Goal: Transaction & Acquisition: Purchase product/service

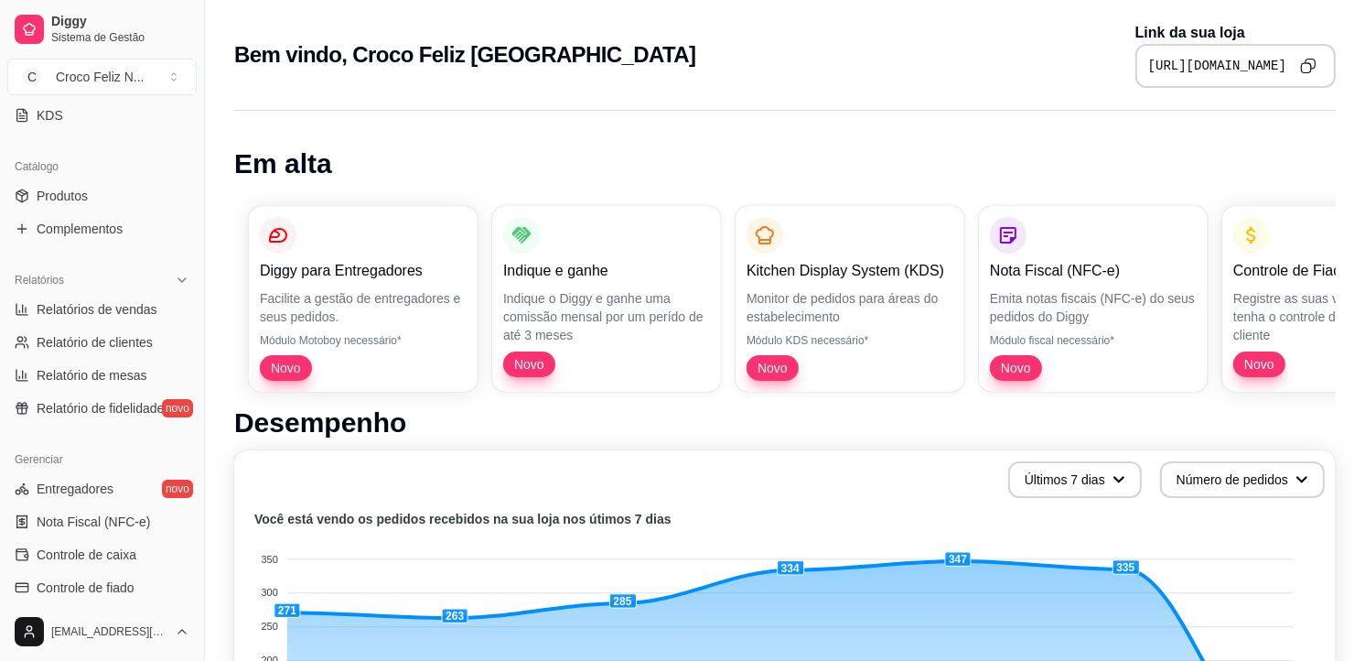
scroll to position [406, 0]
click at [105, 545] on span "Controle de caixa" at bounding box center [87, 552] width 100 height 18
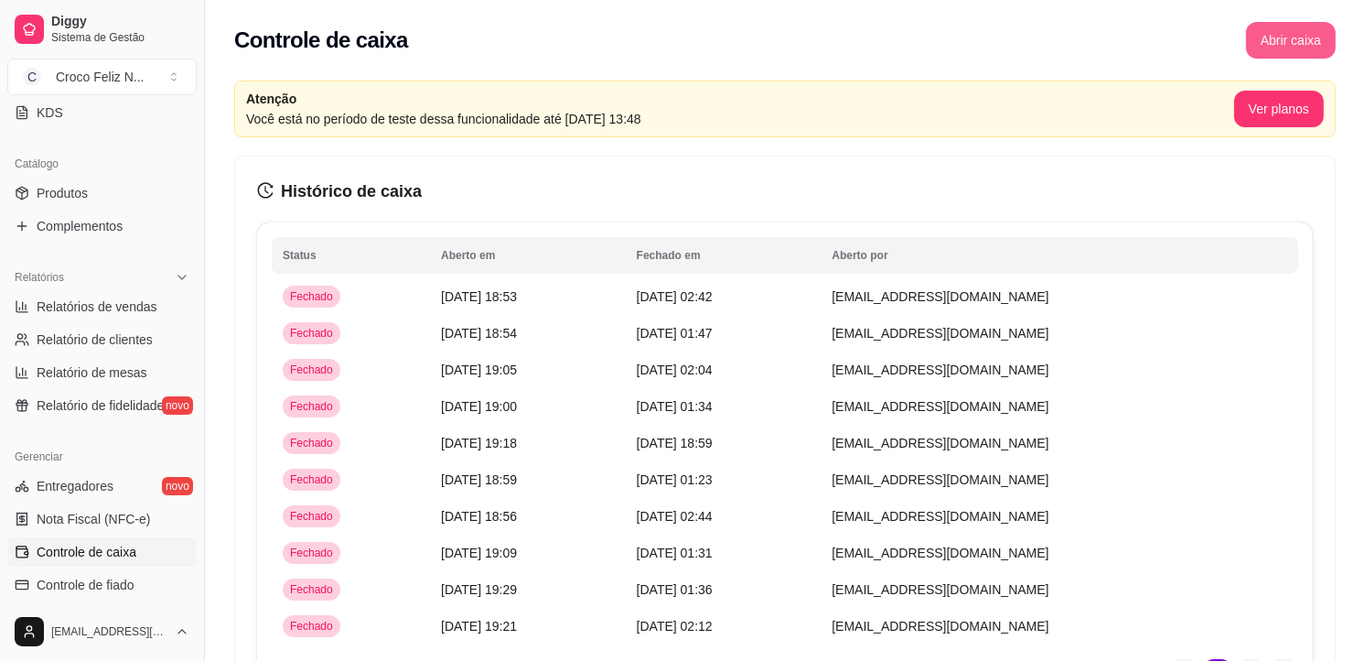
click at [1277, 48] on button "Abrir caixa" at bounding box center [1291, 40] width 90 height 37
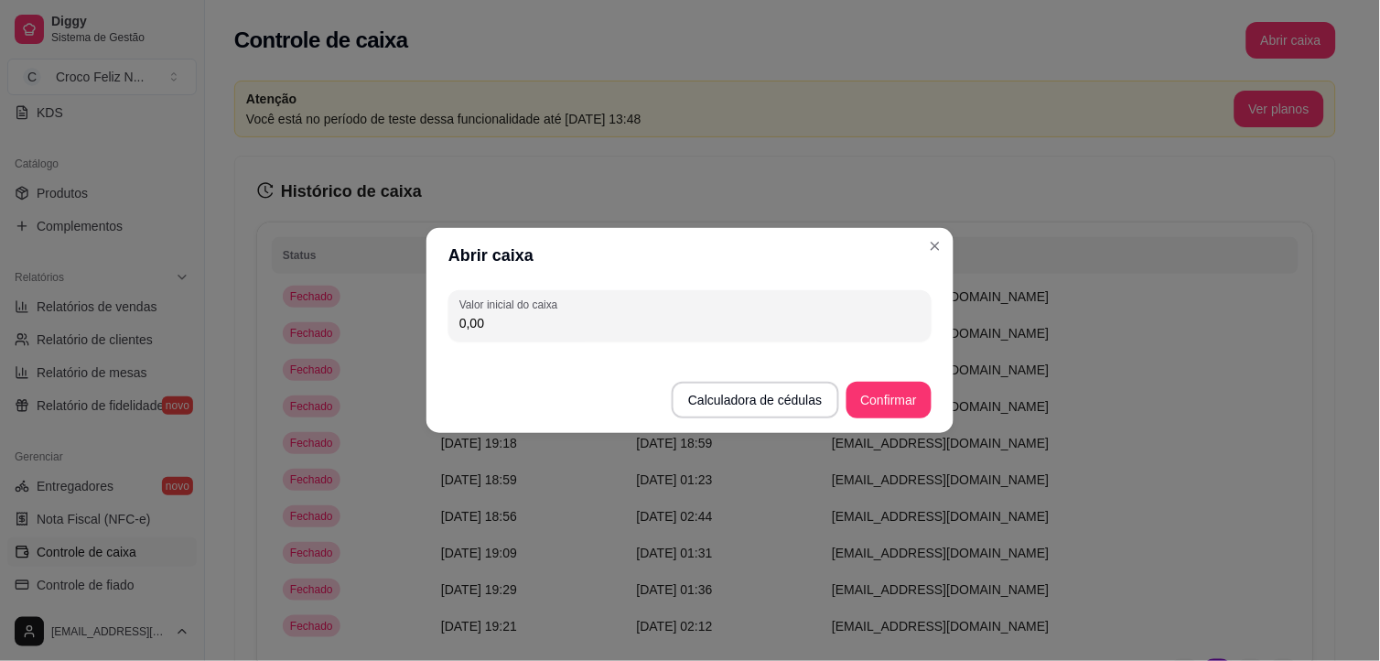
click at [683, 328] on input "0,00" at bounding box center [689, 323] width 461 height 18
click at [711, 306] on div "1,35" at bounding box center [689, 315] width 461 height 37
type input "257,00"
click at [904, 390] on button "Confirmar" at bounding box center [888, 400] width 83 height 36
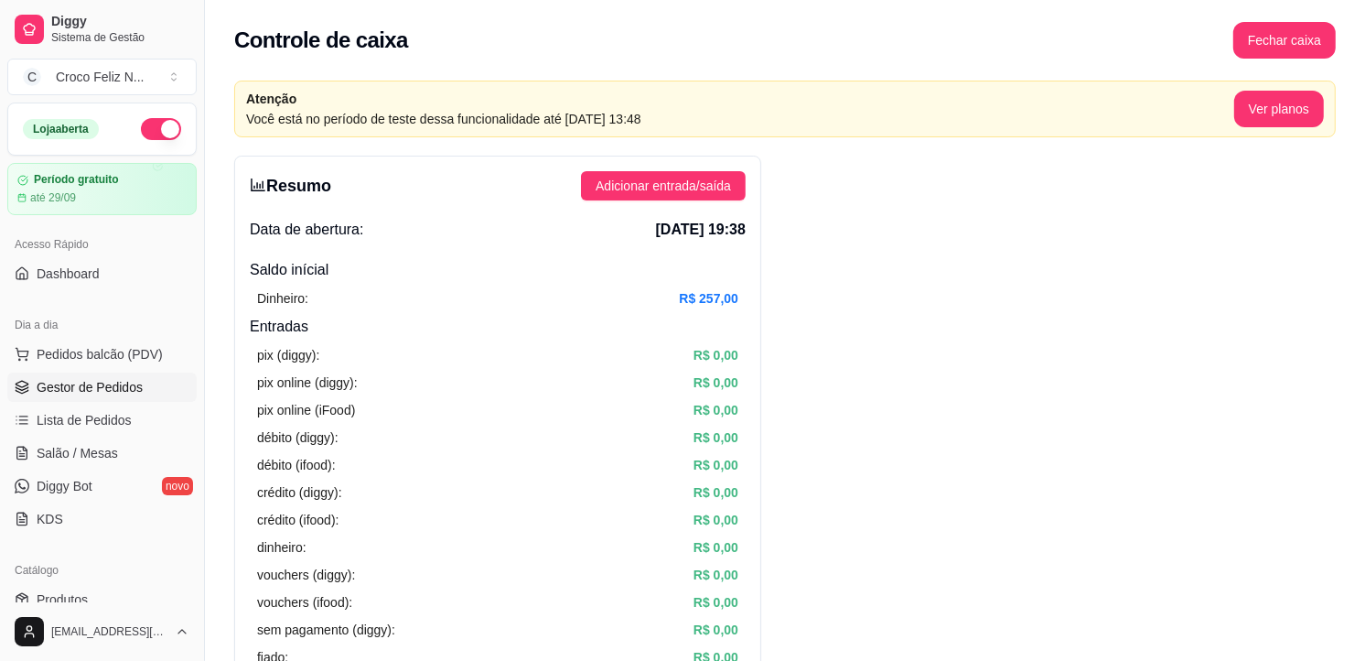
click at [113, 395] on span "Gestor de Pedidos" at bounding box center [90, 387] width 106 height 18
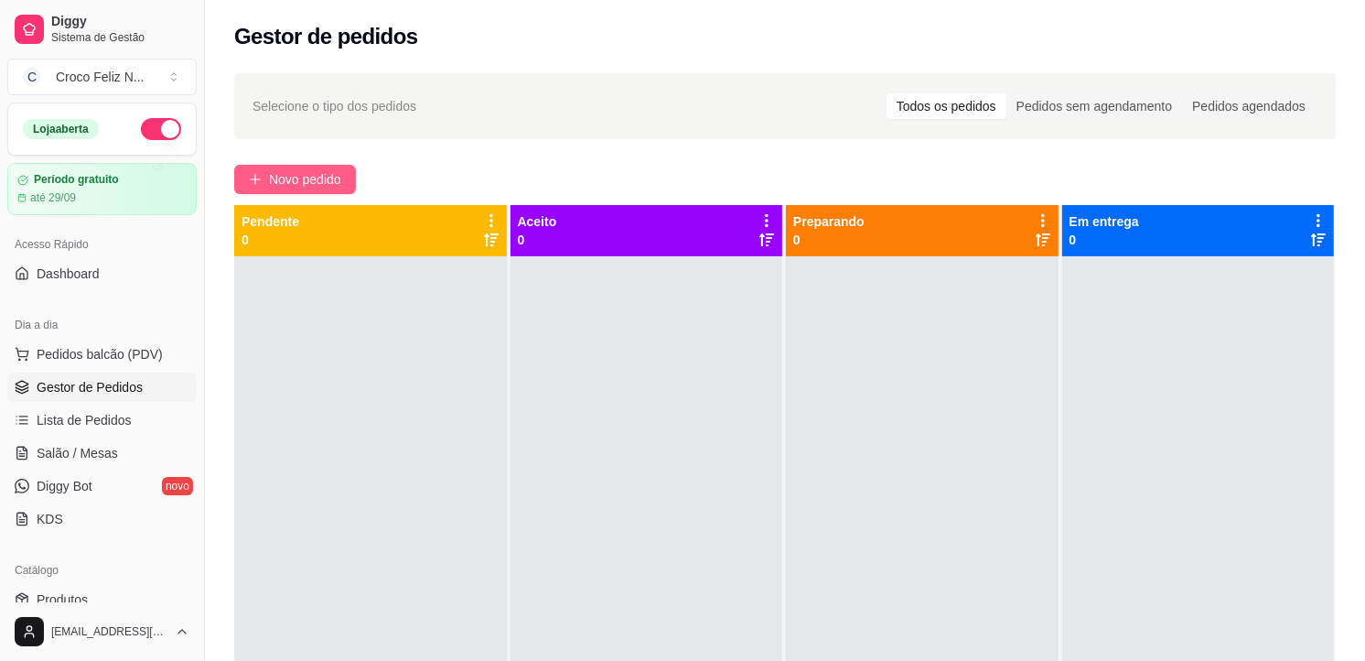
click at [322, 179] on span "Novo pedido" at bounding box center [305, 179] width 72 height 20
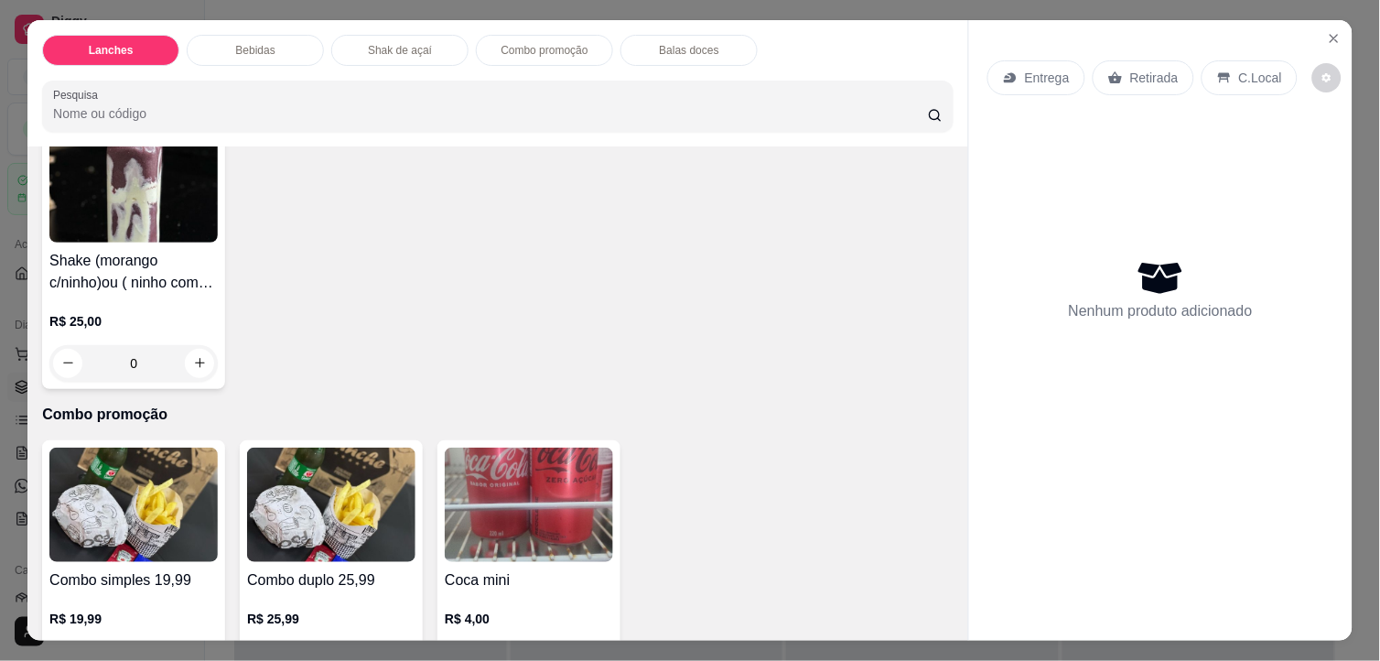
scroll to position [2135, 0]
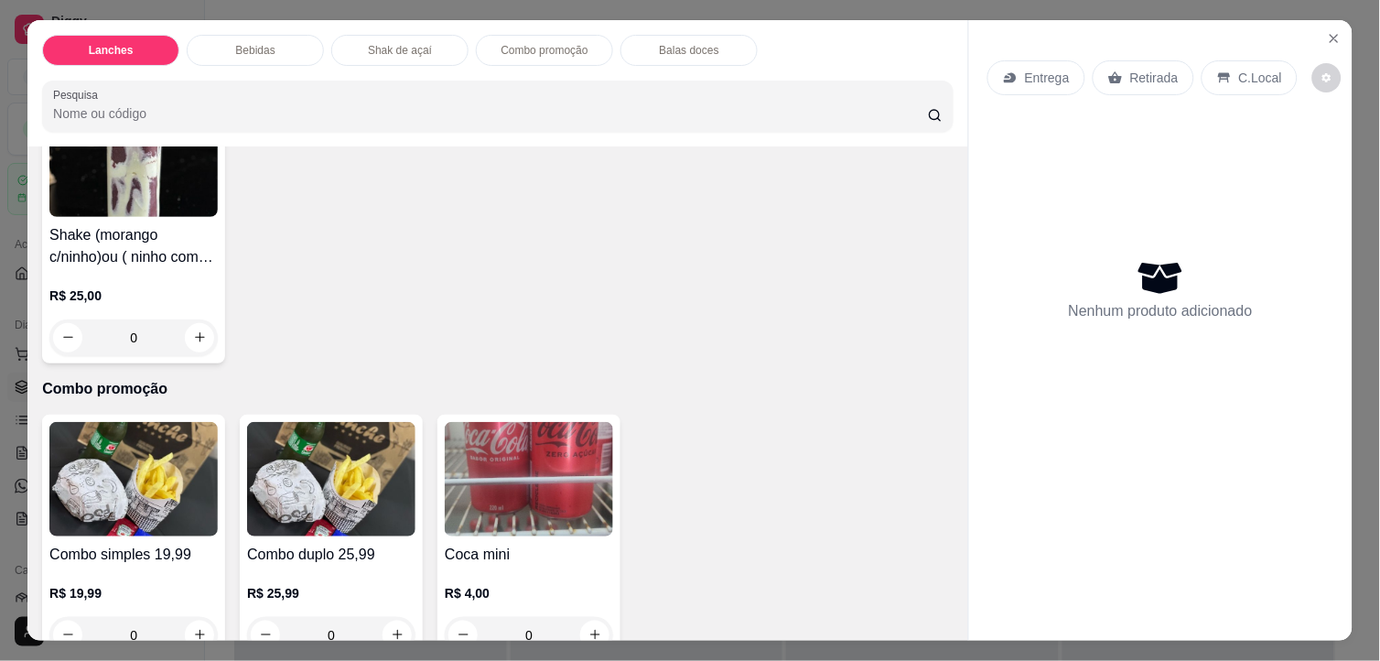
click at [151, 224] on h4 "Shake (morango c/ninho)ou ( ninho com maracujá)500ml" at bounding box center [133, 246] width 168 height 44
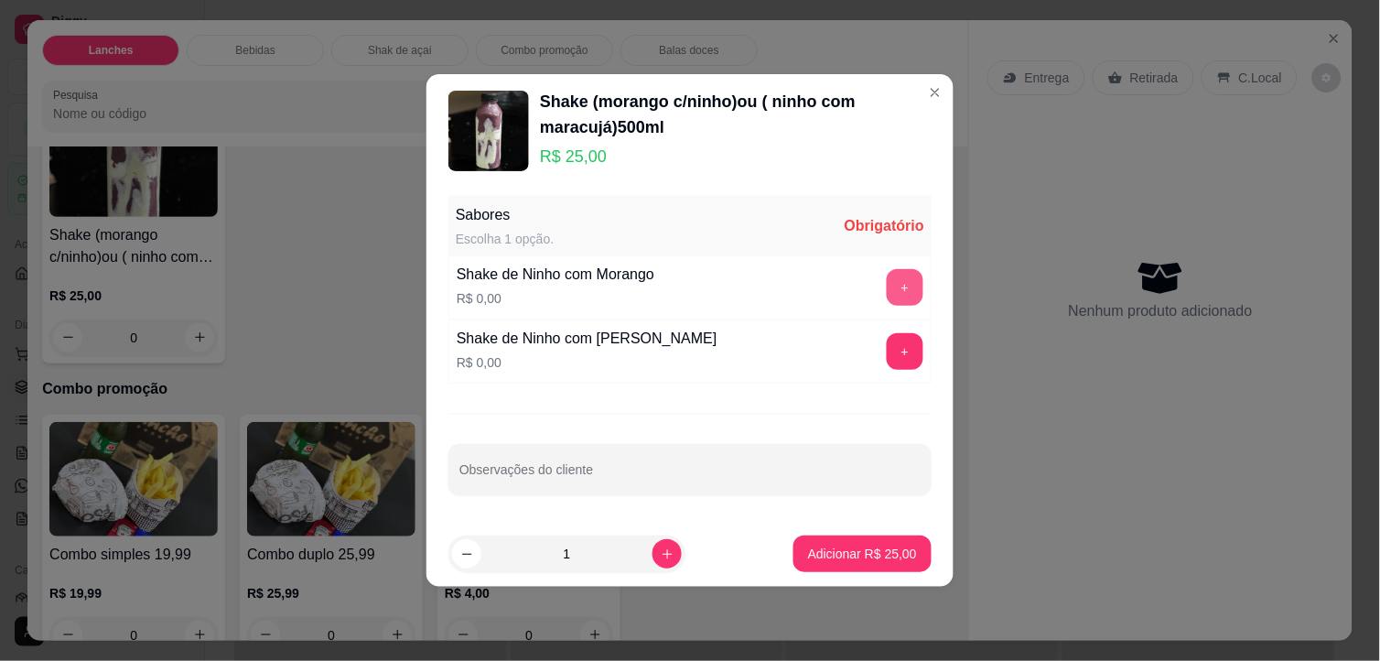
click at [887, 285] on button "+" at bounding box center [905, 287] width 37 height 37
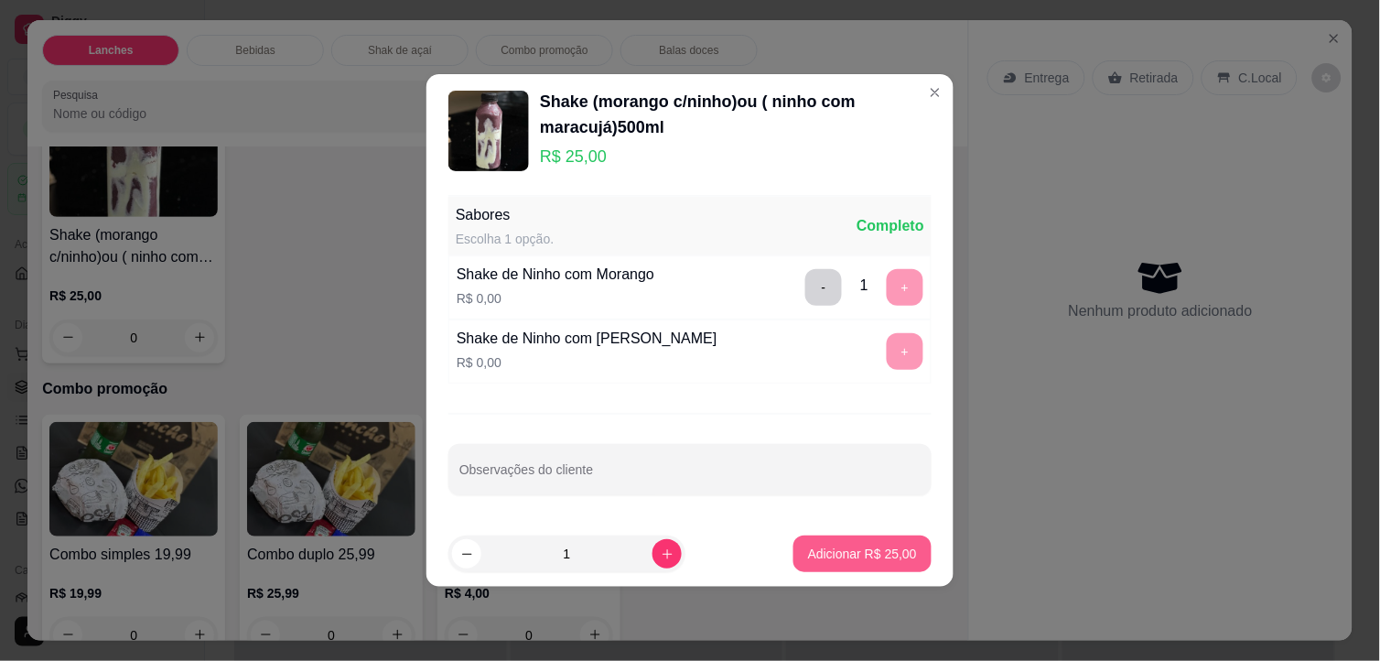
click at [873, 533] on footer "1 Adicionar R$ 25,00" at bounding box center [689, 554] width 527 height 66
click at [851, 544] on p "Adicionar R$ 25,00" at bounding box center [862, 553] width 109 height 18
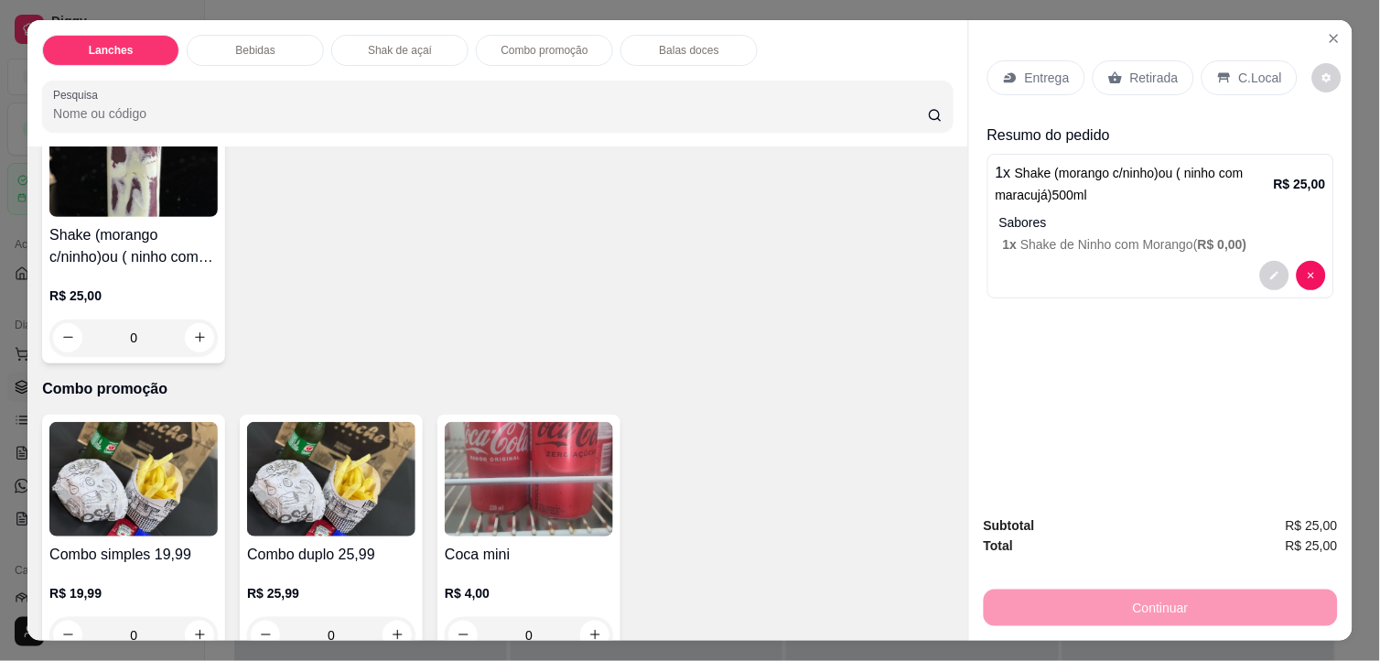
click at [1145, 70] on p "Retirada" at bounding box center [1154, 78] width 48 height 18
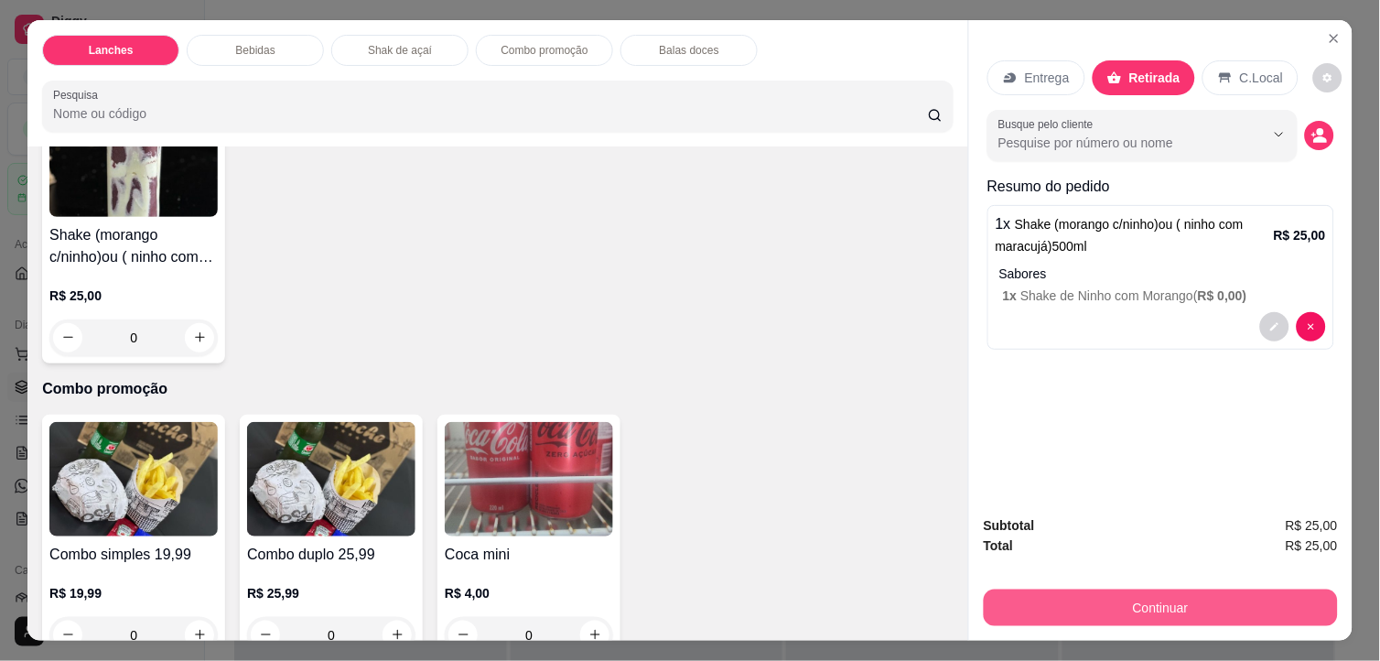
click at [1093, 601] on button "Continuar" at bounding box center [1161, 607] width 354 height 37
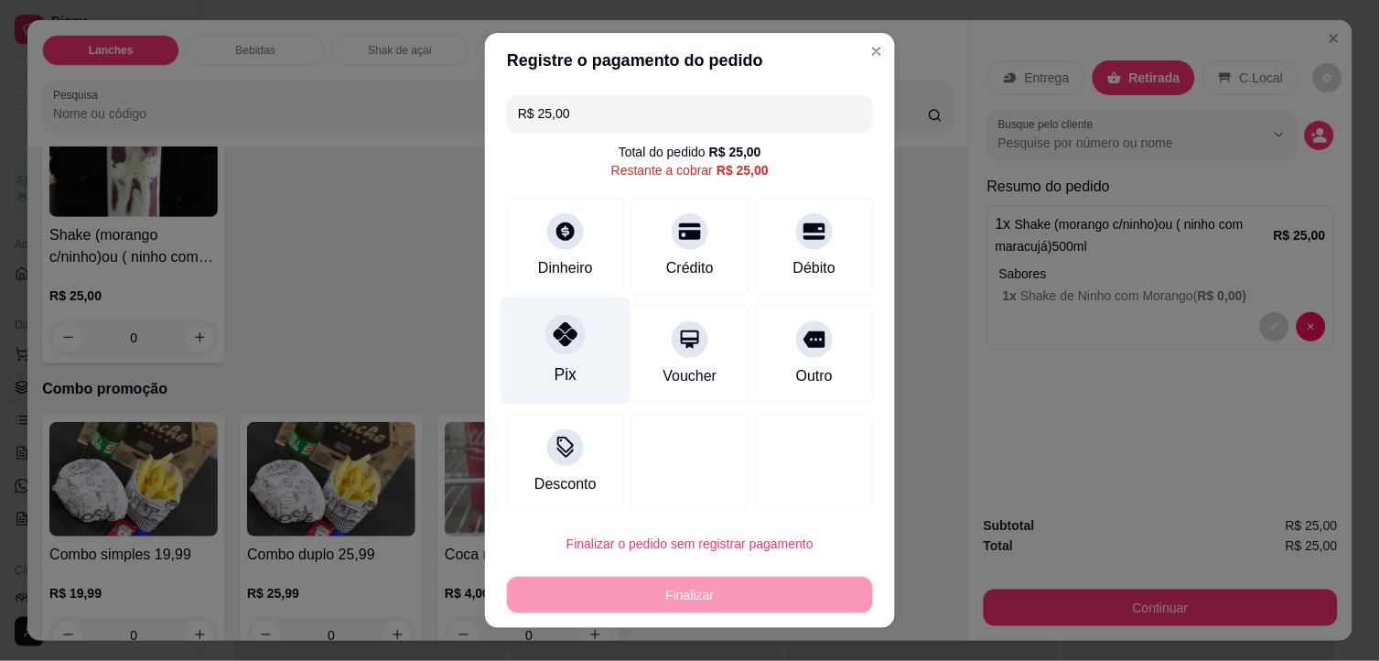
drag, startPoint x: 572, startPoint y: 350, endPoint x: 578, endPoint y: 362, distance: 14.3
click at [572, 351] on div "Pix" at bounding box center [565, 350] width 129 height 107
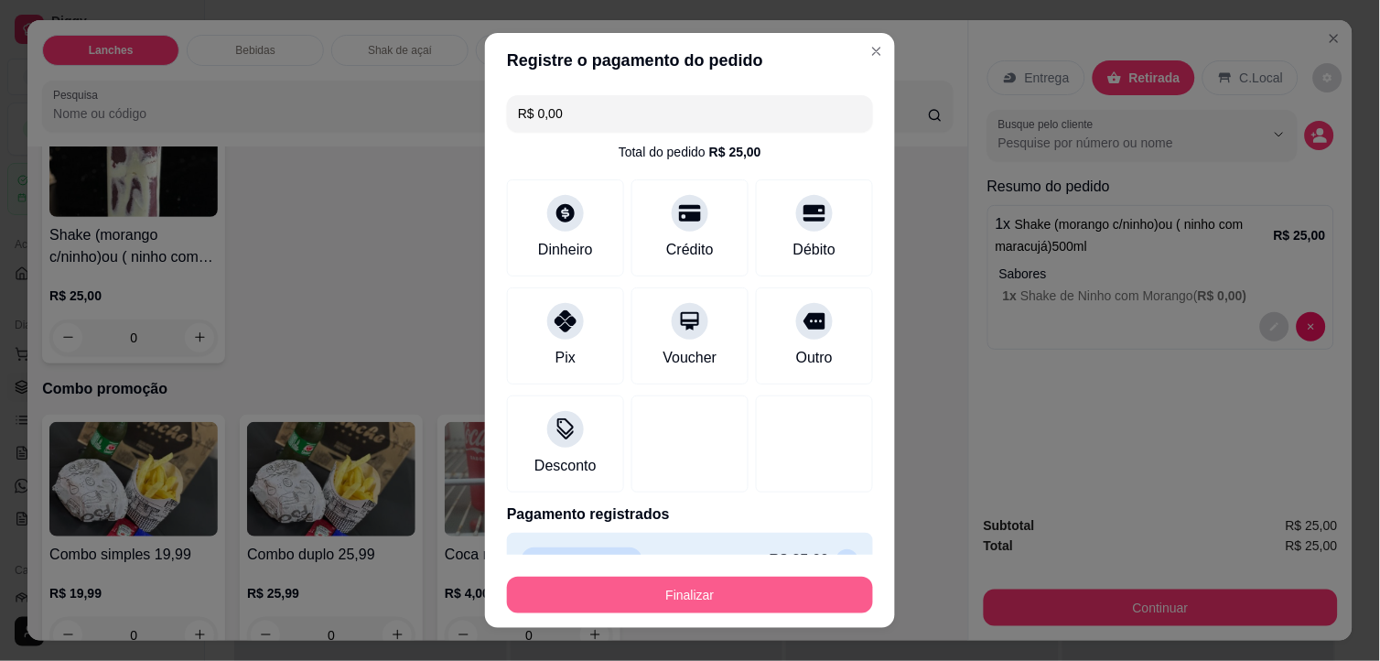
click at [753, 592] on button "Finalizar" at bounding box center [690, 594] width 366 height 37
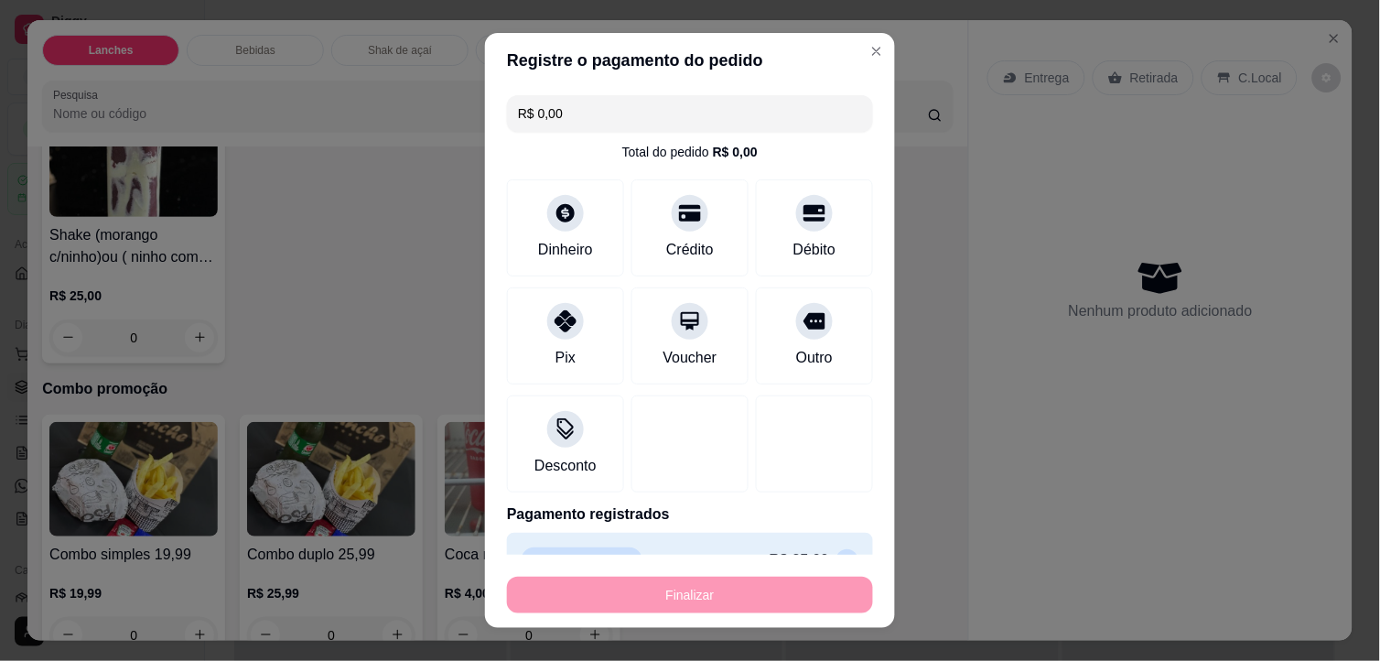
type input "-R$ 25,00"
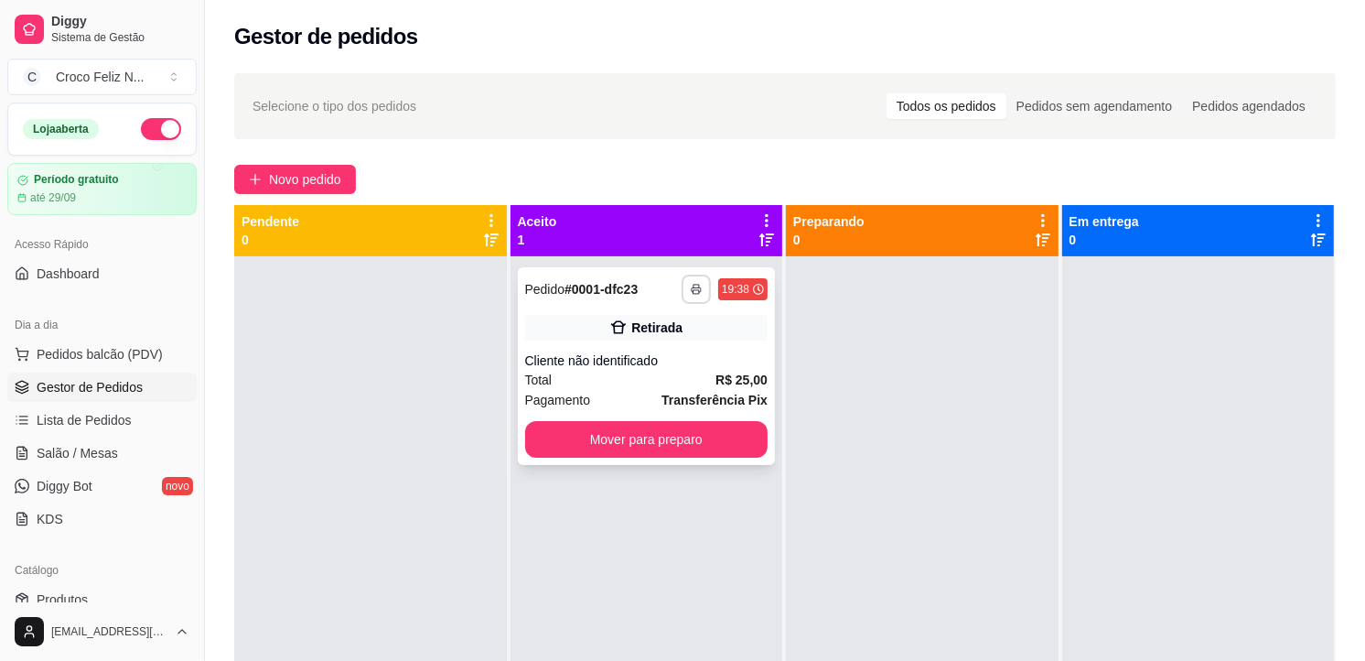
click at [691, 291] on icon "button" at bounding box center [696, 289] width 11 height 11
click at [647, 350] on button "IMPRESSORA" at bounding box center [642, 353] width 133 height 29
click at [314, 171] on span "Novo pedido" at bounding box center [305, 179] width 72 height 20
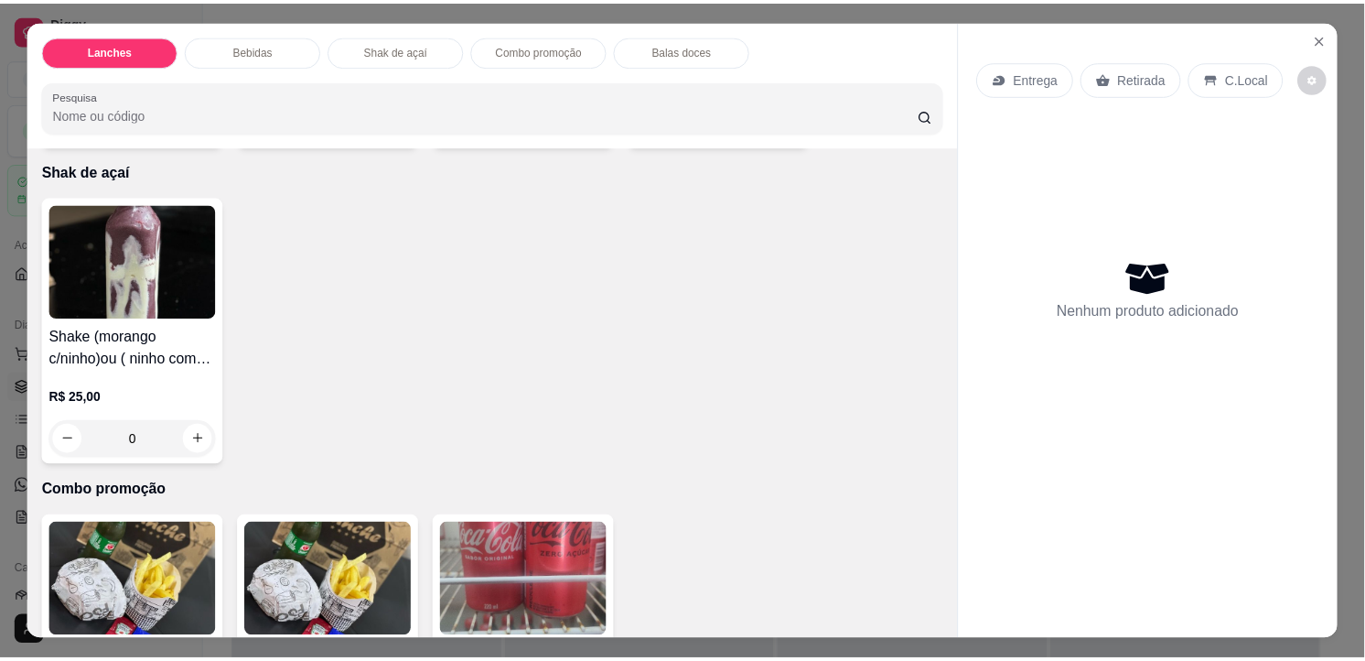
scroll to position [2465, 0]
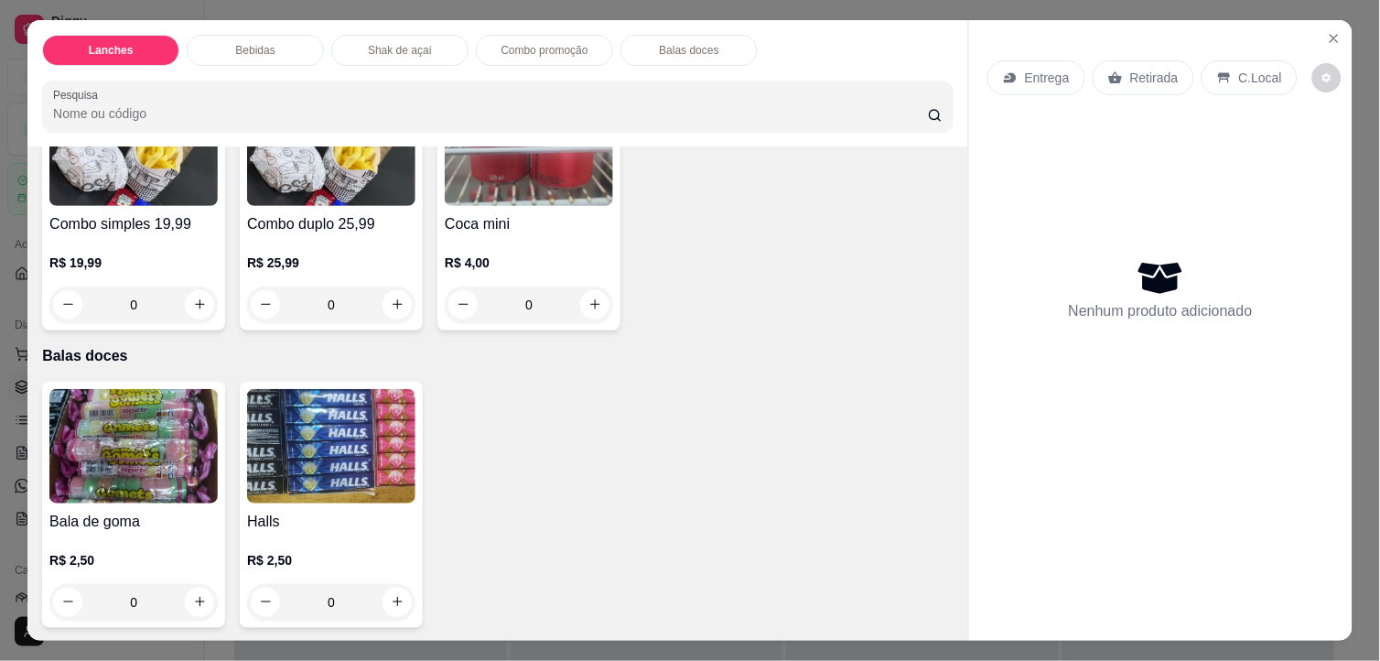
click at [300, 436] on img at bounding box center [331, 446] width 168 height 114
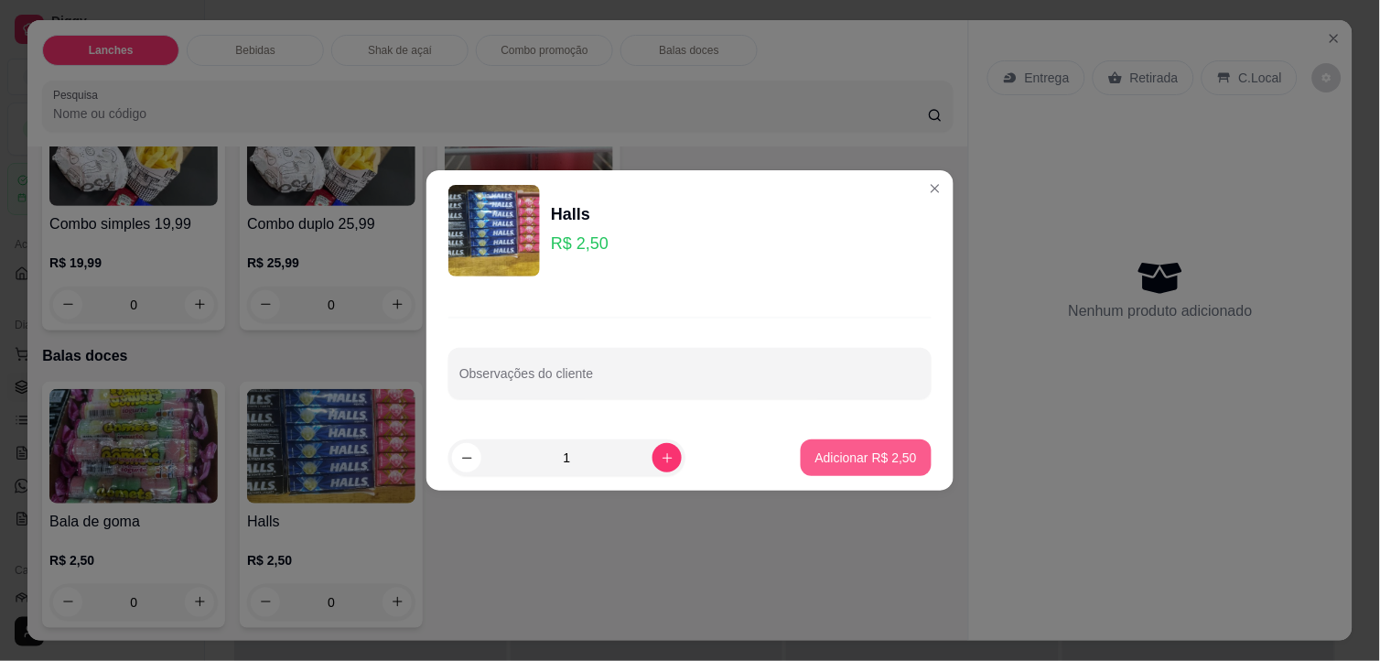
click at [888, 468] on button "Adicionar R$ 2,50" at bounding box center [866, 457] width 131 height 37
type input "1"
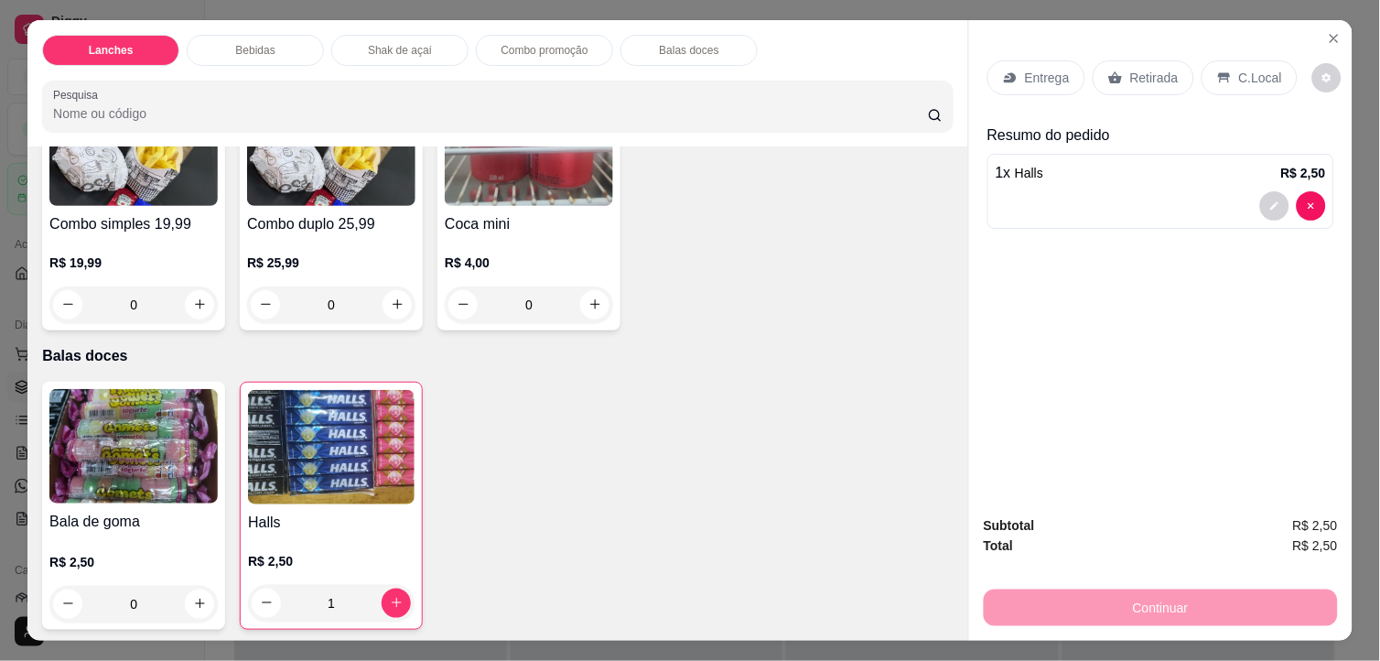
click at [1108, 70] on icon at bounding box center [1115, 77] width 15 height 15
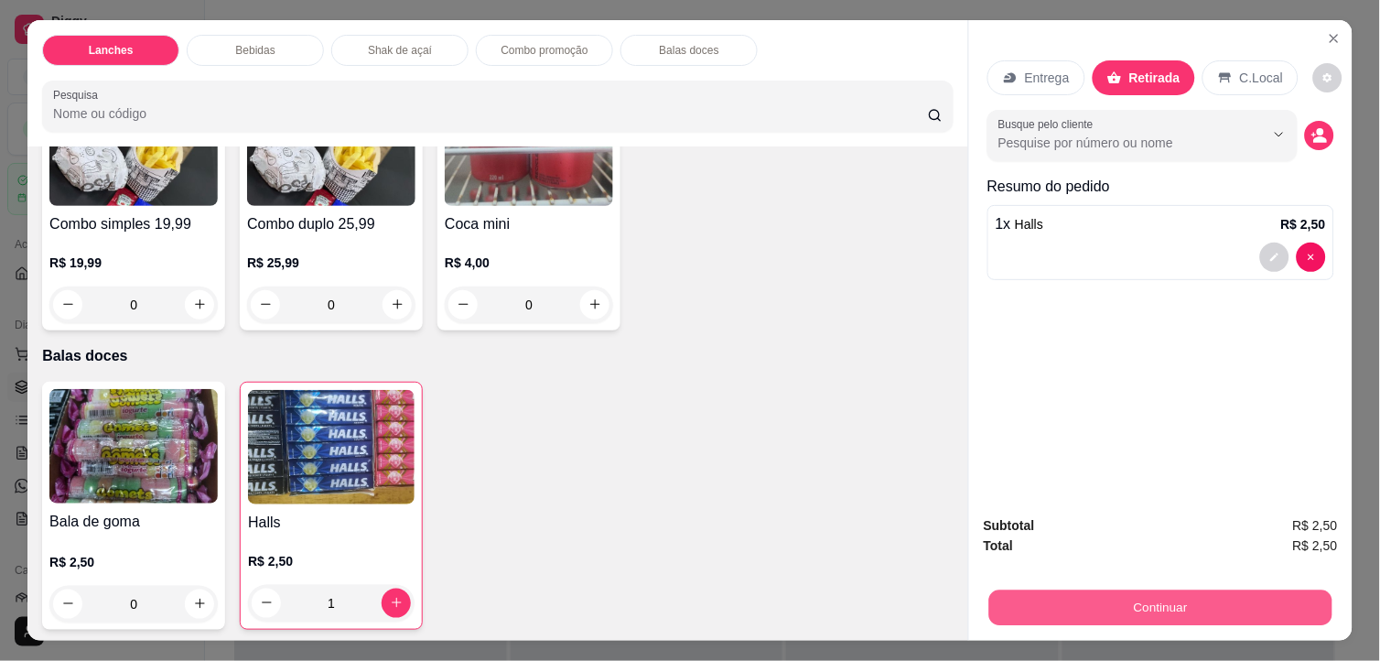
click at [1200, 599] on button "Continuar" at bounding box center [1160, 608] width 343 height 36
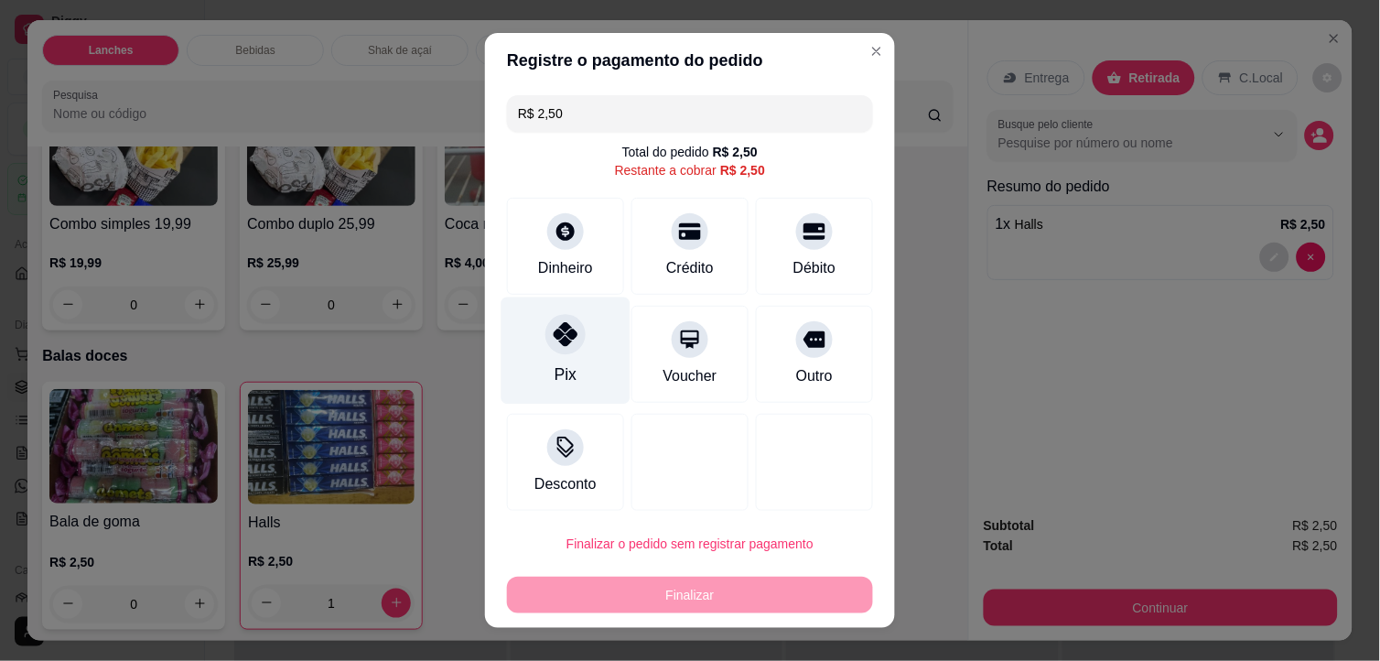
click at [554, 337] on icon at bounding box center [566, 334] width 24 height 24
type input "R$ 0,00"
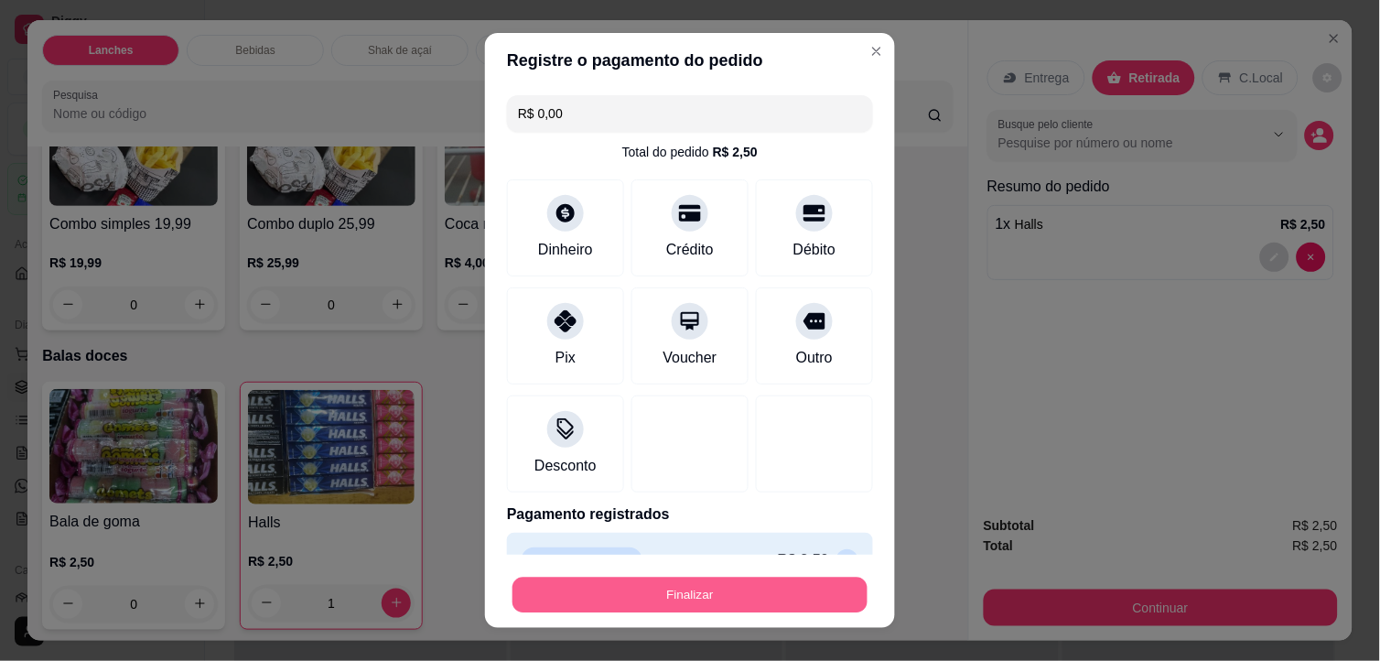
click at [592, 590] on button "Finalizar" at bounding box center [689, 595] width 355 height 36
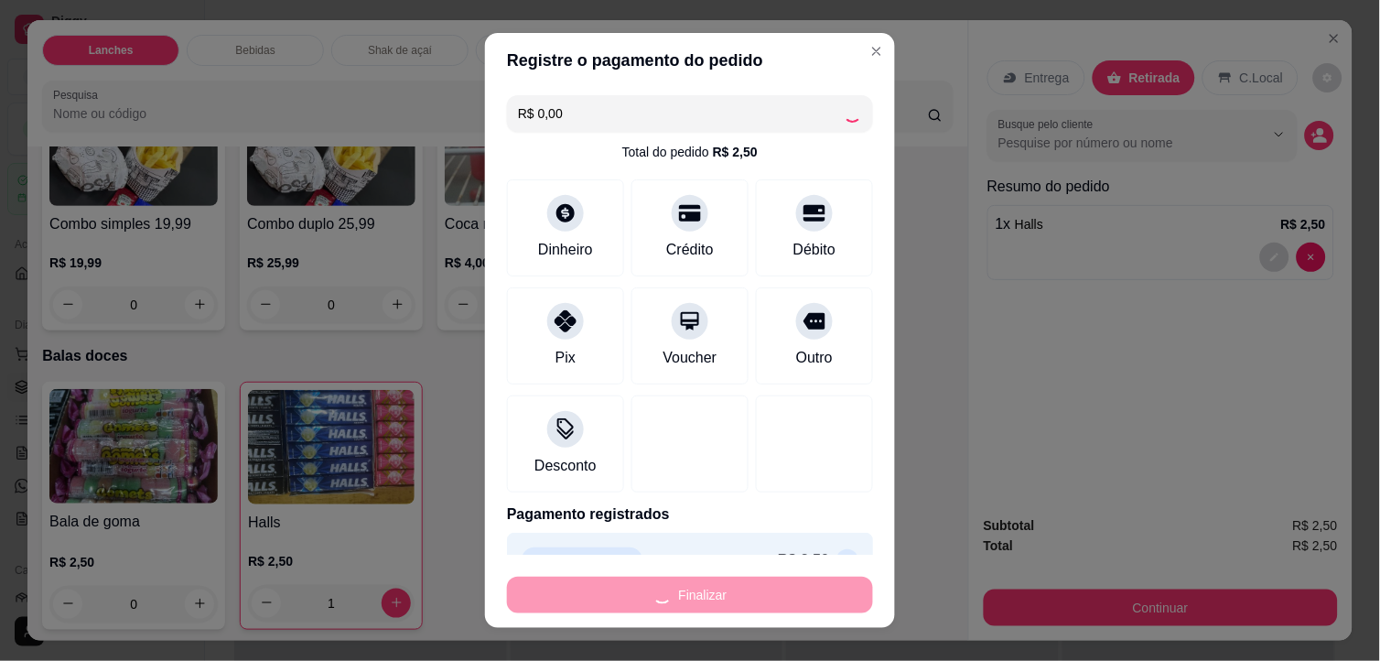
type input "0"
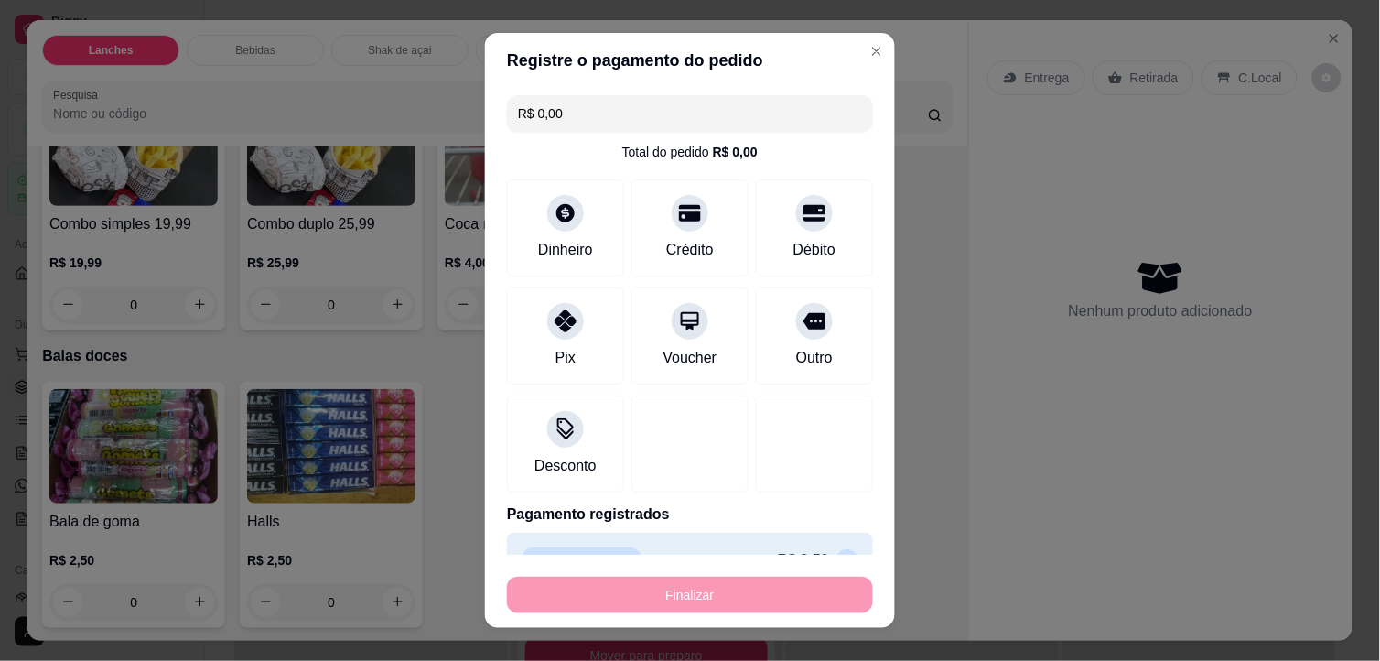
type input "-R$ 2,50"
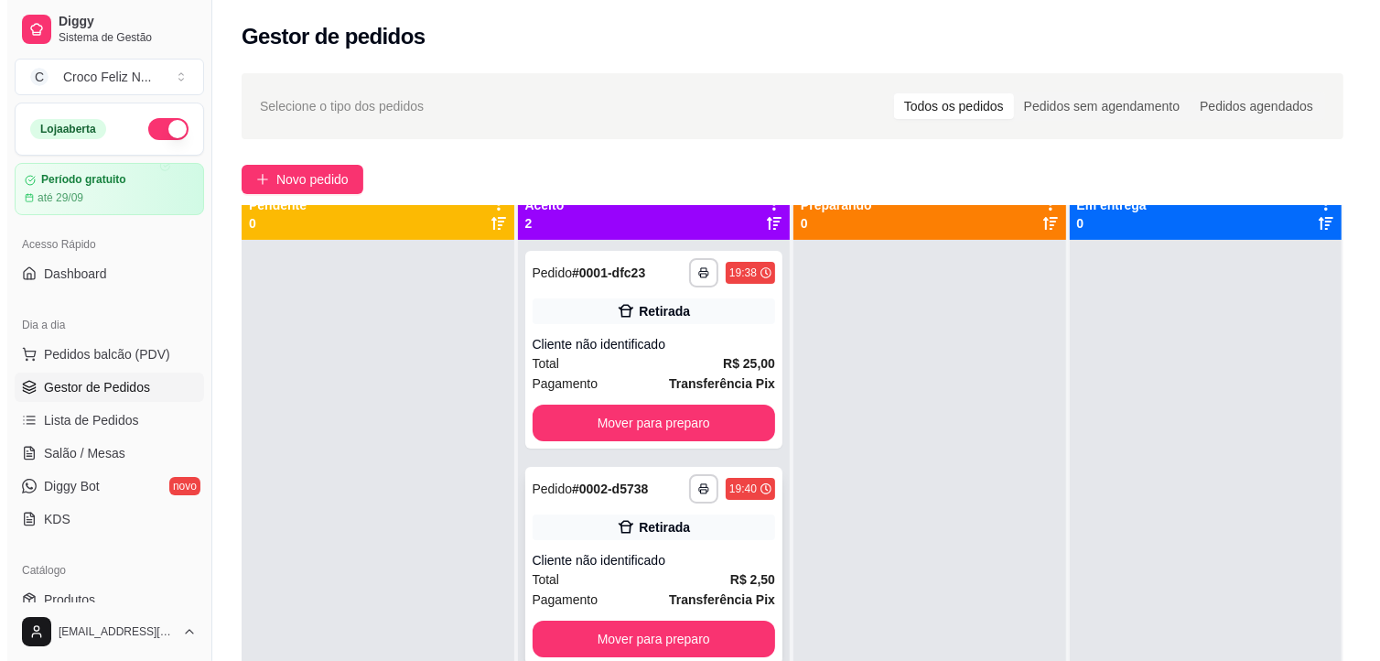
scroll to position [50, 0]
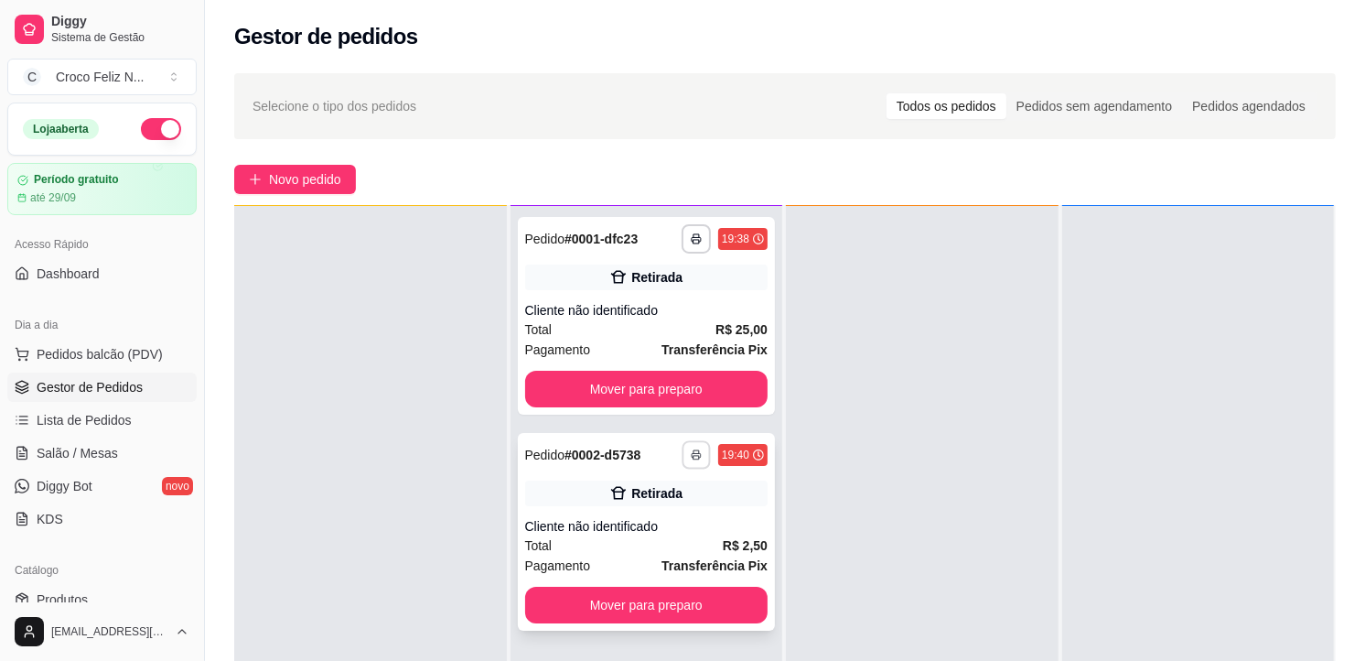
click at [691, 453] on icon "button" at bounding box center [696, 454] width 11 height 11
click at [639, 513] on button "IMPRESSORA" at bounding box center [641, 517] width 128 height 28
click at [630, 526] on div "**********" at bounding box center [647, 532] width 258 height 198
click at [328, 172] on span "Novo pedido" at bounding box center [305, 179] width 72 height 20
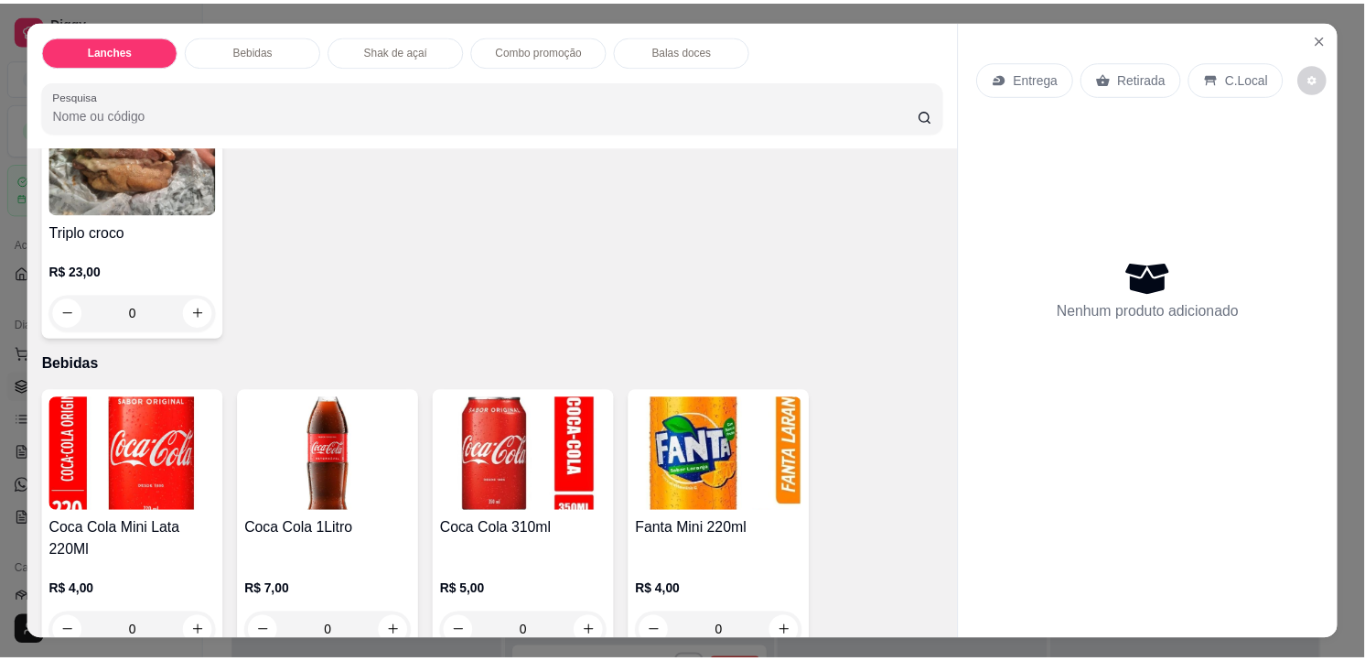
scroll to position [508, 0]
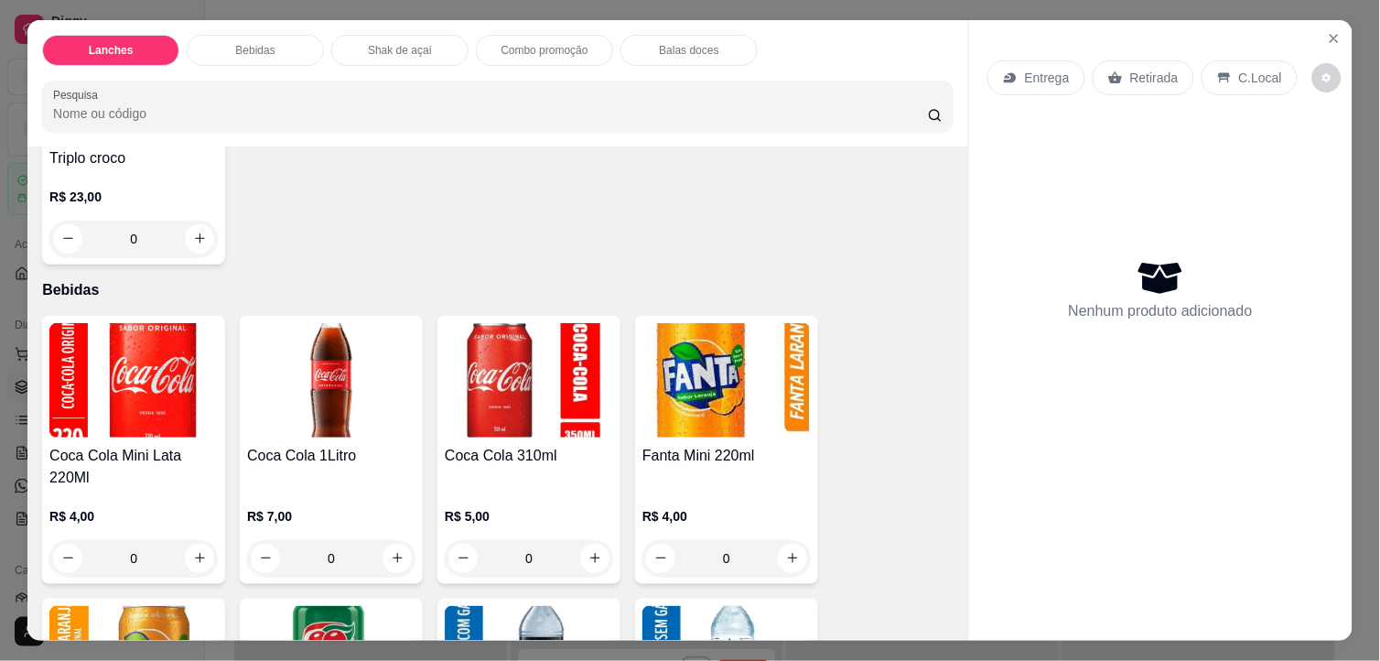
click at [307, 358] on img at bounding box center [331, 380] width 168 height 114
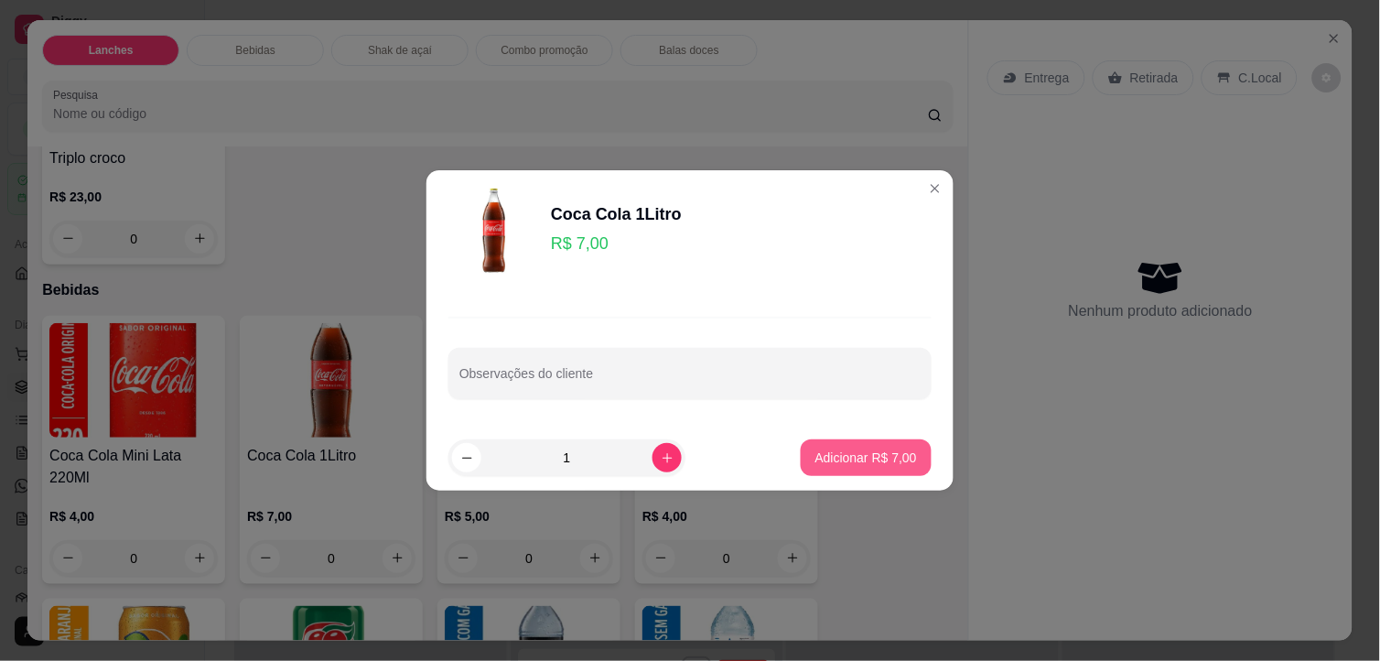
click at [840, 458] on p "Adicionar R$ 7,00" at bounding box center [866, 457] width 102 height 18
type input "1"
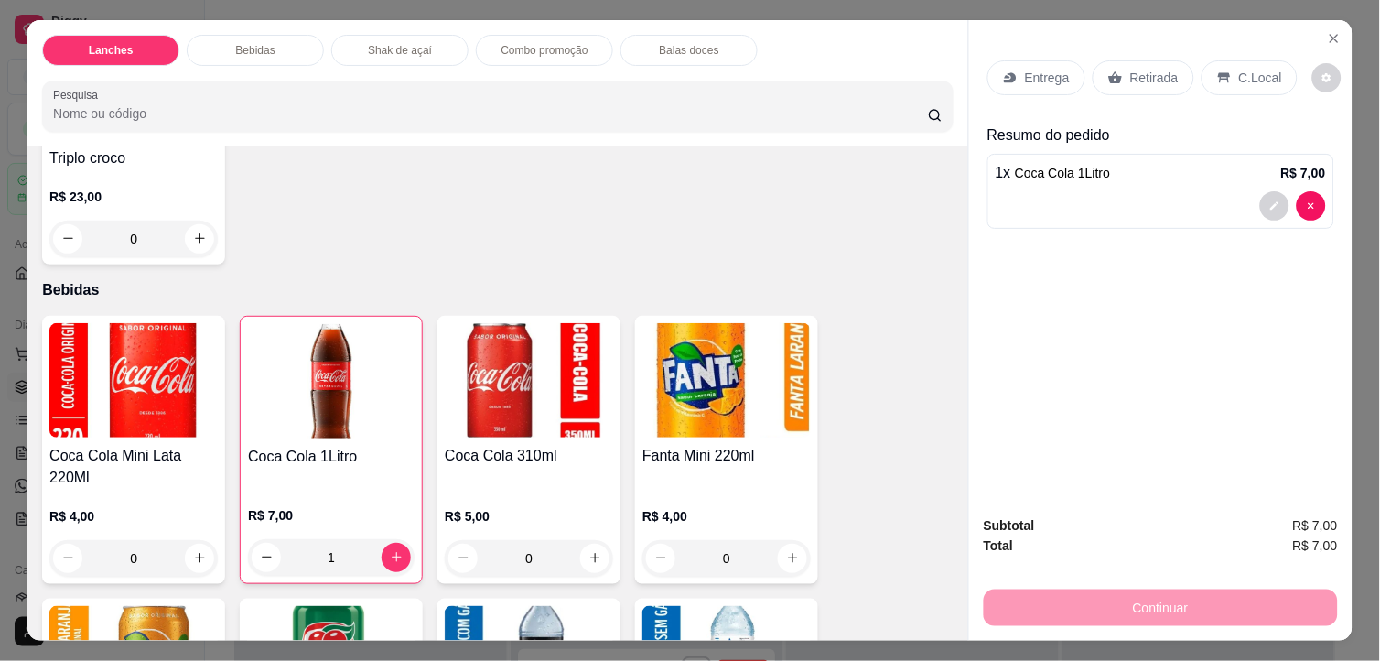
drag, startPoint x: 1126, startPoint y: 77, endPoint x: 1102, endPoint y: 180, distance: 106.3
click at [1126, 79] on div "Retirada" at bounding box center [1143, 77] width 102 height 35
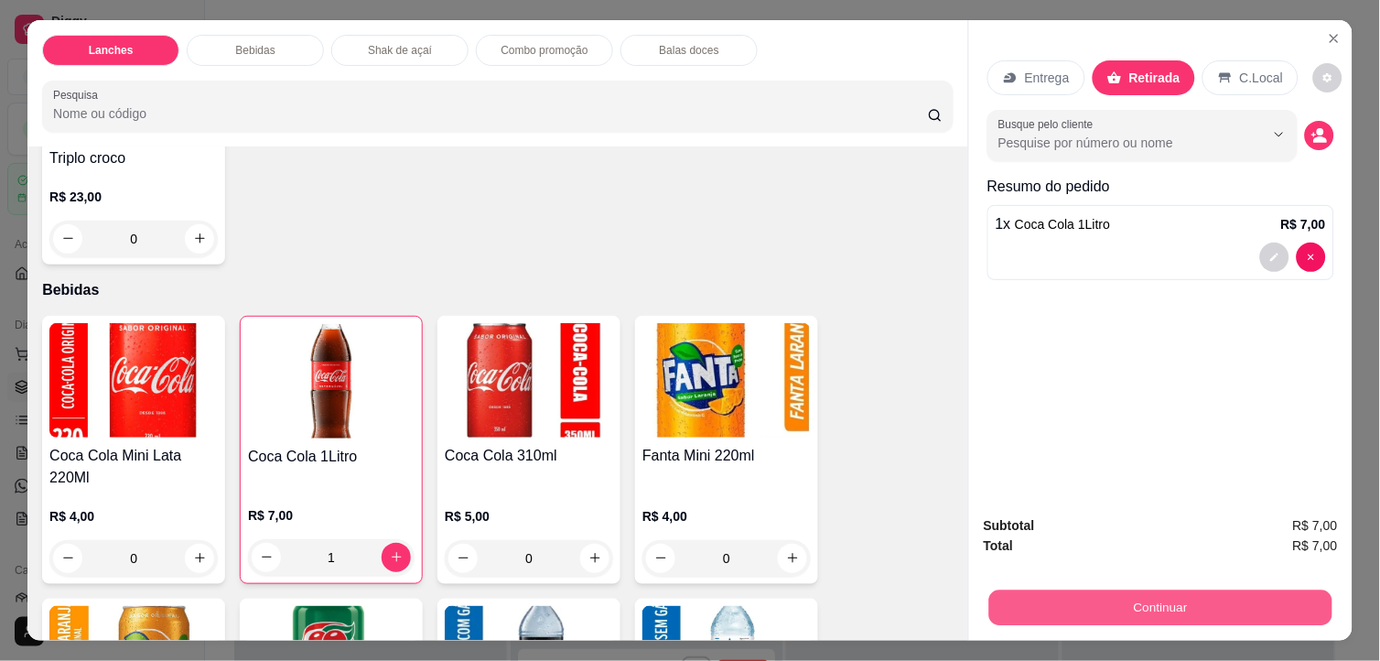
click at [1094, 590] on button "Continuar" at bounding box center [1160, 608] width 343 height 36
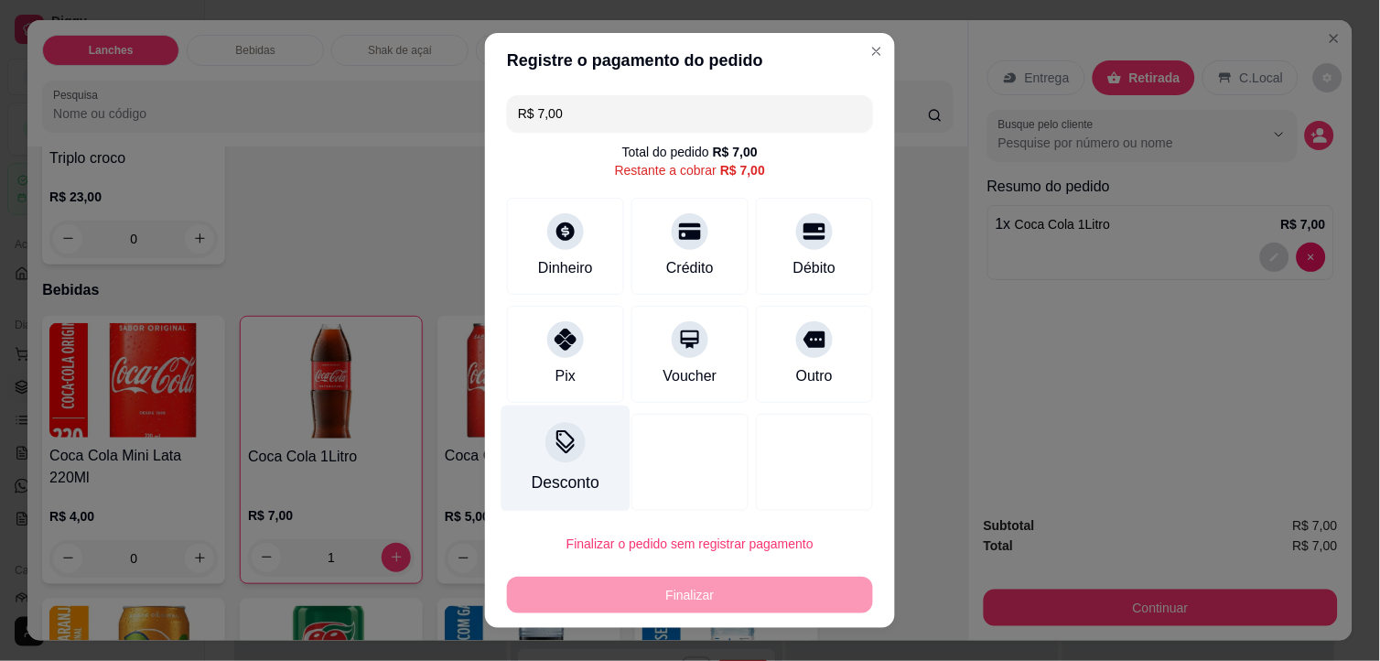
drag, startPoint x: 554, startPoint y: 355, endPoint x: 571, endPoint y: 490, distance: 136.5
click at [552, 357] on div "Pix" at bounding box center [565, 354] width 117 height 97
type input "R$ 0,00"
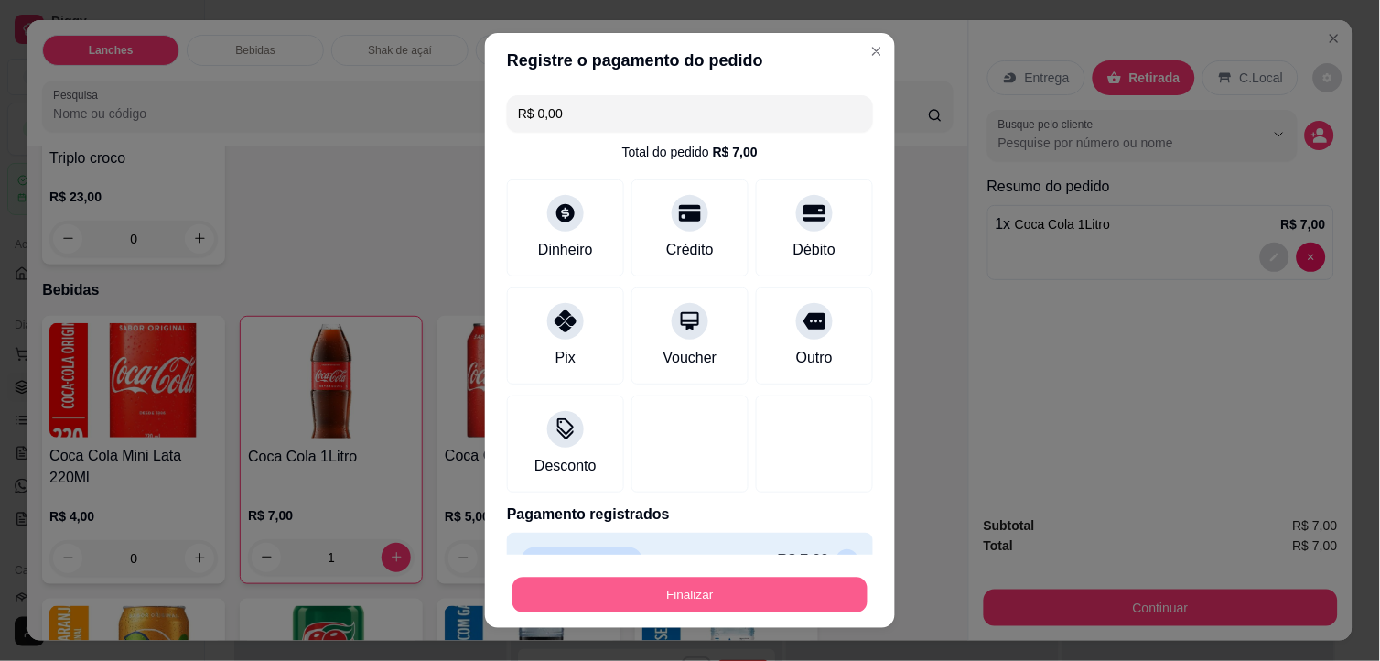
click at [656, 600] on button "Finalizar" at bounding box center [689, 595] width 355 height 36
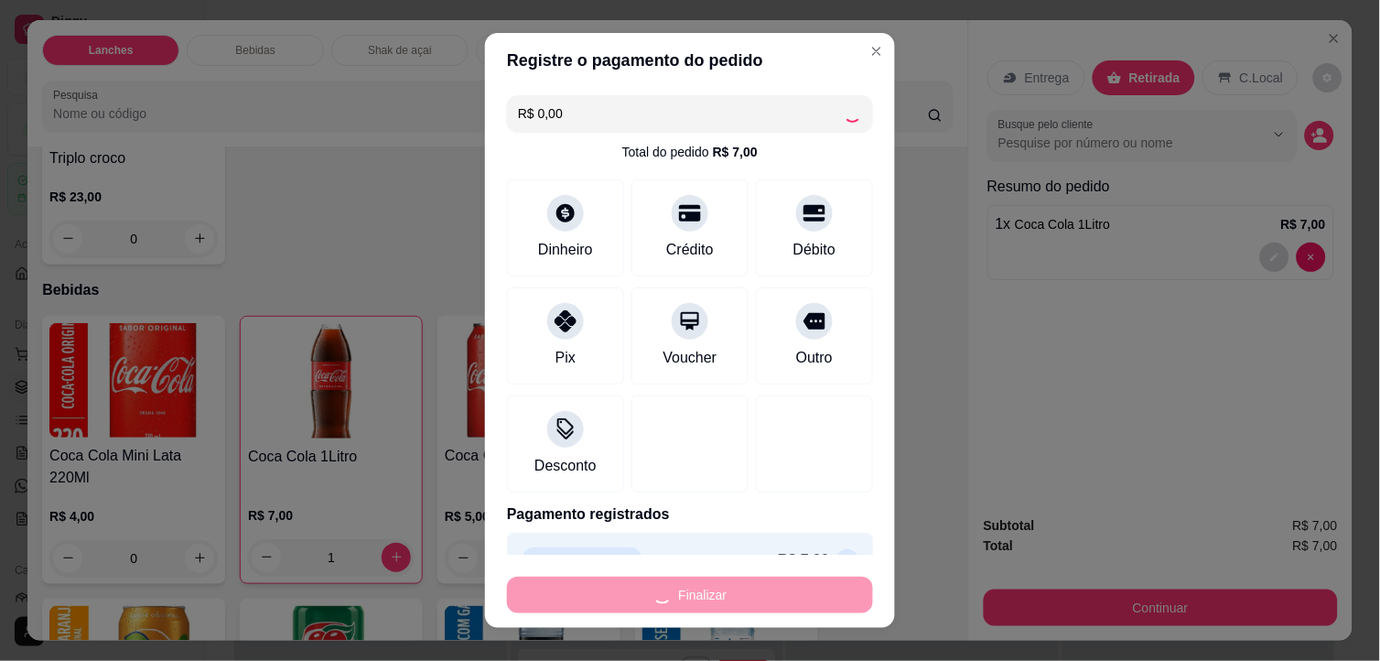
type input "0"
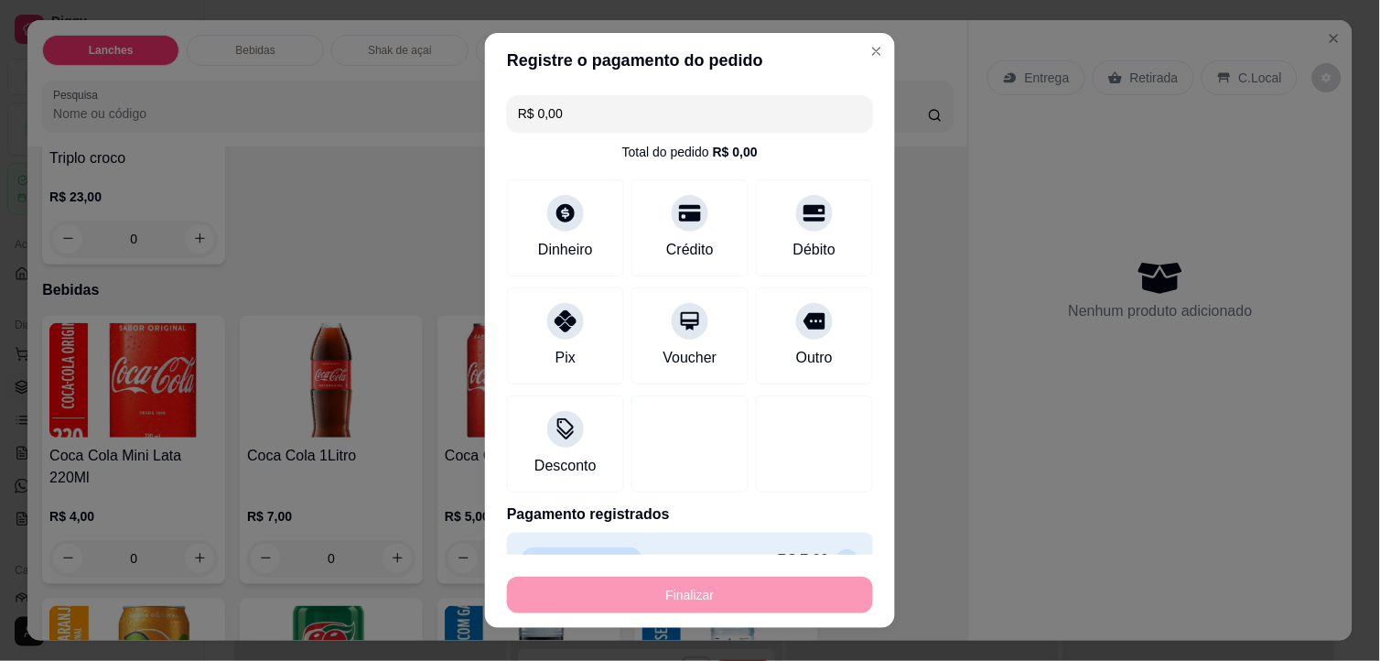
type input "-R$ 7,00"
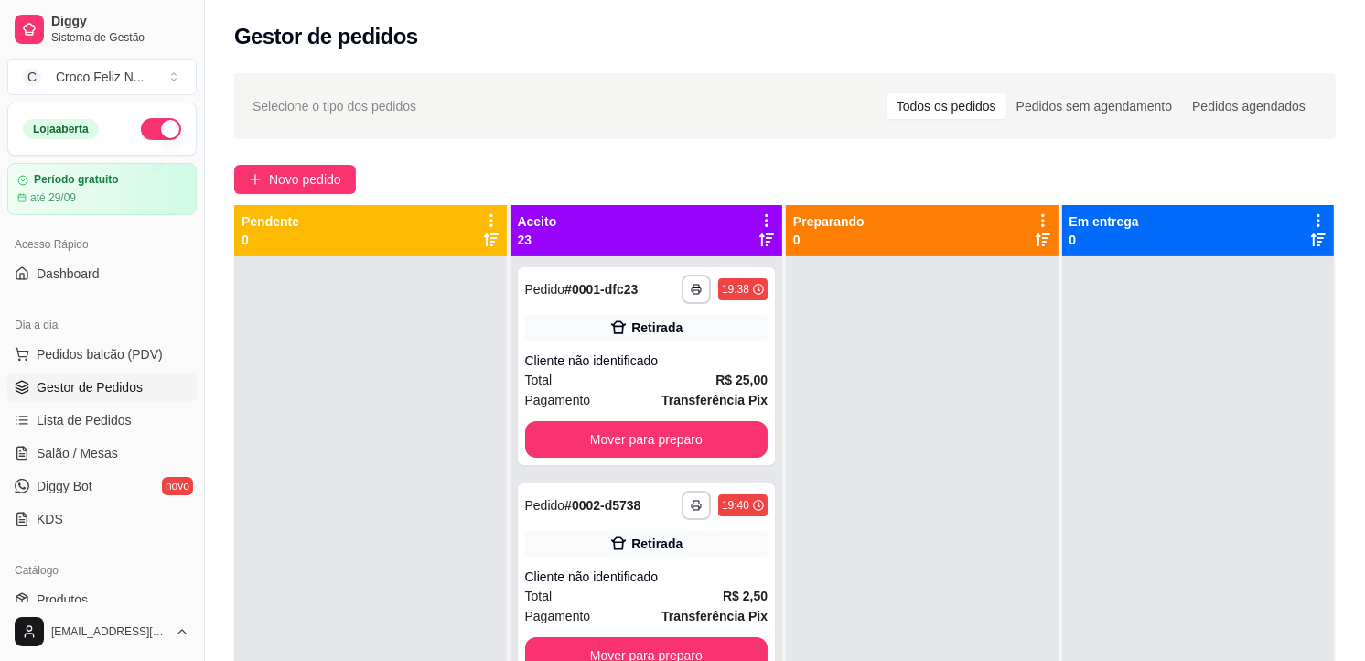
click at [450, 377] on div at bounding box center [370, 586] width 273 height 661
click at [461, 334] on div at bounding box center [370, 586] width 273 height 661
click at [764, 217] on icon at bounding box center [767, 220] width 16 height 16
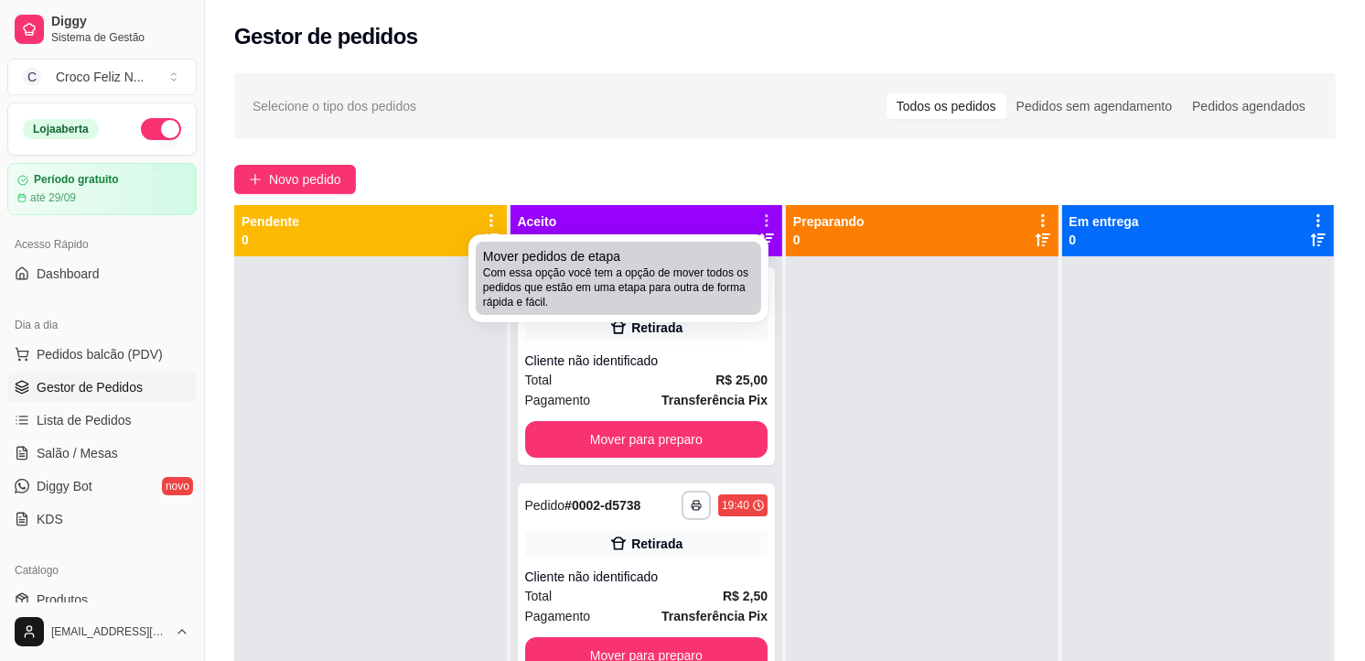
click at [708, 274] on span "Com essa opção você tem a opção de mover todos os pedidos que estão em uma etap…" at bounding box center [618, 287] width 271 height 44
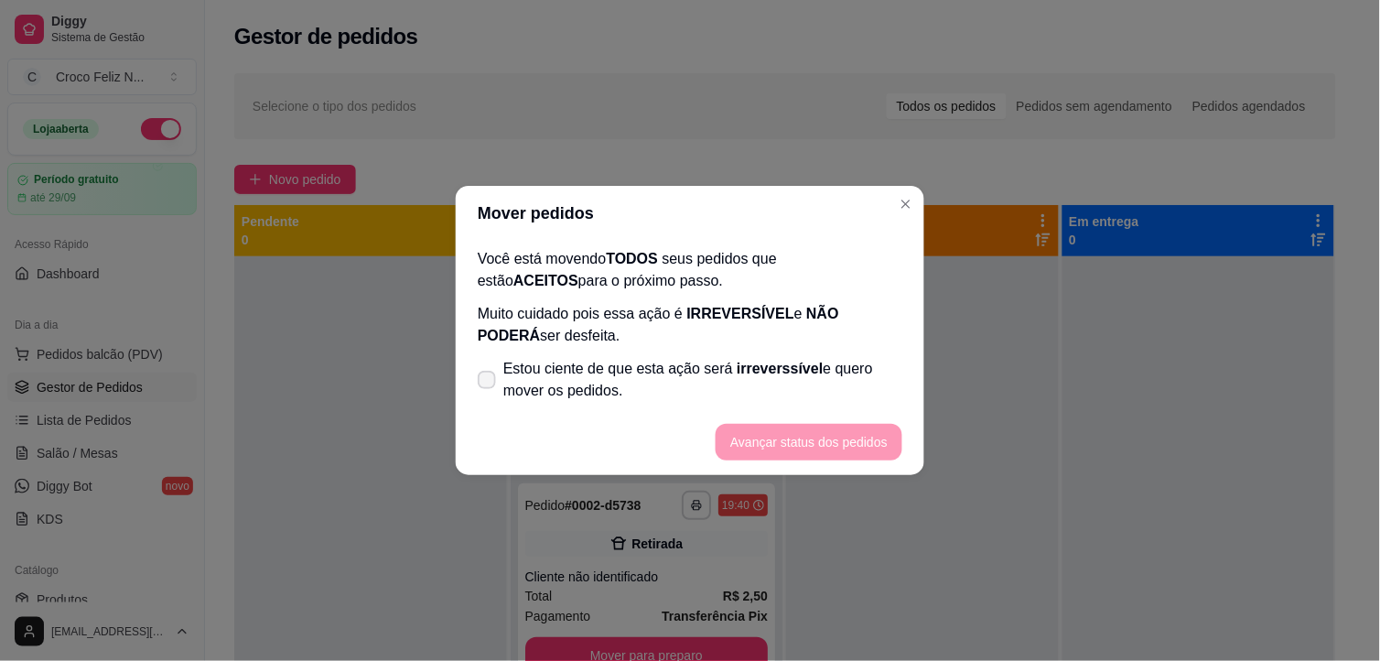
click at [646, 381] on span "Estou ciente de que esta ação será irreverssível e quero mover os pedidos." at bounding box center [702, 380] width 399 height 44
click at [489, 383] on input "Estou ciente de que esta ação será irreverssível e quero mover os pedidos." at bounding box center [483, 389] width 12 height 12
checkbox input "true"
click at [815, 437] on button "Avançar status dos pedidos" at bounding box center [808, 443] width 181 height 36
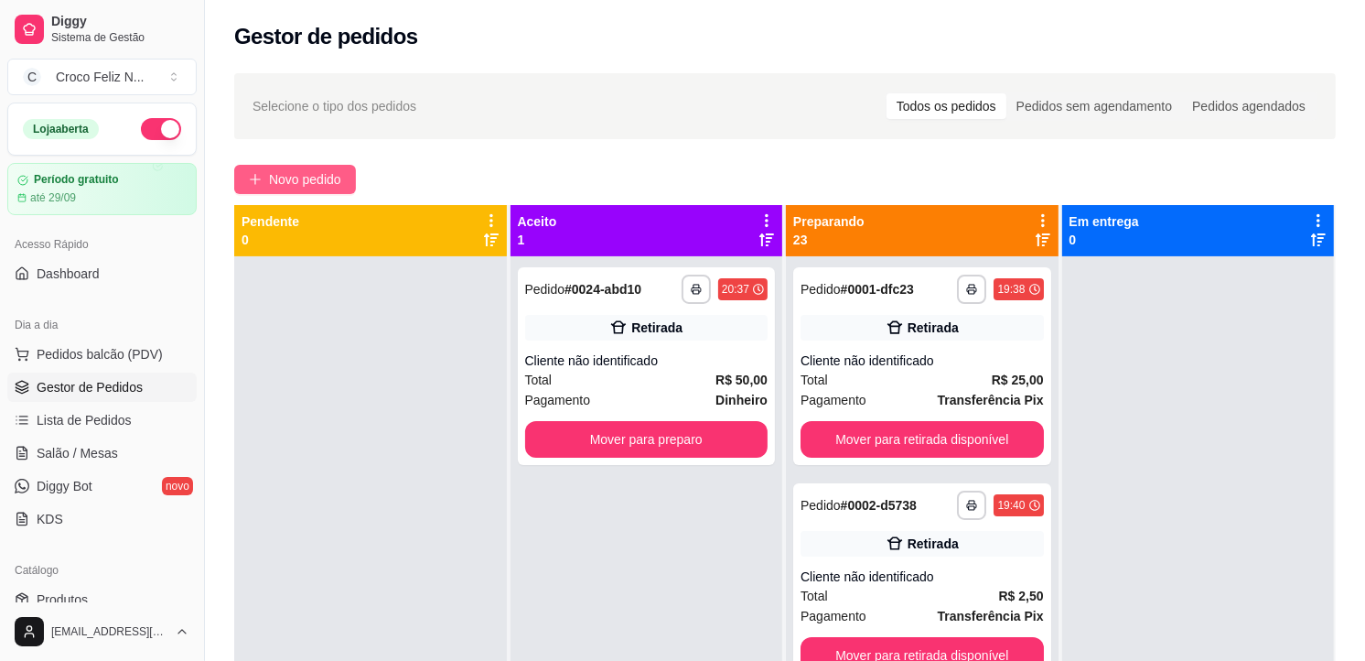
click at [339, 178] on span "Novo pedido" at bounding box center [305, 179] width 72 height 20
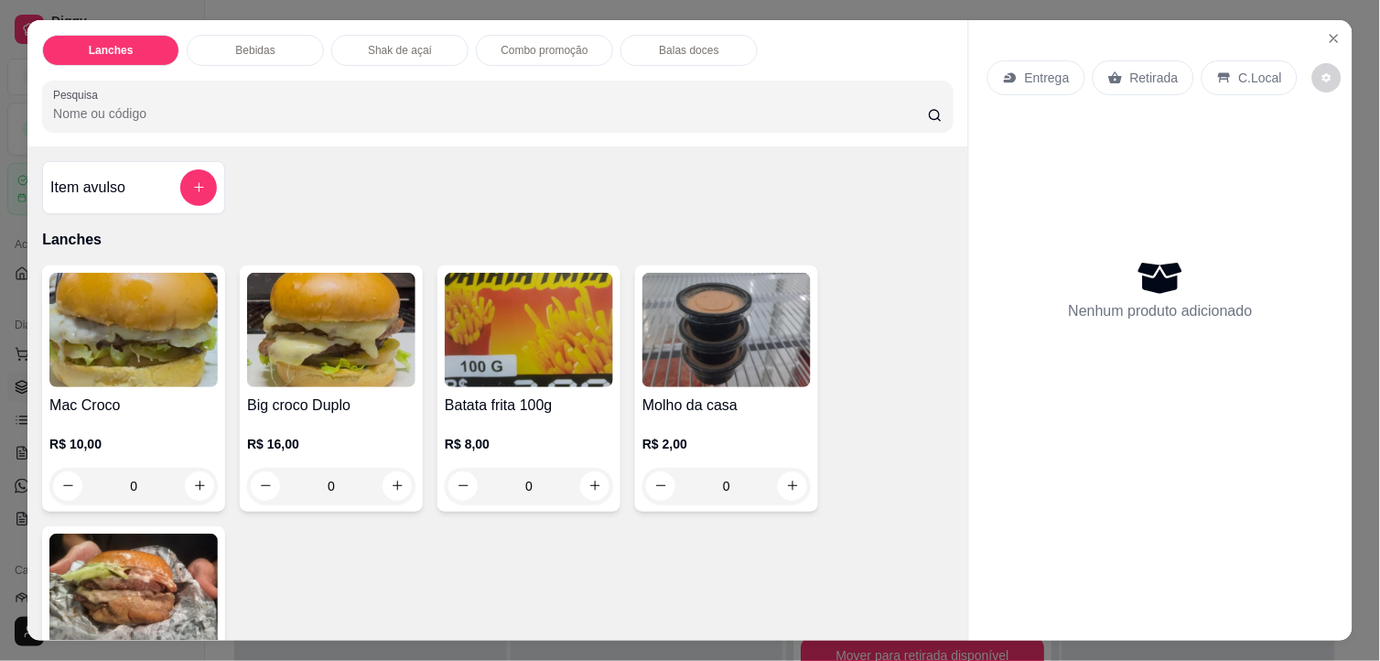
click at [160, 348] on img at bounding box center [133, 330] width 168 height 114
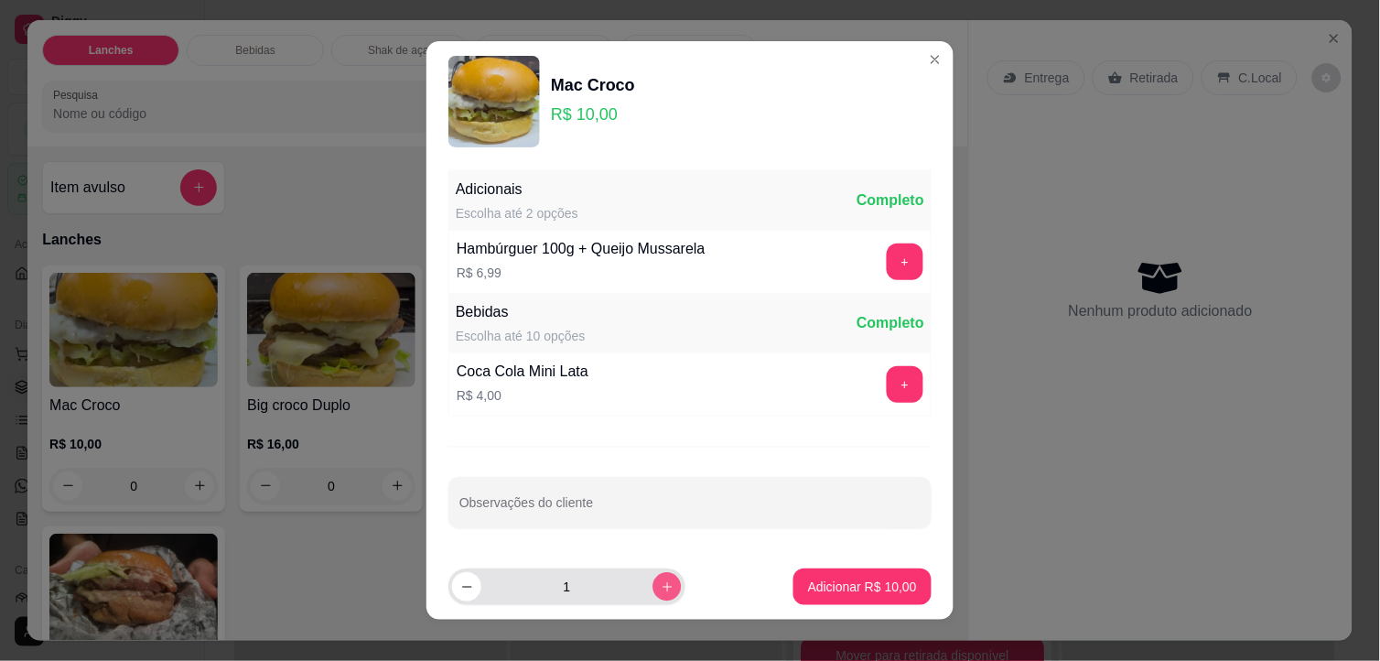
click at [652, 586] on button "increase-product-quantity" at bounding box center [666, 586] width 28 height 28
type input "2"
click at [872, 578] on p "Adicionar R$ 20,00" at bounding box center [862, 586] width 109 height 18
type input "2"
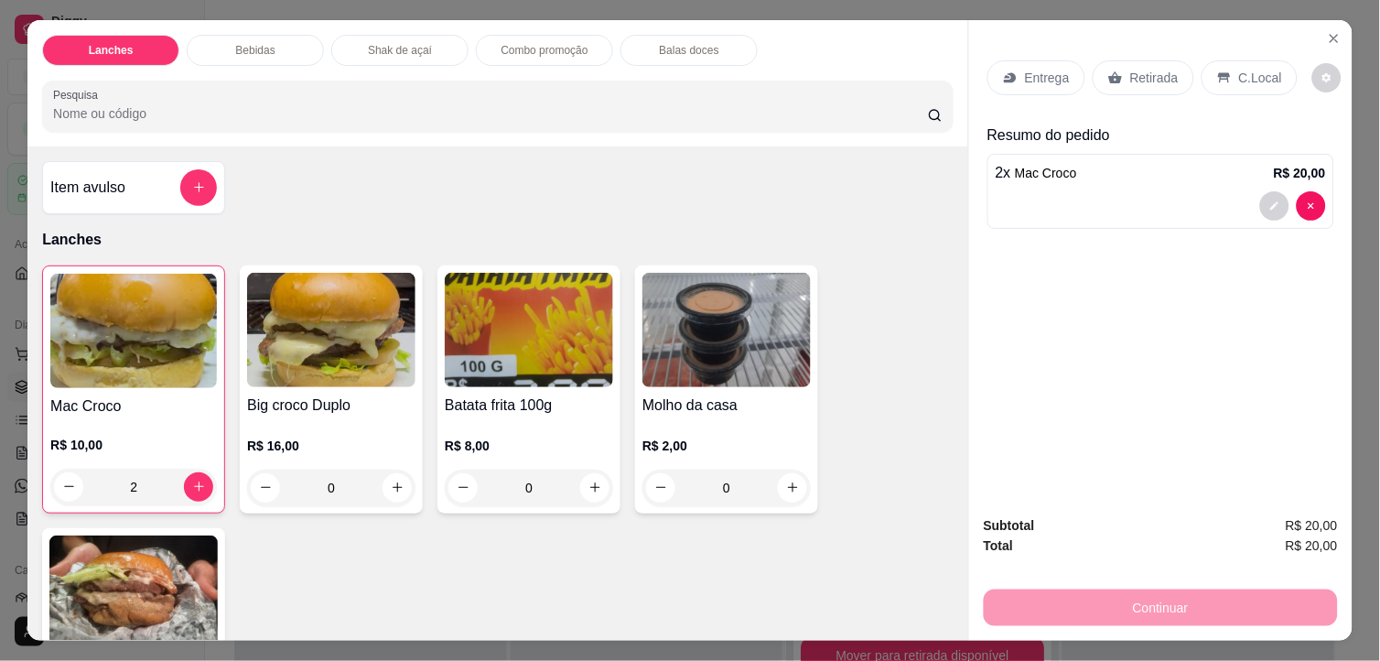
click at [1160, 49] on div "Entrega Retirada C.Local" at bounding box center [1160, 78] width 347 height 64
click at [1153, 69] on p "Retirada" at bounding box center [1154, 78] width 48 height 18
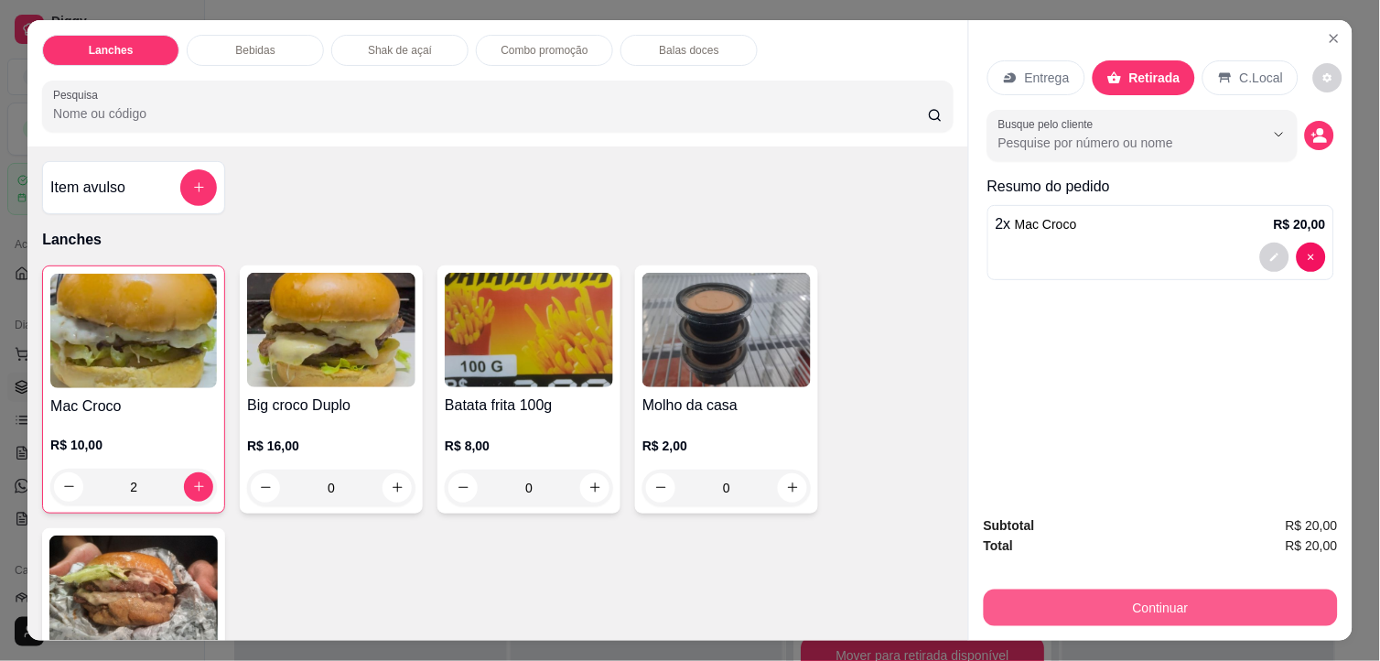
click at [1209, 599] on button "Continuar" at bounding box center [1161, 607] width 354 height 37
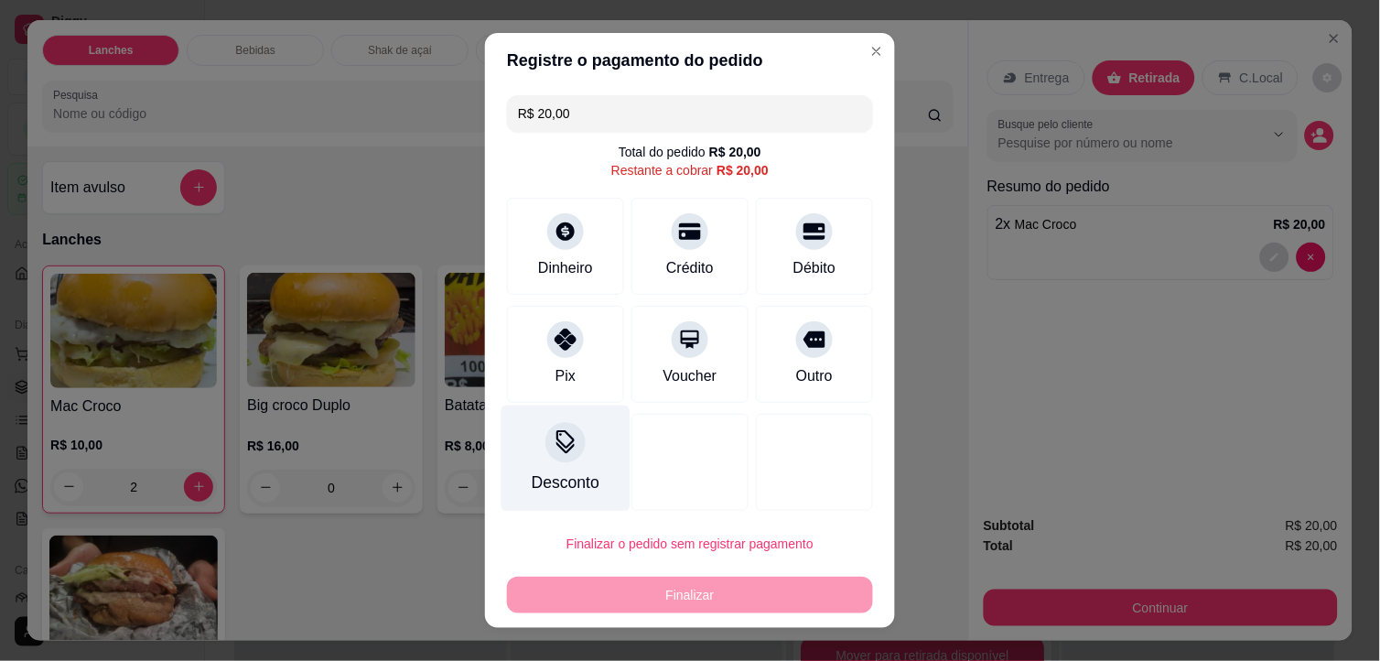
drag, startPoint x: 532, startPoint y: 357, endPoint x: 560, endPoint y: 405, distance: 56.2
click at [546, 380] on div "Pix" at bounding box center [565, 354] width 117 height 97
type input "R$ 0,00"
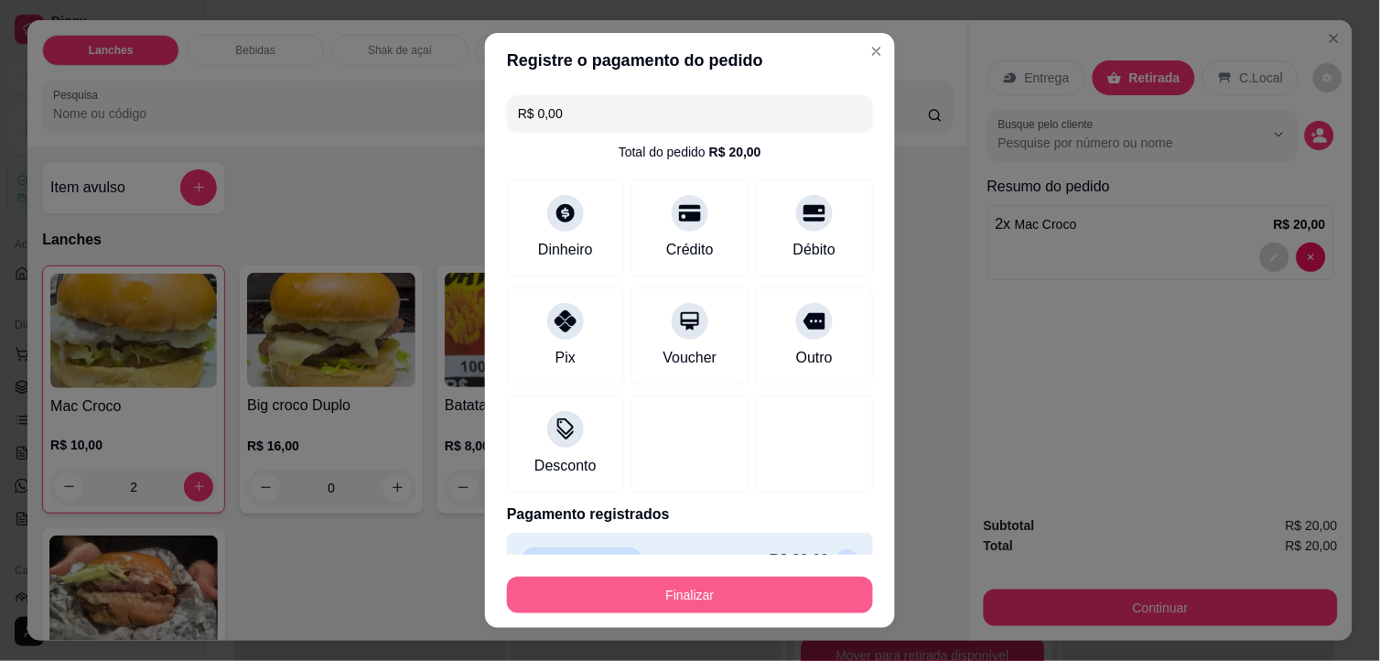
click at [605, 581] on button "Finalizar" at bounding box center [690, 594] width 366 height 37
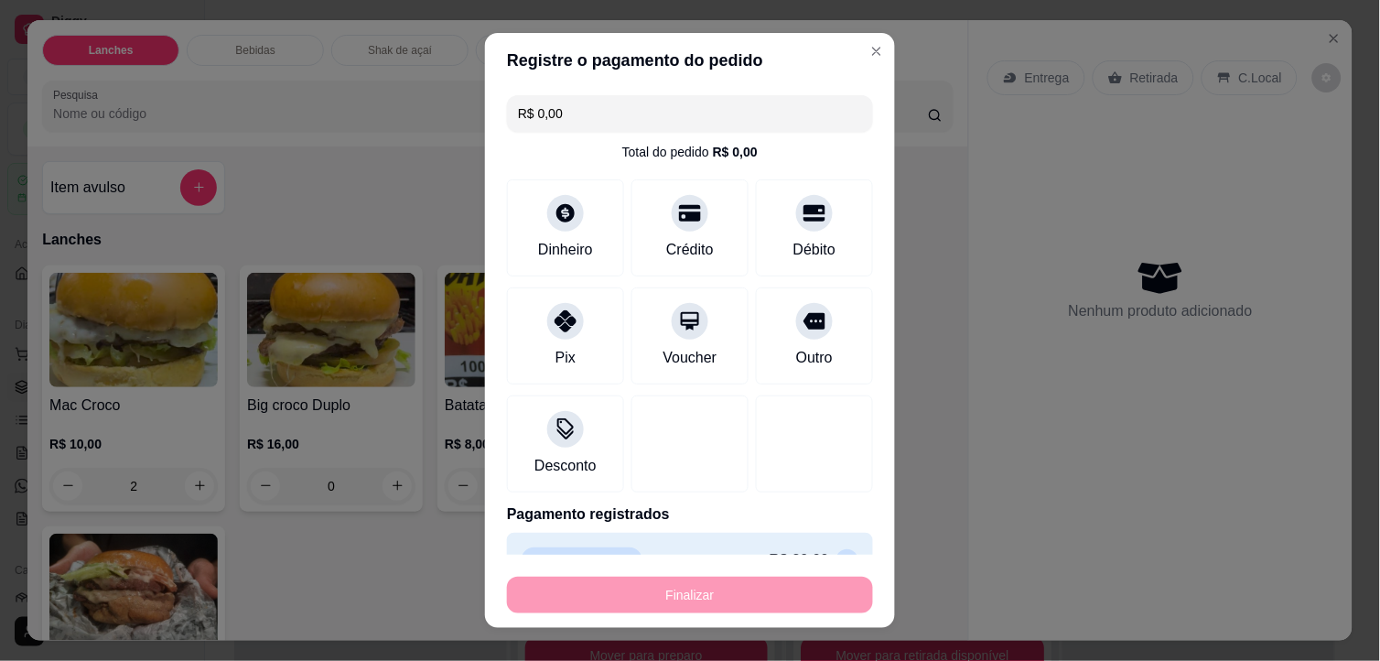
type input "0"
type input "-R$ 20,00"
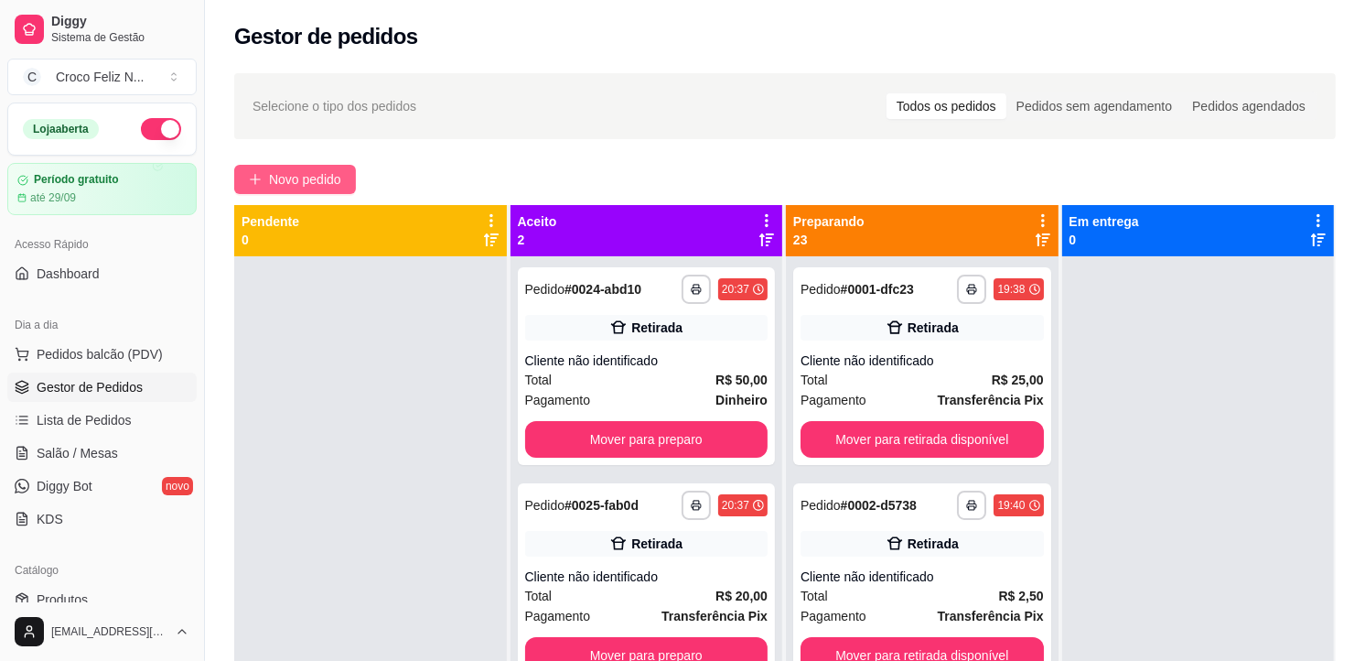
click at [328, 175] on span "Novo pedido" at bounding box center [305, 179] width 72 height 20
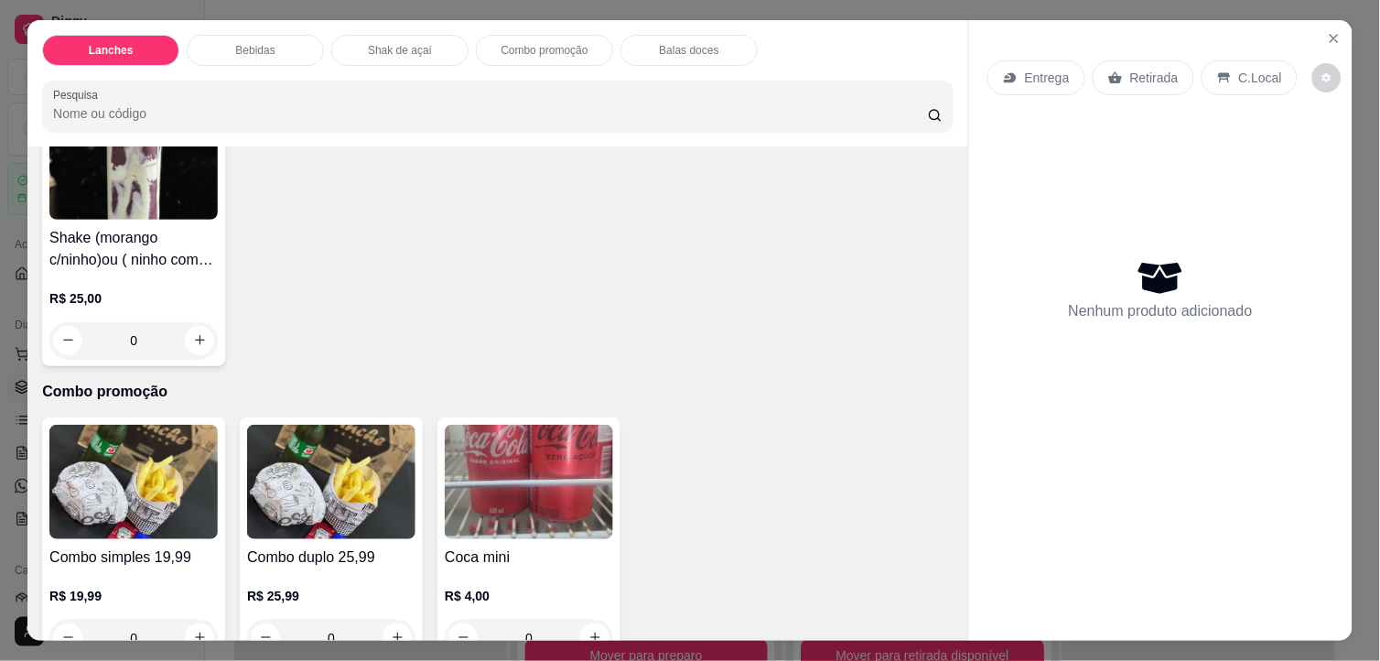
scroll to position [2135, 0]
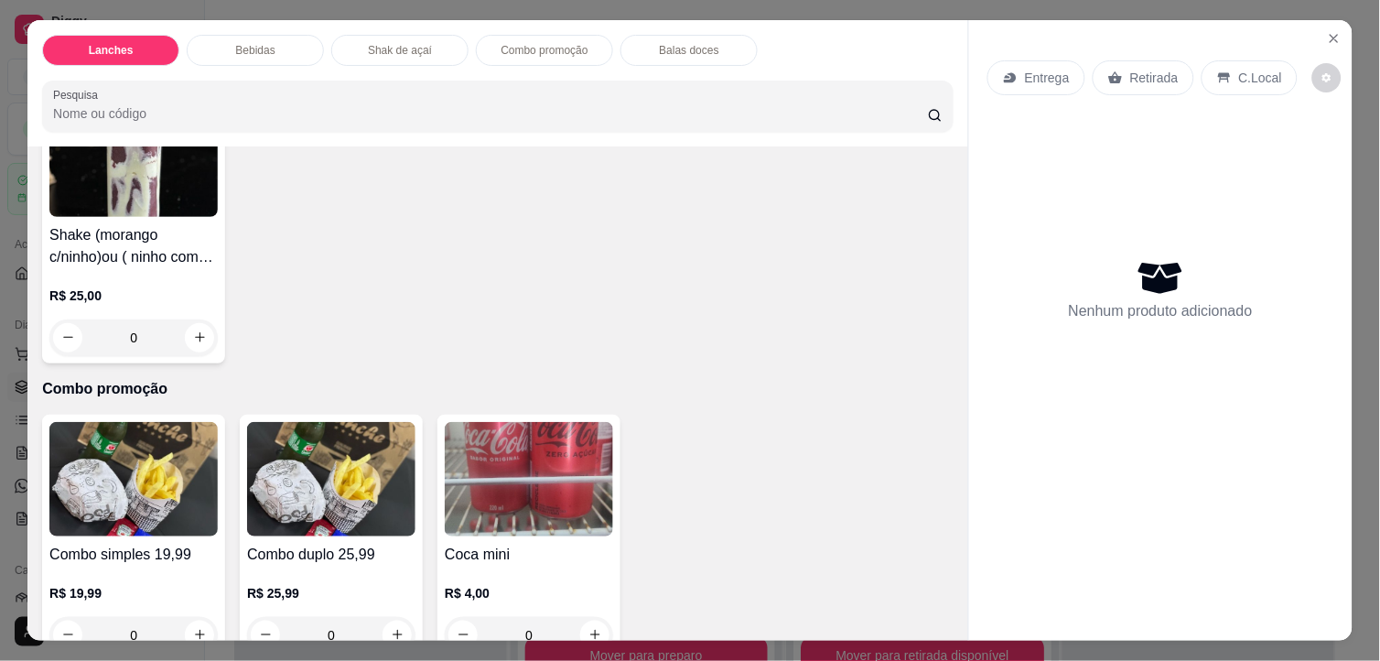
click at [161, 198] on img at bounding box center [133, 159] width 168 height 114
click at [1142, 70] on p "Retirada" at bounding box center [1154, 78] width 48 height 18
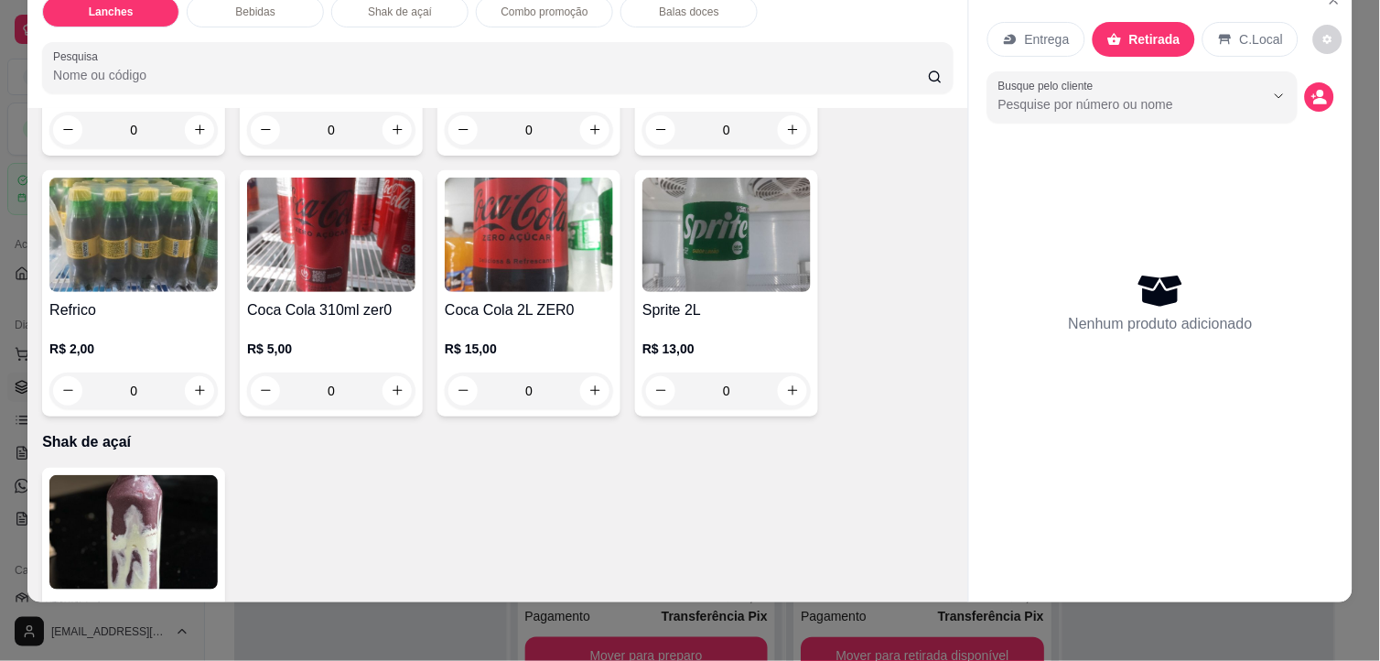
scroll to position [1855, 0]
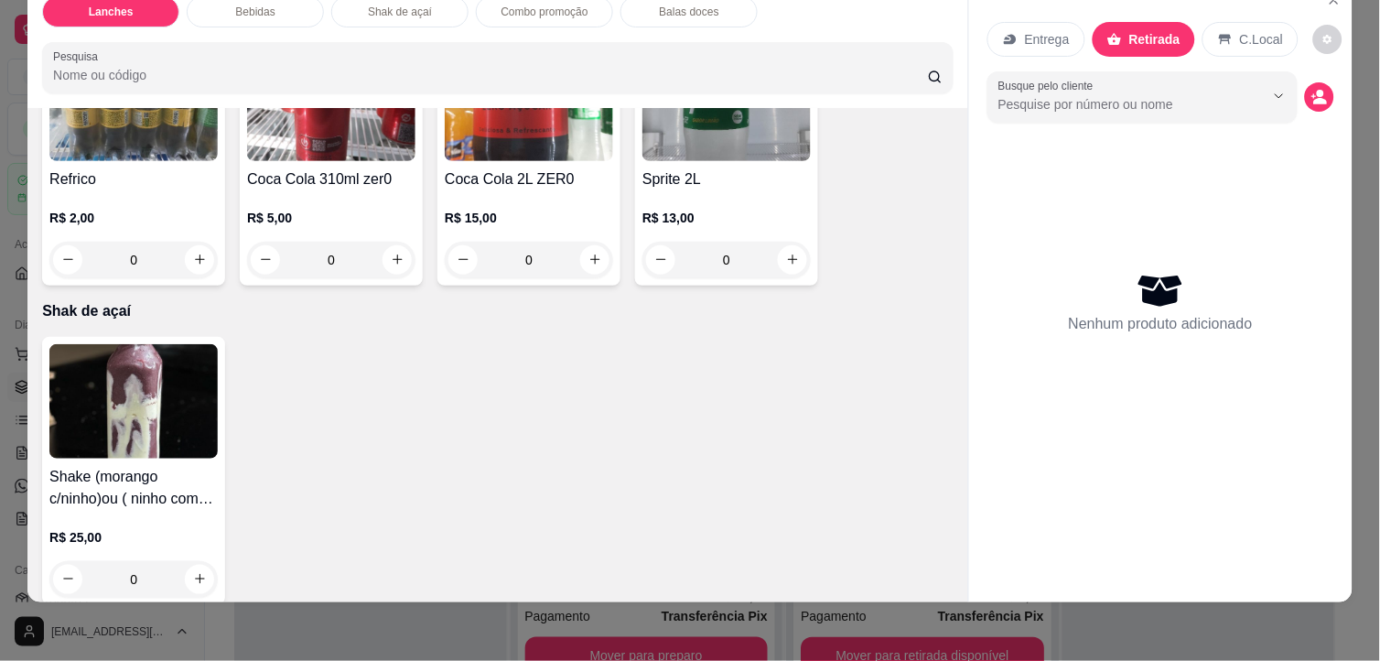
click at [128, 361] on img at bounding box center [133, 401] width 168 height 114
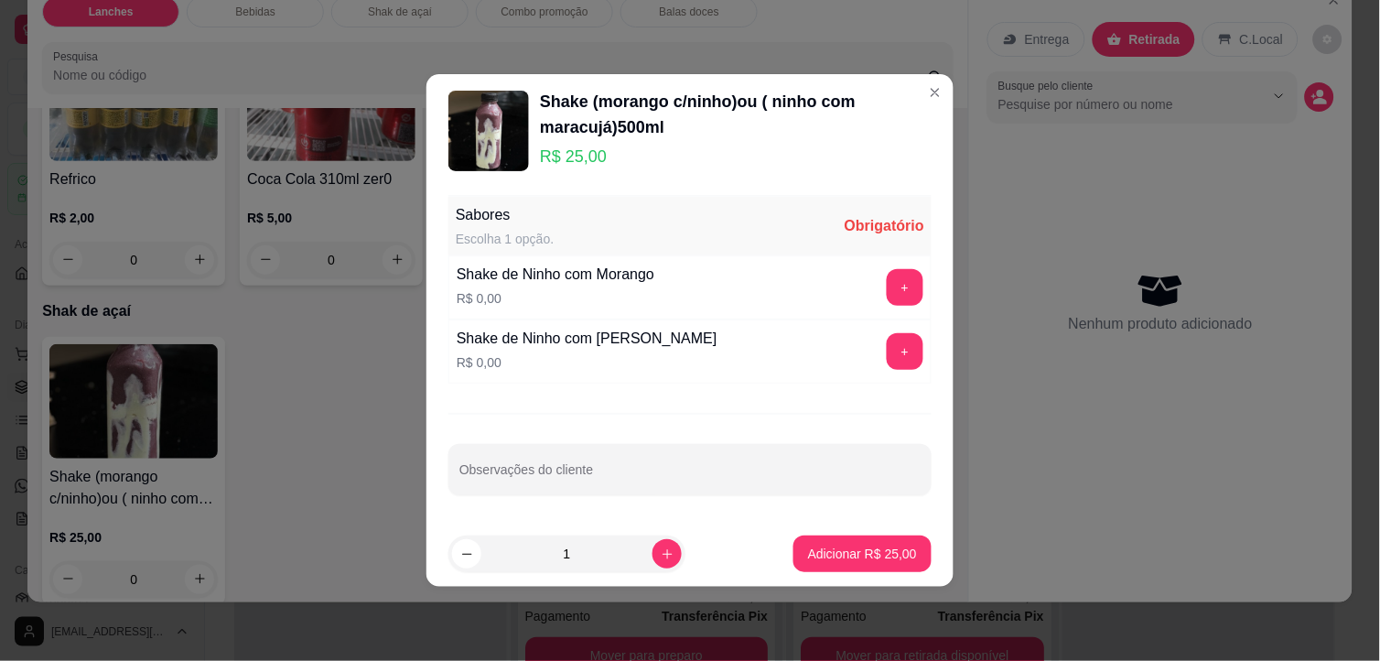
click at [887, 286] on button "+" at bounding box center [905, 287] width 37 height 37
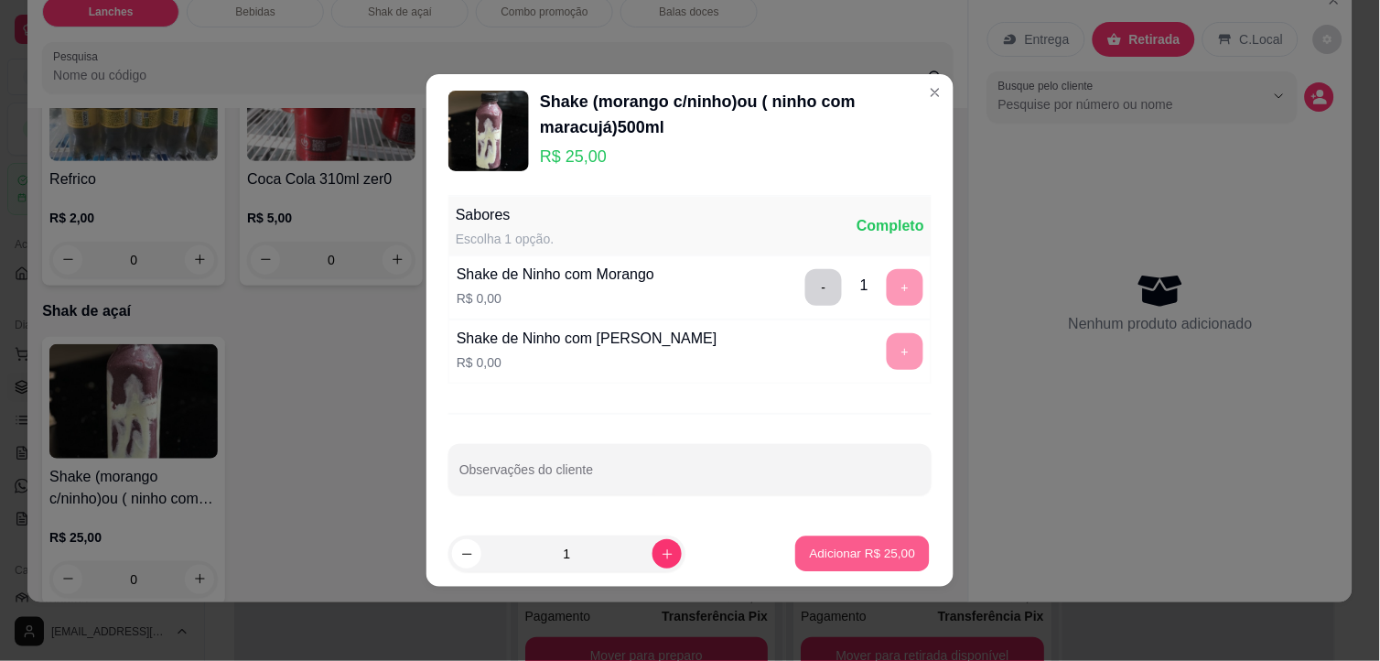
click at [883, 551] on p "Adicionar R$ 25,00" at bounding box center [863, 552] width 106 height 17
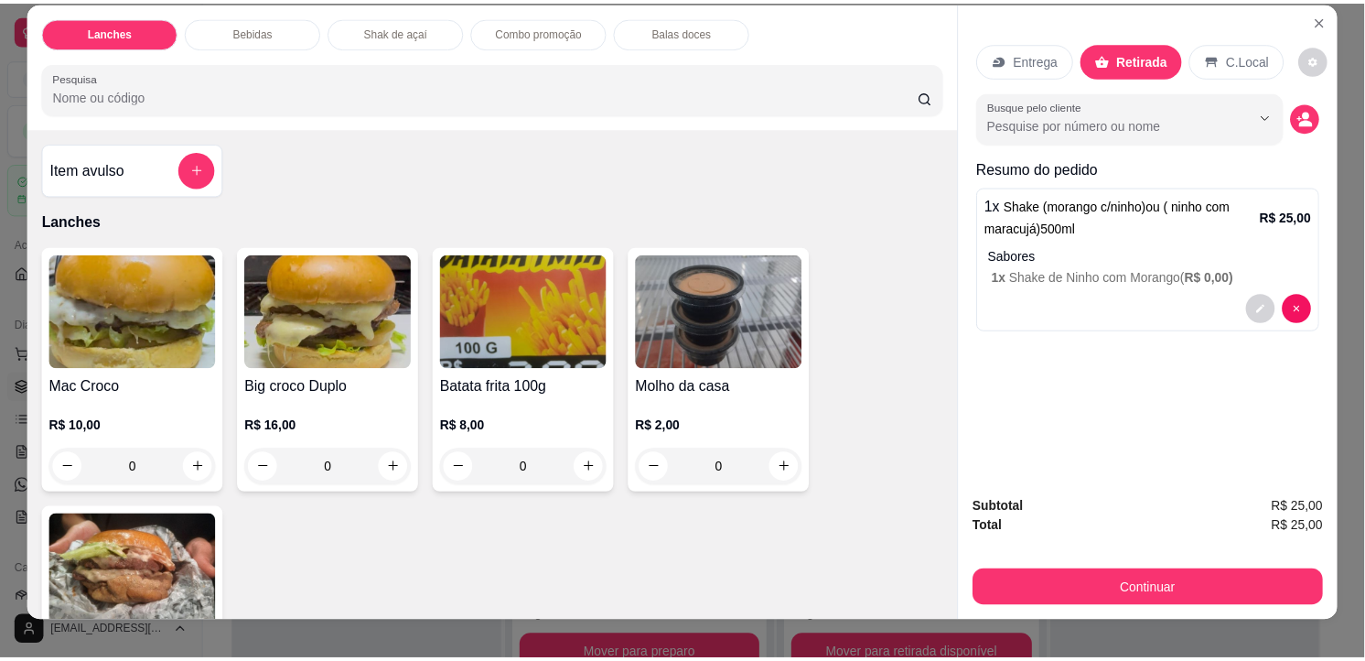
scroll to position [0, 0]
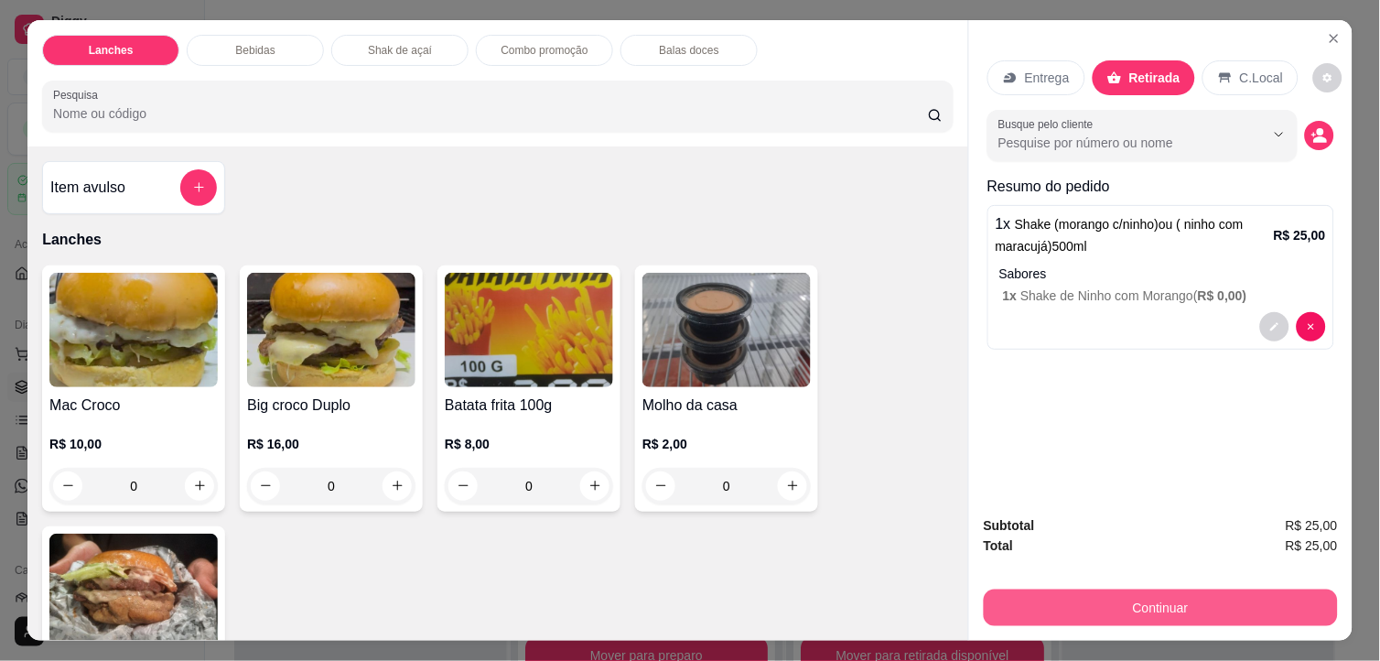
click at [1229, 608] on button "Continuar" at bounding box center [1161, 607] width 354 height 37
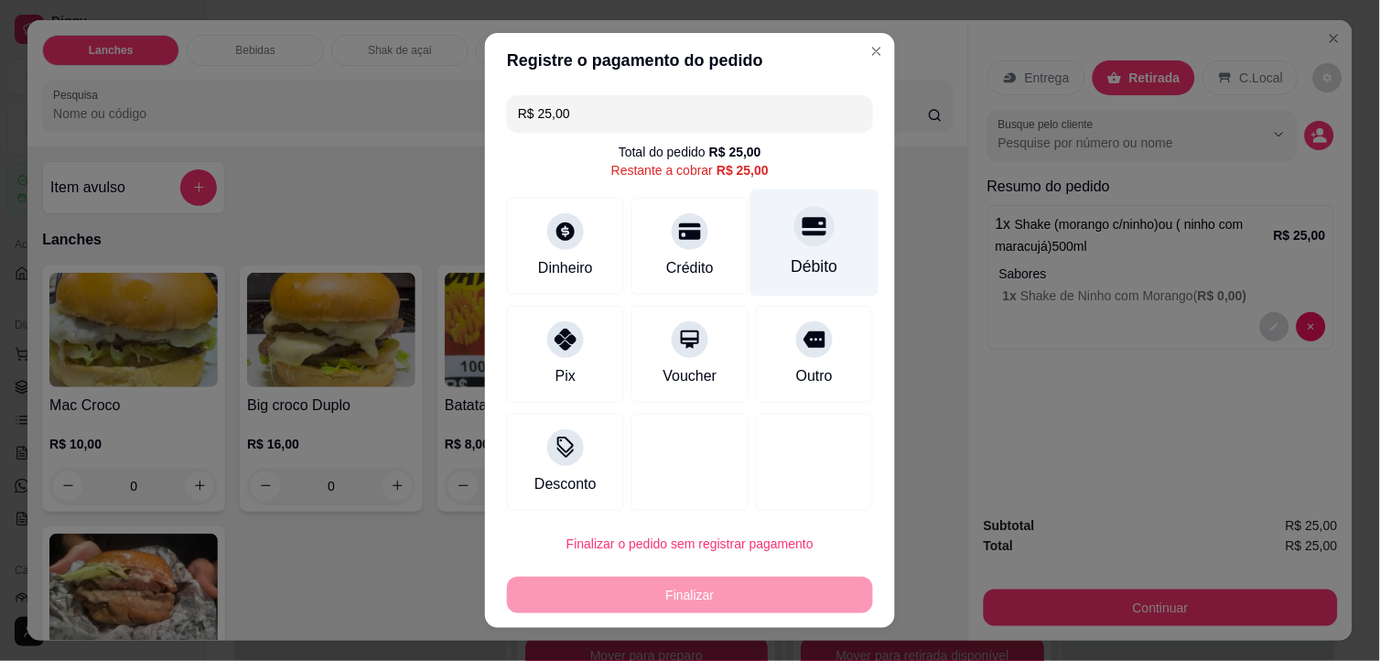
click at [791, 261] on div "Débito" at bounding box center [814, 266] width 47 height 24
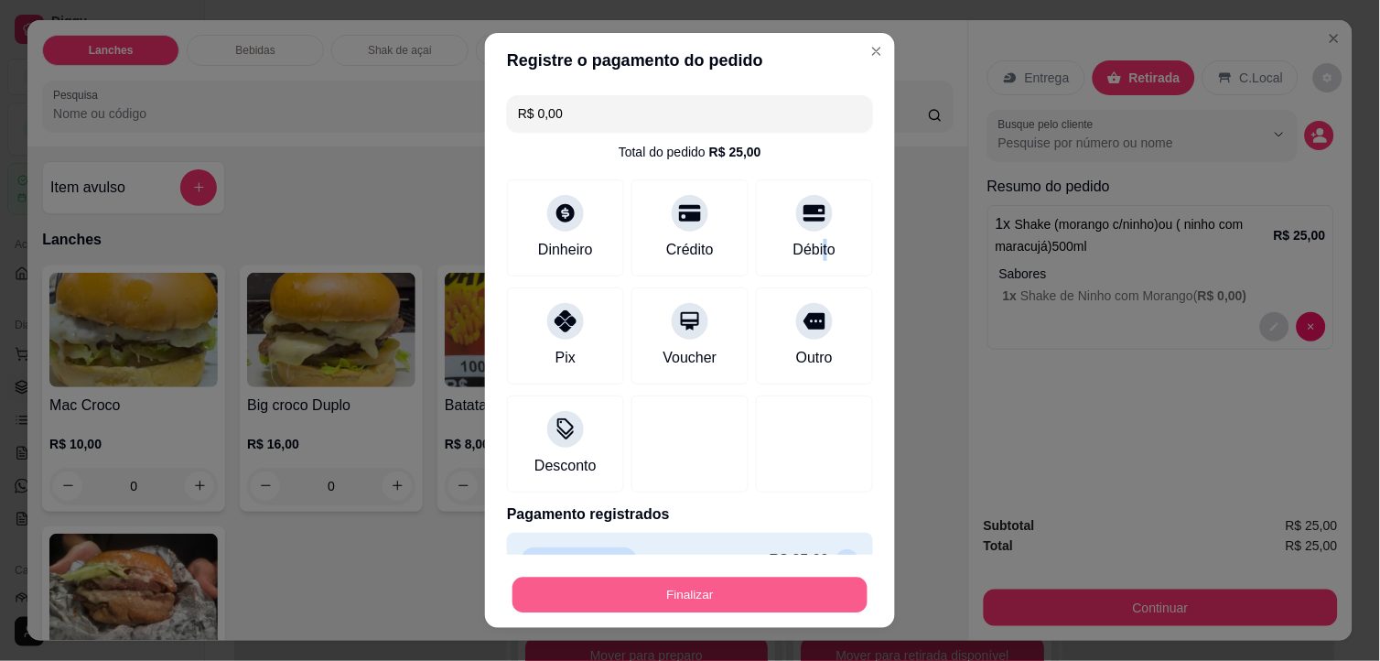
click at [799, 601] on button "Finalizar" at bounding box center [689, 595] width 355 height 36
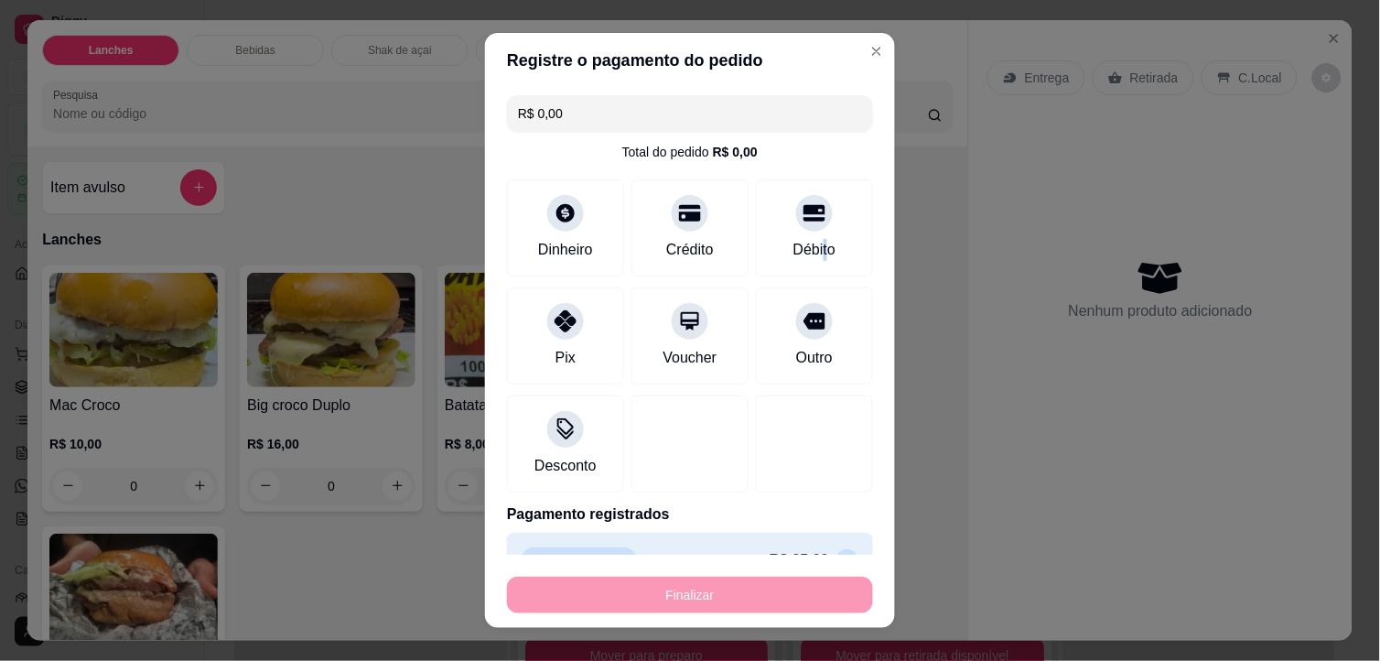
type input "-R$ 25,00"
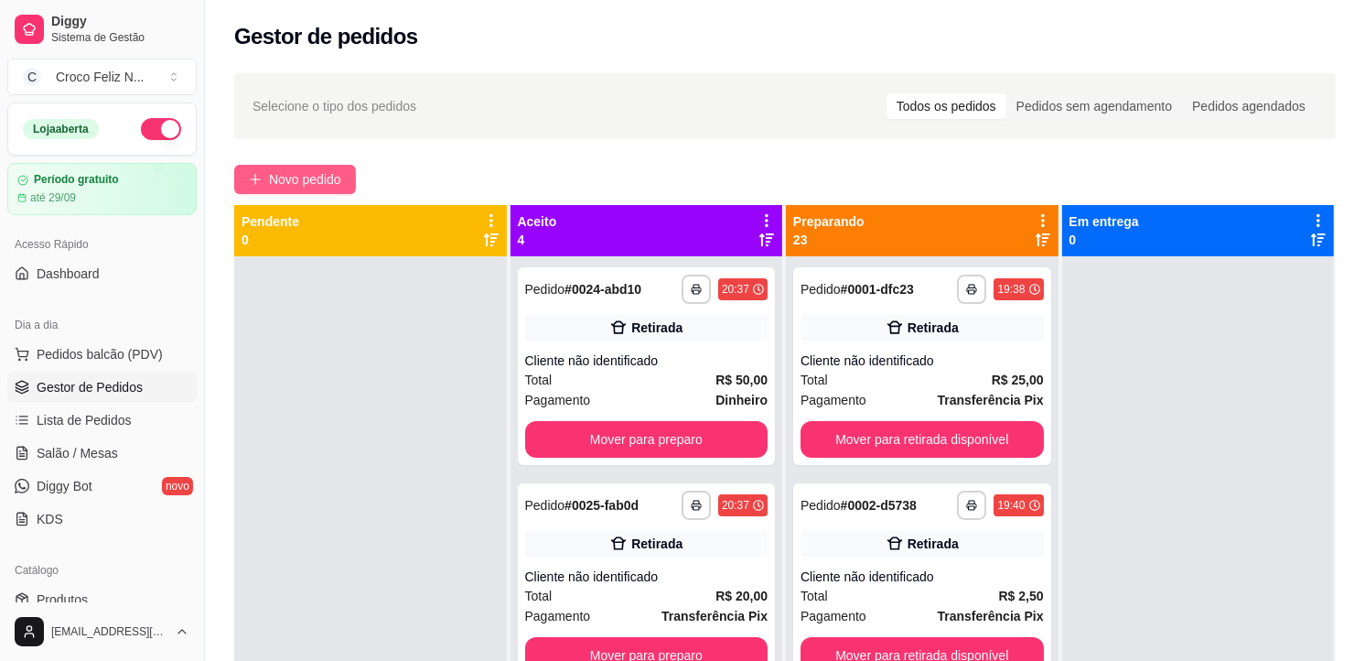
click at [335, 180] on span "Novo pedido" at bounding box center [305, 179] width 72 height 20
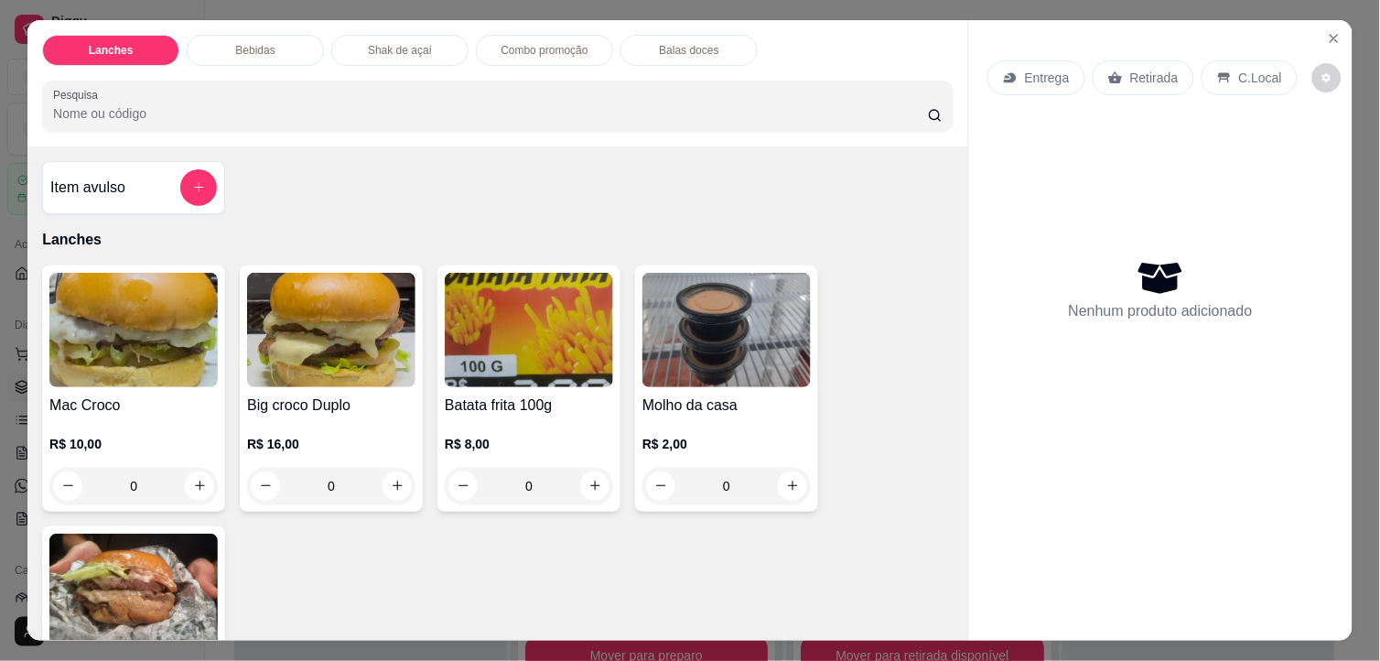
click at [112, 373] on img at bounding box center [133, 330] width 168 height 114
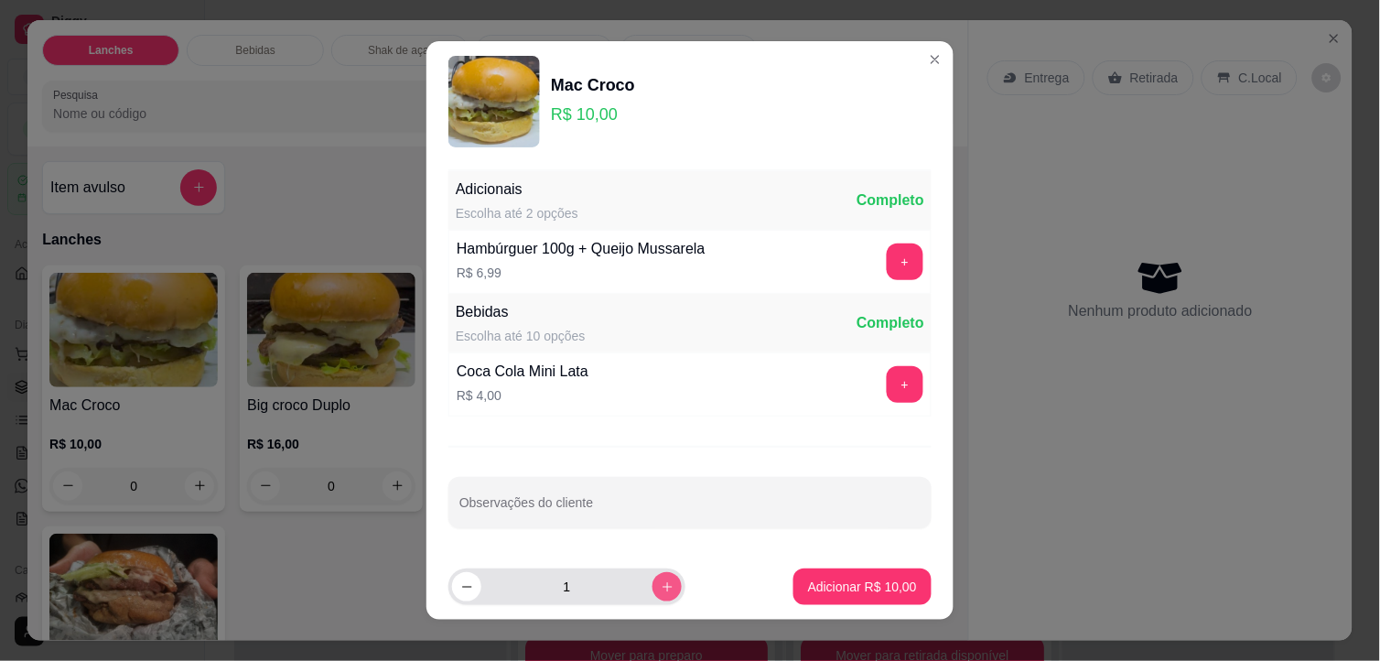
click at [661, 588] on icon "increase-product-quantity" at bounding box center [668, 587] width 14 height 14
type input "2"
click at [840, 582] on p "Adicionar R$ 20,00" at bounding box center [862, 586] width 109 height 18
type input "2"
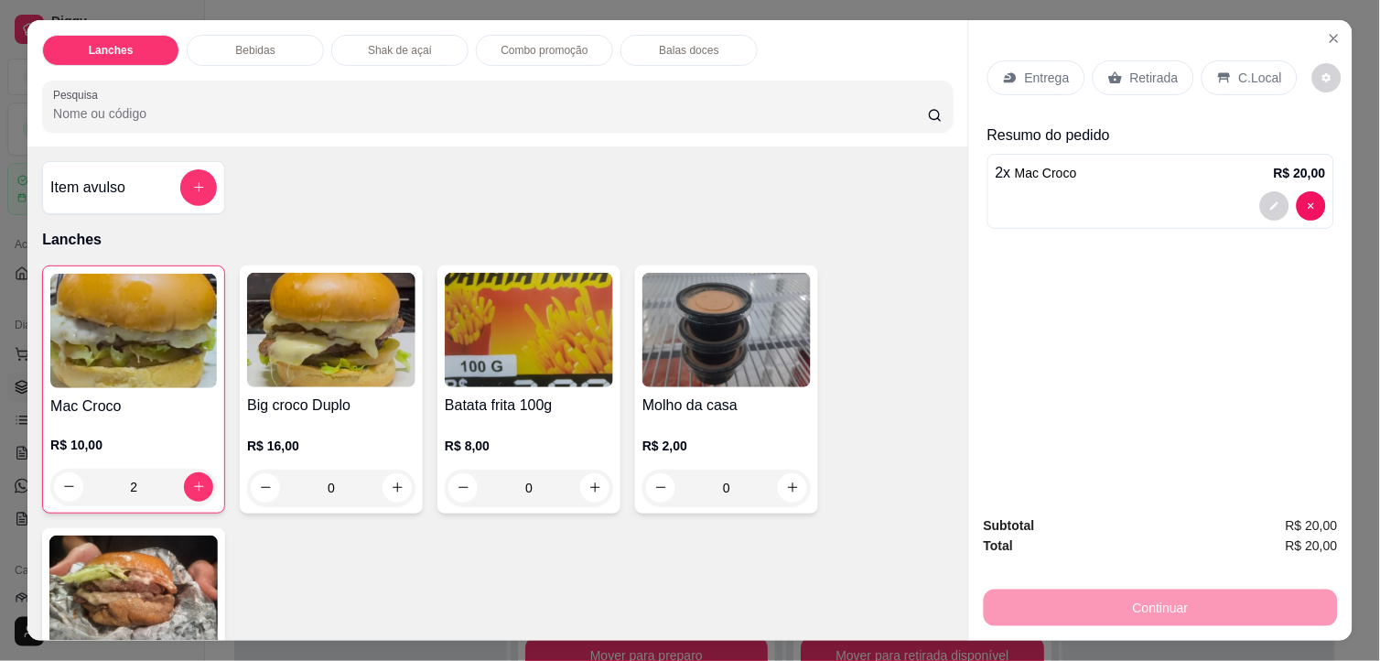
click at [324, 396] on h4 "Big croco Duplo" at bounding box center [331, 405] width 168 height 22
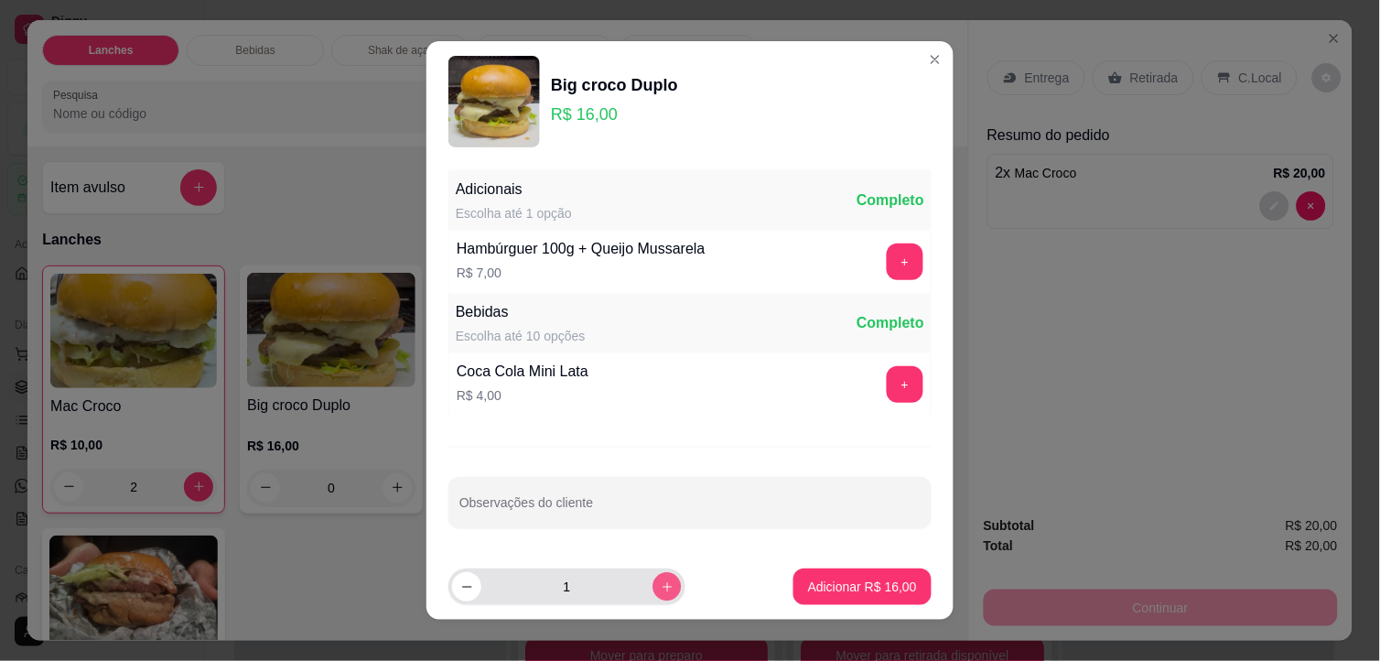
click at [652, 591] on button "increase-product-quantity" at bounding box center [666, 586] width 28 height 28
click at [468, 588] on button "decrease-product-quantity" at bounding box center [466, 586] width 29 height 29
type input "1"
click at [818, 587] on p "Adicionar R$ 16,00" at bounding box center [862, 586] width 109 height 18
type input "1"
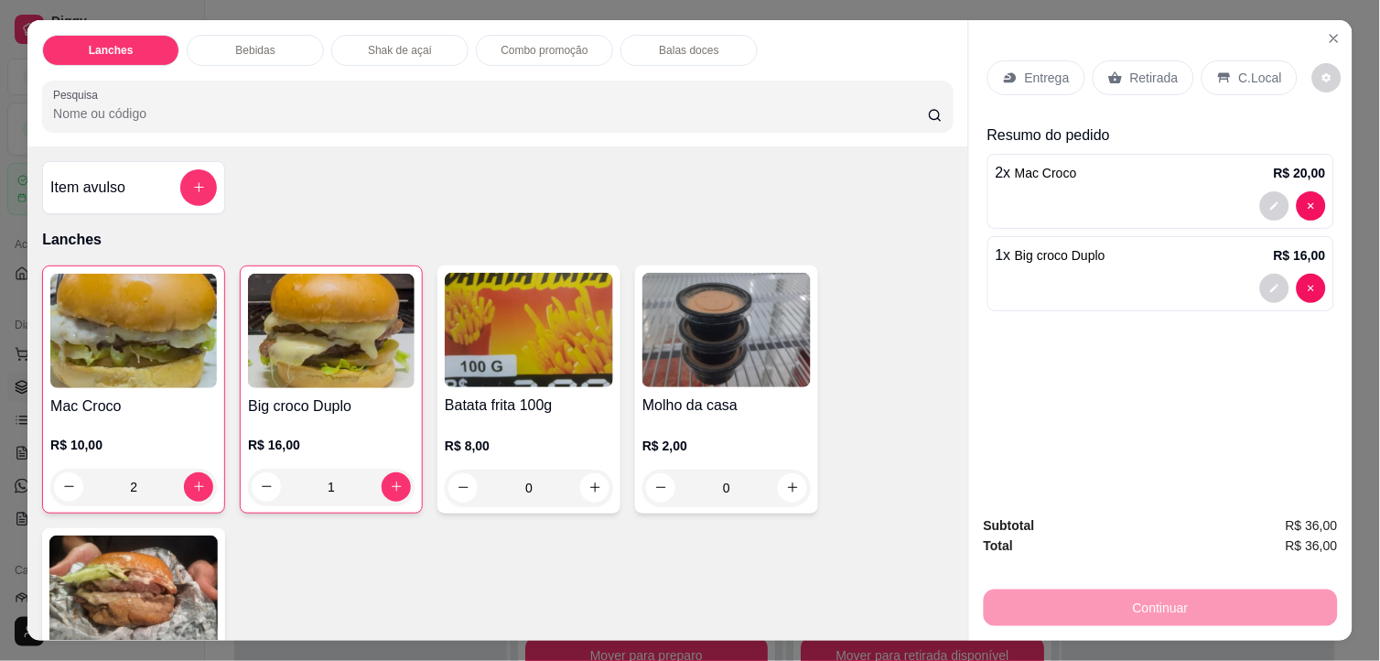
click at [1150, 69] on p "Retirada" at bounding box center [1154, 78] width 48 height 18
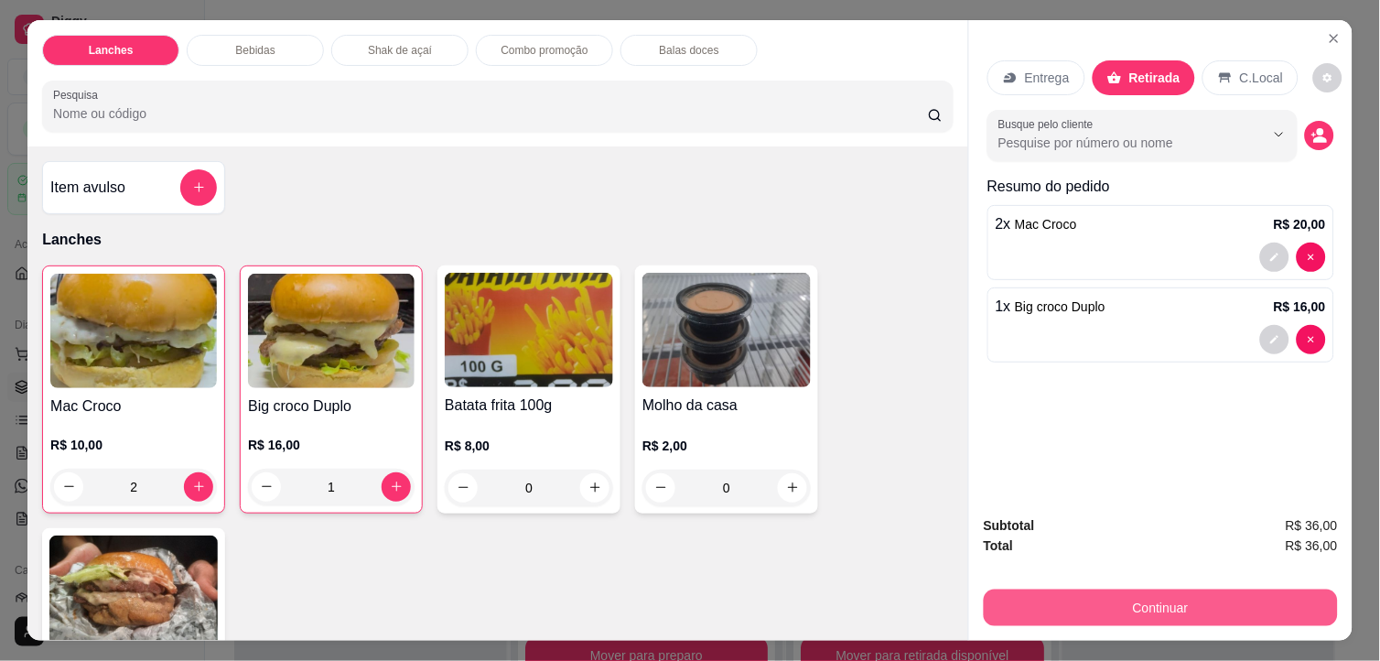
click at [1200, 600] on button "Continuar" at bounding box center [1161, 607] width 354 height 37
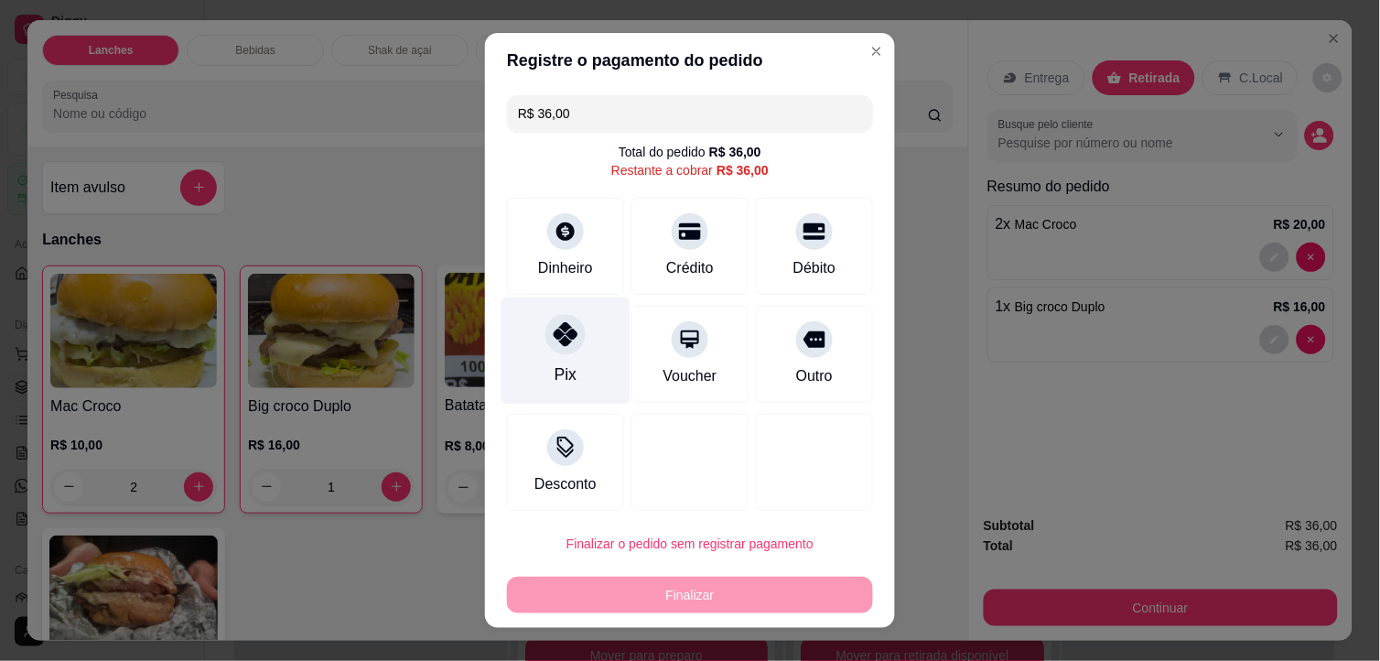
drag, startPoint x: 563, startPoint y: 355, endPoint x: 571, endPoint y: 371, distance: 18.4
click at [563, 360] on div "Pix" at bounding box center [565, 350] width 129 height 107
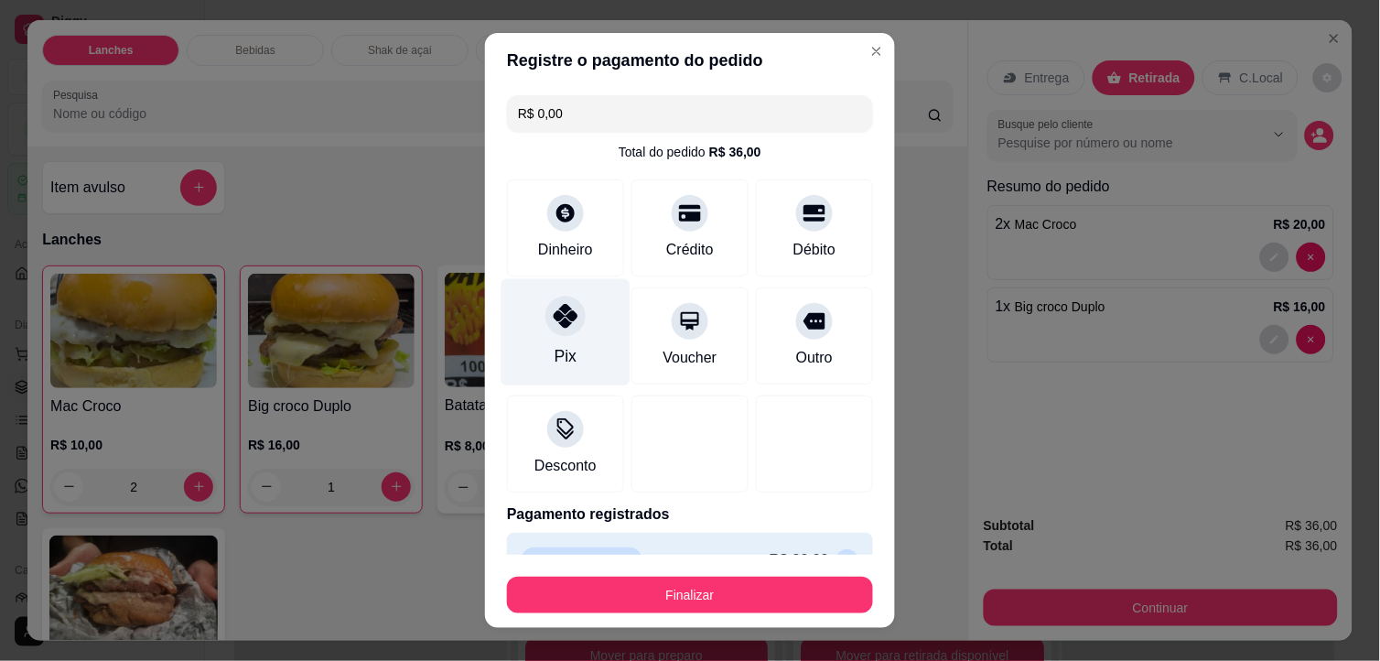
type input "R$ 0,00"
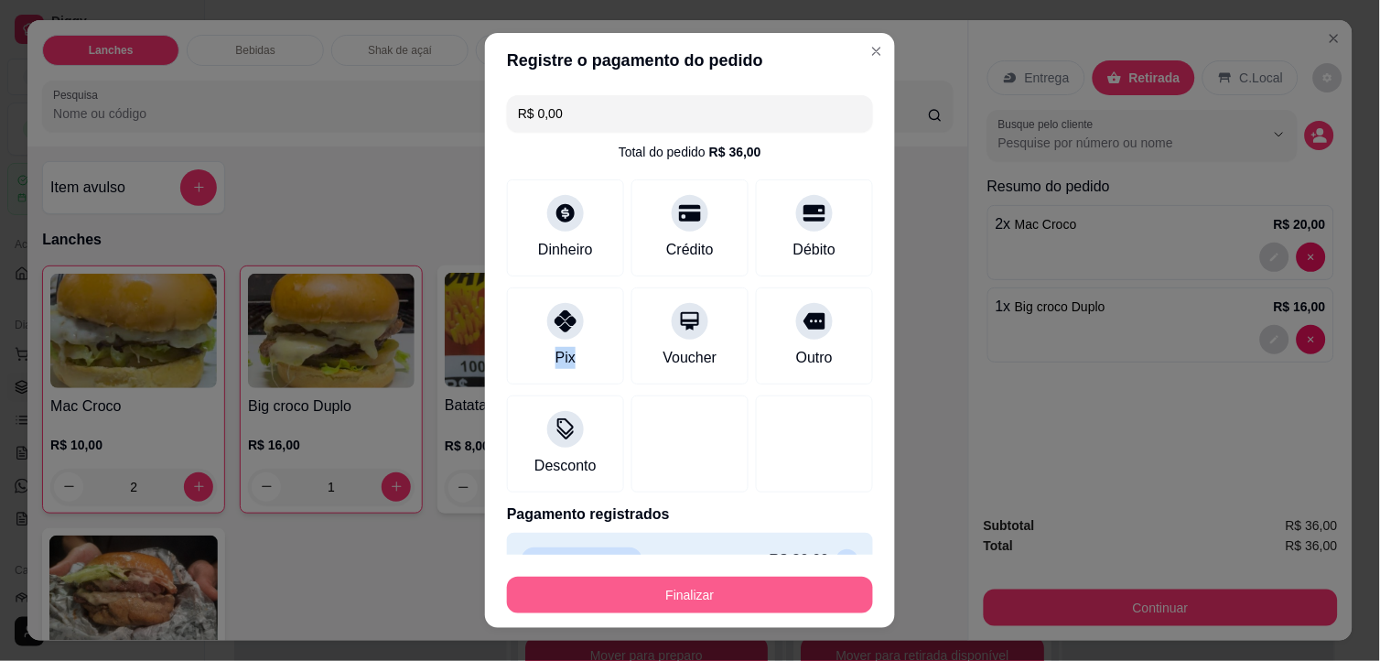
click at [714, 596] on button "Finalizar" at bounding box center [690, 594] width 366 height 37
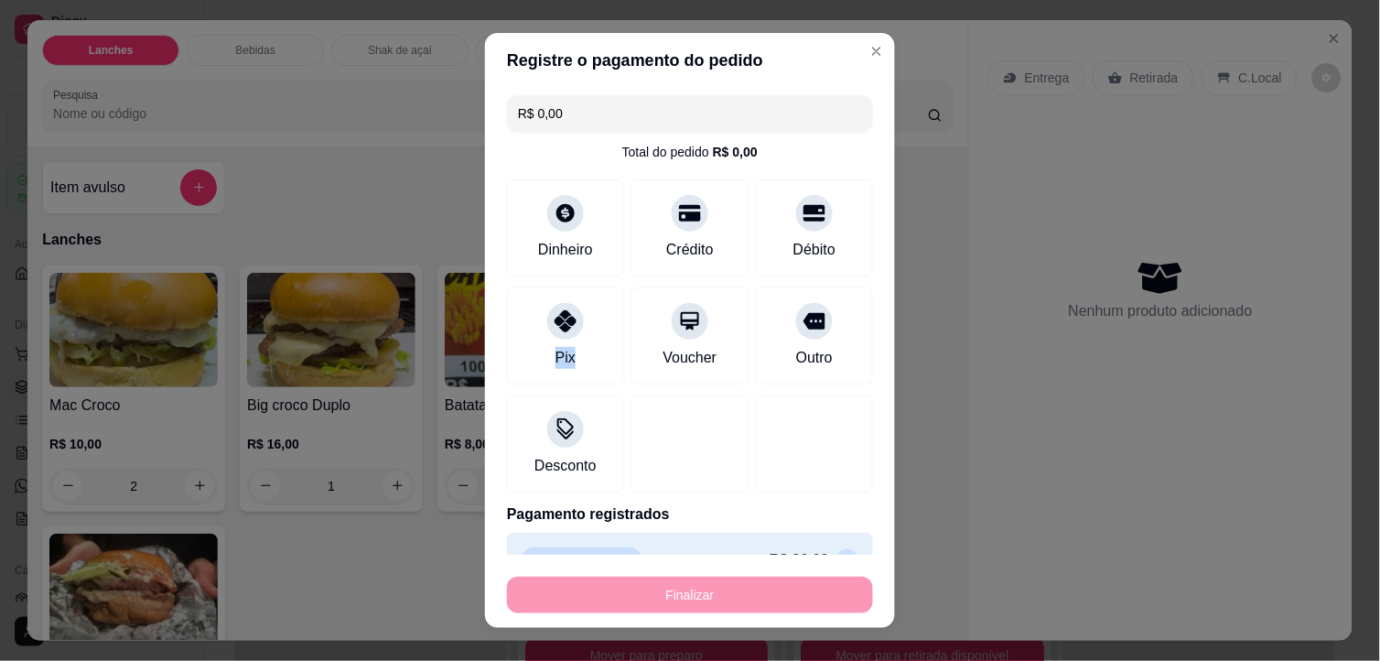
type input "0"
type input "-R$ 36,00"
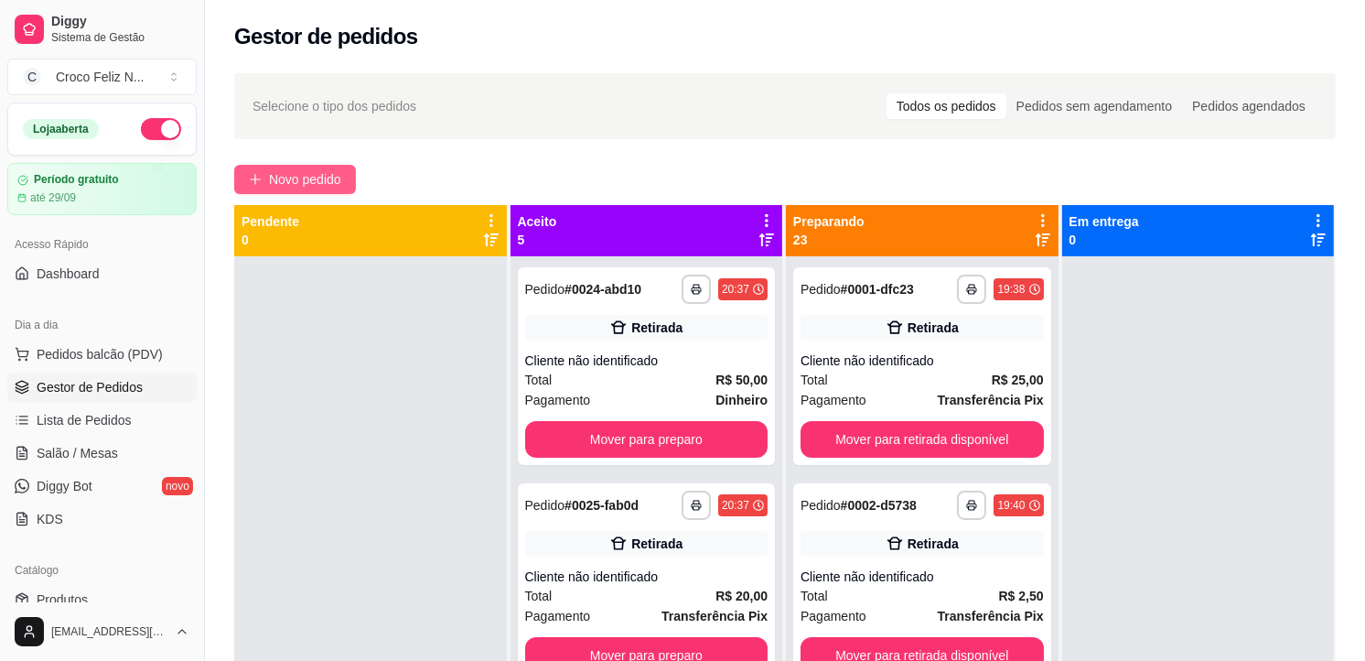
click at [308, 177] on span "Novo pedido" at bounding box center [305, 179] width 72 height 20
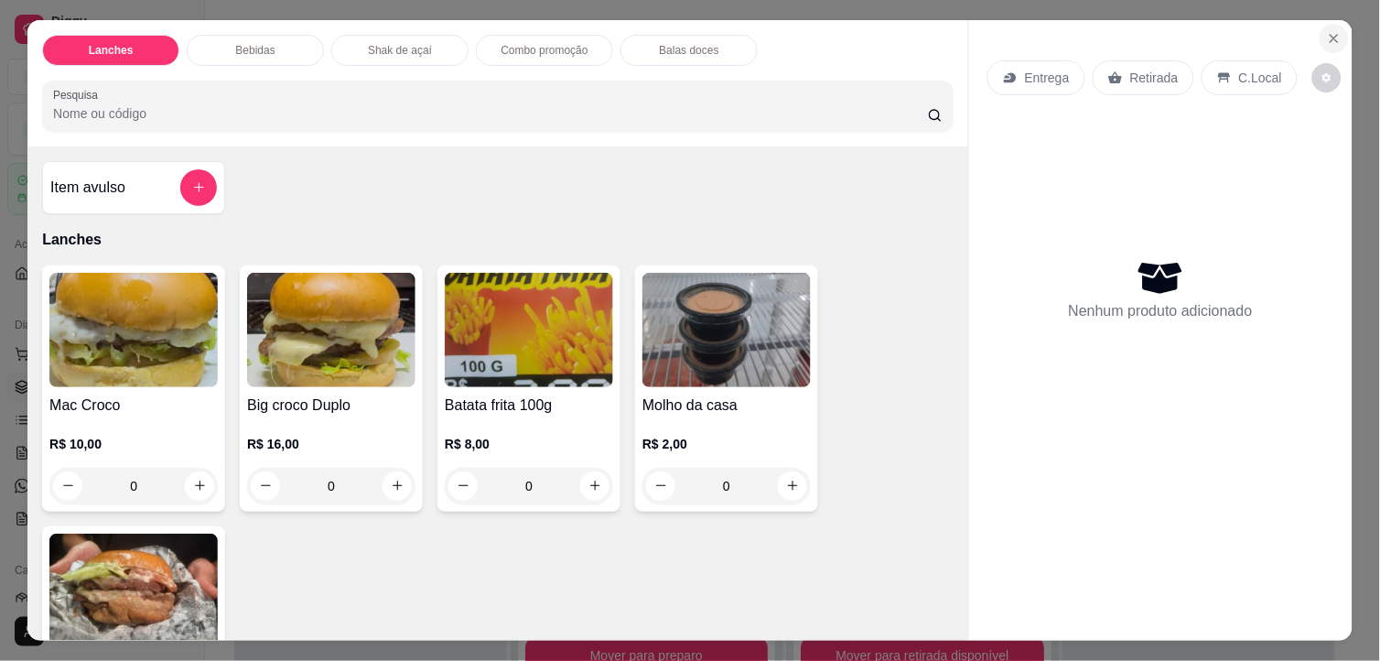
click at [1330, 35] on icon "Close" at bounding box center [1333, 38] width 7 height 7
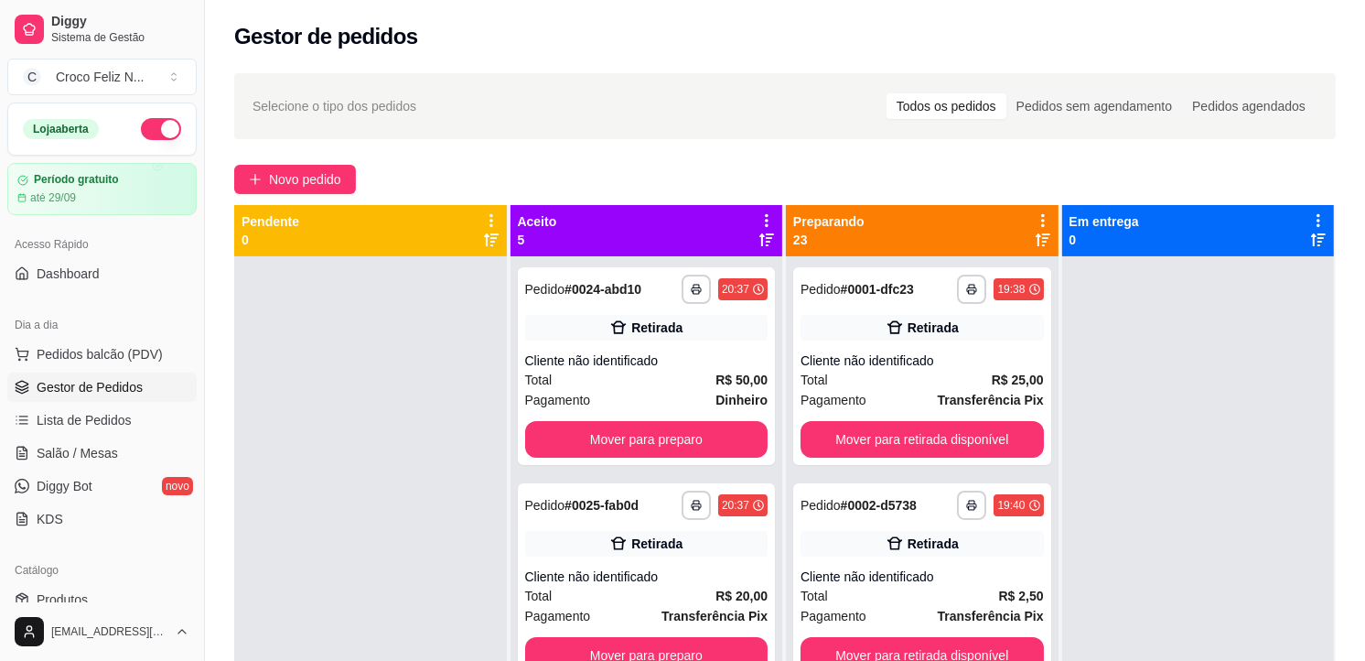
click at [1037, 216] on icon at bounding box center [1043, 220] width 16 height 16
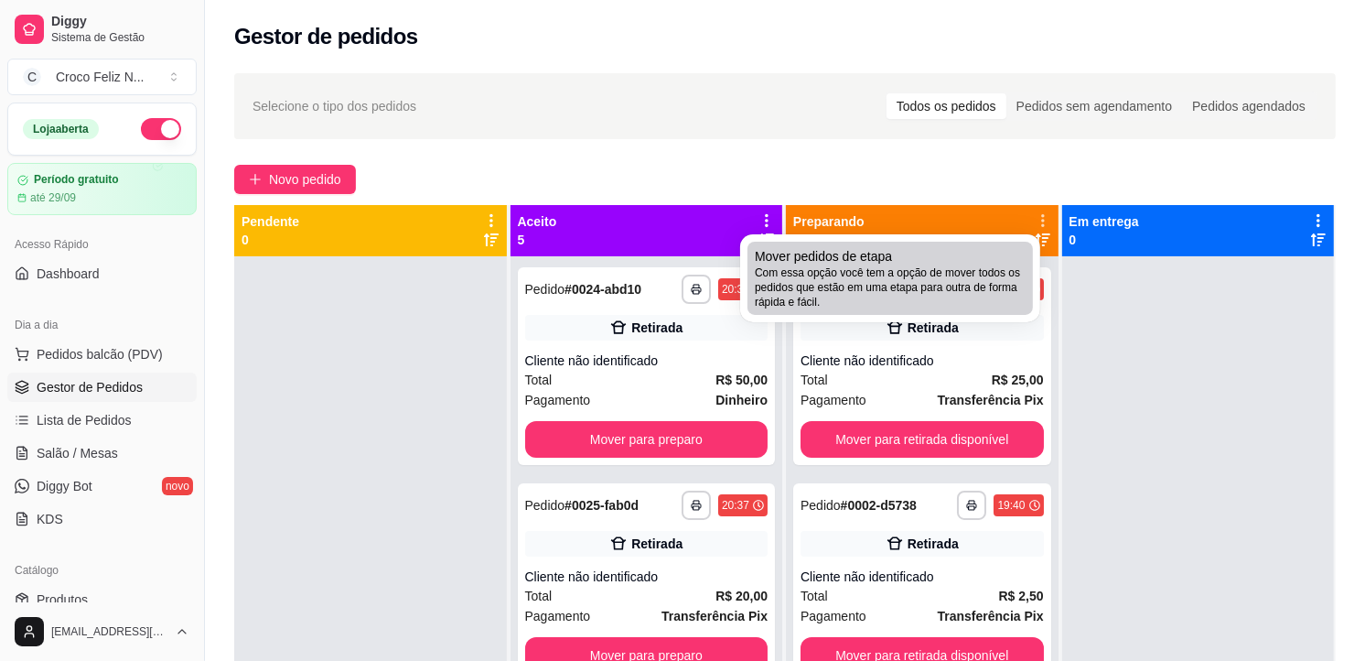
click at [910, 271] on span "Com essa opção você tem a opção de mover todos os pedidos que estão em uma etap…" at bounding box center [890, 287] width 271 height 44
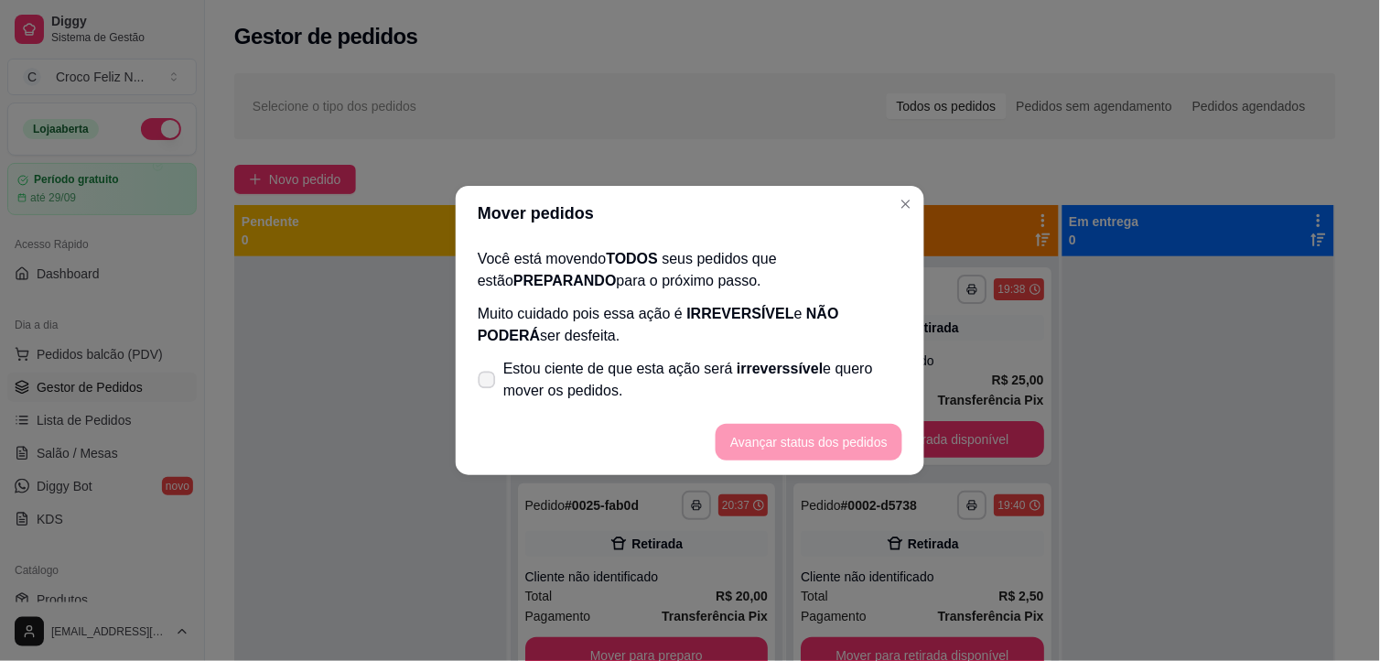
click at [705, 366] on span "Estou ciente de que esta ação será irreverssível e quero mover os pedidos." at bounding box center [702, 380] width 399 height 44
click at [489, 383] on input "Estou ciente de que esta ação será irreverssível e quero mover os pedidos." at bounding box center [483, 389] width 12 height 12
checkbox input "true"
click at [776, 439] on button "Avançar status dos pedidos" at bounding box center [808, 443] width 181 height 36
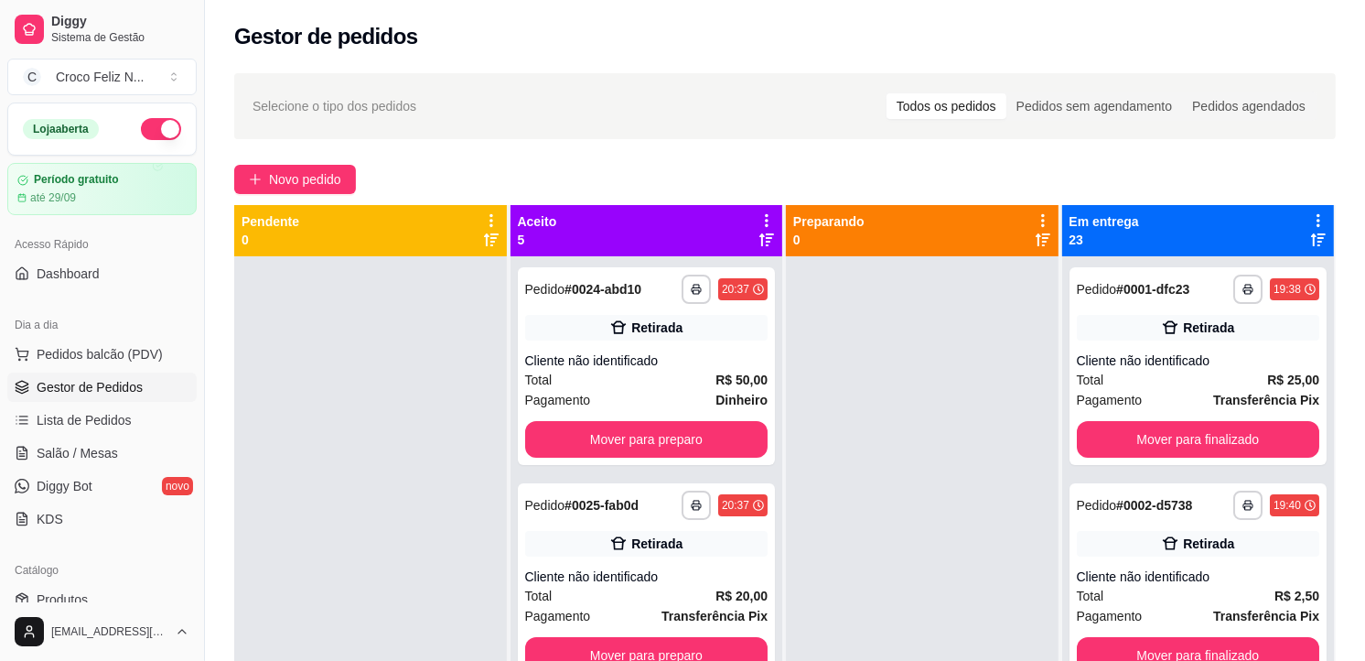
click at [765, 221] on icon at bounding box center [767, 220] width 4 height 13
click at [684, 274] on span "Com essa opção você tem a opção de mover todos os pedidos que estão em uma etap…" at bounding box center [648, 276] width 217 height 35
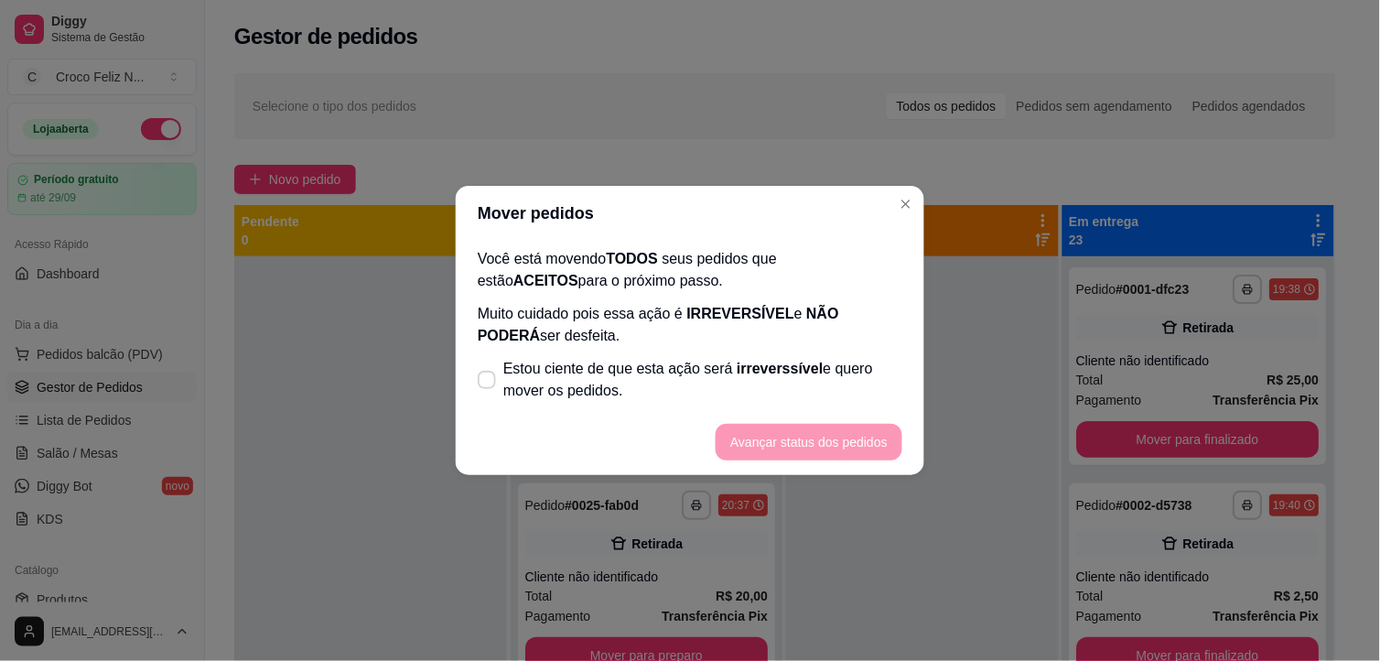
drag, startPoint x: 630, startPoint y: 346, endPoint x: 630, endPoint y: 359, distance: 12.8
click at [630, 359] on div "Você está movendo TODOS seus pedidos que estão ACEITOS para o próximo passo. Mu…" at bounding box center [690, 325] width 468 height 168
click at [609, 375] on span "Estou ciente de que esta ação será irreverssível e quero mover os pedidos." at bounding box center [702, 380] width 399 height 44
click at [489, 383] on input "Estou ciente de que esta ação será irreverssível e quero mover os pedidos." at bounding box center [483, 389] width 12 height 12
checkbox input "true"
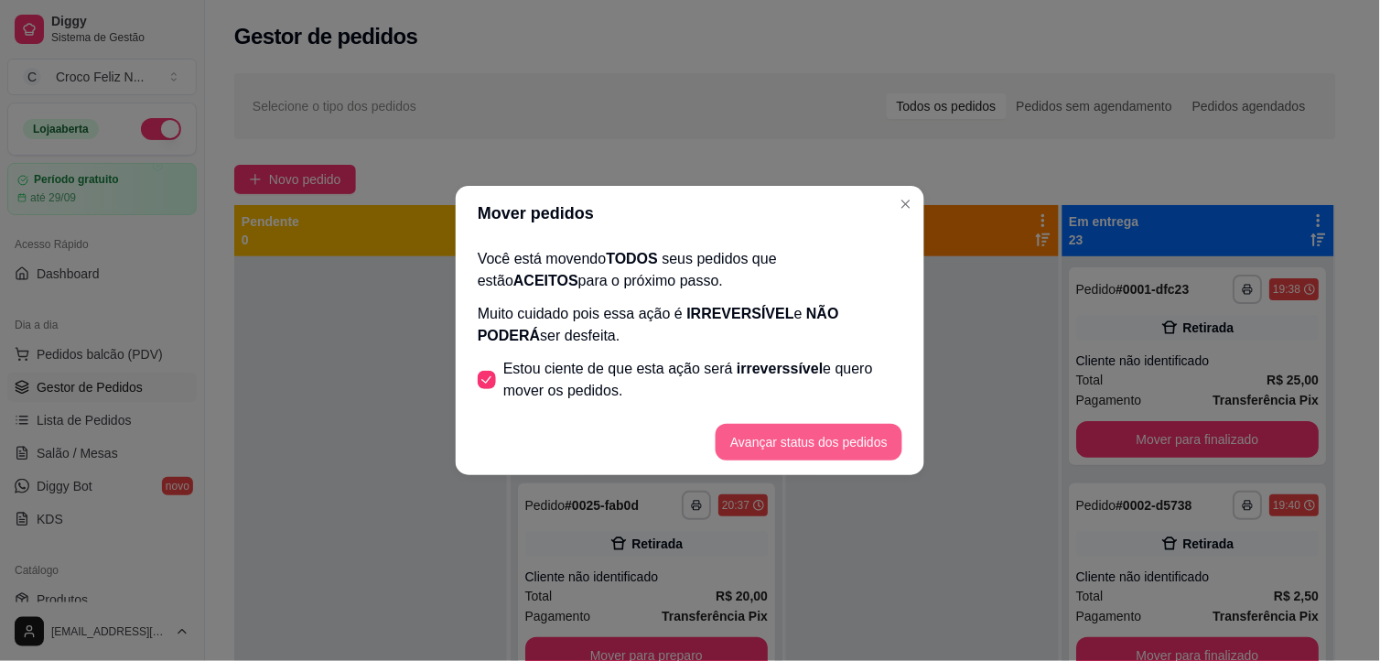
click at [755, 434] on button "Avançar status dos pedidos" at bounding box center [809, 442] width 187 height 37
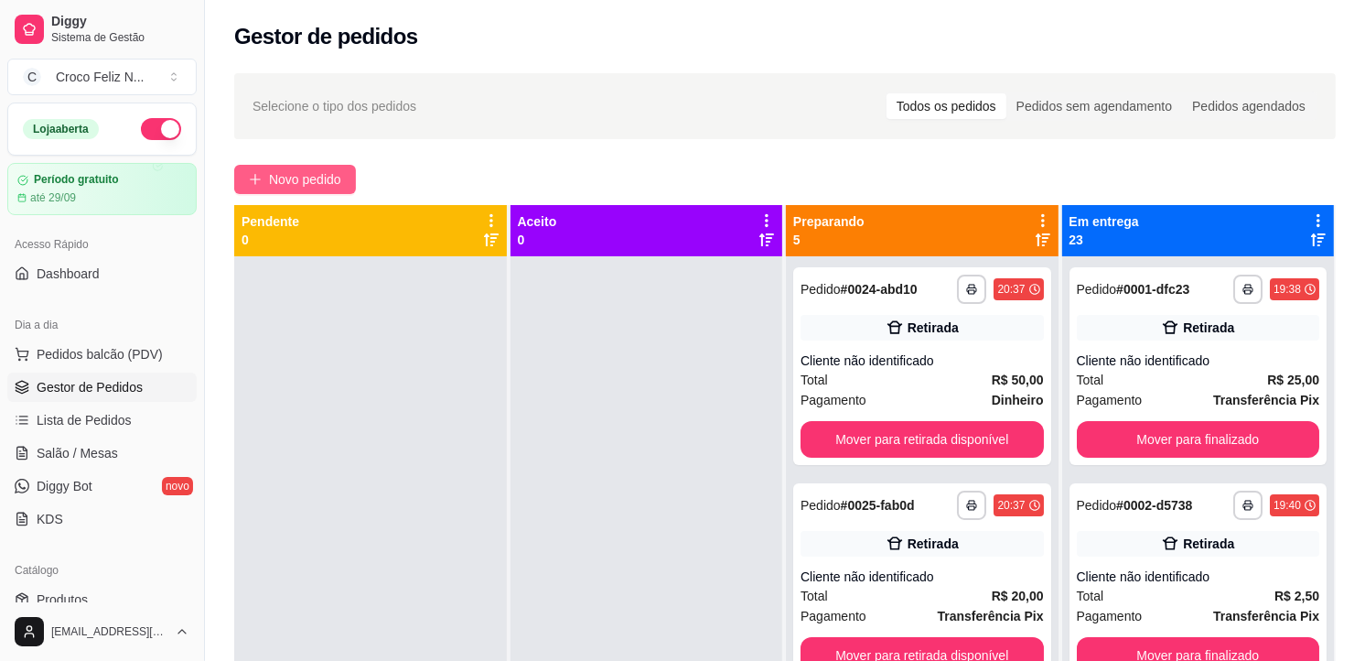
click at [290, 181] on span "Novo pedido" at bounding box center [305, 179] width 72 height 20
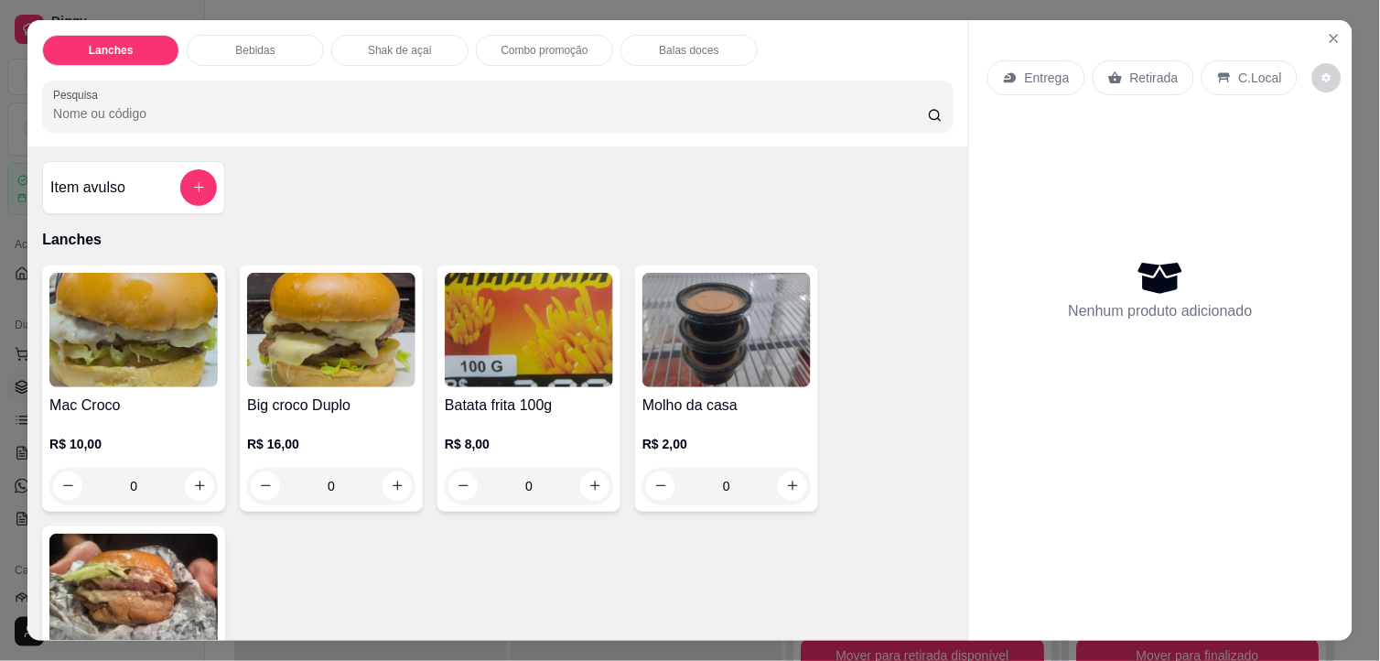
click at [143, 326] on img at bounding box center [133, 330] width 168 height 114
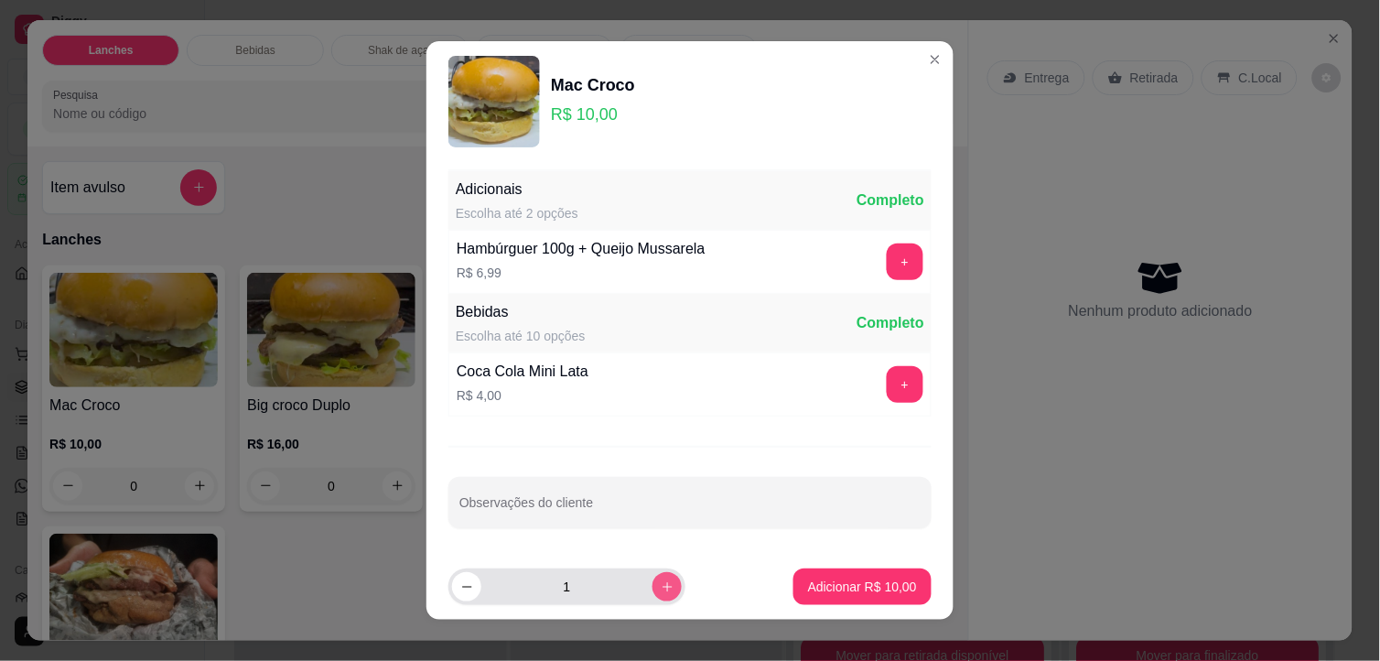
click at [661, 588] on icon "increase-product-quantity" at bounding box center [668, 587] width 14 height 14
click at [661, 587] on icon "increase-product-quantity" at bounding box center [668, 587] width 14 height 14
type input "5"
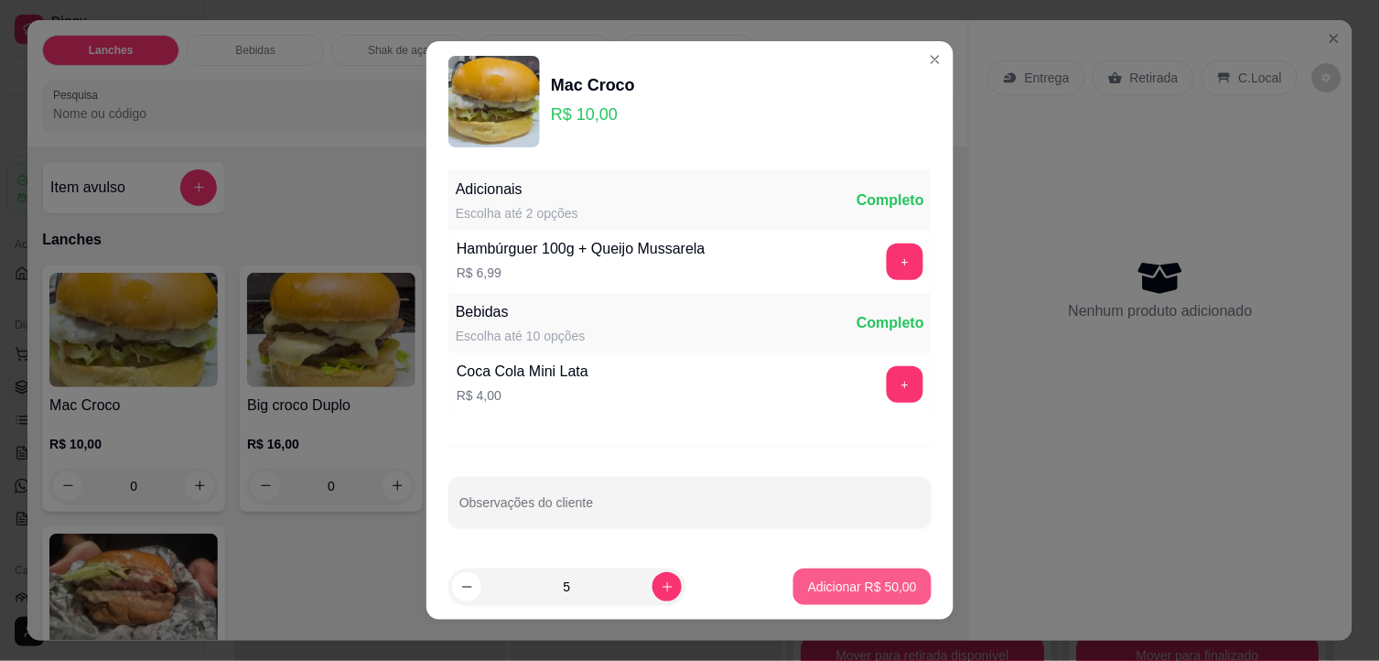
click at [825, 584] on p "Adicionar R$ 50,00" at bounding box center [862, 586] width 109 height 18
type input "5"
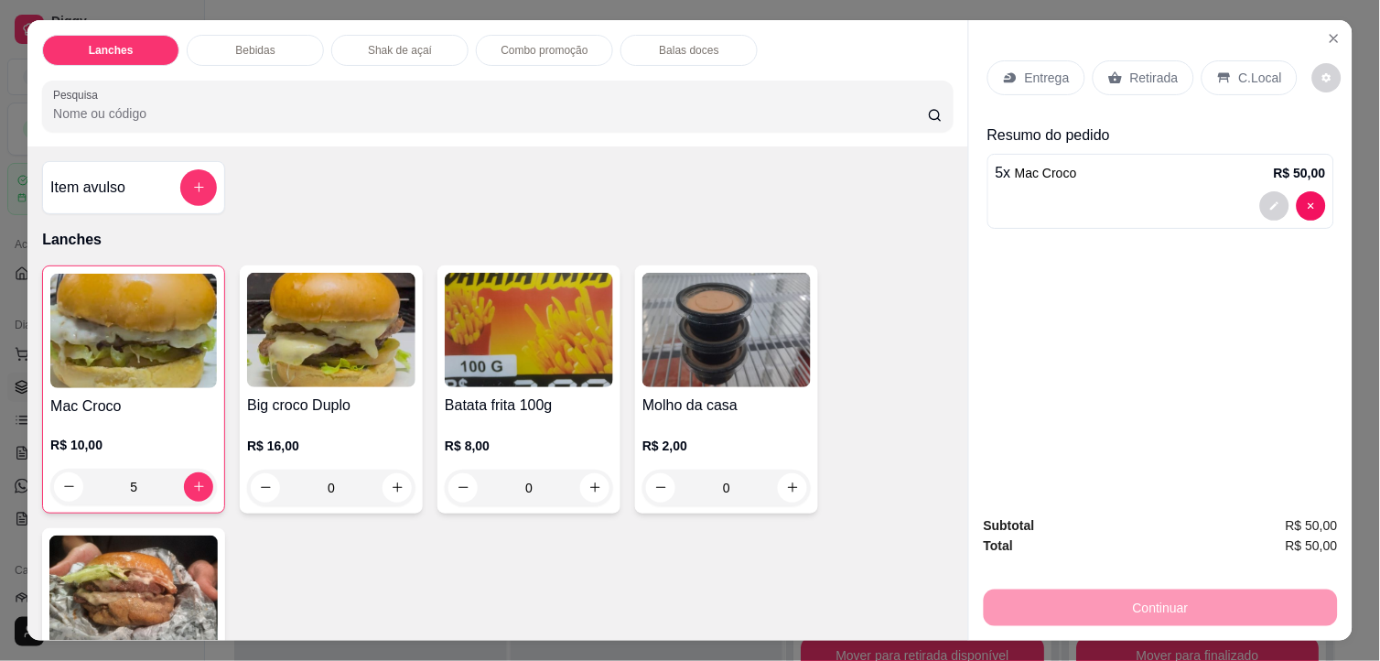
click at [1148, 69] on p "Retirada" at bounding box center [1154, 78] width 48 height 18
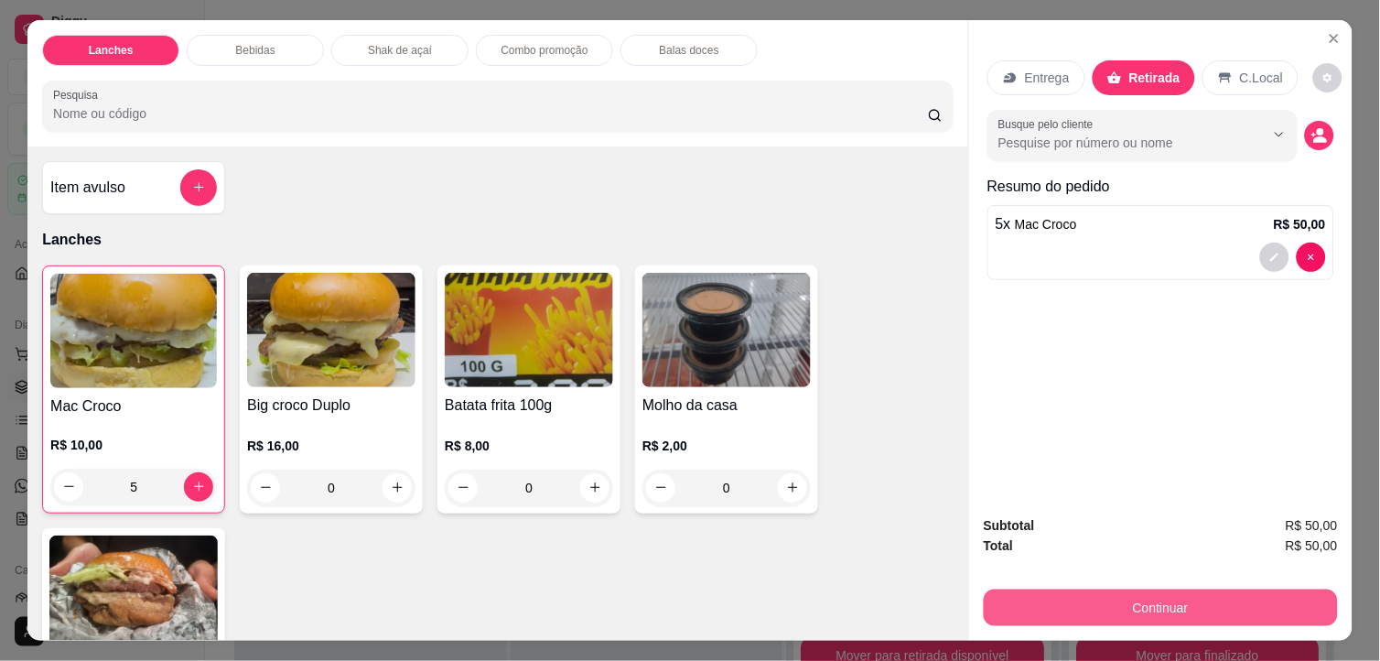
click at [1255, 605] on button "Continuar" at bounding box center [1161, 607] width 354 height 37
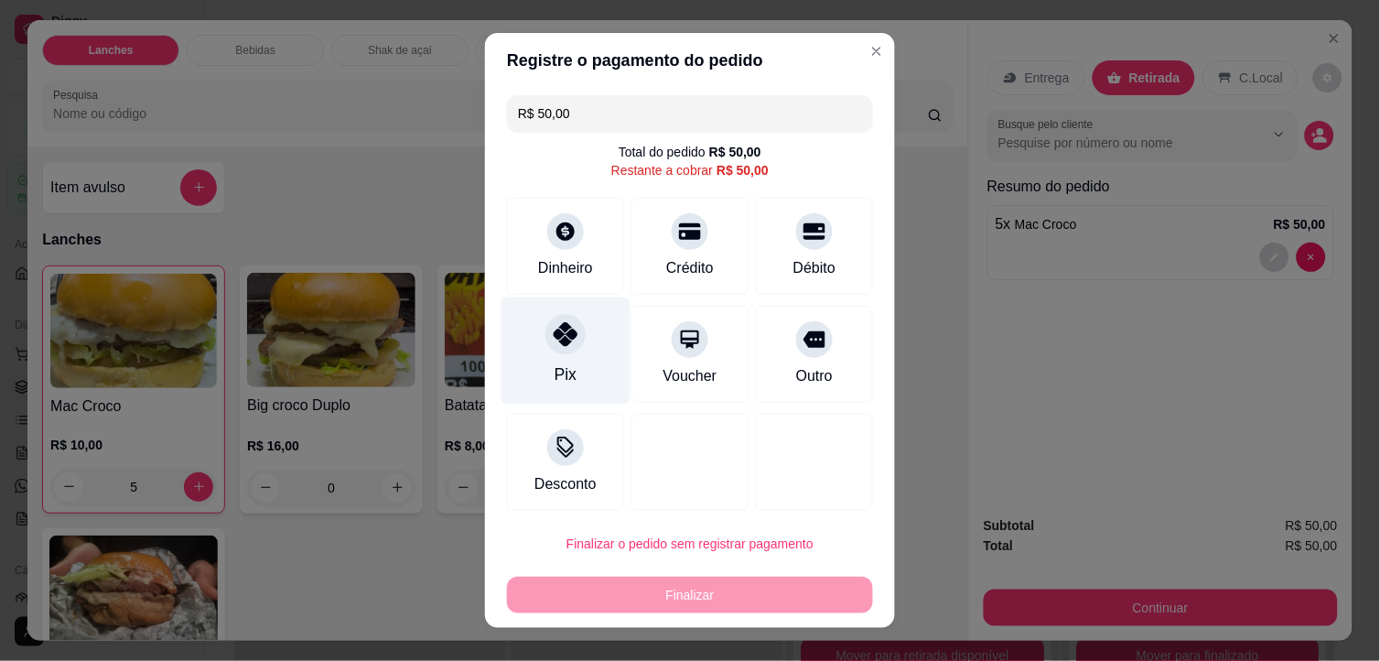
click at [537, 366] on div "Pix" at bounding box center [565, 350] width 129 height 107
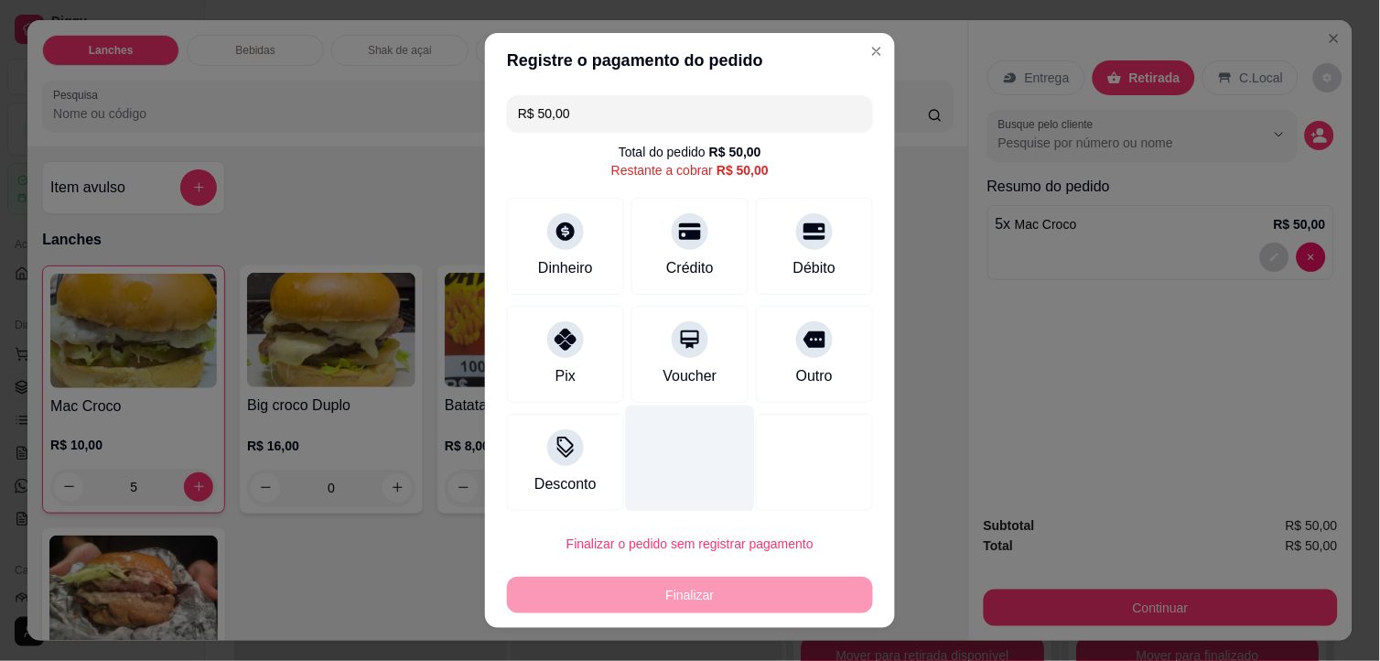
type input "R$ 0,00"
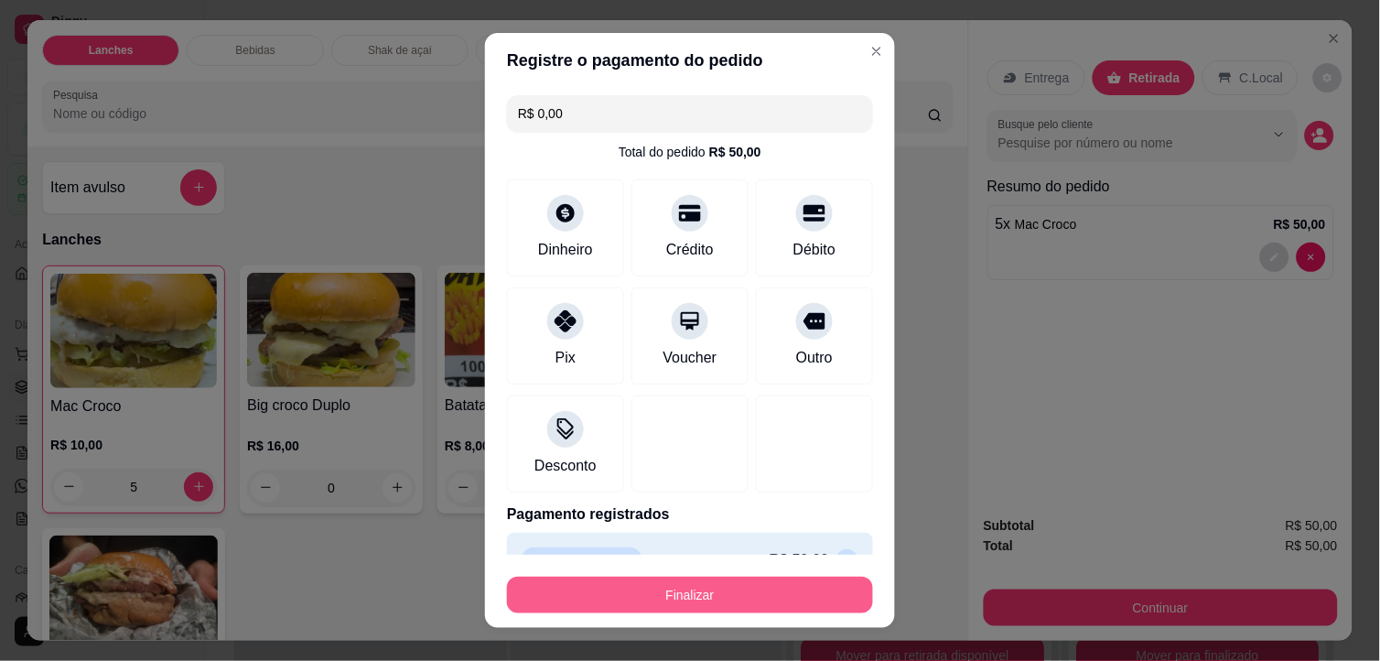
click at [677, 593] on button "Finalizar" at bounding box center [690, 594] width 366 height 37
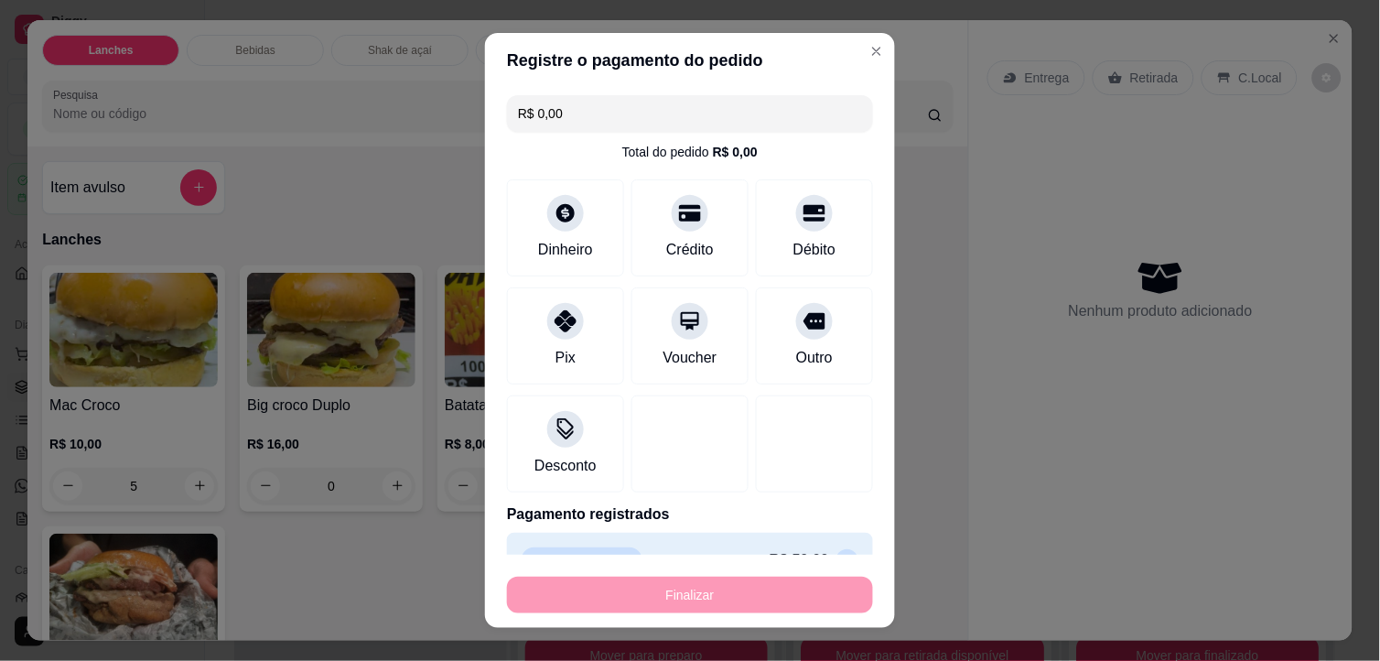
type input "0"
type input "-R$ 50,00"
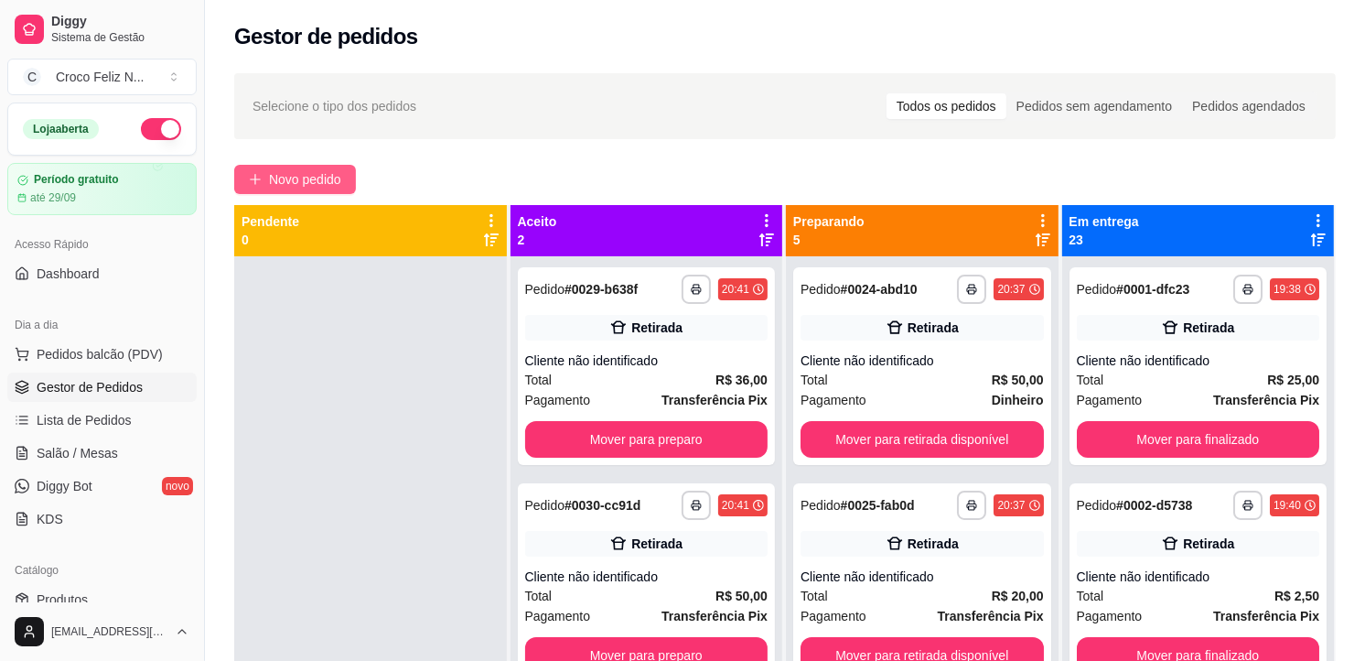
click at [341, 184] on span "Novo pedido" at bounding box center [305, 179] width 72 height 20
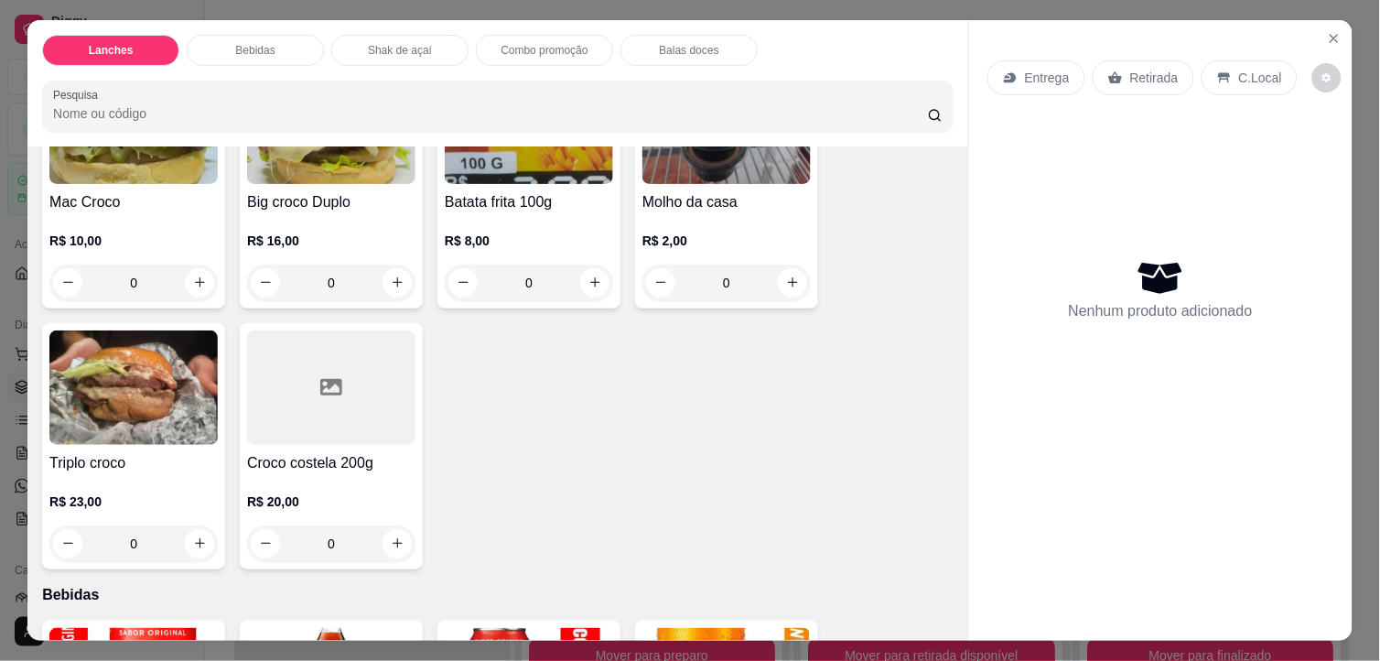
scroll to position [102, 0]
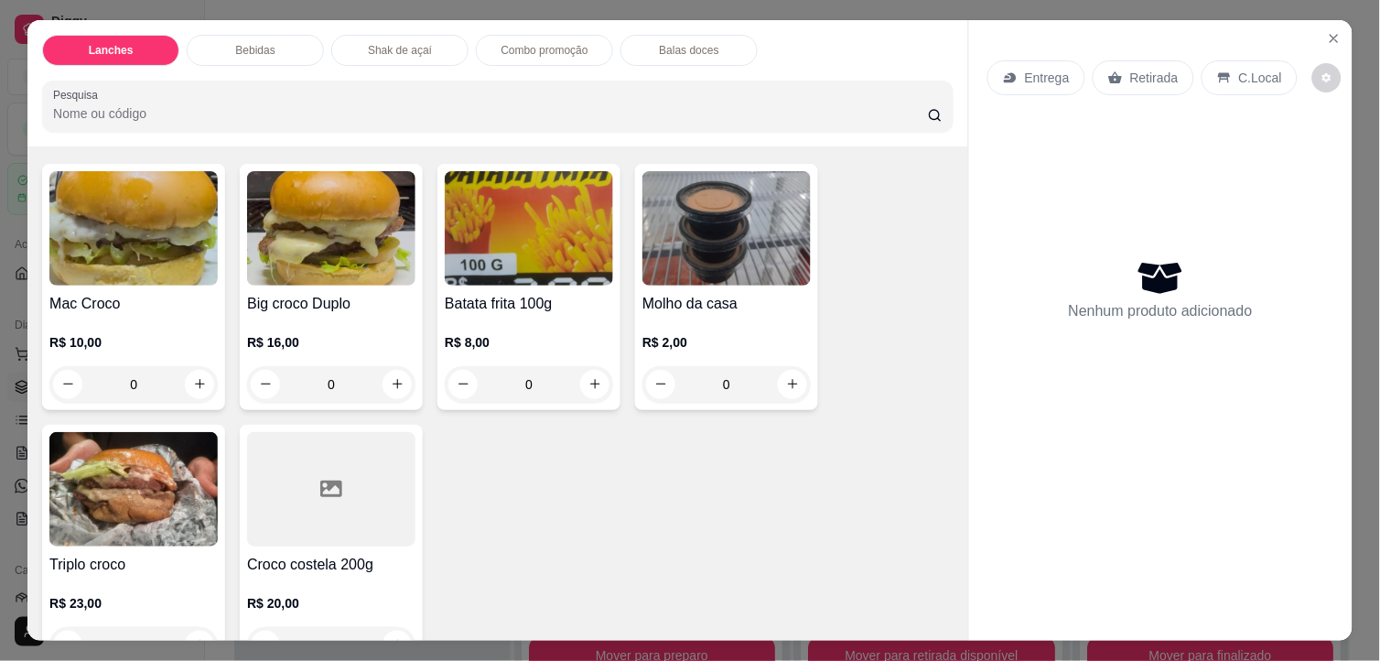
click at [306, 478] on div at bounding box center [331, 489] width 168 height 114
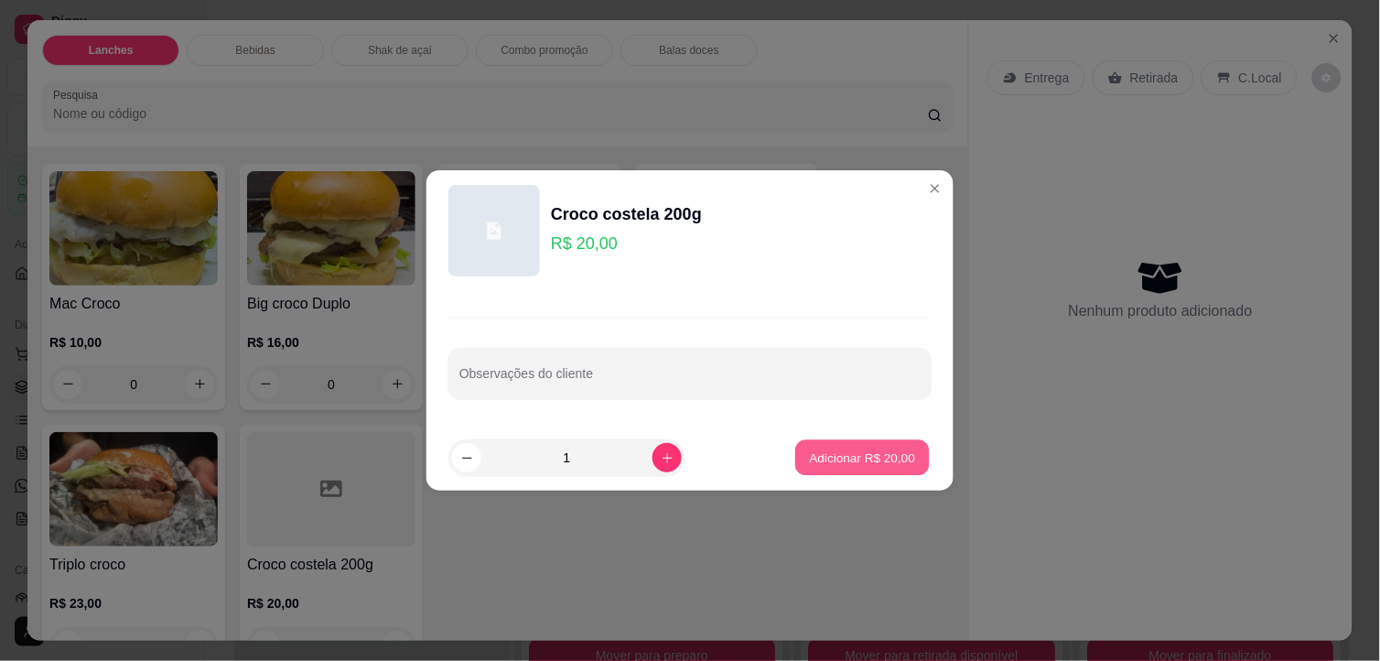
click at [845, 458] on p "Adicionar R$ 20,00" at bounding box center [863, 456] width 106 height 17
type input "1"
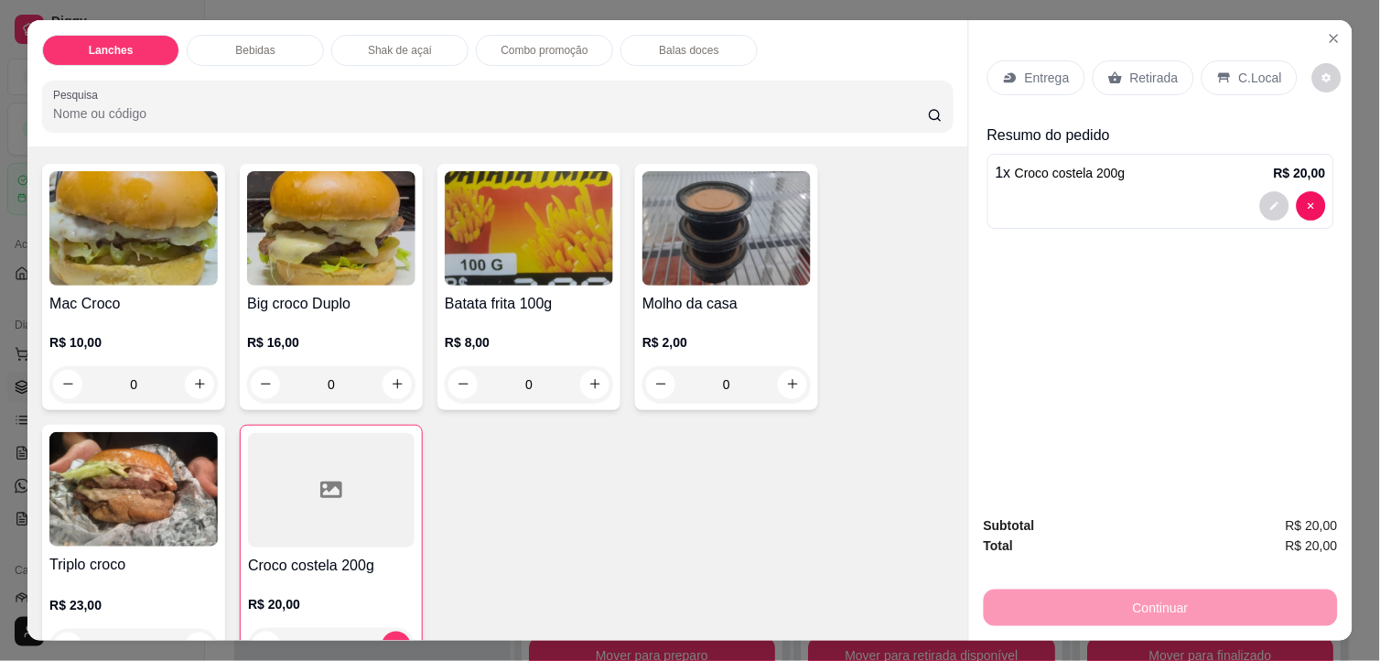
click at [150, 316] on div "R$ 10,00 0" at bounding box center [133, 359] width 168 height 88
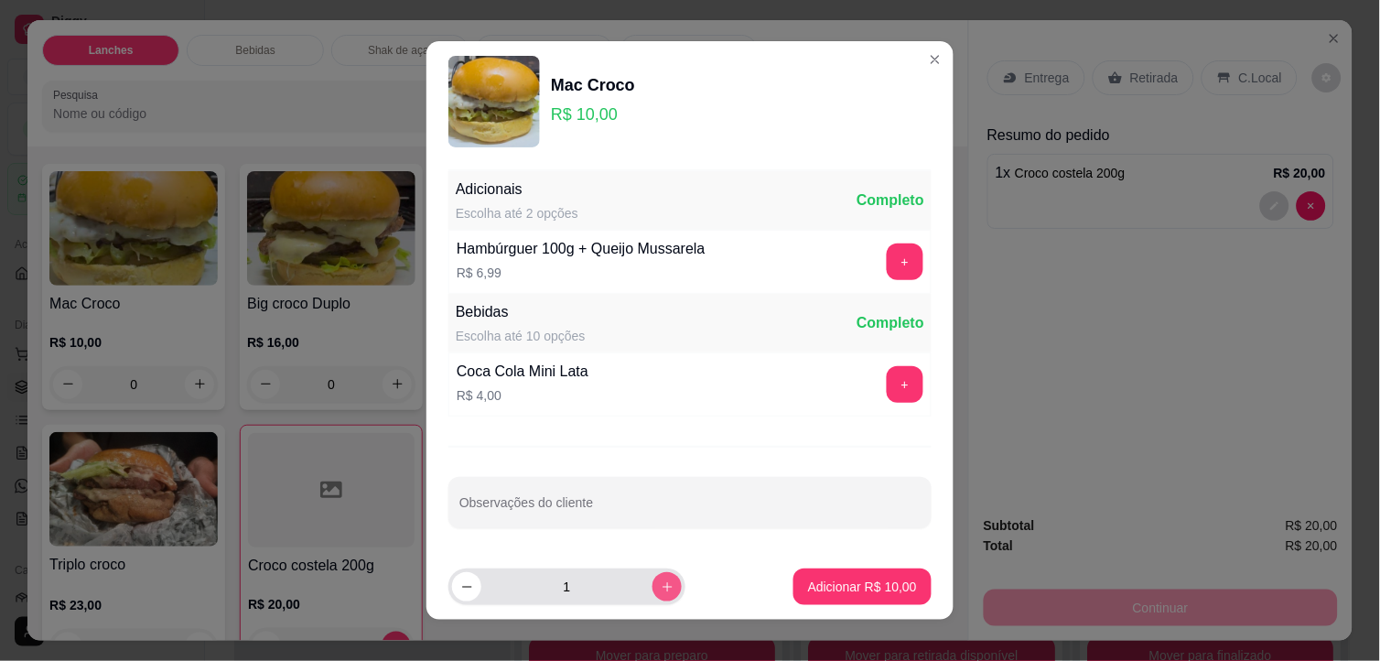
click at [652, 578] on button "increase-product-quantity" at bounding box center [666, 586] width 29 height 29
click at [652, 579] on button "increase-product-quantity" at bounding box center [666, 586] width 28 height 28
type input "3"
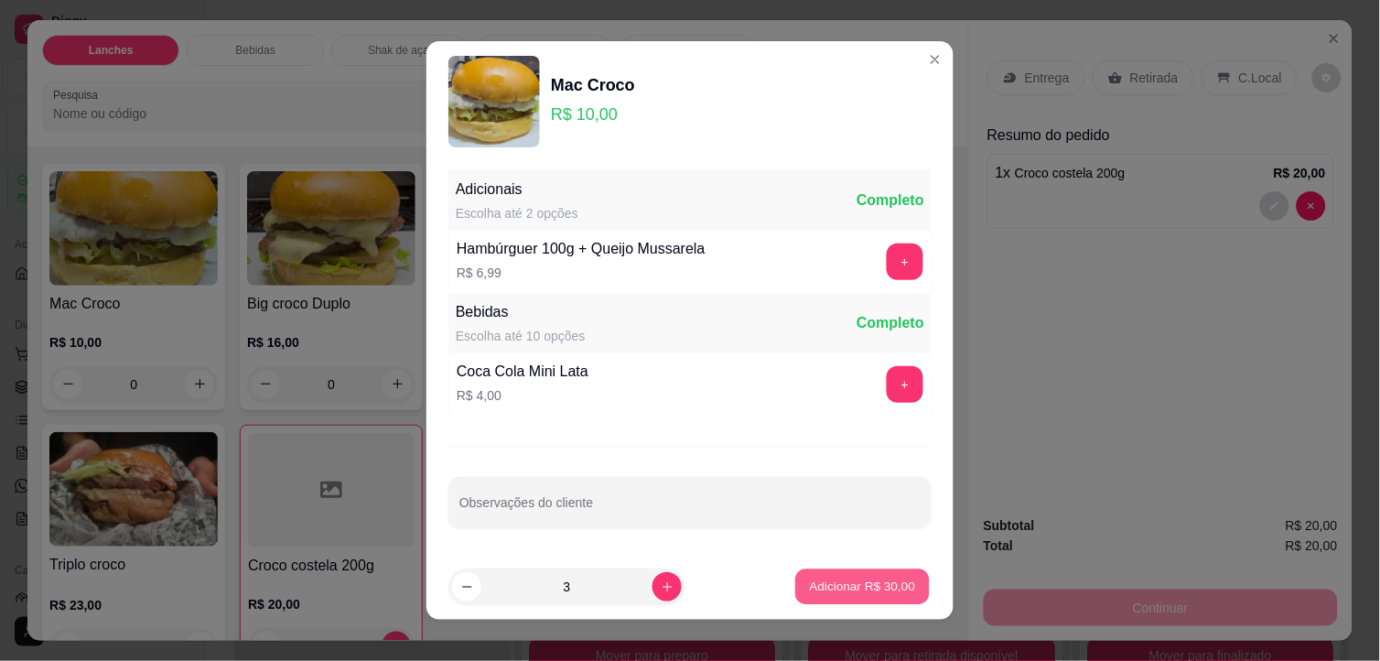
click at [810, 586] on p "Adicionar R$ 30,00" at bounding box center [863, 585] width 106 height 17
type input "3"
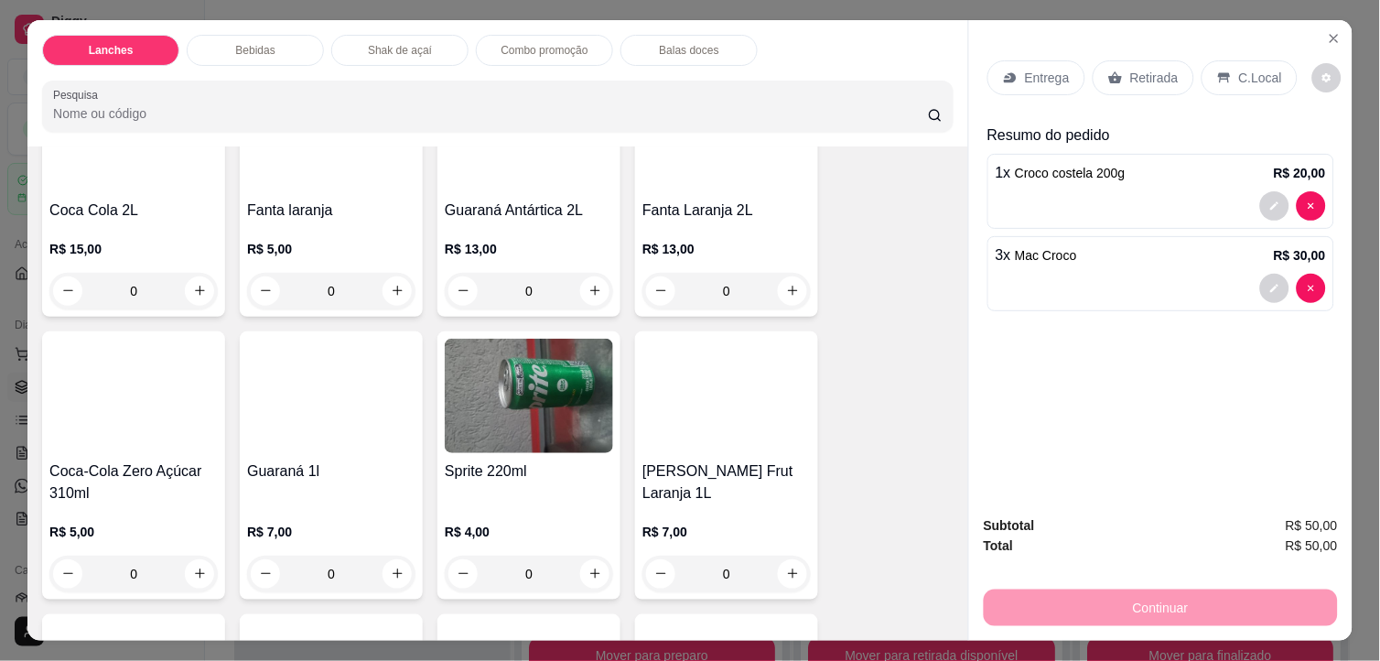
scroll to position [1423, 0]
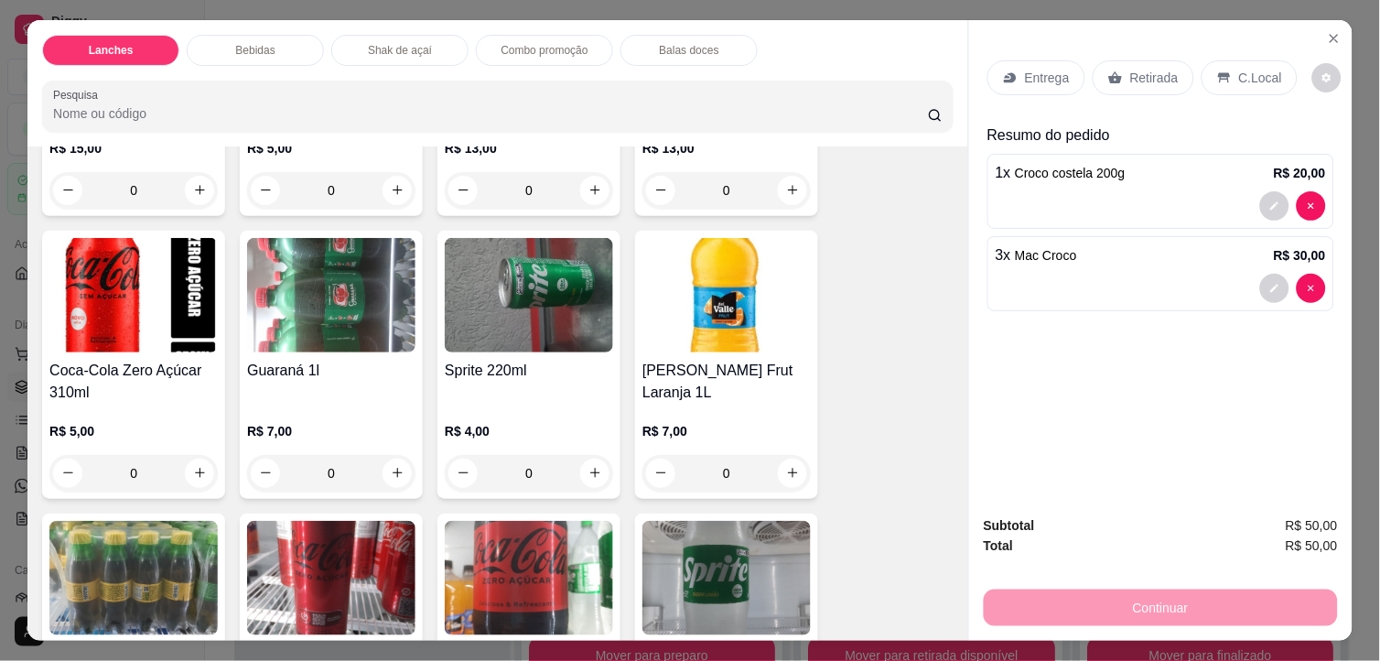
click at [368, 296] on img at bounding box center [331, 295] width 168 height 114
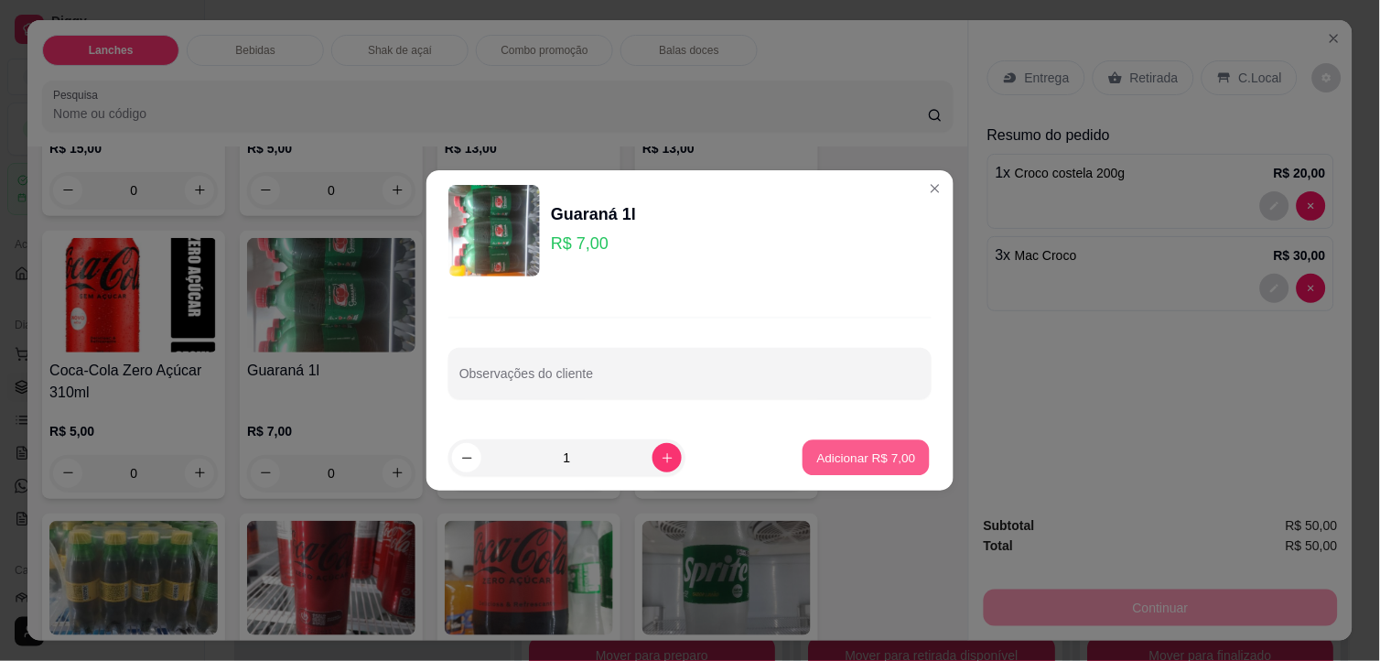
click at [895, 457] on p "Adicionar R$ 7,00" at bounding box center [865, 456] width 99 height 17
type input "1"
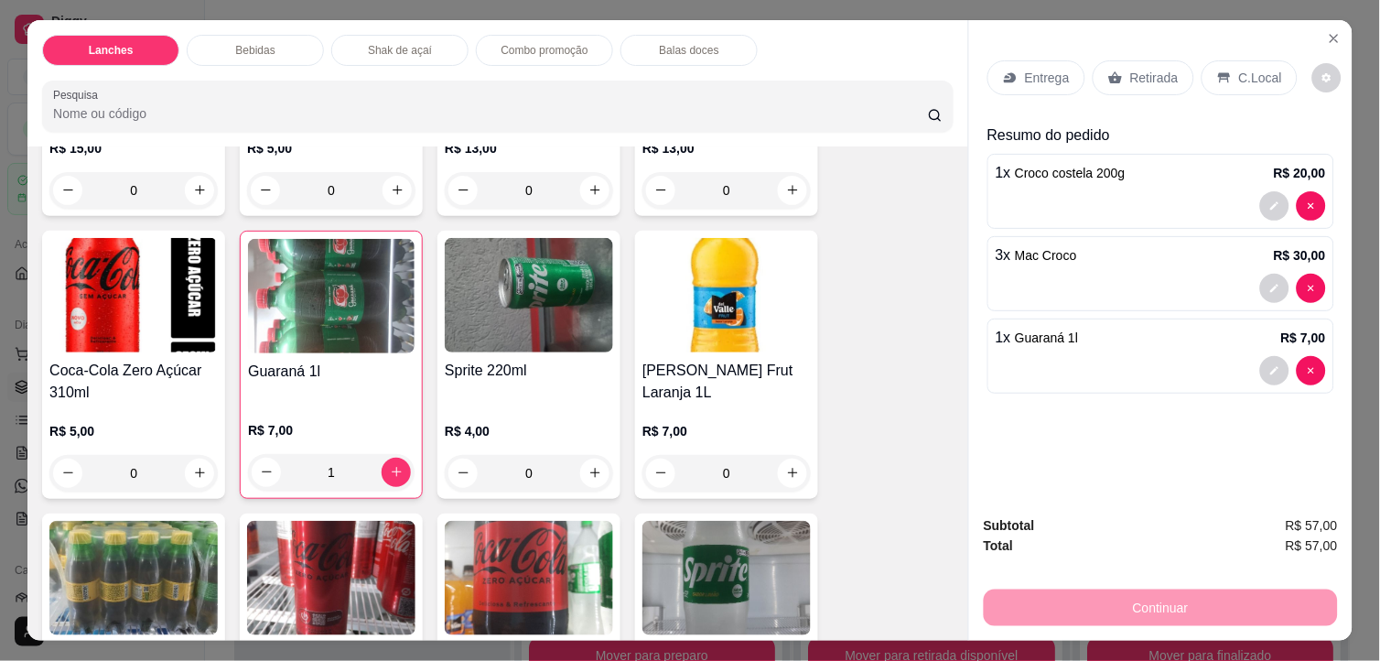
click at [1222, 76] on div "C.Local" at bounding box center [1249, 77] width 96 height 35
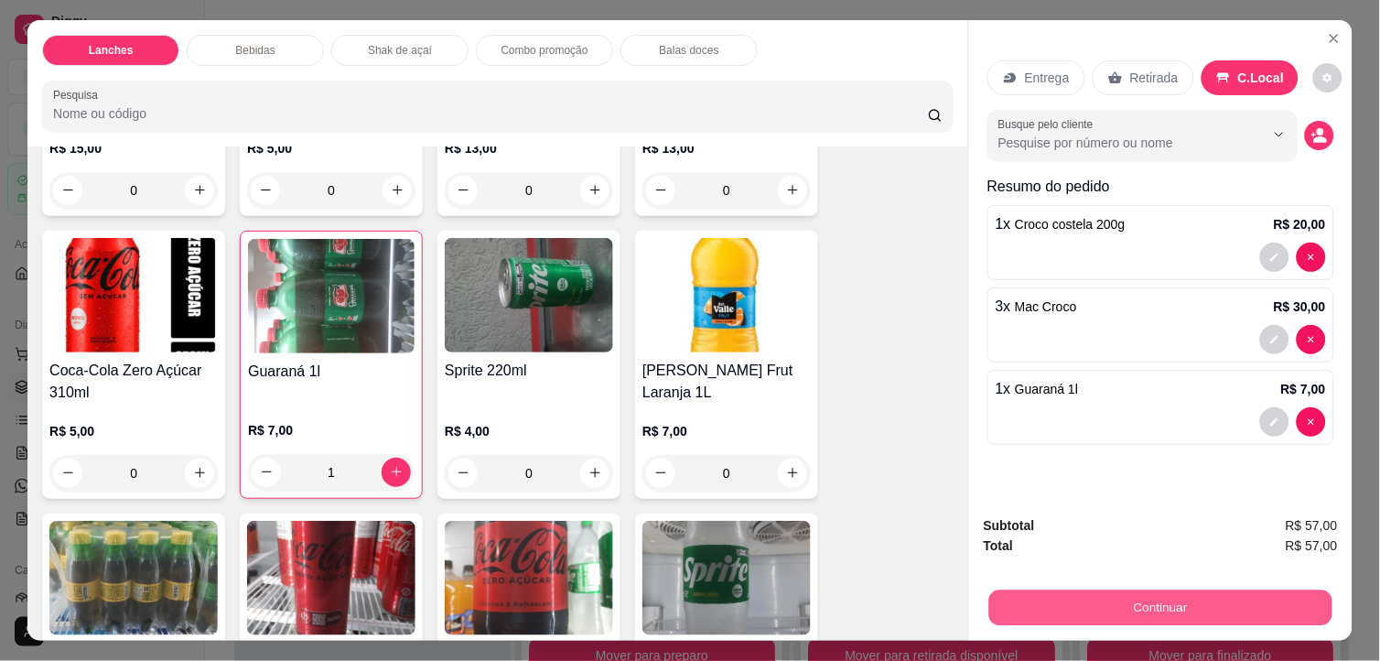
click at [1147, 604] on button "Continuar" at bounding box center [1160, 608] width 343 height 36
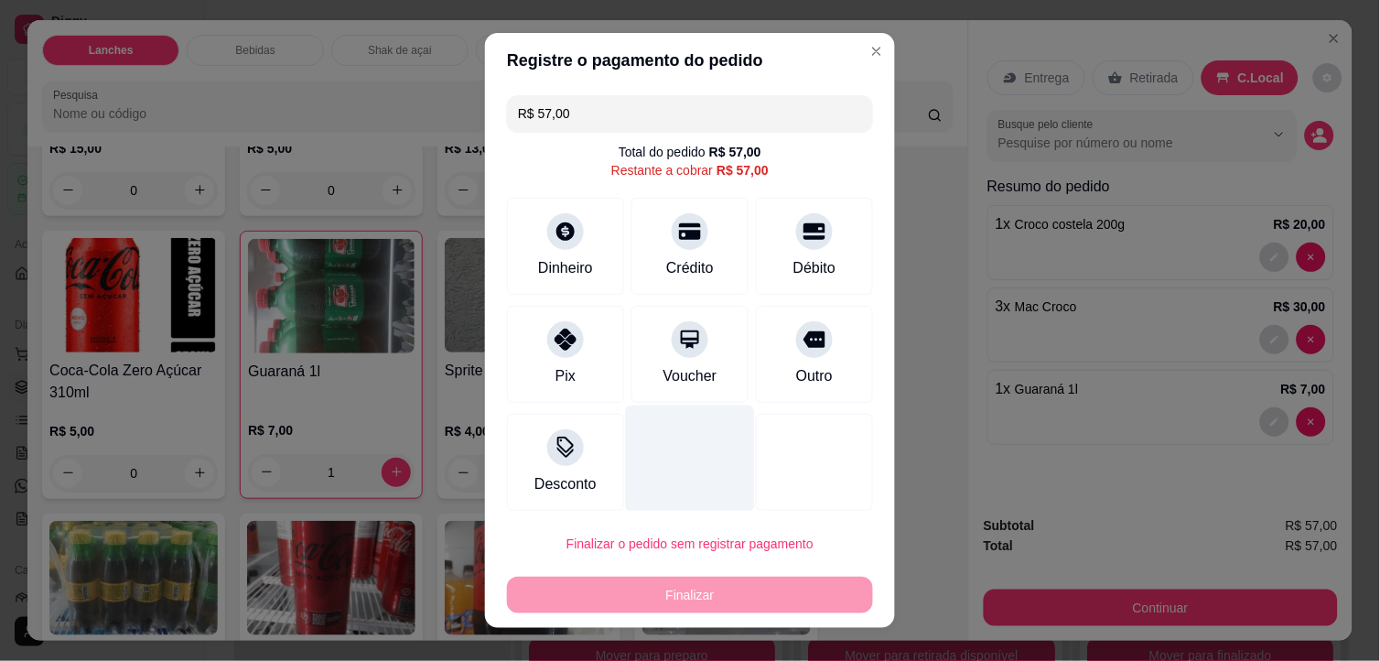
drag, startPoint x: 536, startPoint y: 364, endPoint x: 703, endPoint y: 399, distance: 170.1
click at [542, 363] on div "Pix" at bounding box center [565, 354] width 117 height 97
type input "R$ 0,00"
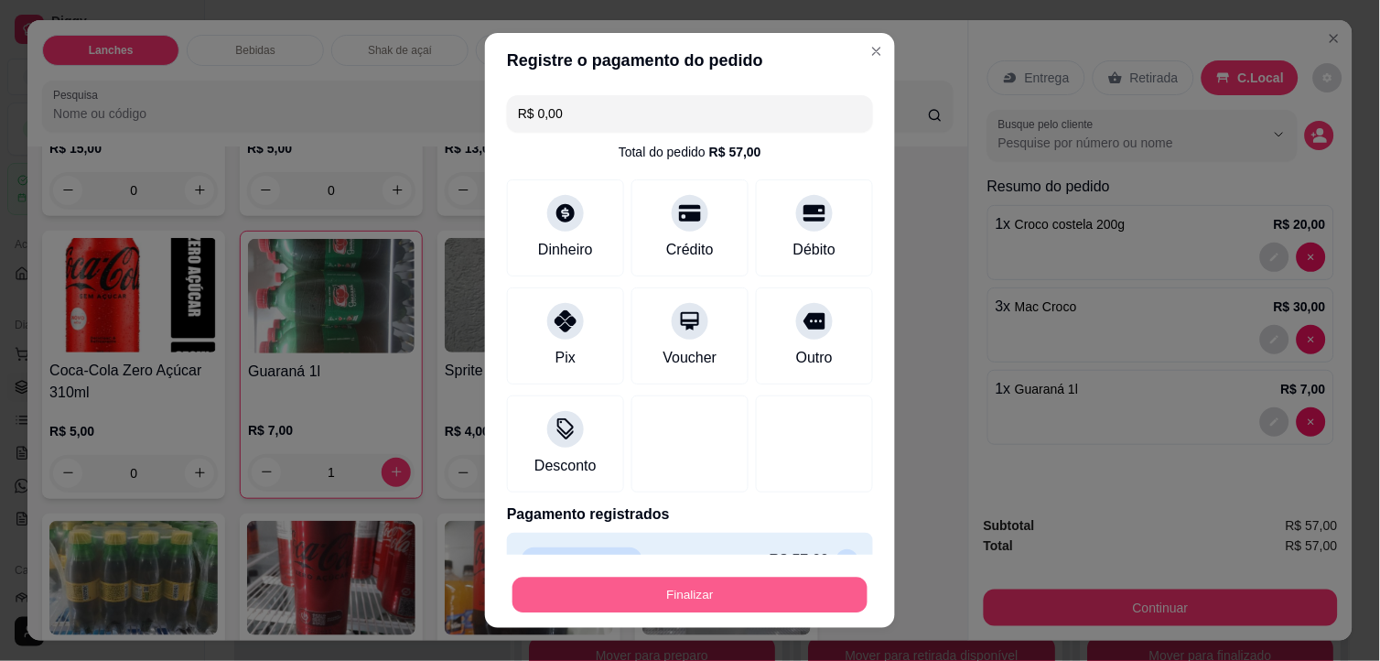
click at [723, 586] on button "Finalizar" at bounding box center [689, 595] width 355 height 36
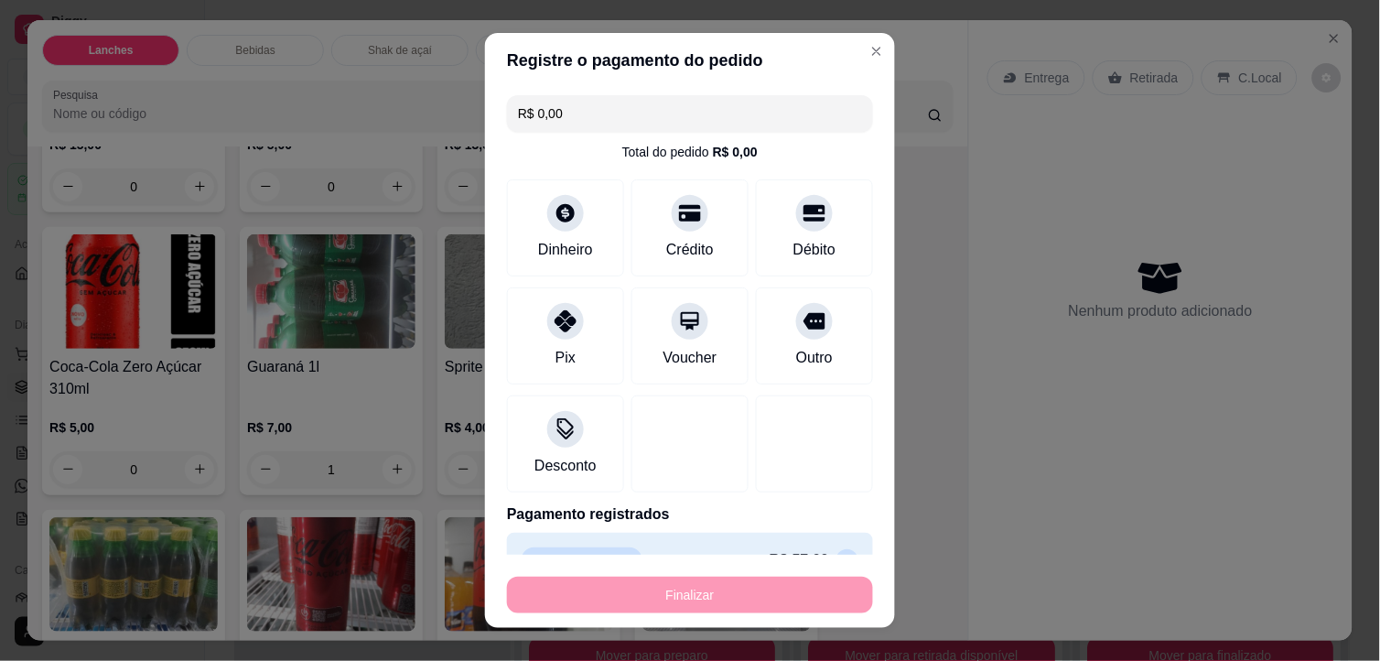
type input "0"
type input "-R$ 57,00"
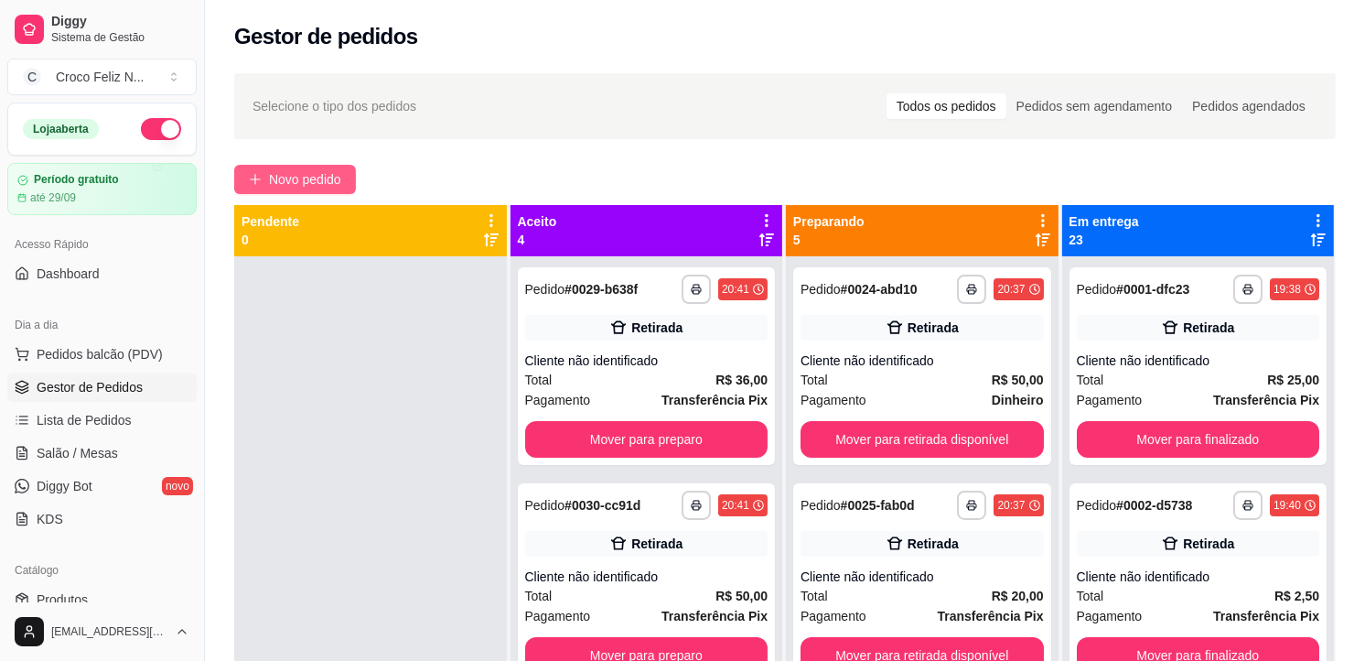
click at [313, 179] on span "Novo pedido" at bounding box center [305, 179] width 72 height 20
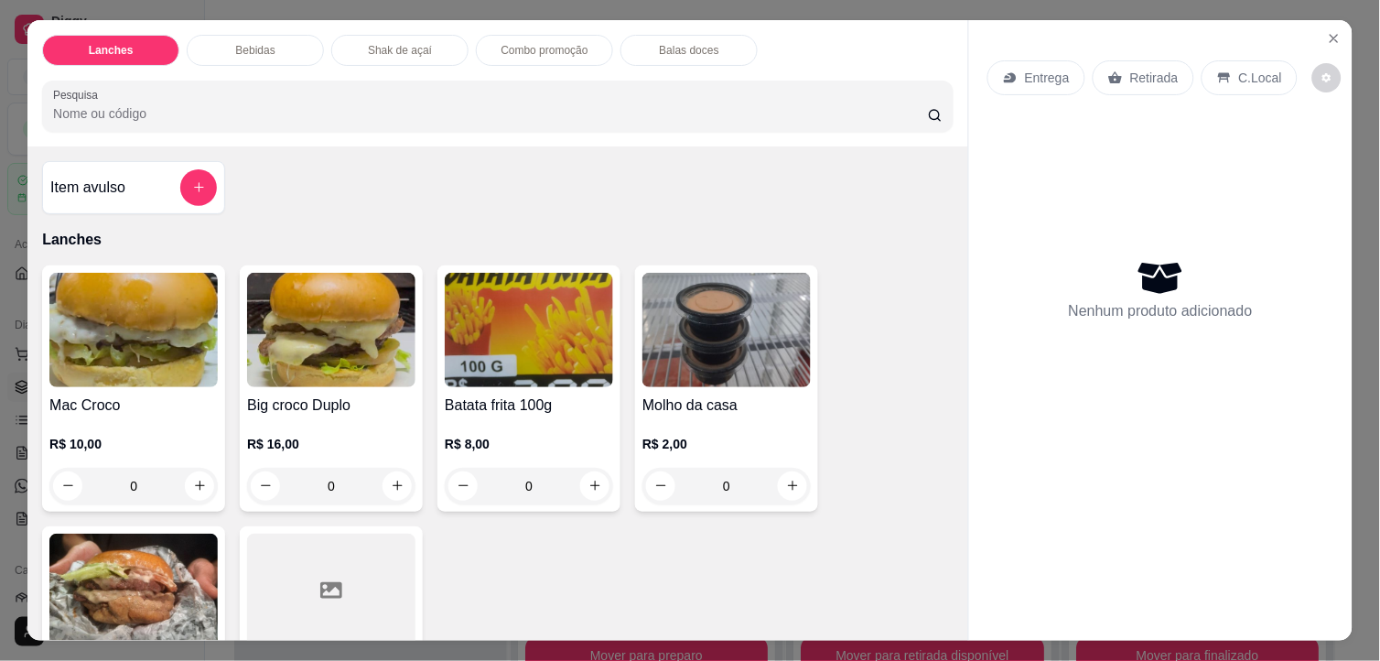
click at [156, 366] on img at bounding box center [133, 330] width 168 height 114
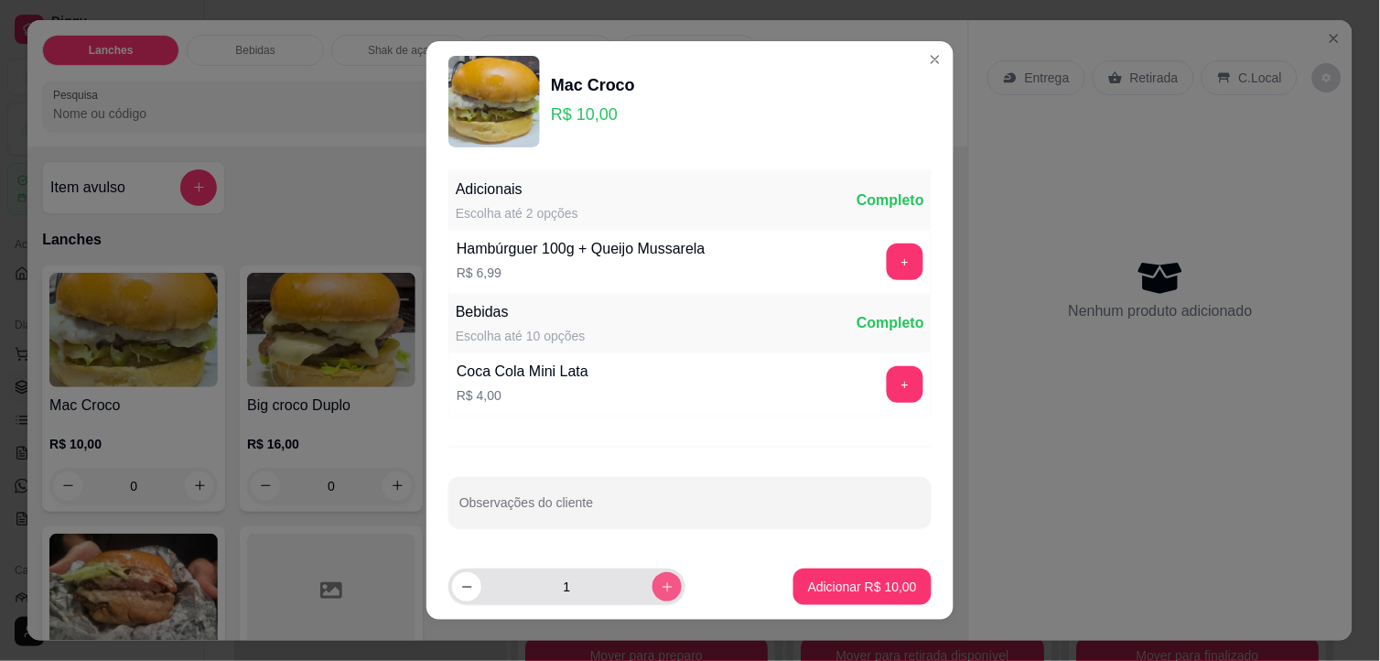
click at [661, 588] on icon "increase-product-quantity" at bounding box center [668, 587] width 14 height 14
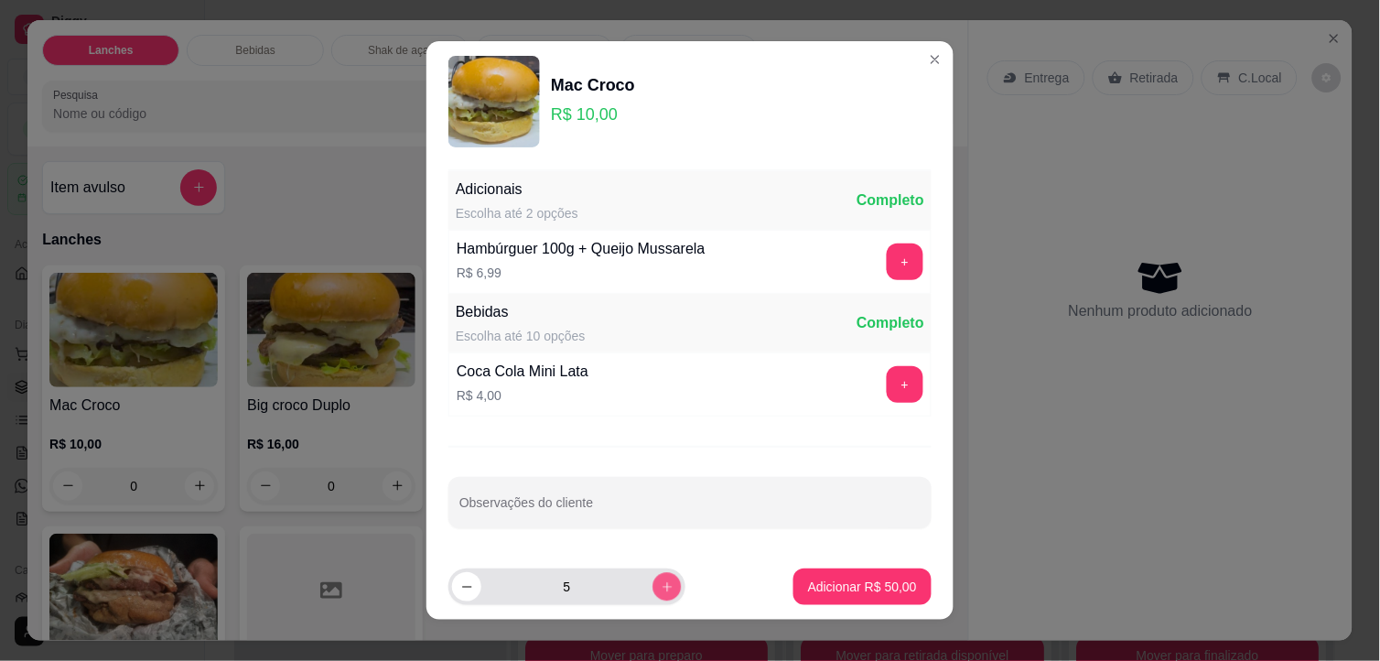
type input "6"
click at [840, 580] on p "Adicionar R$ 60,00" at bounding box center [862, 586] width 109 height 18
type input "6"
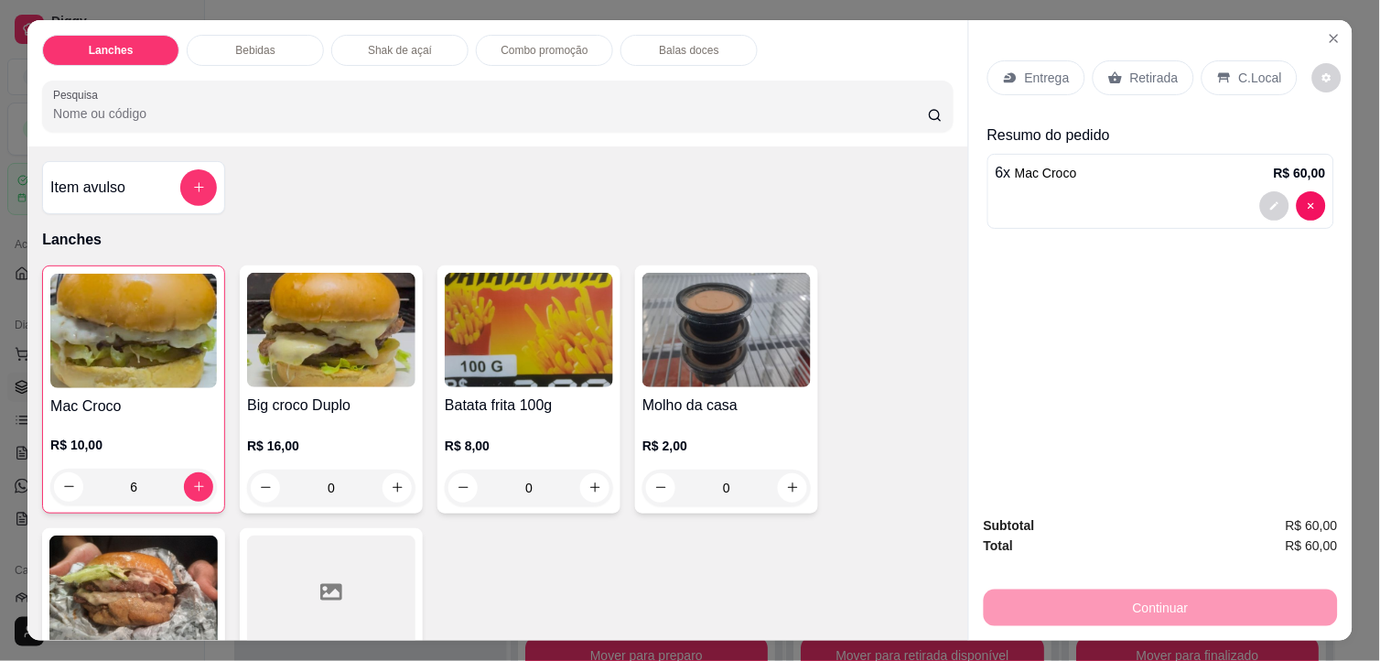
click at [1146, 79] on div "Retirada" at bounding box center [1143, 77] width 102 height 35
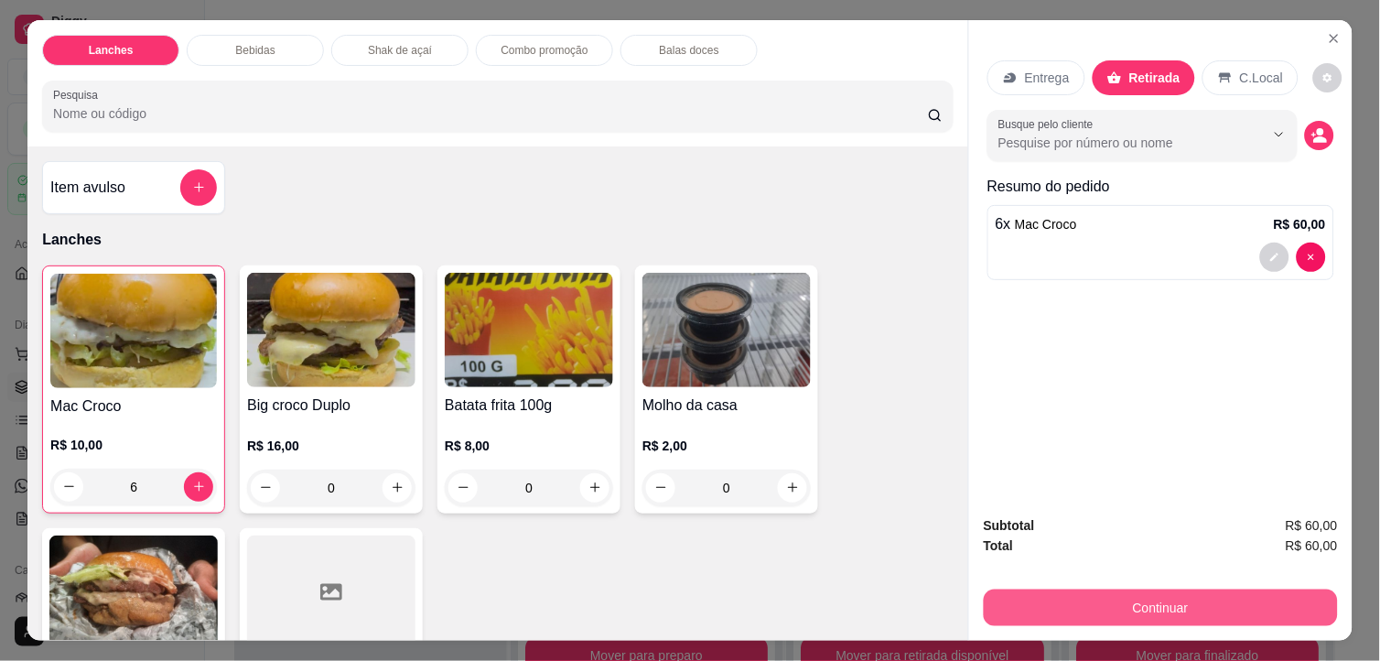
click at [1231, 589] on button "Continuar" at bounding box center [1161, 607] width 354 height 37
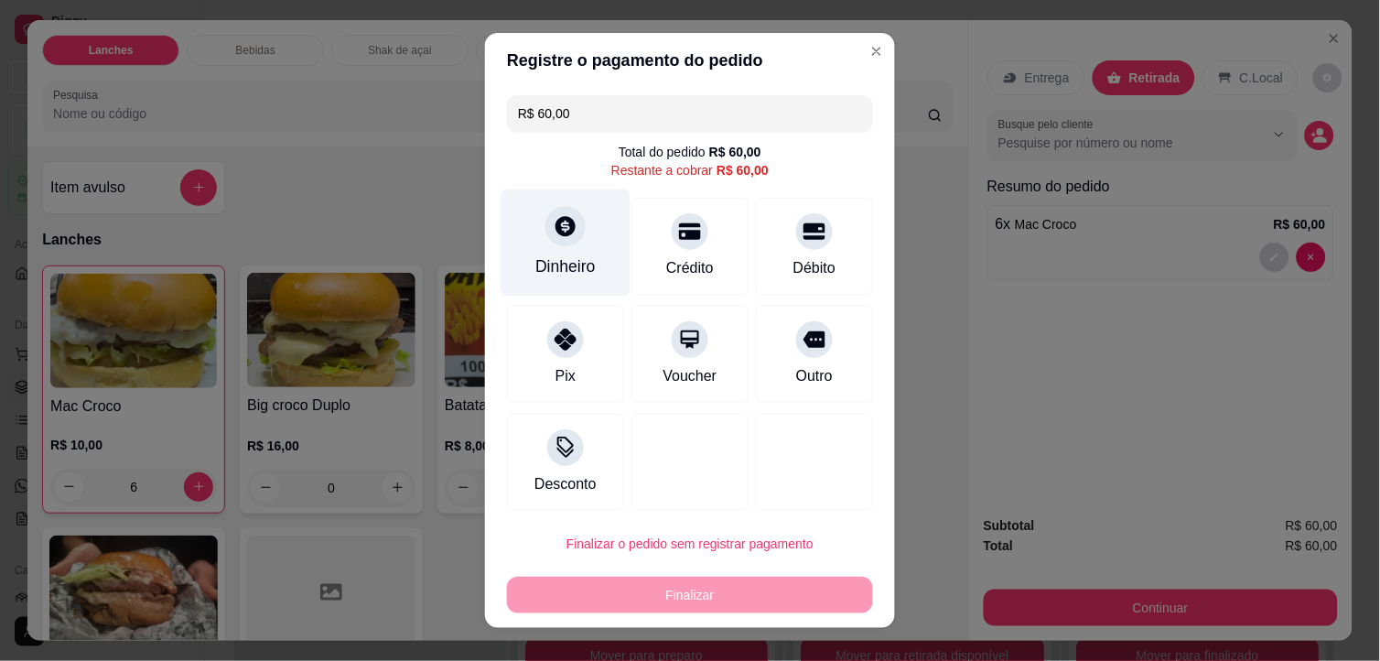
click at [553, 253] on div "Dinheiro" at bounding box center [565, 242] width 129 height 107
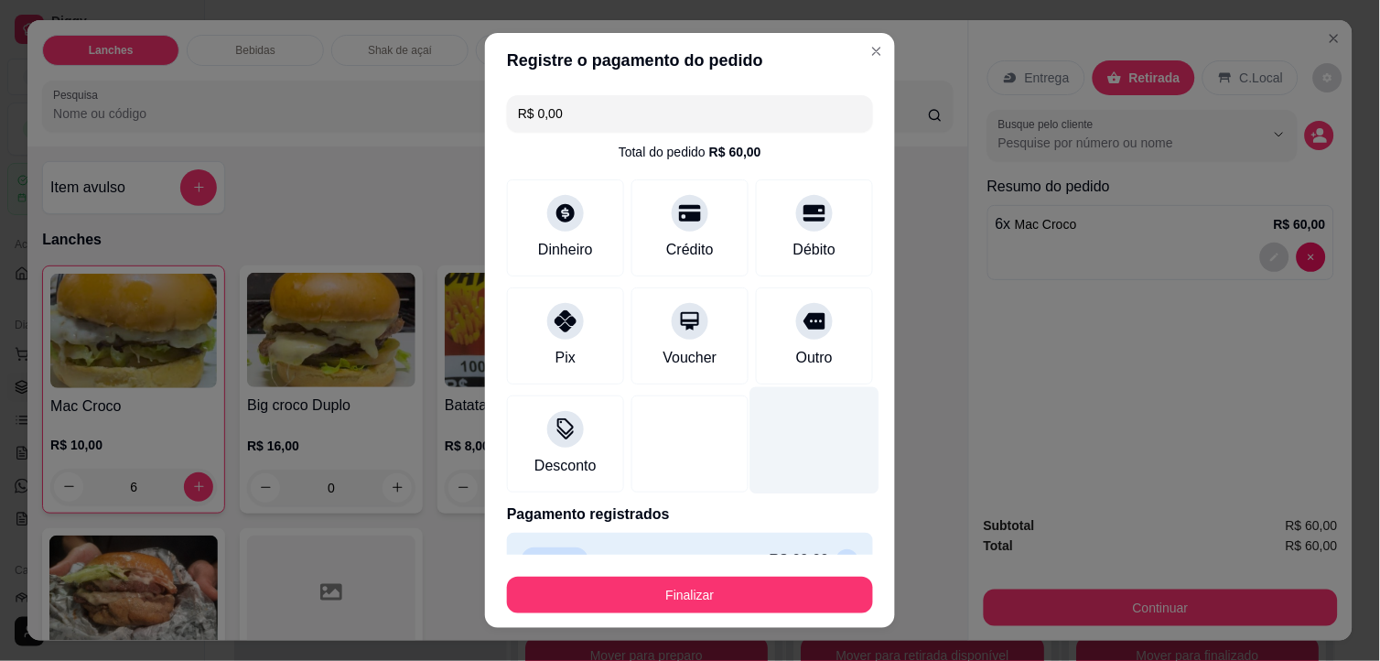
type input "R$ 0,00"
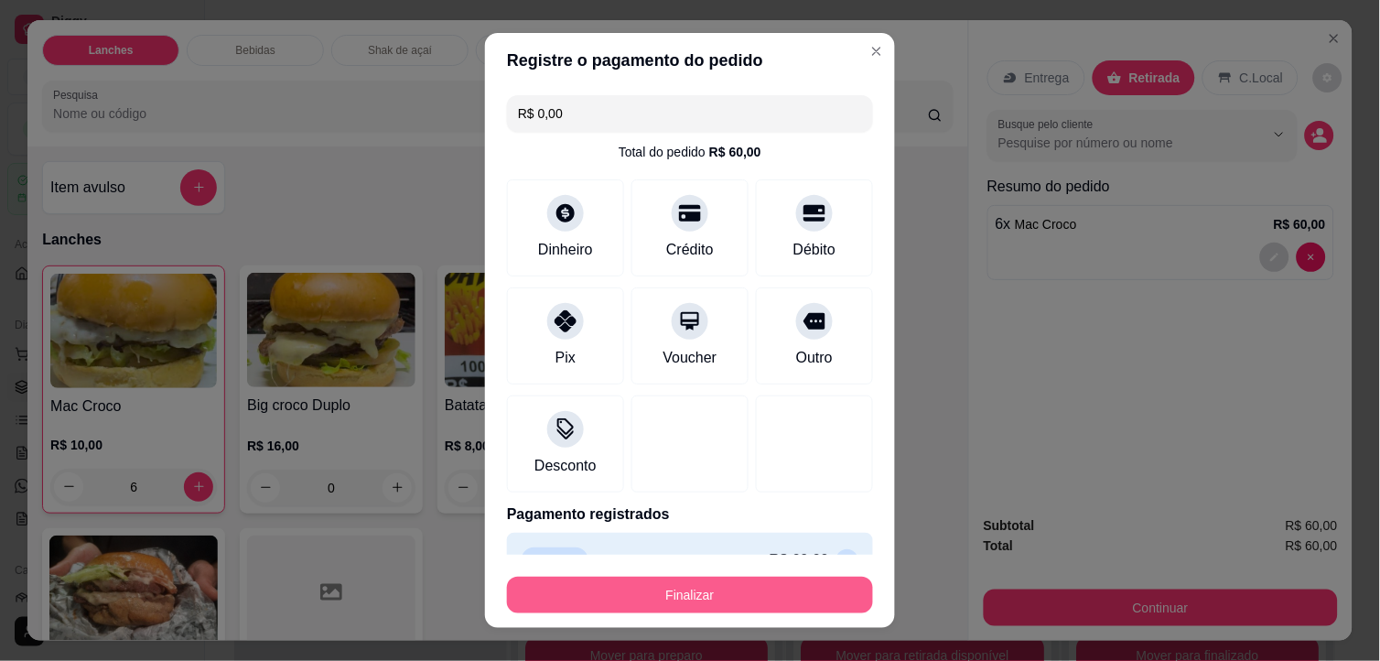
click at [828, 581] on button "Finalizar" at bounding box center [690, 594] width 366 height 37
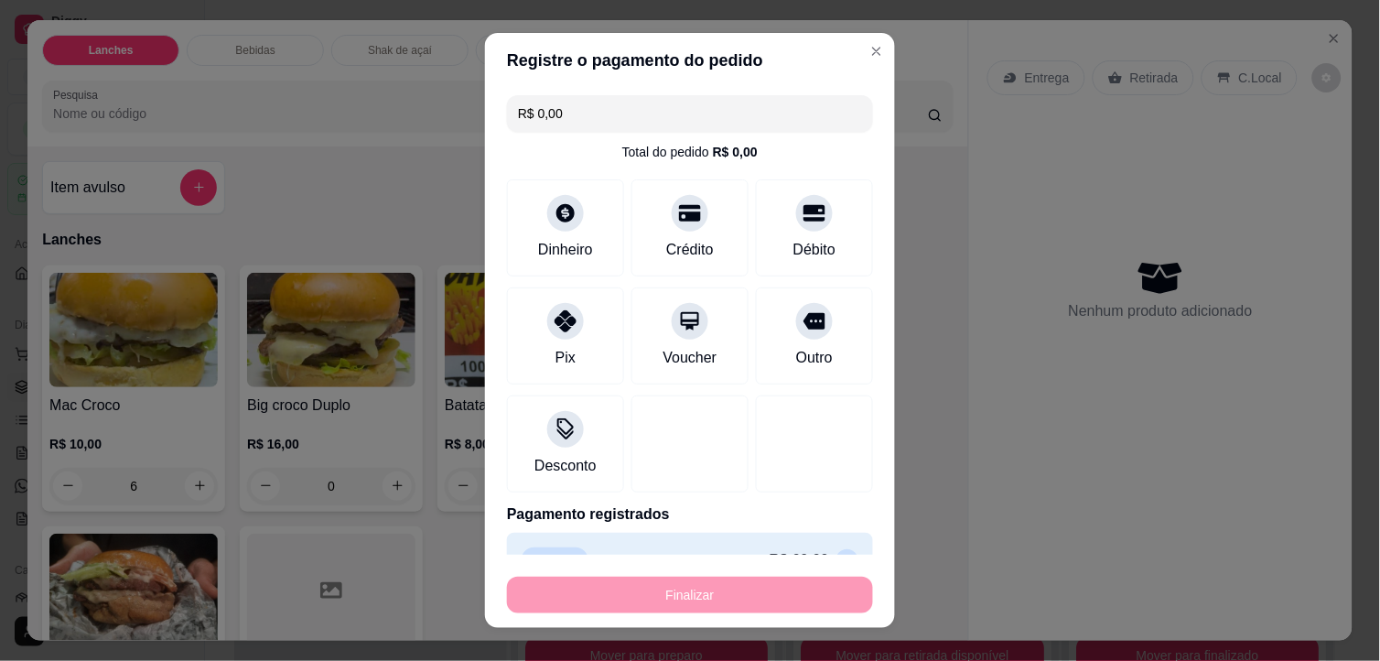
type input "0"
type input "-R$ 60,00"
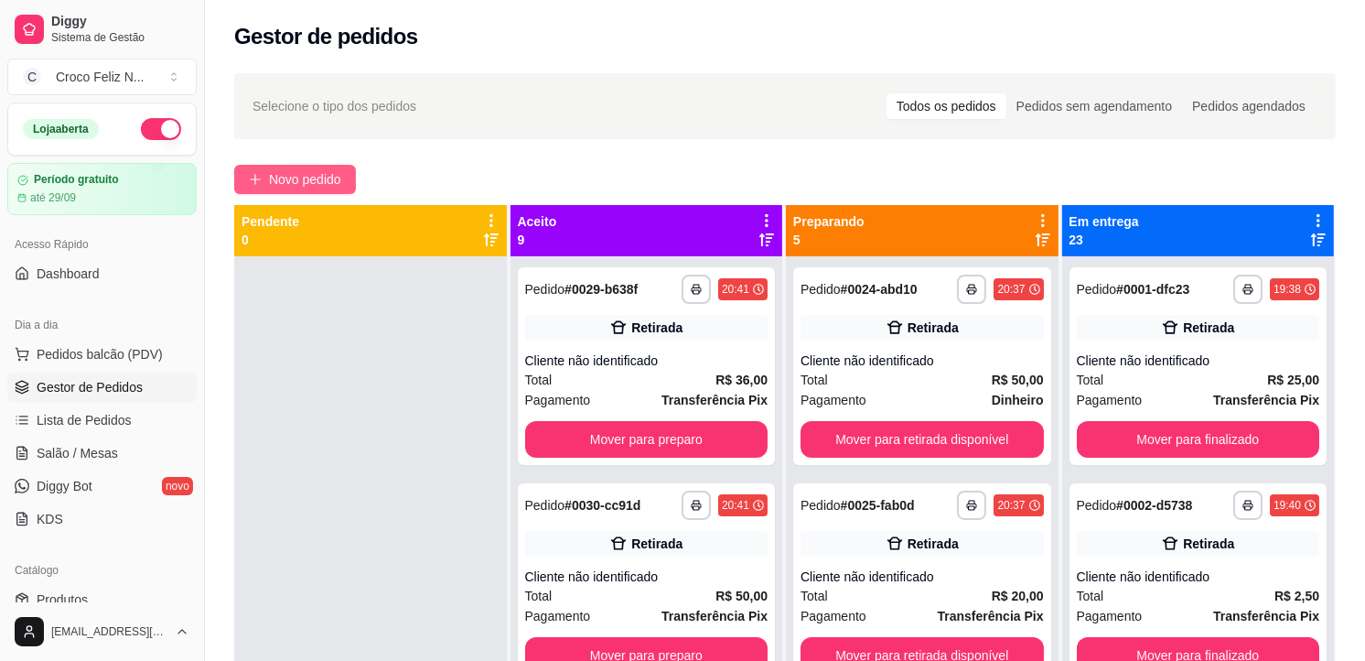
click at [333, 178] on span "Novo pedido" at bounding box center [305, 179] width 72 height 20
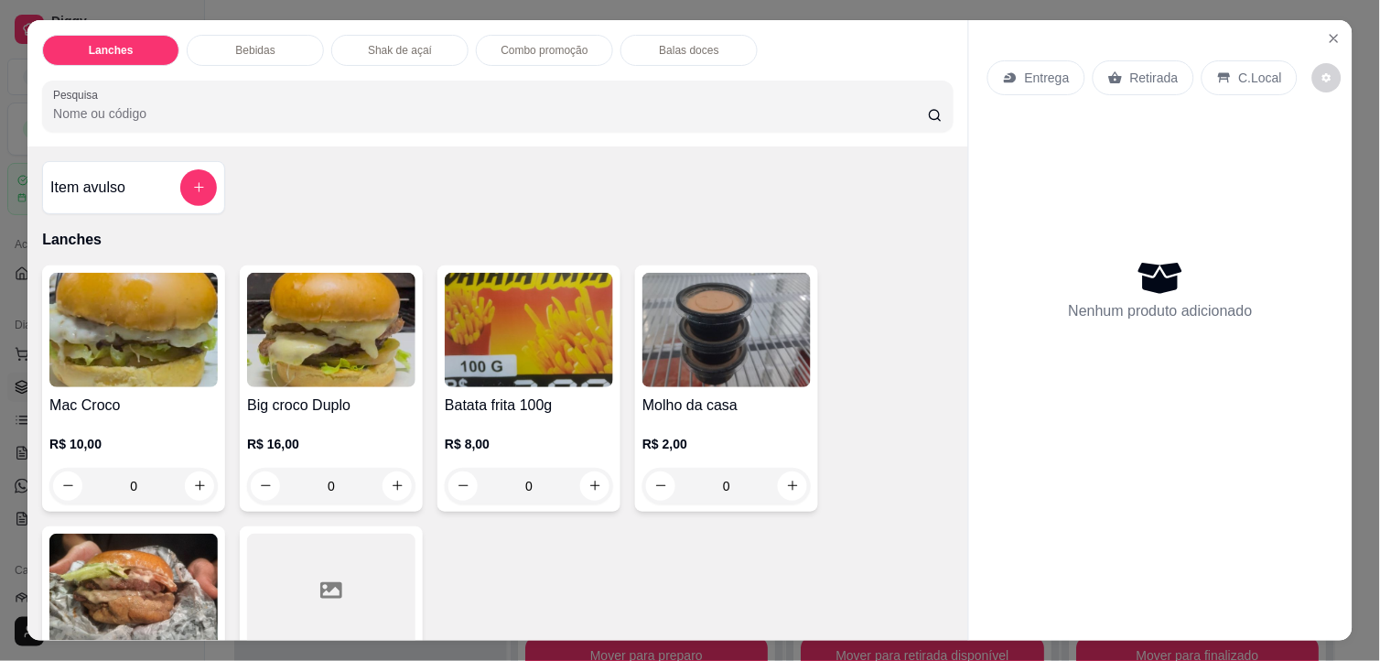
click at [345, 554] on div at bounding box center [331, 590] width 168 height 114
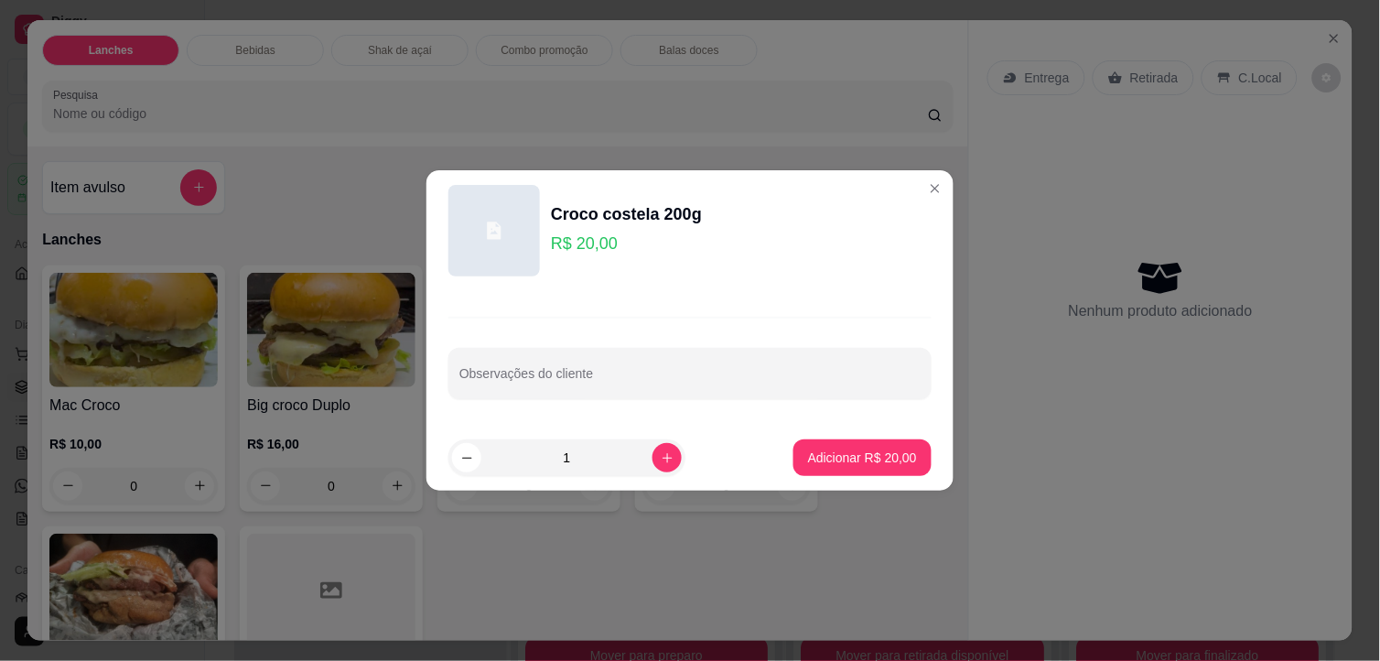
click at [639, 456] on input "1" at bounding box center [566, 457] width 171 height 37
click at [665, 456] on button "increase-product-quantity" at bounding box center [666, 457] width 29 height 29
type input "2"
click at [793, 444] on button "Adicionar R$ 40,00" at bounding box center [862, 457] width 138 height 37
type input "2"
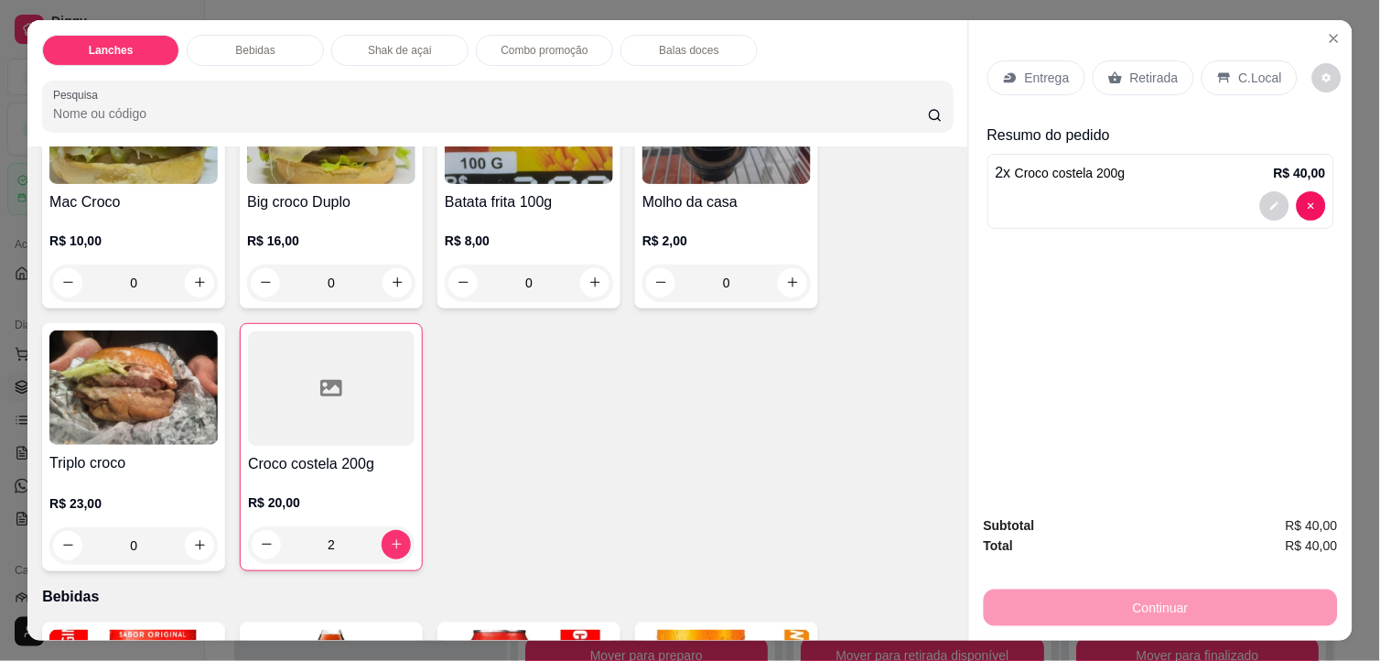
scroll to position [102, 0]
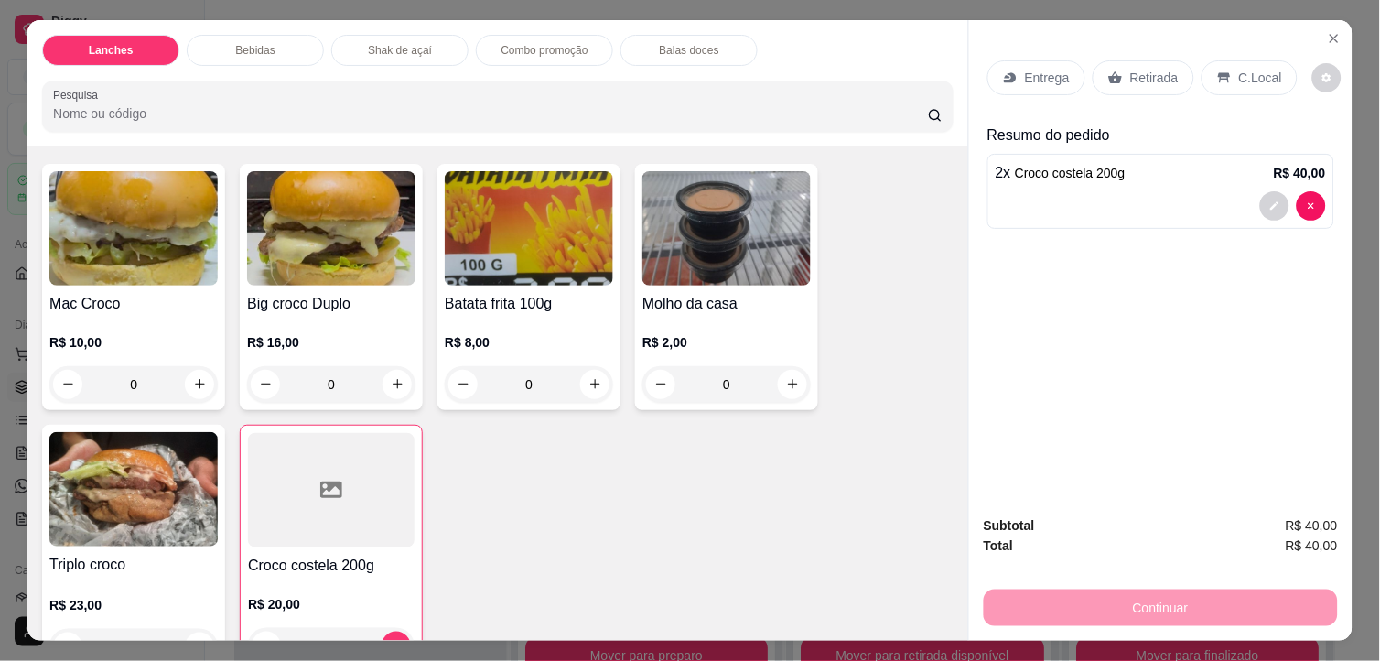
click at [1108, 195] on div at bounding box center [1161, 205] width 330 height 29
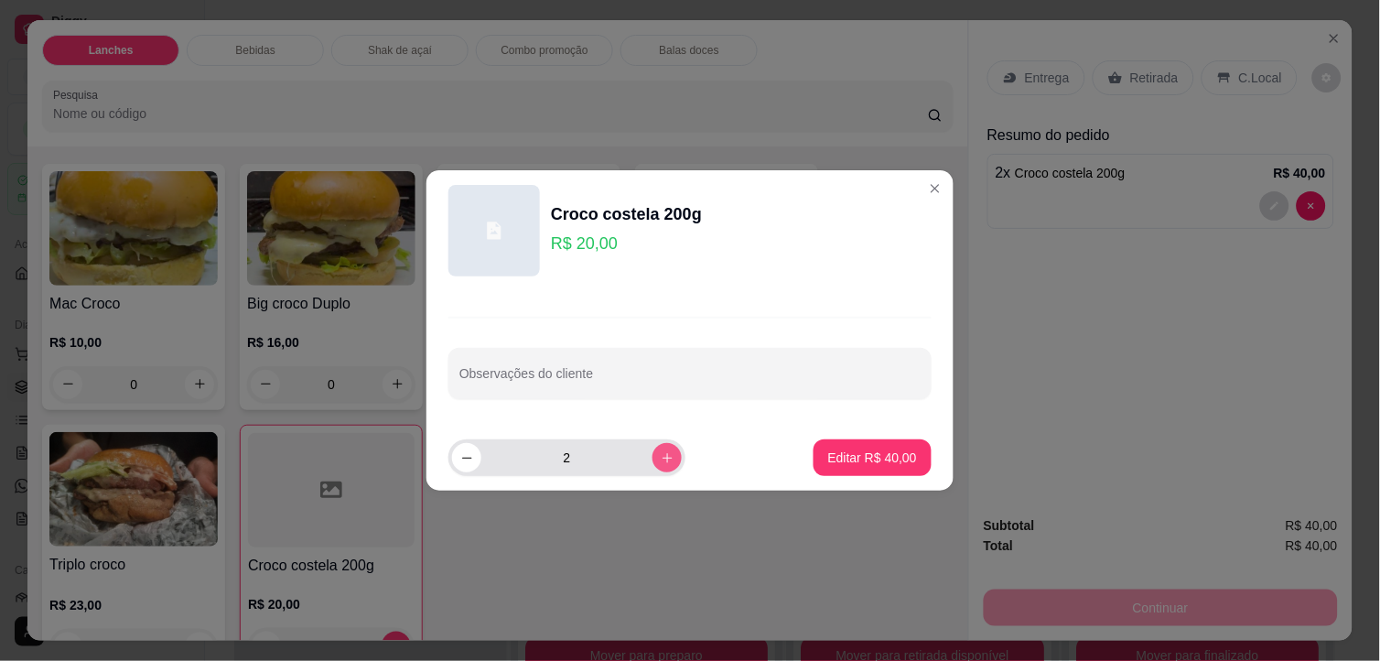
click at [661, 459] on icon "increase-product-quantity" at bounding box center [668, 458] width 14 height 14
type input "3"
click at [857, 454] on p "Editar R$ 60,00" at bounding box center [872, 457] width 89 height 18
type input "3"
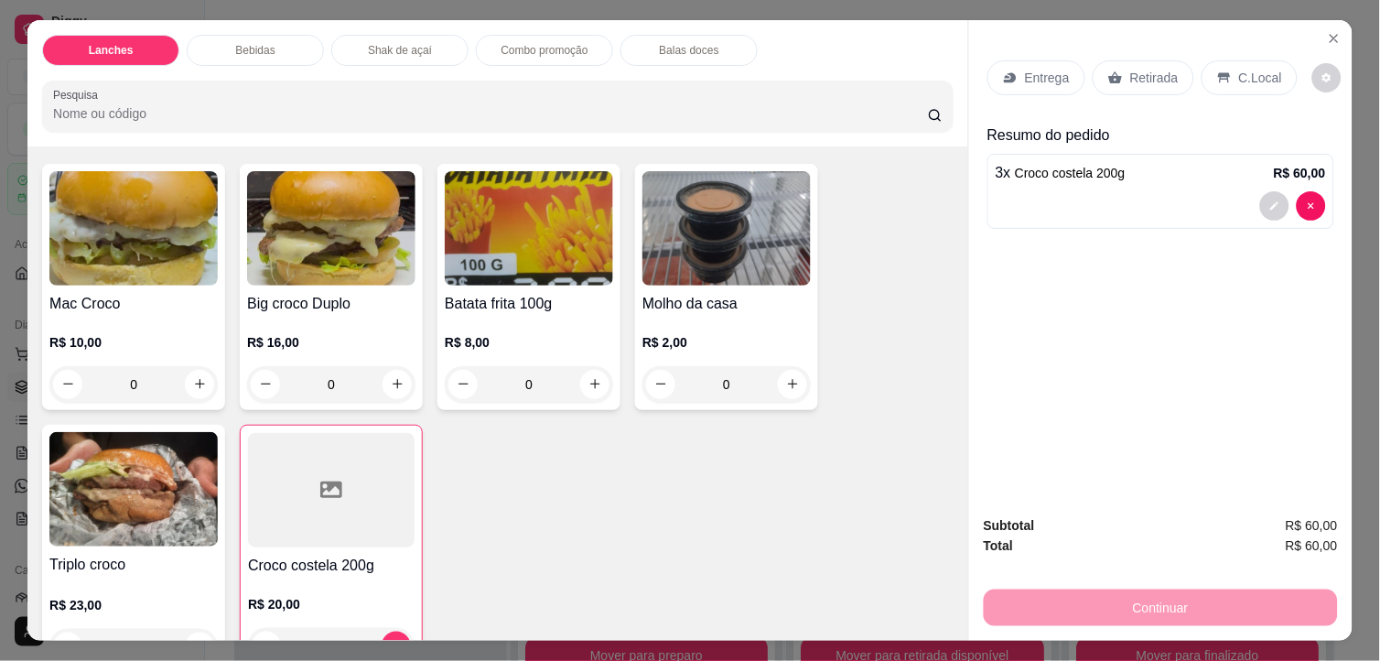
click at [1156, 69] on p "Retirada" at bounding box center [1154, 78] width 48 height 18
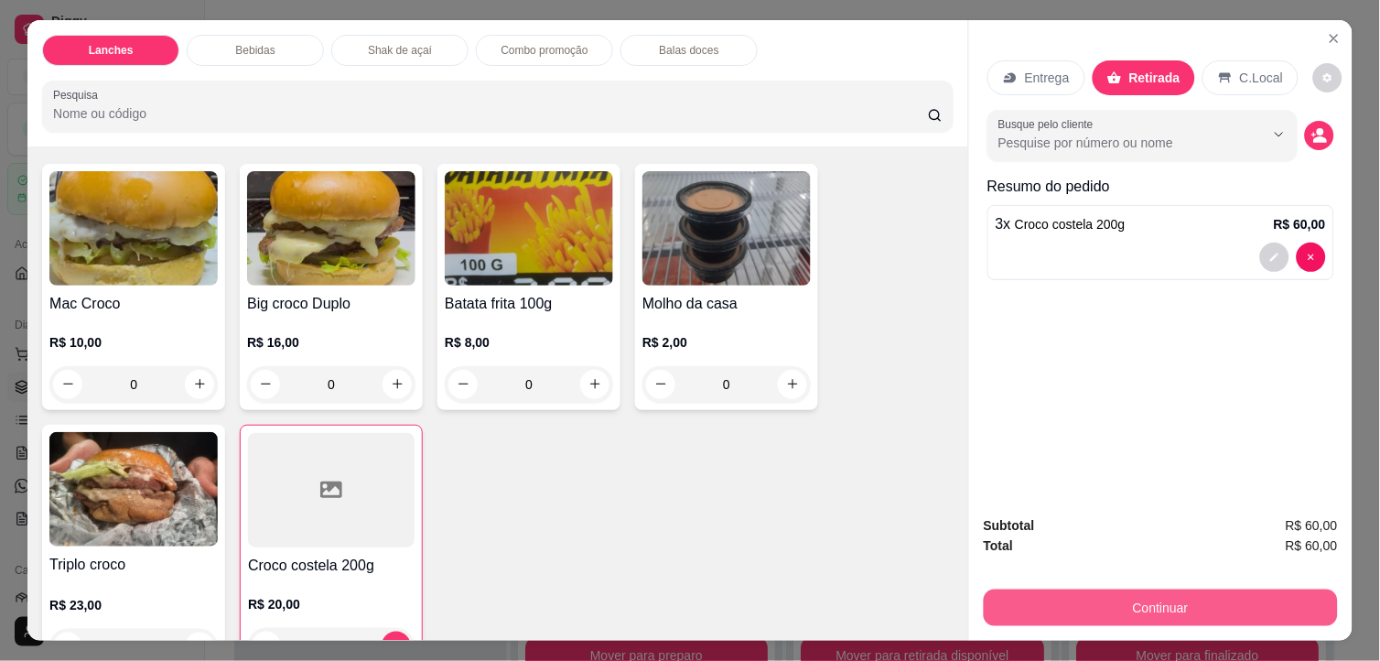
click at [1204, 597] on button "Continuar" at bounding box center [1161, 607] width 354 height 37
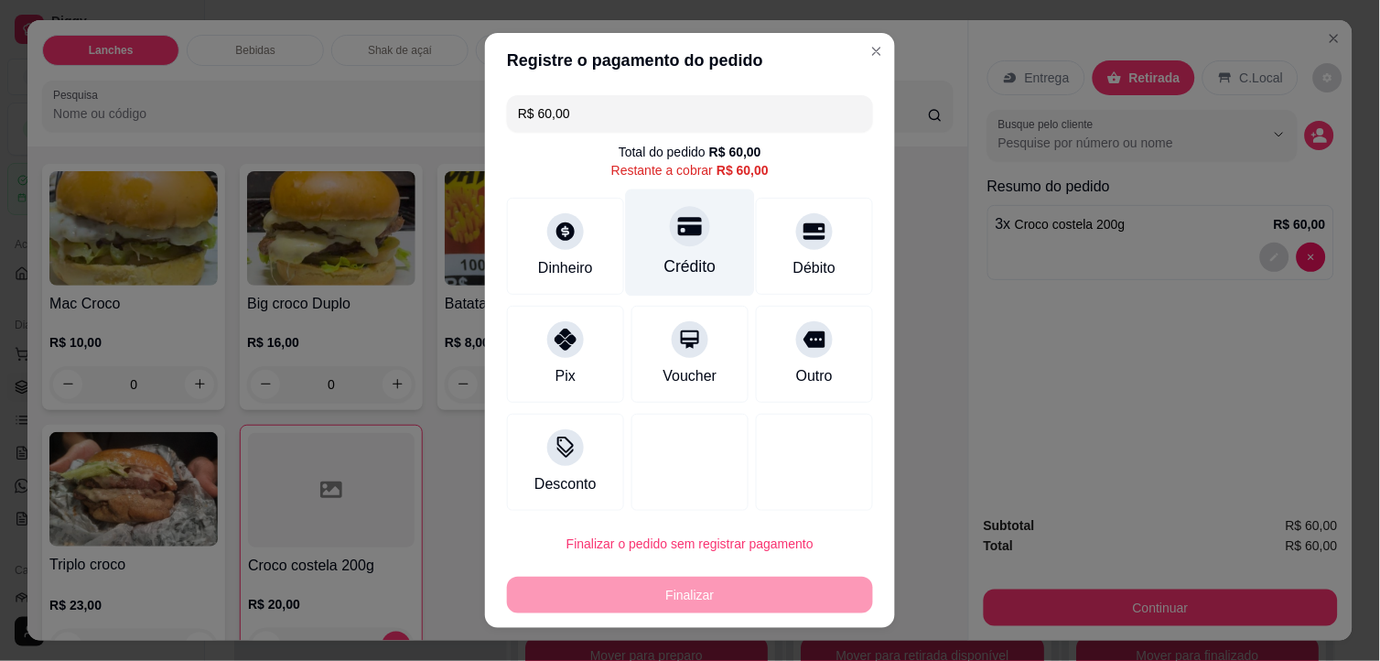
click at [683, 252] on div "Crédito" at bounding box center [690, 242] width 129 height 107
type input "R$ 0,00"
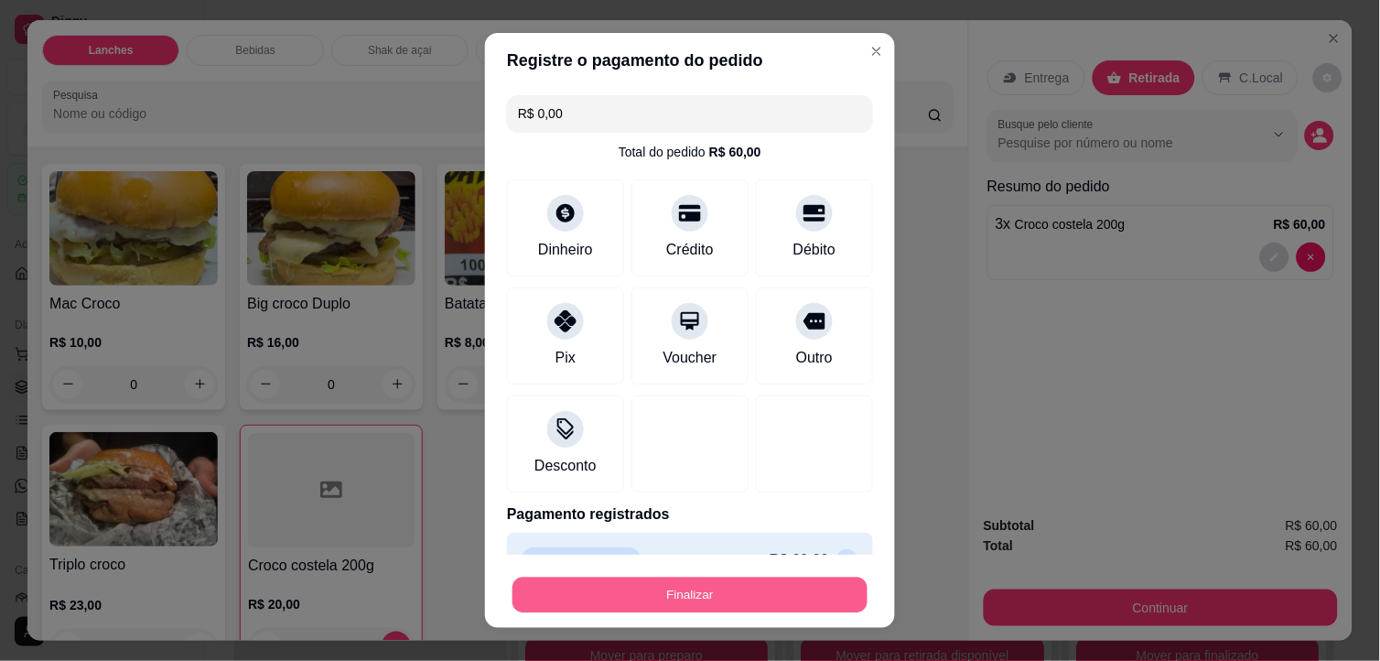
click at [775, 597] on button "Finalizar" at bounding box center [689, 595] width 355 height 36
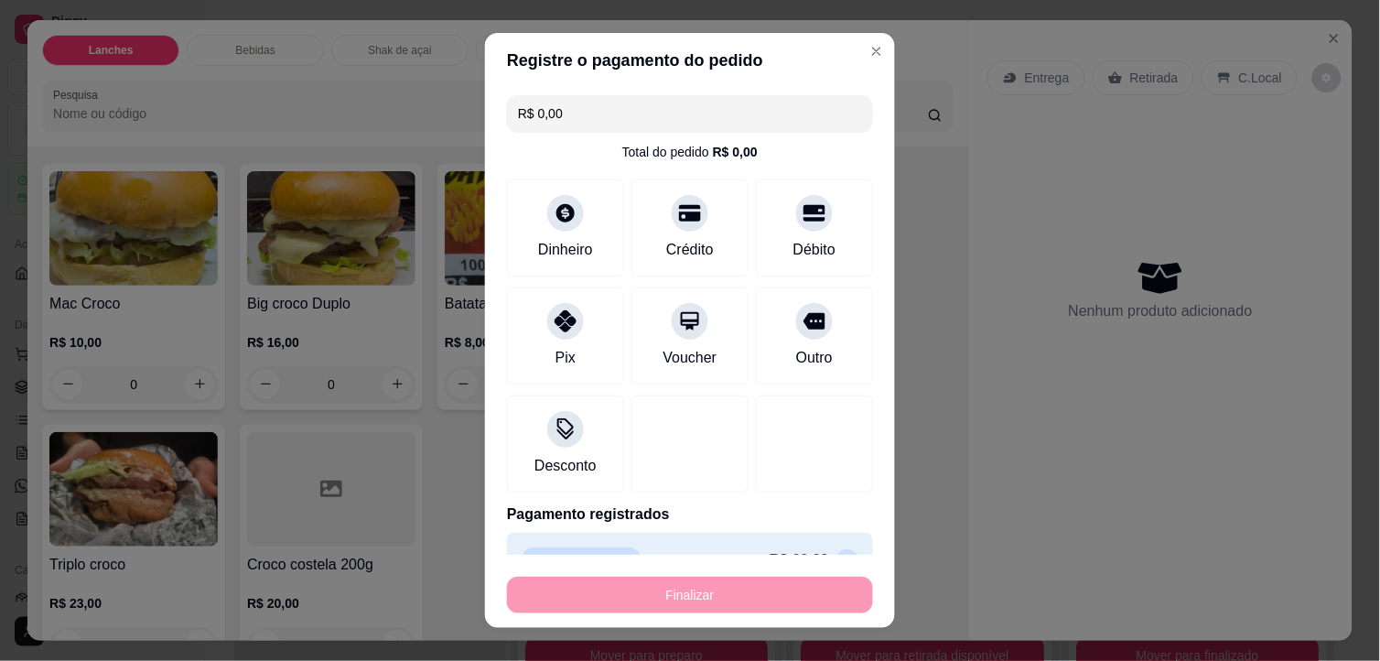
type input "0"
type input "-R$ 60,00"
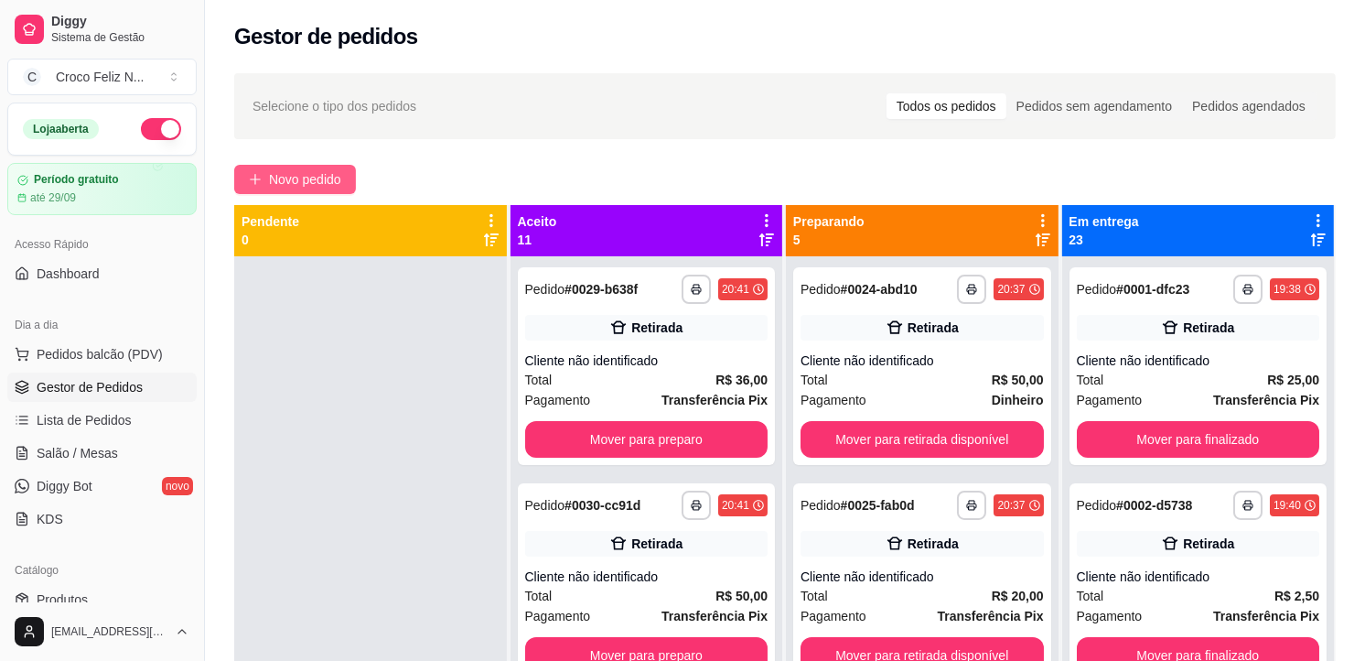
click at [304, 176] on span "Novo pedido" at bounding box center [305, 179] width 72 height 20
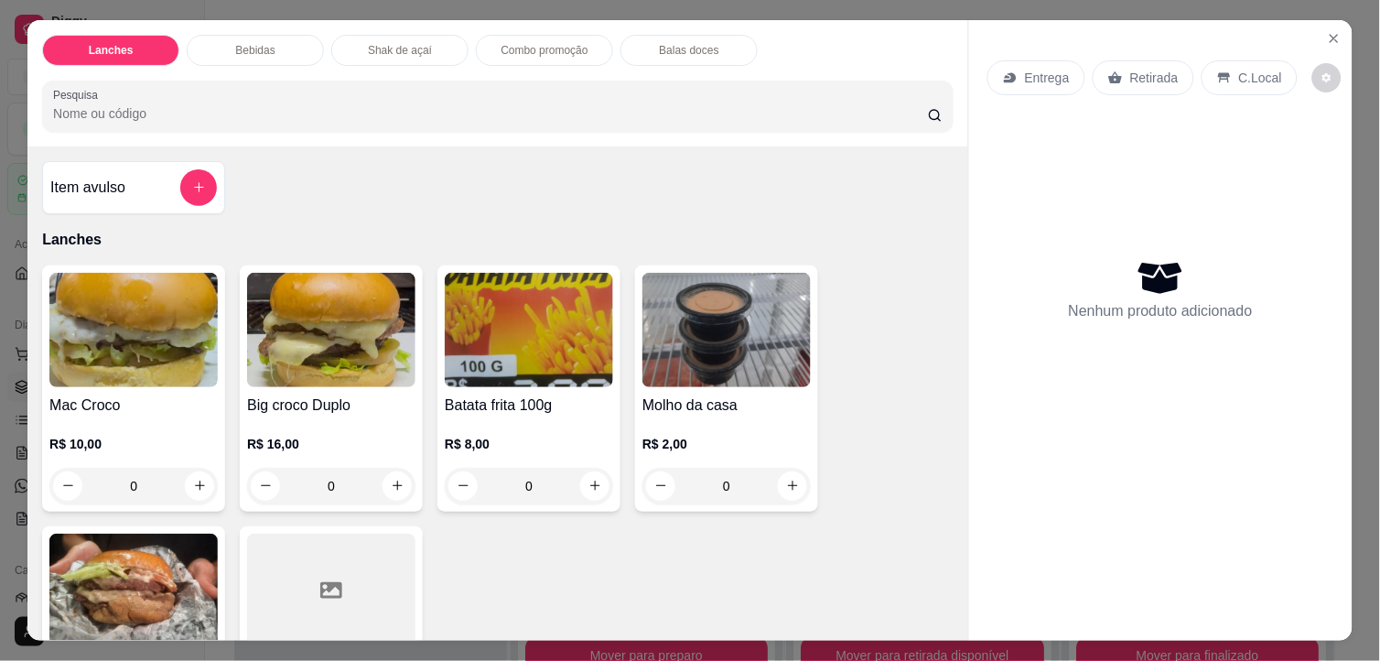
click at [305, 371] on img at bounding box center [331, 330] width 168 height 114
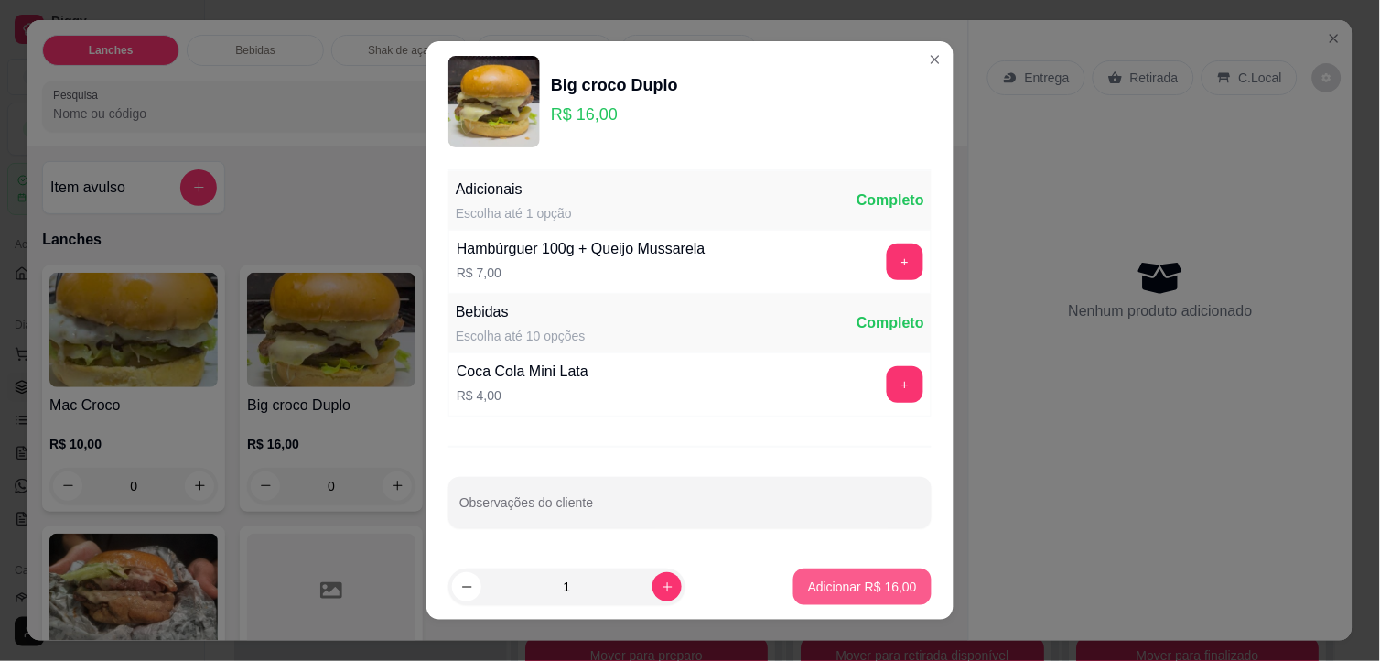
click at [821, 591] on p "Adicionar R$ 16,00" at bounding box center [862, 586] width 109 height 18
type input "1"
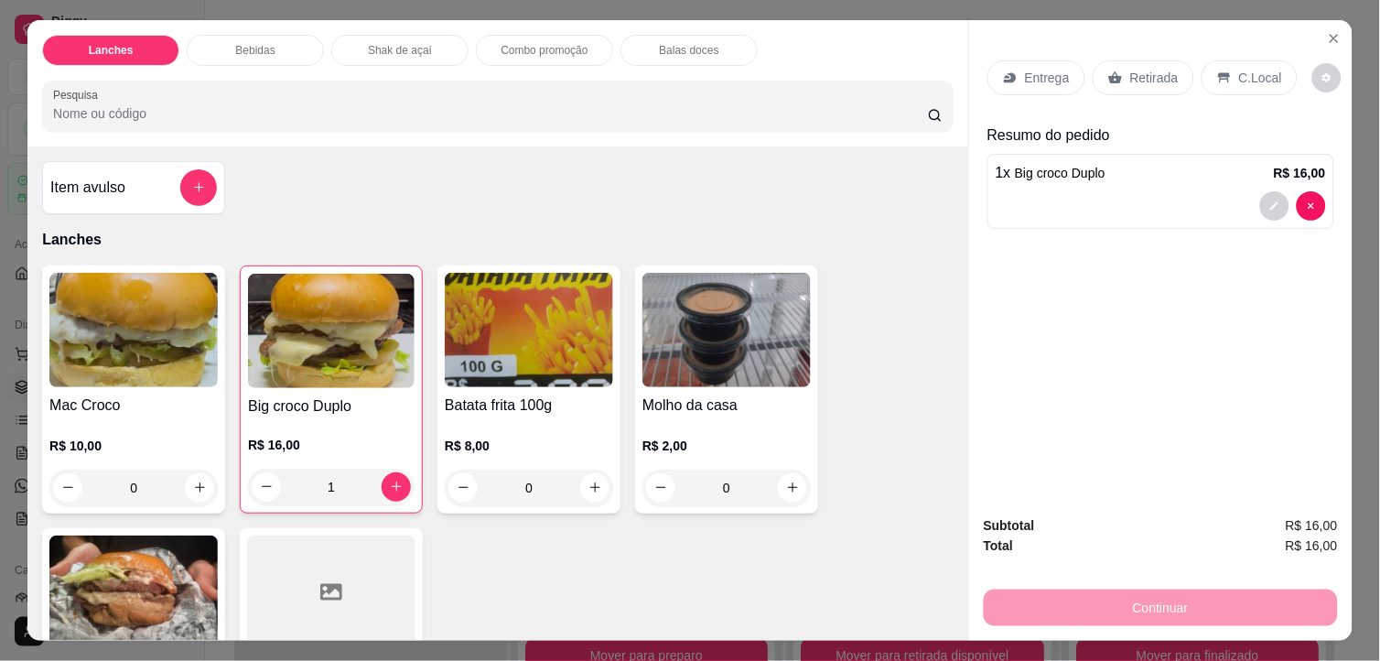
click at [150, 394] on h4 "Mac Croco" at bounding box center [133, 405] width 168 height 22
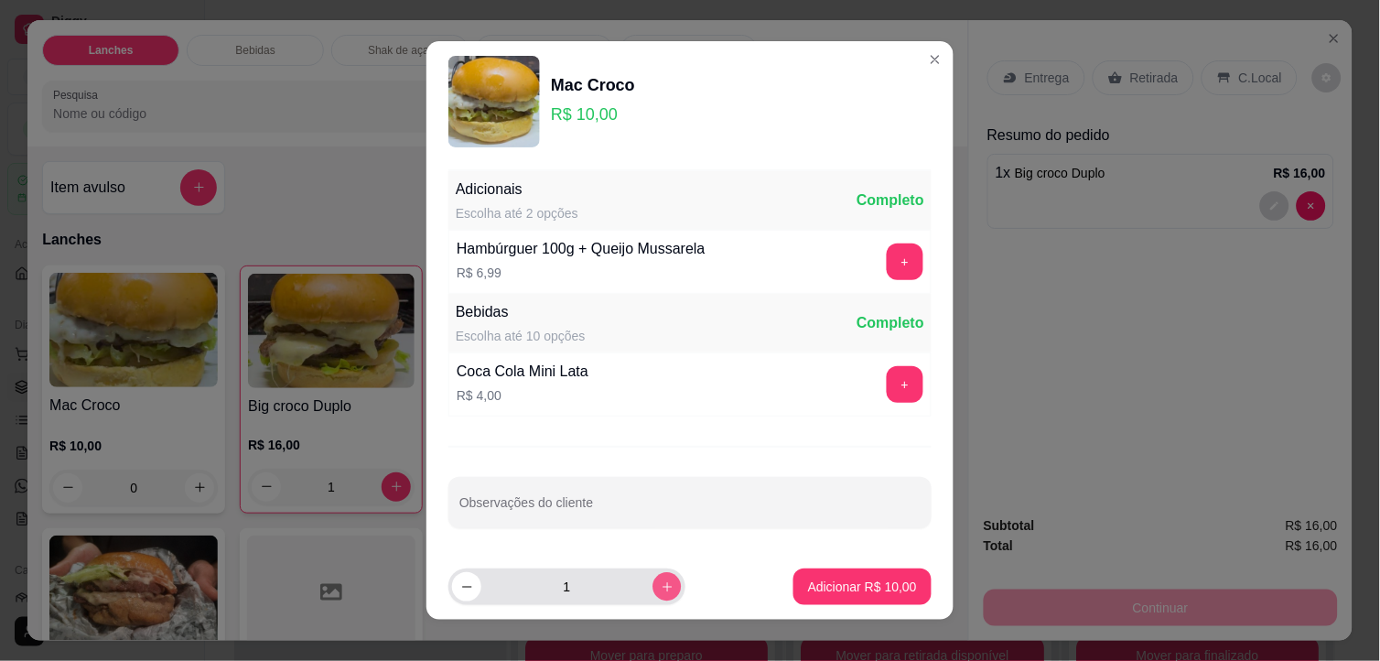
click at [661, 587] on icon "increase-product-quantity" at bounding box center [668, 587] width 14 height 14
click at [661, 588] on icon "increase-product-quantity" at bounding box center [668, 587] width 14 height 14
type input "3"
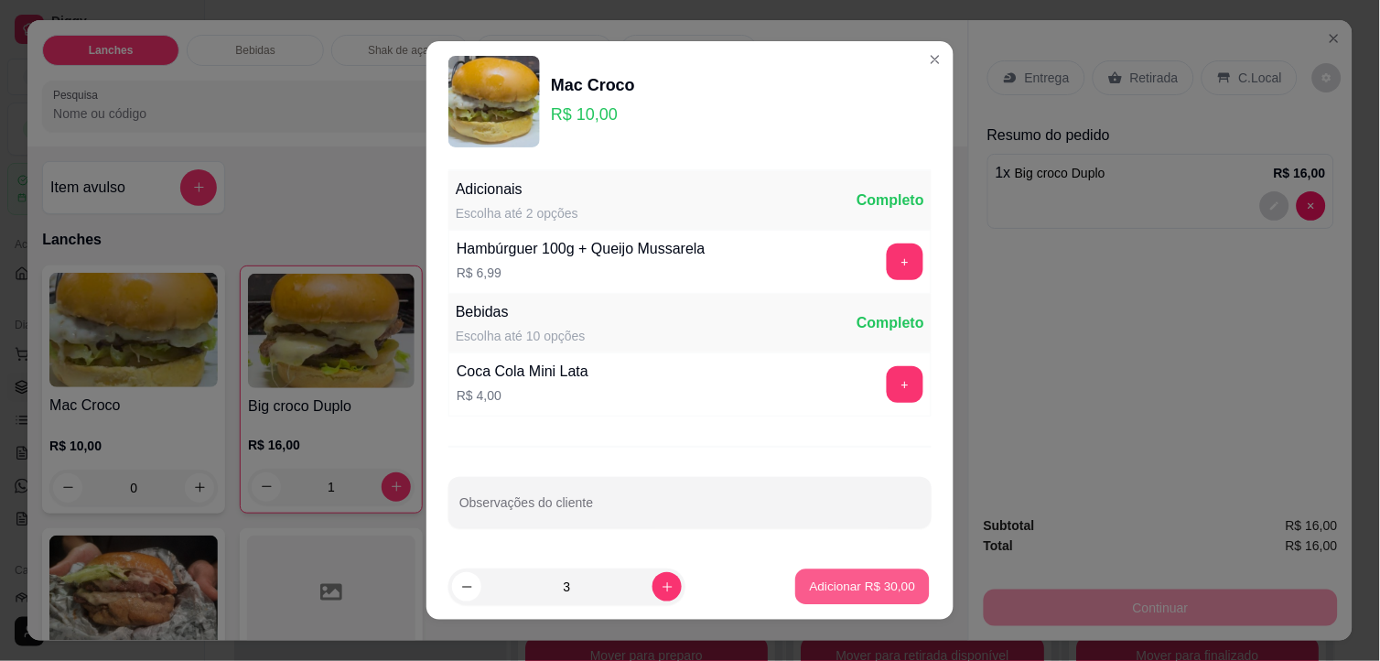
click at [810, 581] on p "Adicionar R$ 30,00" at bounding box center [863, 585] width 106 height 17
type input "3"
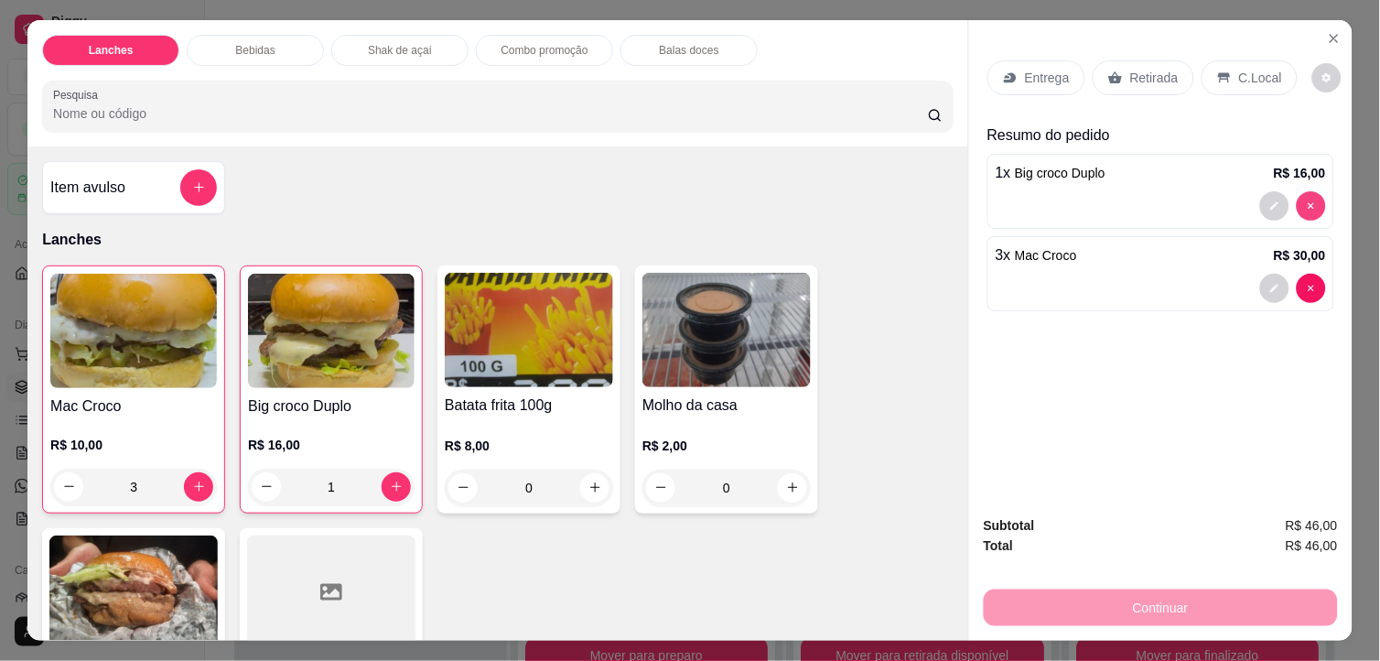
type input "0"
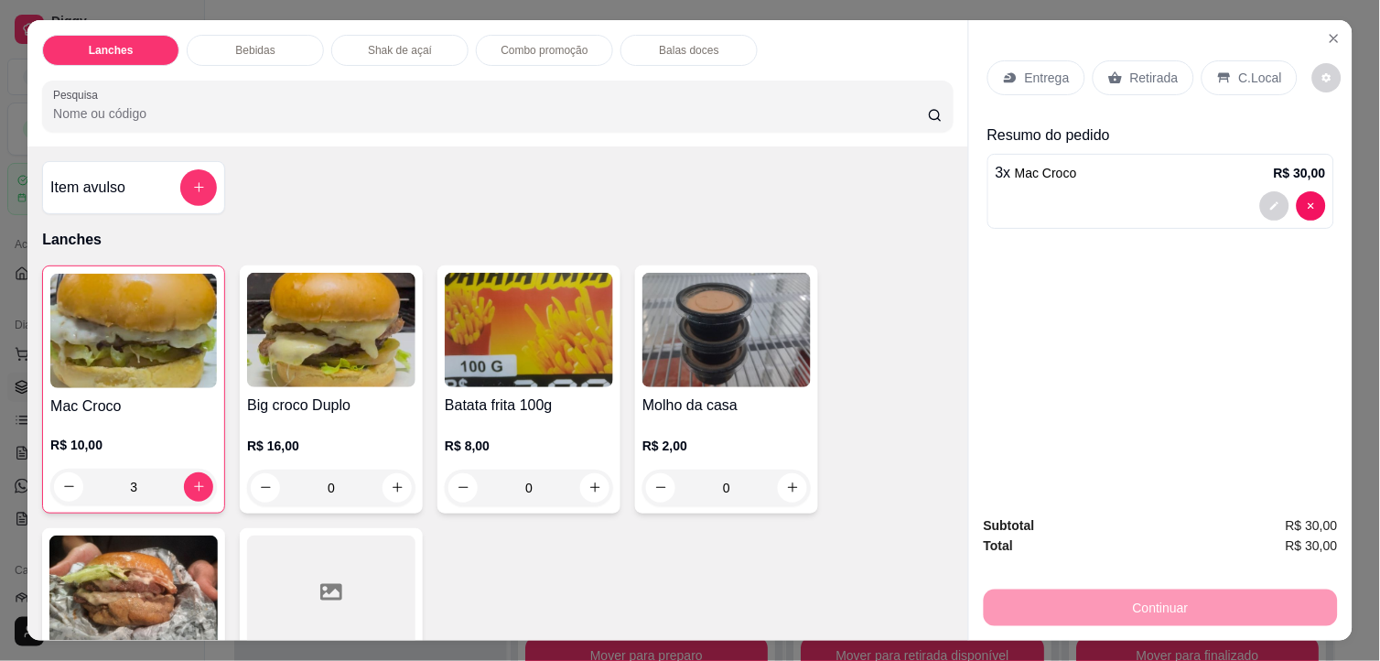
click at [339, 576] on div at bounding box center [331, 592] width 168 height 114
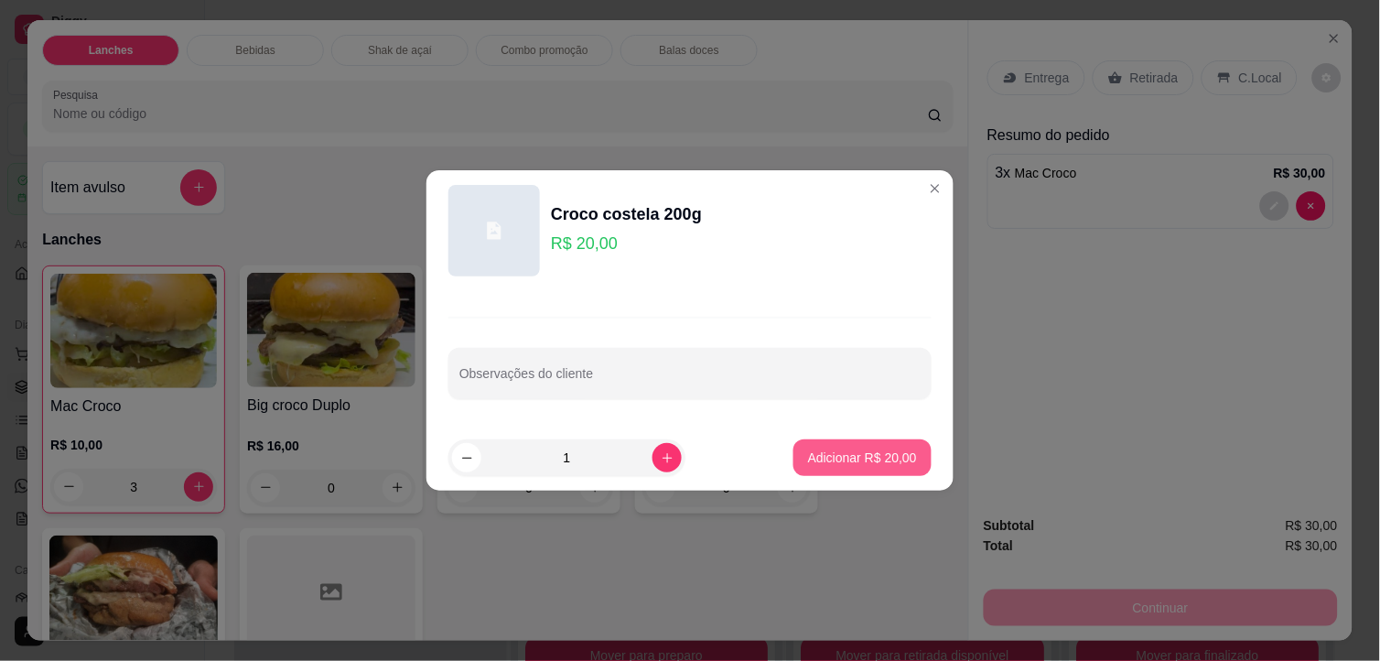
click at [825, 443] on button "Adicionar R$ 20,00" at bounding box center [862, 457] width 138 height 37
type input "1"
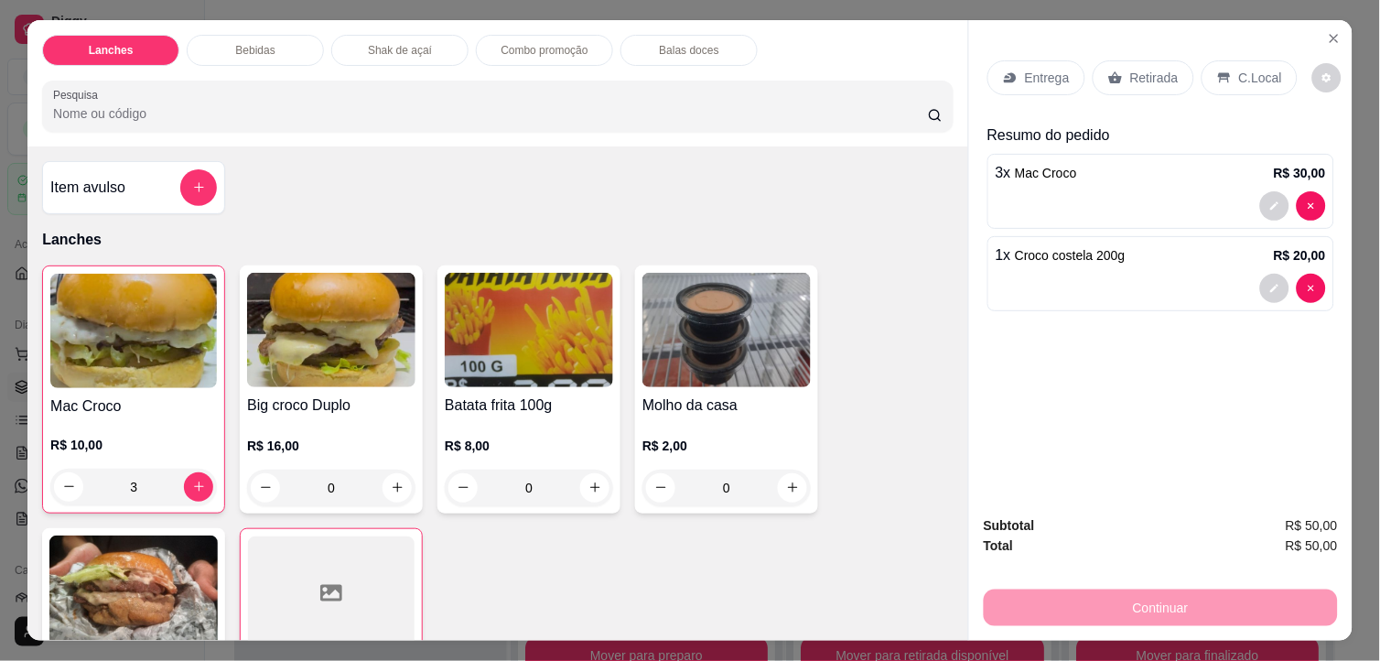
click at [515, 407] on div "Batata frita 100g R$ 8,00 0" at bounding box center [528, 389] width 183 height 248
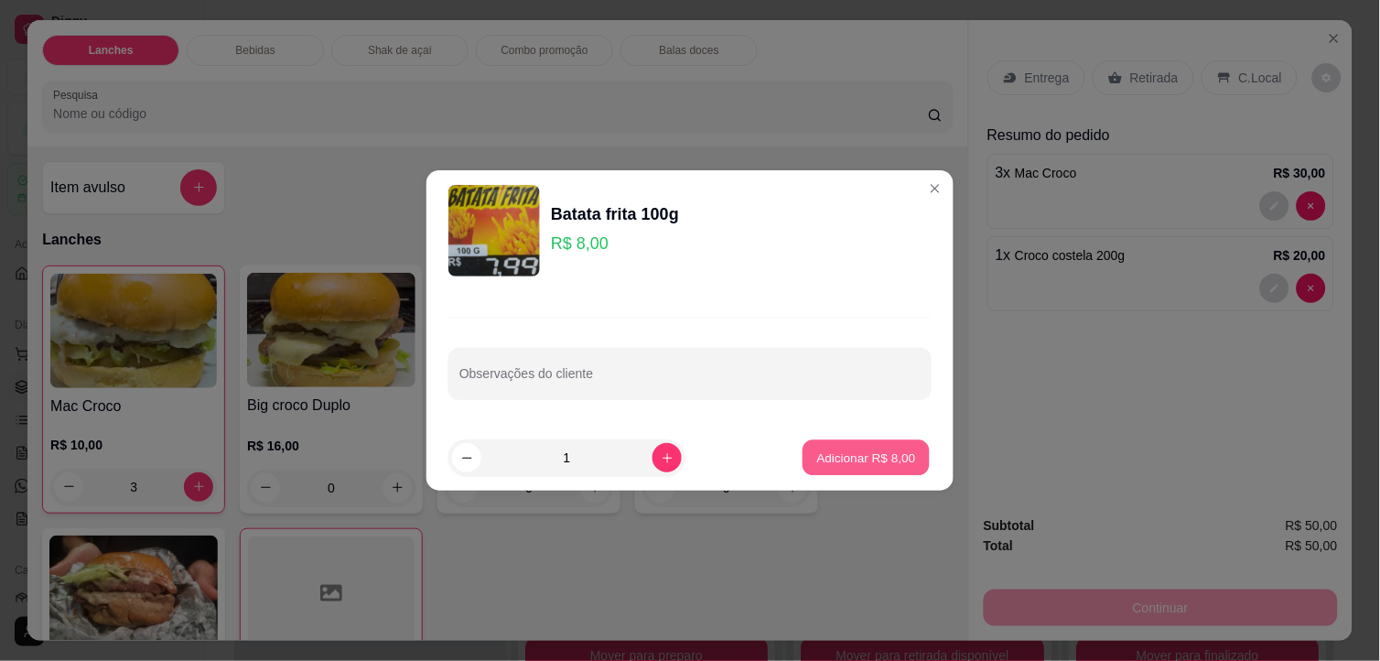
click at [895, 453] on p "Adicionar R$ 8,00" at bounding box center [865, 456] width 99 height 17
type input "1"
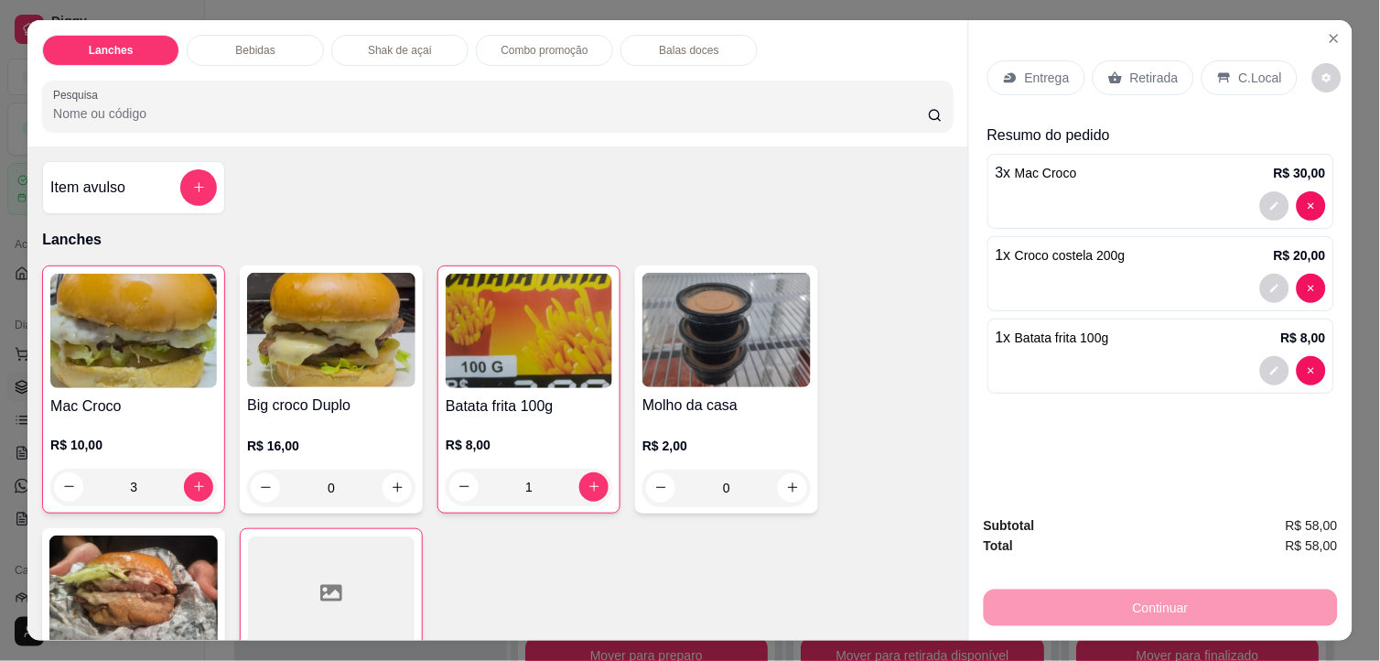
click at [1168, 69] on p "Retirada" at bounding box center [1154, 78] width 48 height 18
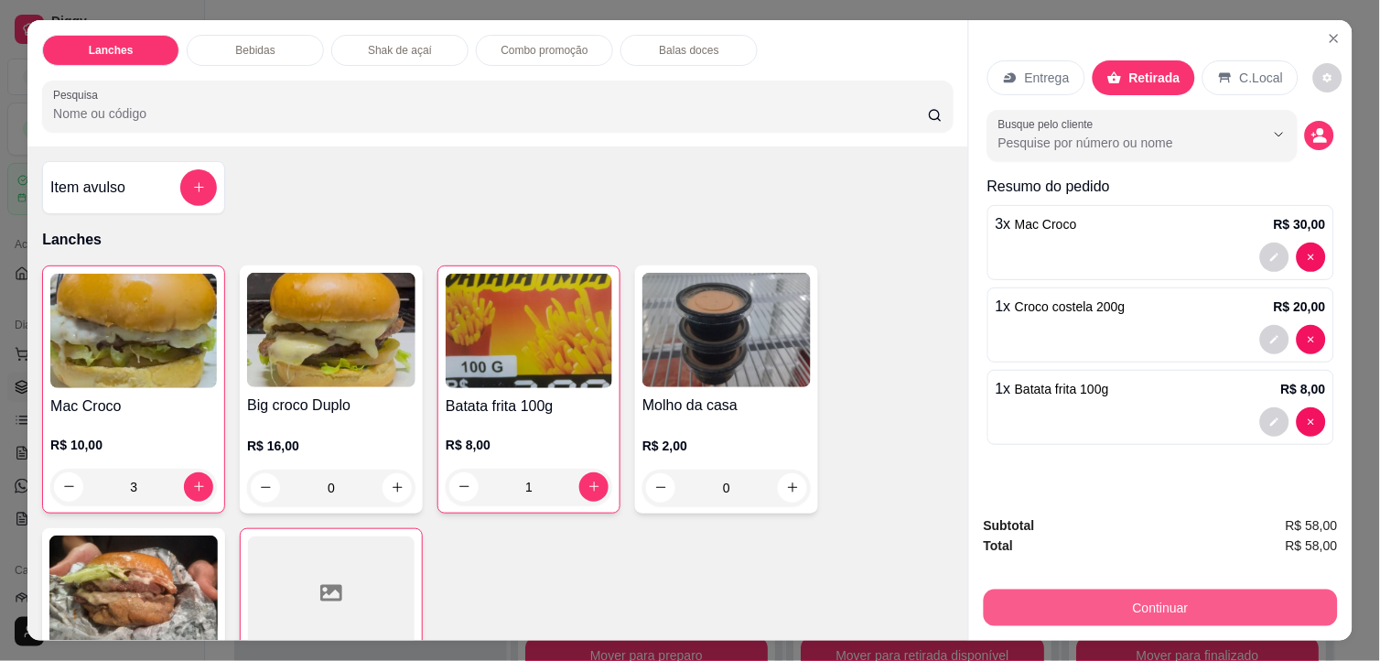
click at [1236, 597] on button "Continuar" at bounding box center [1161, 607] width 354 height 37
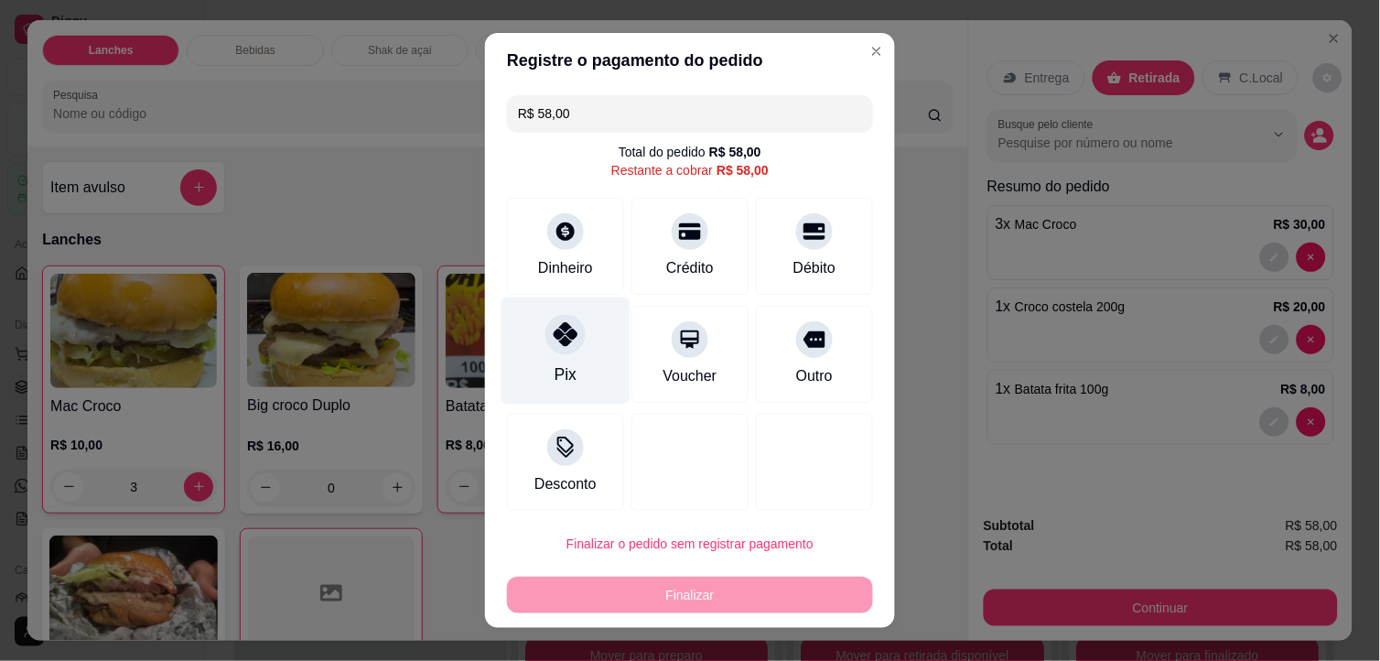
click at [556, 335] on icon at bounding box center [566, 334] width 24 height 24
type input "R$ 0,00"
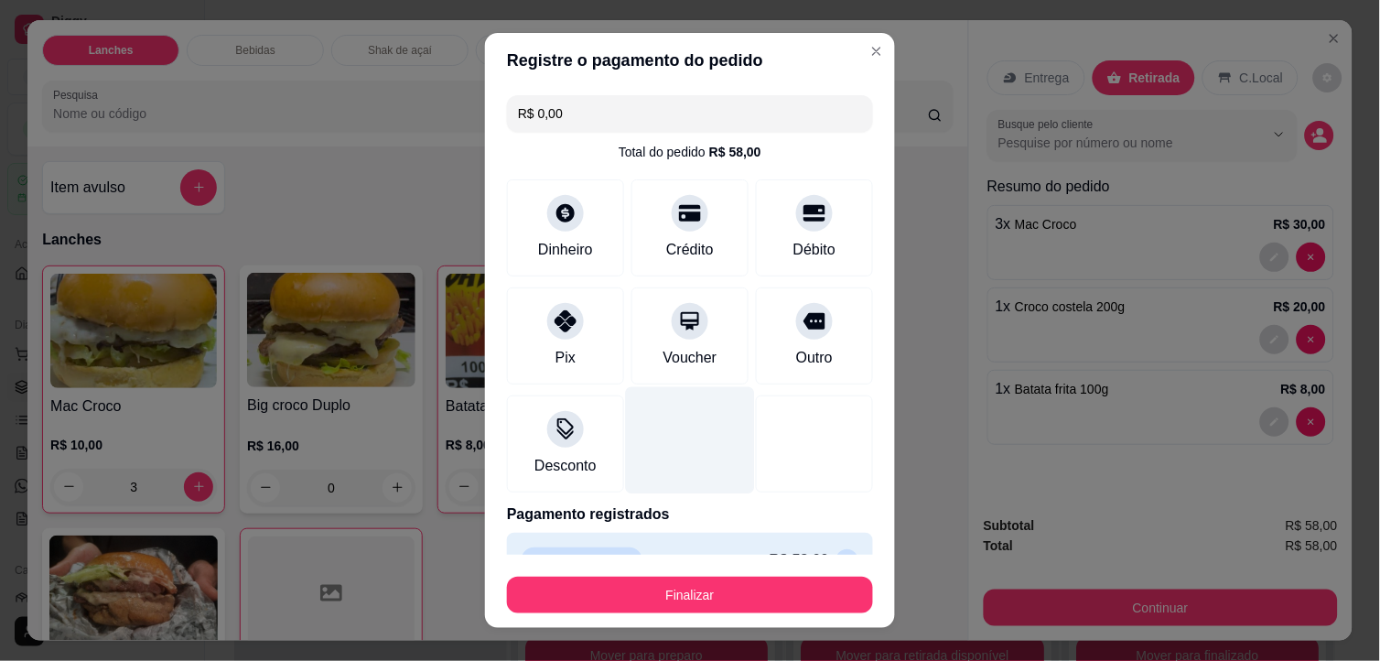
scroll to position [39, 0]
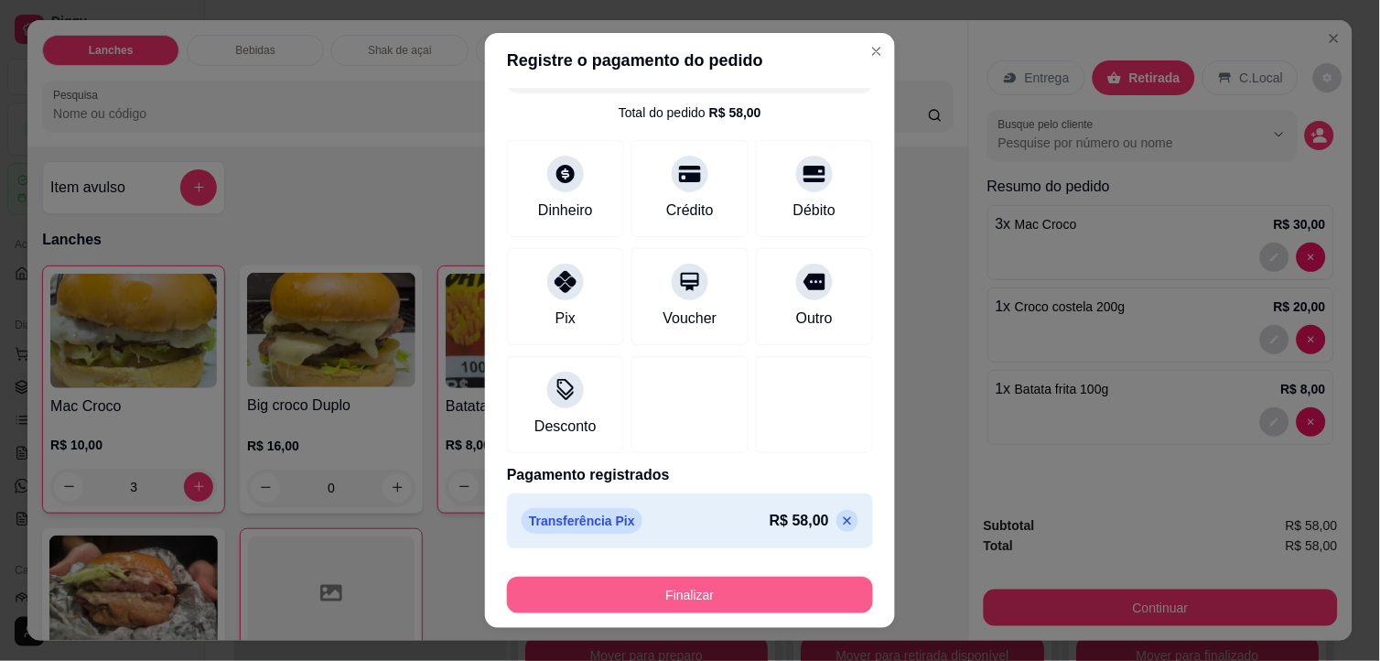
click at [766, 597] on button "Finalizar" at bounding box center [690, 594] width 366 height 37
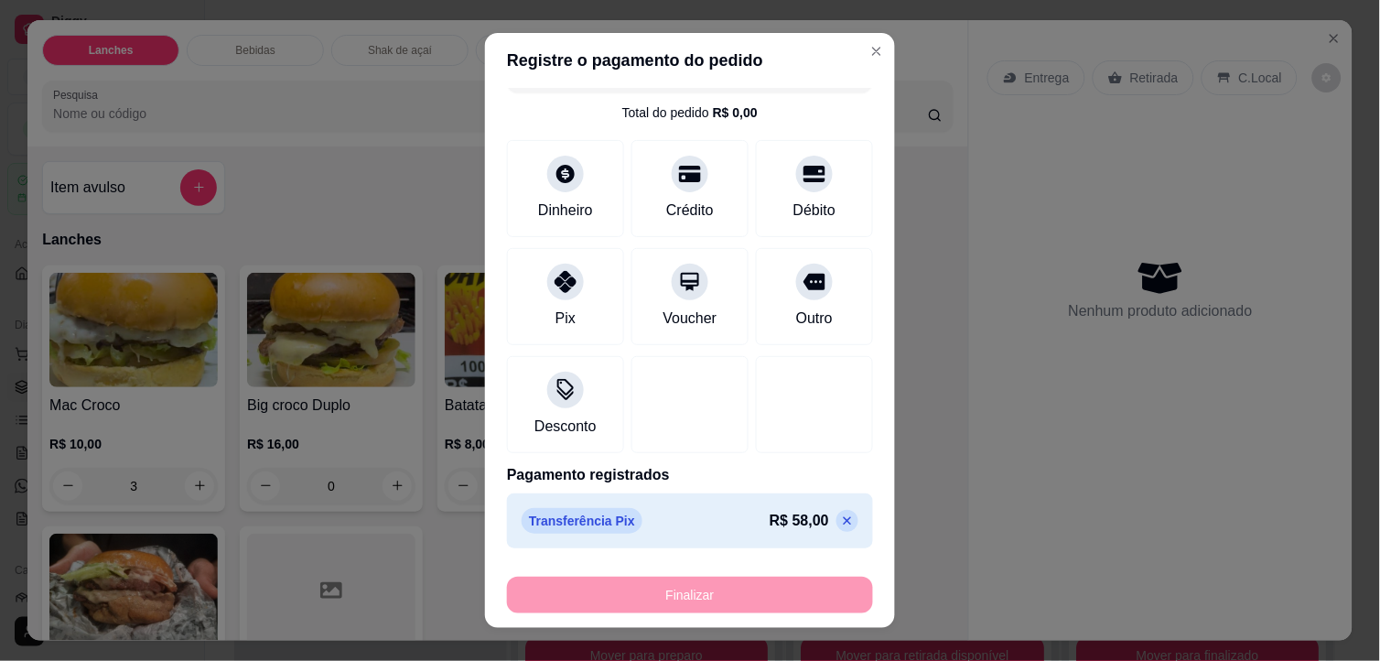
type input "0"
type input "-R$ 58,00"
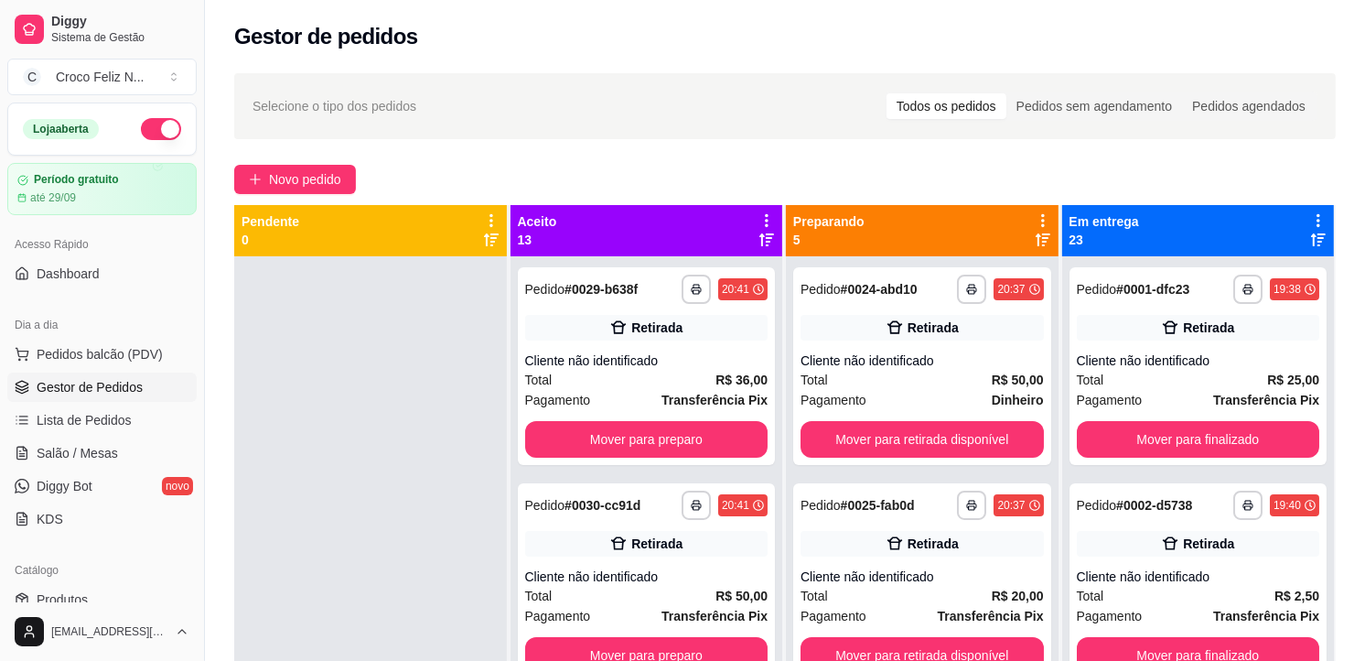
click at [765, 221] on icon at bounding box center [767, 220] width 4 height 13
click at [633, 298] on li "Mover pedidos de etapa Com essa opção você tem a opção de mover todos os pedido…" at bounding box center [648, 269] width 229 height 59
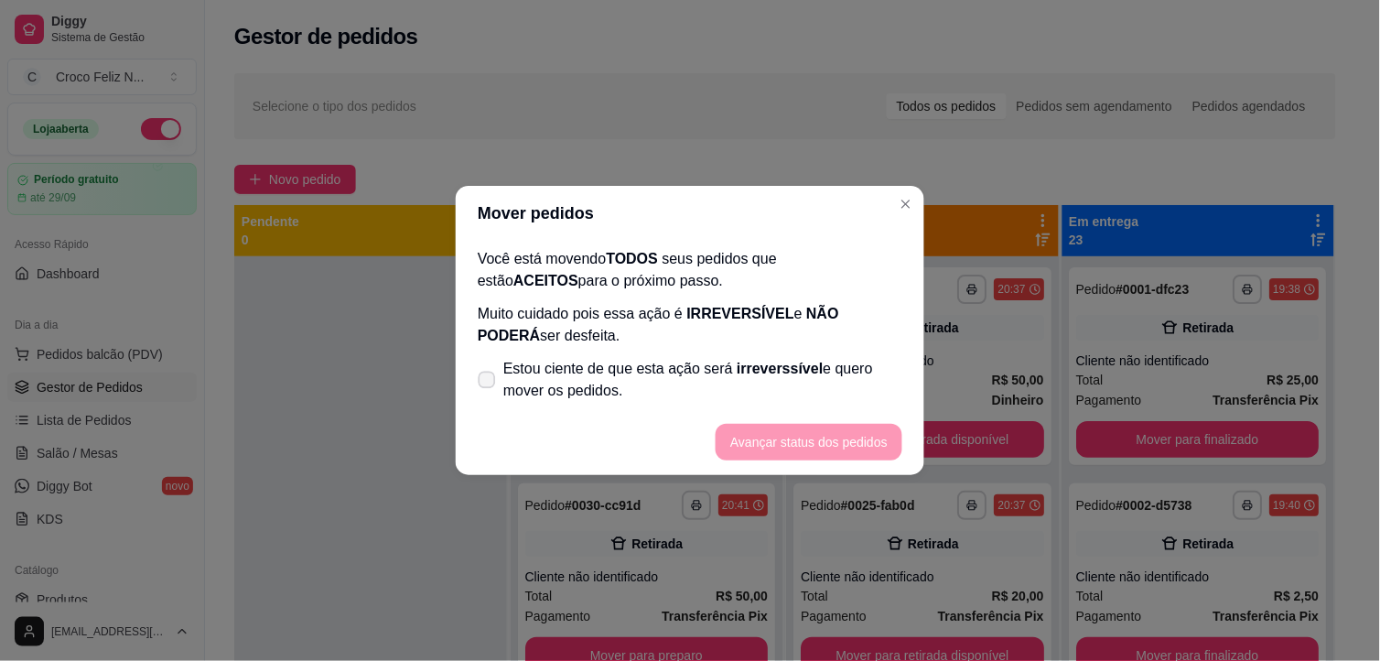
click at [624, 375] on span "Estou ciente de que esta ação será irreverssível e quero mover os pedidos." at bounding box center [702, 380] width 399 height 44
click at [489, 383] on input "Estou ciente de que esta ação será irreverssível e quero mover os pedidos." at bounding box center [483, 389] width 12 height 12
checkbox input "true"
click at [769, 440] on button "Avançar status dos pedidos" at bounding box center [809, 442] width 187 height 37
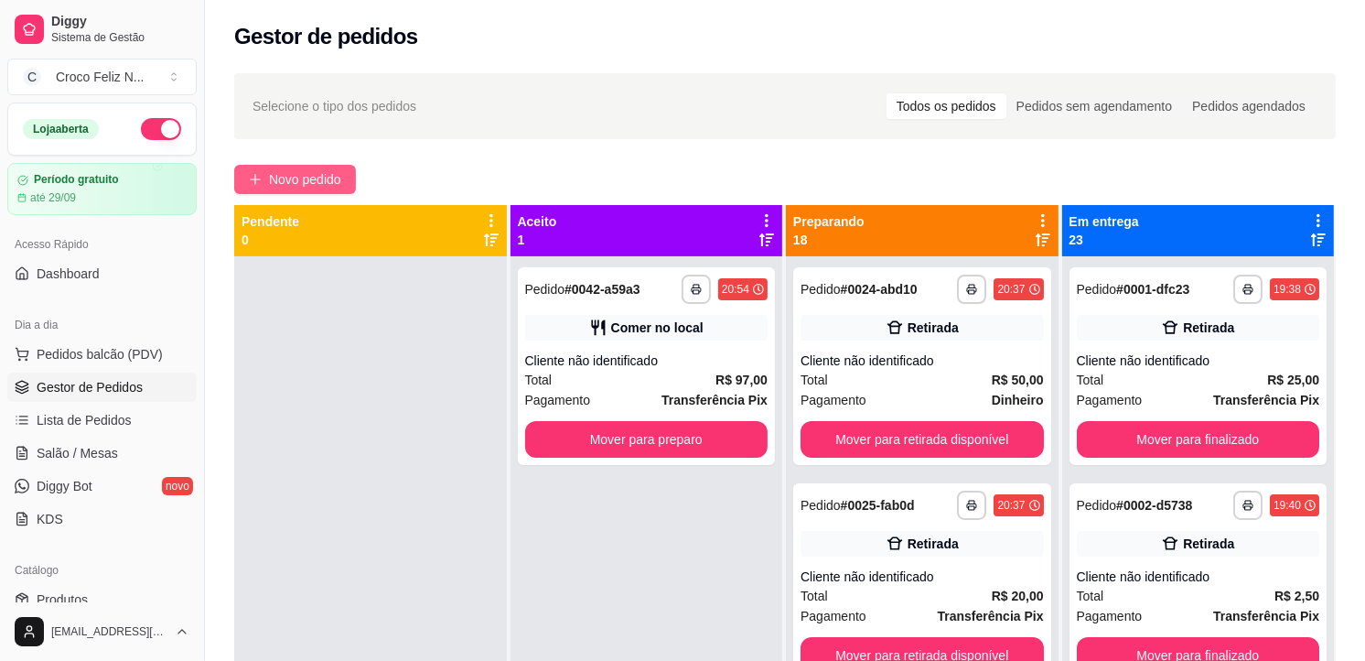
click at [317, 175] on span "Novo pedido" at bounding box center [305, 179] width 72 height 20
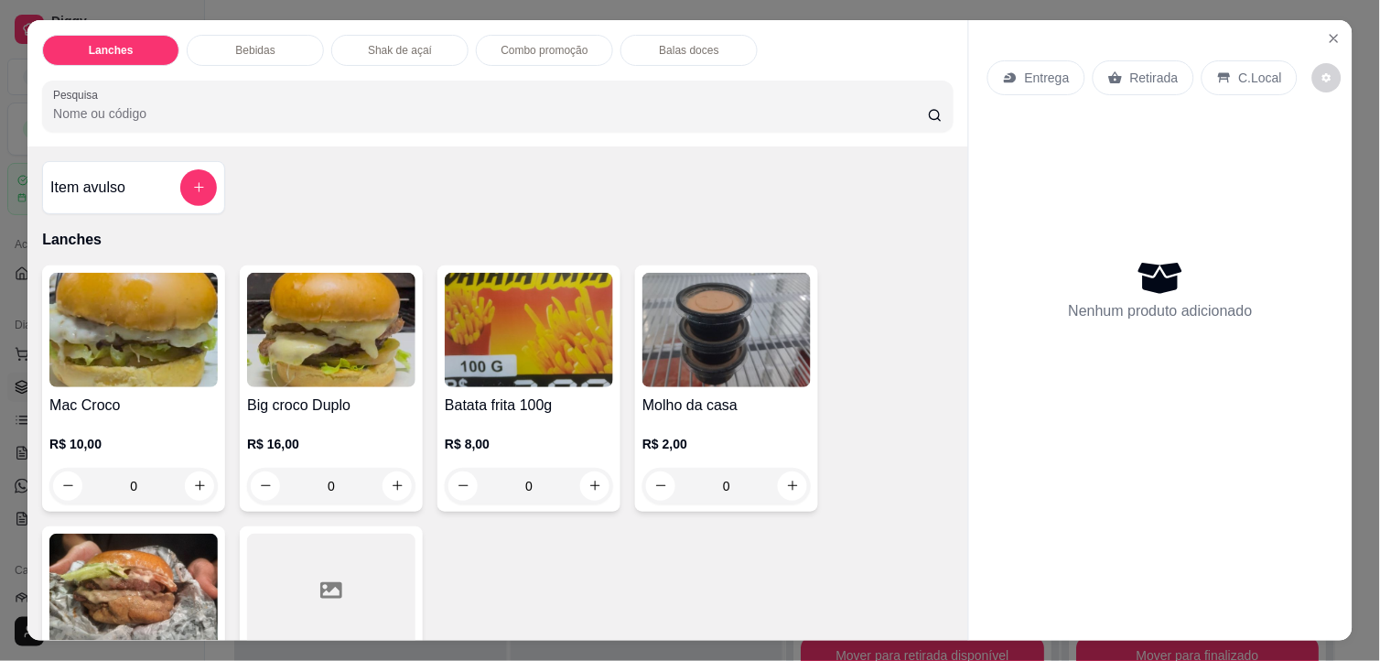
click at [194, 344] on img at bounding box center [133, 330] width 168 height 114
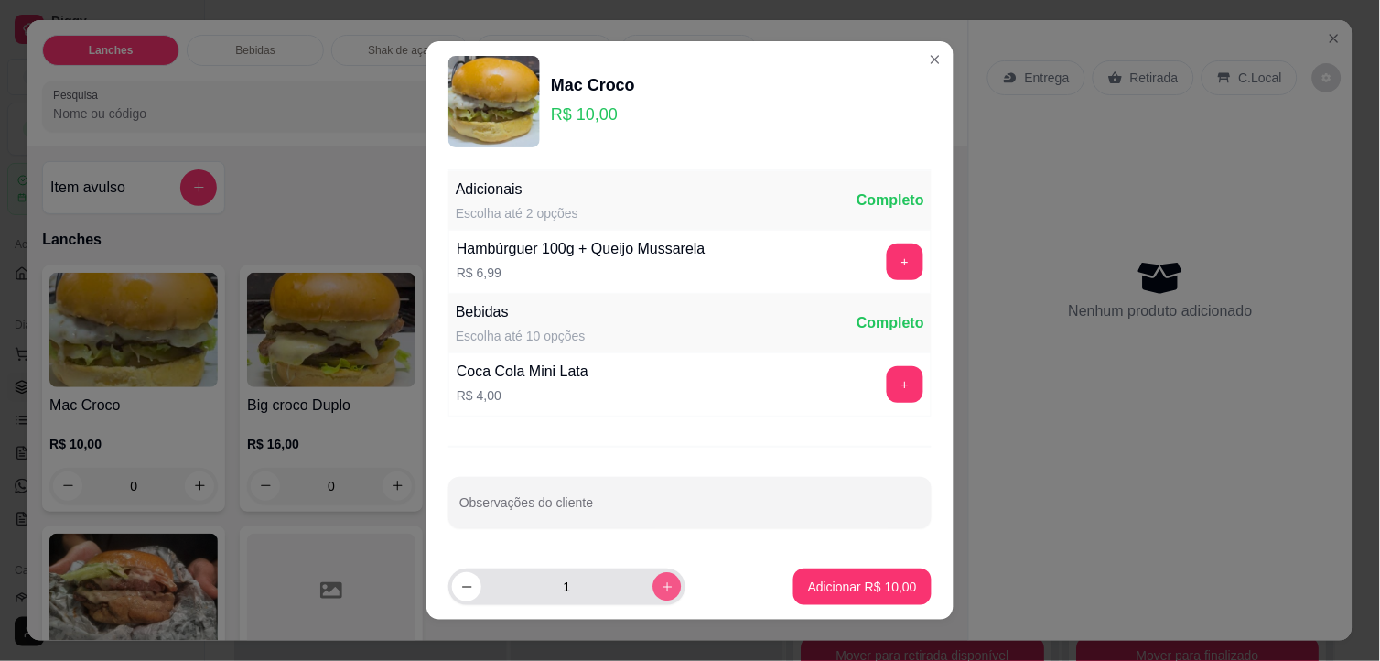
click at [656, 577] on button "increase-product-quantity" at bounding box center [666, 586] width 28 height 28
click at [652, 578] on button "increase-product-quantity" at bounding box center [666, 586] width 28 height 28
type input "3"
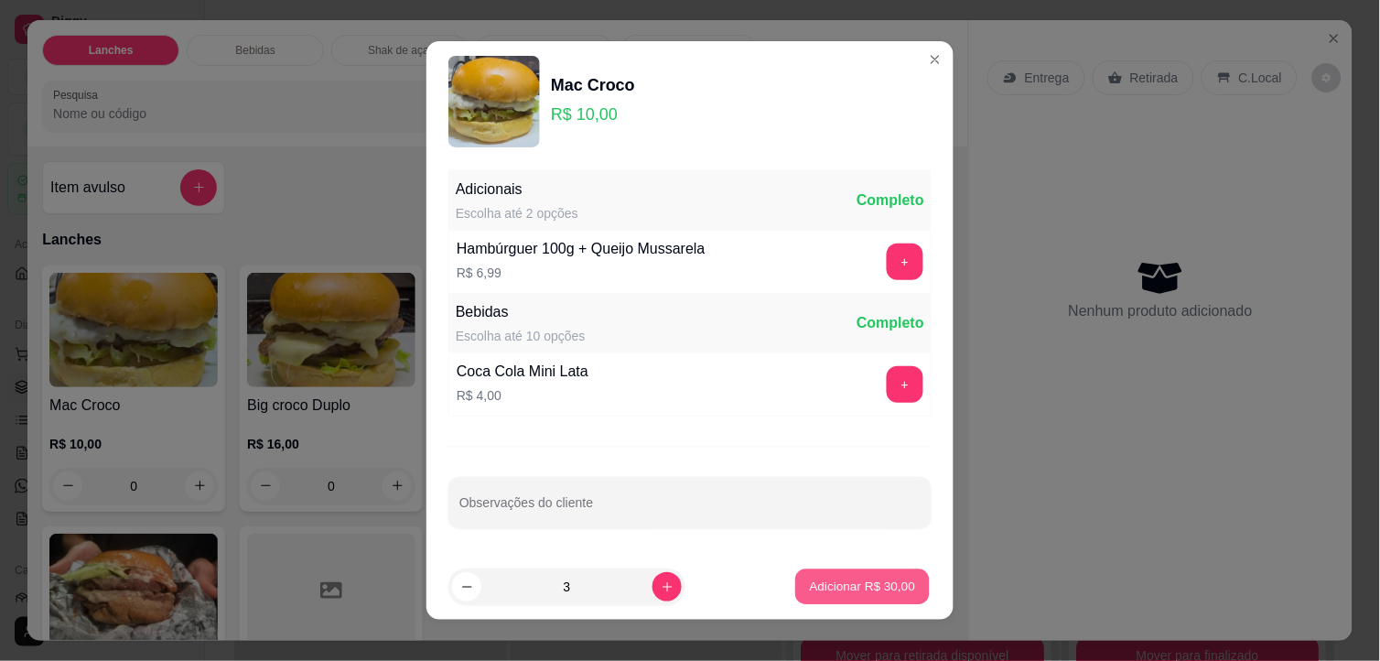
click at [810, 577] on p "Adicionar R$ 30,00" at bounding box center [863, 585] width 106 height 17
type input "3"
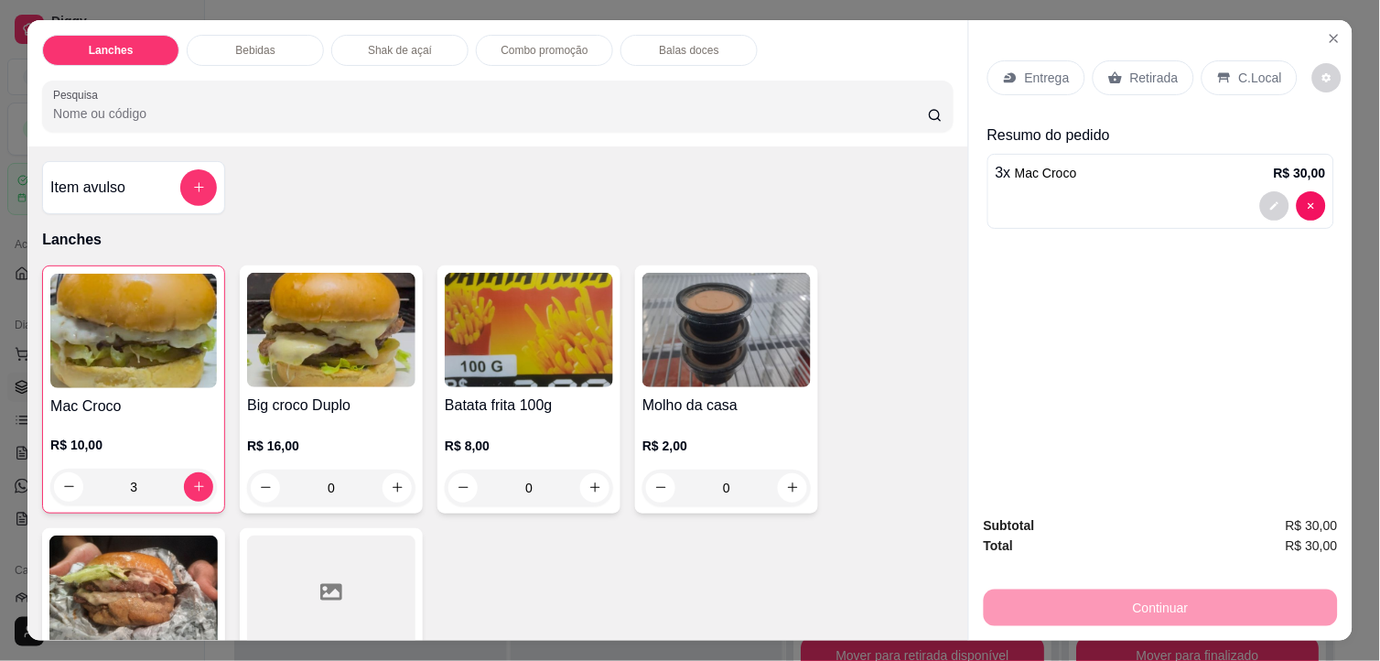
click at [1255, 69] on p "C.Local" at bounding box center [1260, 78] width 43 height 18
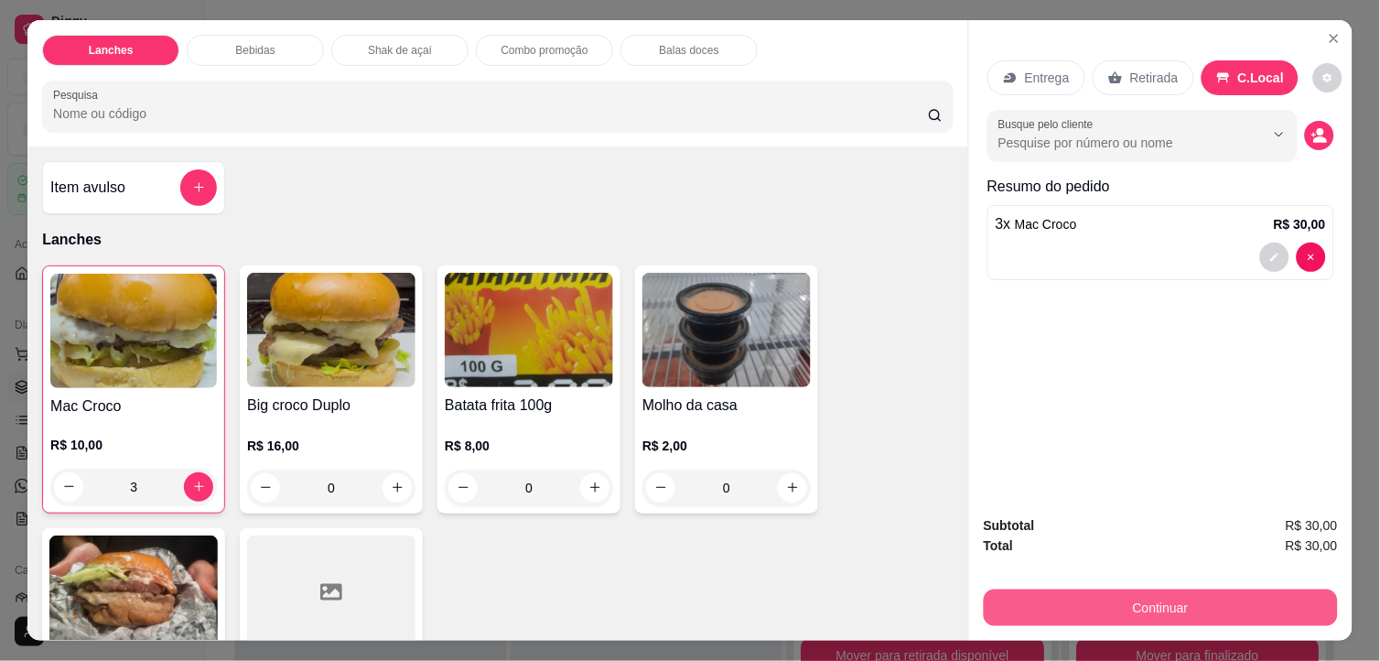
click at [1219, 593] on button "Continuar" at bounding box center [1161, 607] width 354 height 37
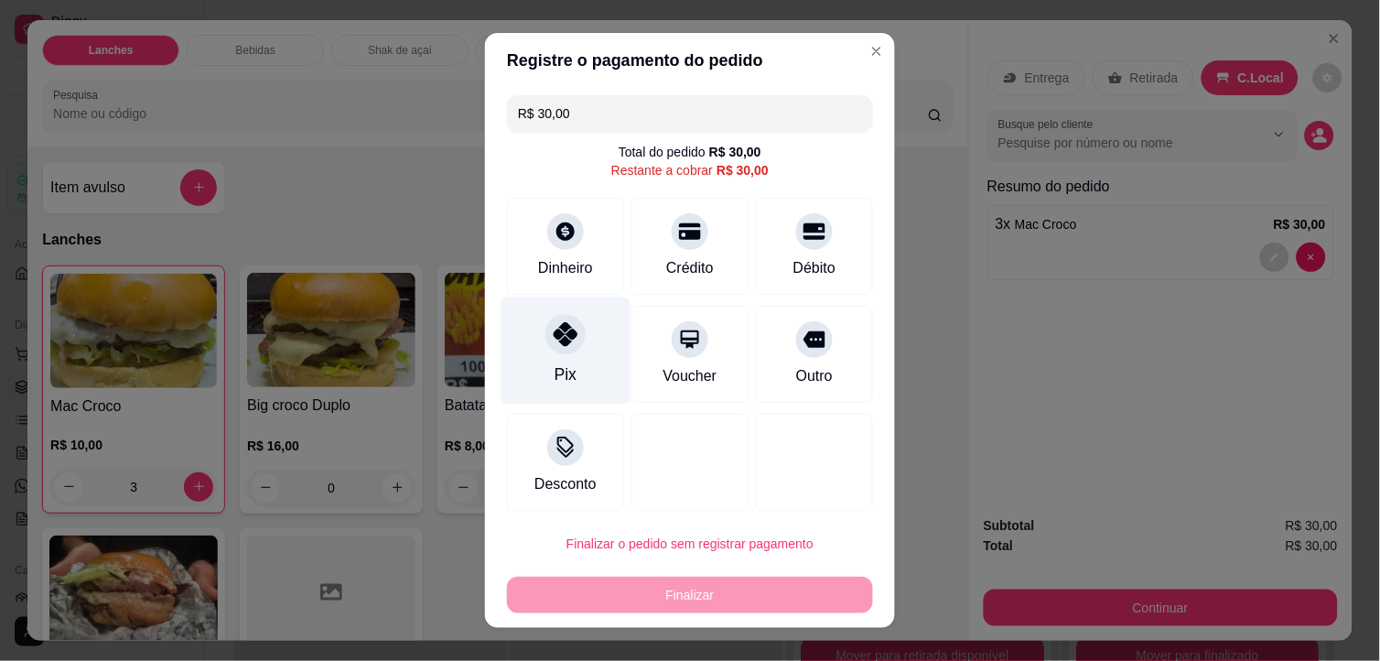
click at [556, 343] on icon at bounding box center [566, 334] width 24 height 24
type input "R$ 0,00"
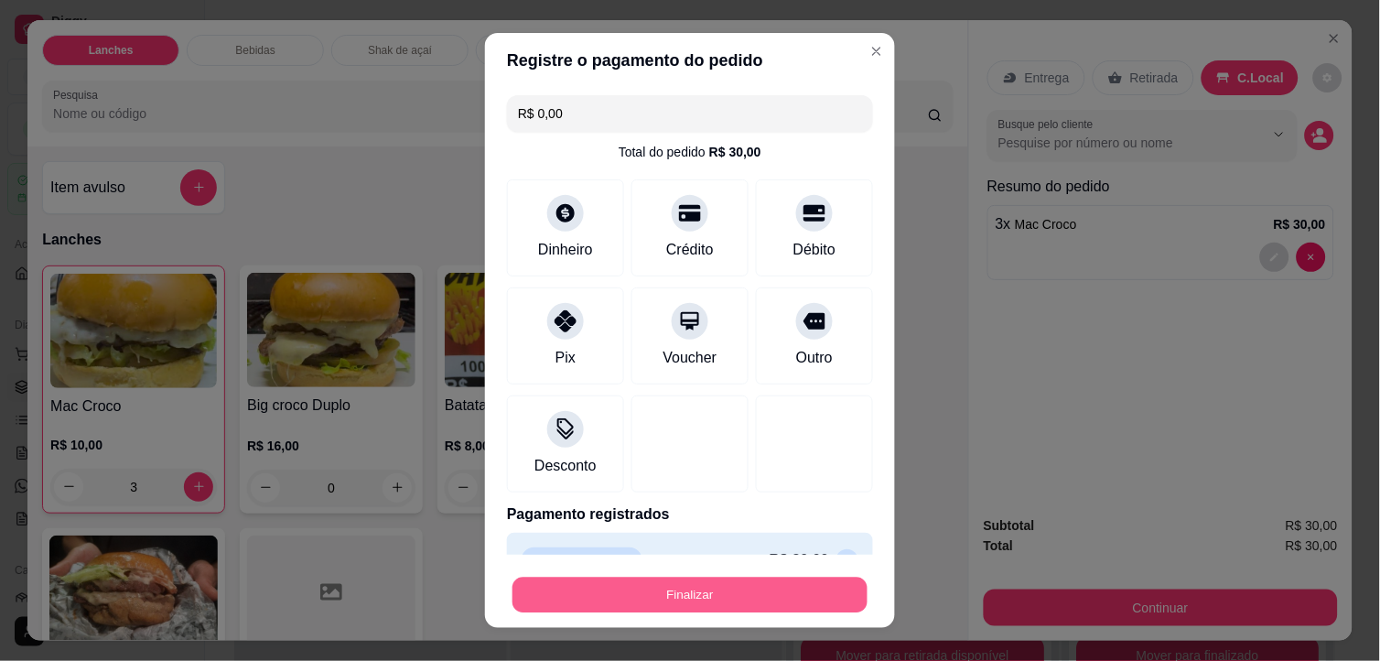
click at [616, 595] on button "Finalizar" at bounding box center [689, 595] width 355 height 36
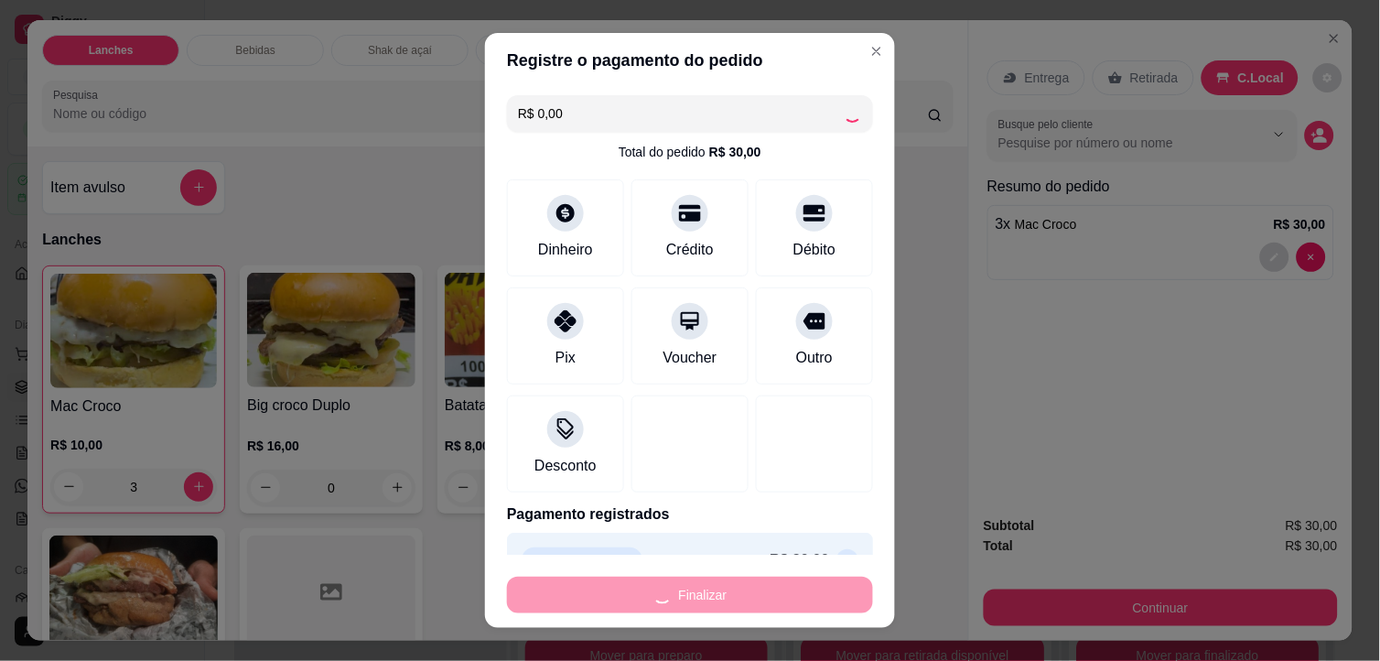
type input "0"
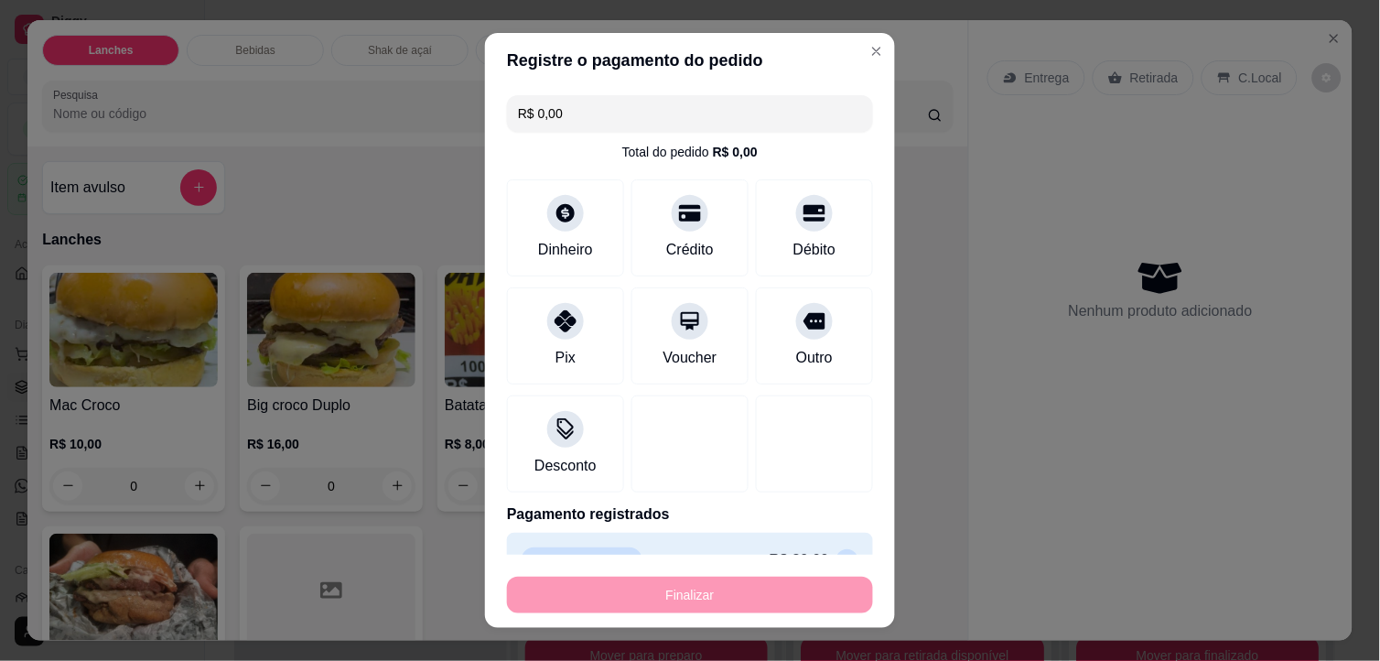
type input "-R$ 30,00"
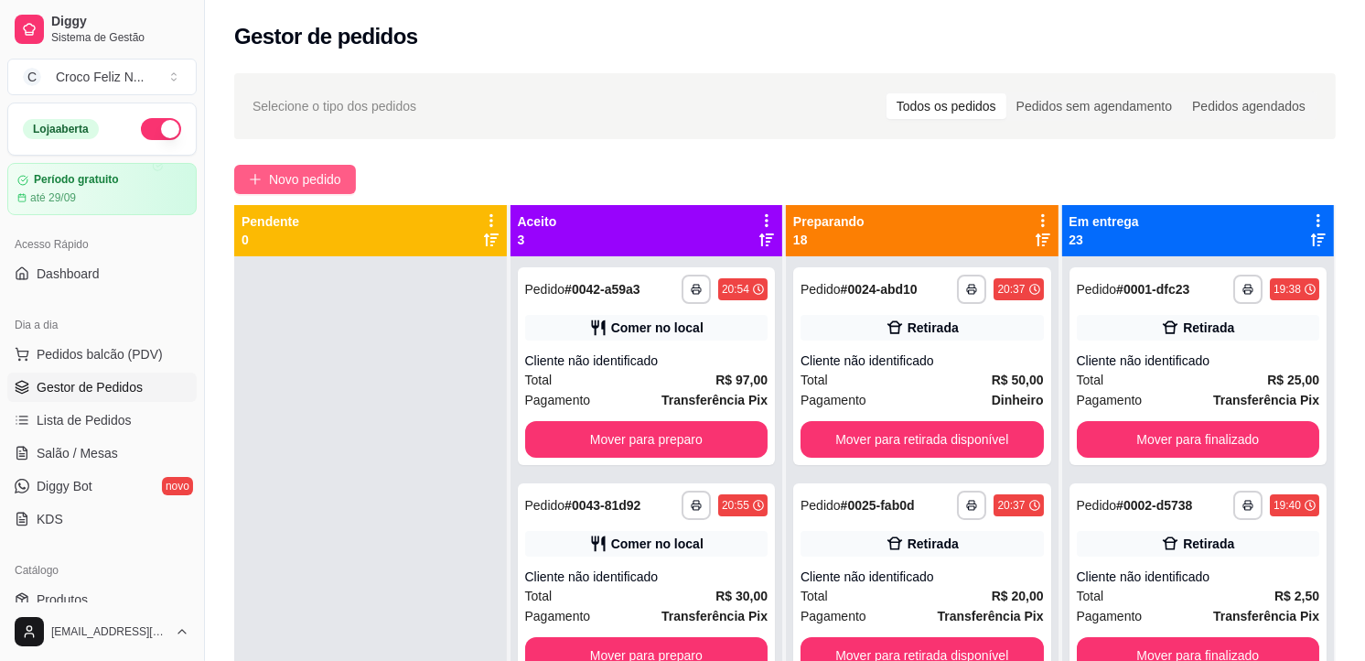
click at [330, 183] on span "Novo pedido" at bounding box center [305, 179] width 72 height 20
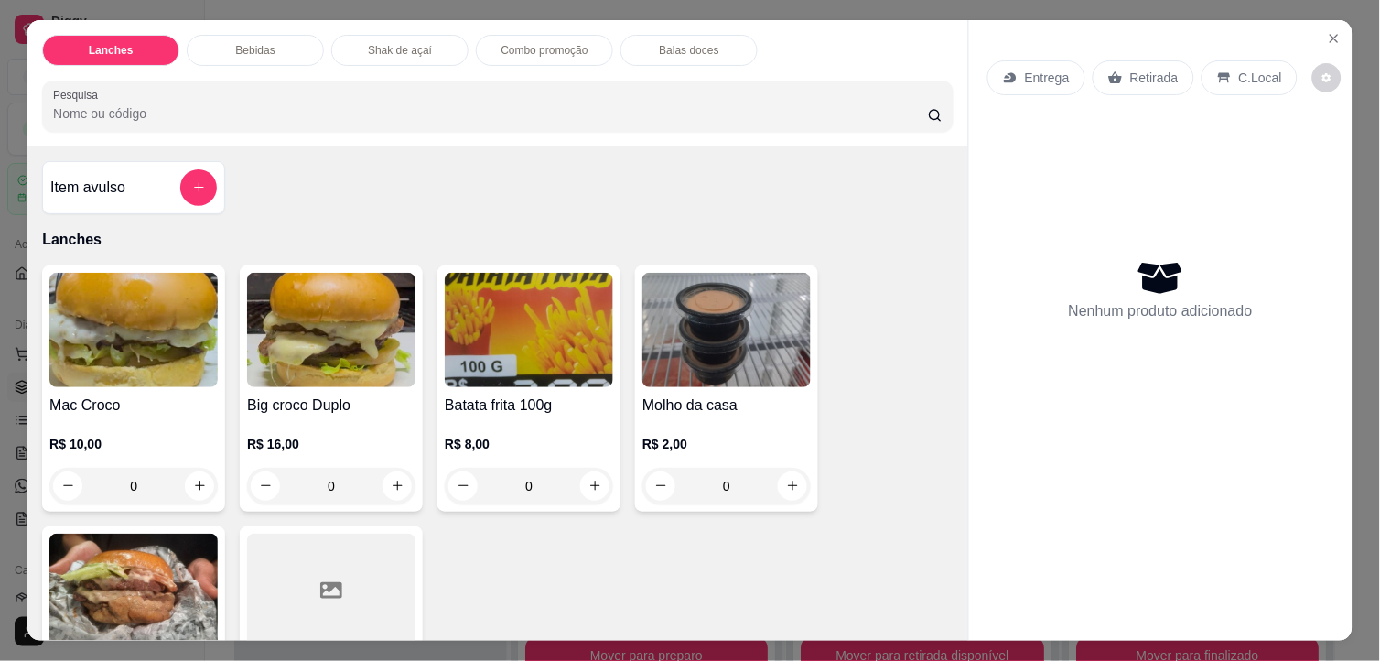
click at [156, 358] on img at bounding box center [133, 330] width 168 height 114
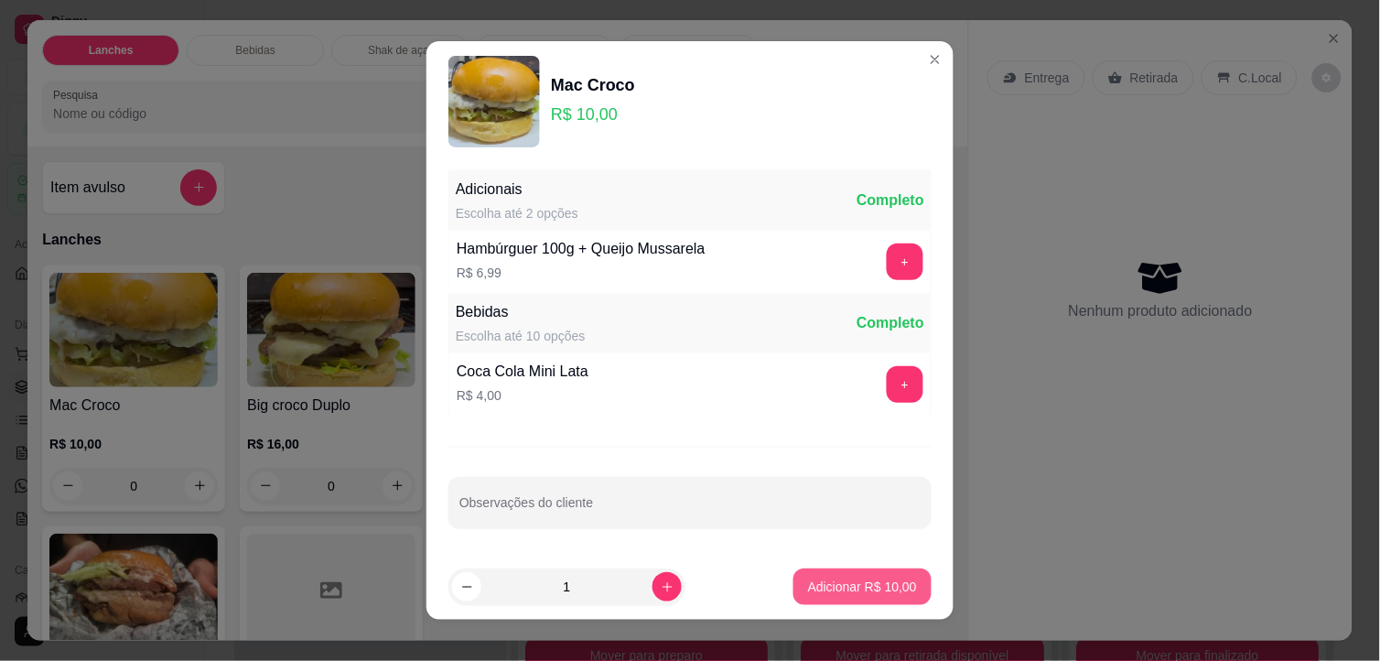
click at [833, 589] on p "Adicionar R$ 10,00" at bounding box center [862, 586] width 109 height 18
type input "1"
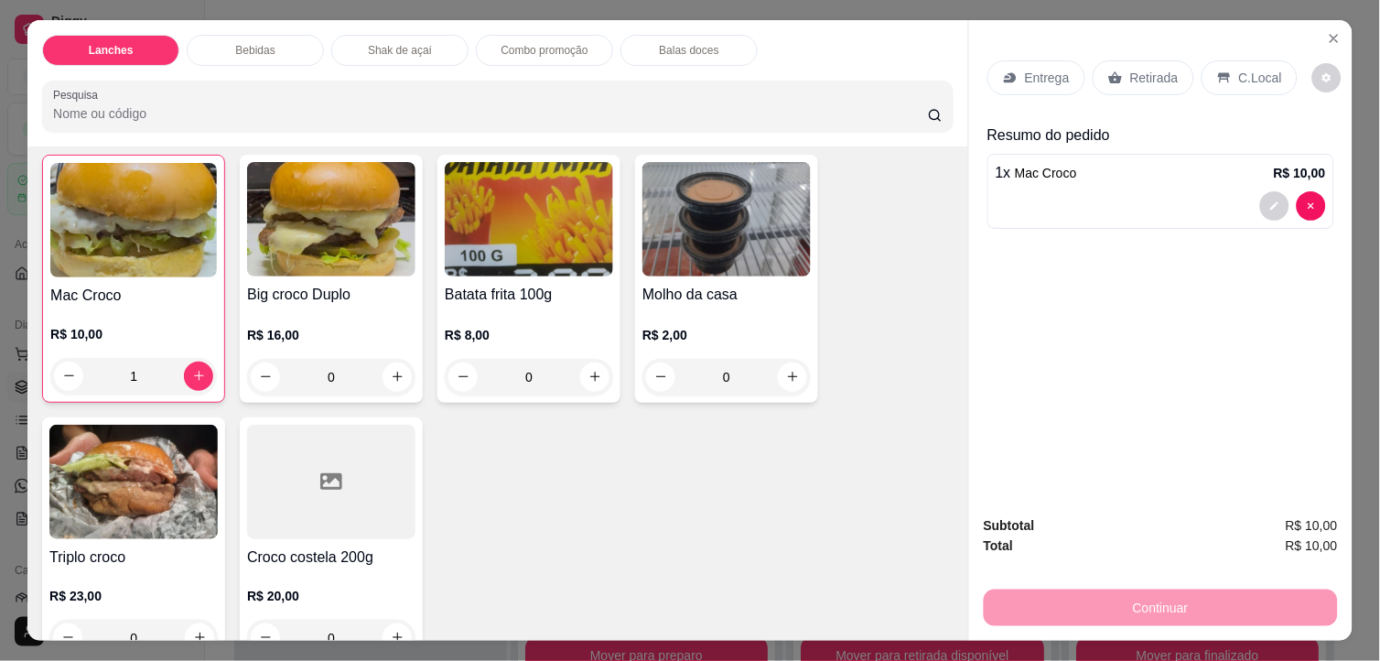
scroll to position [203, 0]
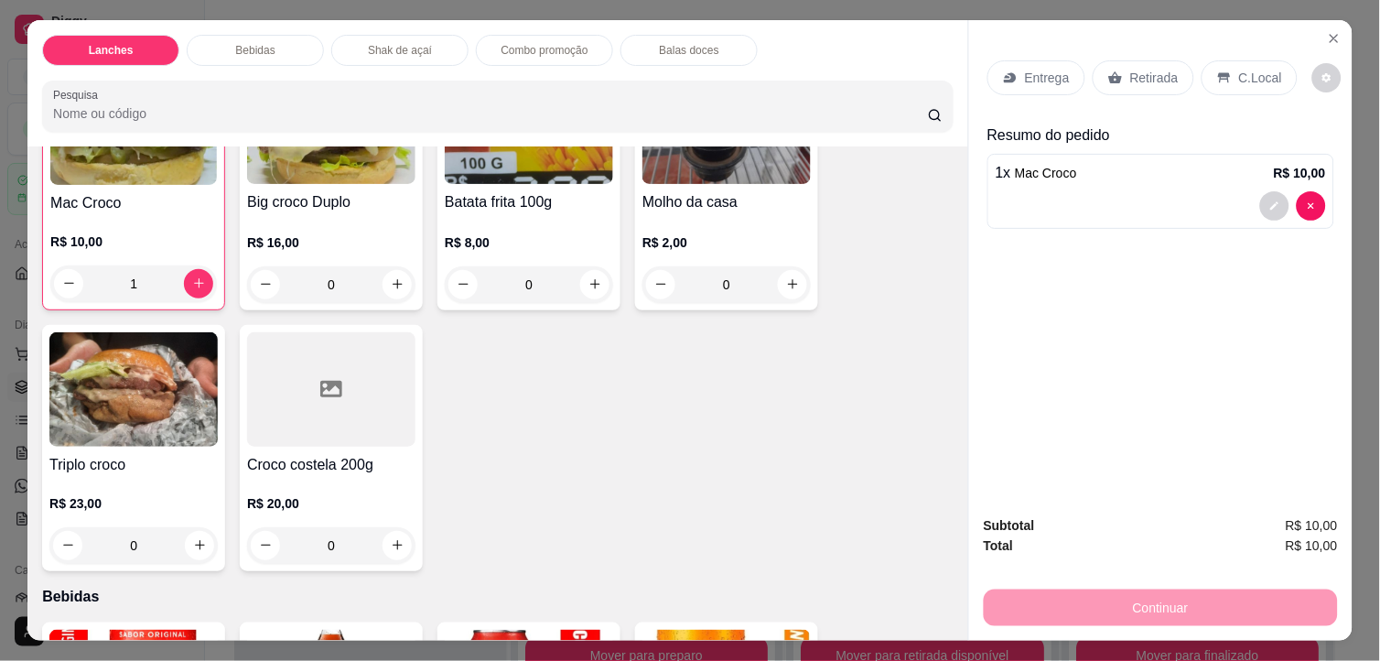
click at [104, 387] on img at bounding box center [133, 389] width 168 height 114
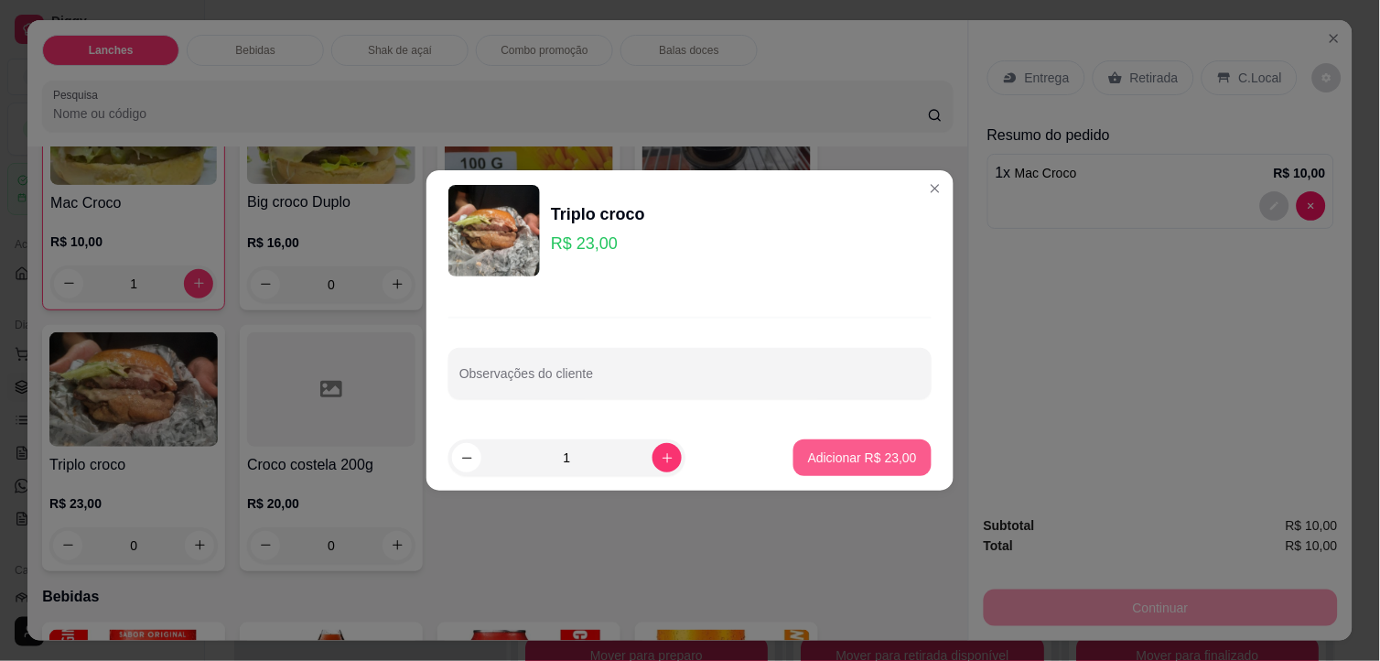
click at [892, 462] on p "Adicionar R$ 23,00" at bounding box center [862, 457] width 109 height 18
type input "1"
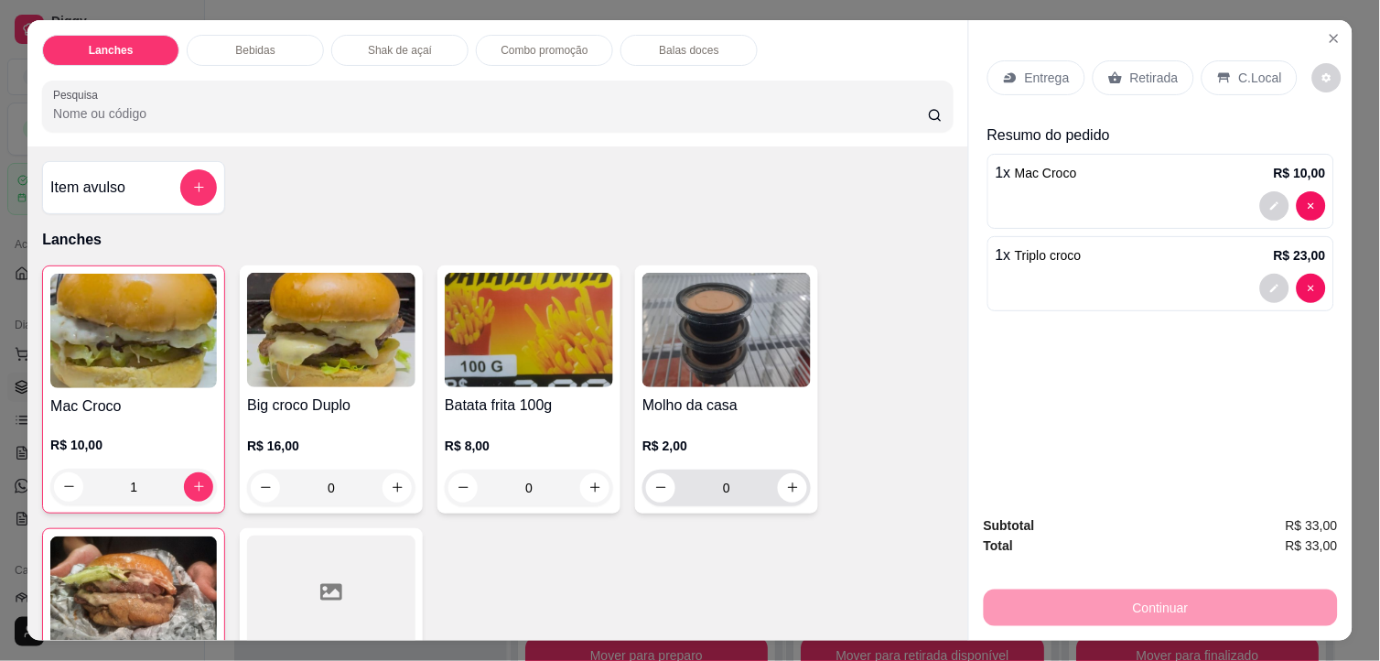
scroll to position [305, 0]
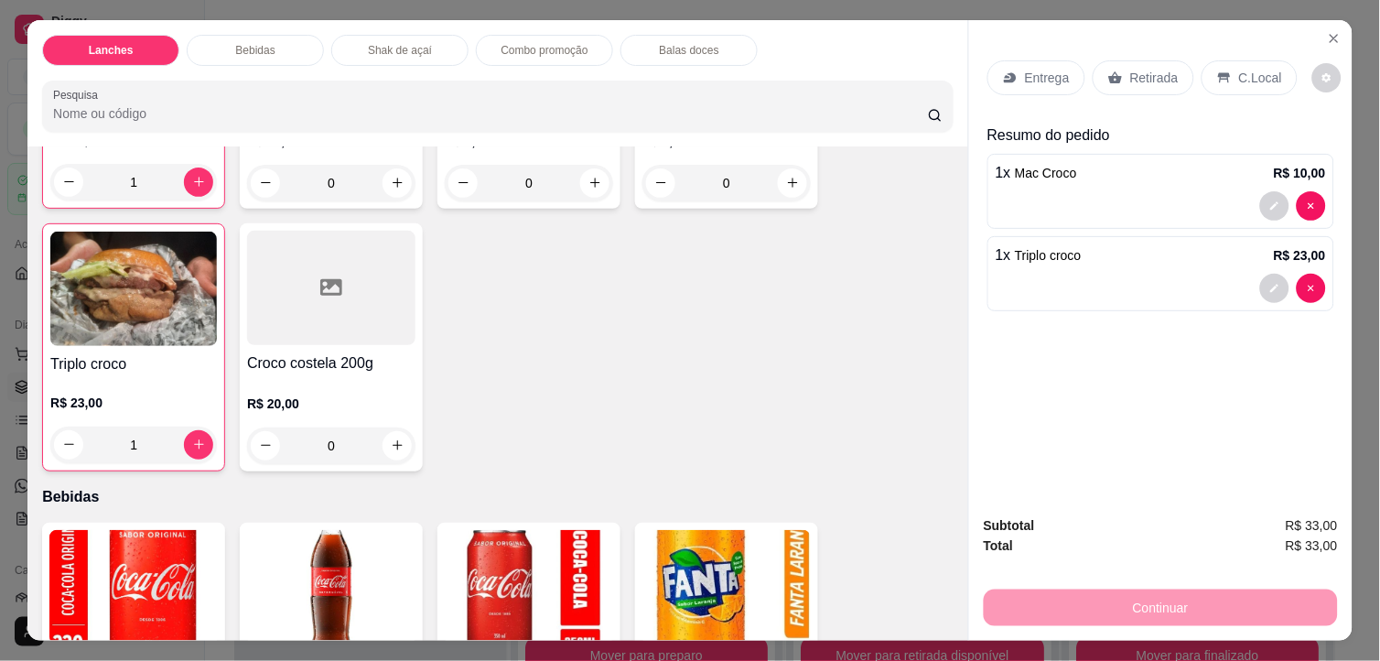
click at [285, 555] on img at bounding box center [331, 587] width 168 height 114
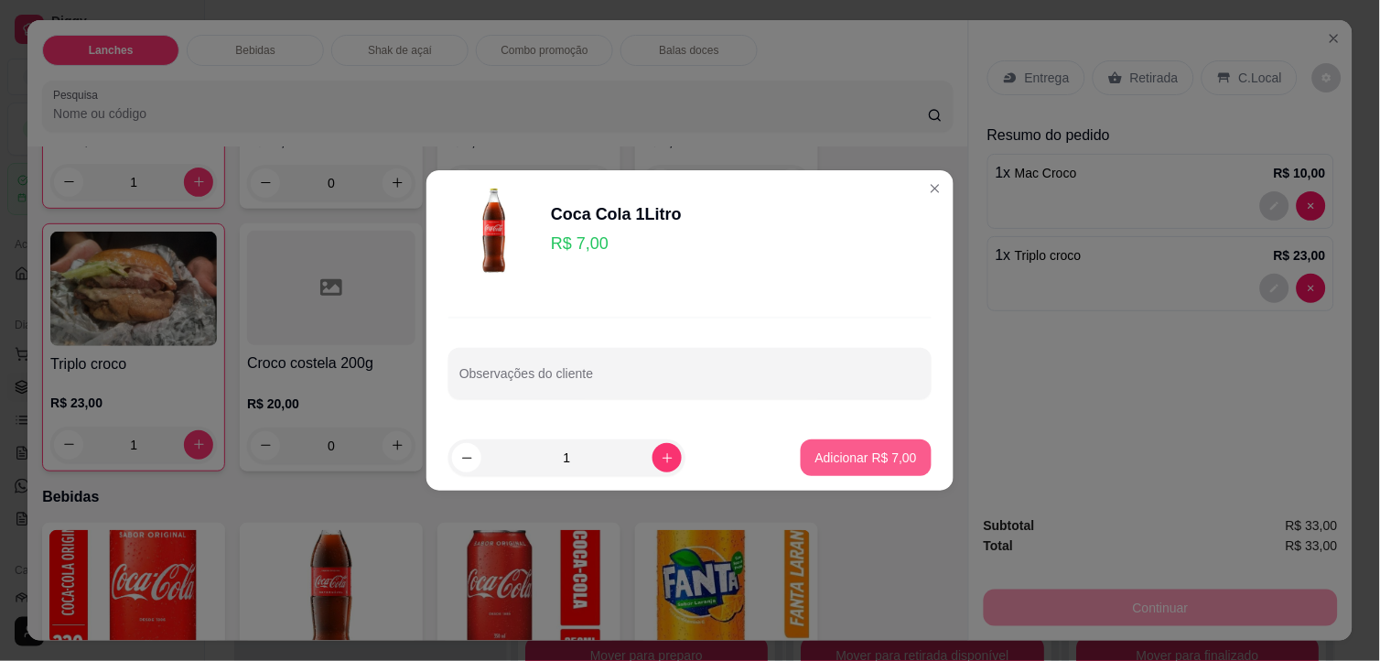
click at [856, 461] on p "Adicionar R$ 7,00" at bounding box center [866, 457] width 102 height 18
type input "1"
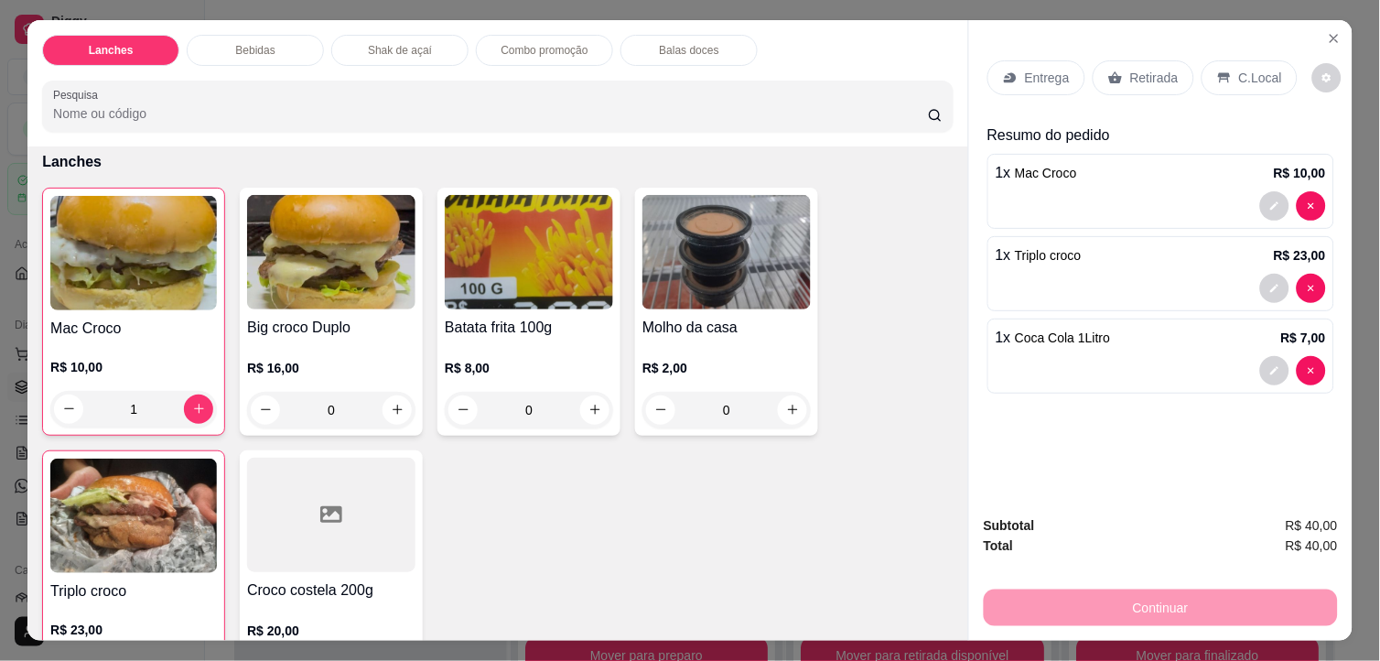
scroll to position [0, 0]
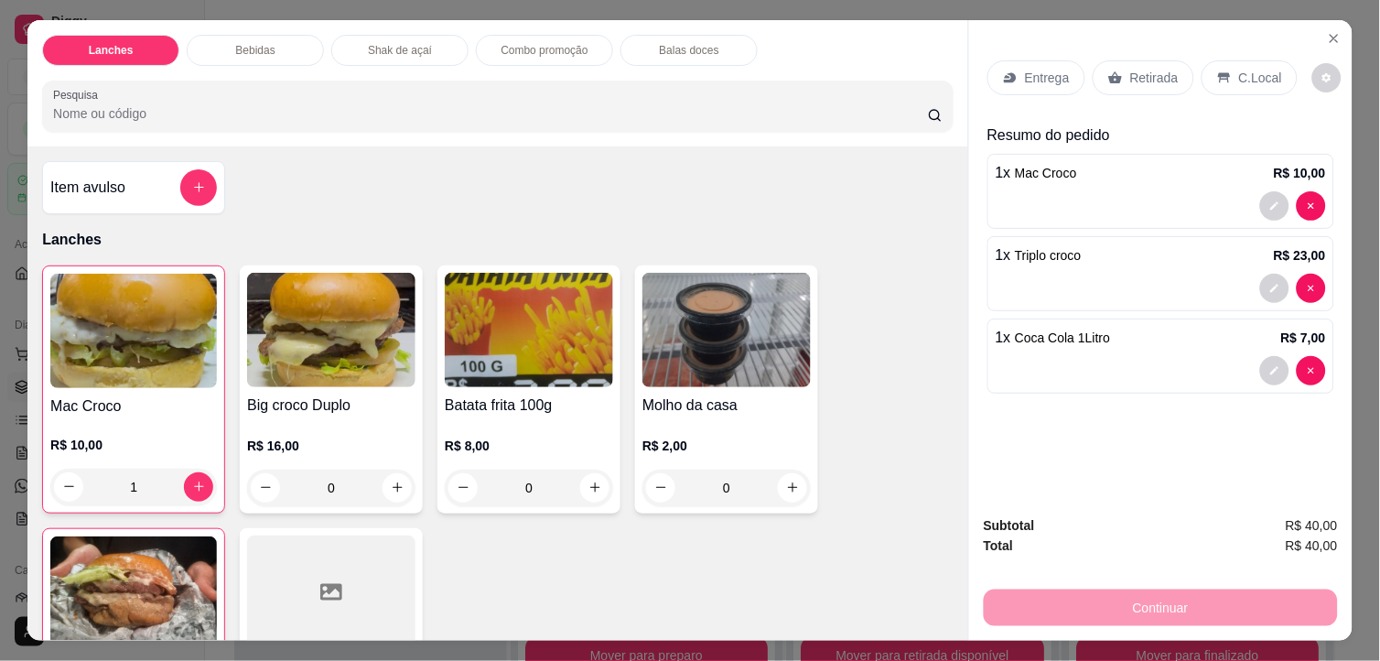
click at [1254, 69] on p "C.Local" at bounding box center [1260, 78] width 43 height 18
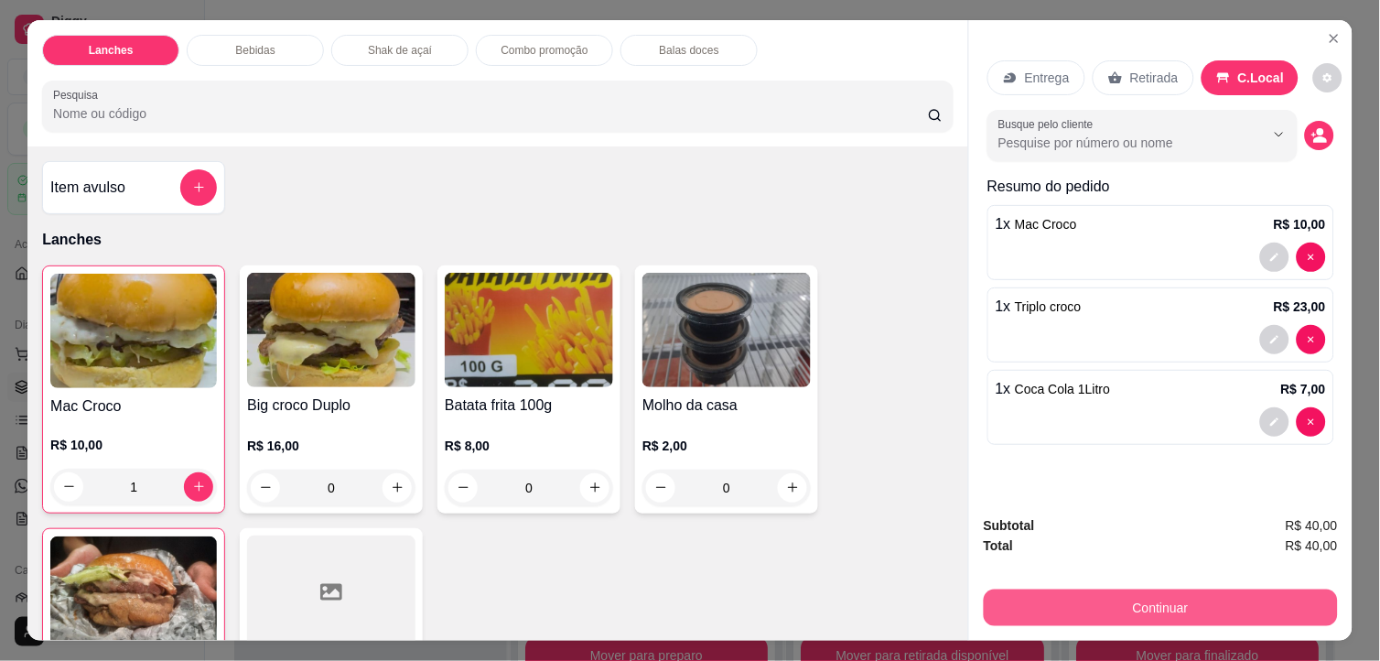
click at [1220, 597] on button "Continuar" at bounding box center [1161, 607] width 354 height 37
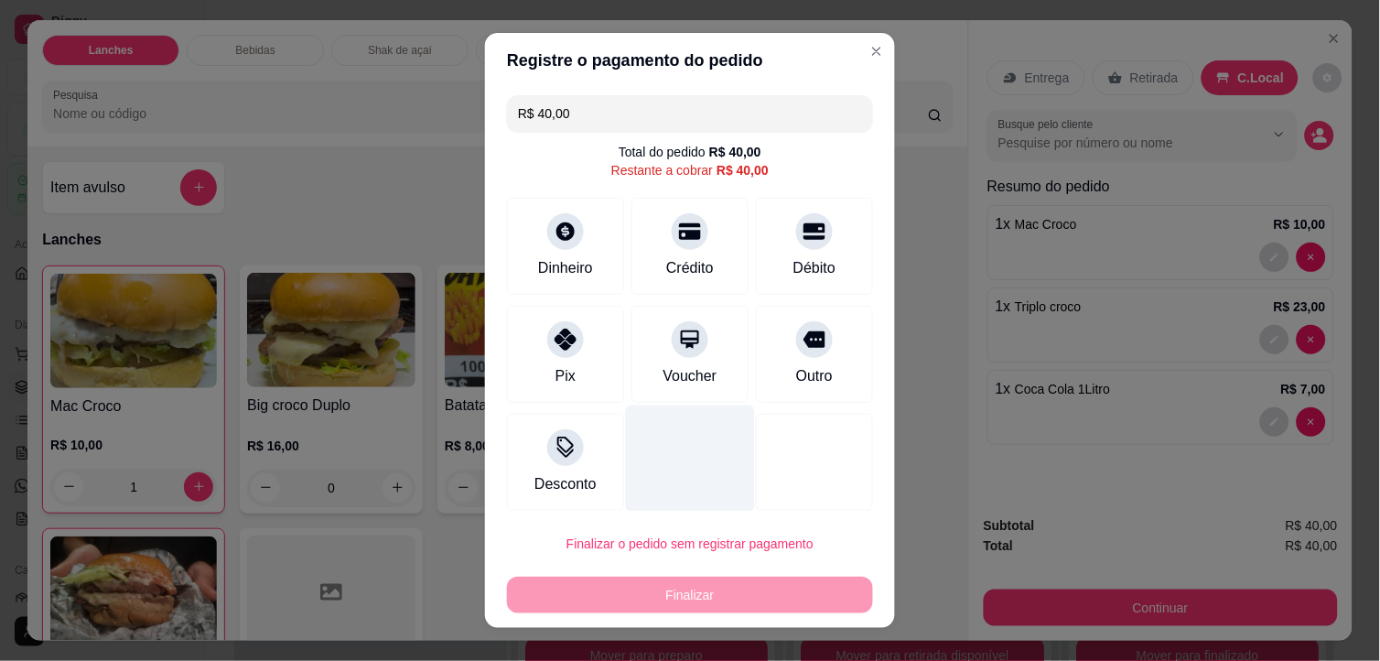
drag, startPoint x: 558, startPoint y: 377, endPoint x: 622, endPoint y: 422, distance: 78.2
click at [582, 397] on div "Pix" at bounding box center [565, 354] width 117 height 97
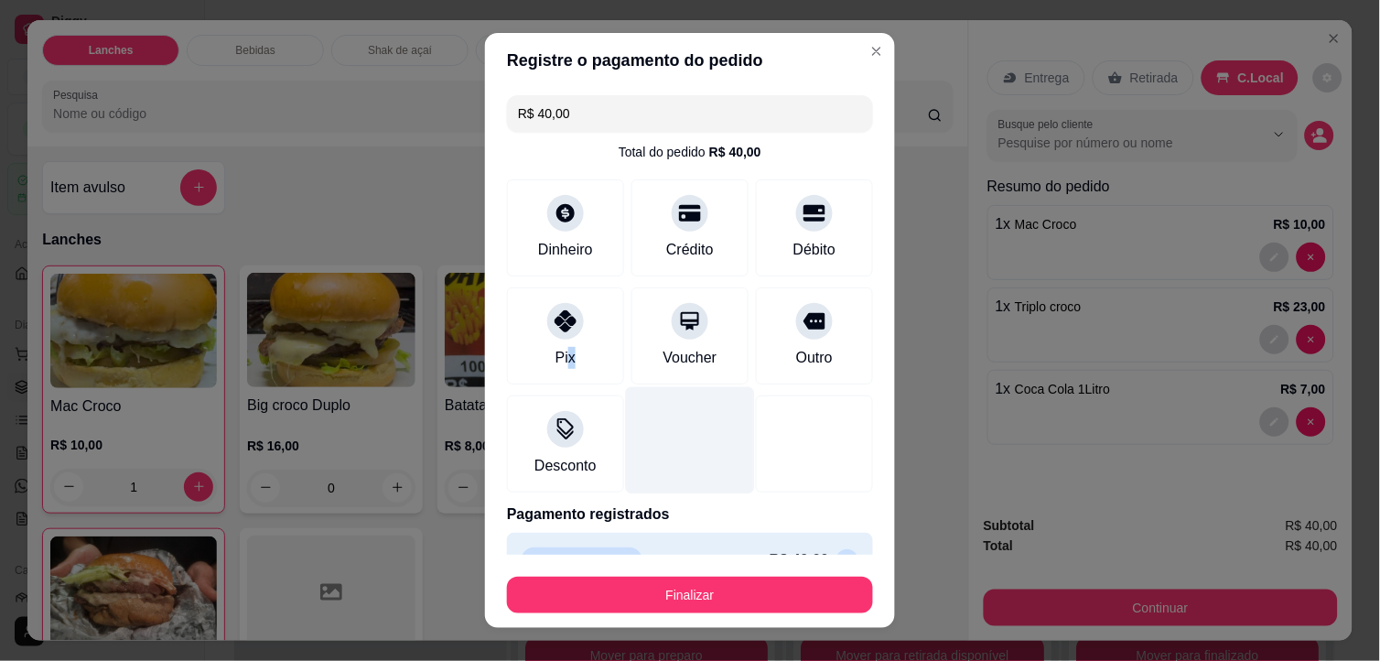
type input "R$ 0,00"
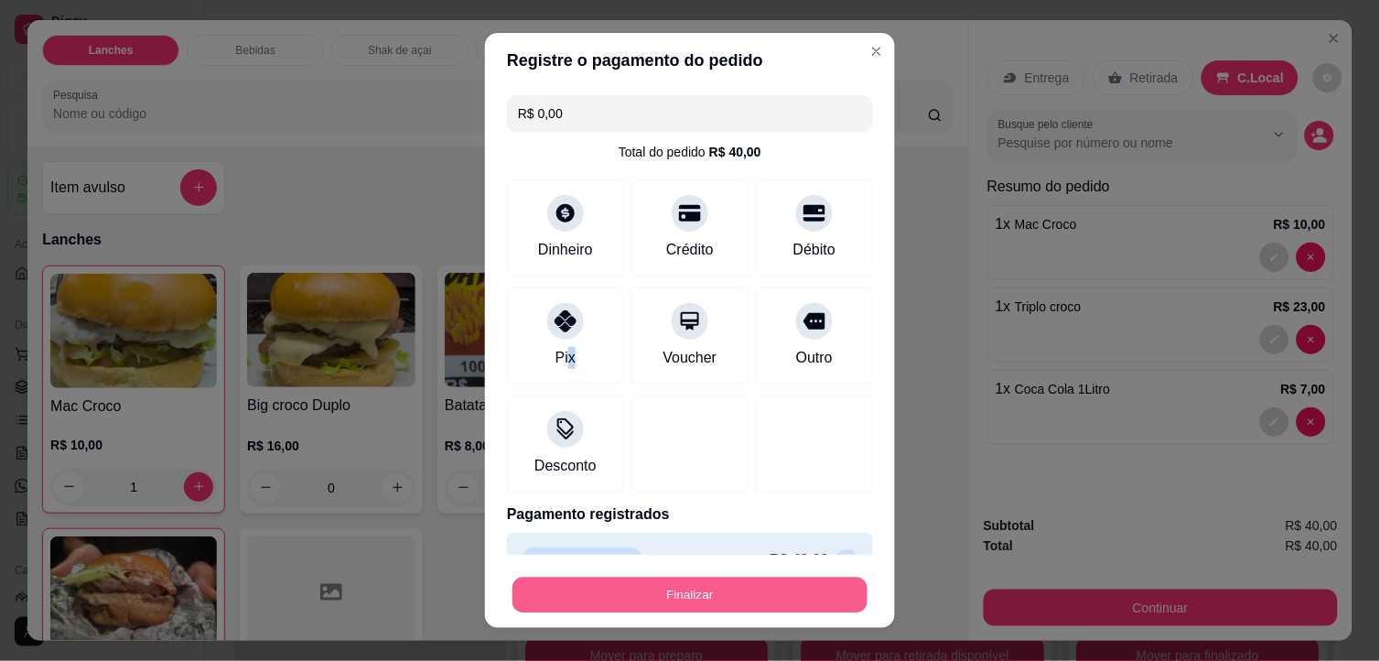
click at [732, 593] on button "Finalizar" at bounding box center [689, 595] width 355 height 36
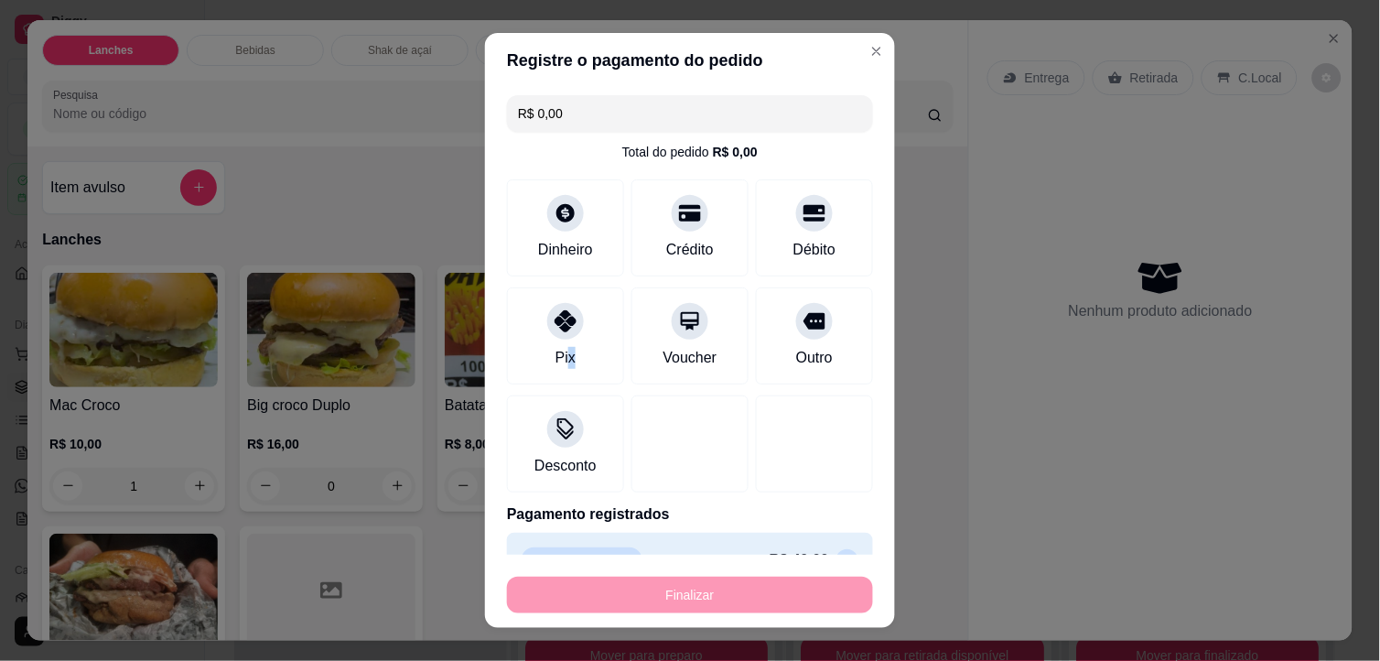
type input "0"
type input "-R$ 40,00"
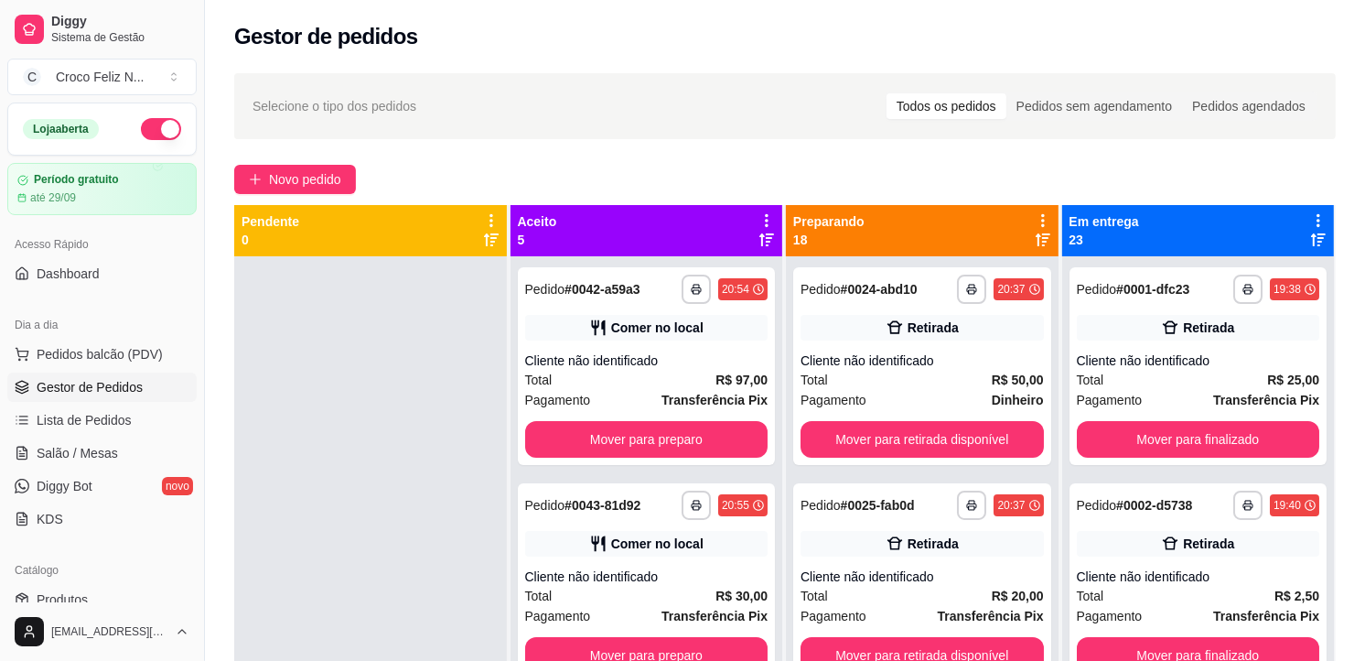
click at [760, 218] on icon at bounding box center [767, 220] width 16 height 16
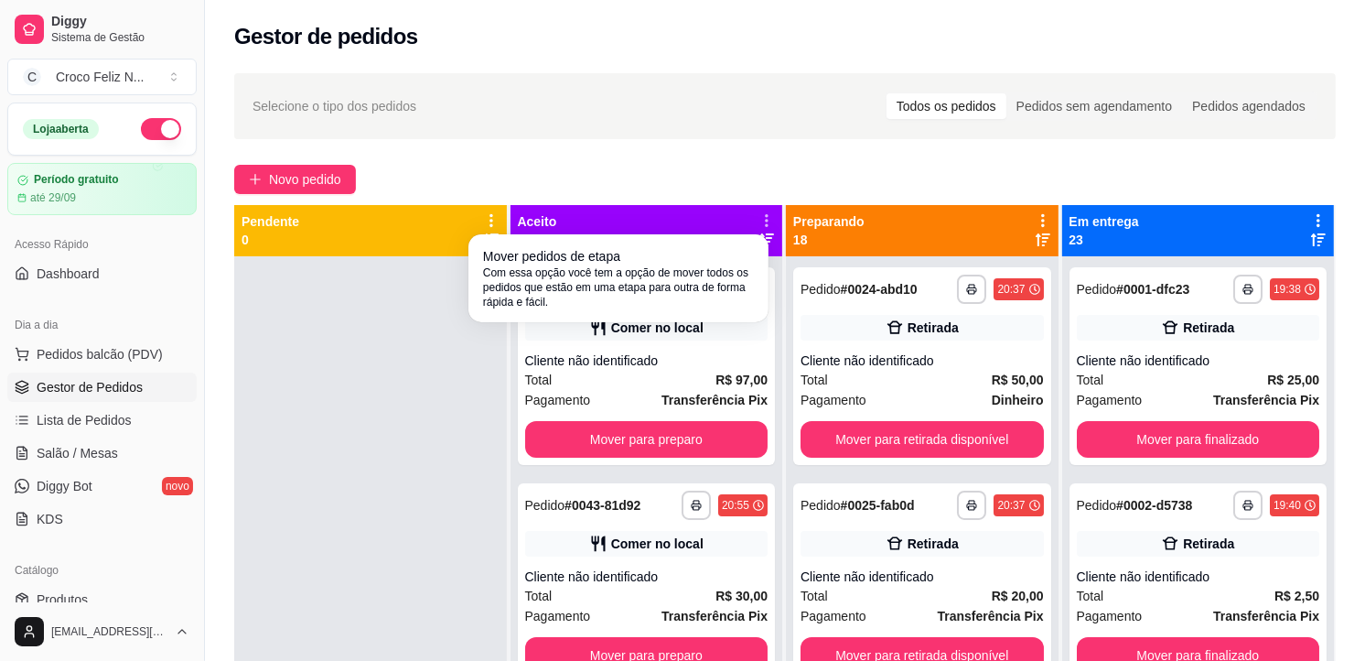
drag, startPoint x: 734, startPoint y: 238, endPoint x: 729, endPoint y: 259, distance: 21.5
click at [734, 241] on div "Mover pedidos de etapa Com essa opção você tem a opção de mover todos os pedido…" at bounding box center [618, 278] width 293 height 81
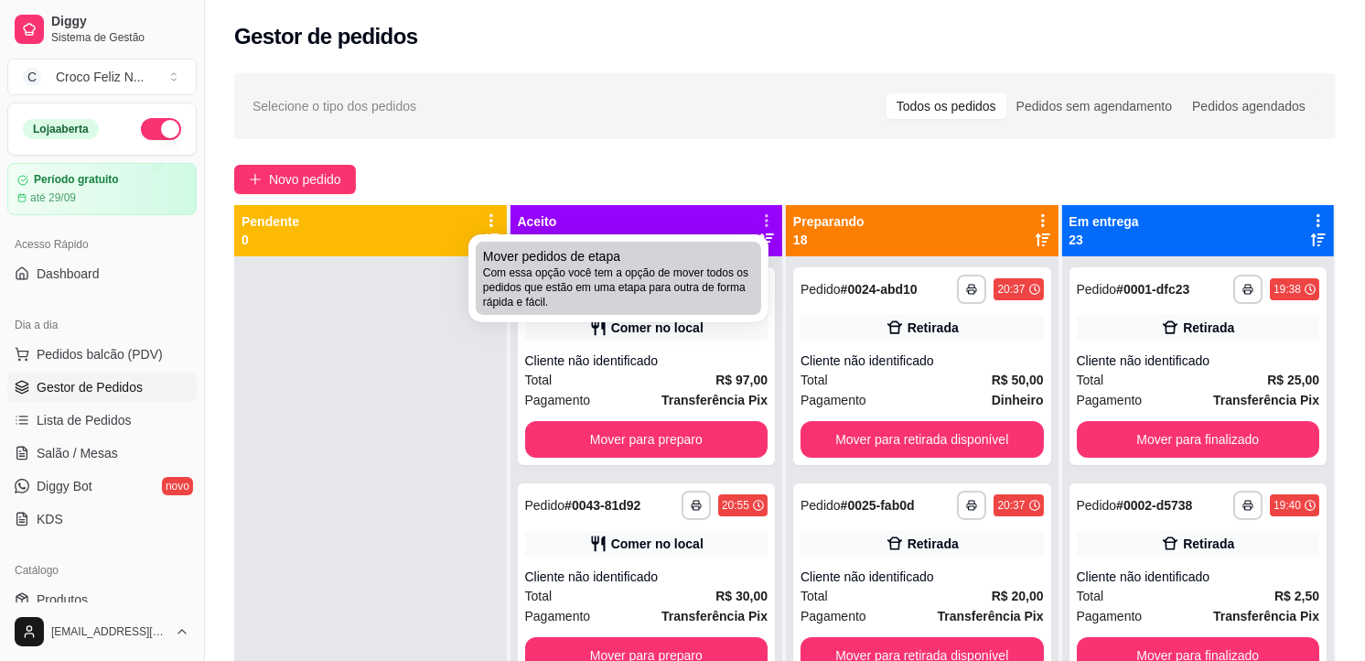
click at [727, 262] on div "Mover pedidos de etapa Com essa opção você tem a opção de mover todos os pedido…" at bounding box center [618, 278] width 271 height 62
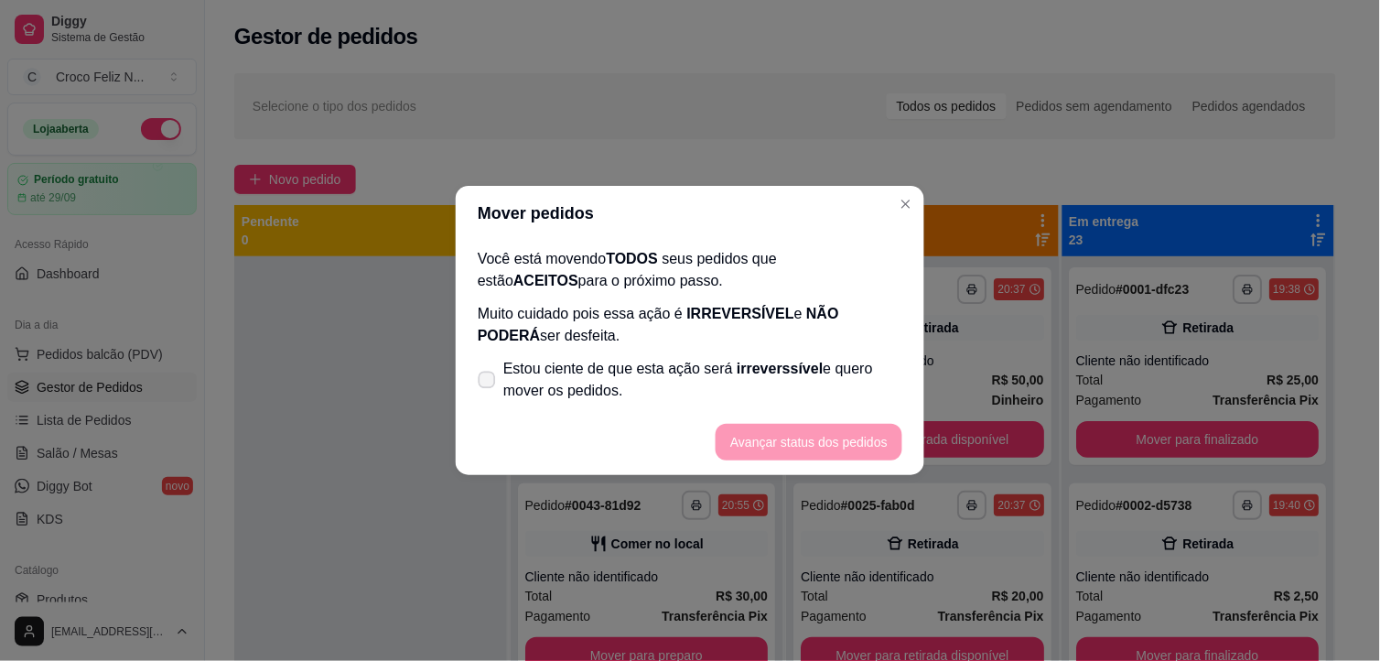
click at [582, 400] on span "Estou ciente de que esta ação será irreverssível e quero mover os pedidos." at bounding box center [702, 380] width 399 height 44
click at [489, 395] on input "Estou ciente de que esta ação será irreverssível e quero mover os pedidos." at bounding box center [483, 389] width 12 height 12
checkbox input "true"
click at [805, 439] on button "Avançar status dos pedidos" at bounding box center [809, 442] width 187 height 37
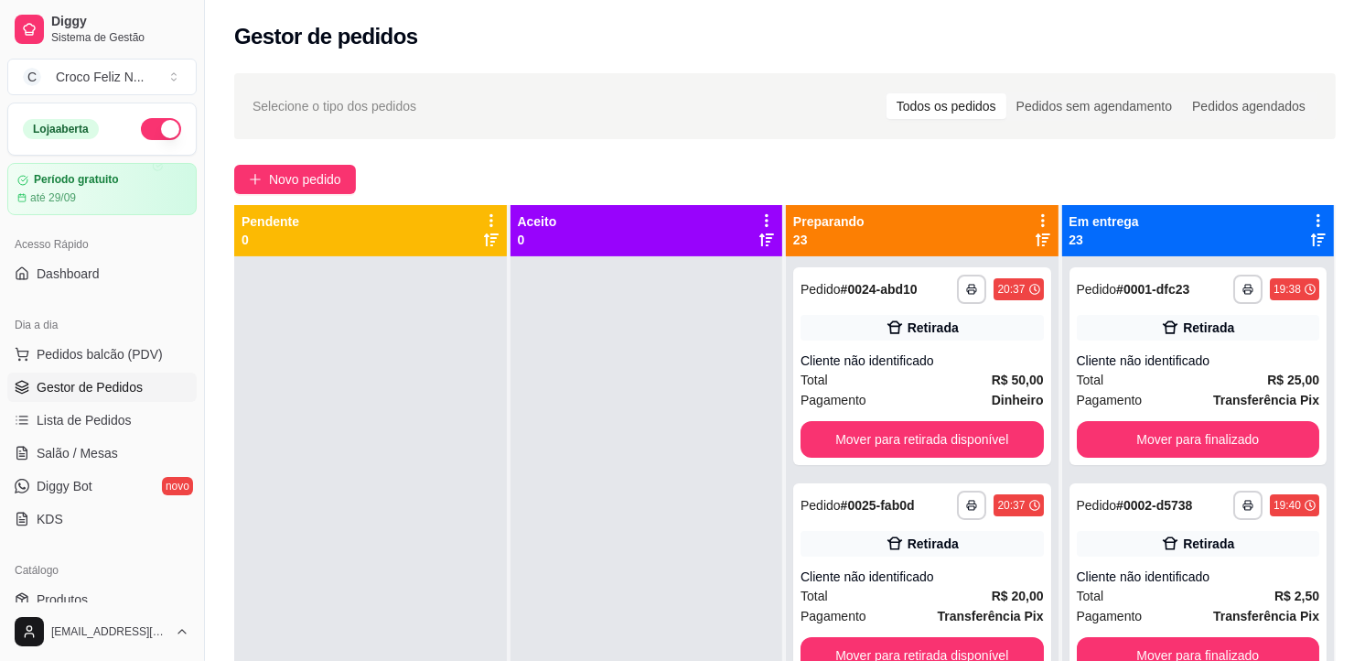
click at [1035, 222] on icon at bounding box center [1043, 220] width 16 height 16
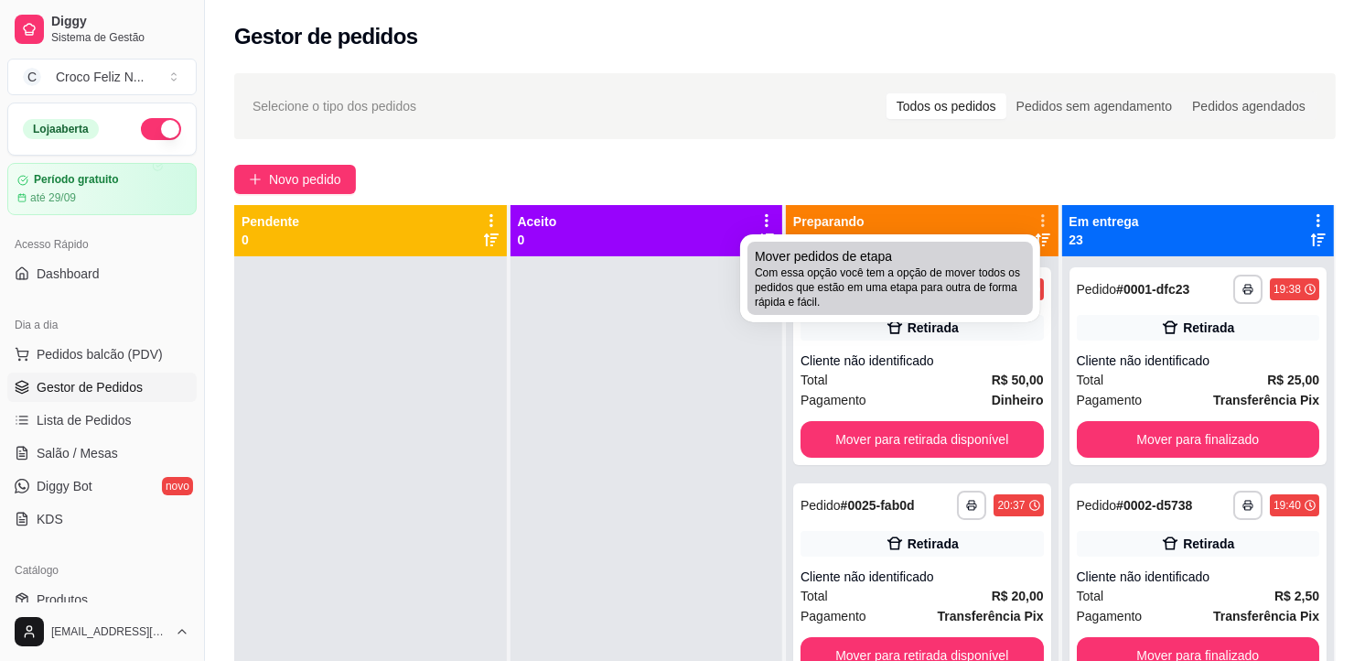
click at [867, 293] on span "Com essa opção você tem a opção de mover todos os pedidos que estão em uma etap…" at bounding box center [890, 287] width 271 height 44
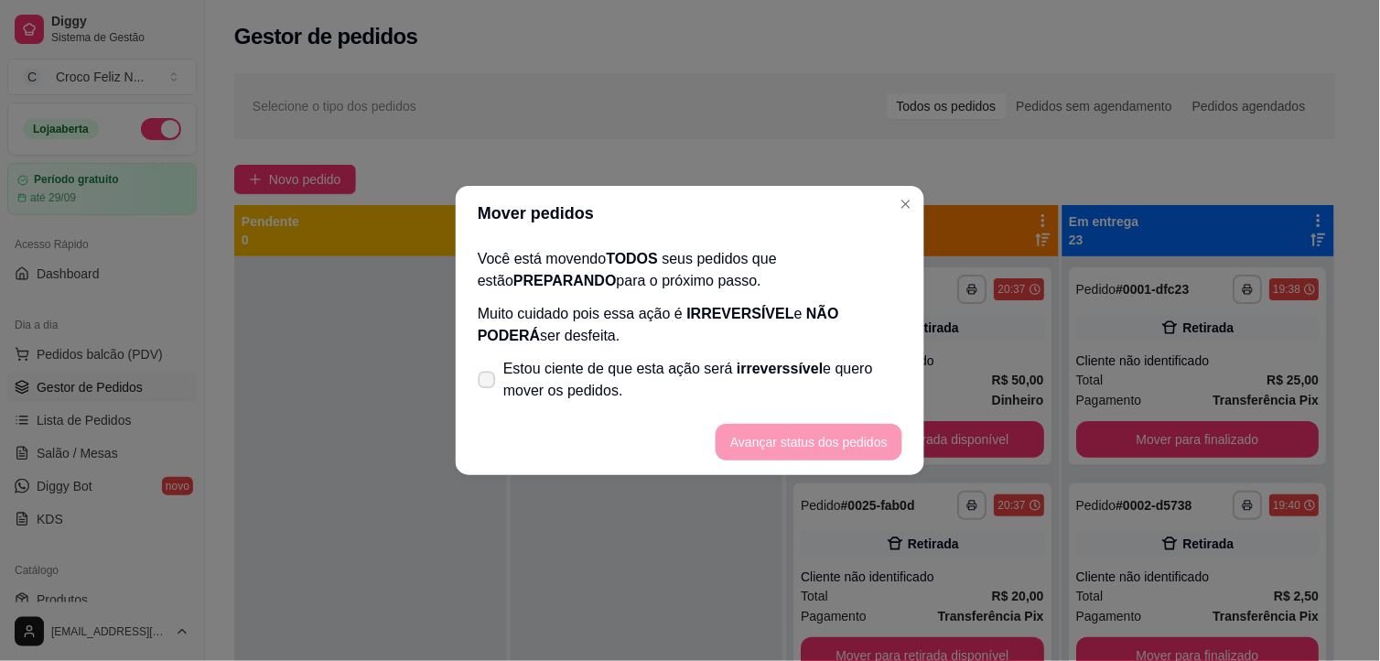
click at [721, 386] on span "Estou ciente de que esta ação será irreverssível e quero mover os pedidos." at bounding box center [702, 380] width 399 height 44
click at [489, 386] on input "Estou ciente de que esta ação será irreverssível e quero mover os pedidos." at bounding box center [483, 389] width 12 height 12
checkbox input "true"
click at [780, 457] on button "Avançar status dos pedidos" at bounding box center [808, 443] width 181 height 36
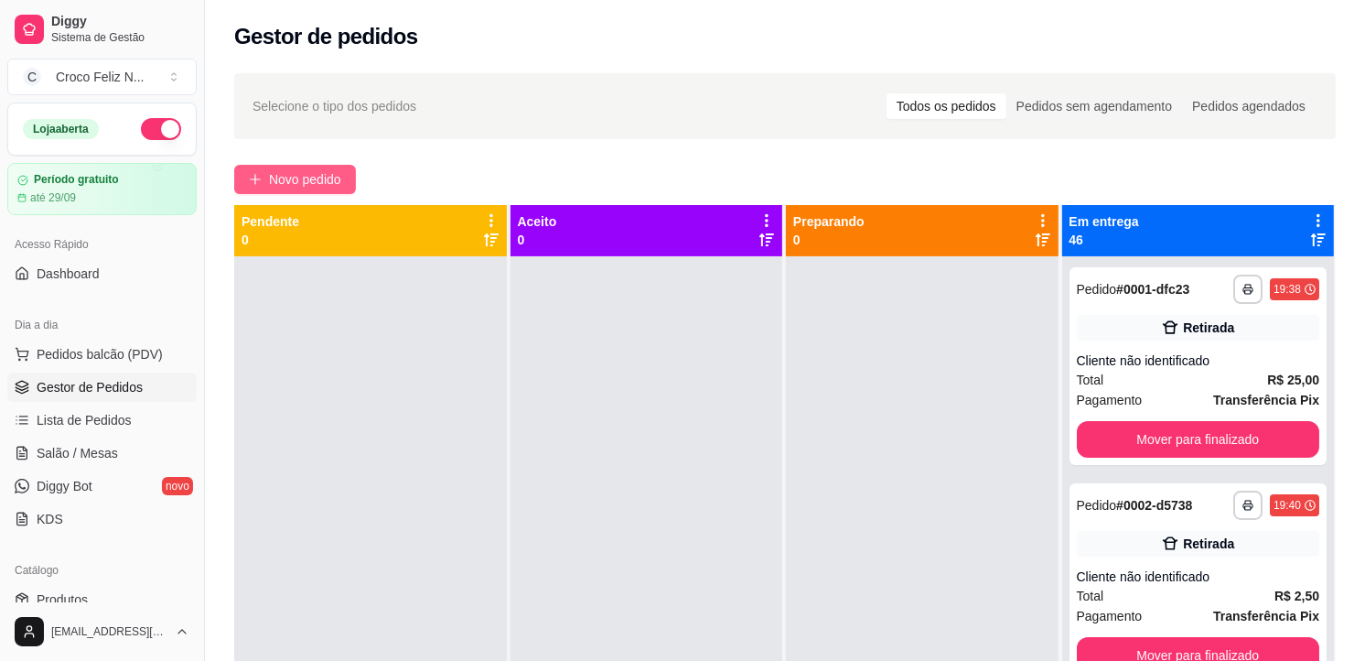
click at [321, 175] on span "Novo pedido" at bounding box center [305, 179] width 72 height 20
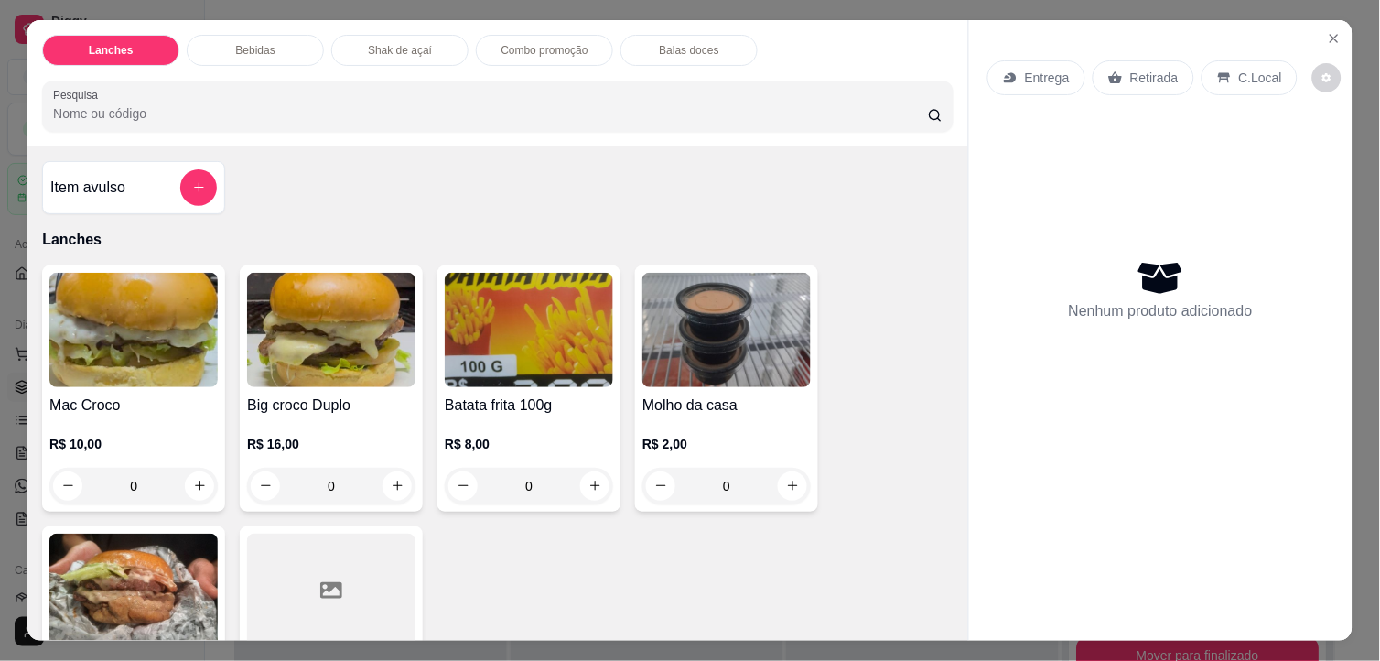
click at [94, 359] on img at bounding box center [133, 330] width 168 height 114
click at [316, 416] on div "R$ 16,00 0" at bounding box center [331, 460] width 168 height 88
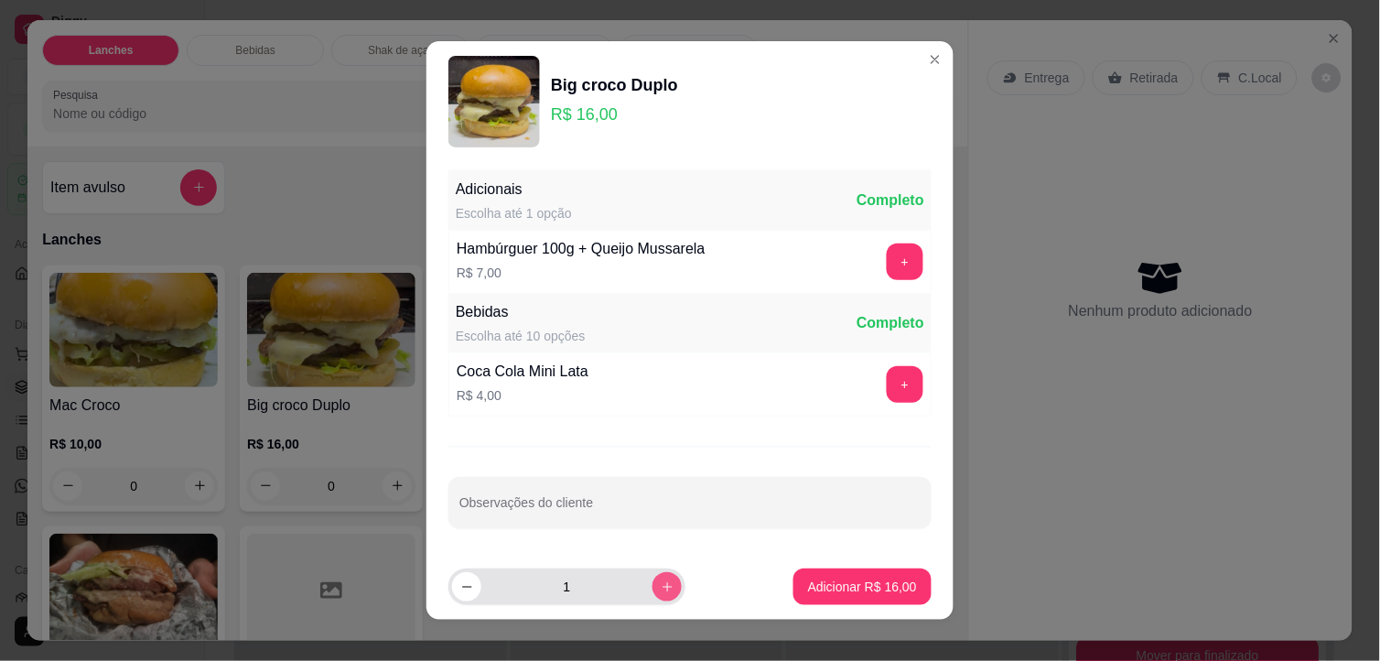
click at [660, 588] on button "increase-product-quantity" at bounding box center [666, 586] width 29 height 29
type input "2"
click at [818, 583] on p "Adicionar R$ 32,00" at bounding box center [862, 586] width 109 height 18
type input "2"
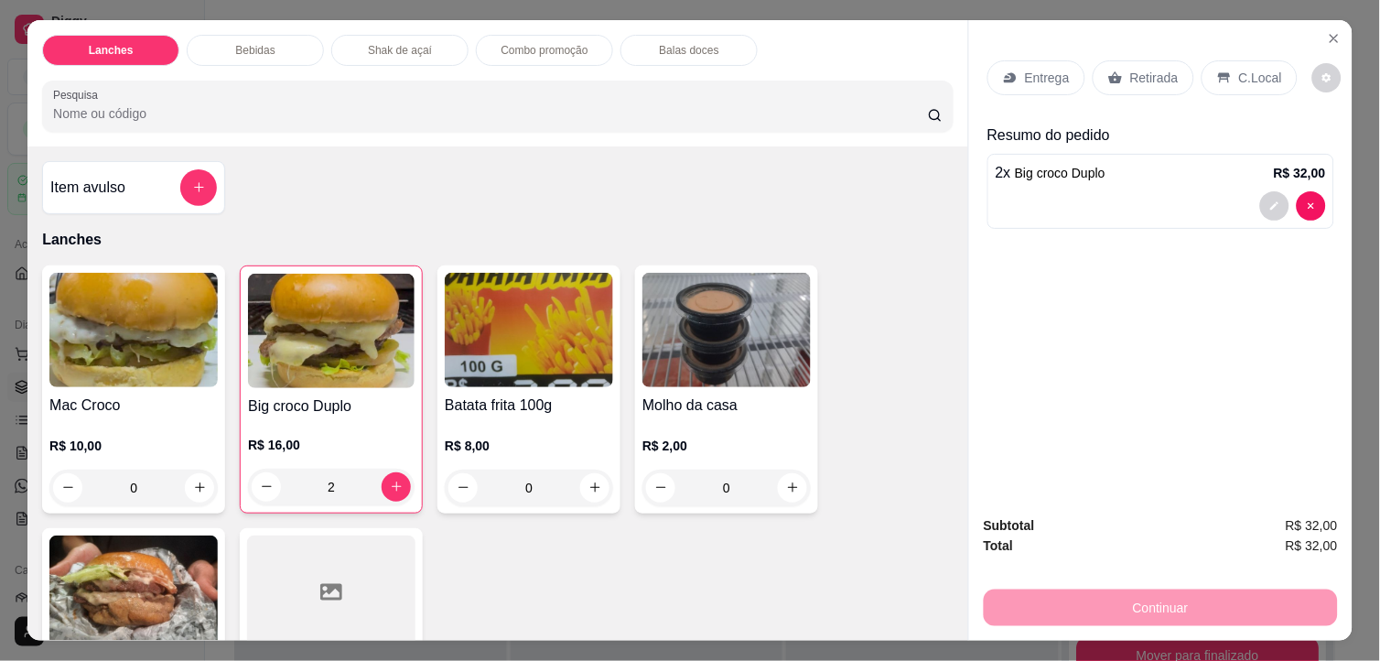
click at [1144, 70] on p "Retirada" at bounding box center [1154, 78] width 48 height 18
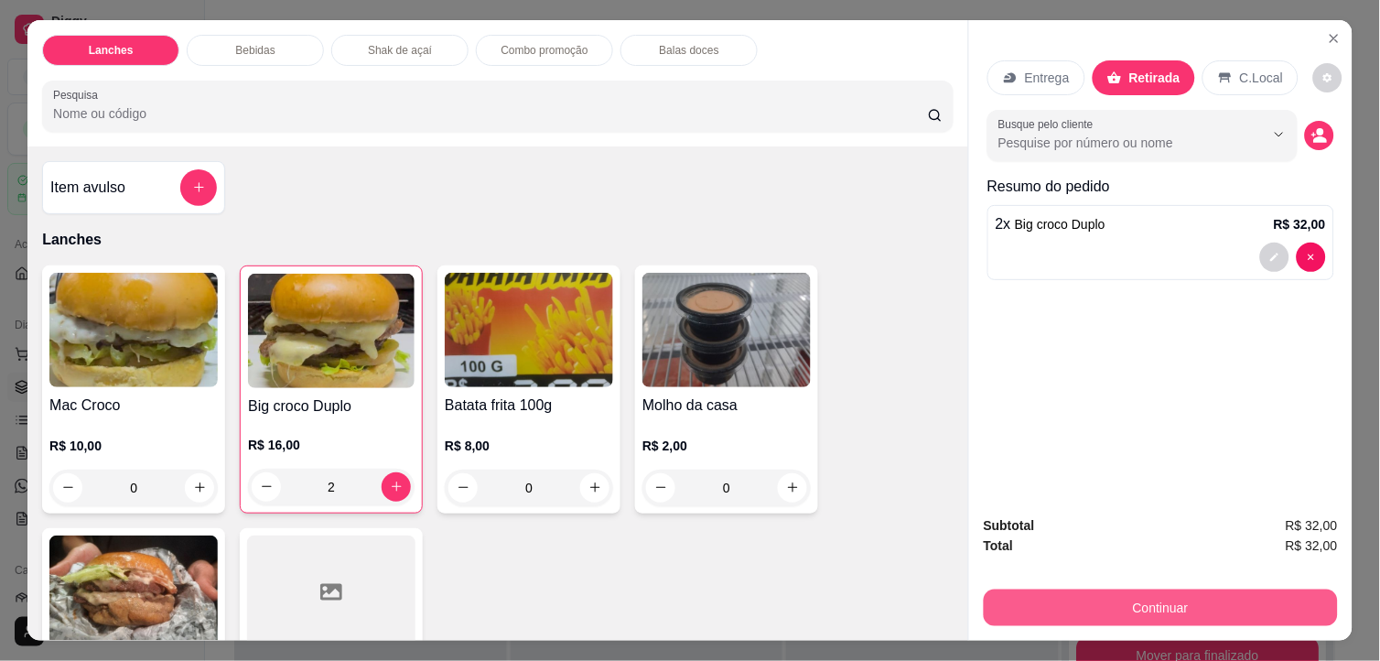
click at [1224, 605] on button "Continuar" at bounding box center [1161, 607] width 354 height 37
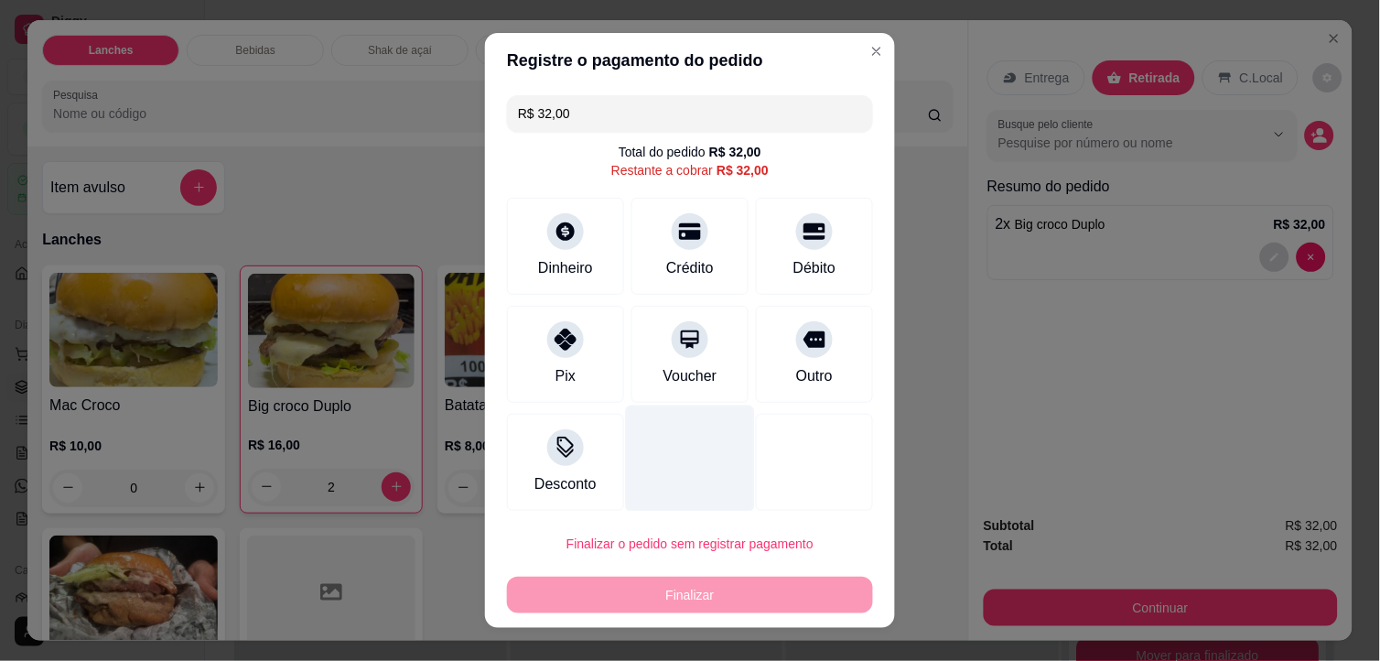
drag, startPoint x: 571, startPoint y: 339, endPoint x: 615, endPoint y: 481, distance: 149.3
click at [573, 353] on div "Pix" at bounding box center [565, 354] width 117 height 97
type input "R$ 0,00"
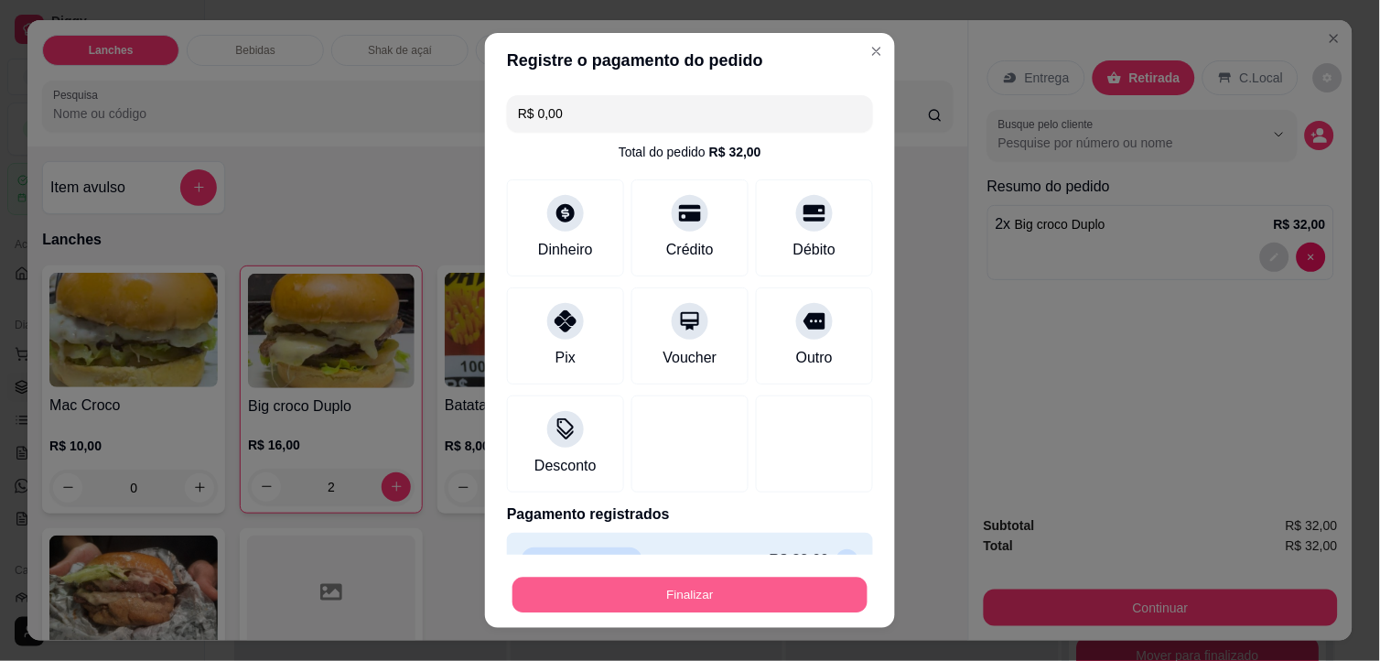
click at [654, 587] on button "Finalizar" at bounding box center [689, 595] width 355 height 36
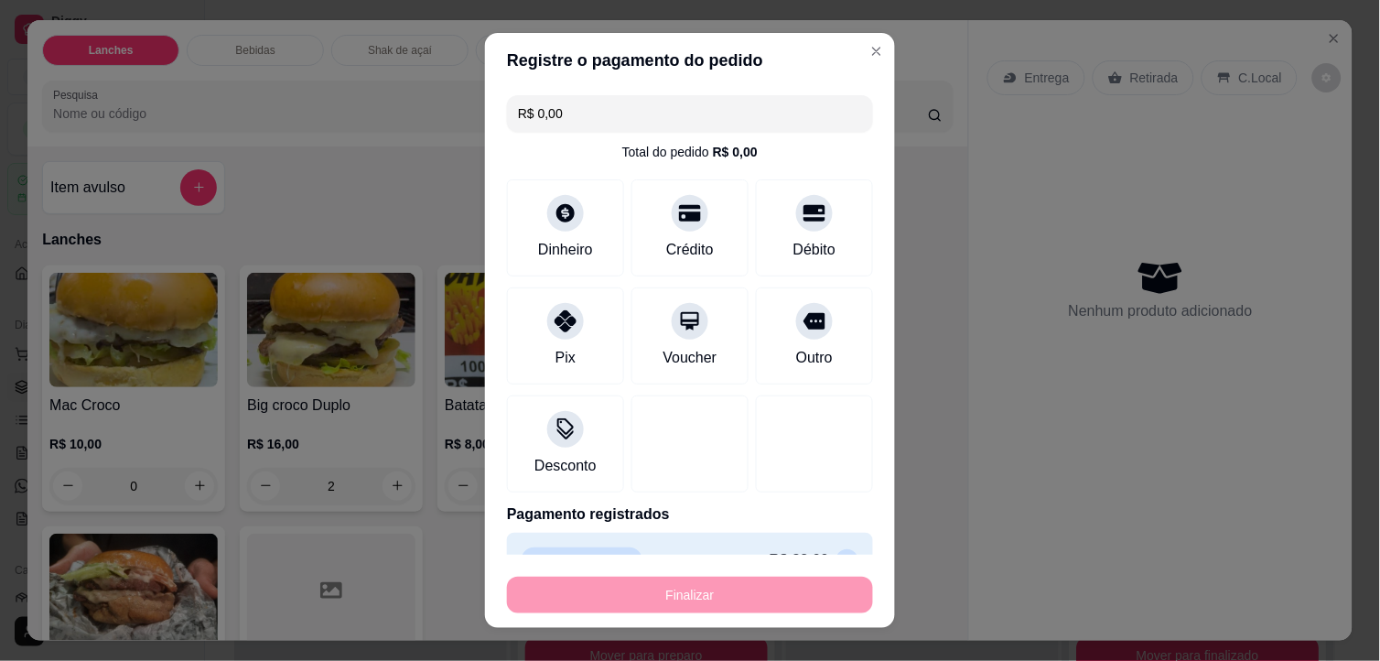
type input "0"
type input "-R$ 32,00"
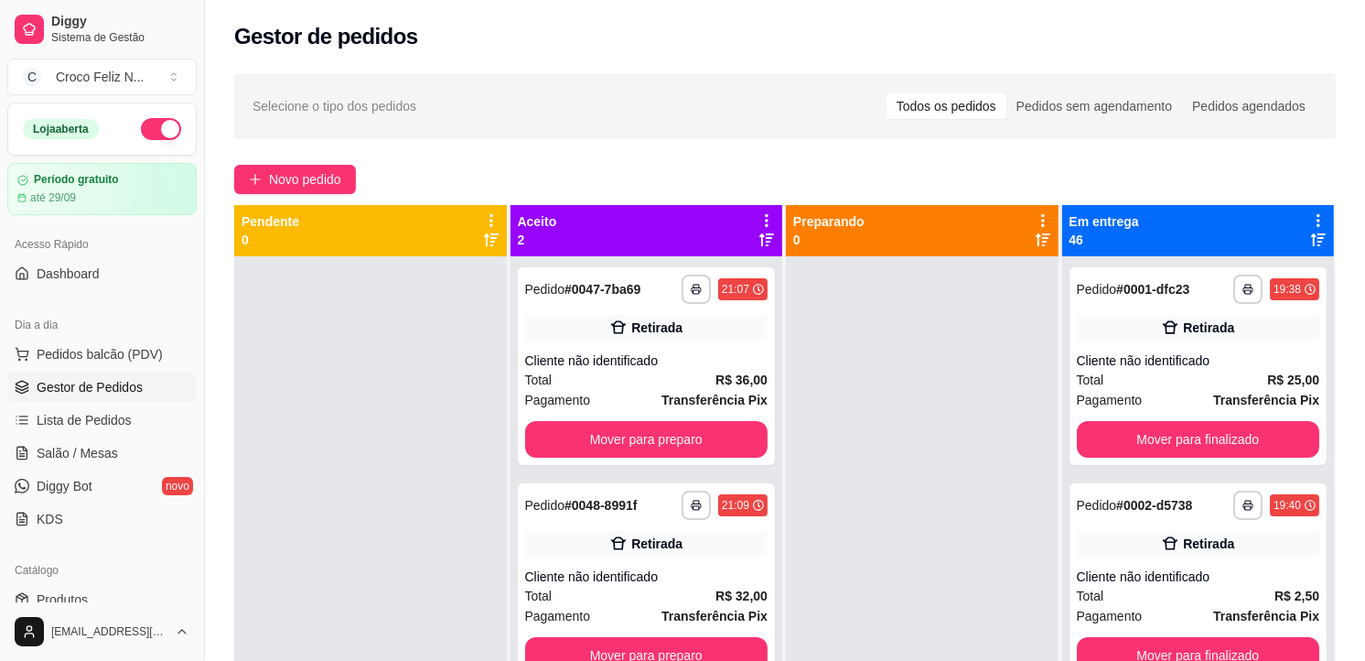
click at [765, 221] on icon at bounding box center [767, 220] width 4 height 13
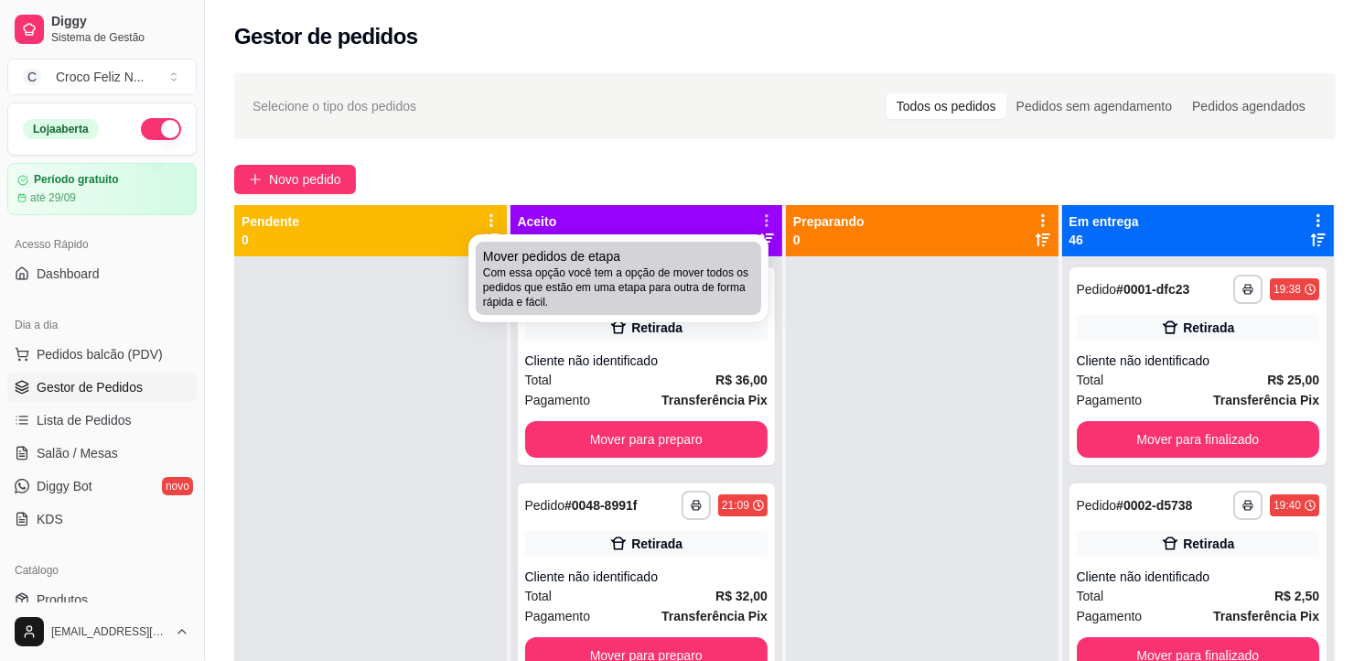
click at [633, 311] on li "Mover pedidos de etapa Com essa opção você tem a opção de mover todos os pedido…" at bounding box center [618, 278] width 285 height 73
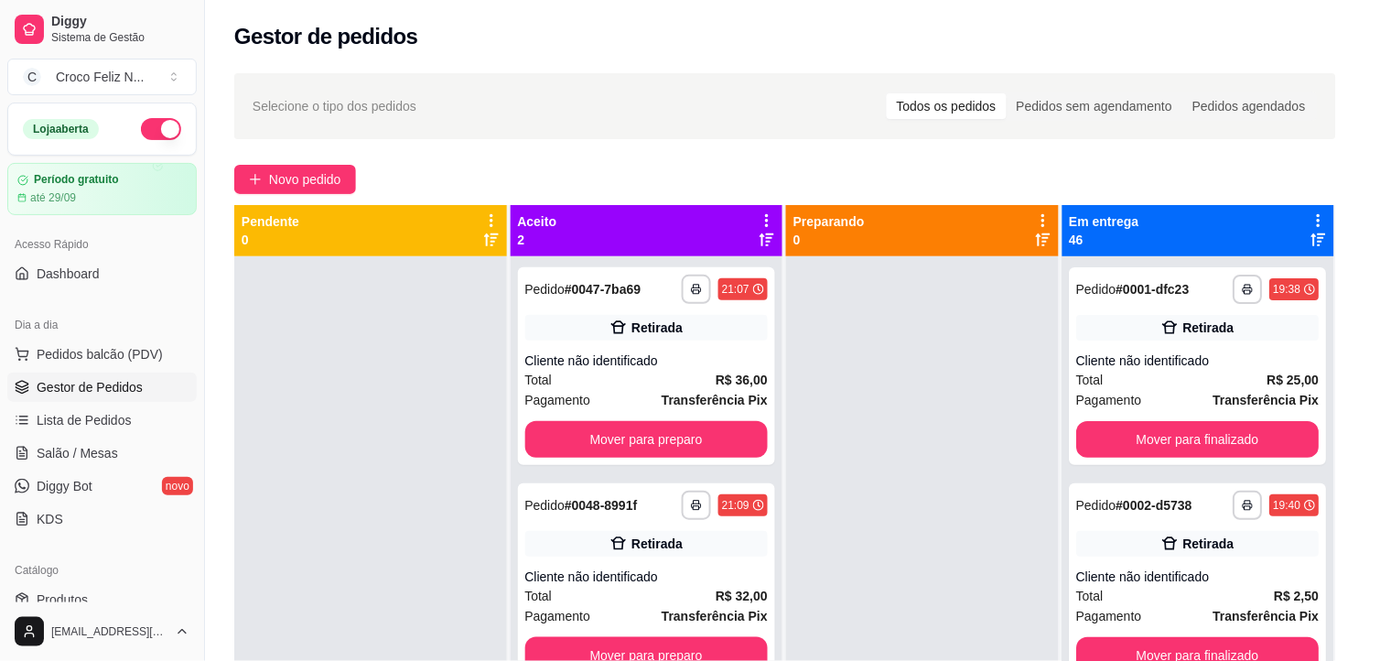
click at [619, 379] on span "Estou ciente de que esta ação será irreverssível e quero mover os pedidos." at bounding box center [702, 380] width 399 height 44
click at [489, 383] on input "Estou ciente de que esta ação será irreverssível e quero mover os pedidos." at bounding box center [483, 389] width 12 height 12
checkbox input "true"
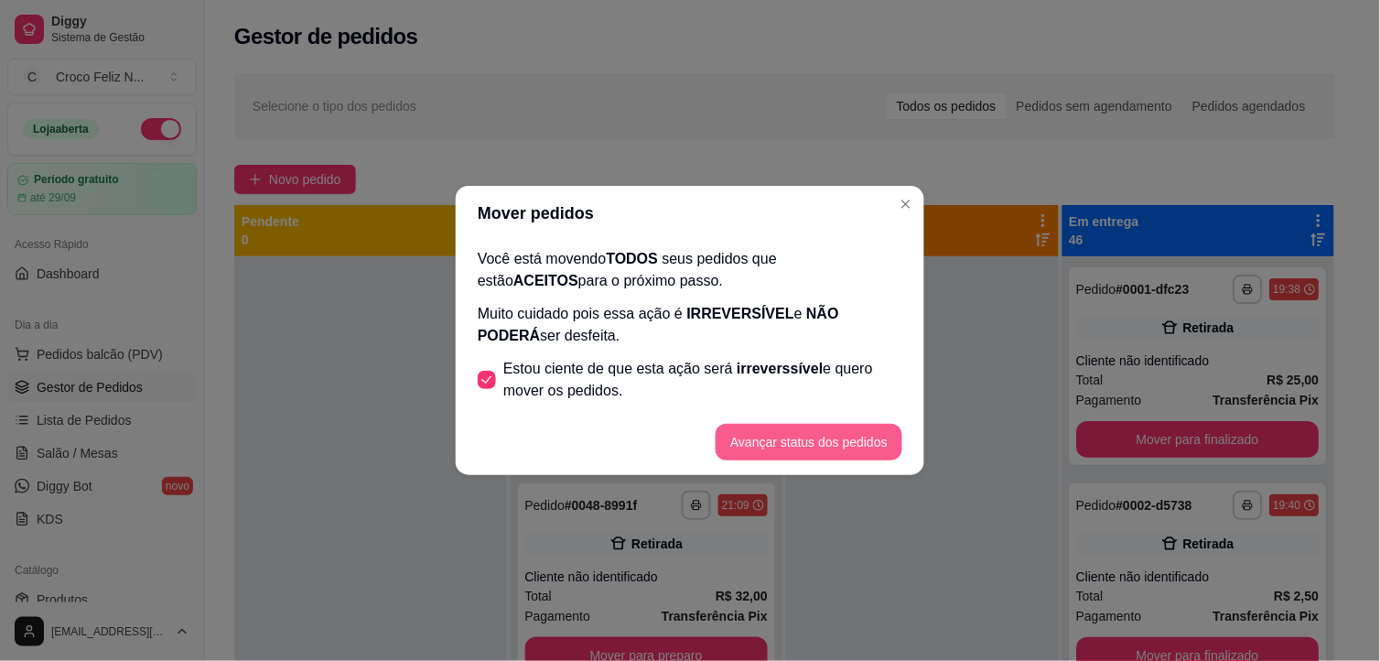
click at [737, 435] on button "Avançar status dos pedidos" at bounding box center [809, 442] width 187 height 37
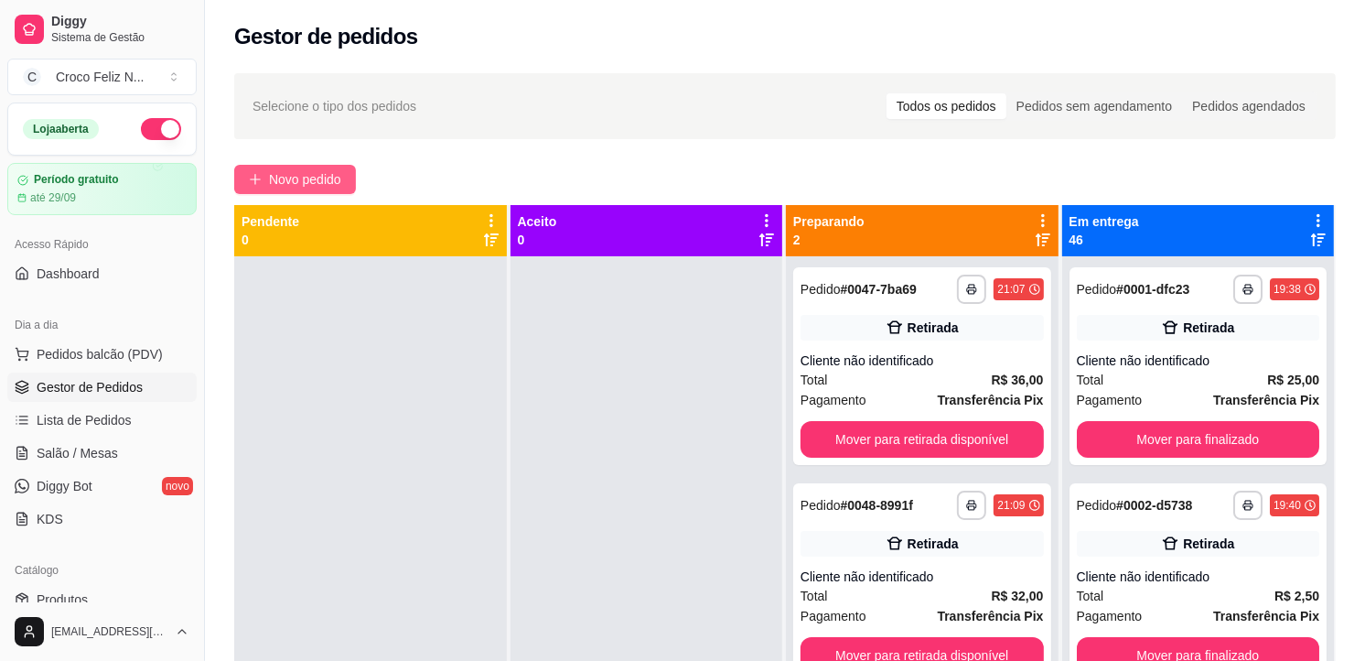
click at [285, 183] on span "Novo pedido" at bounding box center [305, 179] width 72 height 20
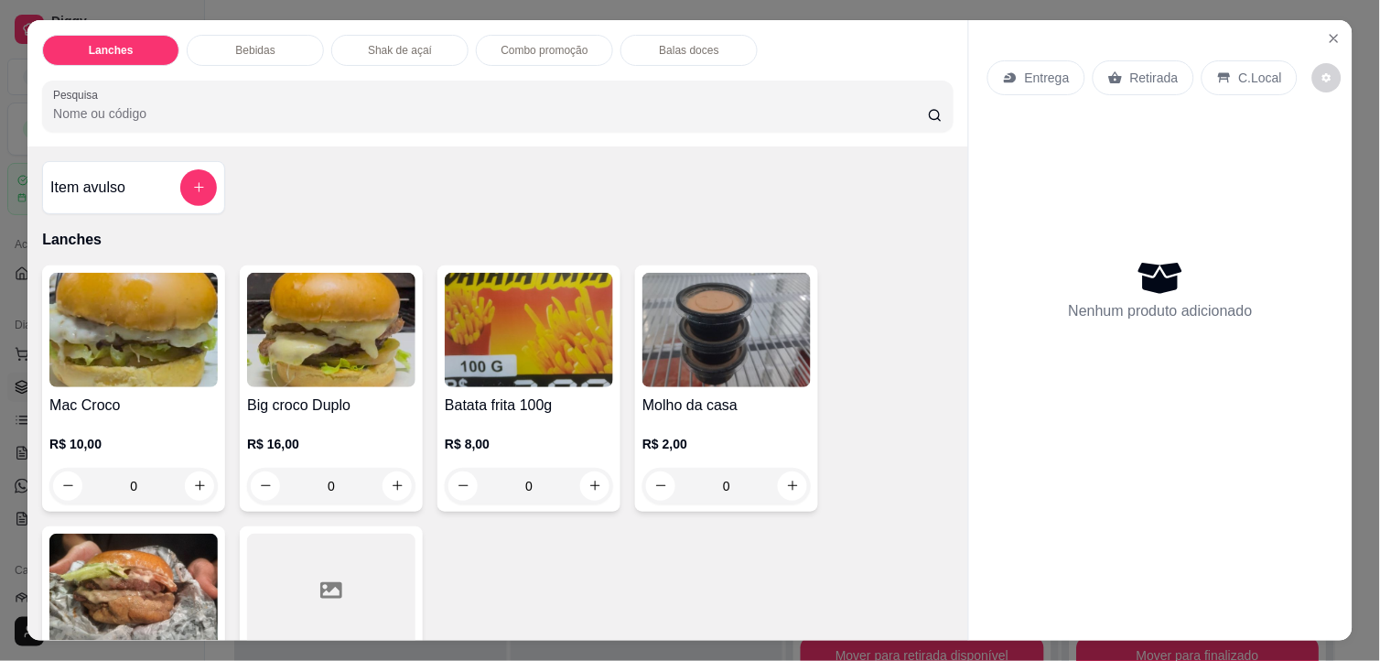
click at [112, 352] on img at bounding box center [133, 330] width 168 height 114
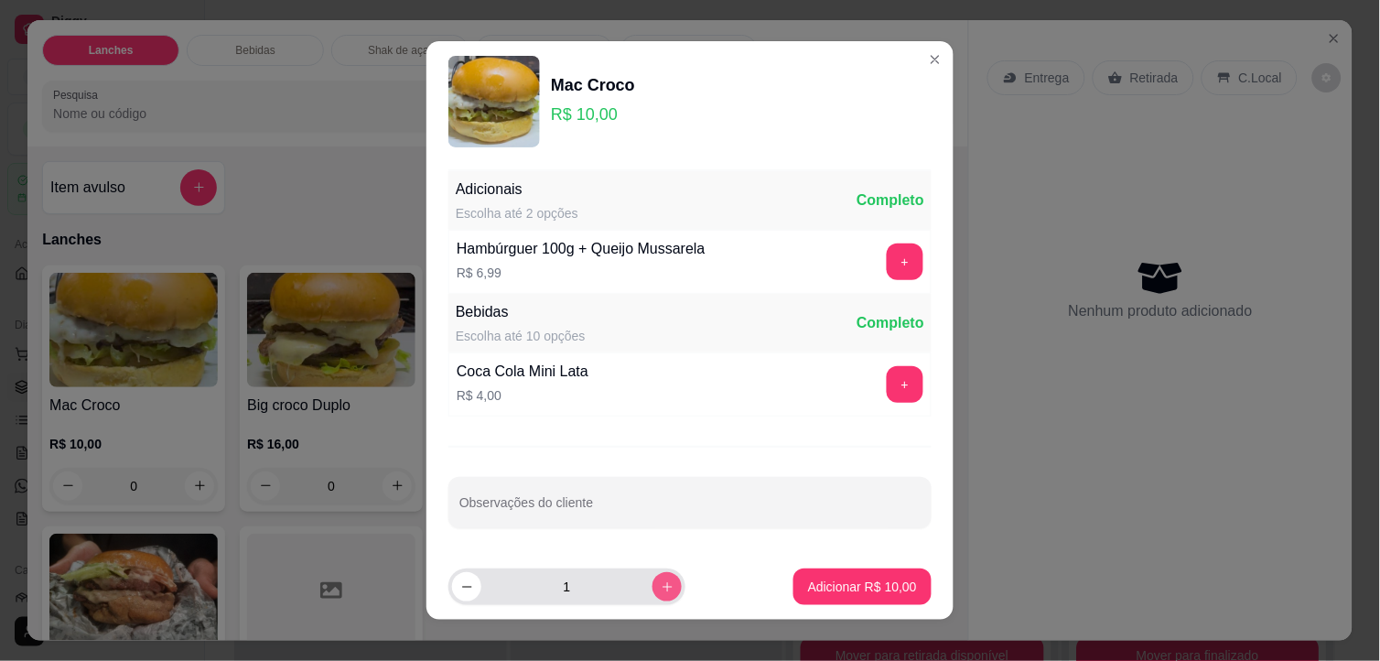
click at [661, 587] on icon "increase-product-quantity" at bounding box center [668, 587] width 14 height 14
type input "4"
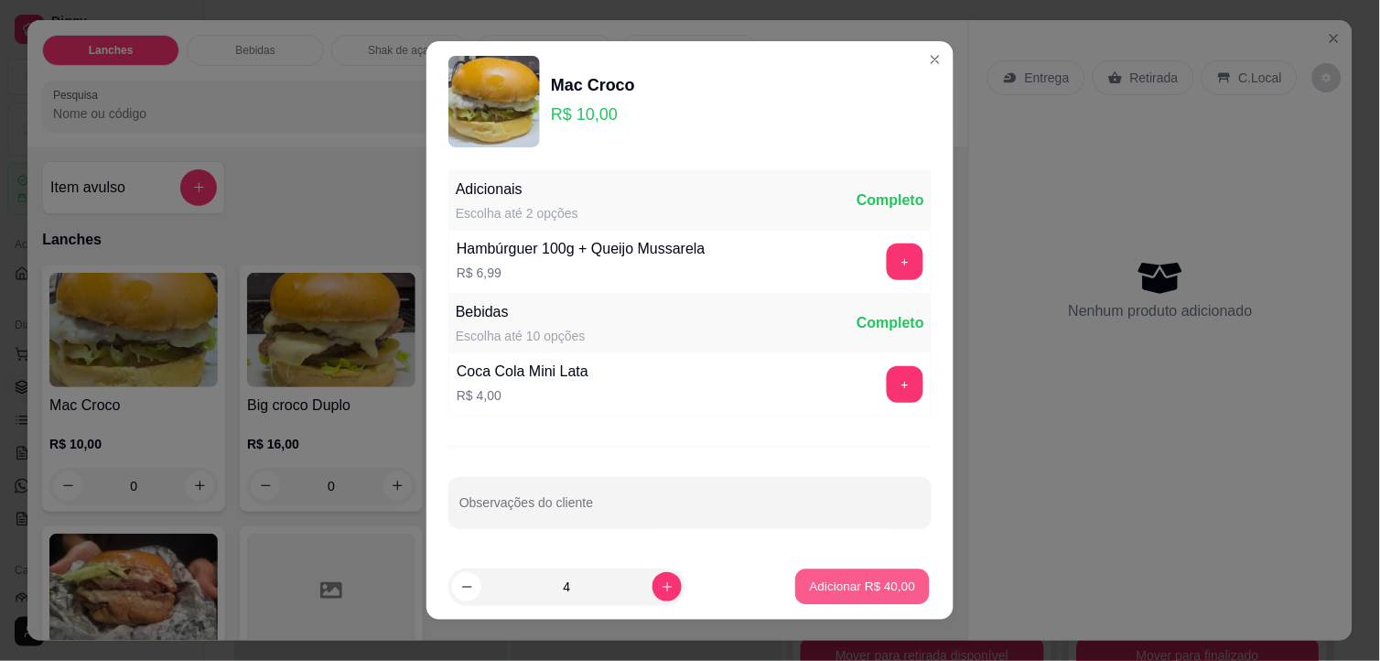
click at [843, 578] on p "Adicionar R$ 40,00" at bounding box center [863, 585] width 106 height 17
type input "4"
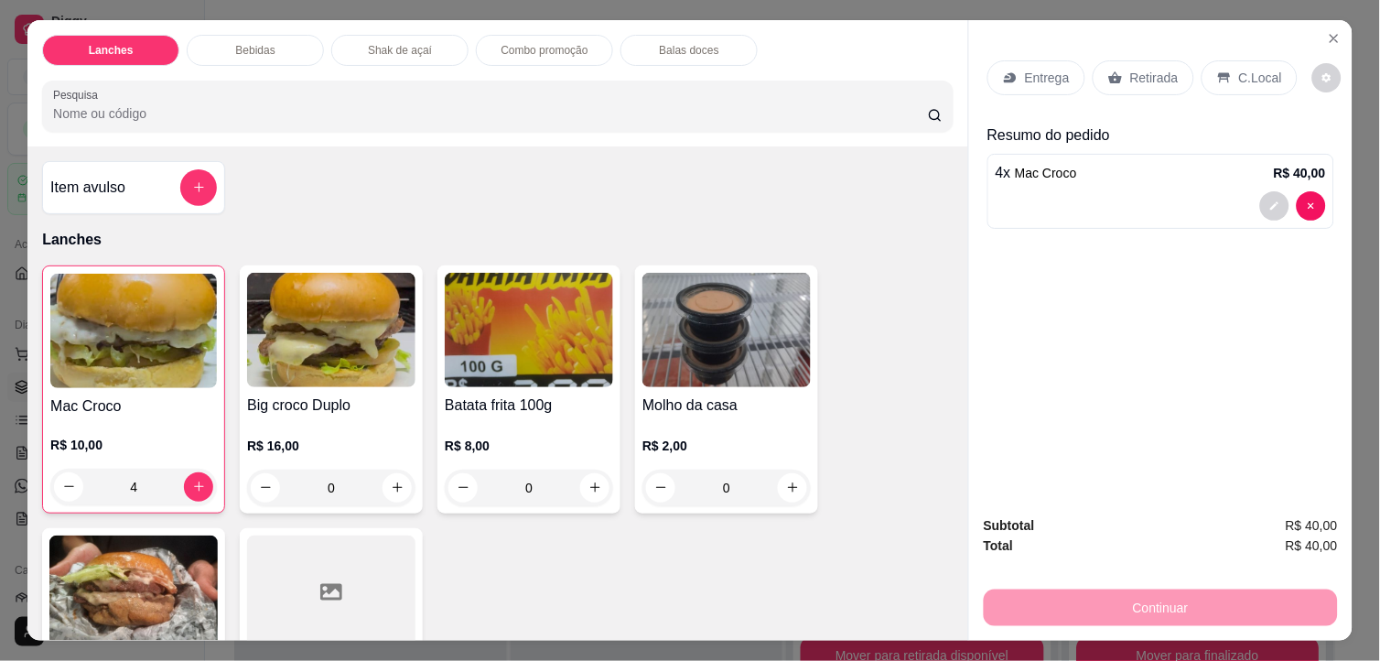
click at [1149, 70] on p "Retirada" at bounding box center [1154, 78] width 48 height 18
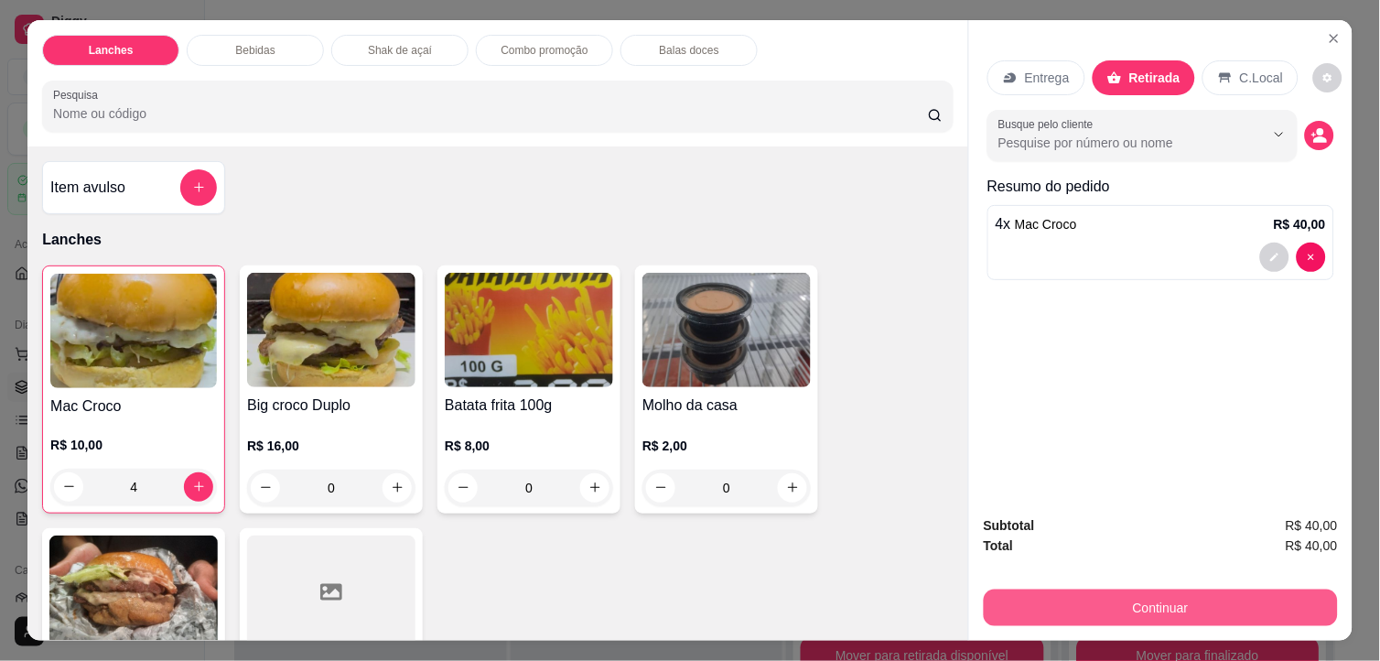
click at [1241, 593] on button "Continuar" at bounding box center [1161, 607] width 354 height 37
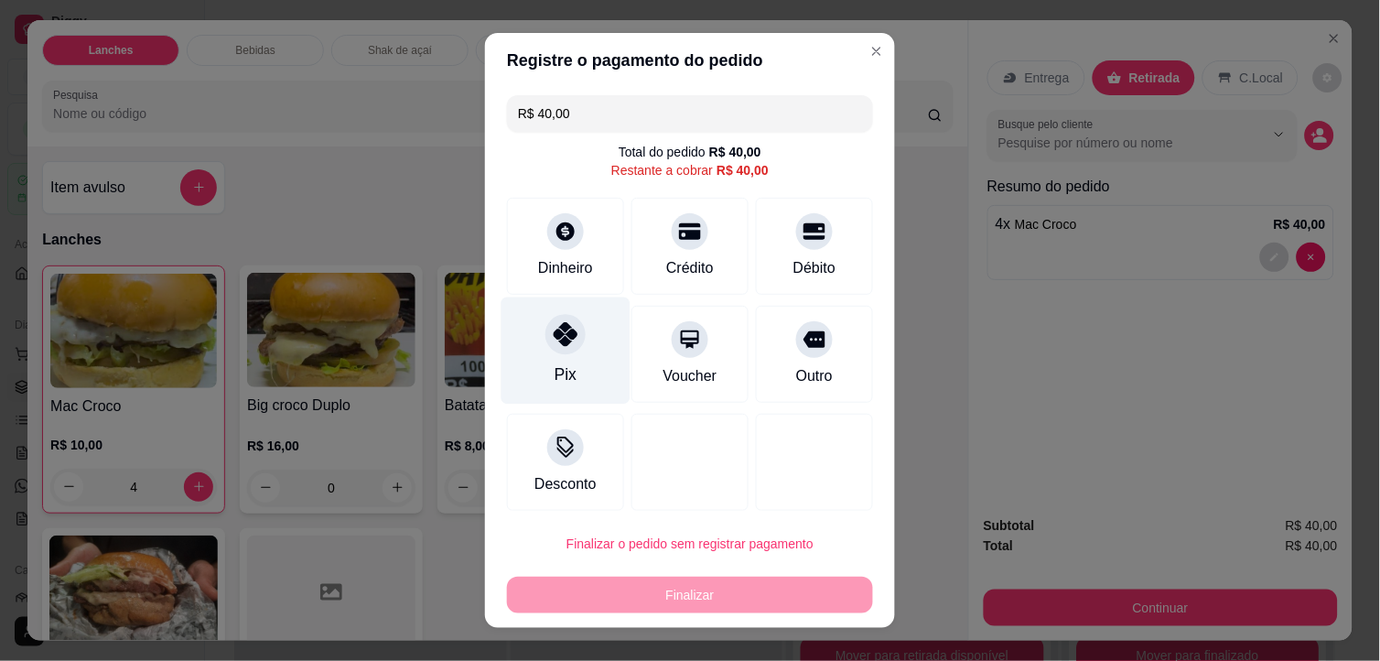
click at [541, 376] on div "Pix" at bounding box center [565, 350] width 129 height 107
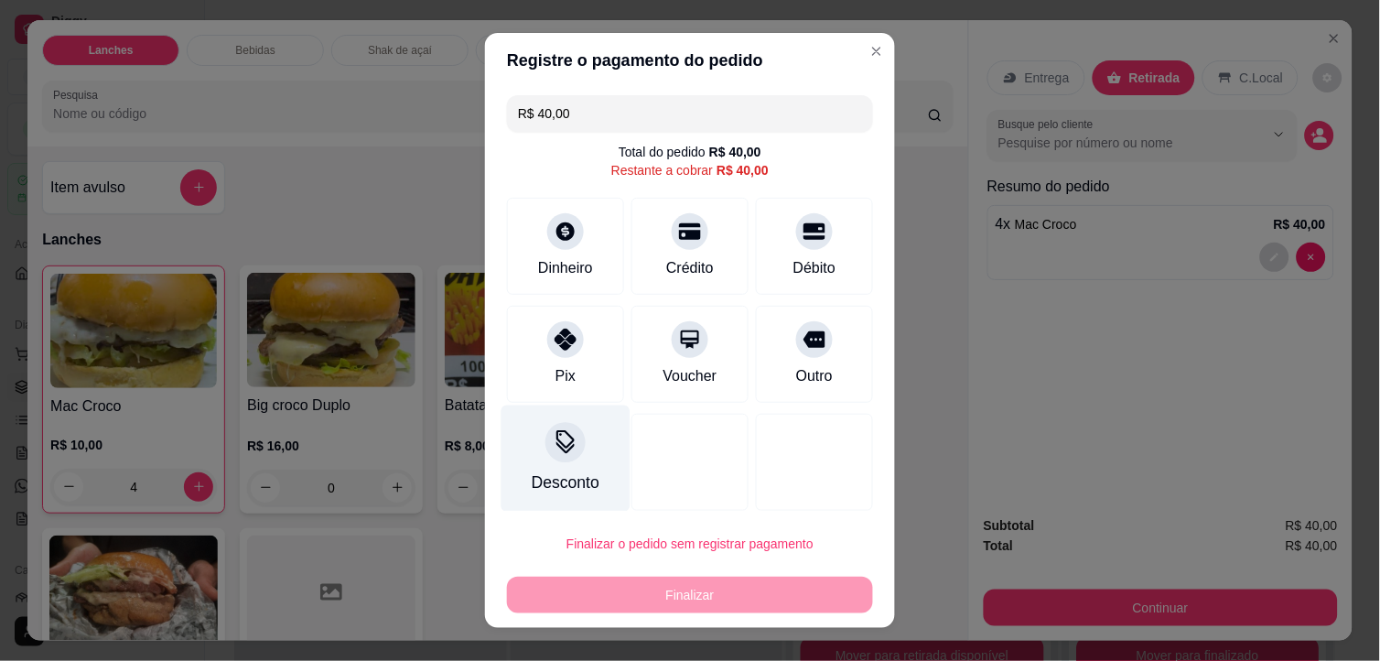
type input "R$ 0,00"
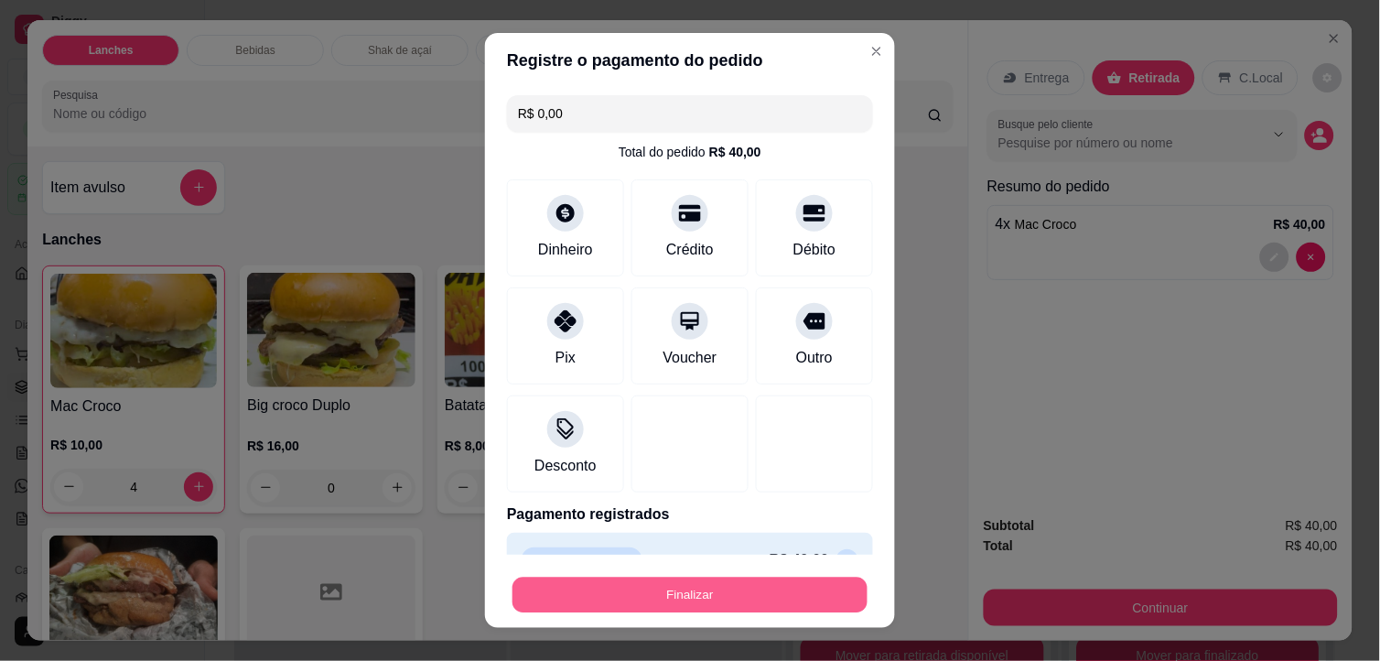
click at [626, 589] on button "Finalizar" at bounding box center [689, 595] width 355 height 36
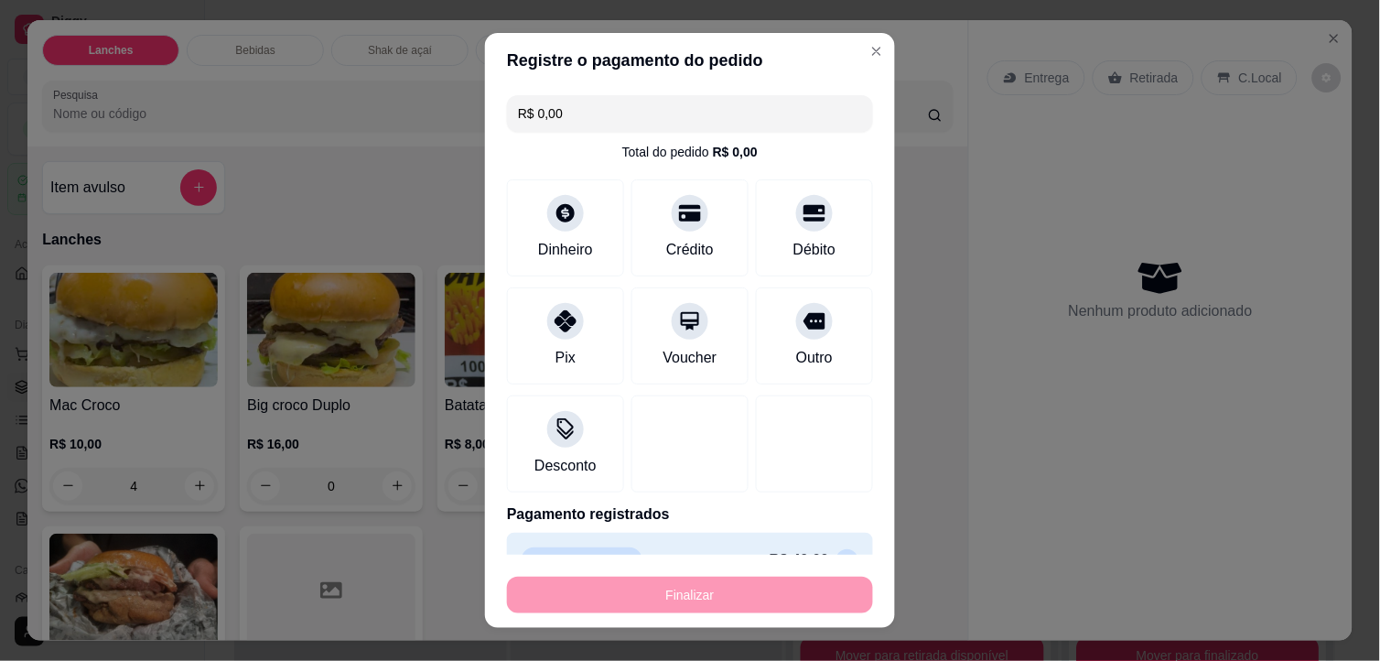
type input "0"
type input "-R$ 40,00"
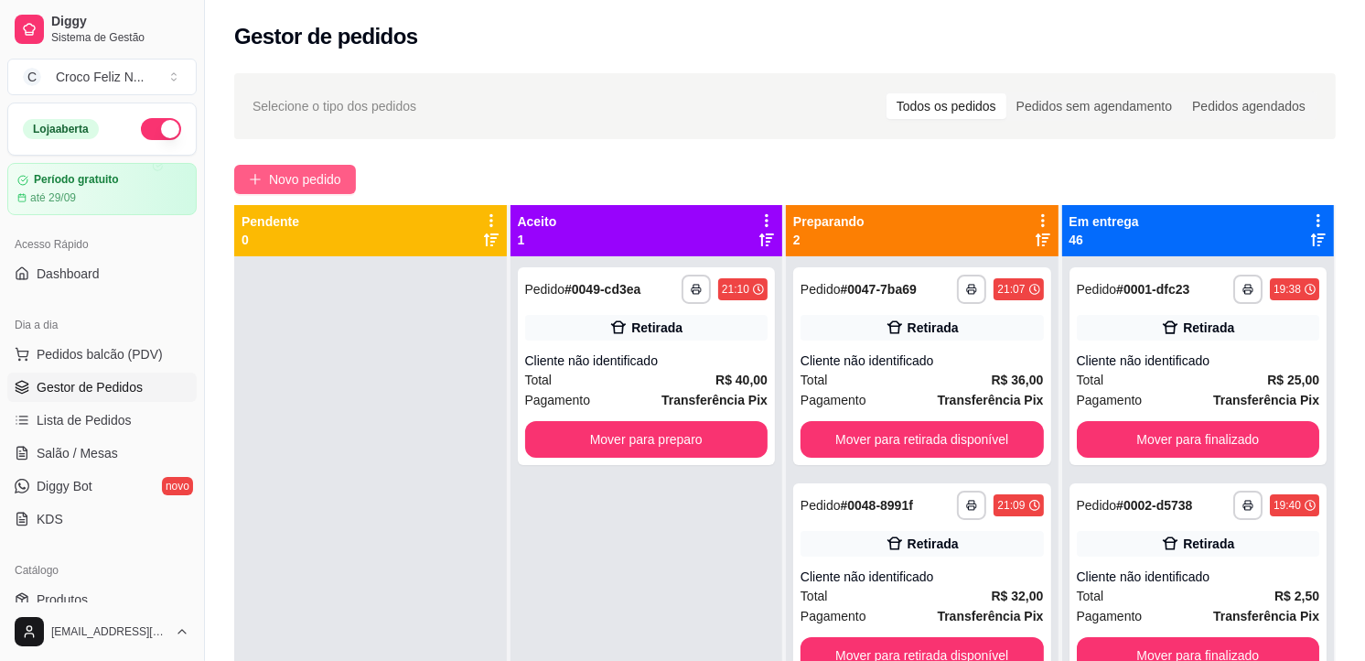
click at [318, 178] on span "Novo pedido" at bounding box center [305, 179] width 72 height 20
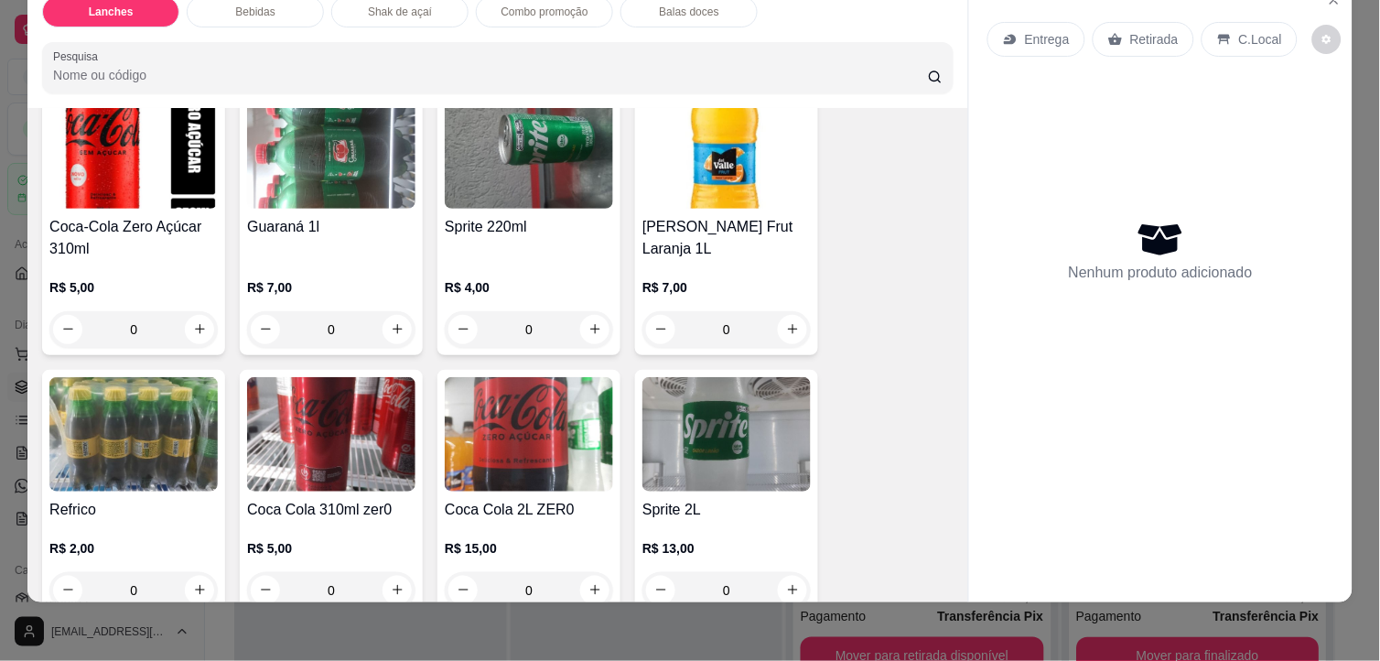
scroll to position [1830, 0]
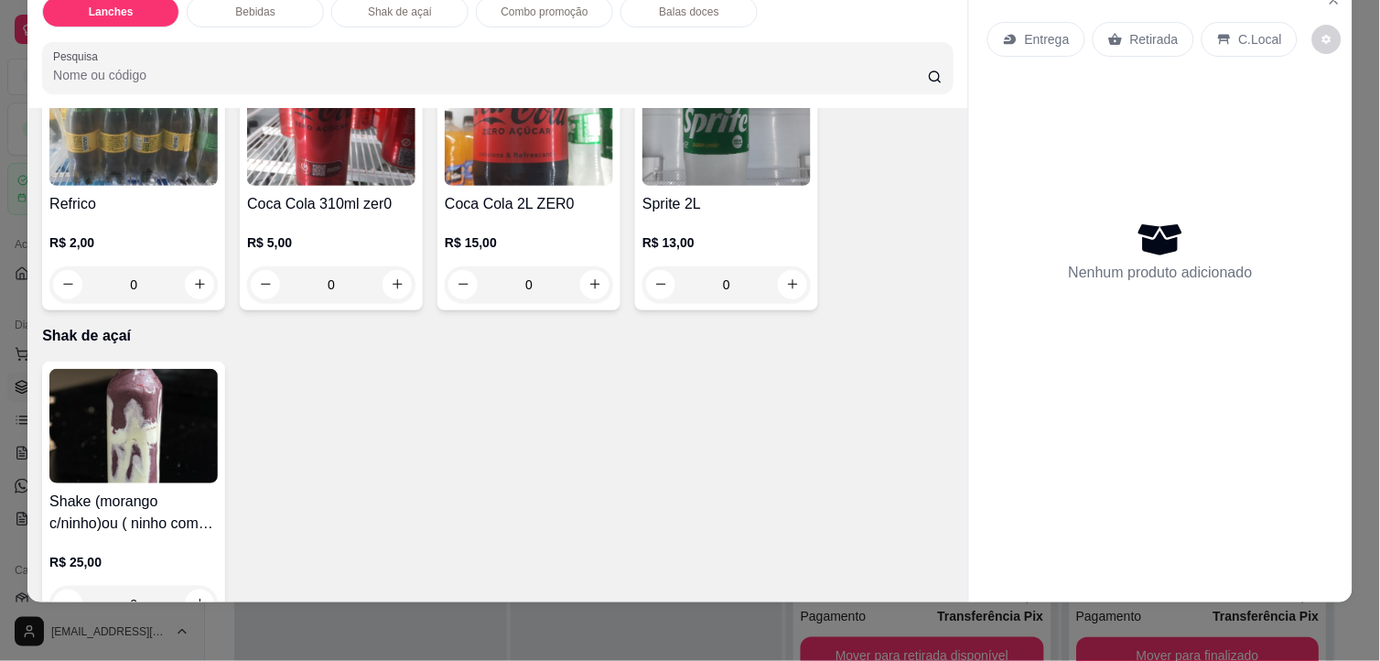
click at [156, 399] on img at bounding box center [133, 426] width 168 height 114
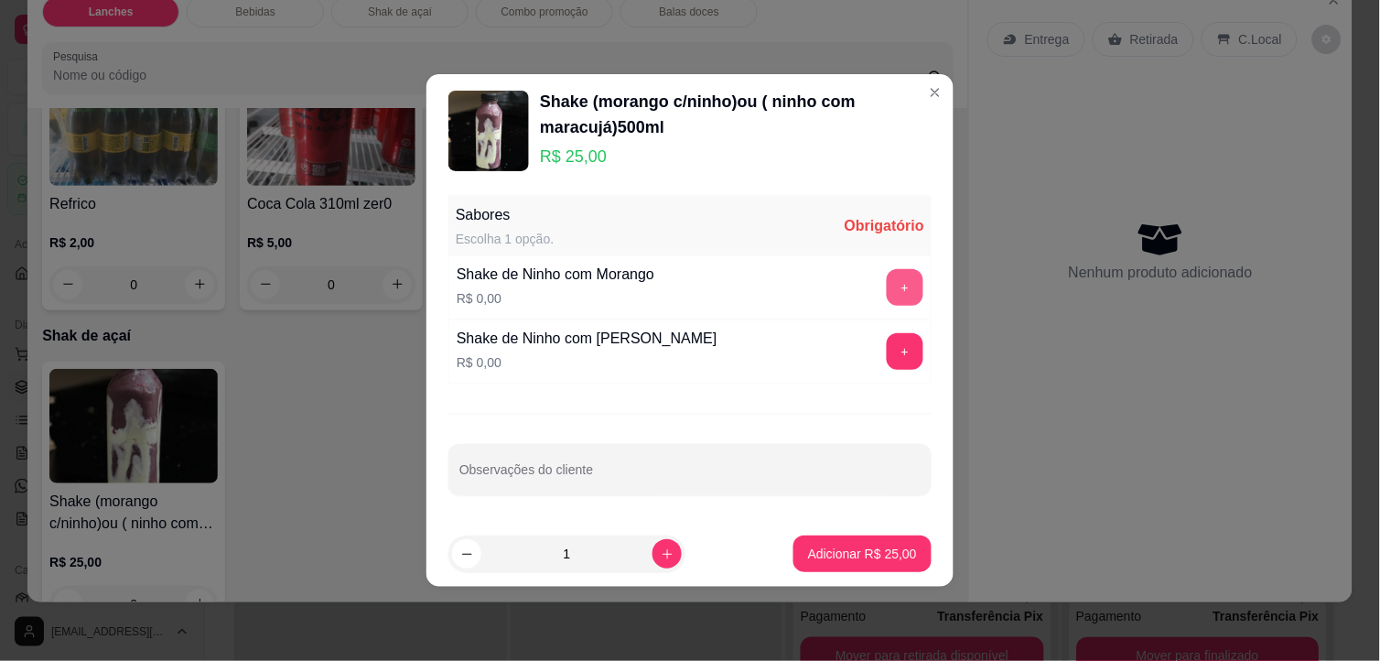
click at [887, 282] on button "+" at bounding box center [905, 287] width 37 height 37
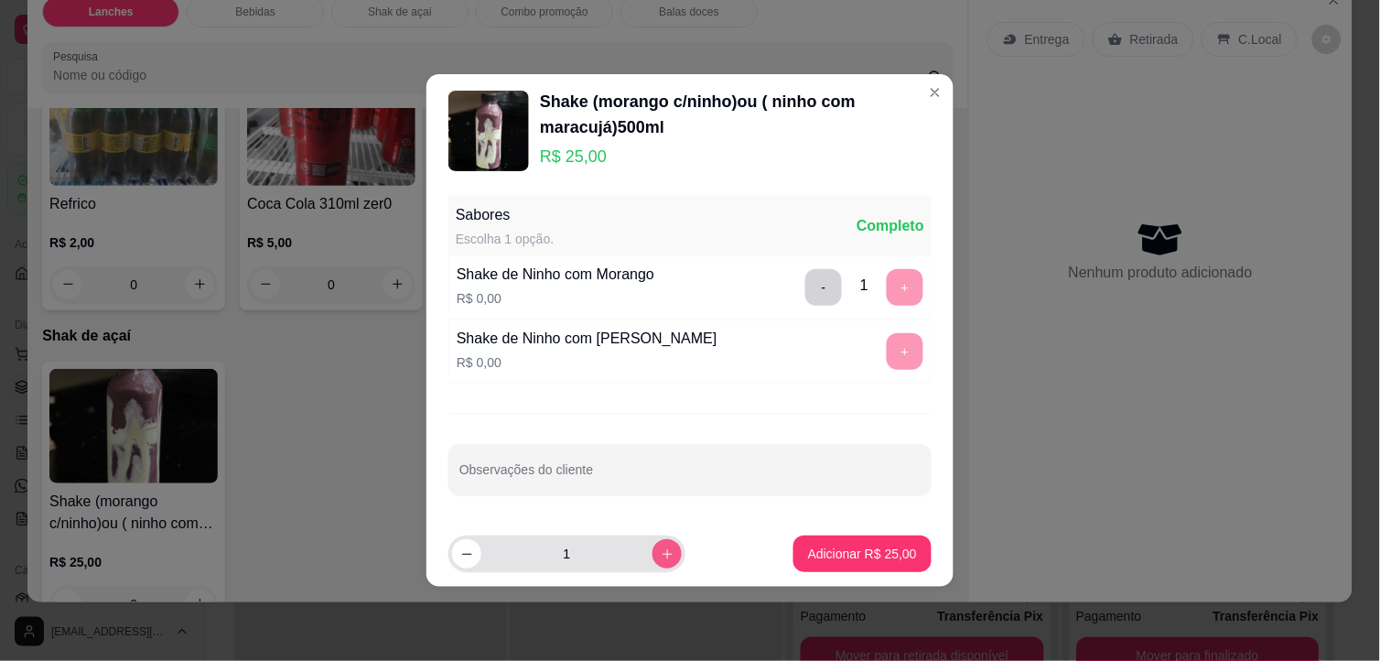
click at [661, 558] on icon "increase-product-quantity" at bounding box center [668, 554] width 14 height 14
type input "2"
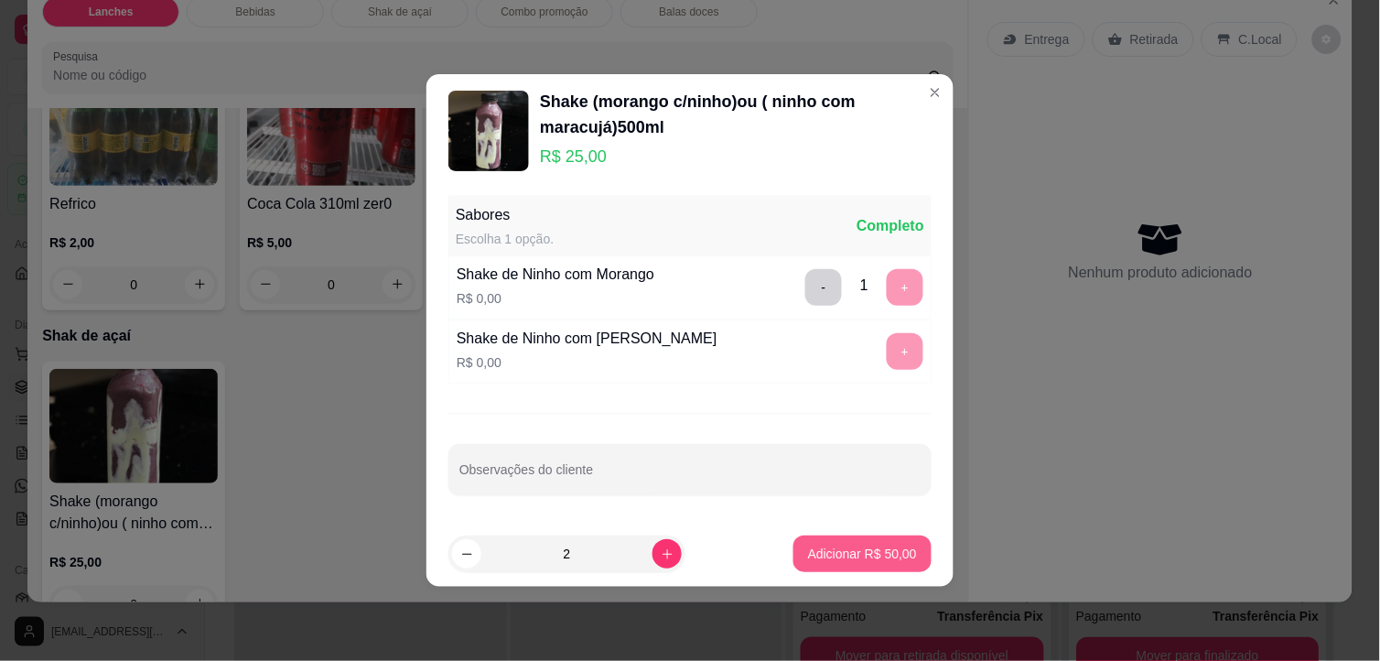
click at [885, 554] on p "Adicionar R$ 50,00" at bounding box center [862, 553] width 109 height 18
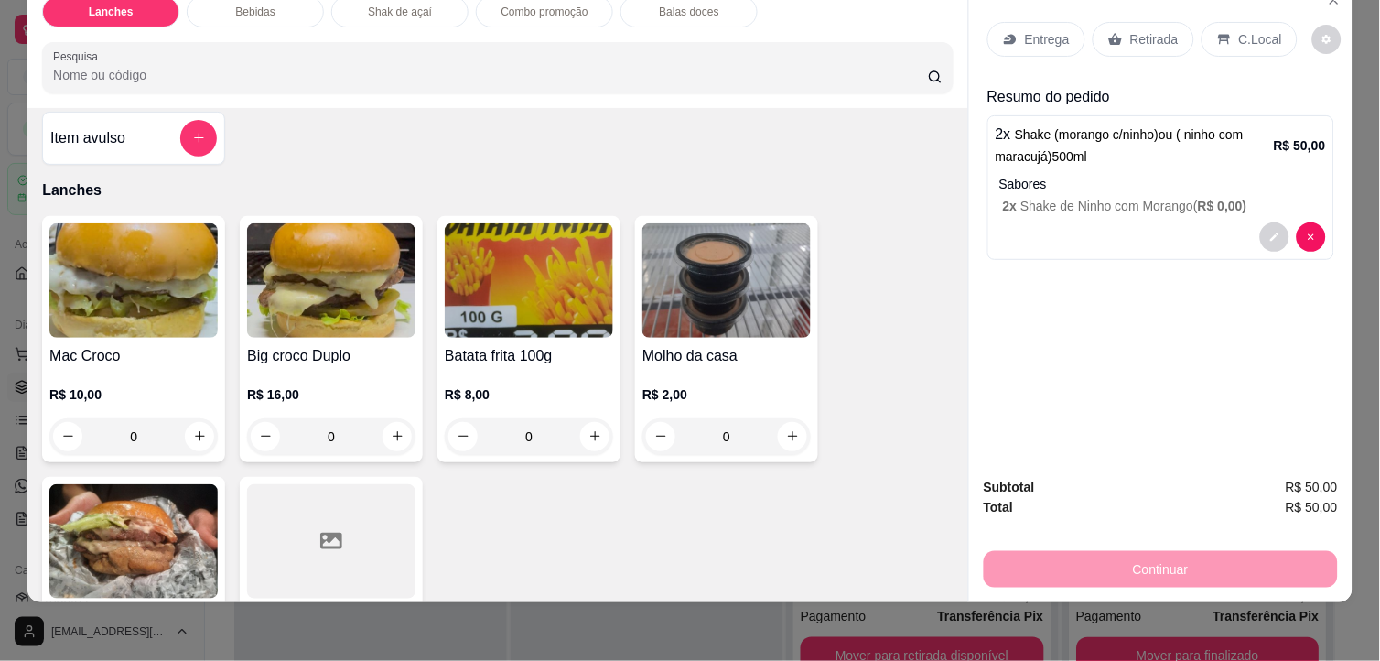
scroll to position [0, 0]
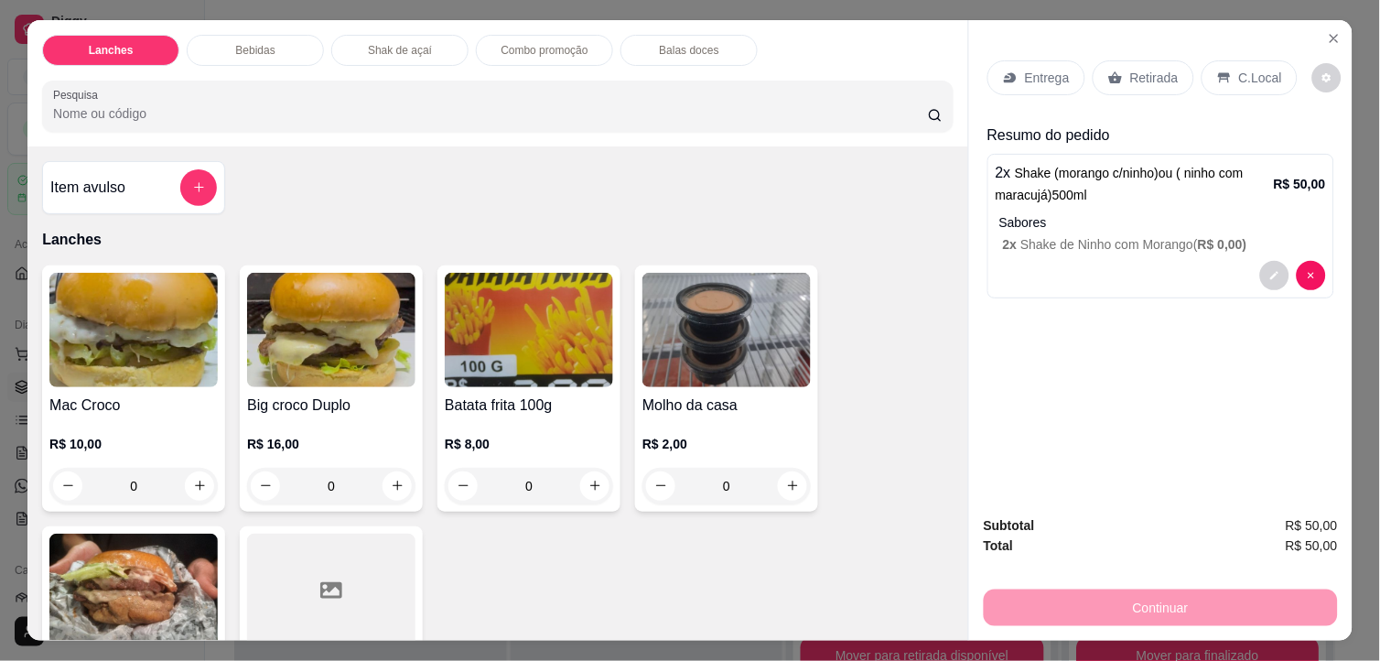
click at [1138, 74] on p "Retirada" at bounding box center [1154, 78] width 48 height 18
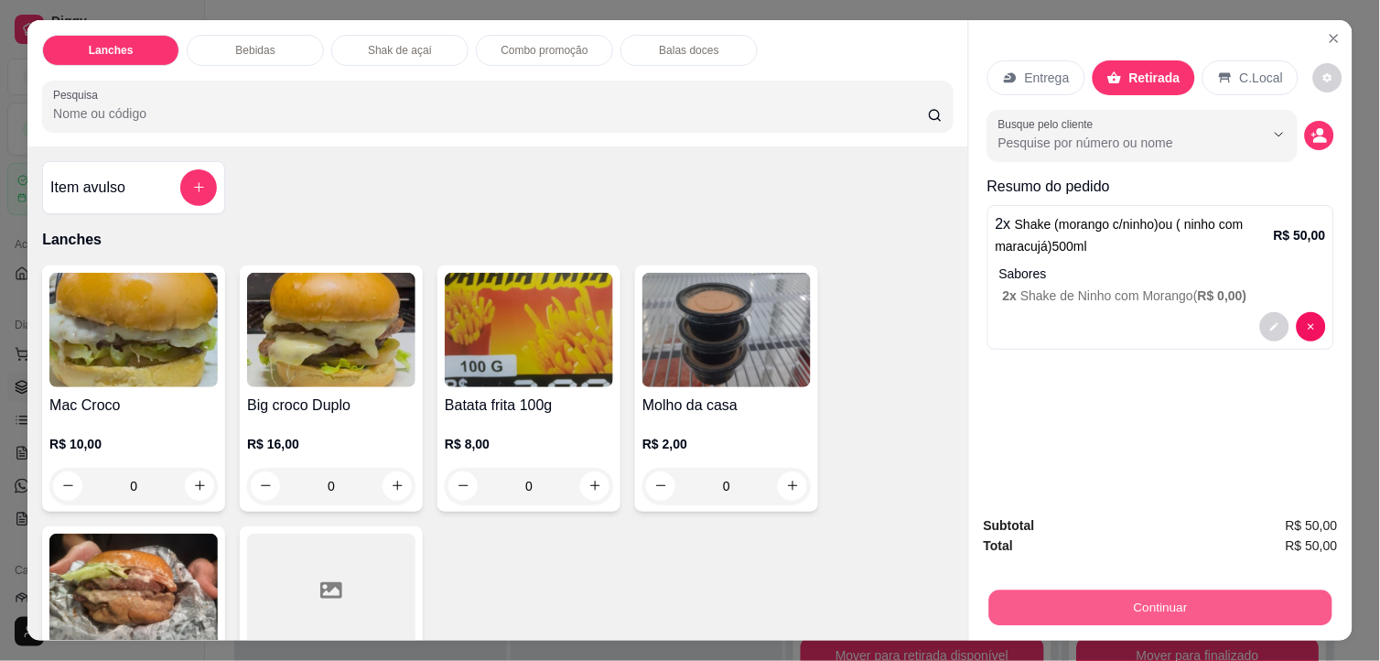
click at [1123, 590] on button "Continuar" at bounding box center [1160, 608] width 343 height 36
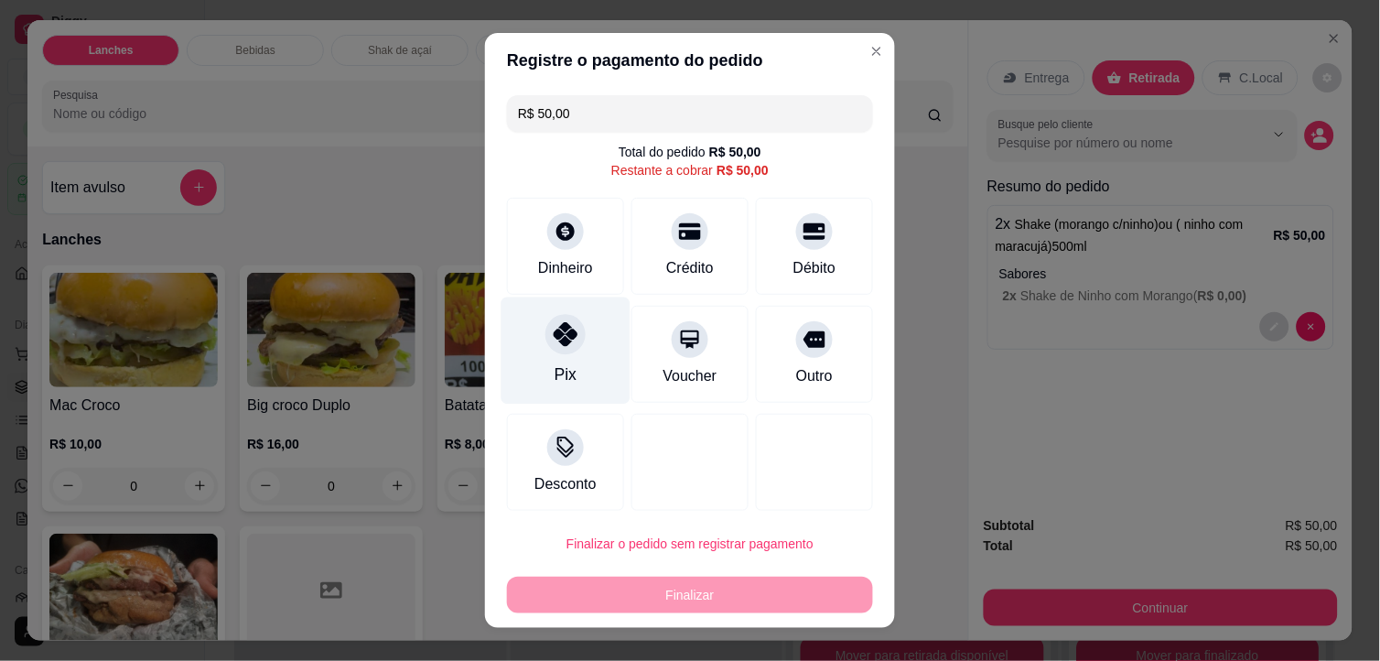
click at [533, 352] on div "Pix" at bounding box center [565, 350] width 129 height 107
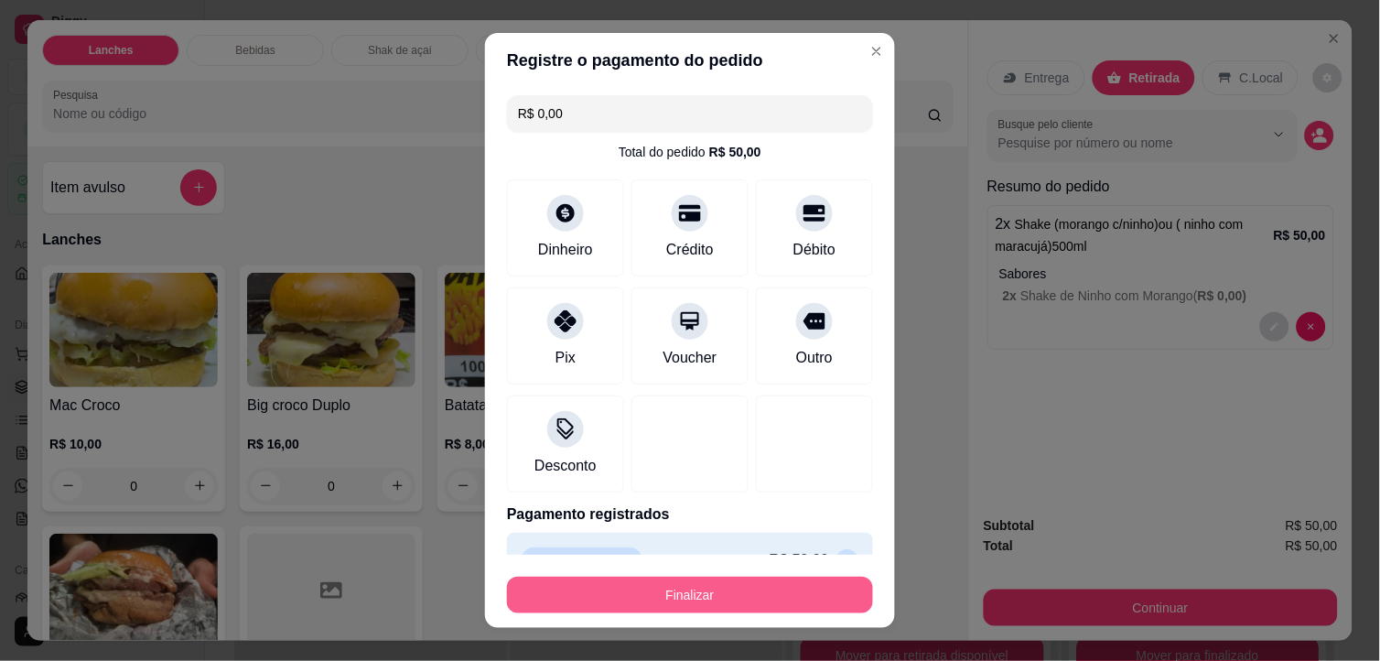
click at [745, 591] on button "Finalizar" at bounding box center [690, 594] width 366 height 37
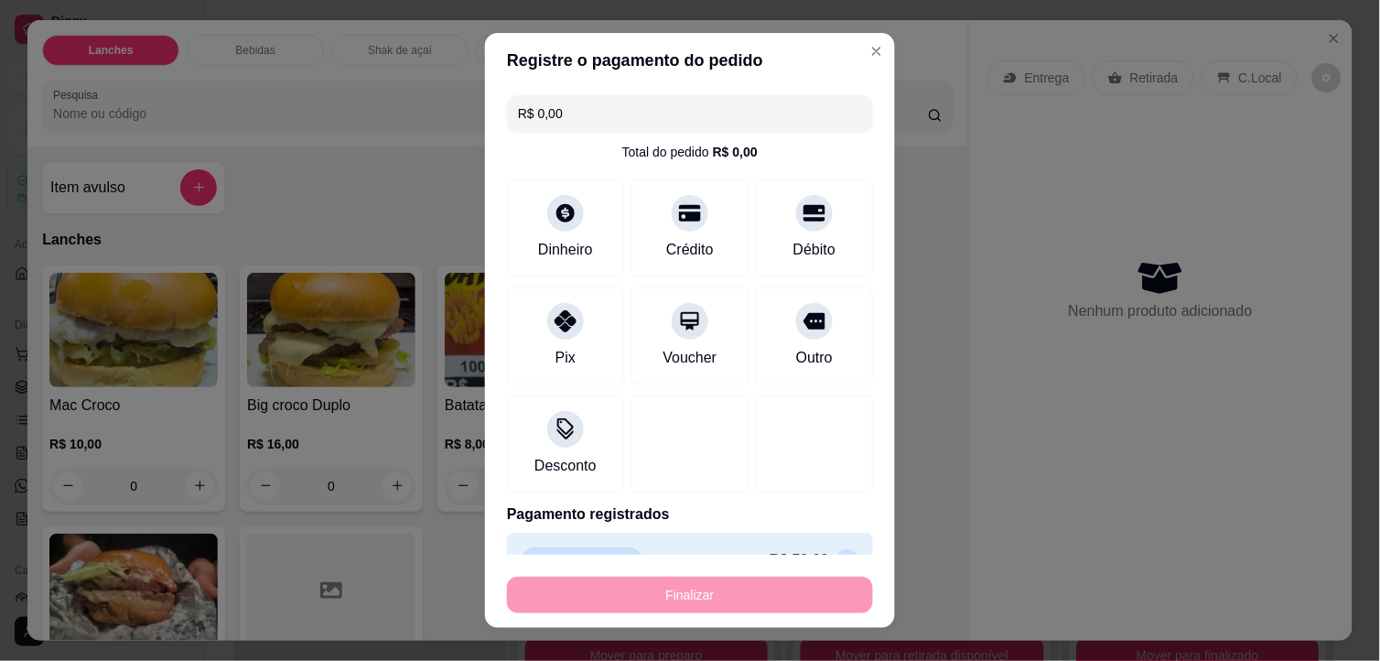
type input "-R$ 50,00"
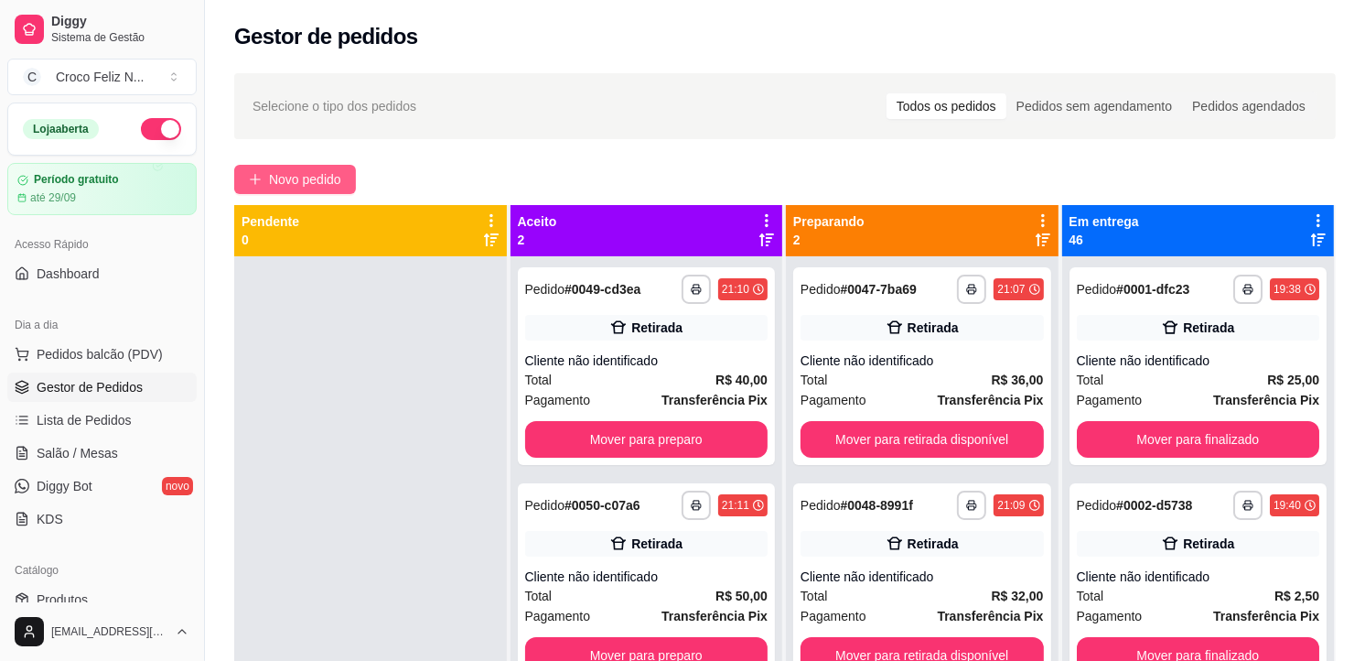
click at [297, 179] on span "Novo pedido" at bounding box center [305, 179] width 72 height 20
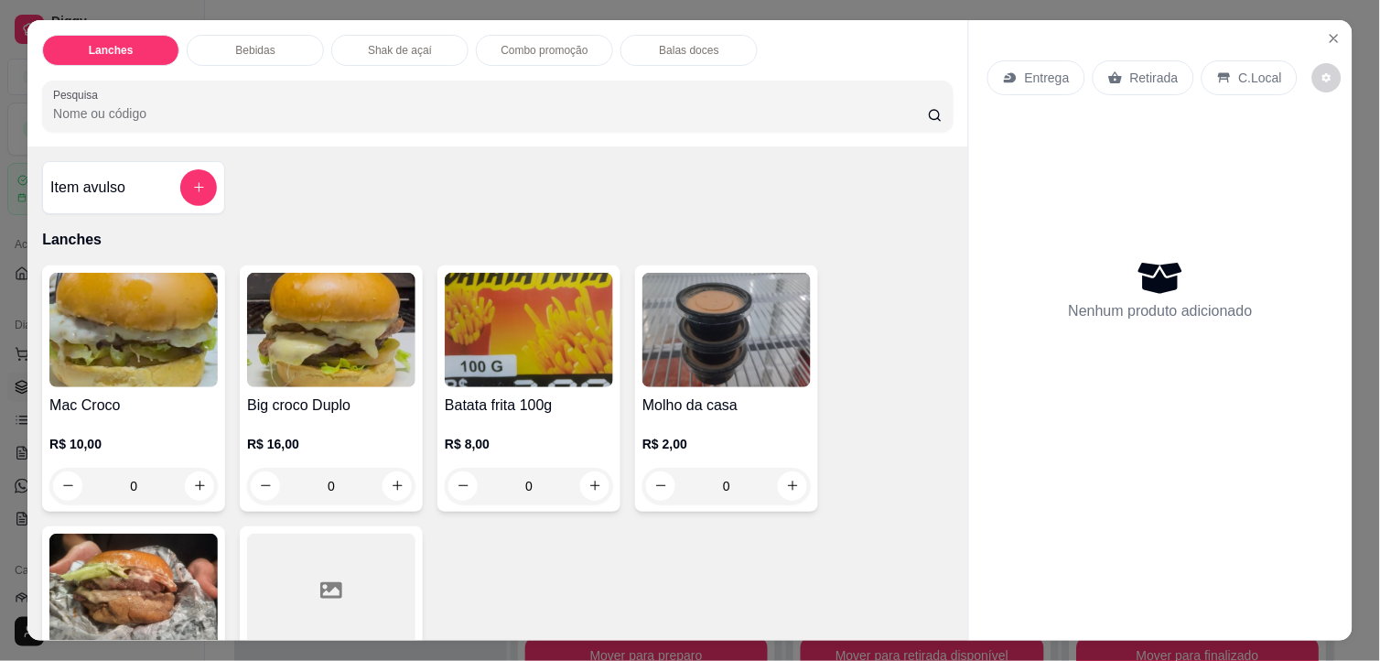
click at [134, 416] on div "R$ 10,00 0" at bounding box center [133, 460] width 168 height 88
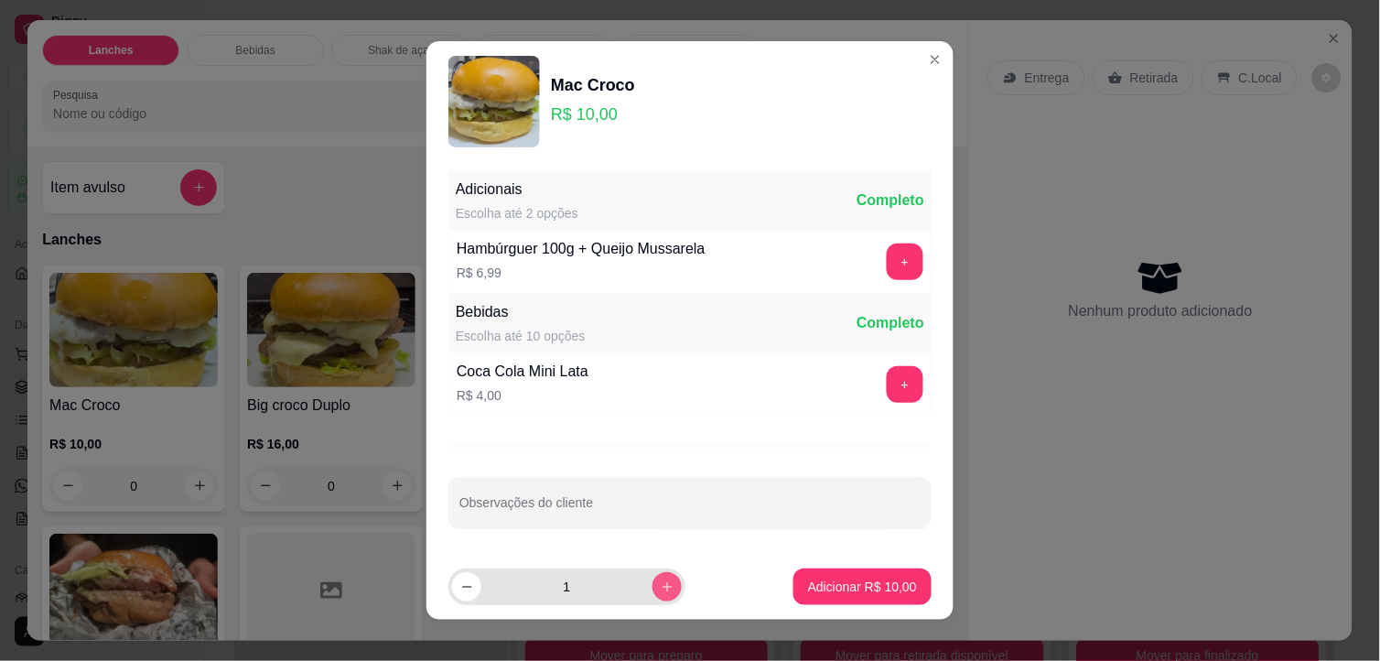
click at [652, 583] on button "increase-product-quantity" at bounding box center [666, 586] width 29 height 29
click at [652, 586] on button "increase-product-quantity" at bounding box center [666, 586] width 29 height 29
type input "3"
click at [858, 596] on button "Adicionar R$ 30,00" at bounding box center [862, 586] width 138 height 37
type input "3"
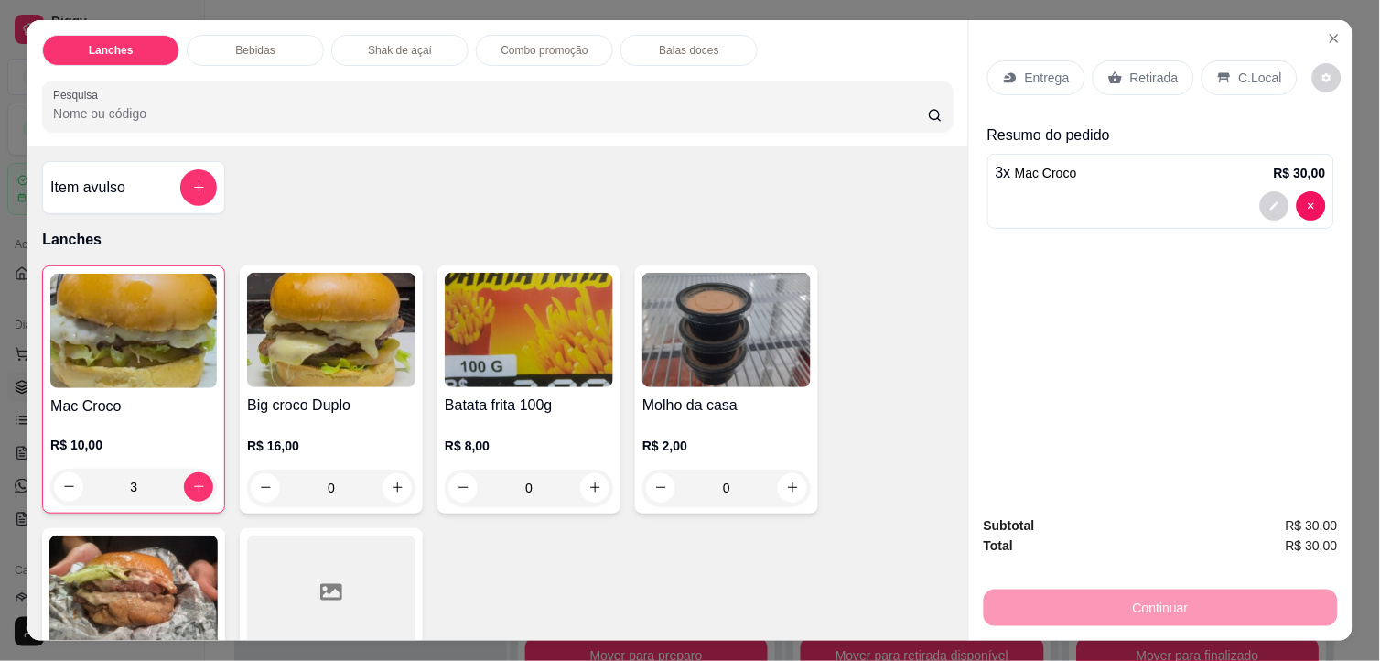
click at [1270, 67] on div "C.Local" at bounding box center [1249, 77] width 96 height 35
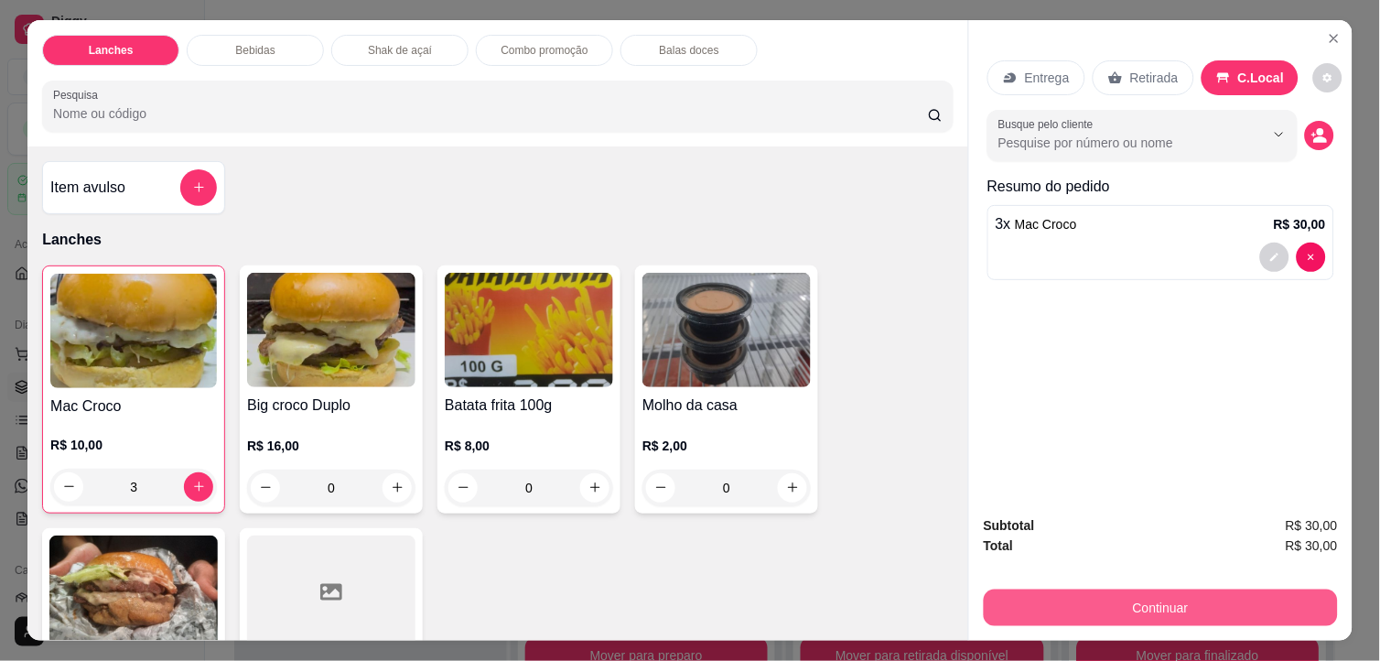
click at [1247, 605] on button "Continuar" at bounding box center [1161, 607] width 354 height 37
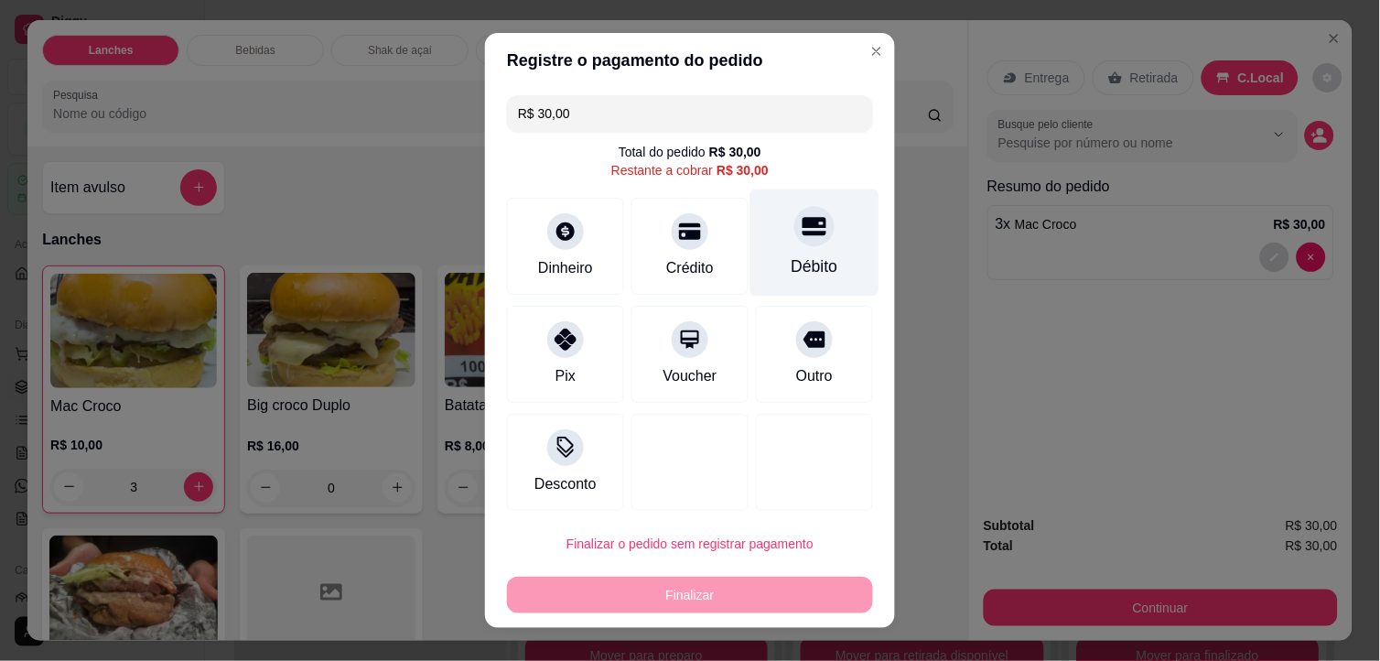
click at [806, 253] on div "Débito" at bounding box center [814, 242] width 129 height 107
type input "R$ 0,00"
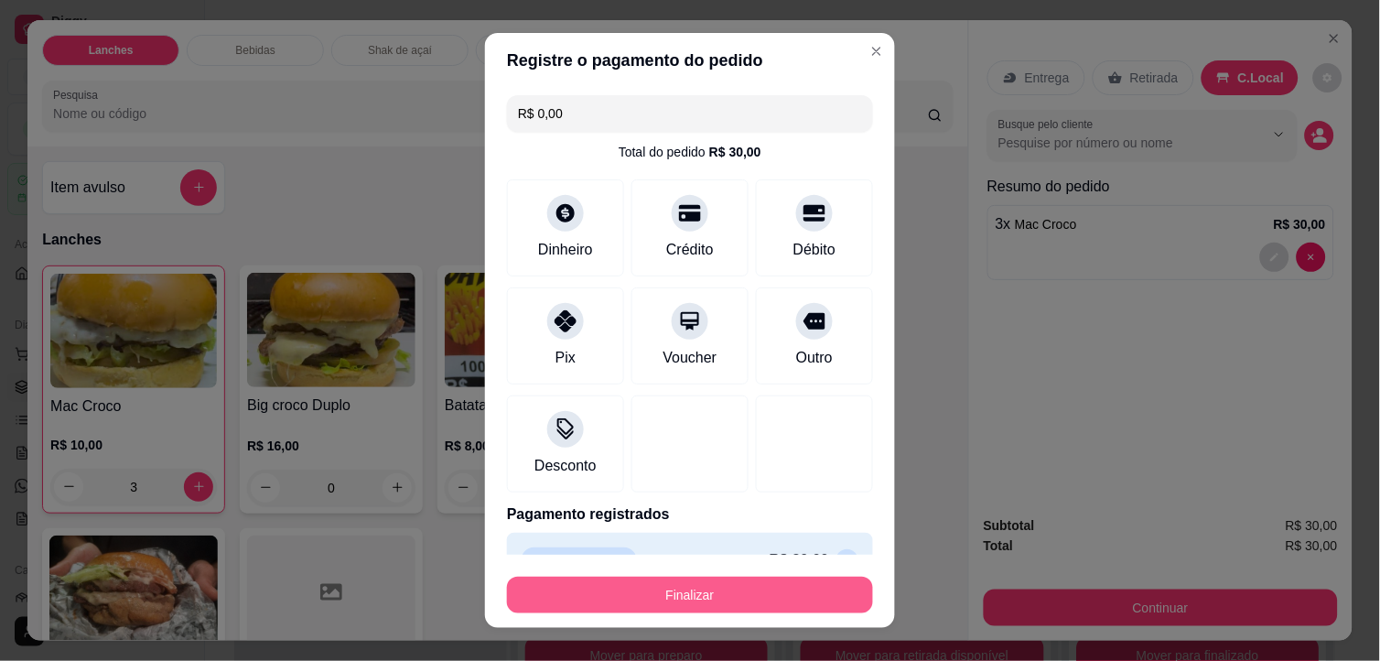
click at [784, 605] on button "Finalizar" at bounding box center [690, 594] width 366 height 37
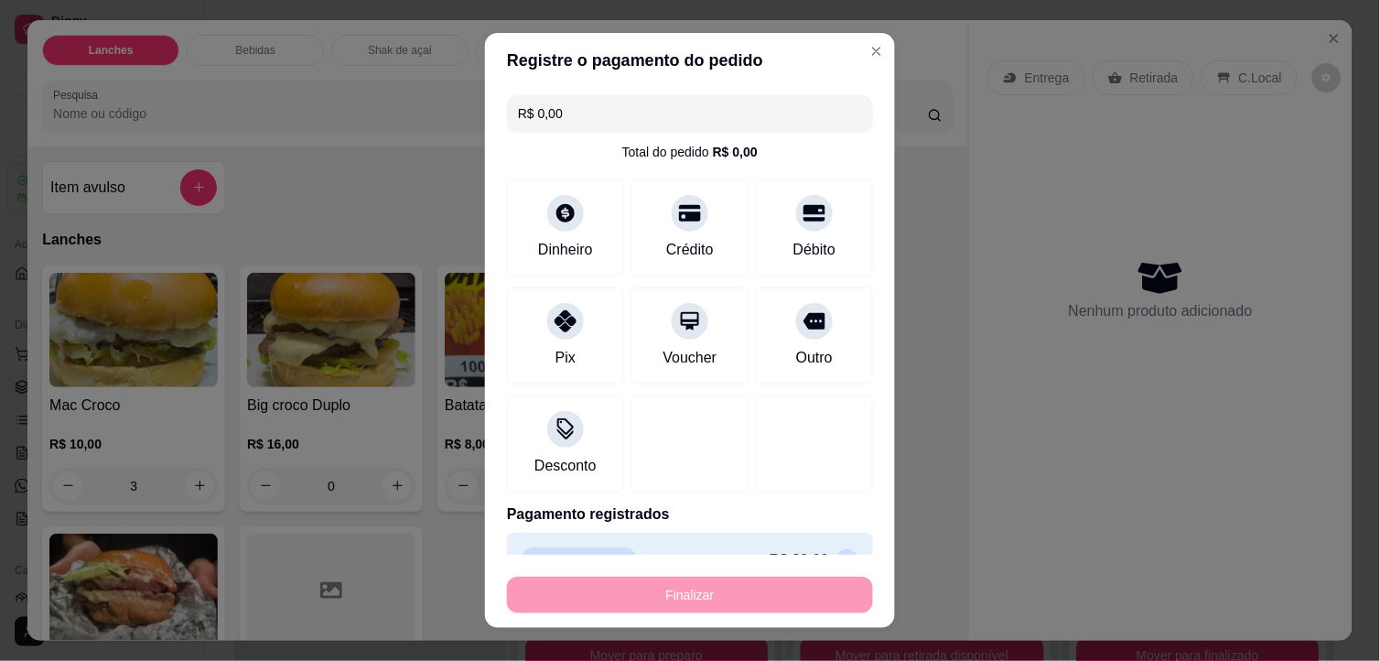
type input "0"
type input "-R$ 30,00"
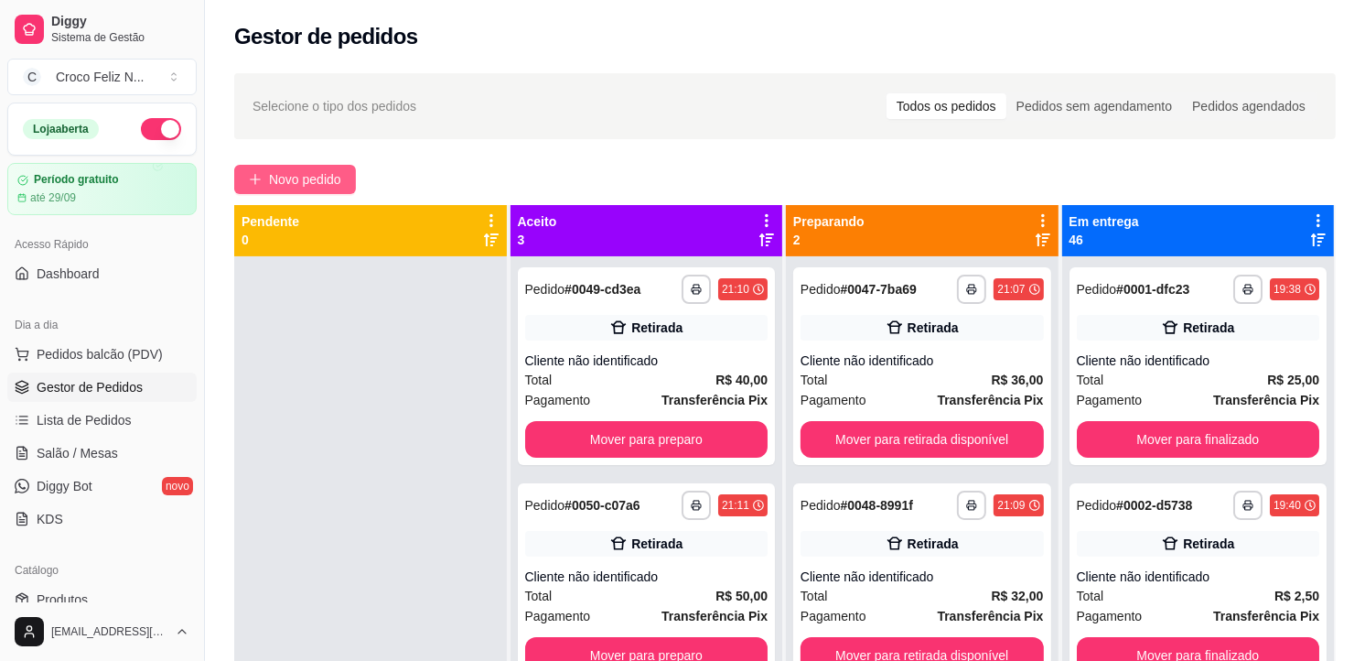
click at [318, 167] on button "Novo pedido" at bounding box center [295, 179] width 122 height 29
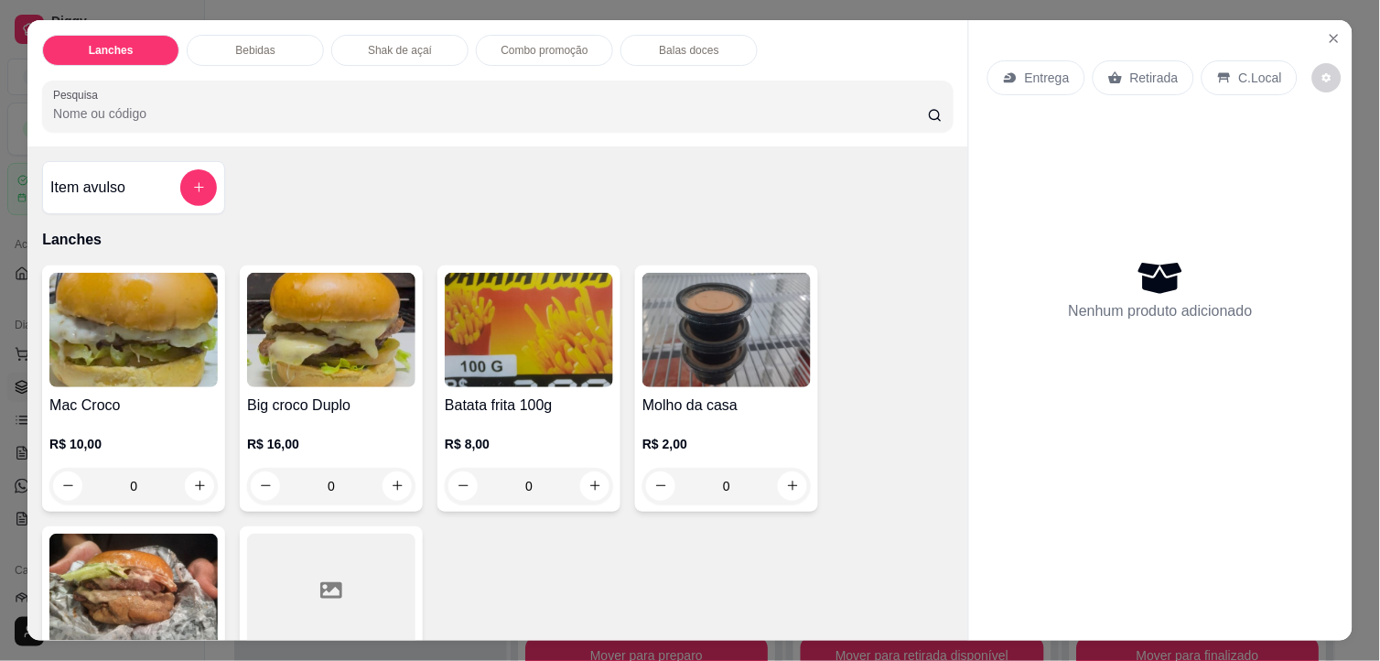
click at [328, 348] on img at bounding box center [331, 330] width 168 height 114
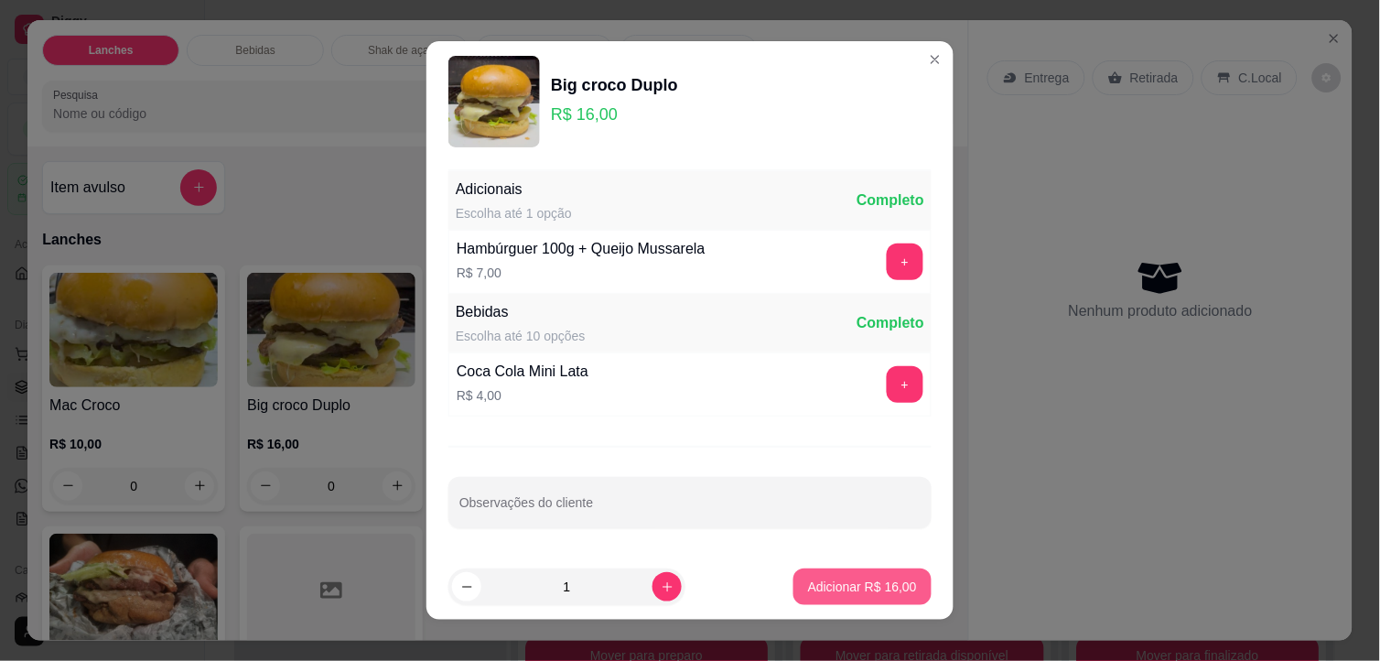
click at [829, 588] on p "Adicionar R$ 16,00" at bounding box center [862, 586] width 109 height 18
type input "1"
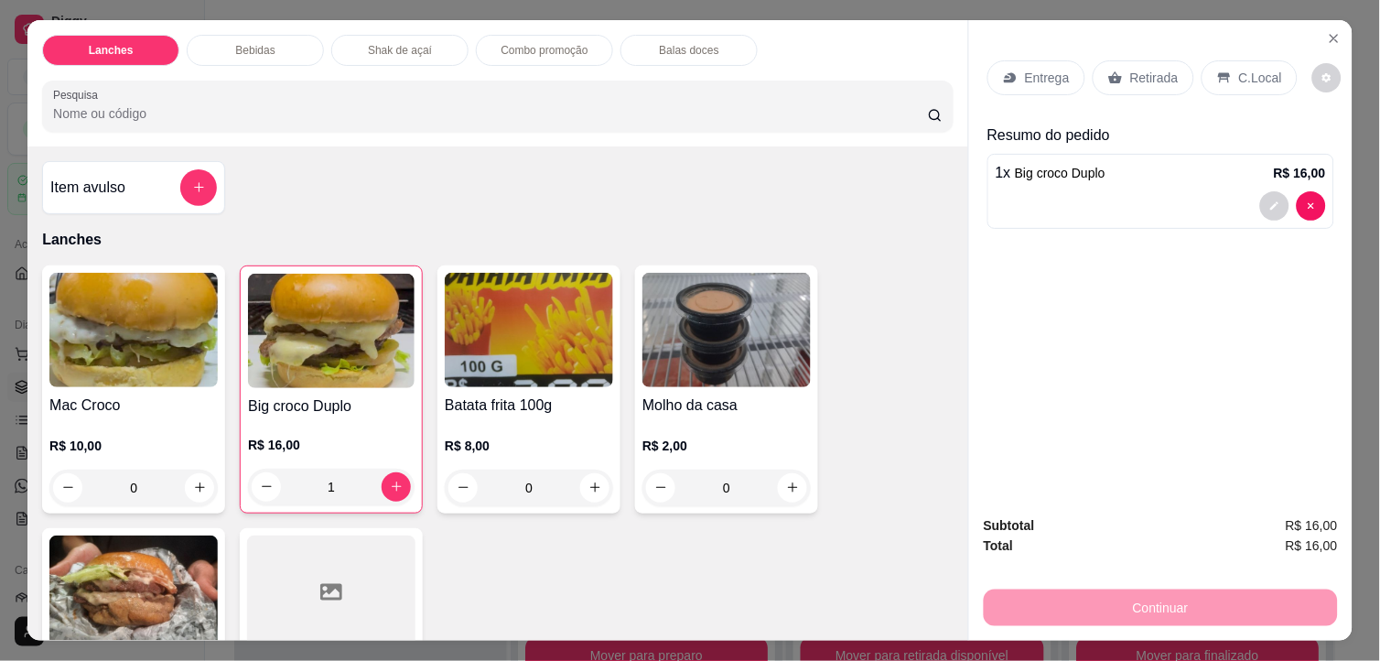
click at [178, 362] on img at bounding box center [133, 330] width 168 height 114
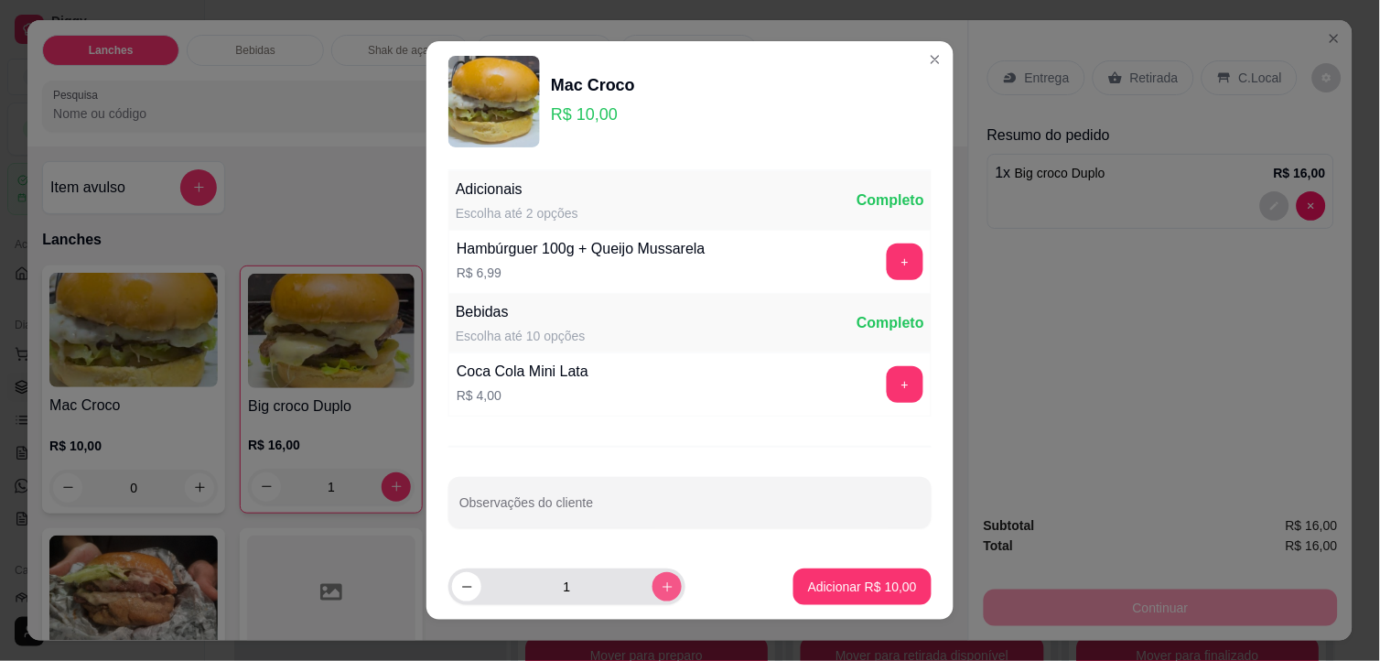
click at [659, 586] on button "increase-product-quantity" at bounding box center [666, 586] width 29 height 29
type input "2"
click at [845, 583] on p "Adicionar R$ 20,00" at bounding box center [862, 586] width 109 height 18
type input "2"
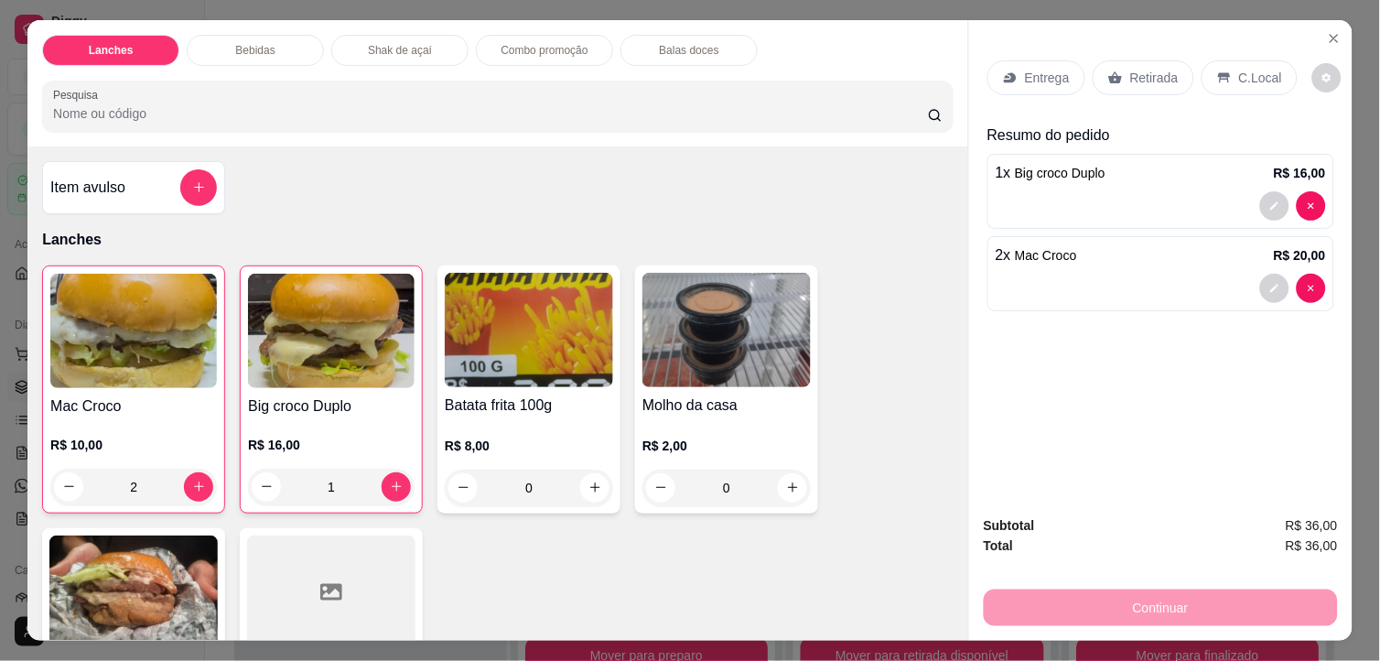
click at [1251, 69] on p "C.Local" at bounding box center [1260, 78] width 43 height 18
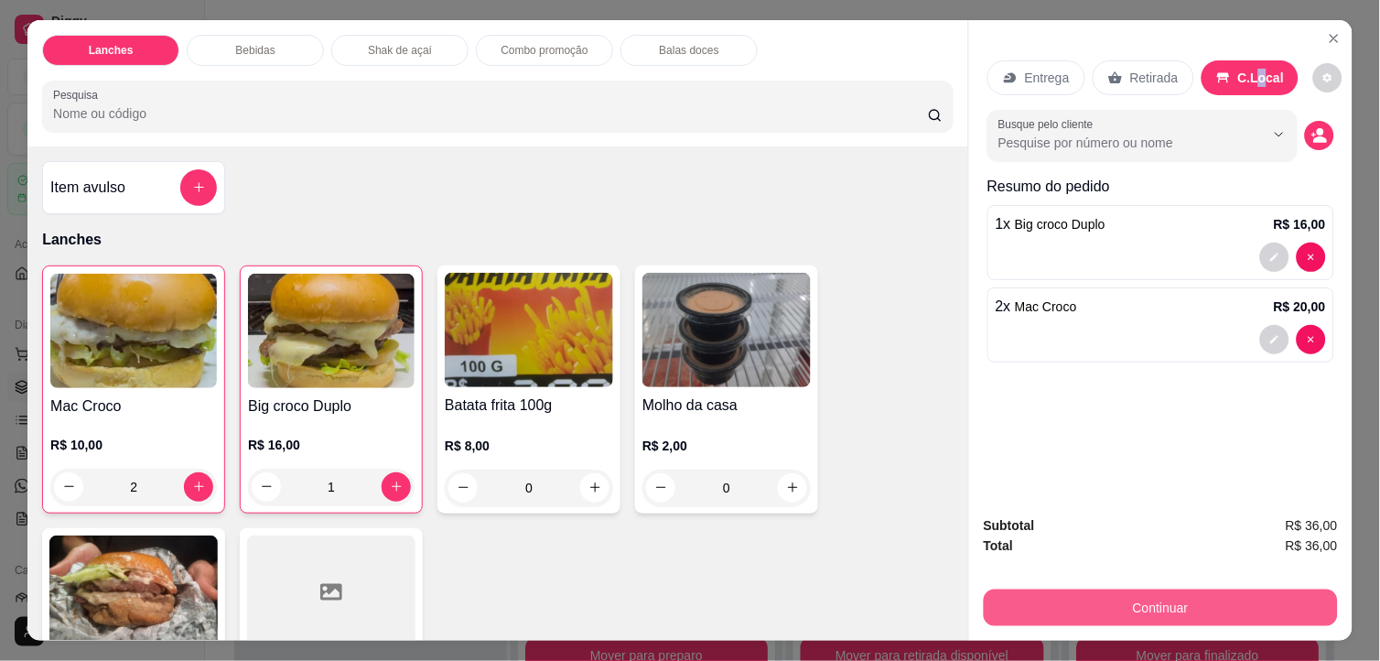
click at [1209, 591] on button "Continuar" at bounding box center [1161, 607] width 354 height 37
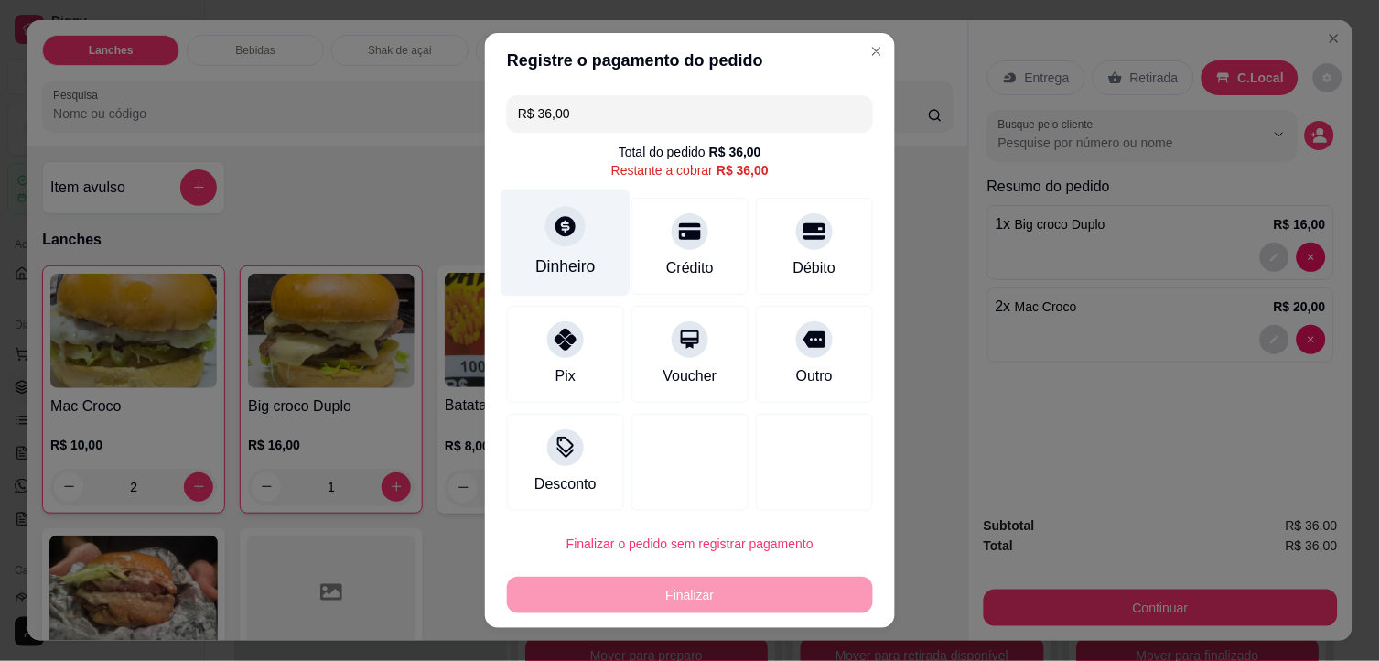
drag, startPoint x: 574, startPoint y: 239, endPoint x: 573, endPoint y: 225, distance: 13.8
click at [573, 225] on div "Dinheiro" at bounding box center [565, 242] width 129 height 107
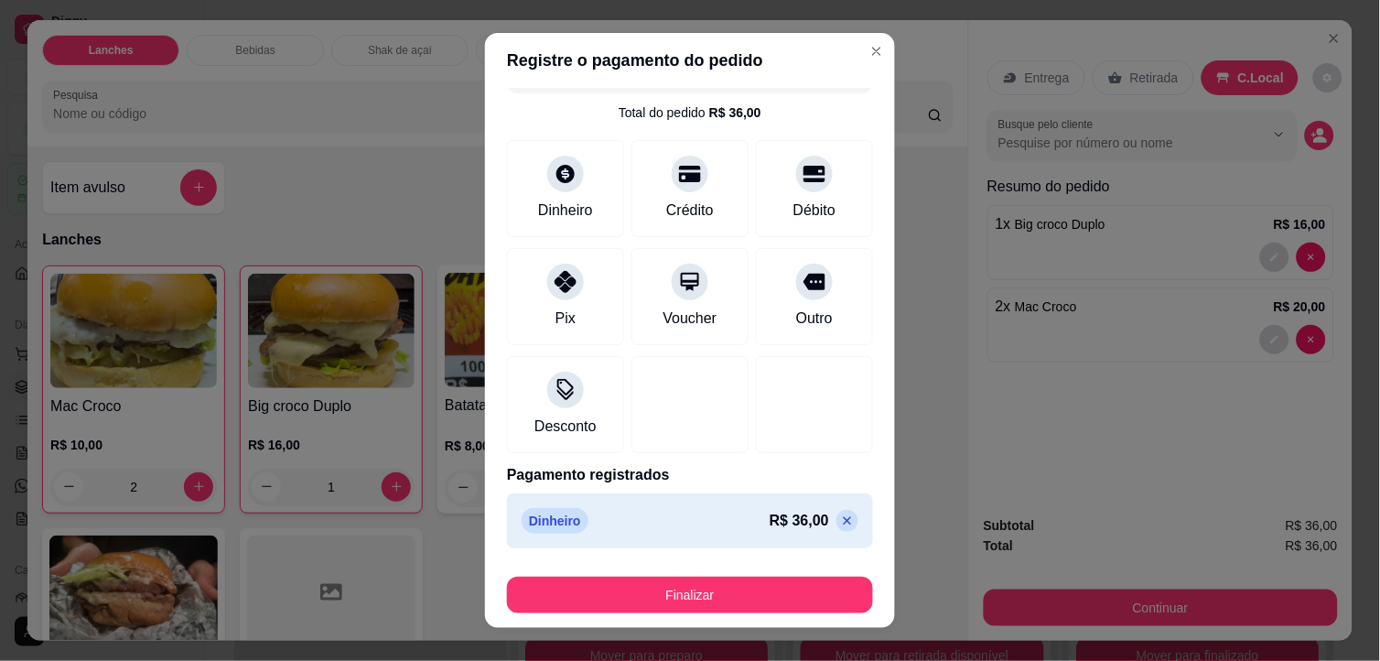
click at [840, 522] on icon at bounding box center [847, 520] width 15 height 15
type input "R$ 36,00"
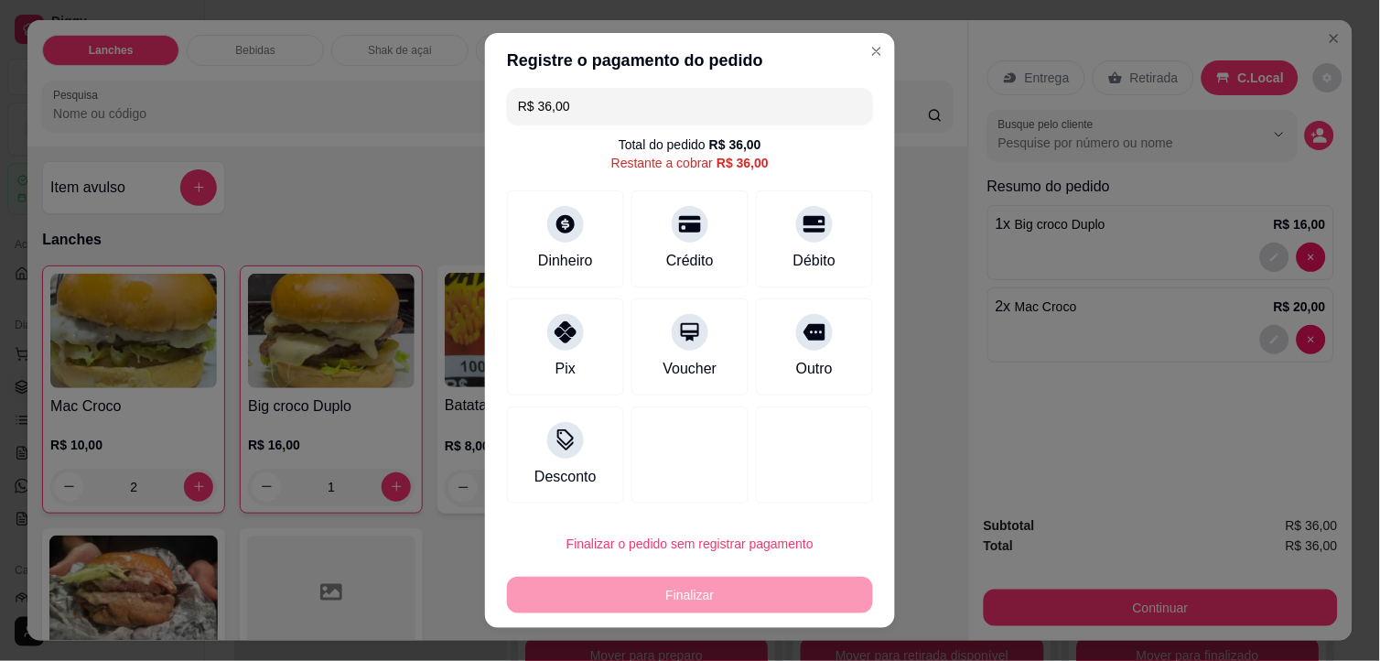
scroll to position [6, 0]
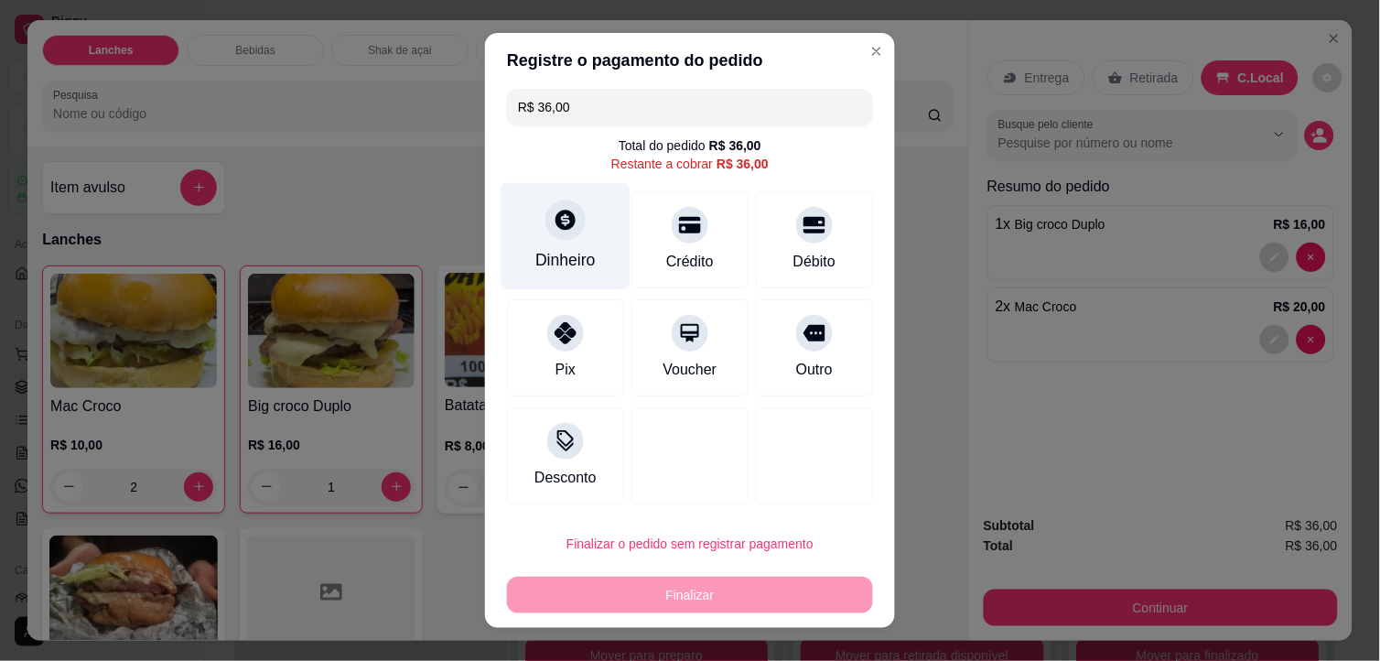
click at [553, 258] on div "Dinheiro" at bounding box center [565, 260] width 60 height 24
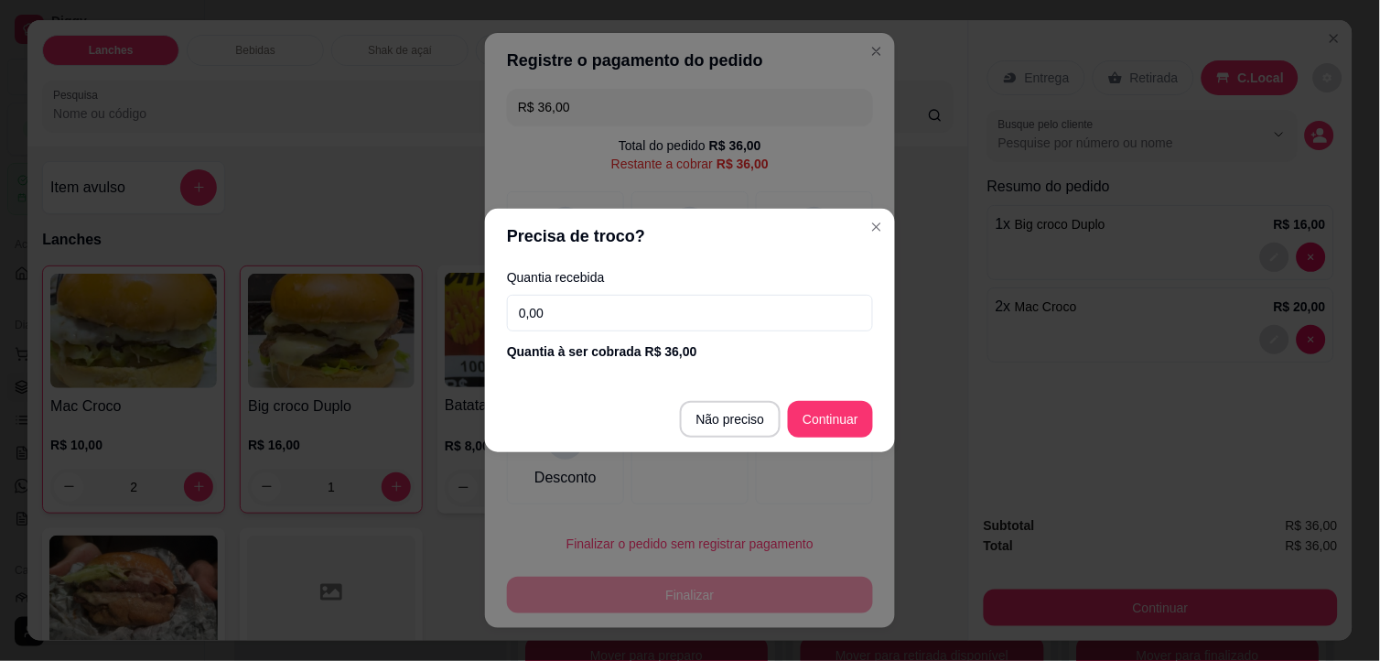
click at [690, 321] on input "0,00" at bounding box center [690, 313] width 366 height 37
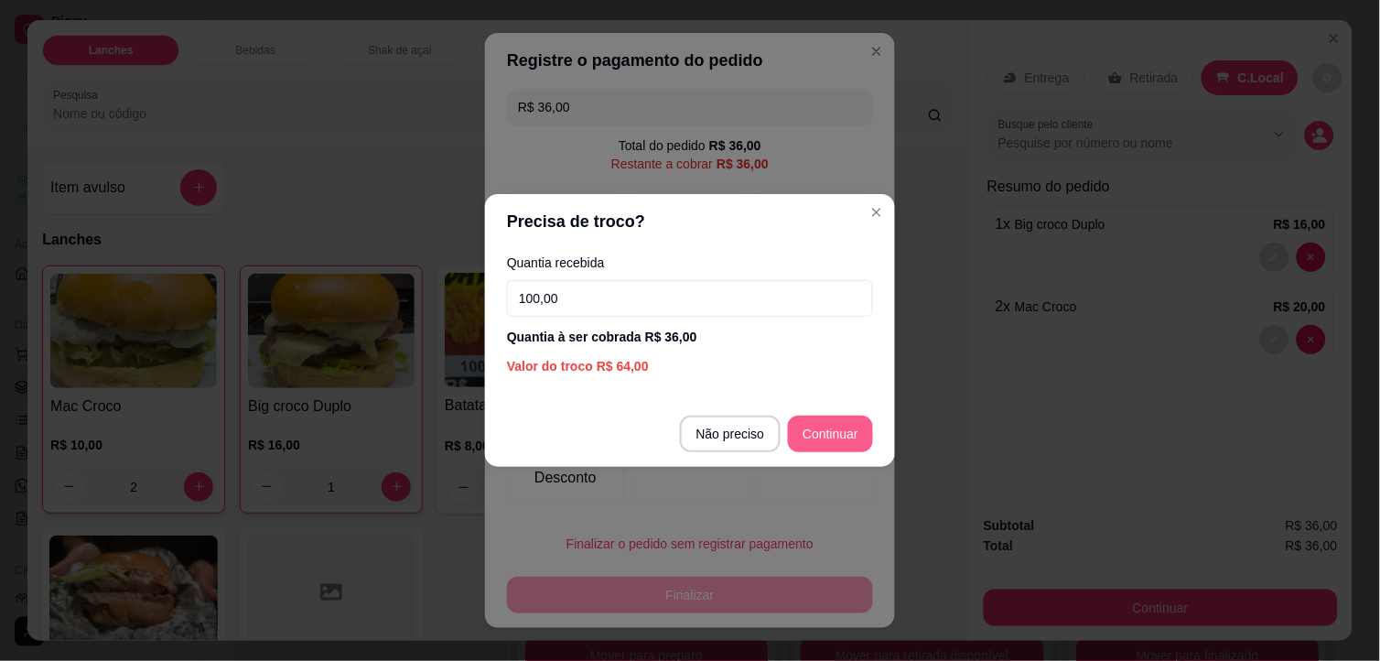
type input "100,00"
type input "R$ 0,00"
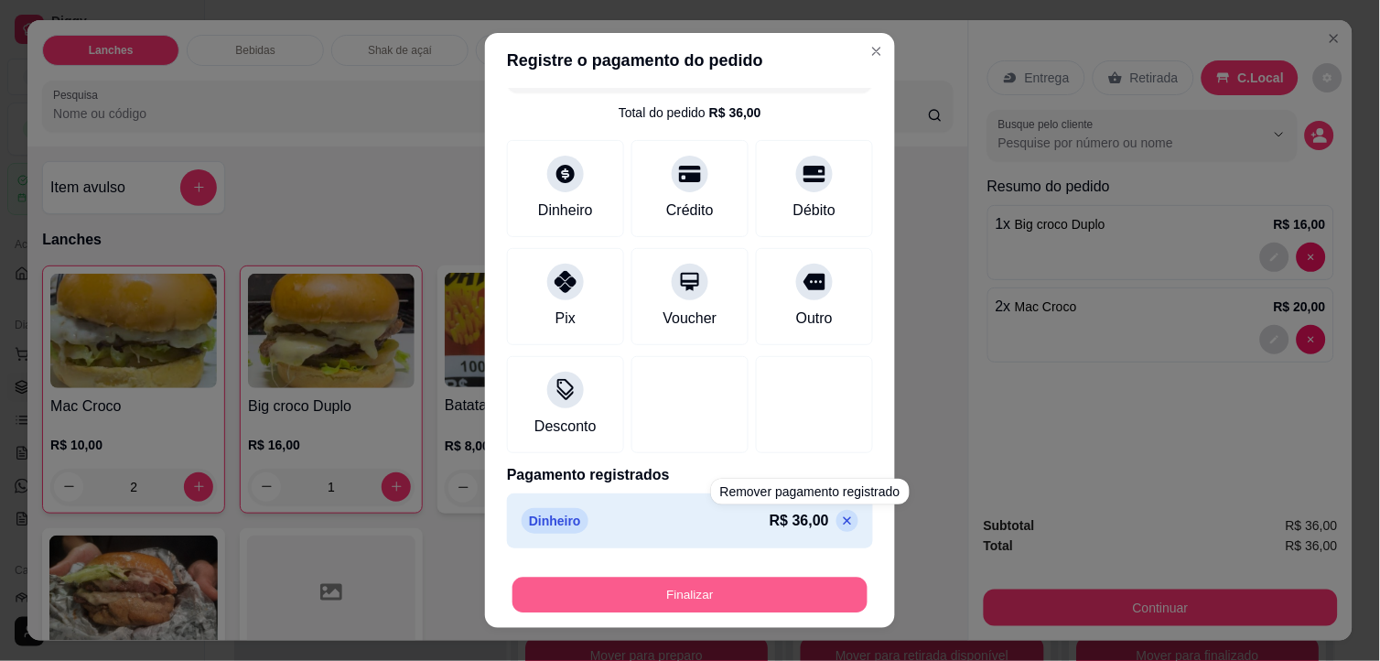
click at [789, 582] on button "Finalizar" at bounding box center [689, 595] width 355 height 36
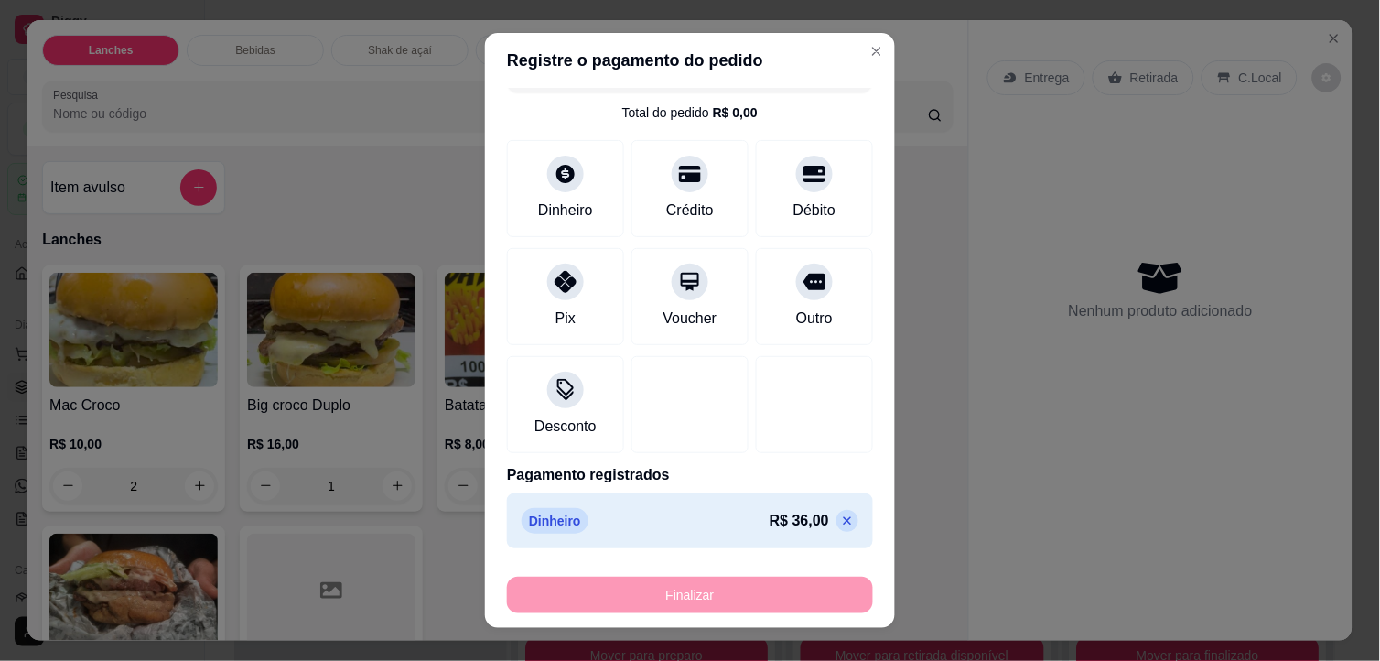
type input "0"
type input "-R$ 36,00"
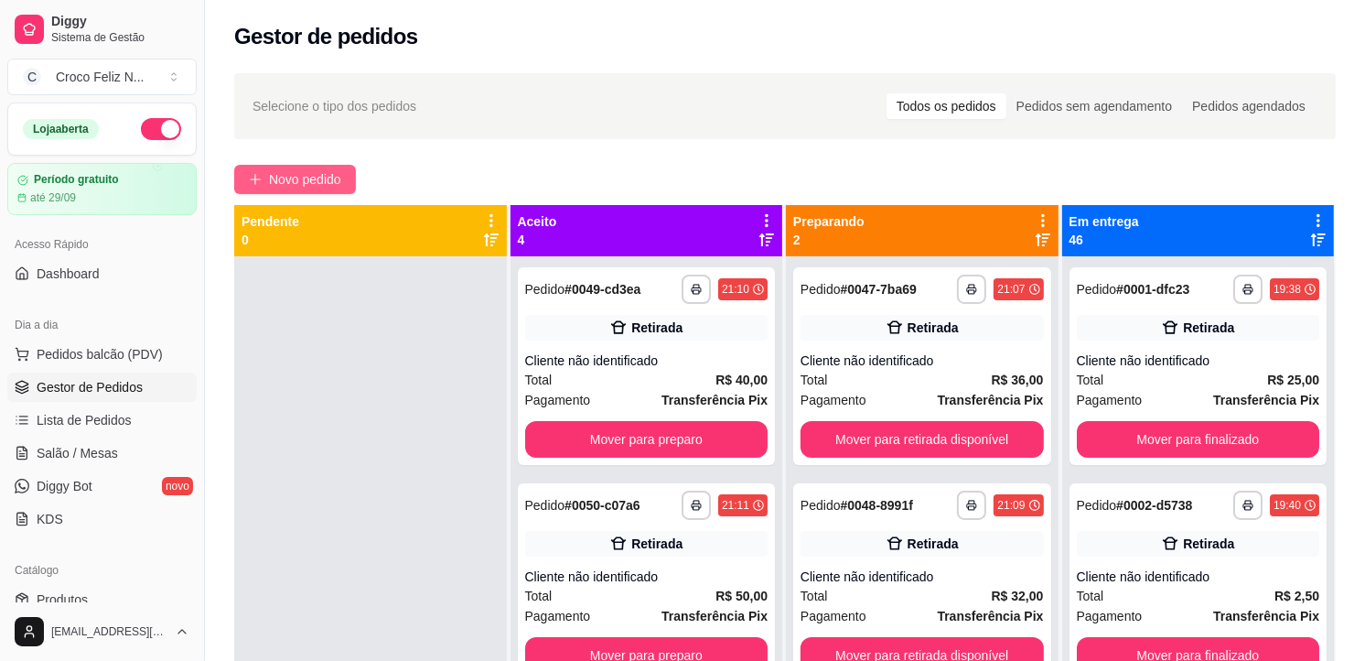
click at [313, 180] on span "Novo pedido" at bounding box center [305, 179] width 72 height 20
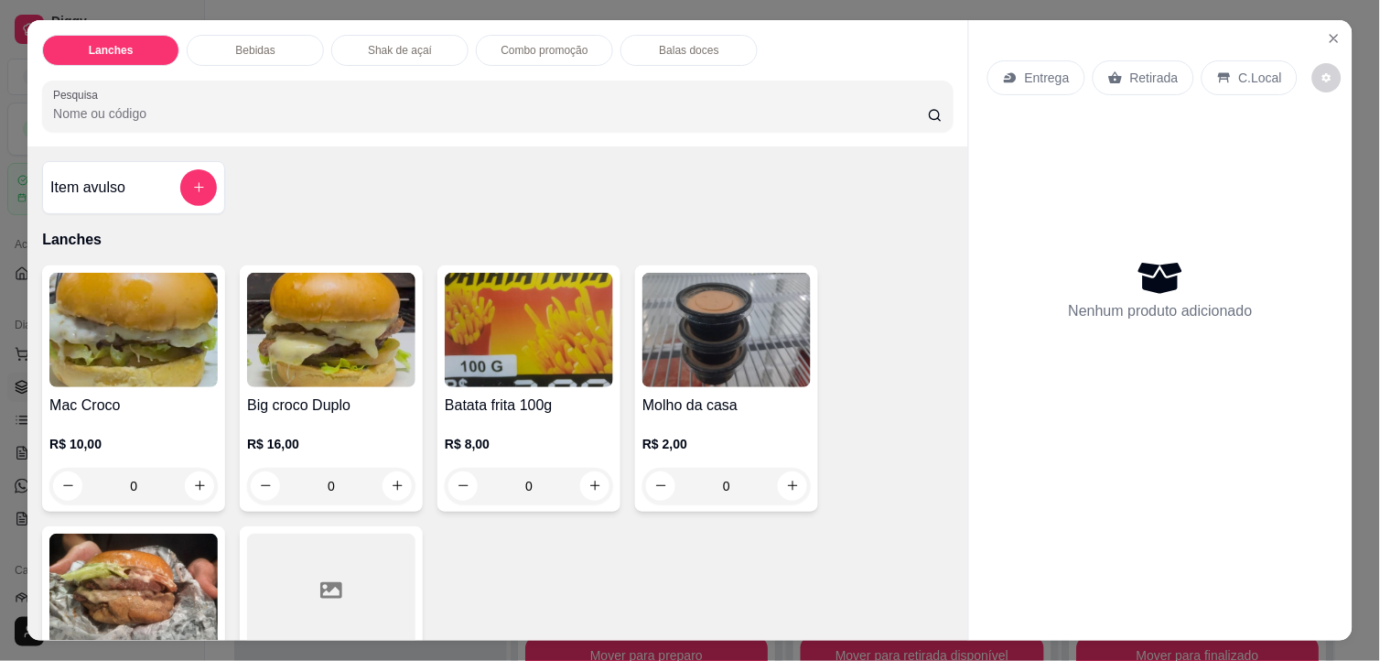
click at [123, 350] on img at bounding box center [133, 330] width 168 height 114
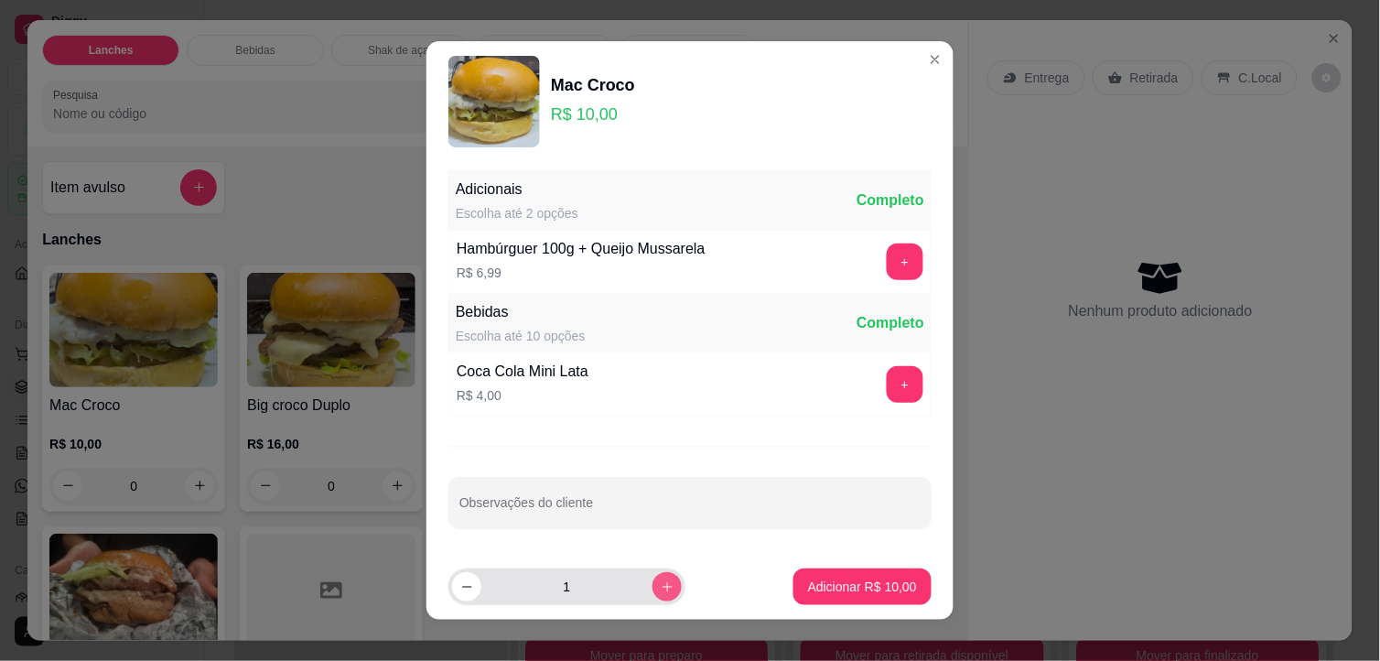
click at [661, 586] on icon "increase-product-quantity" at bounding box center [668, 587] width 14 height 14
type input "2"
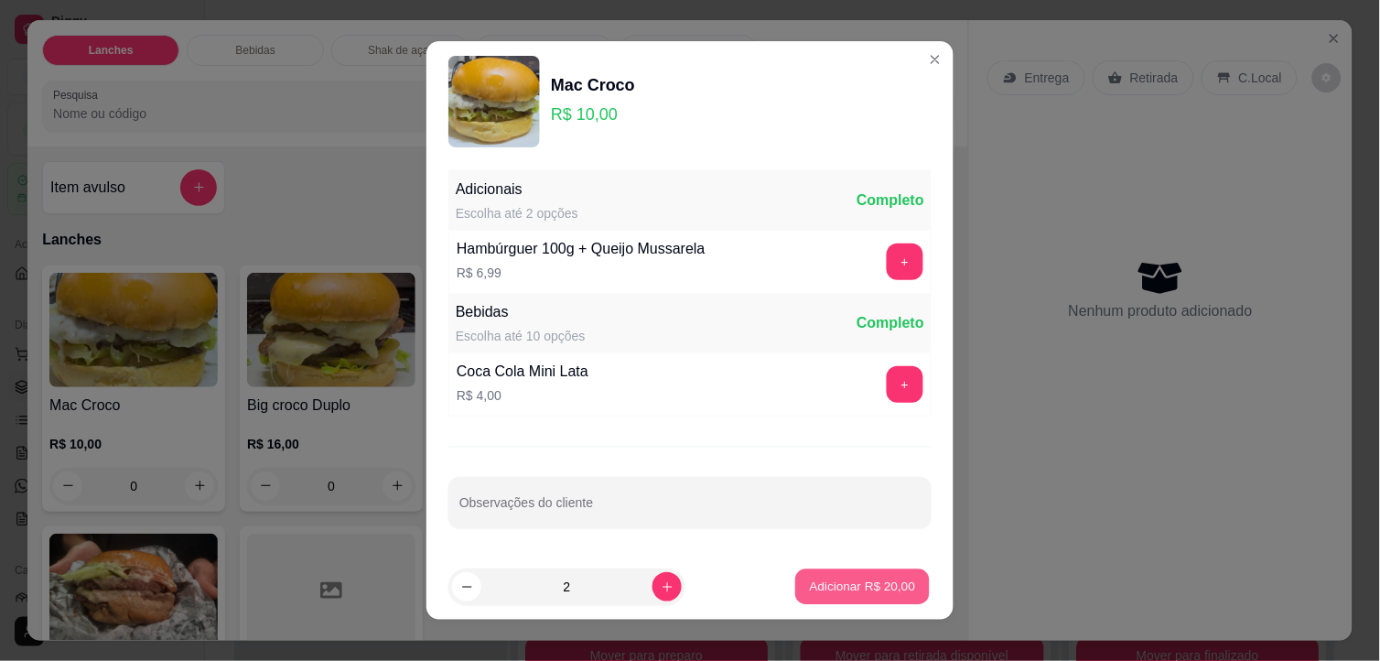
click at [834, 597] on button "Adicionar R$ 20,00" at bounding box center [862, 587] width 135 height 36
type input "2"
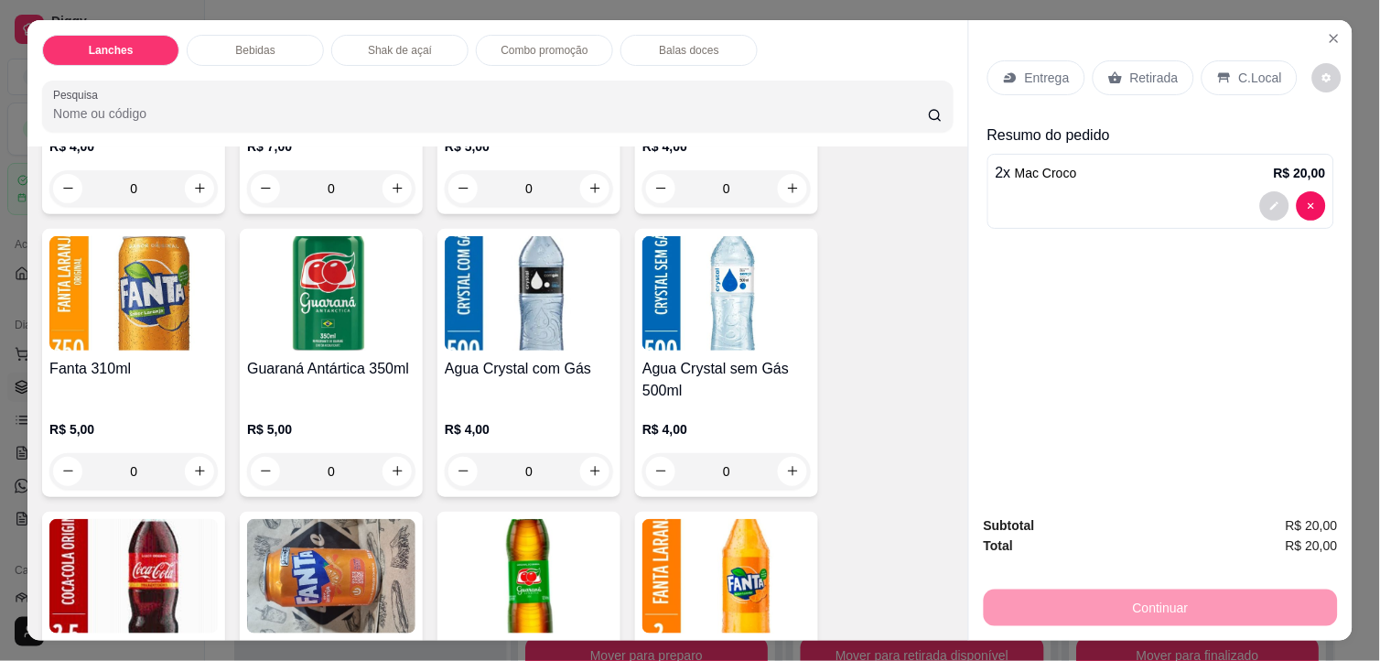
scroll to position [915, 0]
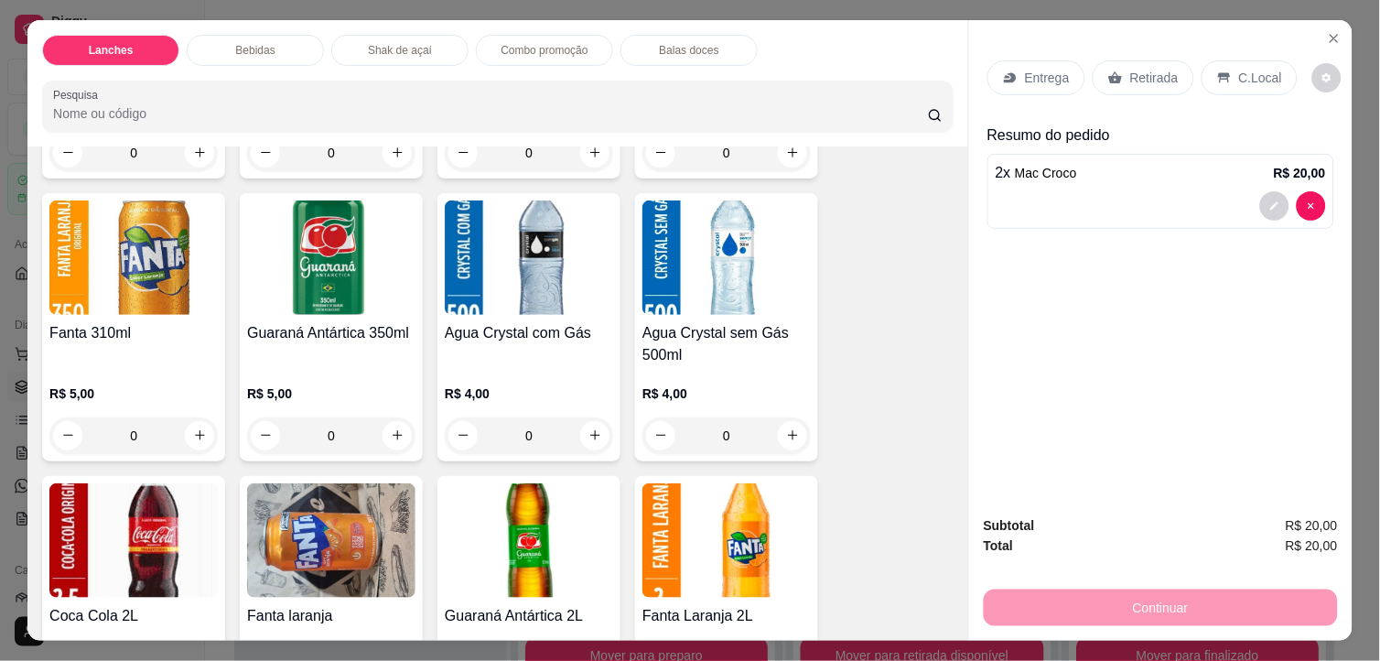
click at [707, 297] on img at bounding box center [726, 257] width 168 height 114
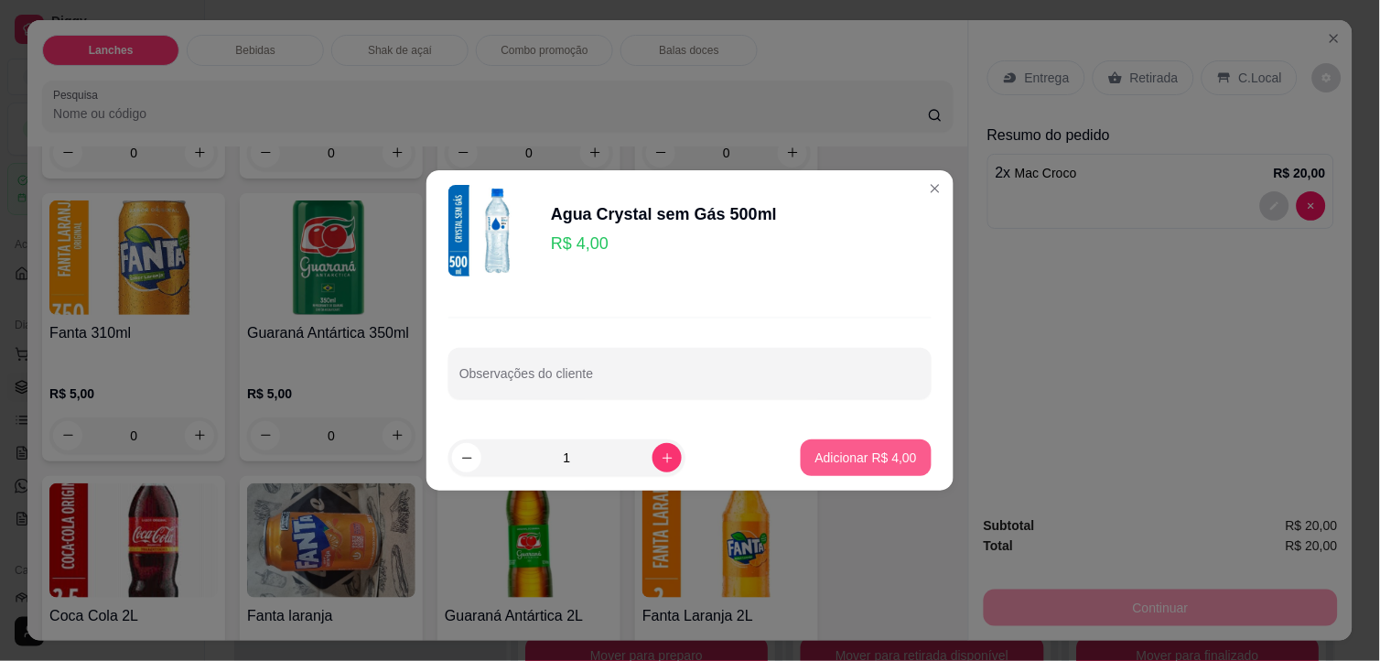
click at [879, 452] on p "Adicionar R$ 4,00" at bounding box center [866, 457] width 102 height 18
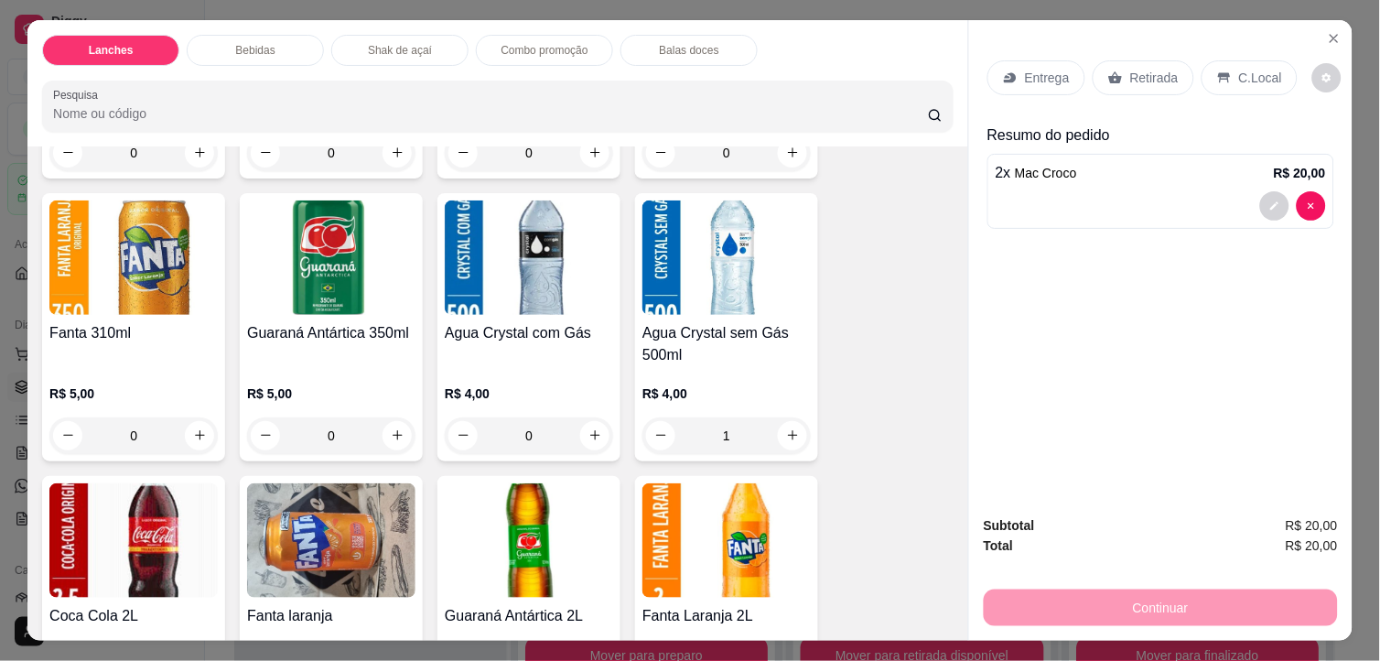
type input "0"
click at [527, 253] on img at bounding box center [529, 257] width 168 height 114
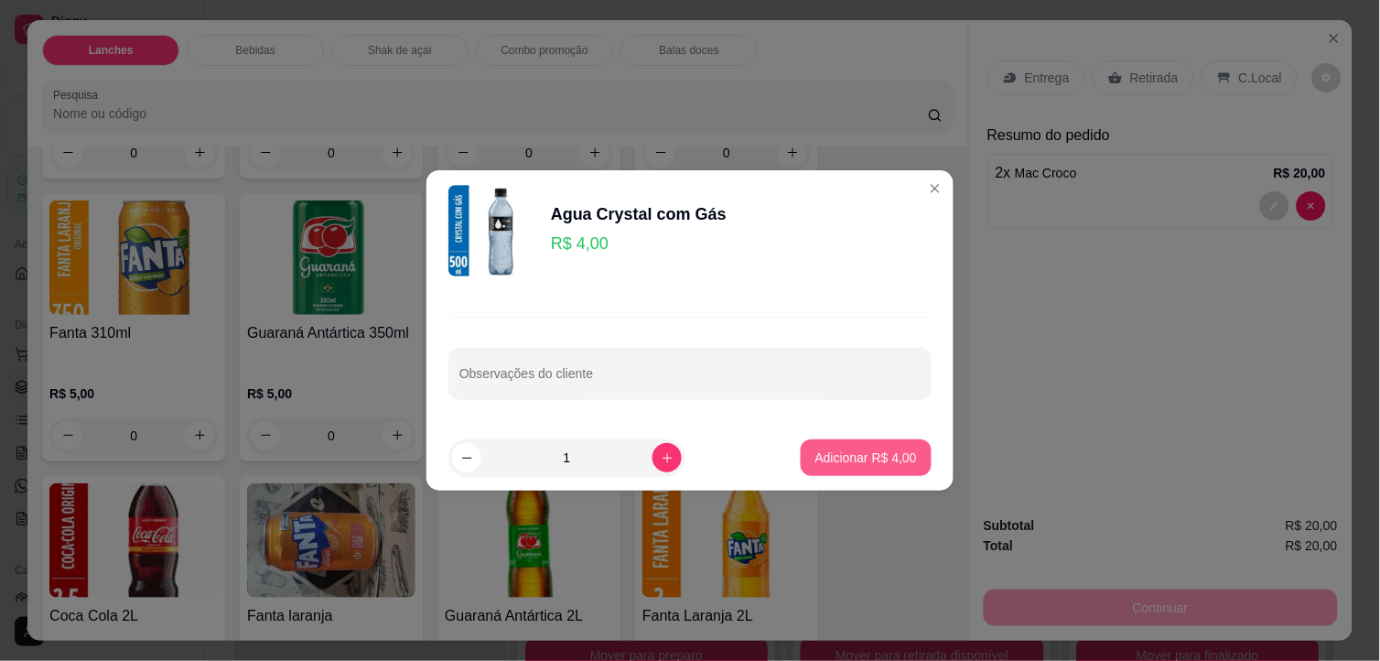
click at [865, 452] on p "Adicionar R$ 4,00" at bounding box center [866, 457] width 102 height 18
type input "1"
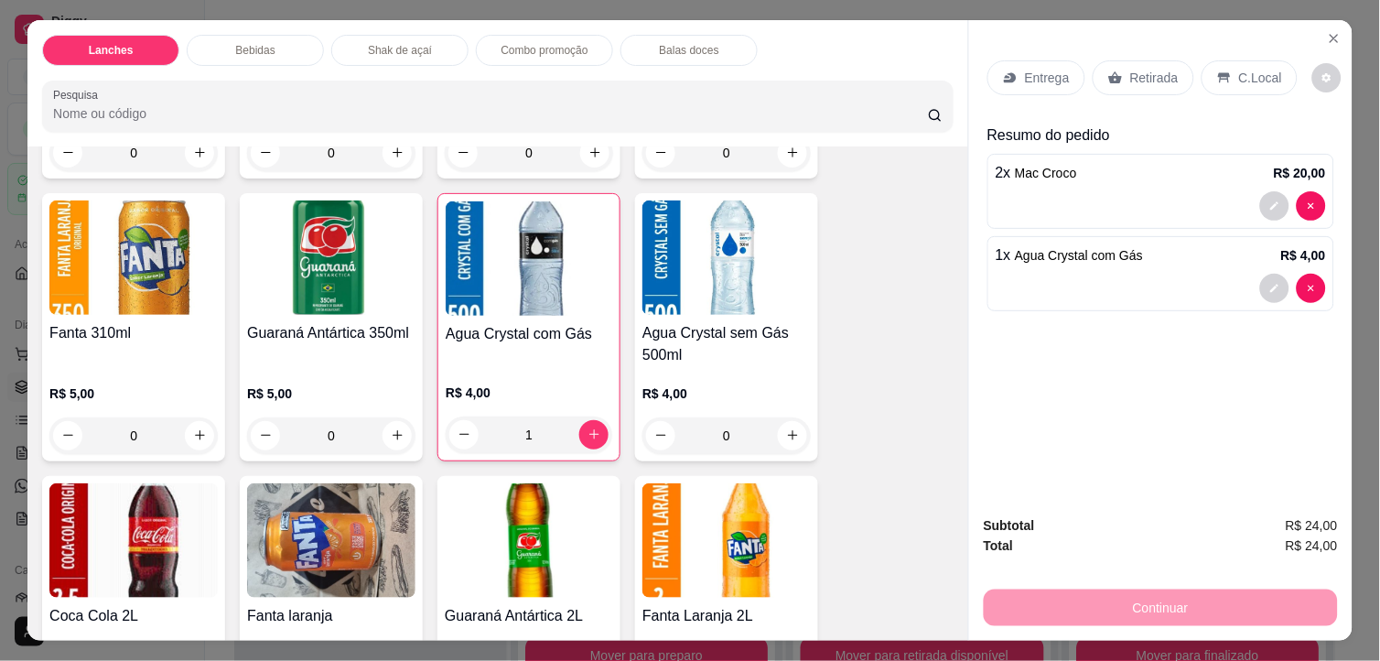
click at [1254, 71] on p "C.Local" at bounding box center [1260, 78] width 43 height 18
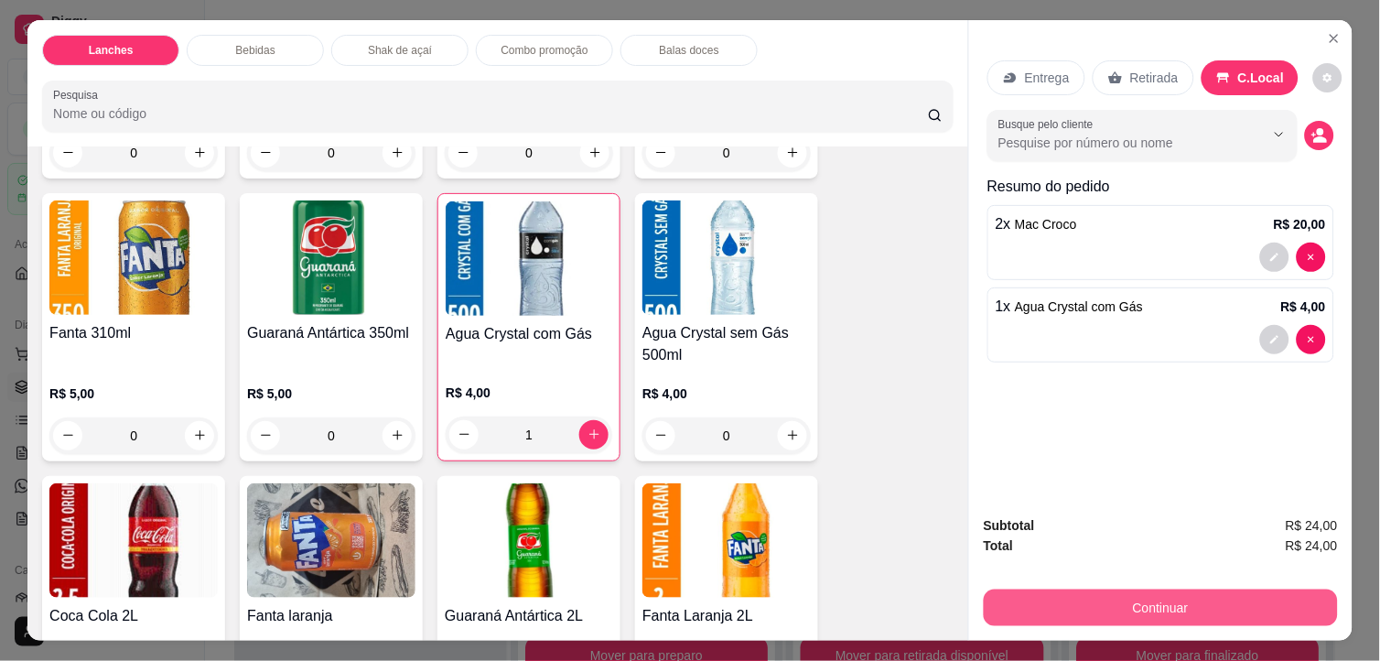
click at [1266, 598] on button "Continuar" at bounding box center [1161, 607] width 354 height 37
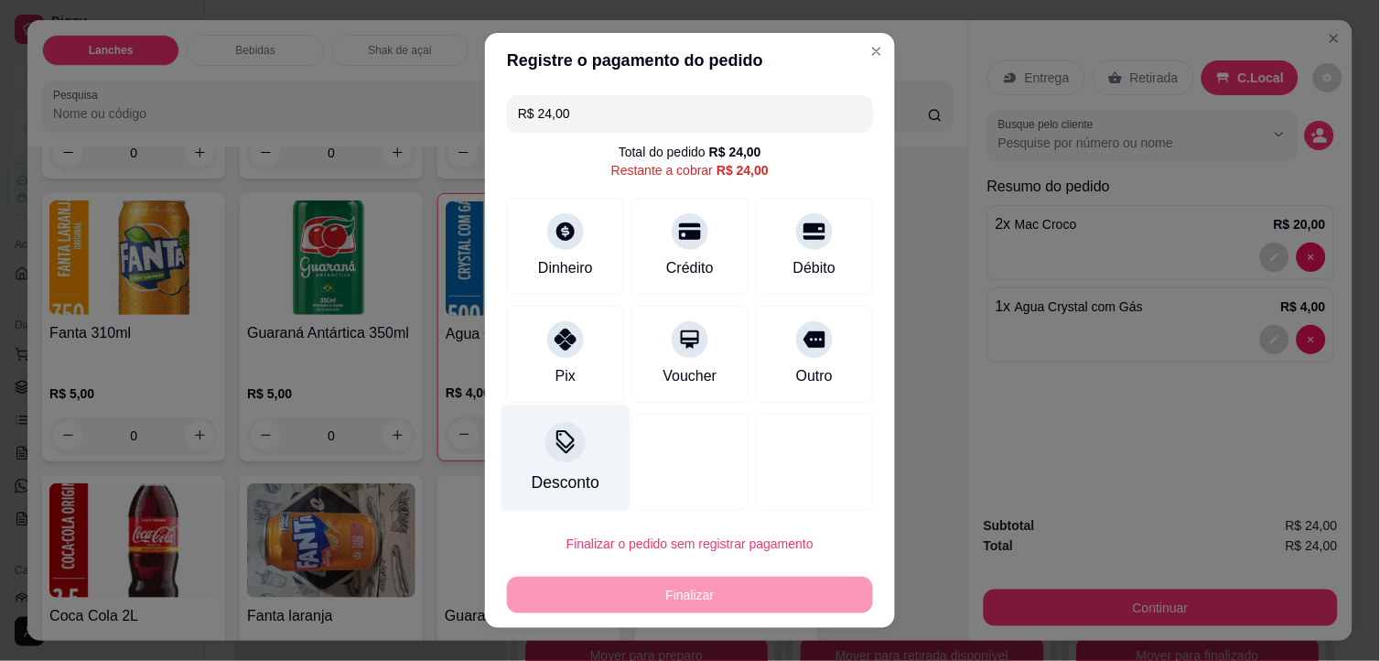
drag, startPoint x: 543, startPoint y: 364, endPoint x: 565, endPoint y: 404, distance: 45.9
click at [544, 369] on div "Pix" at bounding box center [565, 354] width 117 height 97
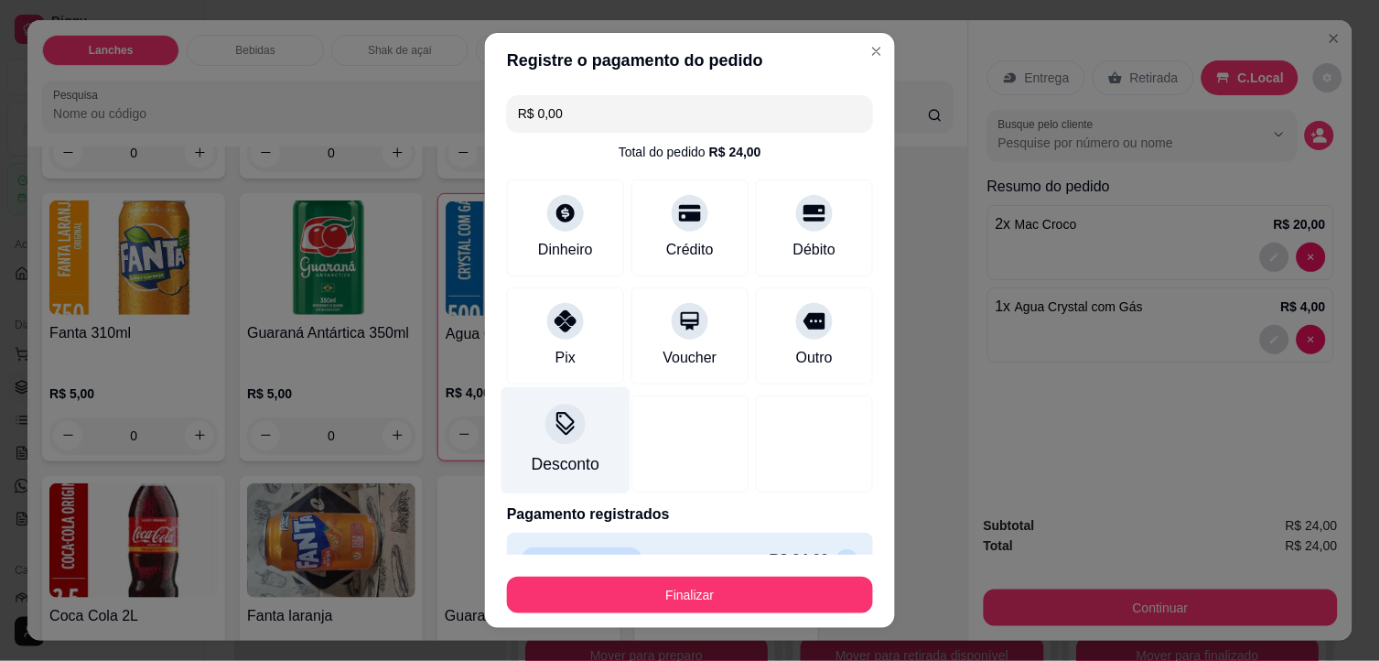
type input "R$ 0,00"
click at [651, 576] on button "Finalizar" at bounding box center [690, 594] width 366 height 37
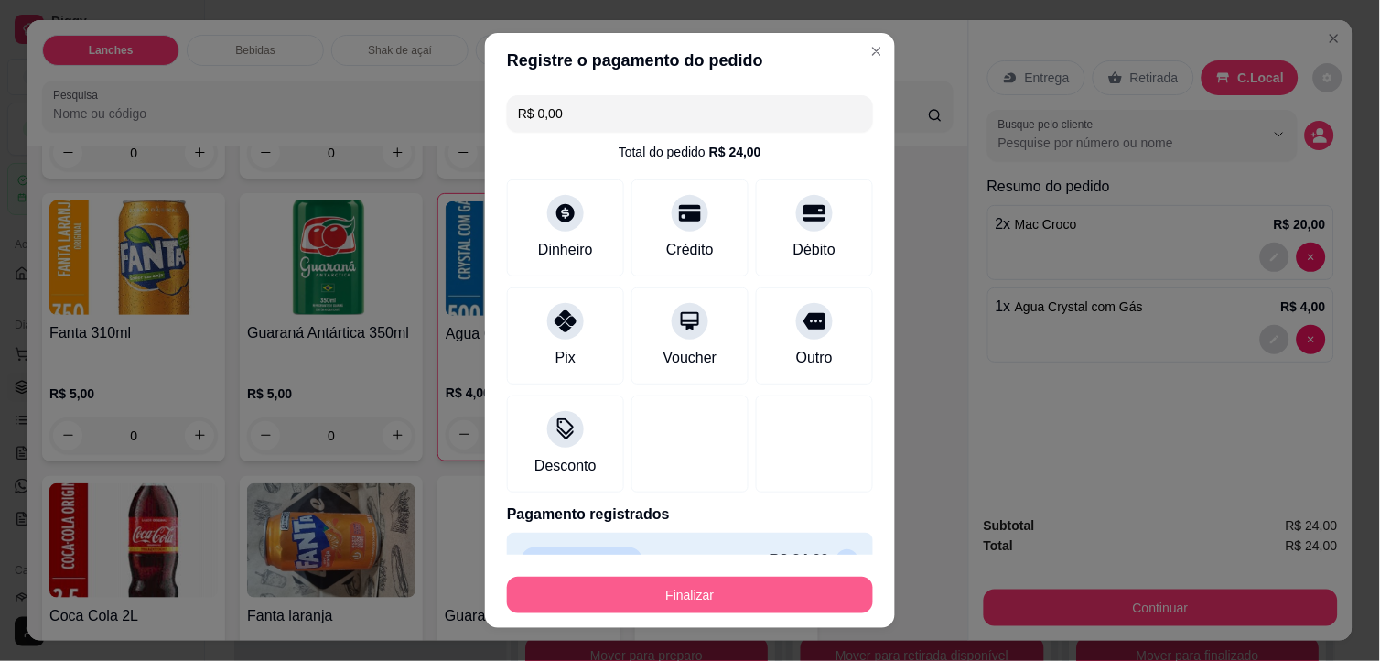
click at [780, 593] on button "Finalizar" at bounding box center [690, 594] width 366 height 37
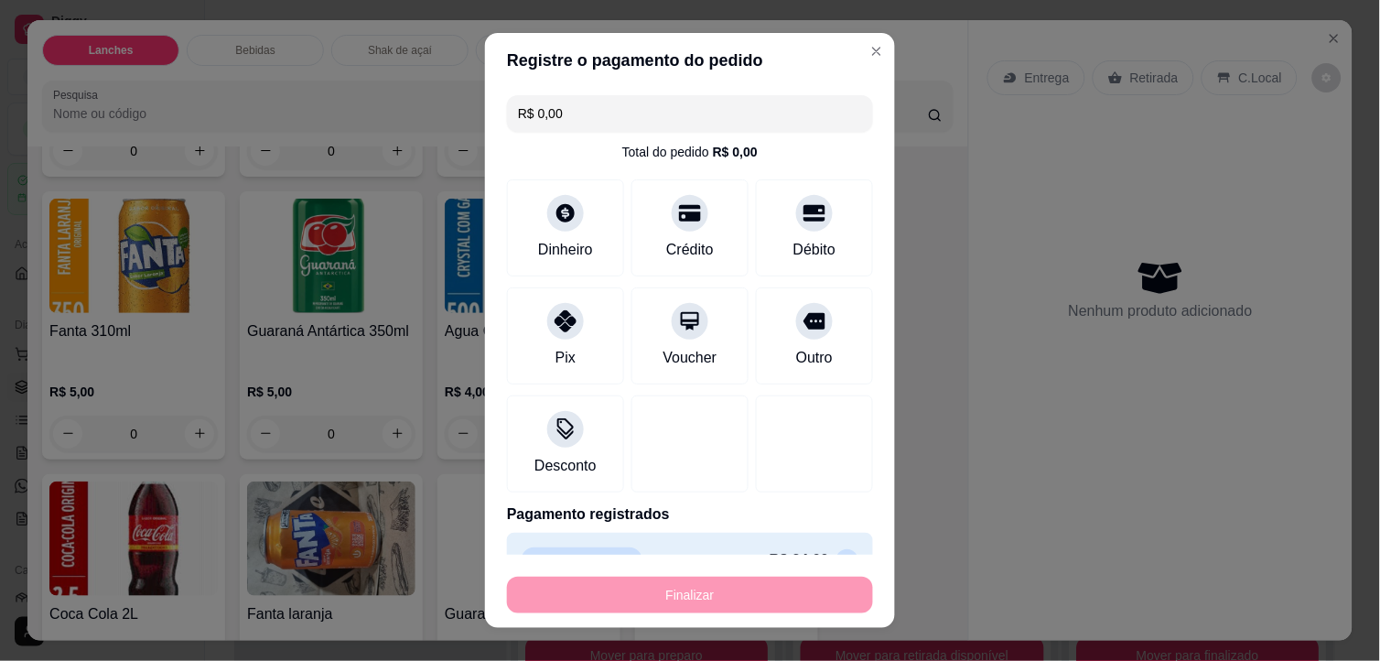
type input "0"
type input "-R$ 24,00"
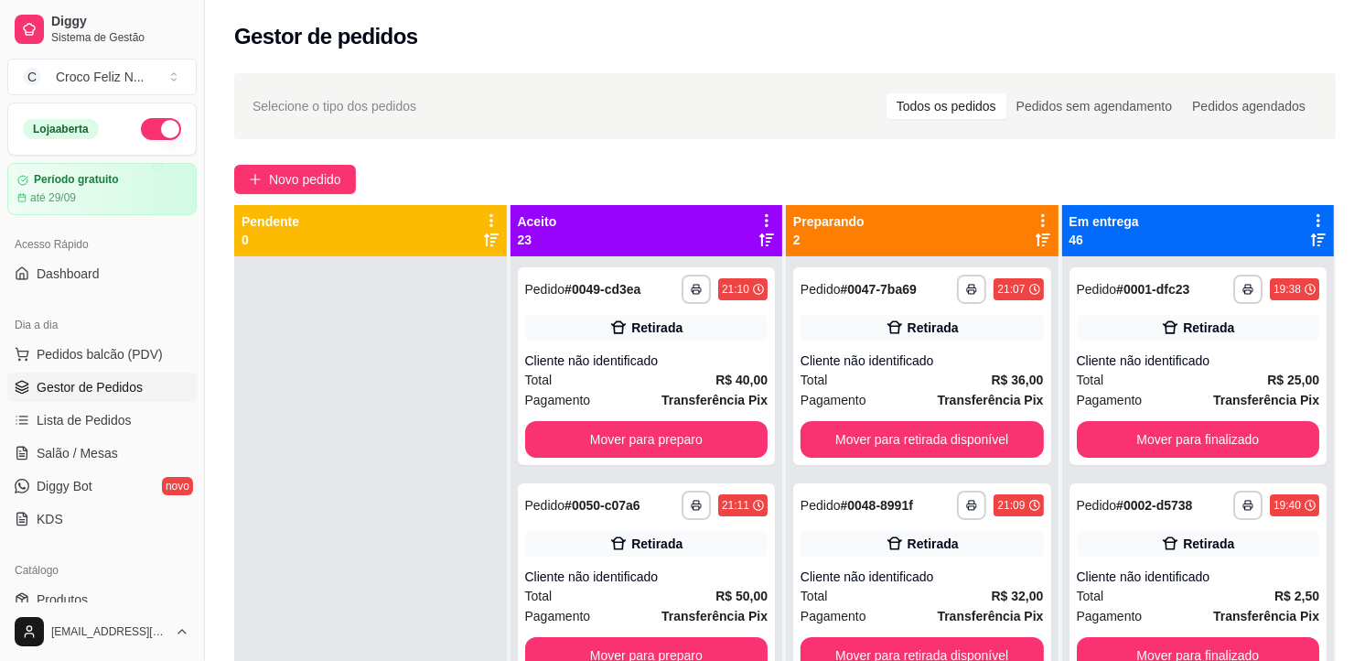
click at [764, 221] on icon at bounding box center [767, 220] width 16 height 16
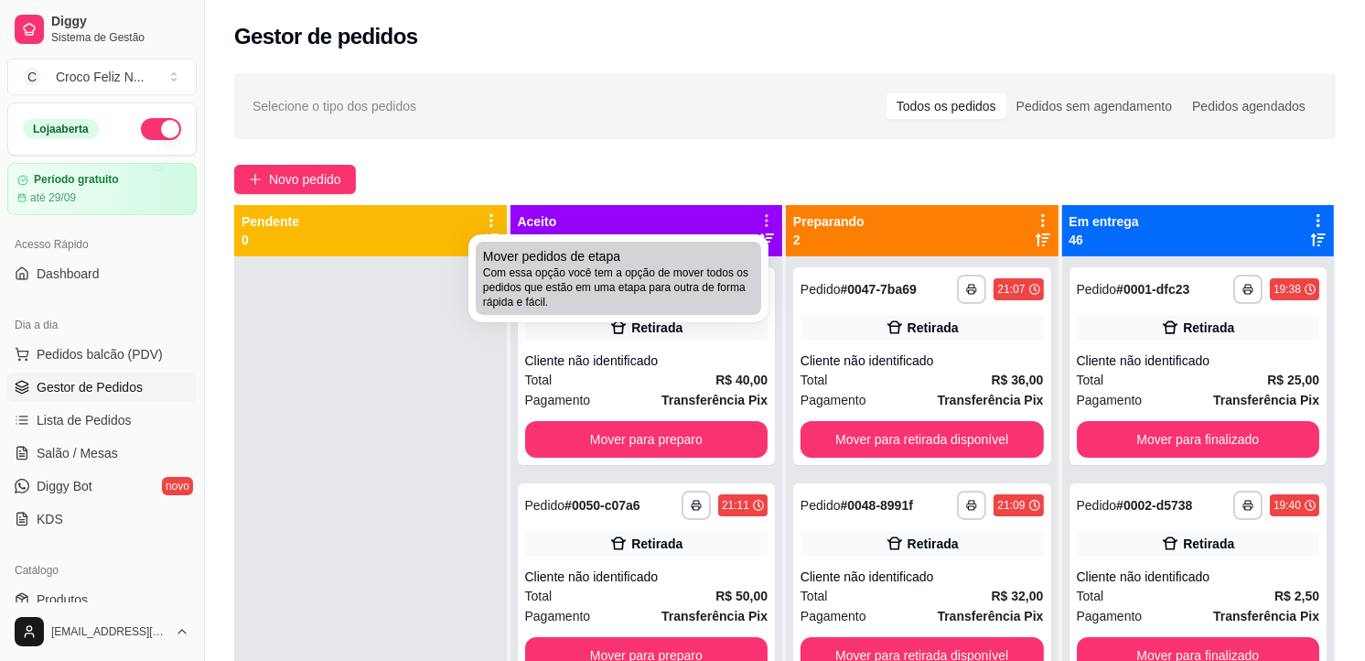
click at [686, 268] on span "Com essa opção você tem a opção de mover todos os pedidos que estão em uma etap…" at bounding box center [618, 287] width 271 height 44
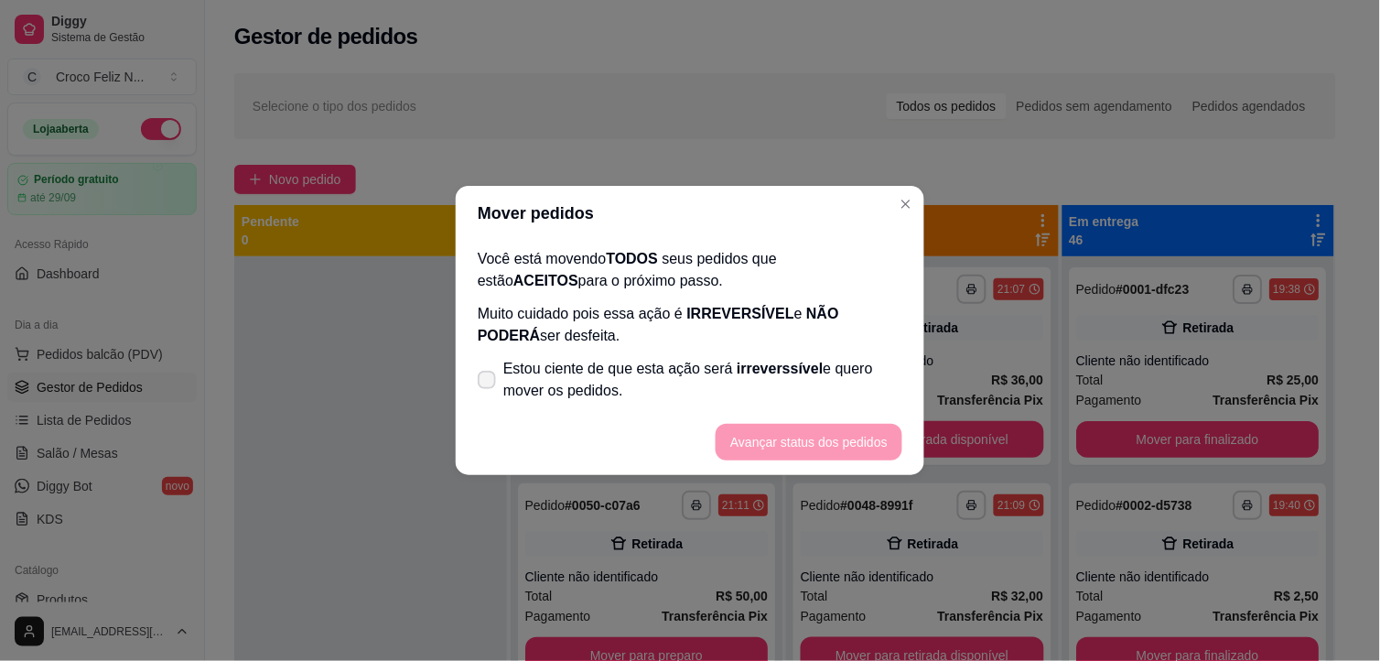
click at [597, 386] on span "Estou ciente de que esta ação será irreverssível e quero mover os pedidos." at bounding box center [702, 380] width 399 height 44
click at [489, 386] on input "Estou ciente de que esta ação será irreverssível e quero mover os pedidos." at bounding box center [483, 389] width 12 height 12
checkbox input "true"
click at [824, 435] on button "Avançar status dos pedidos" at bounding box center [809, 442] width 187 height 37
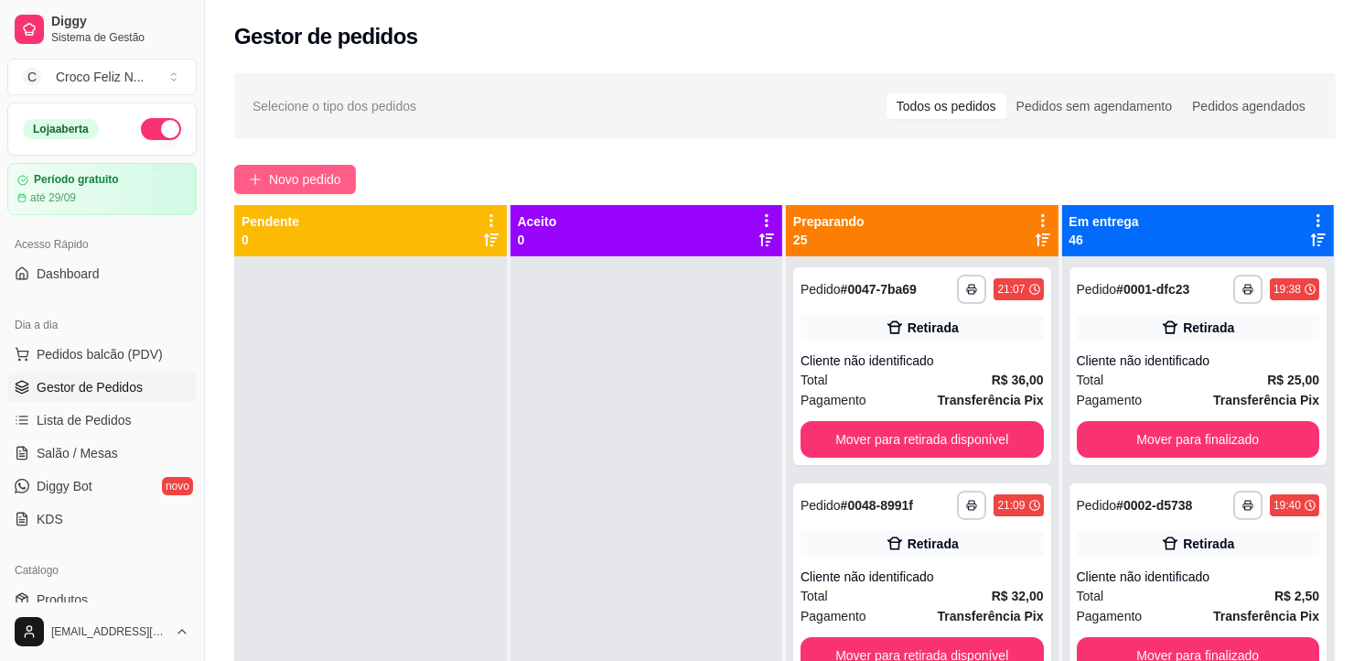
click at [344, 188] on button "Novo pedido" at bounding box center [295, 179] width 122 height 29
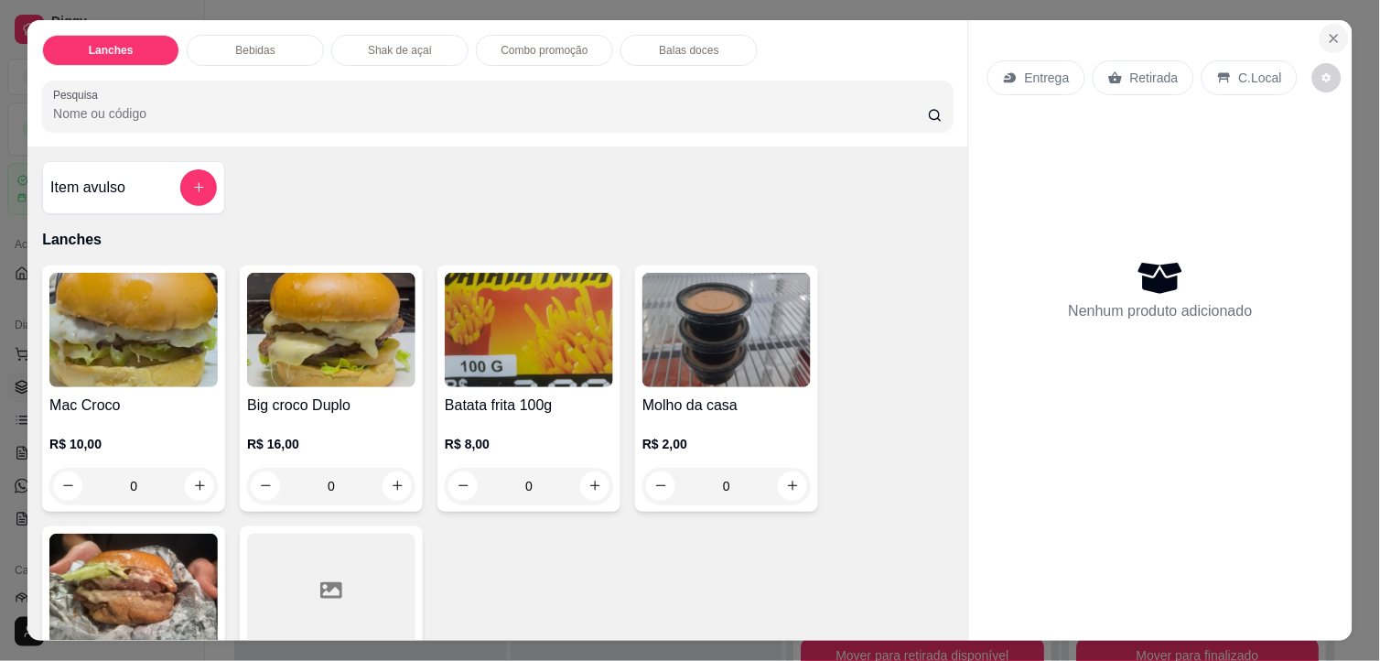
click at [1330, 31] on icon "Close" at bounding box center [1334, 38] width 15 height 15
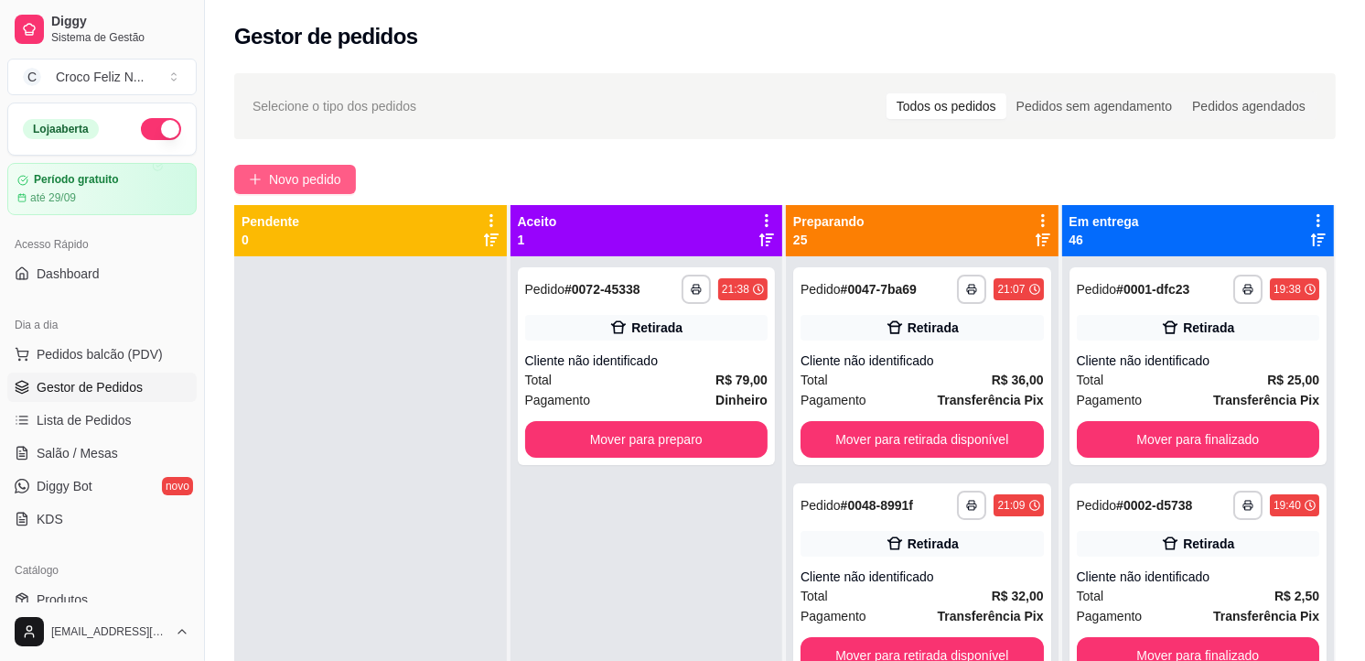
click at [307, 178] on span "Novo pedido" at bounding box center [305, 179] width 72 height 20
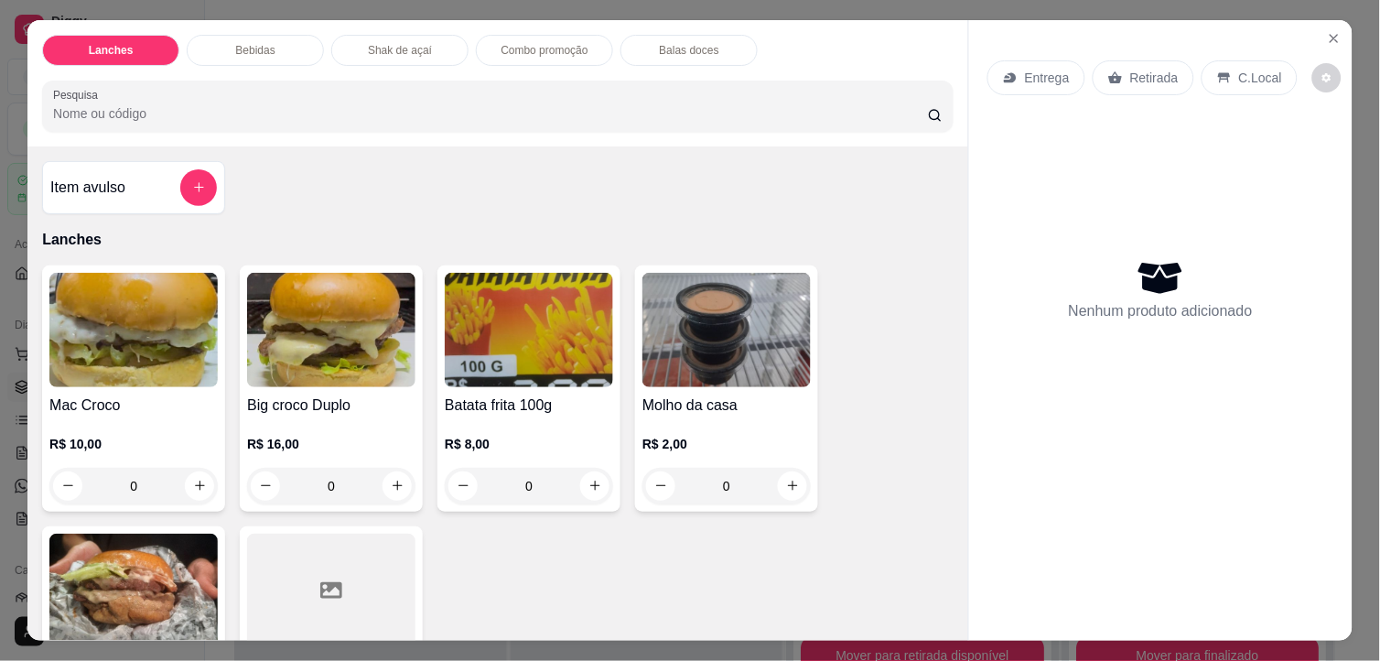
click at [172, 348] on img at bounding box center [133, 330] width 168 height 114
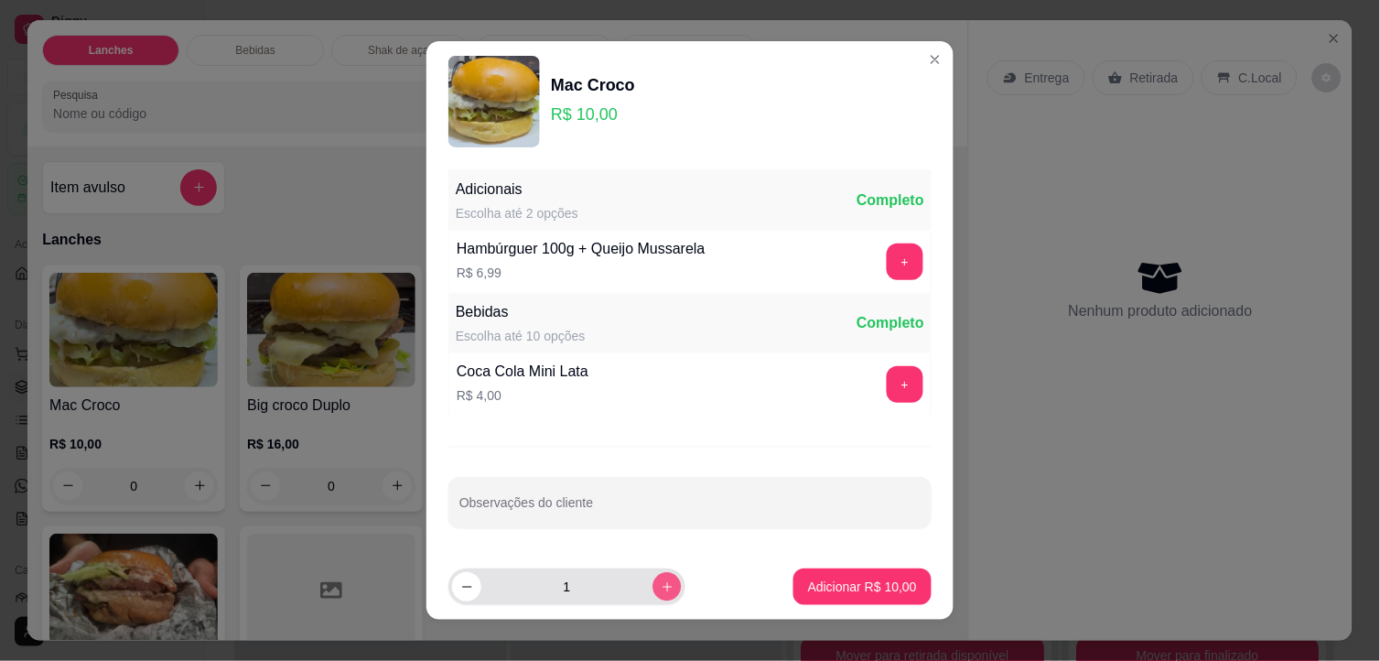
click at [652, 592] on button "increase-product-quantity" at bounding box center [666, 586] width 28 height 28
type input "2"
click at [800, 606] on footer "2 Adicionar R$ 20,00" at bounding box center [689, 587] width 527 height 66
click at [812, 595] on p "Adicionar R$ 20,00" at bounding box center [862, 586] width 109 height 18
type input "2"
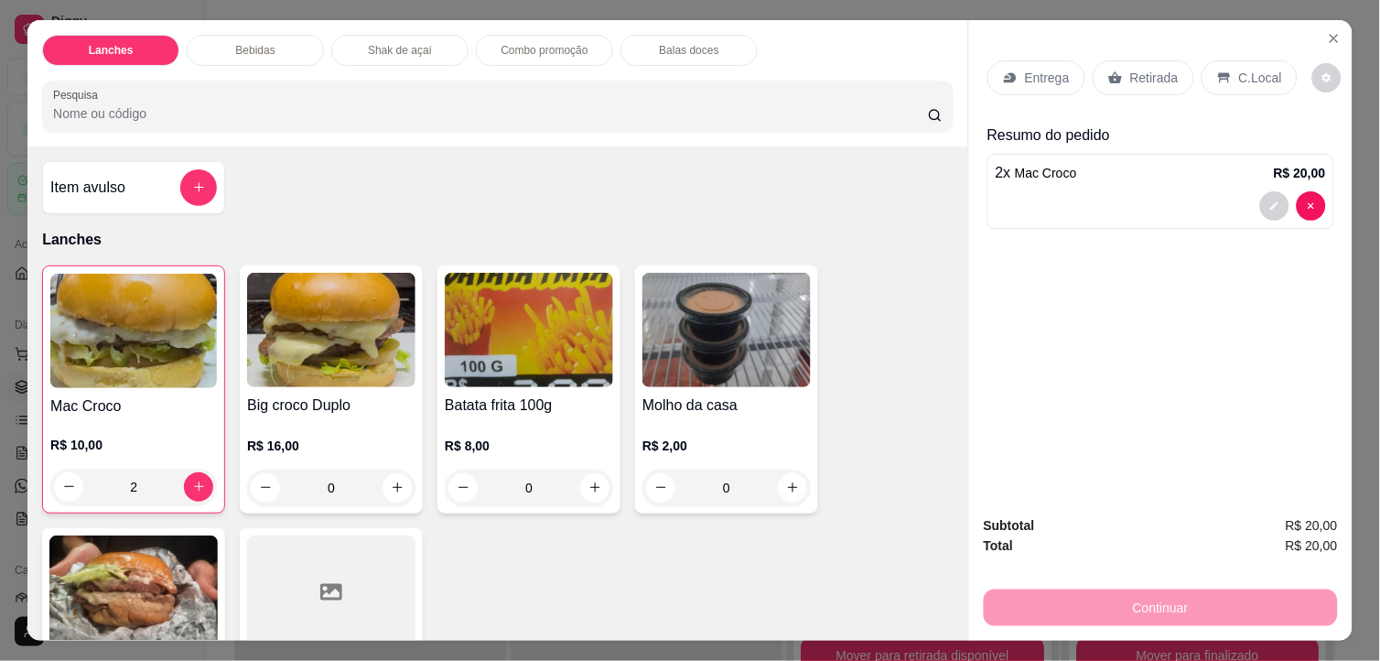
click at [303, 328] on img at bounding box center [331, 330] width 168 height 114
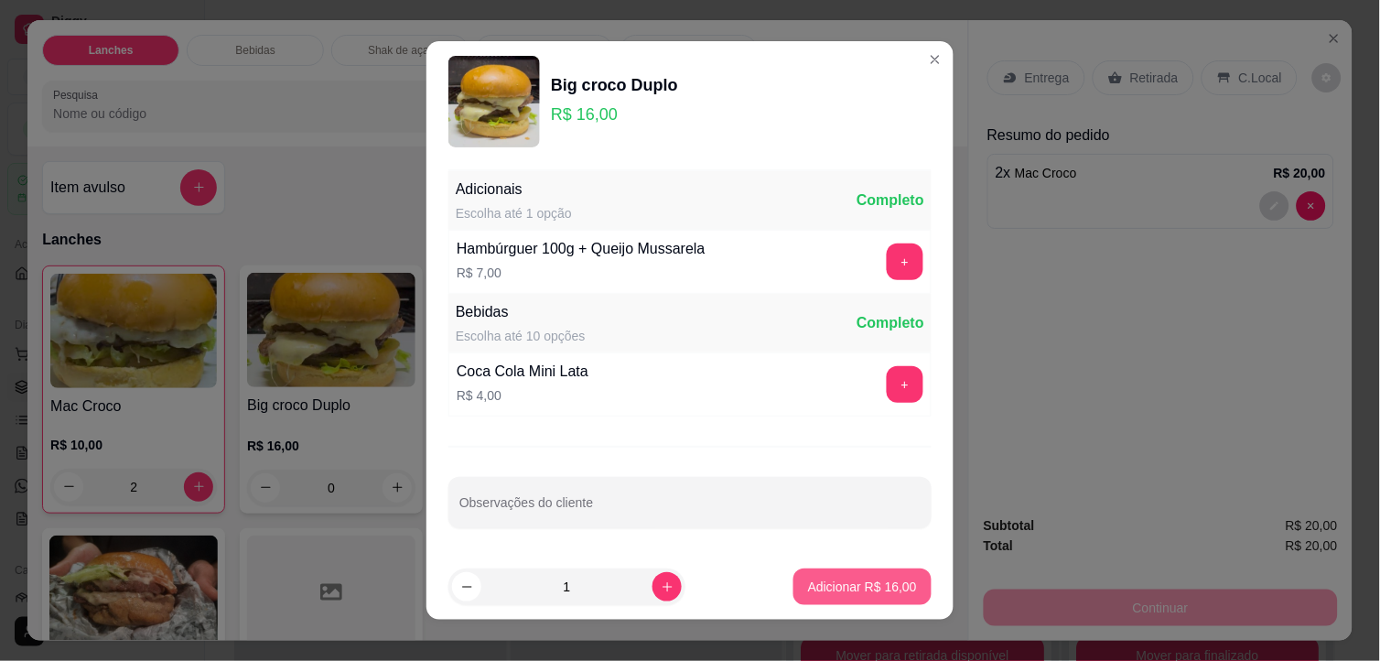
click at [875, 580] on p "Adicionar R$ 16,00" at bounding box center [862, 586] width 109 height 18
type input "1"
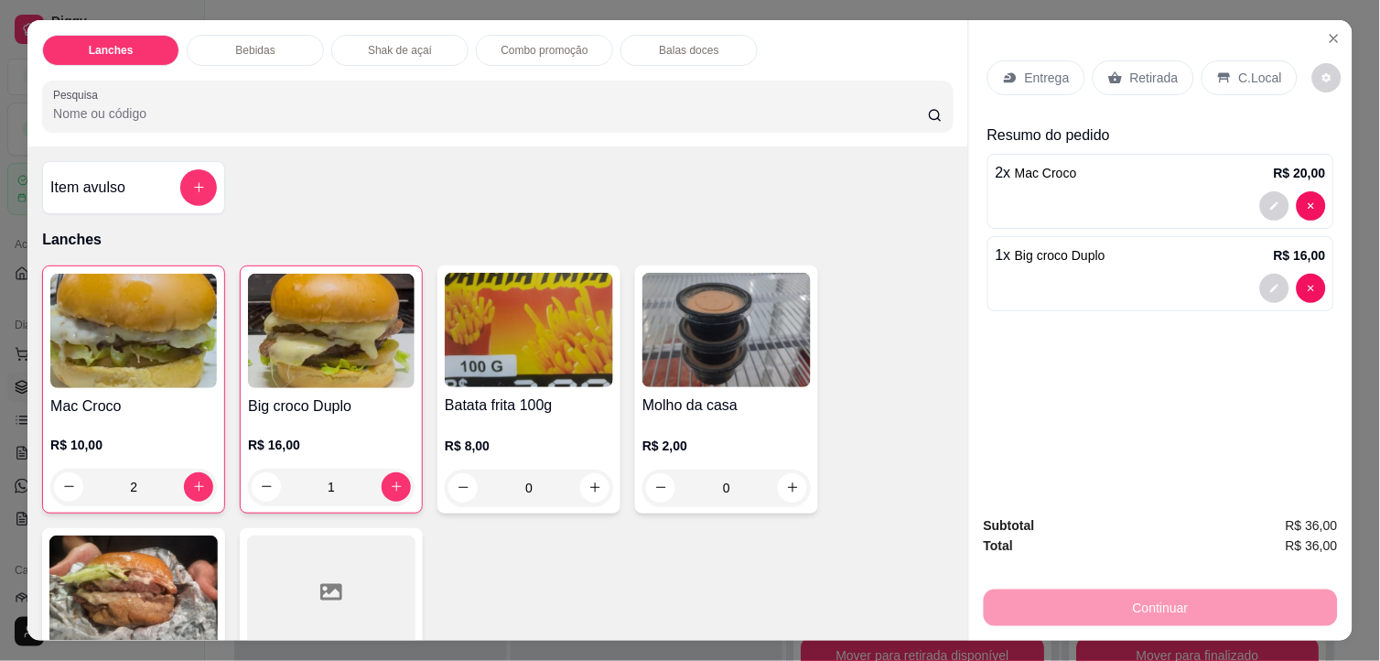
click at [560, 343] on img at bounding box center [529, 330] width 168 height 114
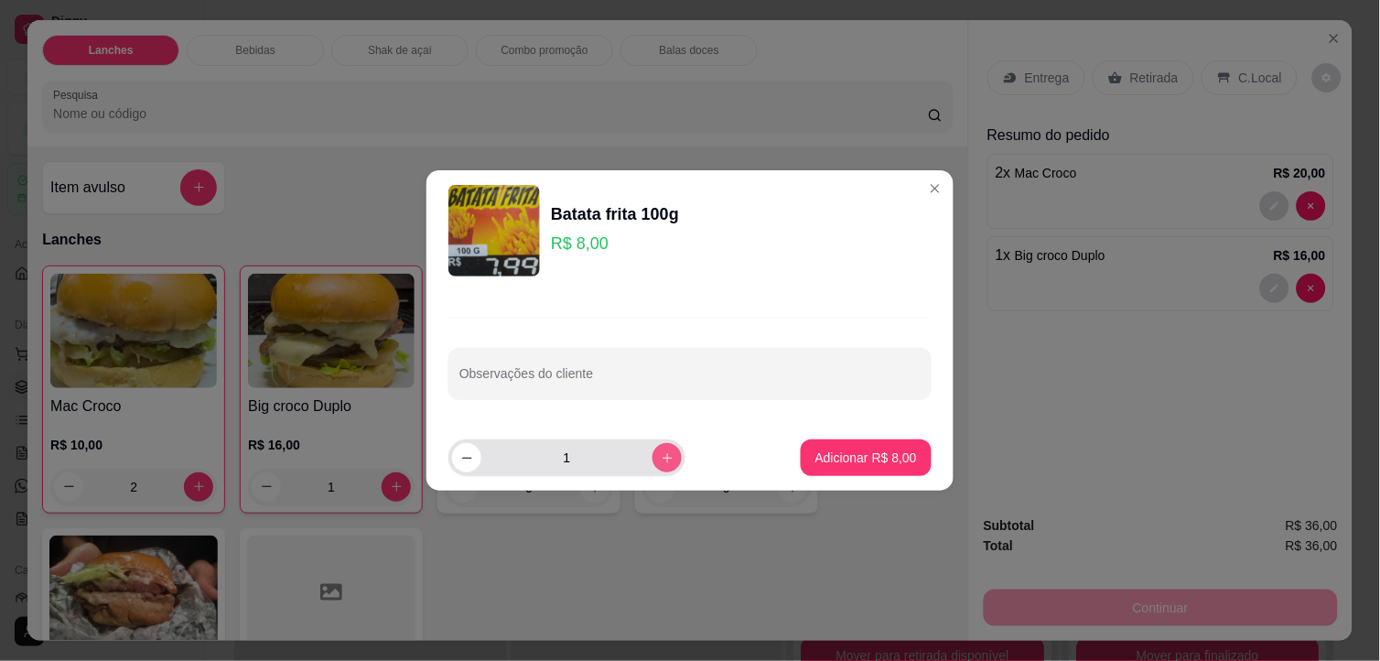
click at [661, 456] on icon "increase-product-quantity" at bounding box center [668, 458] width 14 height 14
type input "2"
click at [831, 463] on p "Adicionar R$ 16,00" at bounding box center [862, 457] width 109 height 18
type input "2"
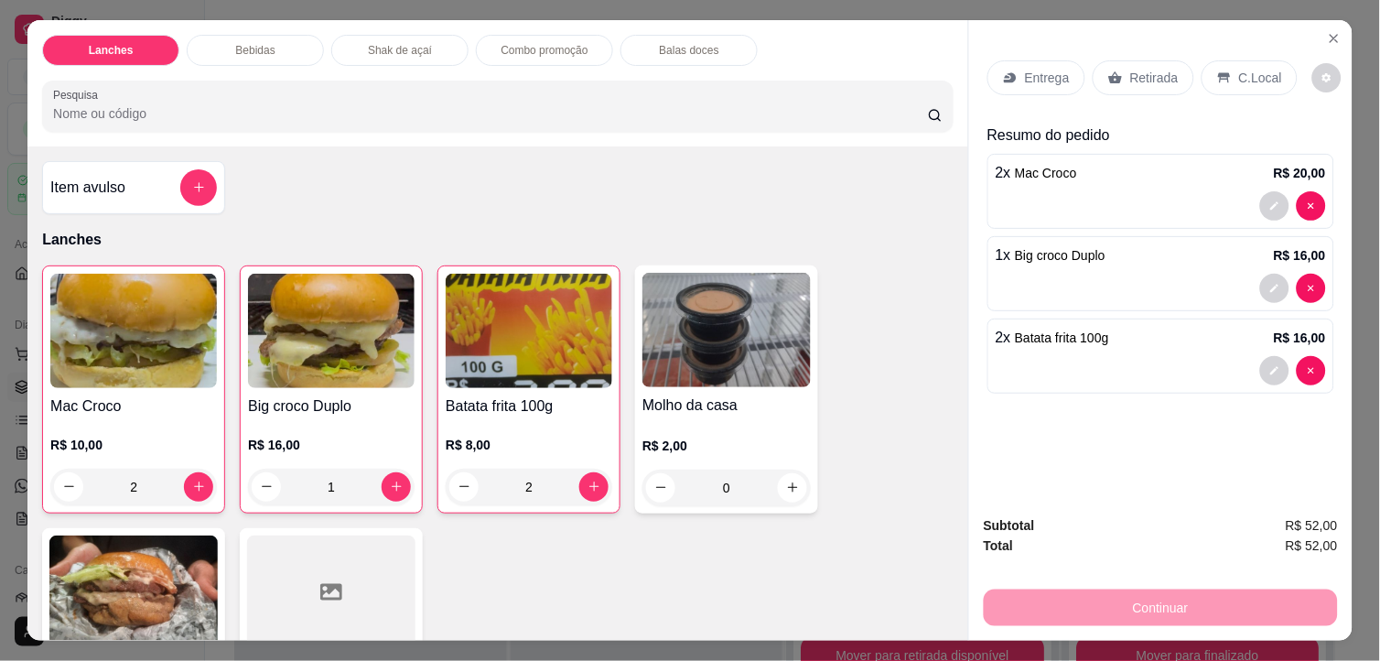
click at [1131, 69] on p "Retirada" at bounding box center [1154, 78] width 48 height 18
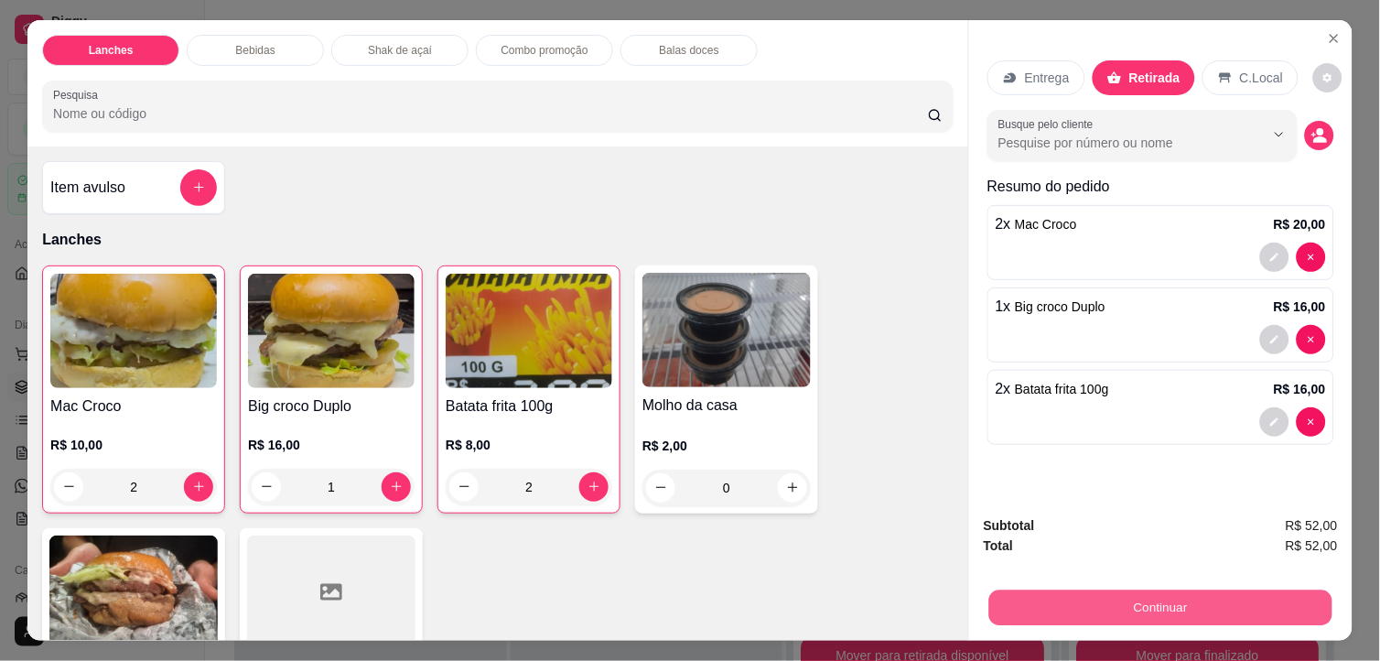
click at [1194, 605] on button "Continuar" at bounding box center [1160, 608] width 343 height 36
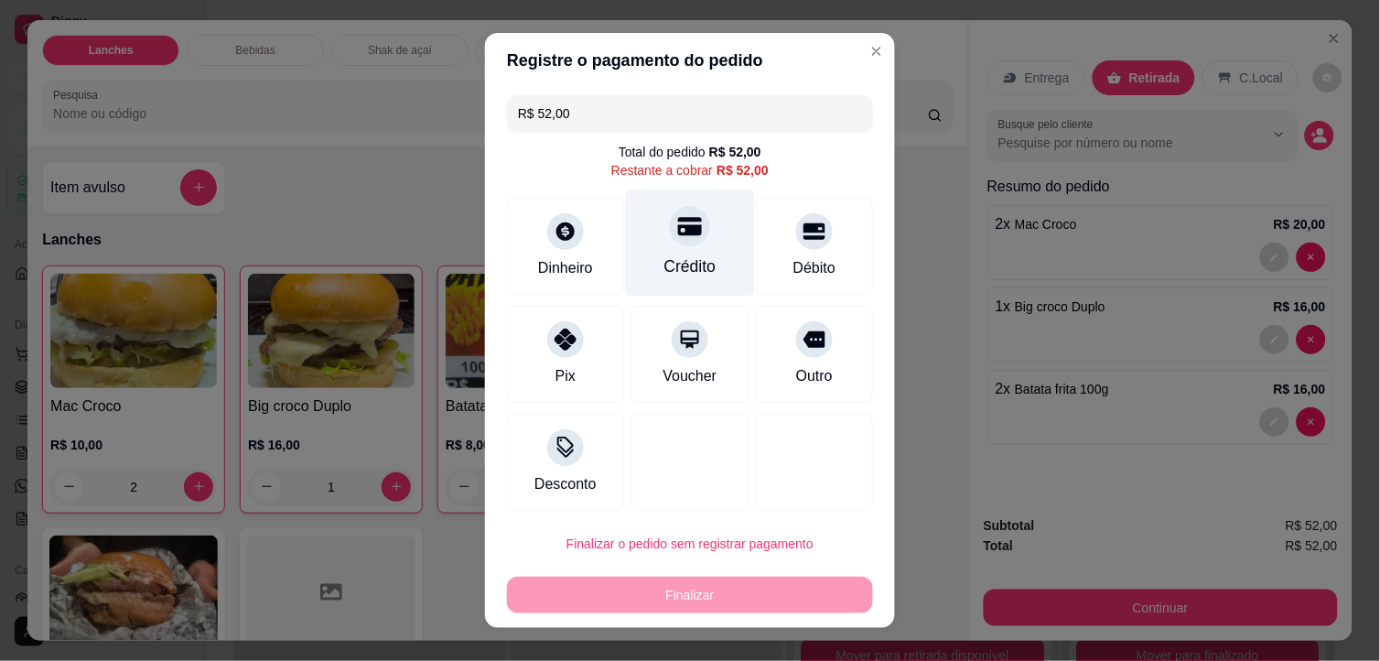
click at [678, 235] on icon at bounding box center [690, 226] width 24 height 24
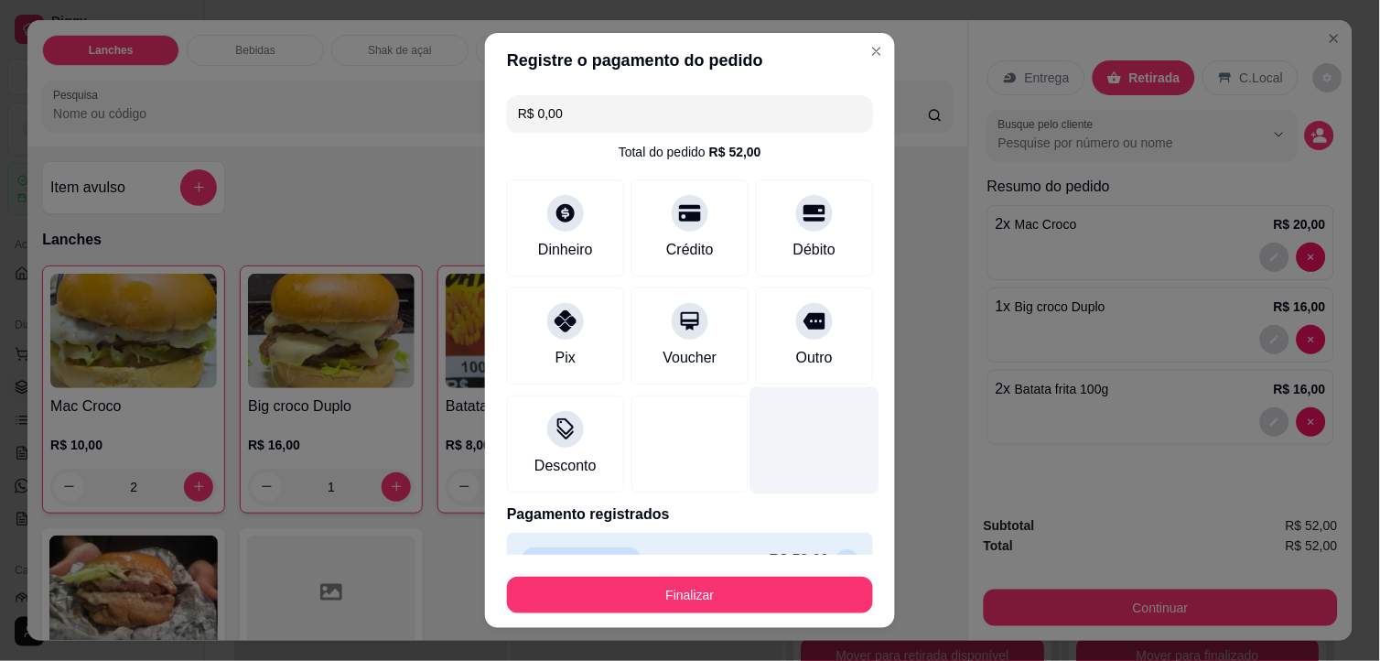
type input "R$ 0,00"
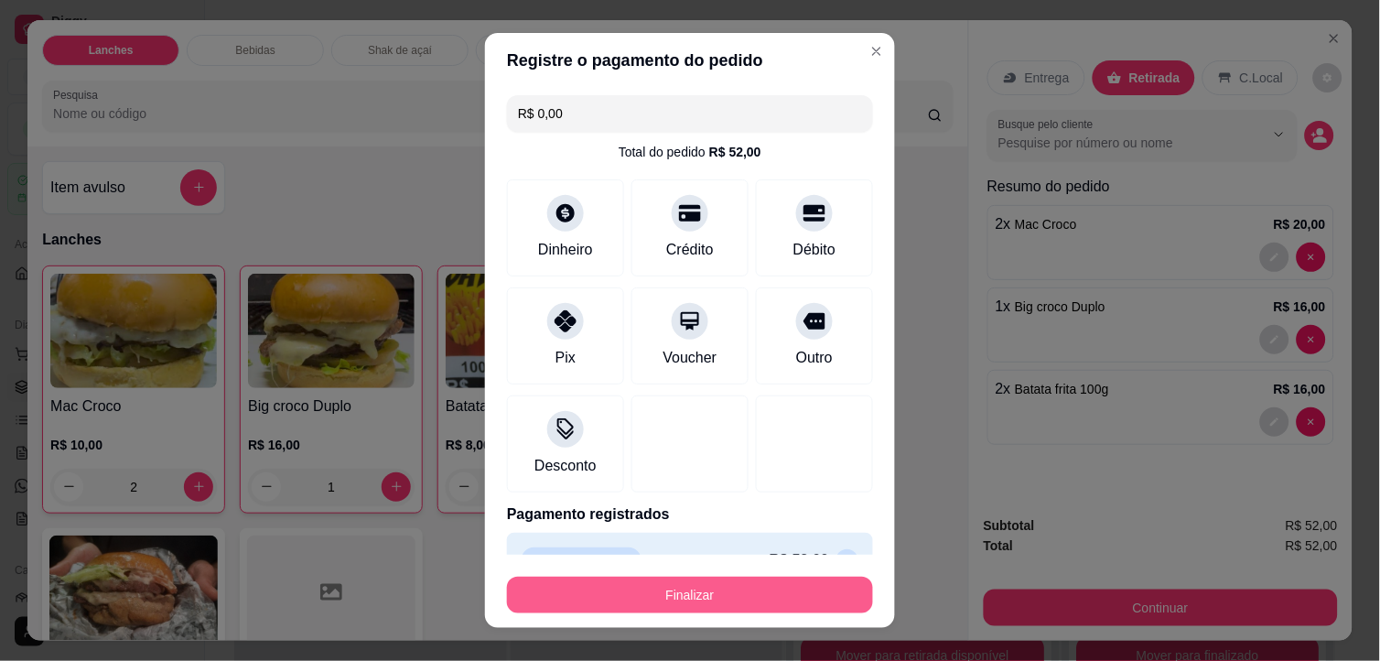
click at [726, 596] on button "Finalizar" at bounding box center [690, 594] width 366 height 37
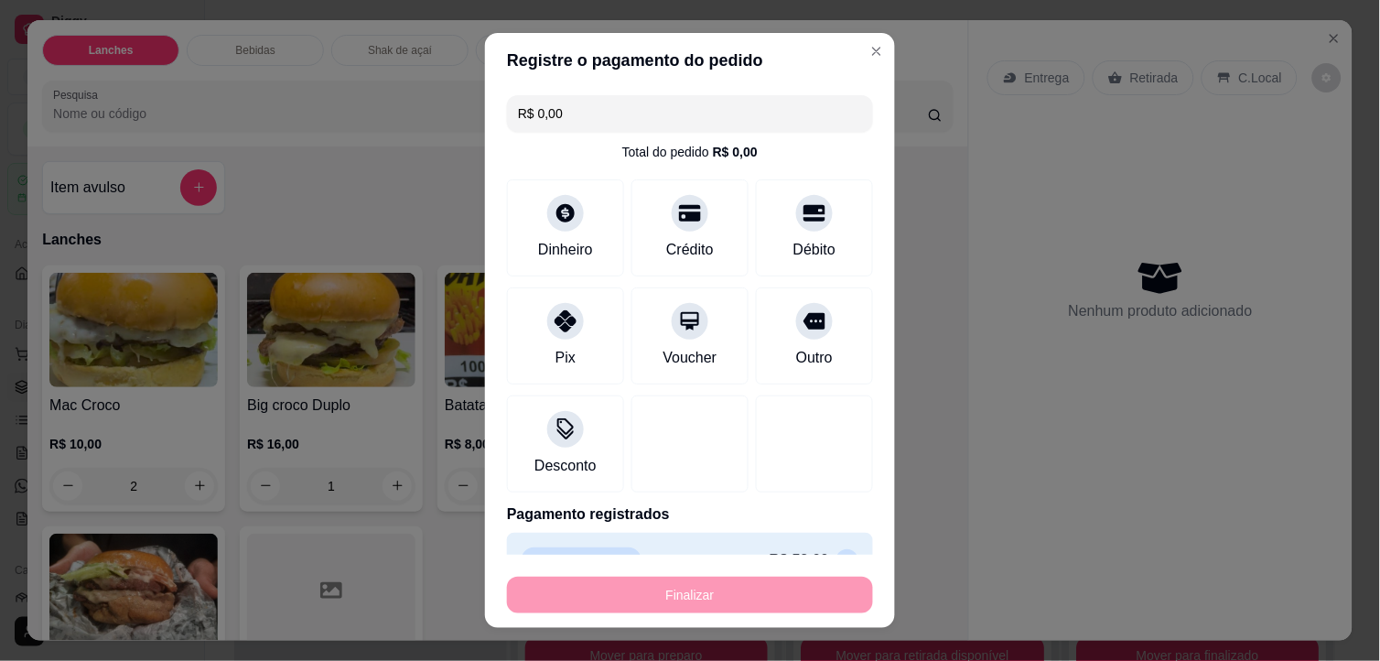
type input "0"
type input "-R$ 52,00"
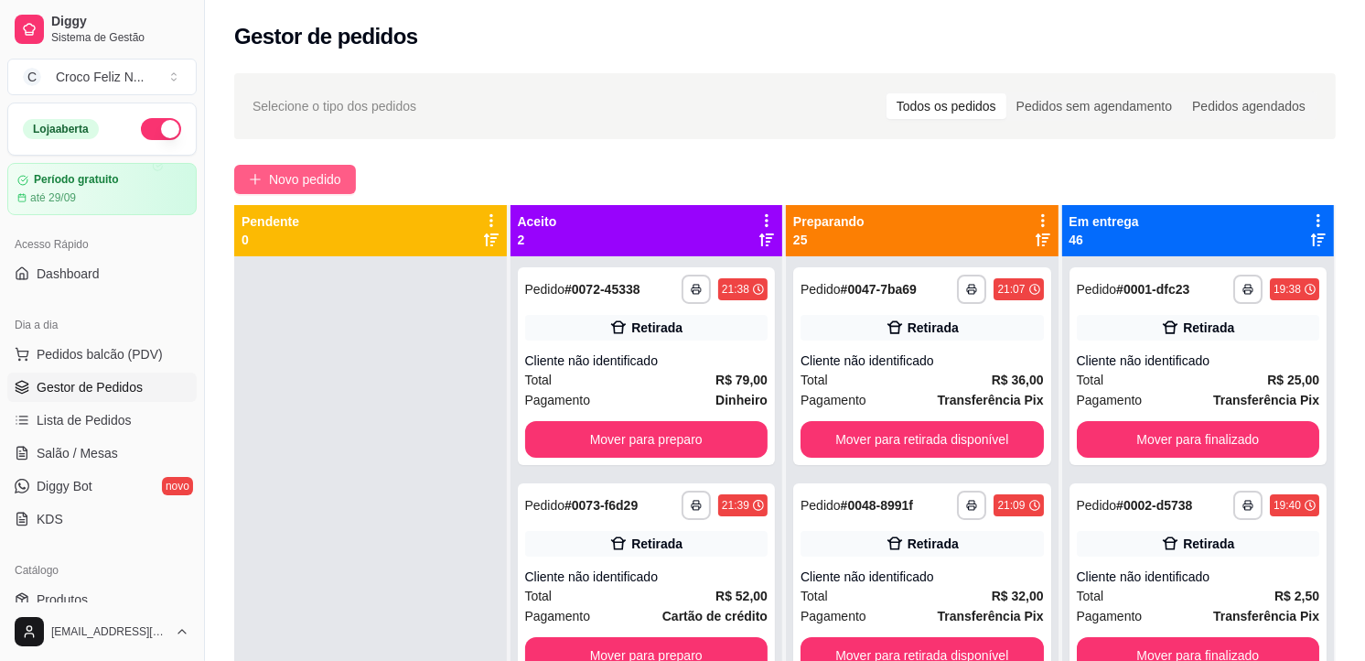
click at [267, 174] on button "Novo pedido" at bounding box center [295, 179] width 122 height 29
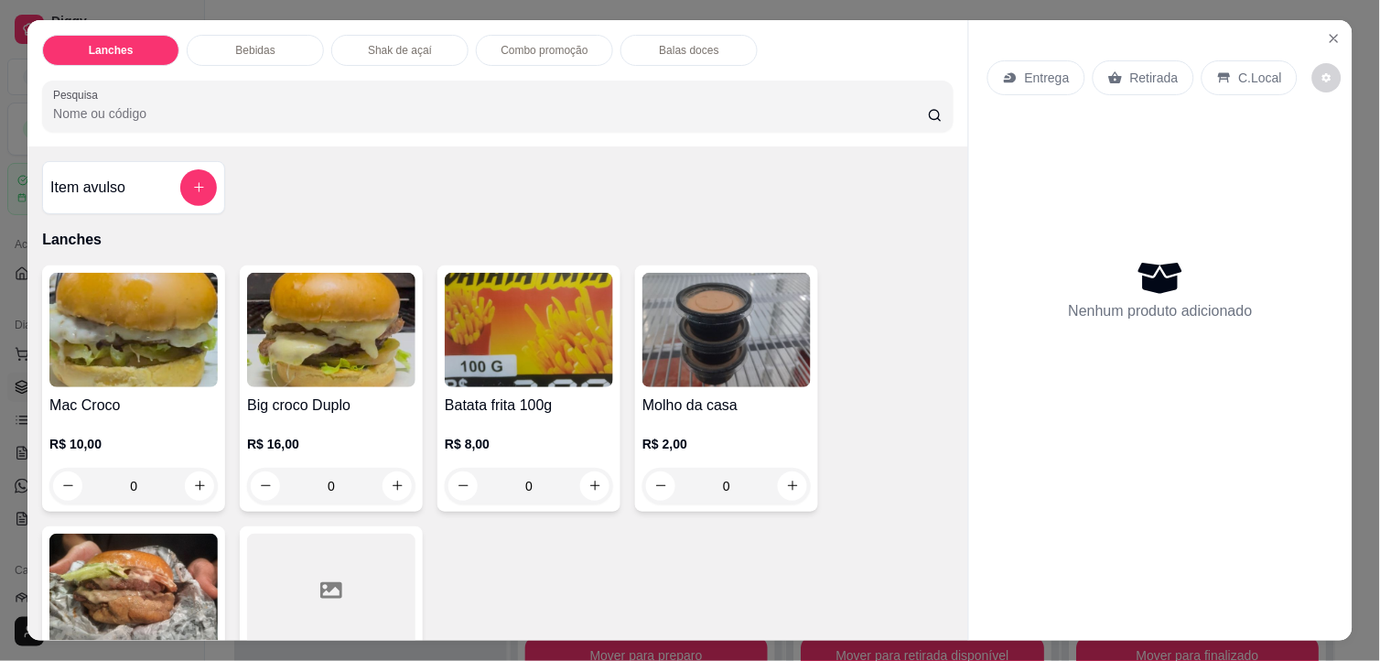
click at [114, 335] on img at bounding box center [133, 330] width 168 height 114
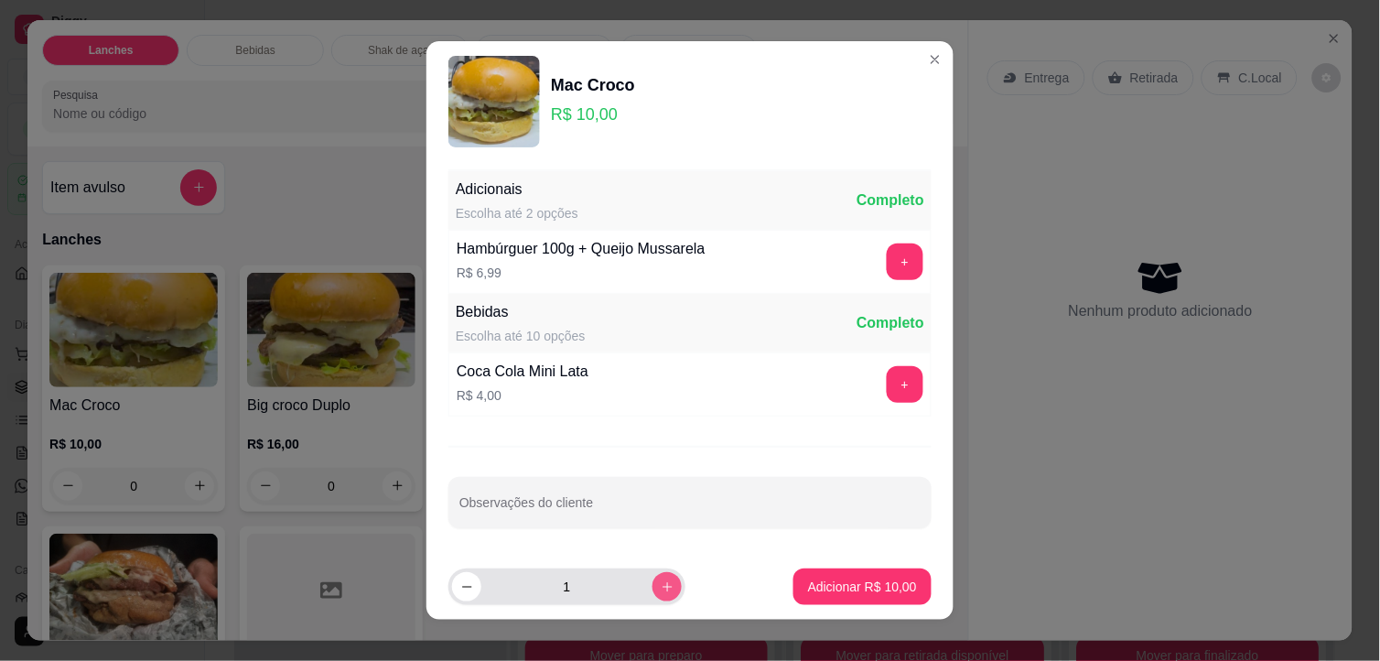
click at [661, 582] on icon "increase-product-quantity" at bounding box center [668, 587] width 14 height 14
click at [661, 584] on icon "increase-product-quantity" at bounding box center [668, 587] width 14 height 14
type input "3"
click at [866, 579] on p "Adicionar R$ 30,00" at bounding box center [862, 586] width 109 height 18
type input "3"
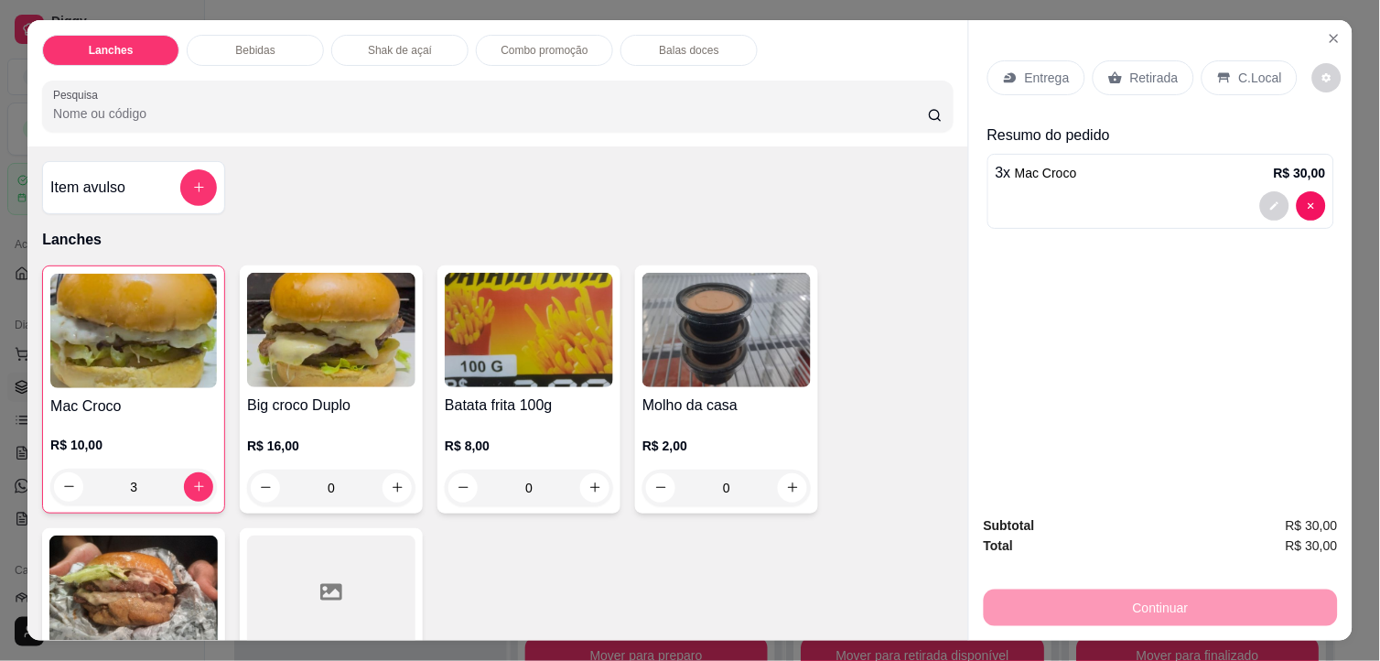
click at [1149, 69] on p "Retirada" at bounding box center [1154, 78] width 48 height 18
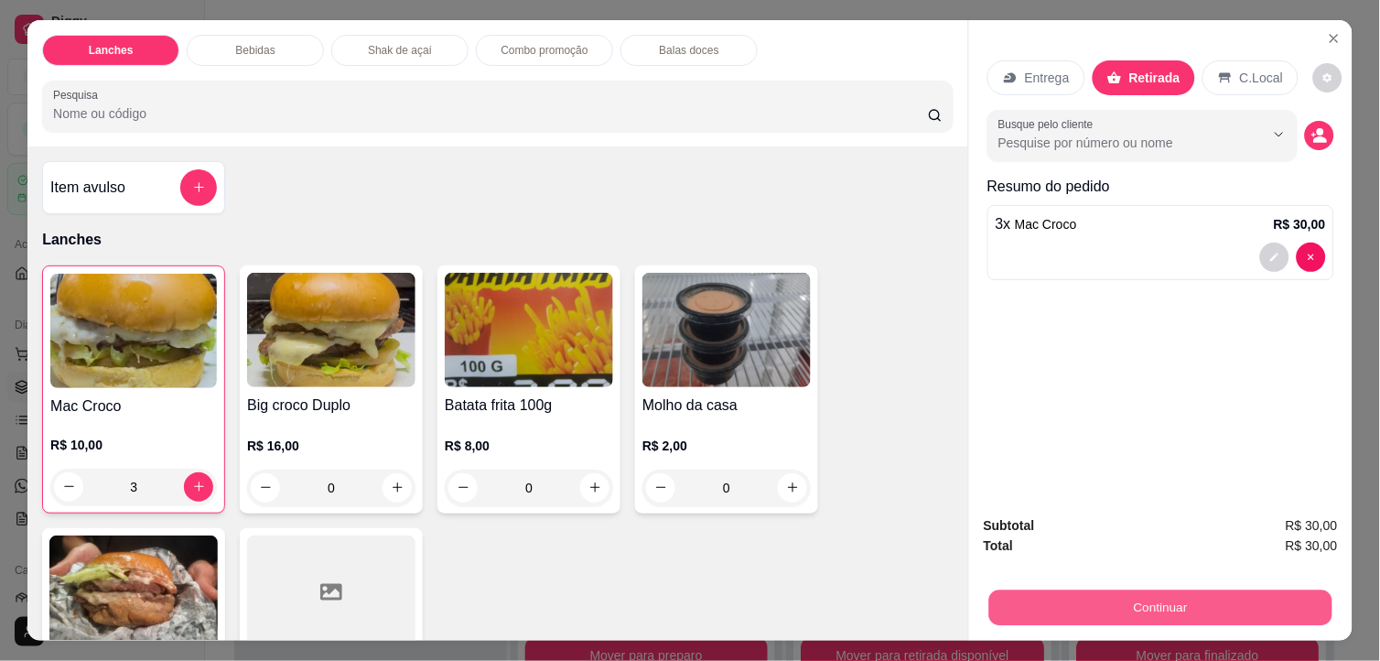
click at [1279, 602] on button "Continuar" at bounding box center [1160, 608] width 343 height 36
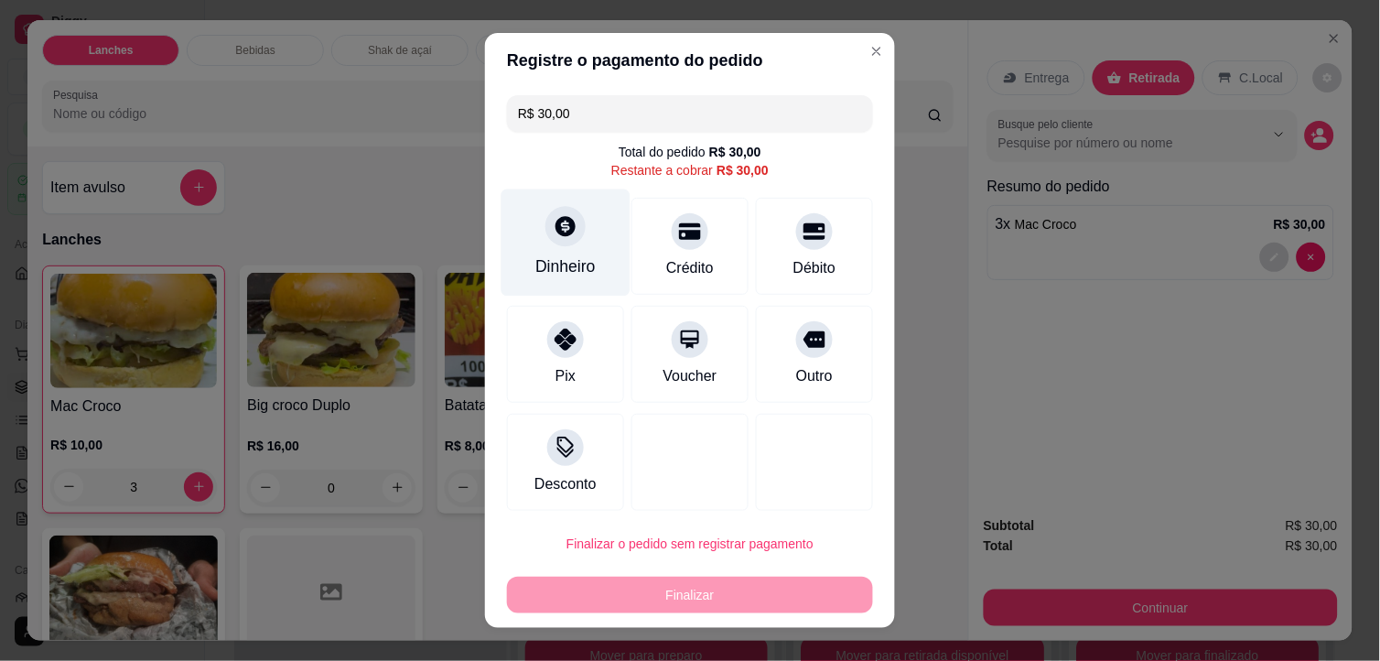
click at [576, 242] on div "Dinheiro" at bounding box center [565, 242] width 129 height 107
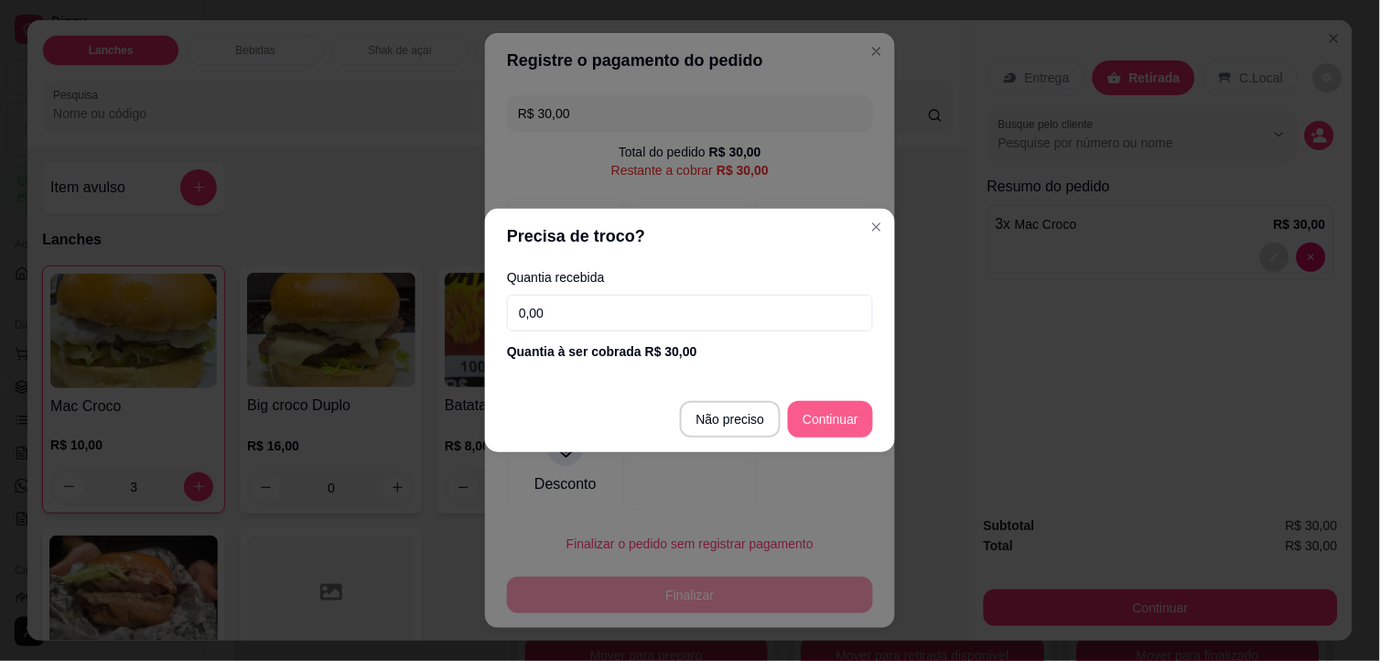
type input "R$ 0,00"
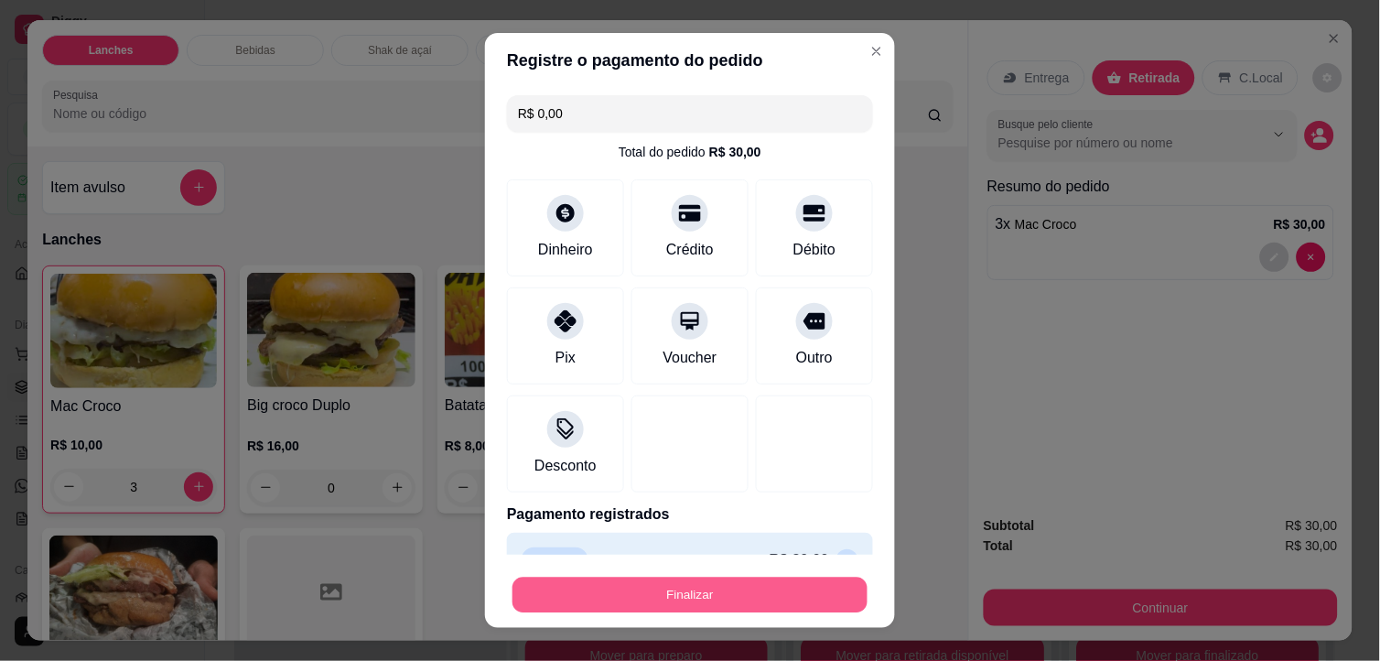
click at [780, 598] on button "Finalizar" at bounding box center [689, 595] width 355 height 36
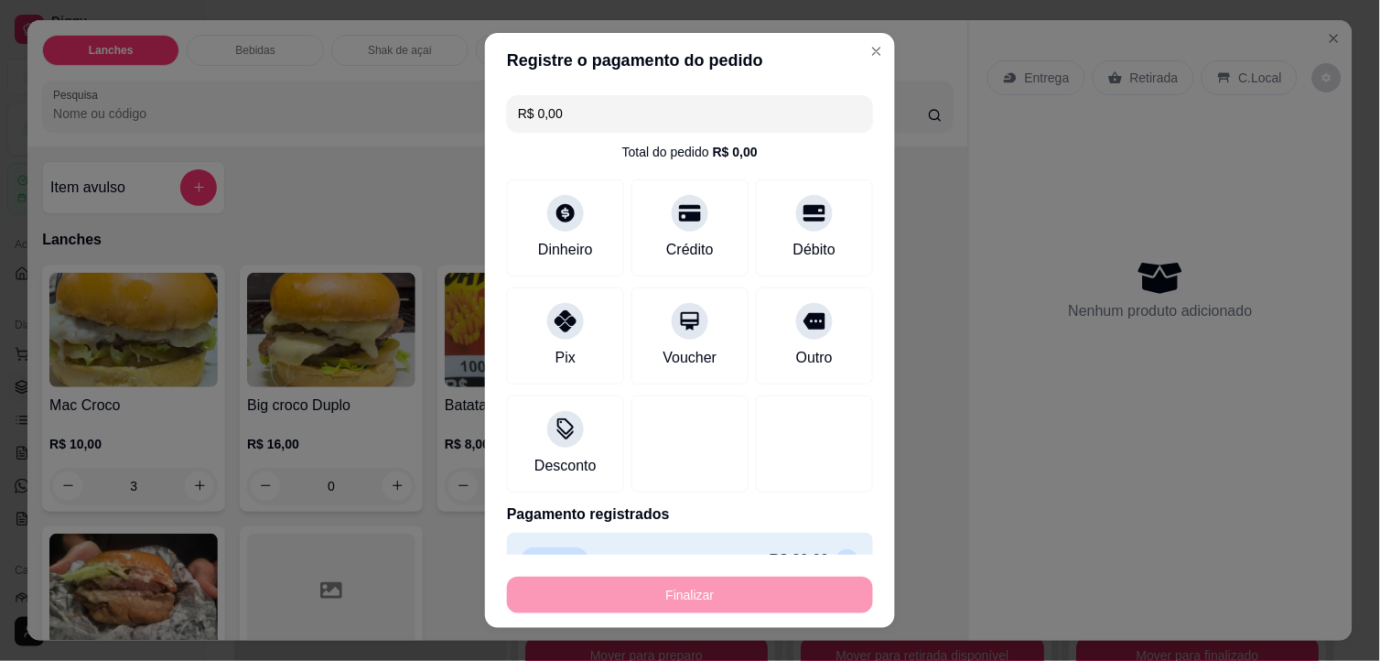
type input "0"
type input "-R$ 30,00"
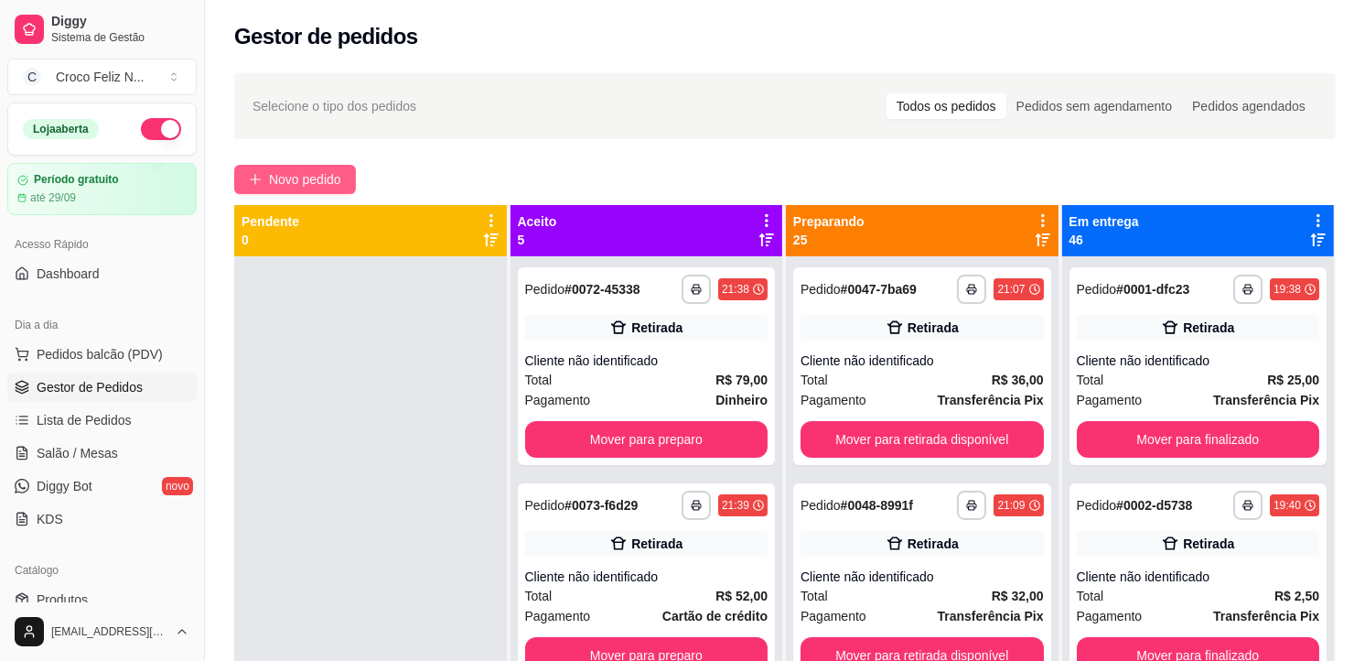
click at [323, 183] on span "Novo pedido" at bounding box center [305, 179] width 72 height 20
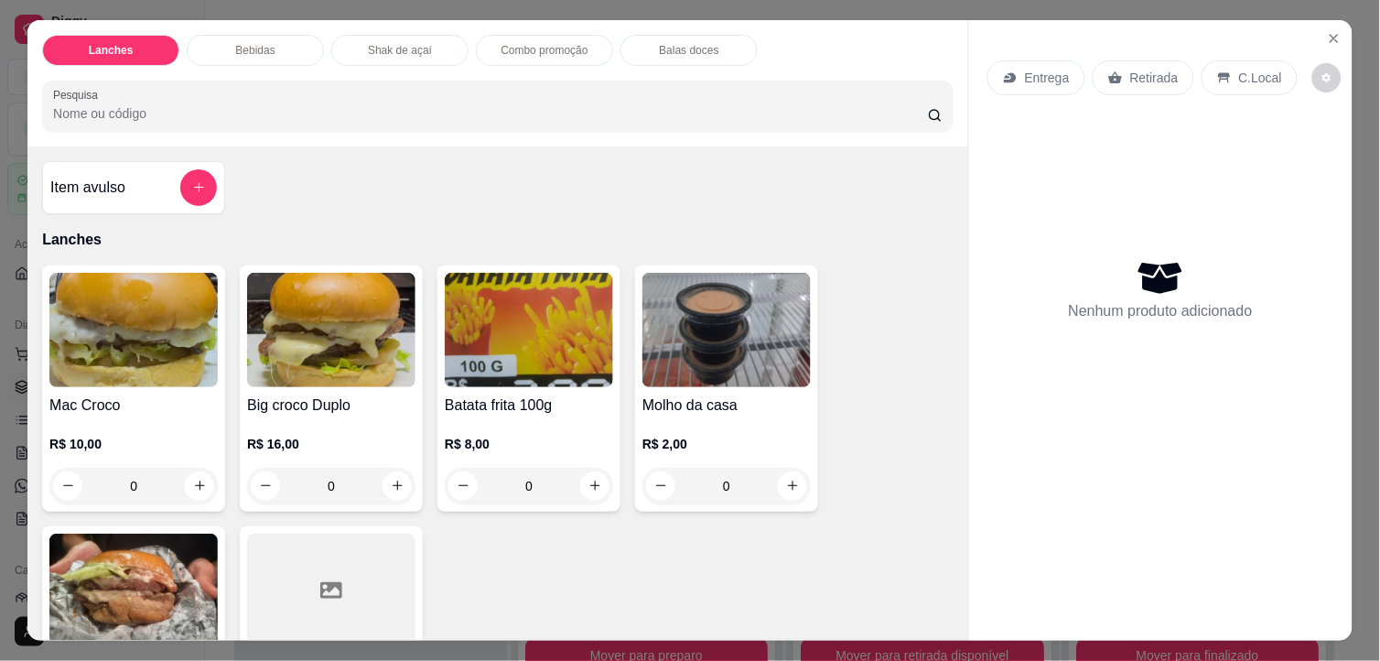
click at [322, 326] on img at bounding box center [331, 330] width 168 height 114
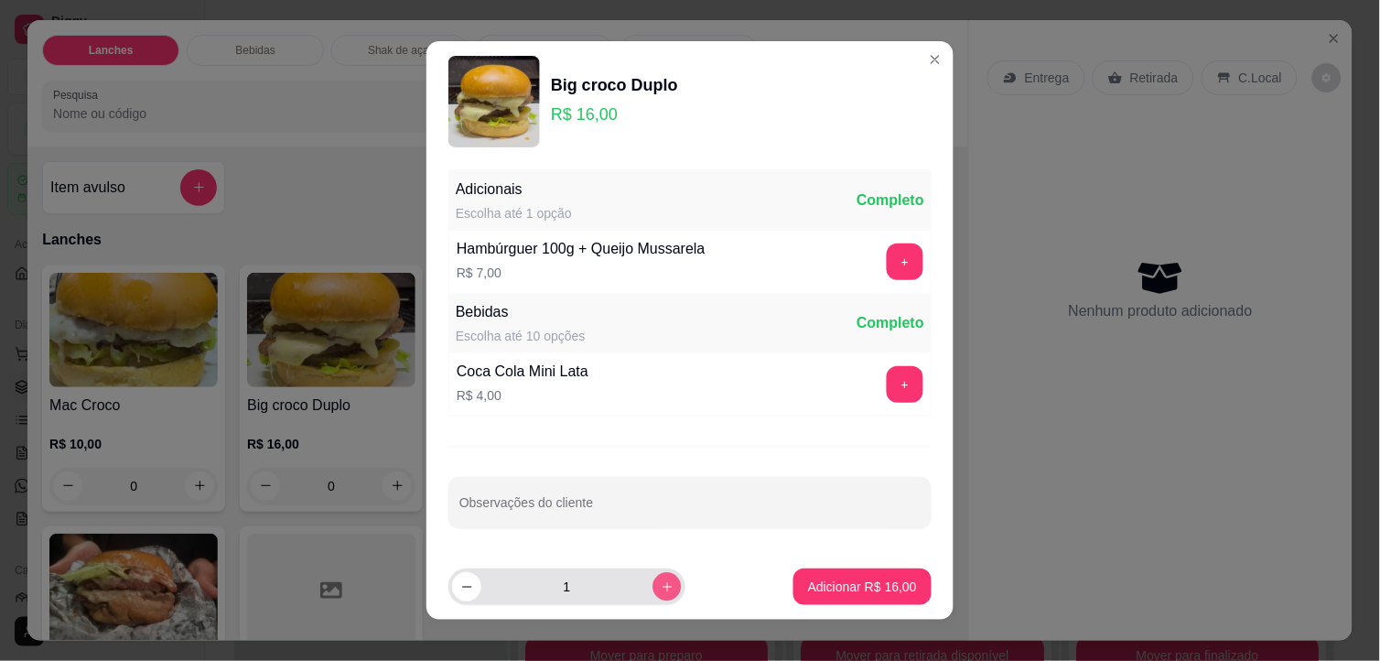
click at [661, 587] on icon "increase-product-quantity" at bounding box center [668, 587] width 14 height 14
type input "2"
click at [793, 576] on button "Adicionar R$ 32,00" at bounding box center [862, 586] width 138 height 37
type input "2"
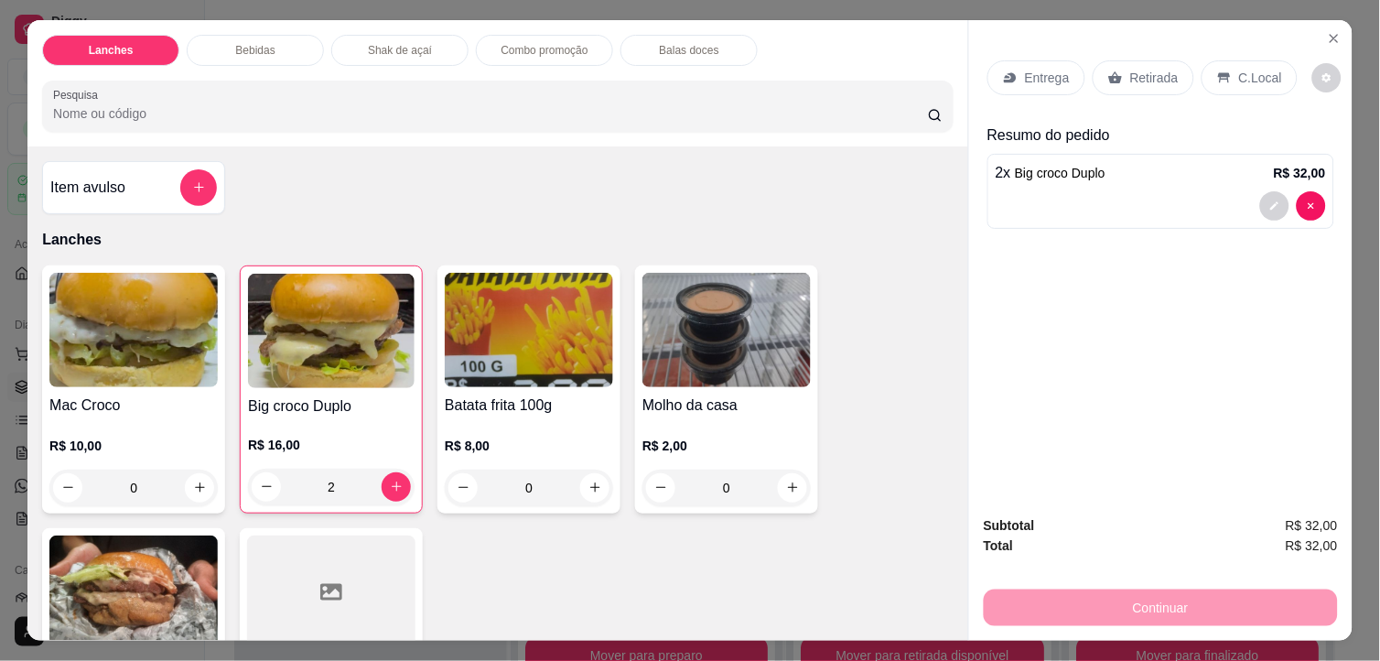
click at [1151, 70] on p "Retirada" at bounding box center [1154, 78] width 48 height 18
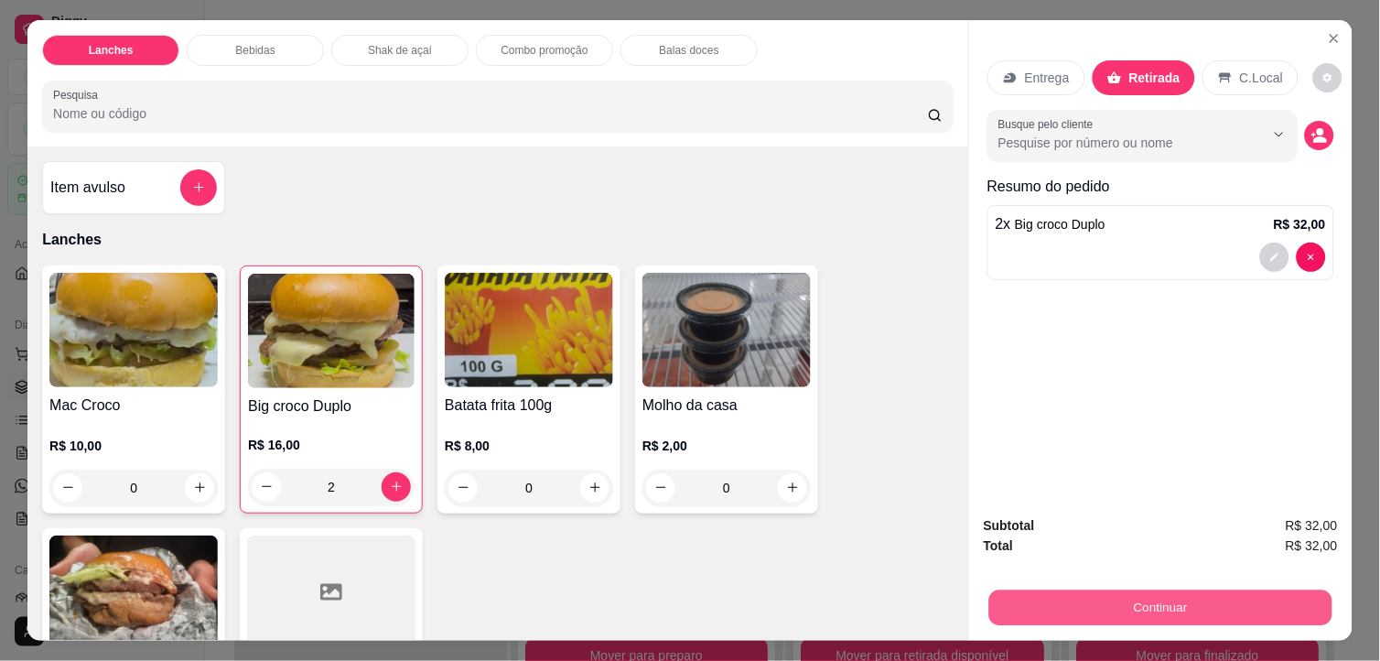
click at [1206, 602] on button "Continuar" at bounding box center [1160, 608] width 343 height 36
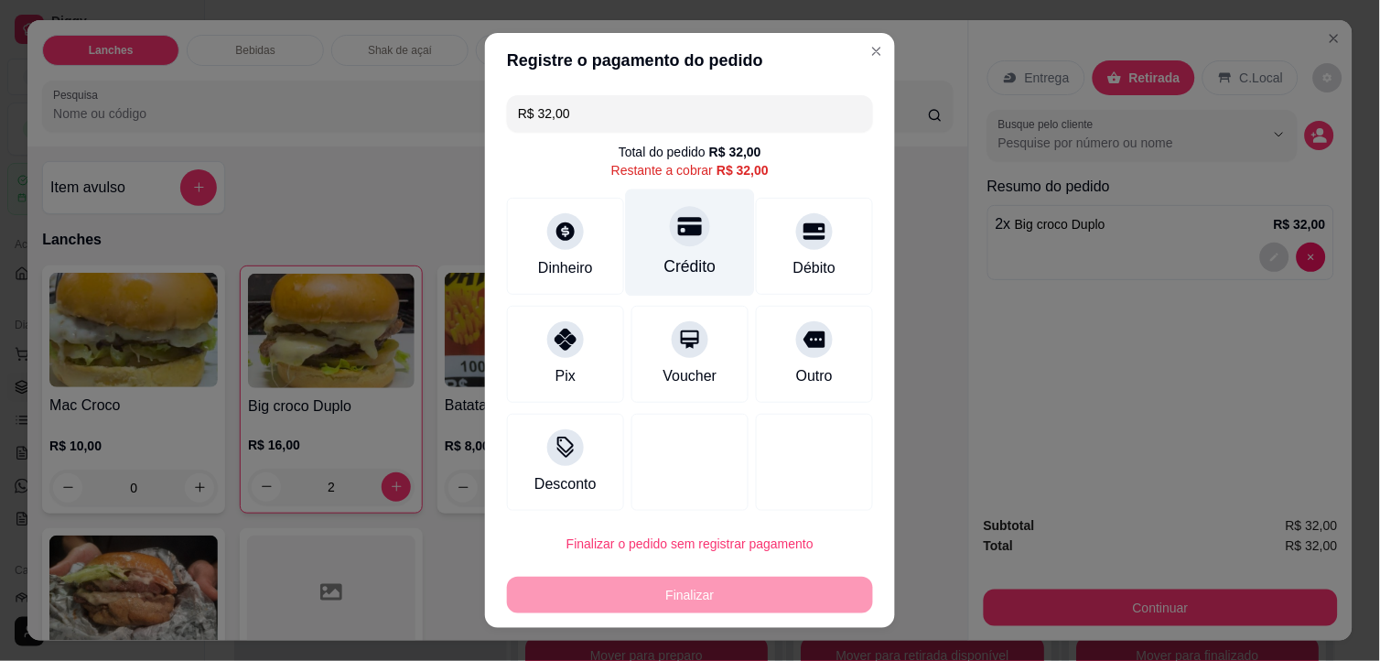
click at [643, 239] on div "Crédito" at bounding box center [690, 242] width 129 height 107
type input "R$ 0,00"
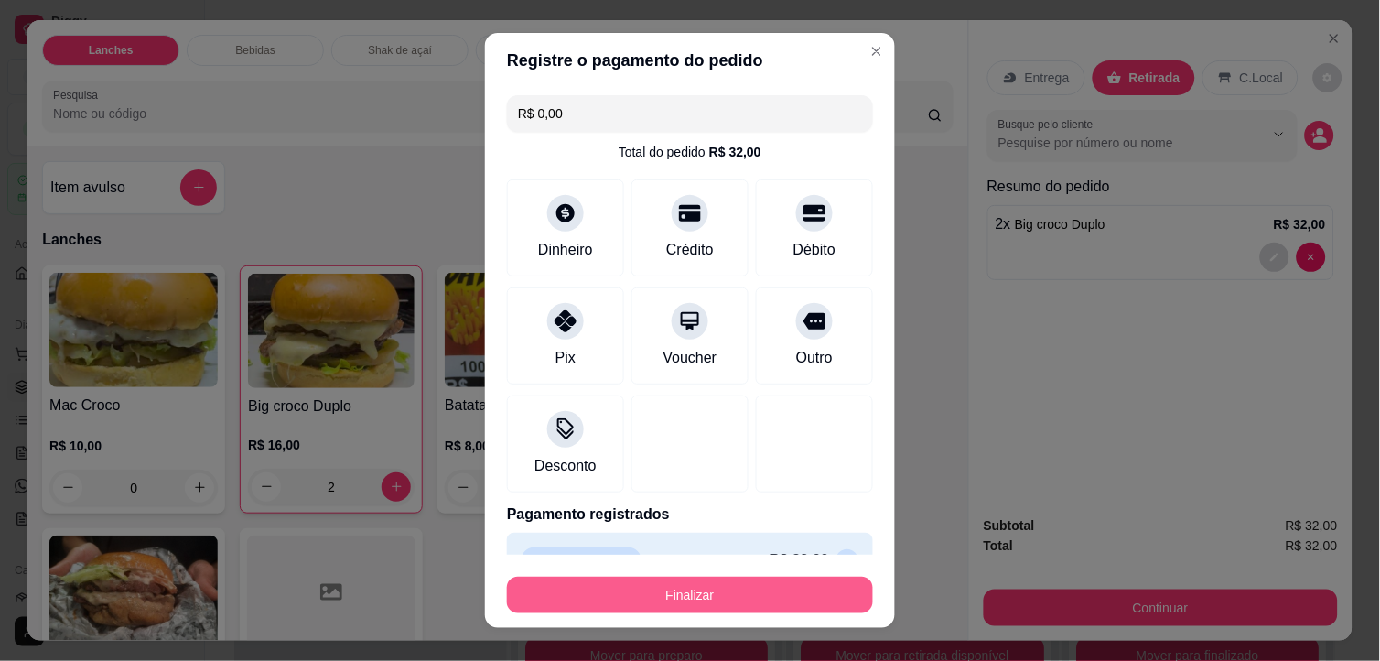
click at [725, 597] on button "Finalizar" at bounding box center [690, 594] width 366 height 37
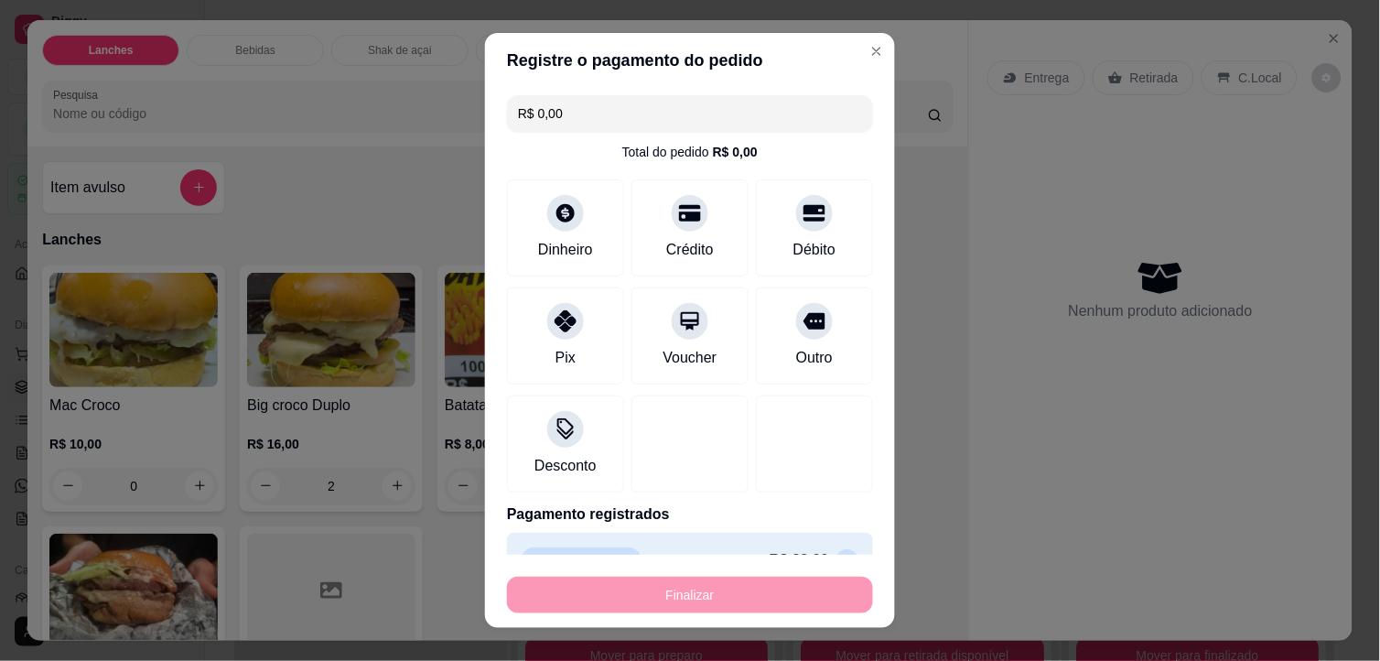
type input "0"
type input "-R$ 32,00"
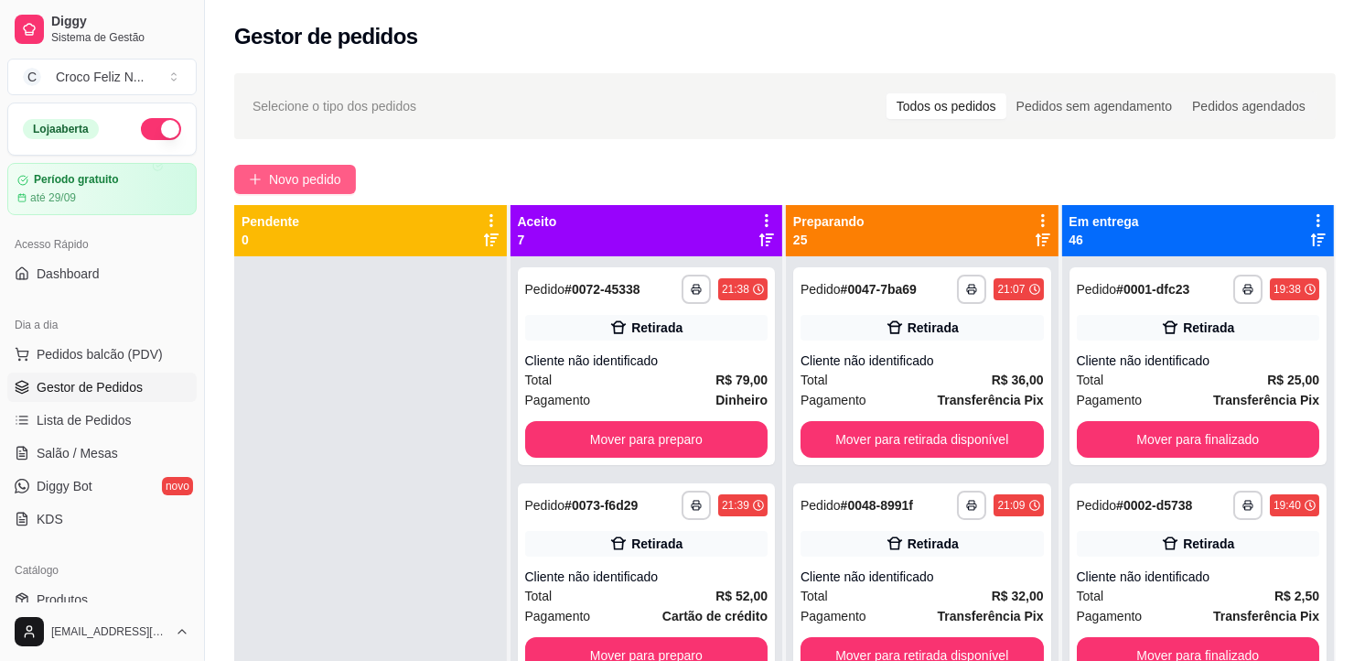
click at [278, 174] on span "Novo pedido" at bounding box center [305, 179] width 72 height 20
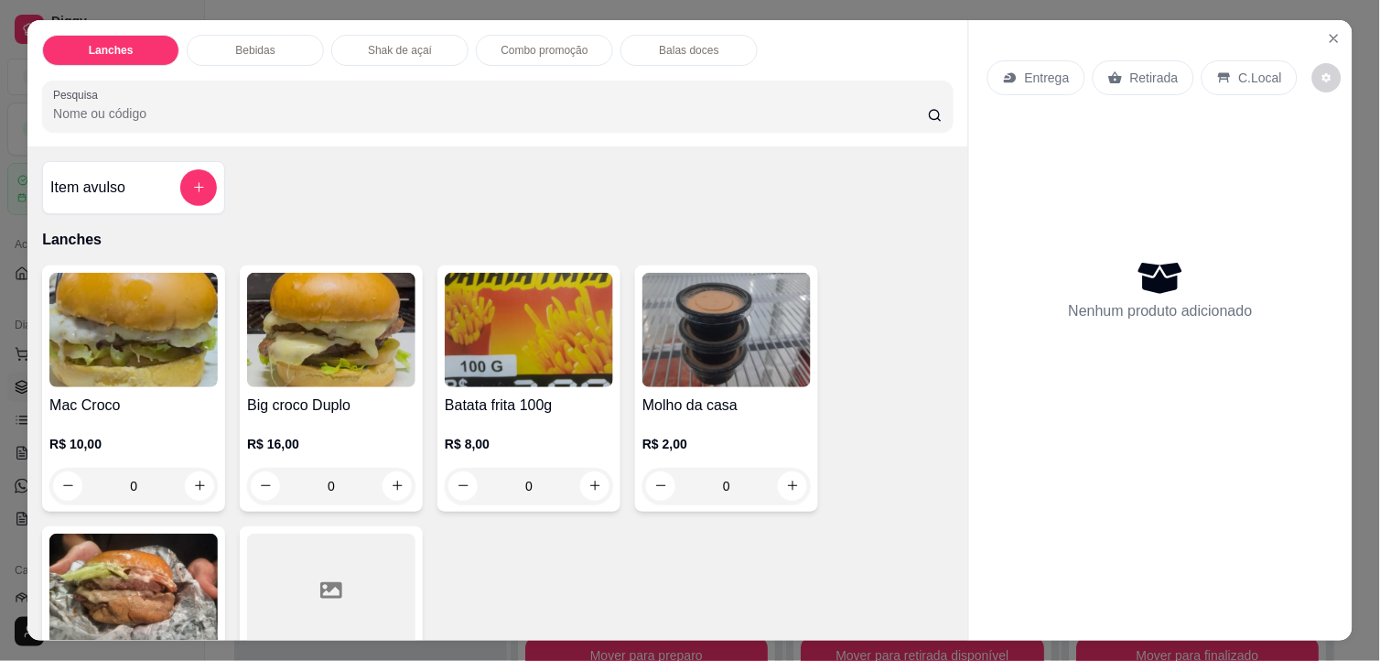
click at [113, 615] on img at bounding box center [133, 590] width 168 height 114
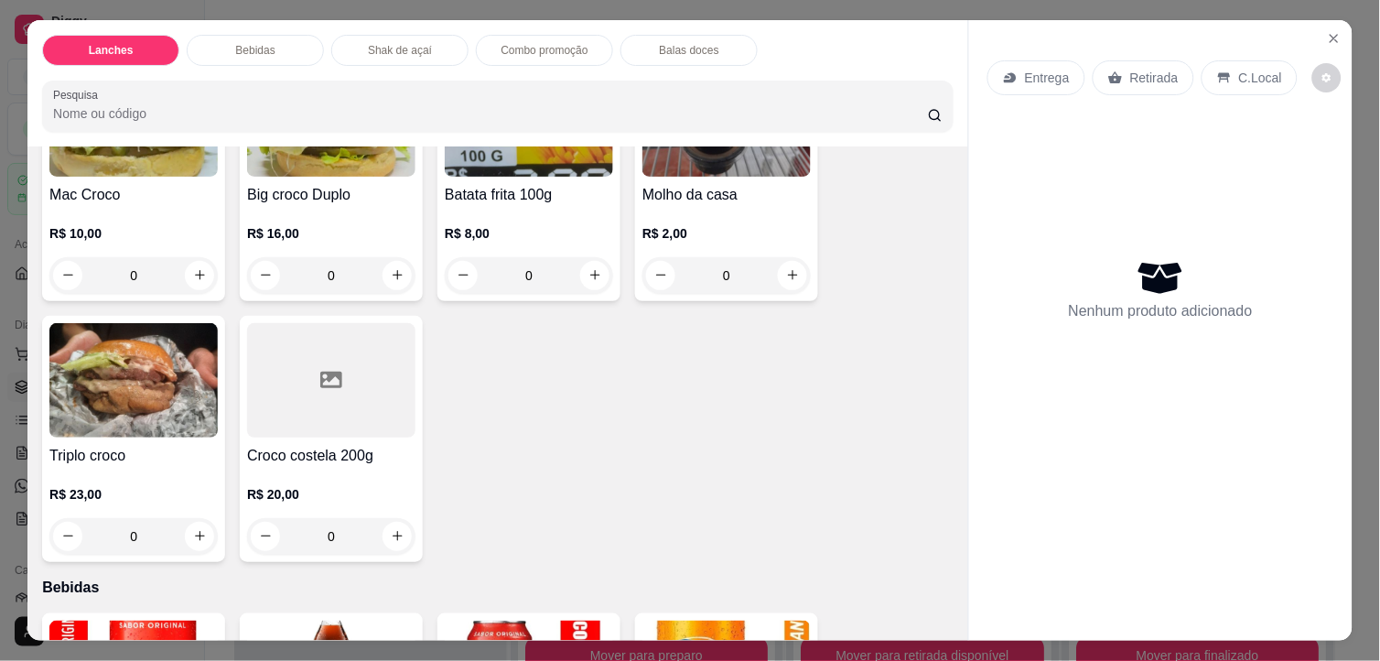
scroll to position [305, 0]
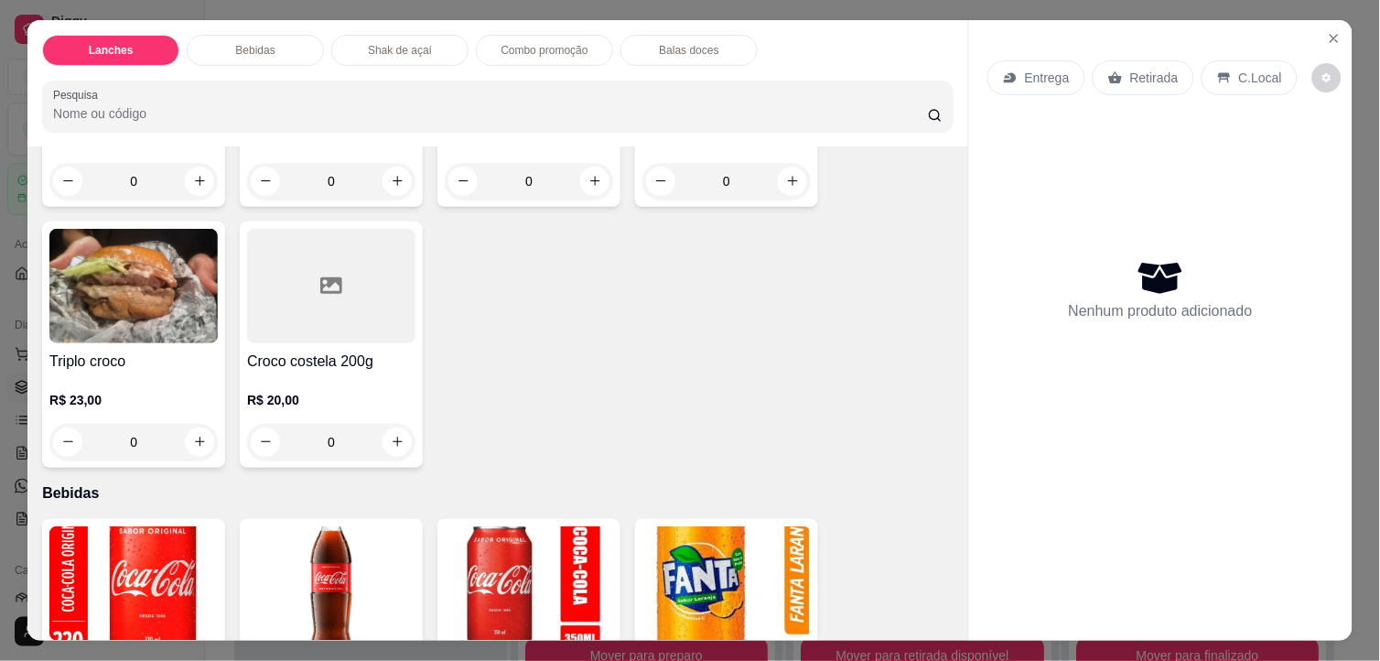
click at [315, 306] on div at bounding box center [331, 286] width 168 height 114
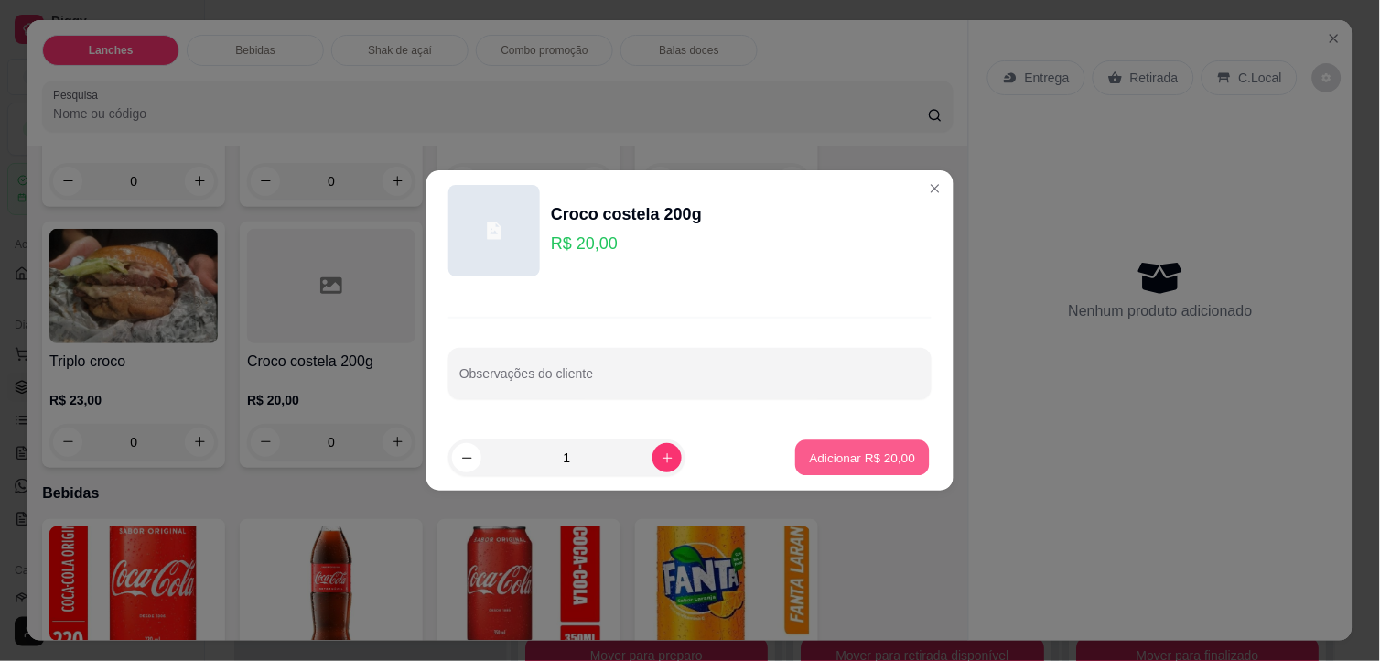
click at [843, 457] on p "Adicionar R$ 20,00" at bounding box center [863, 456] width 106 height 17
type input "1"
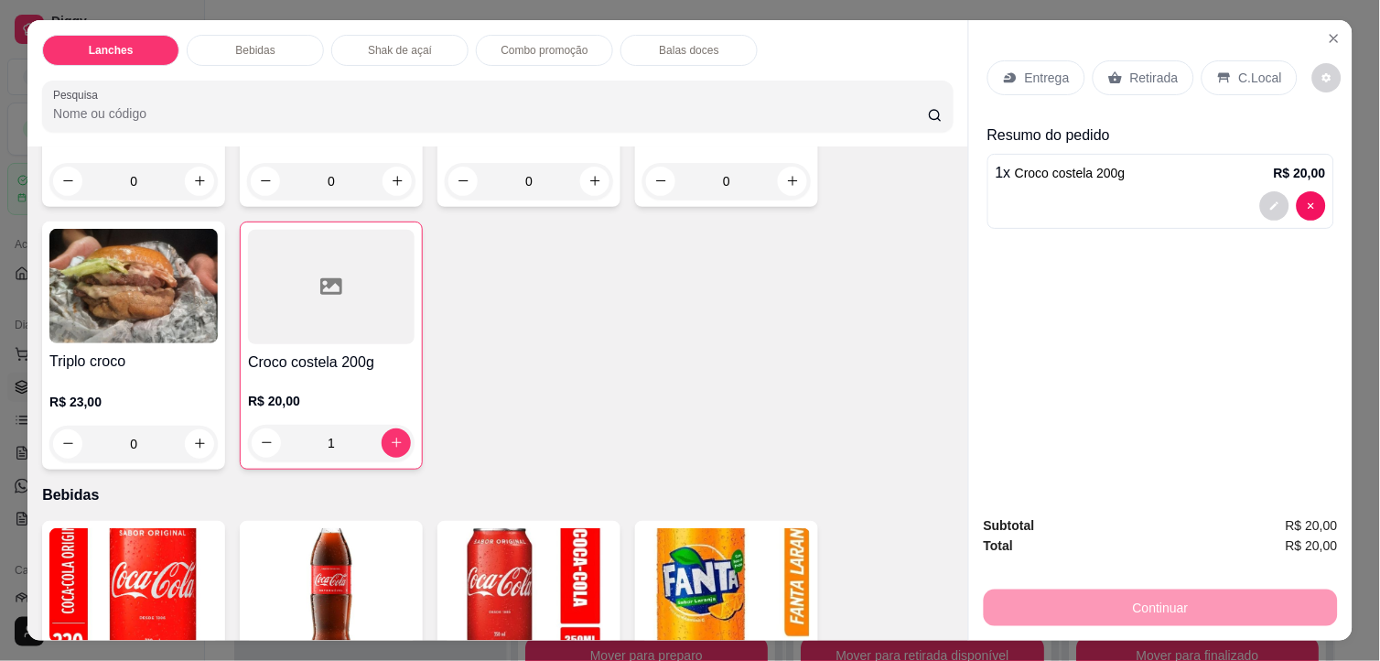
click at [1151, 74] on p "Retirada" at bounding box center [1154, 78] width 48 height 18
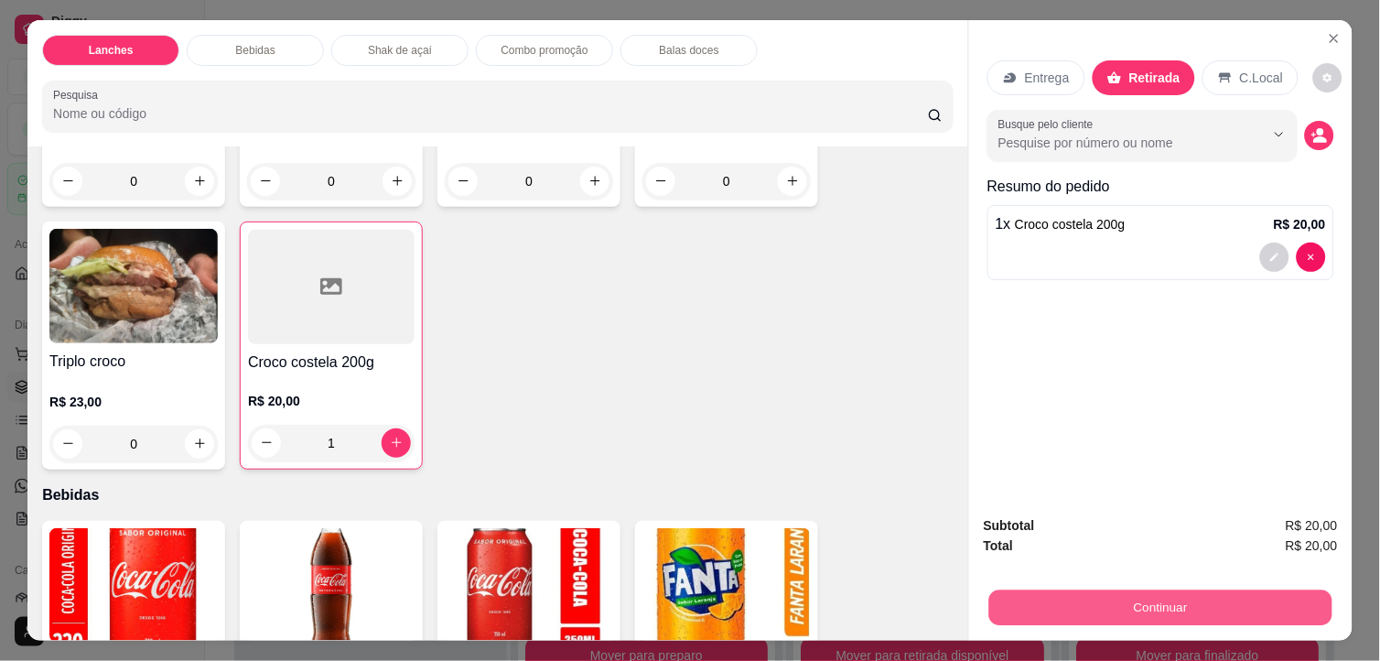
click at [1197, 597] on button "Continuar" at bounding box center [1160, 608] width 343 height 36
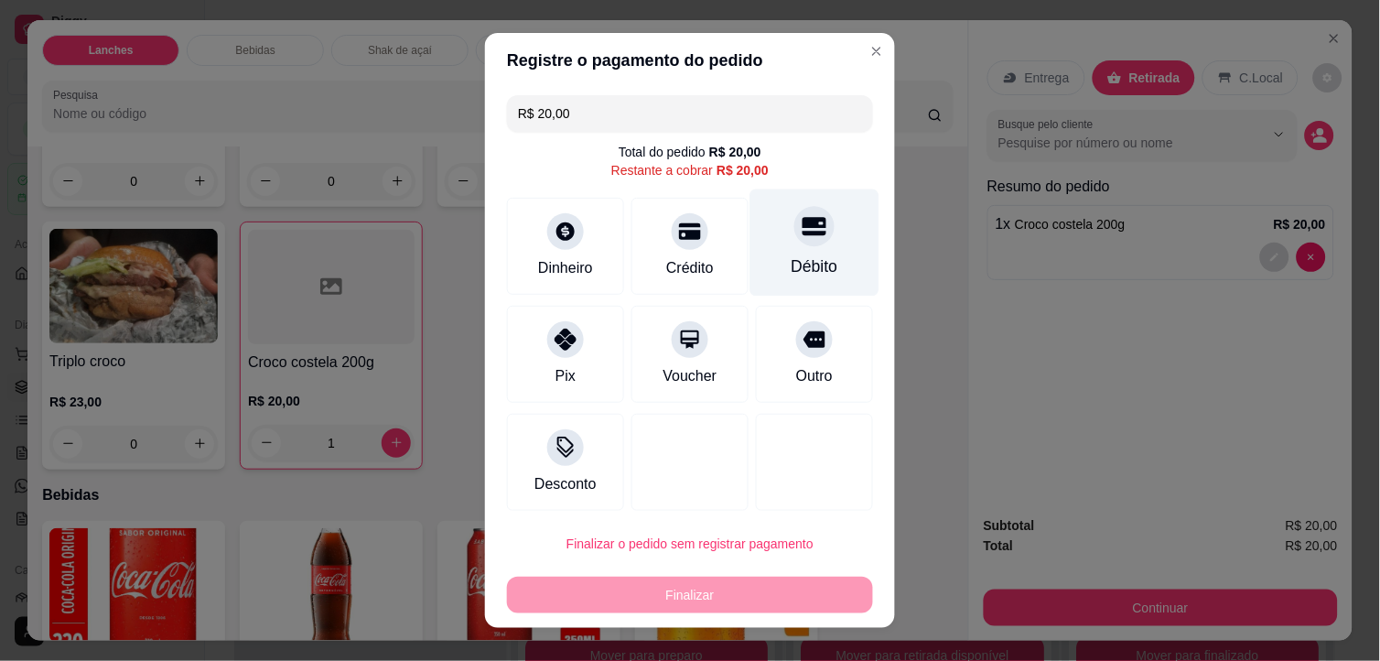
click at [774, 244] on div "Débito" at bounding box center [814, 242] width 129 height 107
type input "R$ 0,00"
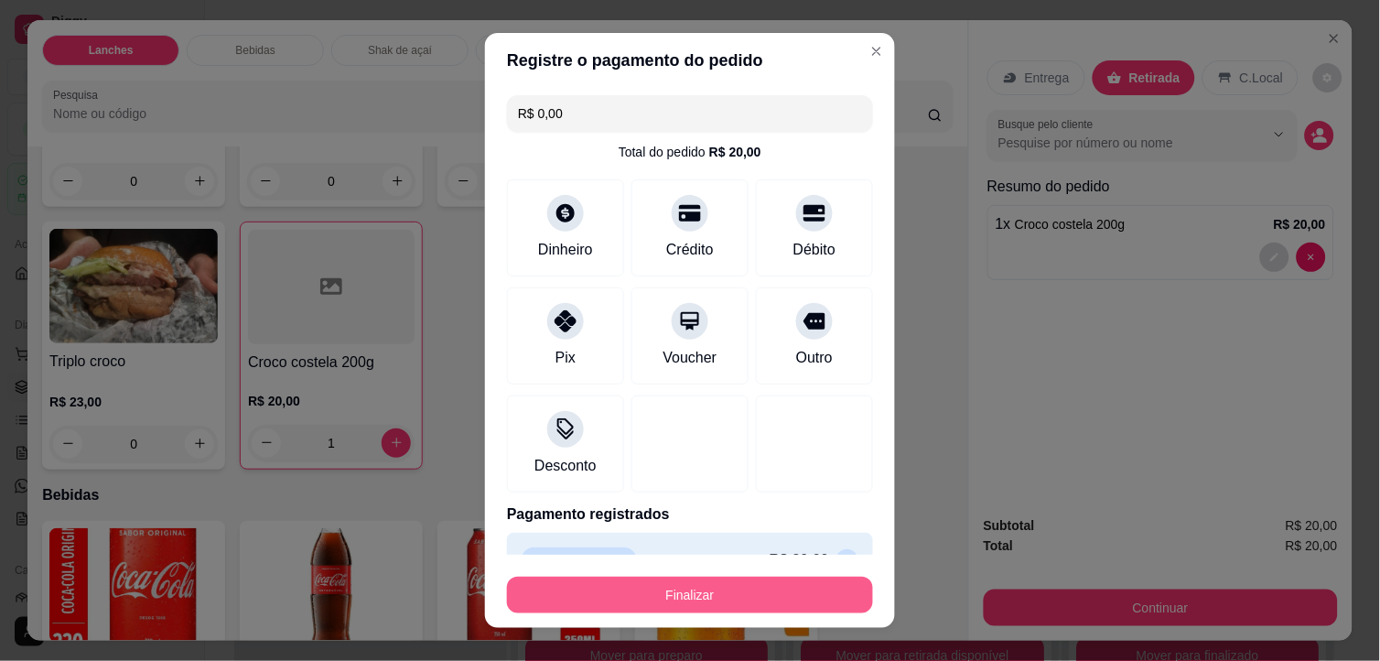
click at [746, 604] on button "Finalizar" at bounding box center [690, 594] width 366 height 37
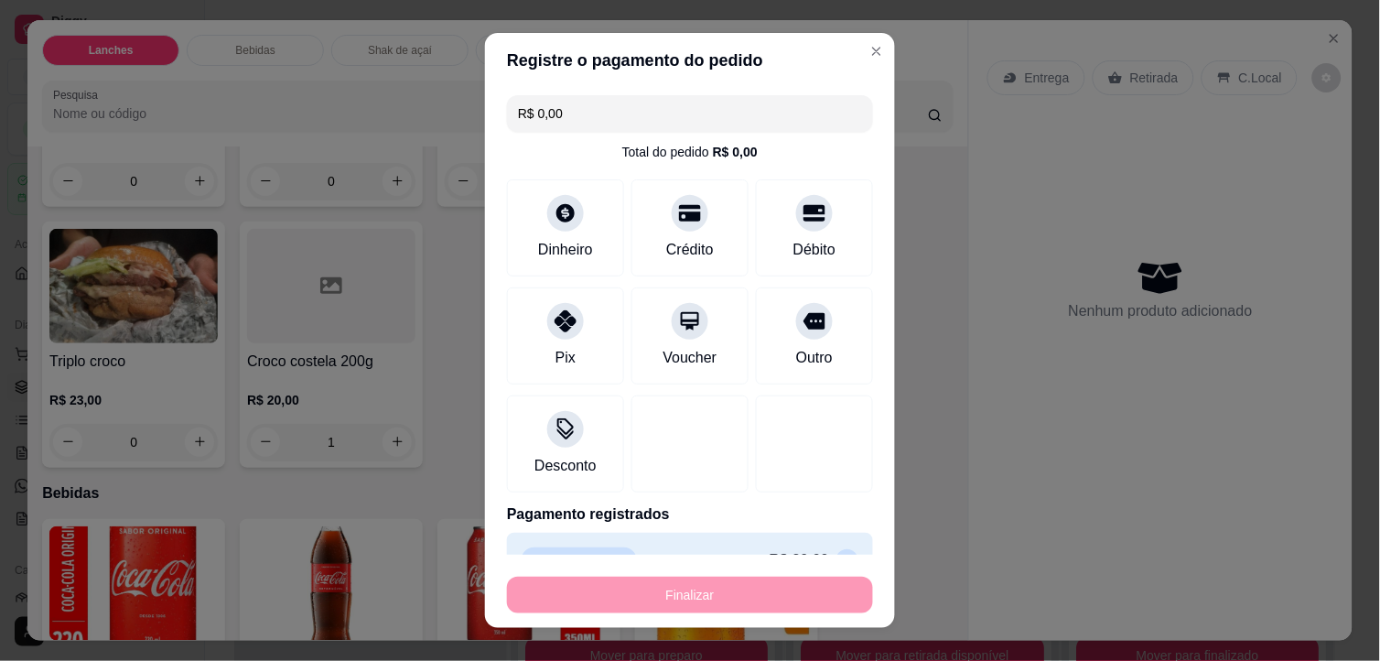
type input "0"
type input "-R$ 20,00"
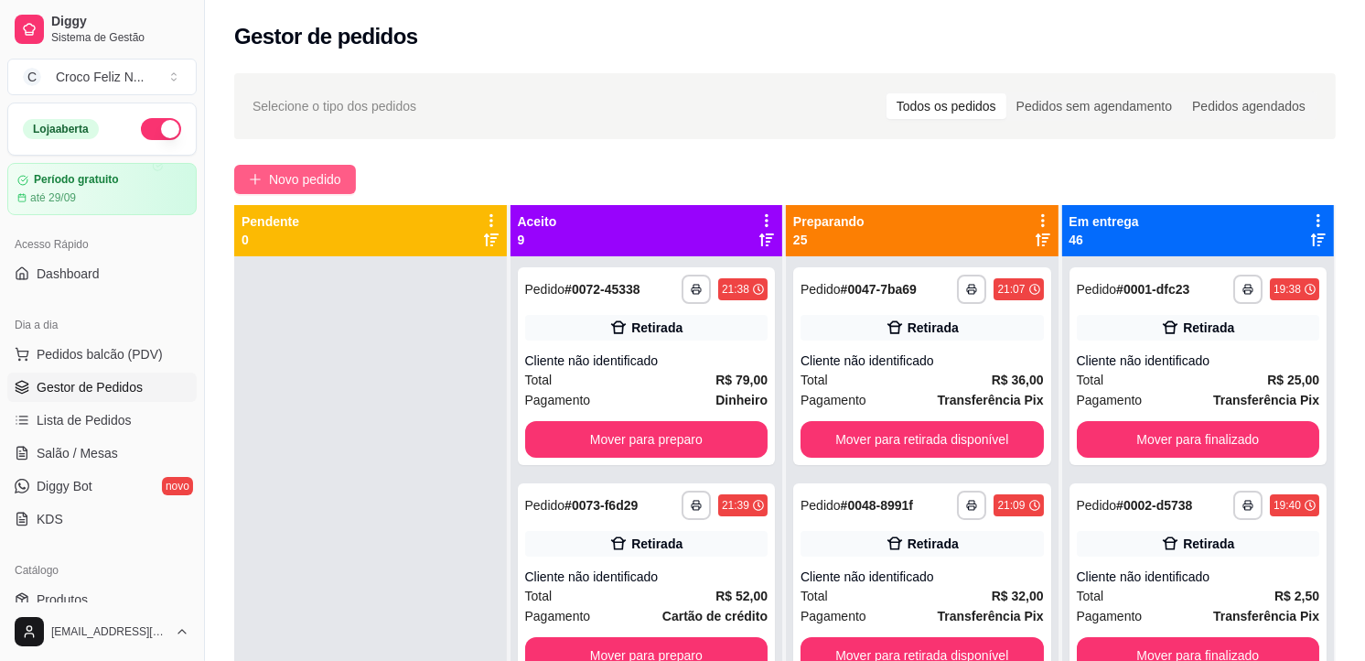
click at [322, 178] on span "Novo pedido" at bounding box center [305, 179] width 72 height 20
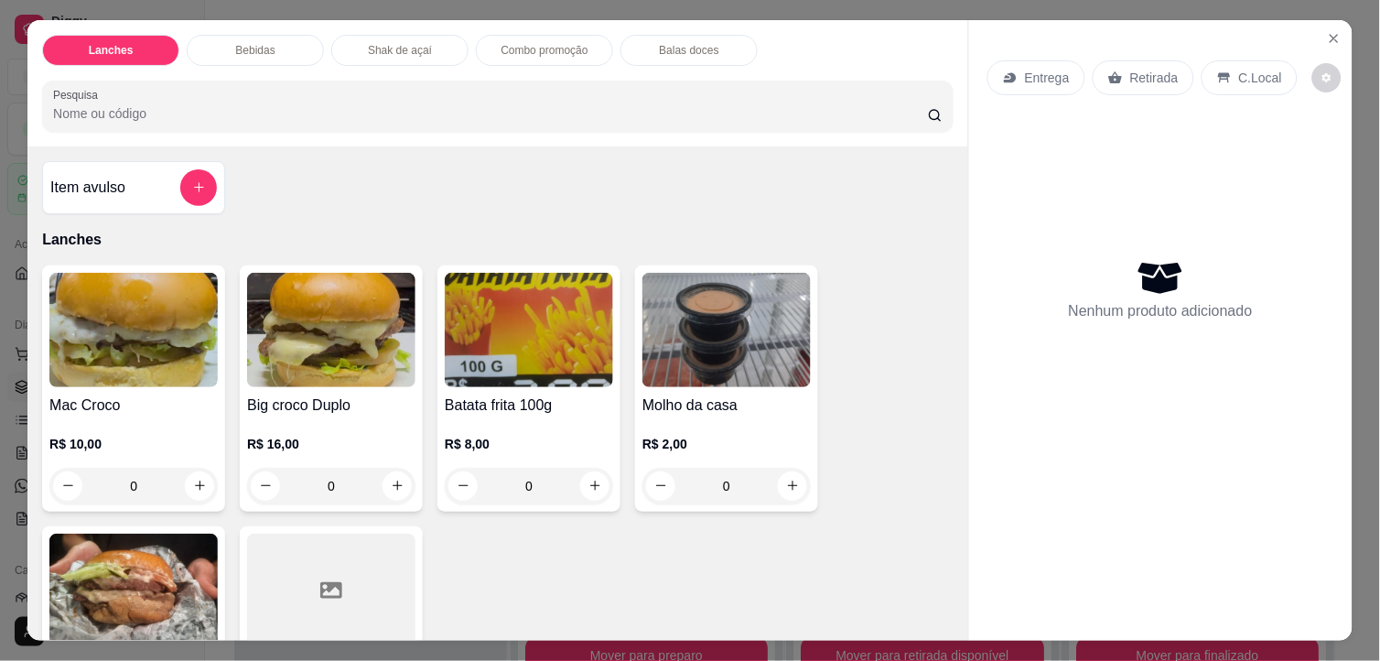
click at [364, 329] on img at bounding box center [331, 330] width 168 height 114
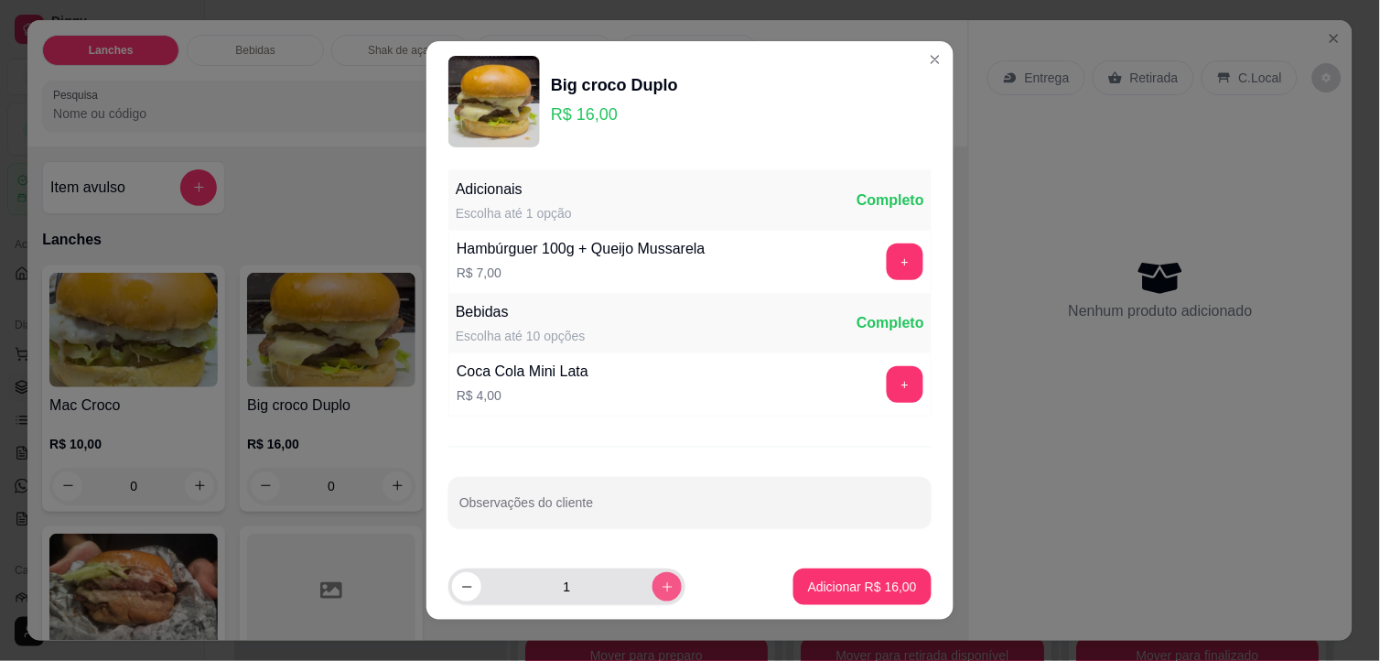
click at [661, 587] on icon "increase-product-quantity" at bounding box center [668, 587] width 14 height 14
type input "2"
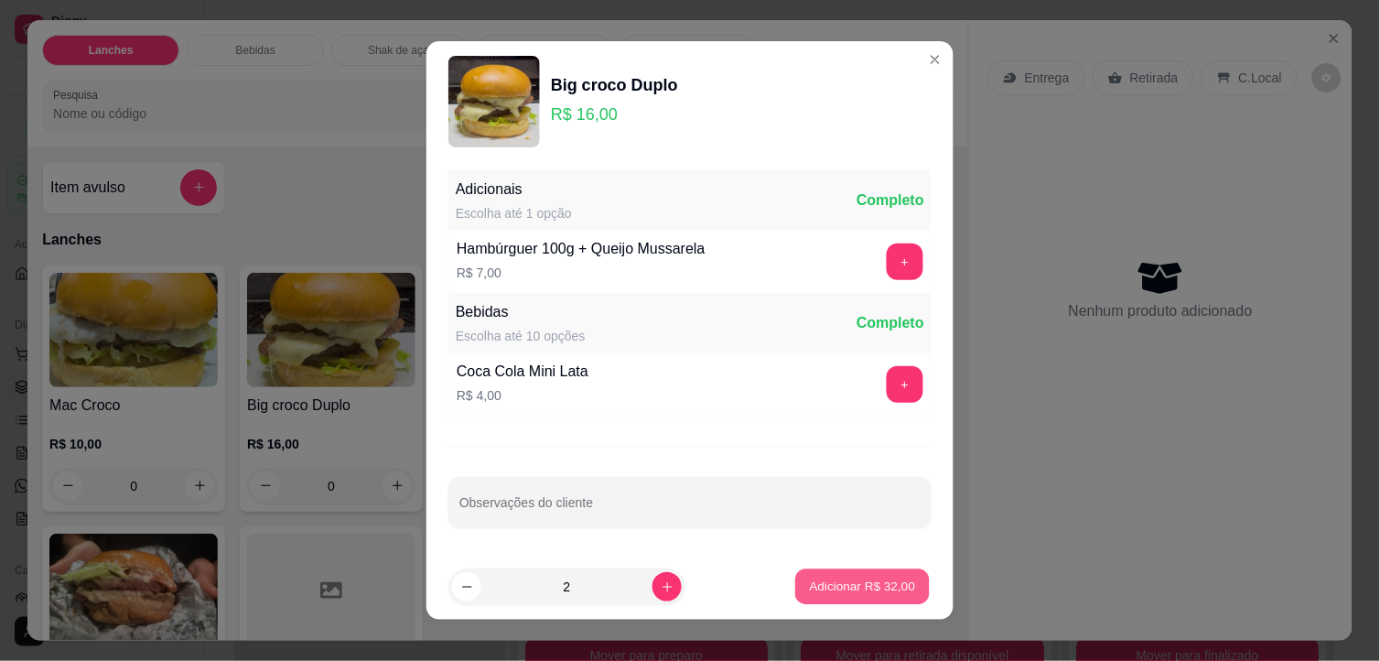
click at [853, 575] on button "Adicionar R$ 32,00" at bounding box center [862, 587] width 135 height 36
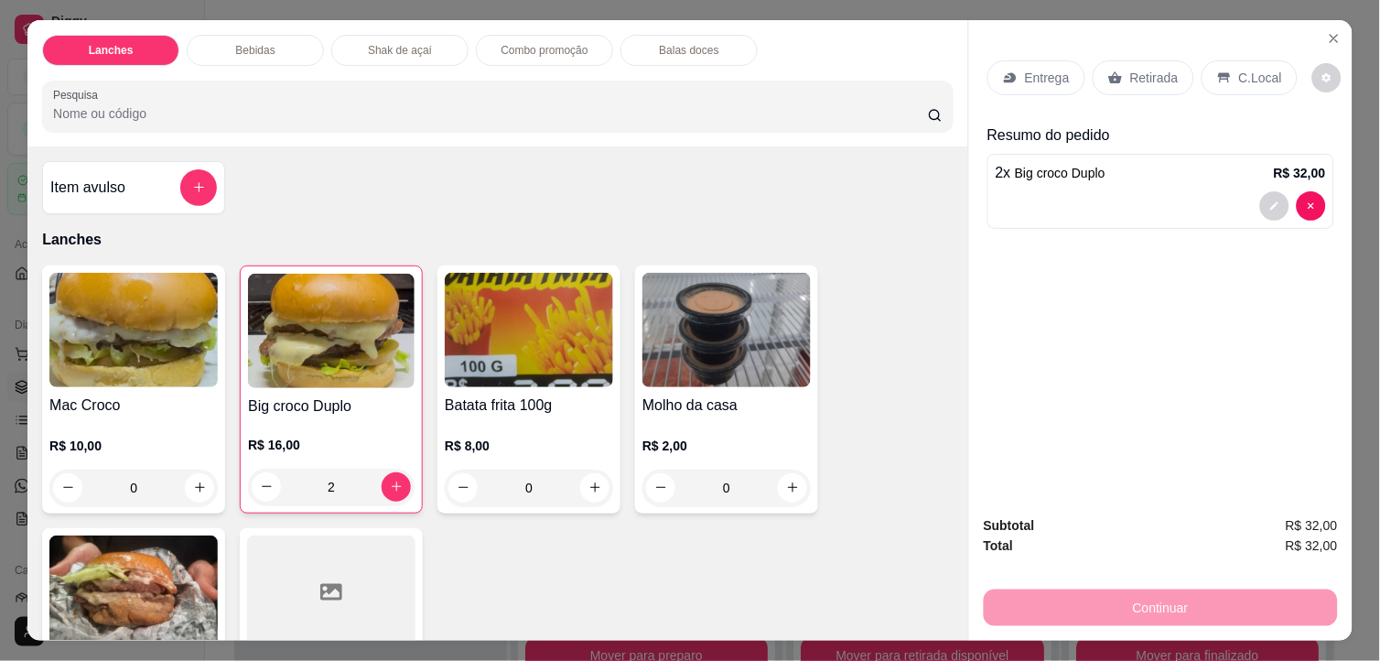
click at [355, 439] on p "R$ 16,00" at bounding box center [331, 445] width 167 height 18
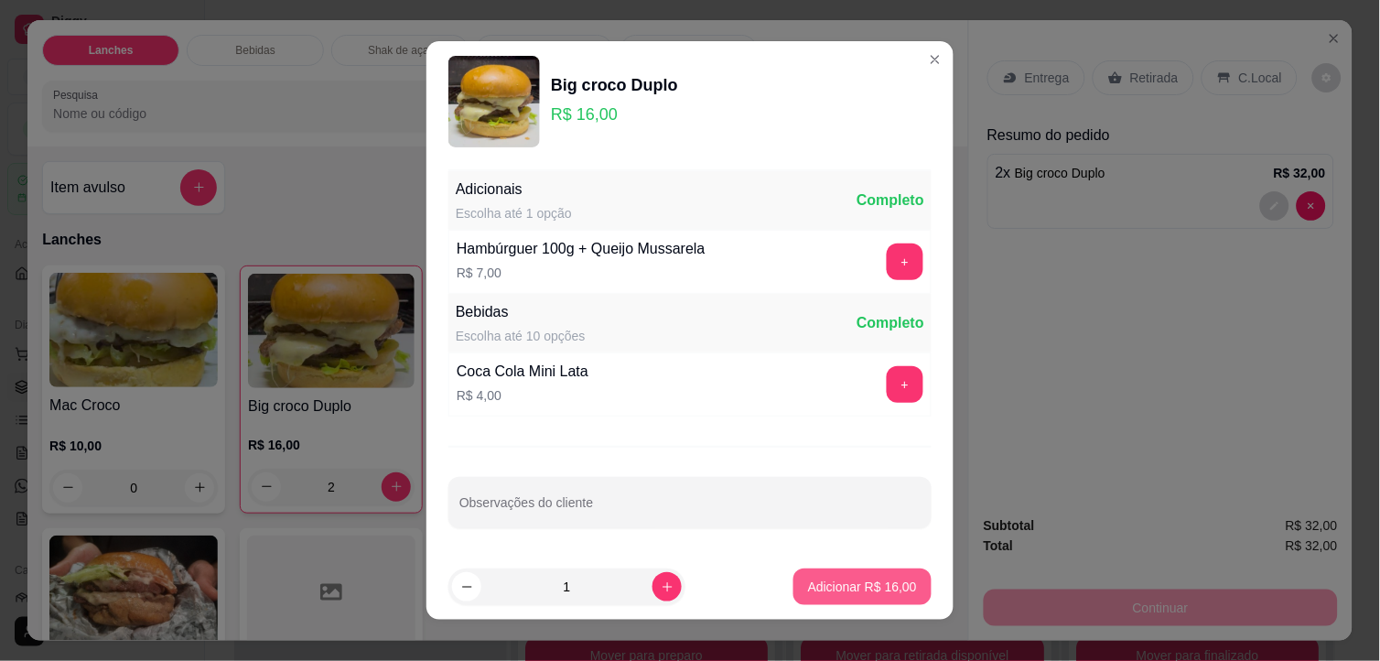
click at [808, 589] on p "Adicionar R$ 16,00" at bounding box center [862, 586] width 109 height 18
type input "3"
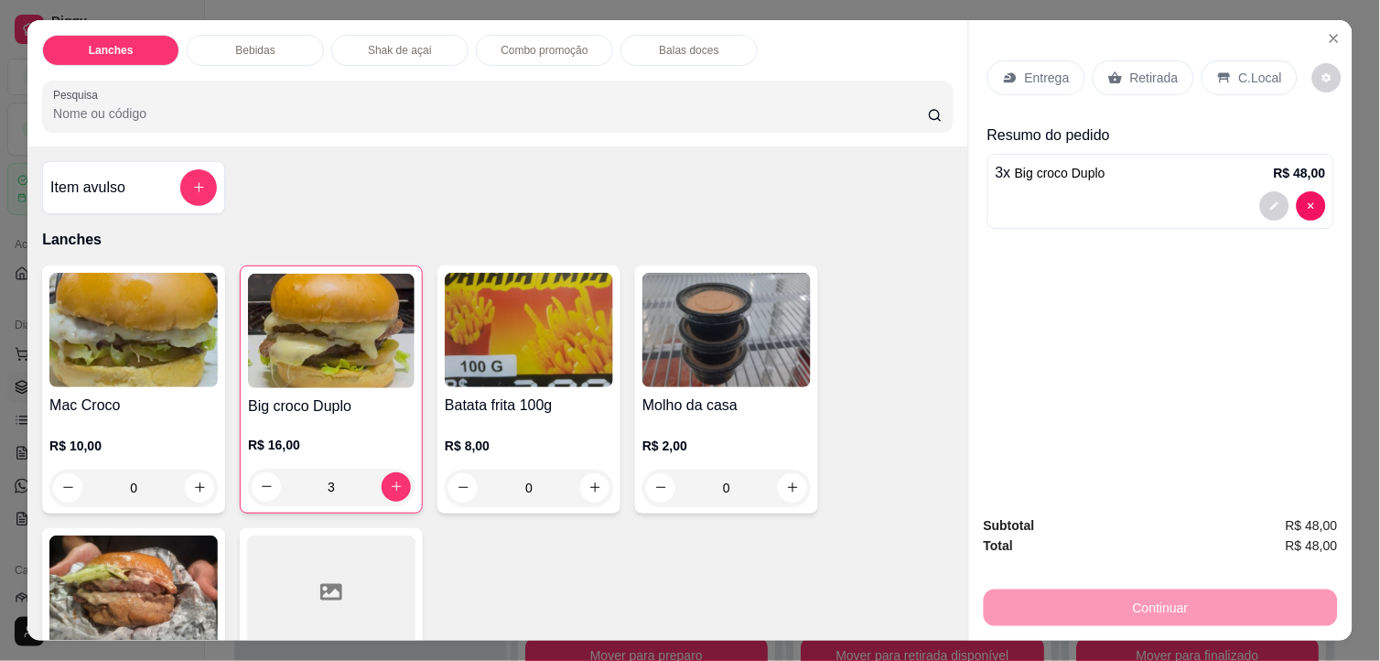
click at [494, 327] on img at bounding box center [529, 330] width 168 height 114
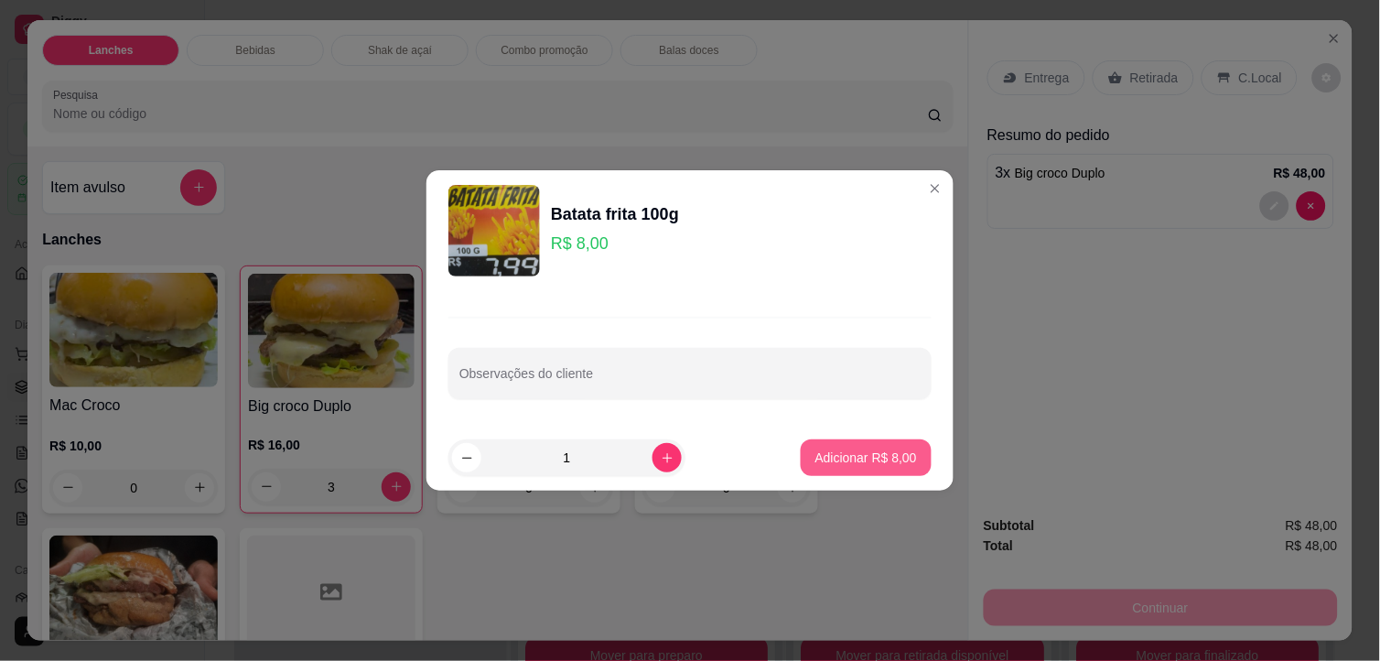
click at [895, 449] on p "Adicionar R$ 8,00" at bounding box center [866, 457] width 102 height 18
type input "1"
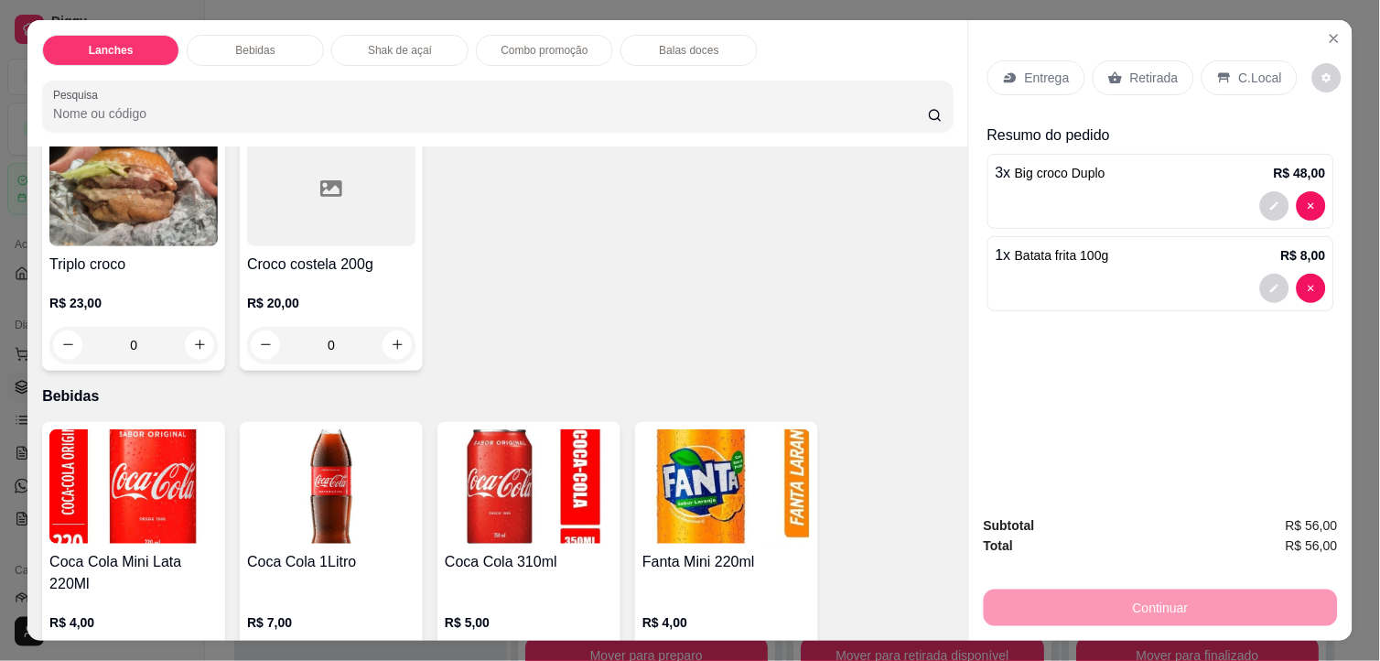
scroll to position [406, 0]
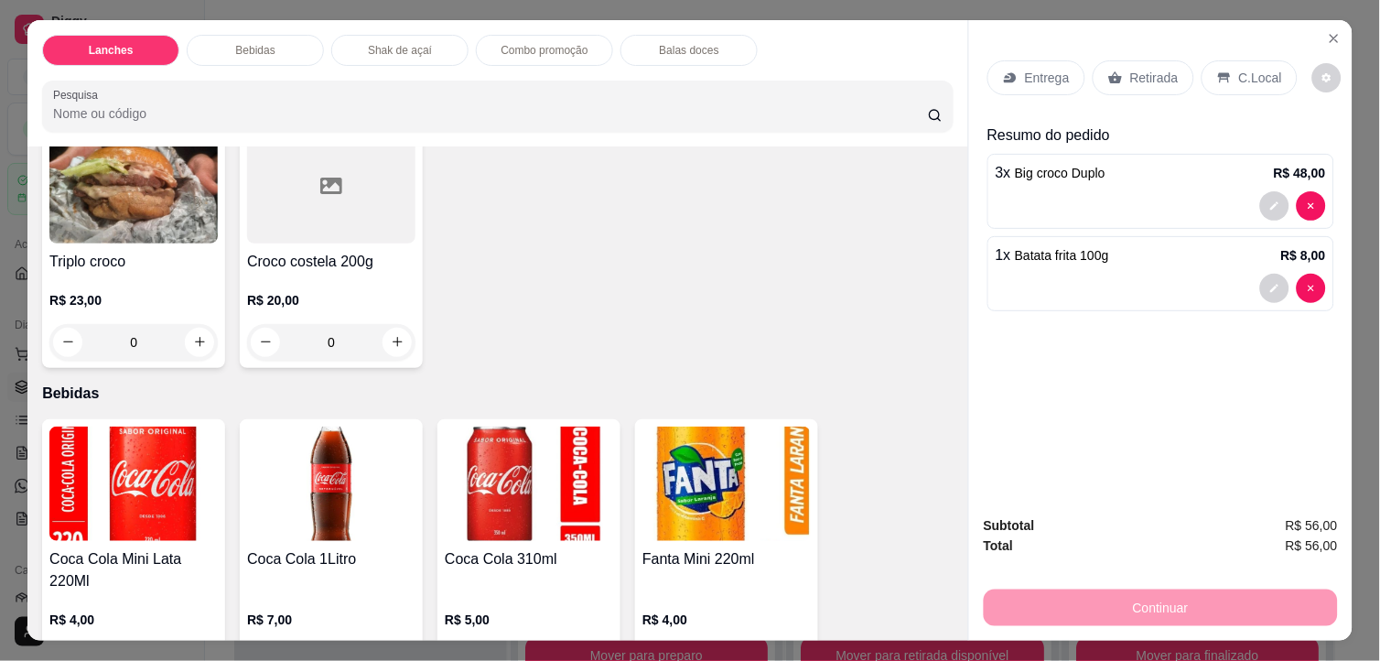
click at [339, 463] on img at bounding box center [331, 483] width 168 height 114
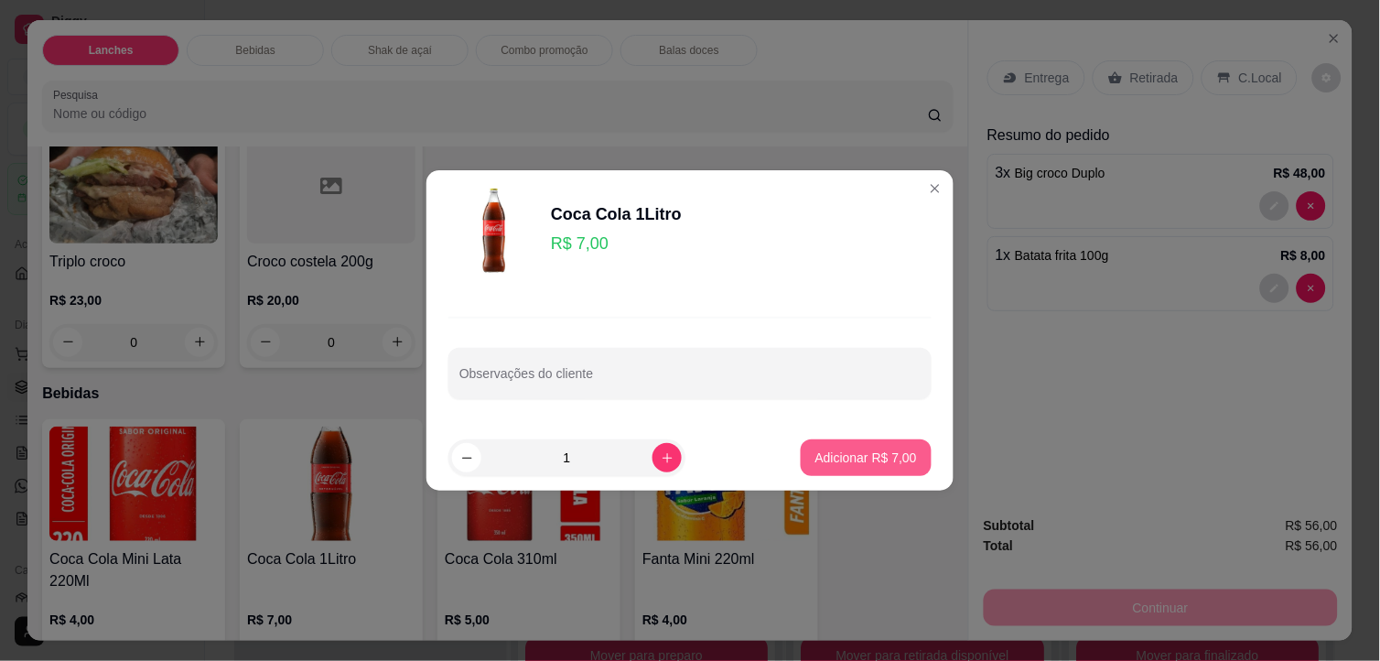
click at [878, 443] on button "Adicionar R$ 7,00" at bounding box center [866, 457] width 131 height 37
type input "1"
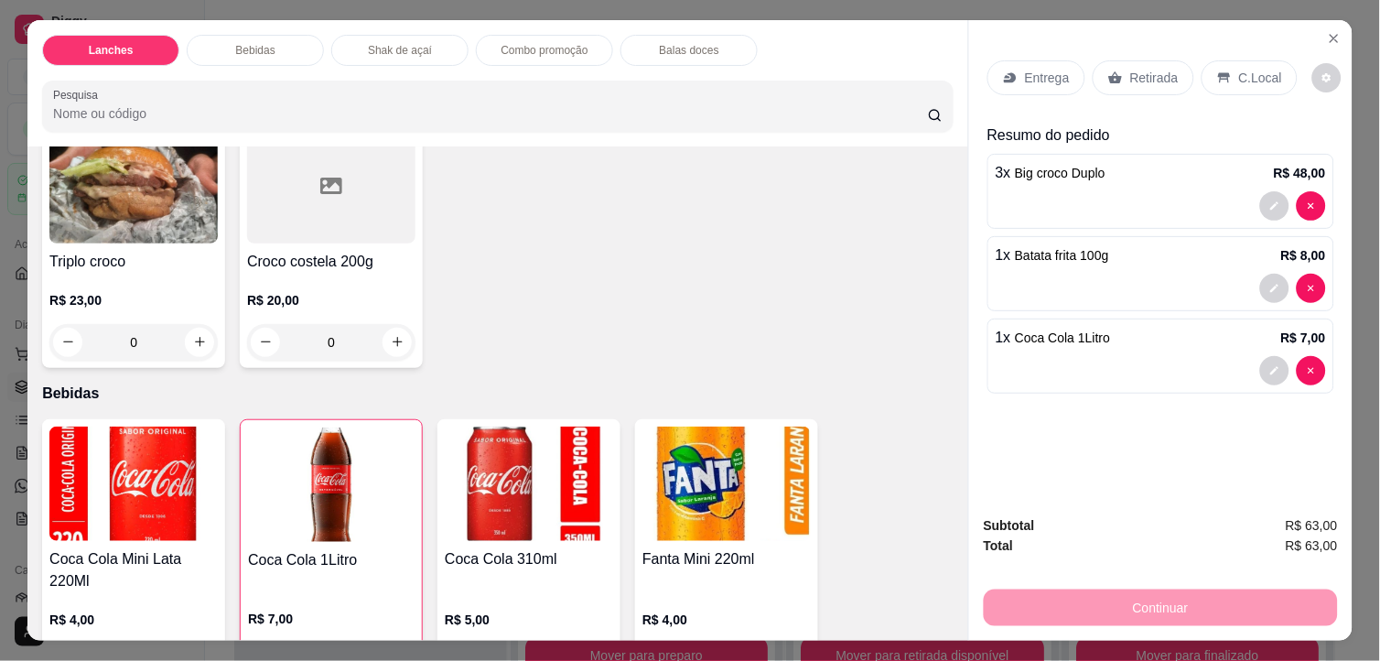
click at [1217, 74] on icon at bounding box center [1224, 77] width 15 height 15
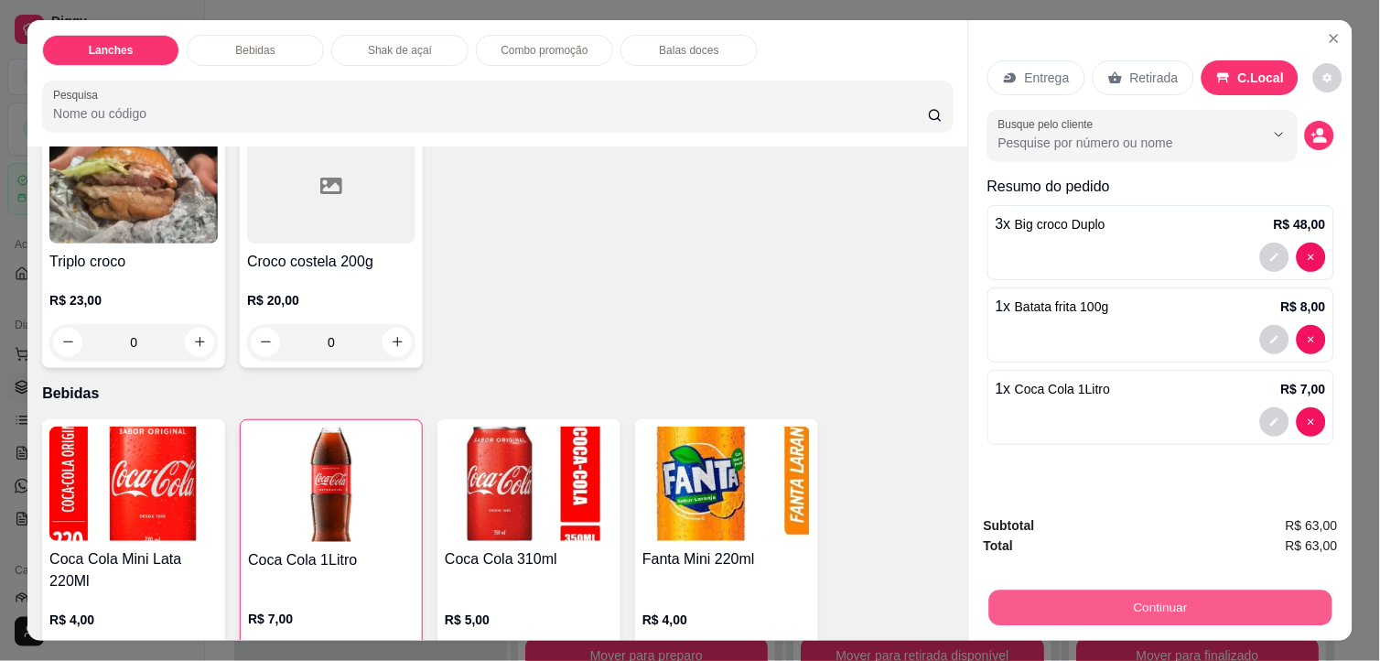
click at [1232, 602] on button "Continuar" at bounding box center [1160, 608] width 343 height 36
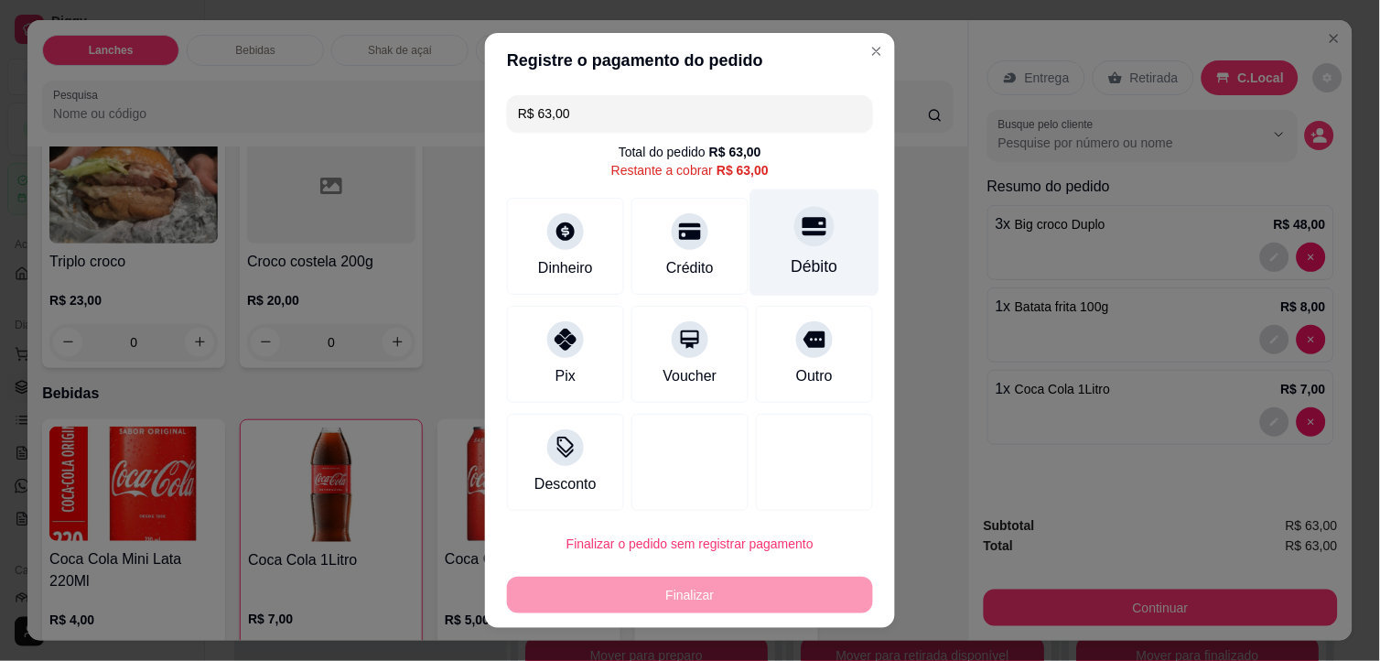
click at [797, 232] on div at bounding box center [814, 227] width 40 height 40
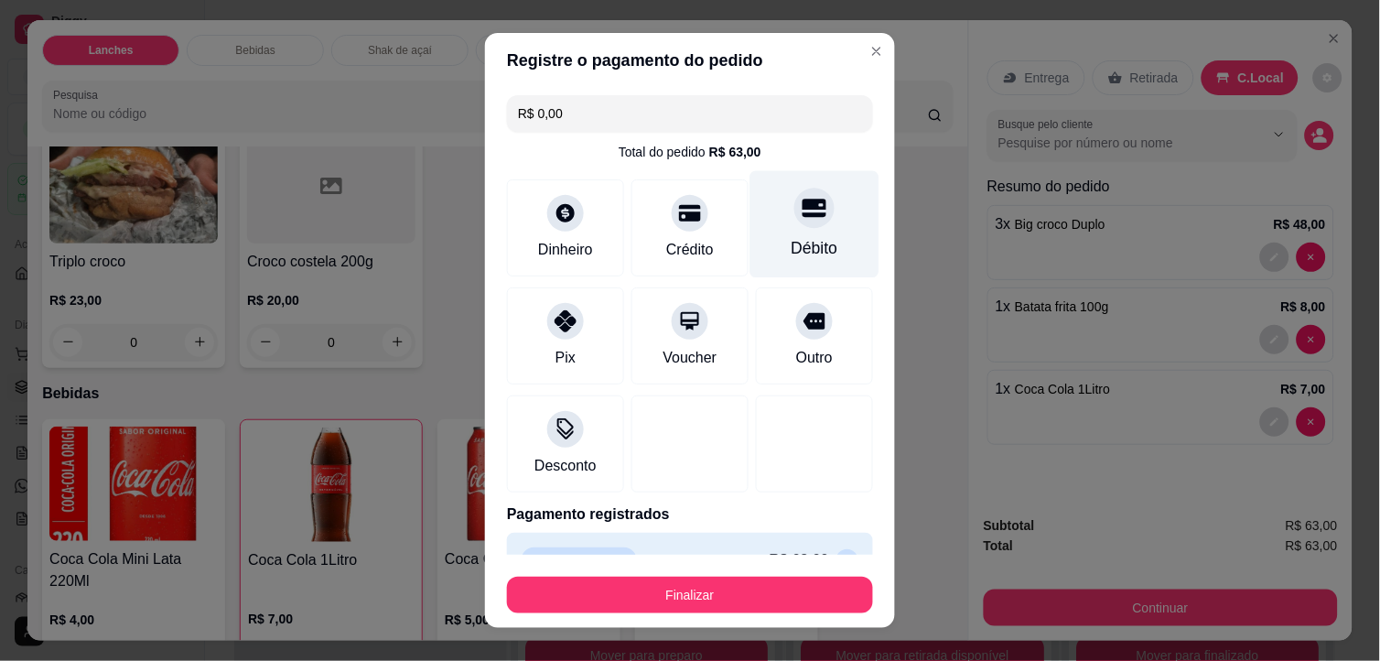
type input "R$ 0,00"
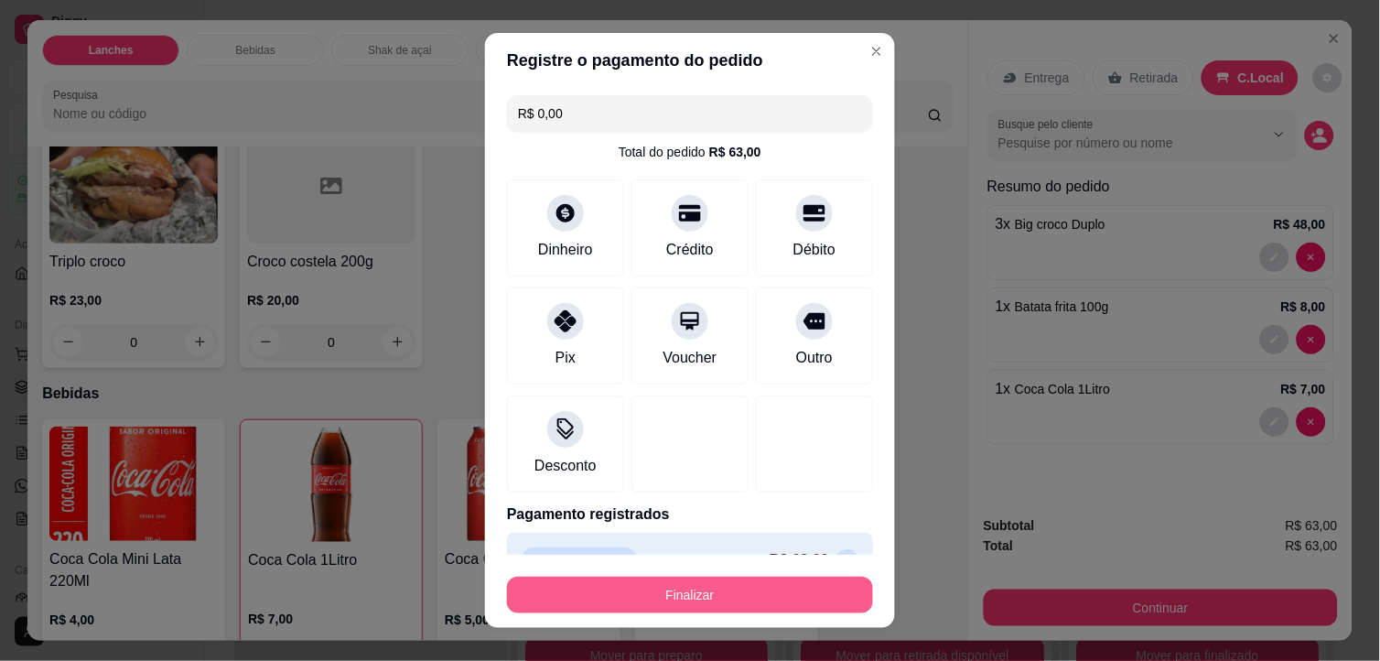
click at [796, 581] on button "Finalizar" at bounding box center [690, 594] width 366 height 37
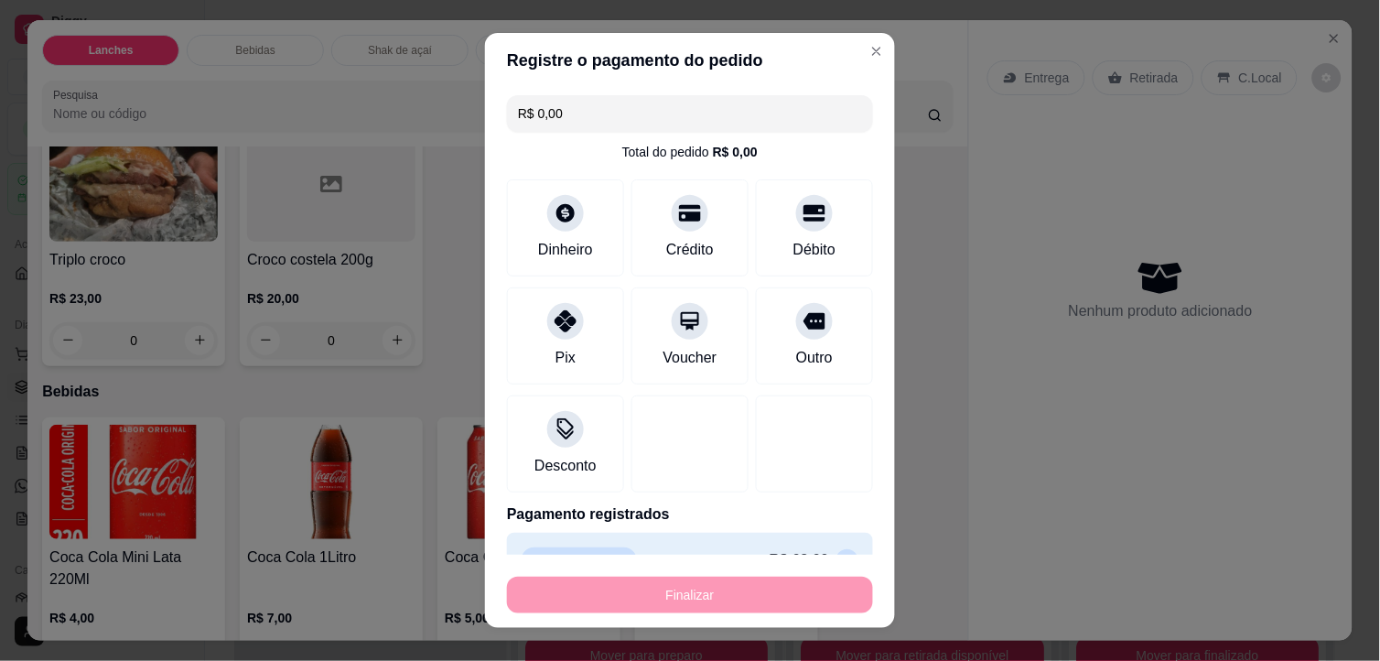
type input "0"
type input "-R$ 63,00"
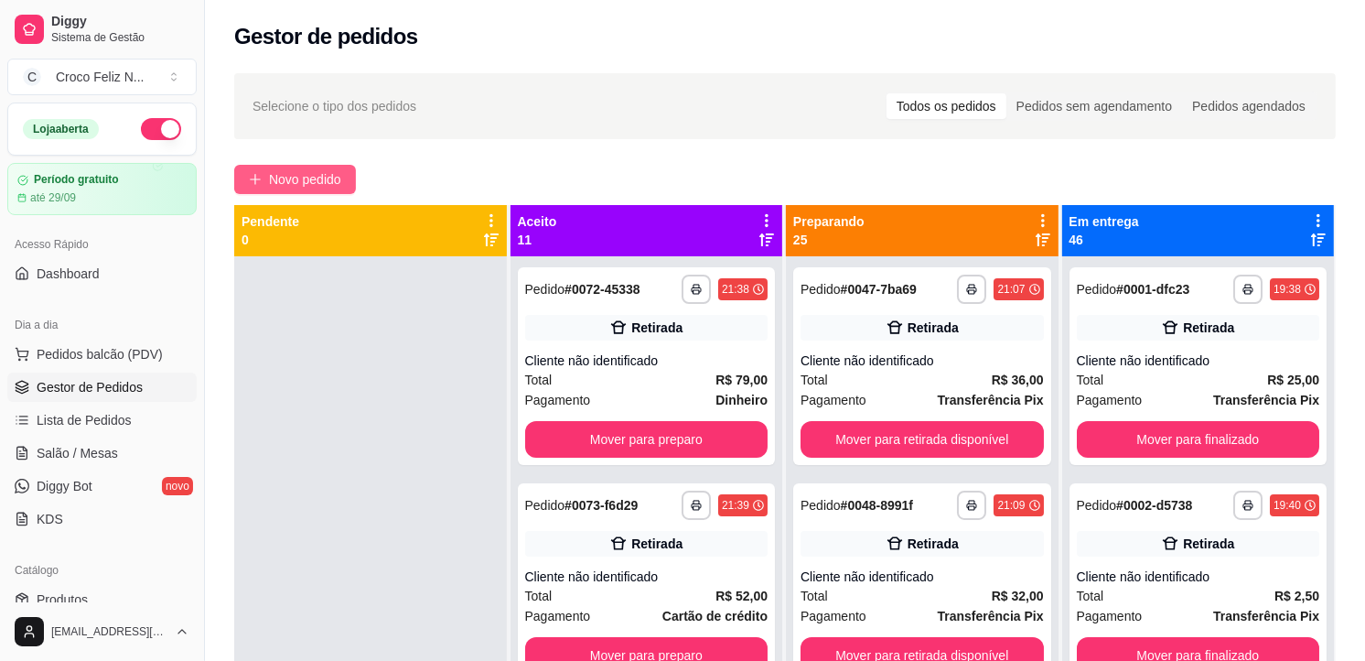
click at [280, 174] on span "Novo pedido" at bounding box center [305, 179] width 72 height 20
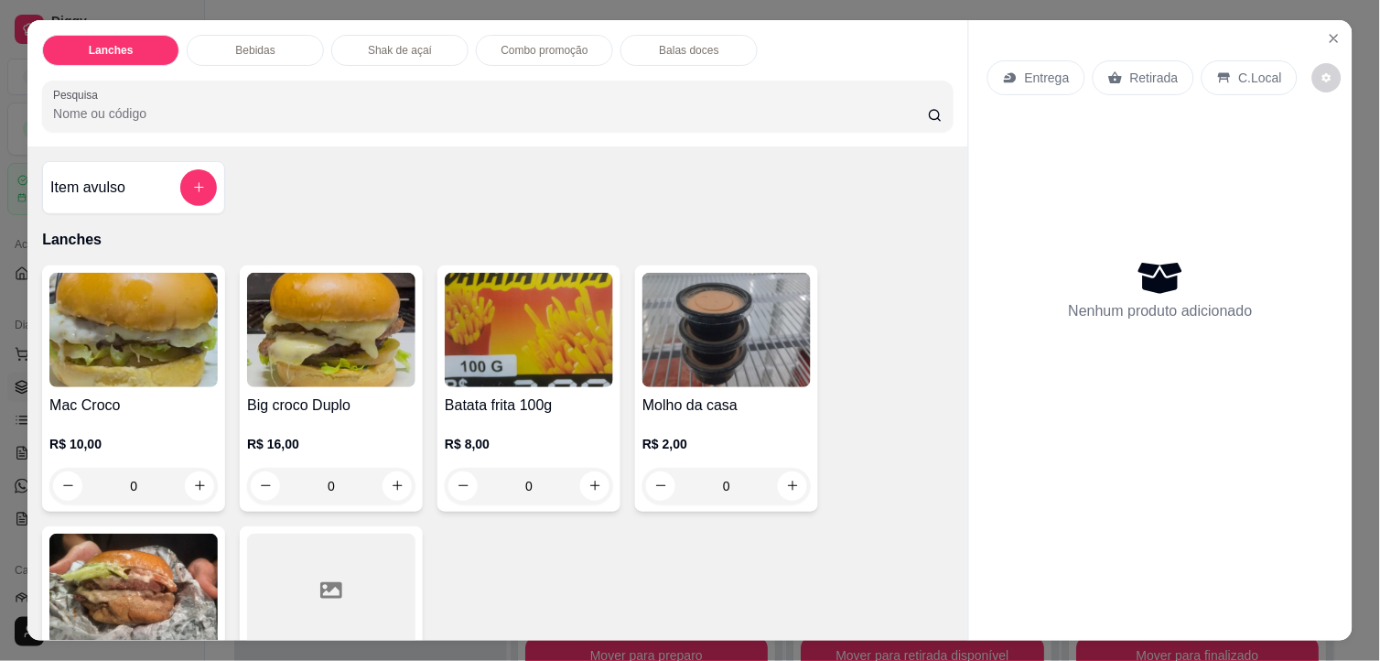
click at [172, 337] on img at bounding box center [133, 330] width 168 height 114
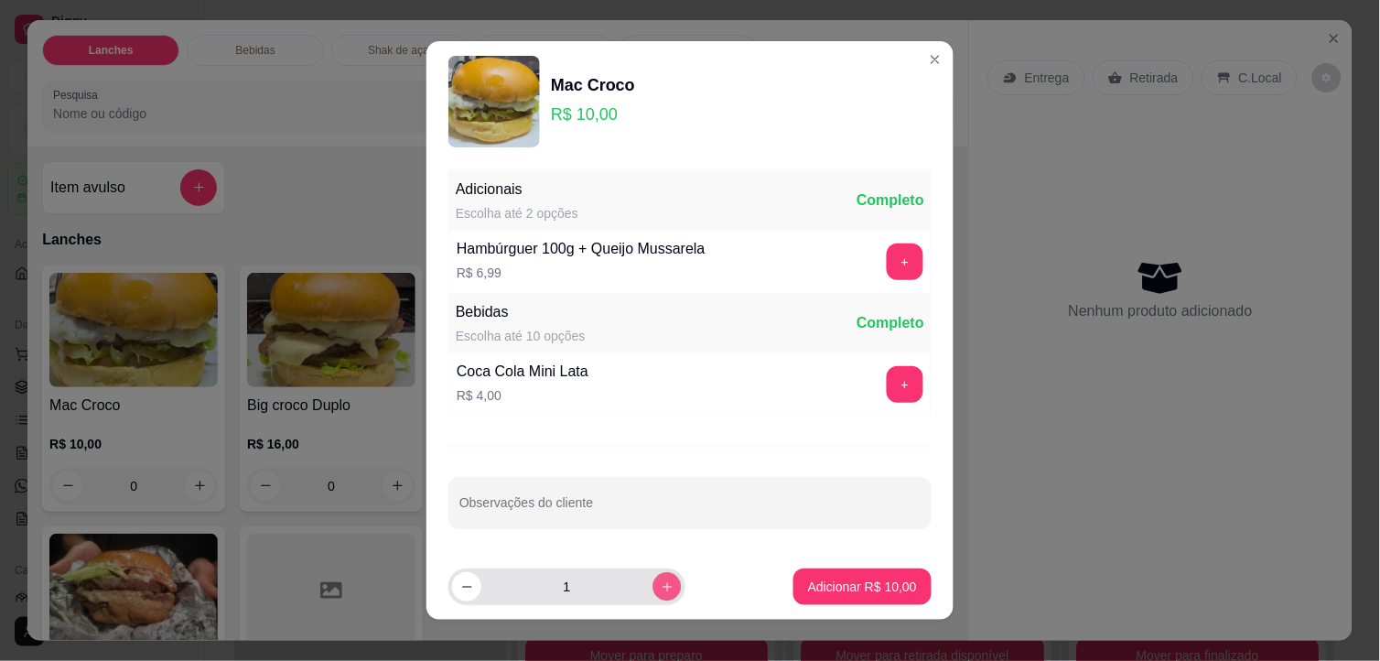
click at [661, 584] on icon "increase-product-quantity" at bounding box center [668, 587] width 14 height 14
click at [662, 587] on icon "increase-product-quantity" at bounding box center [666, 586] width 9 height 9
type input "3"
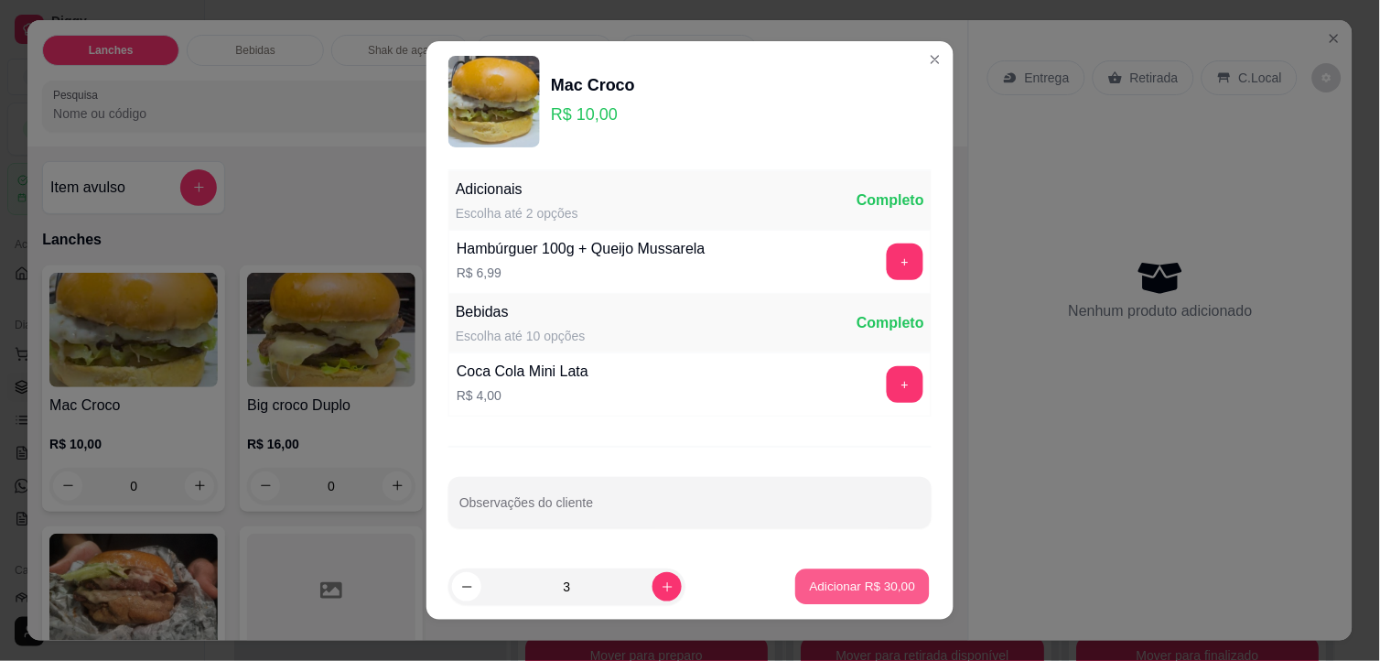
click at [834, 590] on p "Adicionar R$ 30,00" at bounding box center [863, 585] width 106 height 17
type input "3"
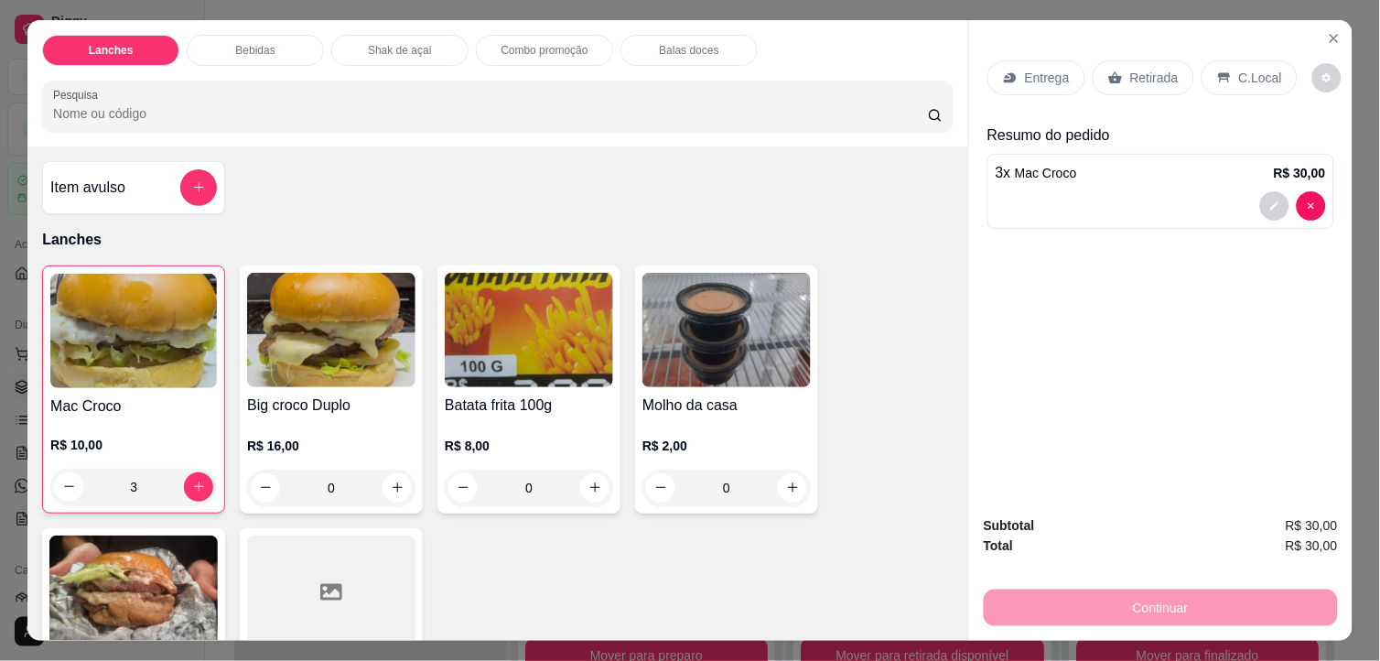
click at [550, 362] on img at bounding box center [529, 330] width 168 height 114
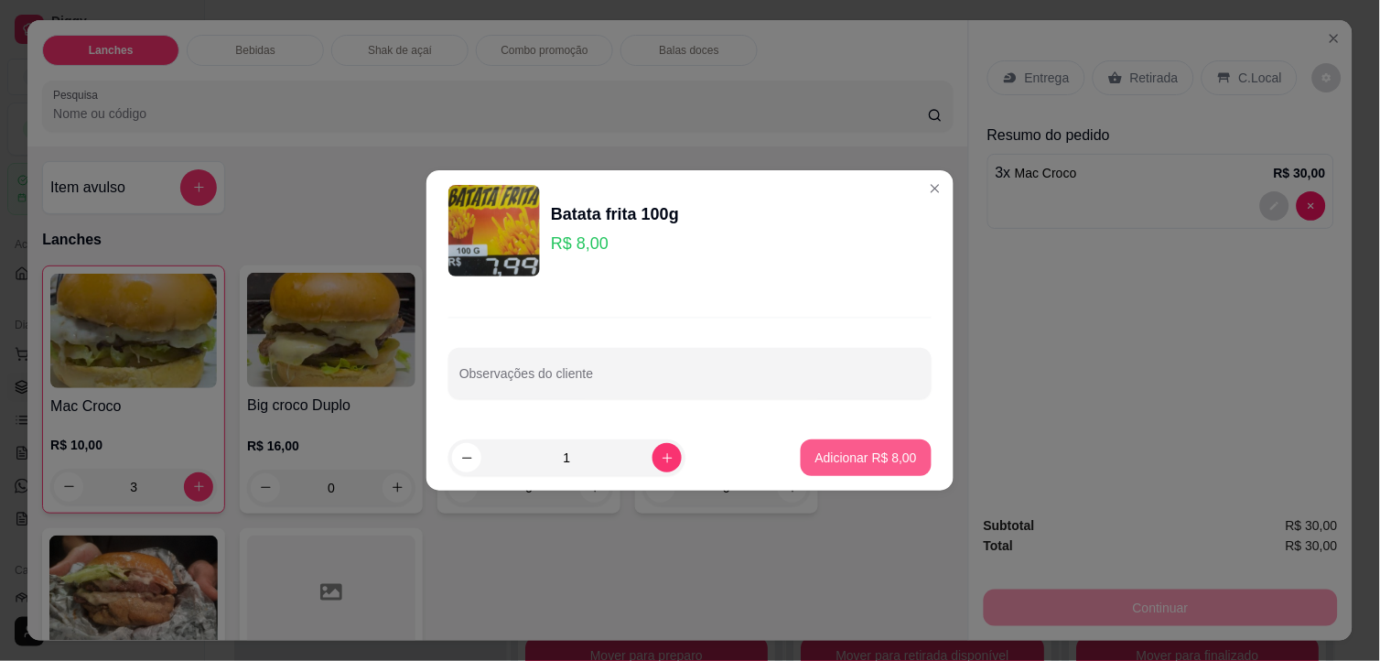
click at [846, 460] on p "Adicionar R$ 8,00" at bounding box center [866, 457] width 102 height 18
type input "1"
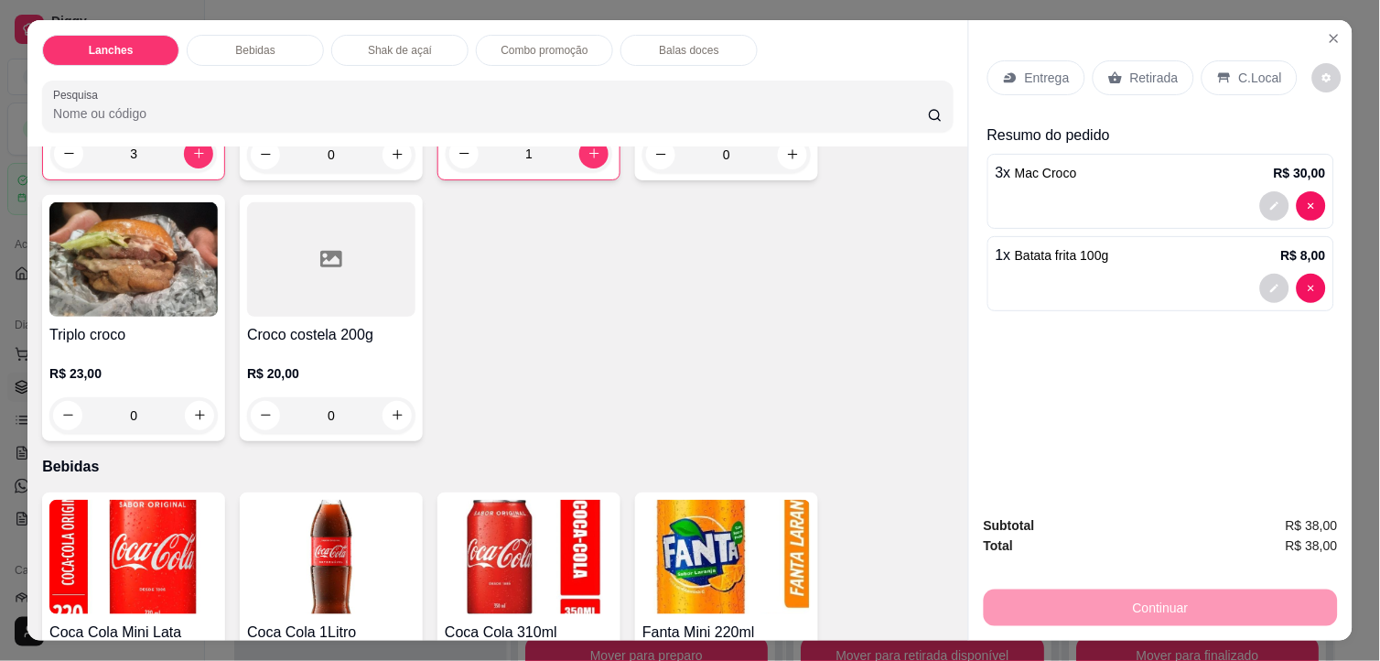
scroll to position [406, 0]
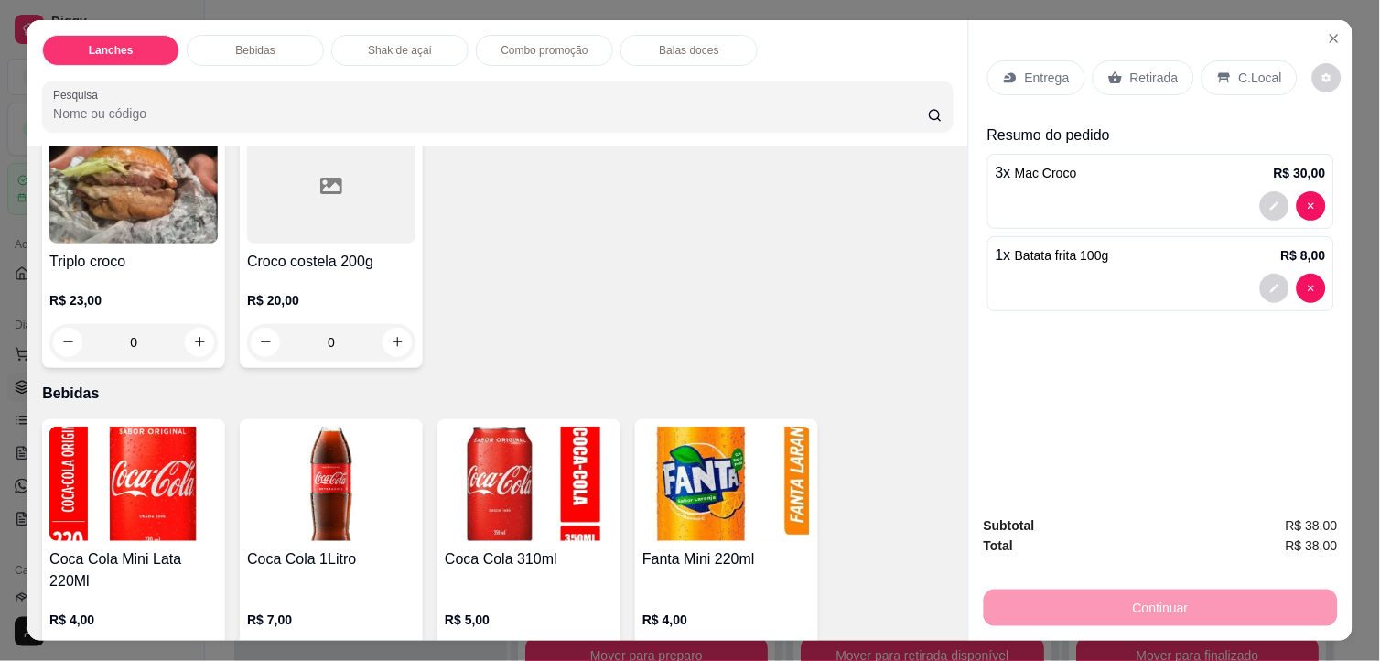
click at [536, 457] on img at bounding box center [529, 483] width 168 height 114
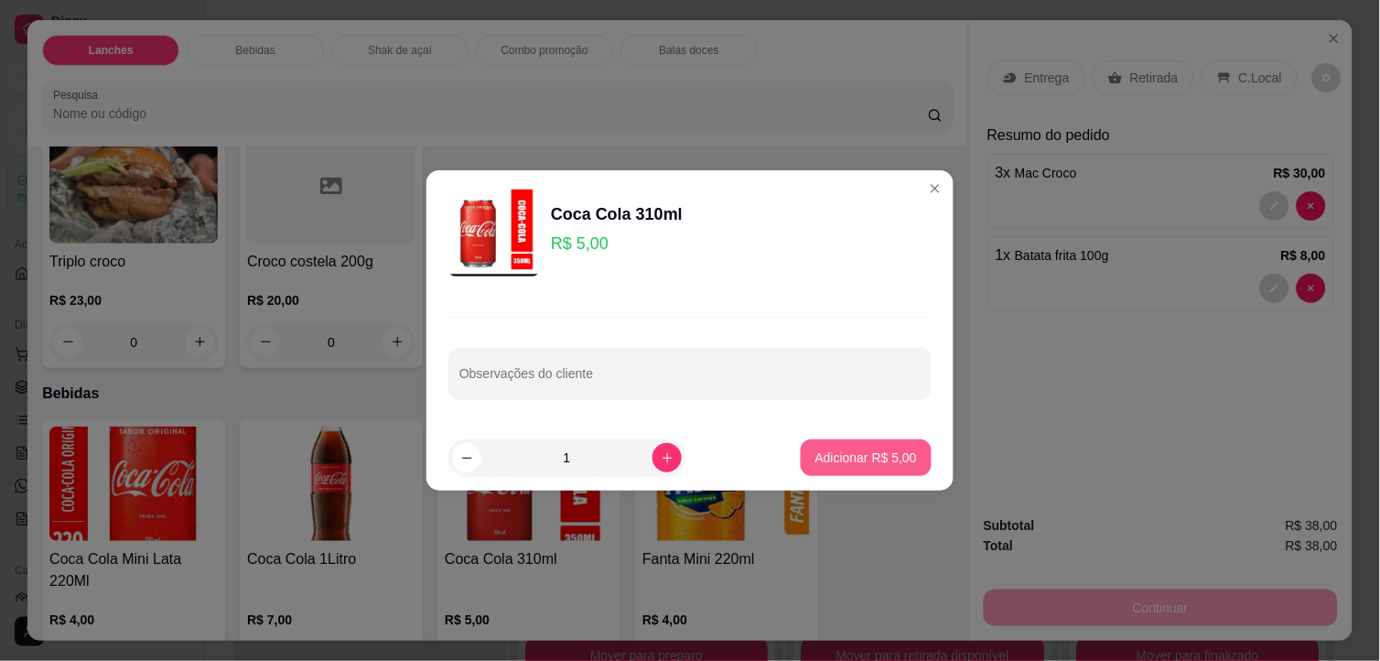
click at [882, 464] on p "Adicionar R$ 5,00" at bounding box center [866, 457] width 102 height 18
type input "1"
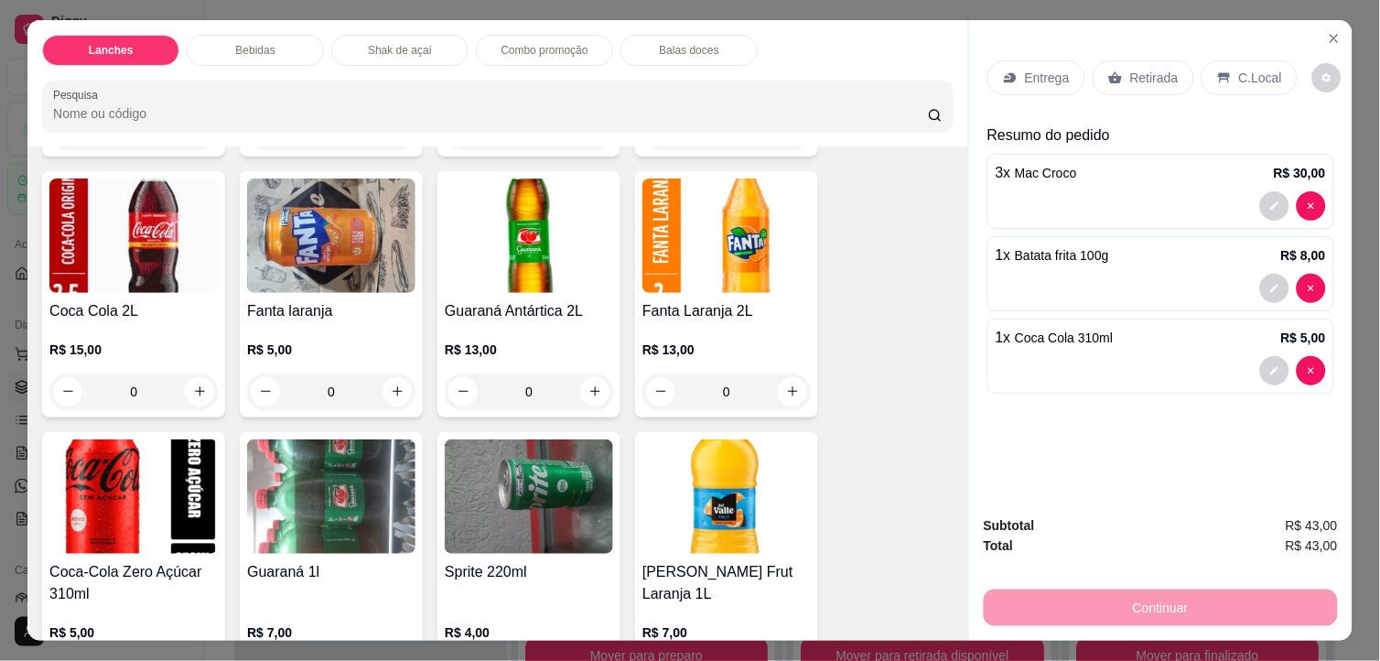
scroll to position [1321, 0]
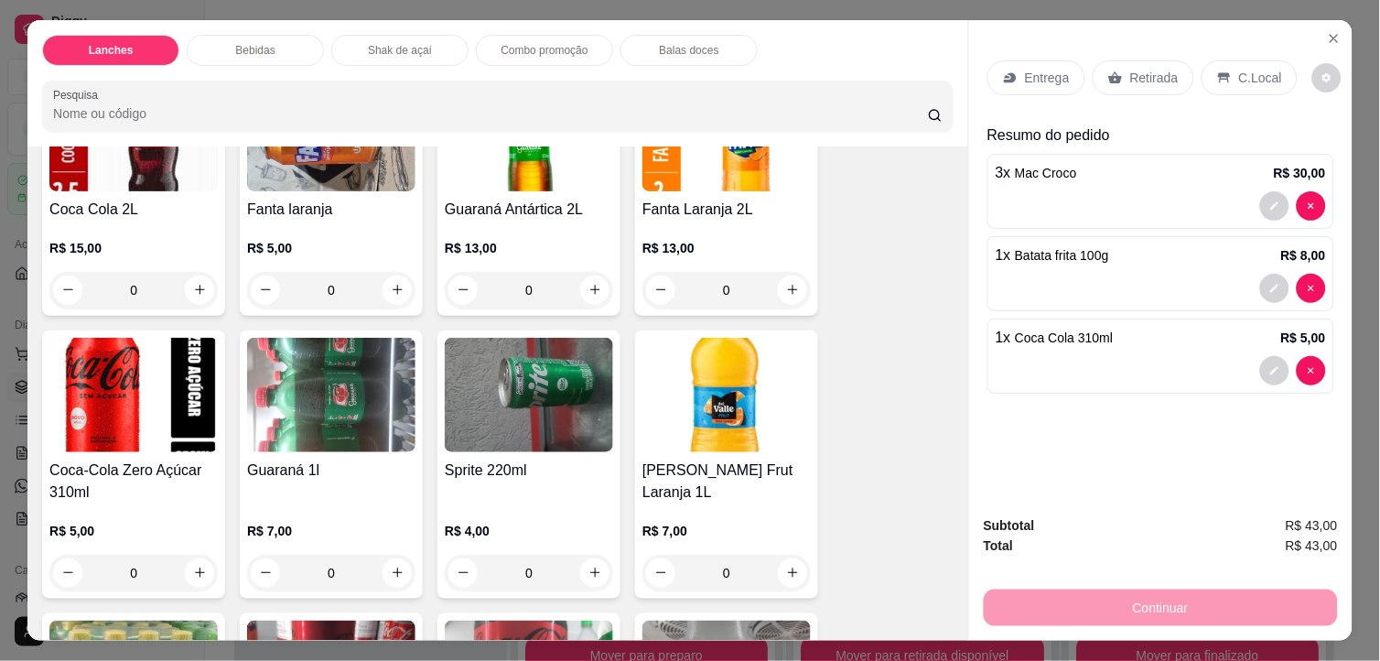
click at [144, 425] on img at bounding box center [133, 395] width 168 height 114
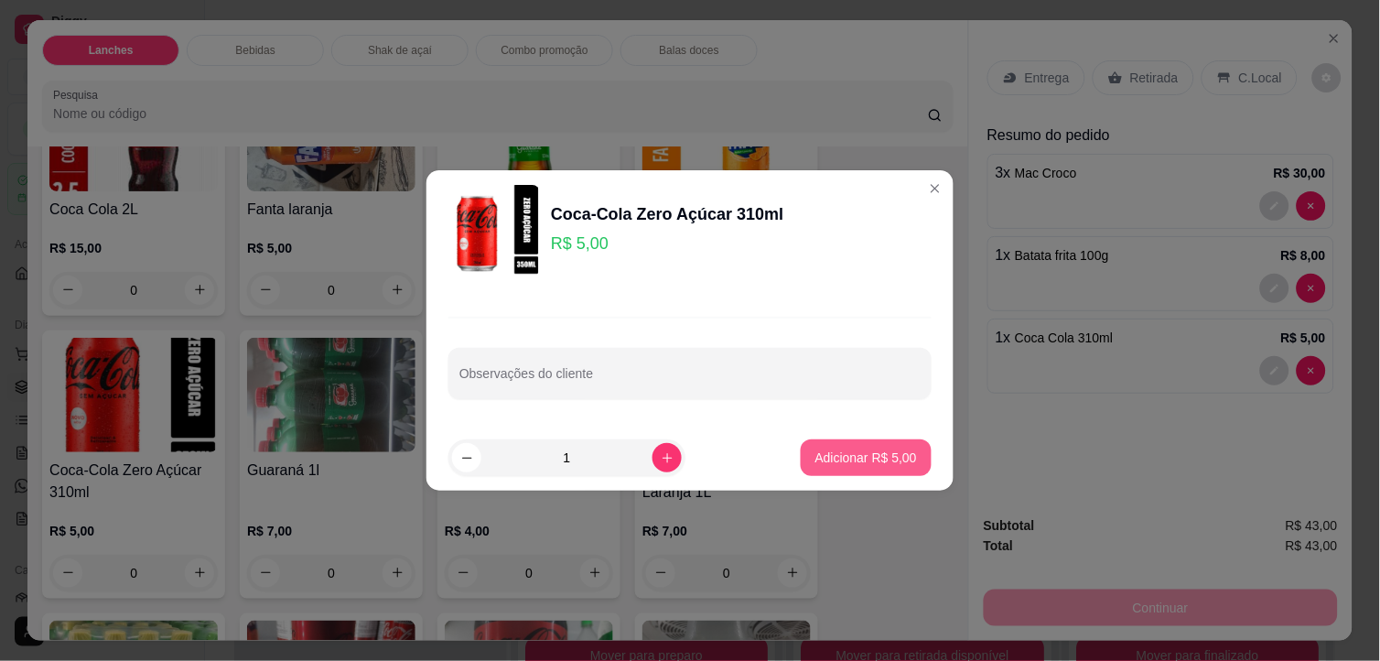
click at [852, 447] on button "Adicionar R$ 5,00" at bounding box center [866, 457] width 131 height 37
type input "1"
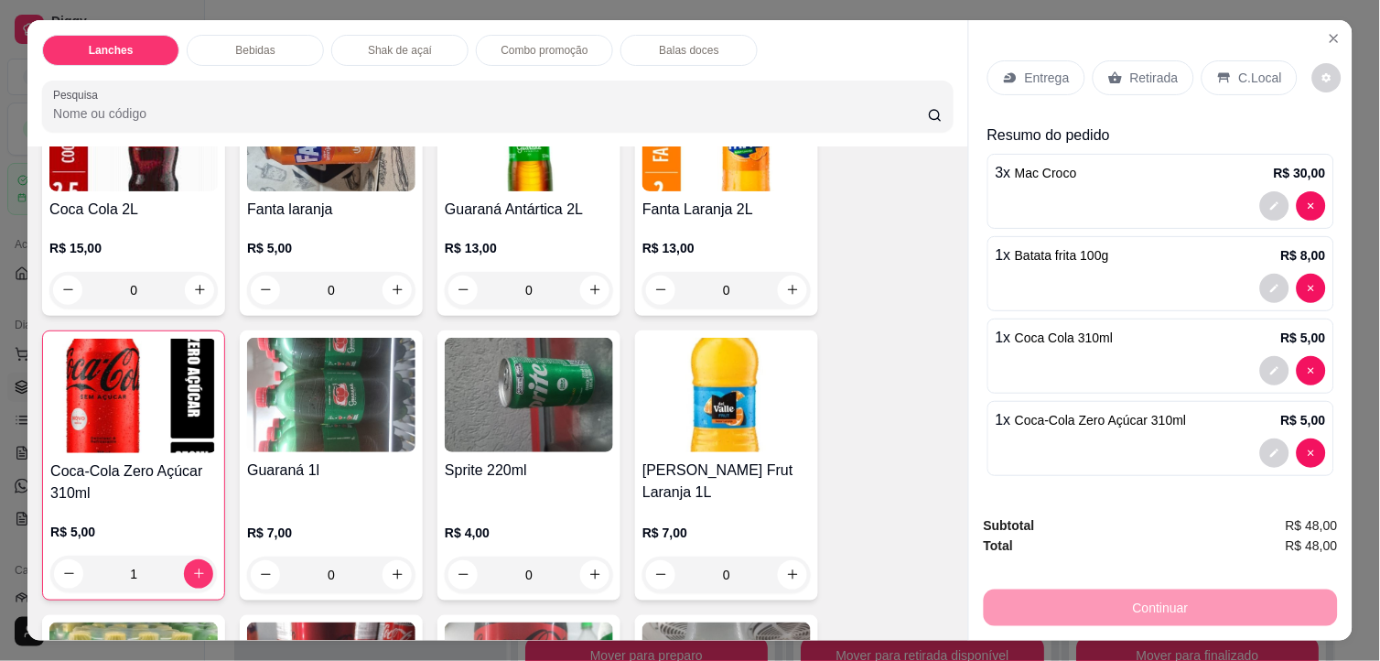
click at [1218, 72] on icon at bounding box center [1224, 77] width 12 height 10
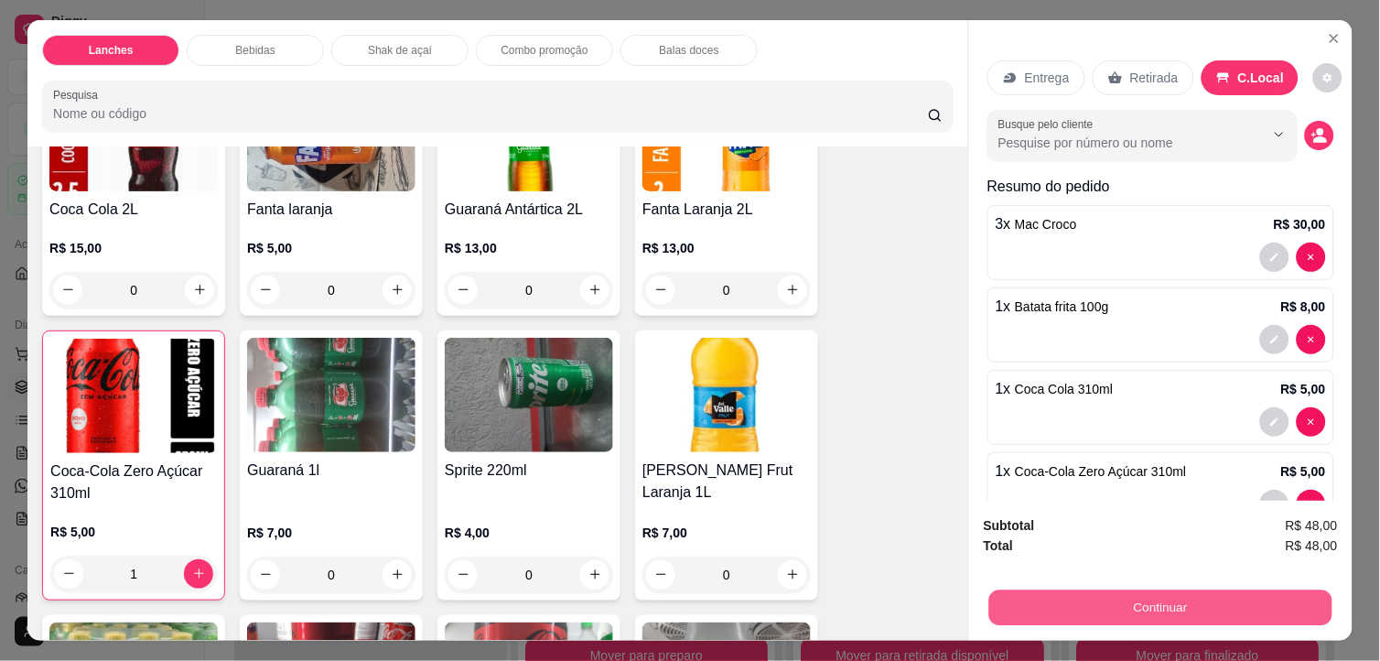
click at [1252, 606] on button "Continuar" at bounding box center [1160, 608] width 343 height 36
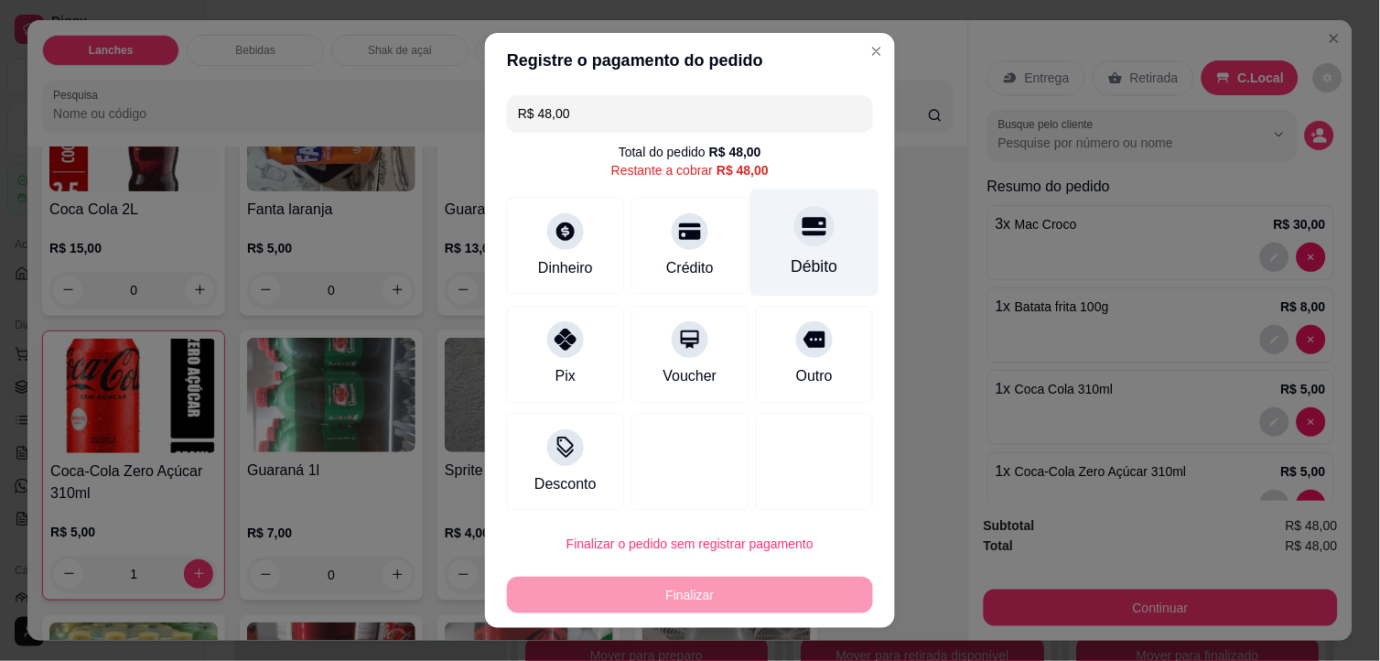
drag, startPoint x: 803, startPoint y: 259, endPoint x: 806, endPoint y: 250, distance: 9.6
click at [802, 258] on div "Débito" at bounding box center [814, 266] width 47 height 24
type input "R$ 0,00"
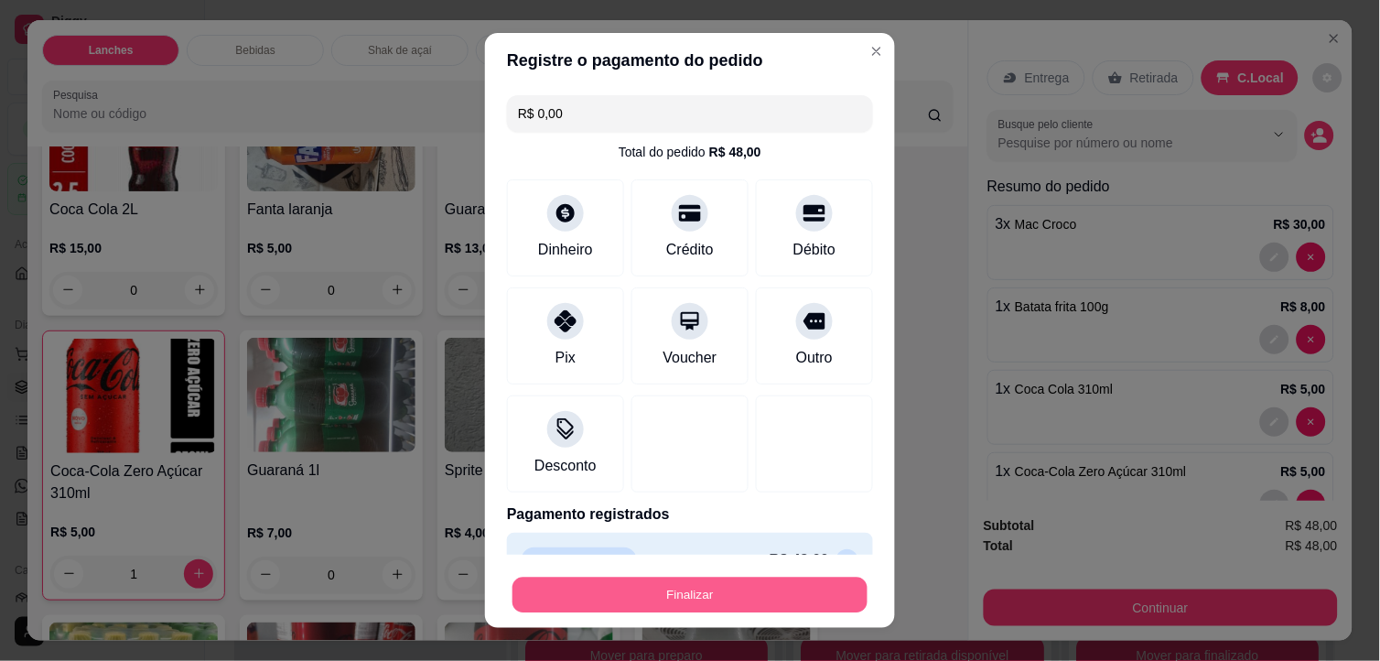
click at [805, 591] on button "Finalizar" at bounding box center [689, 595] width 355 height 36
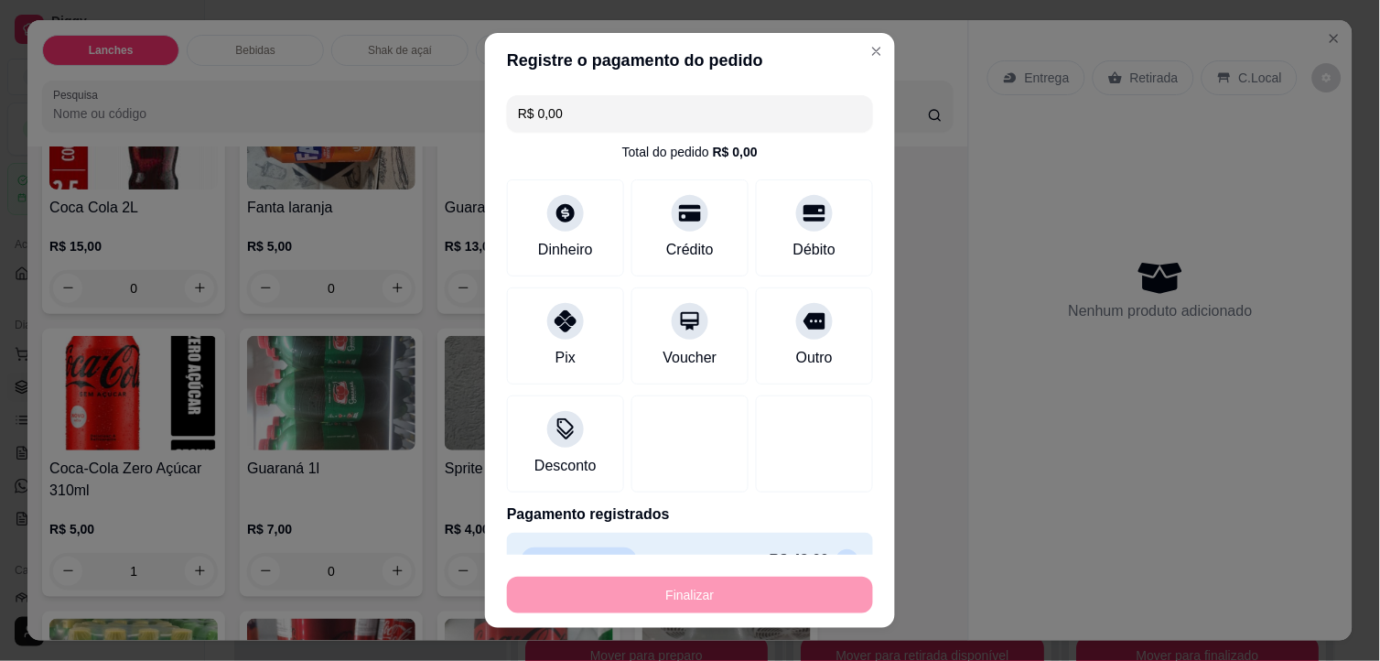
type input "0"
type input "-R$ 48,00"
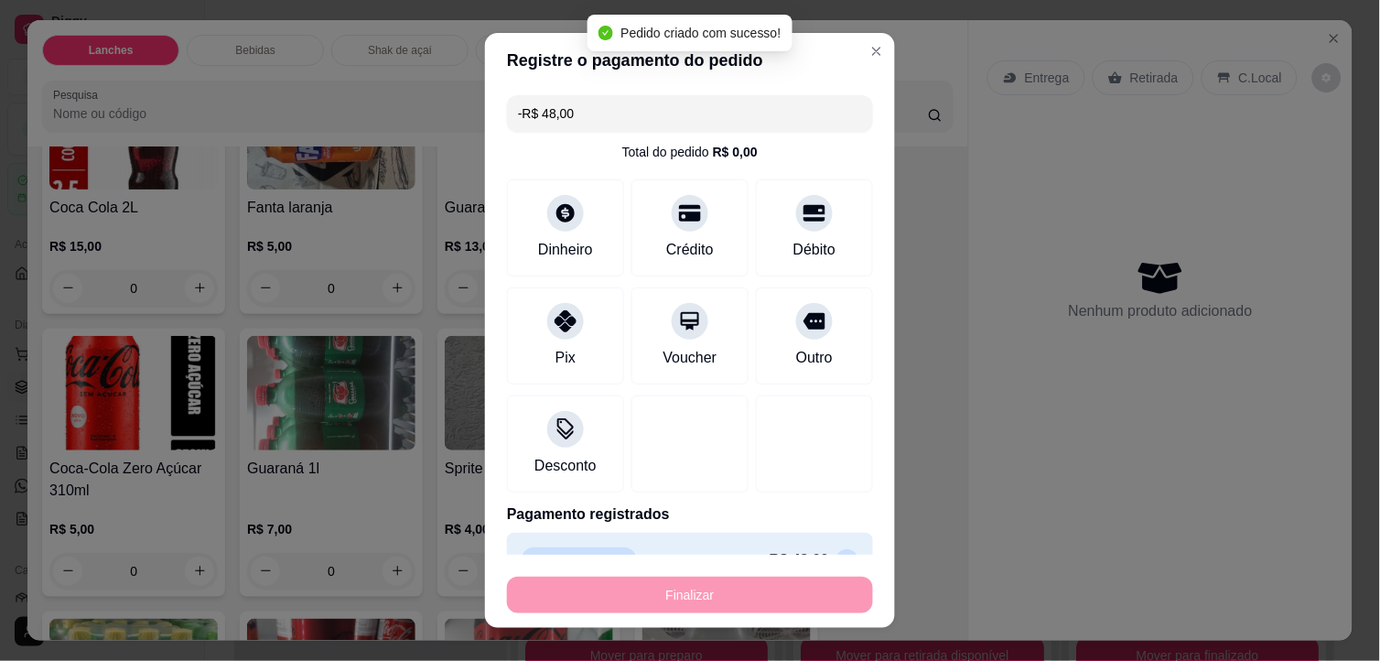
scroll to position [1319, 0]
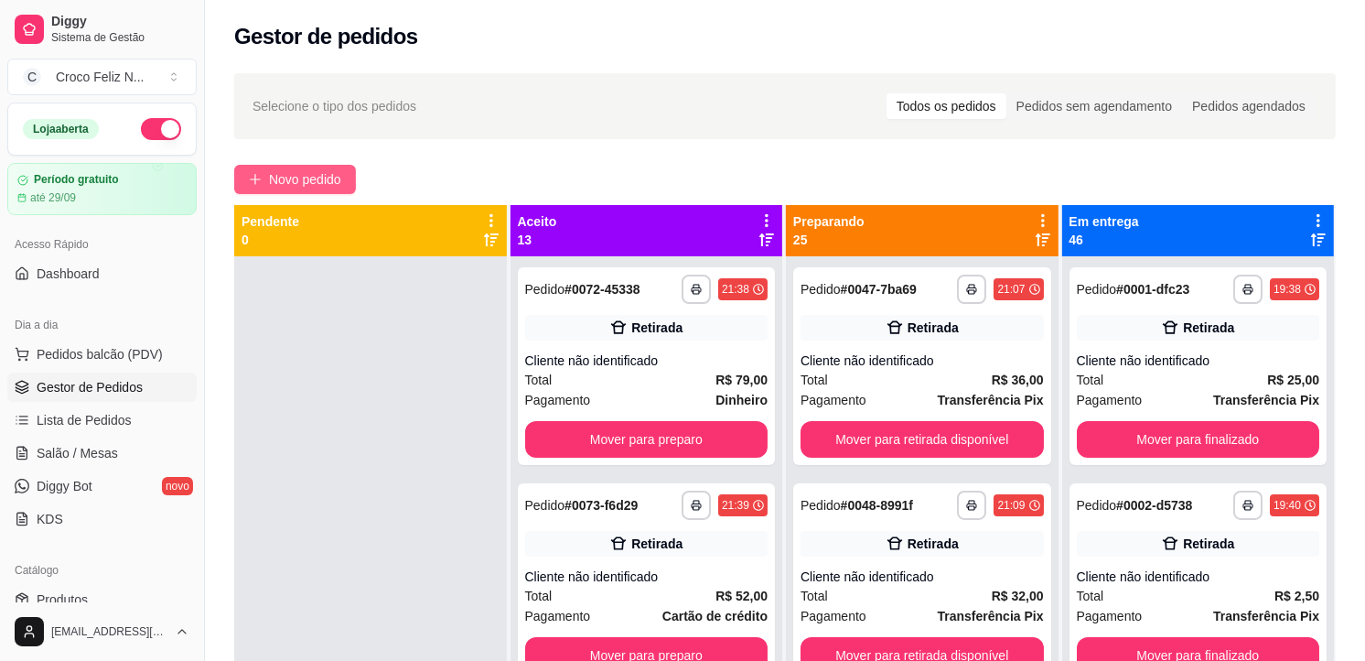
click at [300, 180] on span "Novo pedido" at bounding box center [305, 179] width 72 height 20
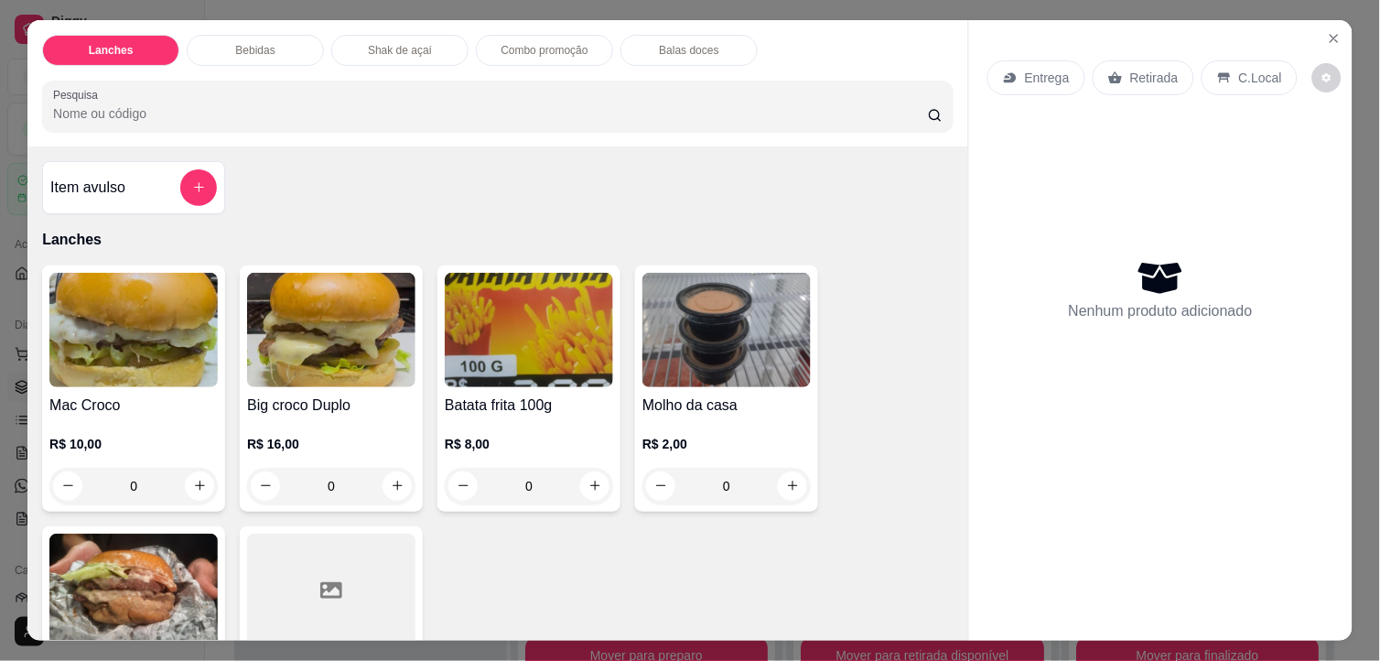
click at [91, 381] on div "Mac Croco R$ 10,00 0" at bounding box center [133, 388] width 183 height 246
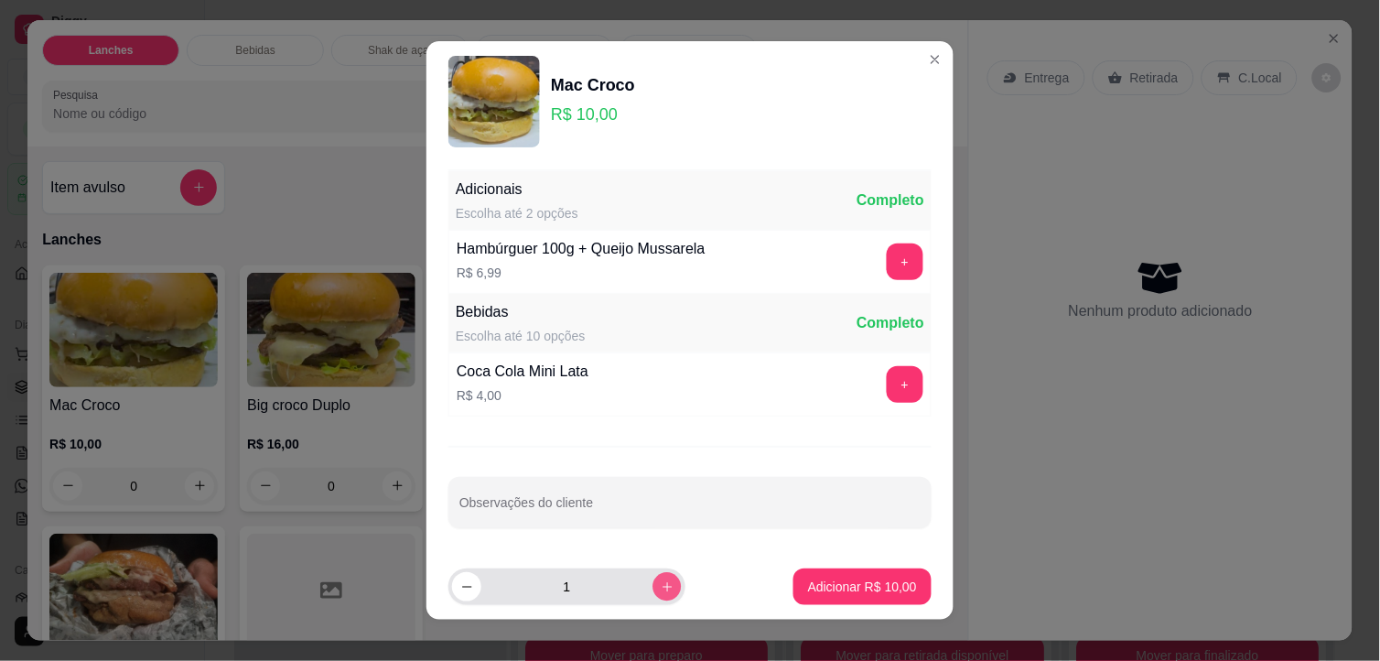
click at [659, 582] on button "increase-product-quantity" at bounding box center [666, 586] width 28 height 28
click at [657, 582] on button "increase-product-quantity" at bounding box center [666, 586] width 28 height 28
type input "3"
click at [839, 586] on p "Adicionar R$ 30,00" at bounding box center [862, 586] width 109 height 18
type input "3"
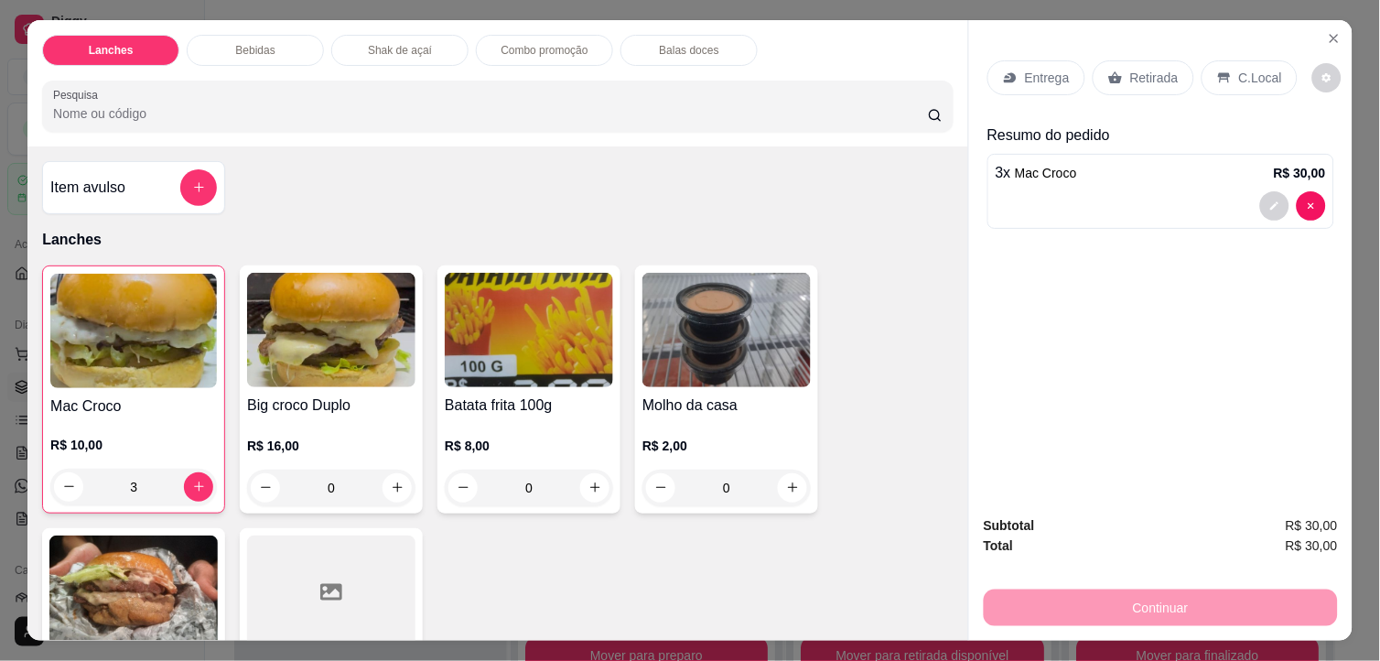
click at [351, 397] on h4 "Big croco Duplo" at bounding box center [331, 405] width 168 height 22
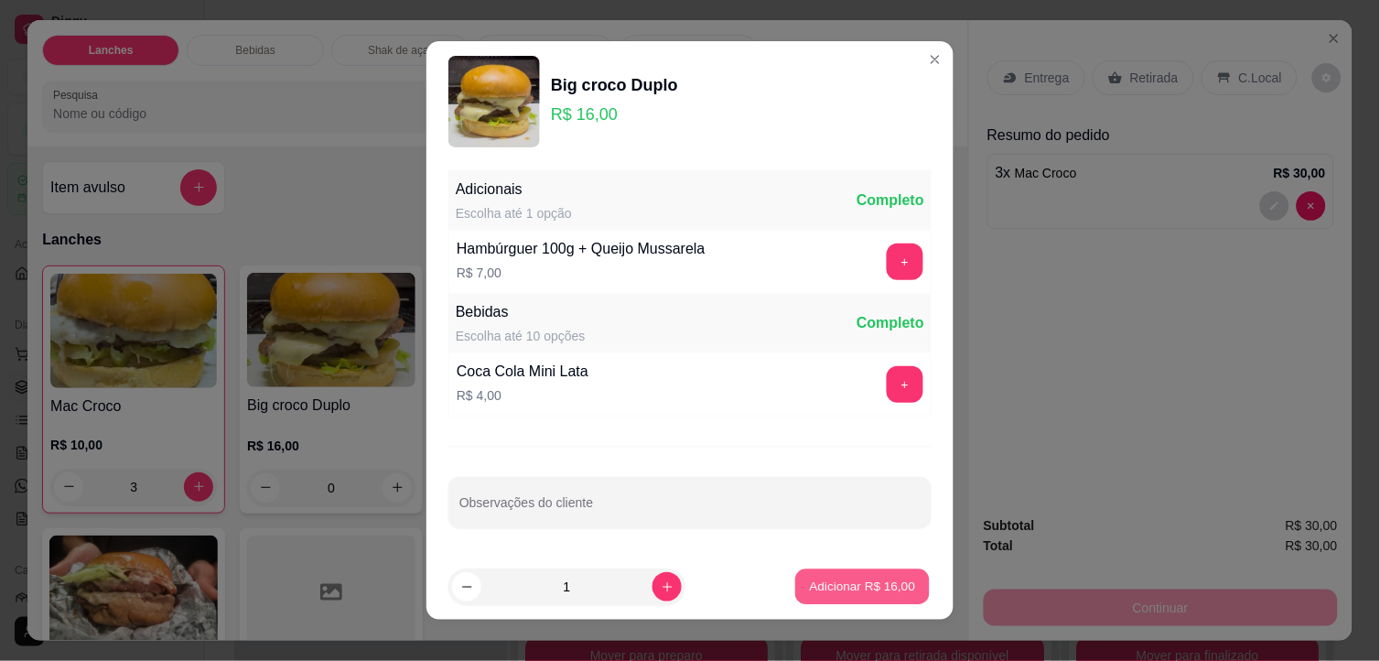
click at [810, 589] on p "Adicionar R$ 16,00" at bounding box center [863, 585] width 106 height 17
type input "1"
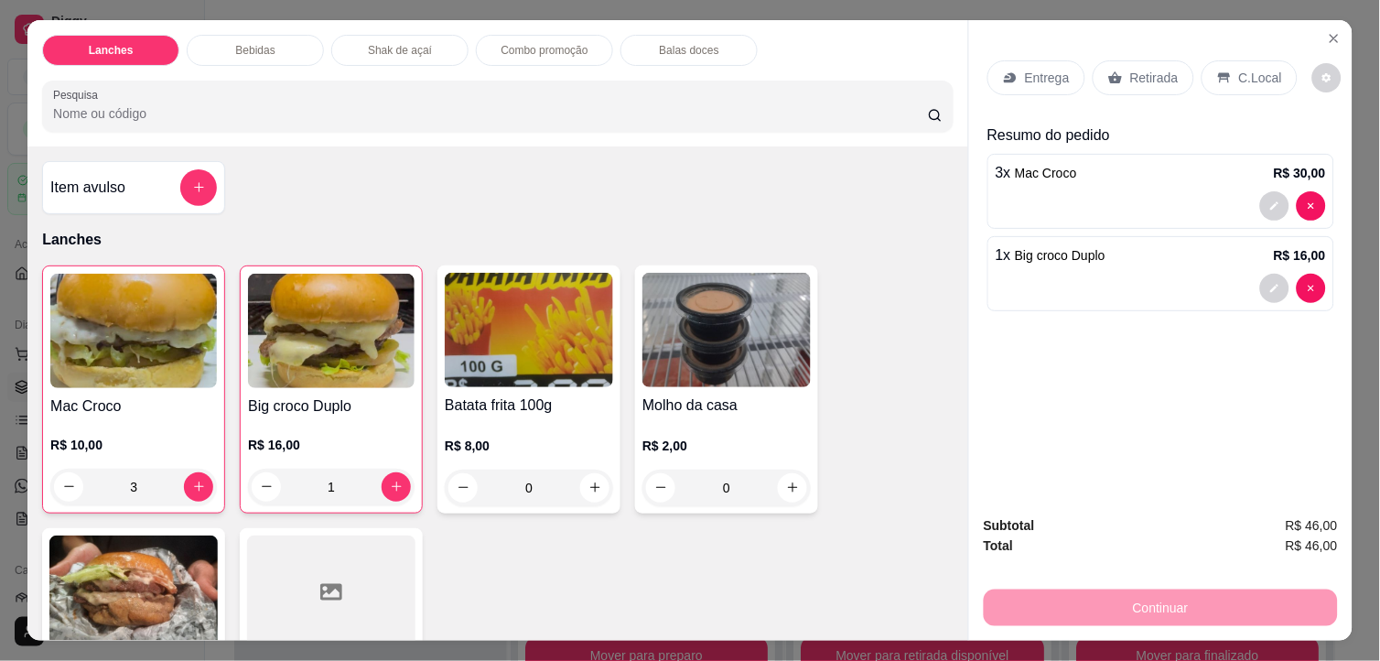
click at [1150, 70] on p "Retirada" at bounding box center [1154, 78] width 48 height 18
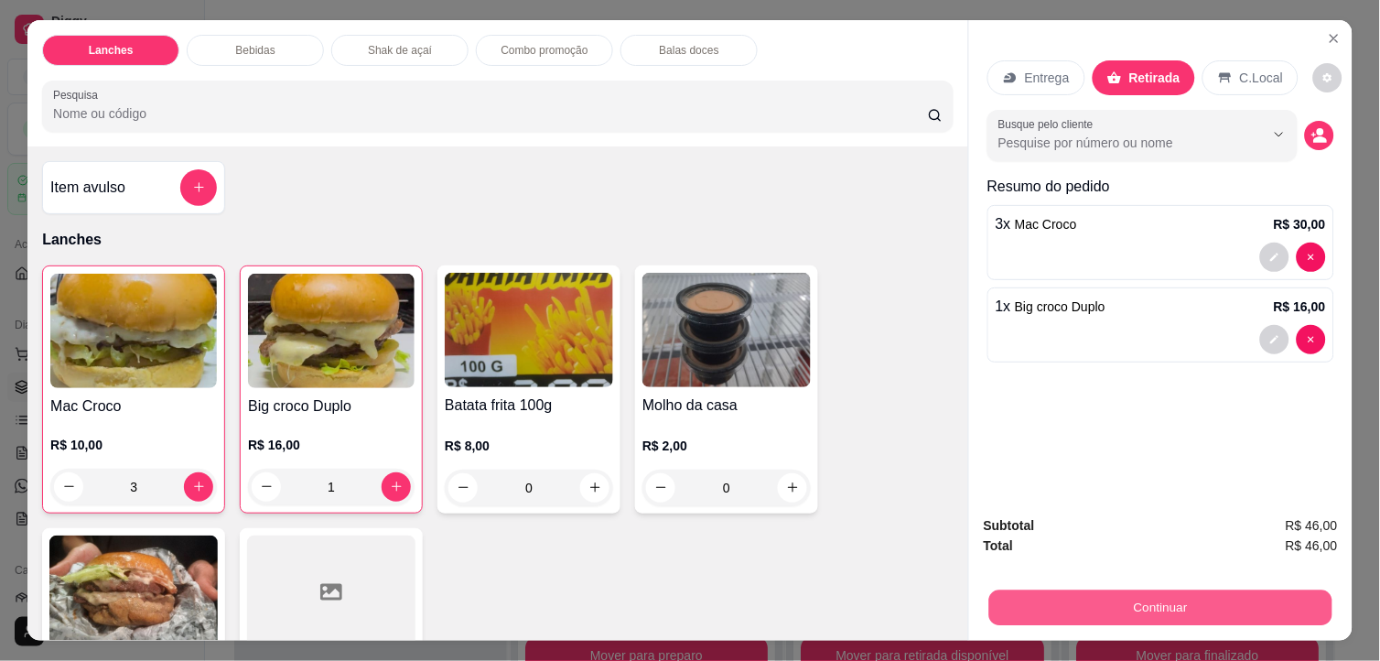
click at [1250, 601] on button "Continuar" at bounding box center [1160, 608] width 343 height 36
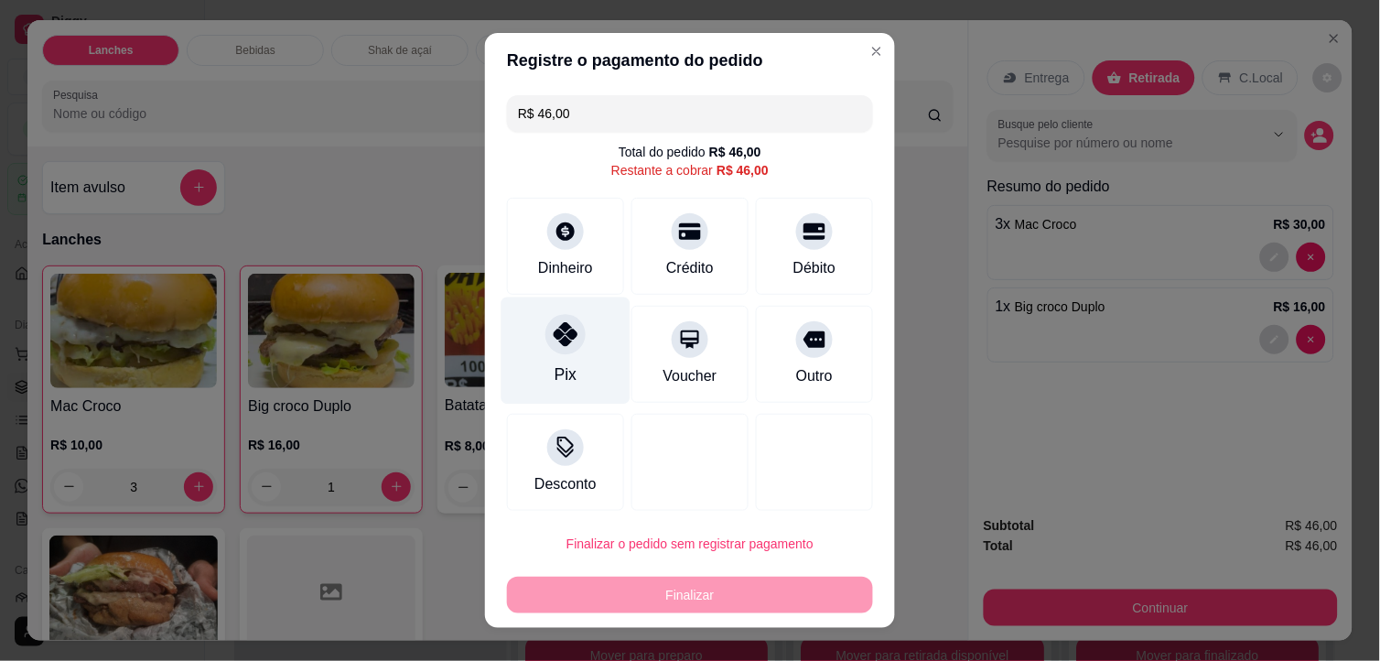
click at [554, 344] on icon at bounding box center [566, 334] width 24 height 24
type input "R$ 0,00"
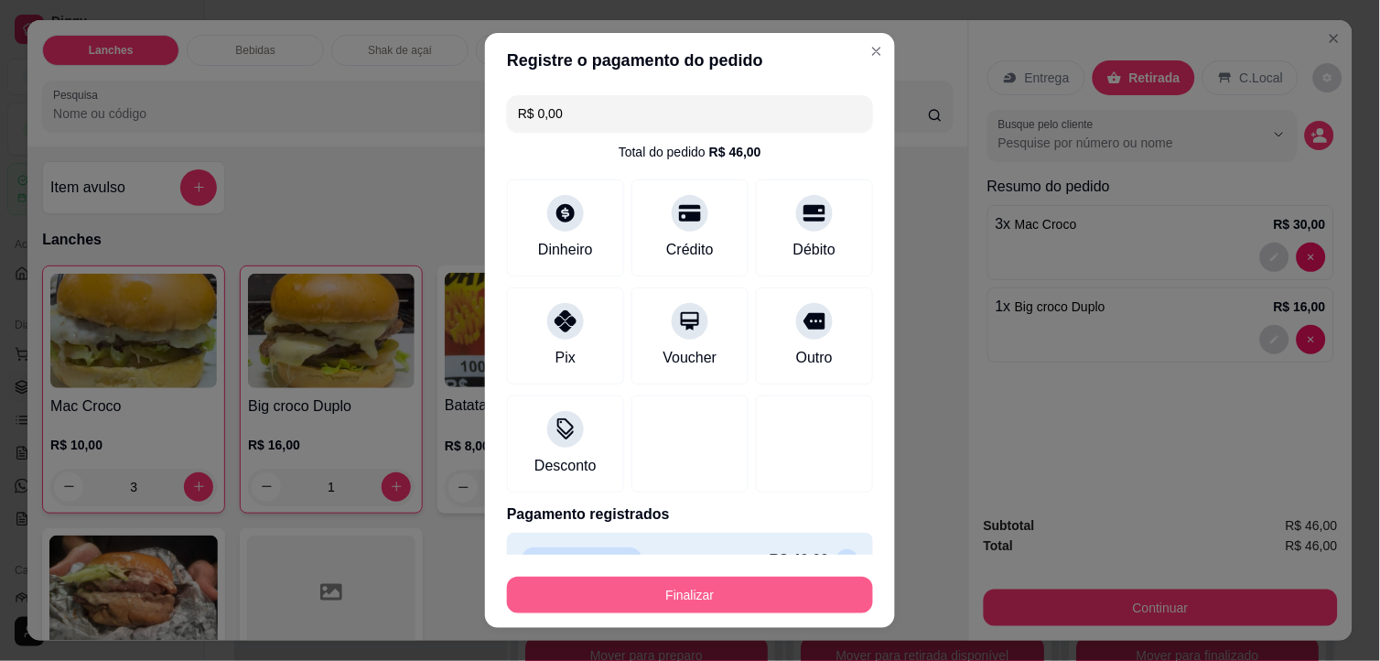
click at [754, 601] on button "Finalizar" at bounding box center [690, 594] width 366 height 37
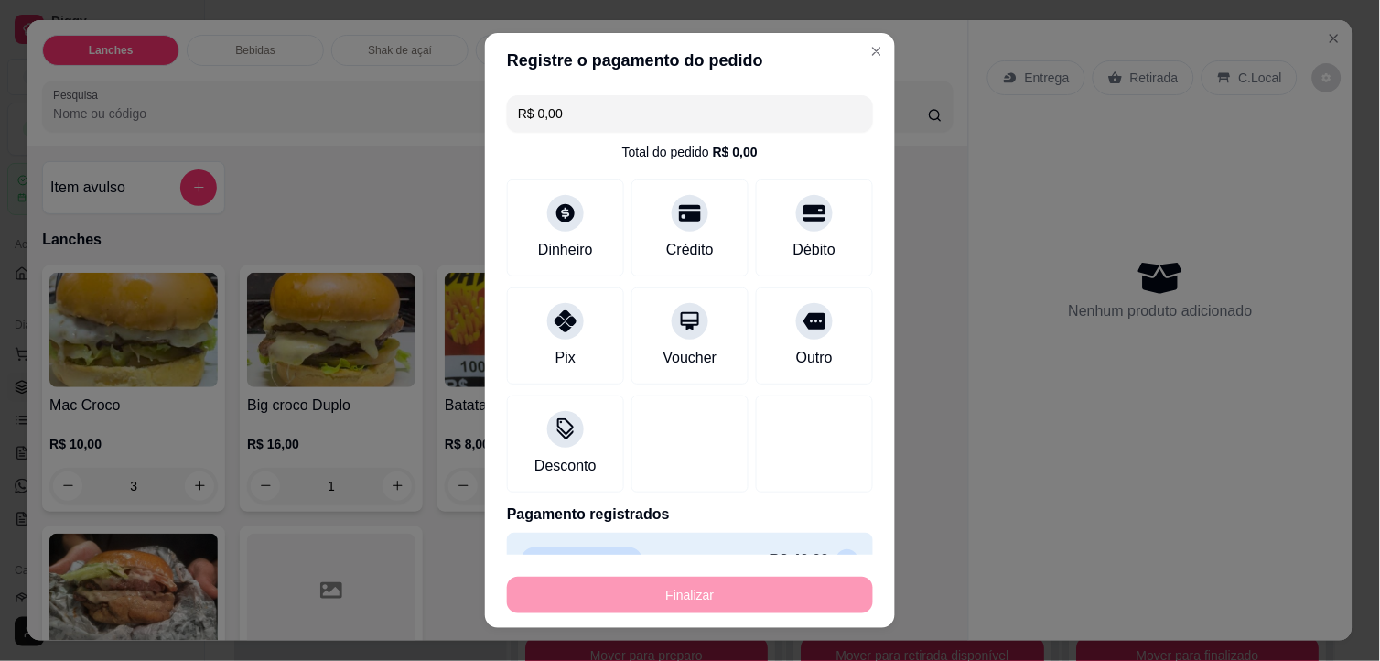
type input "0"
type input "-R$ 46,00"
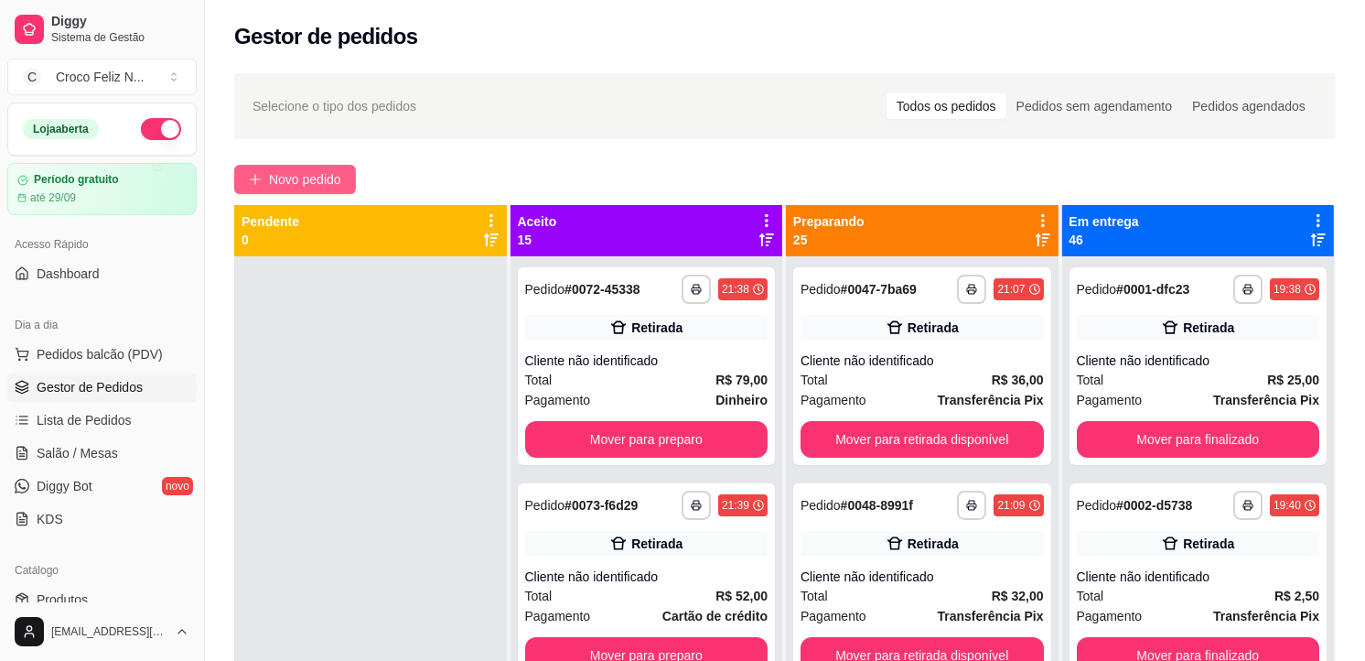
click at [300, 175] on span "Novo pedido" at bounding box center [305, 179] width 72 height 20
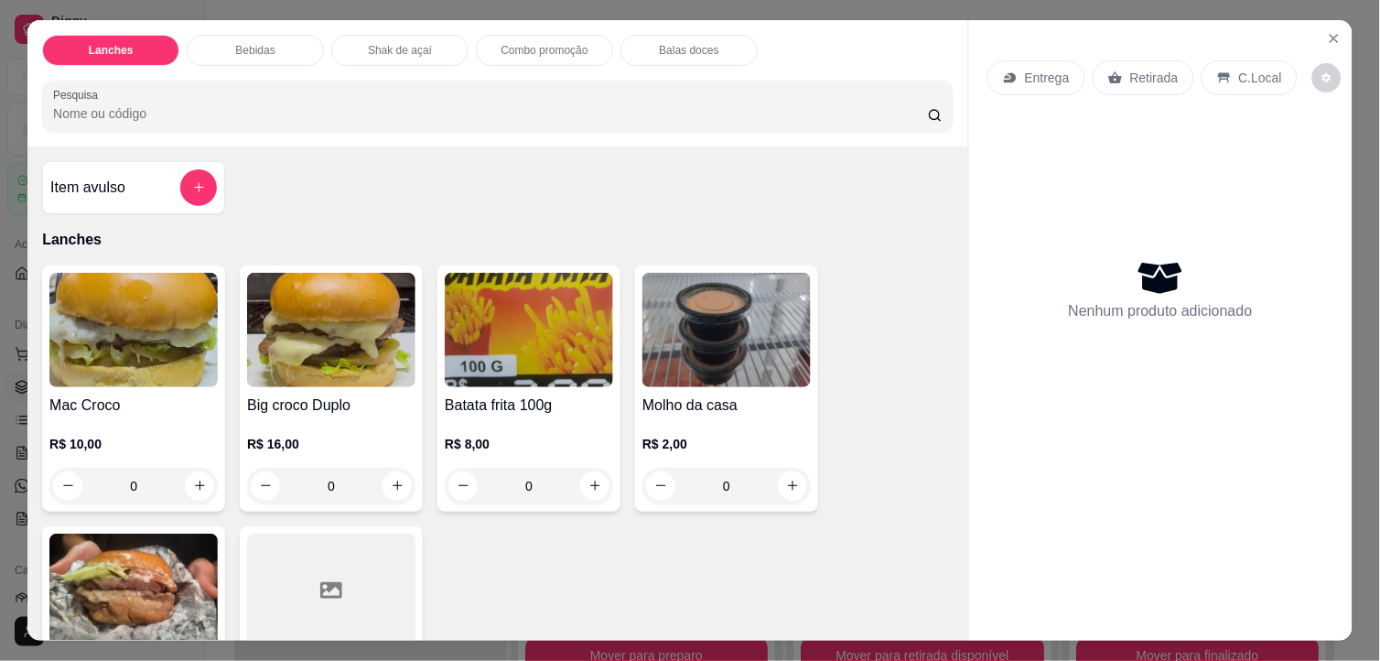
click at [176, 339] on img at bounding box center [133, 330] width 168 height 114
click at [343, 341] on img at bounding box center [331, 330] width 168 height 114
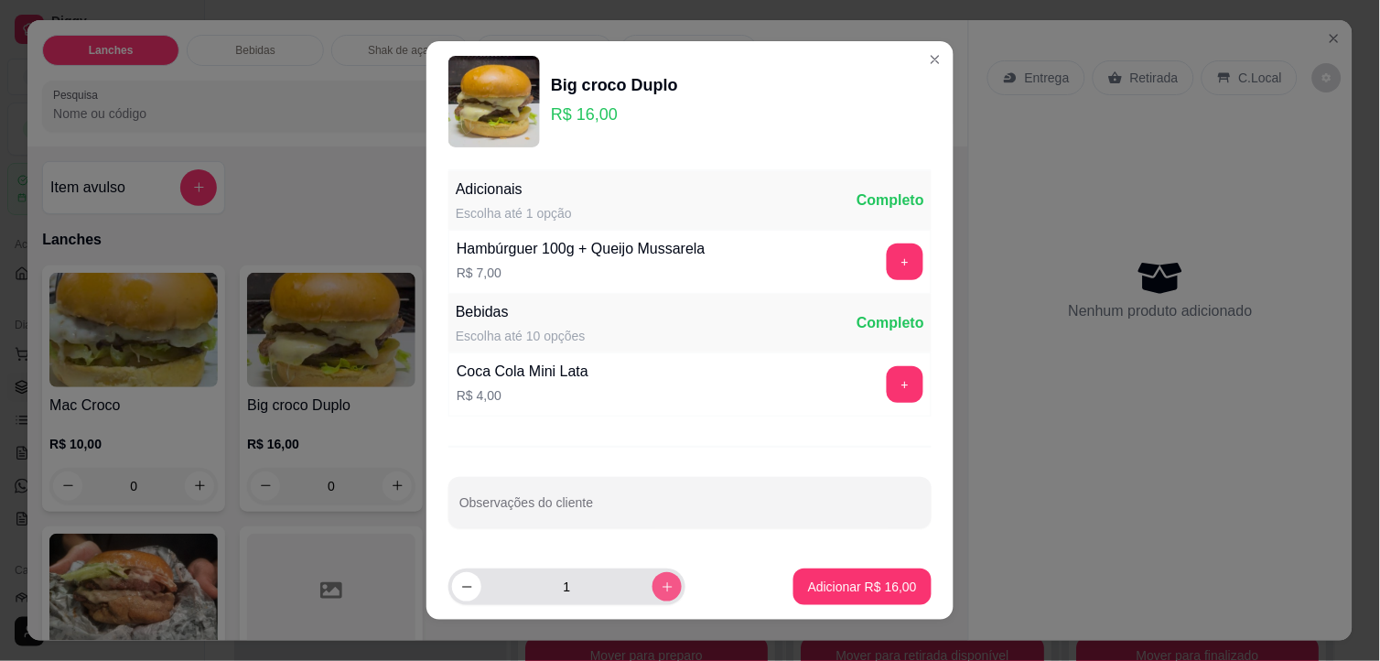
click at [661, 592] on icon "increase-product-quantity" at bounding box center [668, 587] width 14 height 14
type input "2"
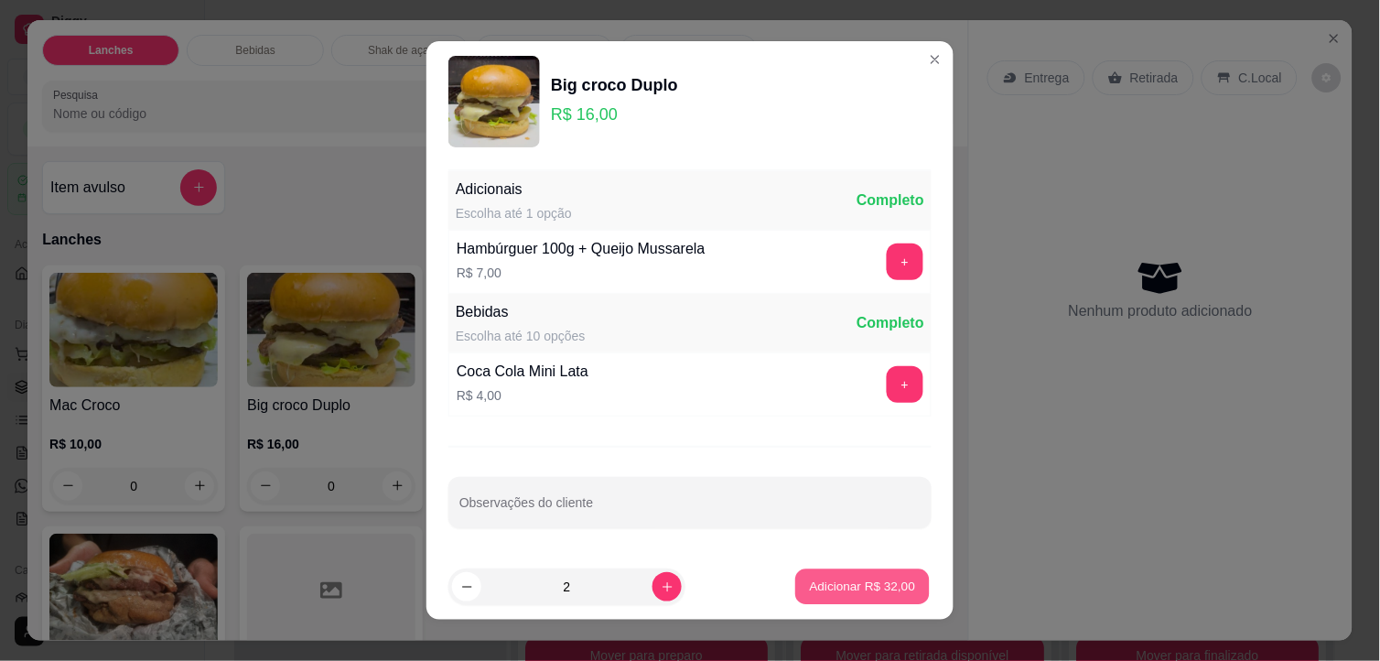
click at [810, 588] on p "Adicionar R$ 32,00" at bounding box center [863, 585] width 106 height 17
type input "2"
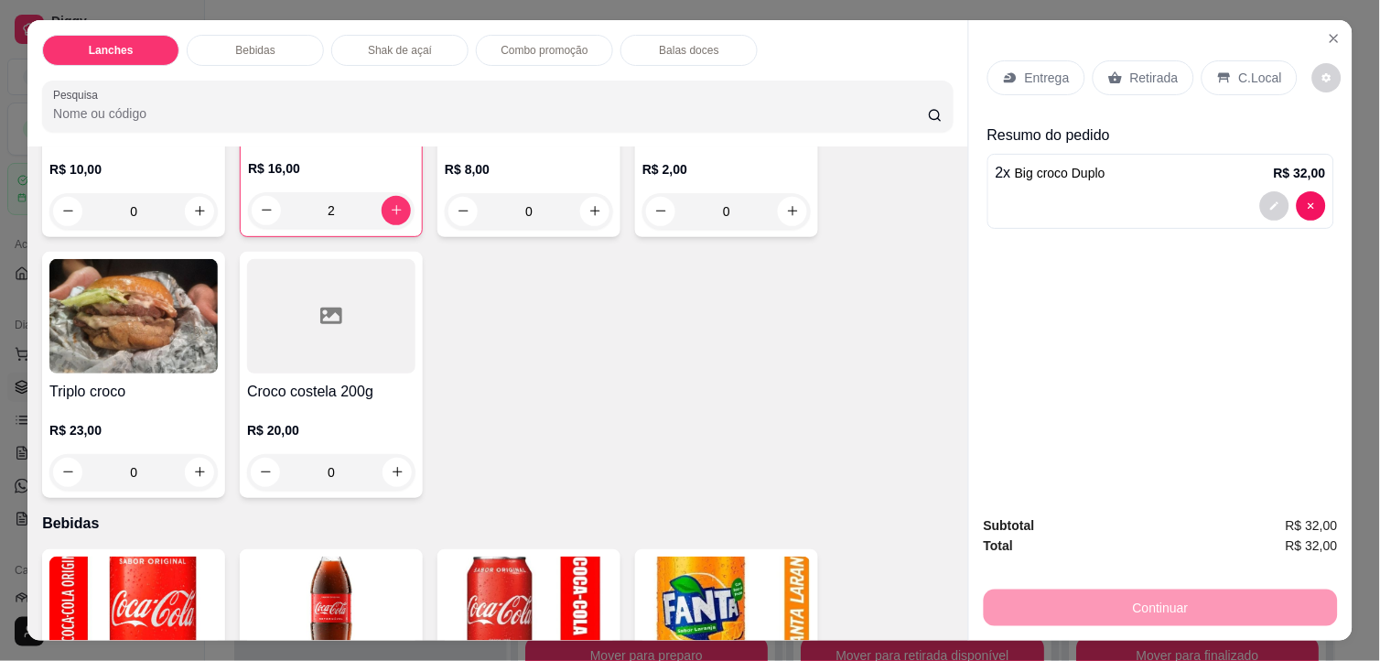
scroll to position [305, 0]
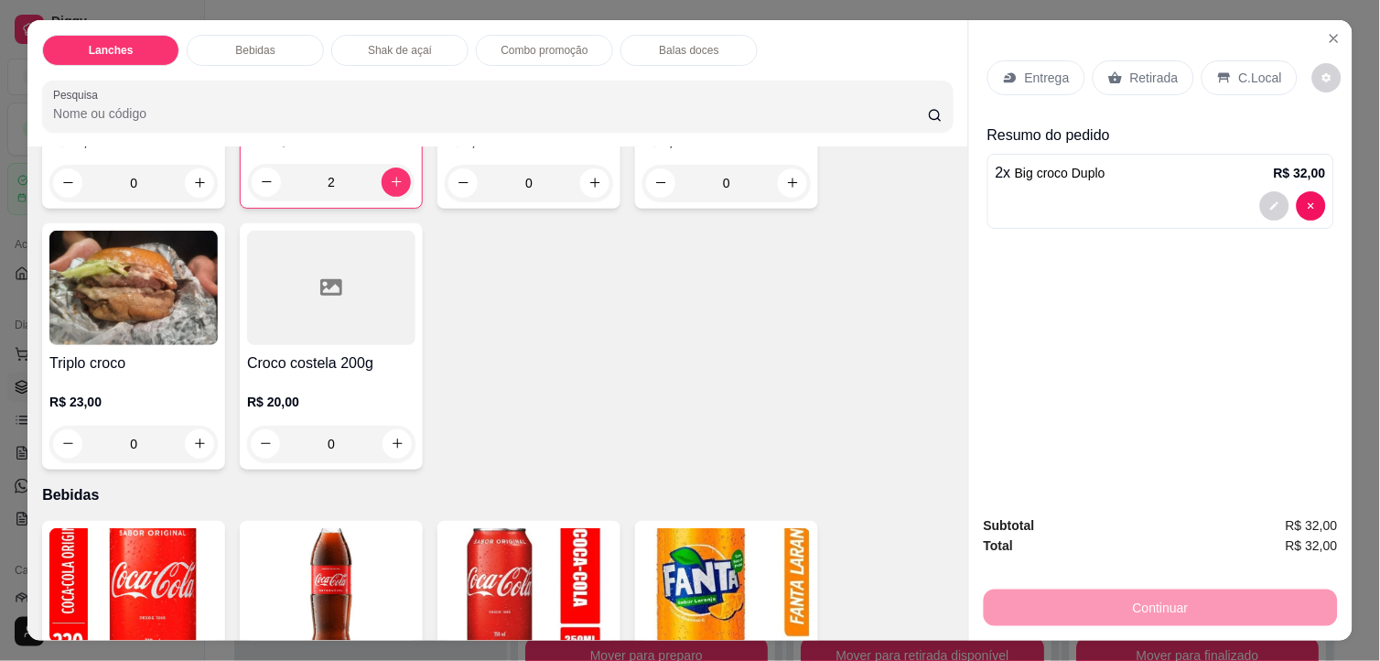
click at [339, 565] on img at bounding box center [331, 585] width 168 height 114
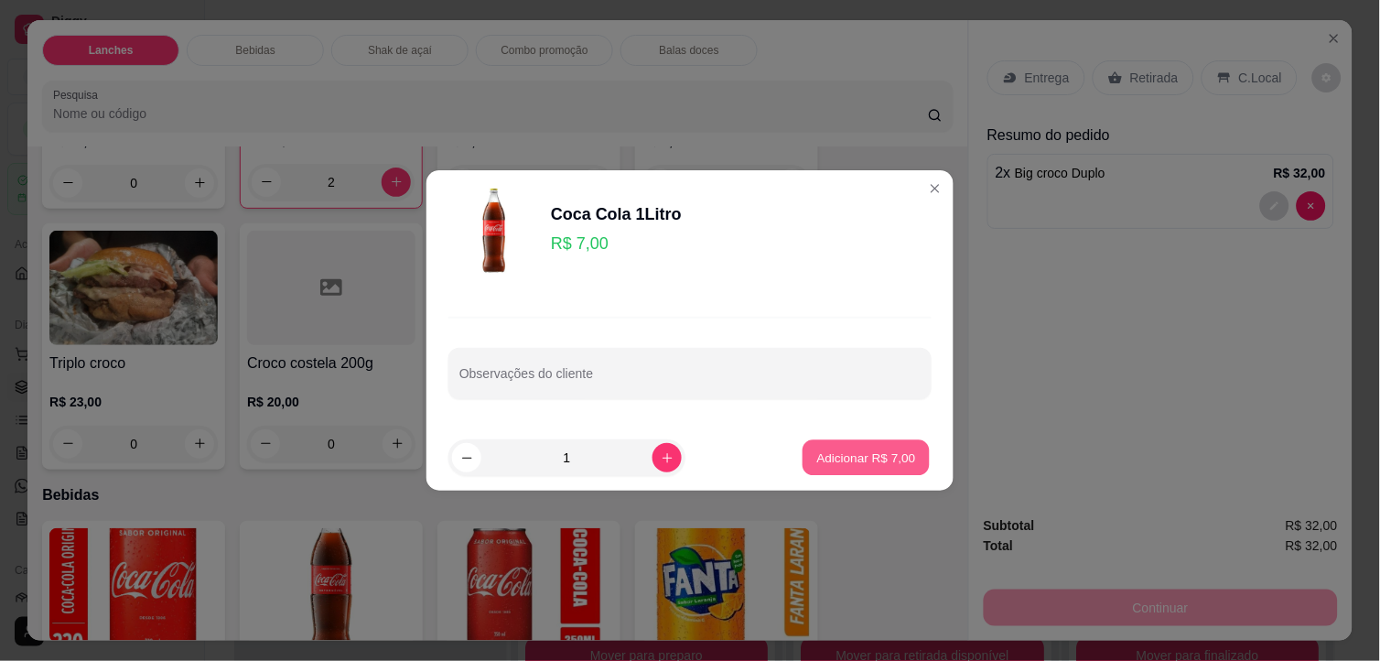
click at [845, 443] on button "Adicionar R$ 7,00" at bounding box center [865, 458] width 127 height 36
type input "1"
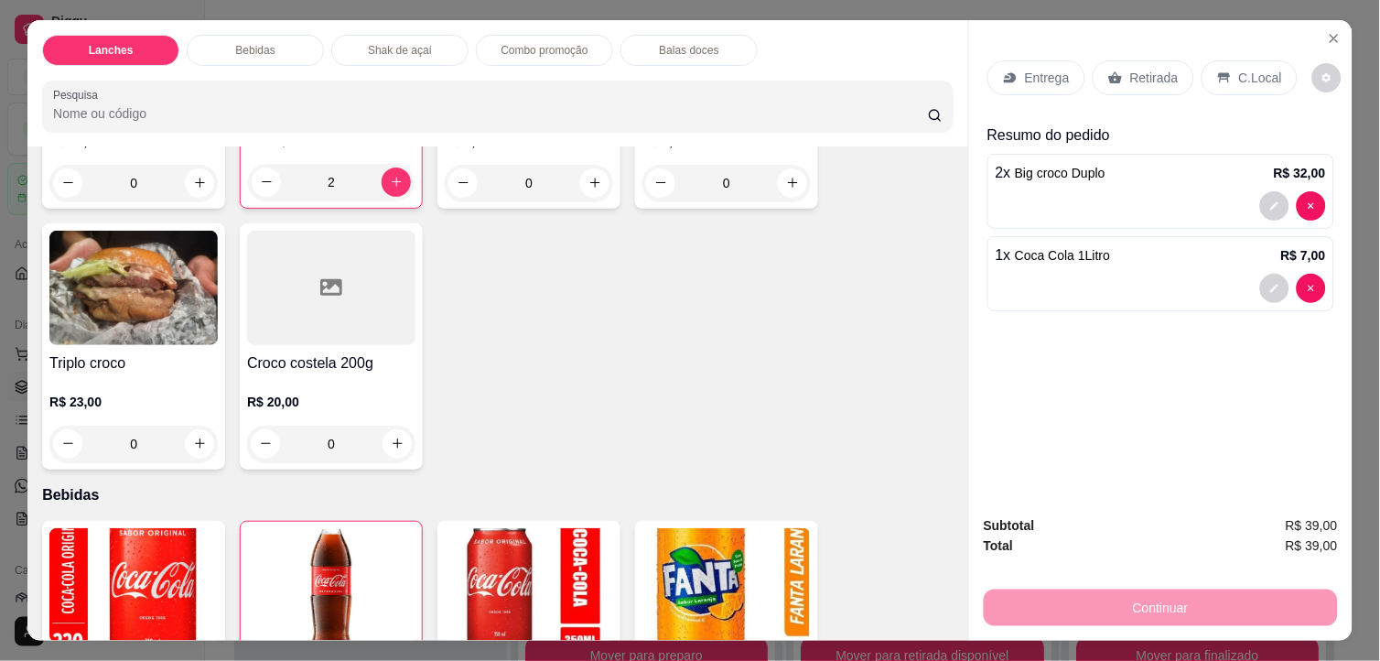
click at [1252, 69] on p "C.Local" at bounding box center [1260, 78] width 43 height 18
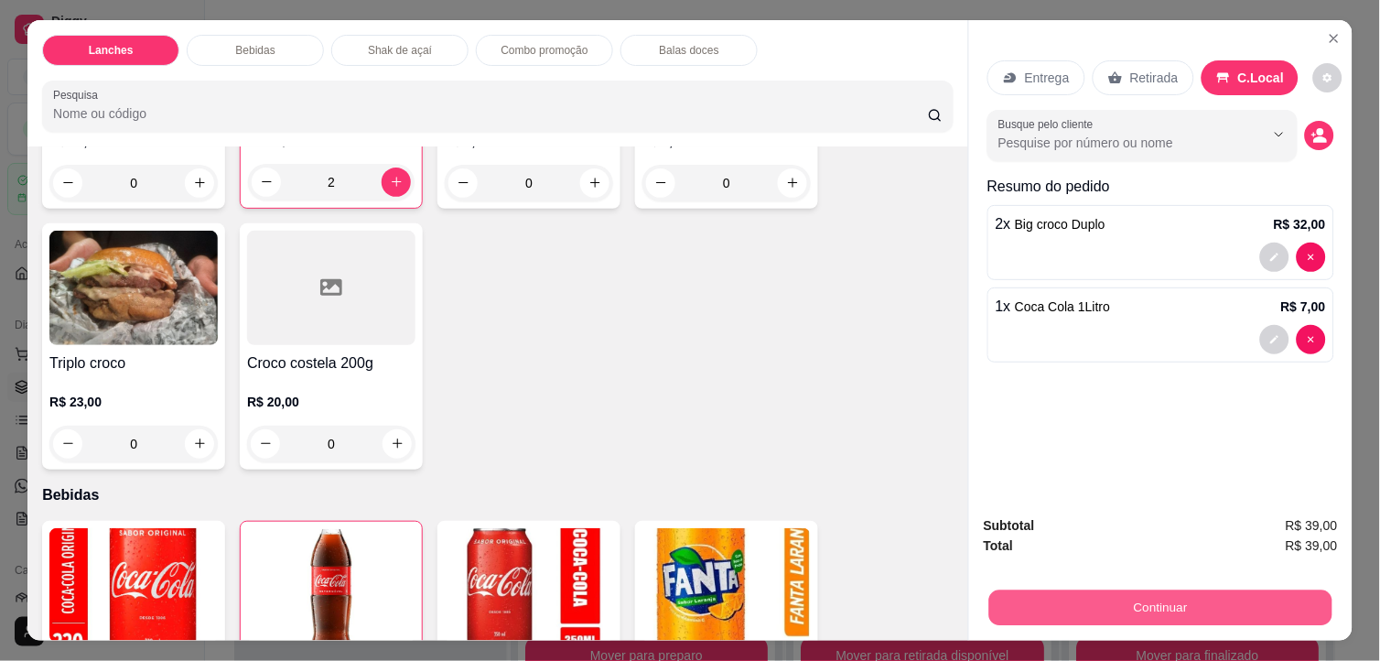
click at [1254, 602] on button "Continuar" at bounding box center [1160, 608] width 343 height 36
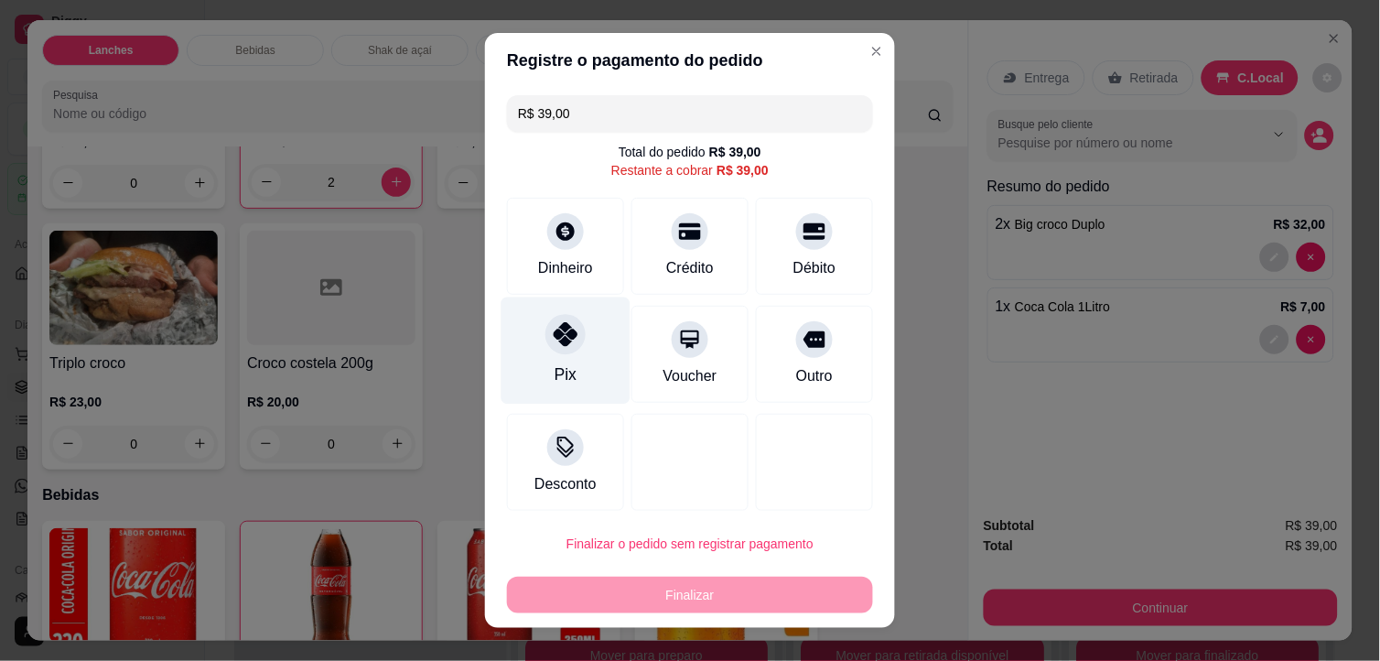
click at [554, 364] on div "Pix" at bounding box center [565, 374] width 22 height 24
type input "R$ 0,00"
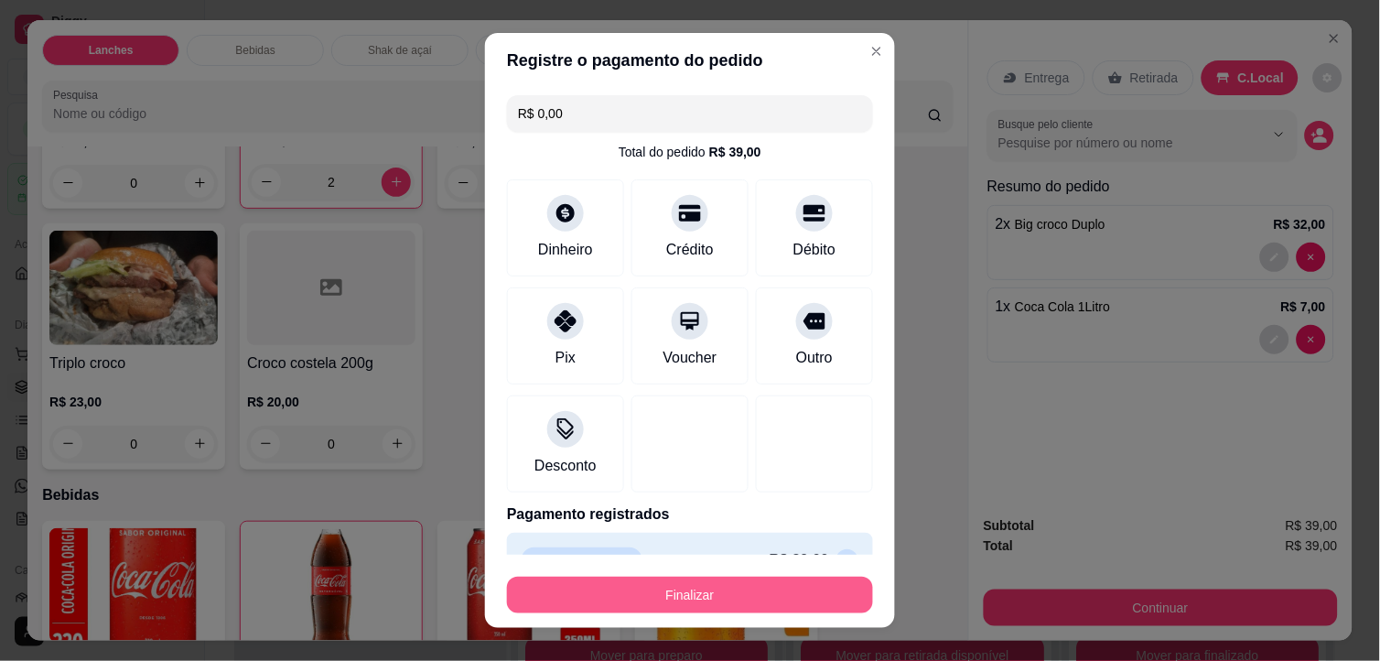
click at [828, 596] on button "Finalizar" at bounding box center [690, 594] width 366 height 37
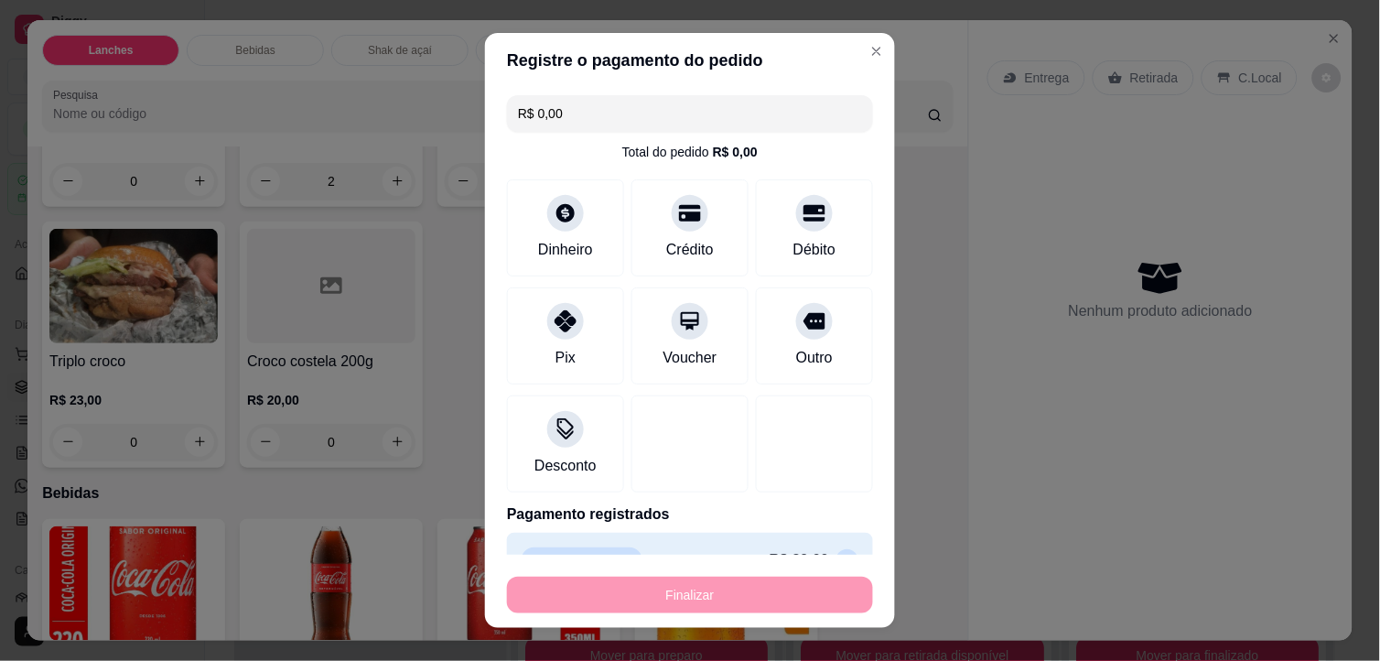
type input "0"
type input "-R$ 39,00"
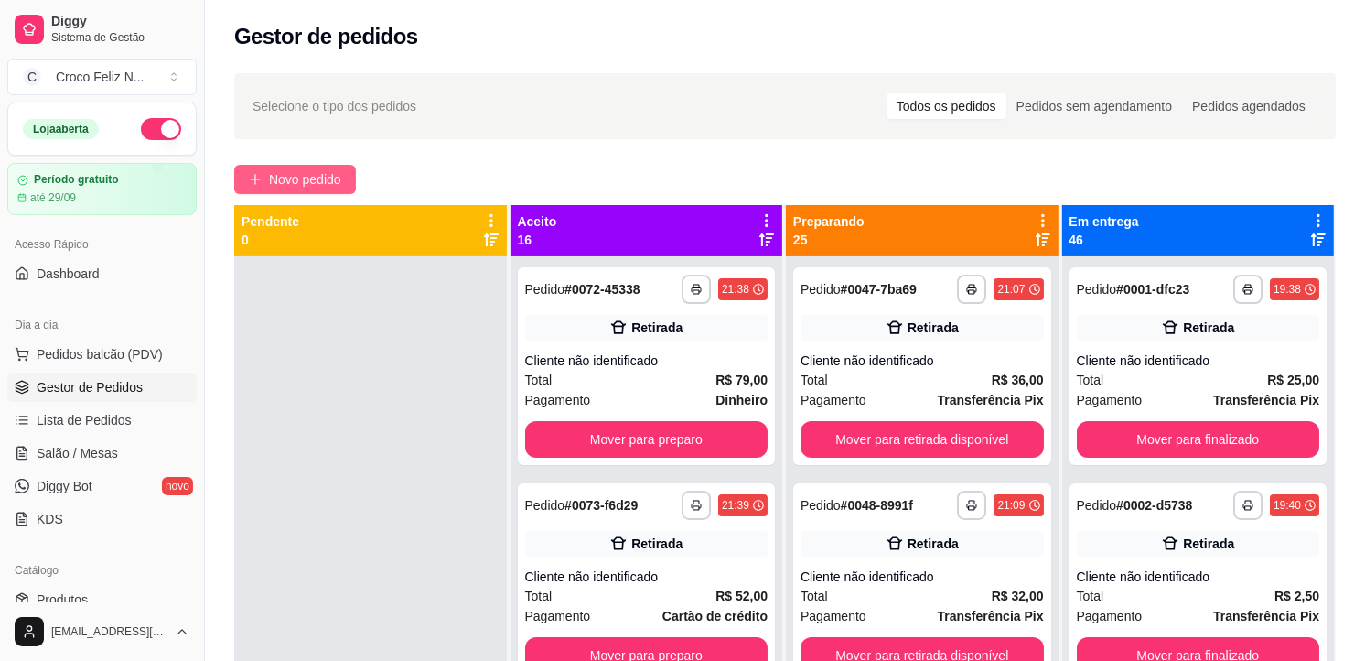
click at [334, 183] on span "Novo pedido" at bounding box center [305, 179] width 72 height 20
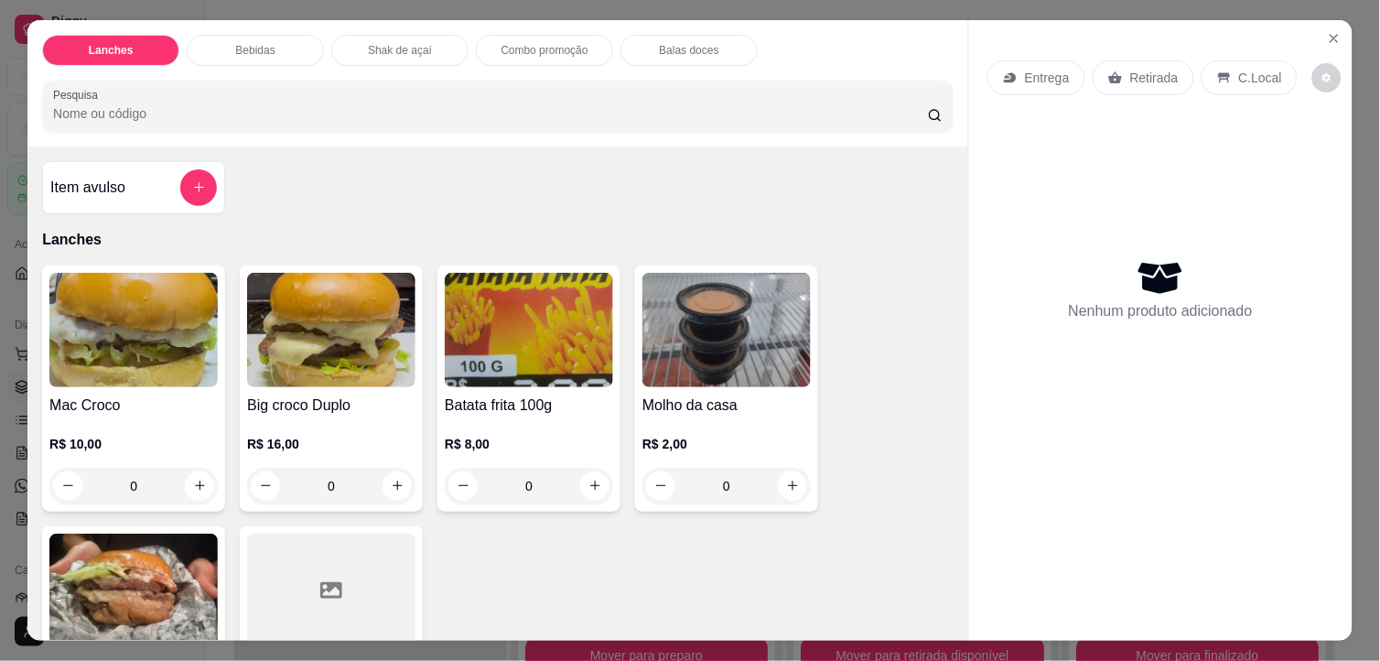
click at [325, 349] on img at bounding box center [331, 330] width 168 height 114
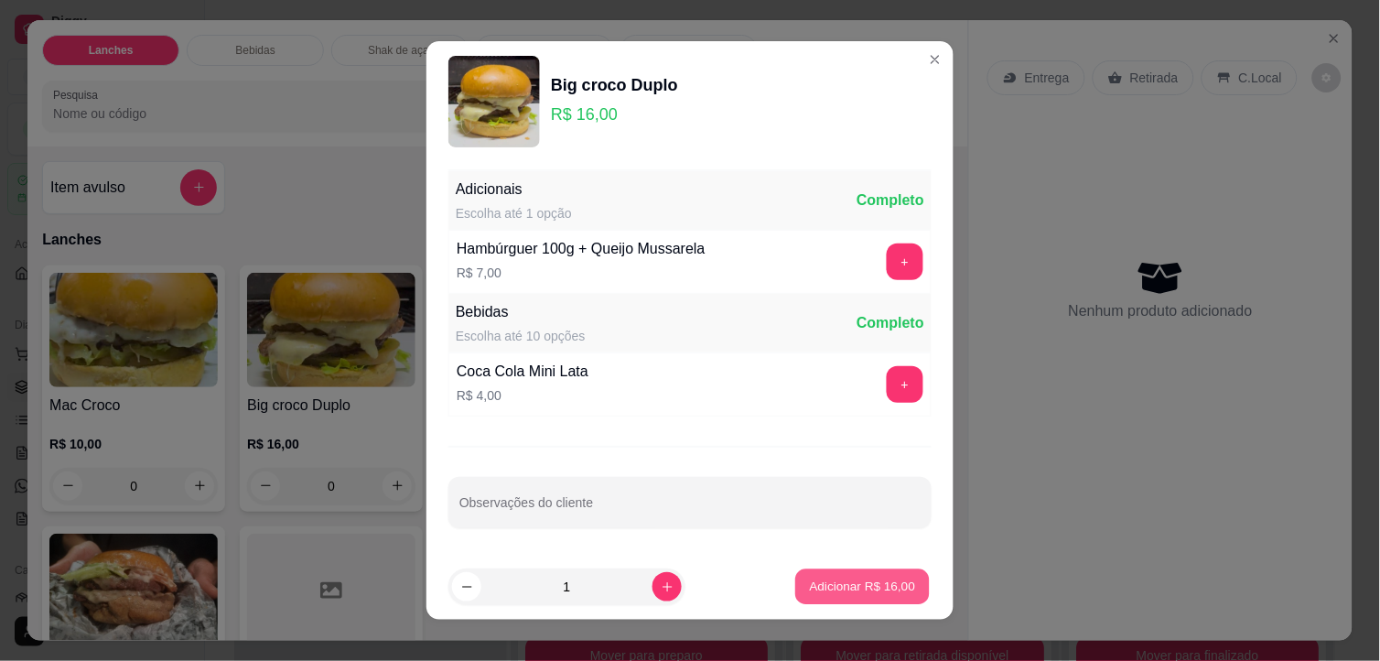
click at [854, 584] on p "Adicionar R$ 16,00" at bounding box center [863, 585] width 106 height 17
type input "1"
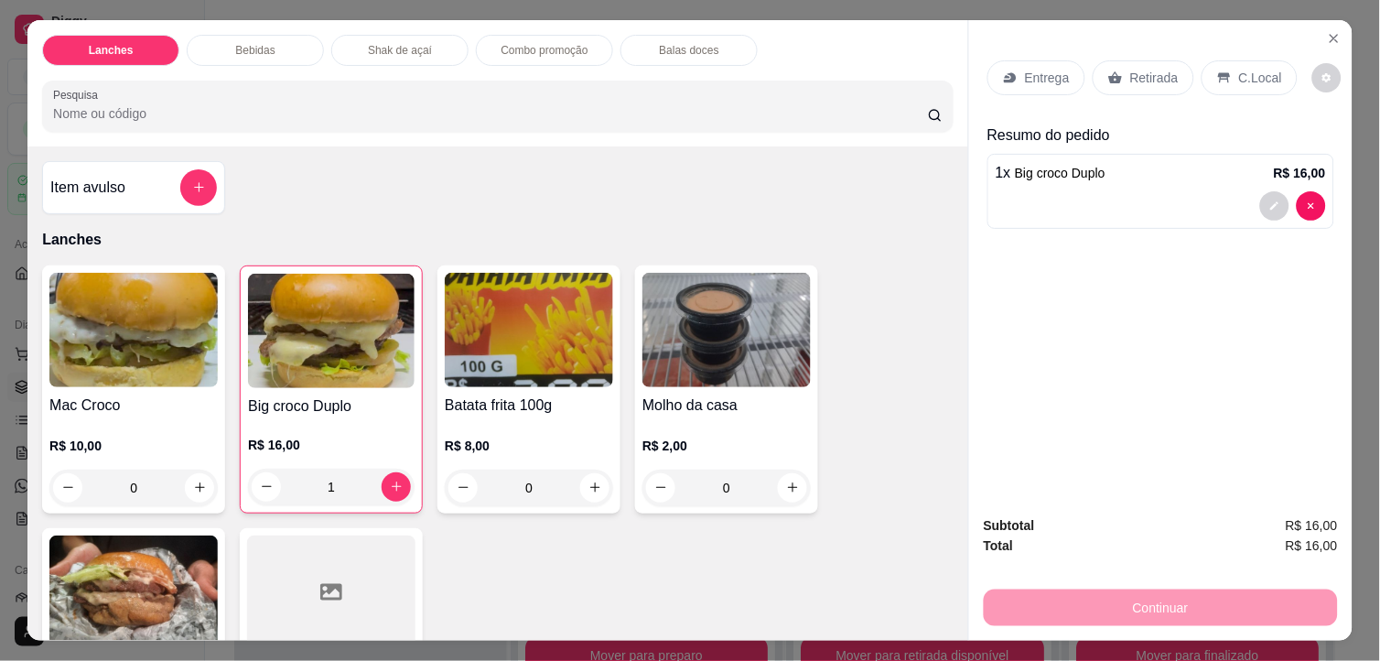
click at [1110, 78] on div "Retirada" at bounding box center [1143, 77] width 102 height 35
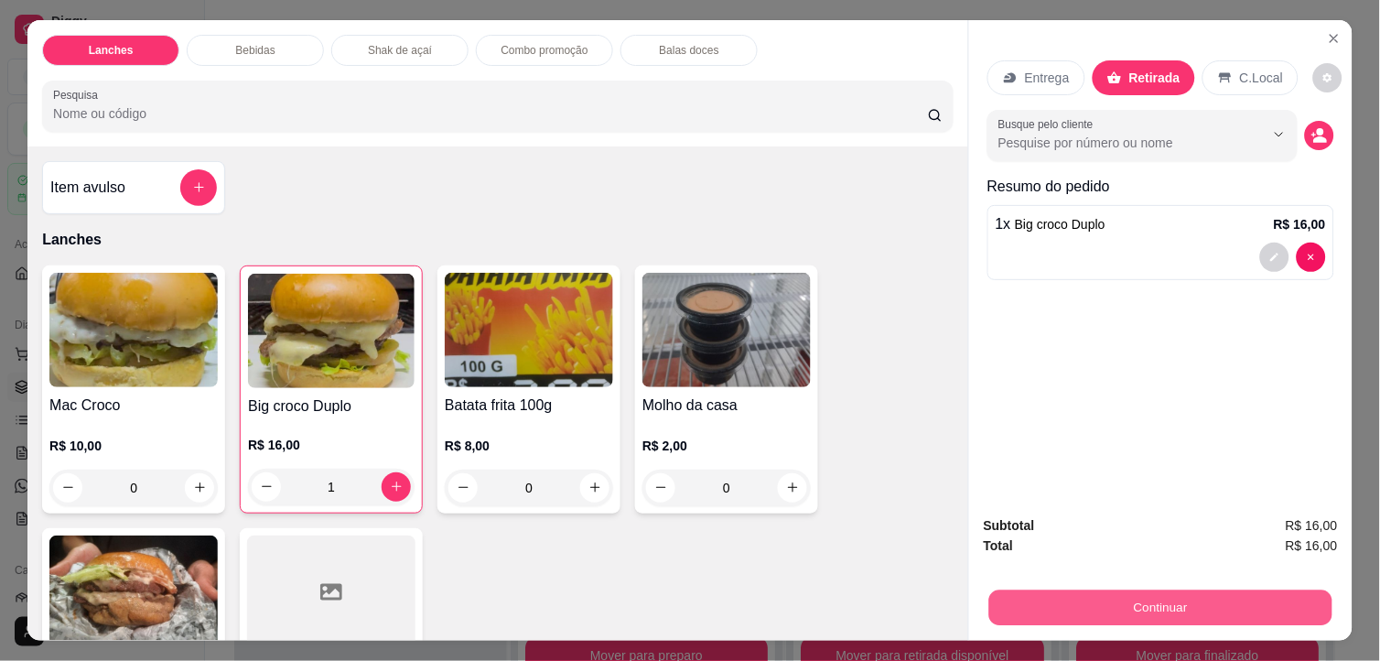
click at [1246, 595] on button "Continuar" at bounding box center [1160, 608] width 343 height 36
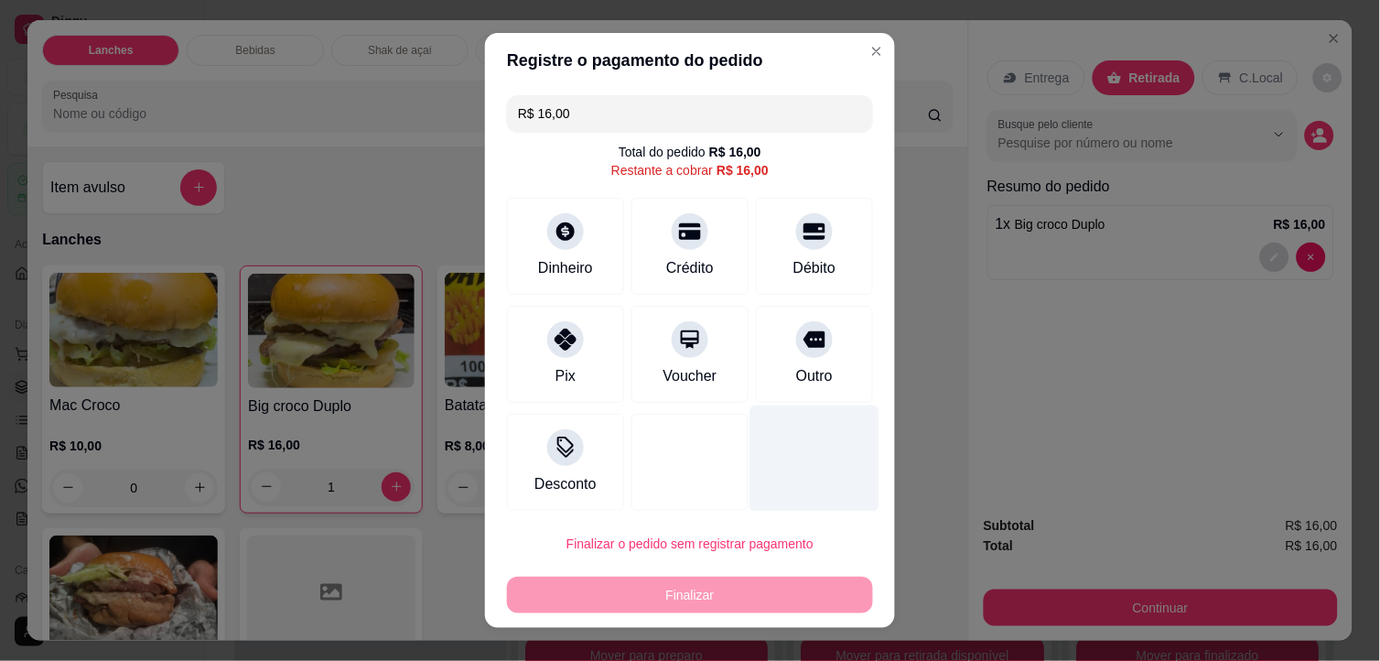
drag, startPoint x: 695, startPoint y: 247, endPoint x: 753, endPoint y: 421, distance: 183.2
click at [695, 248] on div "Crédito" at bounding box center [689, 246] width 117 height 97
type input "R$ 0,00"
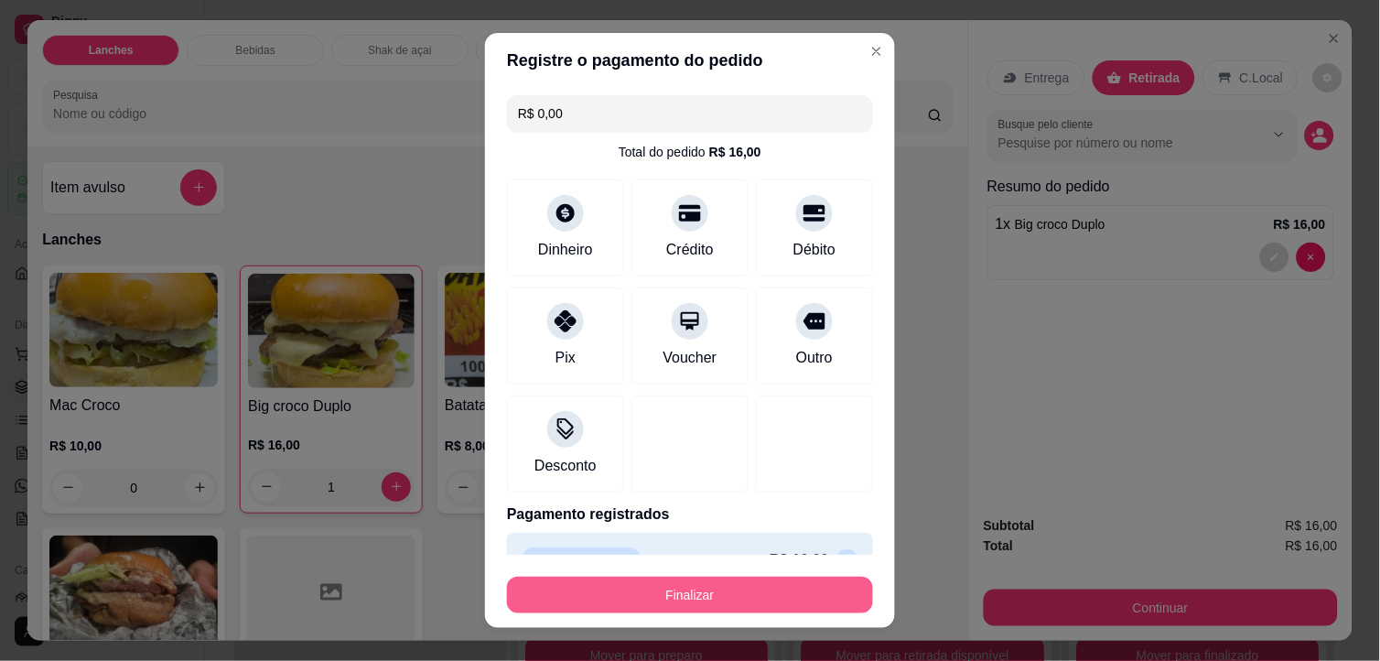
click at [769, 596] on button "Finalizar" at bounding box center [690, 594] width 366 height 37
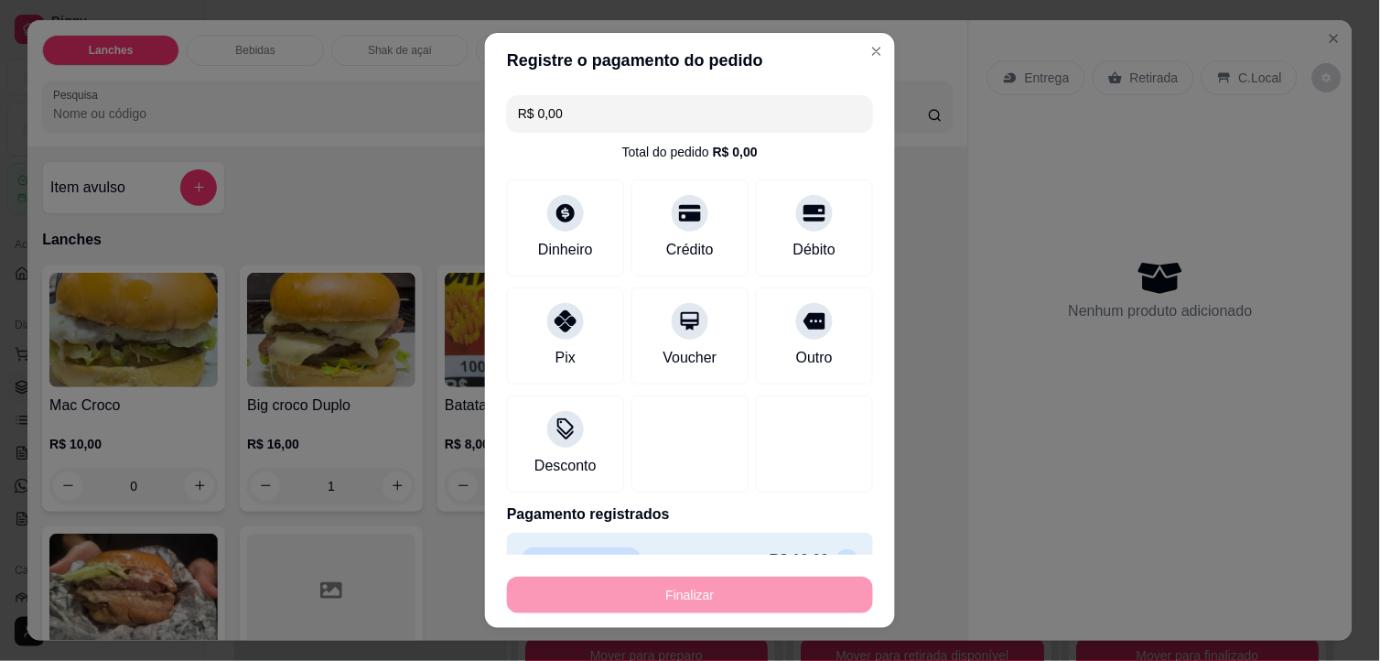
type input "0"
type input "-R$ 16,00"
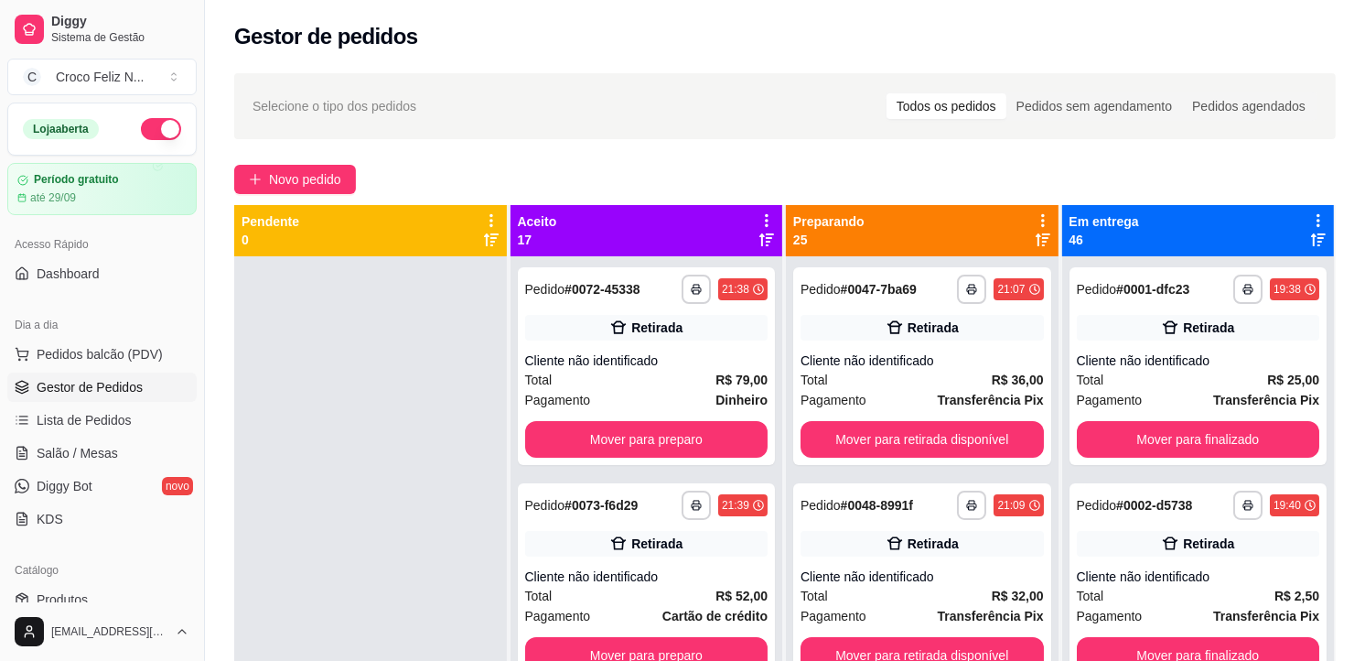
click at [1035, 224] on icon at bounding box center [1043, 220] width 16 height 16
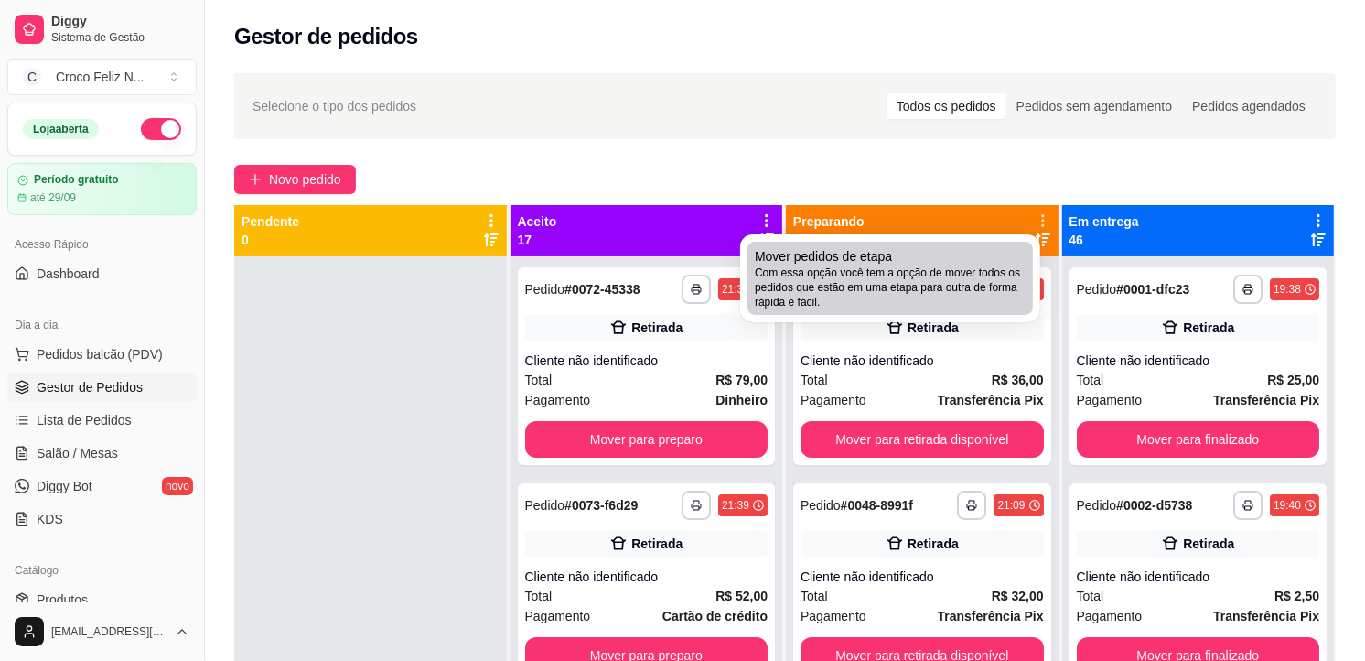
click at [964, 270] on span "Com essa opção você tem a opção de mover todos os pedidos que estão em uma etap…" at bounding box center [890, 287] width 271 height 44
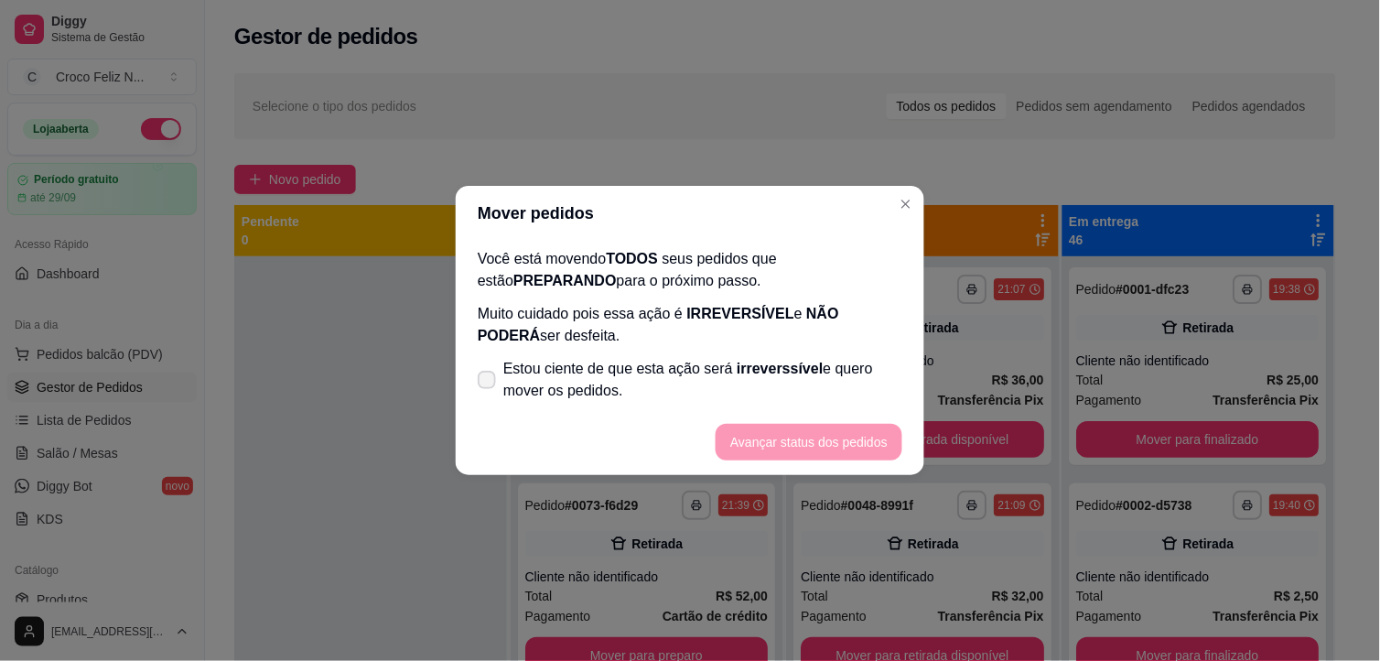
click at [780, 363] on span "irreverssível" at bounding box center [780, 369] width 86 height 16
click at [489, 383] on input "Estou ciente de que esta ação será irreverssível e quero mover os pedidos." at bounding box center [483, 389] width 12 height 12
checkbox input "true"
click at [835, 443] on button "Avançar status dos pedidos" at bounding box center [808, 443] width 181 height 36
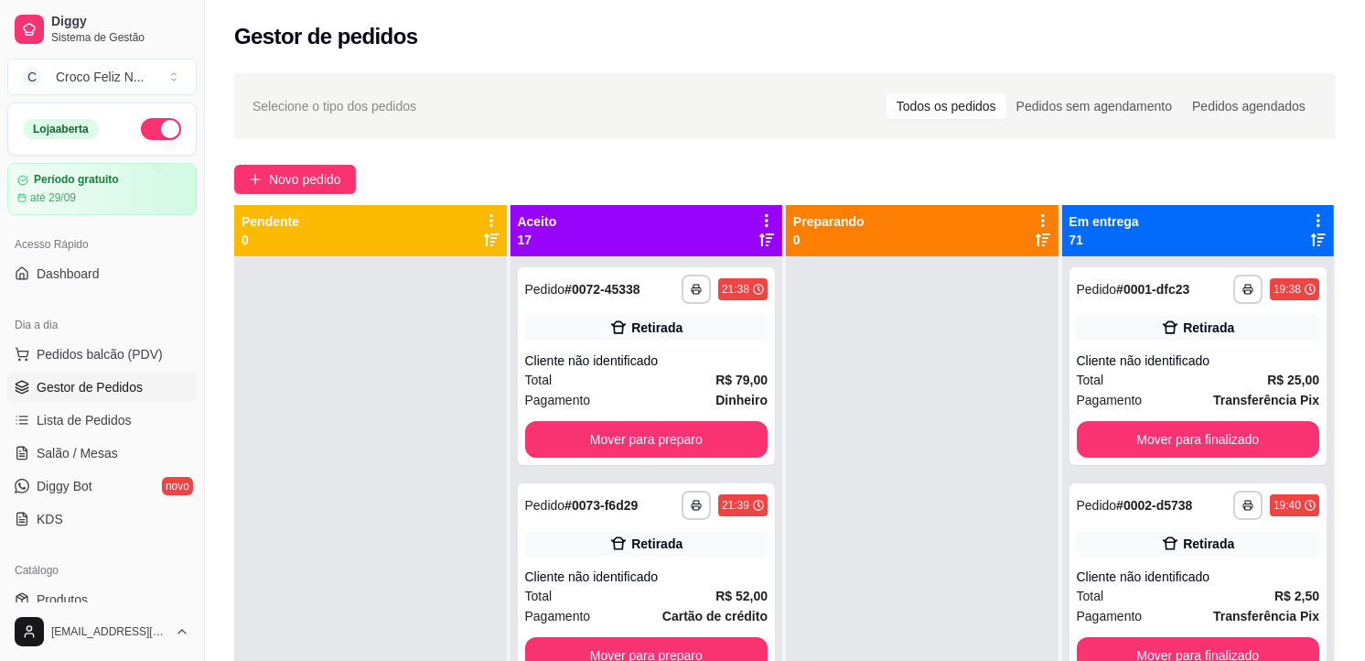
click at [765, 220] on icon at bounding box center [767, 220] width 4 height 13
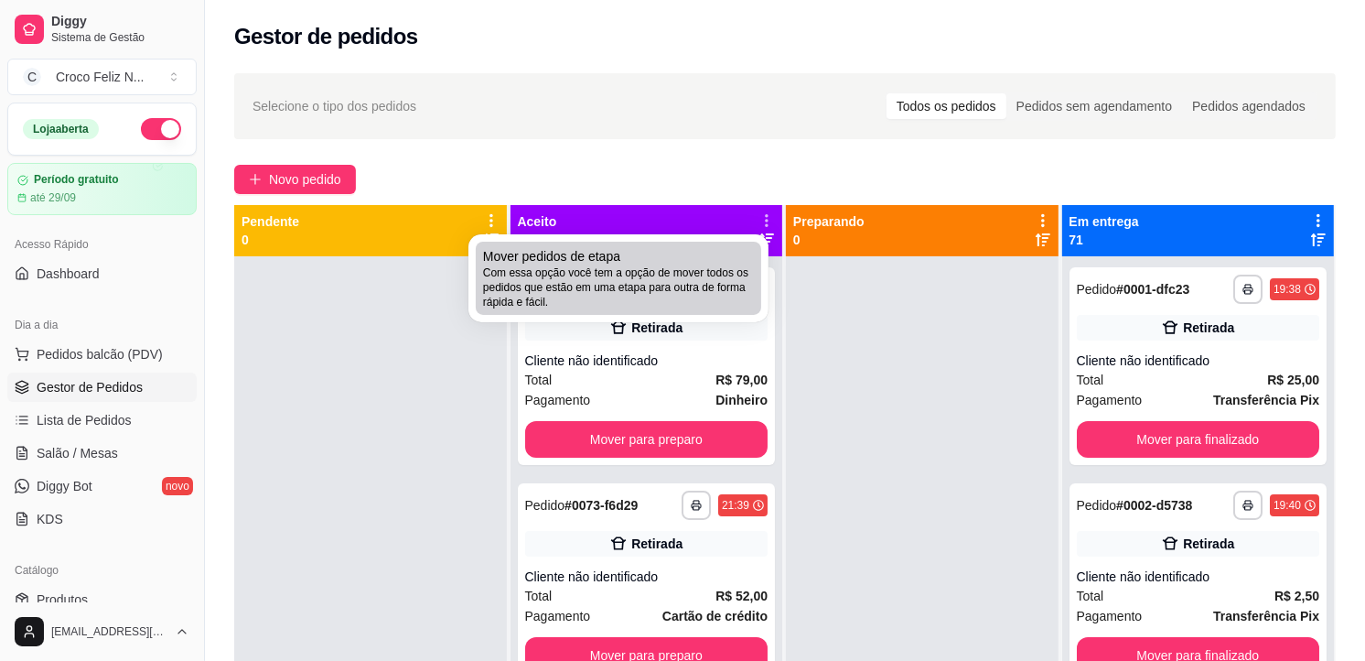
click at [669, 265] on span "Com essa opção você tem a opção de mover todos os pedidos que estão em uma etap…" at bounding box center [618, 287] width 271 height 44
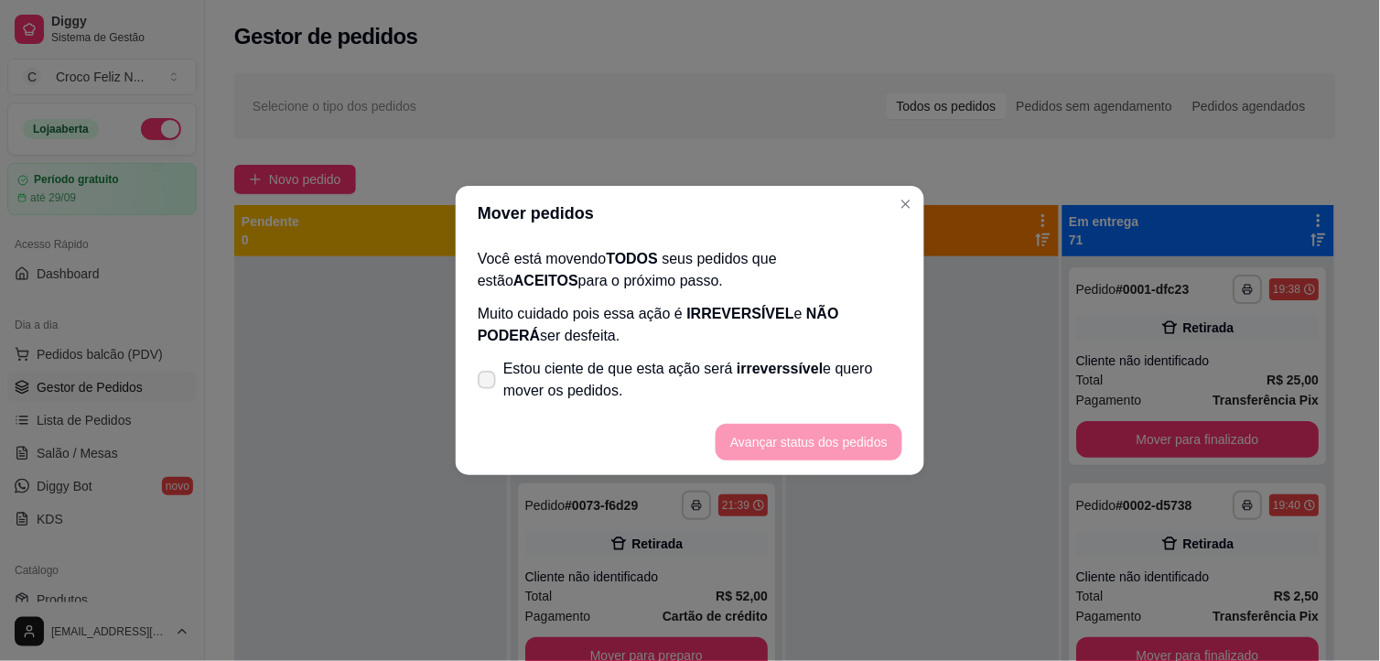
click at [644, 368] on span "Estou ciente de que esta ação será irreverssível e quero mover os pedidos." at bounding box center [702, 380] width 399 height 44
click at [489, 383] on input "Estou ciente de que esta ação será irreverssível e quero mover os pedidos." at bounding box center [483, 389] width 12 height 12
checkbox input "true"
click at [787, 454] on button "Avançar status dos pedidos" at bounding box center [809, 442] width 187 height 37
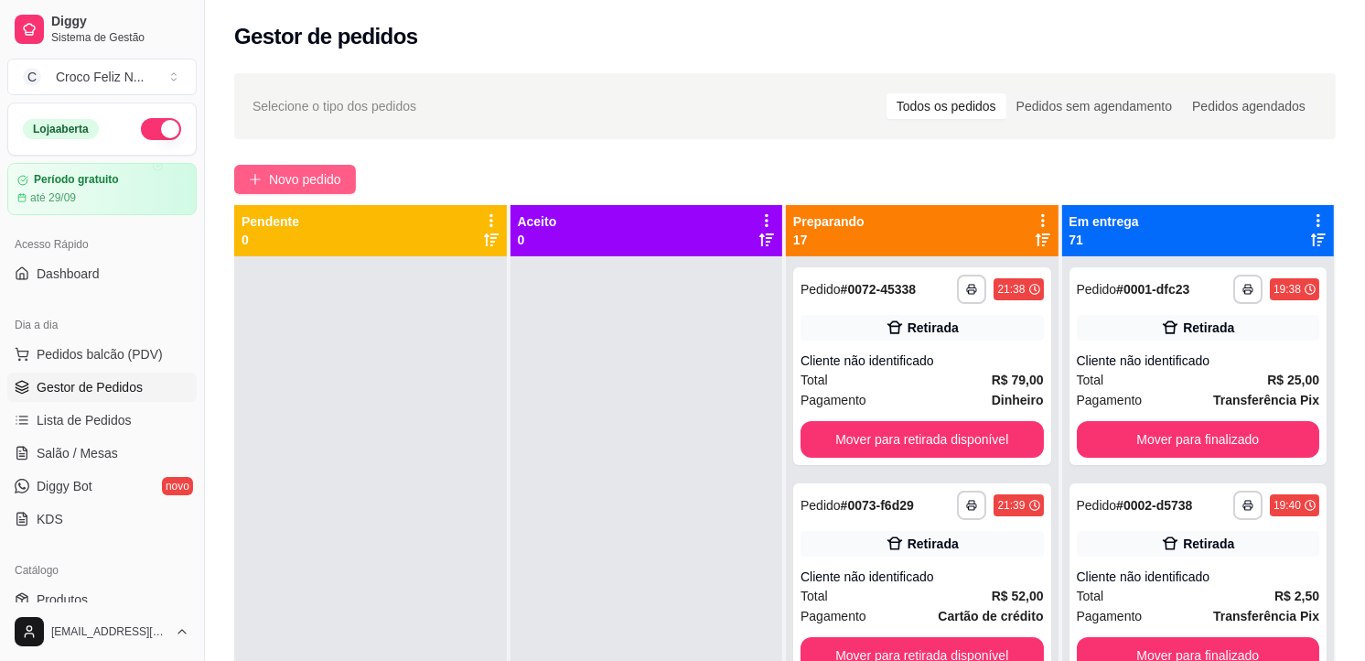
click at [307, 185] on span "Novo pedido" at bounding box center [305, 179] width 72 height 20
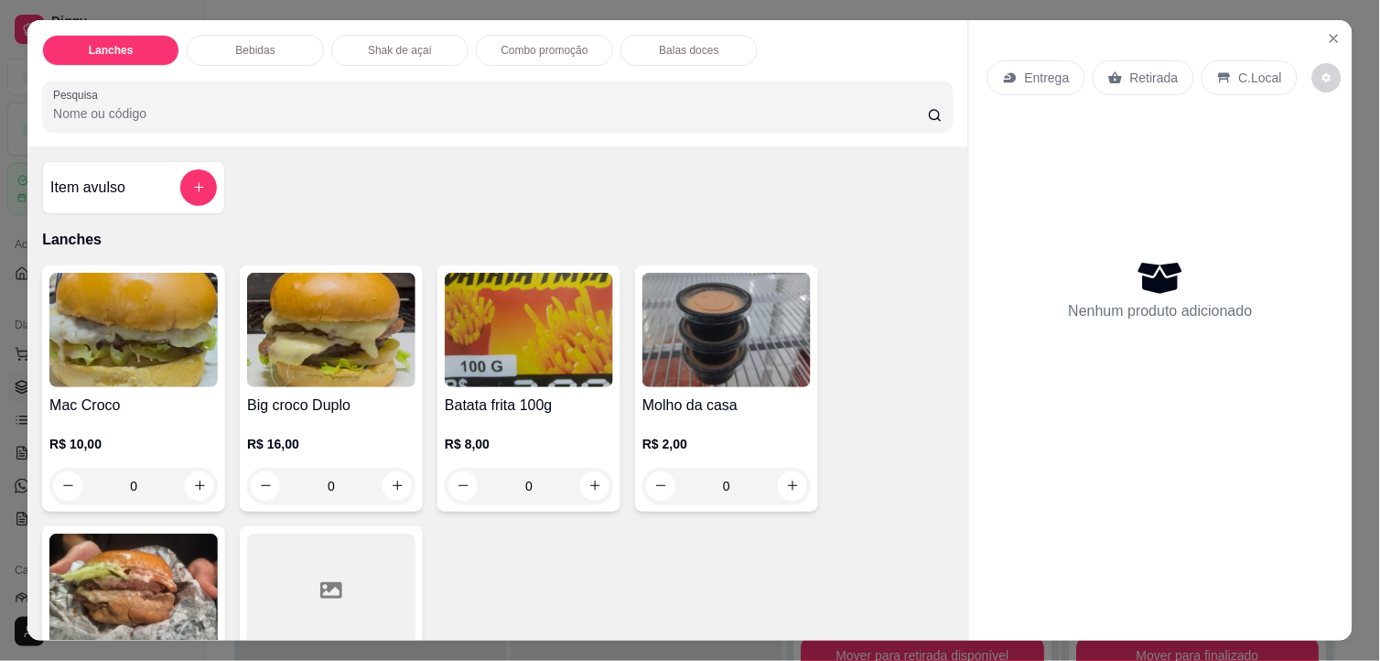
click at [171, 339] on img at bounding box center [133, 330] width 168 height 114
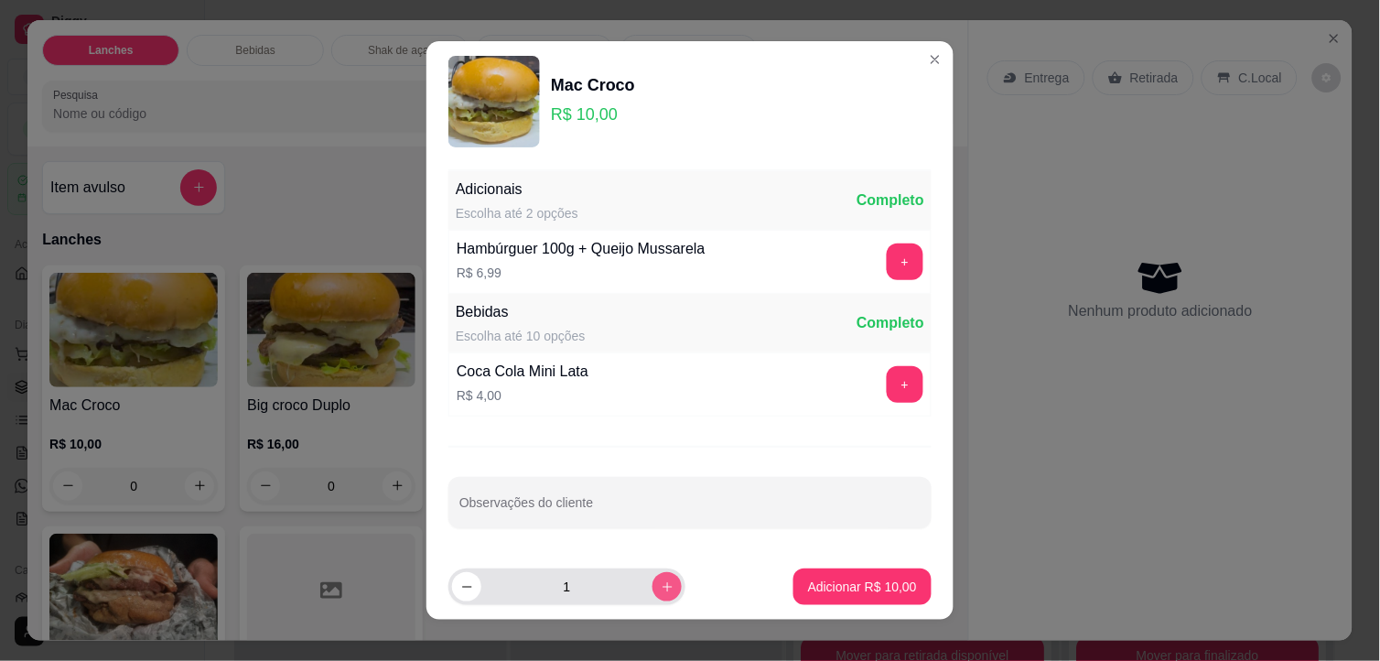
click at [661, 583] on icon "increase-product-quantity" at bounding box center [668, 587] width 14 height 14
click at [654, 583] on button "increase-product-quantity" at bounding box center [666, 586] width 29 height 29
type input "3"
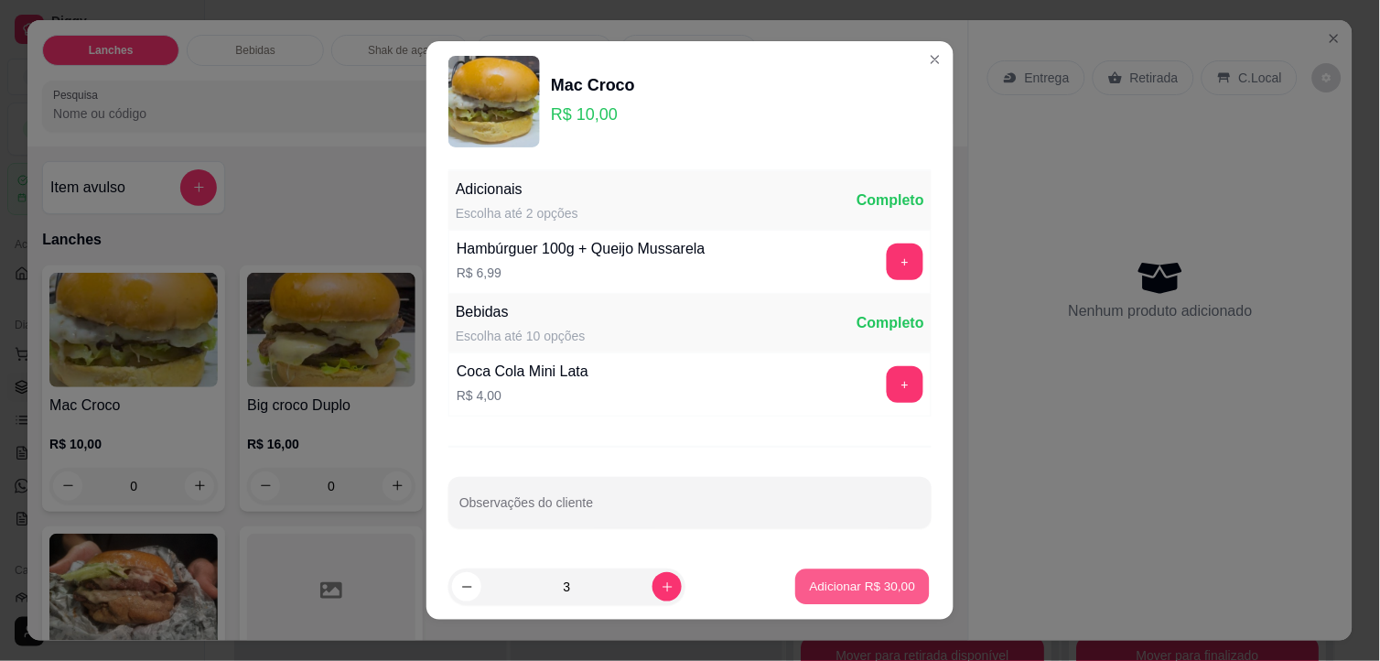
click at [831, 597] on button "Adicionar R$ 30,00" at bounding box center [862, 587] width 135 height 36
type input "3"
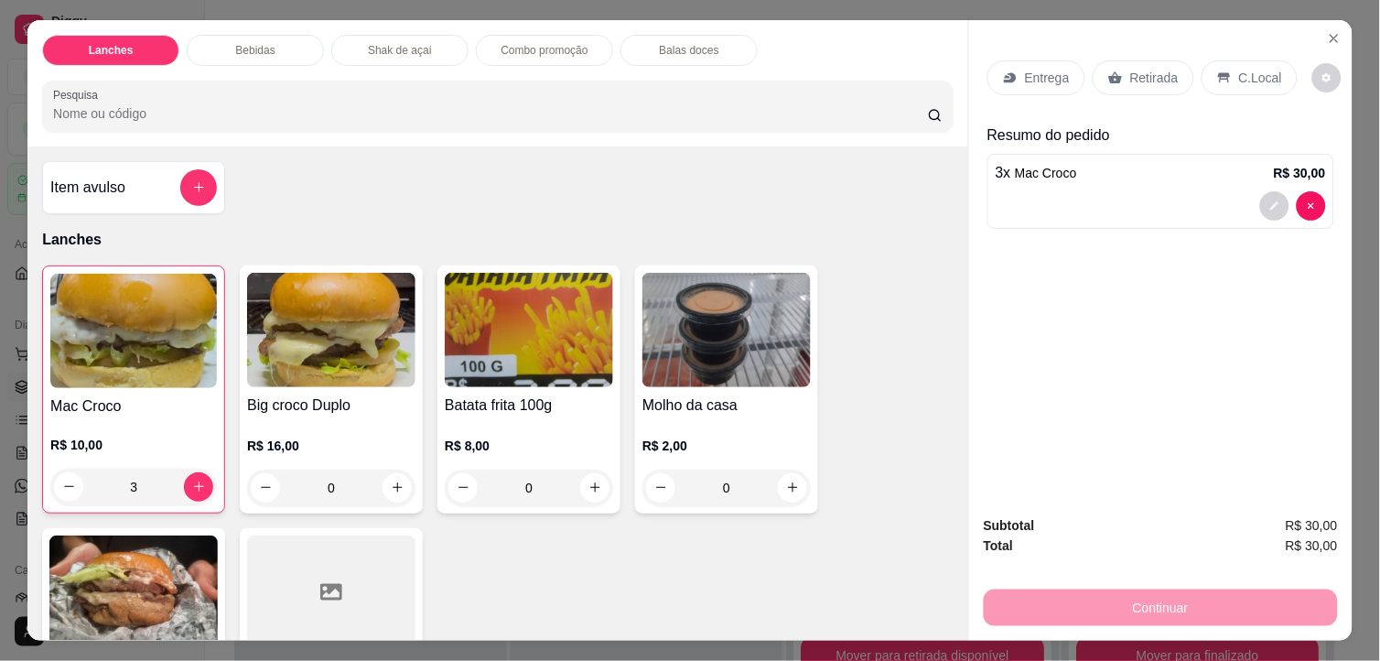
click at [581, 362] on img at bounding box center [529, 330] width 168 height 114
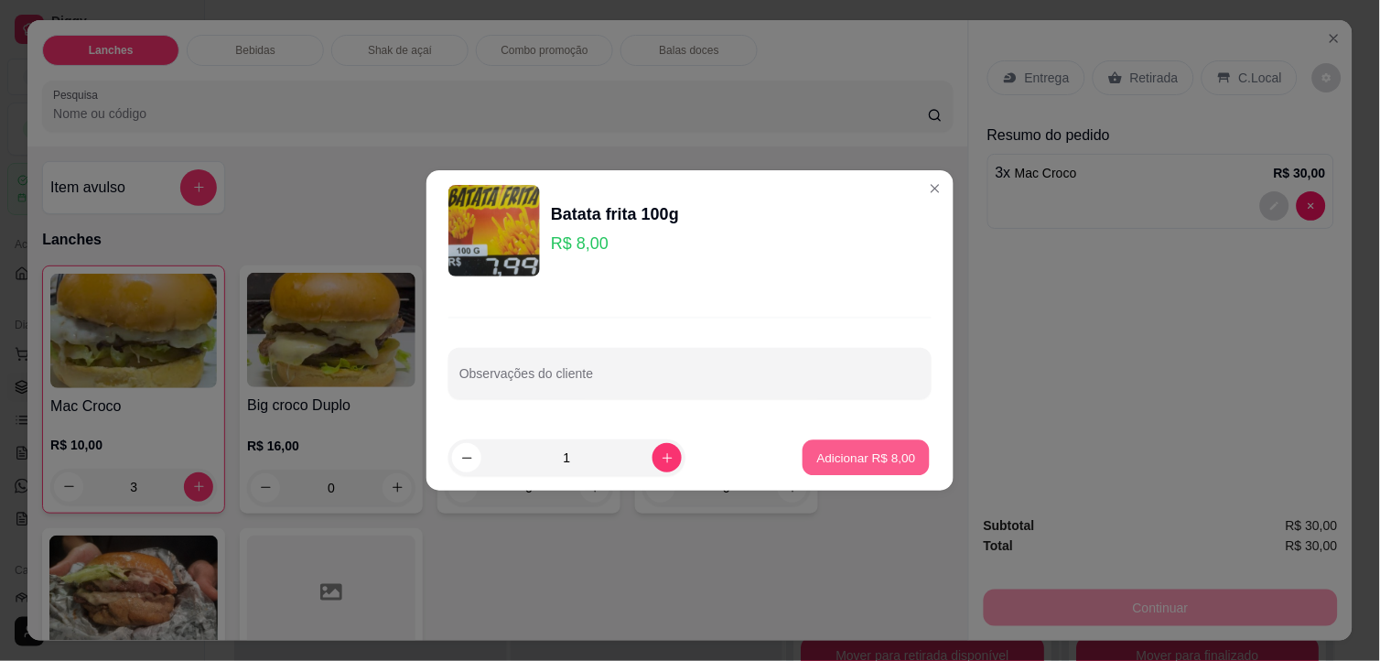
click at [895, 465] on p "Adicionar R$ 8,00" at bounding box center [865, 456] width 99 height 17
type input "1"
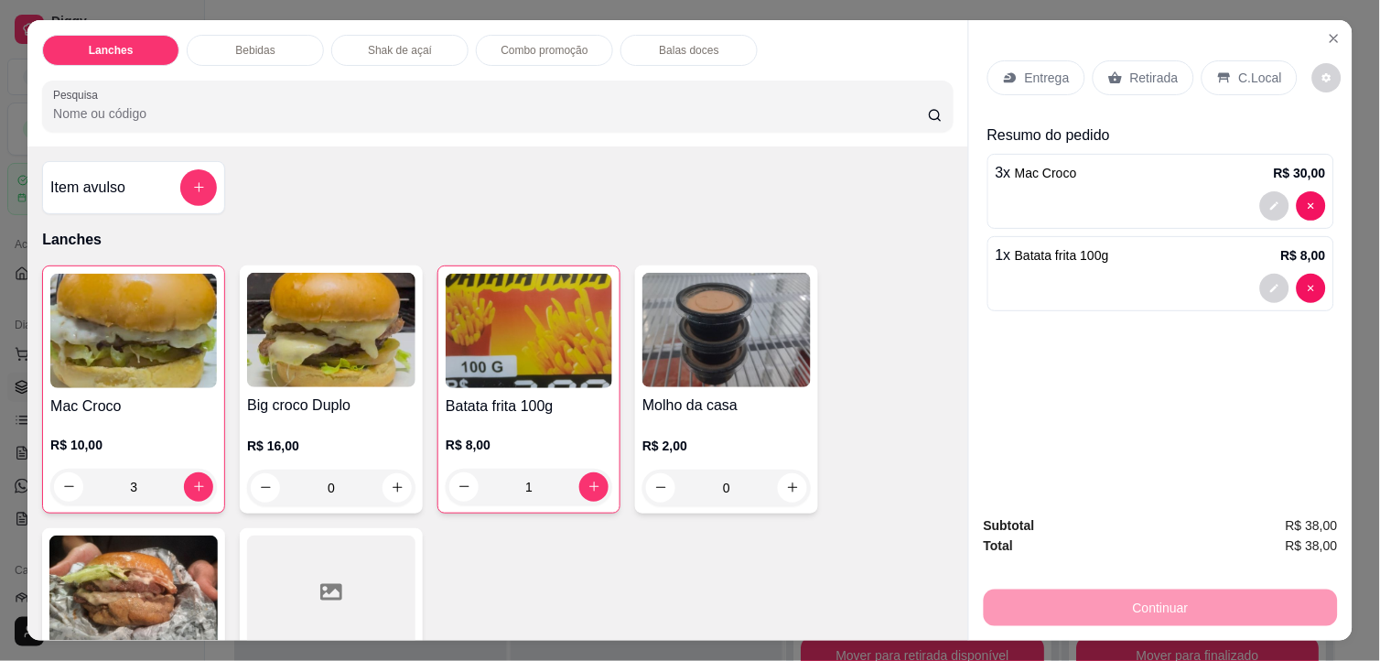
click at [1069, 165] on div "3 x Mac Croco R$ 30,00" at bounding box center [1161, 173] width 330 height 22
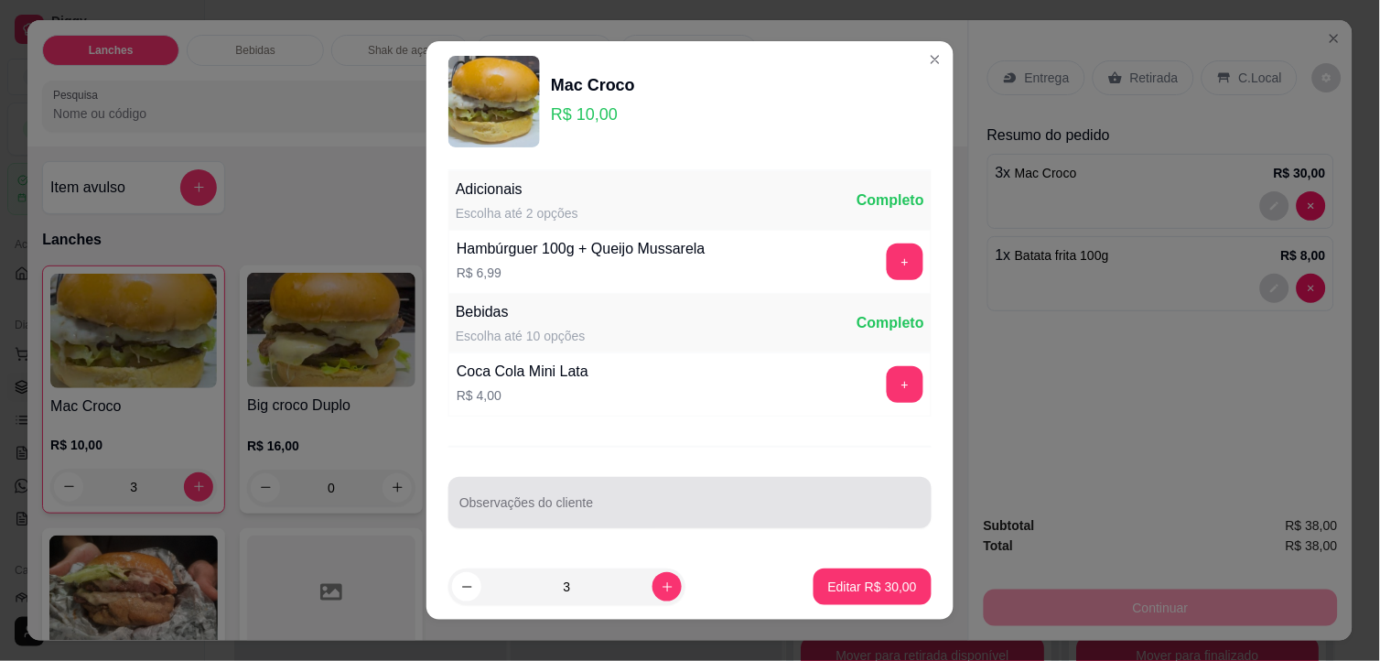
click at [652, 503] on input "Observações do cliente" at bounding box center [689, 509] width 461 height 18
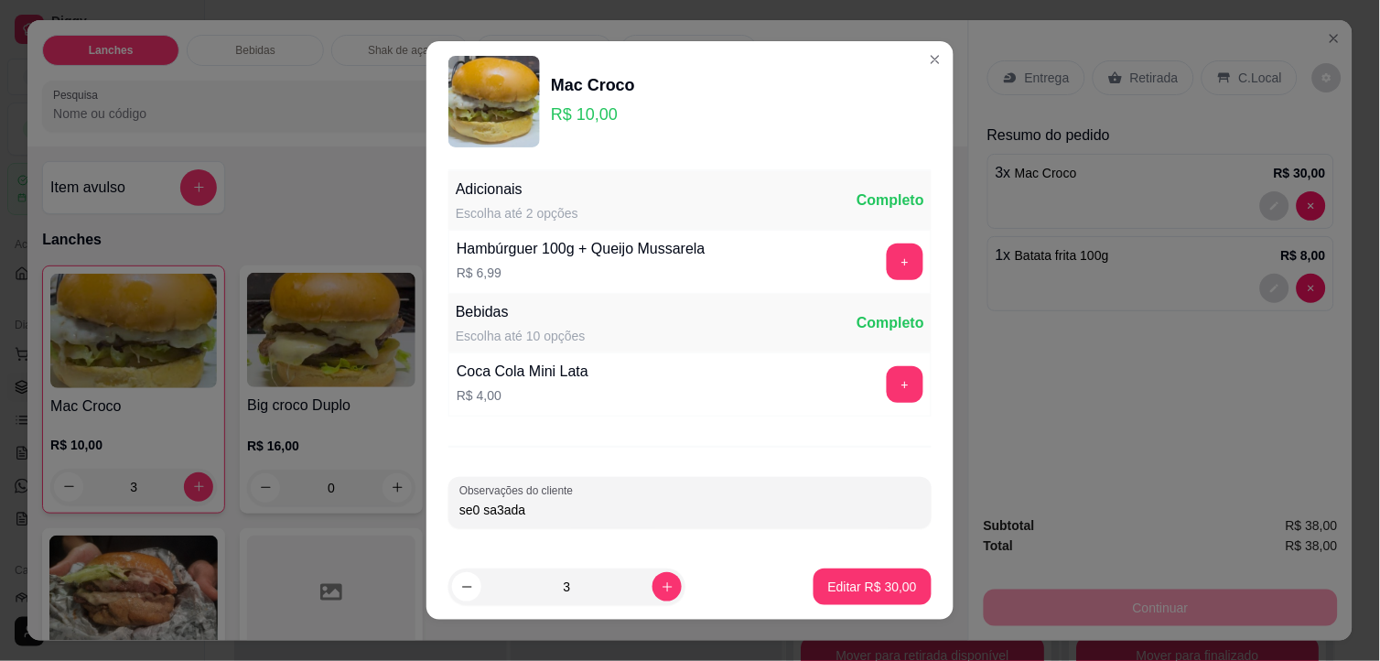
click at [624, 516] on input "se0 sa3ada" at bounding box center [689, 509] width 461 height 18
type input "se0 sa3ada 1"
click at [876, 578] on p "Editar R$ 30,00" at bounding box center [872, 586] width 89 height 18
type input "0"
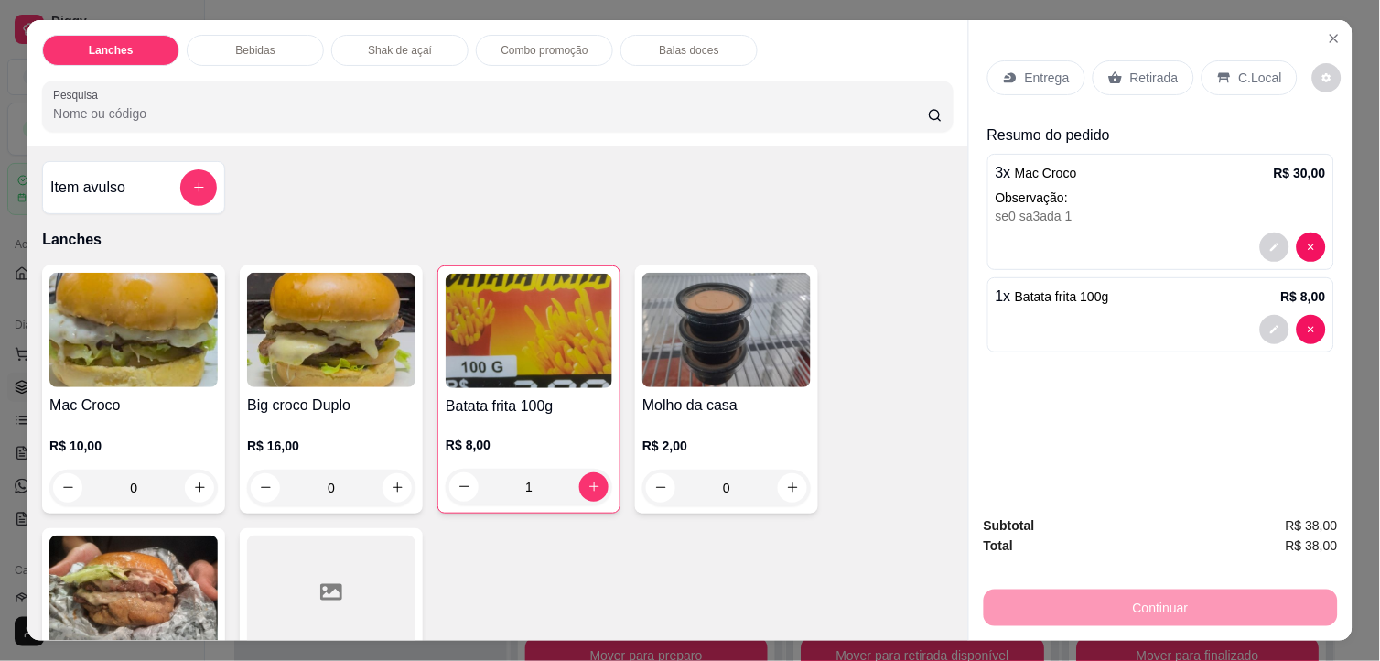
click at [540, 337] on img at bounding box center [529, 331] width 167 height 114
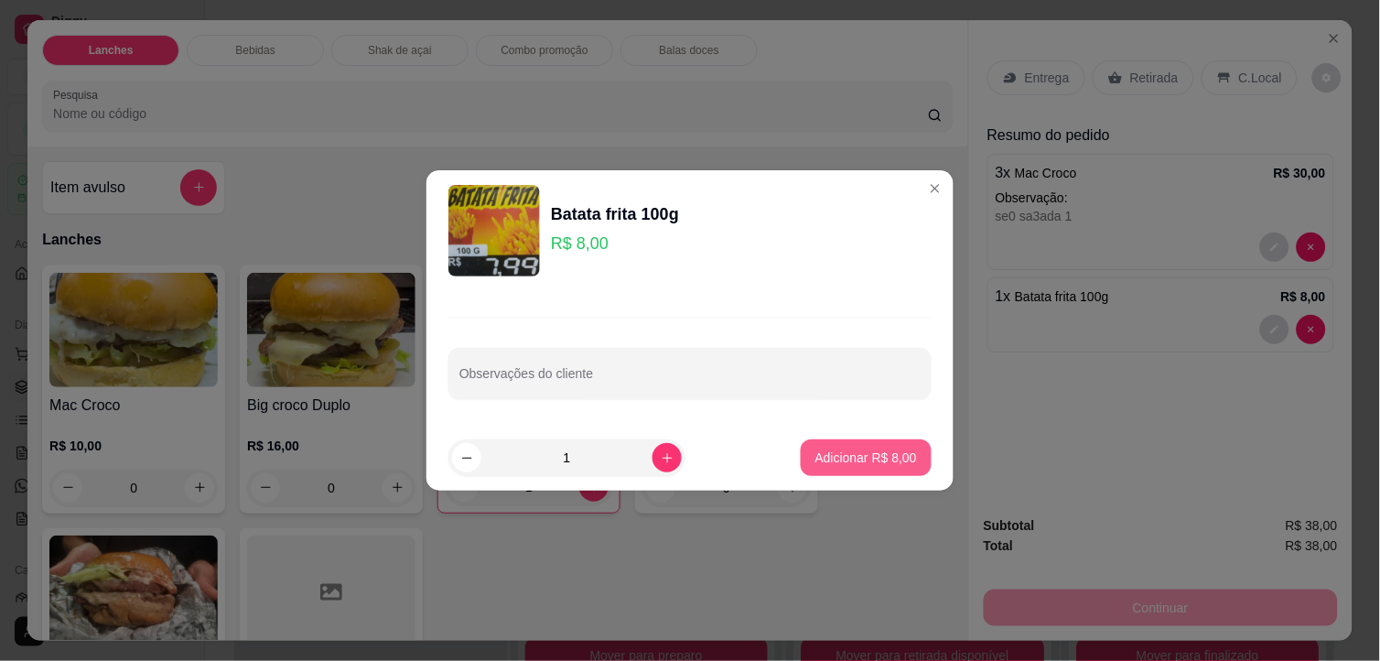
click at [895, 453] on p "Adicionar R$ 8,00" at bounding box center [866, 457] width 102 height 18
type input "2"
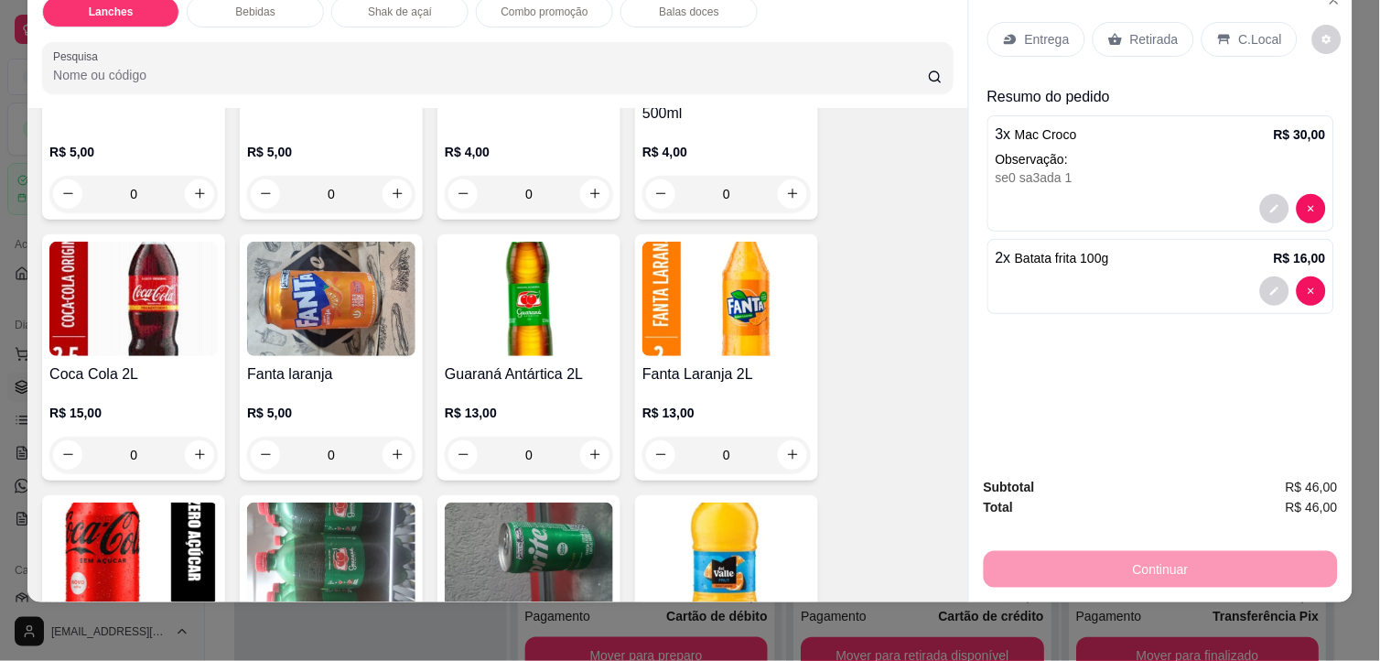
scroll to position [1423, 0]
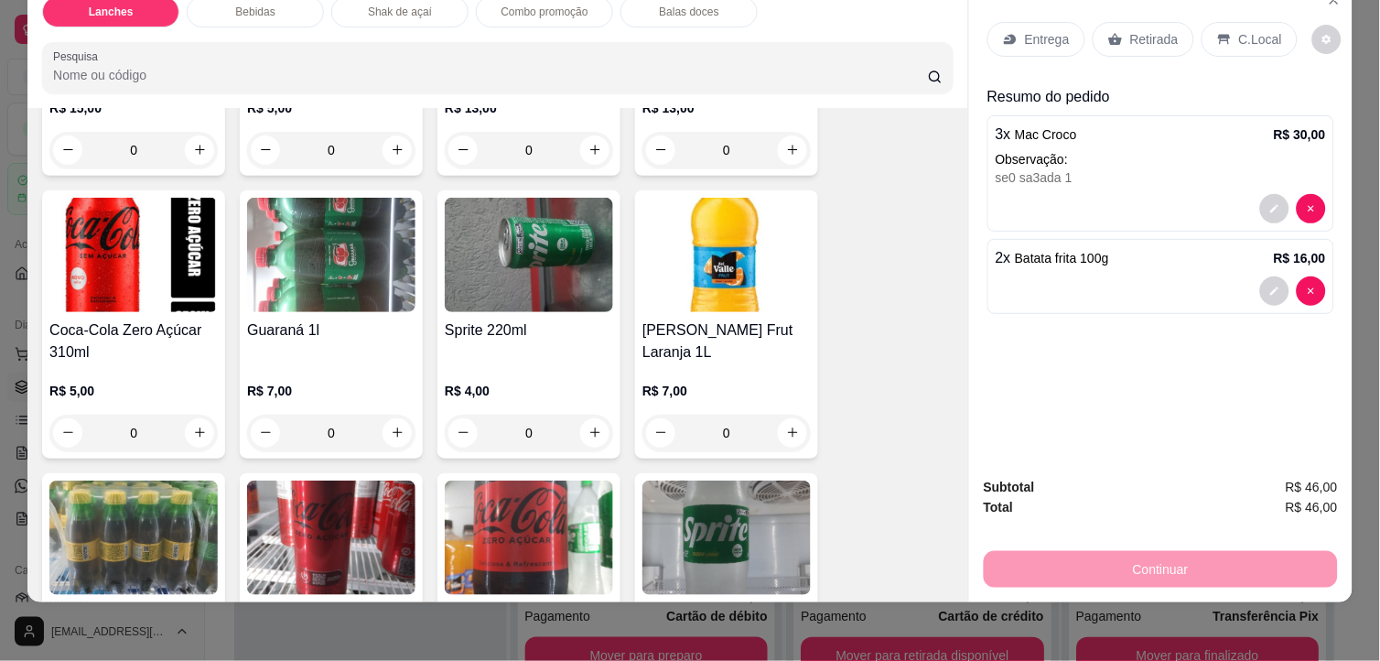
click at [309, 275] on img at bounding box center [331, 255] width 168 height 114
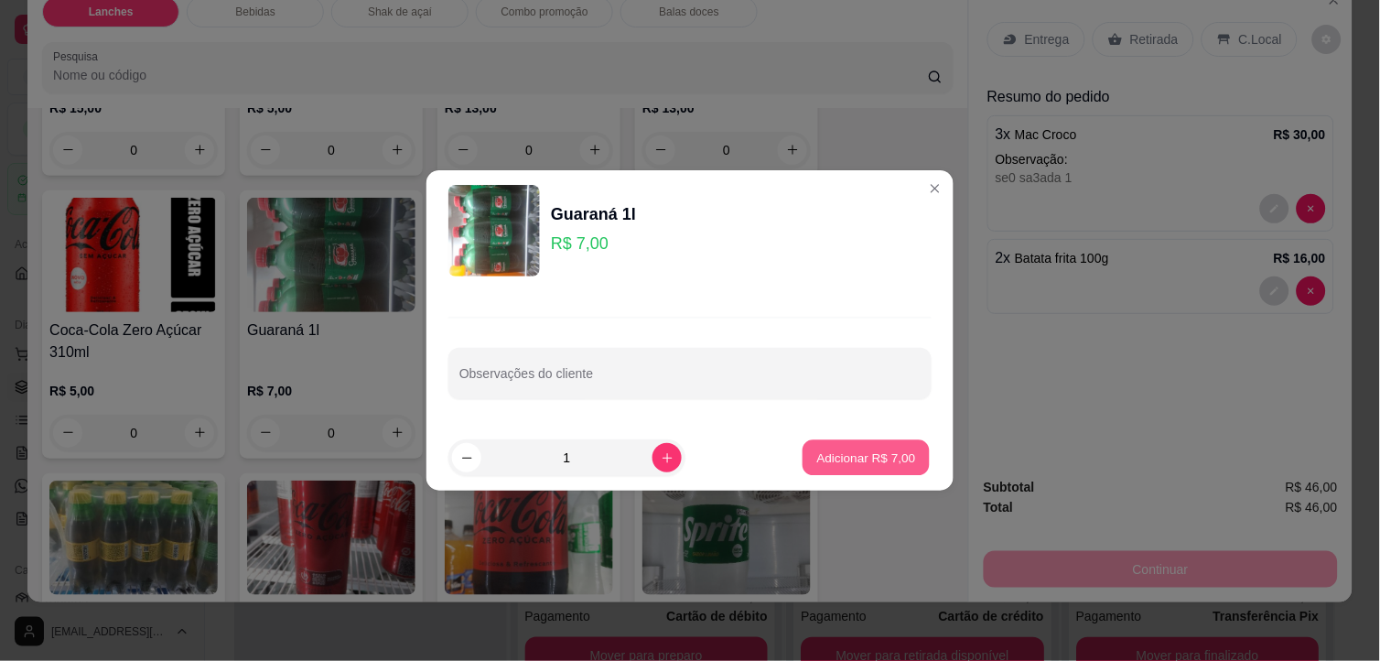
click at [879, 450] on p "Adicionar R$ 7,00" at bounding box center [865, 456] width 99 height 17
type input "1"
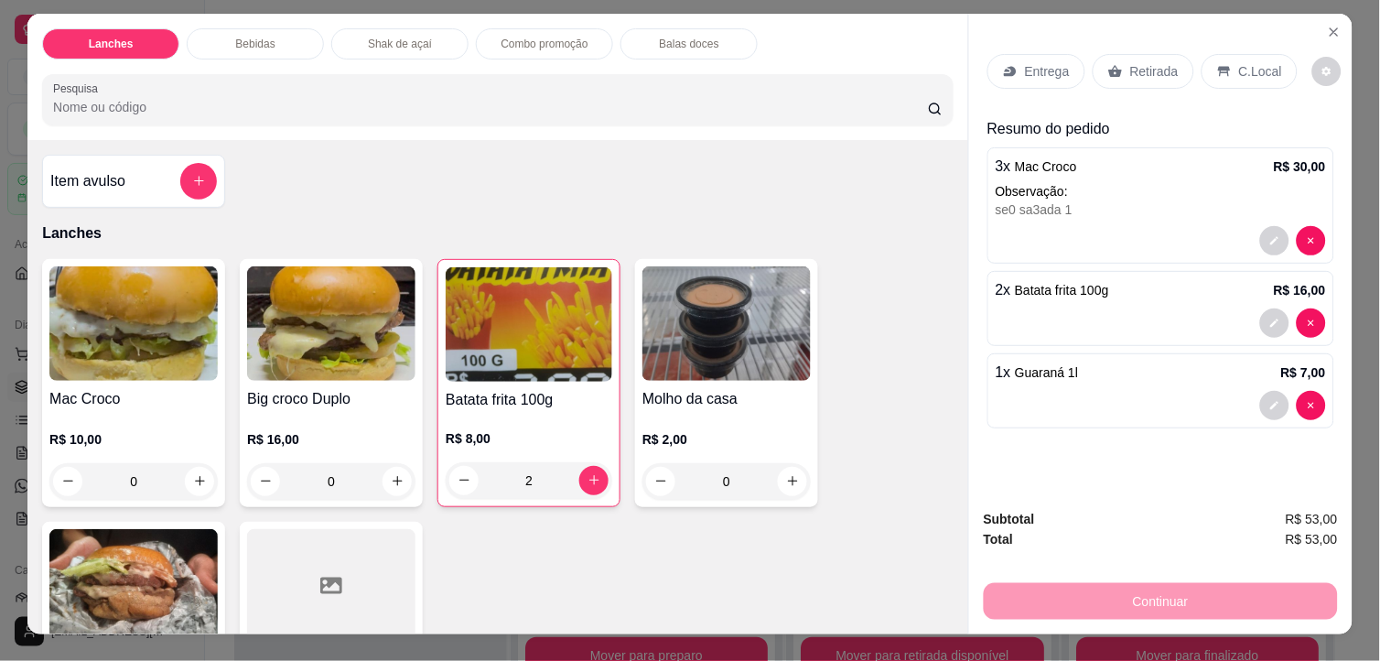
scroll to position [0, 0]
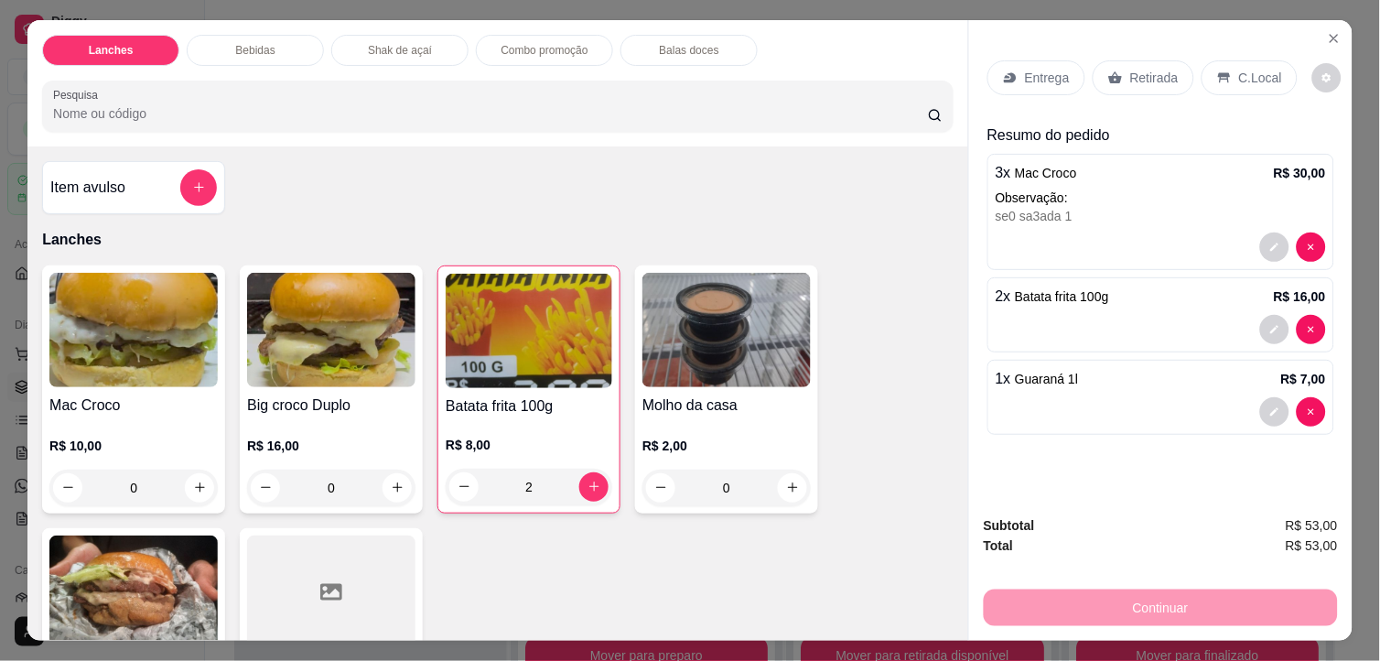
click at [1151, 69] on p "Retirada" at bounding box center [1154, 78] width 48 height 18
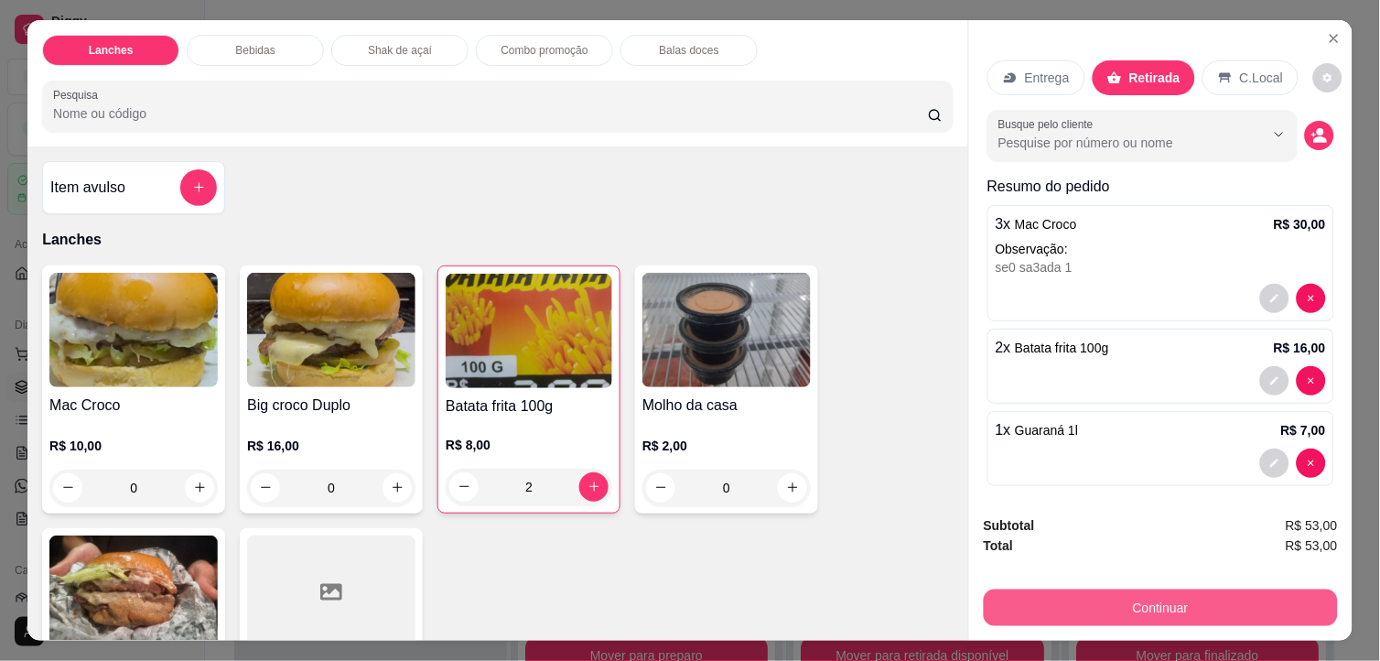
click at [1251, 593] on button "Continuar" at bounding box center [1161, 607] width 354 height 37
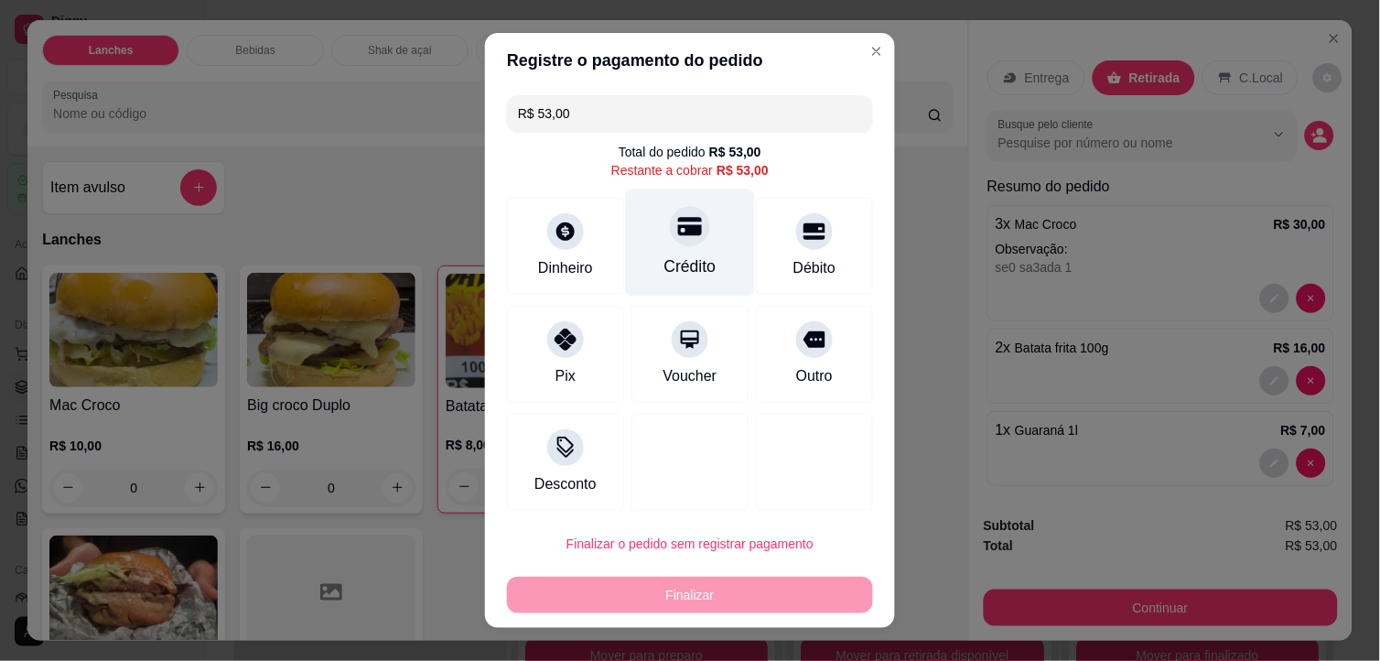
click at [670, 263] on div "Crédito" at bounding box center [690, 266] width 52 height 24
type input "R$ 0,00"
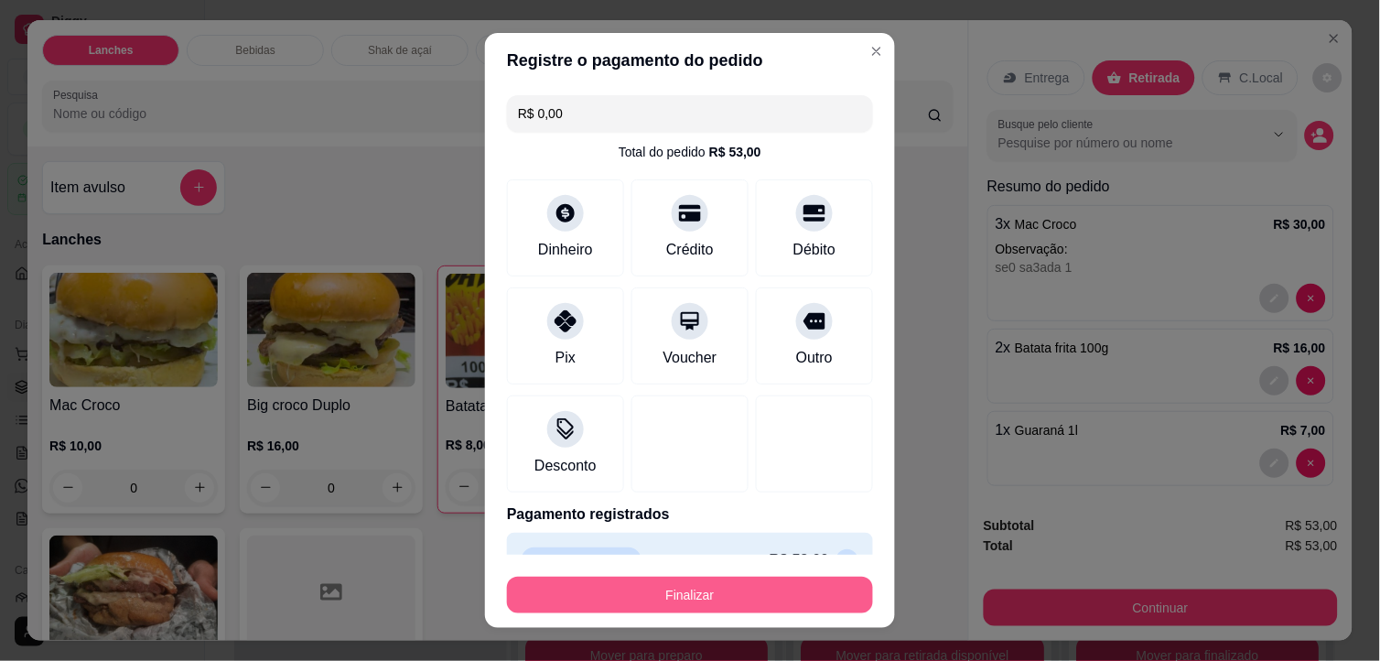
click at [809, 583] on button "Finalizar" at bounding box center [690, 594] width 366 height 37
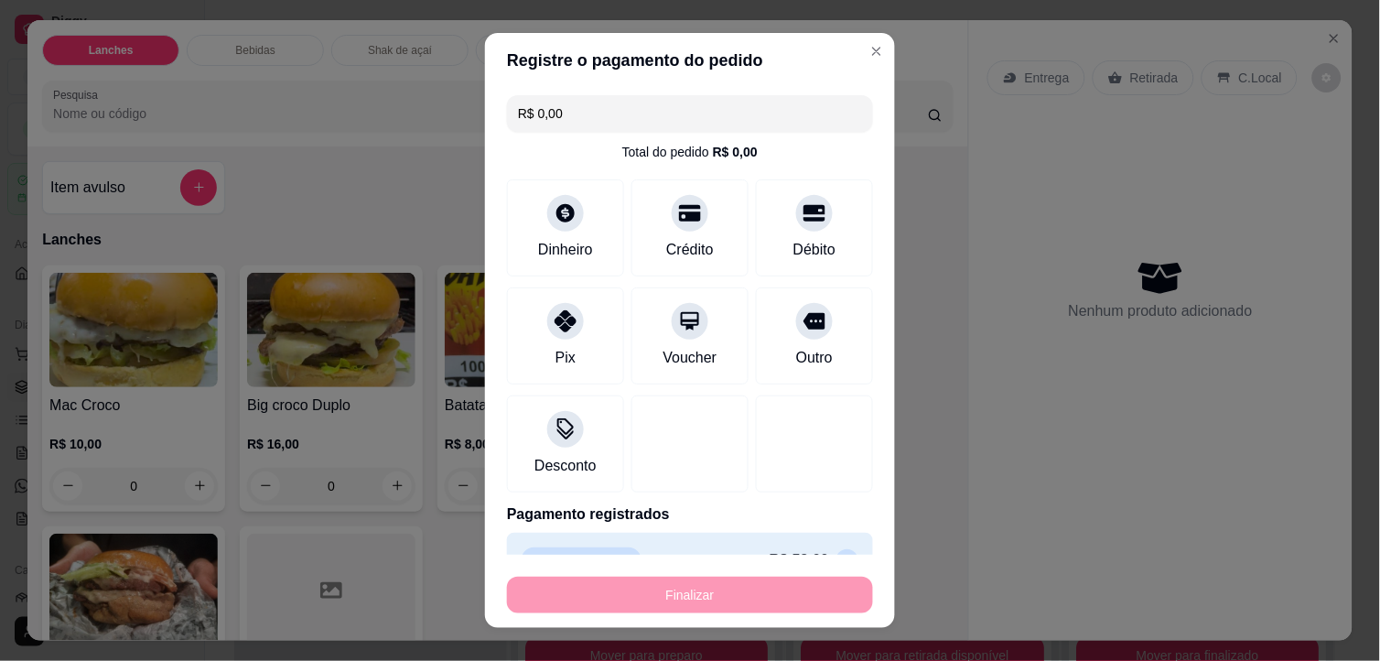
type input "0"
type input "-R$ 53,00"
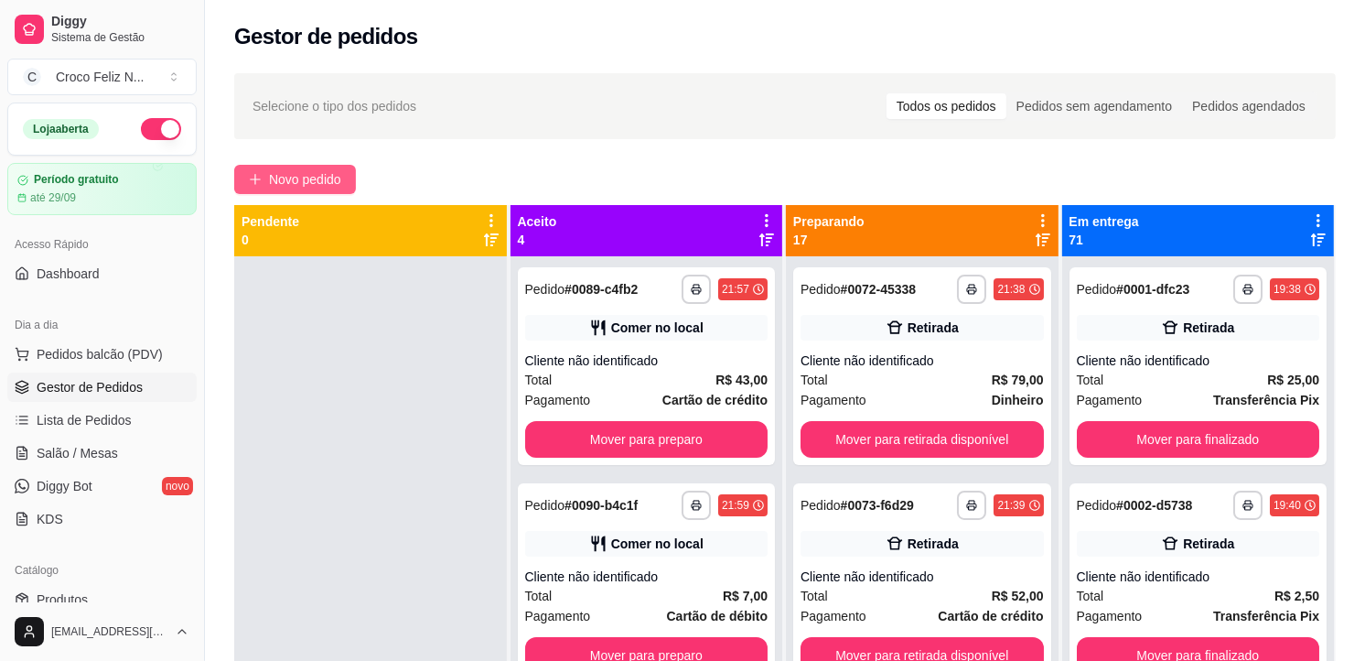
click at [344, 183] on button "Novo pedido" at bounding box center [295, 179] width 122 height 29
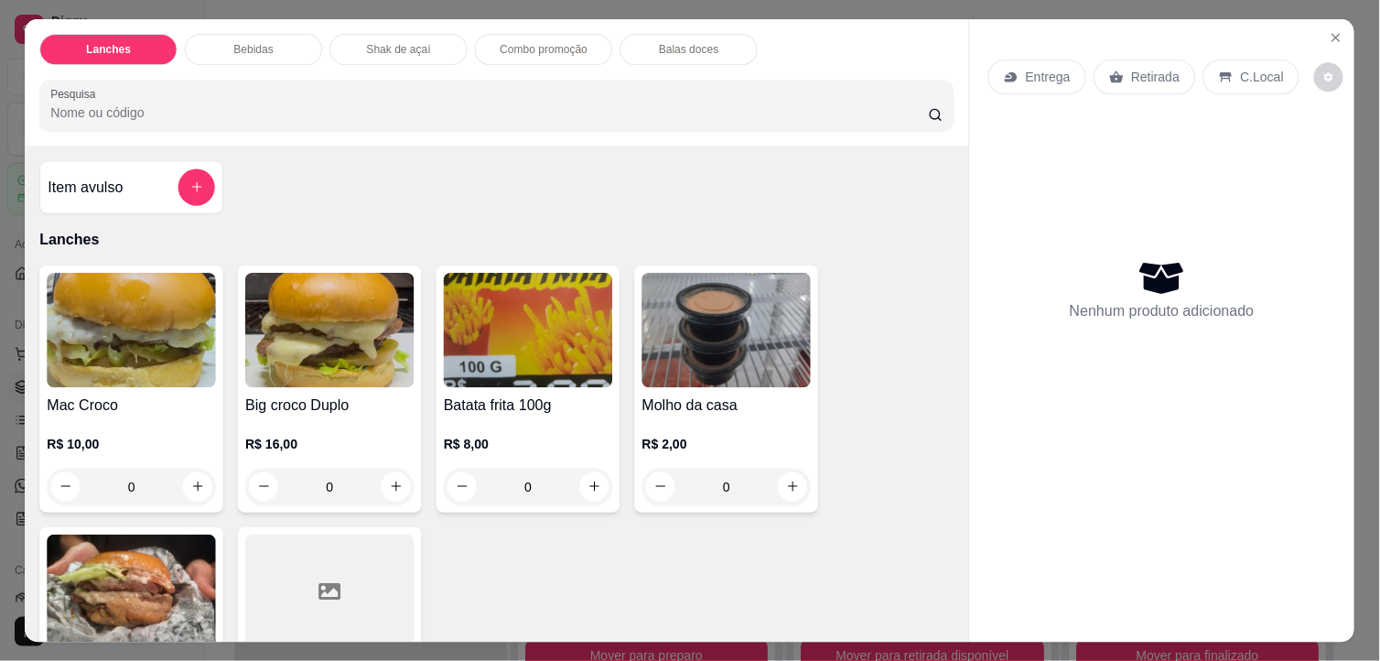
click at [305, 176] on div "Item avulso Lanches Mac Croco R$ 10,00 0 Big croco Duplo R$ 16,00 0 Batata frit…" at bounding box center [497, 393] width 943 height 497
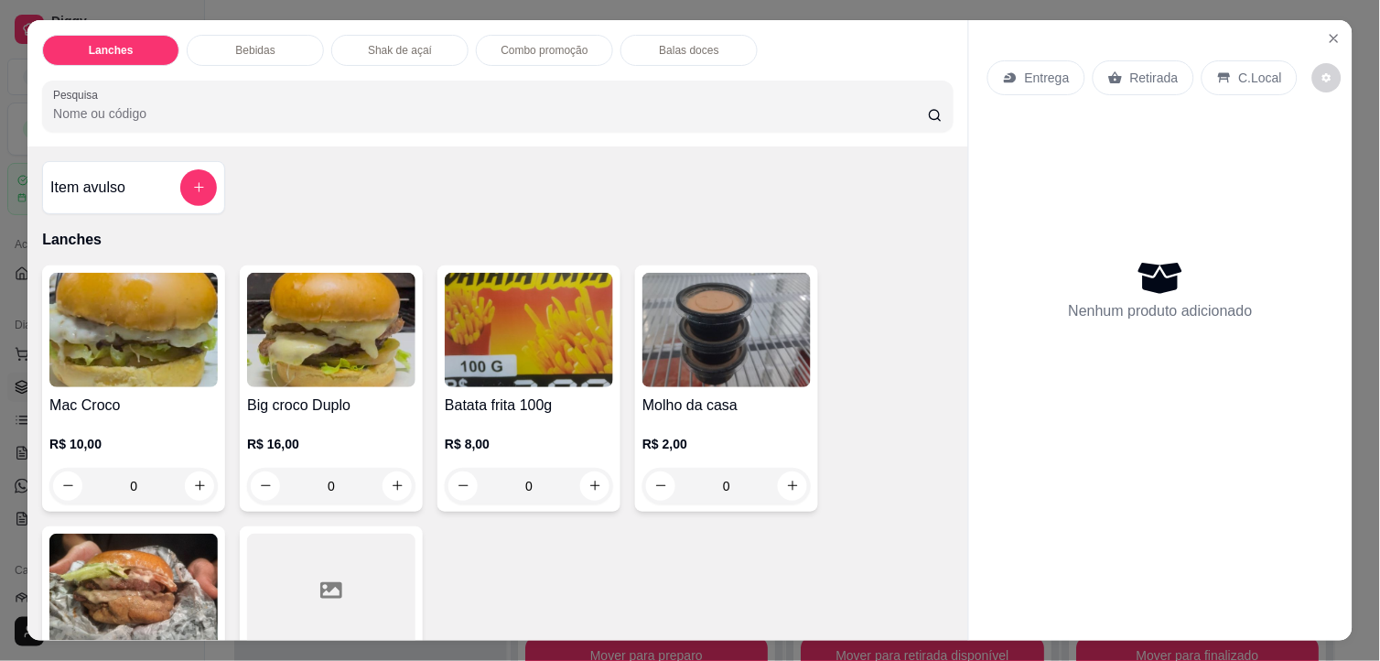
click at [110, 291] on img at bounding box center [133, 330] width 168 height 114
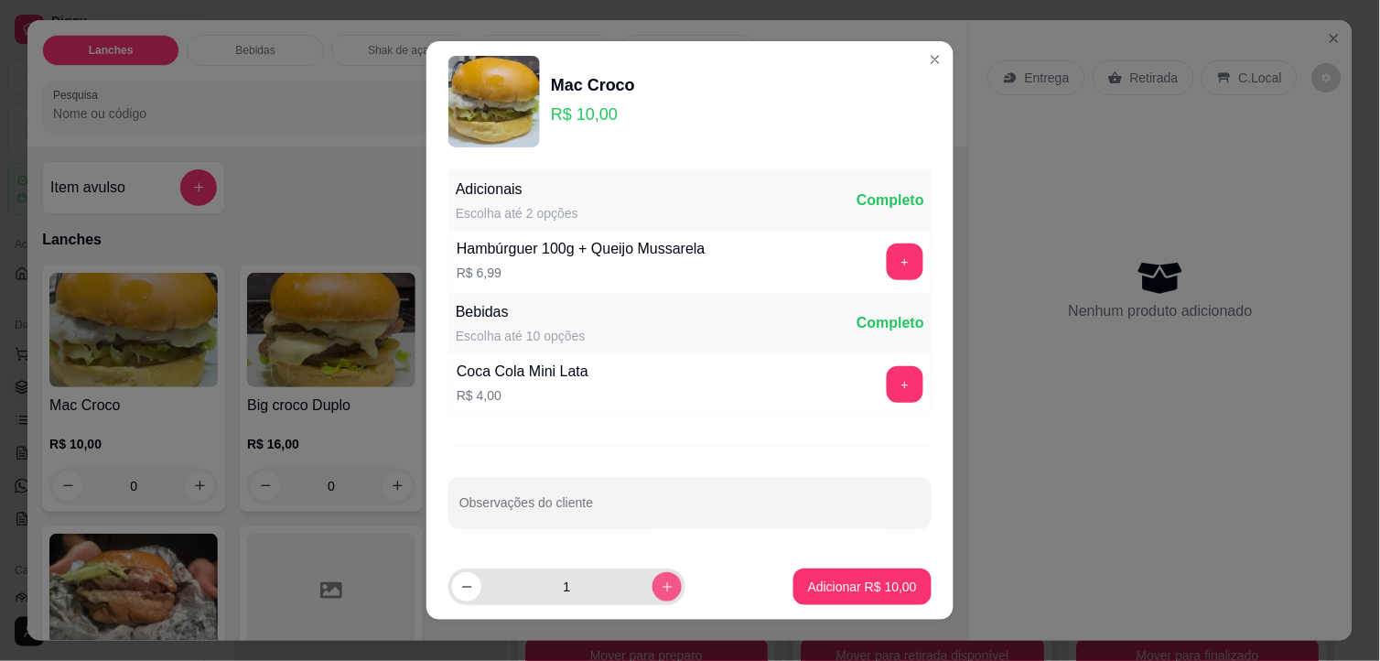
click at [661, 586] on icon "increase-product-quantity" at bounding box center [668, 587] width 14 height 14
click at [654, 587] on button "increase-product-quantity" at bounding box center [666, 586] width 29 height 29
type input "3"
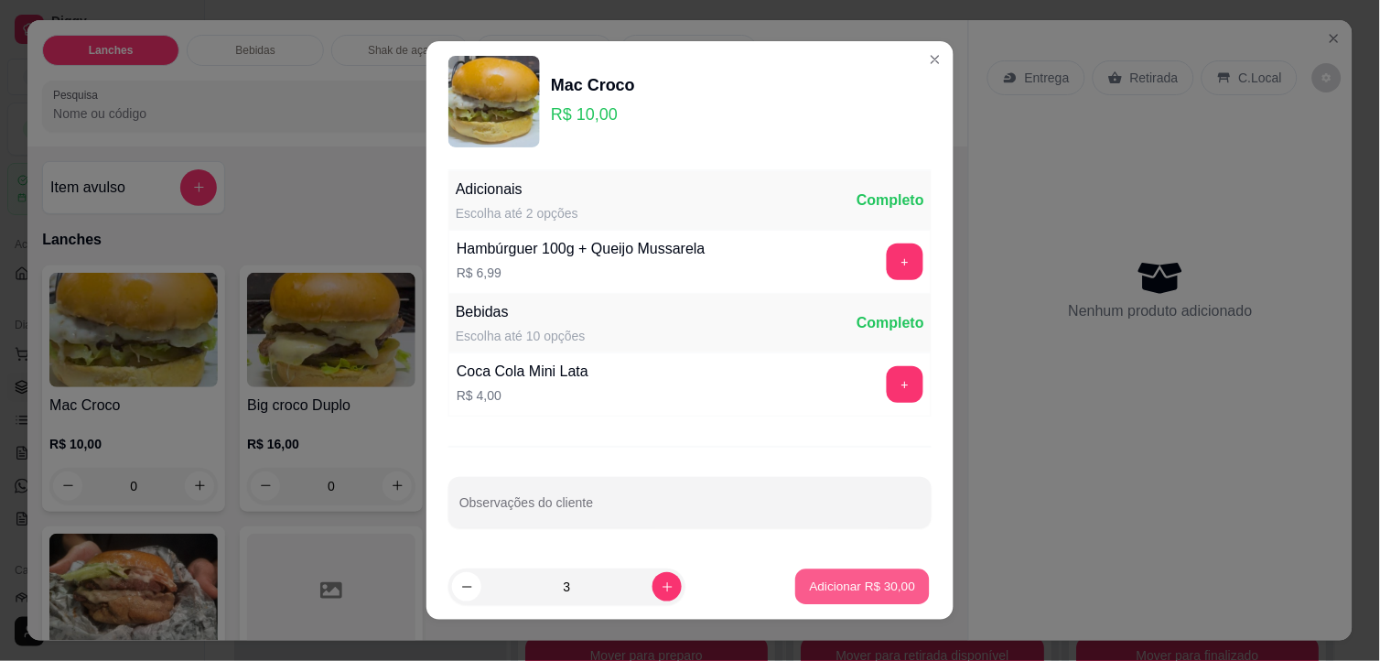
click at [814, 576] on button "Adicionar R$ 30,00" at bounding box center [862, 587] width 135 height 36
type input "3"
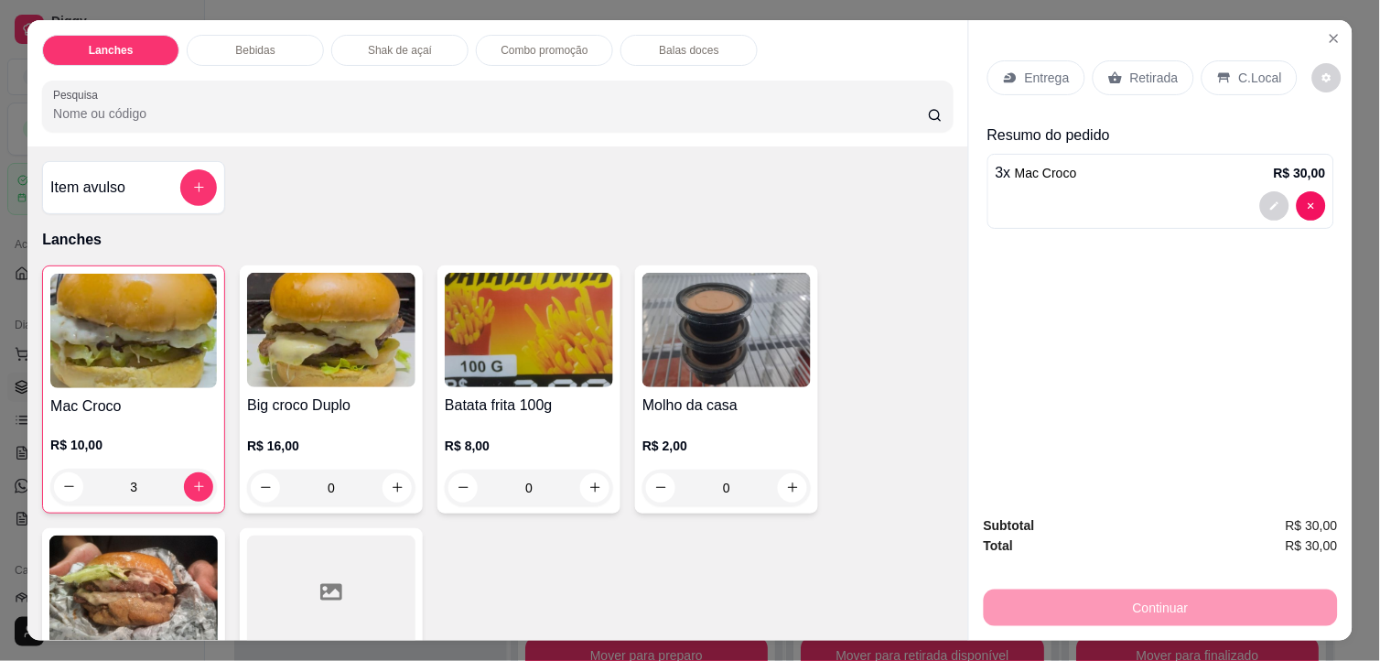
click at [598, 331] on img at bounding box center [529, 330] width 168 height 114
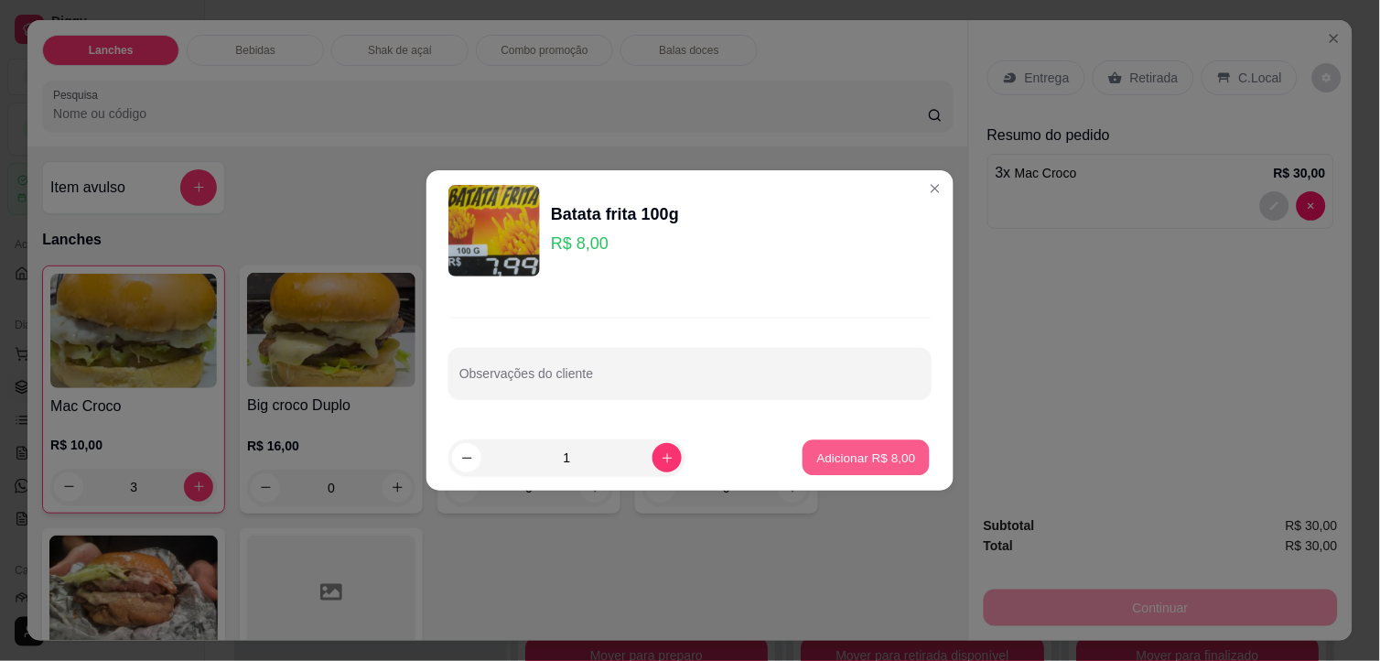
click at [816, 450] on p "Adicionar R$ 8,00" at bounding box center [865, 456] width 99 height 17
type input "1"
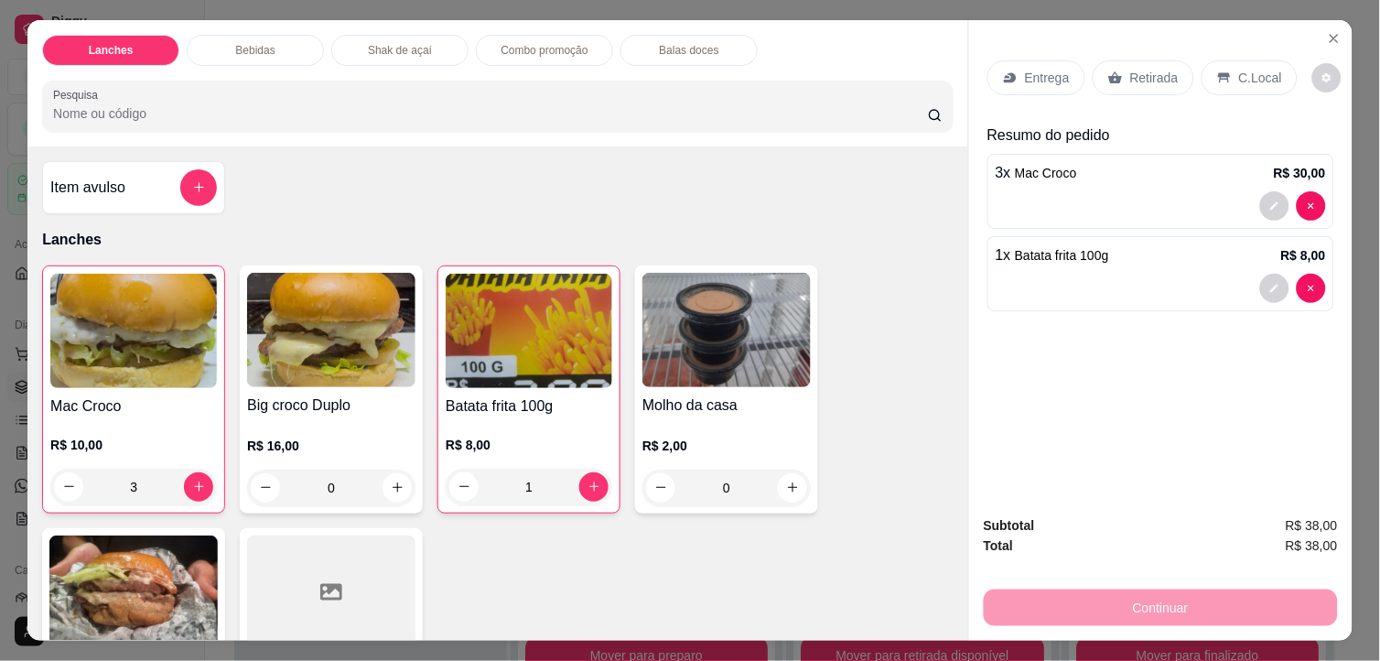
click at [1159, 69] on p "Retirada" at bounding box center [1154, 78] width 48 height 18
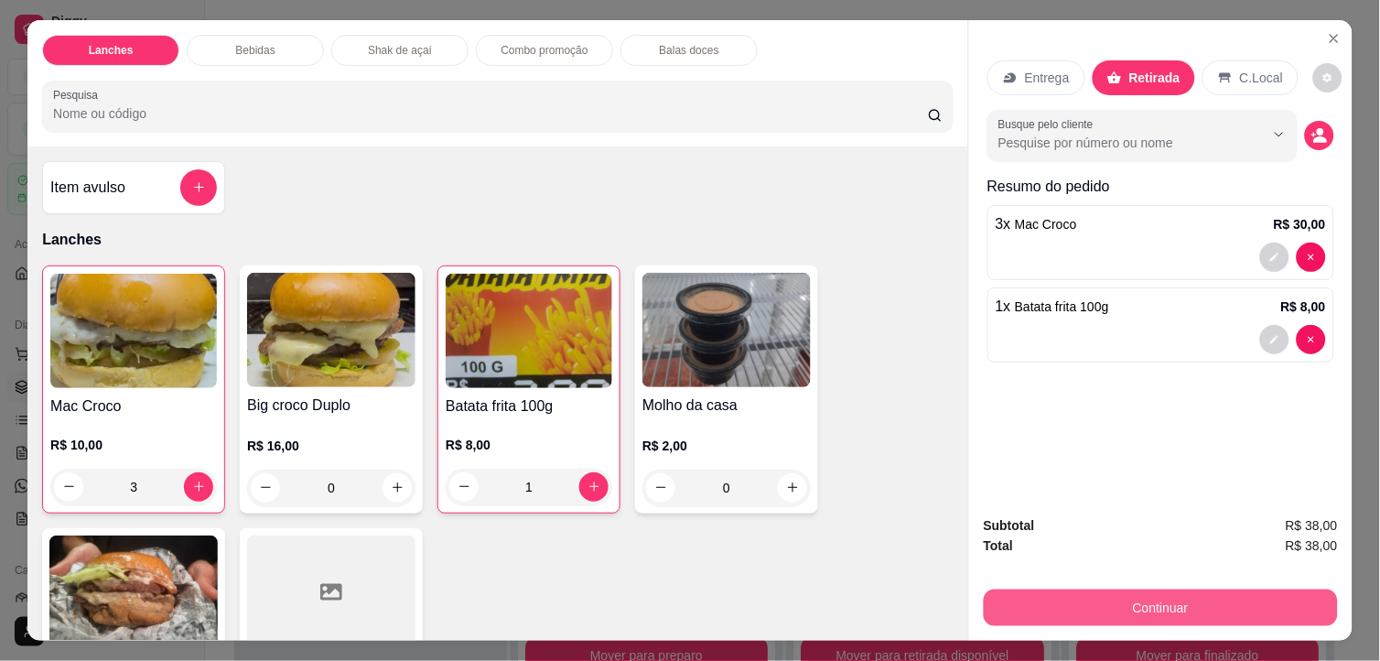
click at [1175, 589] on button "Continuar" at bounding box center [1161, 607] width 354 height 37
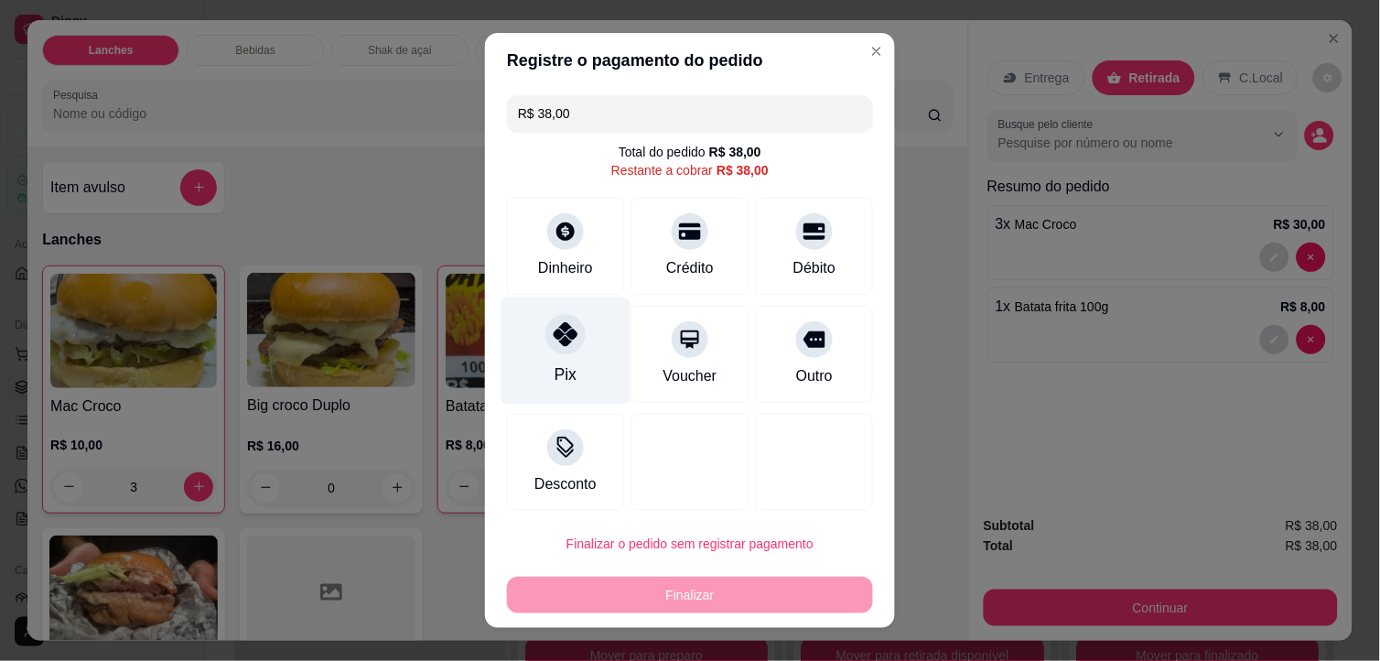
drag, startPoint x: 525, startPoint y: 351, endPoint x: 544, endPoint y: 371, distance: 27.8
click at [525, 352] on div "Pix" at bounding box center [565, 350] width 129 height 107
type input "R$ 0,00"
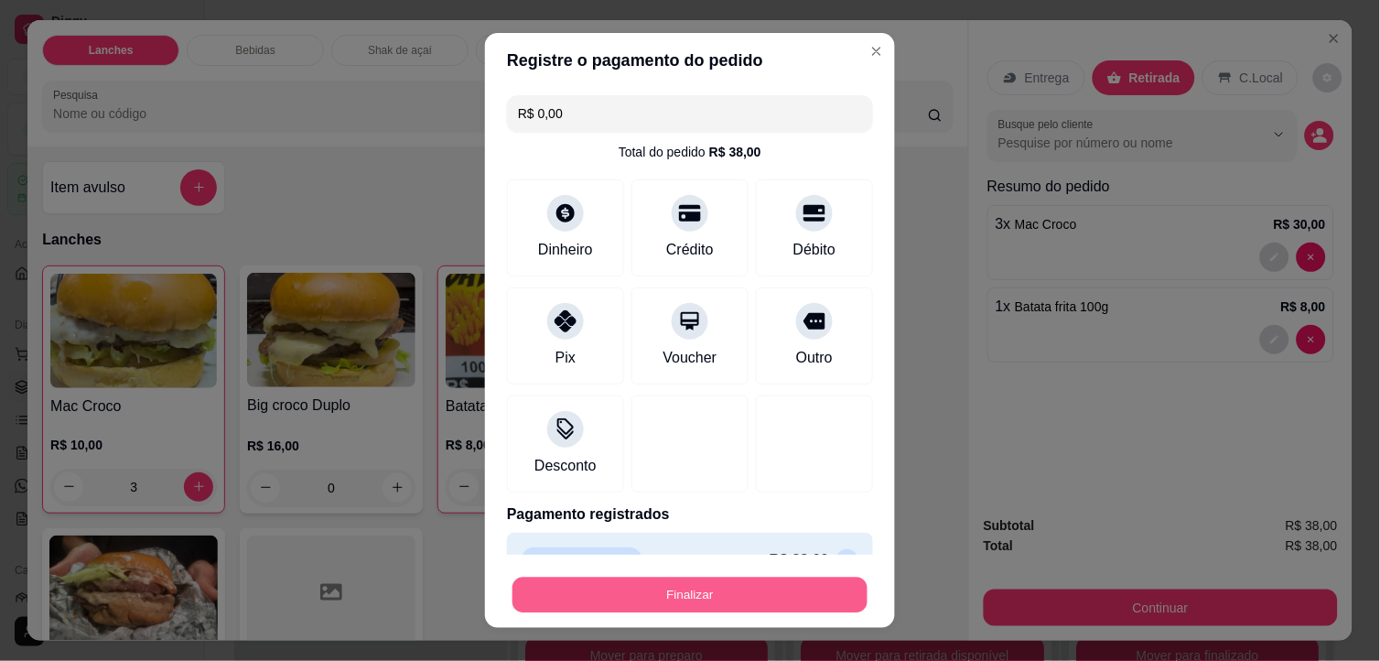
click at [606, 591] on button "Finalizar" at bounding box center [689, 595] width 355 height 36
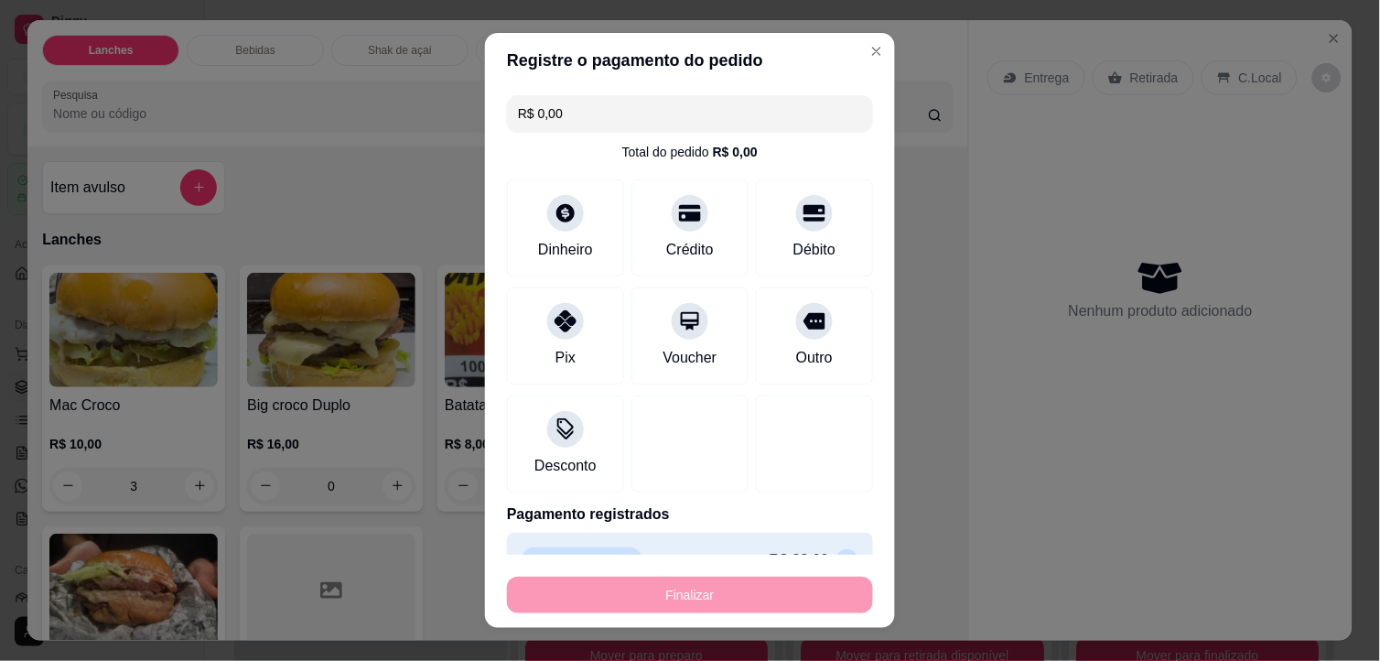
type input "0"
type input "-R$ 38,00"
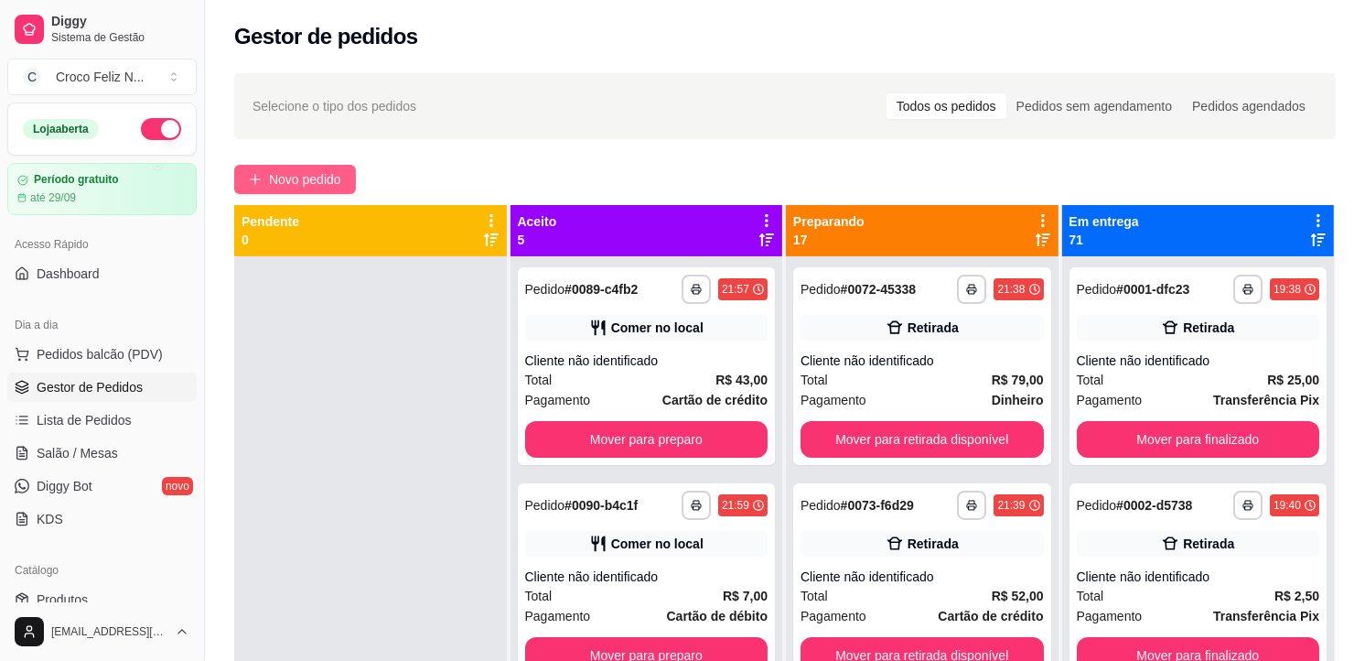
click at [325, 181] on span "Novo pedido" at bounding box center [305, 179] width 72 height 20
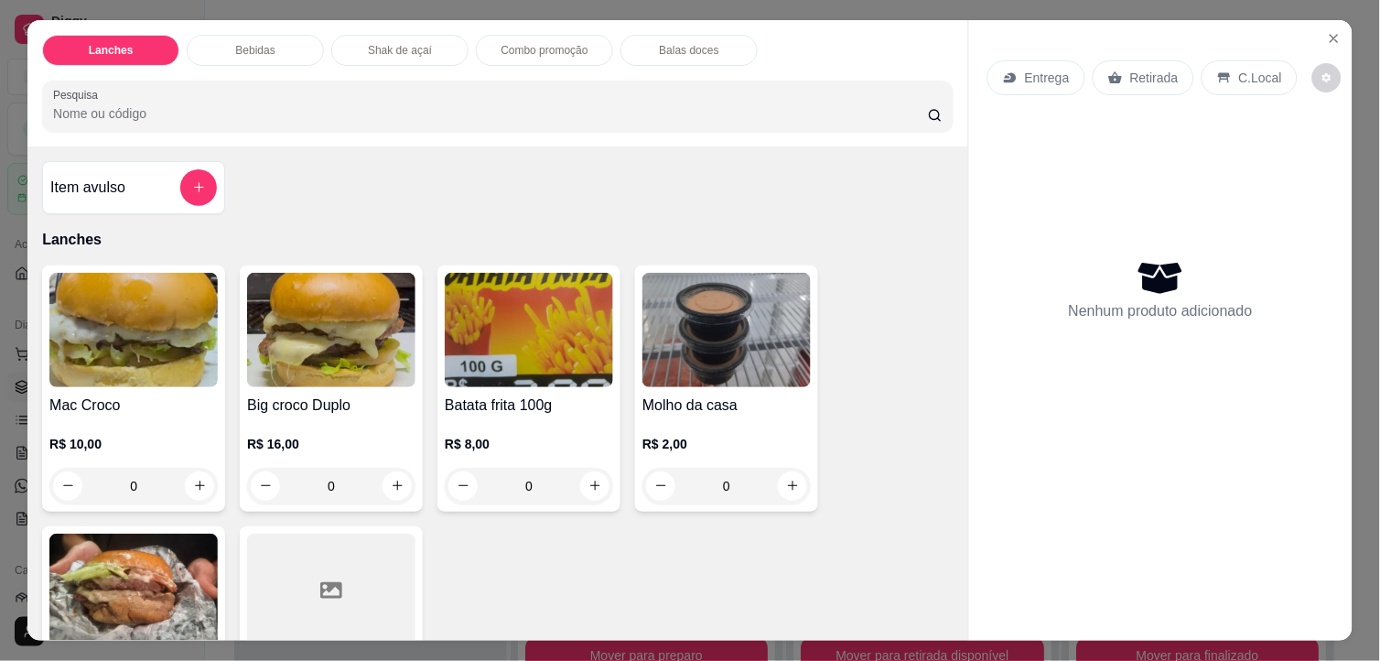
click at [166, 361] on img at bounding box center [133, 330] width 168 height 114
click at [369, 364] on img at bounding box center [331, 330] width 168 height 114
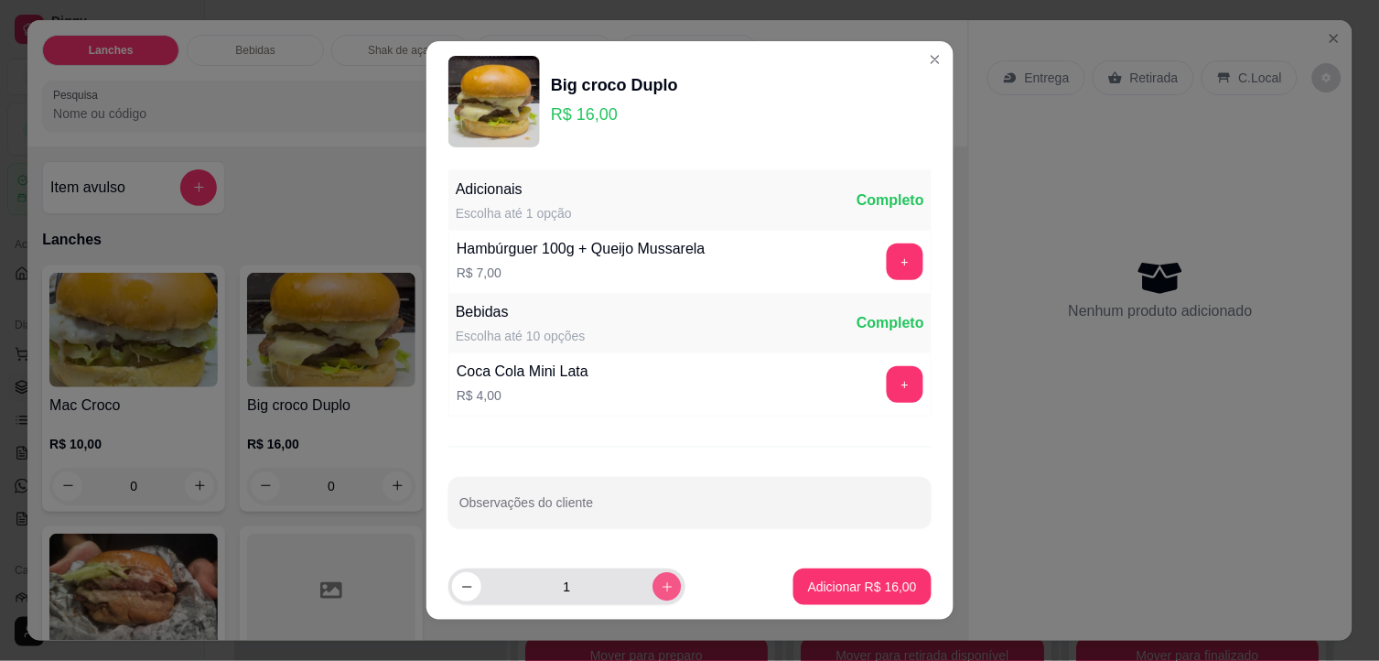
click at [656, 580] on button "increase-product-quantity" at bounding box center [666, 586] width 28 height 28
type input "2"
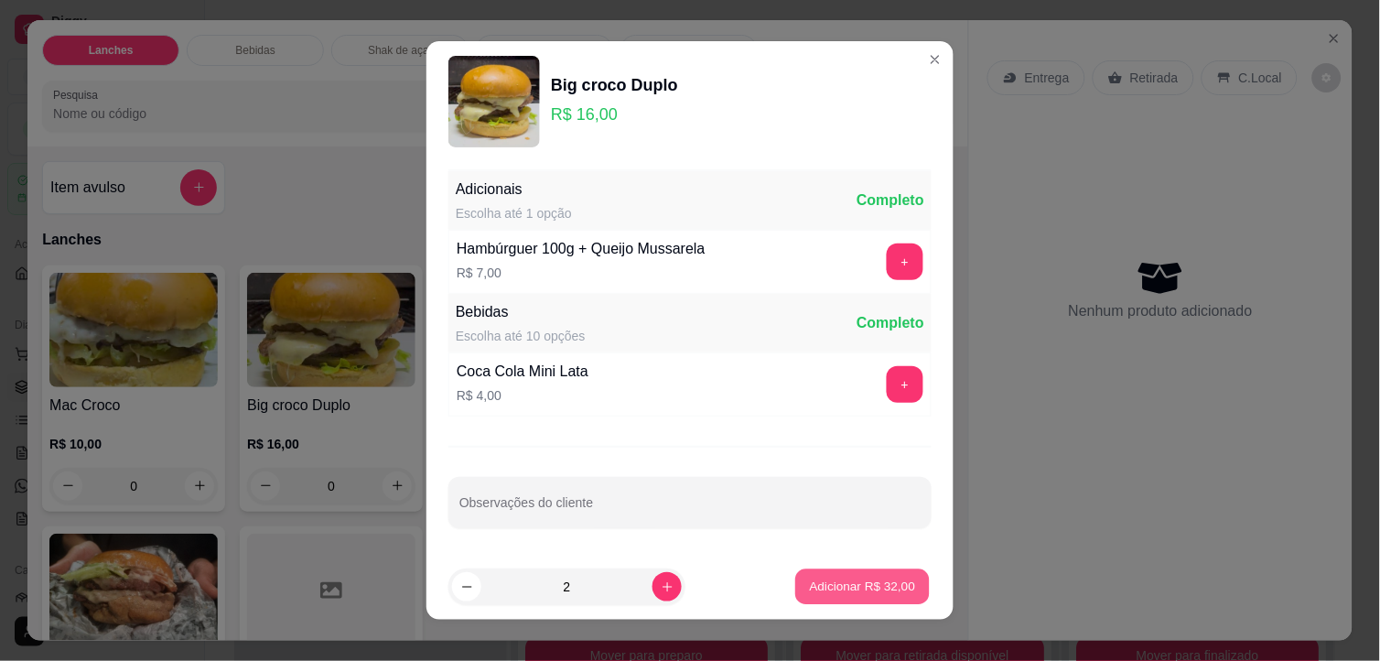
click at [830, 586] on p "Adicionar R$ 32,00" at bounding box center [863, 585] width 106 height 17
type input "2"
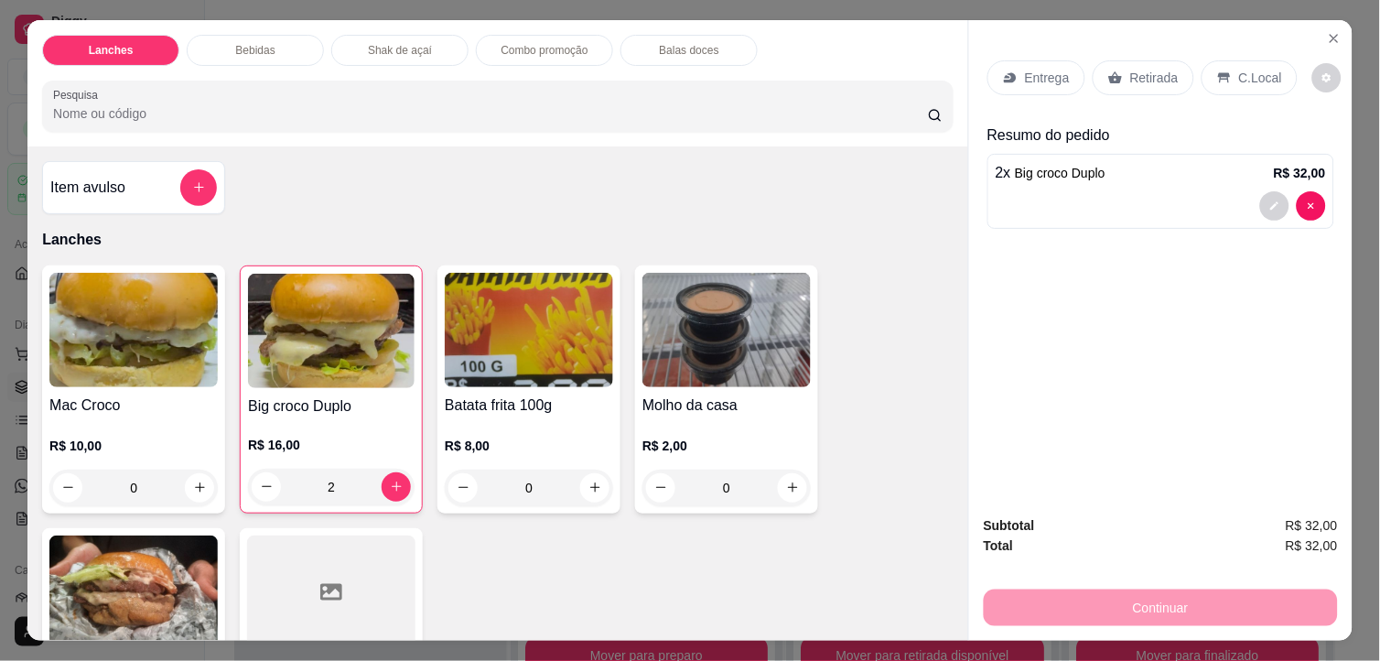
click at [1227, 70] on div "C.Local" at bounding box center [1249, 77] width 96 height 35
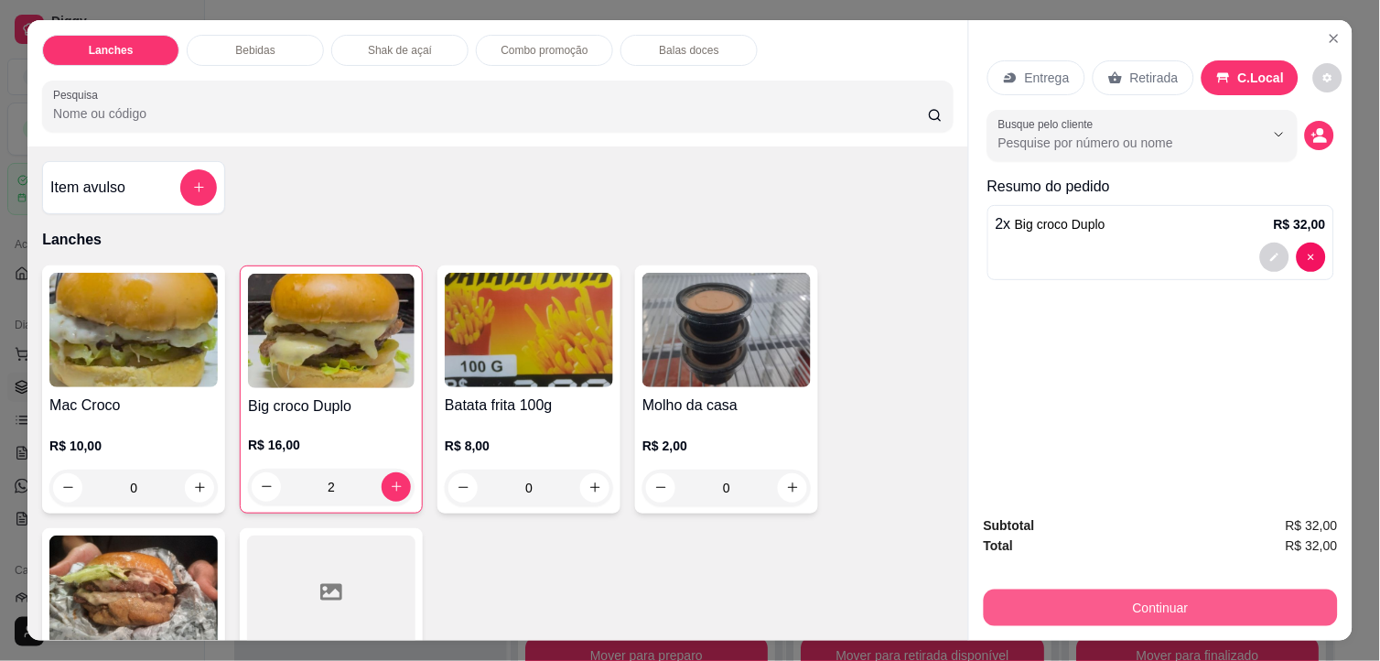
click at [1189, 596] on button "Continuar" at bounding box center [1161, 607] width 354 height 37
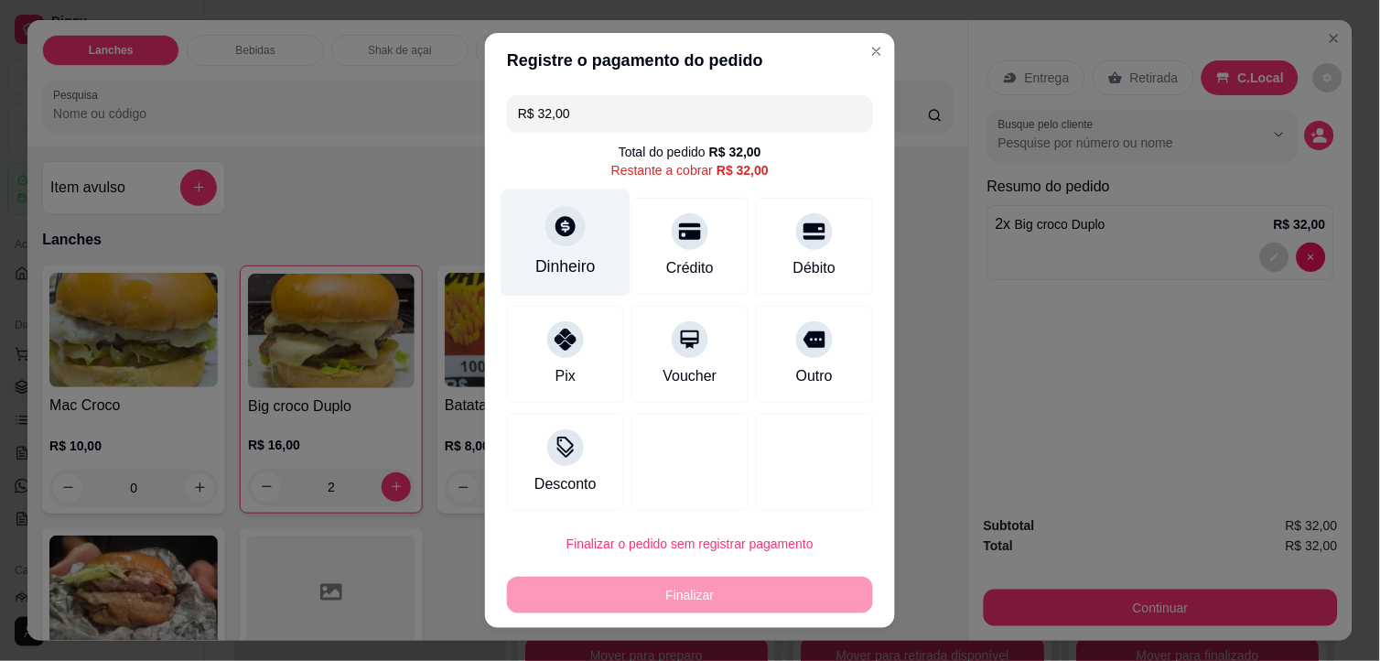
click at [555, 250] on div "Dinheiro" at bounding box center [565, 242] width 129 height 107
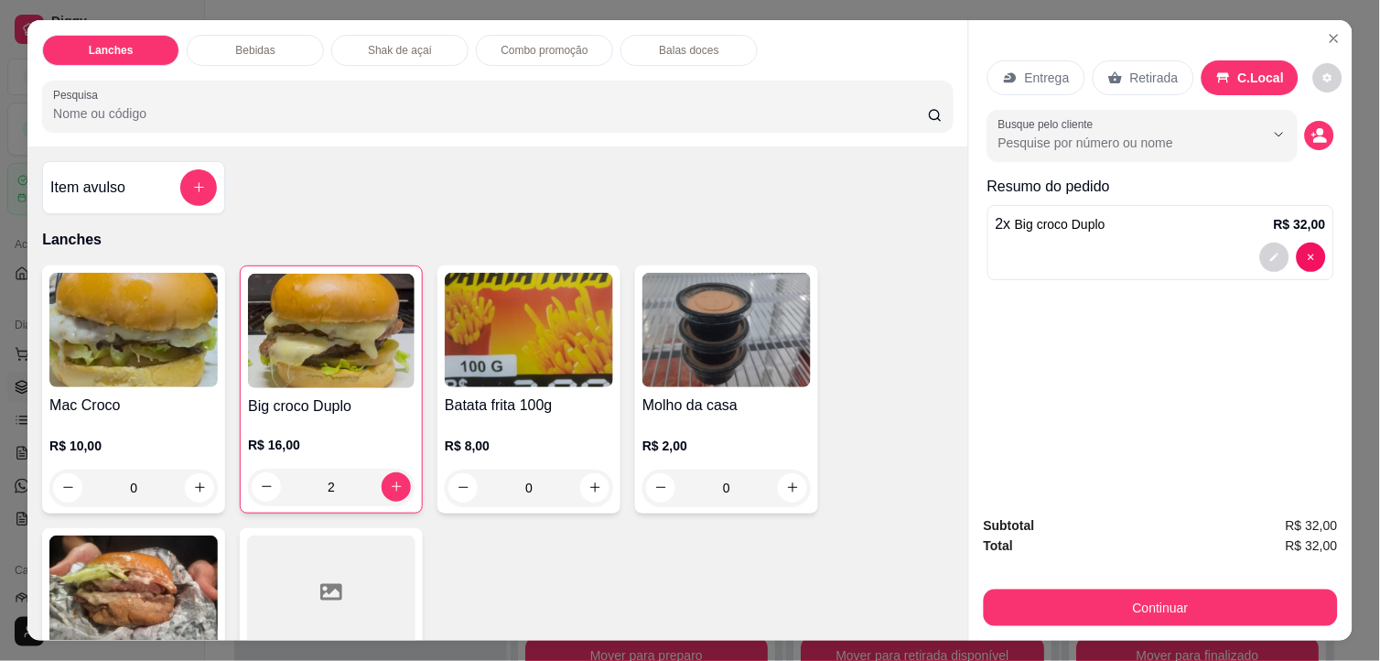
scroll to position [508, 0]
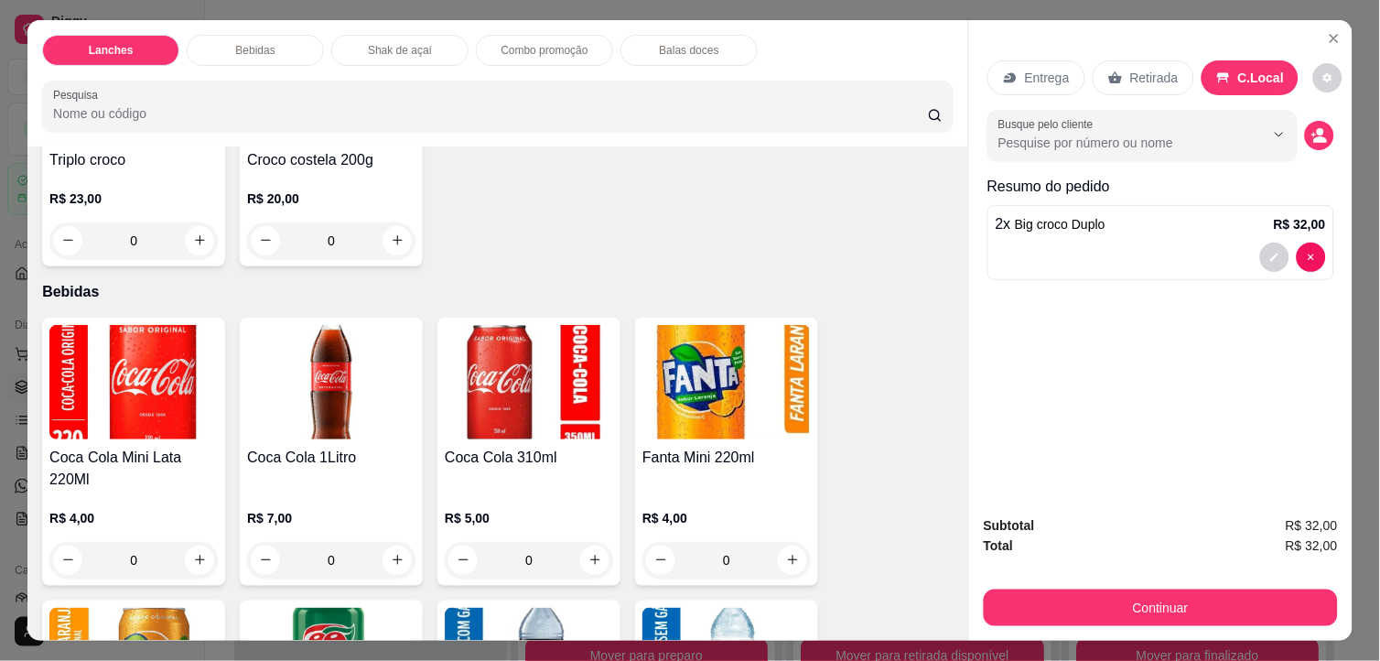
click at [353, 396] on img at bounding box center [331, 382] width 168 height 114
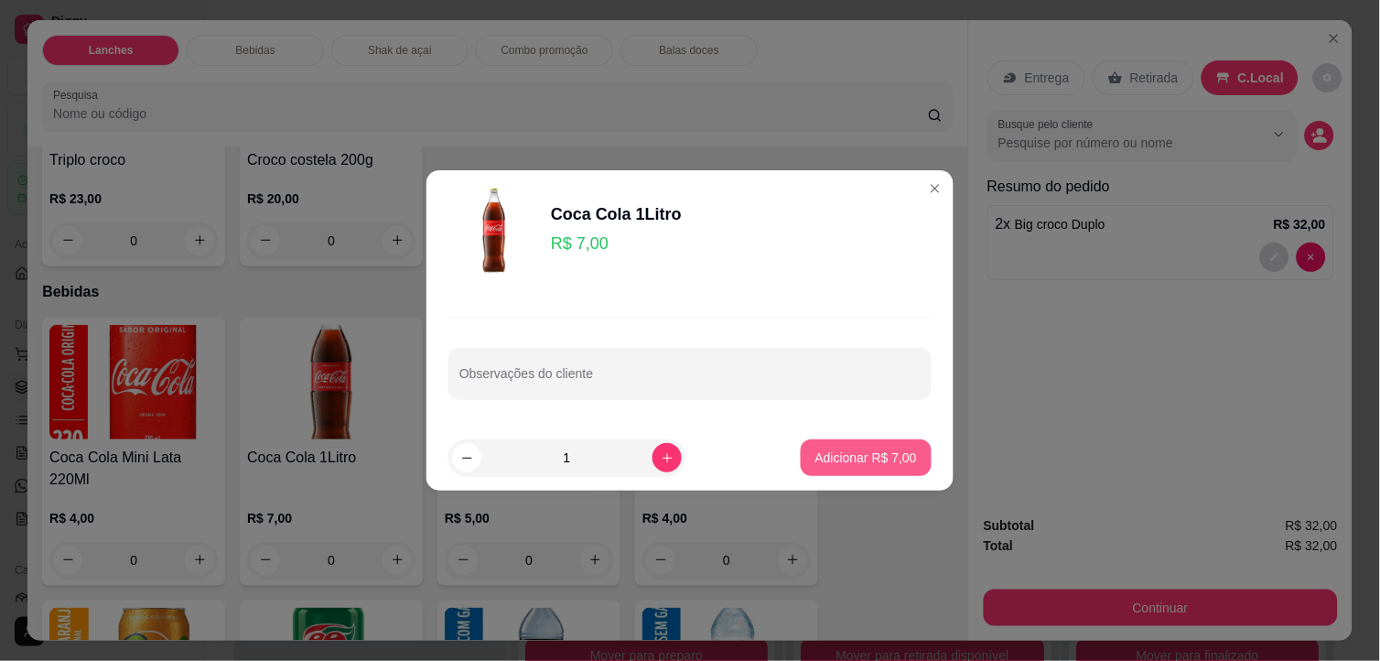
click at [834, 461] on p "Adicionar R$ 7,00" at bounding box center [866, 457] width 102 height 18
type input "1"
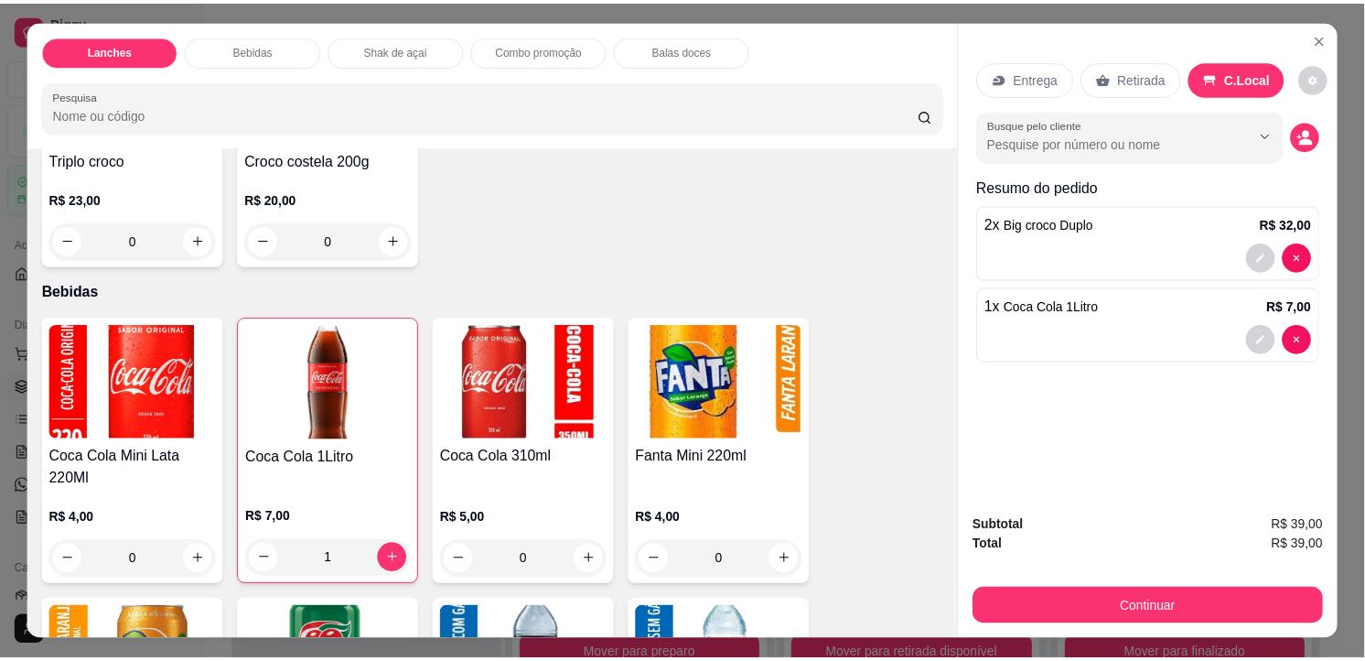
scroll to position [0, 0]
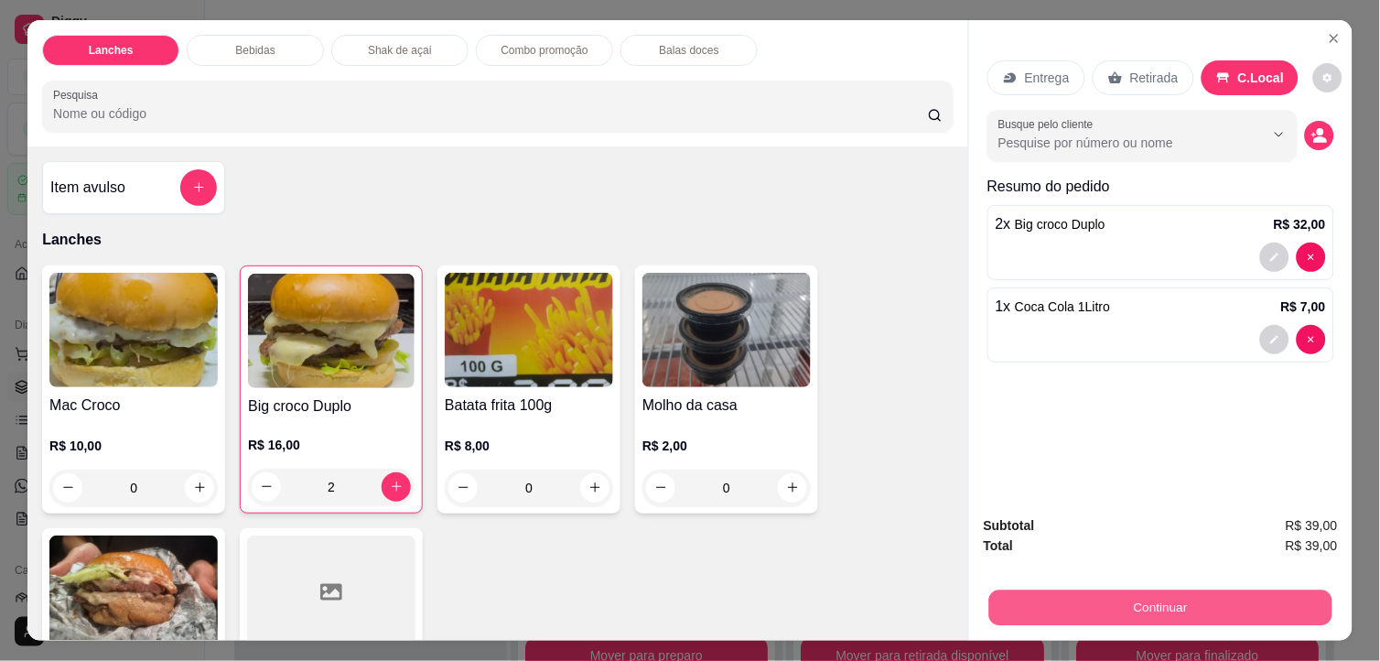
click at [1112, 590] on button "Continuar" at bounding box center [1160, 608] width 343 height 36
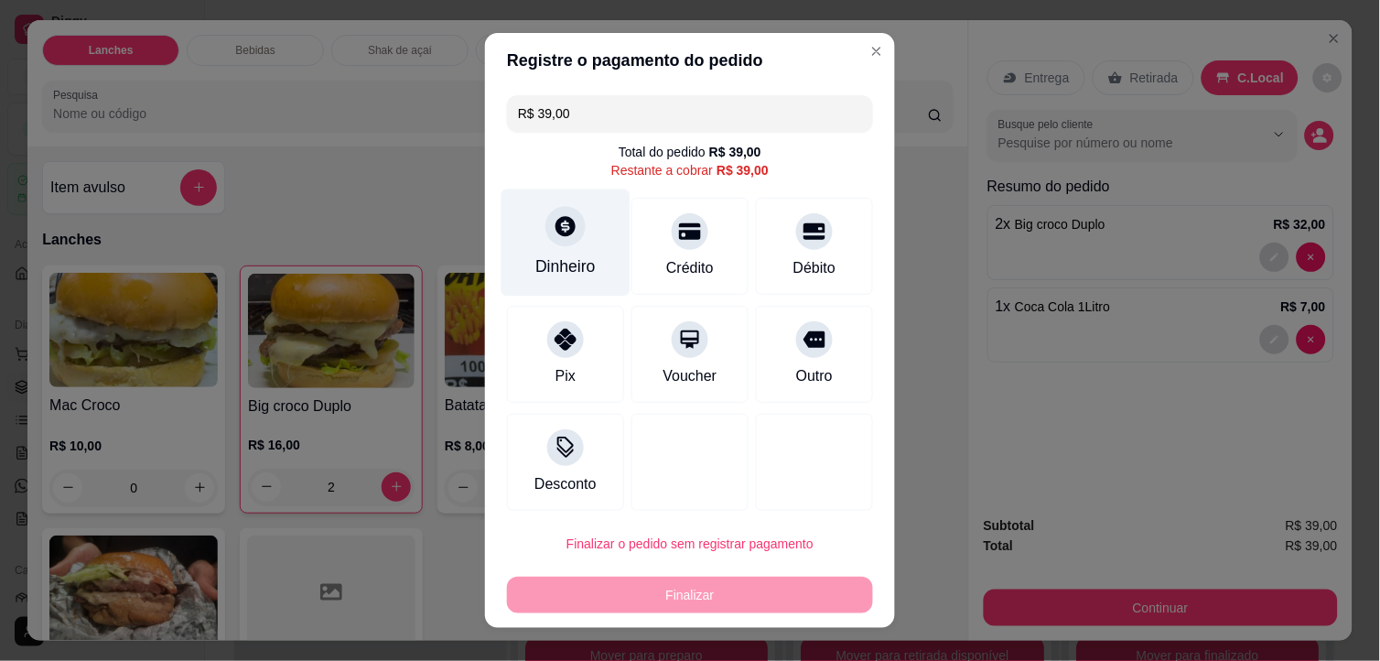
click at [576, 241] on div "Dinheiro" at bounding box center [565, 242] width 129 height 107
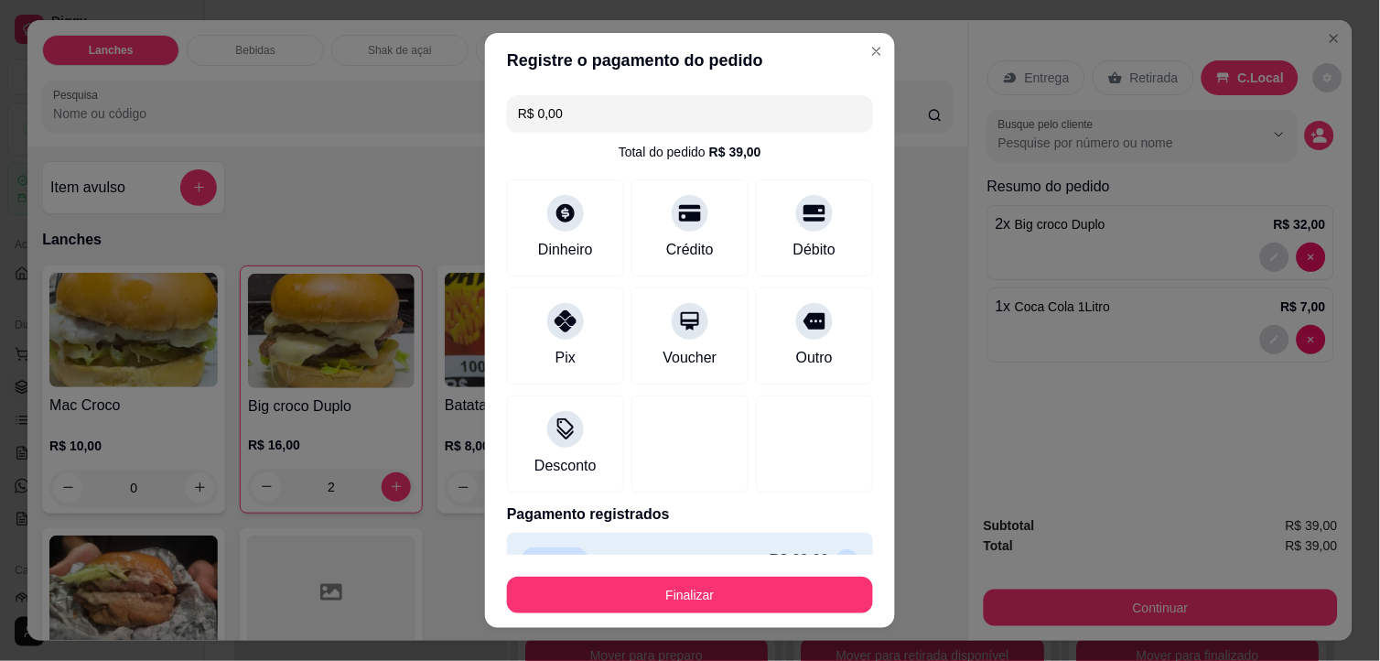
type input "R$ 0,00"
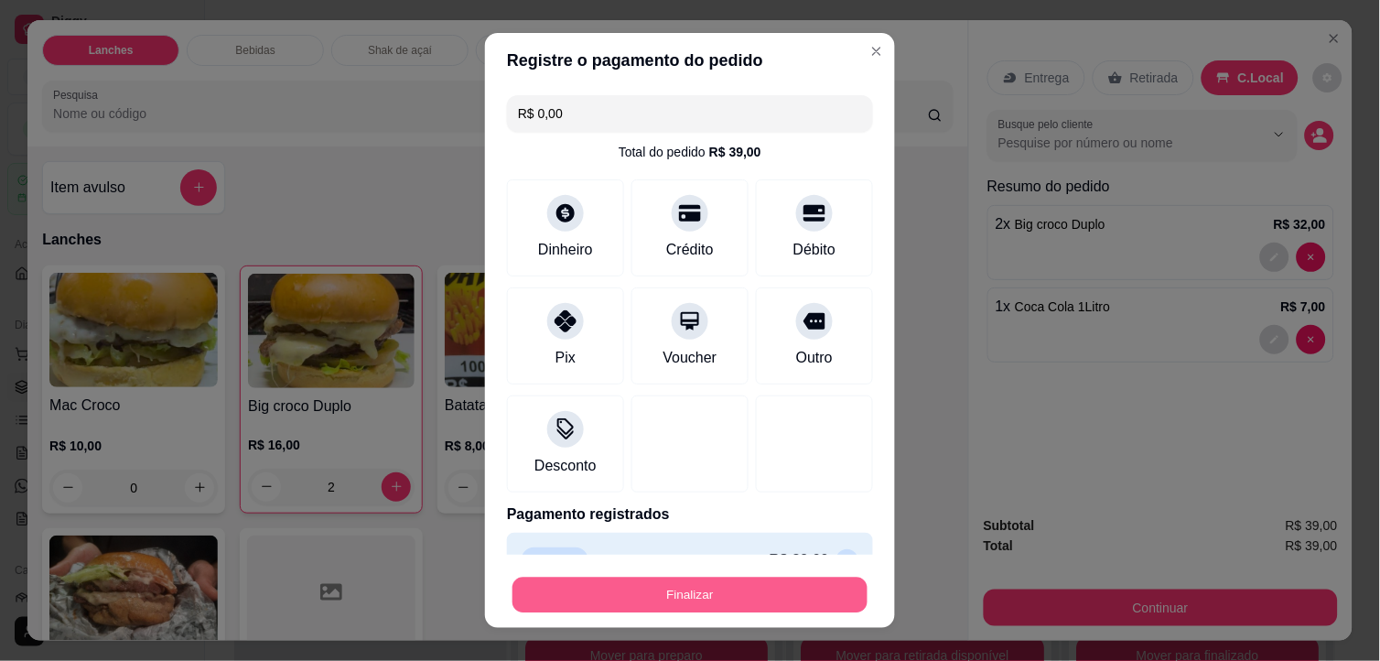
click at [809, 590] on button "Finalizar" at bounding box center [689, 595] width 355 height 36
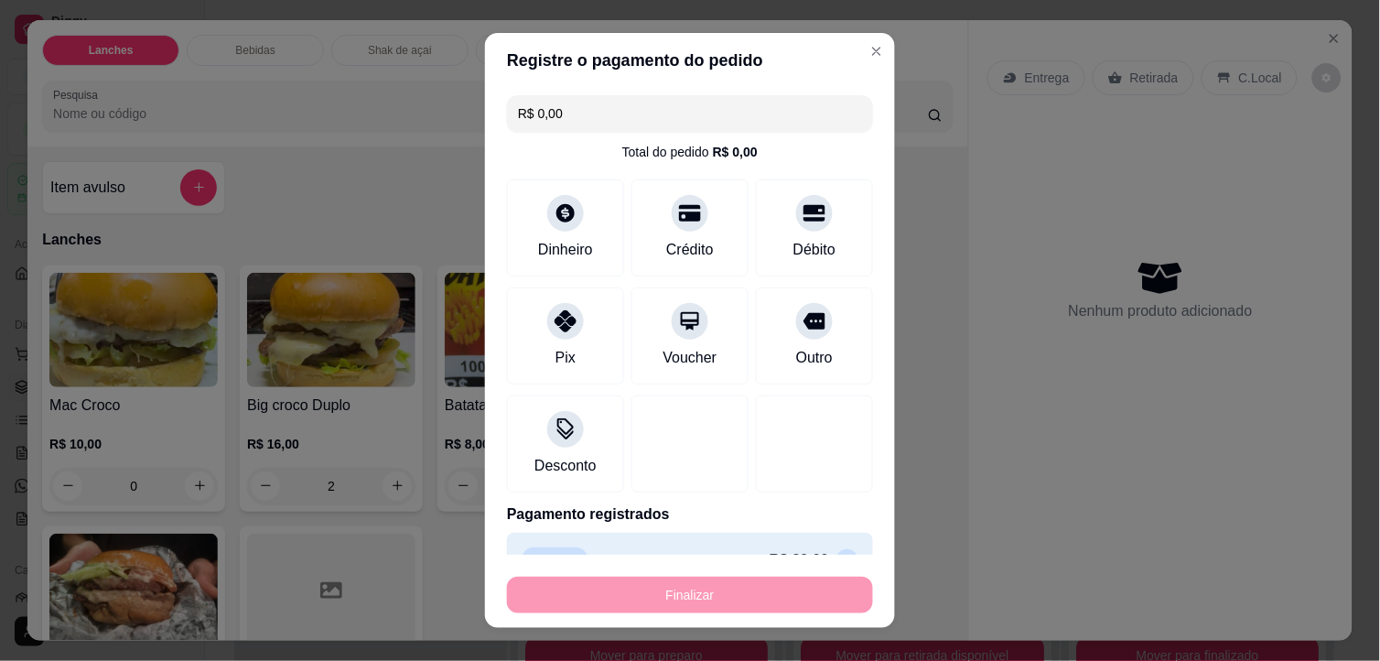
type input "0"
type input "-R$ 39,00"
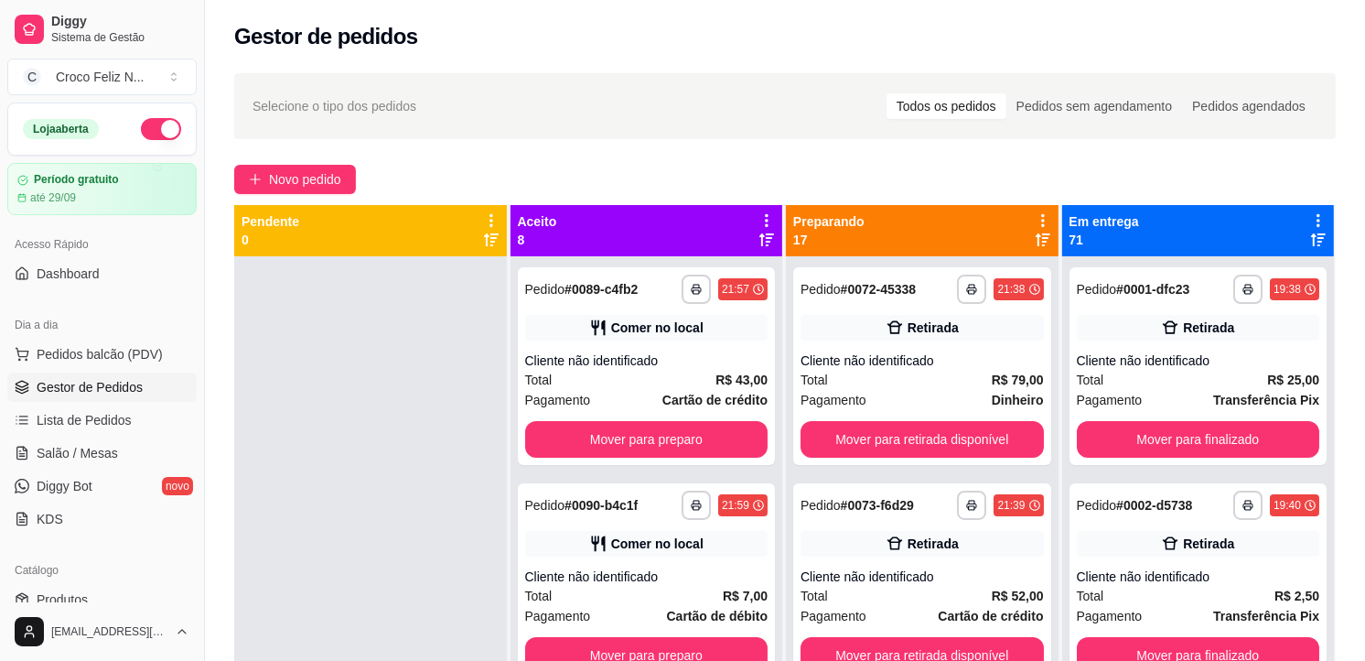
click at [759, 222] on icon at bounding box center [767, 220] width 16 height 16
click at [710, 262] on div "Mover pedidos de etapa Com essa opção você tem a opção de mover todos os pedido…" at bounding box center [648, 268] width 217 height 49
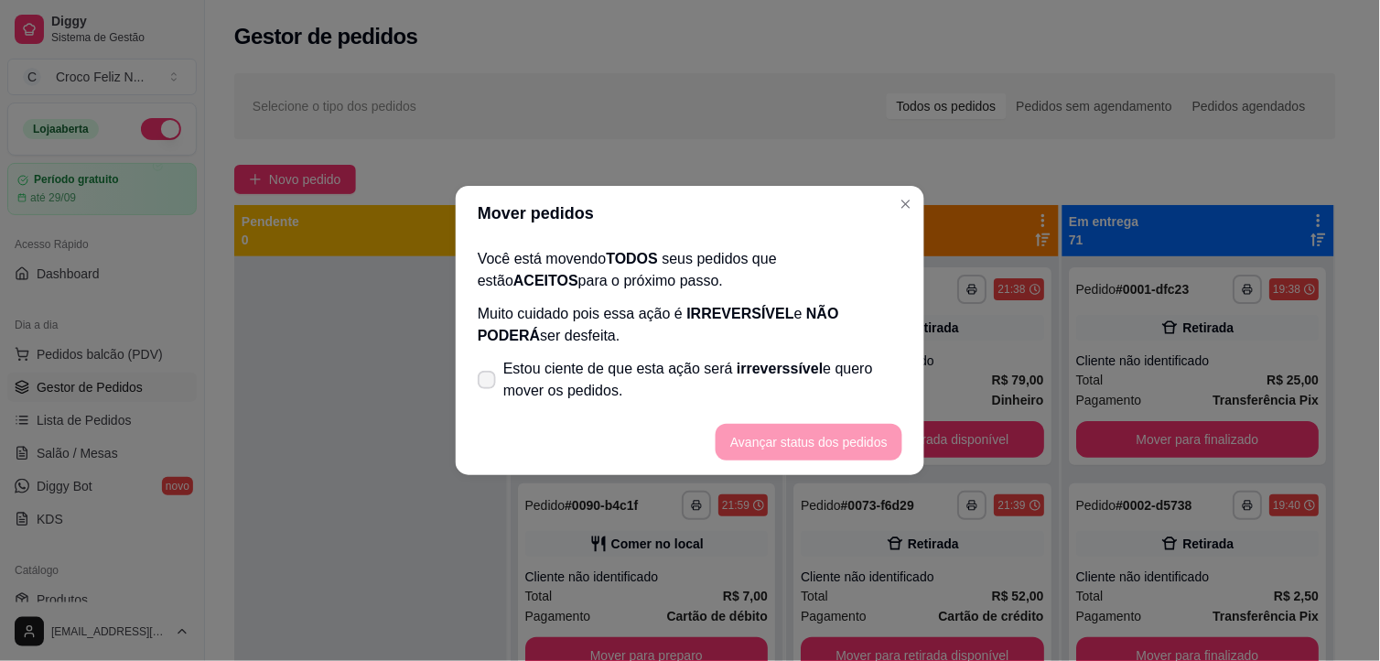
click at [570, 379] on span "Estou ciente de que esta ação será irreverssível e quero mover os pedidos." at bounding box center [702, 380] width 399 height 44
click at [489, 383] on input "Estou ciente de que esta ação será irreverssível e quero mover os pedidos." at bounding box center [483, 389] width 12 height 12
checkbox input "true"
click at [790, 440] on button "Avançar status dos pedidos" at bounding box center [808, 443] width 181 height 36
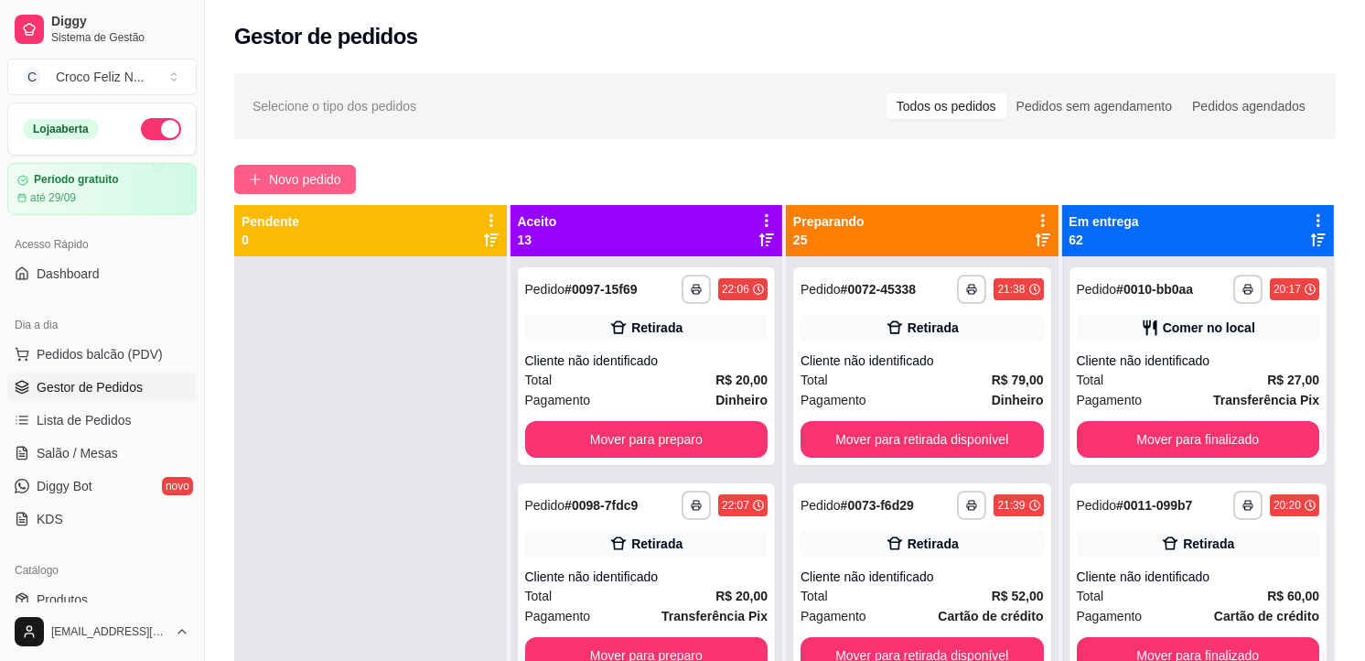
click at [315, 185] on span "Novo pedido" at bounding box center [305, 179] width 72 height 20
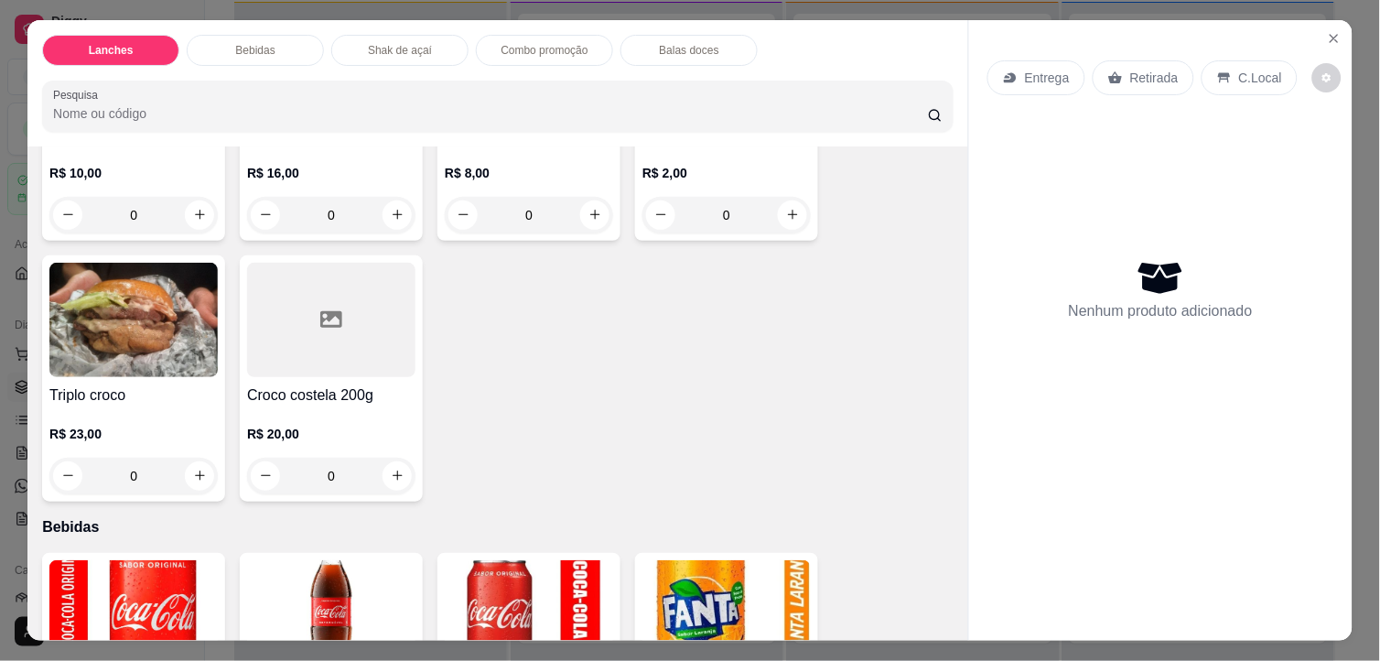
scroll to position [305, 0]
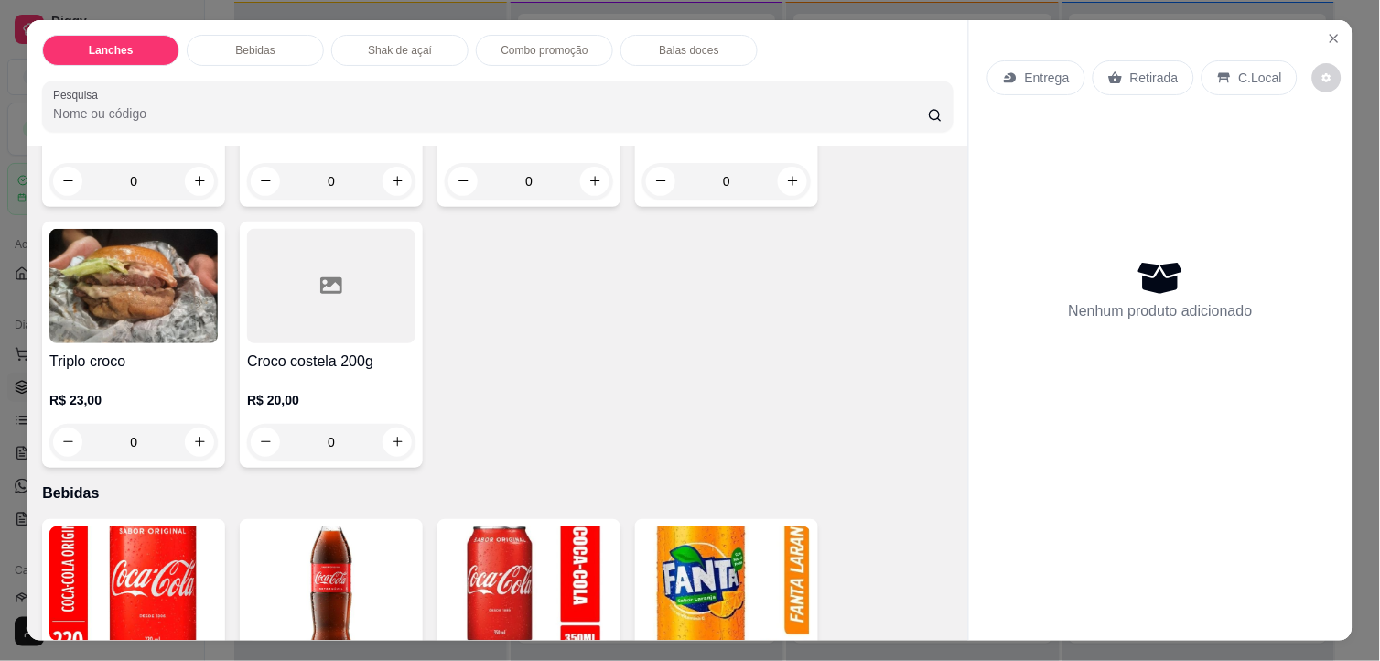
click at [330, 318] on div at bounding box center [331, 286] width 168 height 114
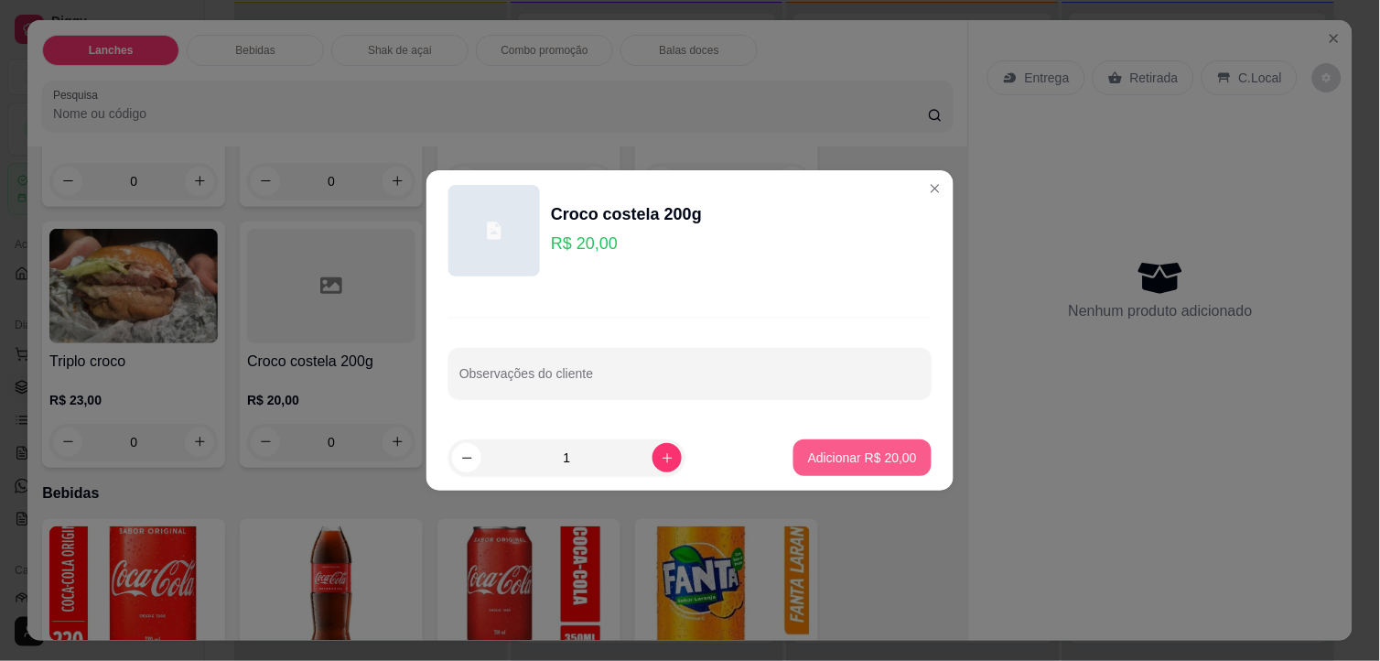
click at [823, 462] on p "Adicionar R$ 20,00" at bounding box center [862, 457] width 109 height 18
type input "1"
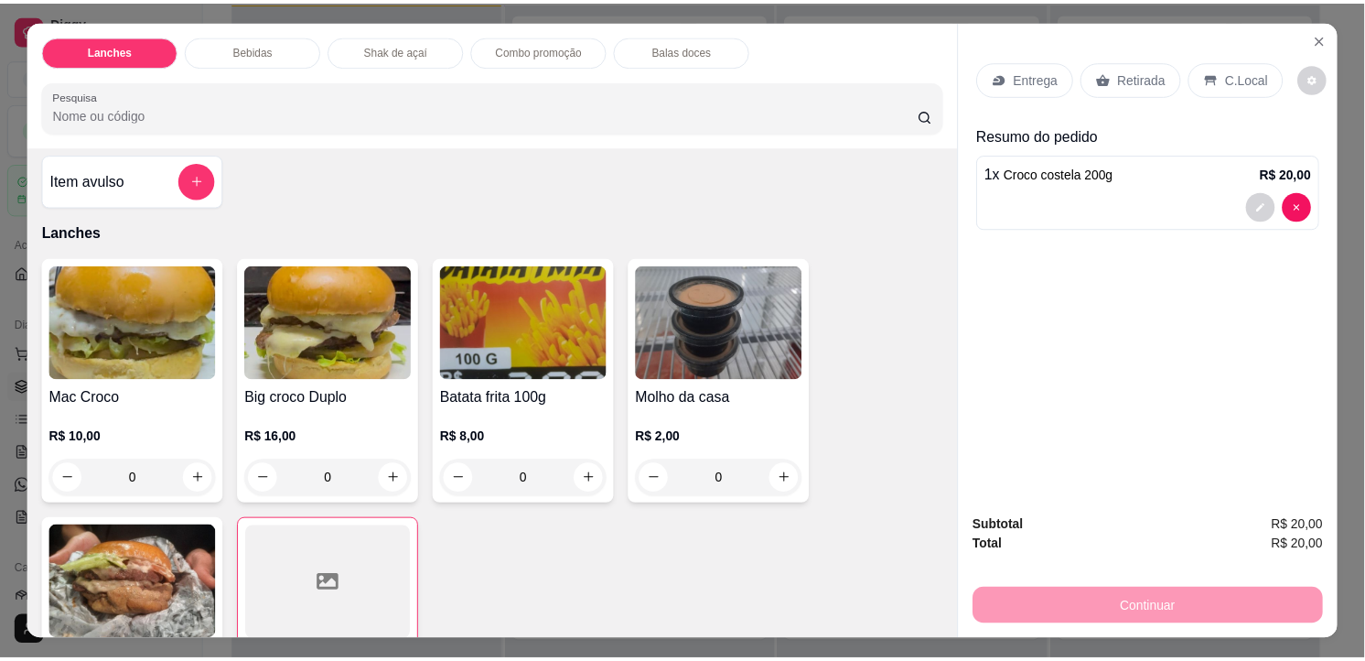
scroll to position [0, 0]
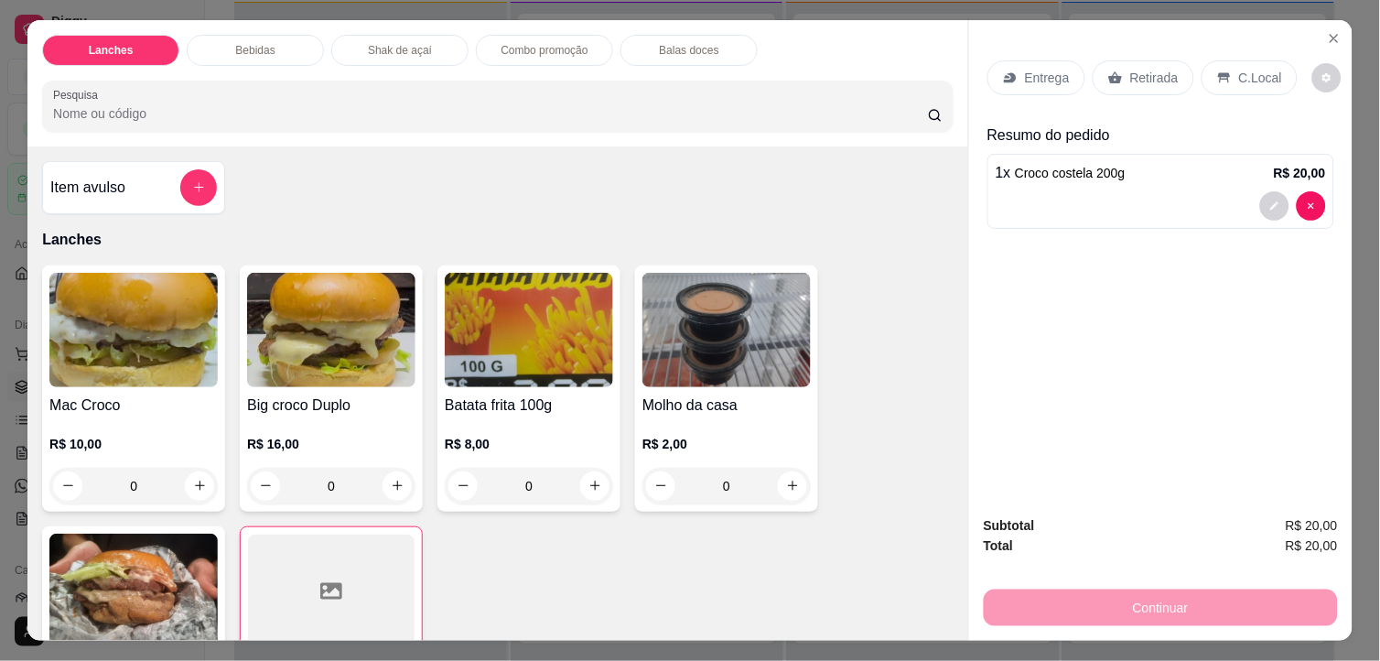
drag, startPoint x: 1236, startPoint y: 75, endPoint x: 1214, endPoint y: 68, distance: 23.1
click at [1239, 70] on p "C.Local" at bounding box center [1260, 78] width 43 height 18
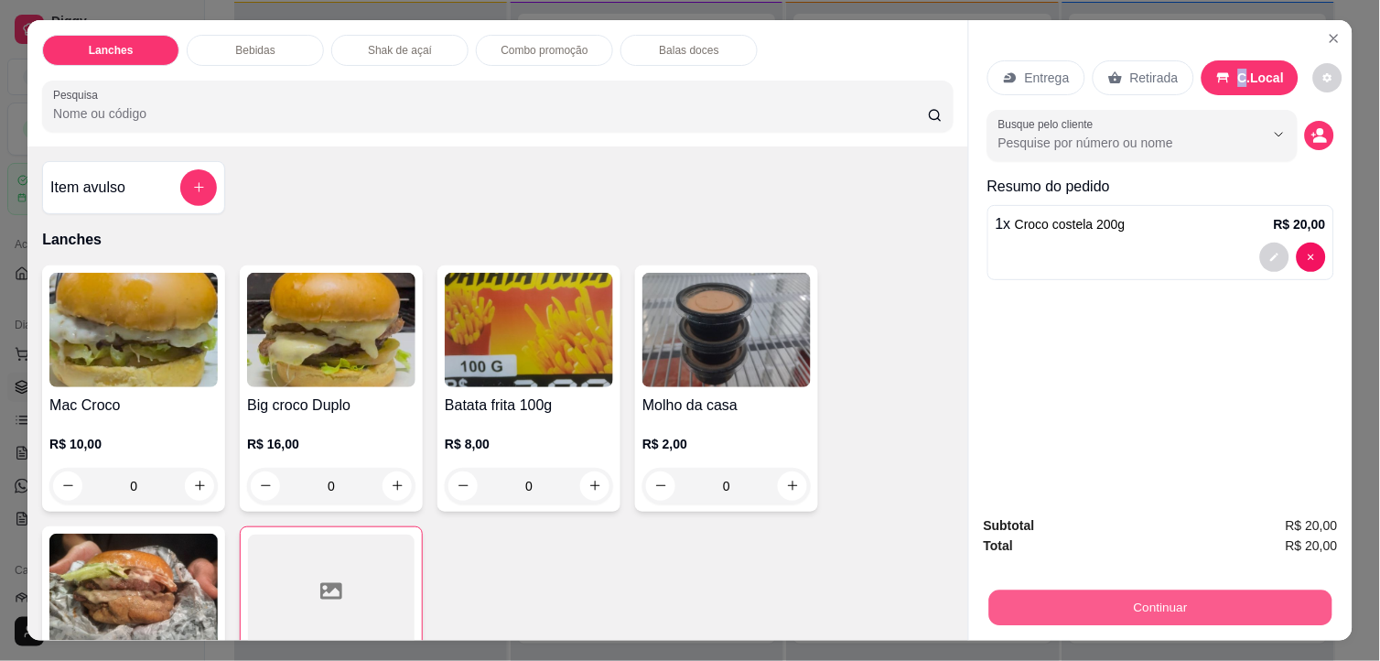
click at [1206, 610] on button "Continuar" at bounding box center [1160, 608] width 343 height 36
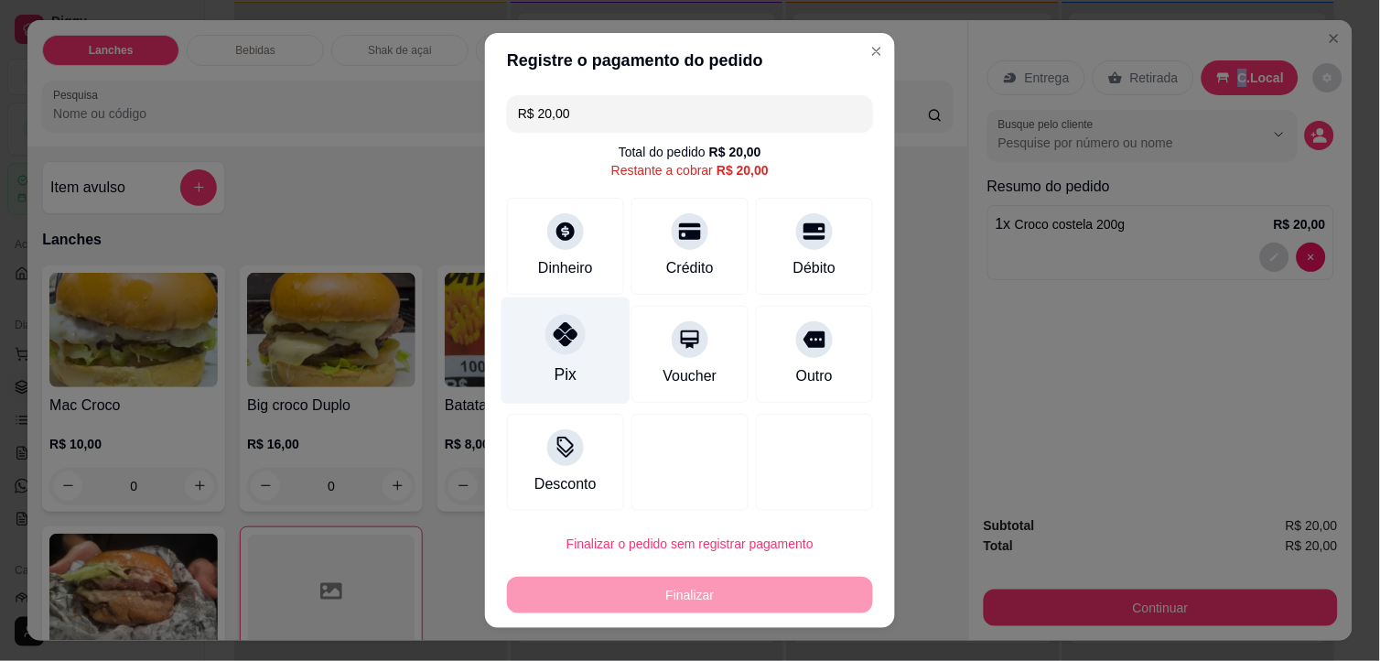
click at [554, 336] on icon at bounding box center [566, 334] width 24 height 24
type input "R$ 0,00"
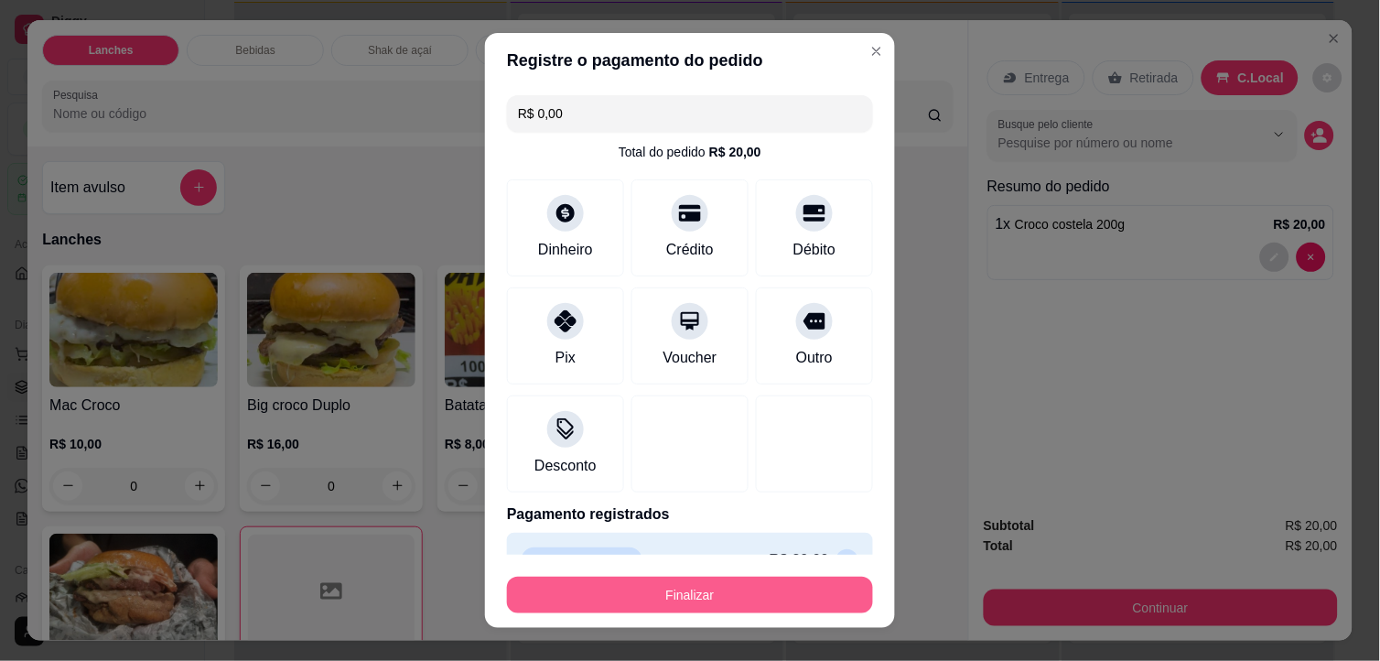
click at [716, 587] on button "Finalizar" at bounding box center [690, 594] width 366 height 37
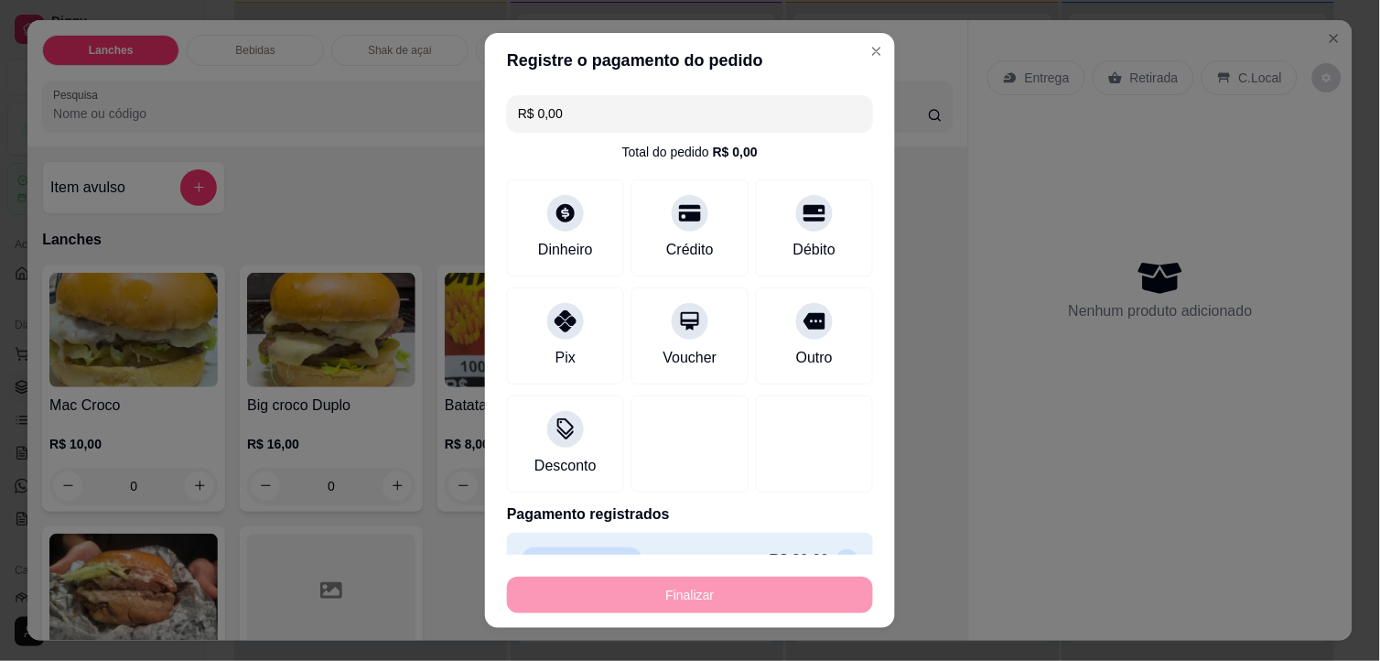
type input "0"
type input "-R$ 20,00"
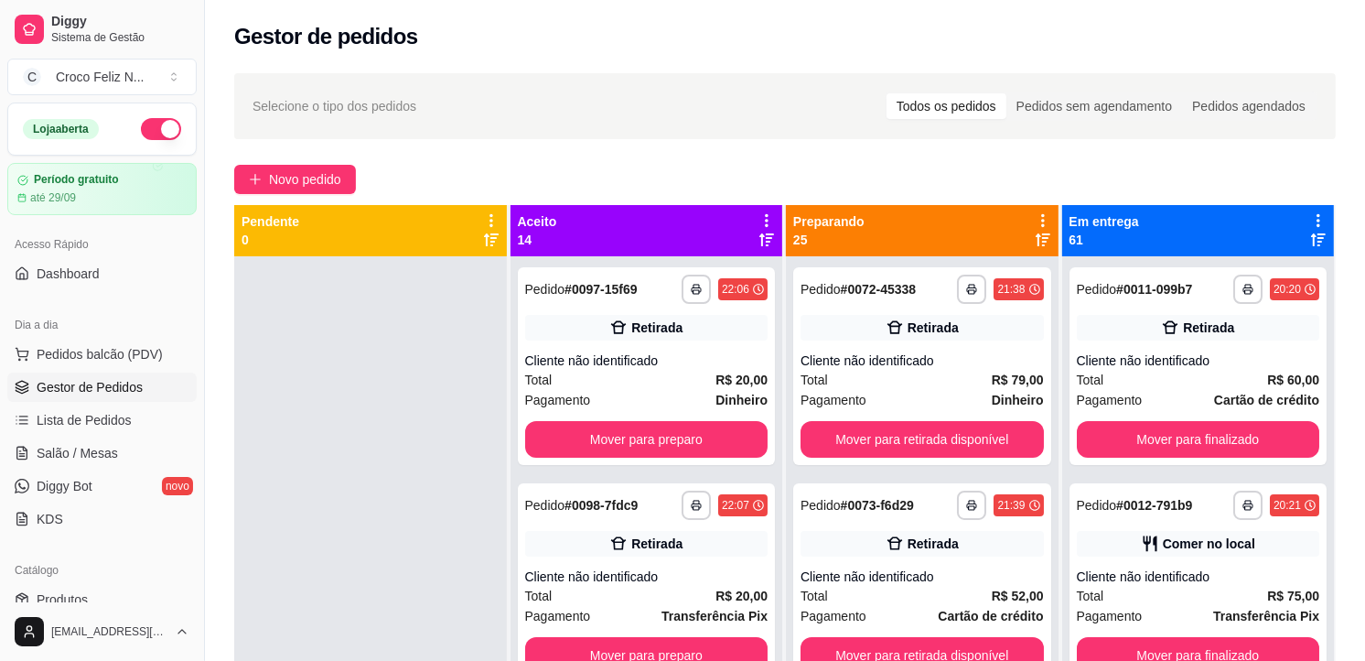
click at [765, 221] on icon at bounding box center [767, 220] width 4 height 13
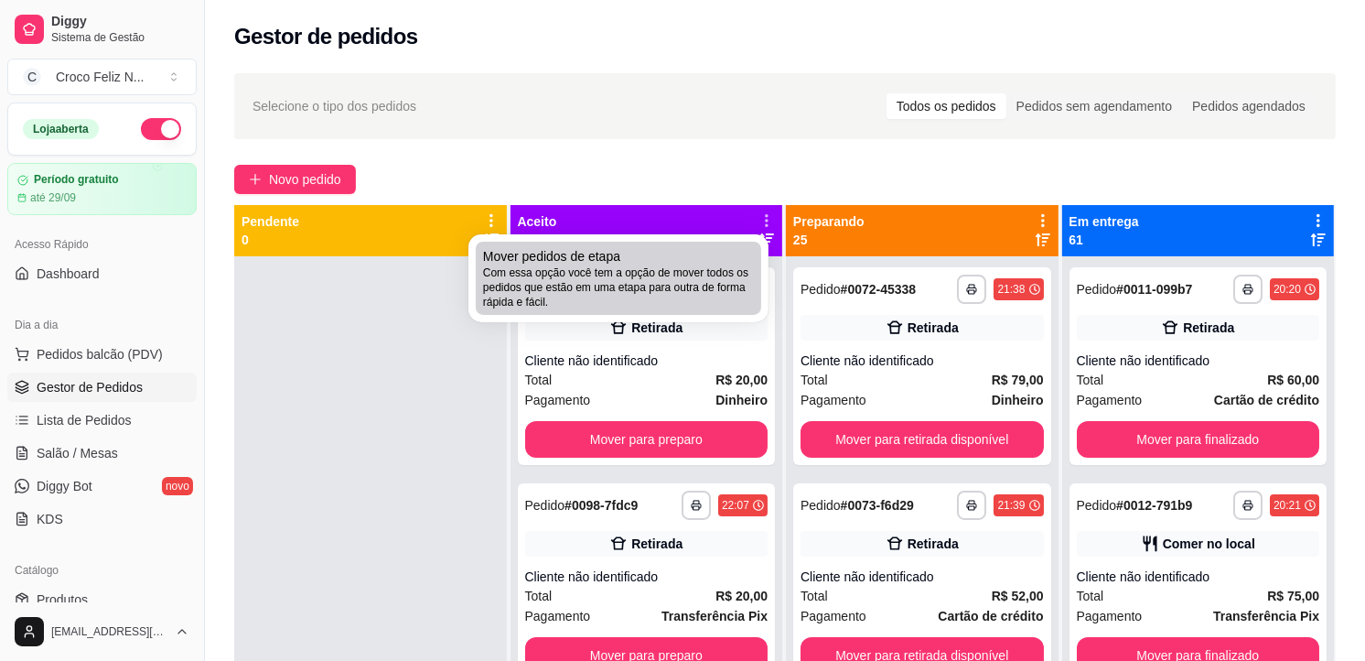
click at [697, 267] on span "Com essa opção você tem a opção de mover todos os pedidos que estão em uma etap…" at bounding box center [618, 287] width 271 height 44
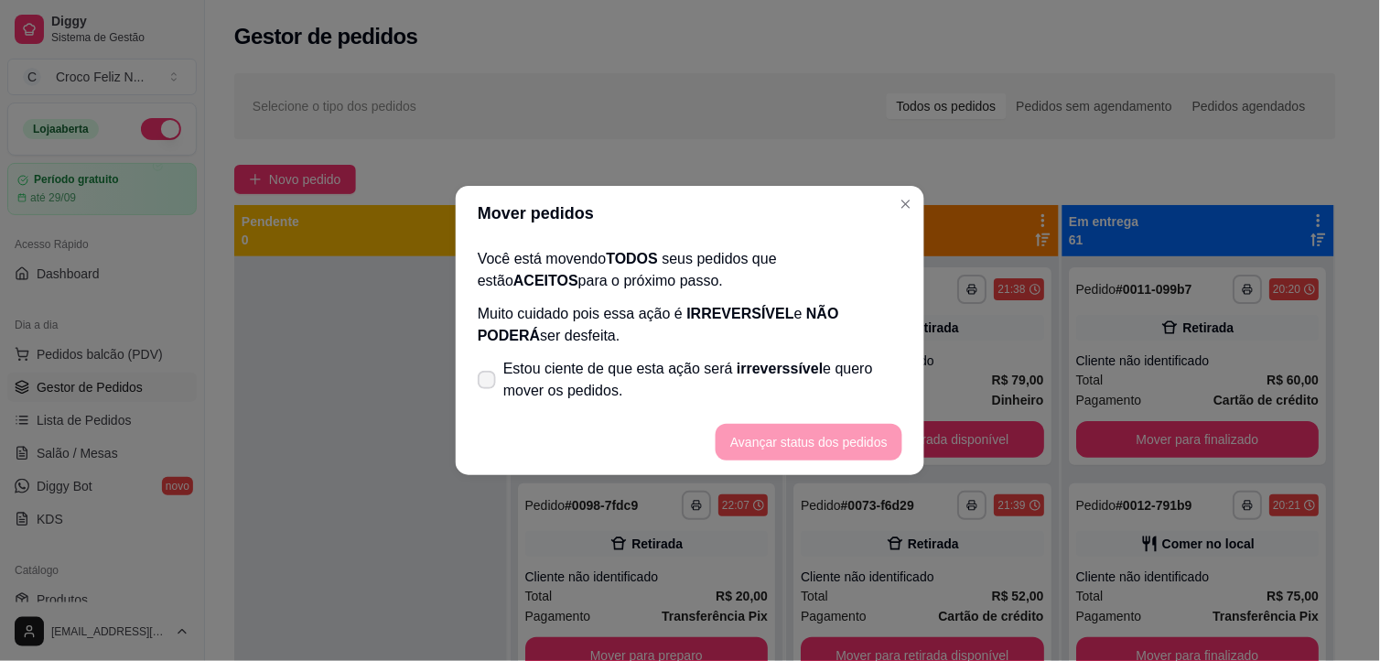
click at [637, 378] on span "Estou ciente de que esta ação será irreverssível e quero mover os pedidos." at bounding box center [702, 380] width 399 height 44
click at [489, 383] on input "Estou ciente de que esta ação será irreverssível e quero mover os pedidos." at bounding box center [483, 389] width 12 height 12
checkbox input "true"
click at [839, 446] on button "Avançar status dos pedidos" at bounding box center [808, 443] width 181 height 36
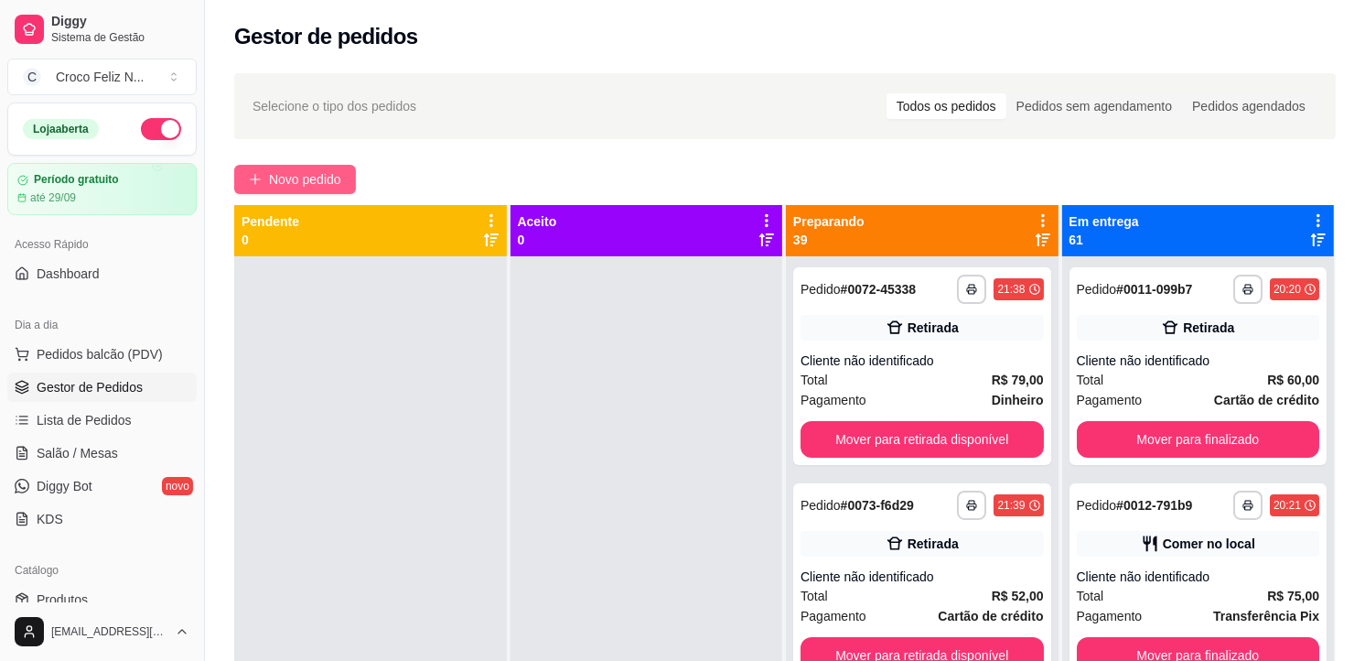
click at [297, 190] on div "**********" at bounding box center [785, 474] width 1160 height 825
drag, startPoint x: 297, startPoint y: 190, endPoint x: 299, endPoint y: 181, distance: 9.3
click at [299, 181] on span "Novo pedido" at bounding box center [305, 179] width 72 height 20
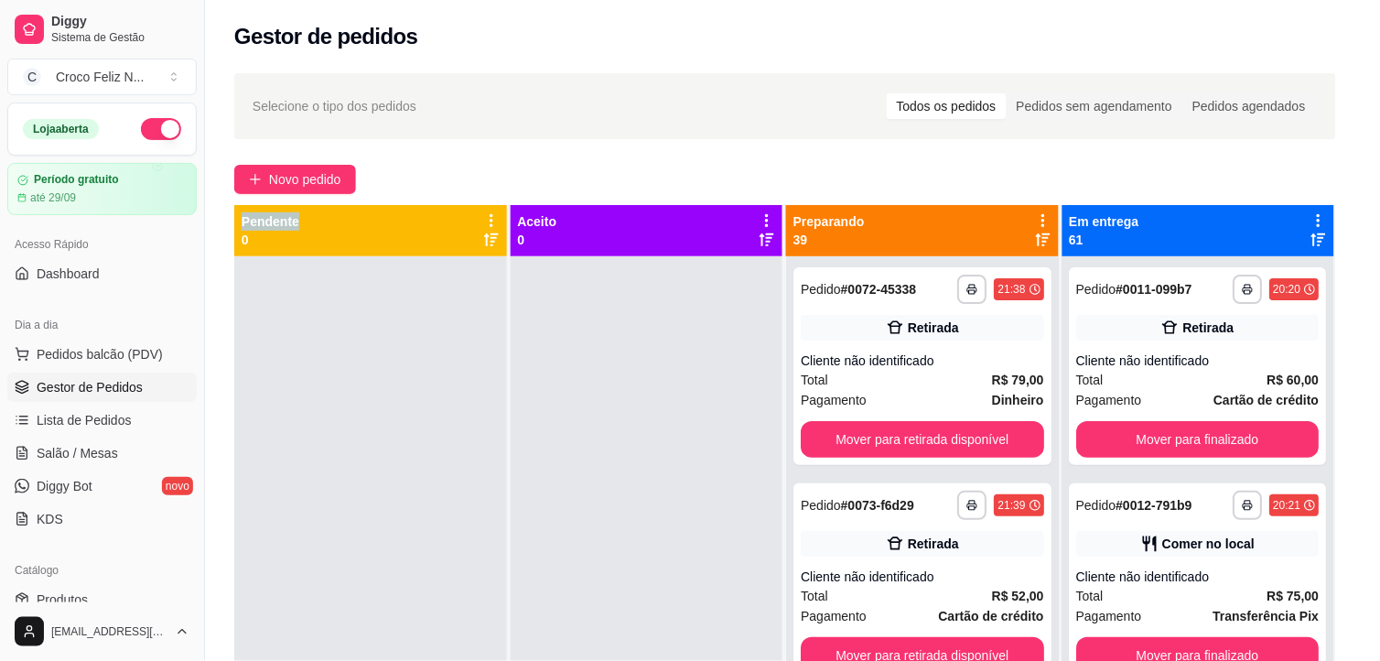
click at [143, 332] on img at bounding box center [133, 330] width 168 height 114
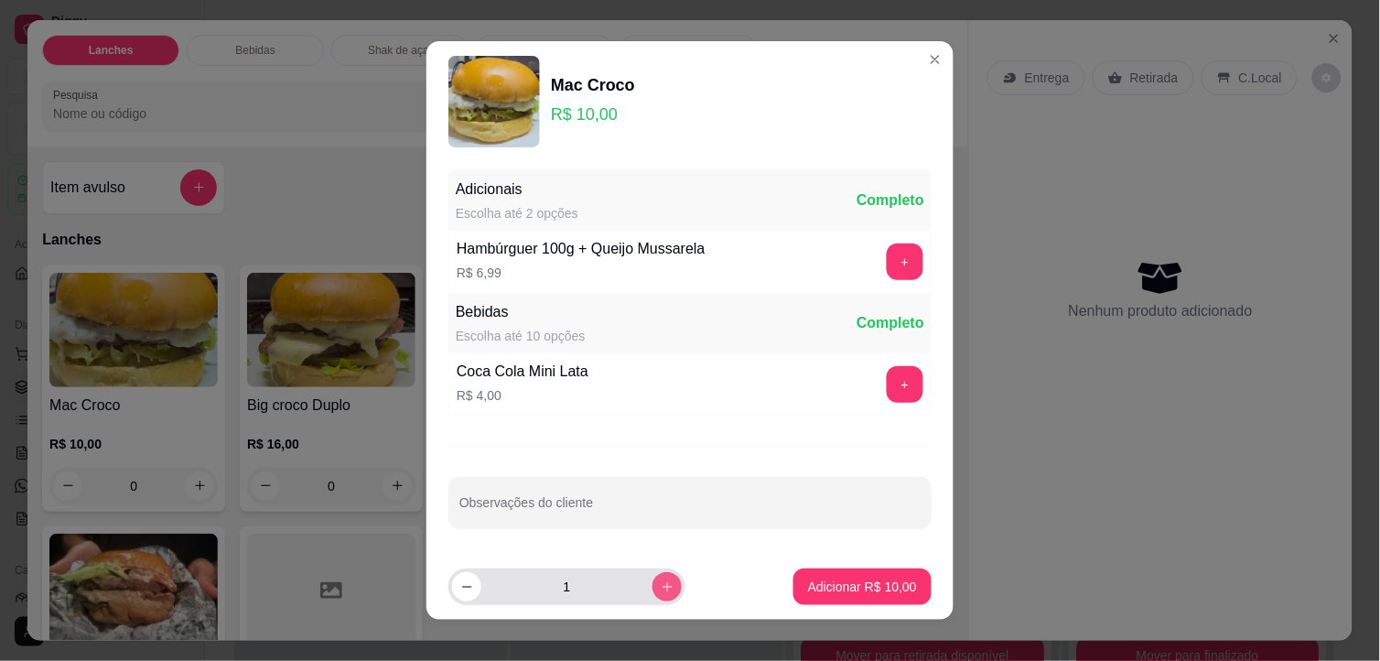
click at [652, 597] on button "increase-product-quantity" at bounding box center [666, 586] width 29 height 29
type input "2"
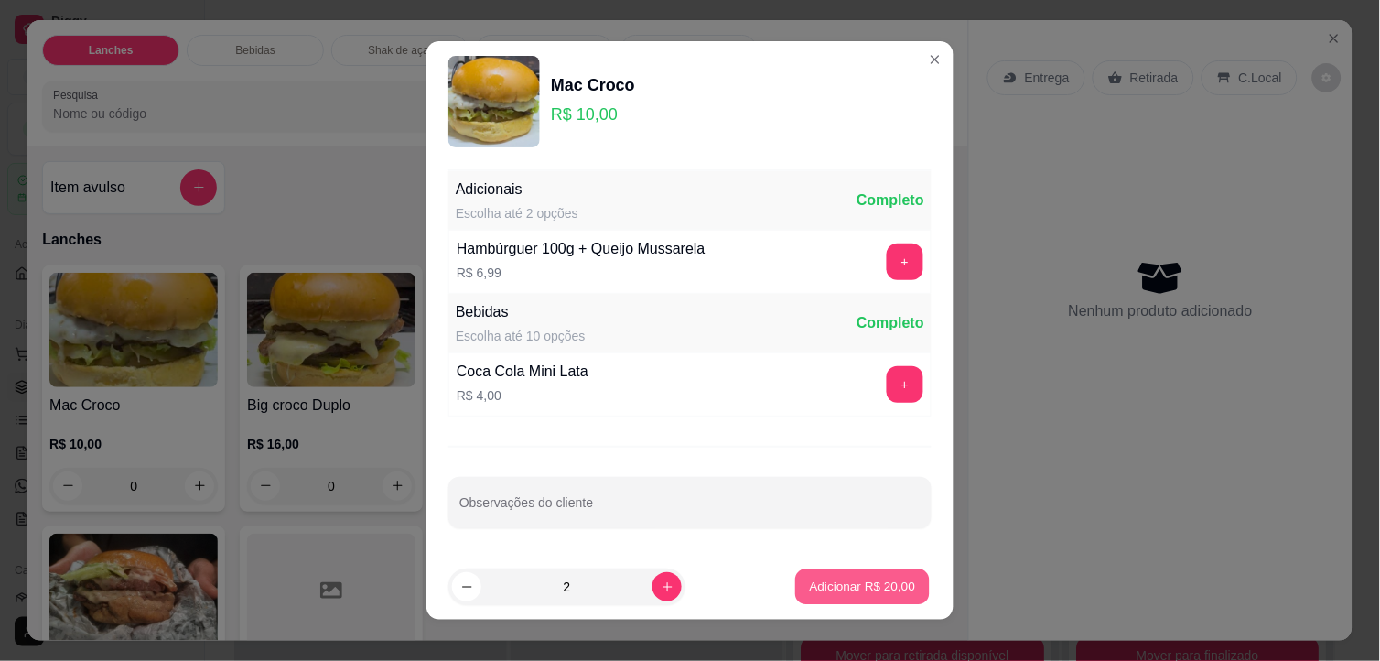
click at [810, 579] on p "Adicionar R$ 20,00" at bounding box center [863, 585] width 106 height 17
type input "2"
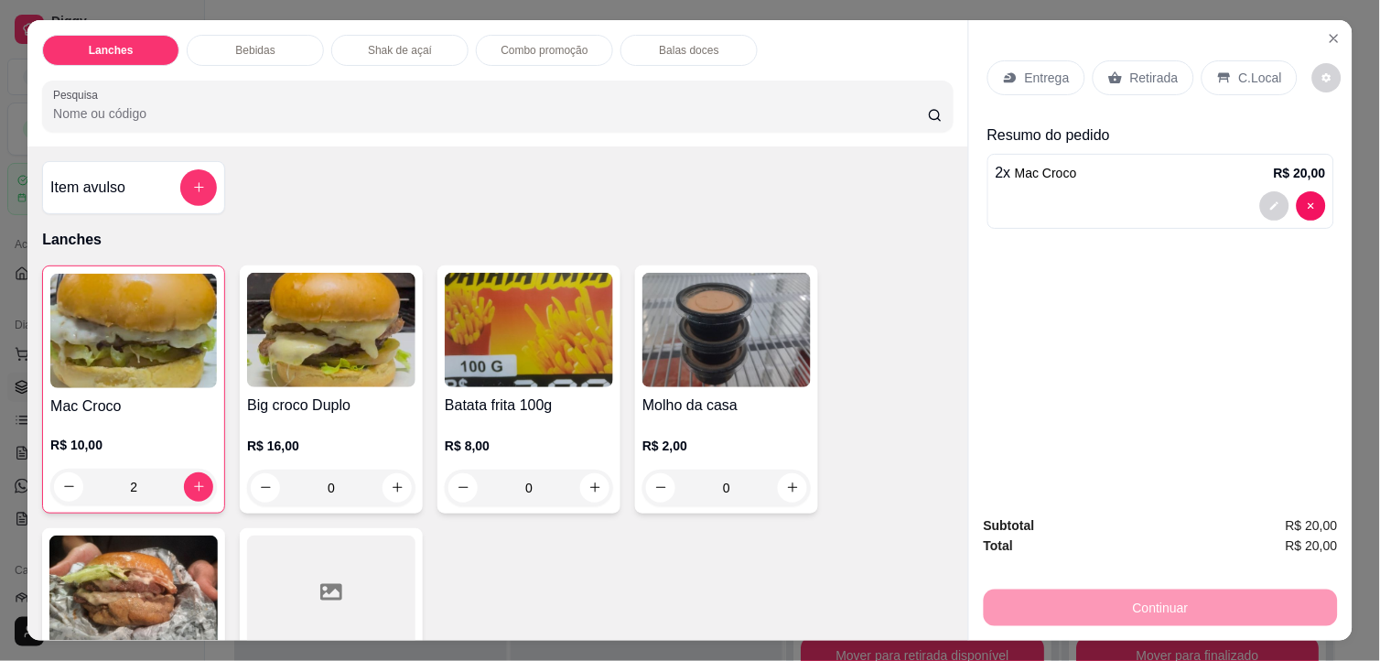
click at [1240, 77] on p "C.Local" at bounding box center [1260, 78] width 43 height 18
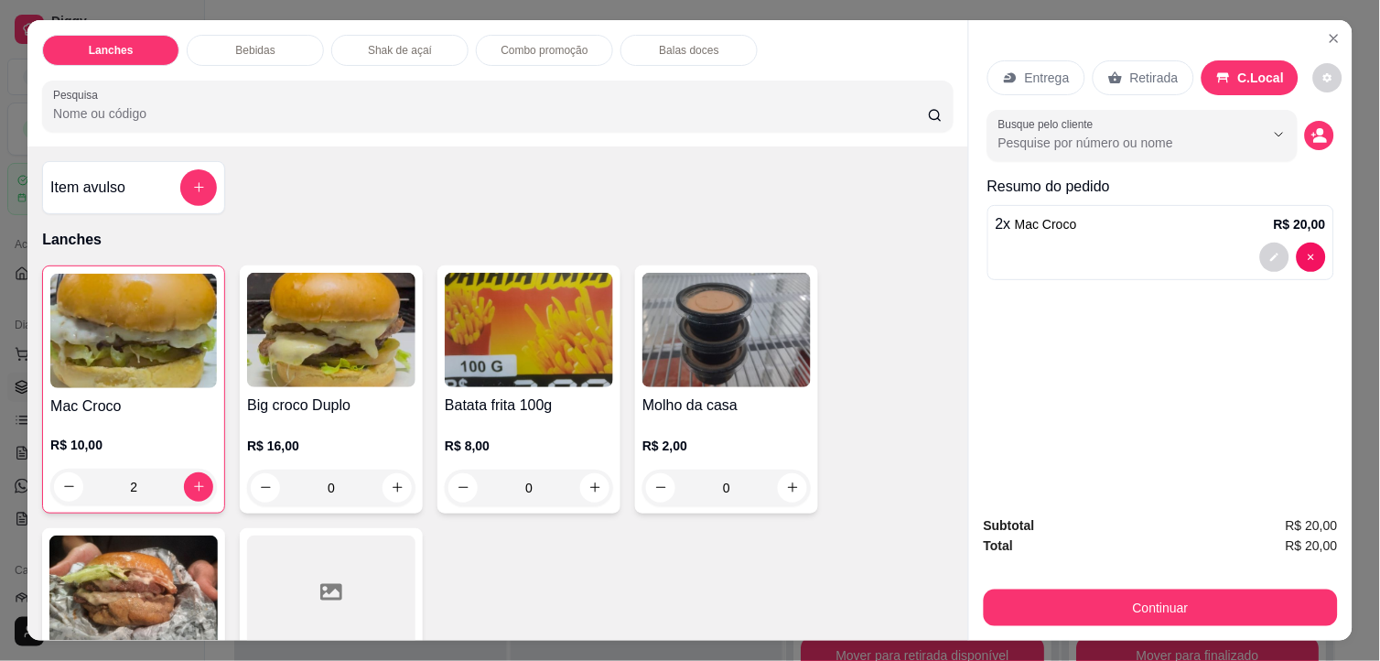
click at [1155, 69] on p "Retirada" at bounding box center [1154, 78] width 48 height 18
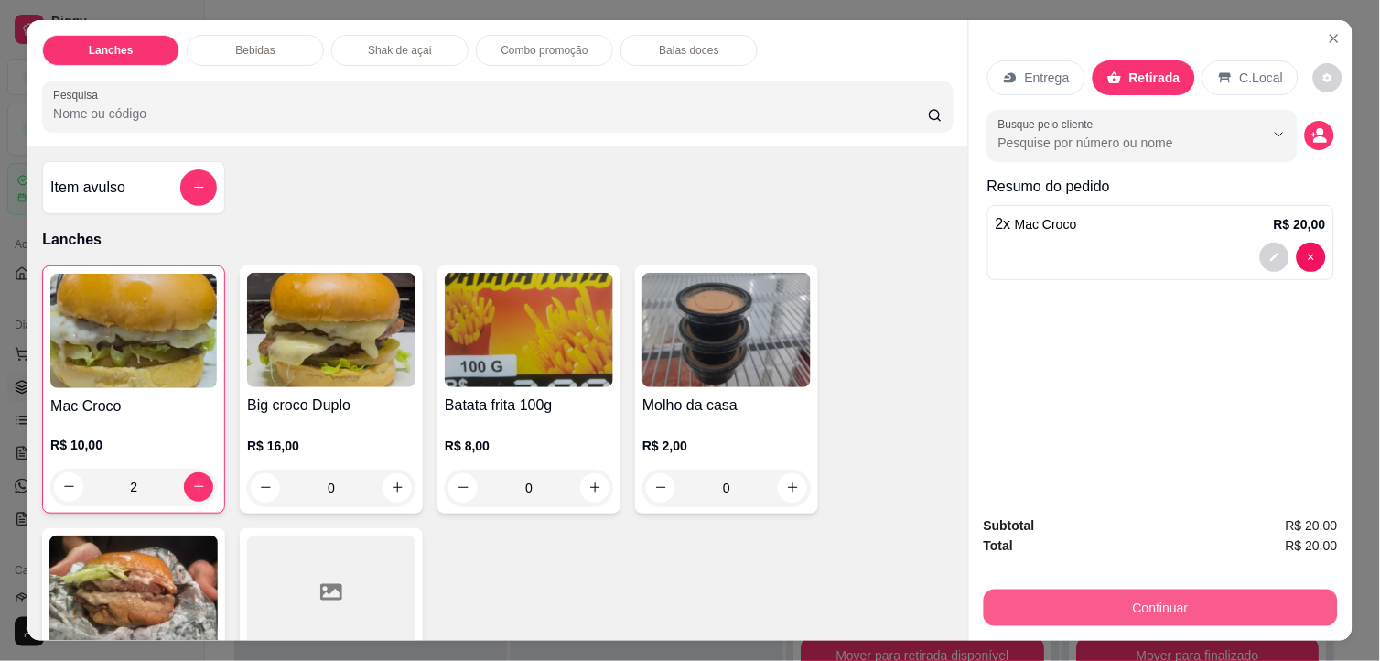
click at [1197, 615] on button "Continuar" at bounding box center [1161, 607] width 354 height 37
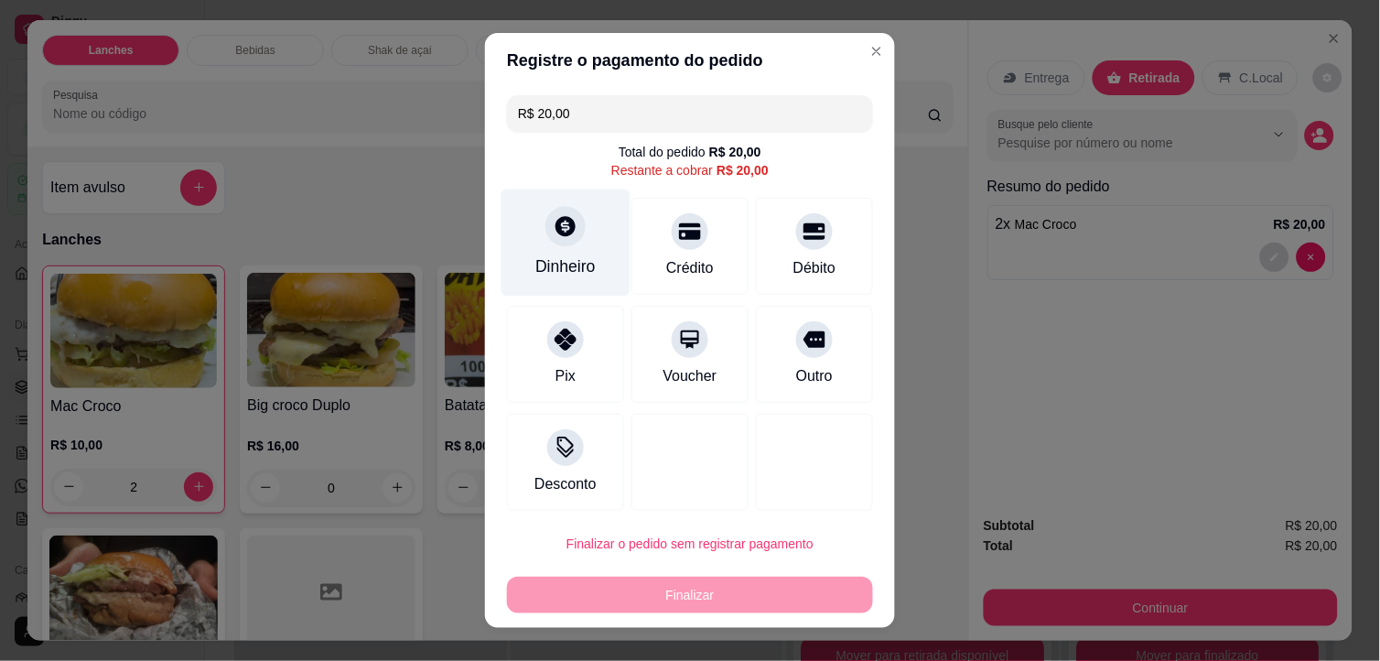
click at [560, 243] on div at bounding box center [565, 227] width 40 height 40
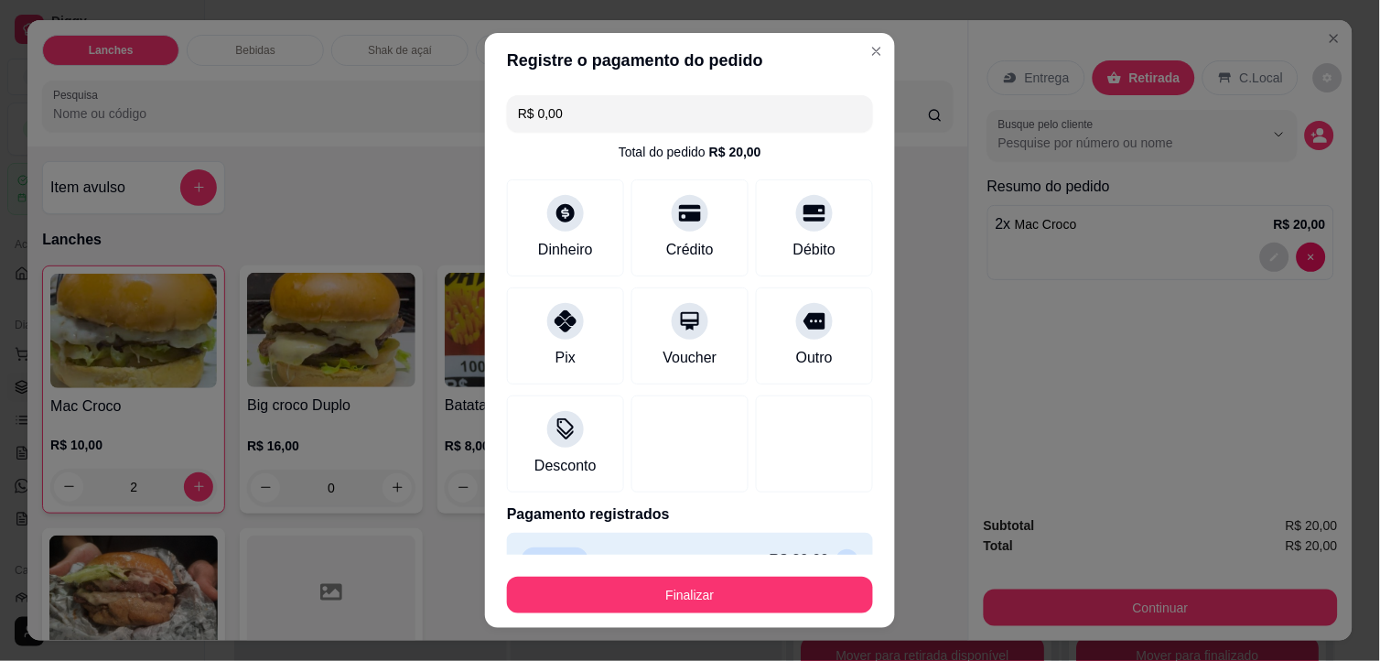
type input "R$ 0,00"
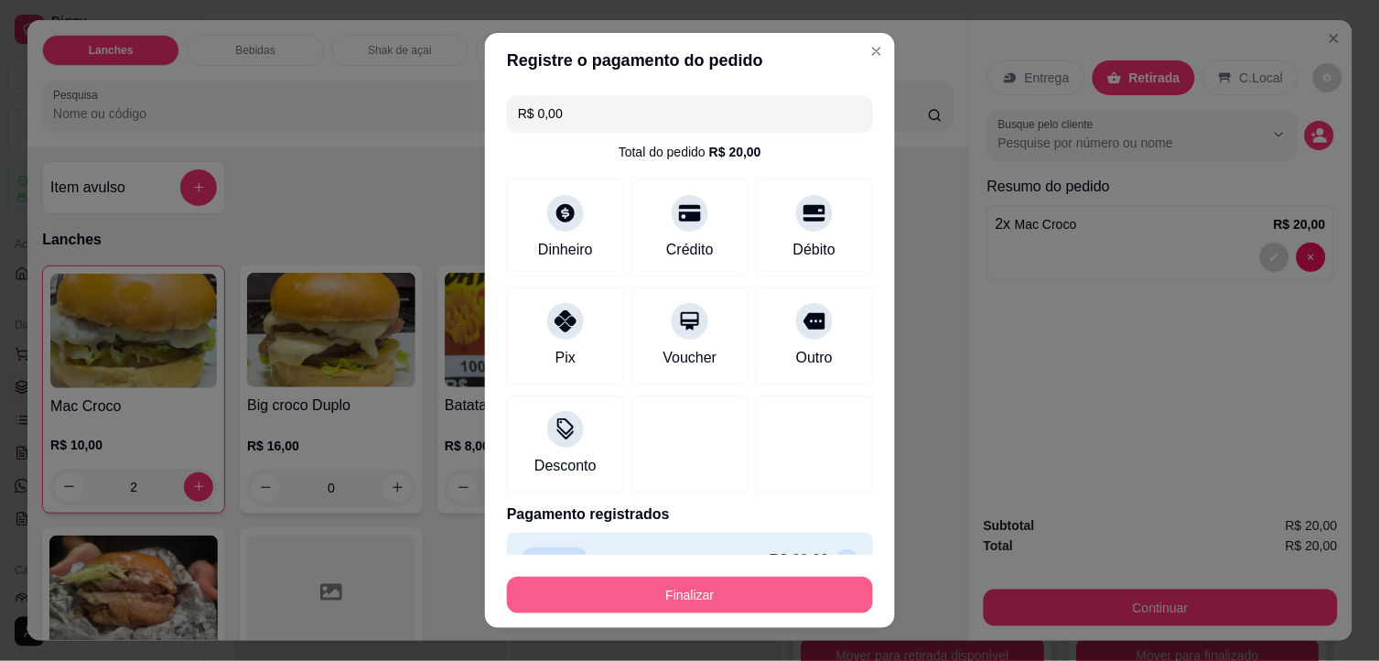
click at [709, 589] on button "Finalizar" at bounding box center [690, 594] width 366 height 37
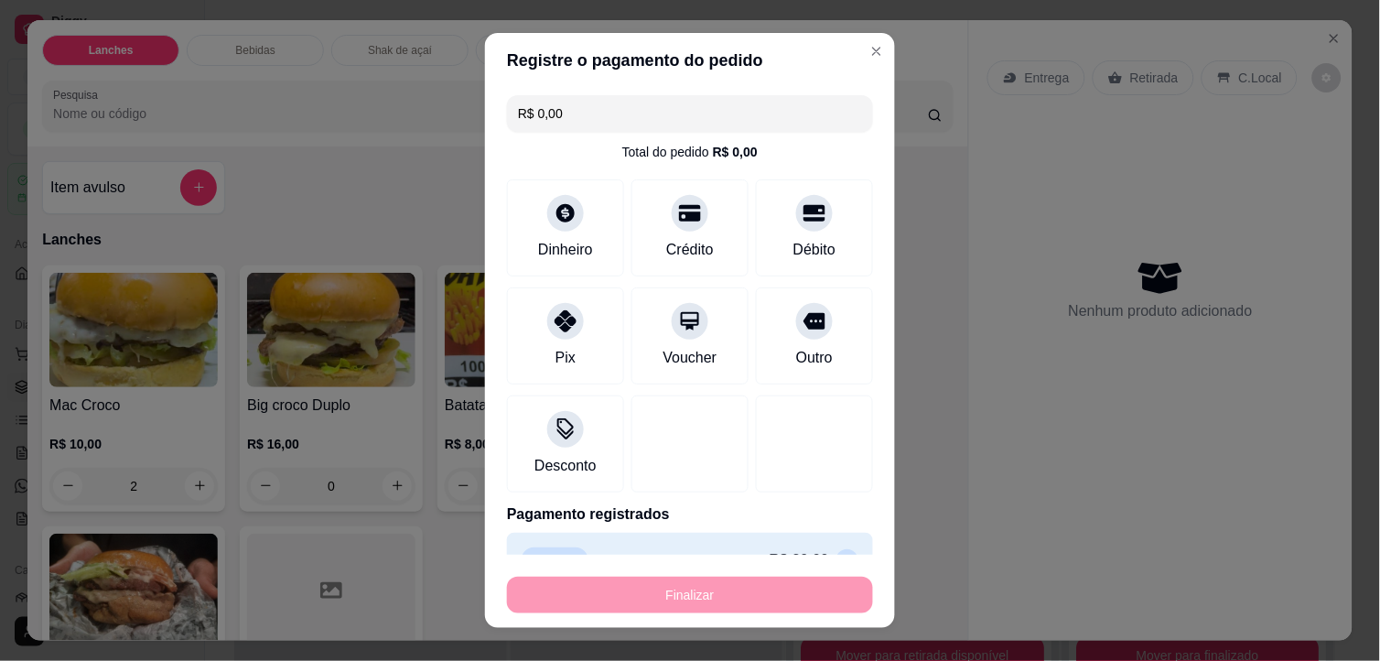
type input "0"
type input "-R$ 20,00"
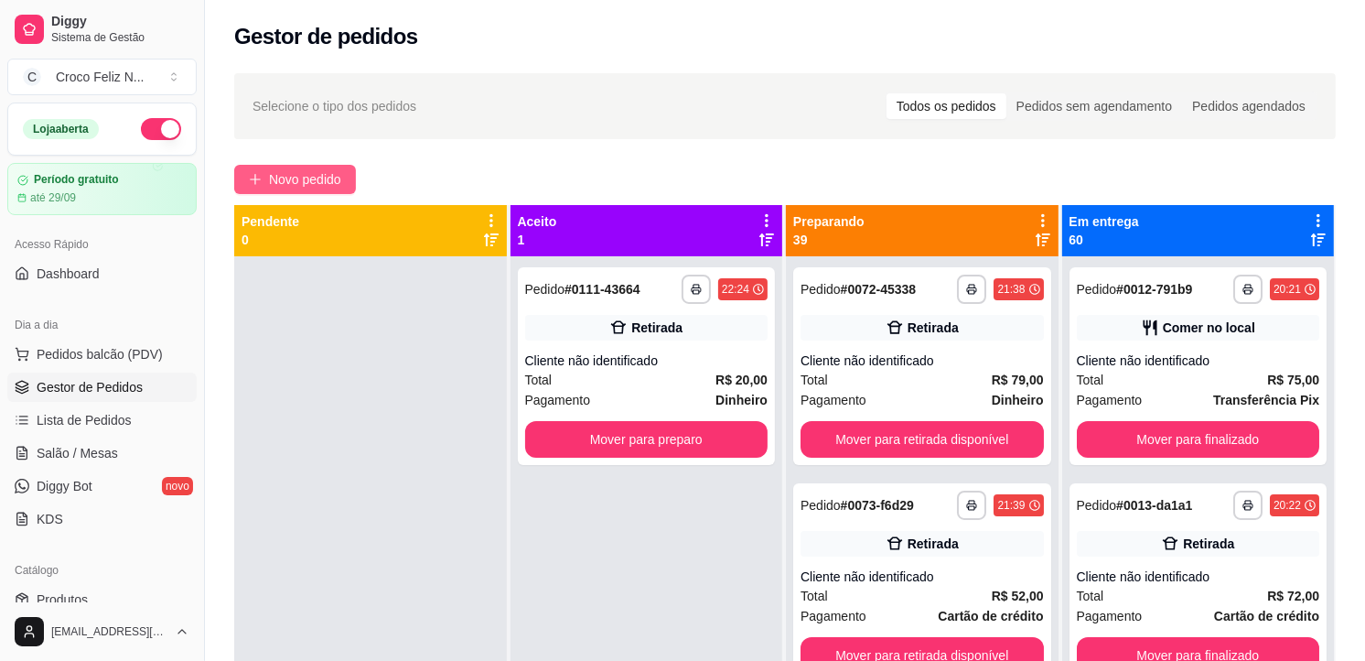
click at [285, 171] on span "Novo pedido" at bounding box center [305, 179] width 72 height 20
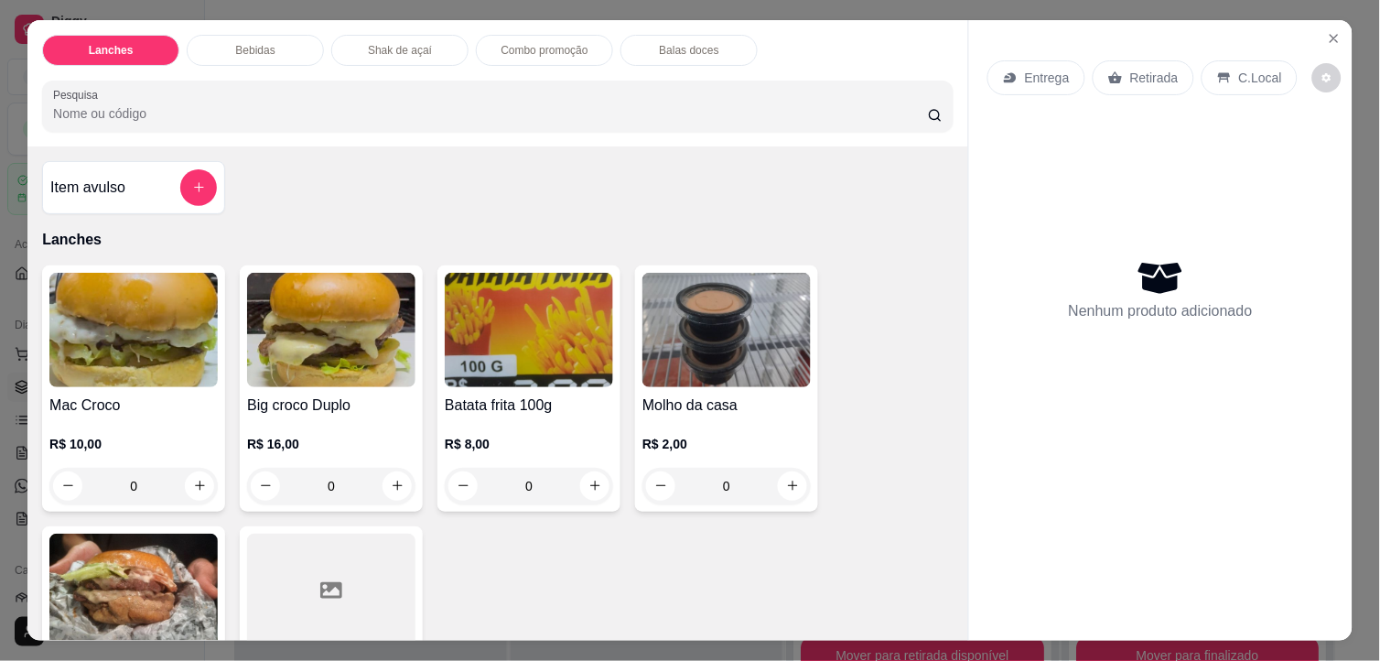
click at [349, 343] on img at bounding box center [331, 330] width 168 height 114
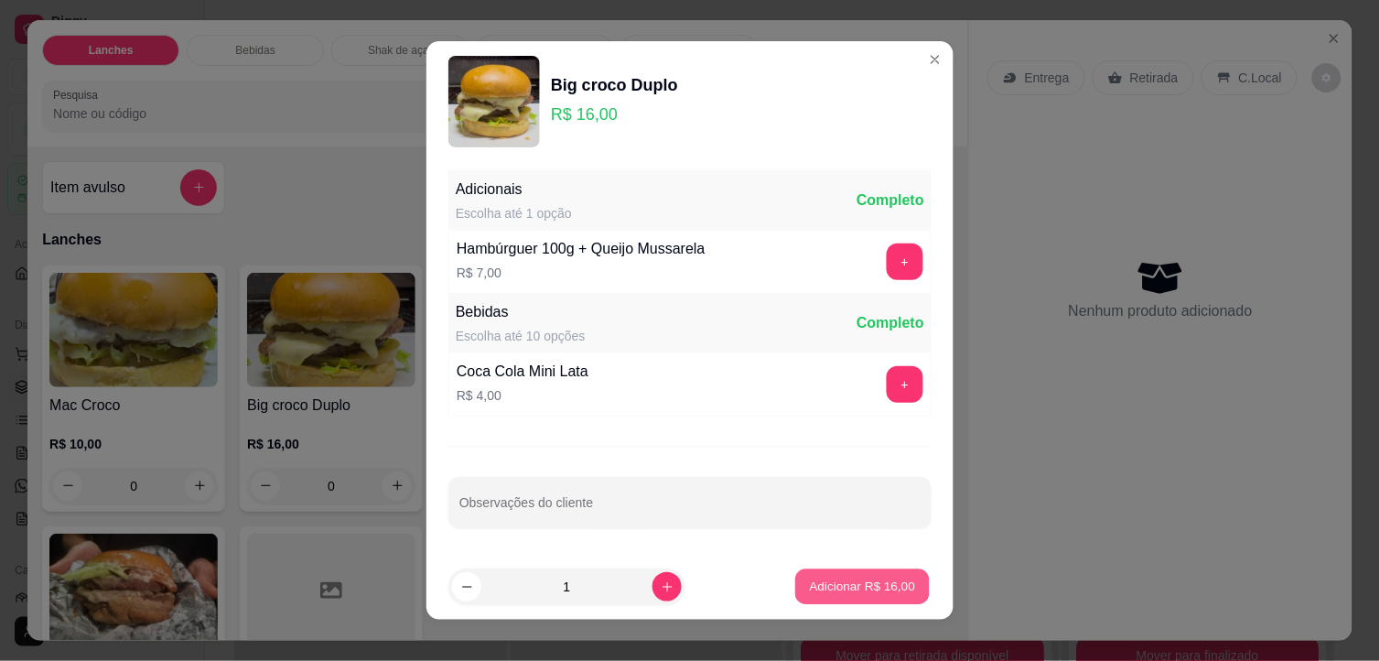
click at [834, 580] on p "Adicionar R$ 16,00" at bounding box center [863, 585] width 106 height 17
type input "1"
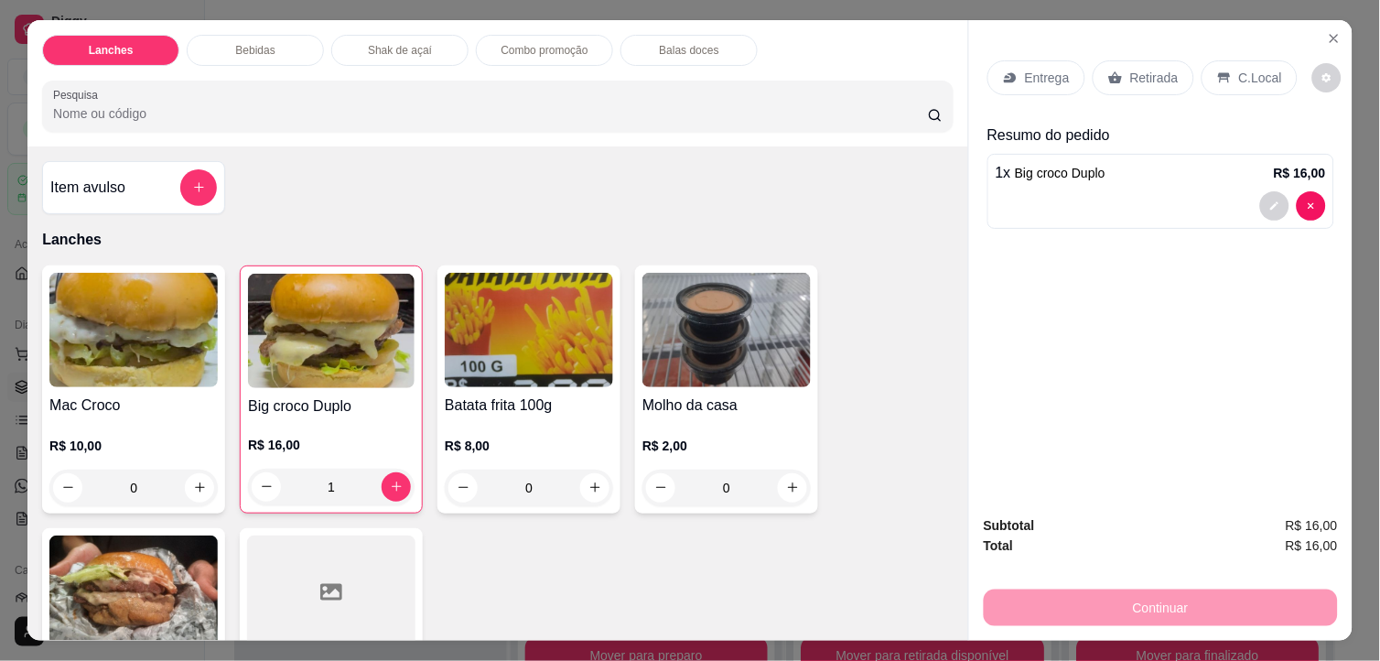
drag, startPoint x: 1160, startPoint y: 60, endPoint x: 1150, endPoint y: 59, distance: 10.1
click at [1158, 69] on p "Retirada" at bounding box center [1154, 78] width 48 height 18
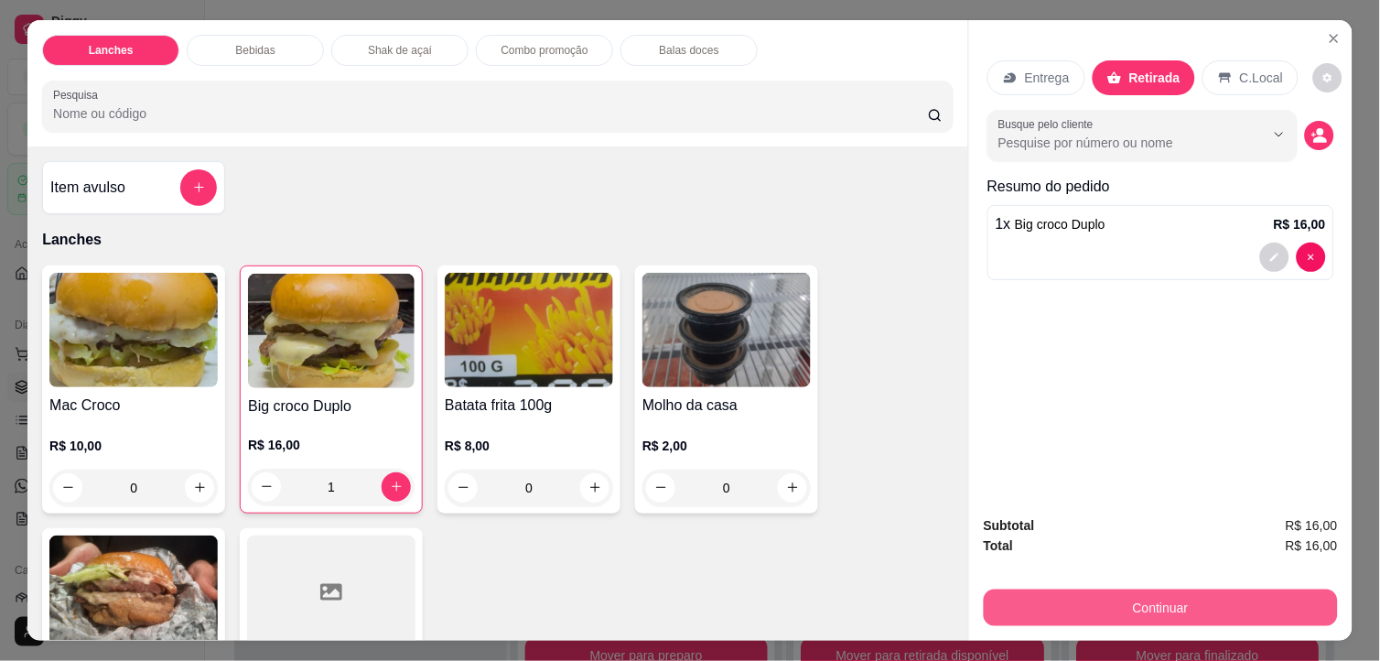
click at [1155, 601] on button "Continuar" at bounding box center [1161, 607] width 354 height 37
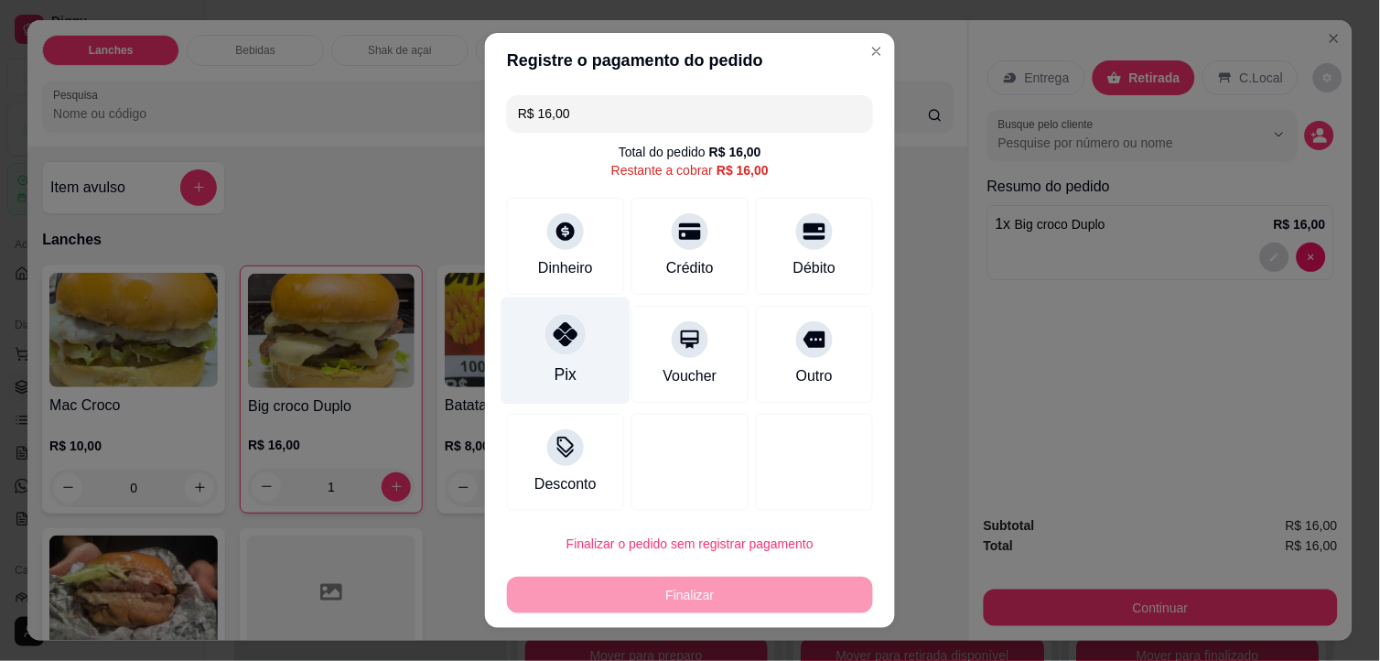
click at [549, 350] on div at bounding box center [565, 335] width 40 height 40
type input "R$ 0,00"
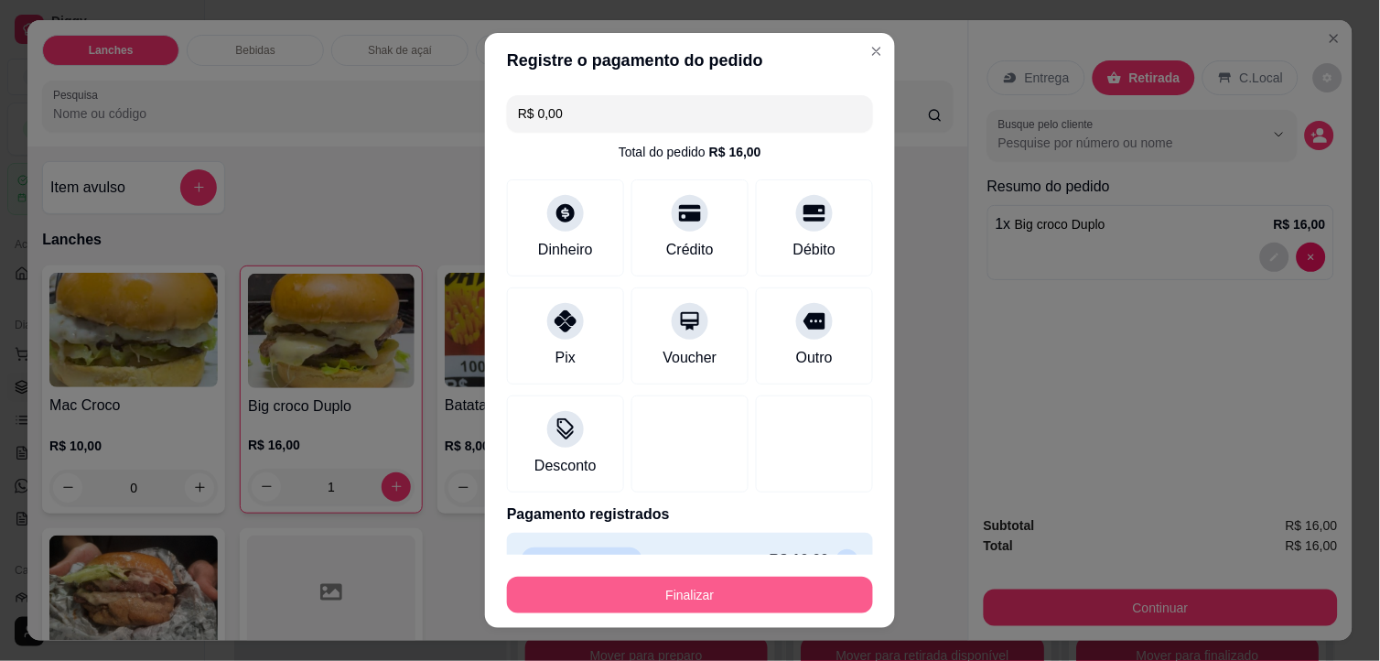
click at [751, 583] on button "Finalizar" at bounding box center [690, 594] width 366 height 37
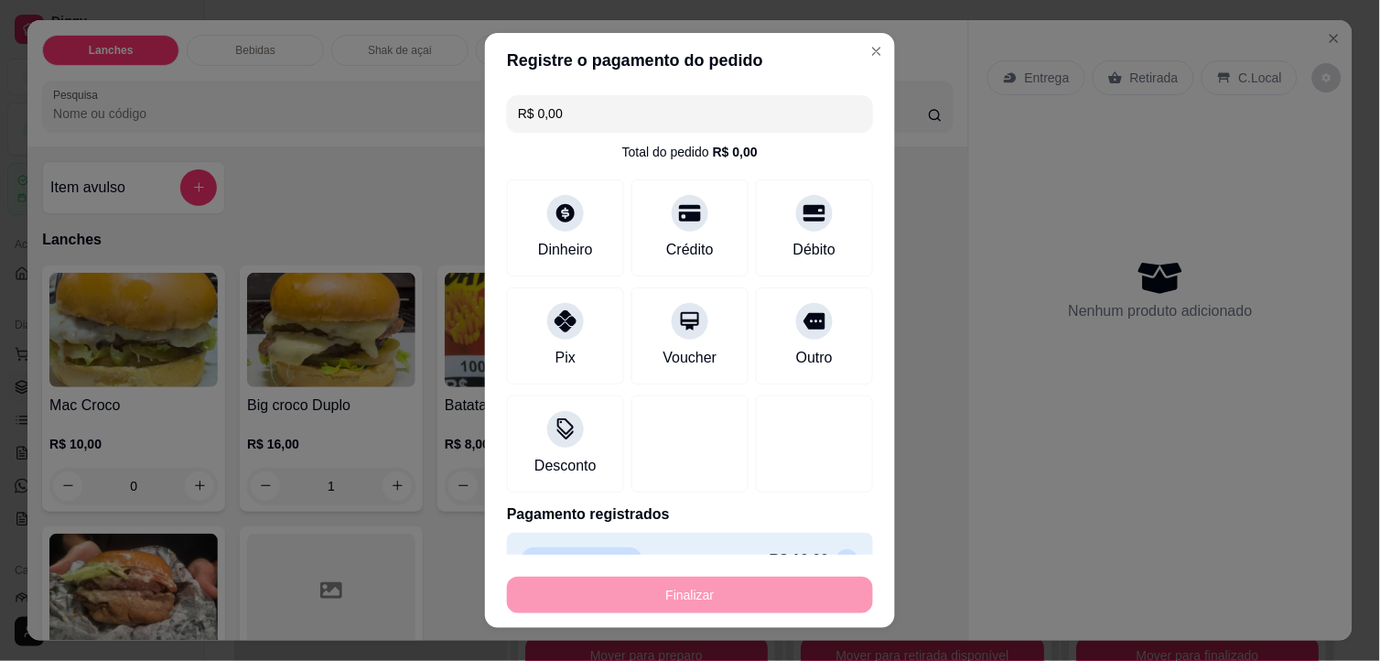
type input "0"
type input "-R$ 16,00"
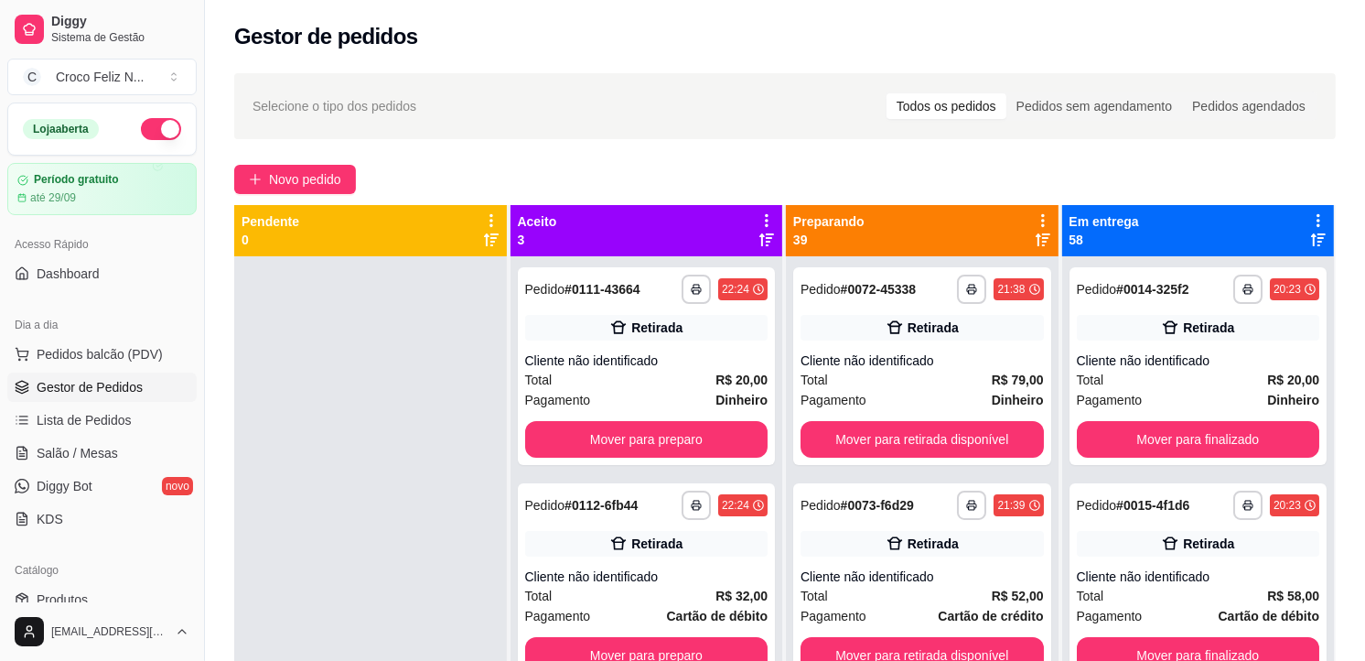
click at [1041, 214] on icon at bounding box center [1043, 220] width 4 height 13
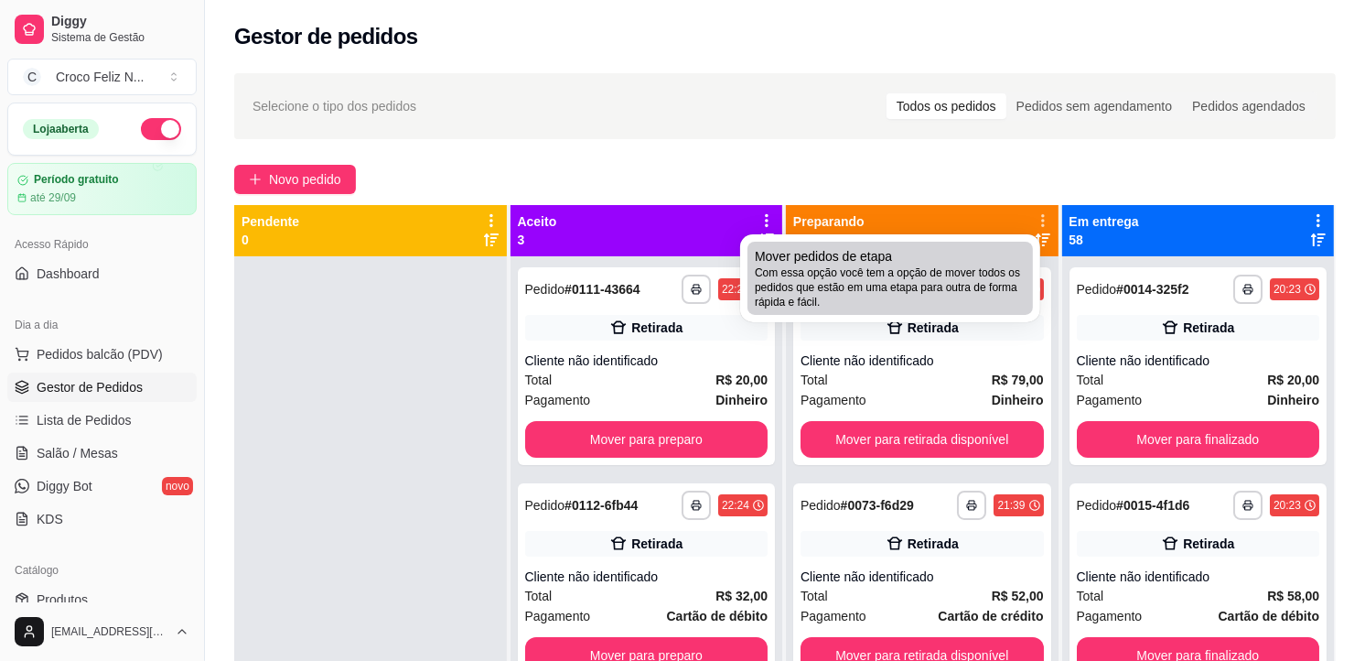
click at [901, 296] on span "Com essa opção você tem a opção de mover todos os pedidos que estão em uma etap…" at bounding box center [890, 287] width 271 height 44
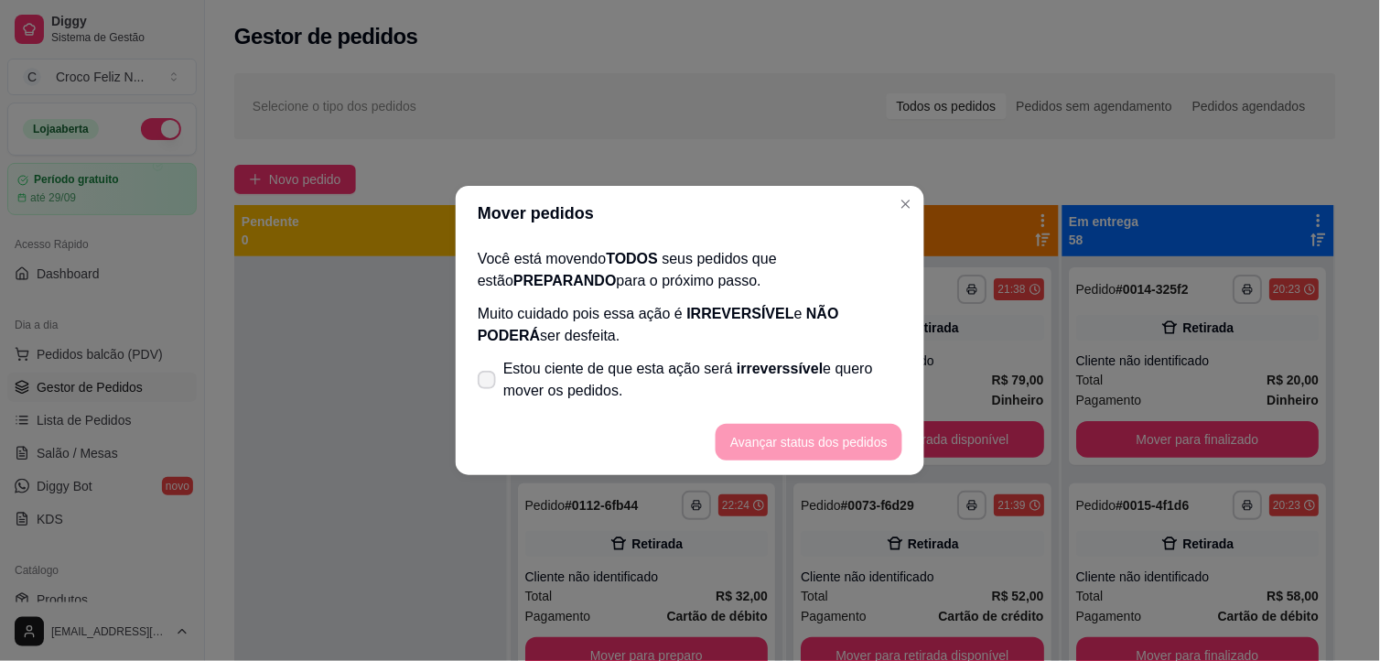
click at [736, 380] on span "Estou ciente de que esta ação será irreverssível e quero mover os pedidos." at bounding box center [702, 380] width 399 height 44
click at [489, 383] on input "Estou ciente de que esta ação será irreverssível e quero mover os pedidos." at bounding box center [483, 389] width 12 height 12
checkbox input "true"
click at [755, 441] on button "Avançar status dos pedidos" at bounding box center [808, 443] width 181 height 36
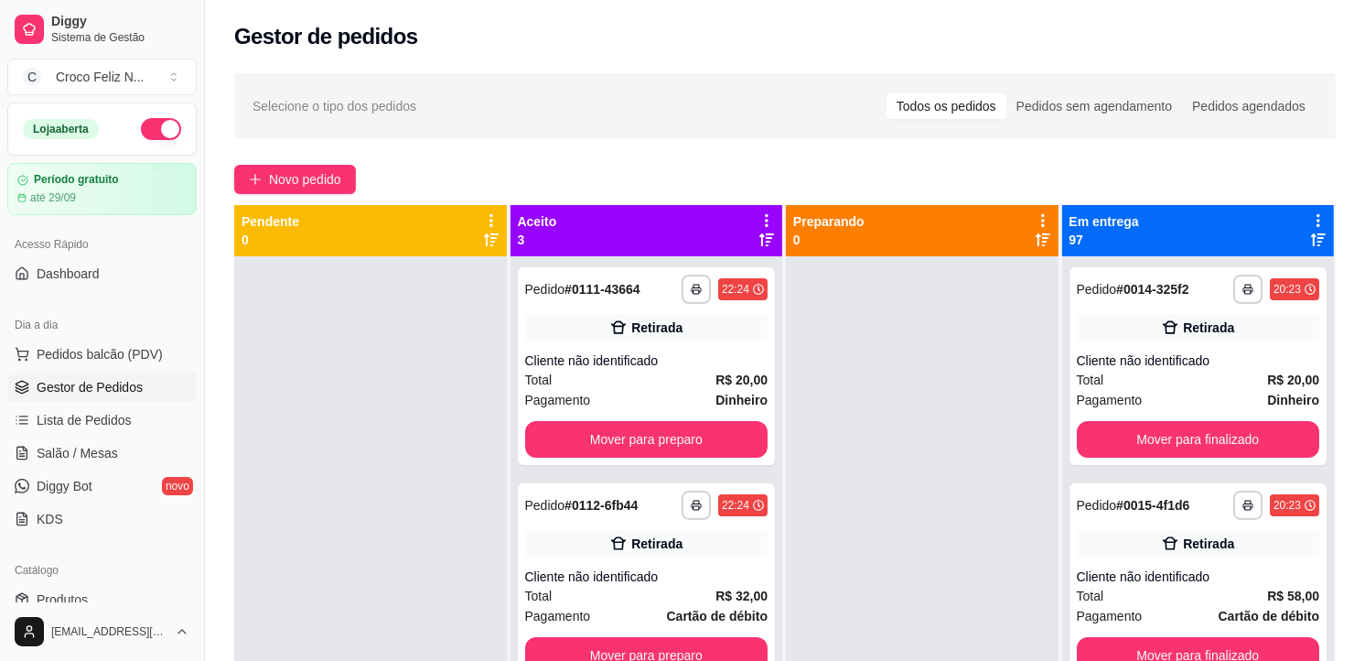
click at [767, 220] on icon at bounding box center [767, 220] width 16 height 16
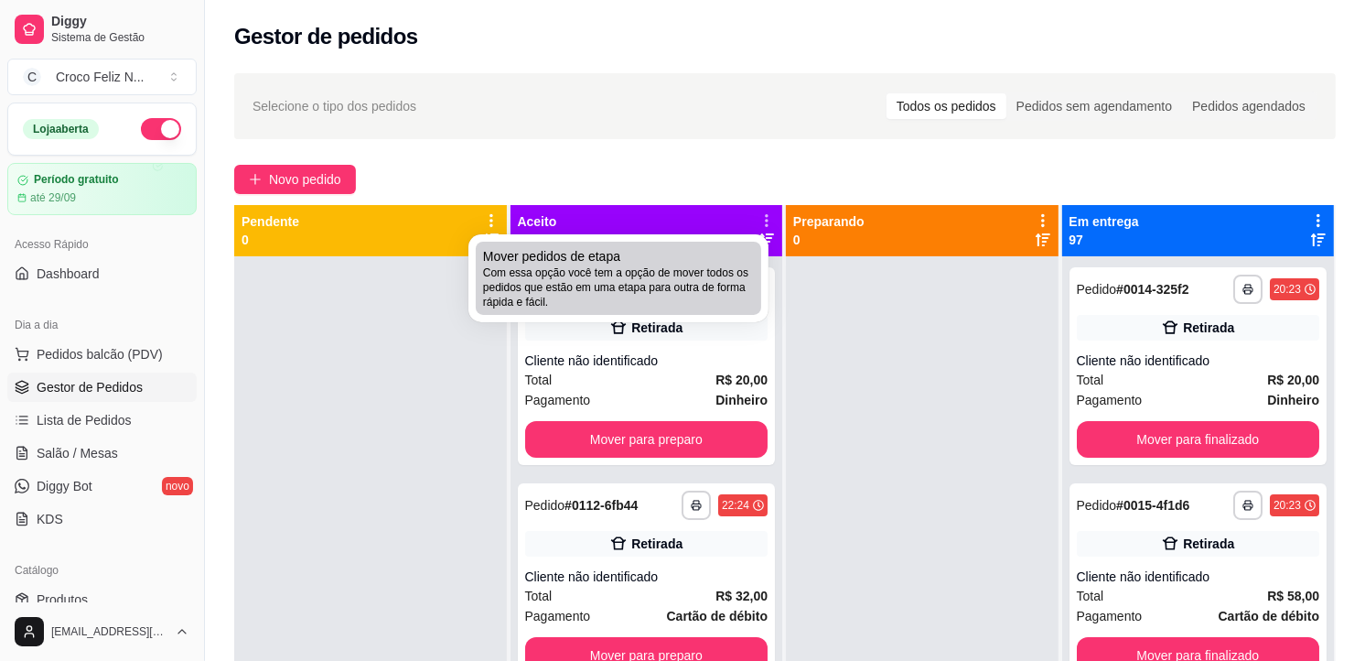
click at [683, 266] on span "Com essa opção você tem a opção de mover todos os pedidos que estão em uma etap…" at bounding box center [618, 287] width 271 height 44
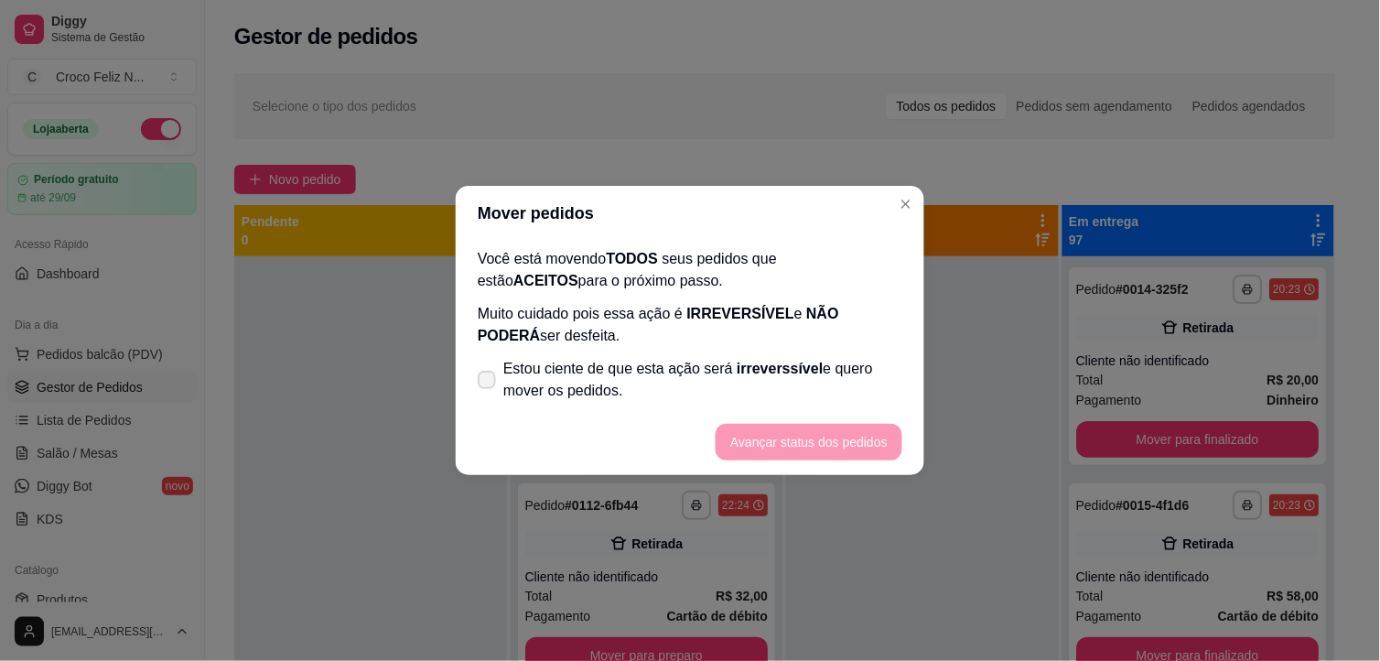
click at [646, 371] on span "Estou ciente de que esta ação será irreverssível e quero mover os pedidos." at bounding box center [702, 380] width 399 height 44
click at [489, 383] on input "Estou ciente de que esta ação será irreverssível e quero mover os pedidos." at bounding box center [483, 389] width 12 height 12
checkbox input "true"
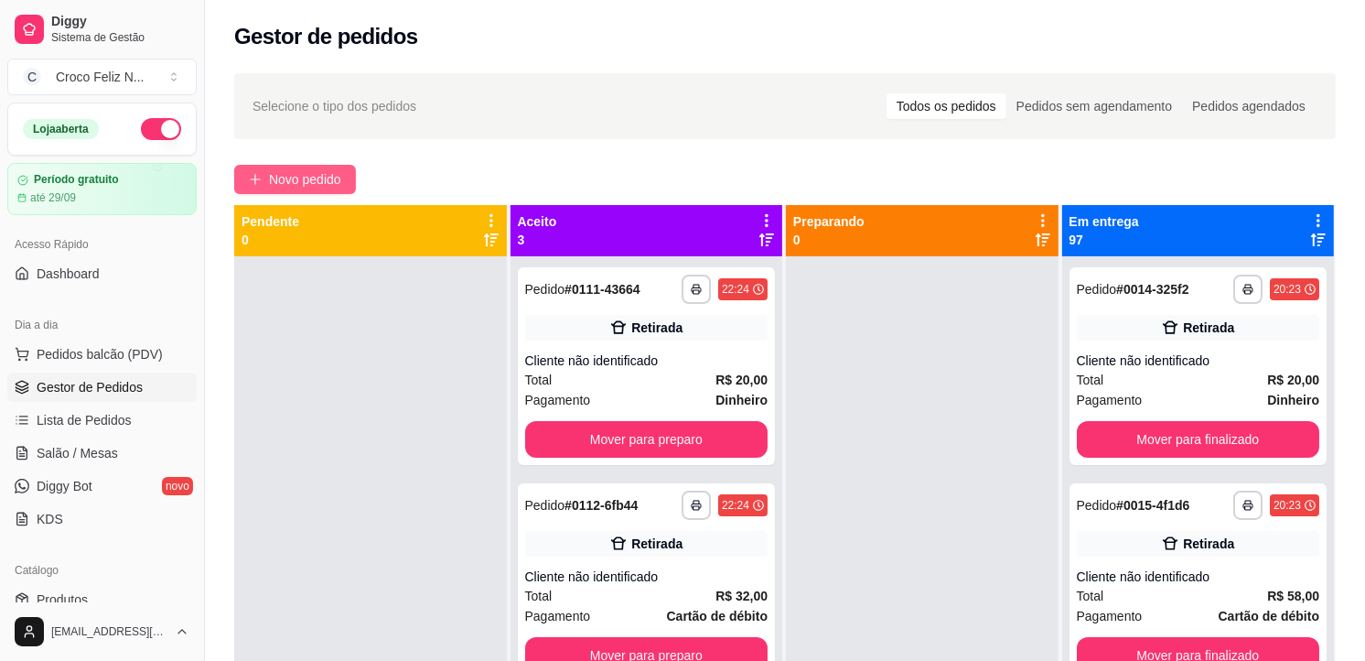
click at [334, 177] on span "Novo pedido" at bounding box center [305, 179] width 72 height 20
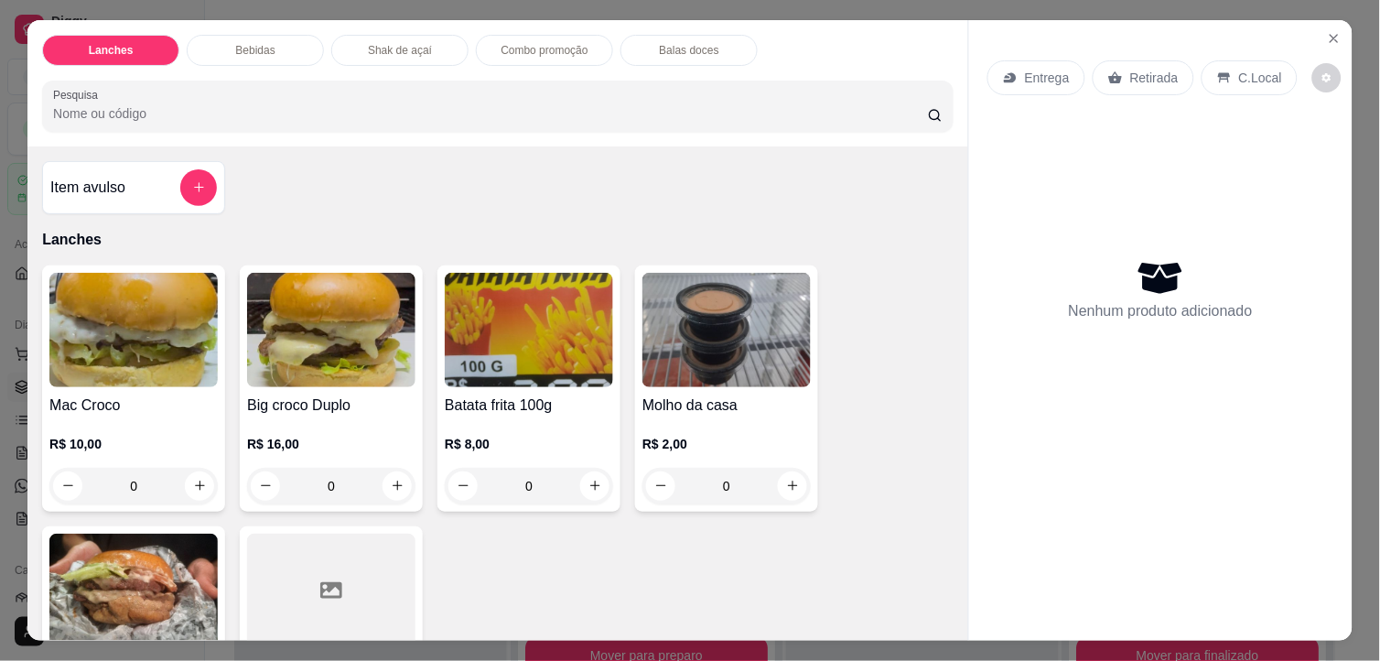
click at [177, 323] on img at bounding box center [133, 330] width 168 height 114
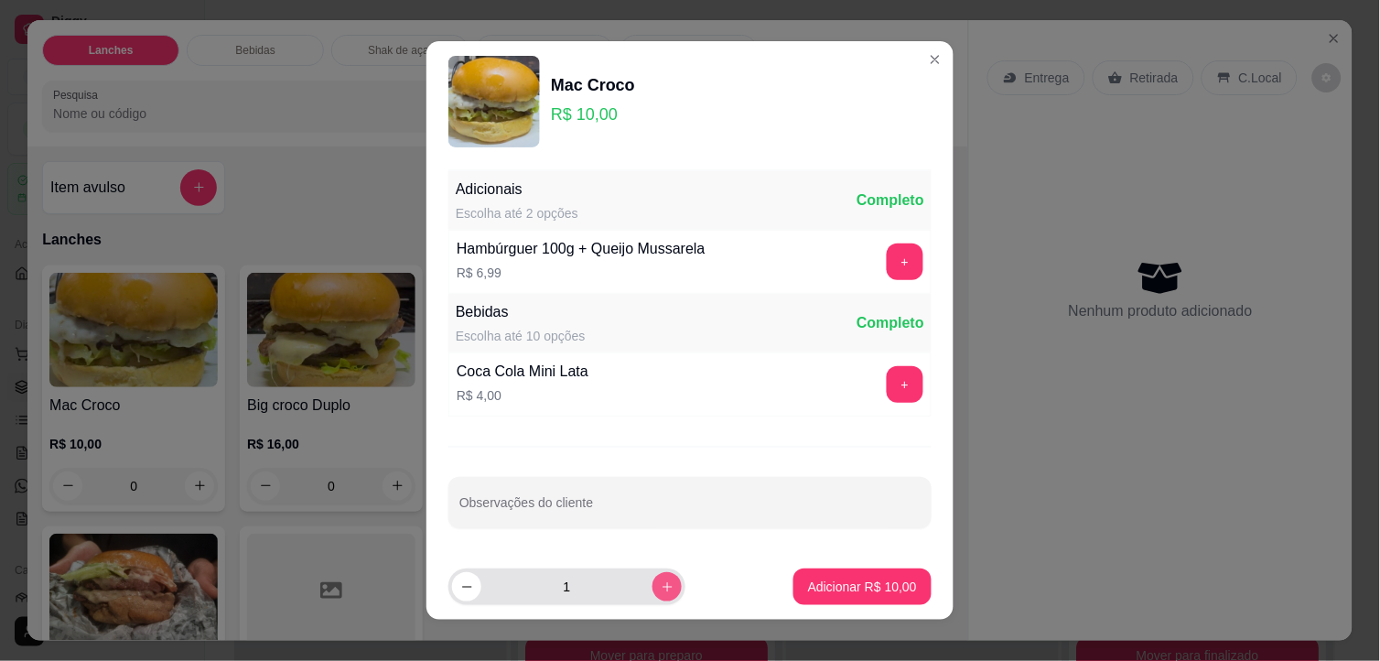
click at [656, 586] on button "increase-product-quantity" at bounding box center [666, 586] width 29 height 29
click at [656, 586] on button "increase-product-quantity" at bounding box center [666, 586] width 28 height 28
click at [656, 586] on button "increase-product-quantity" at bounding box center [666, 586] width 29 height 29
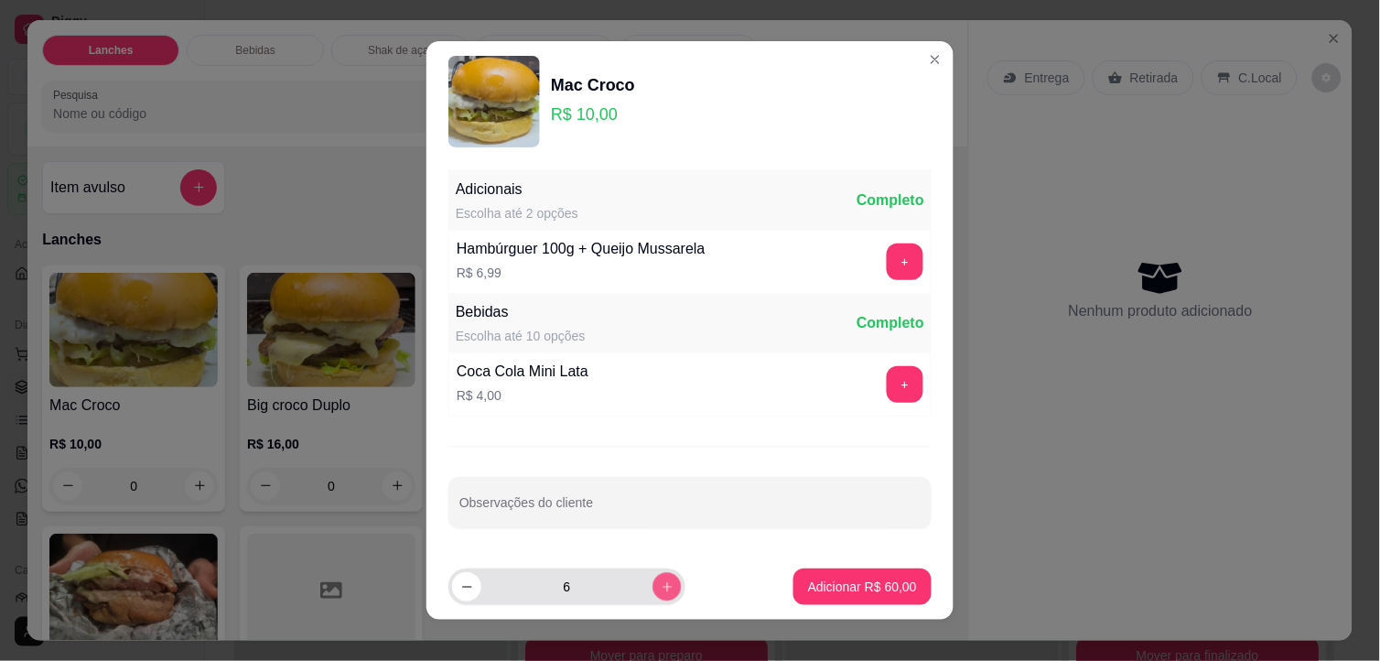
click at [656, 586] on button "increase-product-quantity" at bounding box center [666, 586] width 28 height 28
click at [472, 591] on button "decrease-product-quantity" at bounding box center [466, 586] width 29 height 29
type input "6"
click at [813, 599] on button "Adicionar R$ 60,00" at bounding box center [862, 586] width 138 height 37
type input "6"
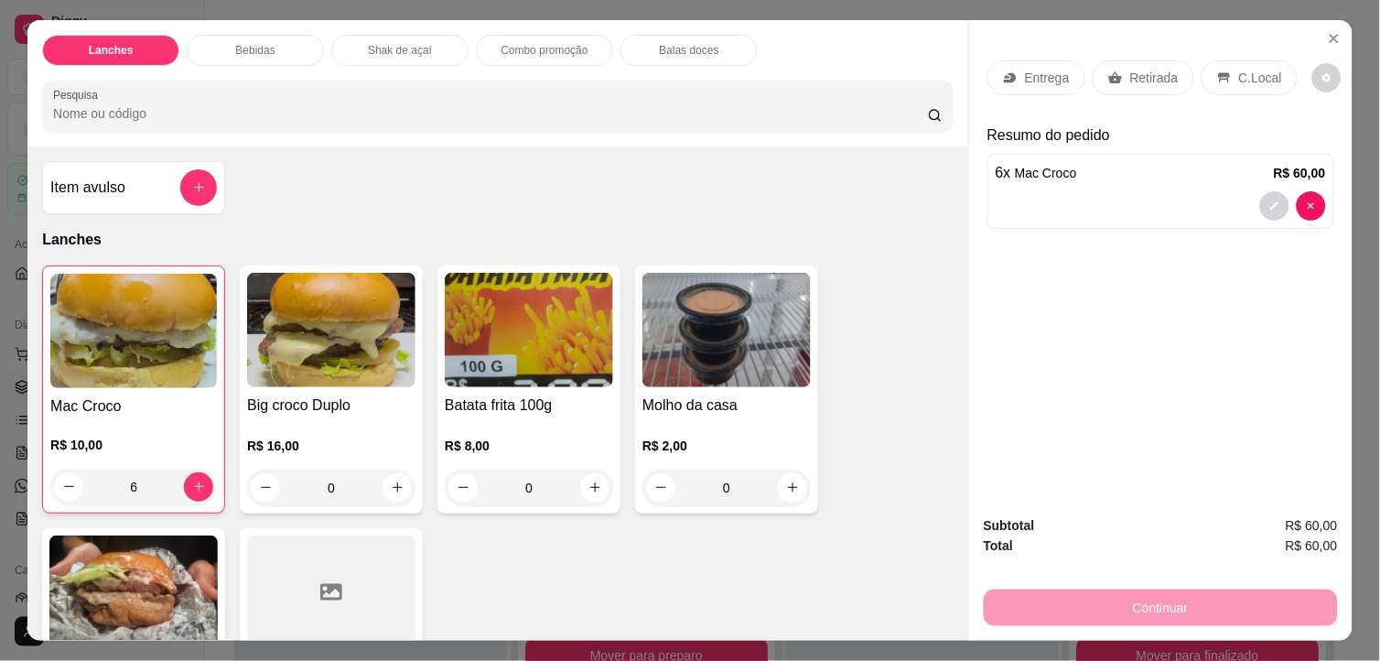
click at [1151, 75] on p "Retirada" at bounding box center [1154, 78] width 48 height 18
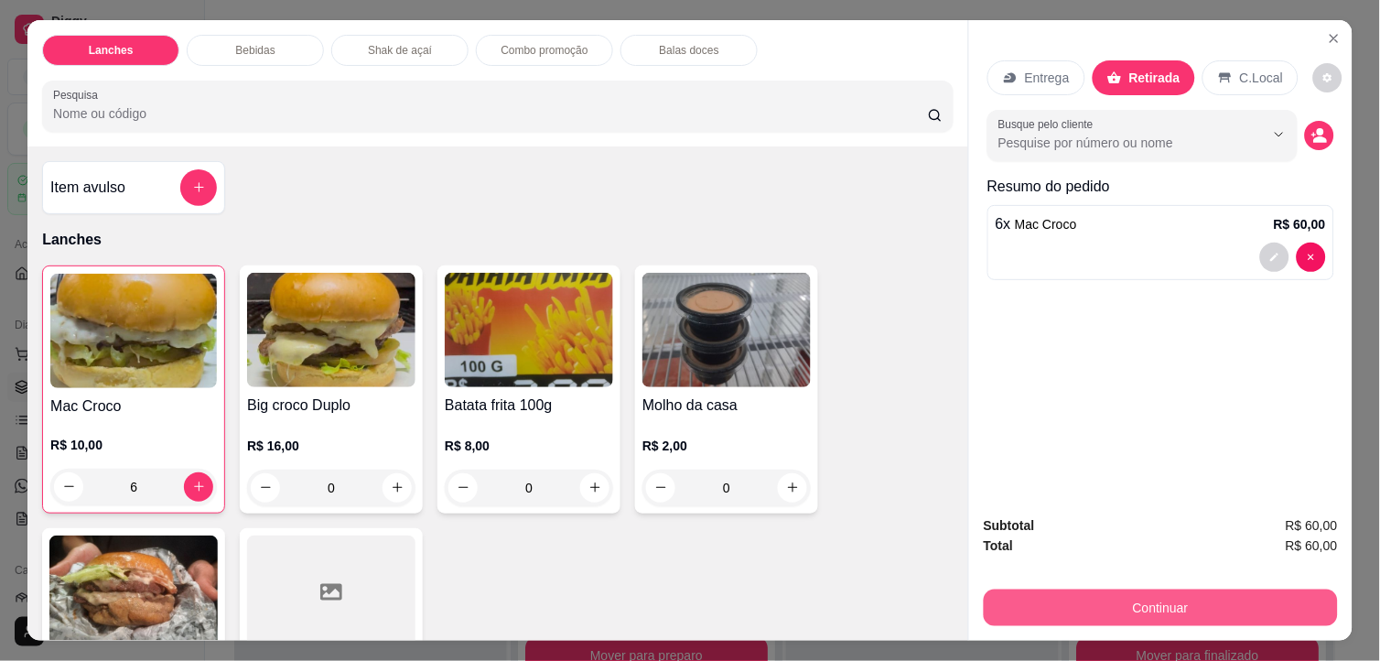
click at [1117, 607] on button "Continuar" at bounding box center [1161, 607] width 354 height 37
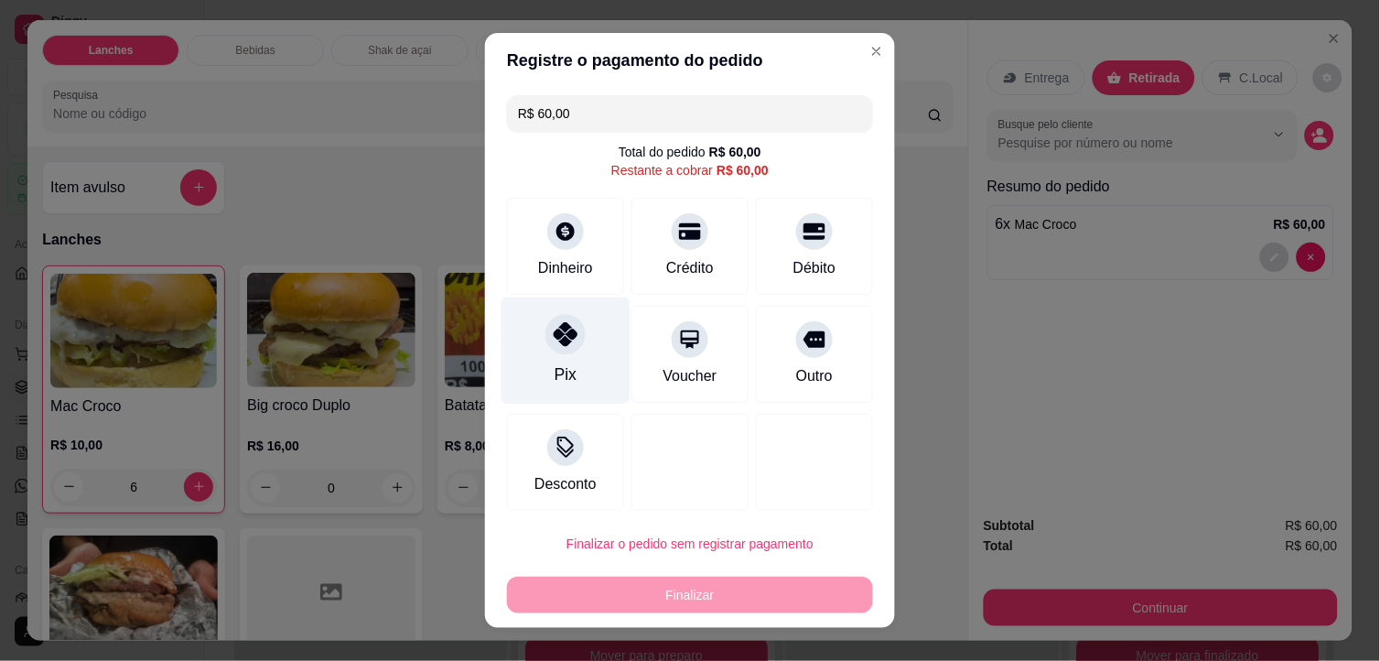
click at [554, 387] on div "Pix" at bounding box center [565, 350] width 129 height 107
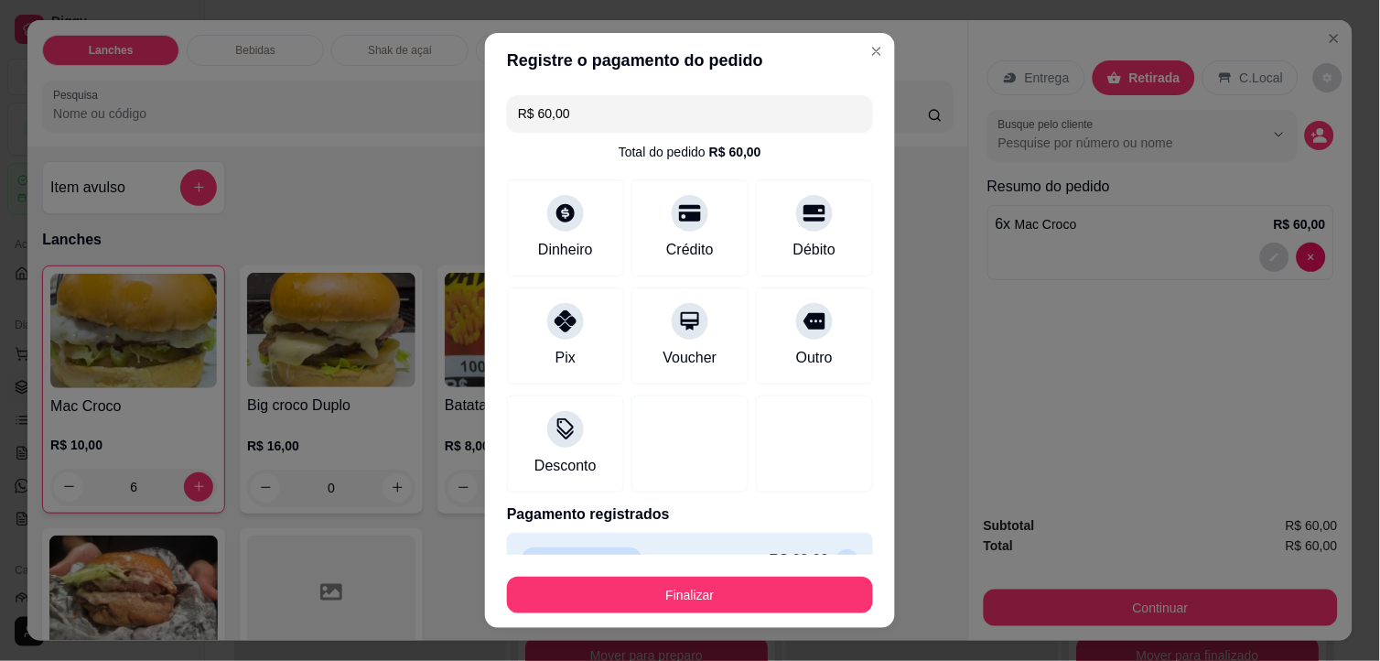
type input "R$ 0,00"
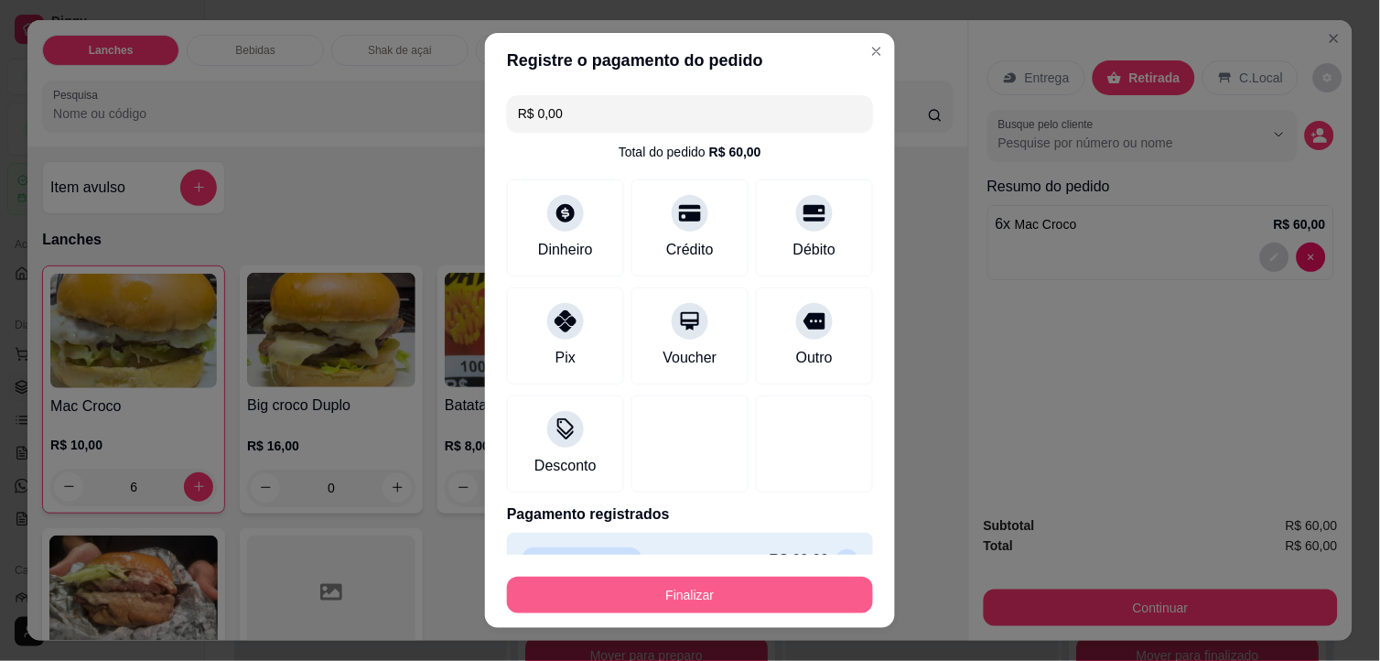
click at [645, 591] on button "Finalizar" at bounding box center [690, 594] width 366 height 37
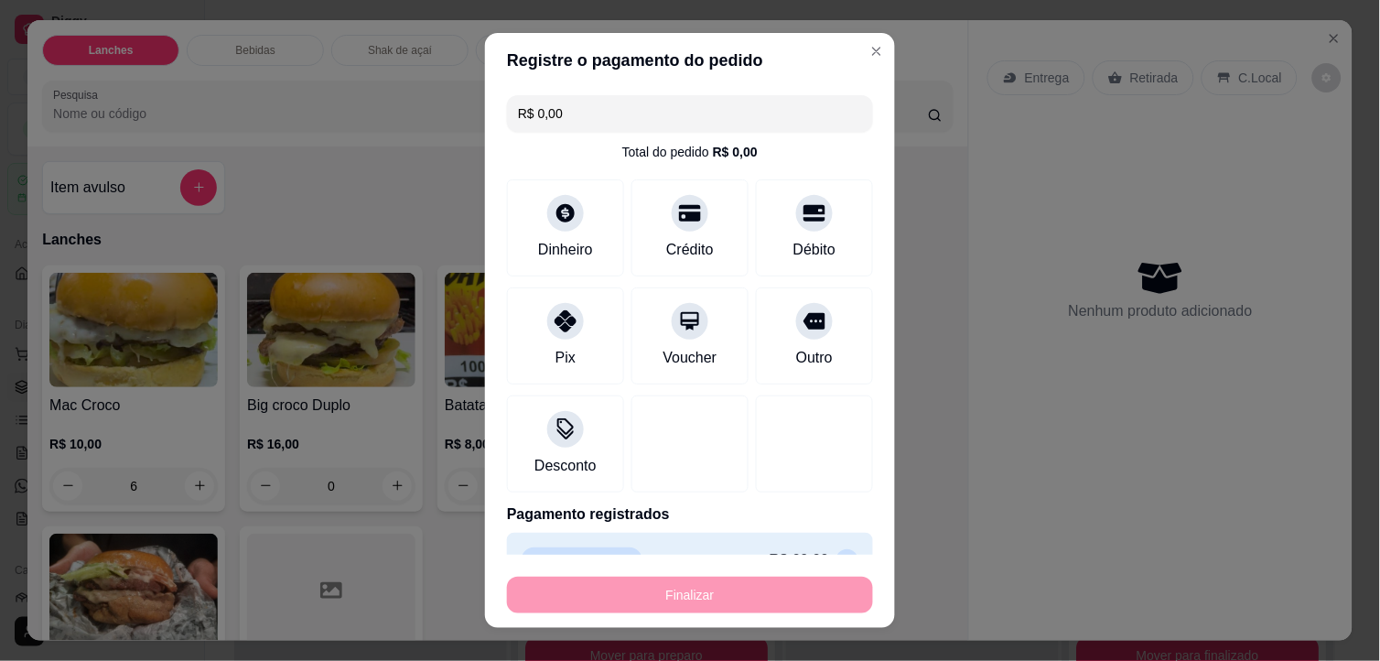
type input "0"
type input "-R$ 60,00"
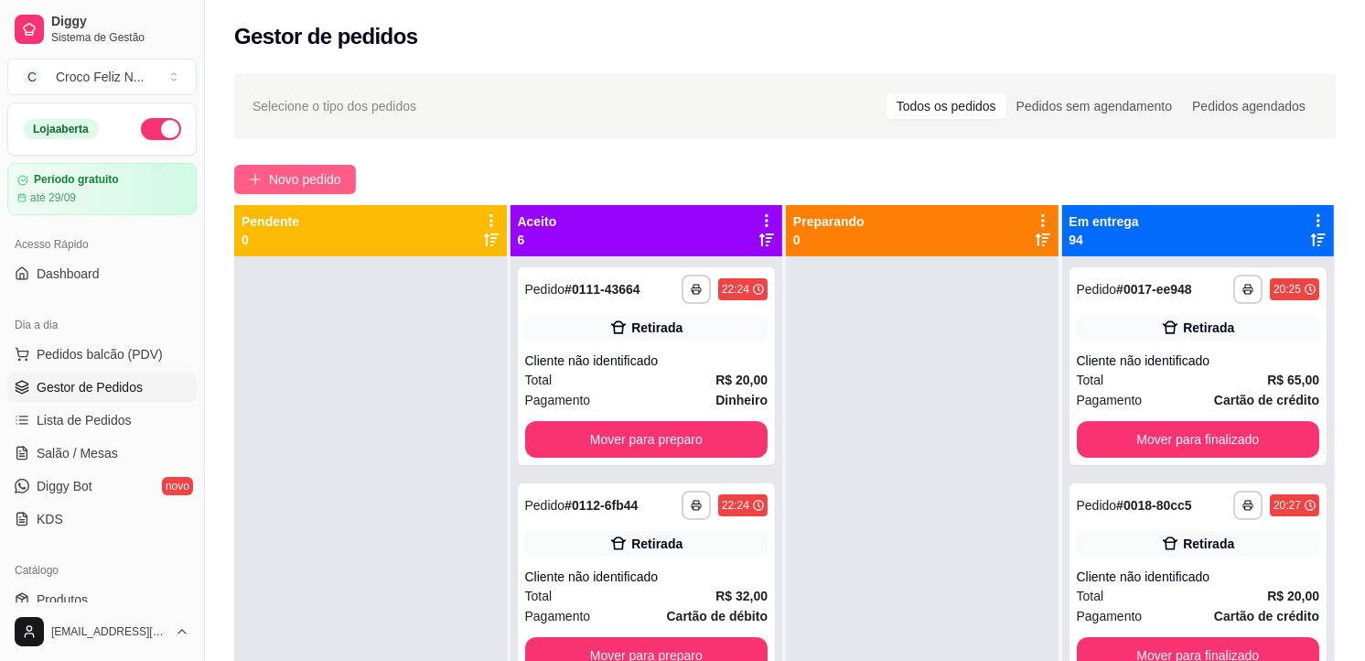
click at [306, 175] on span "Novo pedido" at bounding box center [305, 179] width 72 height 20
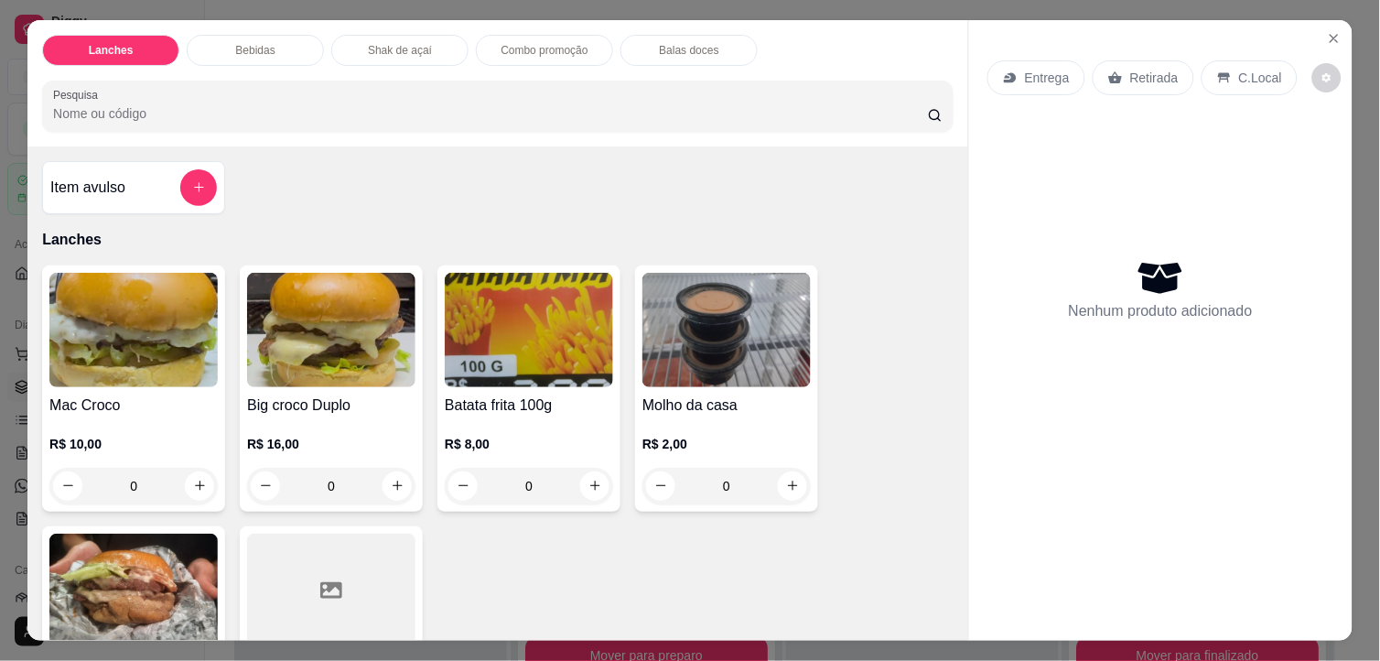
click at [326, 343] on img at bounding box center [331, 330] width 168 height 114
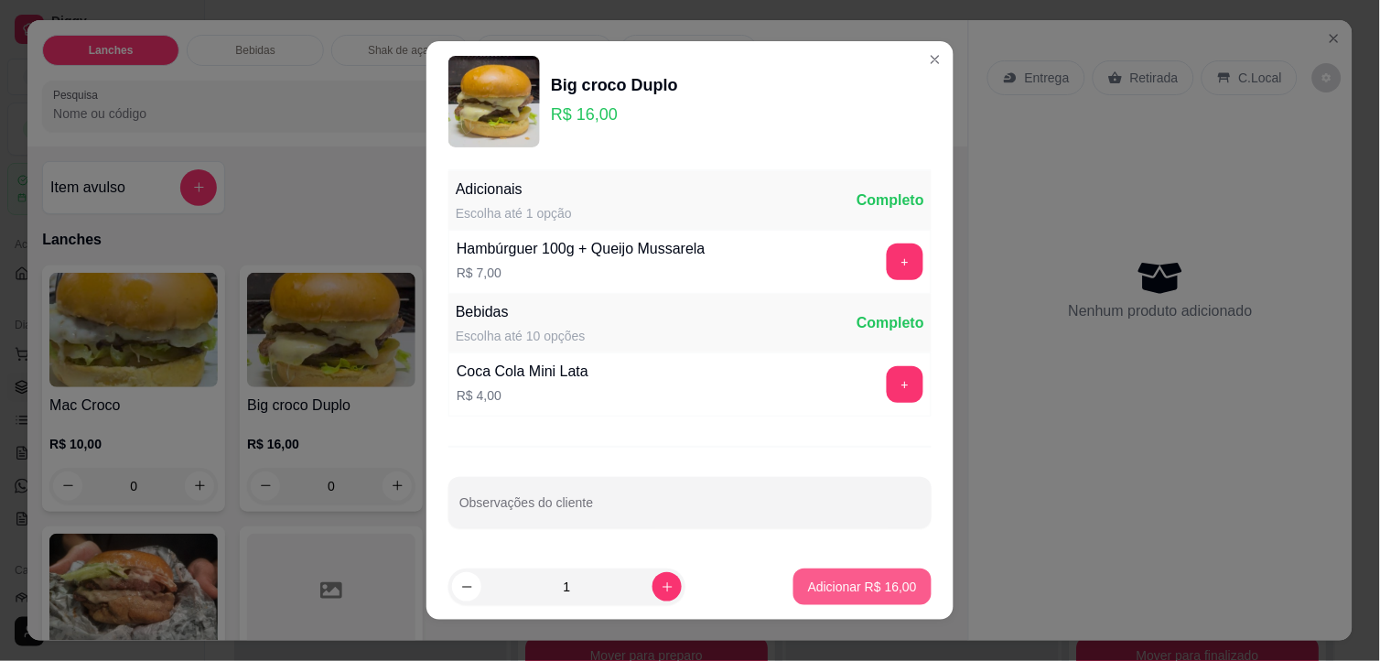
click at [863, 589] on p "Adicionar R$ 16,00" at bounding box center [862, 586] width 109 height 18
type input "1"
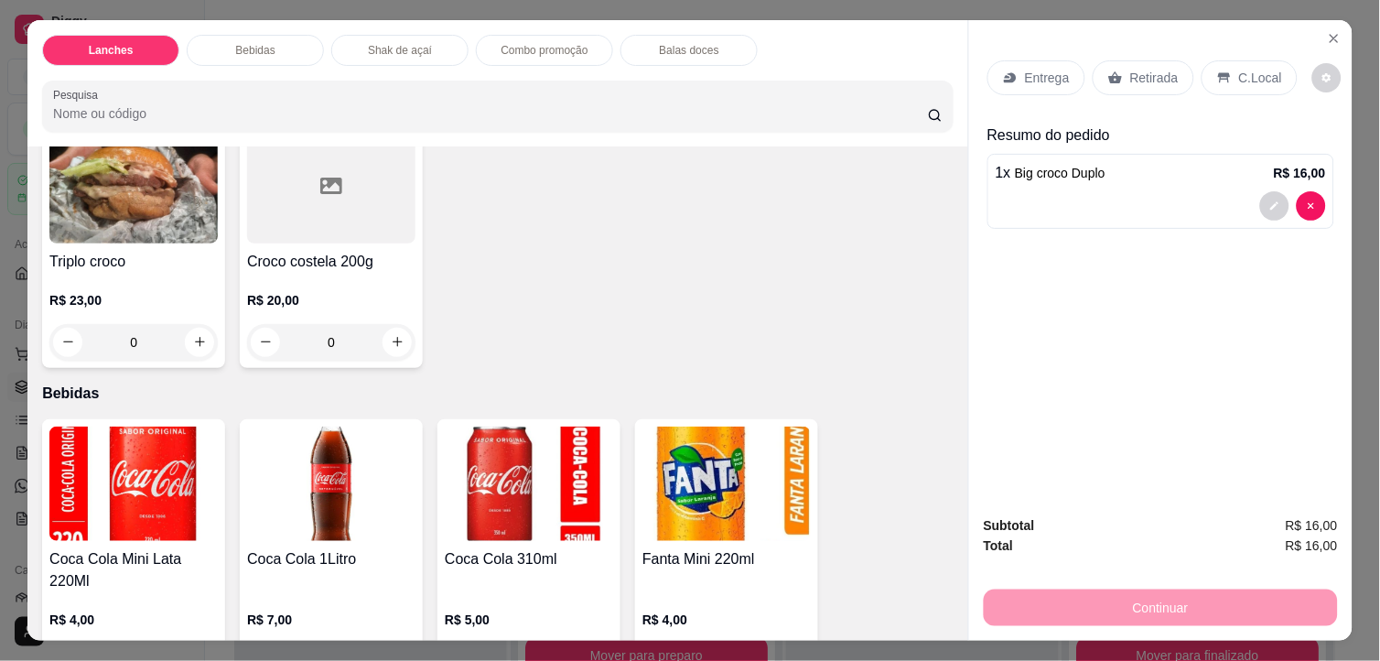
scroll to position [508, 0]
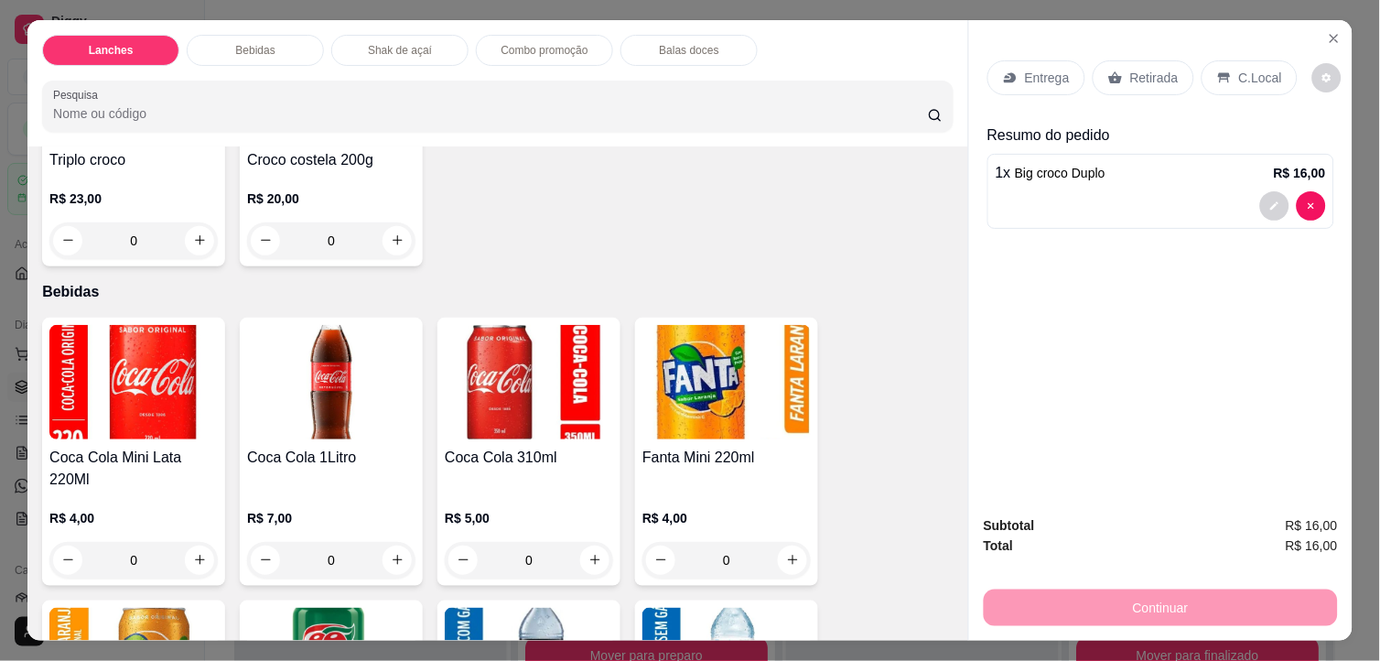
click at [531, 401] on img at bounding box center [529, 382] width 168 height 114
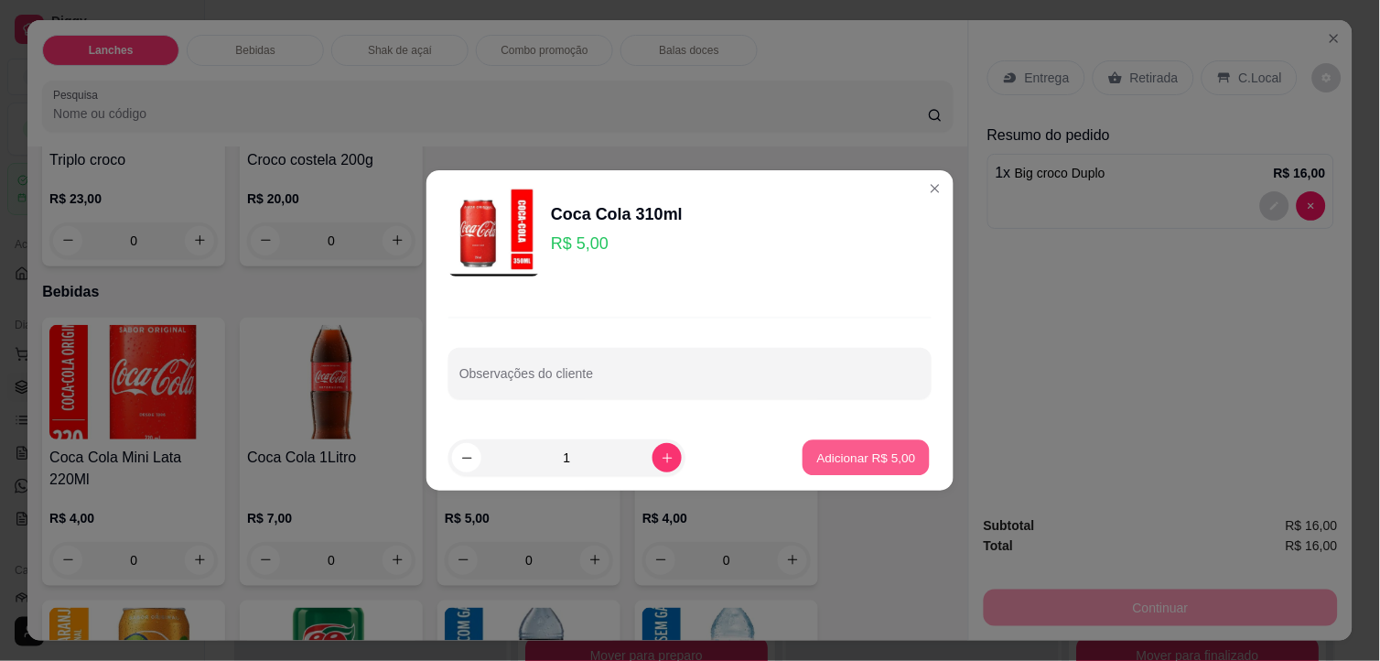
click at [845, 459] on p "Adicionar R$ 5,00" at bounding box center [865, 456] width 99 height 17
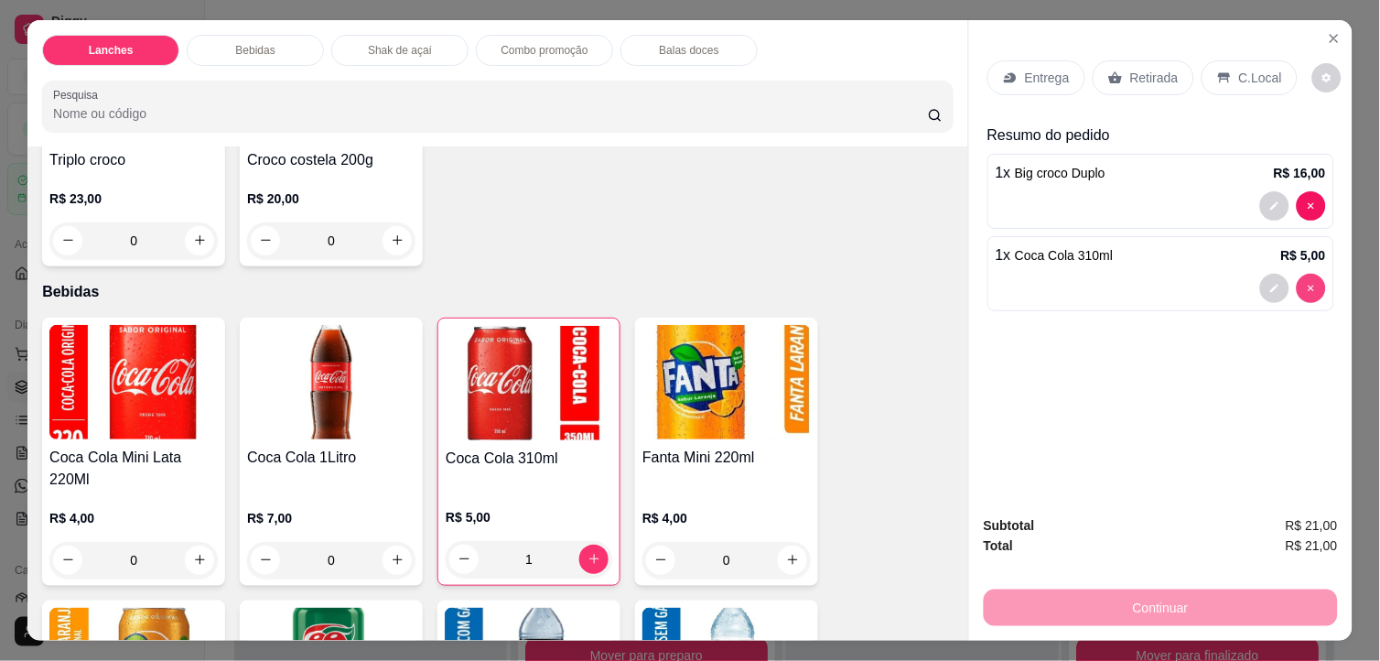
type input "0"
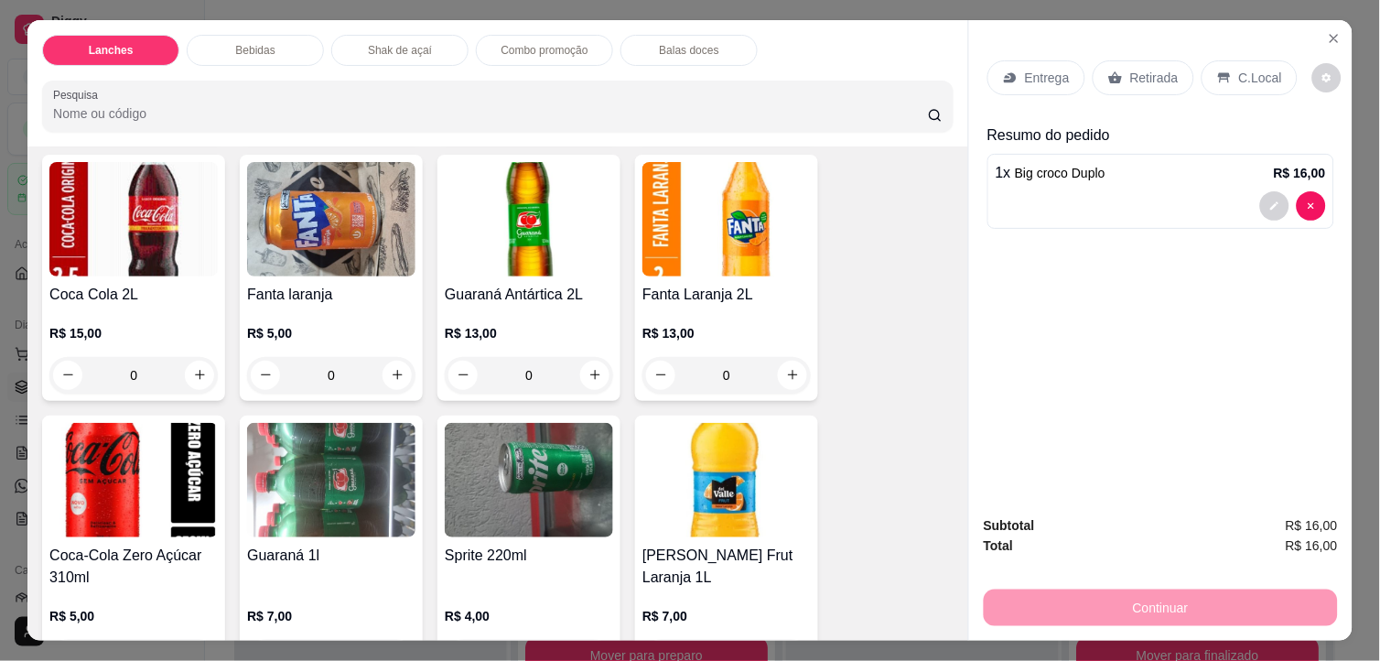
scroll to position [1321, 0]
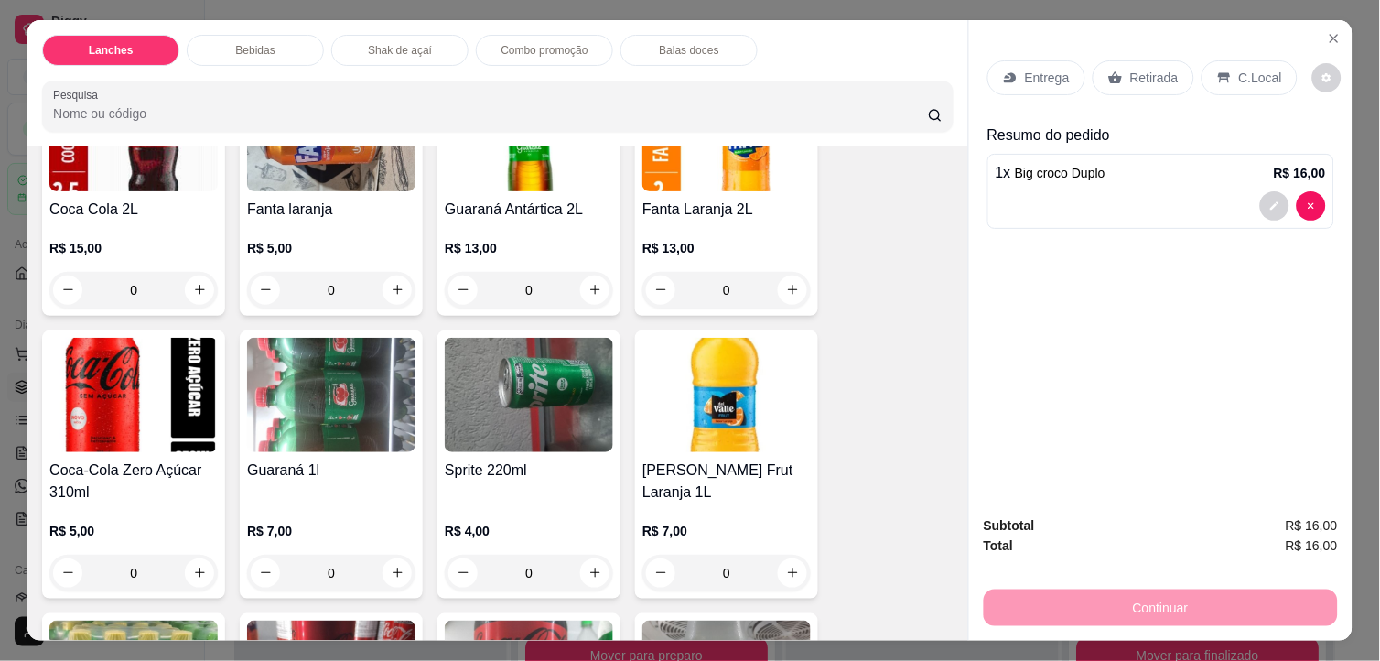
click at [119, 422] on img at bounding box center [133, 395] width 168 height 114
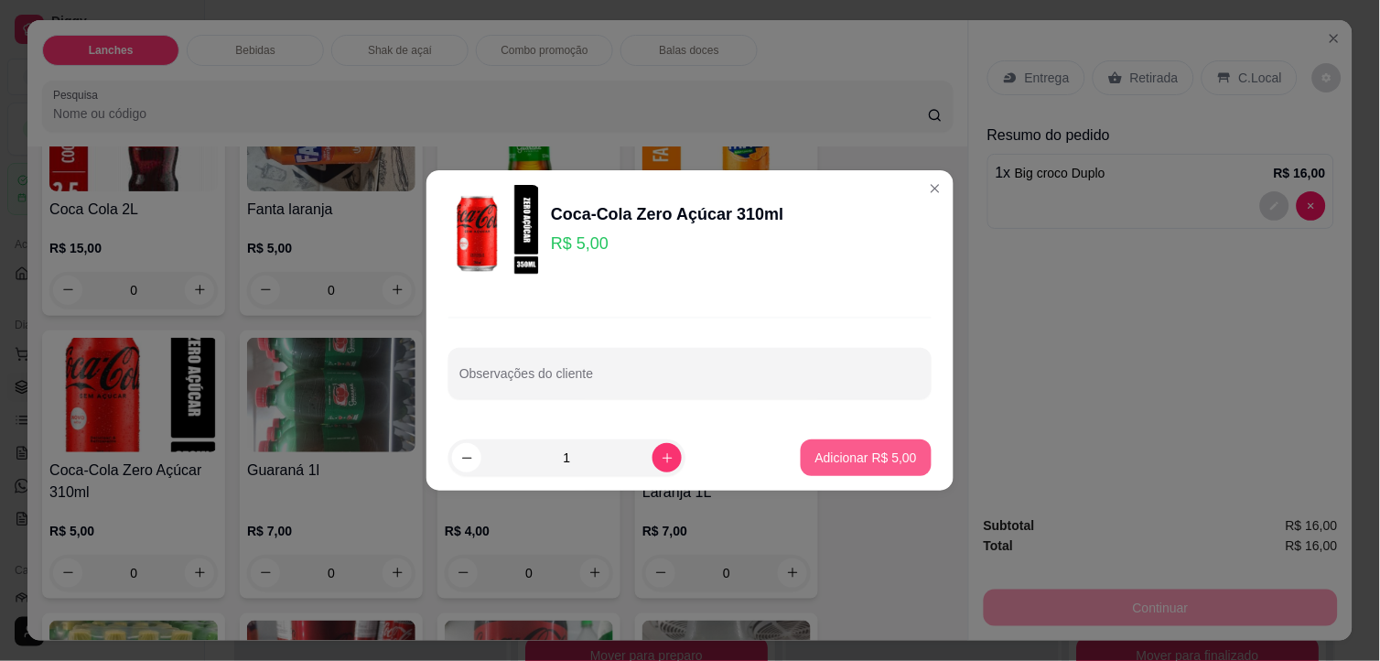
click at [861, 463] on p "Adicionar R$ 5,00" at bounding box center [866, 457] width 102 height 18
type input "1"
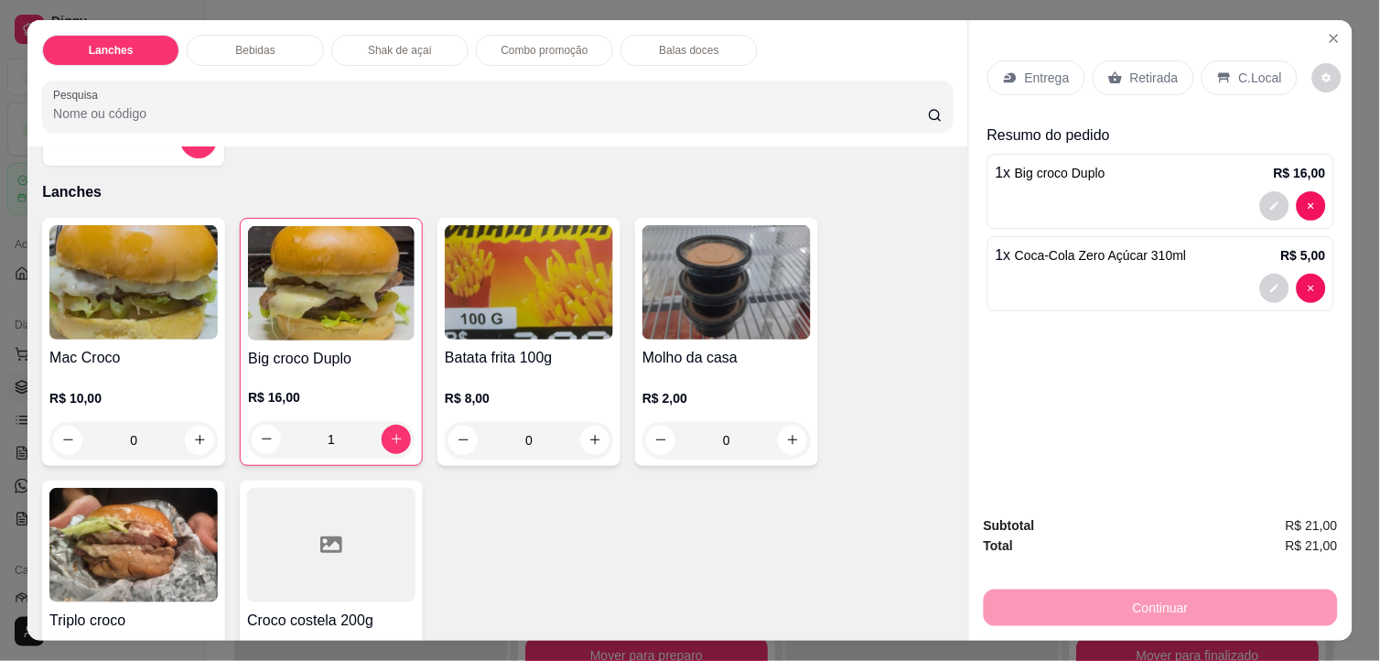
scroll to position [0, 0]
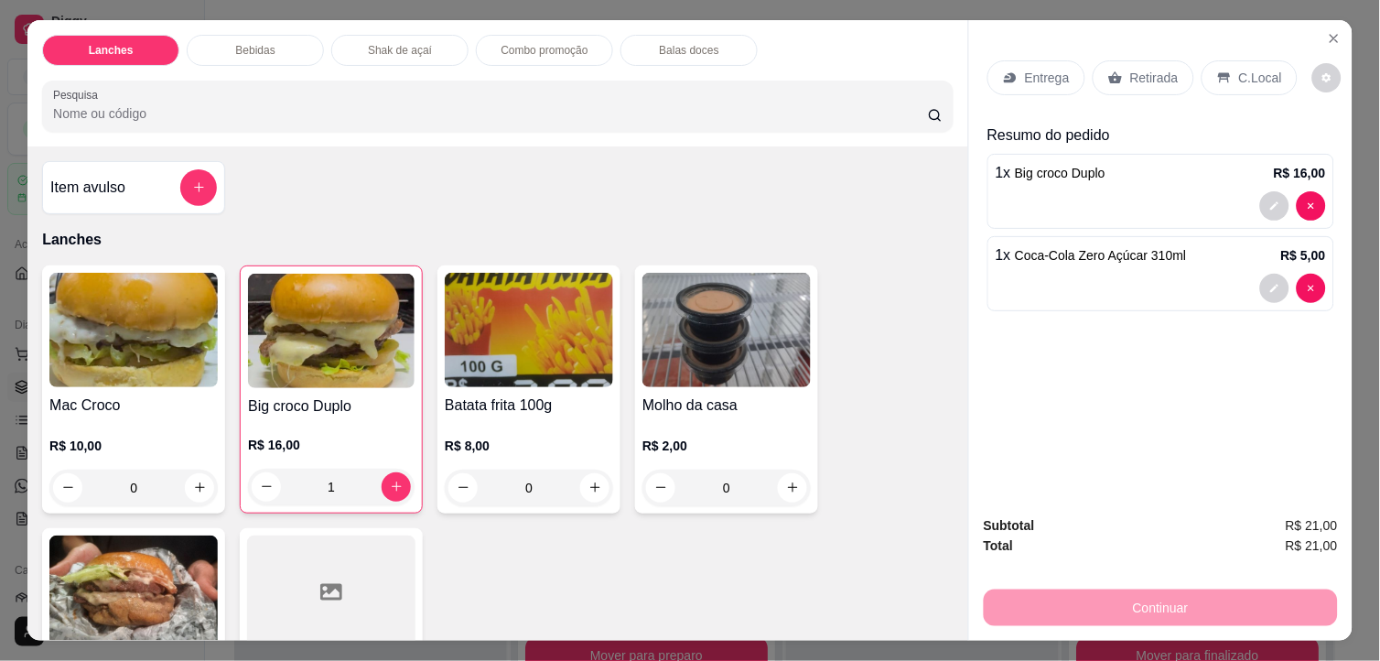
click at [1223, 68] on div "C.Local" at bounding box center [1249, 77] width 96 height 35
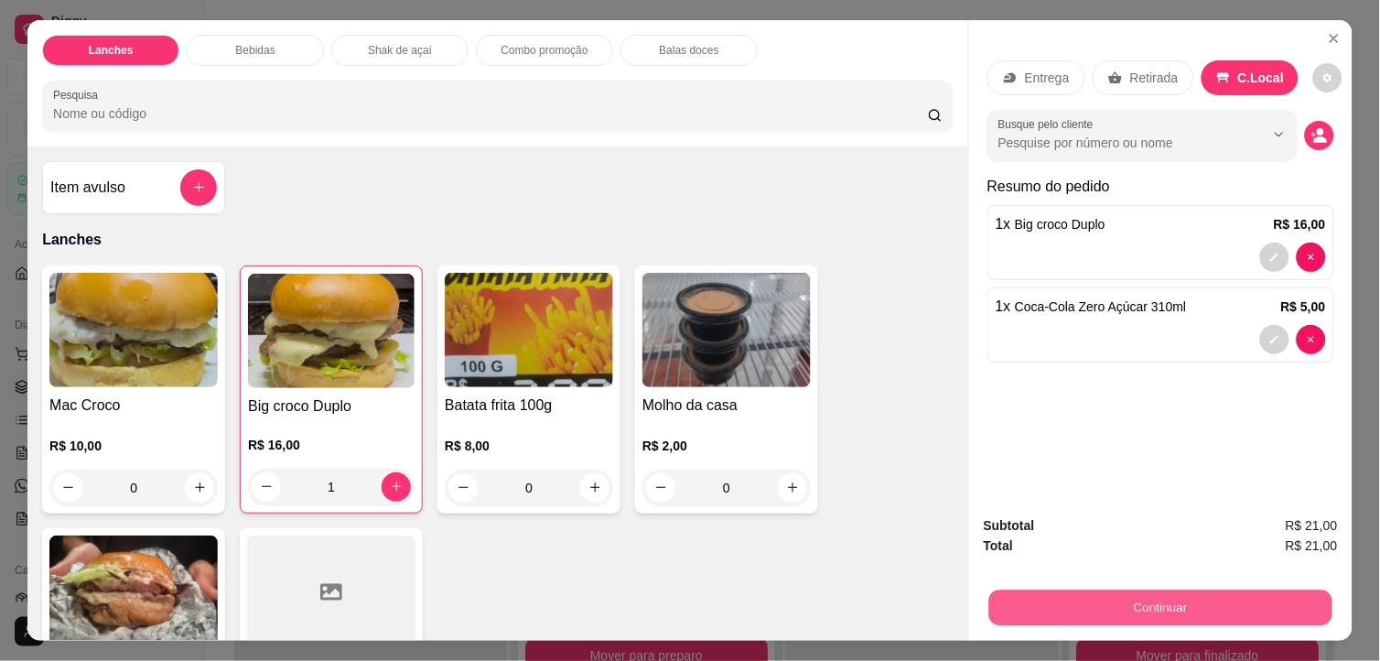
click at [1175, 599] on button "Continuar" at bounding box center [1160, 608] width 343 height 36
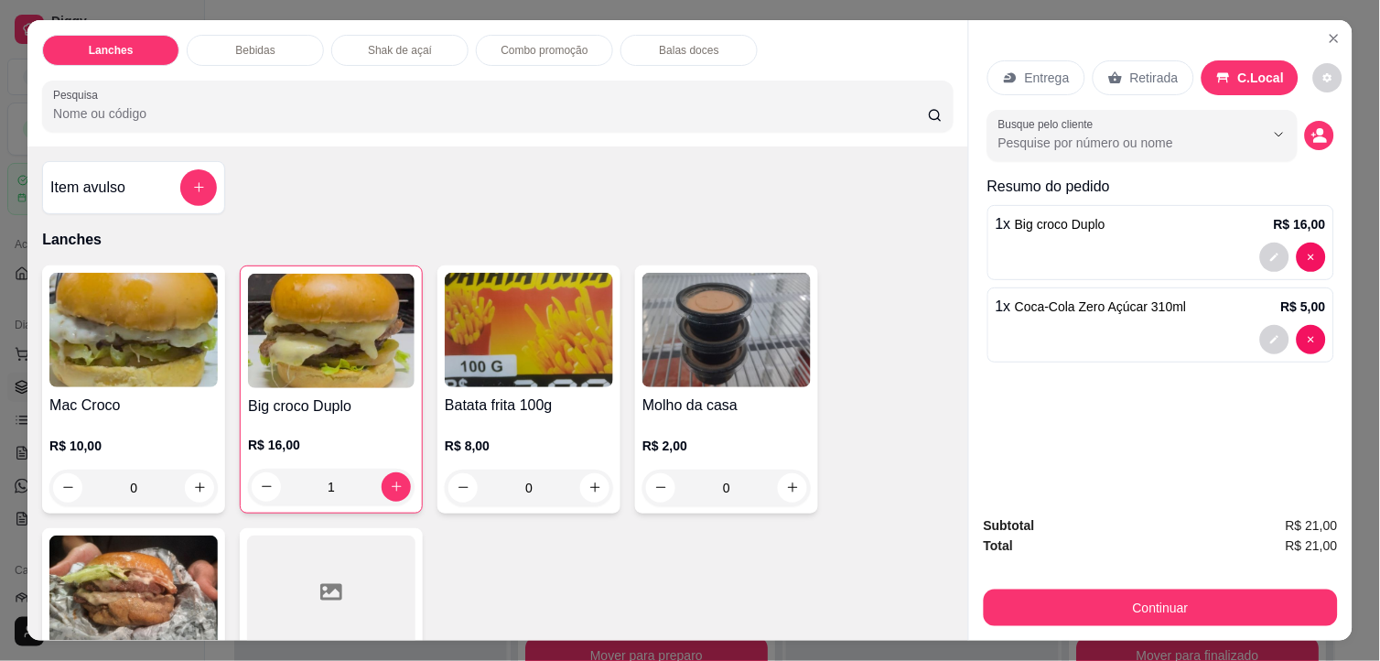
click at [558, 369] on div "Pix" at bounding box center [565, 376] width 20 height 22
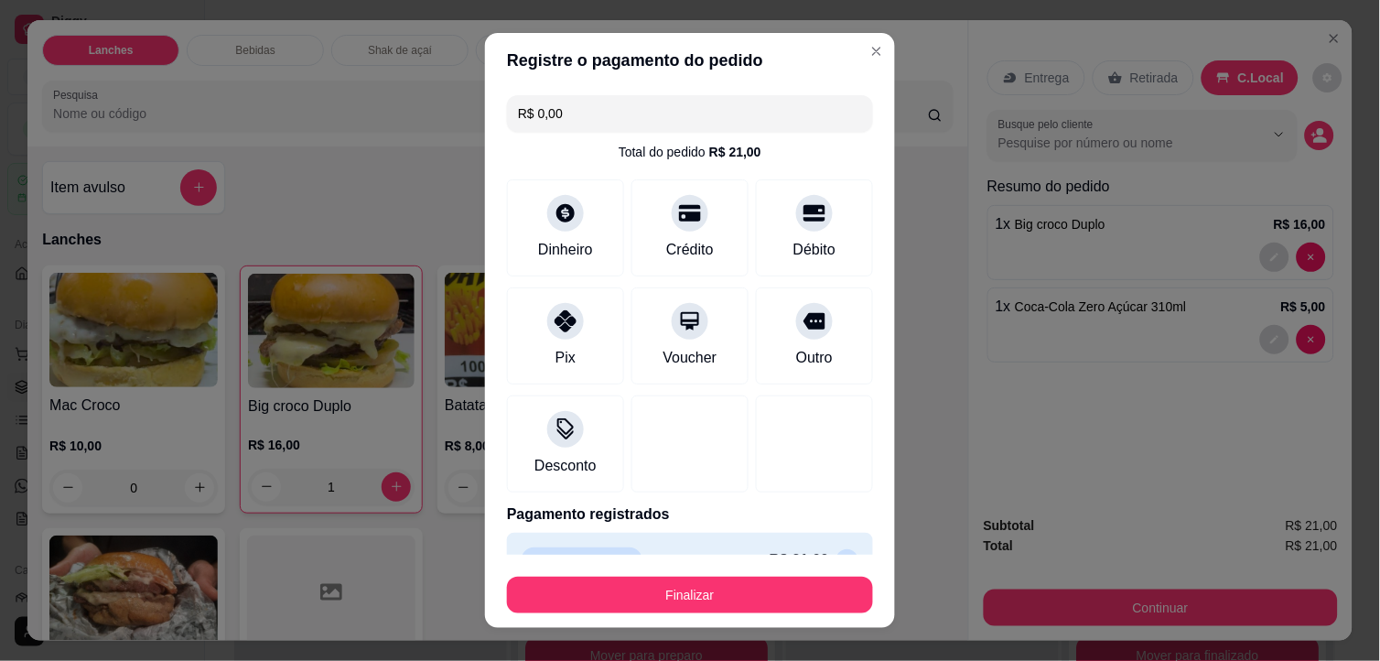
type input "R$ 0,00"
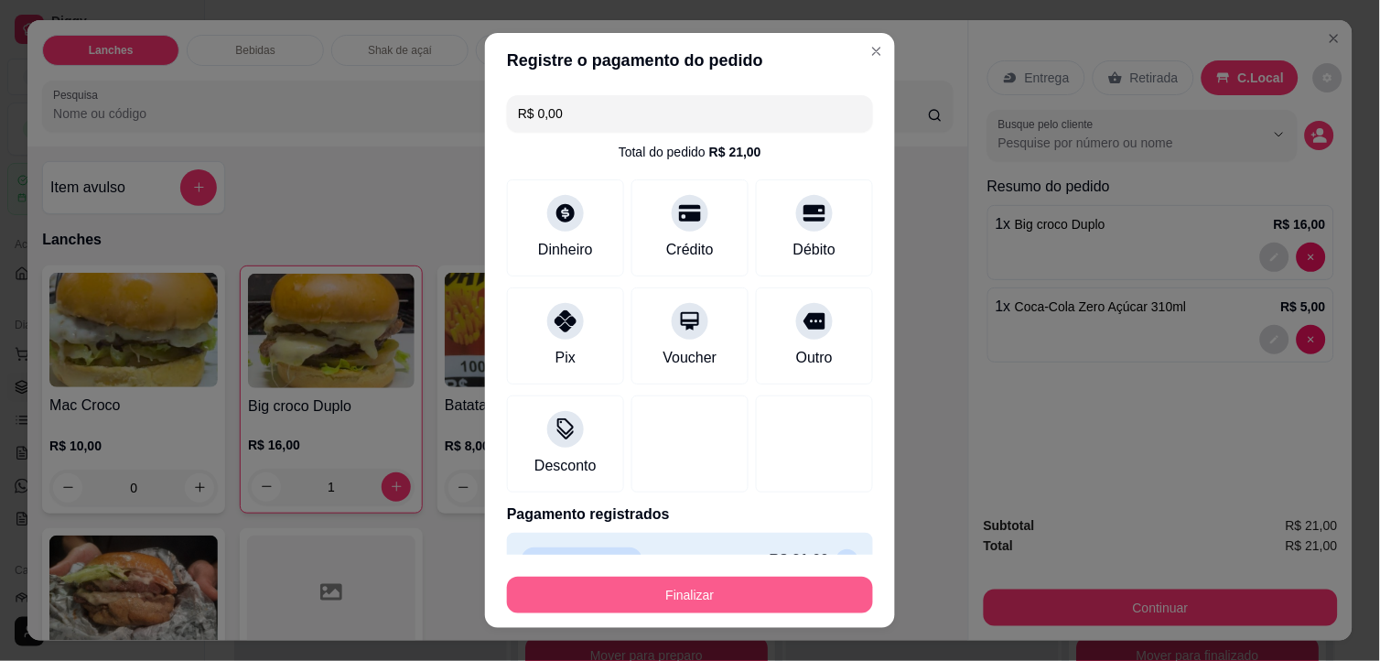
click at [635, 581] on button "Finalizar" at bounding box center [690, 594] width 366 height 37
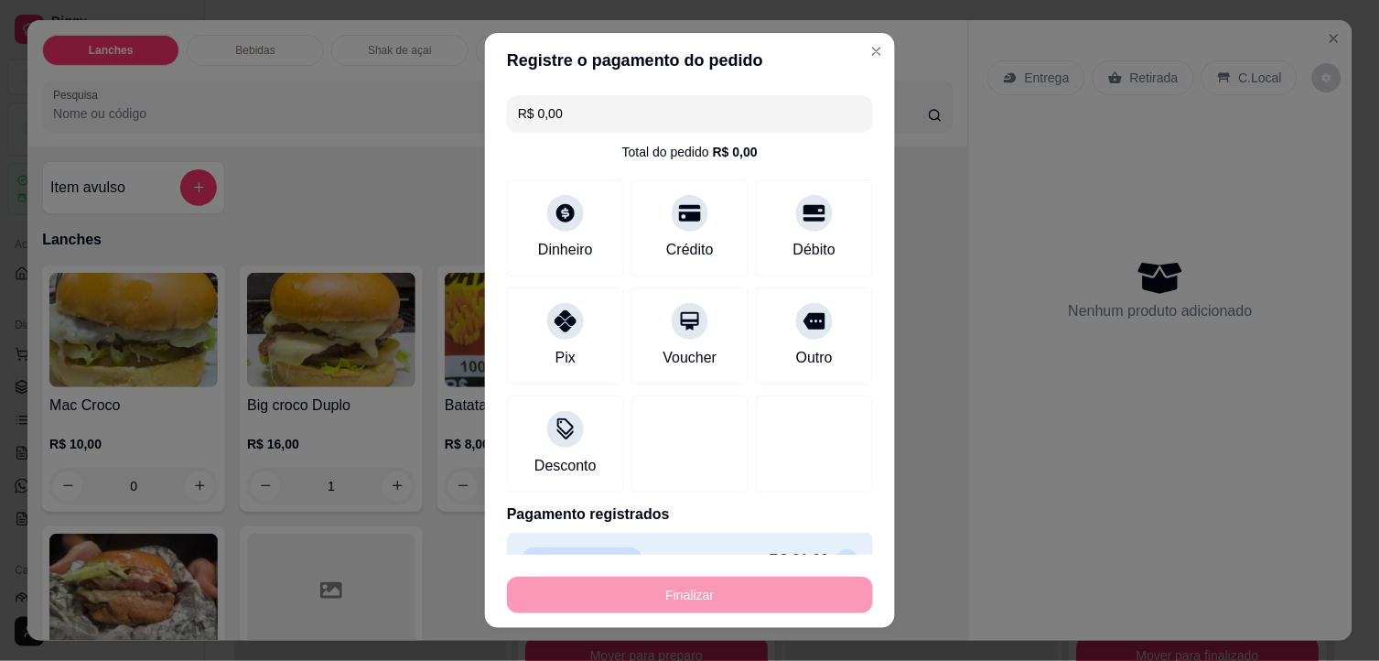
type input "0"
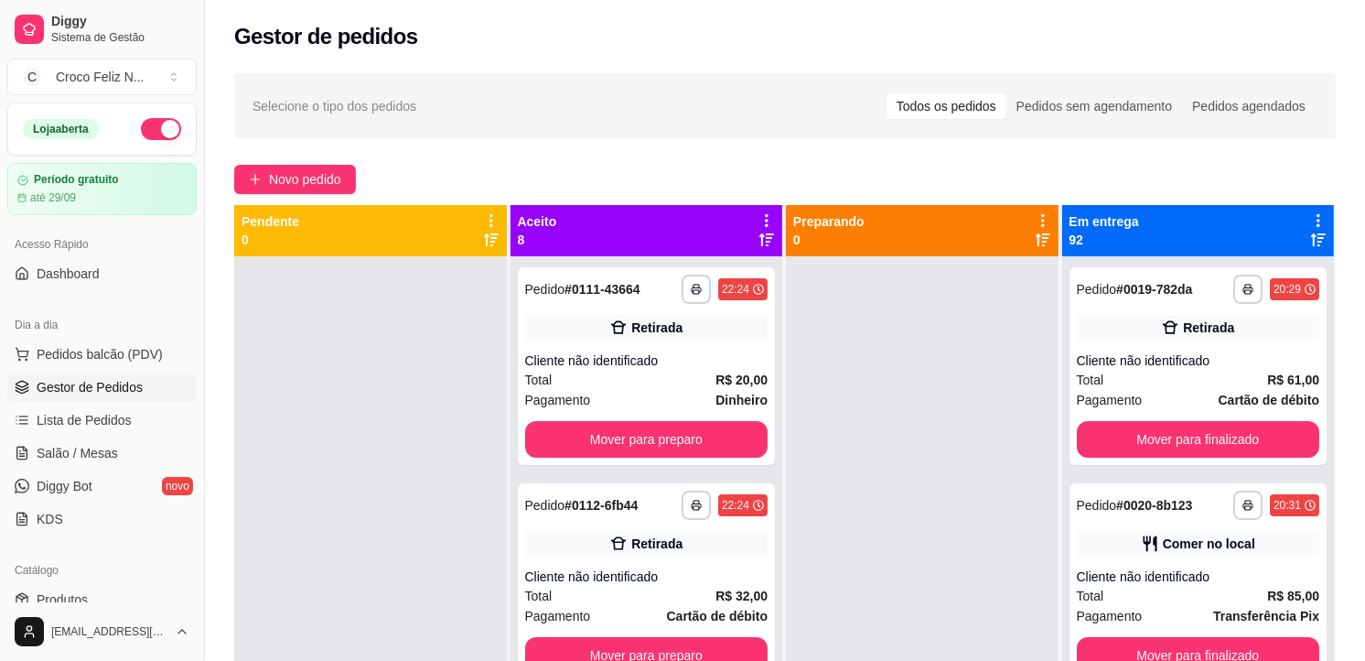
click at [766, 218] on icon at bounding box center [767, 220] width 16 height 16
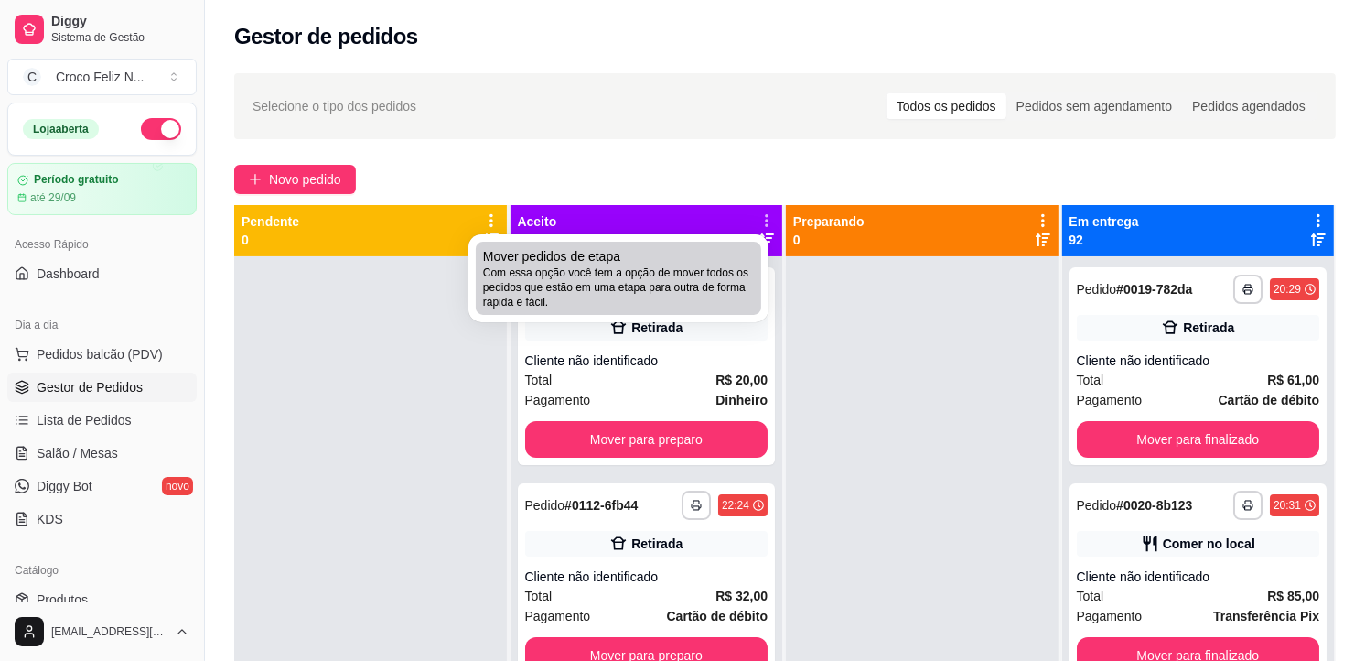
click at [693, 266] on span "Com essa opção você tem a opção de mover todos os pedidos que estão em uma etap…" at bounding box center [618, 287] width 271 height 44
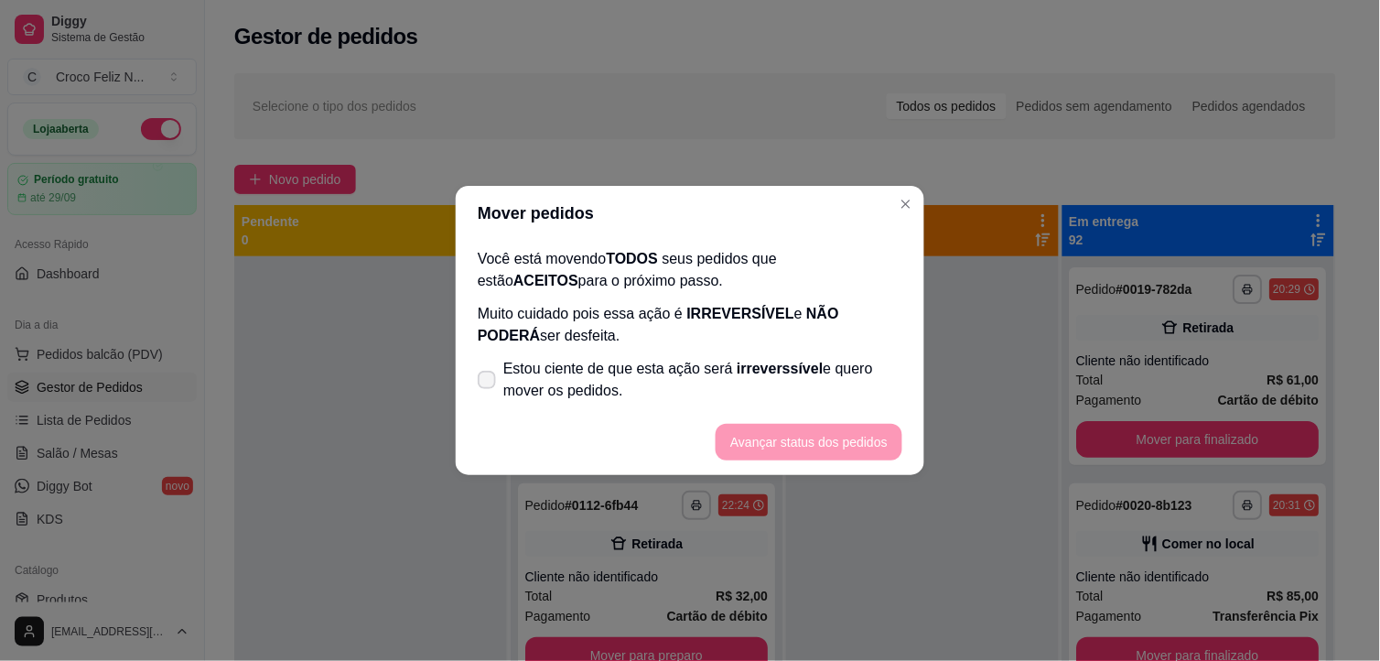
click at [570, 390] on span "Estou ciente de que esta ação será irreverssível e quero mover os pedidos." at bounding box center [702, 380] width 399 height 44
click at [489, 390] on input "Estou ciente de que esta ação será irreverssível e quero mover os pedidos." at bounding box center [483, 389] width 12 height 12
click at [787, 450] on button "Avançar status dos pedidos" at bounding box center [809, 442] width 187 height 37
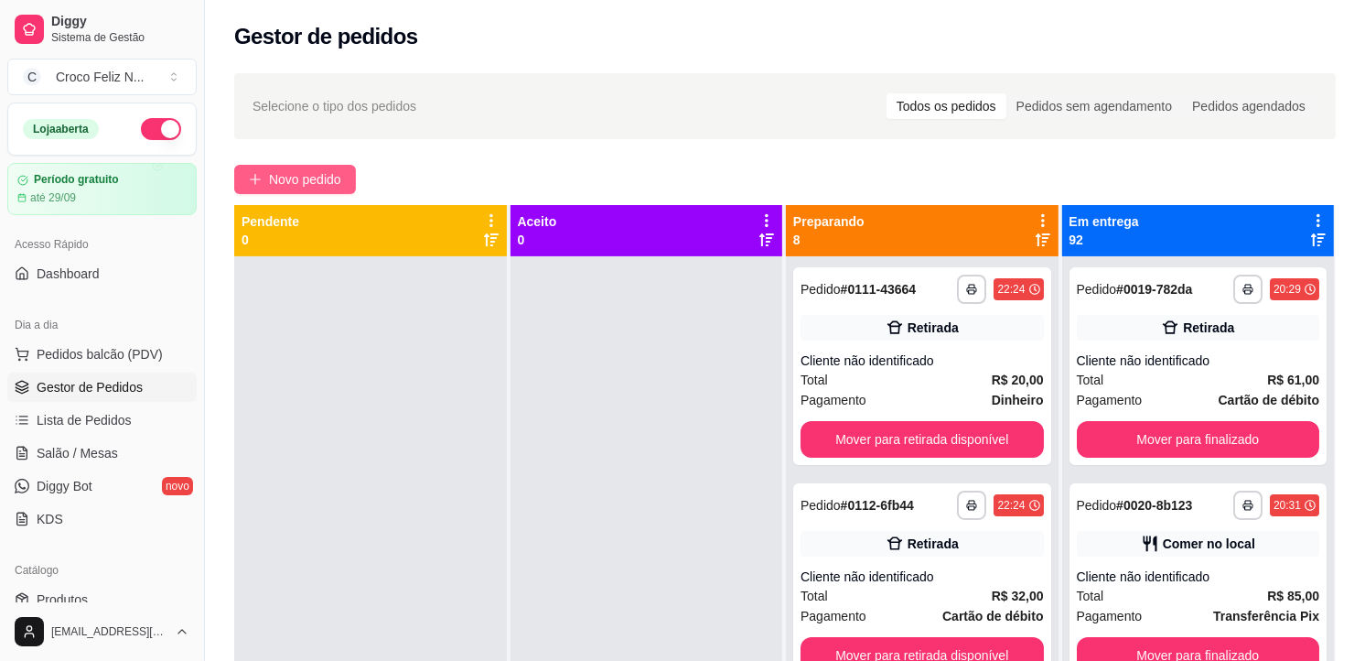
click at [341, 180] on span "Novo pedido" at bounding box center [305, 179] width 72 height 20
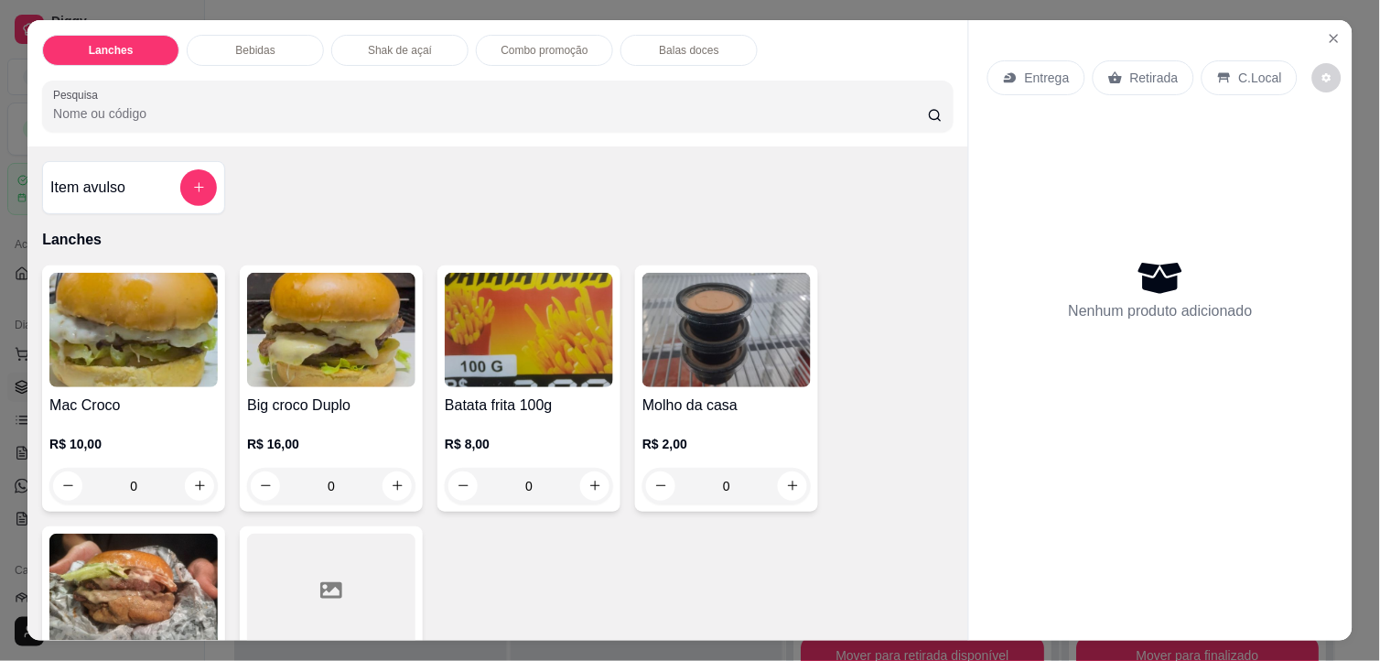
click at [162, 329] on img at bounding box center [133, 330] width 168 height 114
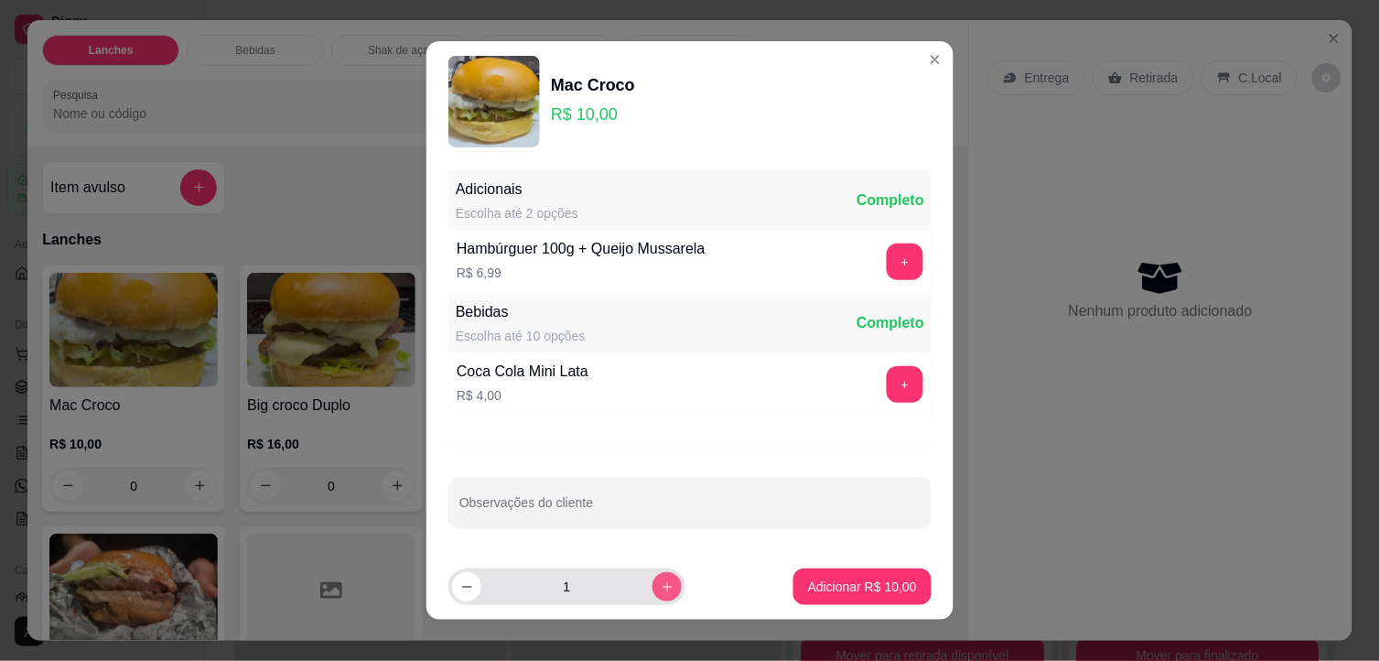
click at [661, 580] on icon "increase-product-quantity" at bounding box center [668, 587] width 14 height 14
click at [834, 595] on p "Adicionar R$ 40,00" at bounding box center [862, 586] width 109 height 18
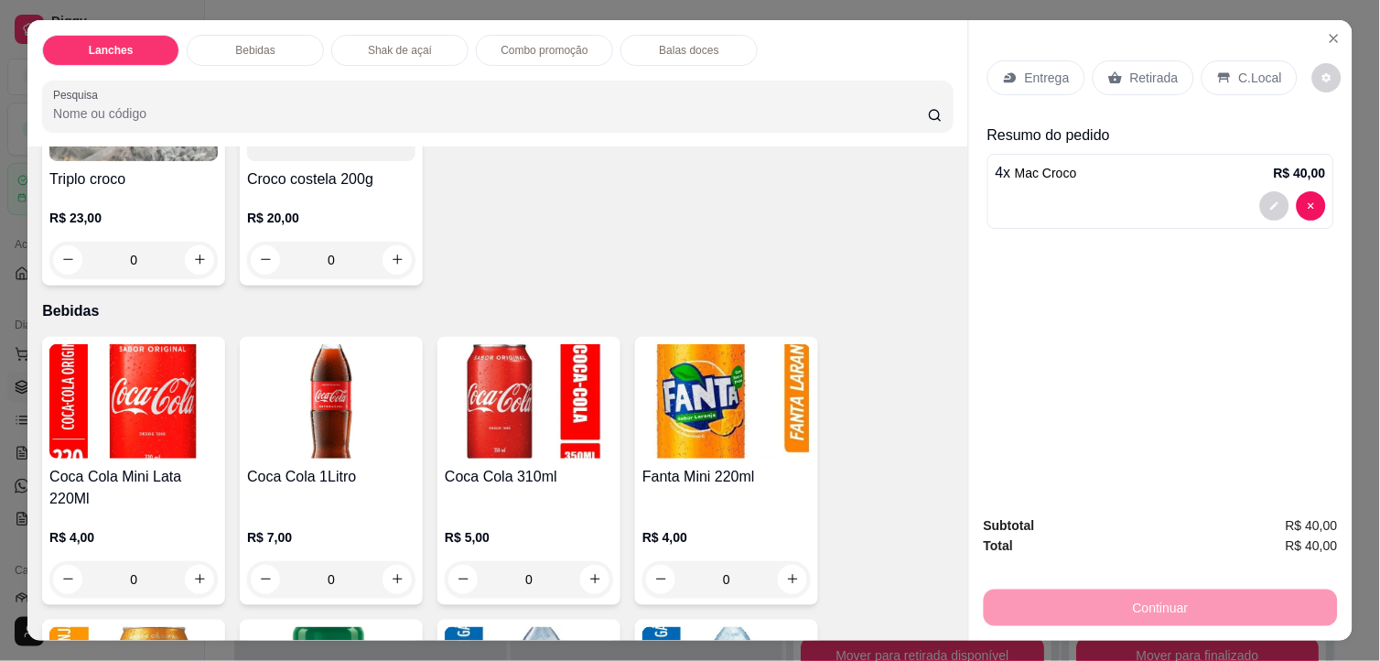
scroll to position [508, 0]
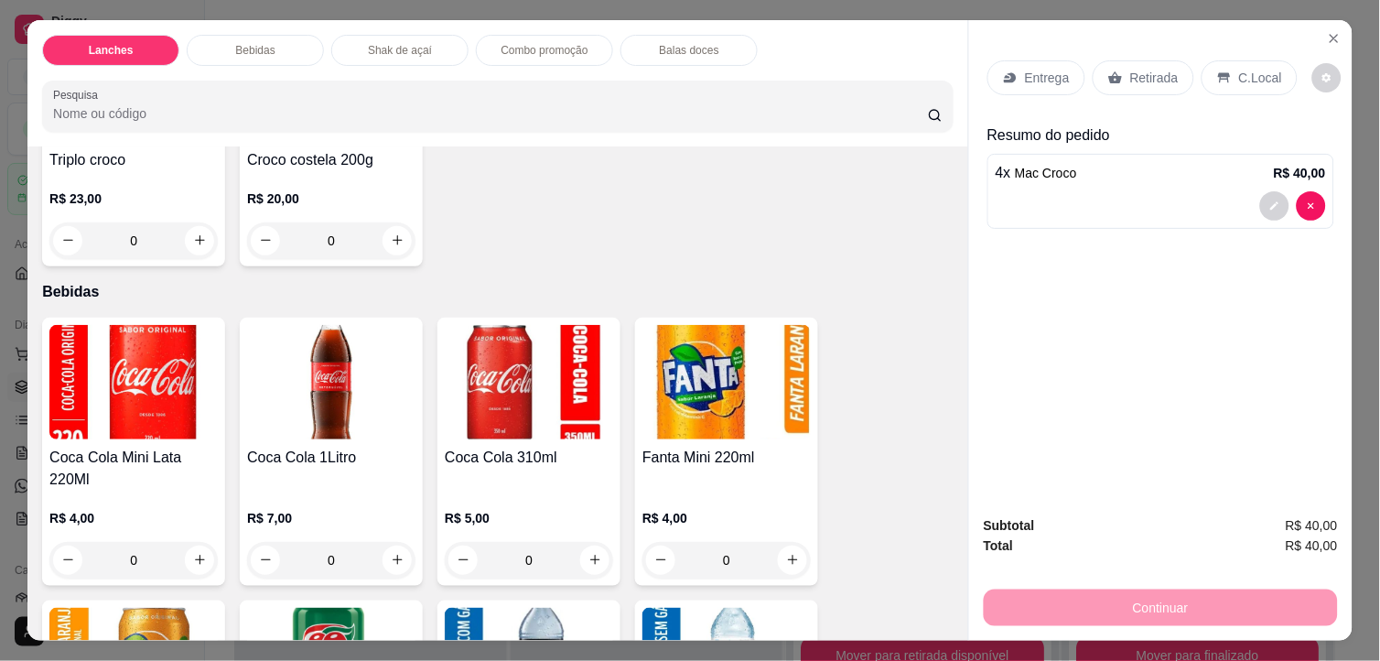
click at [353, 388] on img at bounding box center [331, 382] width 168 height 114
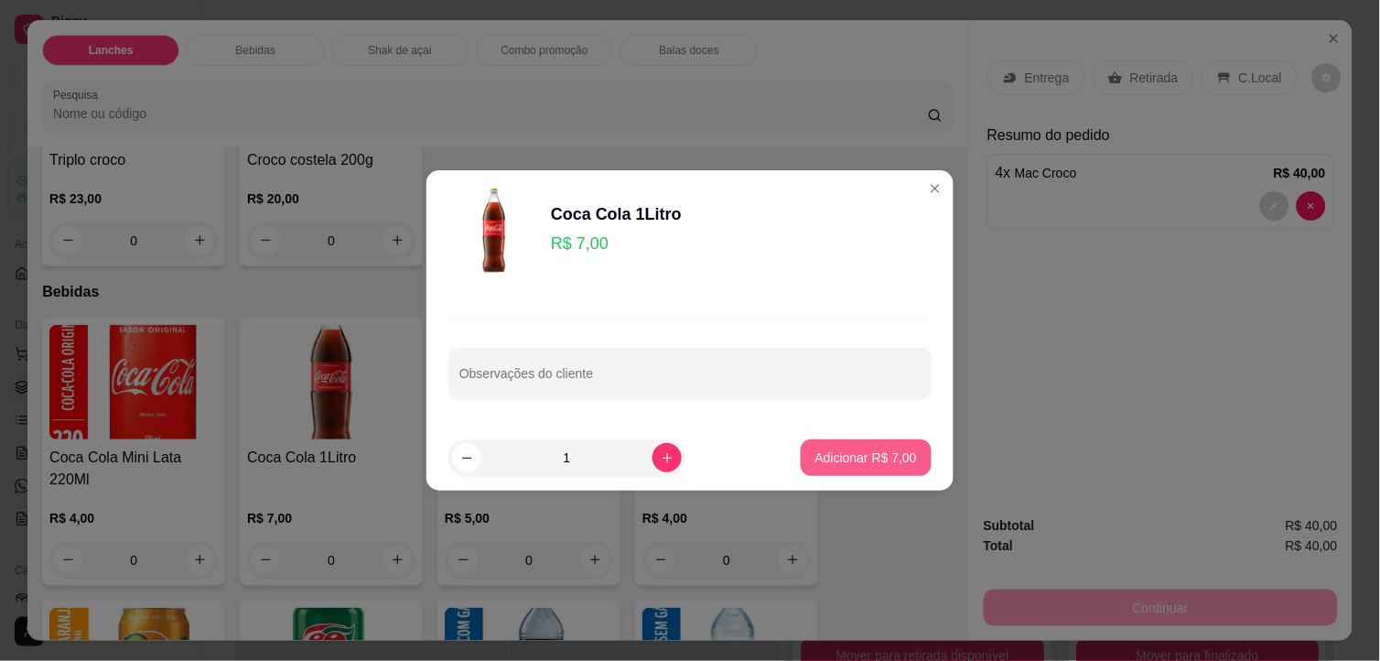
click at [802, 451] on button "Adicionar R$ 7,00" at bounding box center [866, 457] width 131 height 37
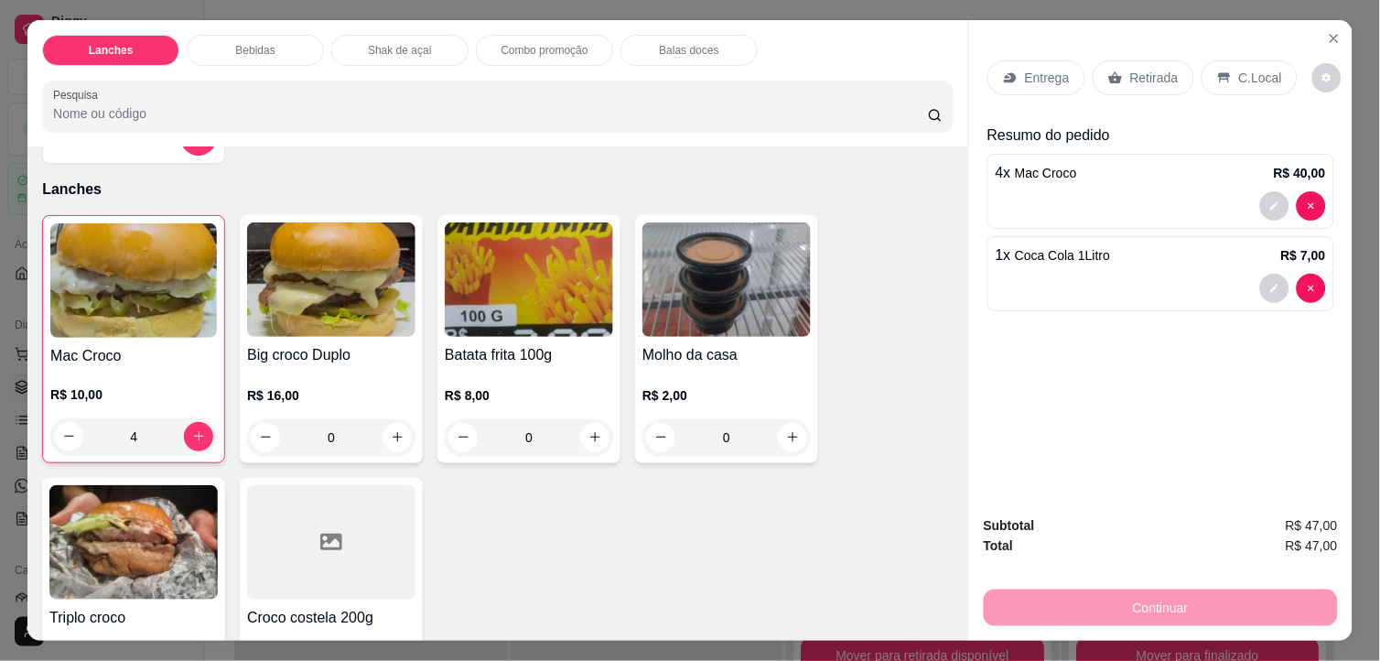
scroll to position [0, 0]
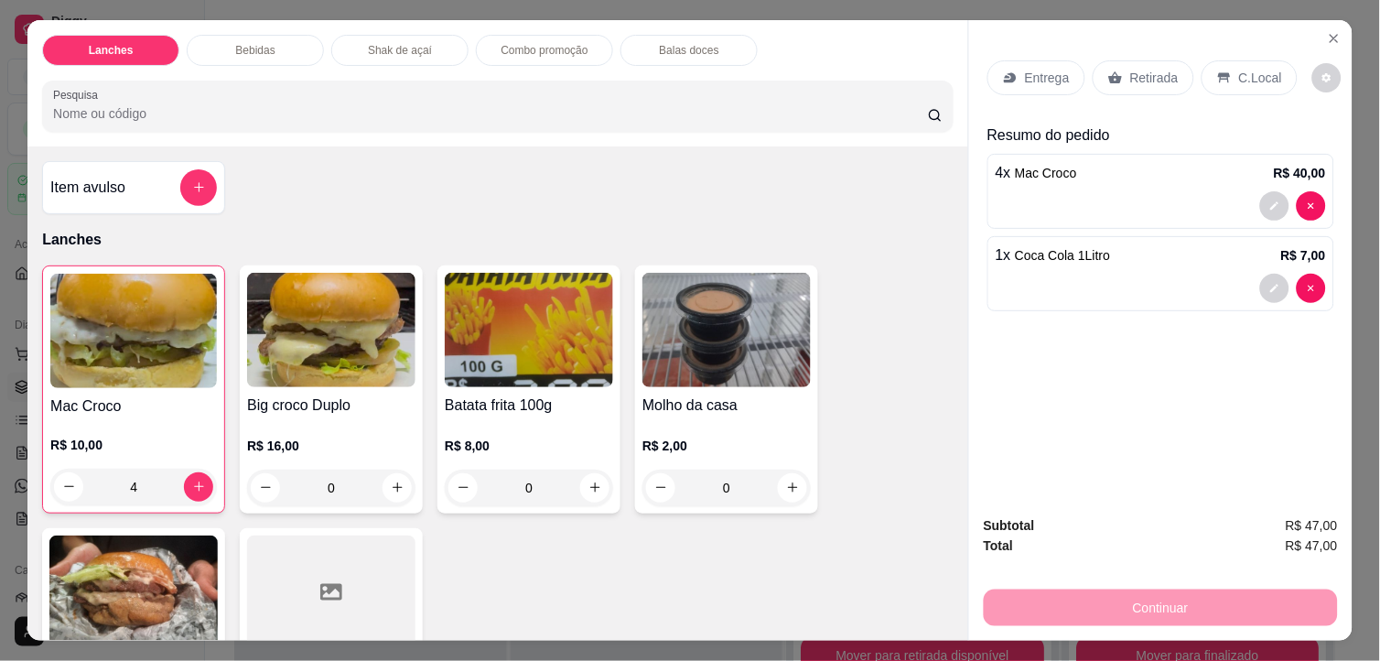
click at [553, 340] on img at bounding box center [529, 330] width 168 height 114
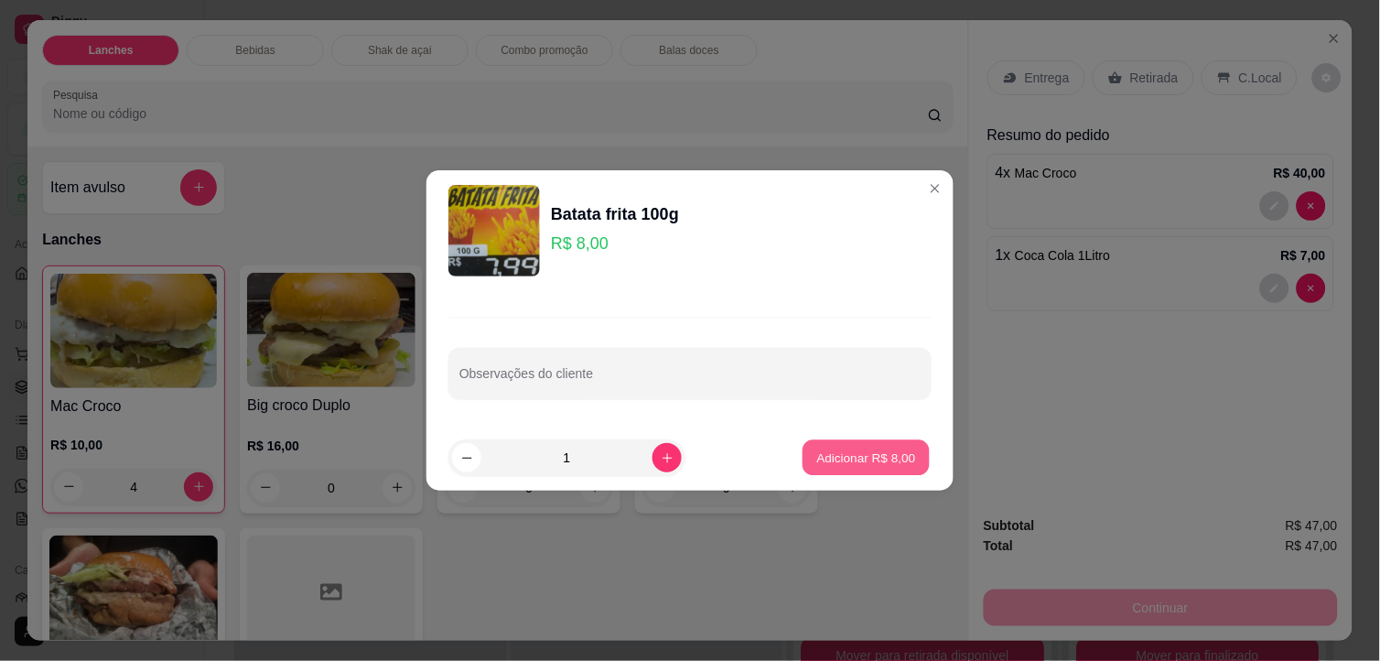
click at [857, 447] on button "Adicionar R$ 8,00" at bounding box center [865, 458] width 127 height 36
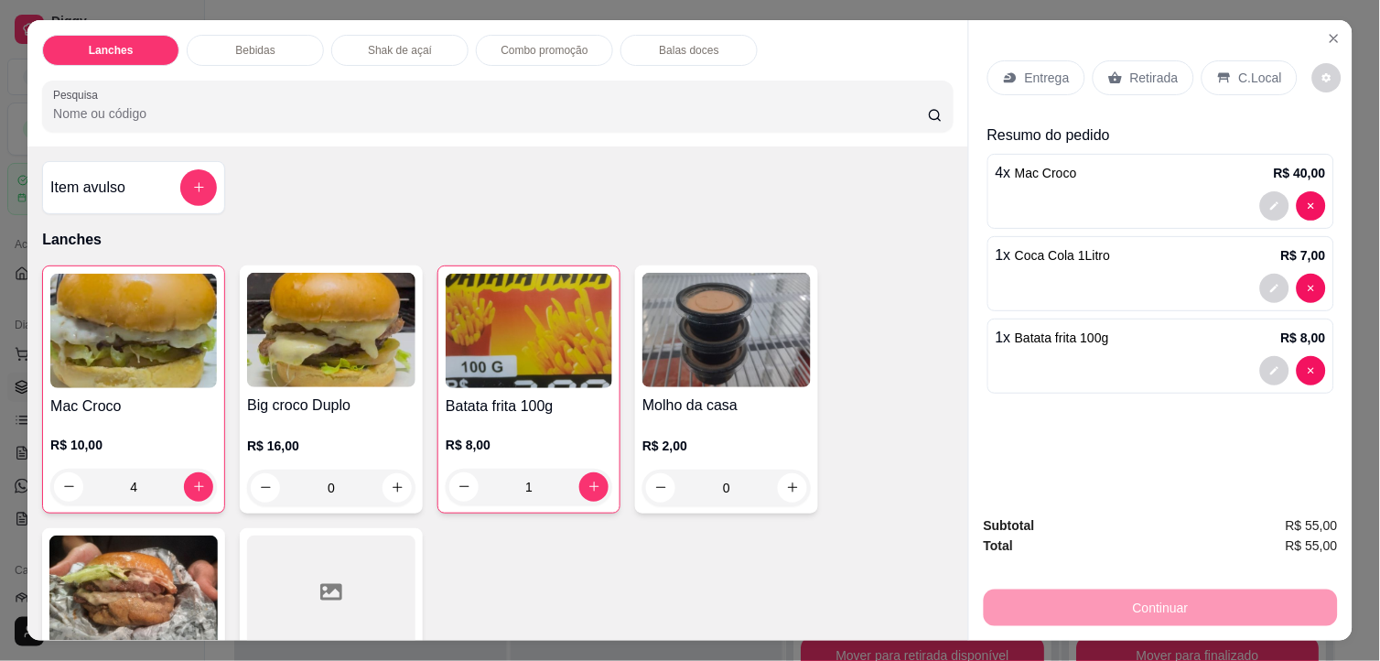
click at [1257, 69] on p "C.Local" at bounding box center [1260, 78] width 43 height 18
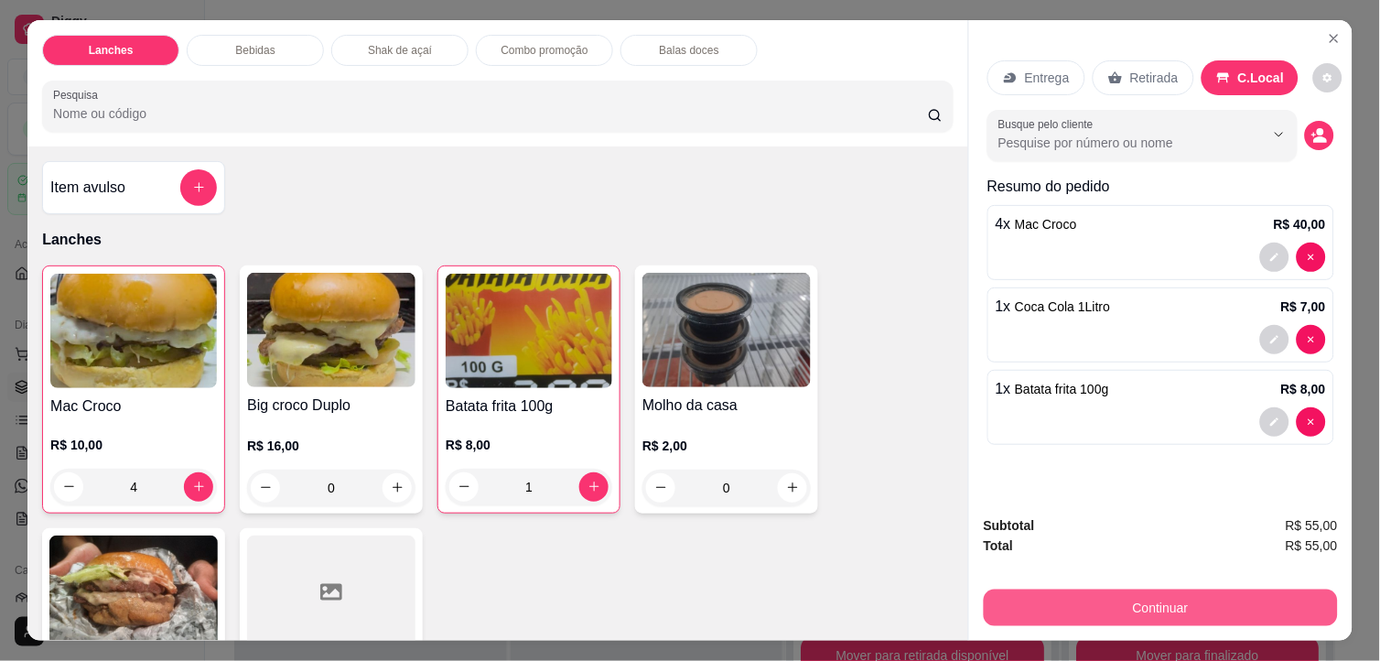
click at [1190, 589] on button "Continuar" at bounding box center [1161, 607] width 354 height 37
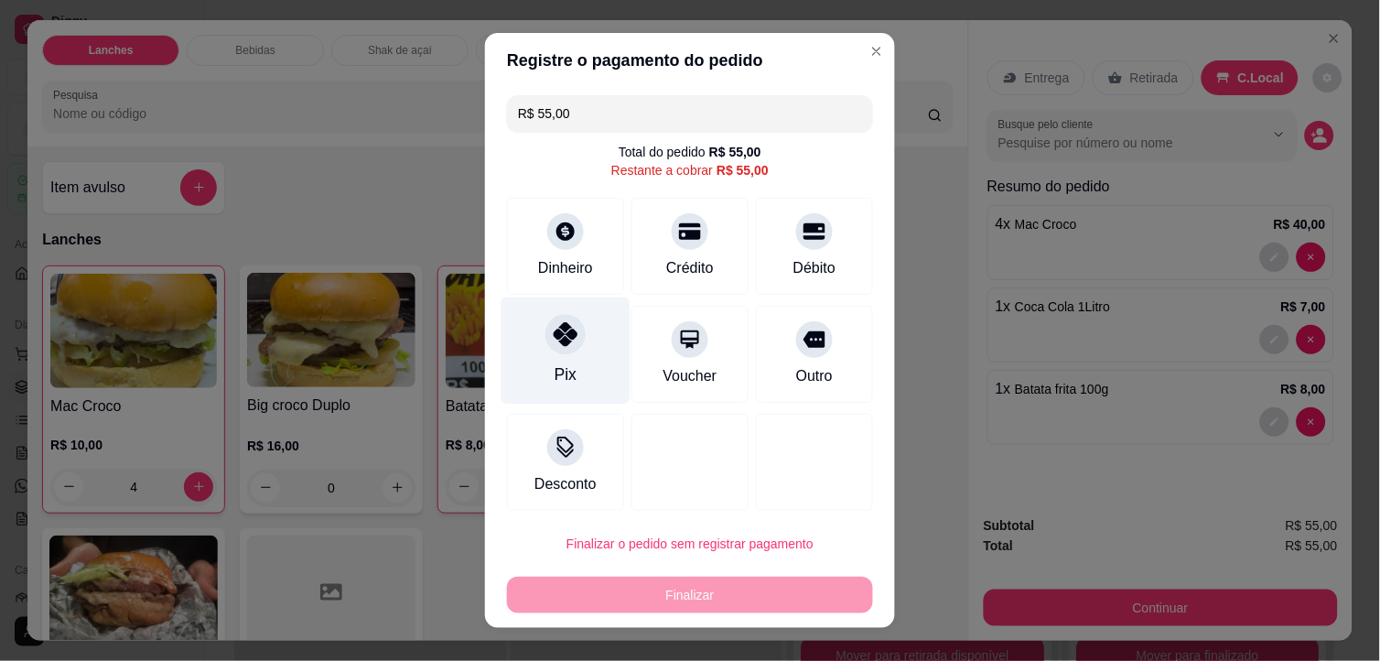
click at [577, 360] on div "Pix" at bounding box center [565, 350] width 129 height 107
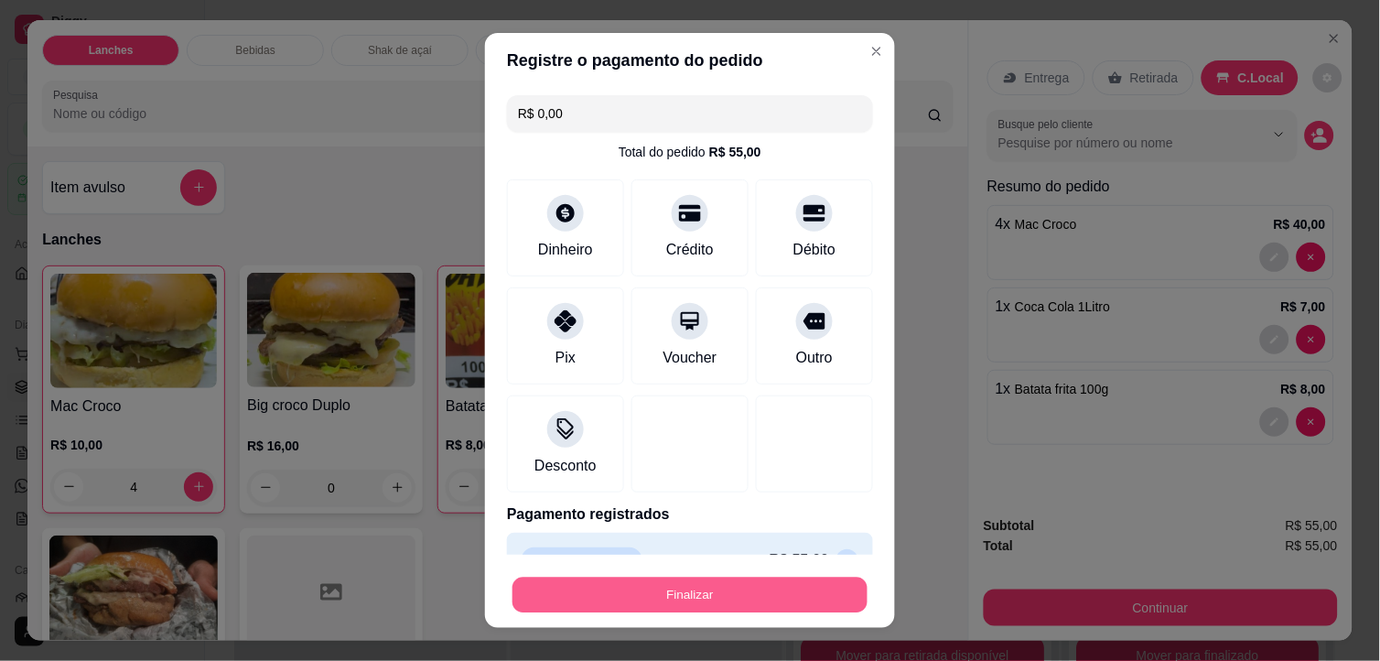
click at [705, 597] on button "Finalizar" at bounding box center [689, 595] width 355 height 36
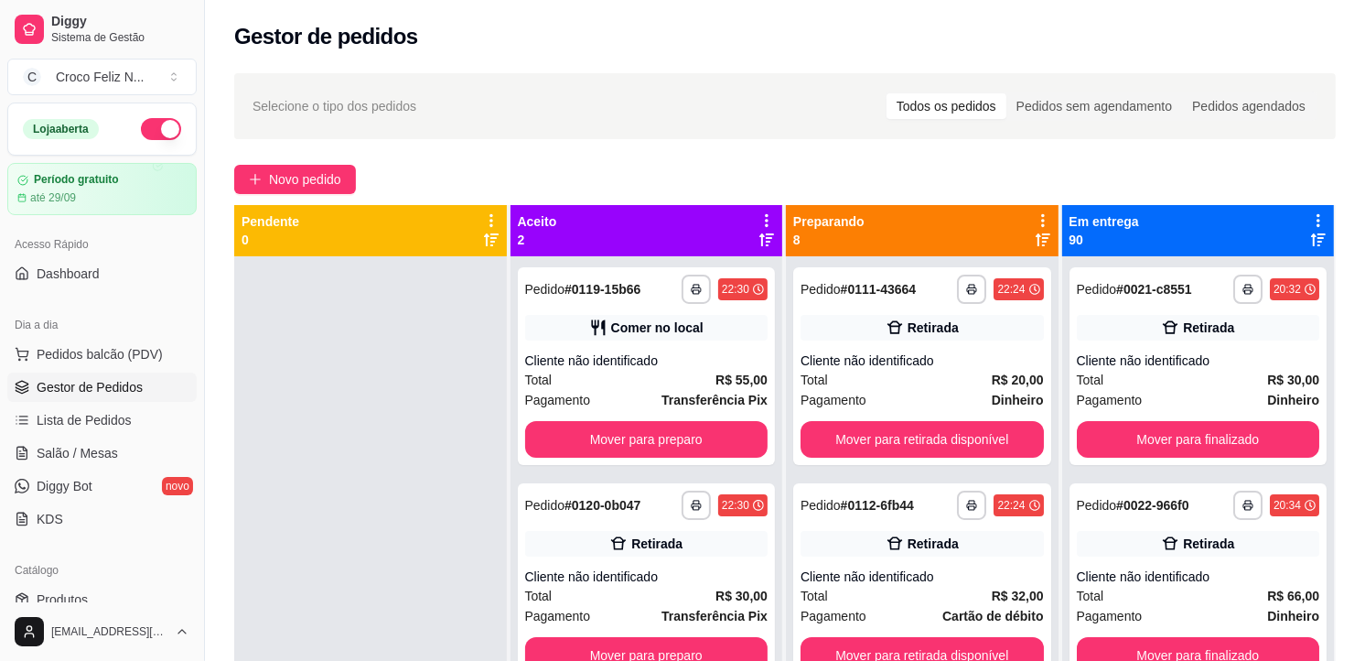
click at [759, 221] on icon at bounding box center [767, 220] width 16 height 16
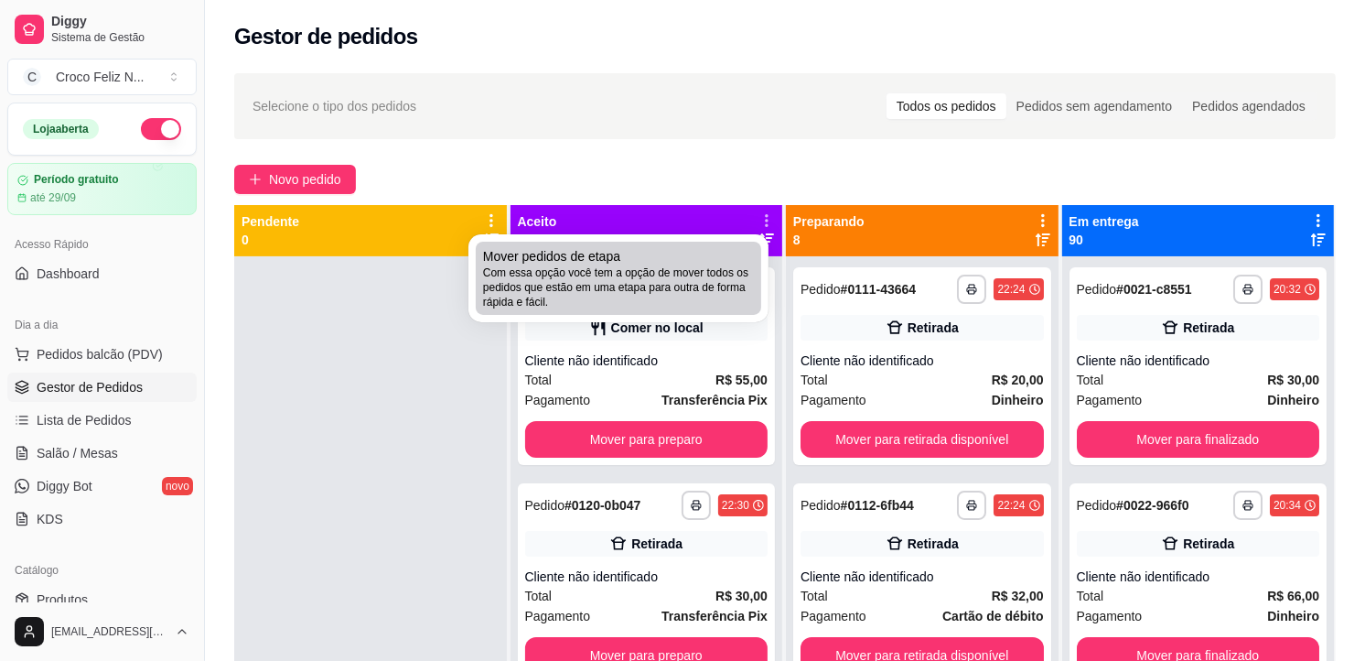
click at [703, 276] on span "Com essa opção você tem a opção de mover todos os pedidos que estão em uma etap…" at bounding box center [618, 287] width 271 height 44
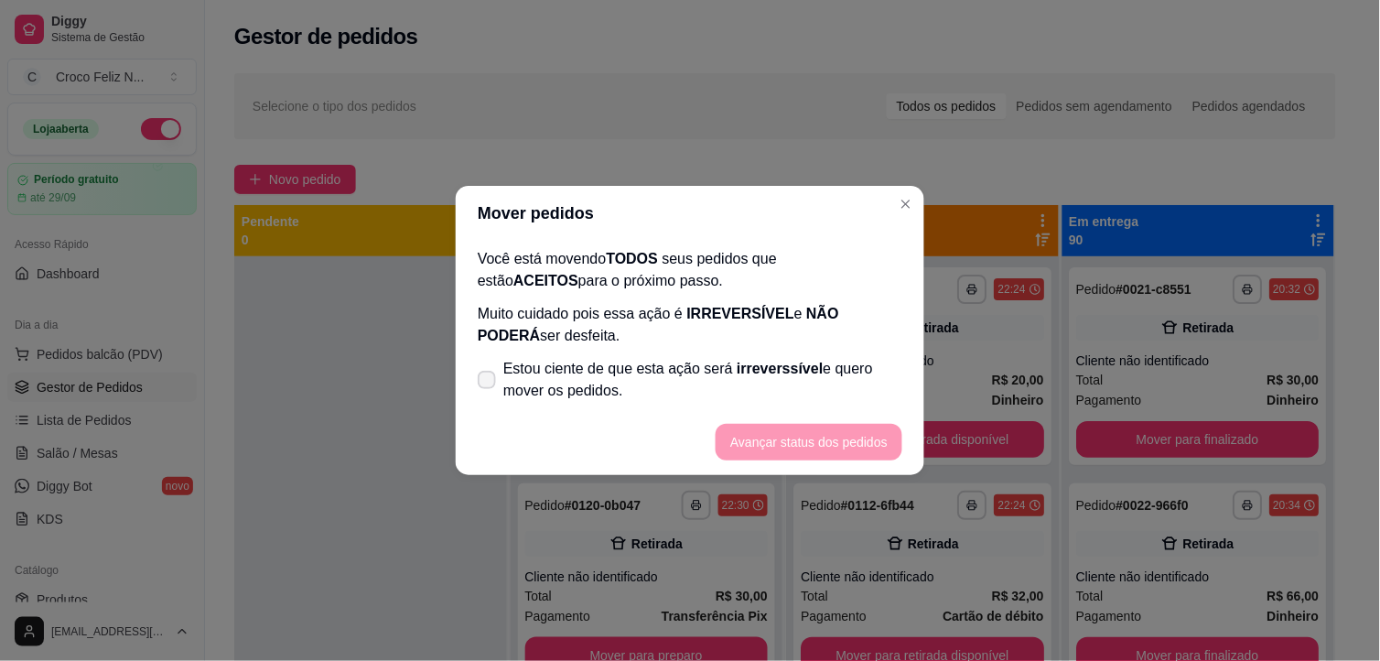
click at [661, 372] on span "Estou ciente de que esta ação será irreverssível e quero mover os pedidos." at bounding box center [702, 380] width 399 height 44
click at [489, 383] on input "Estou ciente de que esta ação será irreverssível e quero mover os pedidos." at bounding box center [483, 389] width 12 height 12
click at [754, 442] on button "Avançar status dos pedidos" at bounding box center [809, 442] width 187 height 37
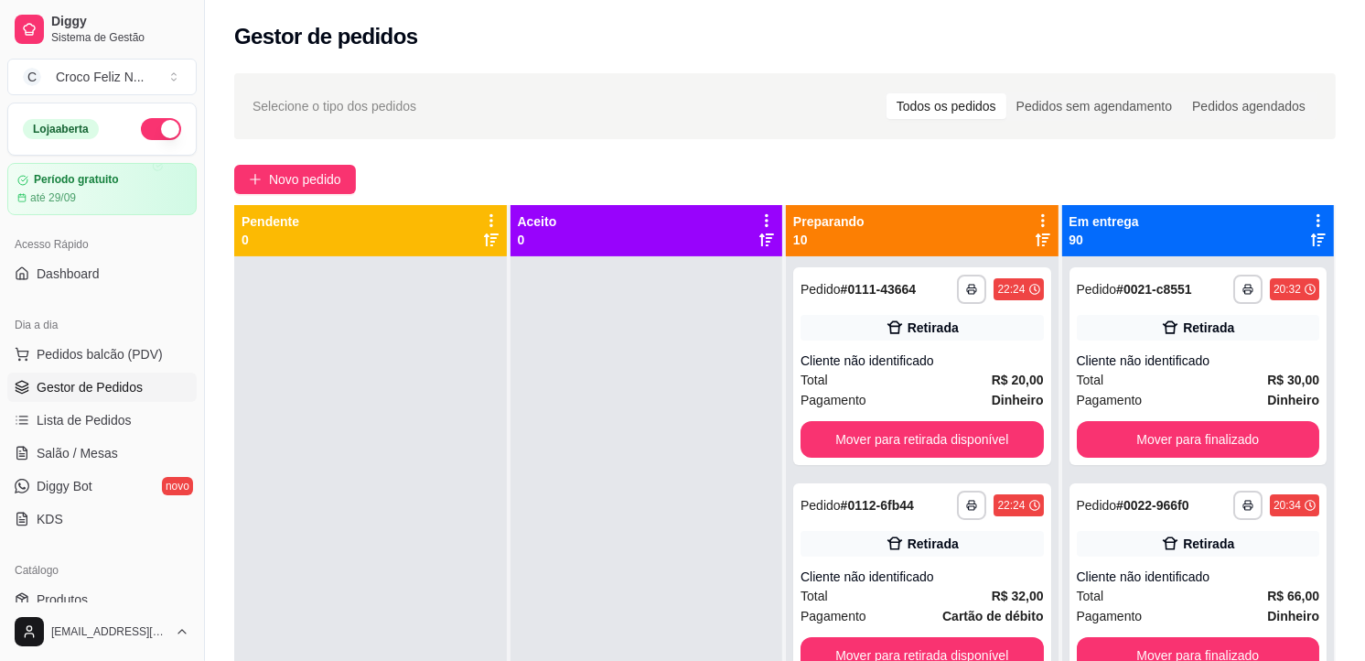
click at [1041, 221] on icon at bounding box center [1043, 220] width 4 height 13
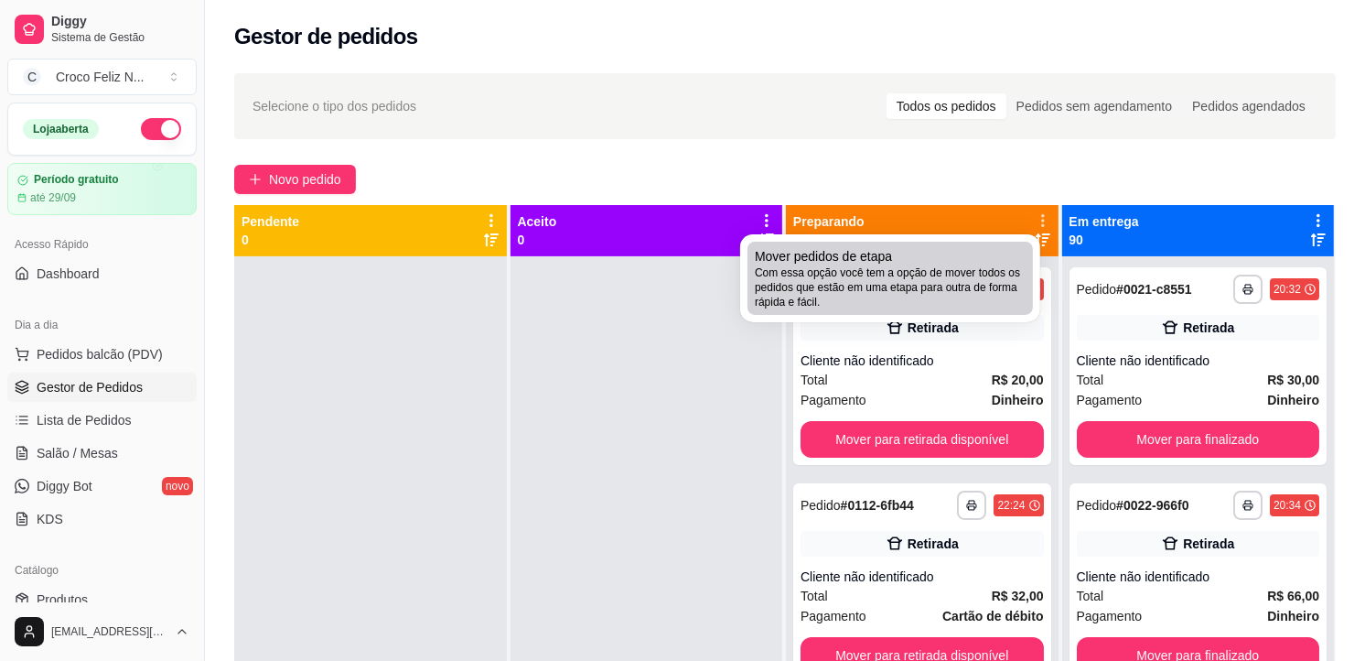
click at [894, 281] on span "Com essa opção você tem a opção de mover todos os pedidos que estão em uma etap…" at bounding box center [890, 287] width 271 height 44
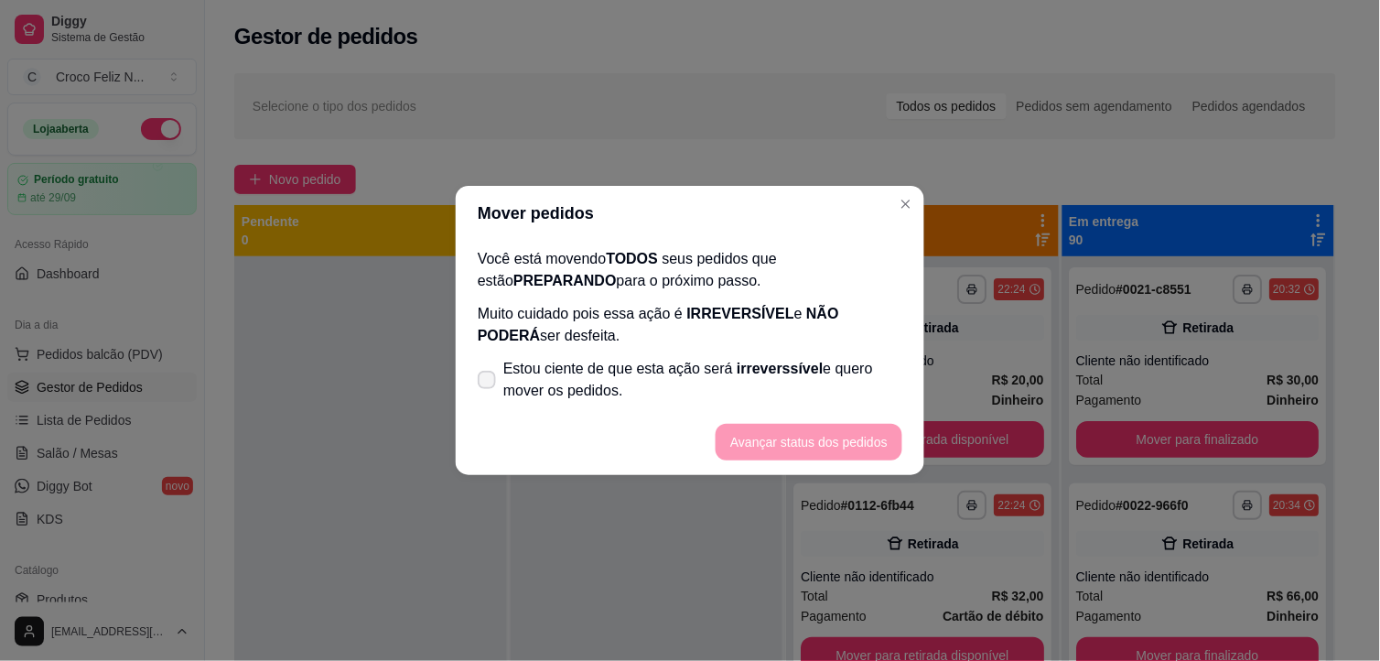
click at [845, 378] on span "Estou ciente de que esta ação será irreverssível e quero mover os pedidos." at bounding box center [702, 380] width 399 height 44
click at [489, 383] on input "Estou ciente de que esta ação será irreverssível e quero mover os pedidos." at bounding box center [483, 389] width 12 height 12
click at [845, 435] on button "Avançar status dos pedidos" at bounding box center [808, 443] width 181 height 36
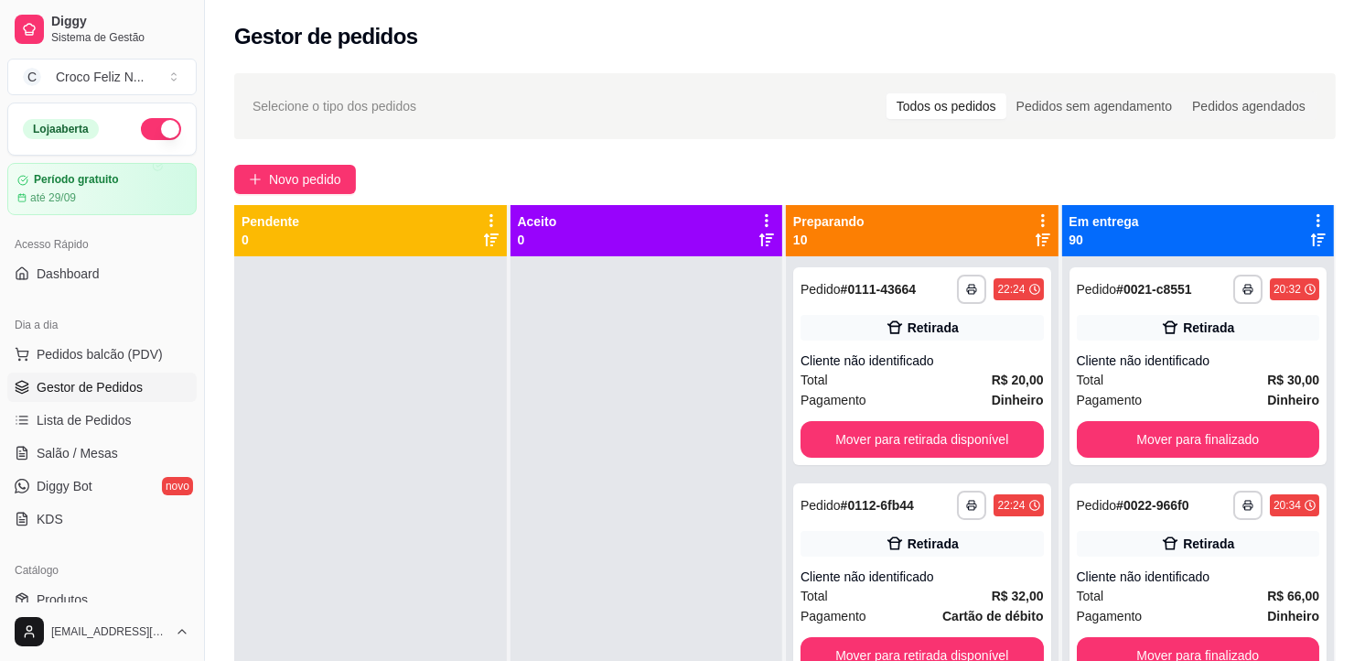
click at [280, 185] on span "Novo pedido" at bounding box center [305, 179] width 72 height 20
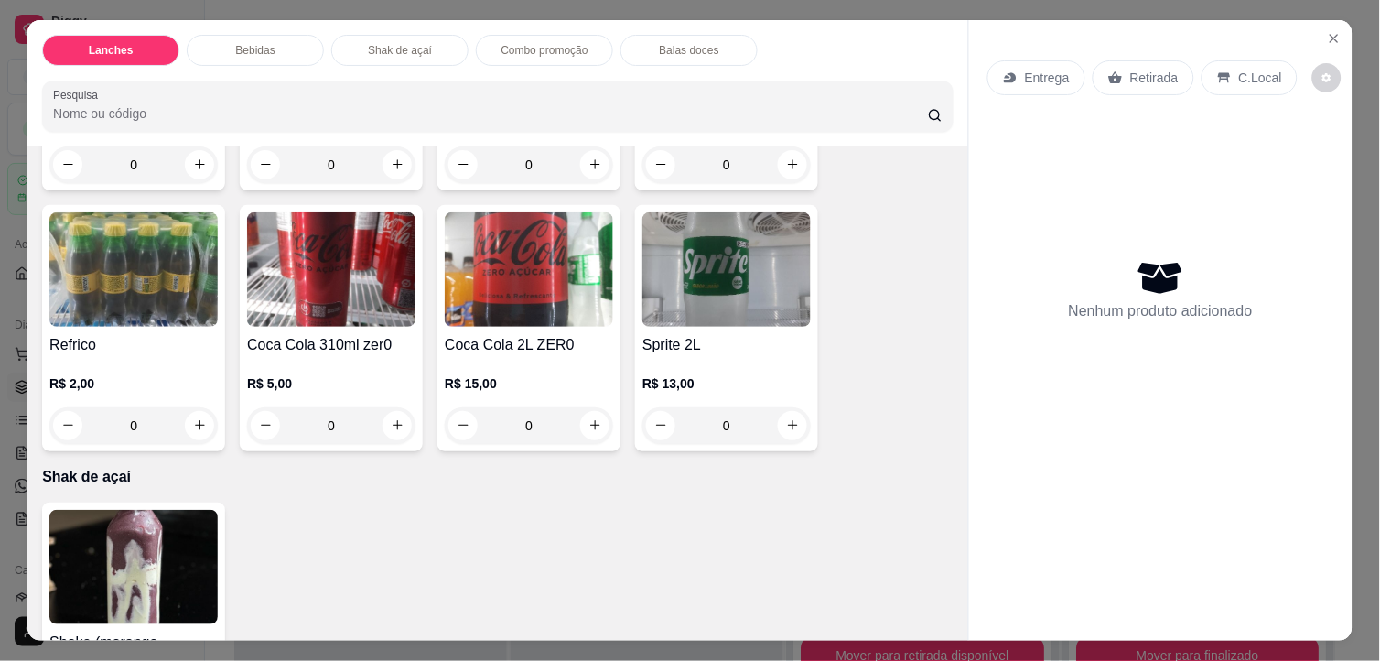
scroll to position [2033, 0]
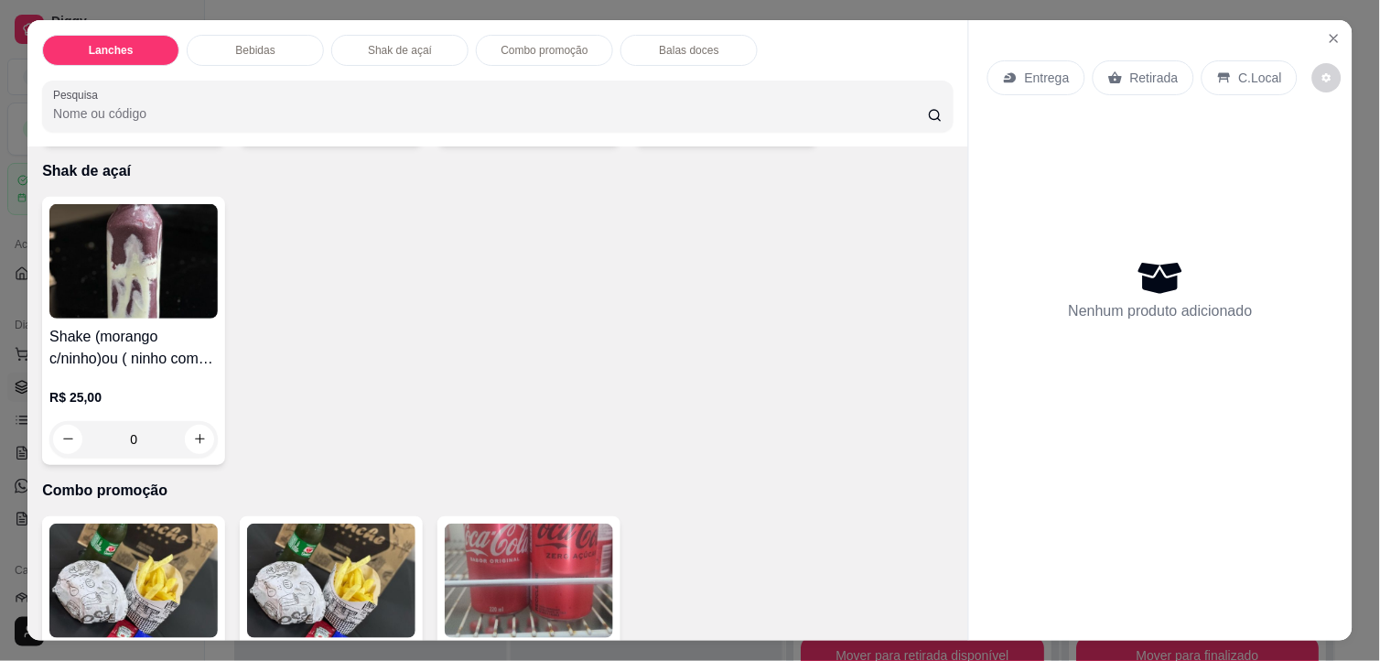
click at [114, 244] on img at bounding box center [133, 261] width 168 height 114
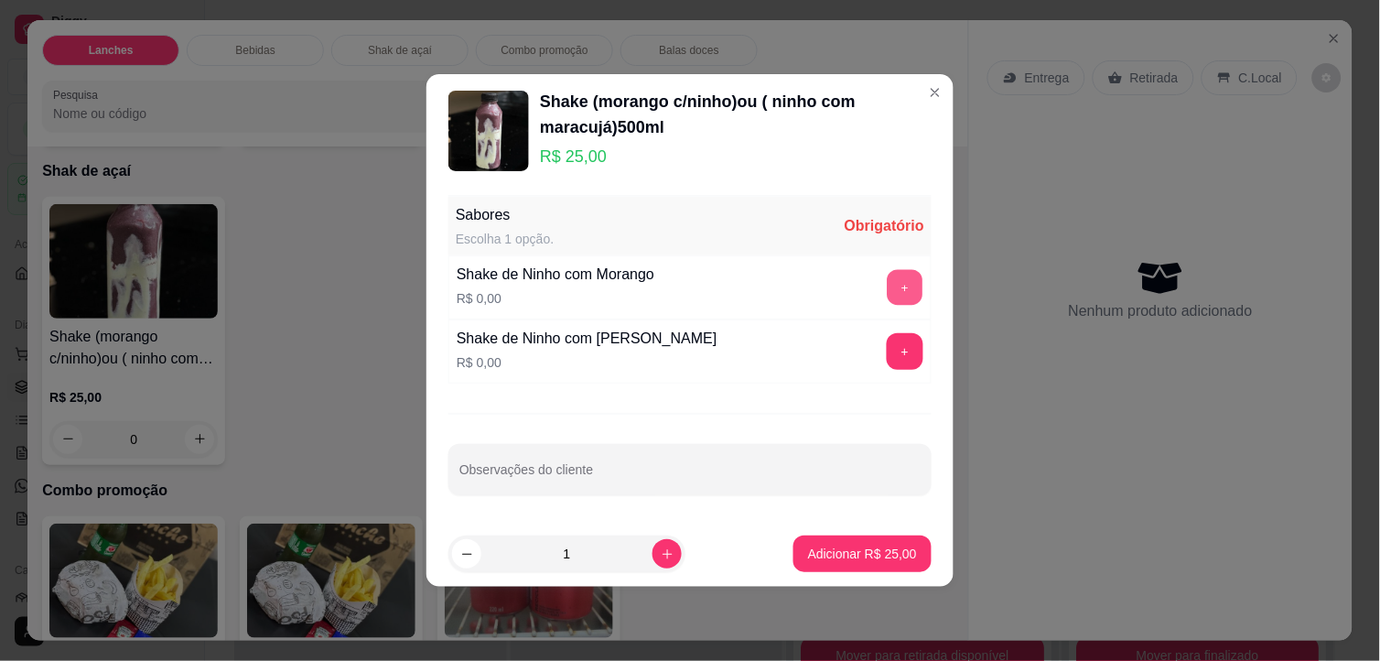
click at [888, 288] on button "+" at bounding box center [906, 288] width 36 height 36
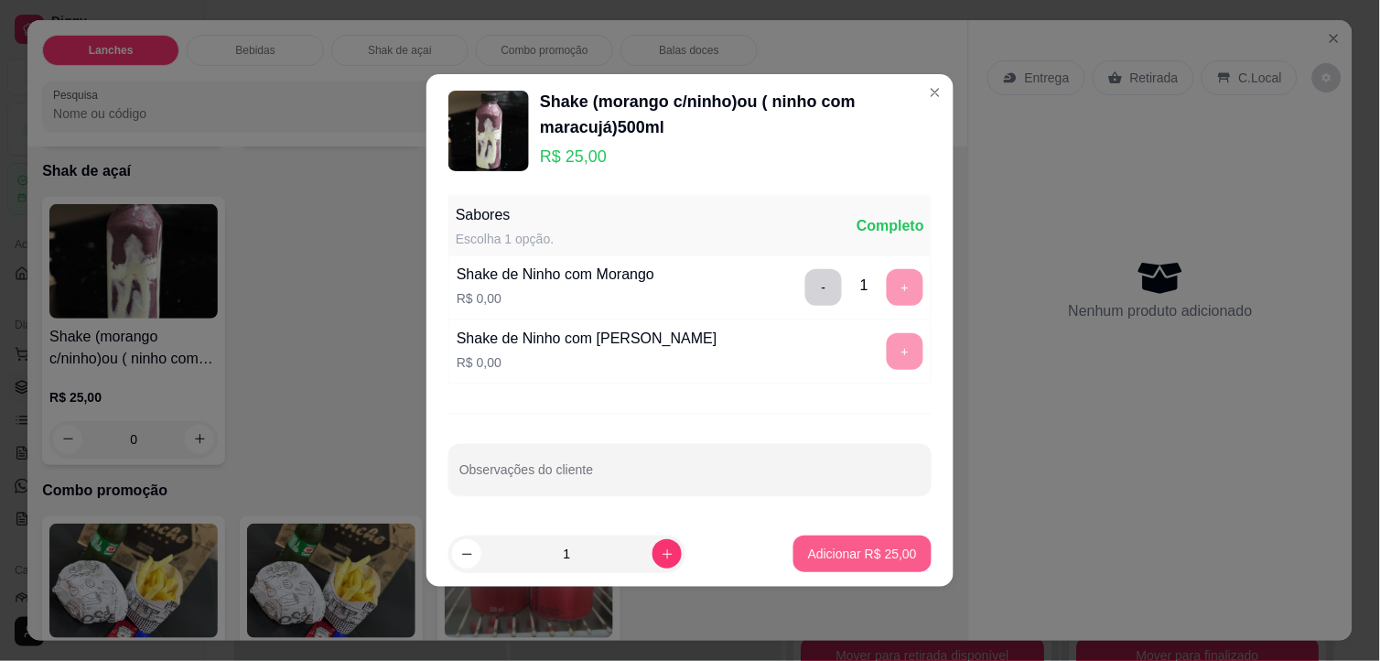
click at [866, 553] on p "Adicionar R$ 25,00" at bounding box center [862, 553] width 109 height 18
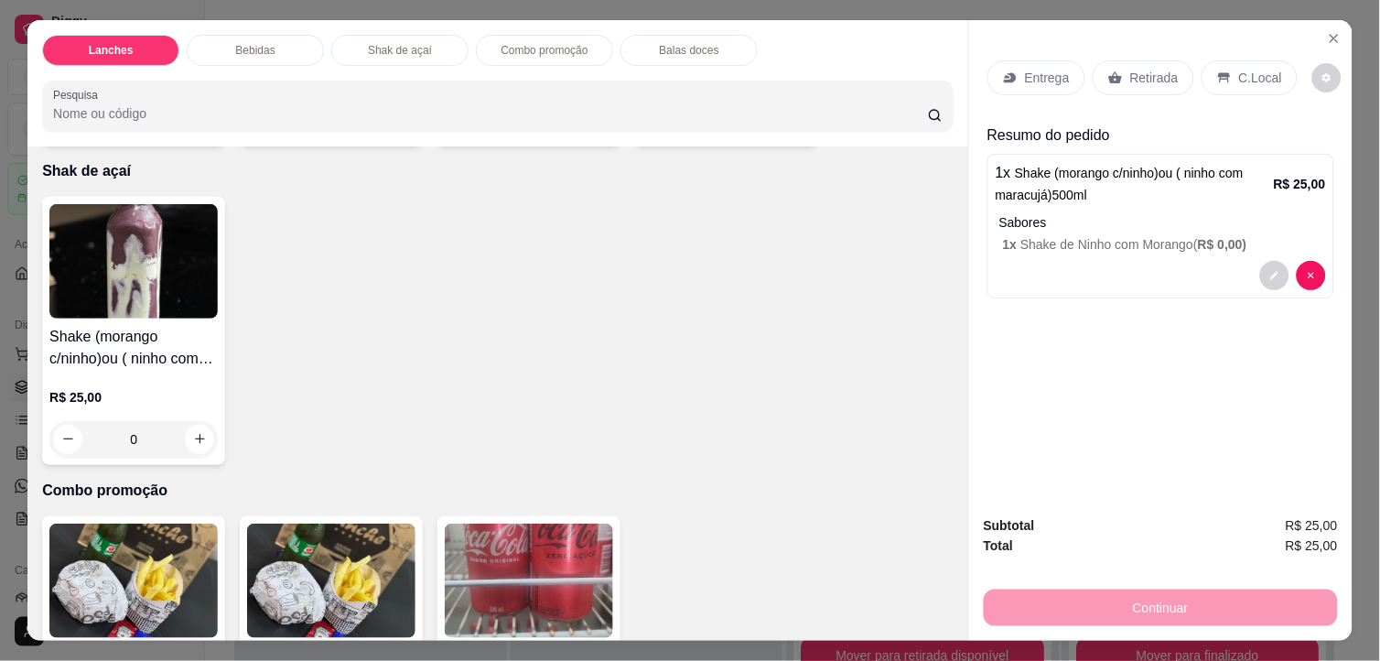
click at [1116, 68] on div "Retirada" at bounding box center [1143, 77] width 102 height 35
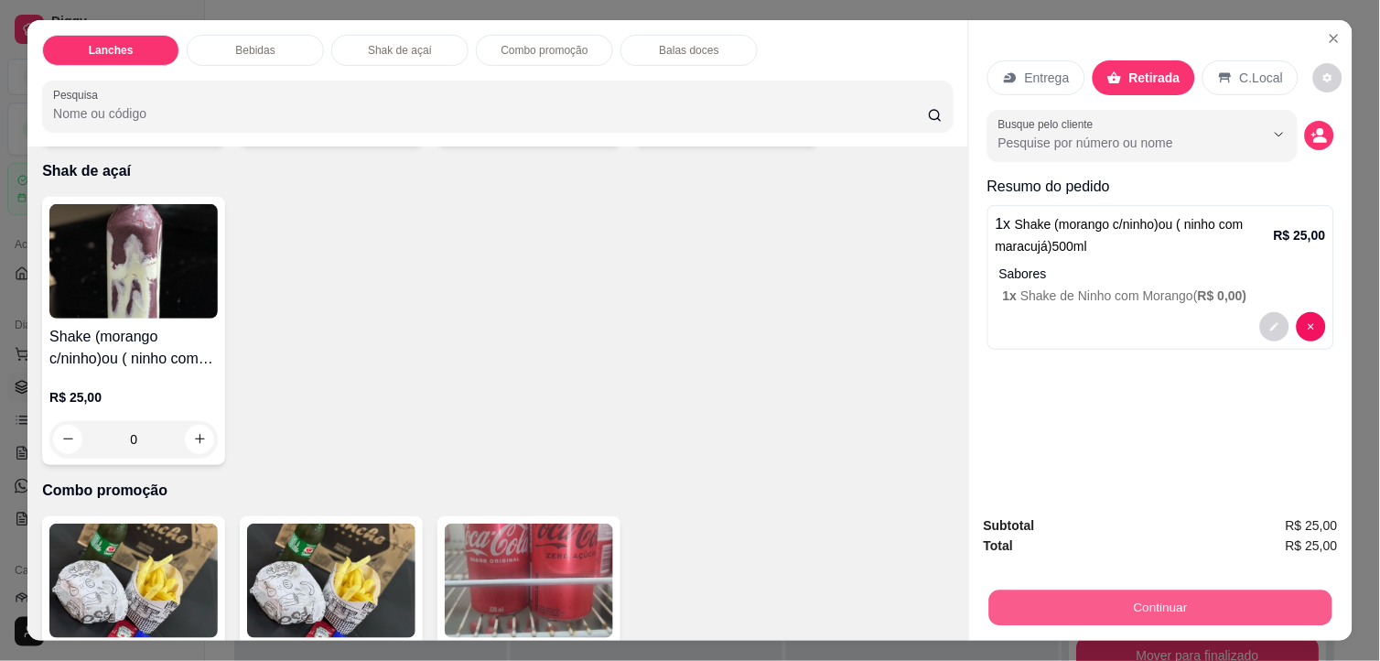
click at [1238, 608] on button "Continuar" at bounding box center [1160, 608] width 343 height 36
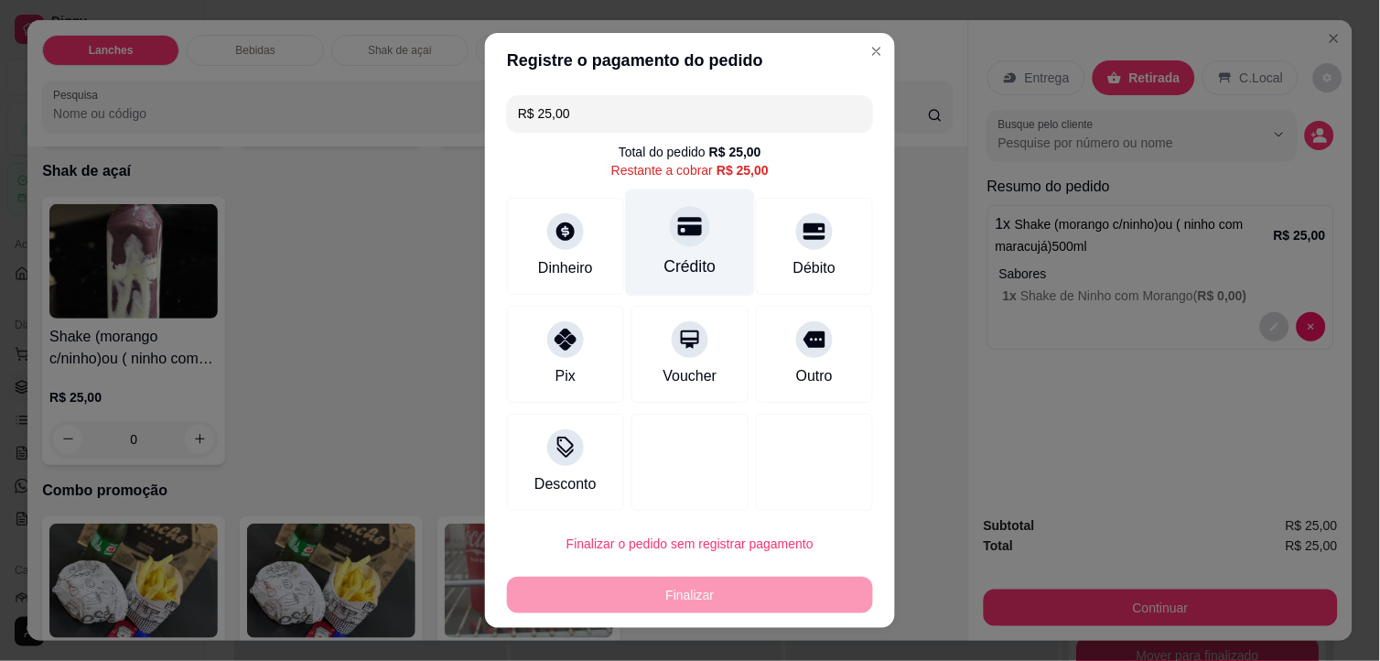
click at [670, 242] on div at bounding box center [690, 227] width 40 height 40
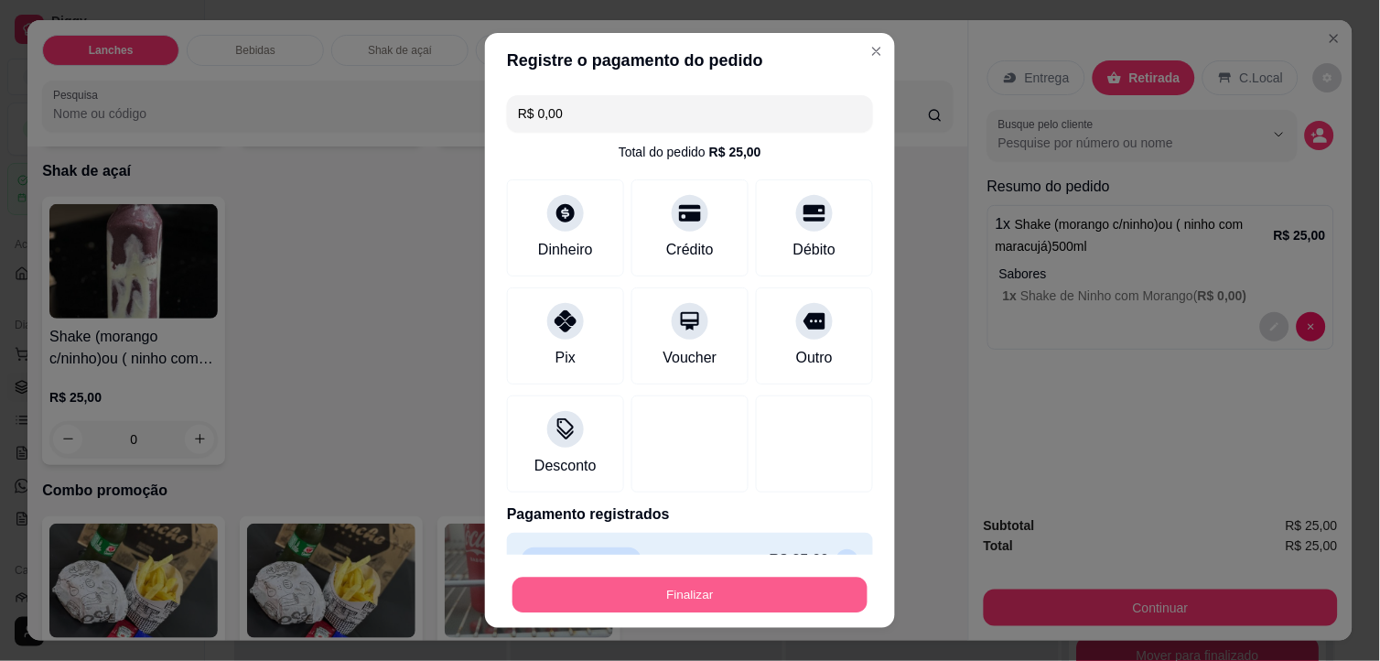
click at [780, 599] on button "Finalizar" at bounding box center [689, 595] width 355 height 36
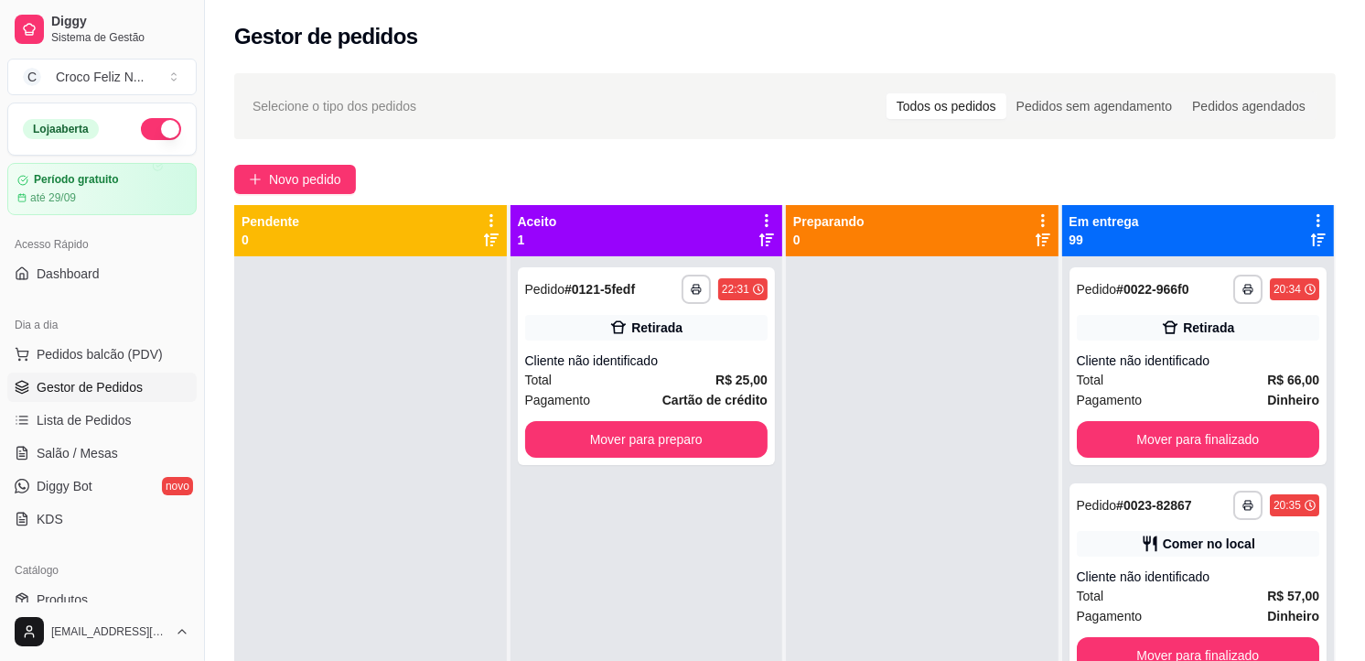
click at [1310, 217] on icon at bounding box center [1318, 220] width 16 height 16
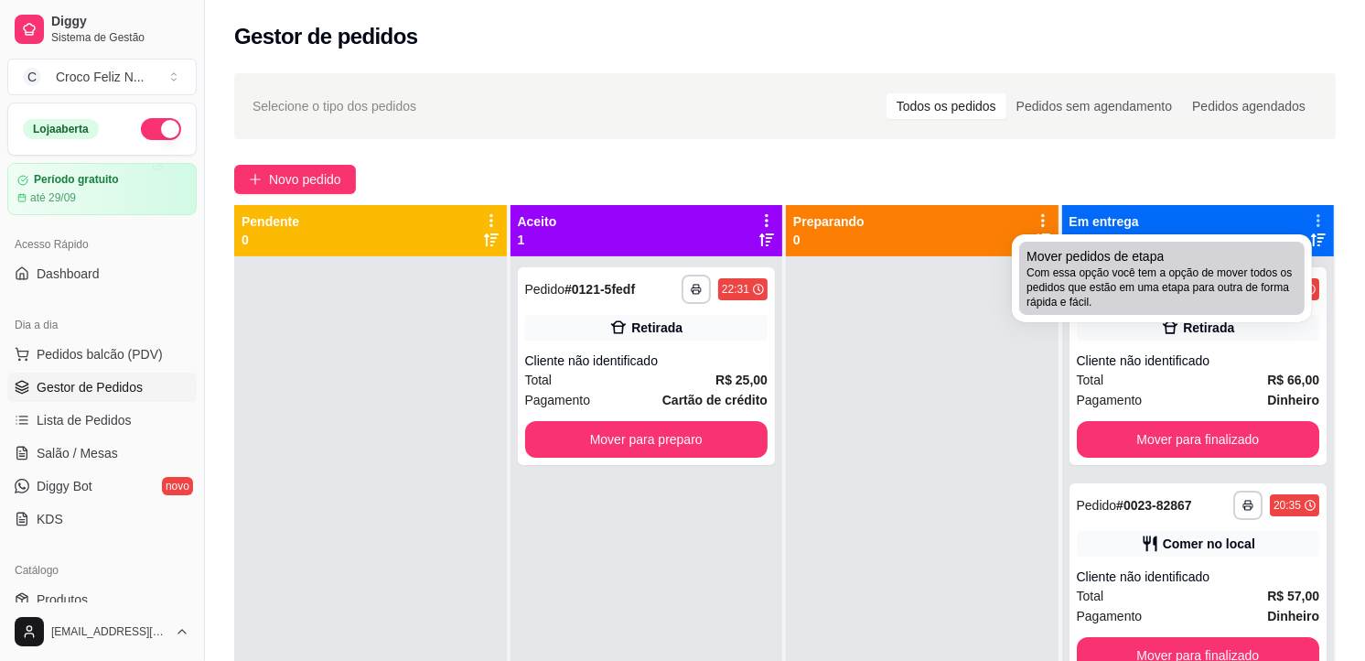
click at [1217, 263] on div "Mover pedidos de etapa Com essa opção você tem a opção de mover todos os pedido…" at bounding box center [1162, 278] width 271 height 62
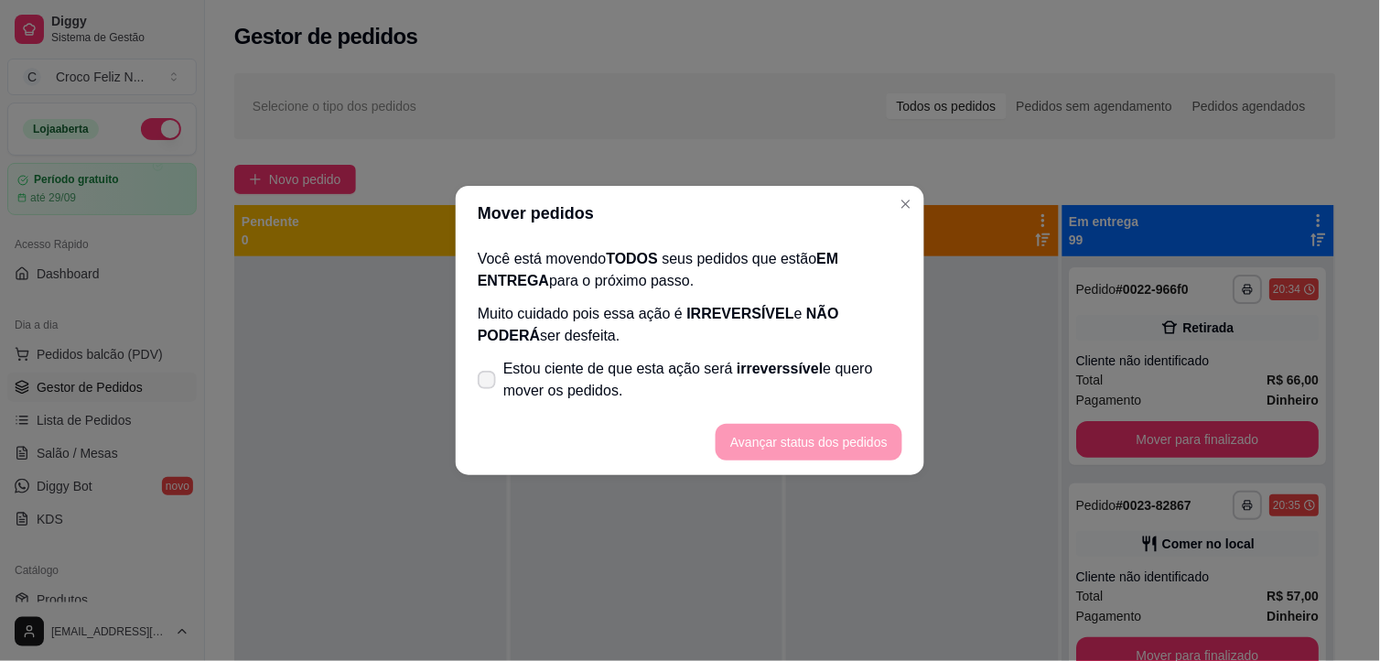
click at [798, 379] on span "Estou ciente de que esta ação será irreverssível e quero mover os pedidos." at bounding box center [702, 380] width 399 height 44
click at [489, 383] on input "Estou ciente de que esta ação será irreverssível e quero mover os pedidos." at bounding box center [483, 389] width 12 height 12
click at [818, 445] on button "Avançar status dos pedidos" at bounding box center [809, 442] width 187 height 37
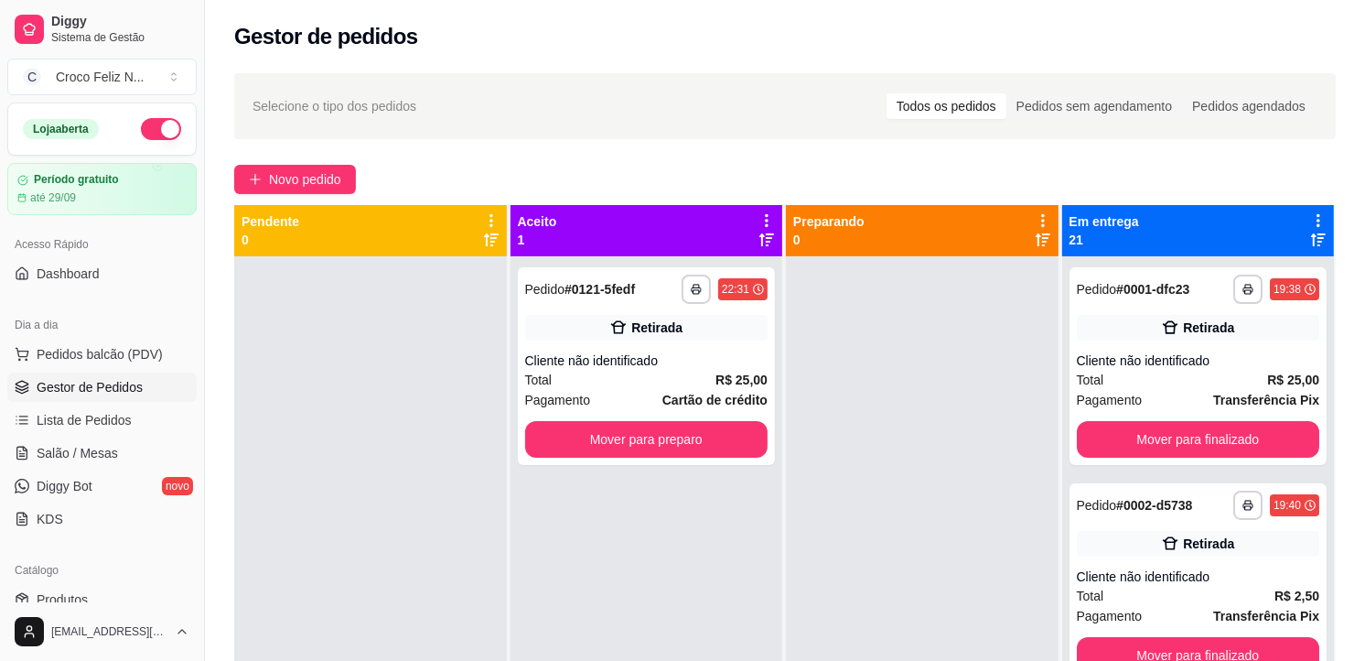
click at [1310, 218] on icon at bounding box center [1318, 220] width 16 height 16
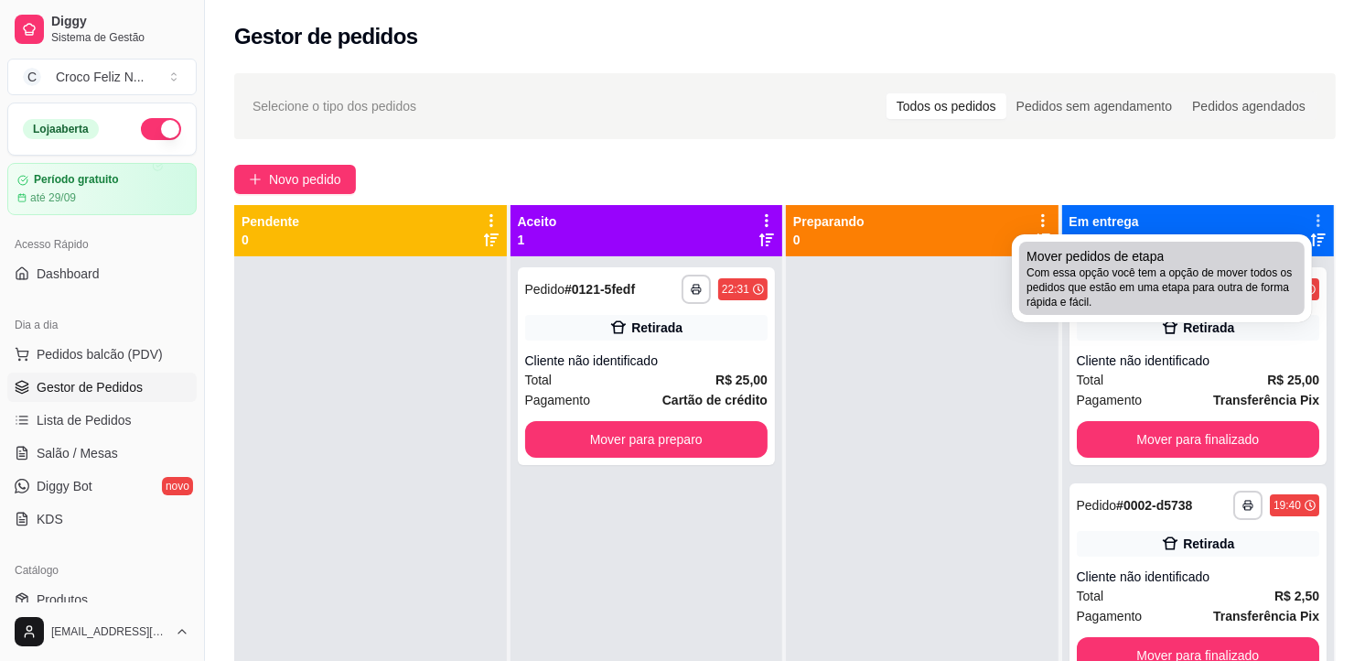
click at [1251, 257] on div "Mover pedidos de etapa Com essa opção você tem a opção de mover todos os pedido…" at bounding box center [1162, 278] width 271 height 62
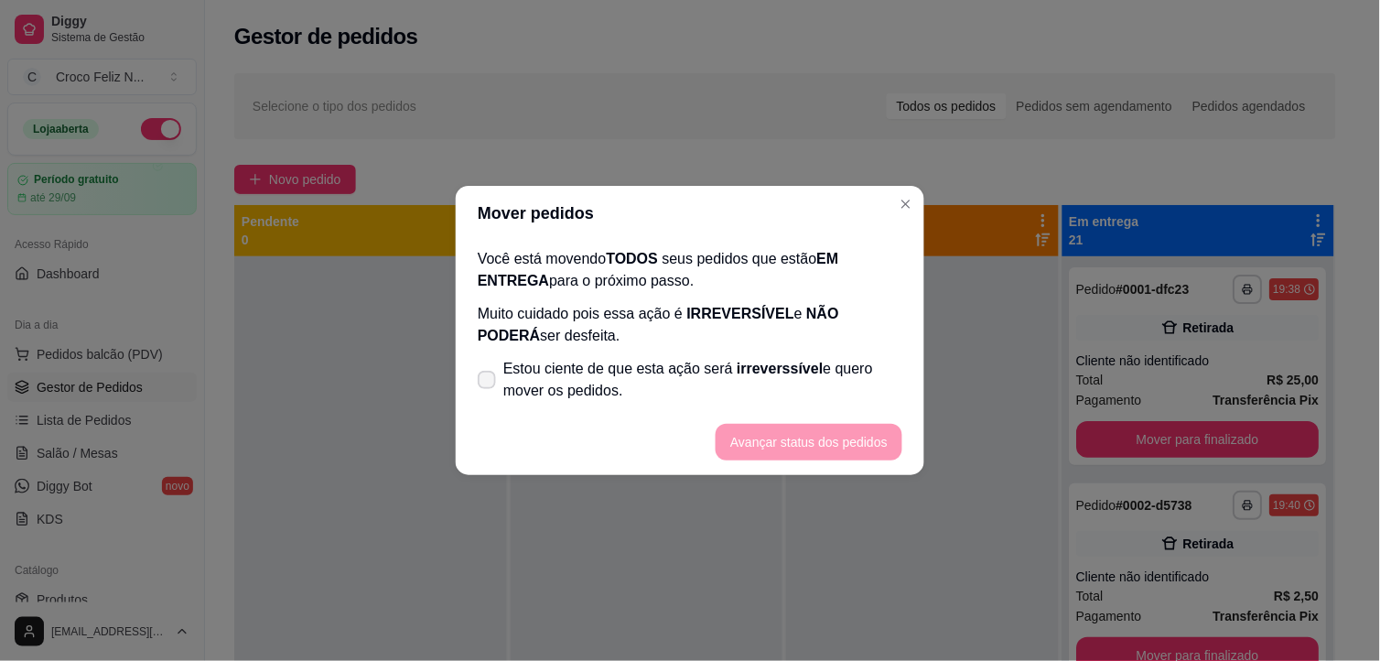
click at [715, 377] on span "Estou ciente de que esta ação será irreverssível e quero mover os pedidos." at bounding box center [702, 380] width 399 height 44
click at [489, 383] on input "Estou ciente de que esta ação será irreverssível e quero mover os pedidos." at bounding box center [483, 389] width 12 height 12
click at [796, 449] on button "Avançar status dos pedidos" at bounding box center [809, 442] width 187 height 37
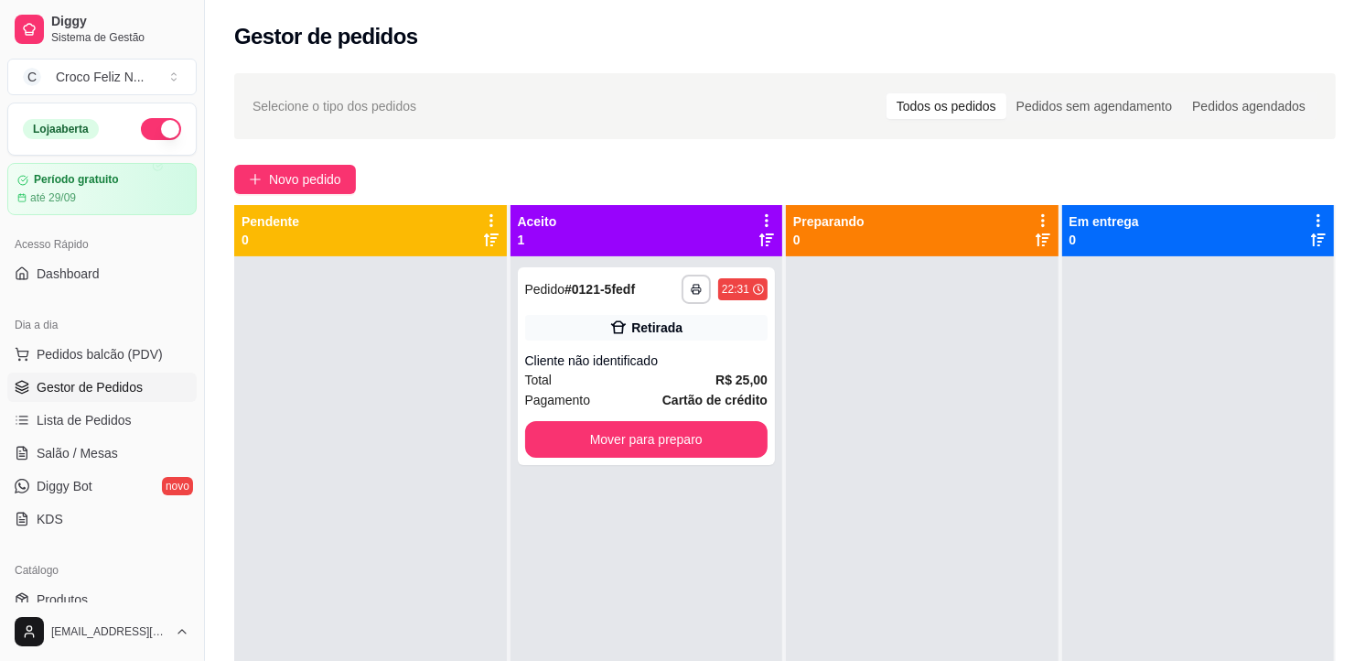
click at [759, 221] on icon at bounding box center [767, 220] width 16 height 16
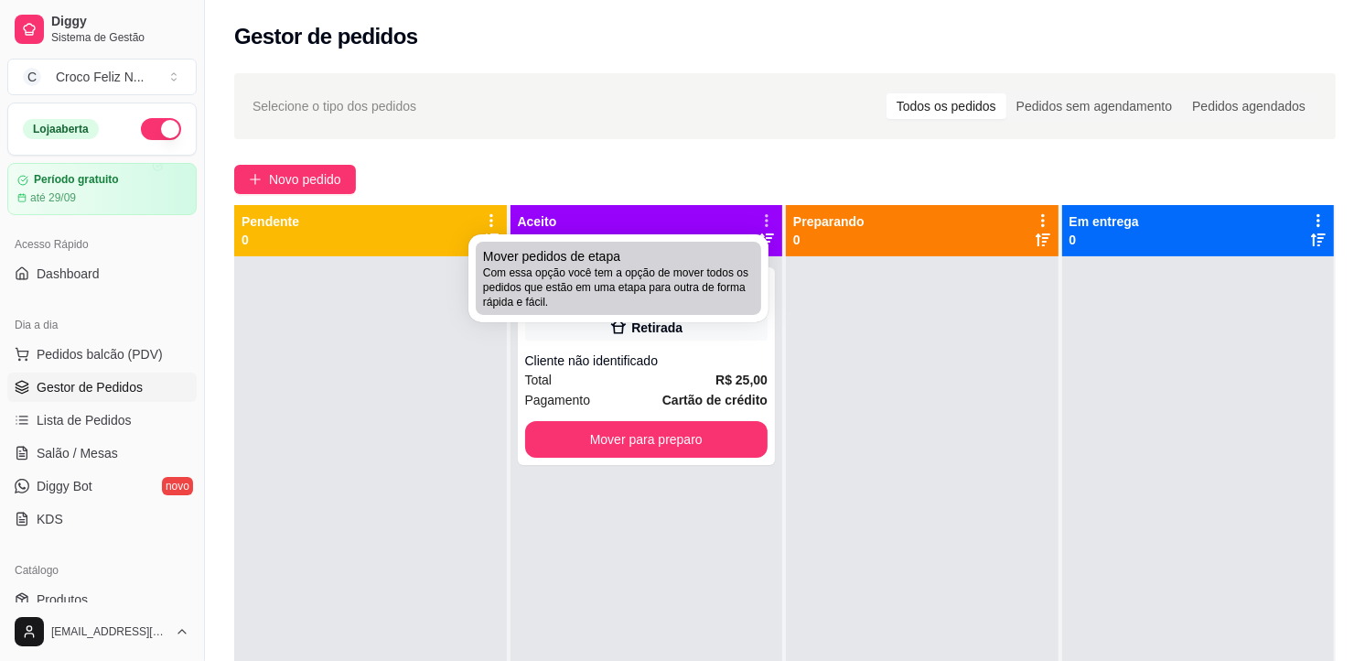
click at [699, 273] on span "Com essa opção você tem a opção de mover todos os pedidos que estão em uma etap…" at bounding box center [618, 287] width 271 height 44
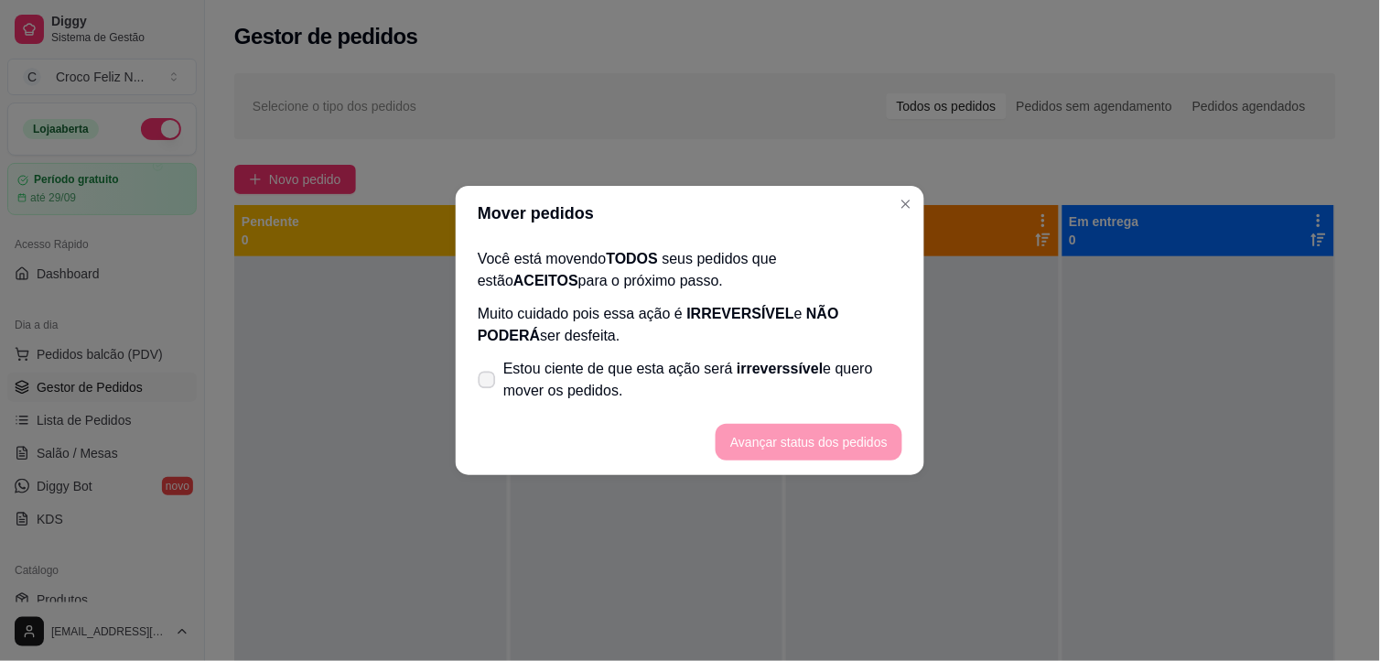
click at [593, 369] on span "Estou ciente de que esta ação será irreverssível e quero mover os pedidos." at bounding box center [702, 380] width 399 height 44
click at [489, 383] on input "Estou ciente de que esta ação será irreverssível e quero mover os pedidos." at bounding box center [483, 389] width 12 height 12
click at [770, 451] on button "Avançar status dos pedidos" at bounding box center [809, 442] width 187 height 37
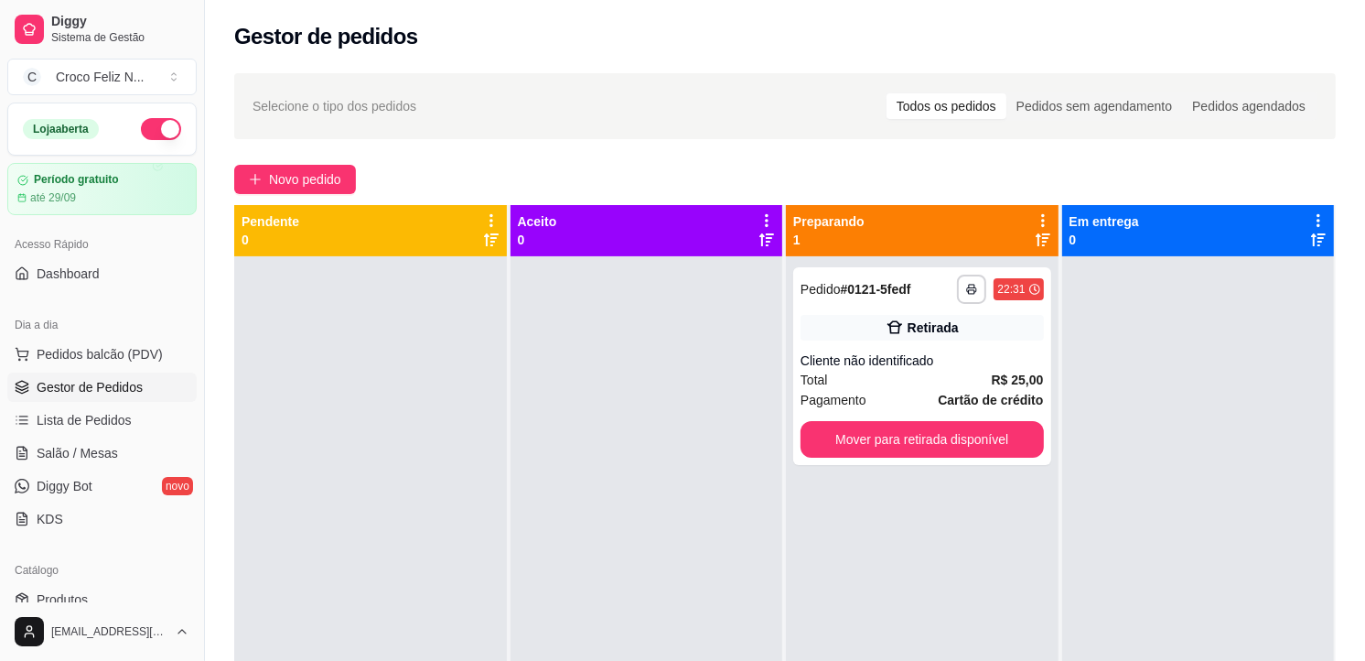
click at [1035, 218] on icon at bounding box center [1043, 220] width 16 height 16
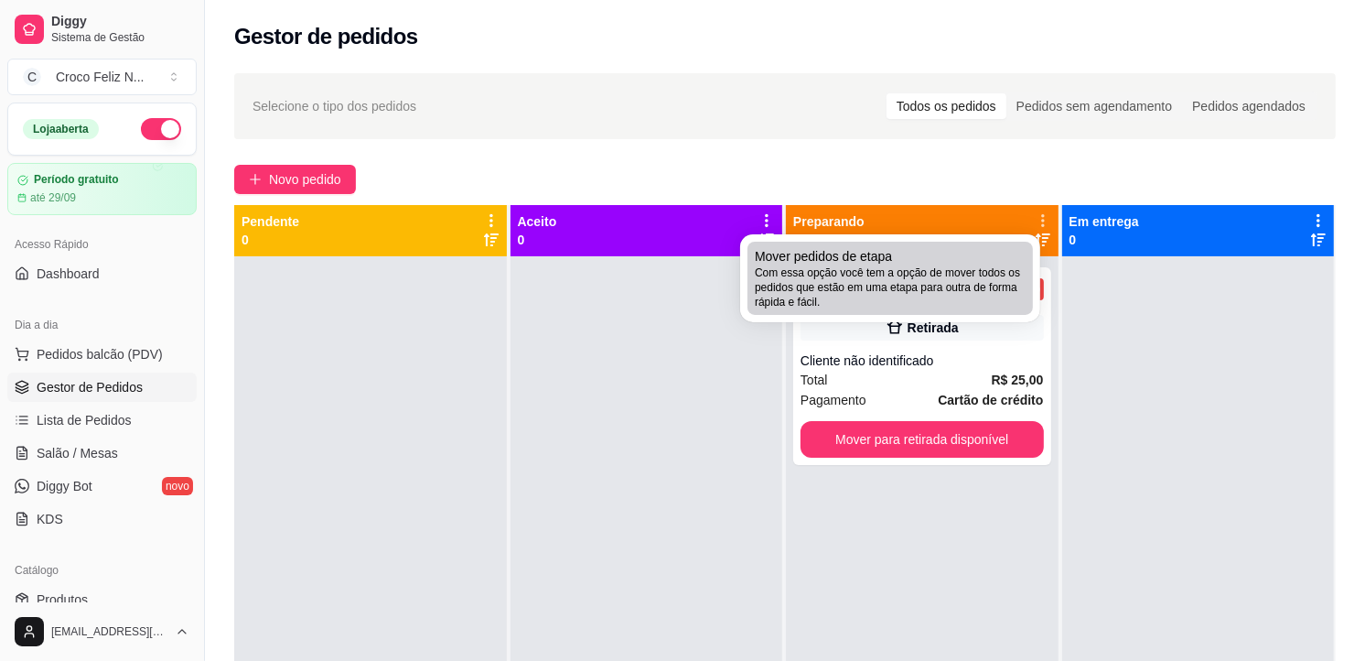
click at [892, 276] on span "Com essa opção você tem a opção de mover todos os pedidos que estão em uma etap…" at bounding box center [890, 287] width 271 height 44
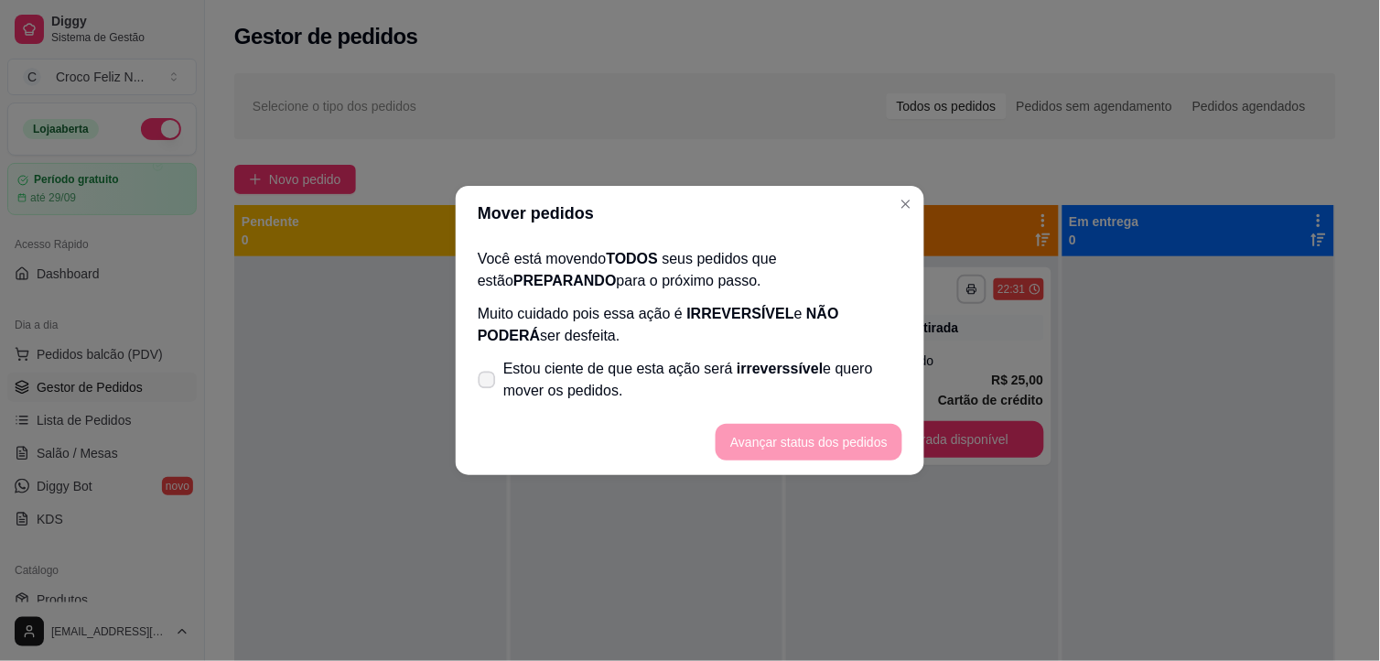
click at [788, 375] on span "irreverssível" at bounding box center [780, 369] width 86 height 16
click at [489, 383] on input "Estou ciente de que esta ação será irreverssível e quero mover os pedidos." at bounding box center [483, 389] width 12 height 12
click at [816, 461] on footer "Avançar status dos pedidos" at bounding box center [690, 442] width 468 height 66
click at [827, 448] on button "Avançar status dos pedidos" at bounding box center [808, 443] width 181 height 36
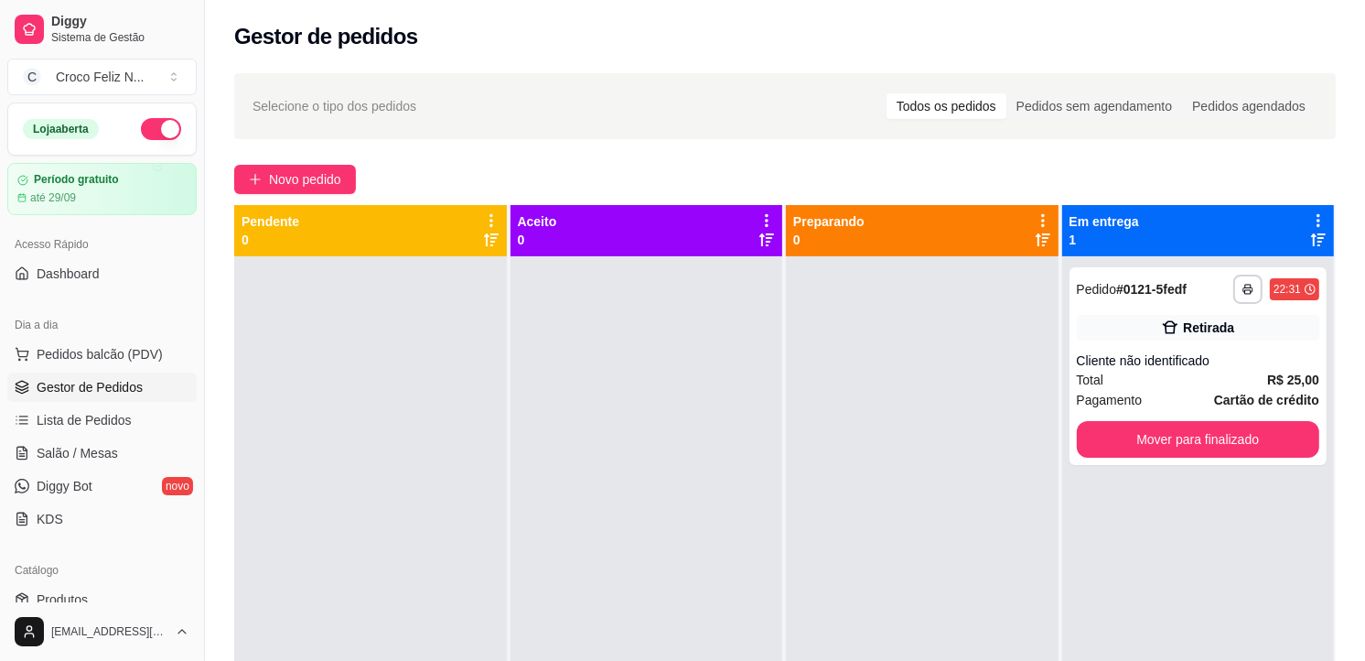
click at [1317, 221] on icon at bounding box center [1319, 220] width 4 height 13
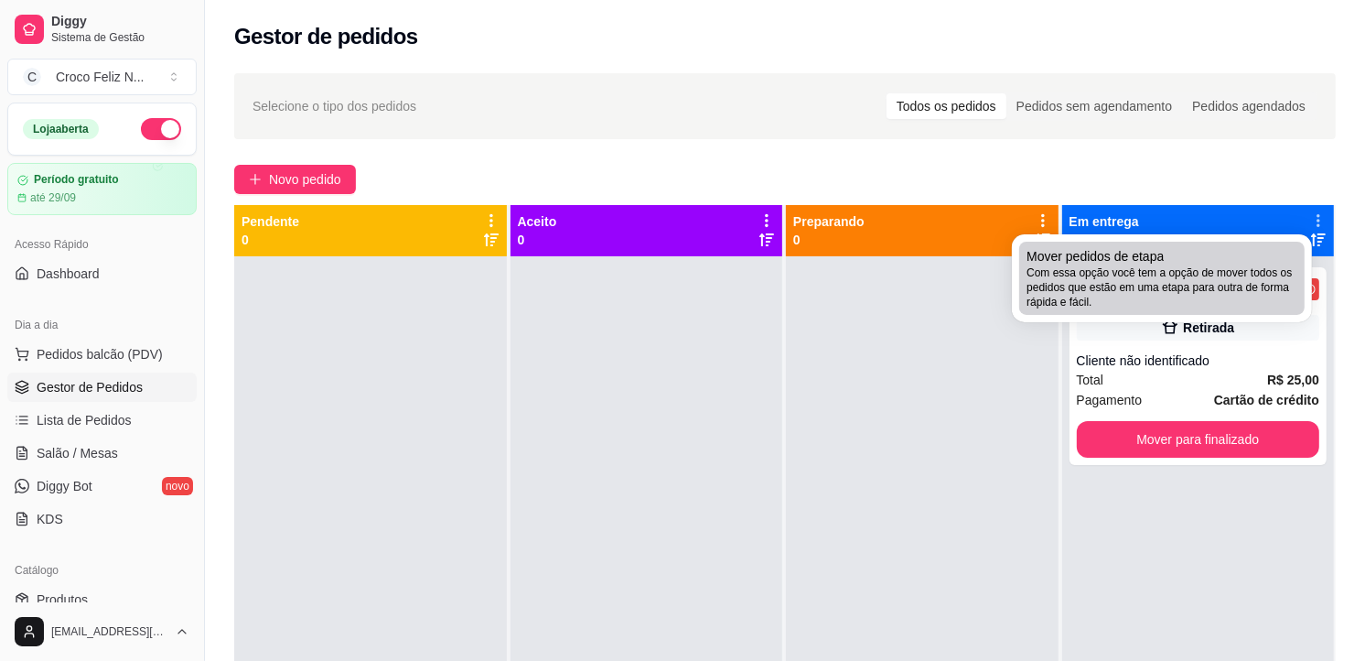
click at [1190, 270] on span "Com essa opção você tem a opção de mover todos os pedidos que estão em uma etap…" at bounding box center [1162, 287] width 271 height 44
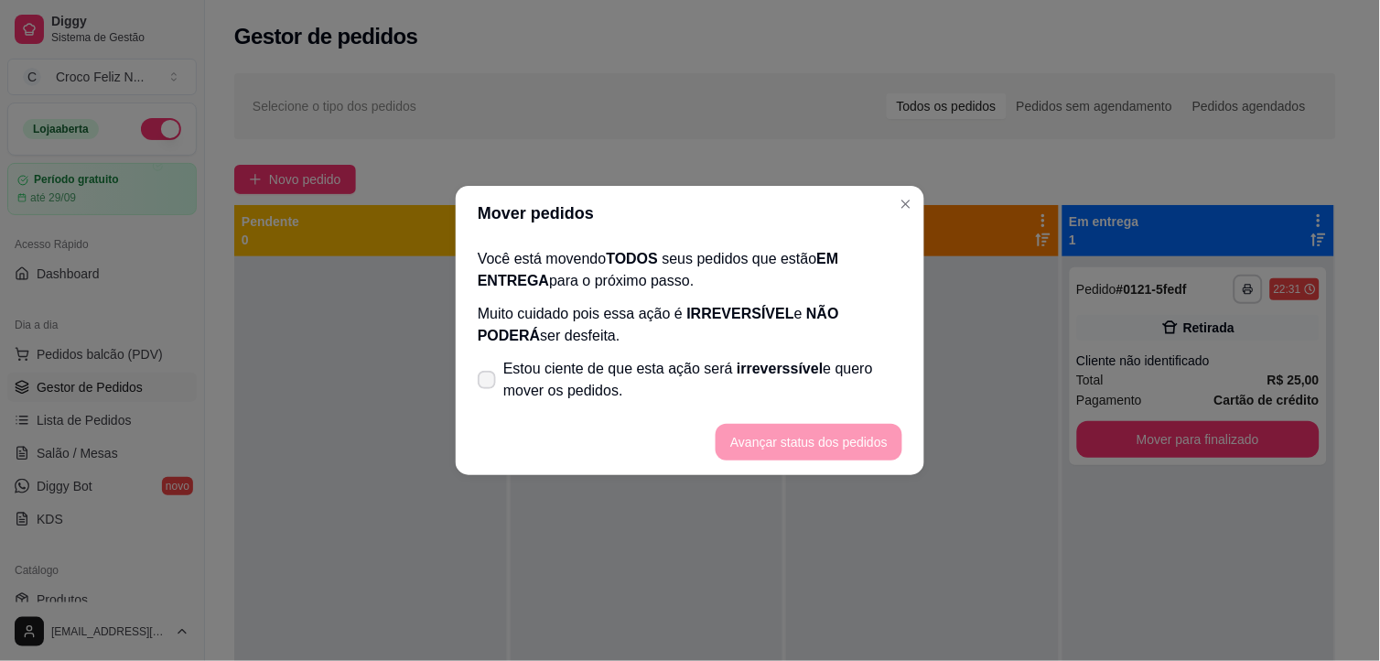
click at [844, 368] on span "Estou ciente de que esta ação será irreverssível e quero mover os pedidos." at bounding box center [702, 380] width 399 height 44
click at [489, 383] on input "Estou ciente de que esta ação será irreverssível e quero mover os pedidos." at bounding box center [483, 389] width 12 height 12
click at [848, 427] on button "Avançar status dos pedidos" at bounding box center [808, 443] width 181 height 36
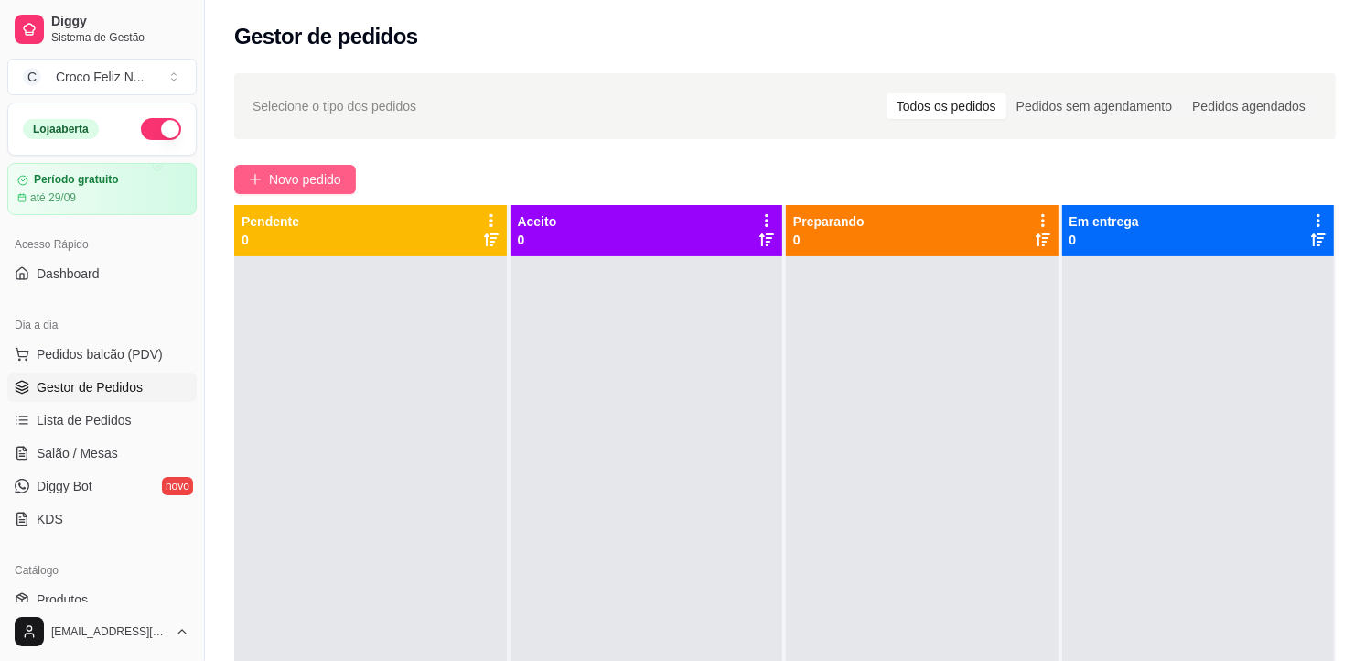
click at [328, 189] on button "Novo pedido" at bounding box center [295, 179] width 122 height 29
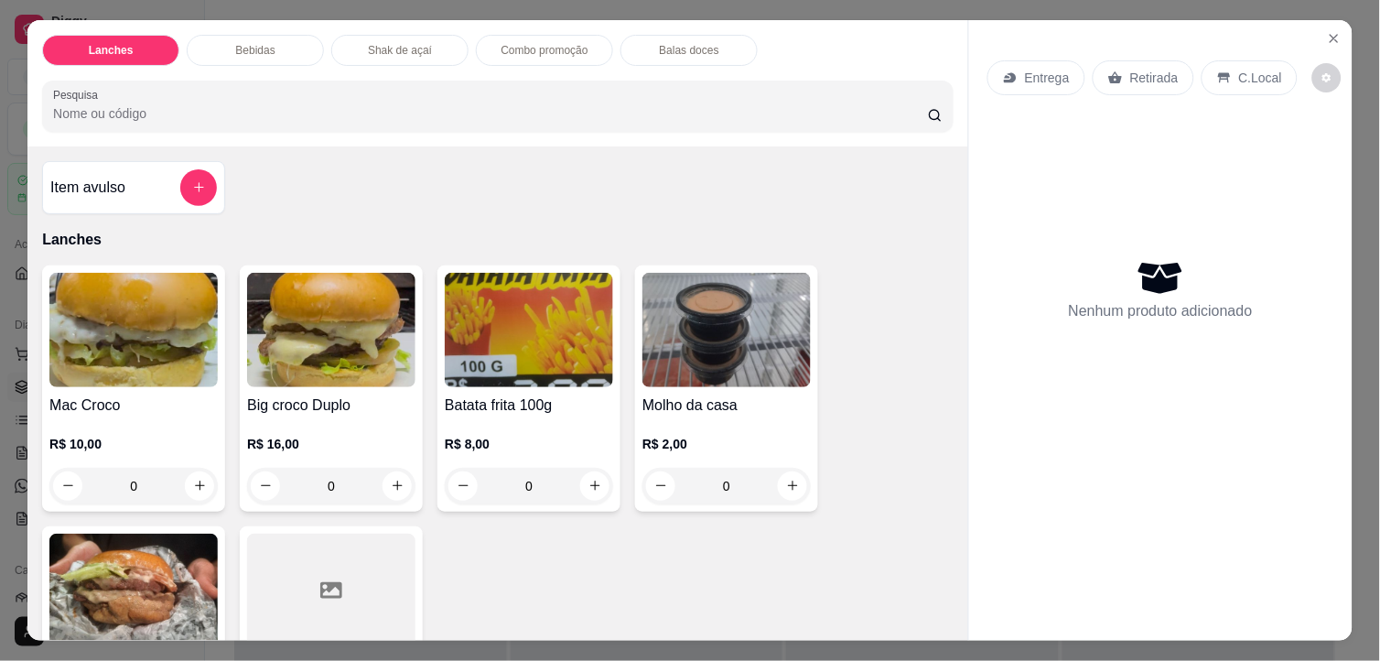
click at [157, 311] on img at bounding box center [133, 330] width 168 height 114
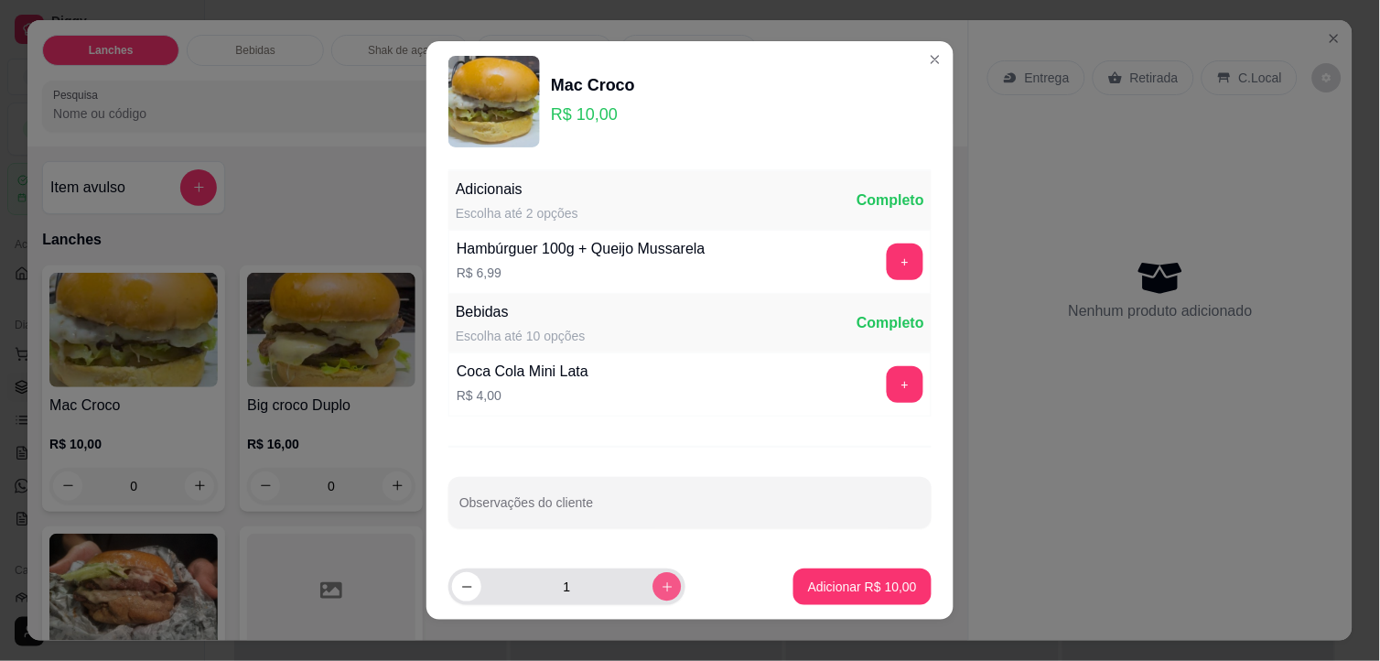
click at [661, 583] on icon "increase-product-quantity" at bounding box center [668, 587] width 14 height 14
click at [661, 586] on icon "increase-product-quantity" at bounding box center [668, 587] width 14 height 14
click at [874, 587] on p "Adicionar R$ 40,00" at bounding box center [862, 586] width 109 height 18
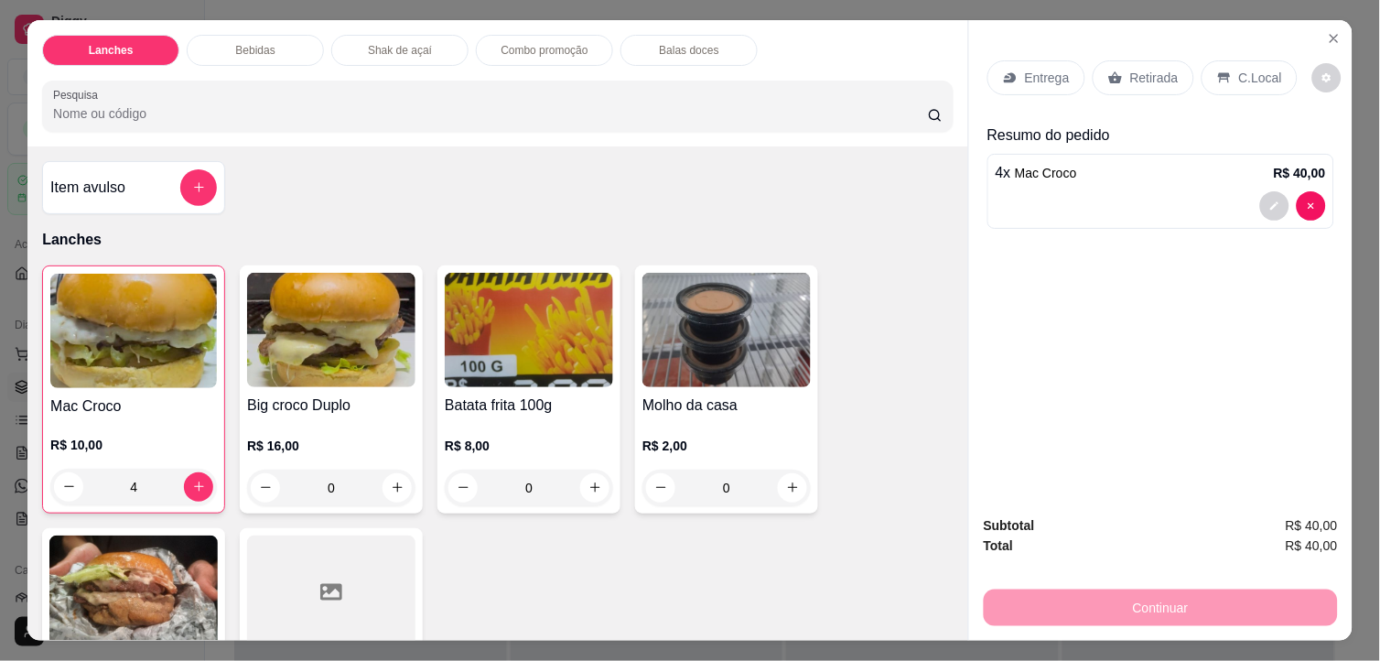
click at [1130, 69] on p "Retirada" at bounding box center [1154, 78] width 48 height 18
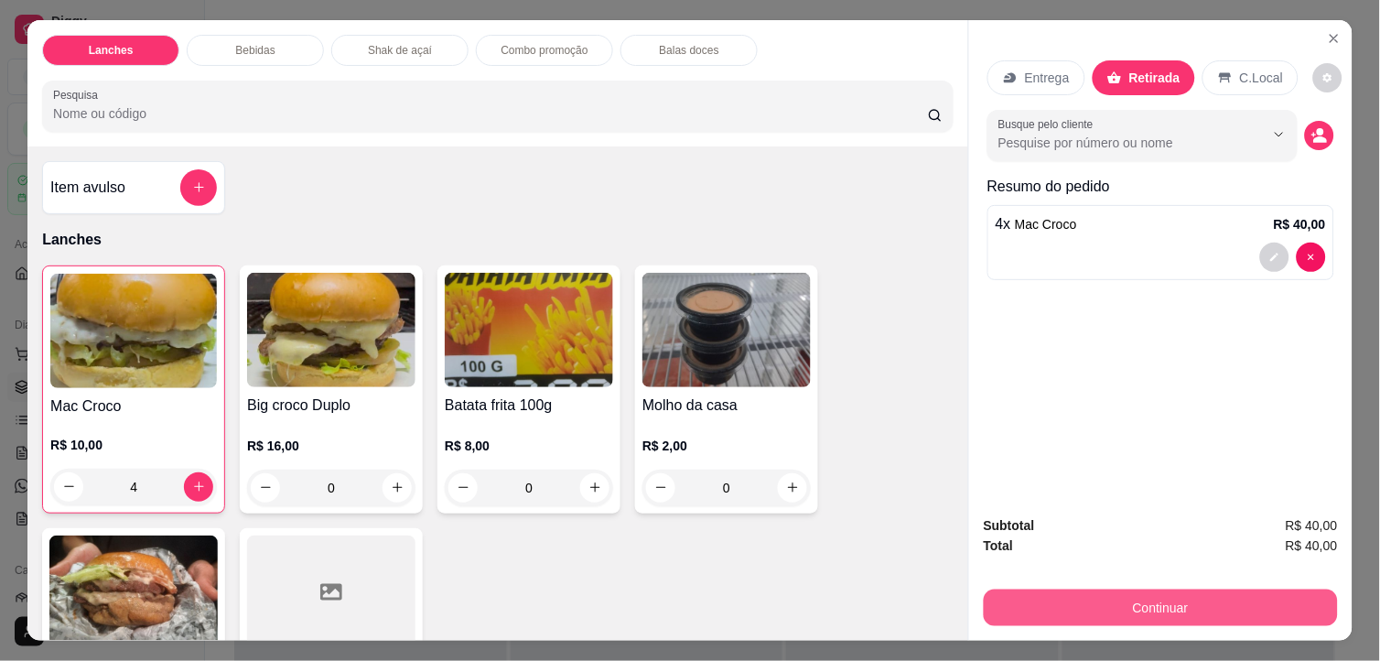
click at [1140, 607] on button "Continuar" at bounding box center [1161, 607] width 354 height 37
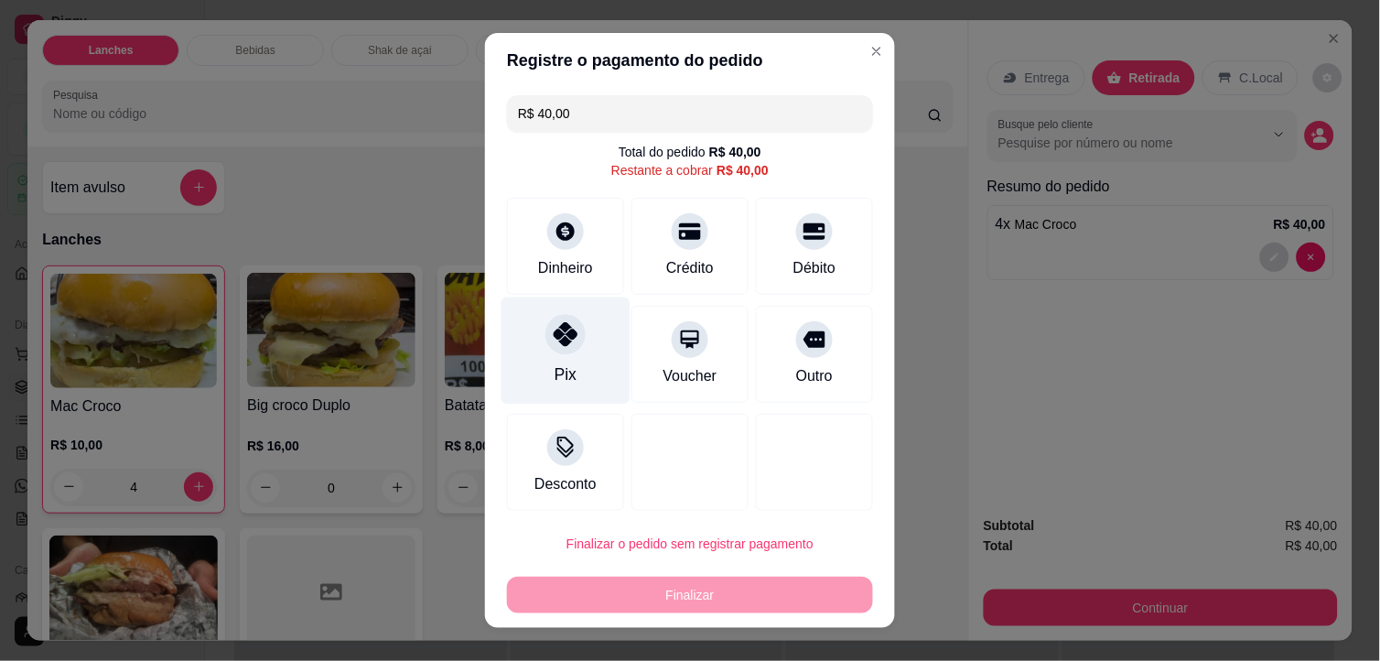
click at [558, 343] on icon at bounding box center [566, 334] width 24 height 24
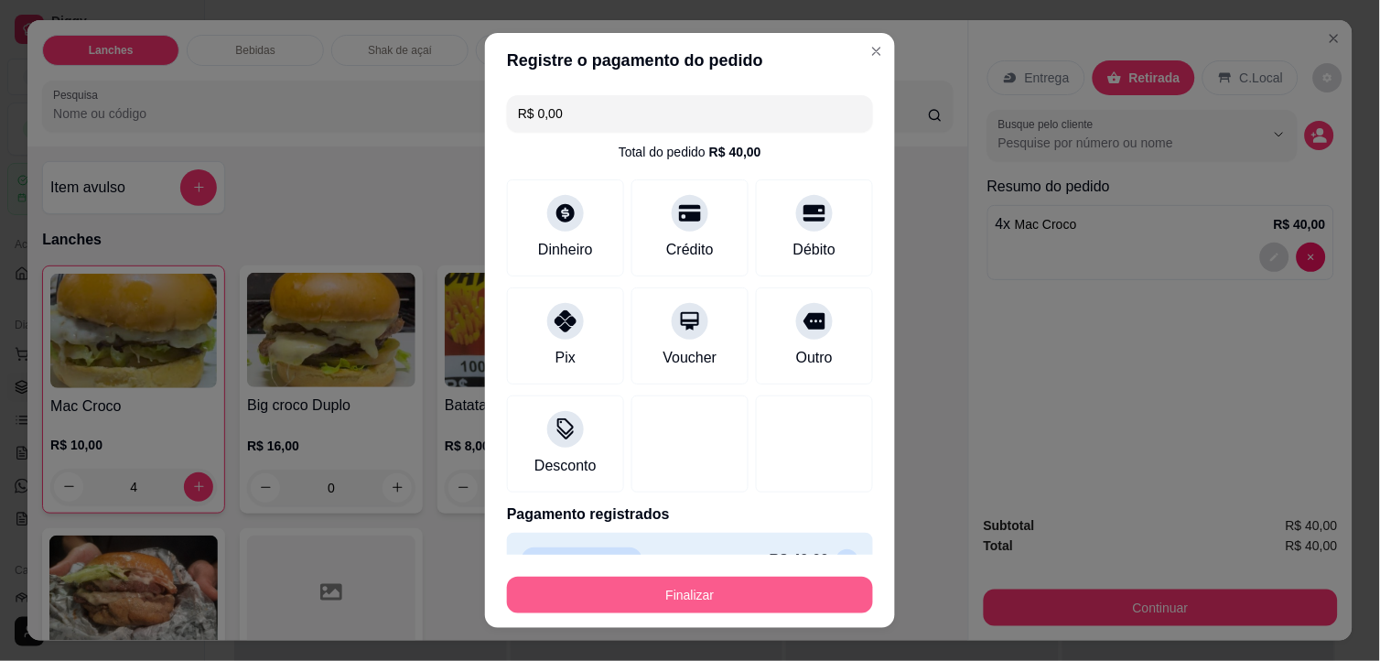
click at [700, 598] on button "Finalizar" at bounding box center [690, 594] width 366 height 37
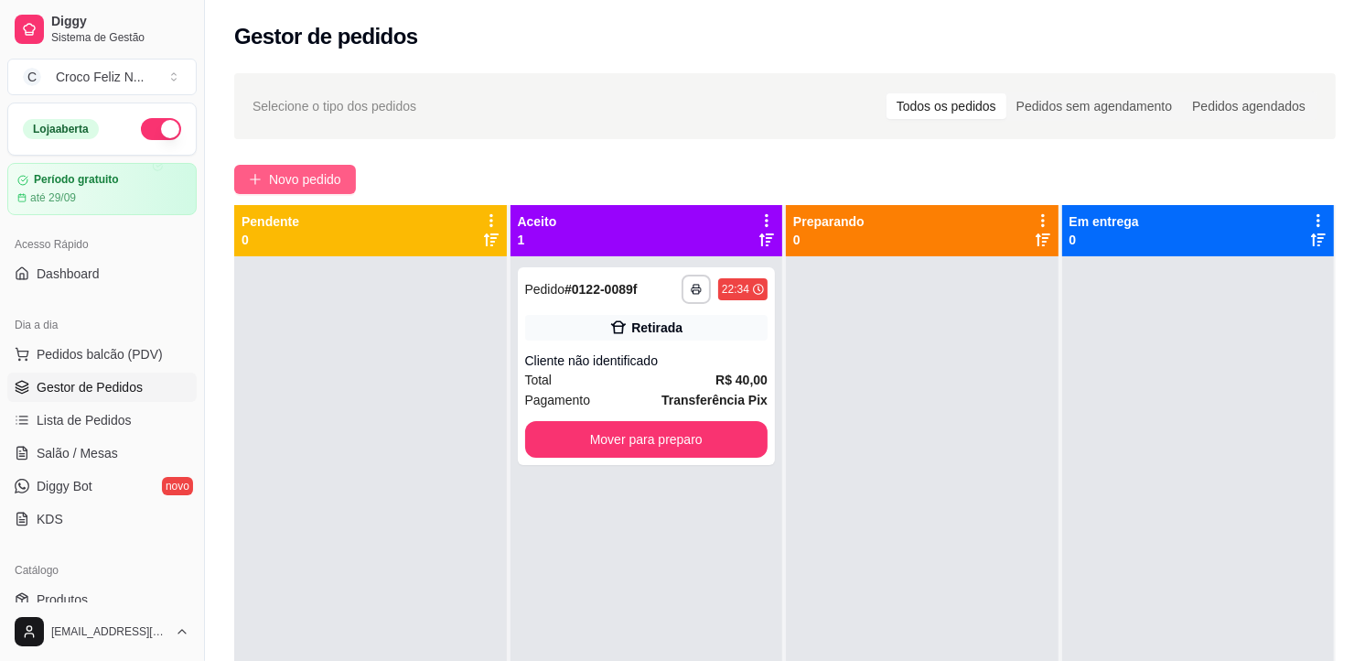
click at [299, 179] on span "Novo pedido" at bounding box center [305, 179] width 72 height 20
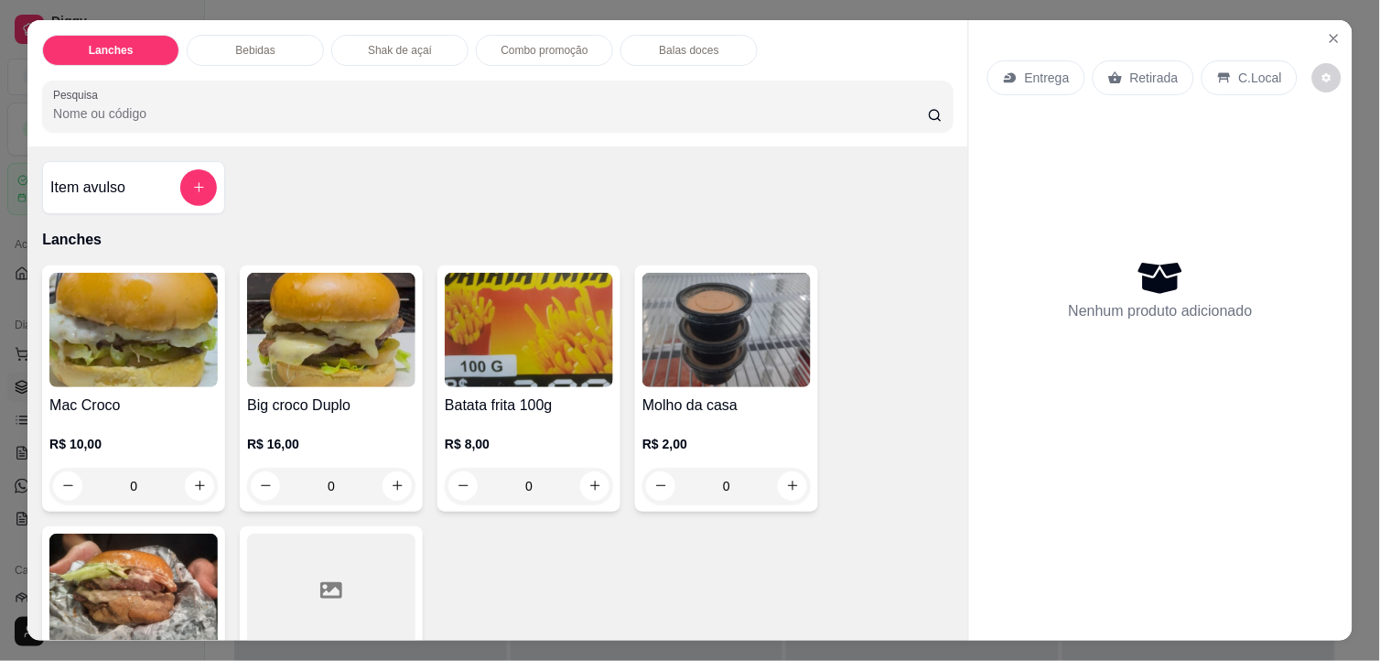
click at [167, 335] on img at bounding box center [133, 330] width 168 height 114
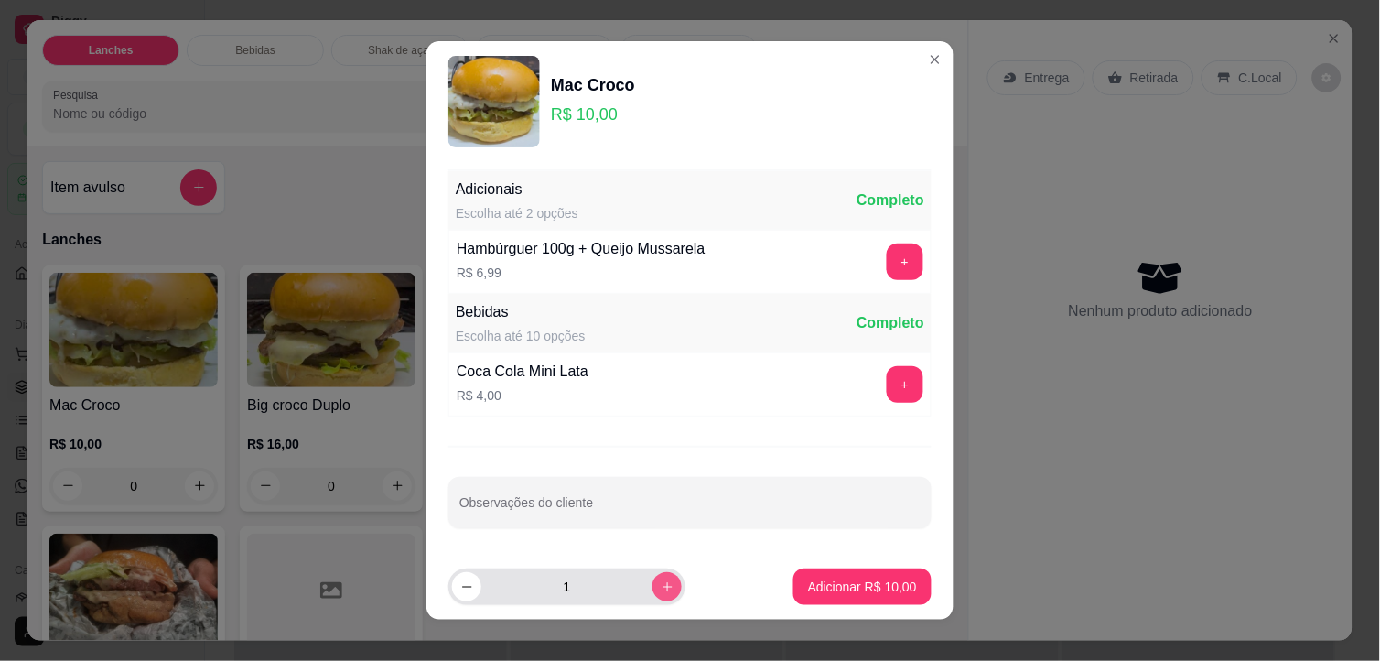
click at [661, 580] on icon "increase-product-quantity" at bounding box center [668, 587] width 14 height 14
click at [661, 582] on icon "increase-product-quantity" at bounding box center [668, 587] width 14 height 14
click at [838, 595] on p "Adicionar R$ 40,00" at bounding box center [862, 586] width 109 height 18
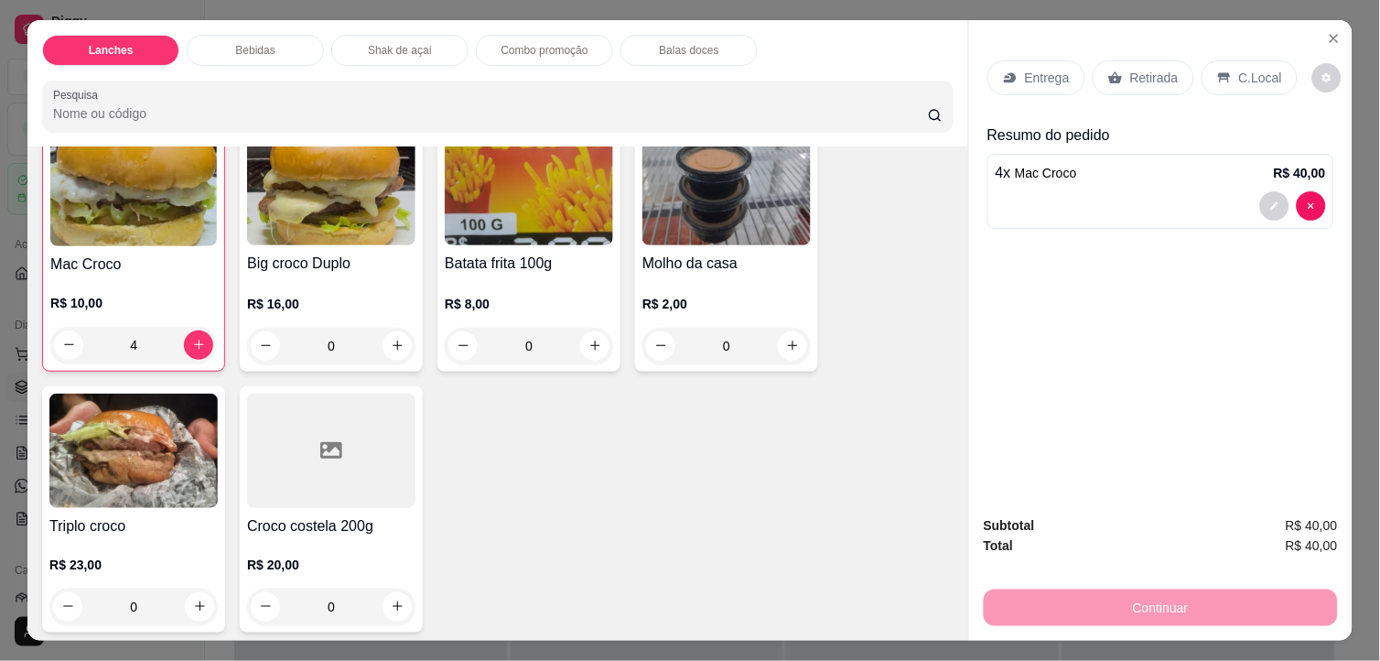
scroll to position [305, 0]
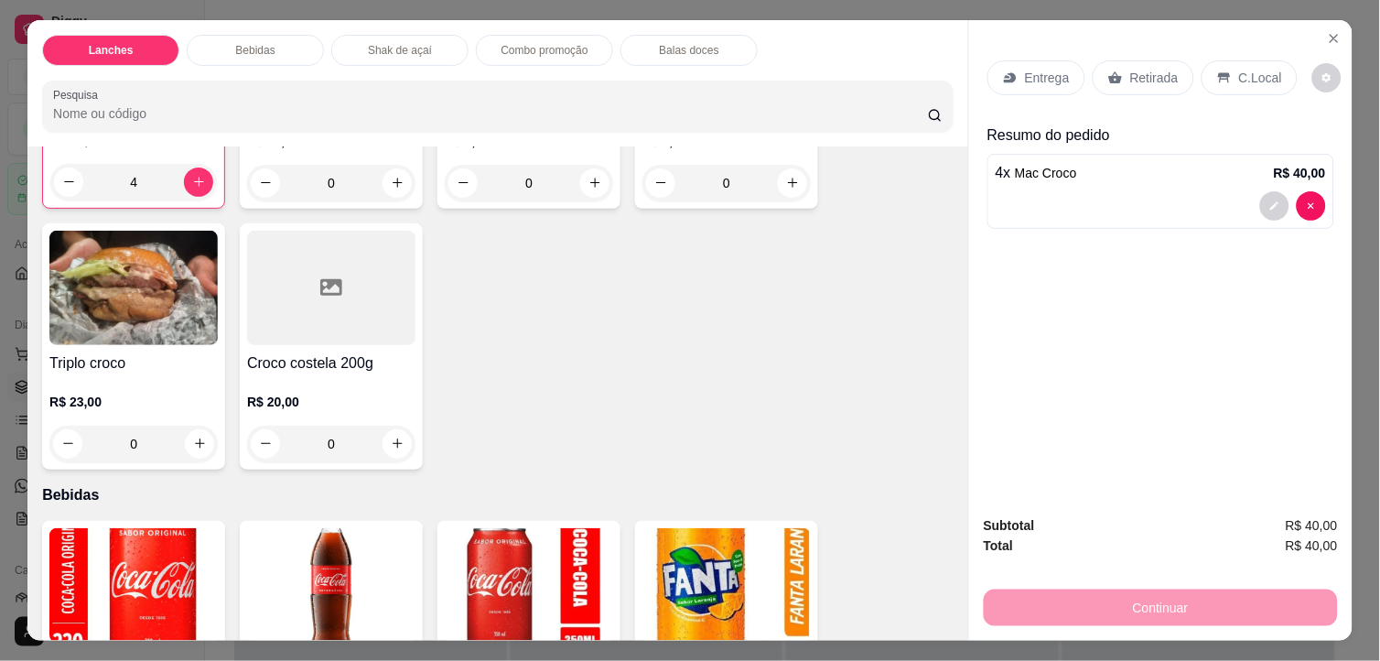
click at [343, 555] on img at bounding box center [331, 585] width 168 height 114
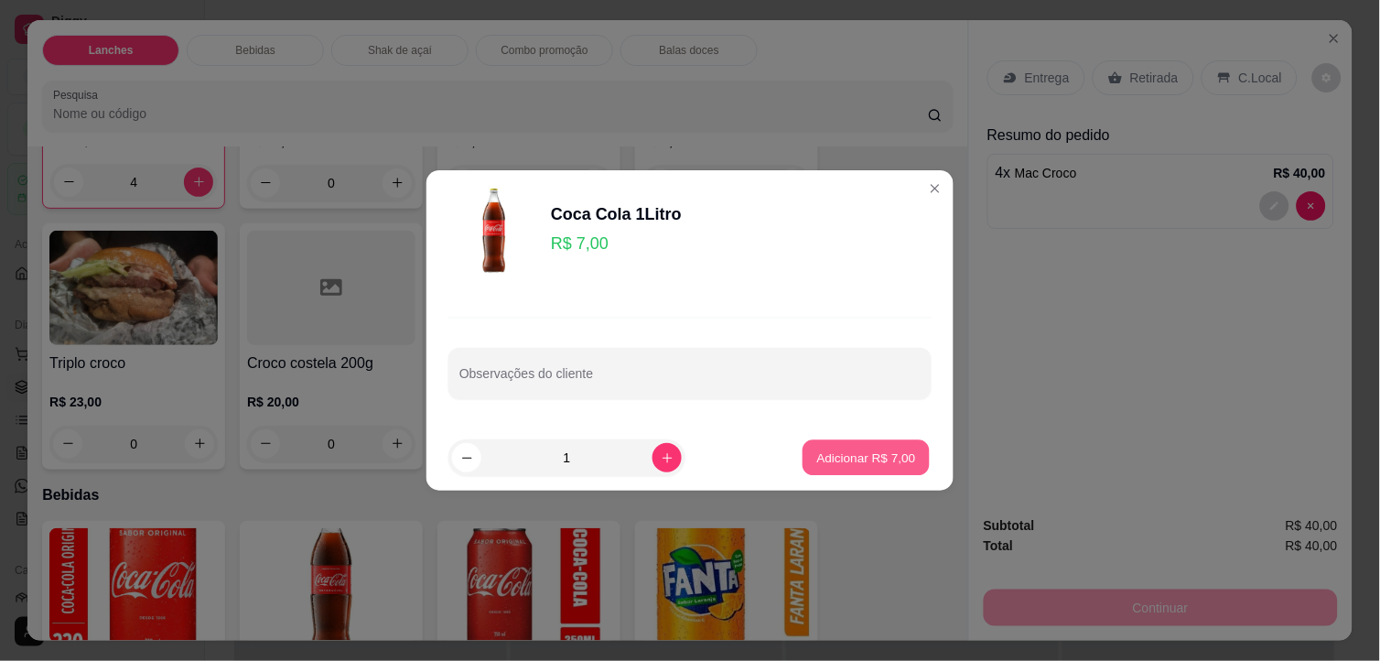
click at [842, 453] on p "Adicionar R$ 7,00" at bounding box center [865, 456] width 99 height 17
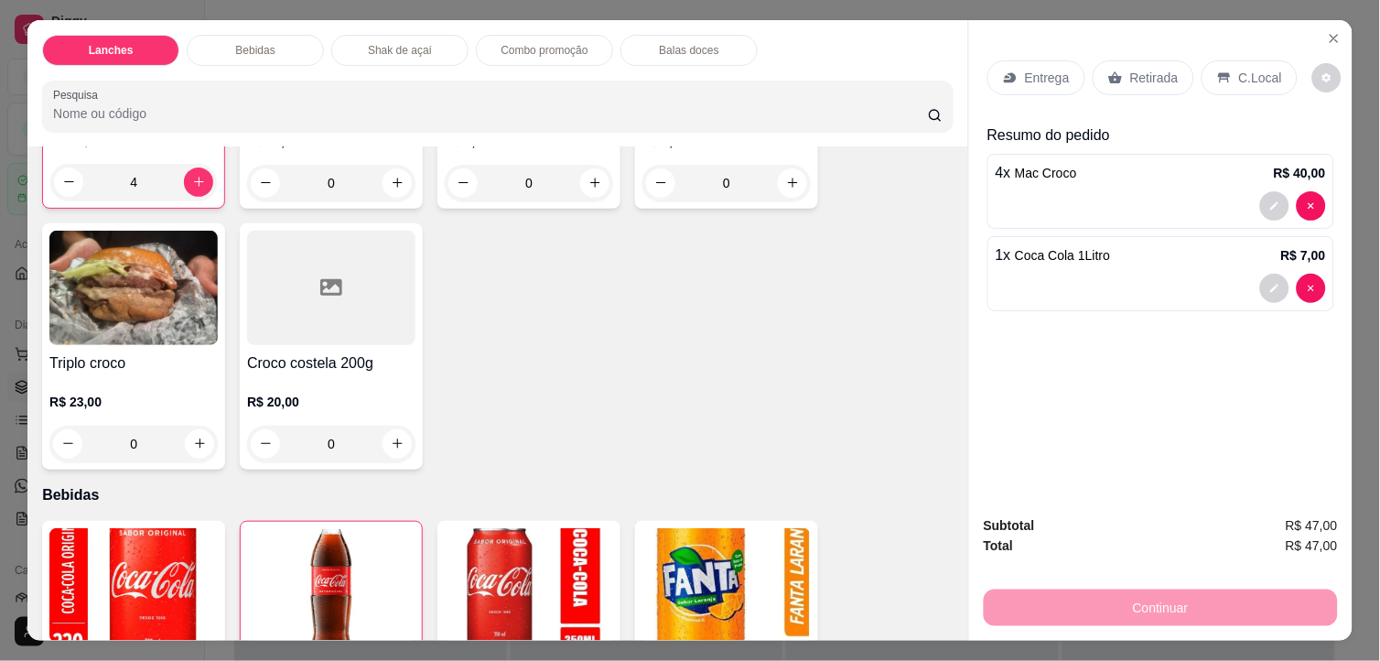
click at [1222, 69] on div "C.Local" at bounding box center [1249, 77] width 96 height 35
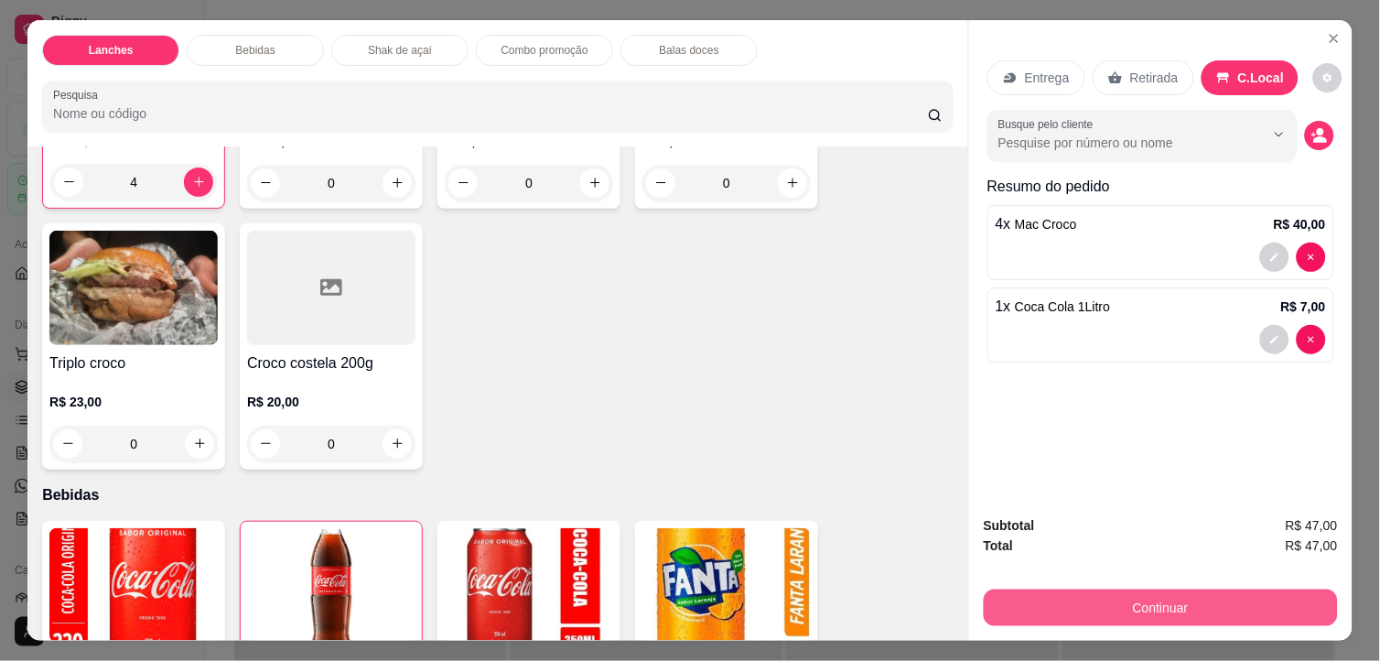
click at [1199, 595] on button "Continuar" at bounding box center [1161, 607] width 354 height 37
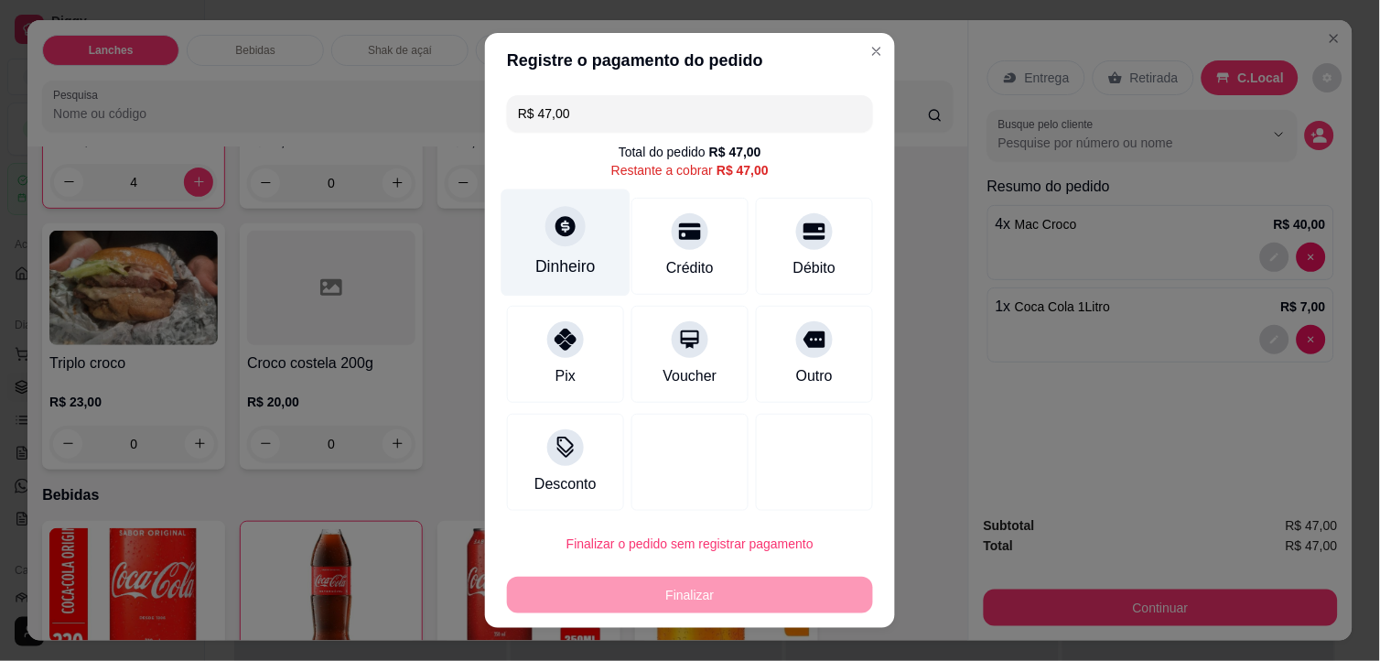
click at [563, 263] on div "Dinheiro" at bounding box center [565, 266] width 60 height 24
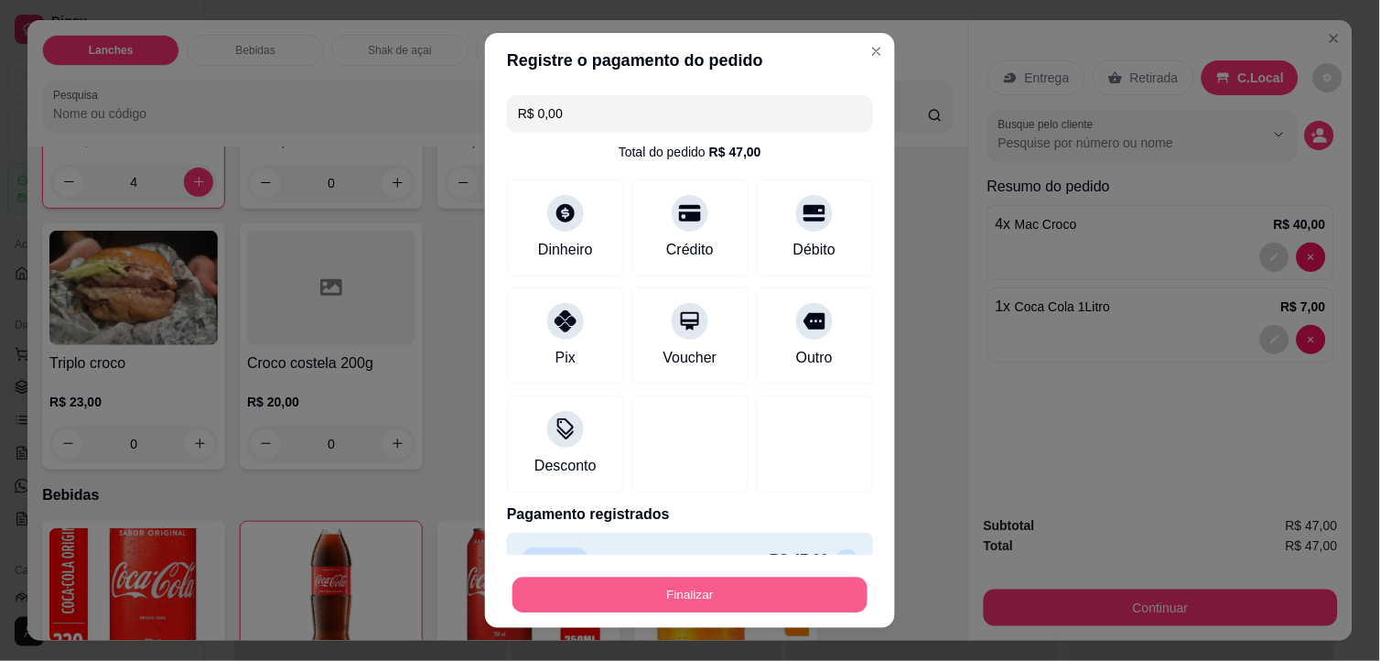
click at [763, 589] on button "Finalizar" at bounding box center [689, 595] width 355 height 36
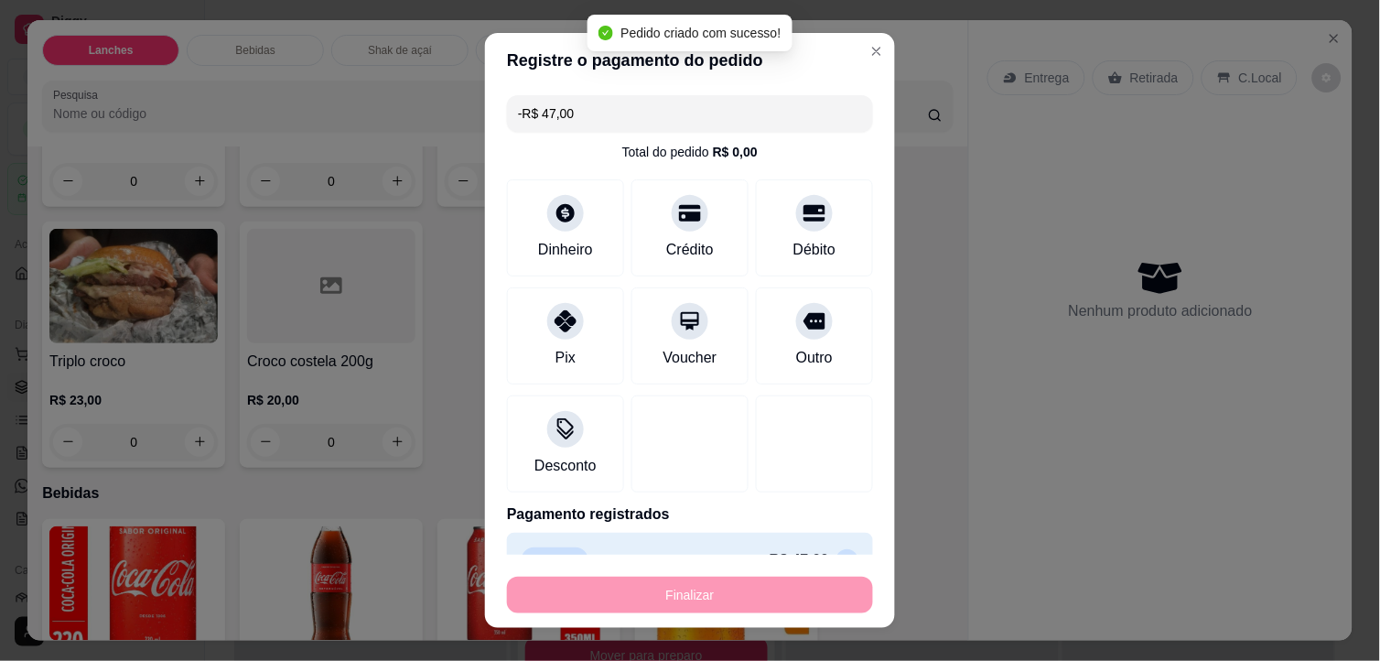
scroll to position [304, 0]
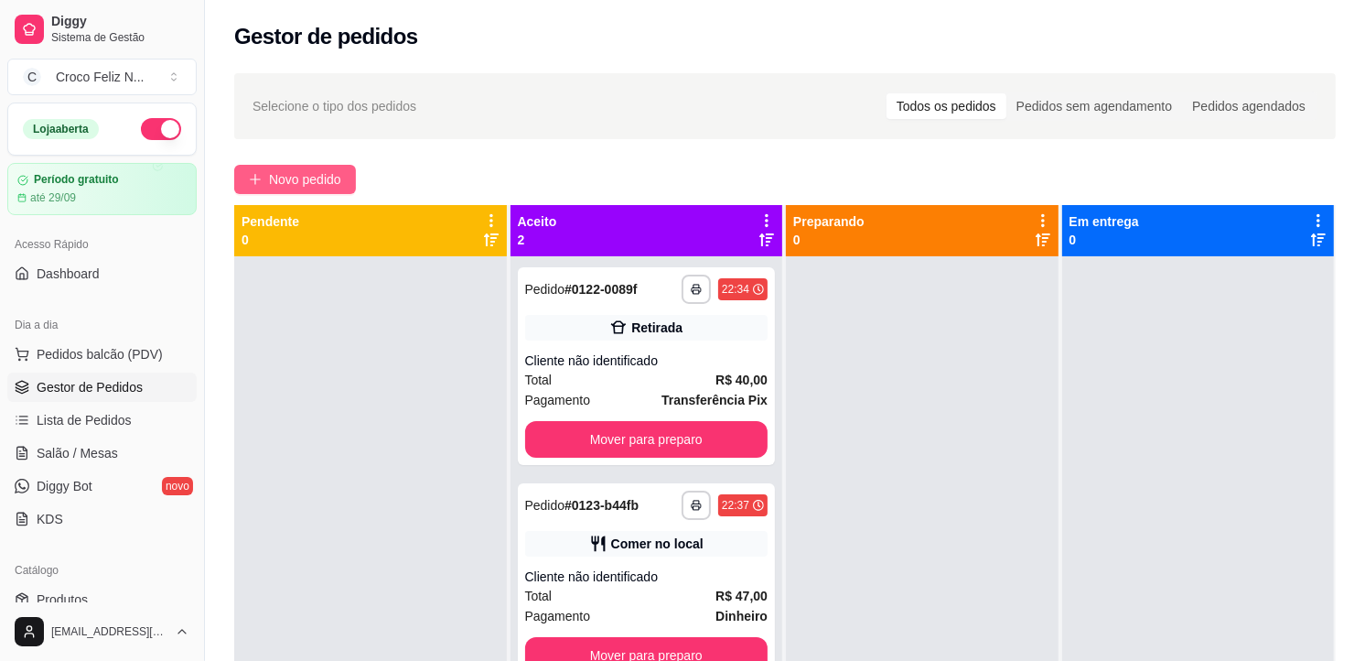
click at [265, 180] on button "Novo pedido" at bounding box center [295, 179] width 122 height 29
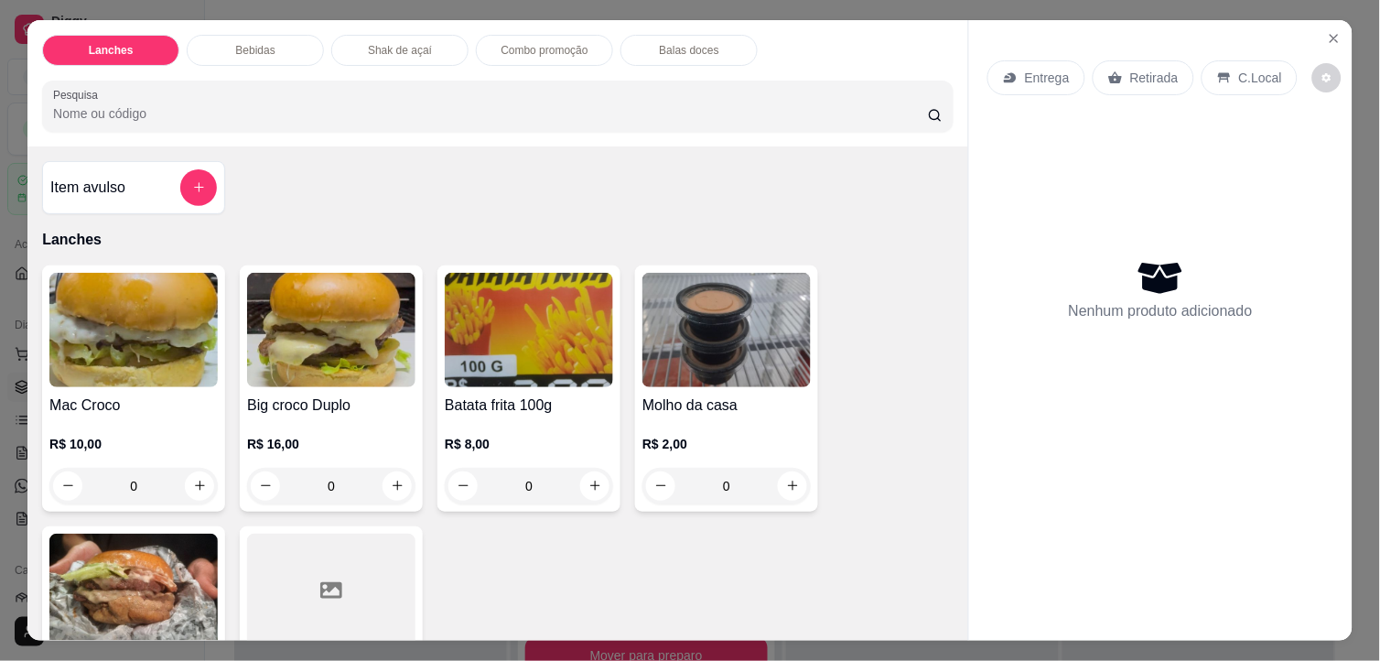
click at [141, 372] on img at bounding box center [133, 330] width 168 height 114
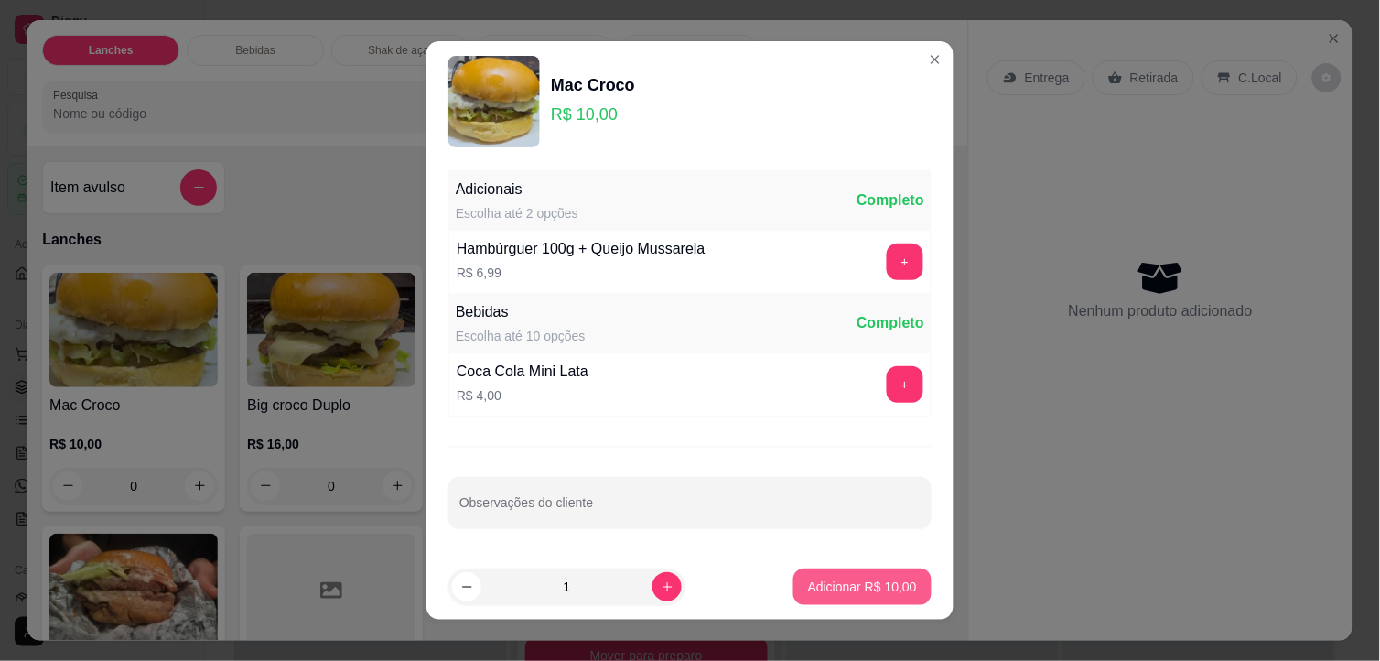
click at [879, 589] on p "Adicionar R$ 10,00" at bounding box center [862, 586] width 109 height 18
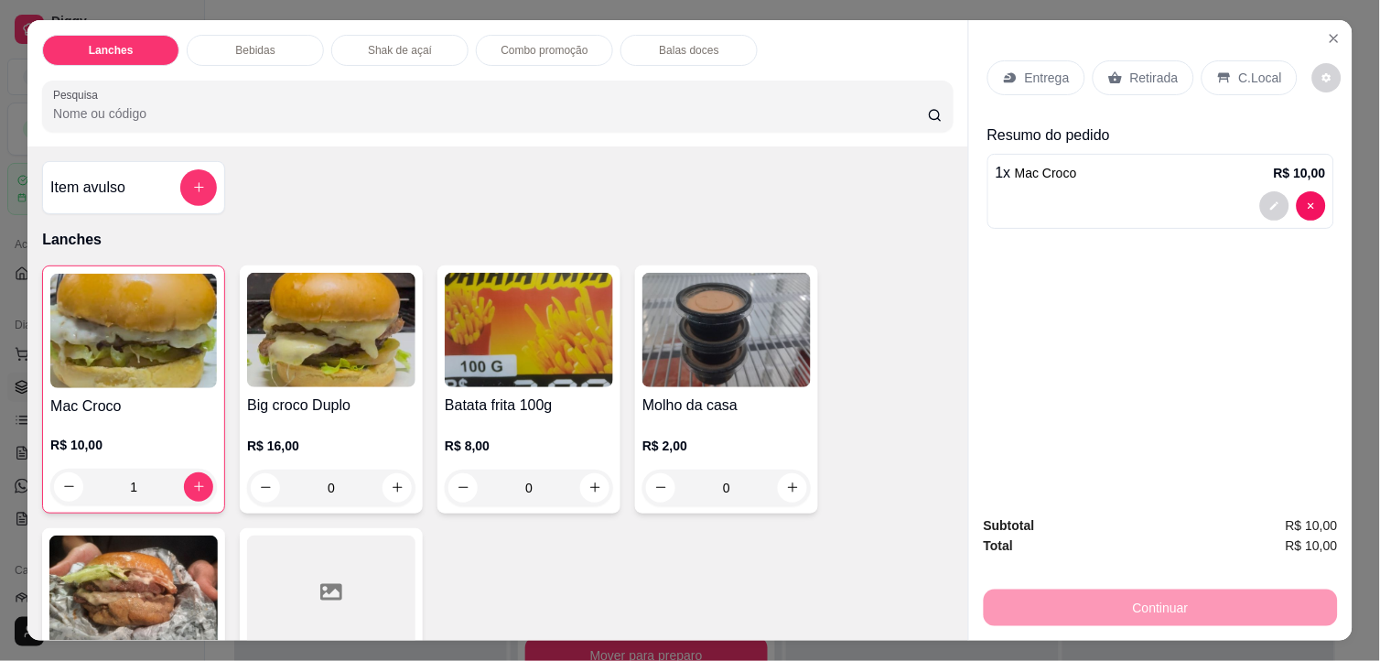
click at [1140, 70] on p "Retirada" at bounding box center [1154, 78] width 48 height 18
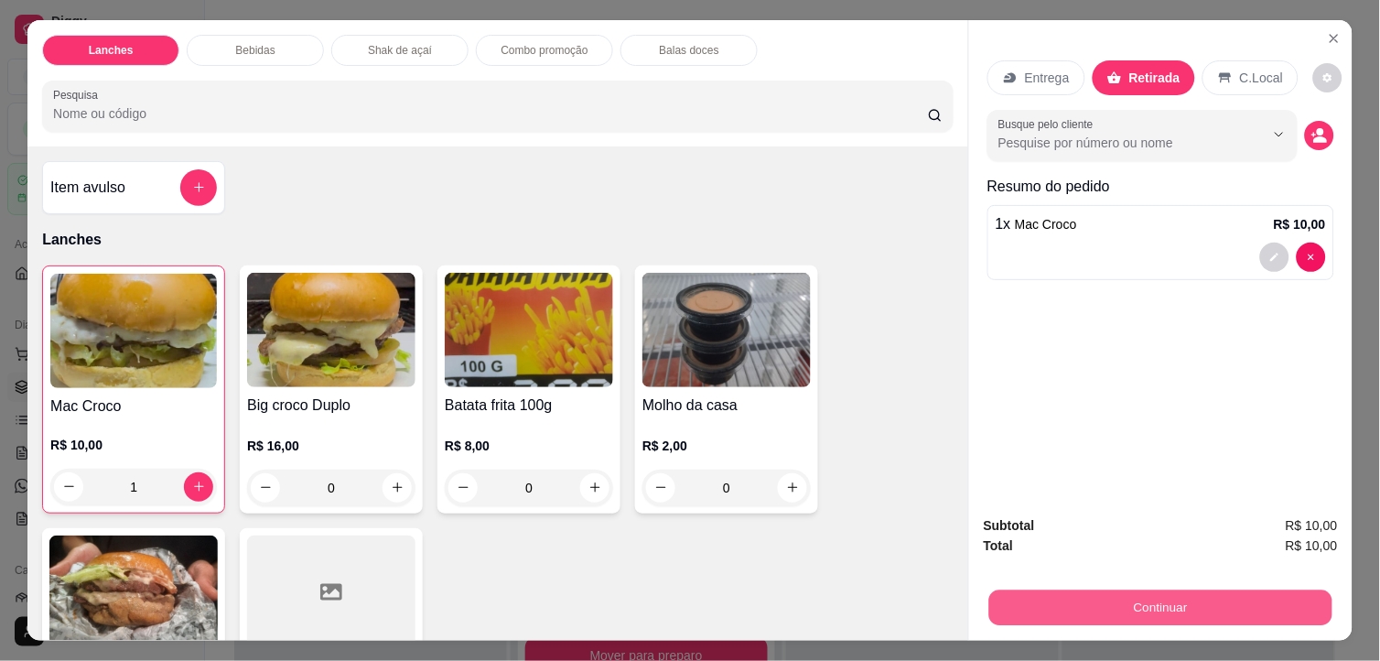
click at [1175, 602] on button "Continuar" at bounding box center [1160, 608] width 343 height 36
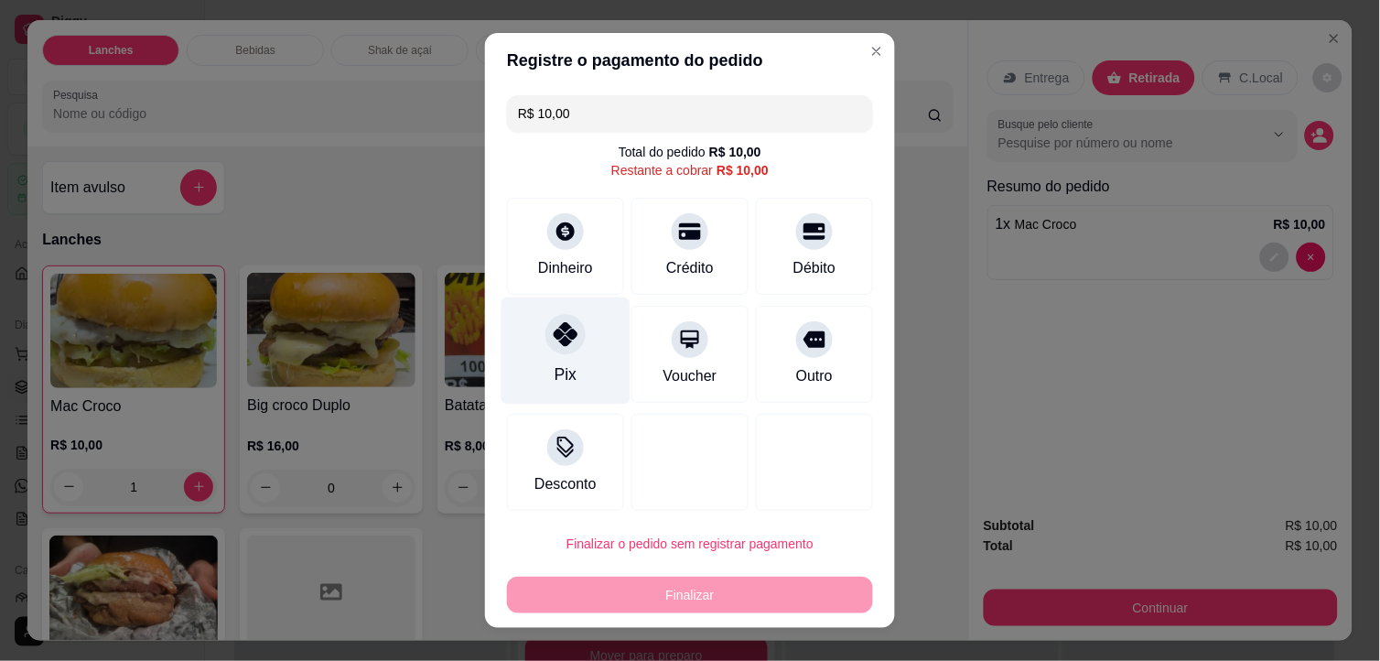
click at [558, 360] on div "Pix" at bounding box center [565, 350] width 129 height 107
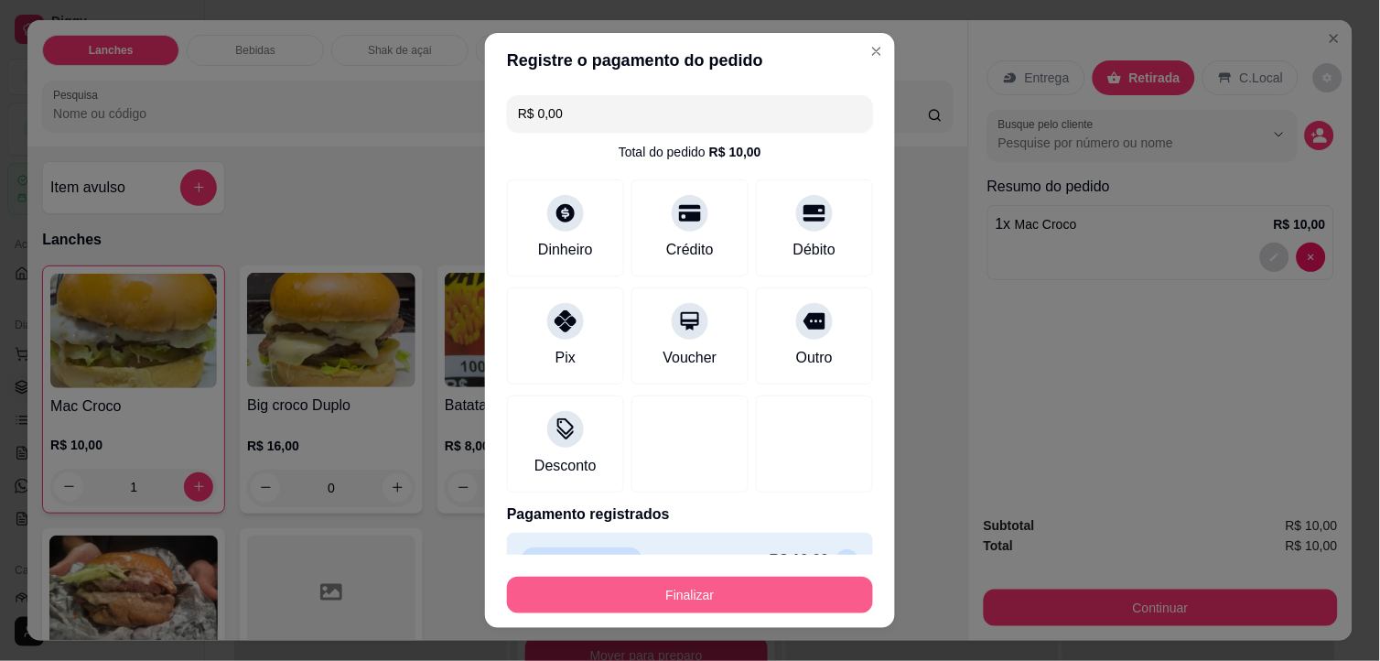
click at [619, 596] on button "Finalizar" at bounding box center [690, 594] width 366 height 37
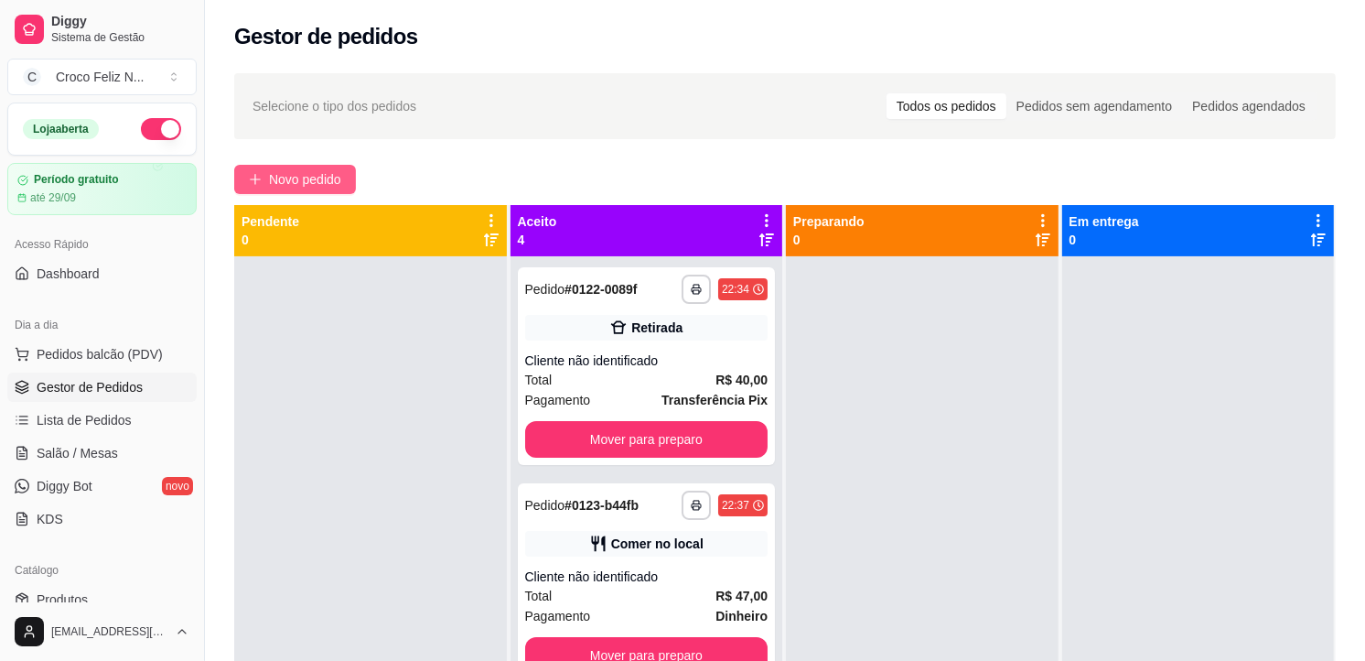
click at [258, 183] on icon "plus" at bounding box center [255, 179] width 13 height 13
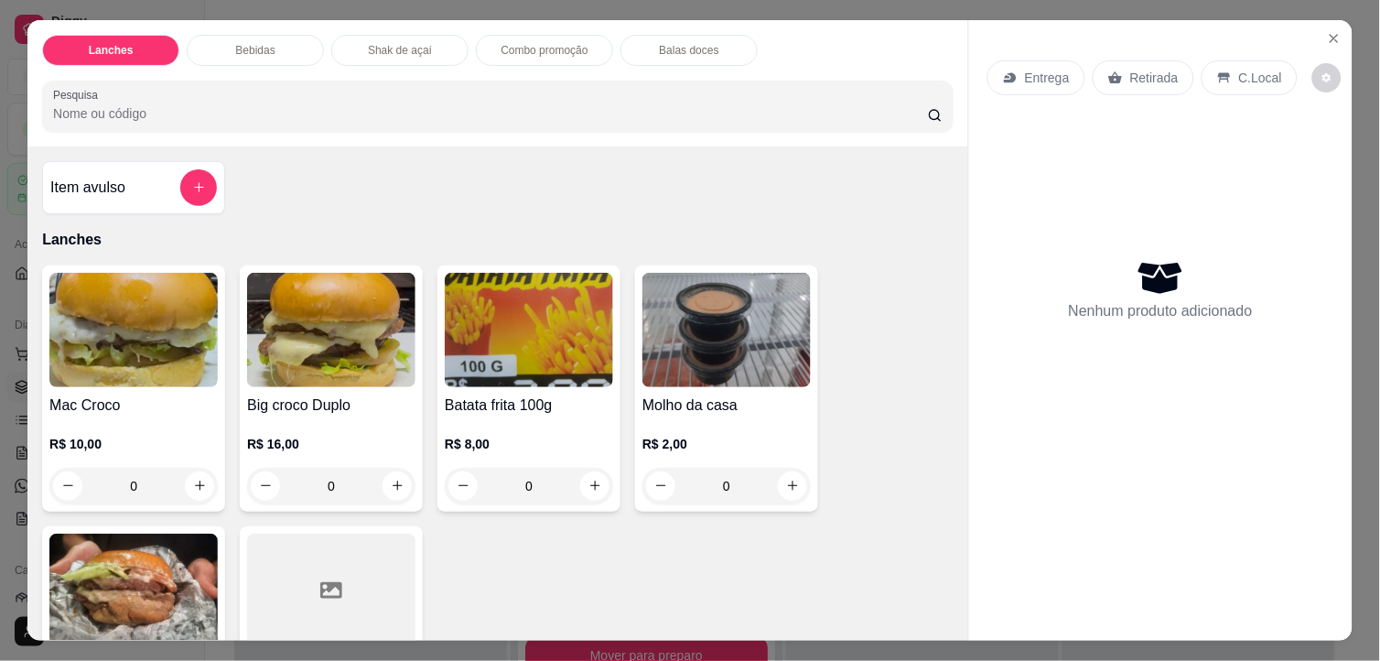
scroll to position [305, 0]
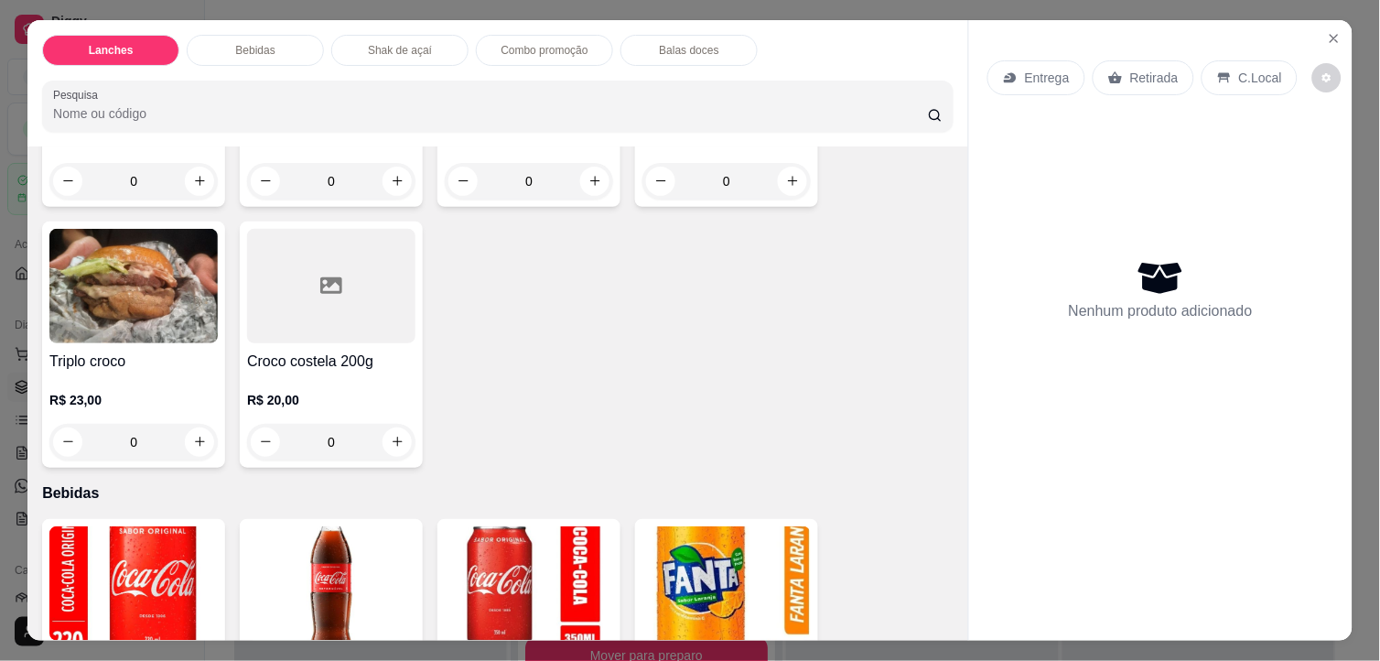
click at [315, 320] on div at bounding box center [331, 286] width 168 height 114
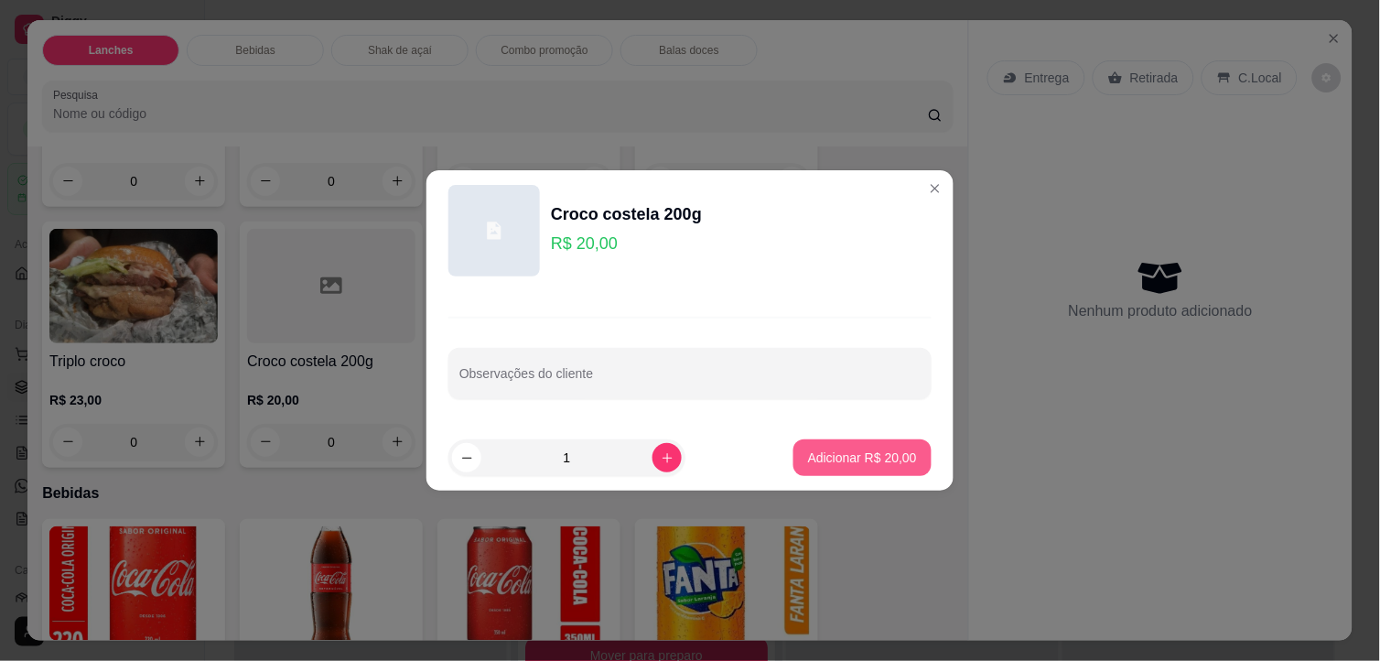
click at [878, 463] on p "Adicionar R$ 20,00" at bounding box center [862, 457] width 109 height 18
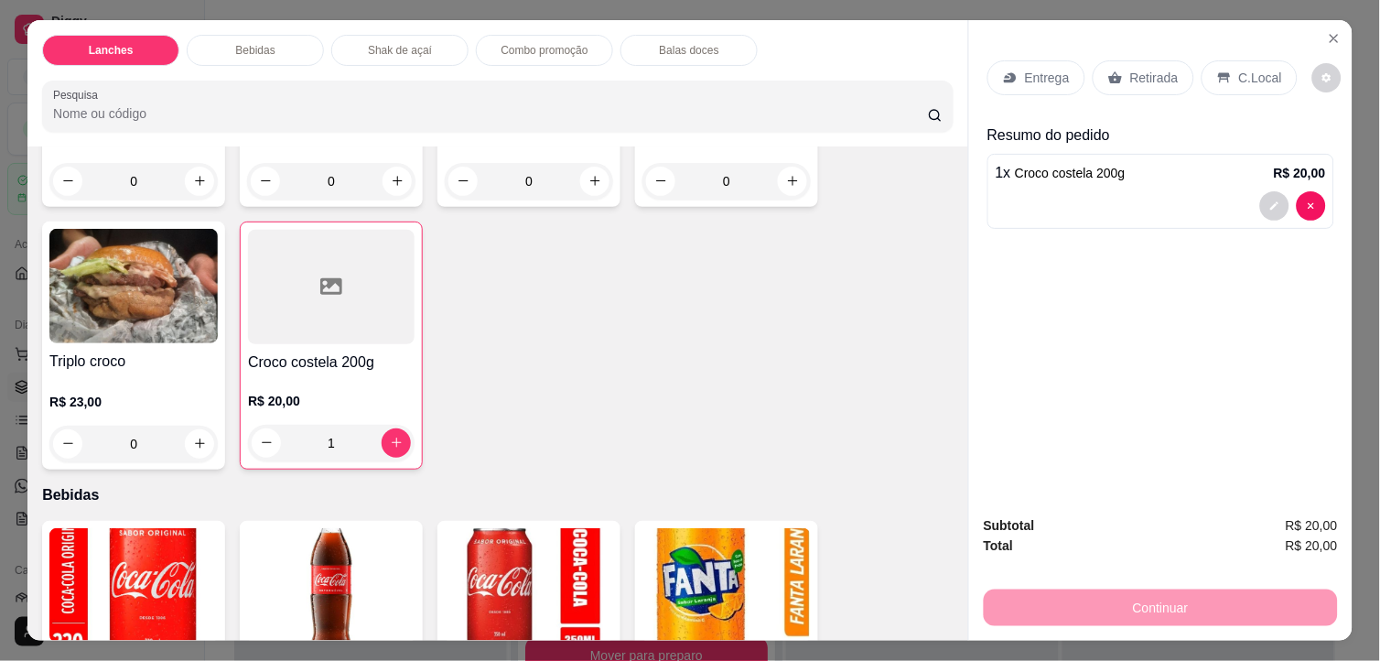
click at [1203, 71] on div "C.Local" at bounding box center [1249, 77] width 96 height 35
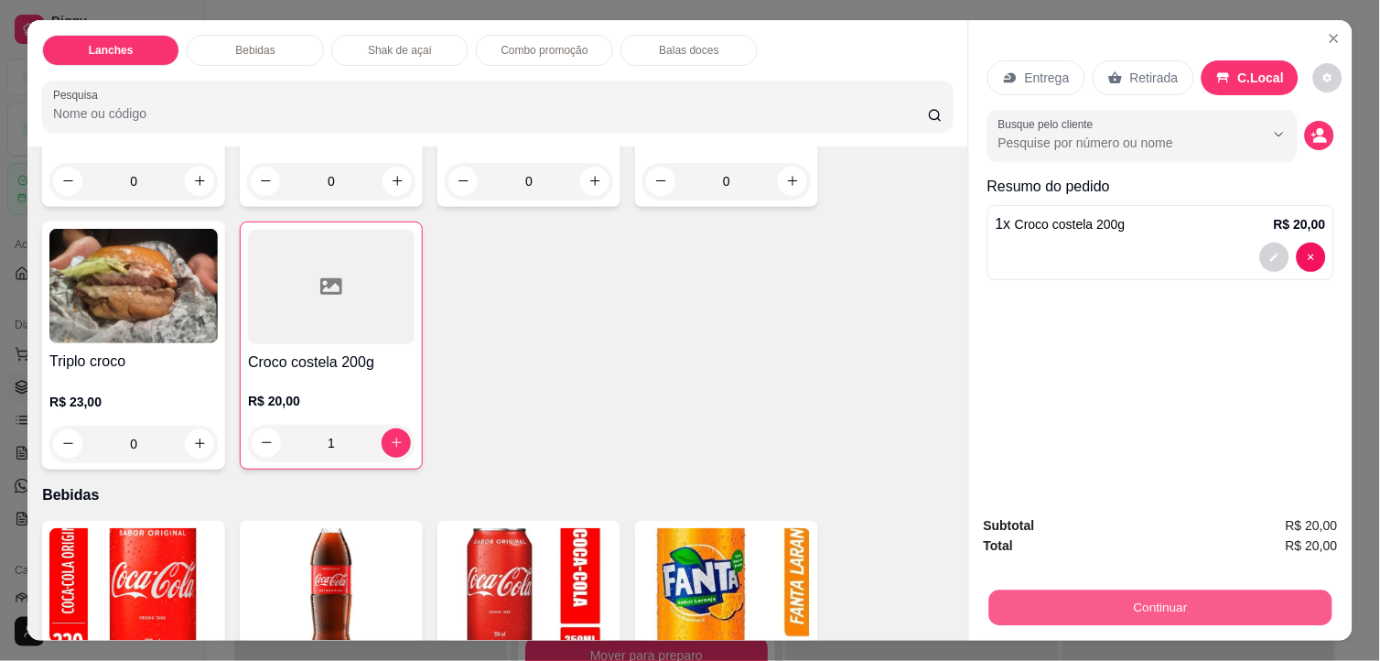
click at [1195, 596] on button "Continuar" at bounding box center [1160, 608] width 343 height 36
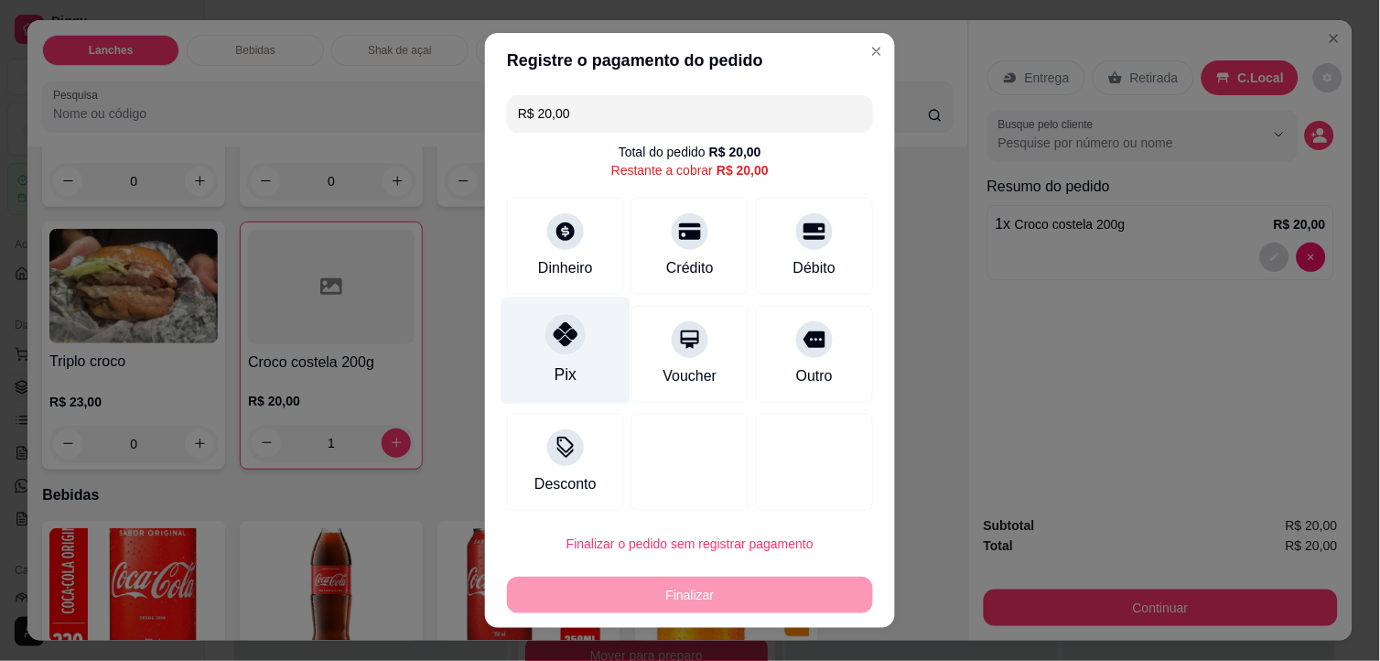
drag, startPoint x: 569, startPoint y: 352, endPoint x: 569, endPoint y: 370, distance: 17.4
click at [569, 364] on div "Pix" at bounding box center [565, 350] width 129 height 107
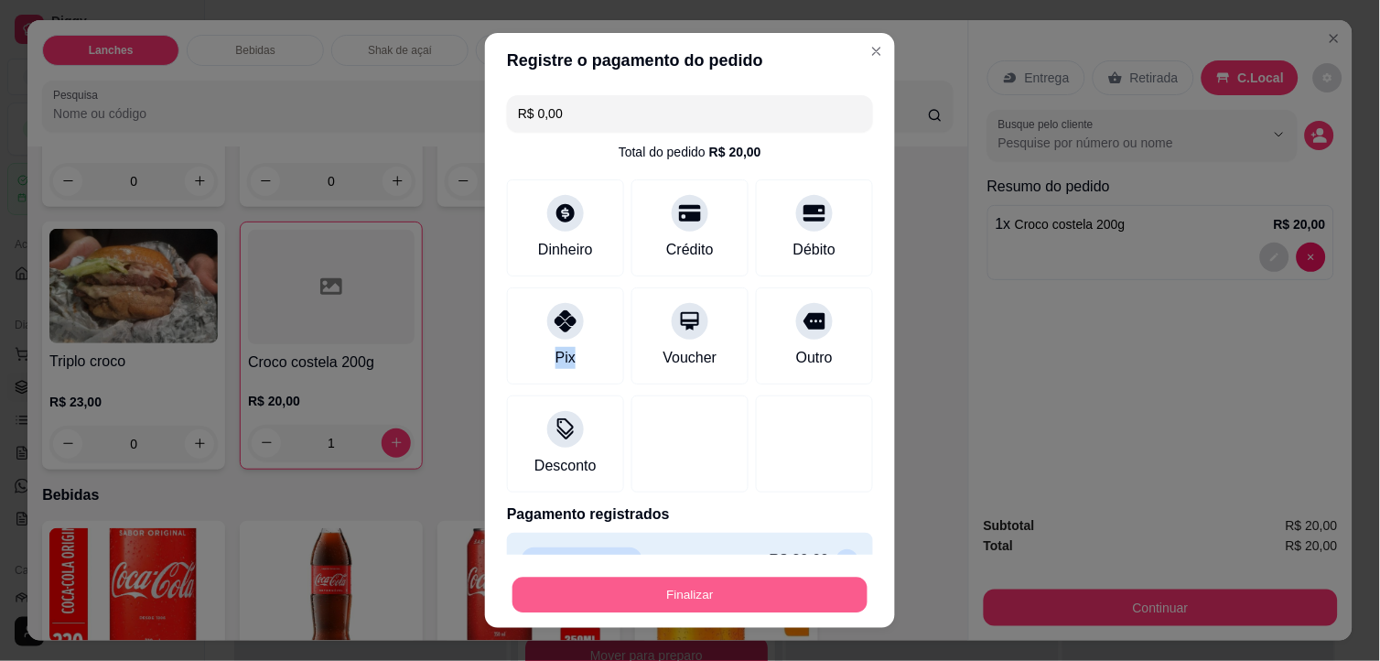
click at [625, 592] on button "Finalizar" at bounding box center [689, 595] width 355 height 36
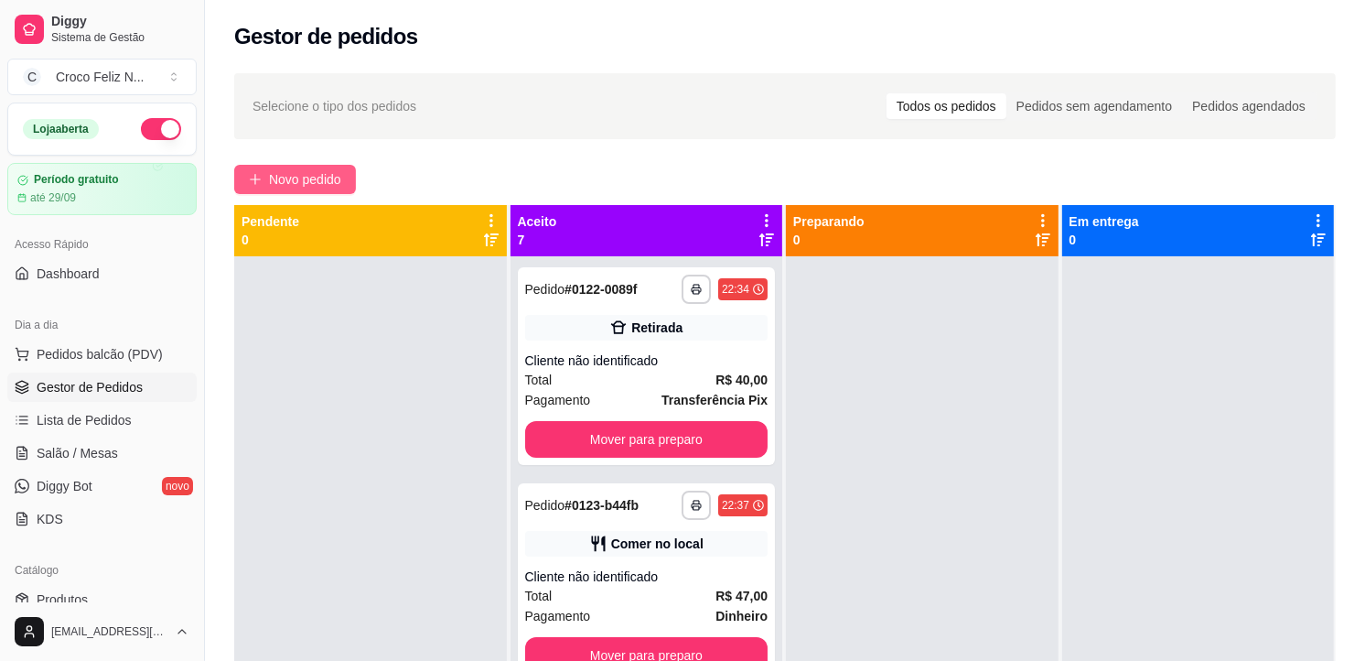
click at [341, 172] on span "Novo pedido" at bounding box center [305, 179] width 72 height 20
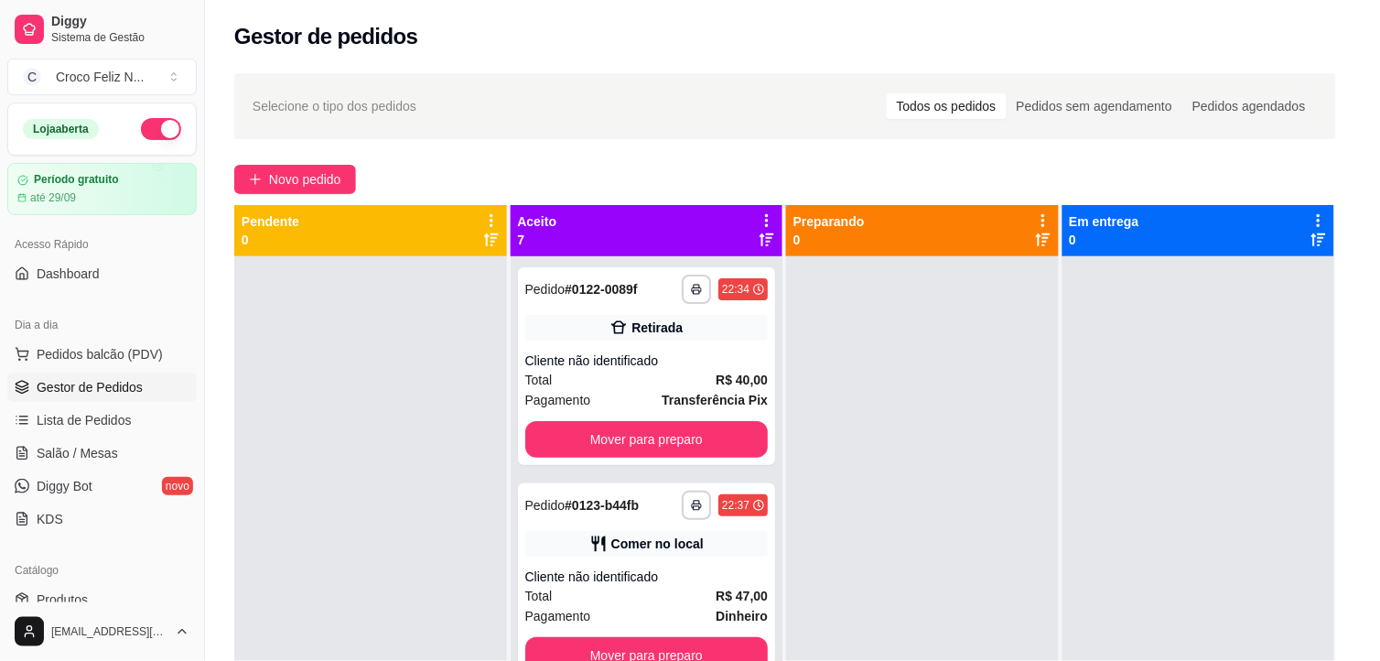
click at [131, 348] on img at bounding box center [133, 330] width 168 height 114
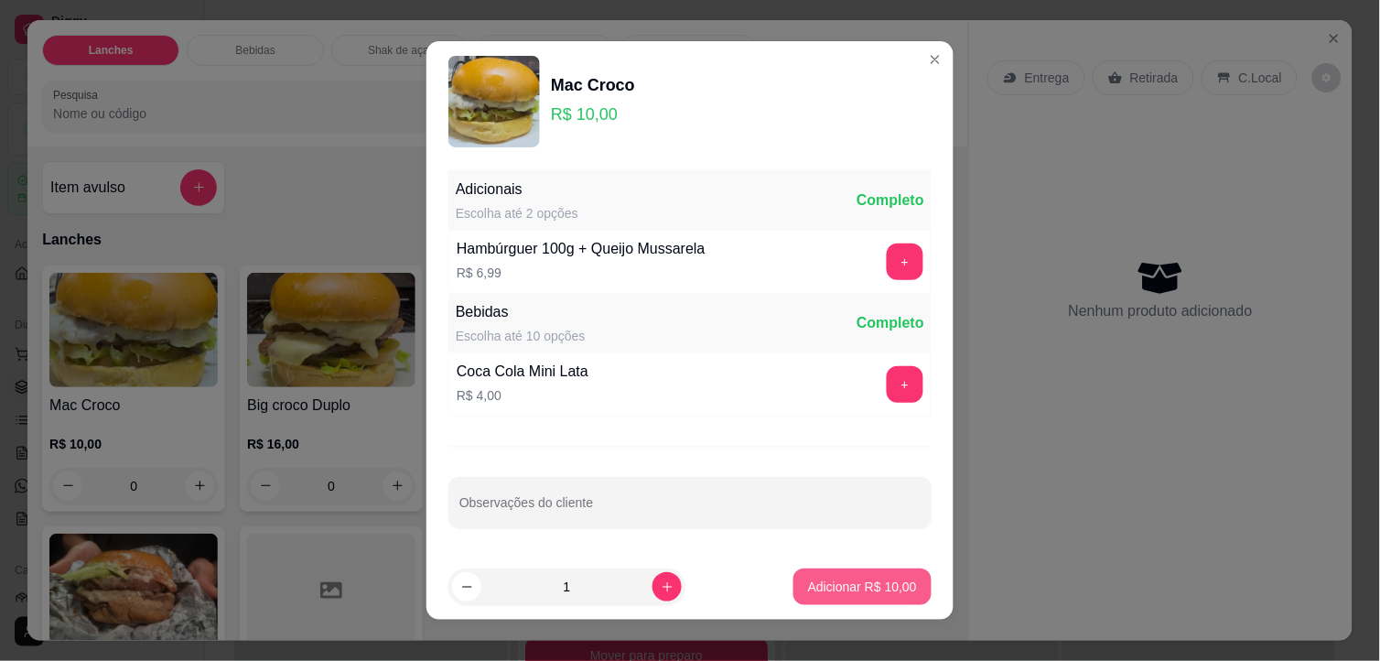
click at [822, 578] on p "Adicionar R$ 10,00" at bounding box center [862, 586] width 109 height 18
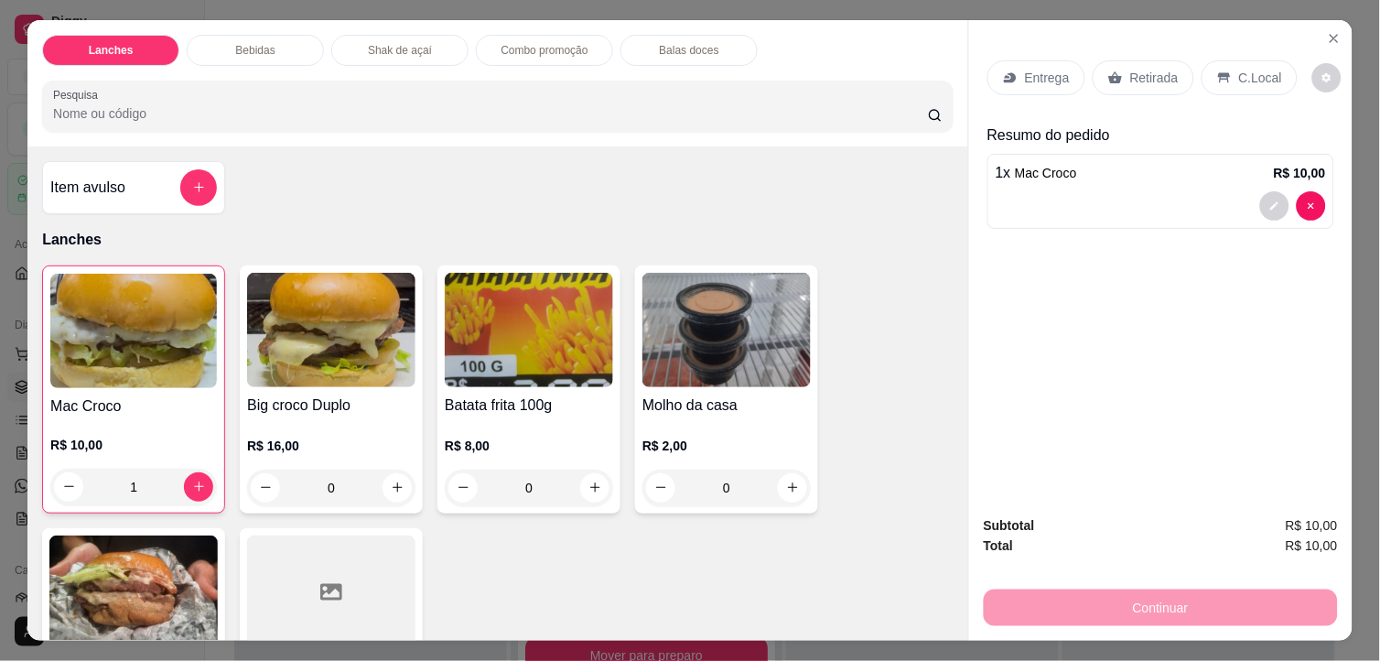
click at [1239, 71] on p "C.Local" at bounding box center [1260, 78] width 43 height 18
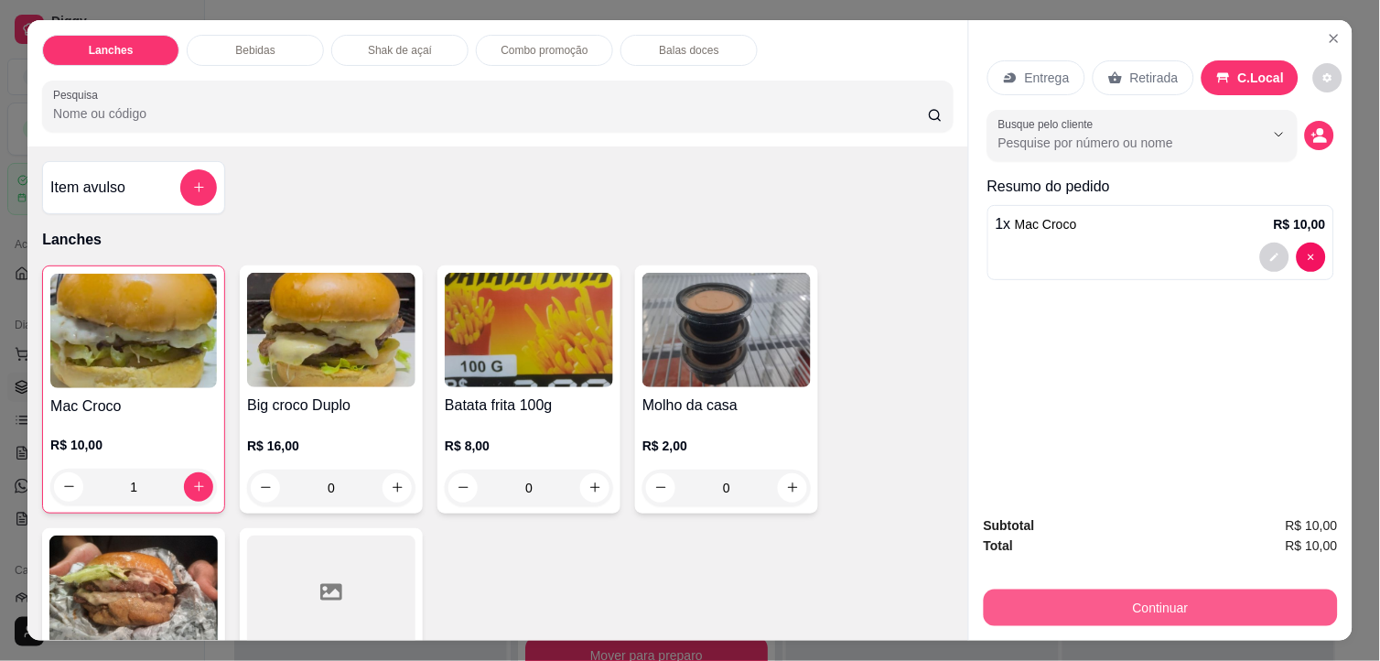
click at [1214, 609] on button "Continuar" at bounding box center [1161, 607] width 354 height 37
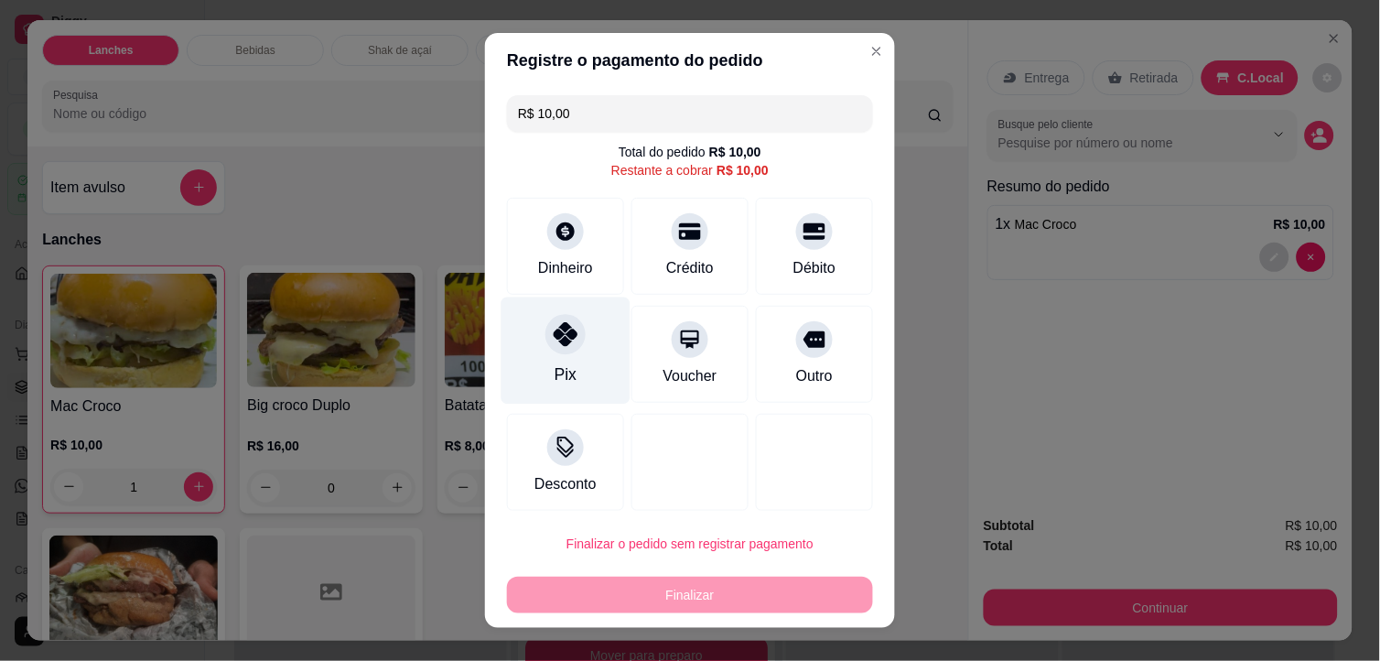
click at [574, 351] on div "Pix" at bounding box center [565, 350] width 129 height 107
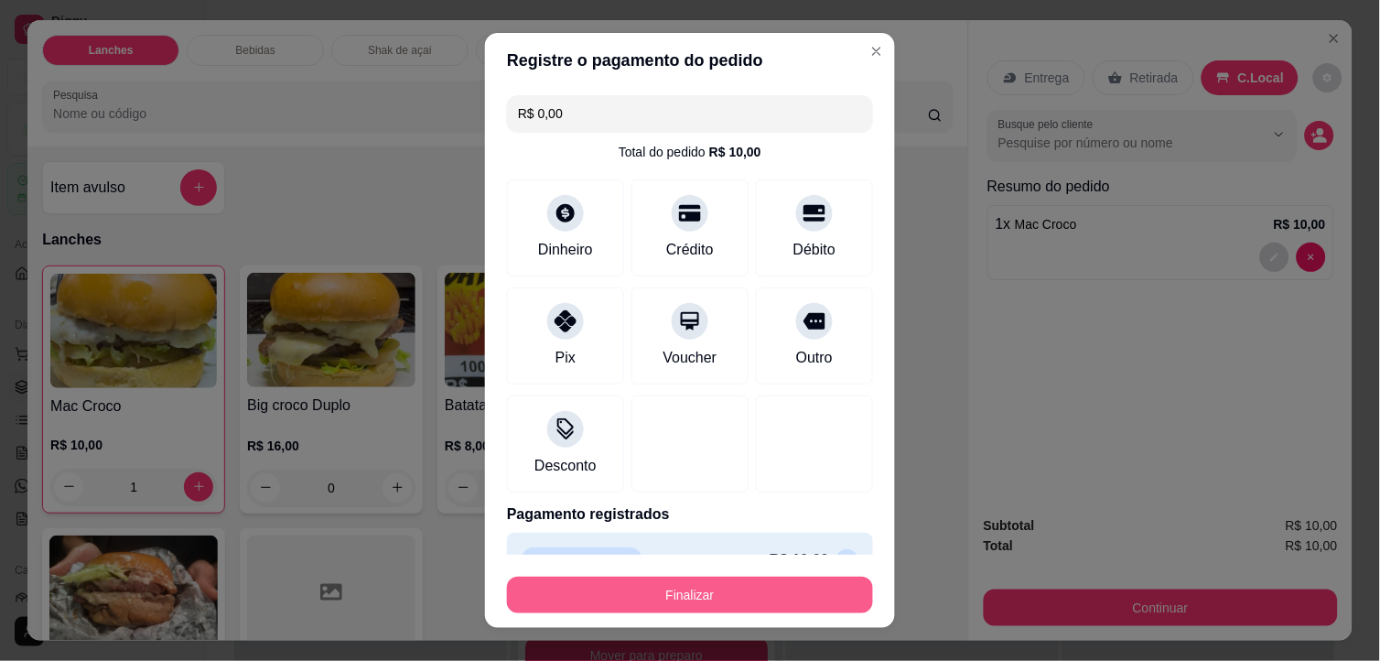
click at [726, 592] on button "Finalizar" at bounding box center [690, 594] width 366 height 37
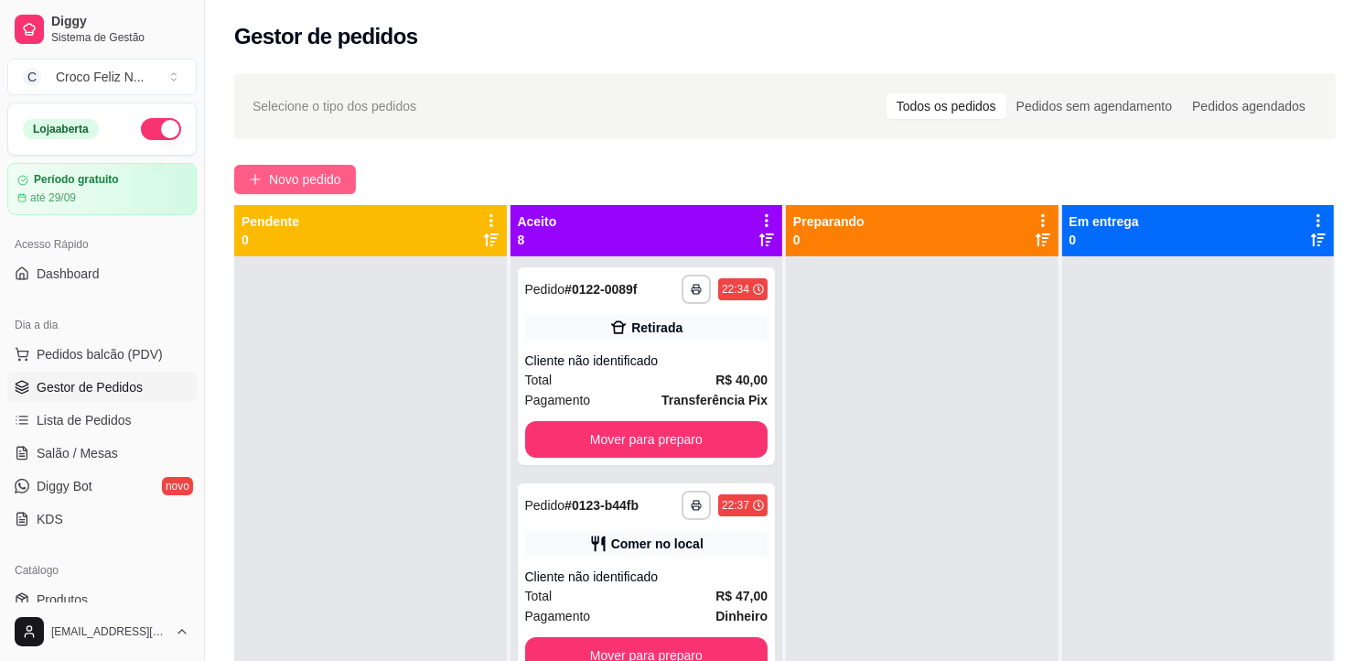
click at [323, 170] on span "Novo pedido" at bounding box center [305, 179] width 72 height 20
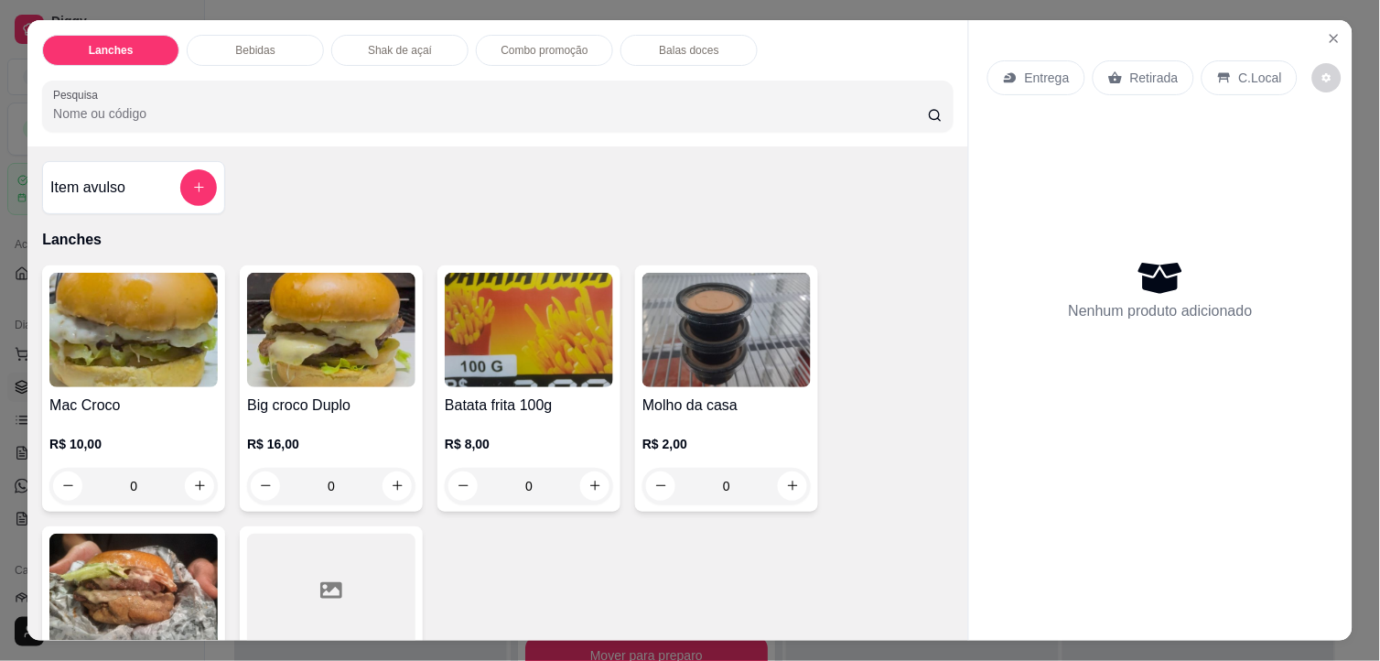
click at [349, 350] on img at bounding box center [331, 330] width 168 height 114
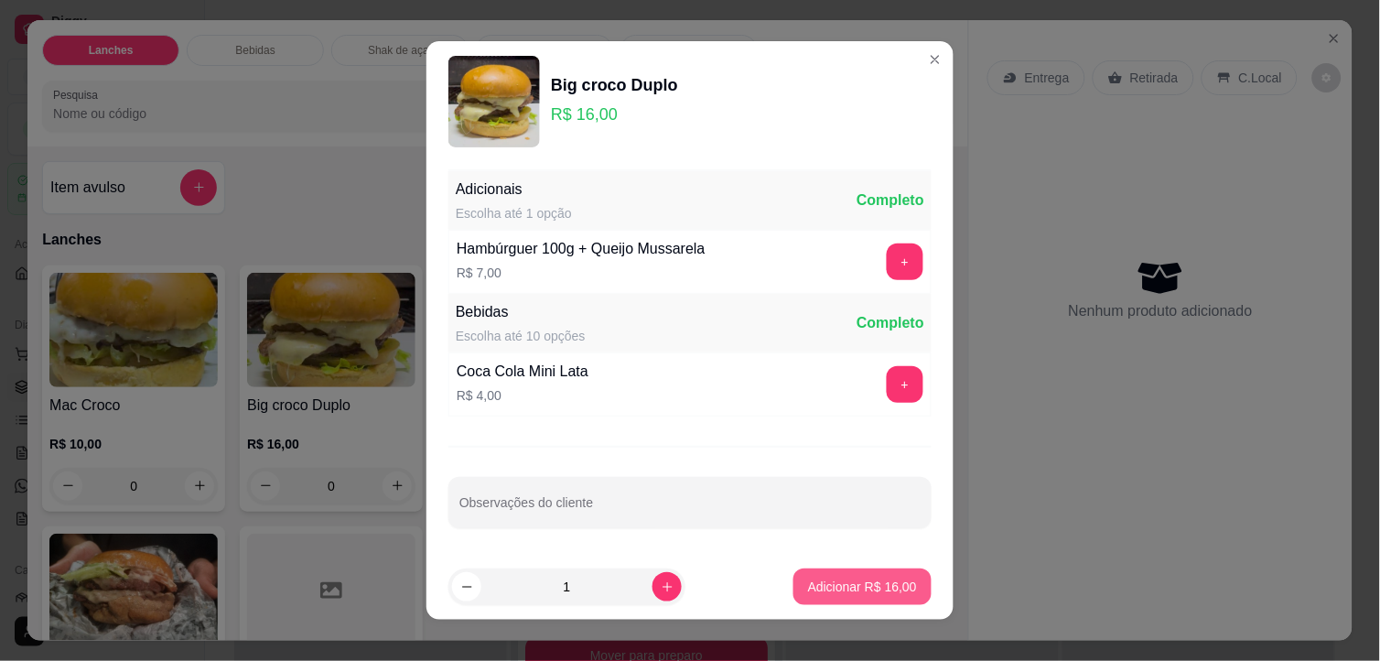
click at [822, 584] on p "Adicionar R$ 16,00" at bounding box center [862, 586] width 109 height 18
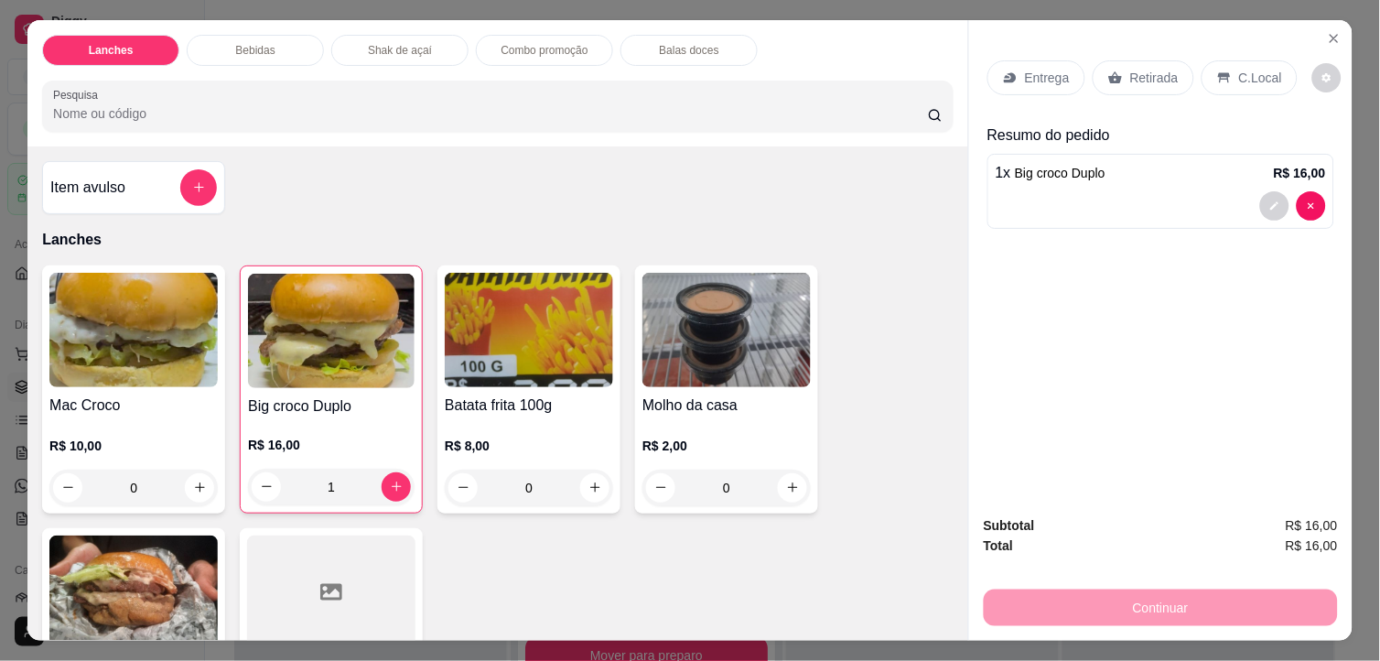
click at [1160, 73] on p "Retirada" at bounding box center [1154, 78] width 48 height 18
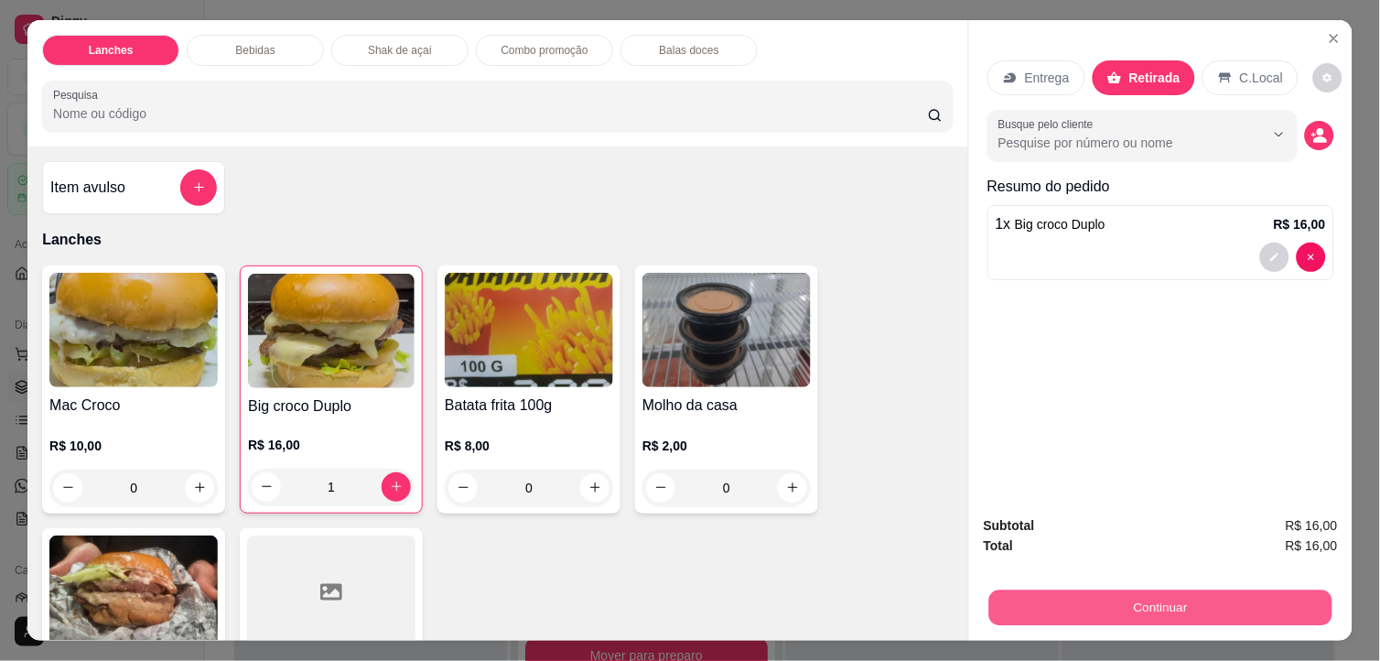
click at [1199, 590] on button "Continuar" at bounding box center [1160, 608] width 343 height 36
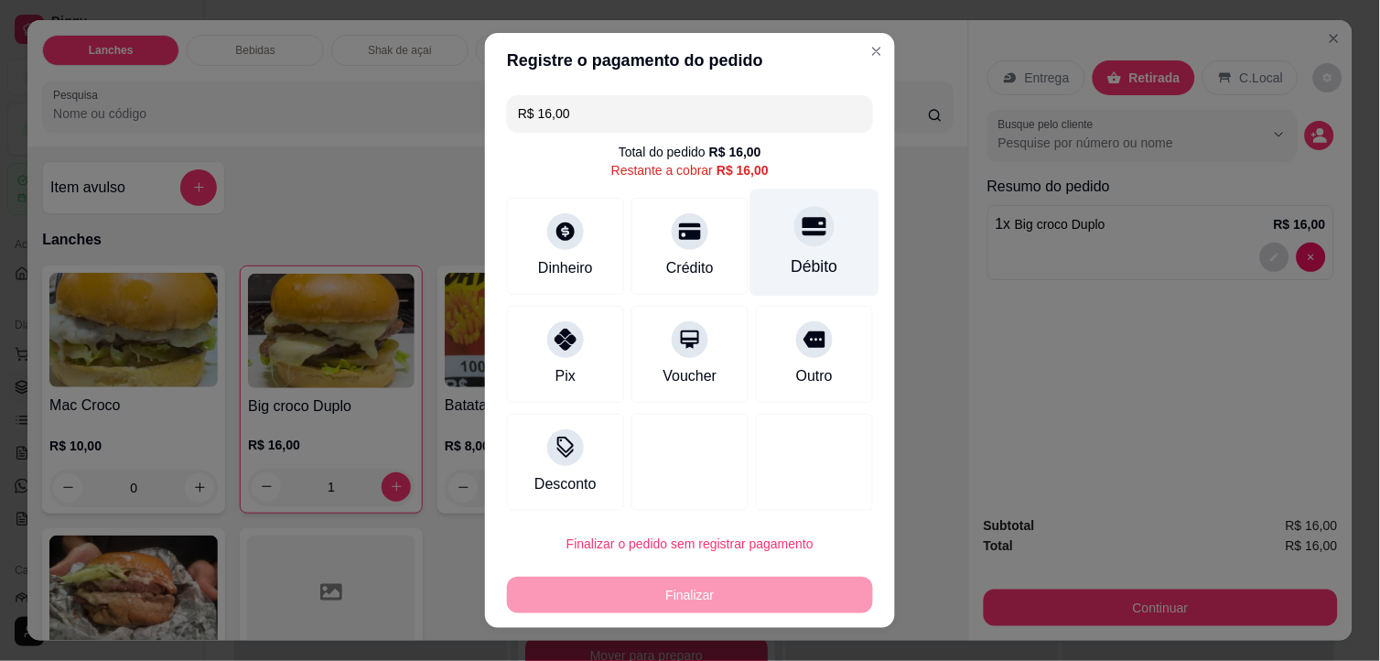
click at [812, 235] on div "Débito" at bounding box center [814, 242] width 129 height 107
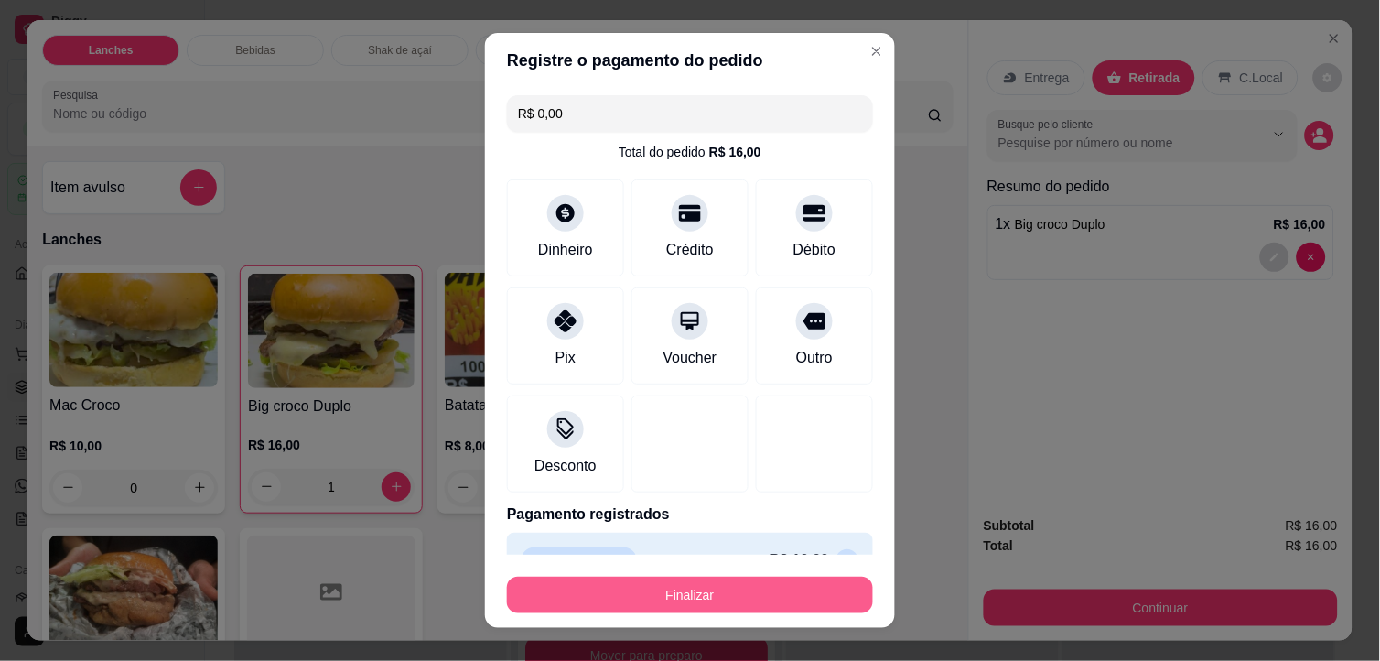
click at [755, 580] on button "Finalizar" at bounding box center [690, 594] width 366 height 37
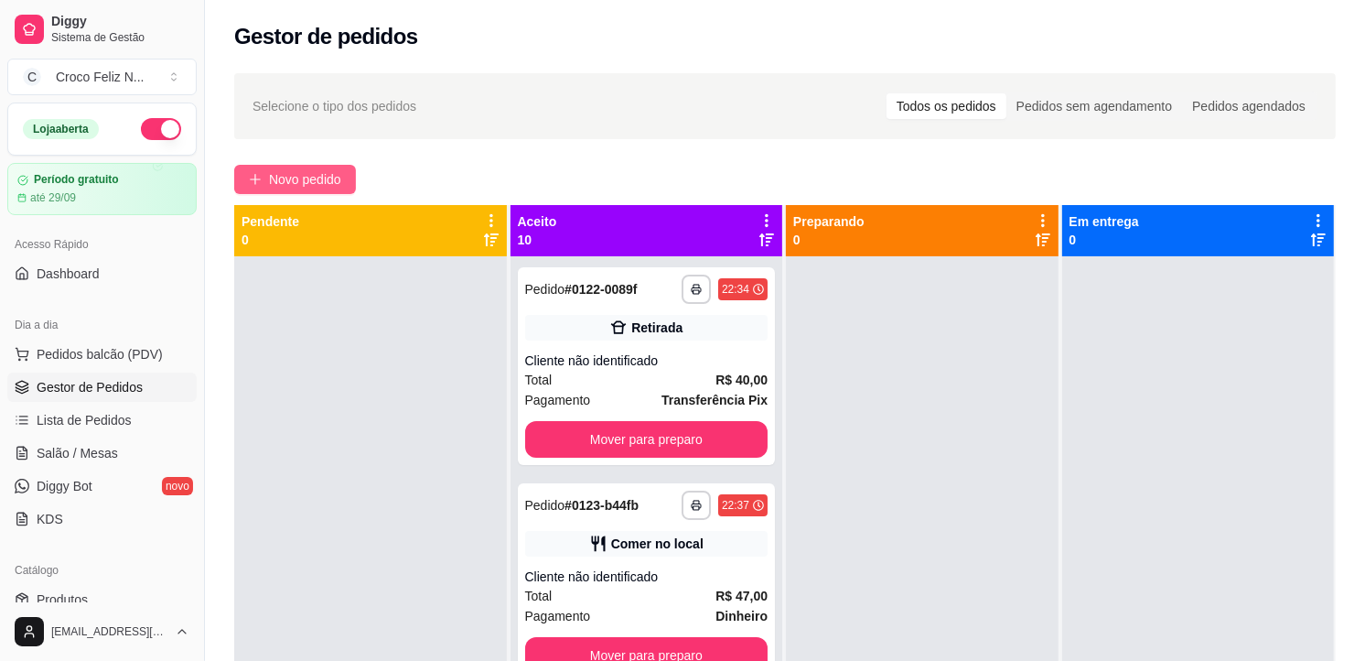
click at [318, 177] on span "Novo pedido" at bounding box center [305, 179] width 72 height 20
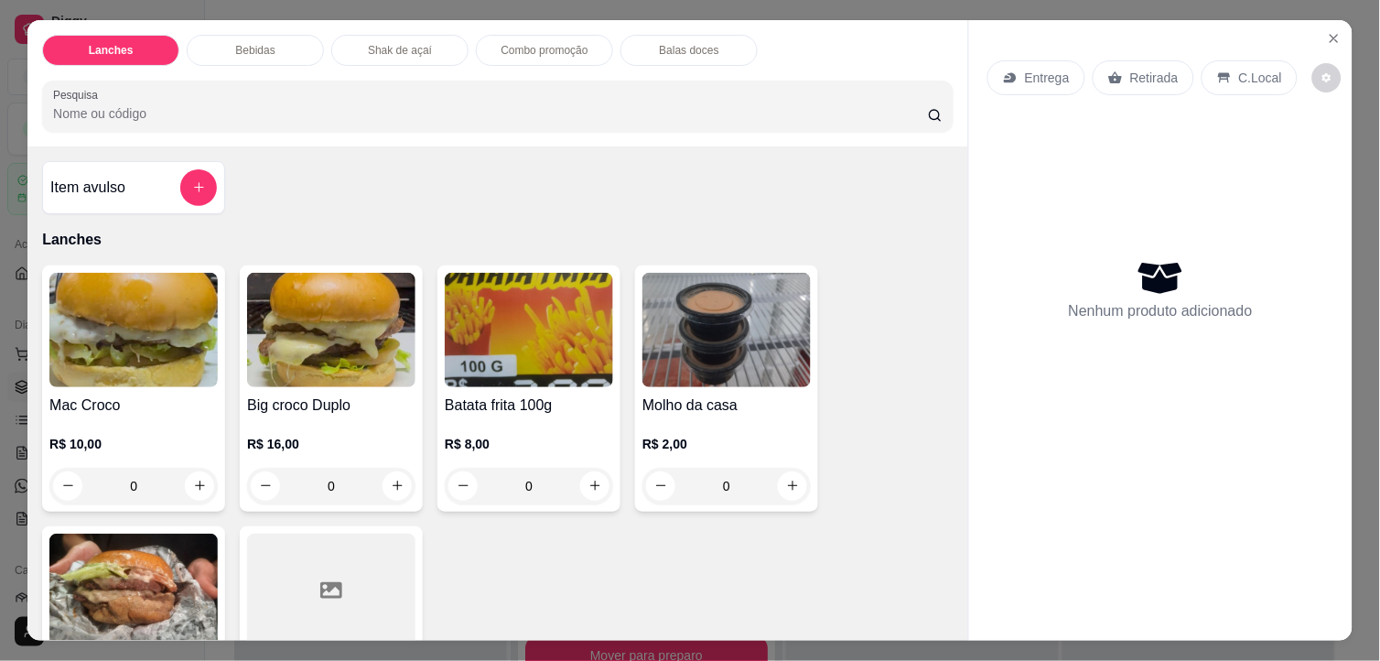
click at [95, 345] on img at bounding box center [133, 330] width 168 height 114
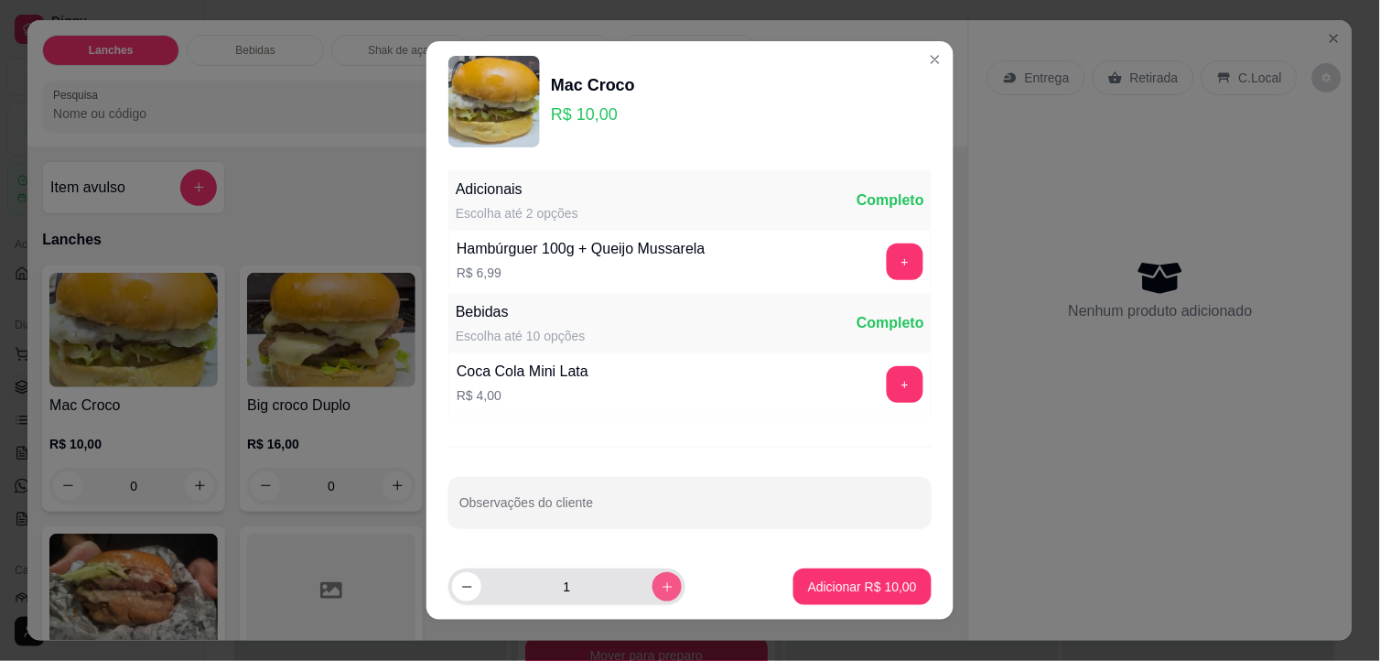
click at [661, 584] on icon "increase-product-quantity" at bounding box center [668, 587] width 14 height 14
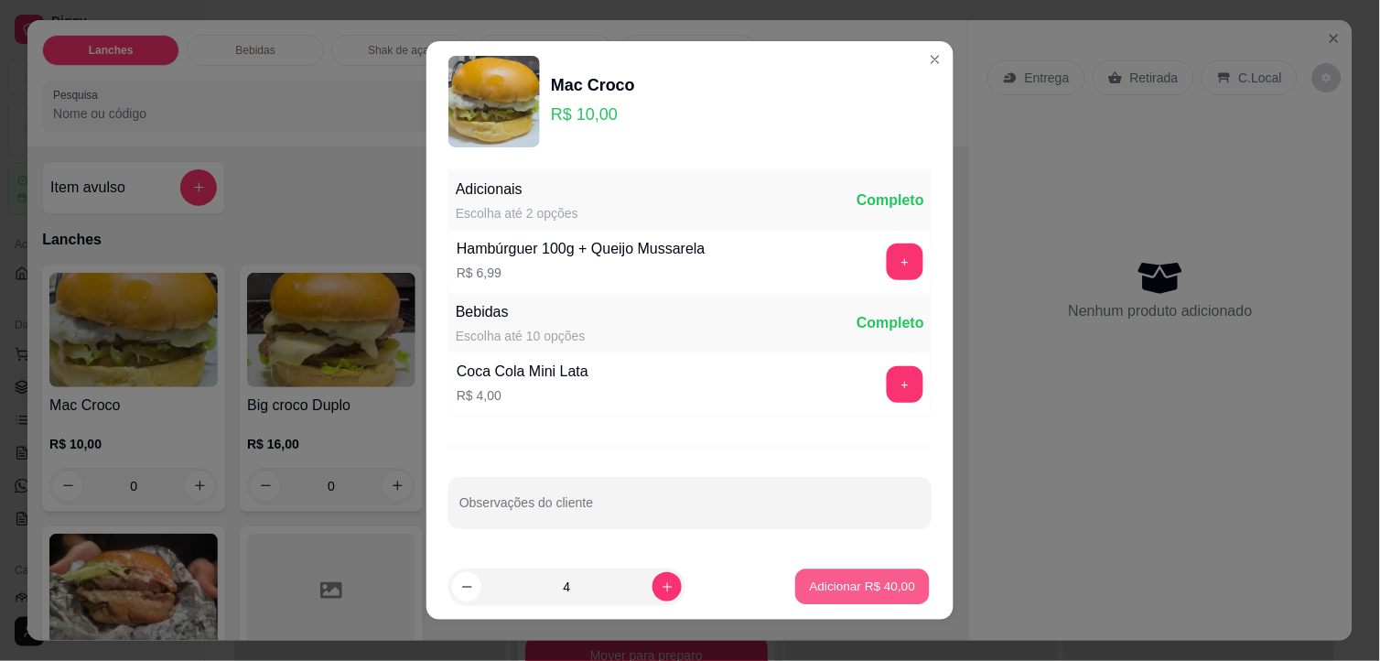
click at [834, 582] on p "Adicionar R$ 40,00" at bounding box center [863, 585] width 106 height 17
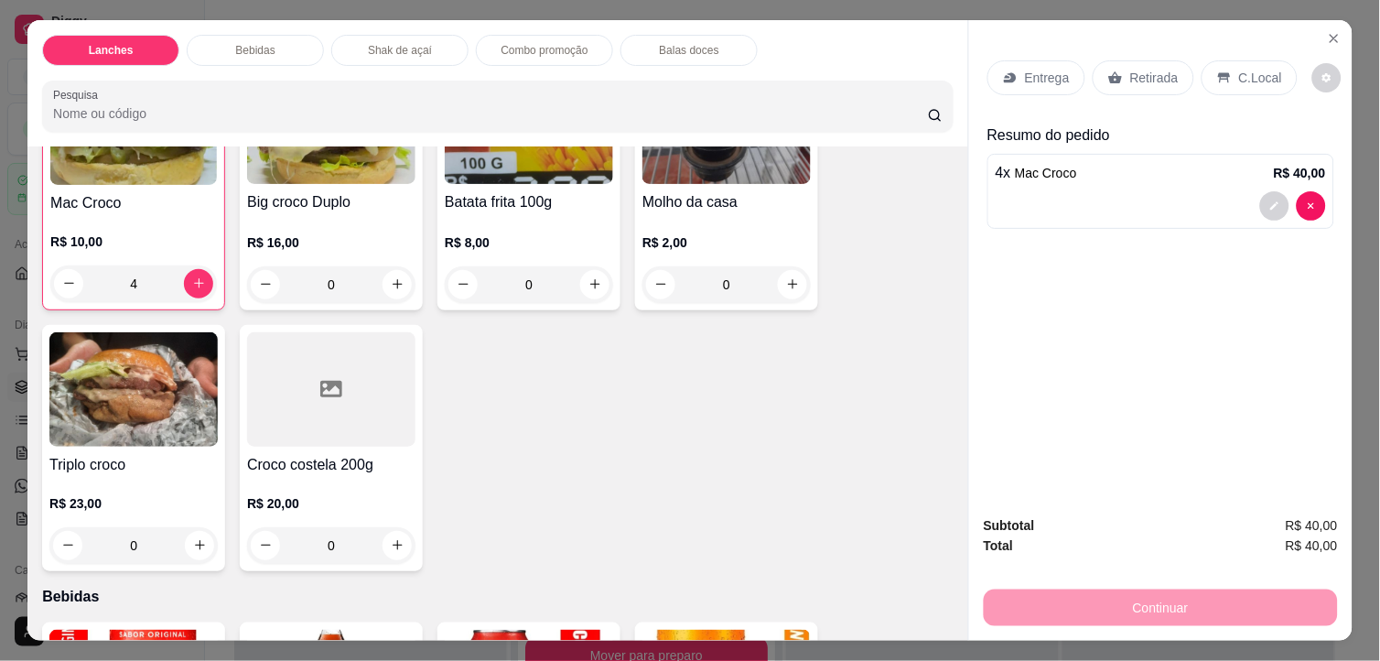
scroll to position [406, 0]
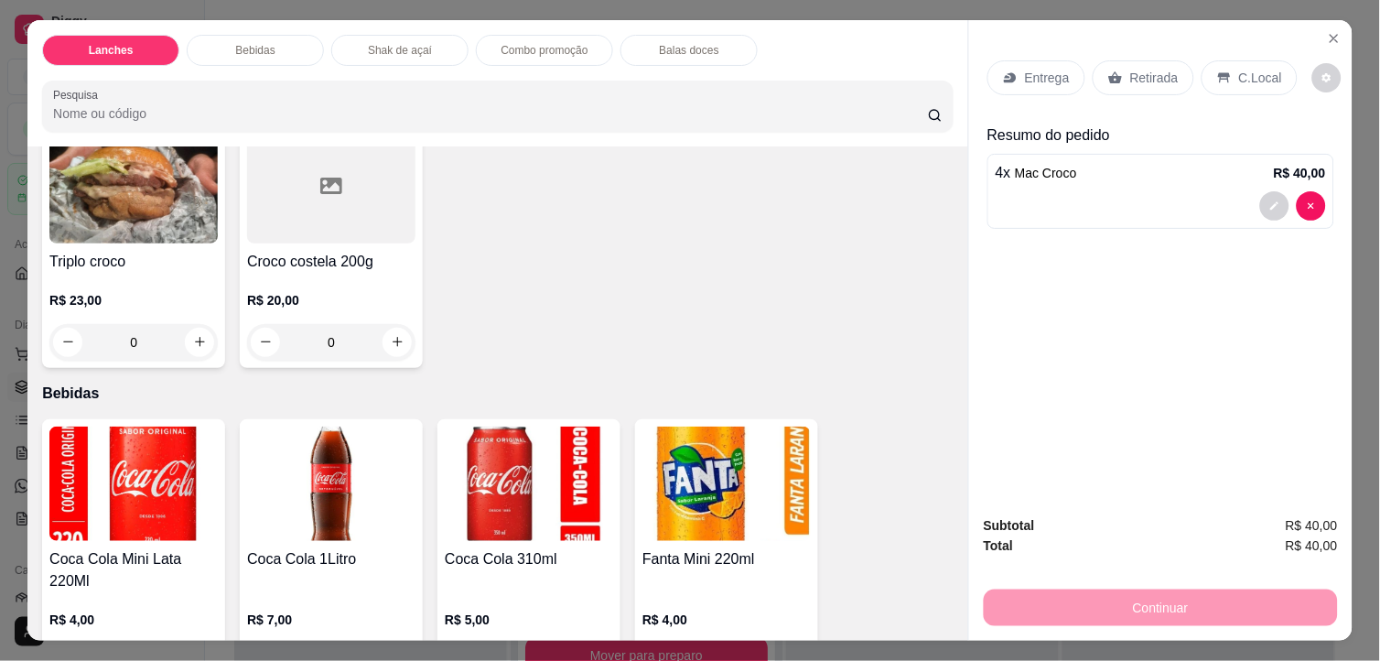
click at [357, 458] on img at bounding box center [331, 483] width 168 height 114
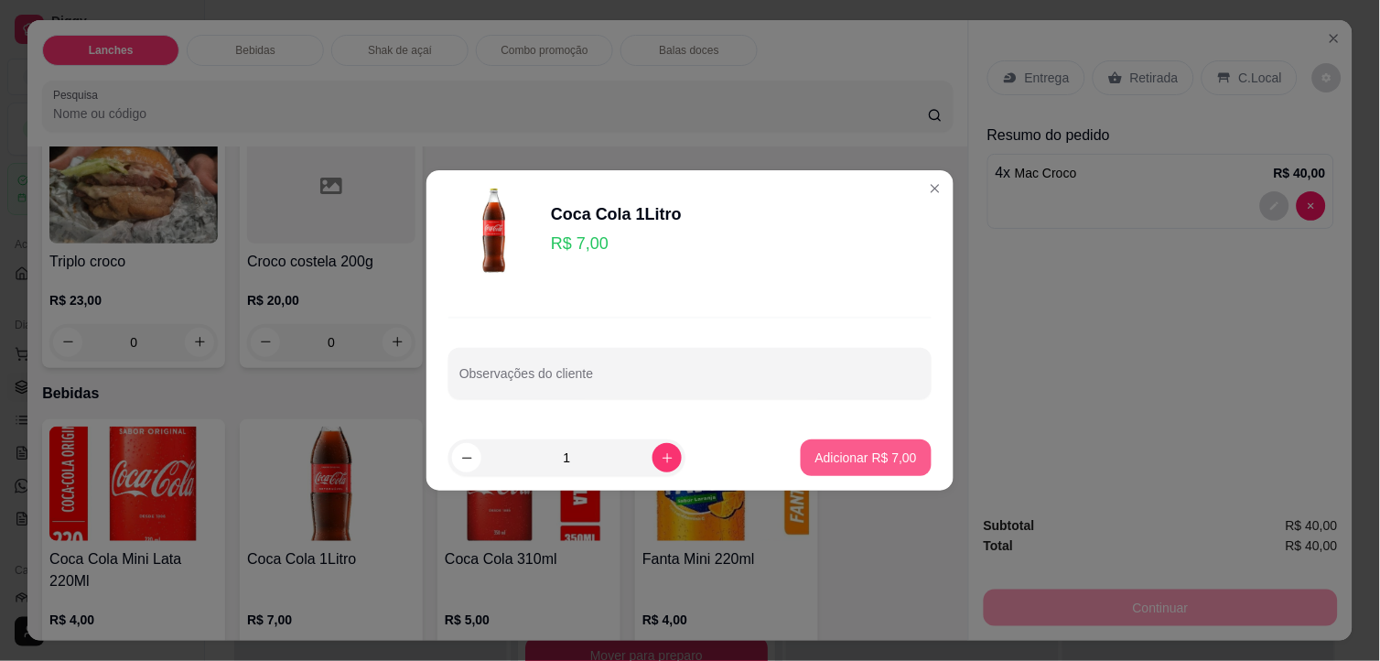
click at [870, 457] on p "Adicionar R$ 7,00" at bounding box center [866, 457] width 102 height 18
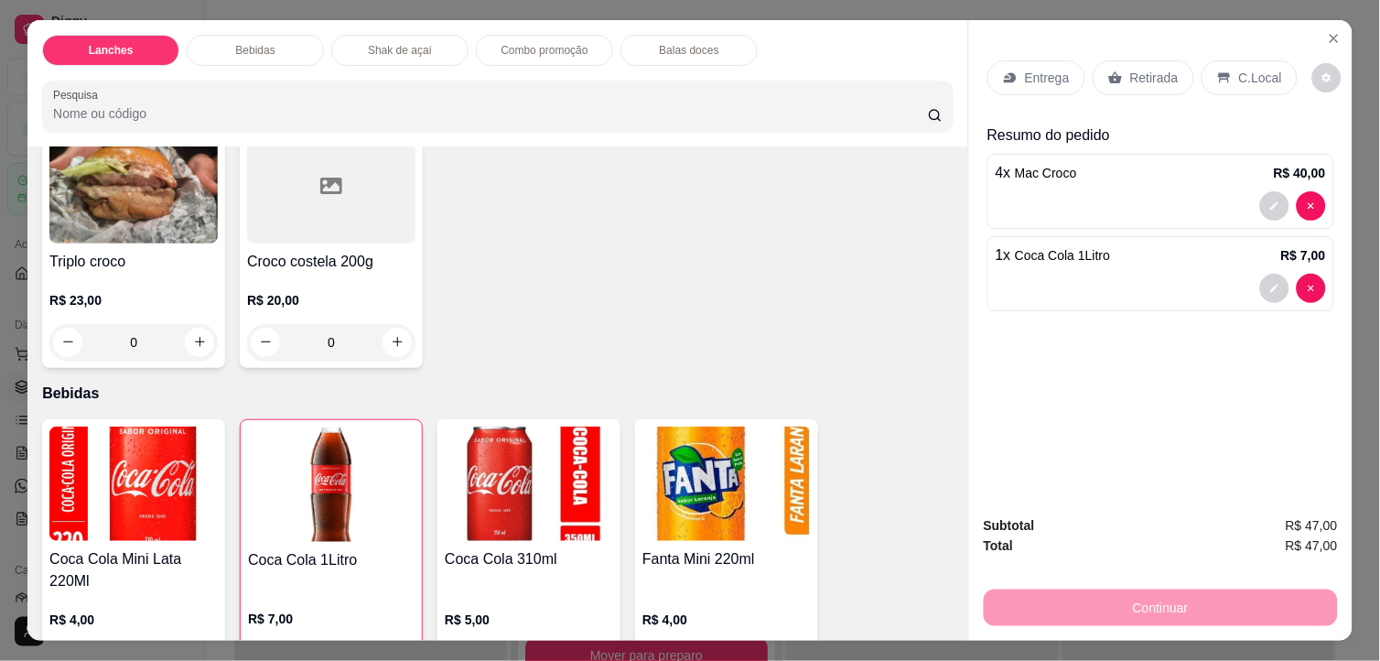
click at [1239, 78] on p "C.Local" at bounding box center [1260, 78] width 43 height 18
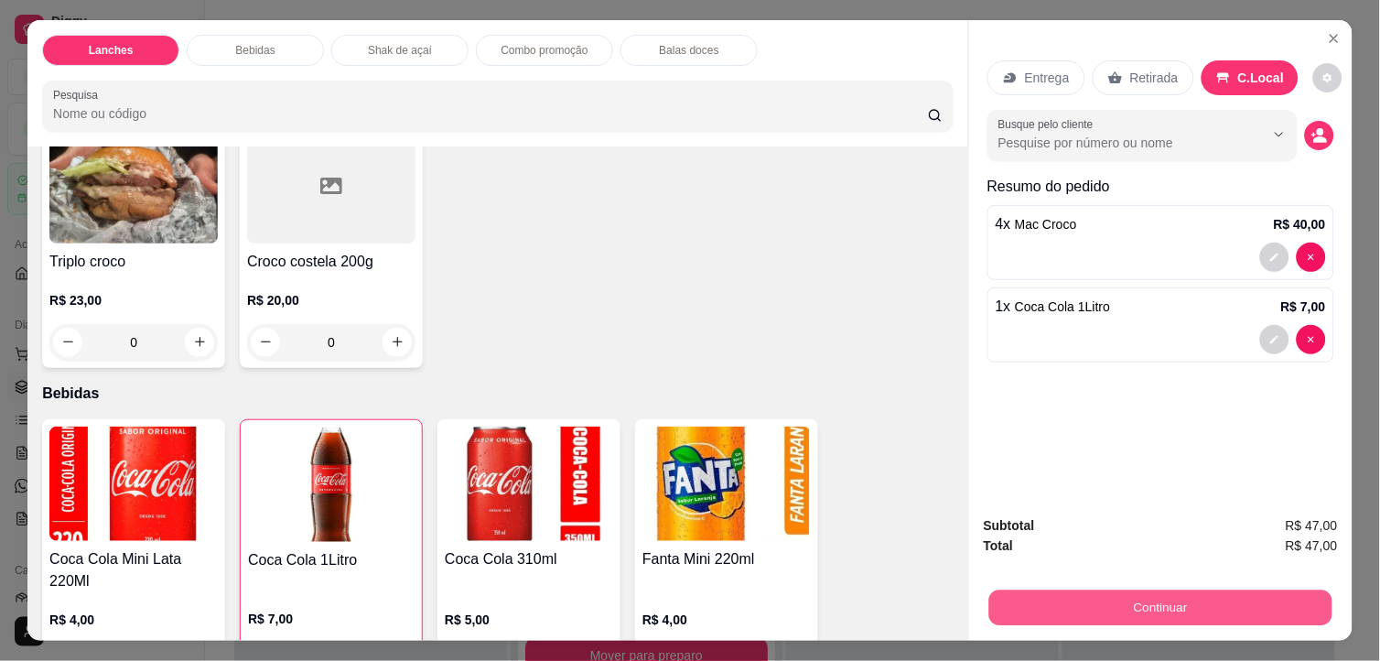
click at [1189, 607] on button "Continuar" at bounding box center [1160, 608] width 343 height 36
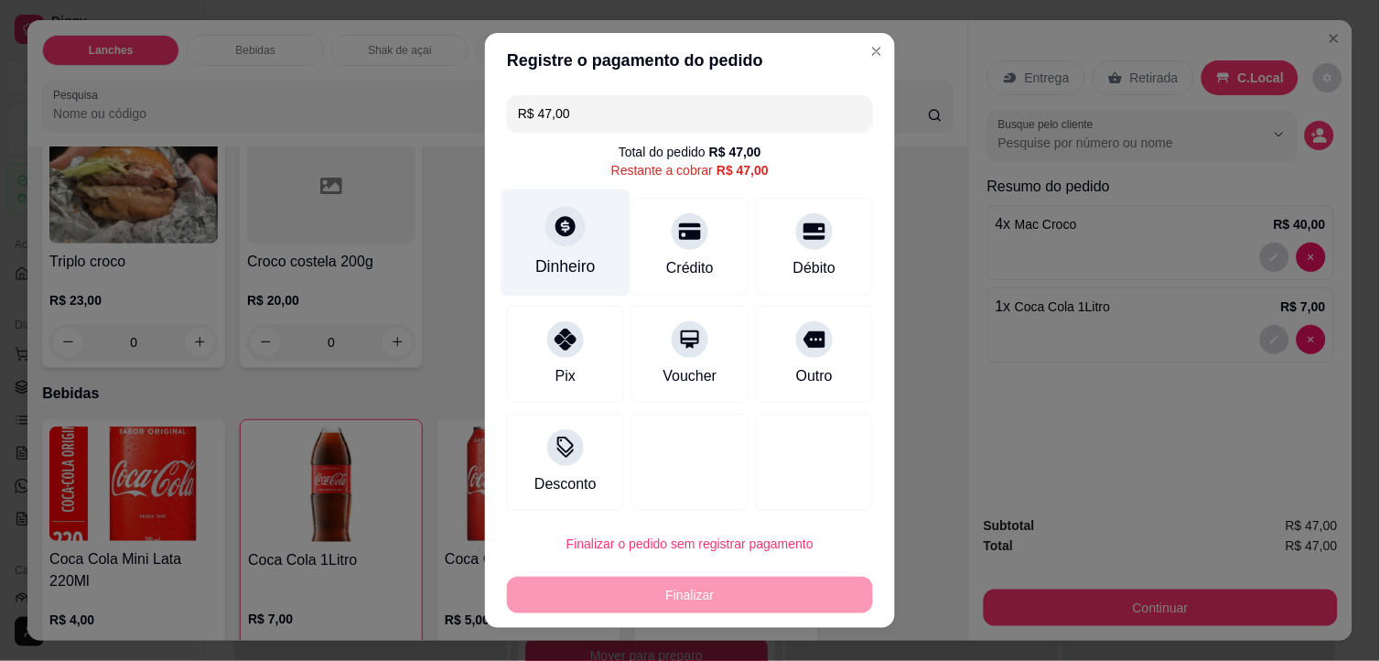
click at [537, 252] on div "Dinheiro" at bounding box center [565, 242] width 129 height 107
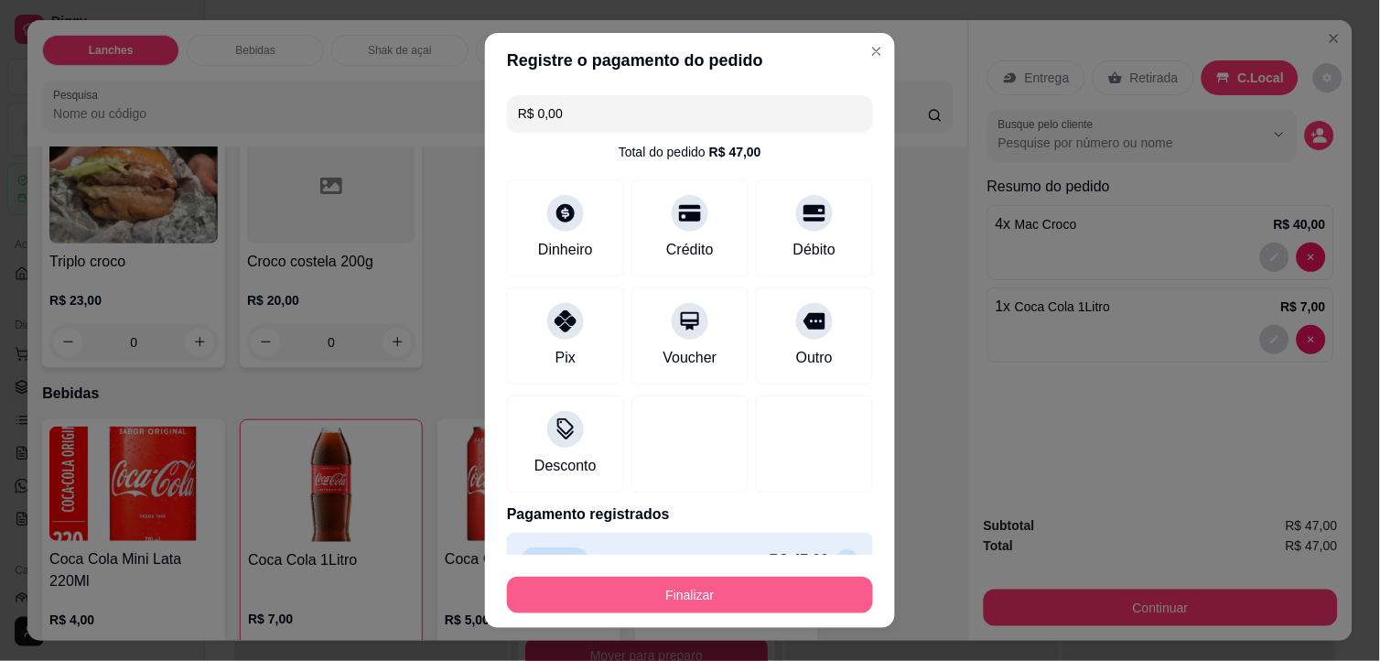
click at [775, 587] on button "Finalizar" at bounding box center [690, 594] width 366 height 37
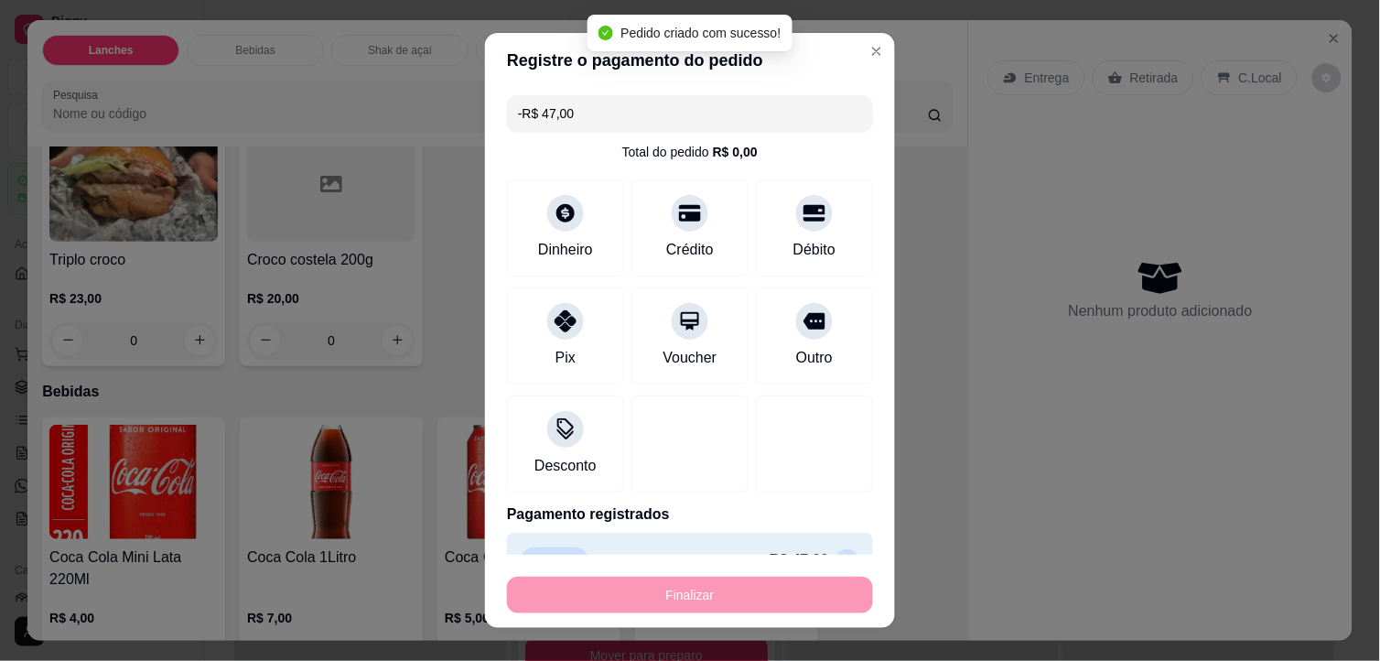
scroll to position [404, 0]
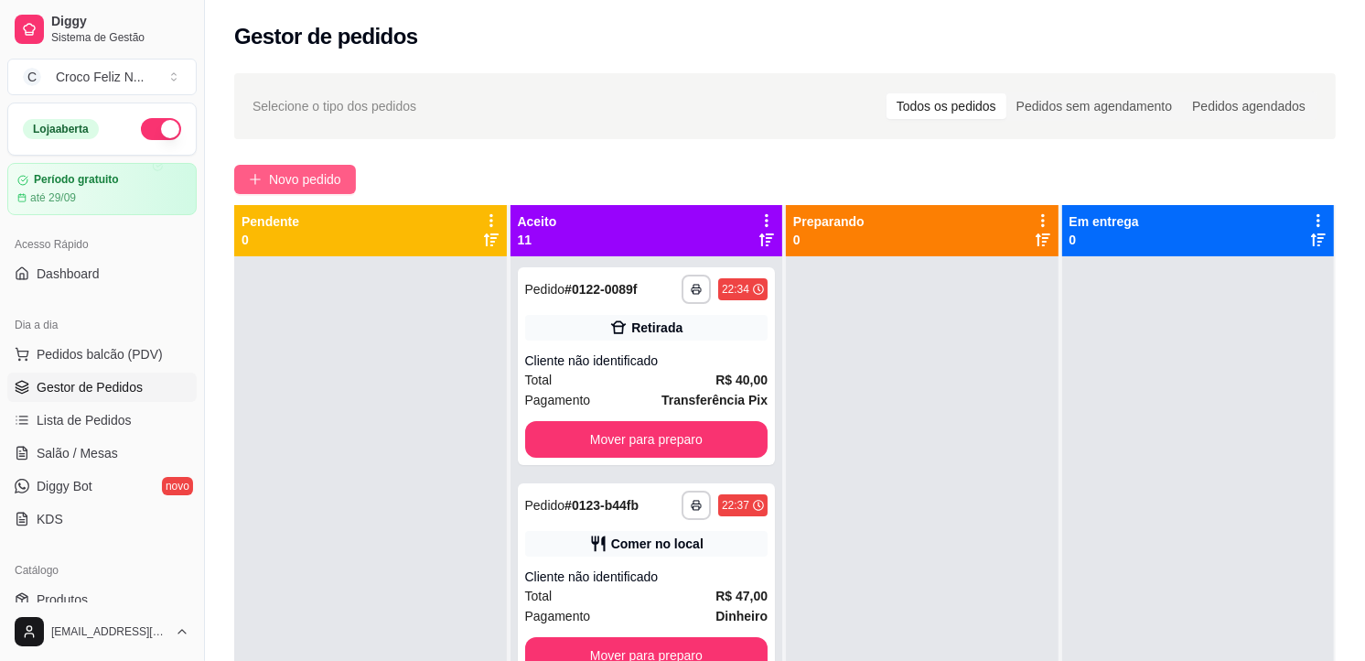
click at [307, 174] on span "Novo pedido" at bounding box center [305, 179] width 72 height 20
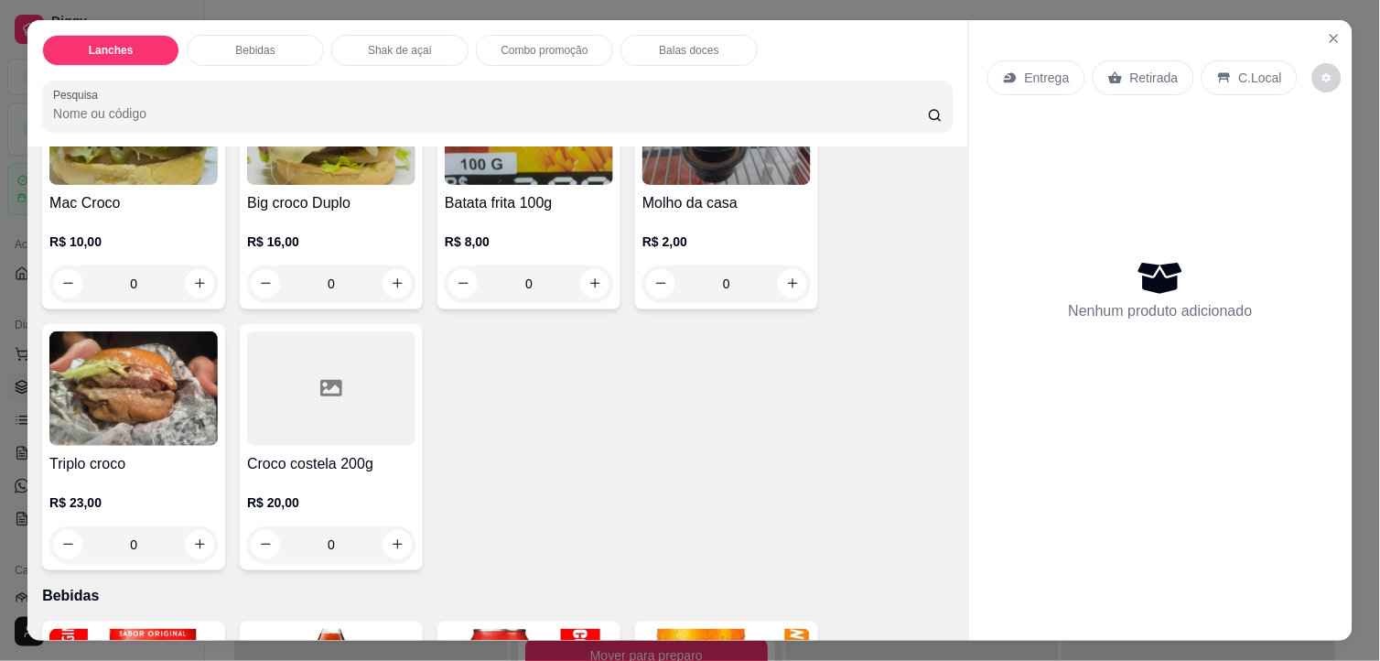
scroll to position [203, 0]
click at [129, 377] on img at bounding box center [133, 387] width 168 height 114
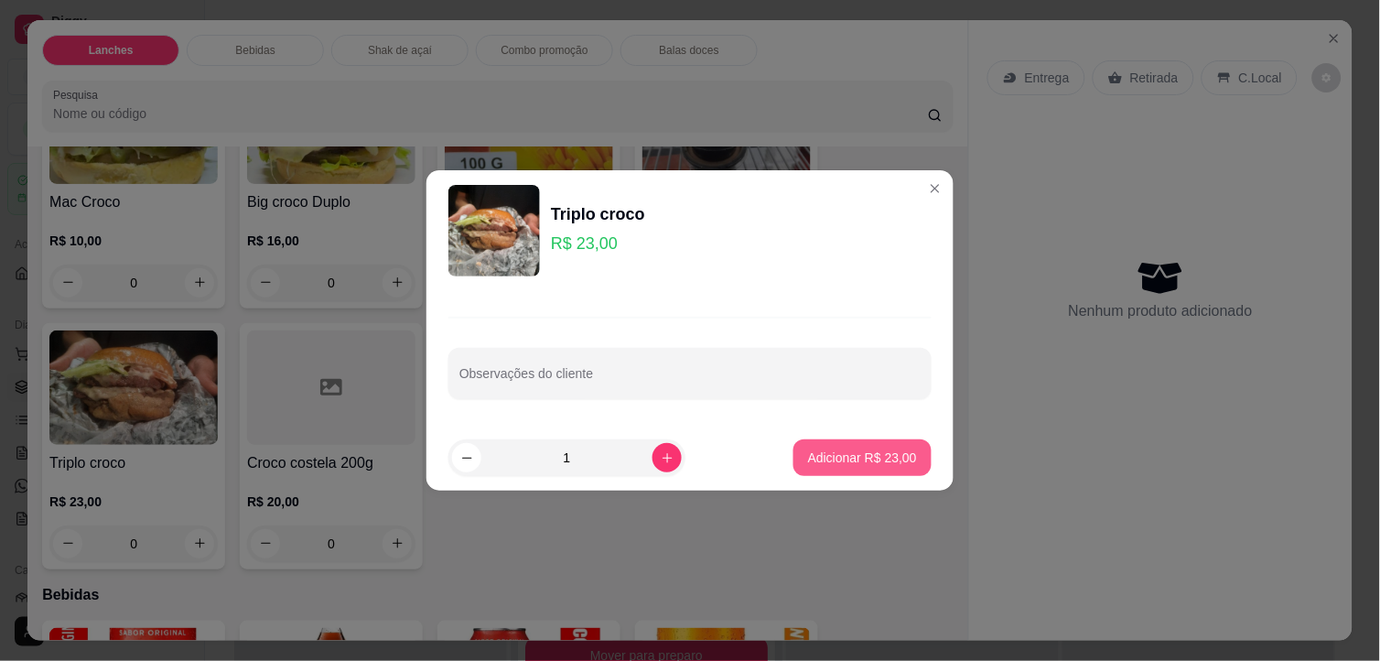
click at [808, 452] on p "Adicionar R$ 23,00" at bounding box center [862, 457] width 109 height 18
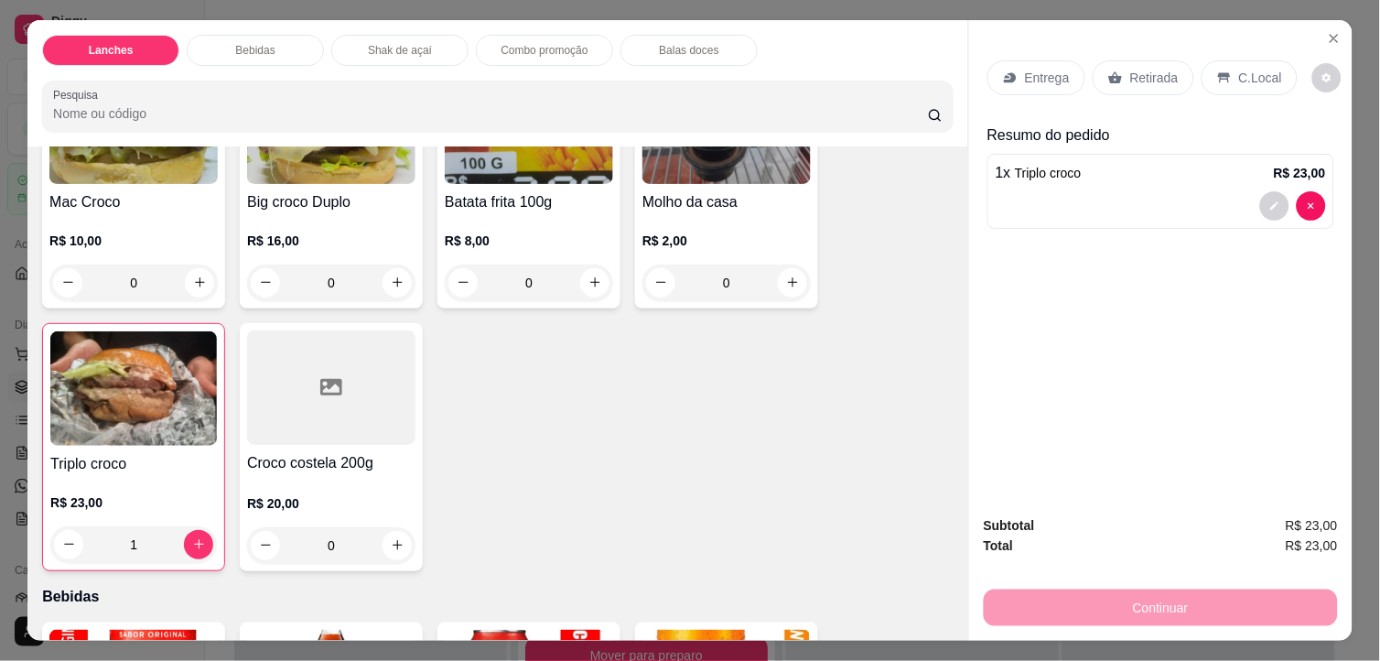
click at [1158, 69] on p "Retirada" at bounding box center [1154, 78] width 48 height 18
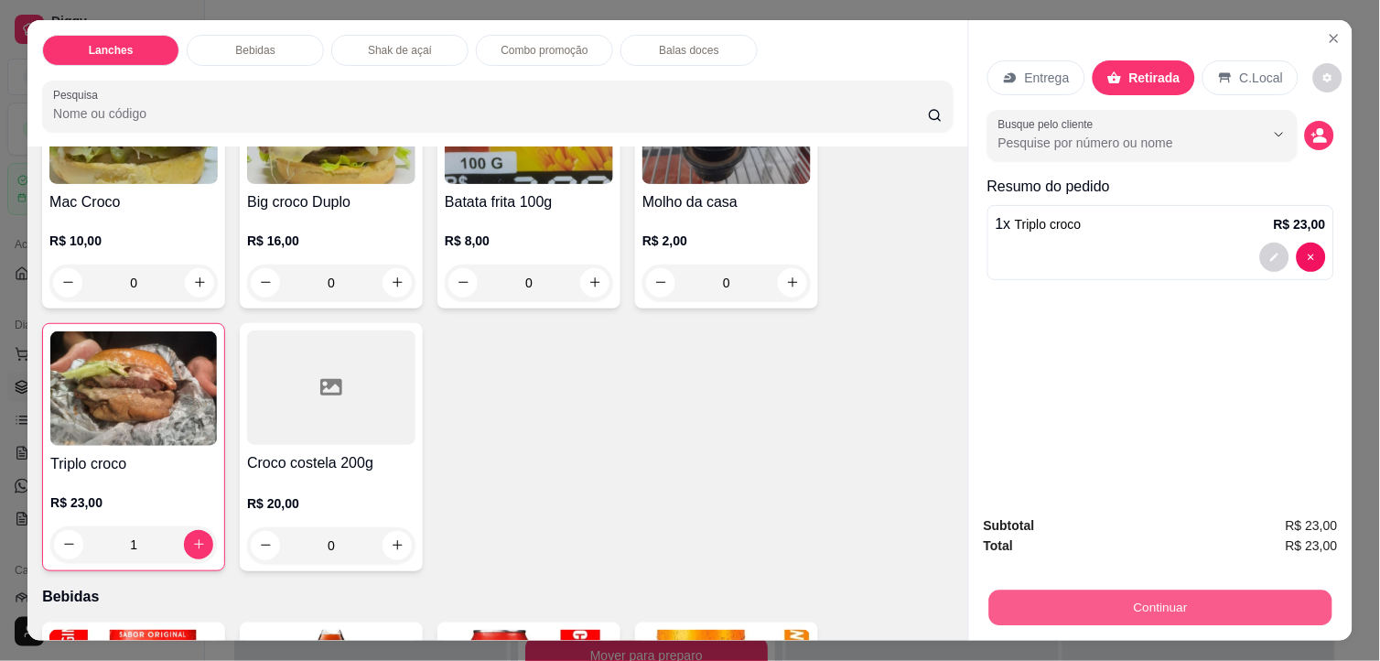
click at [1155, 590] on button "Continuar" at bounding box center [1160, 608] width 343 height 36
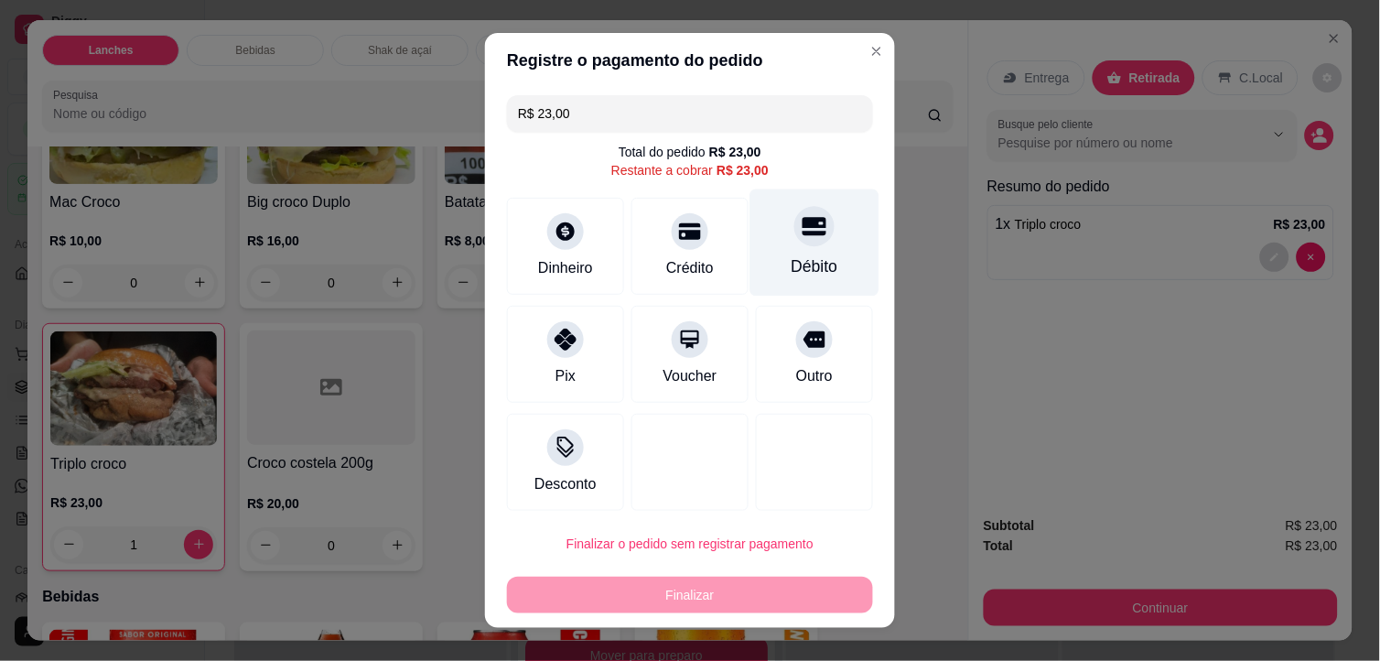
click at [794, 240] on div at bounding box center [814, 227] width 40 height 40
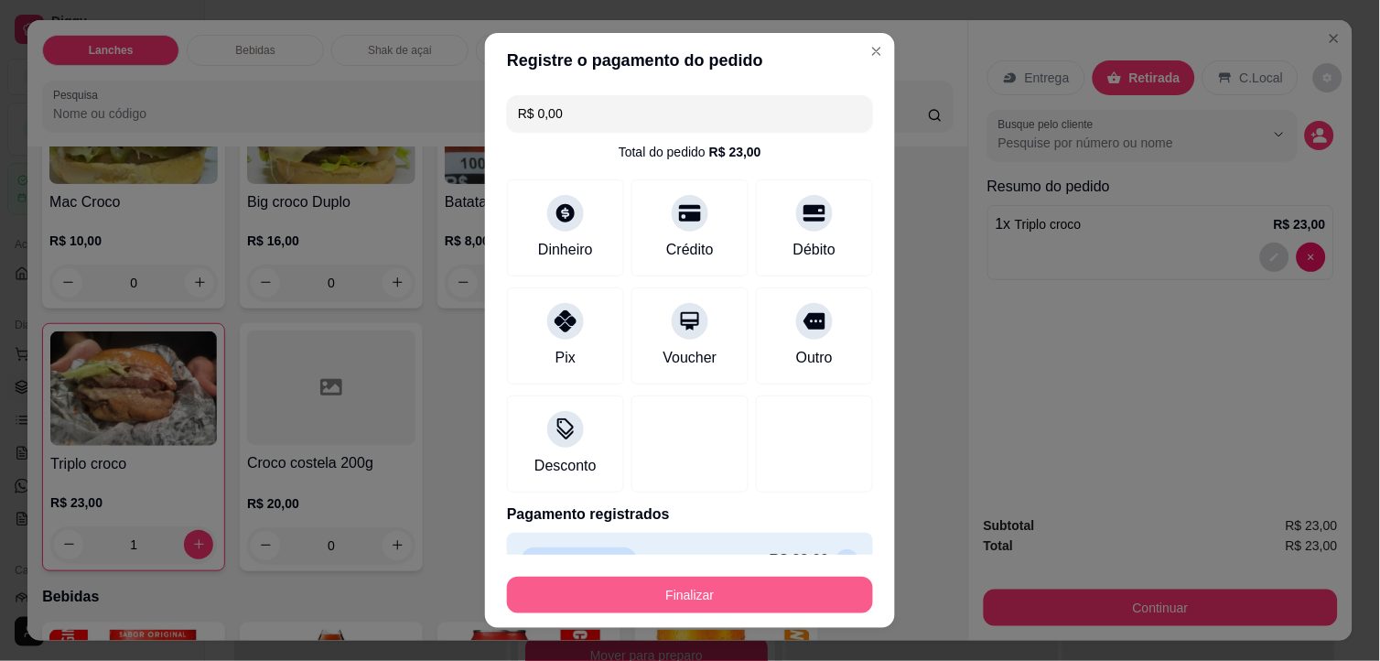
click at [759, 597] on button "Finalizar" at bounding box center [690, 594] width 366 height 37
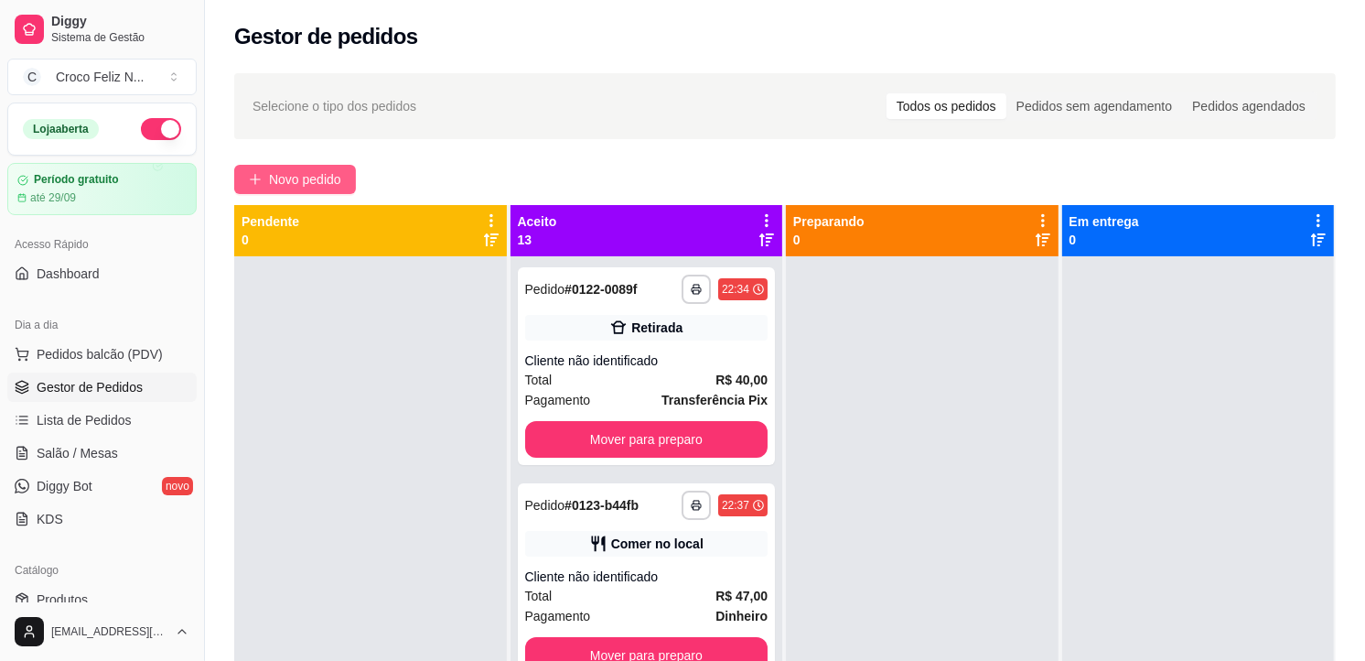
click at [289, 177] on span "Novo pedido" at bounding box center [305, 179] width 72 height 20
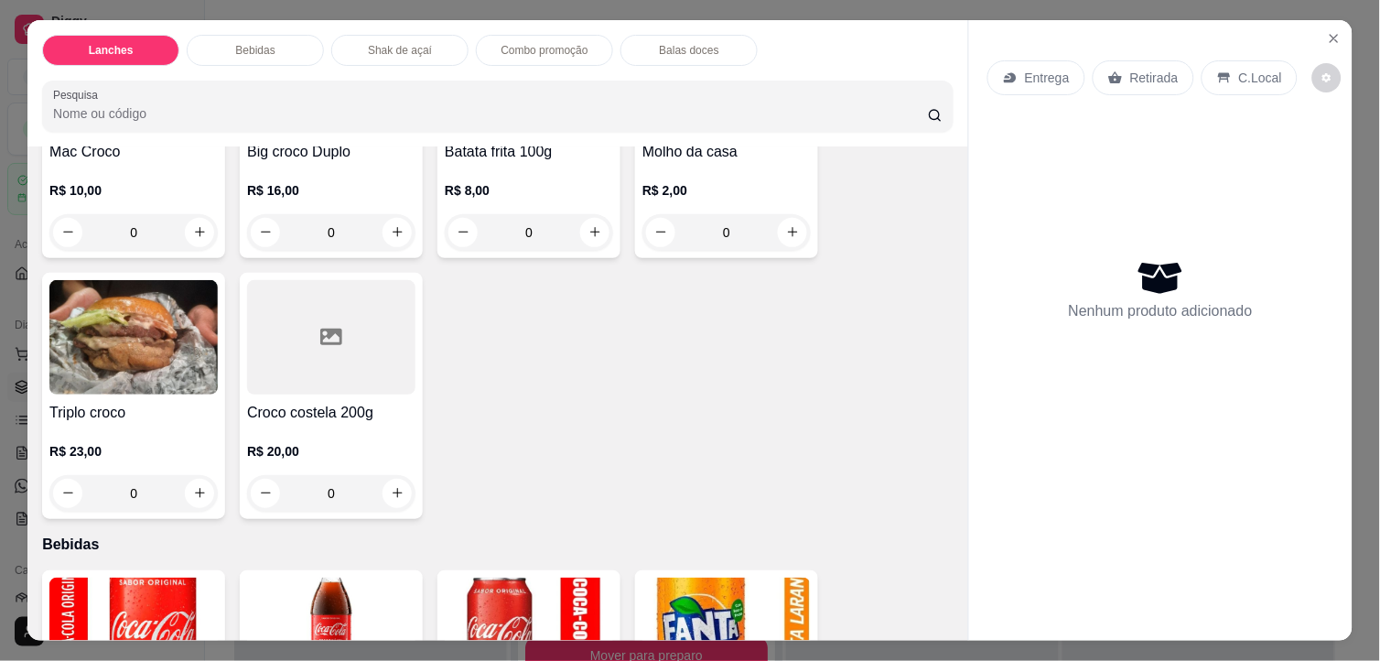
scroll to position [305, 0]
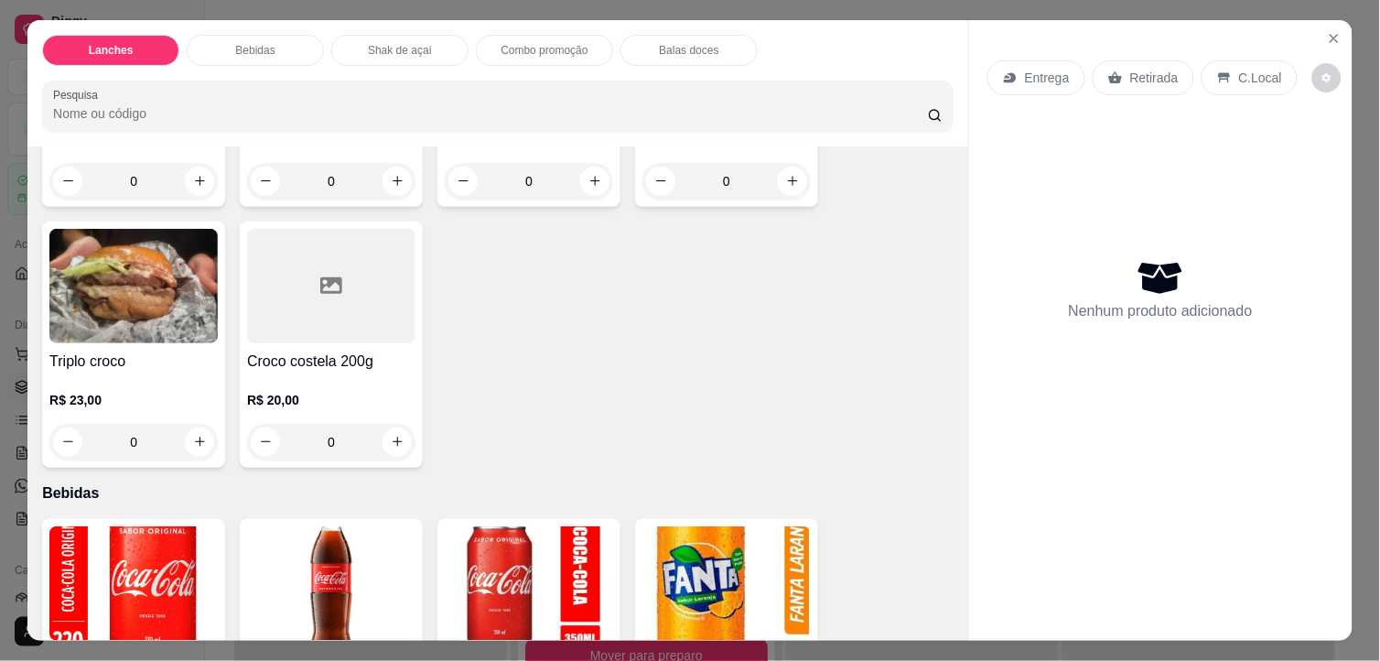
click at [339, 328] on div at bounding box center [331, 286] width 168 height 114
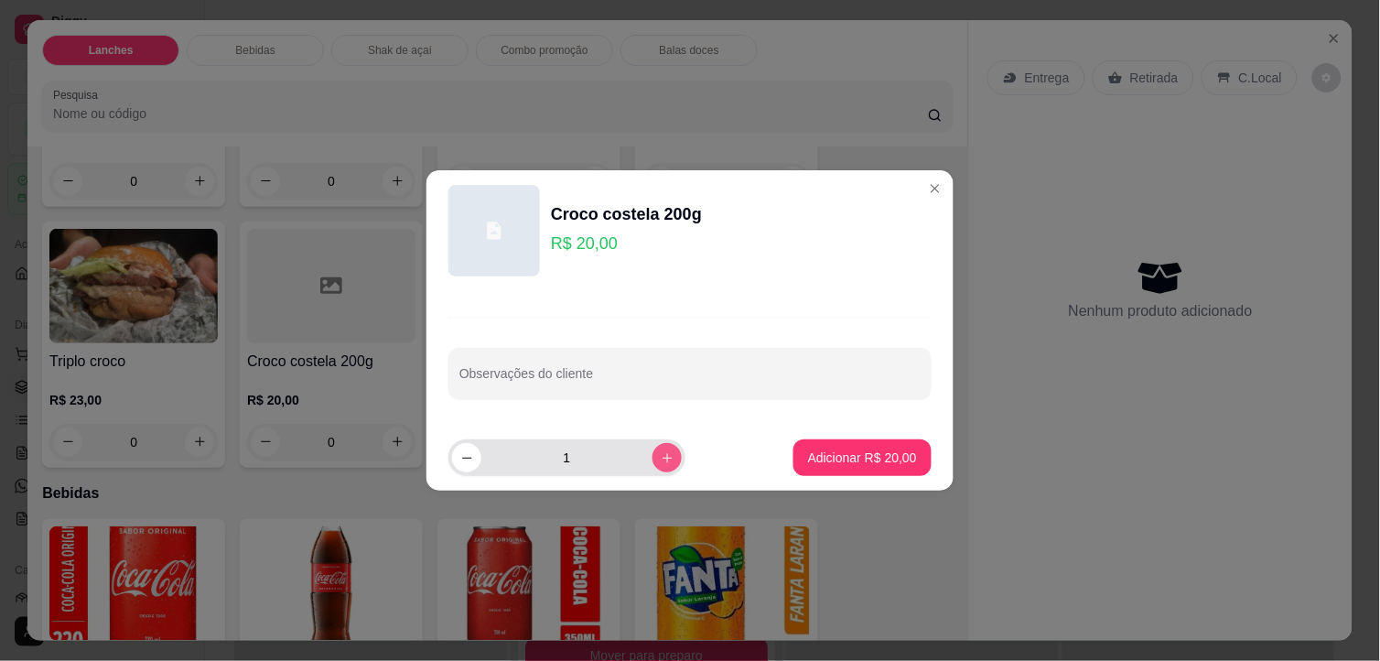
click at [652, 455] on button "increase-product-quantity" at bounding box center [666, 457] width 29 height 29
click at [794, 448] on button "Adicionar R$ 40,00" at bounding box center [862, 457] width 138 height 37
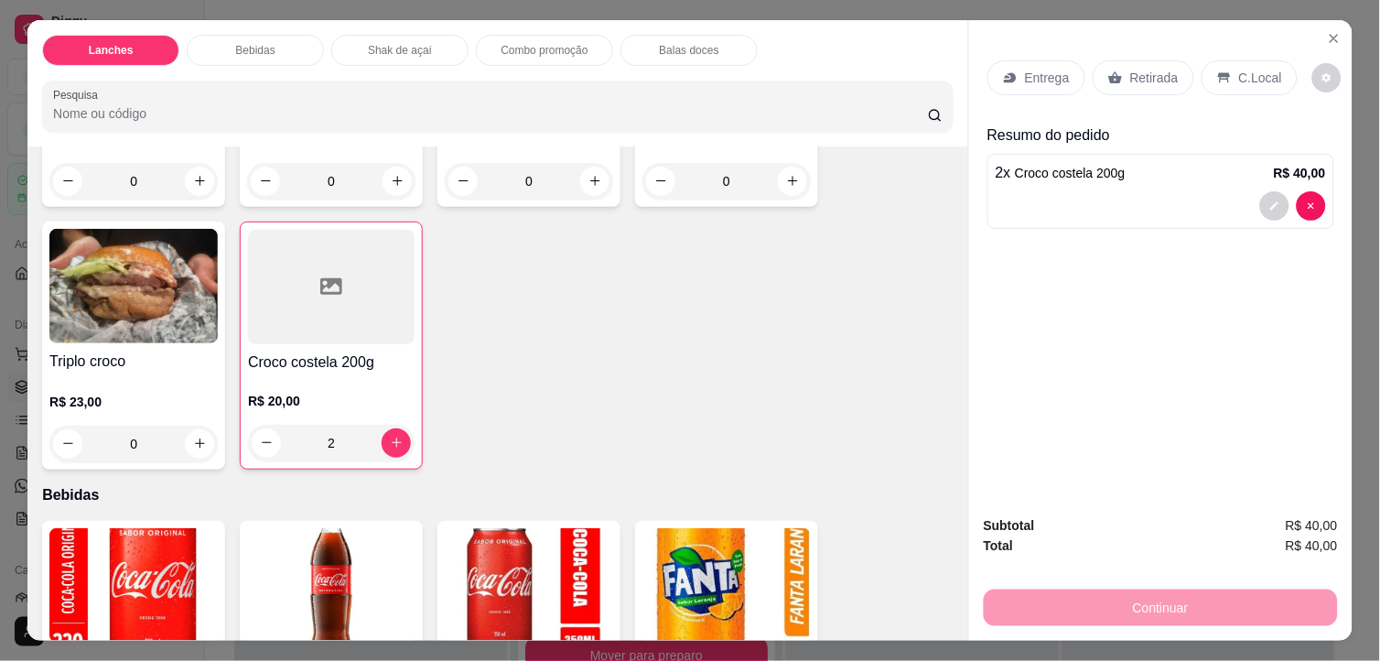
scroll to position [0, 0]
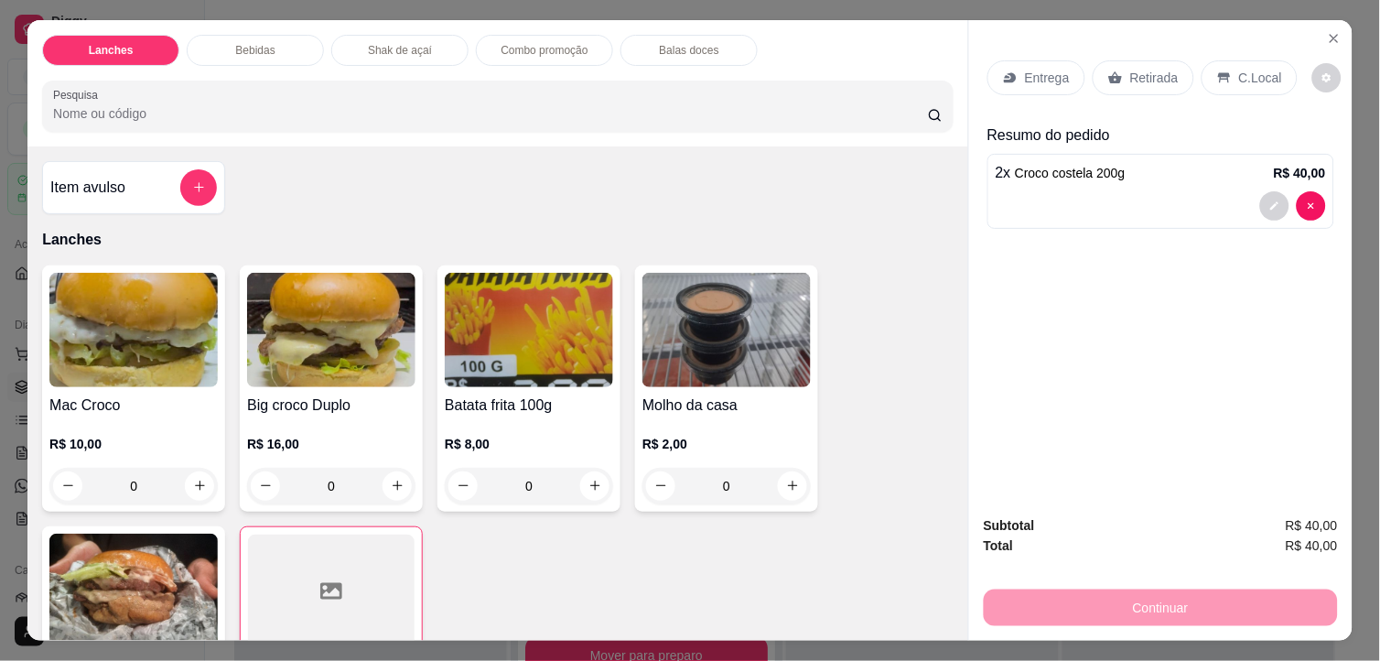
click at [124, 394] on h4 "Mac Croco" at bounding box center [133, 405] width 168 height 22
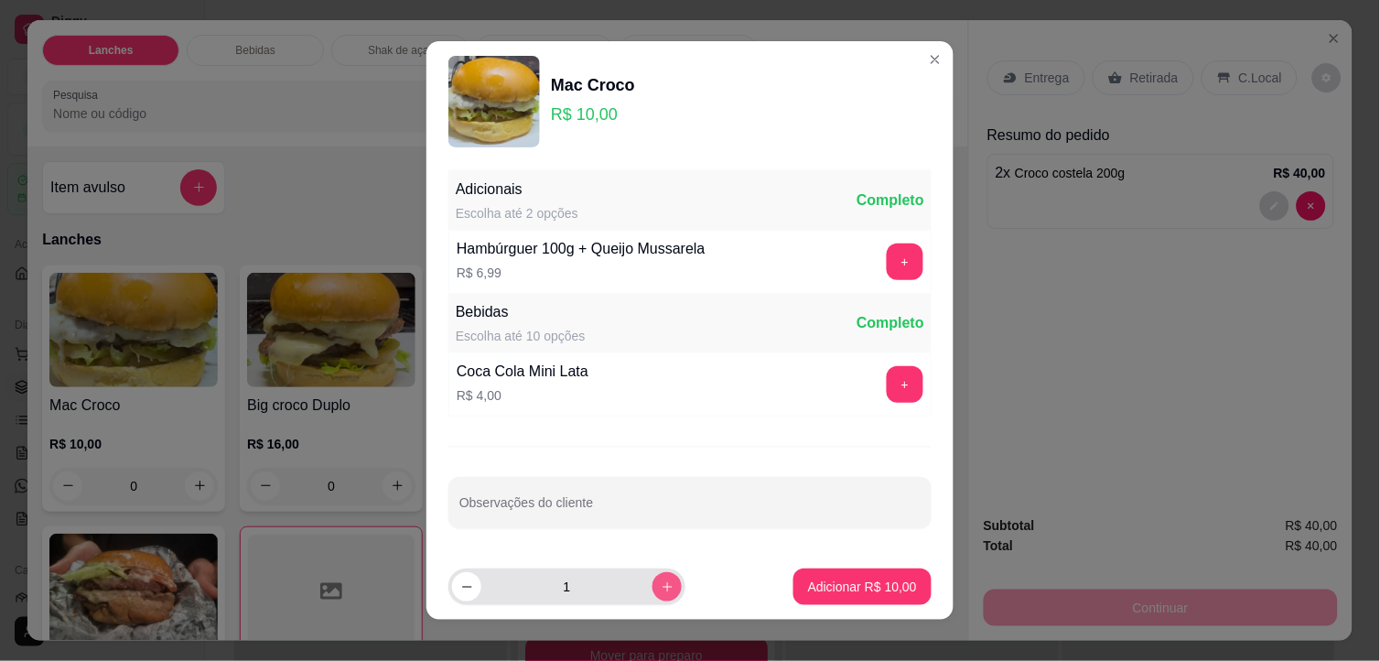
click at [652, 578] on button "increase-product-quantity" at bounding box center [666, 586] width 29 height 29
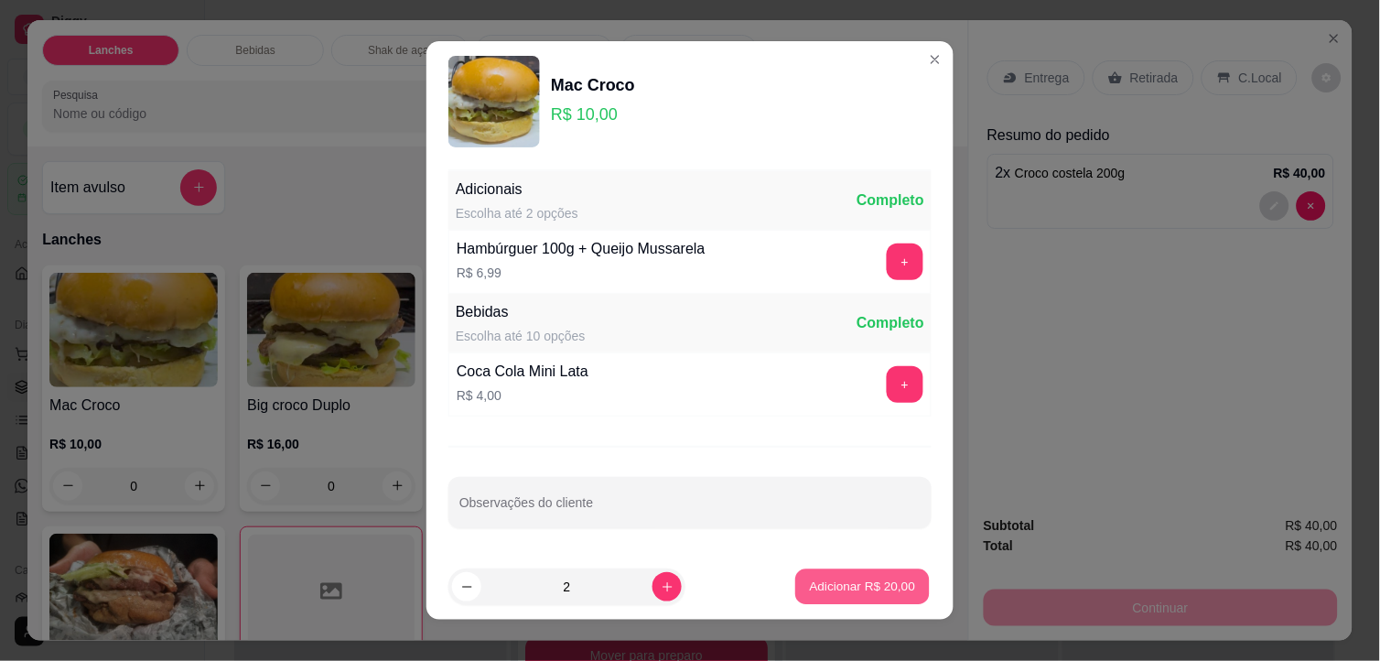
click at [813, 574] on button "Adicionar R$ 20,00" at bounding box center [862, 587] width 135 height 36
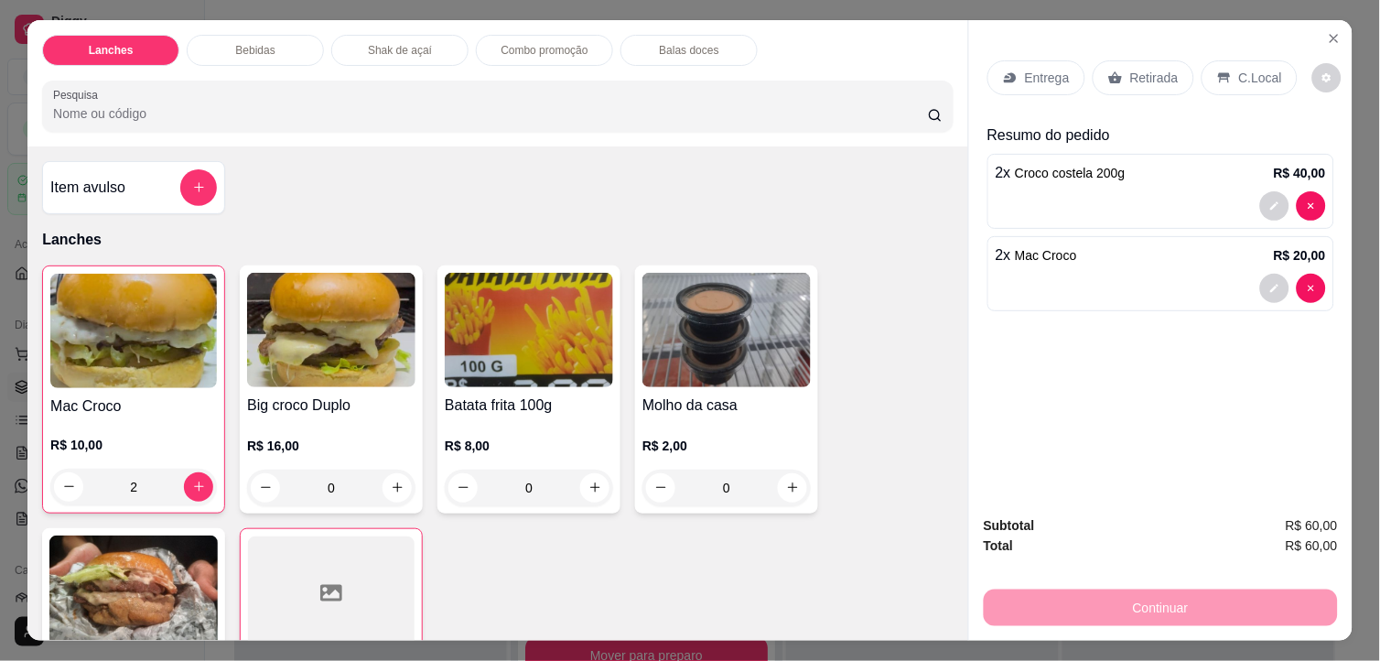
click at [1158, 70] on p "Retirada" at bounding box center [1154, 78] width 48 height 18
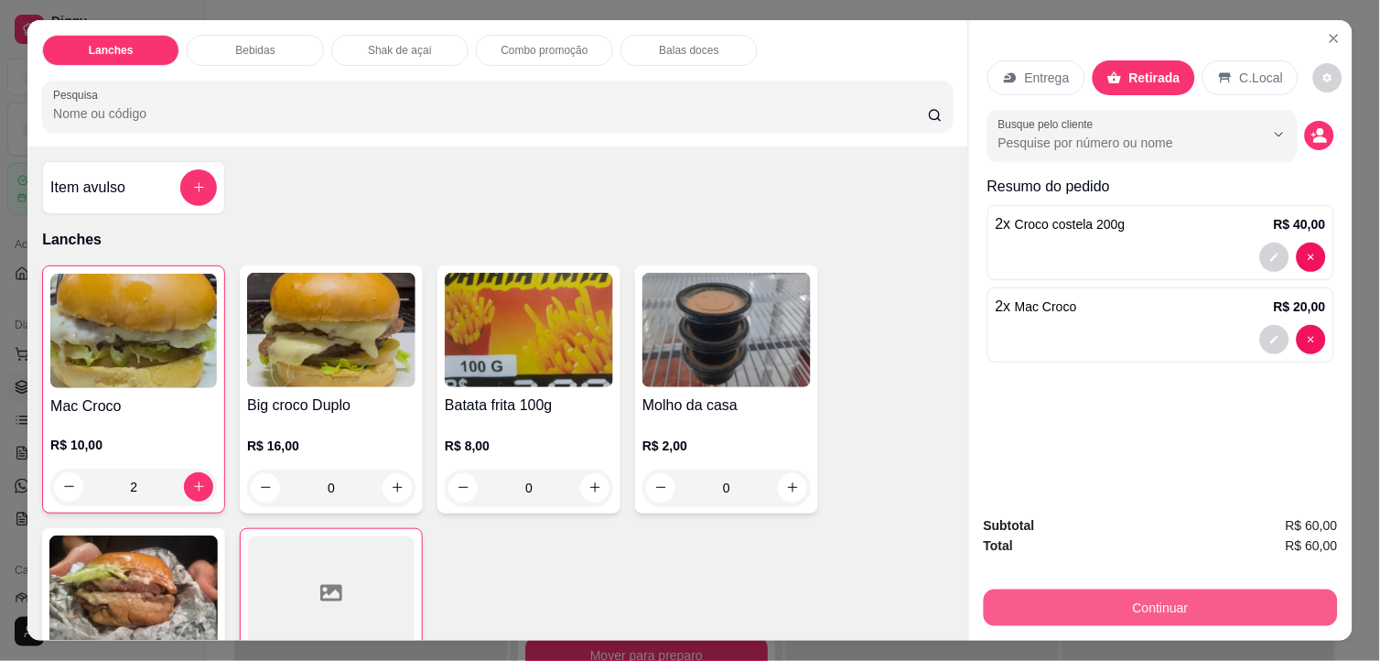
click at [1165, 597] on button "Continuar" at bounding box center [1161, 607] width 354 height 37
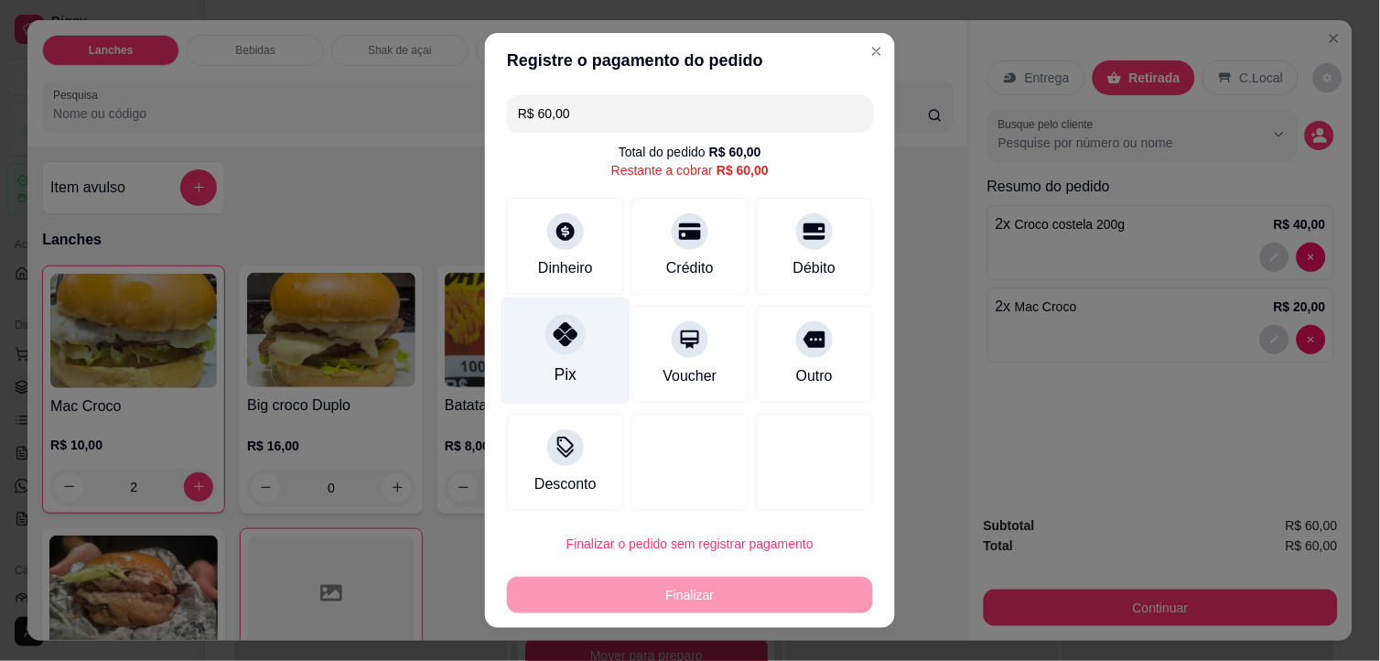
drag, startPoint x: 545, startPoint y: 360, endPoint x: 552, endPoint y: 370, distance: 11.9
click at [549, 366] on div "Pix" at bounding box center [565, 350] width 129 height 107
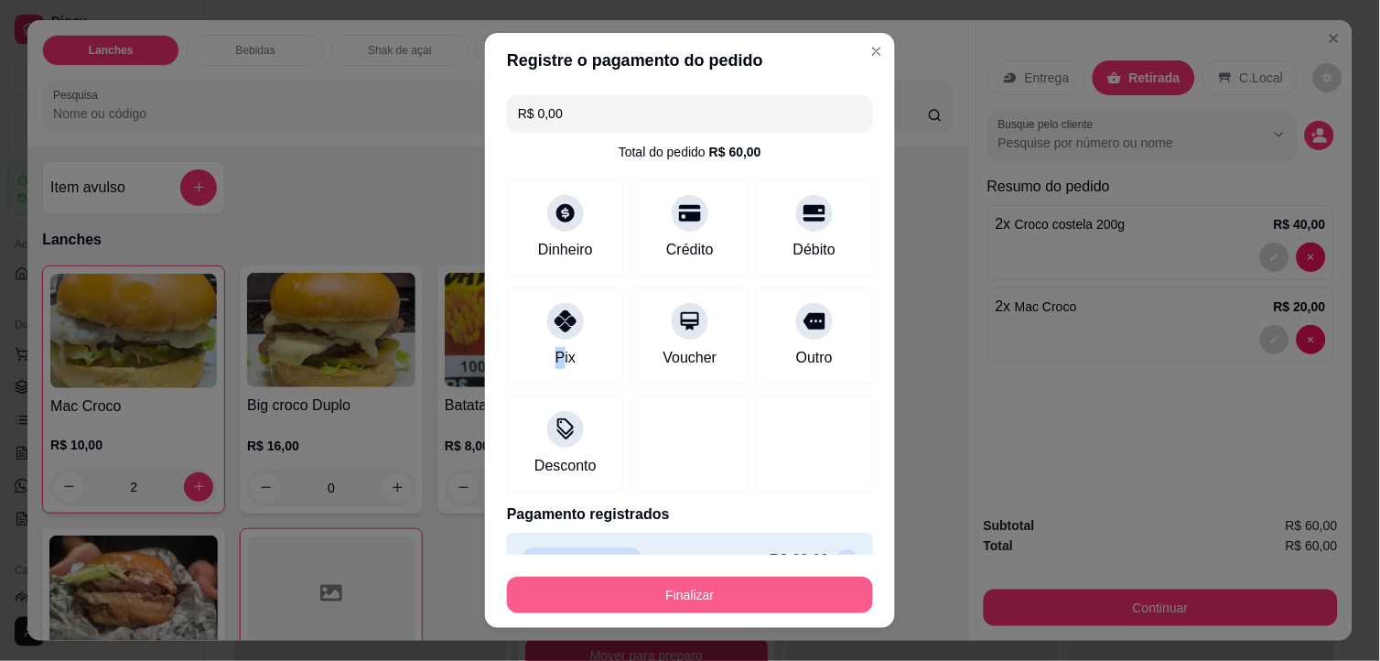
click at [674, 589] on button "Finalizar" at bounding box center [690, 594] width 366 height 37
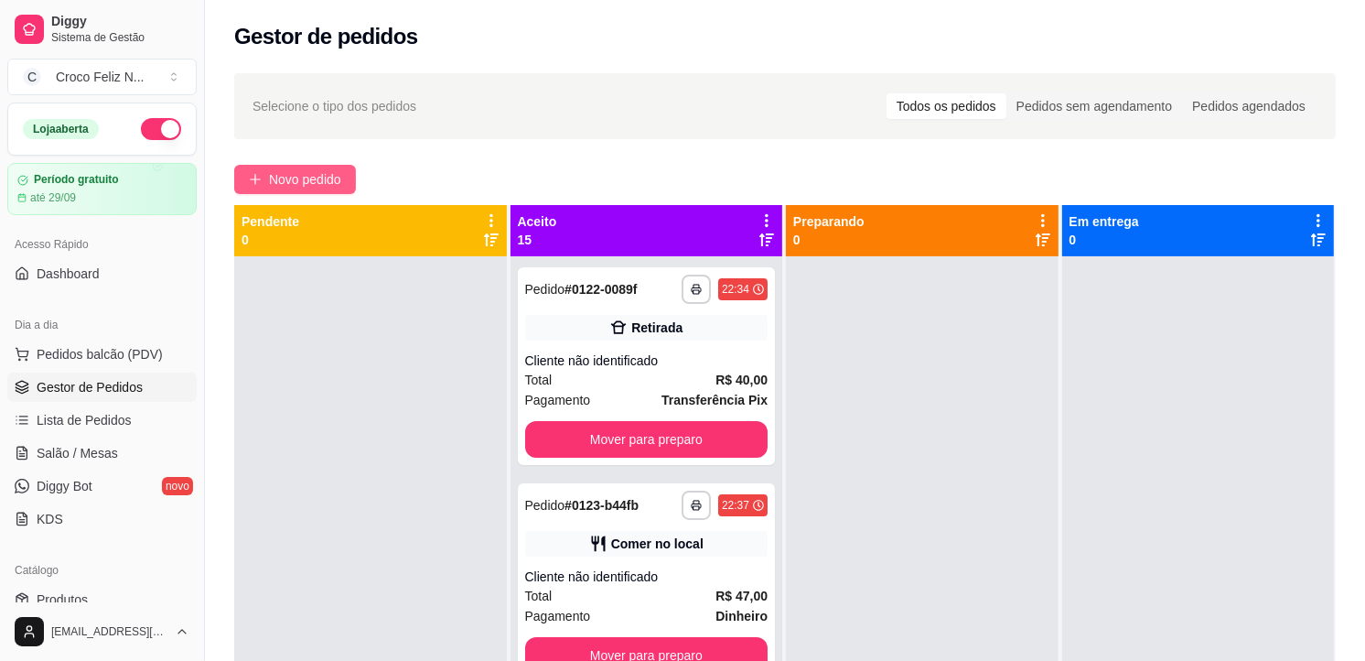
click at [333, 178] on span "Novo pedido" at bounding box center [305, 179] width 72 height 20
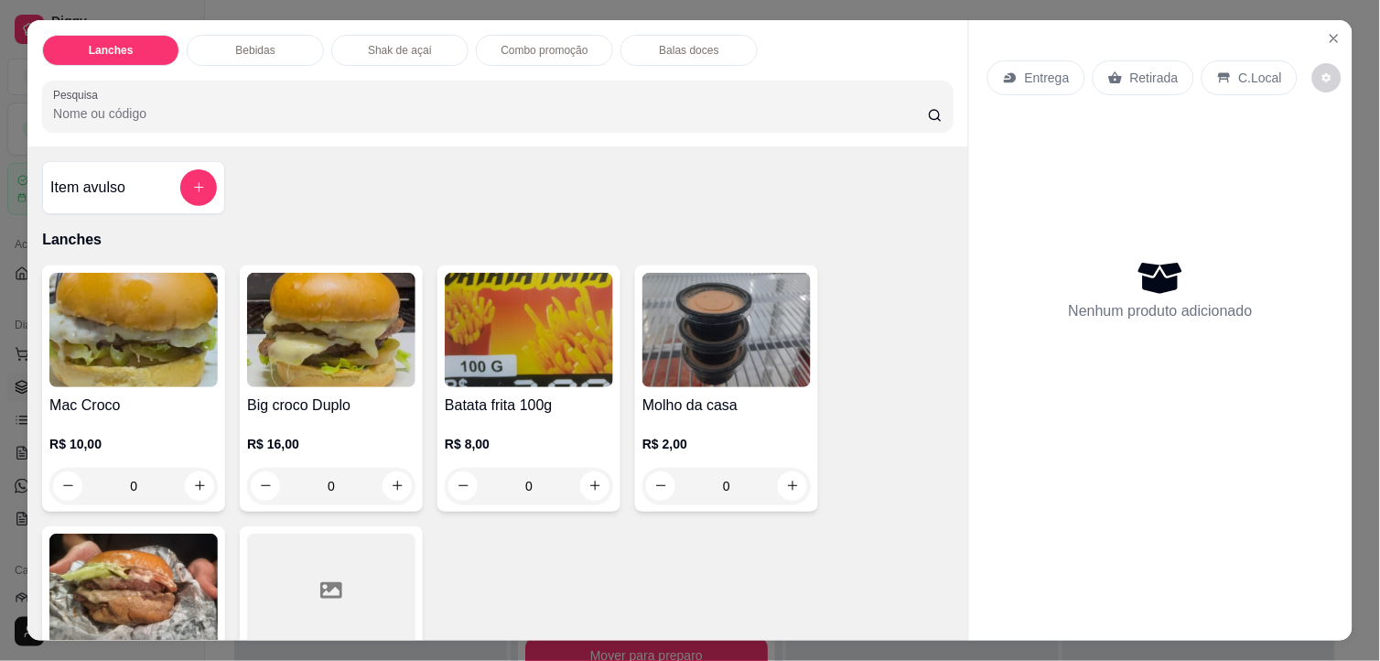
click at [314, 342] on img at bounding box center [331, 330] width 168 height 114
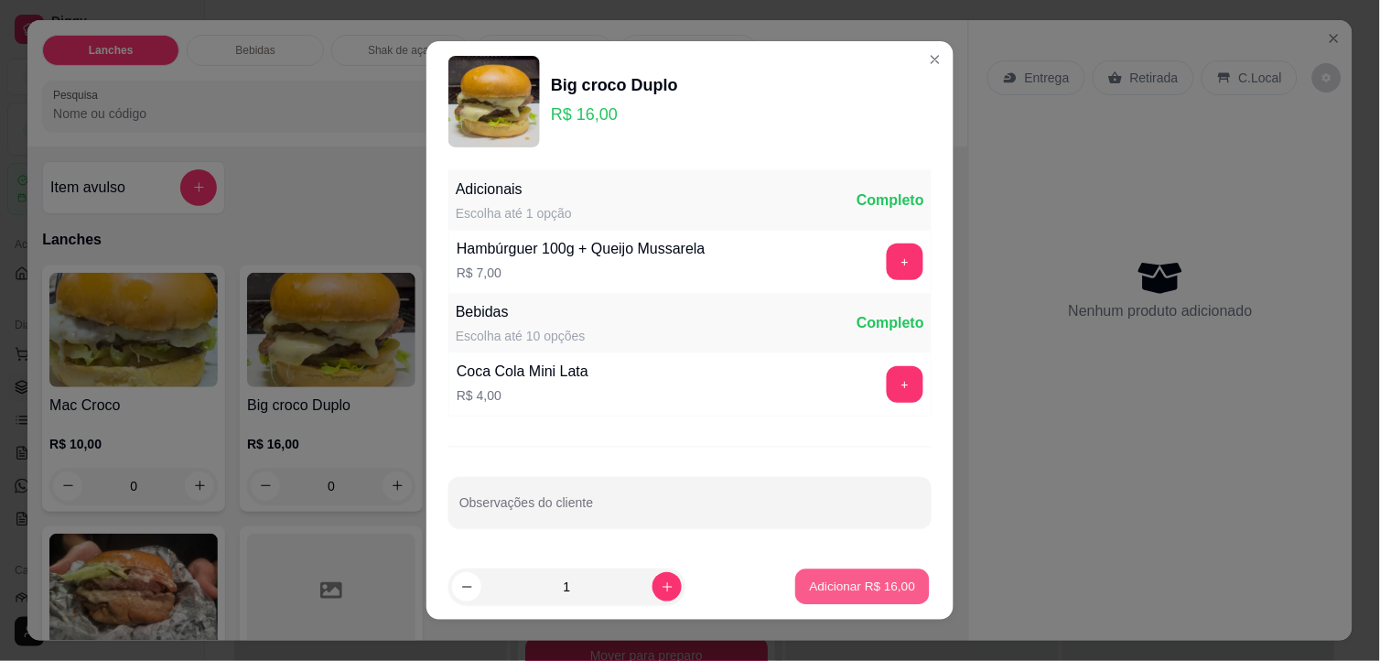
click at [825, 582] on p "Adicionar R$ 16,00" at bounding box center [863, 585] width 106 height 17
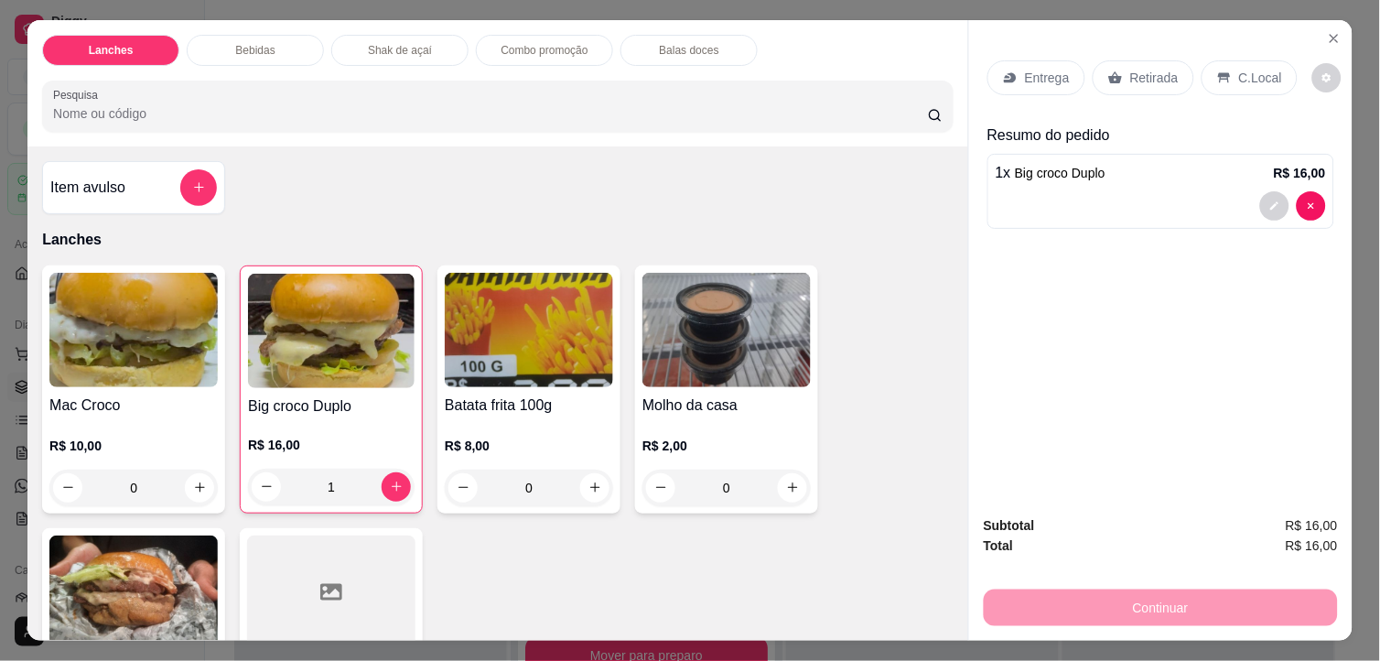
click at [1131, 70] on p "Retirada" at bounding box center [1154, 78] width 48 height 18
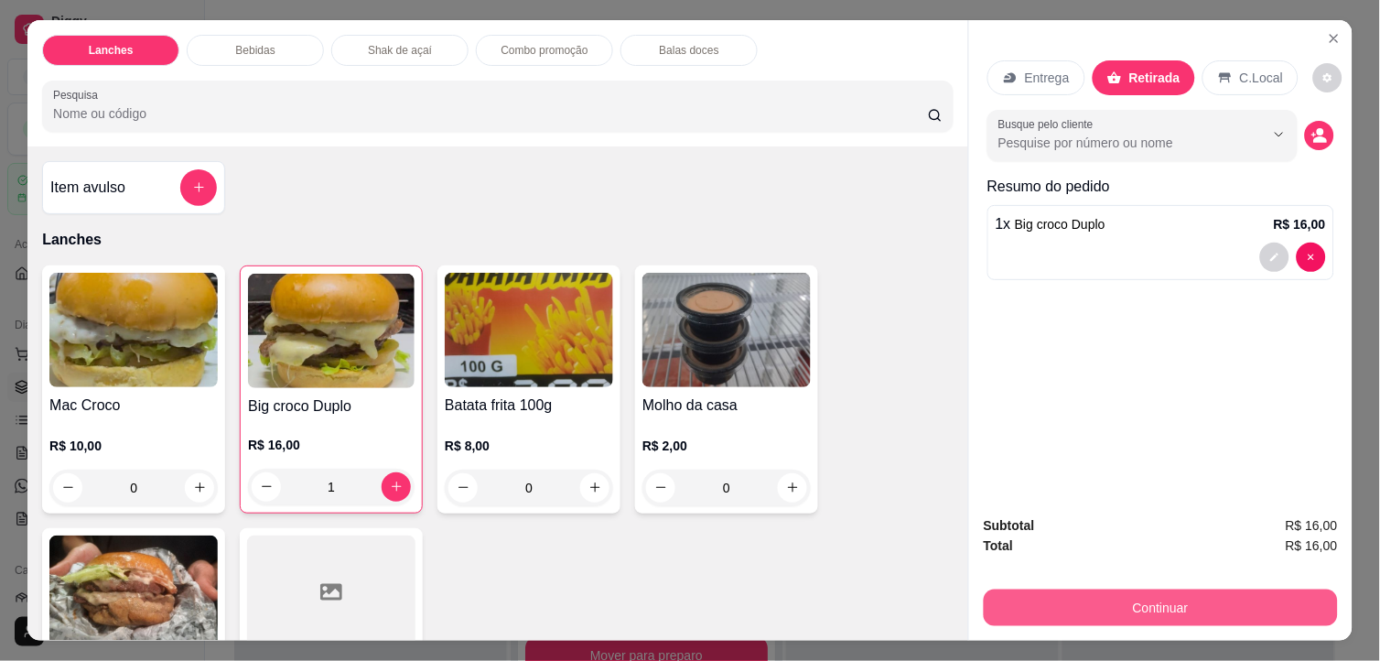
click at [1192, 590] on button "Continuar" at bounding box center [1161, 607] width 354 height 37
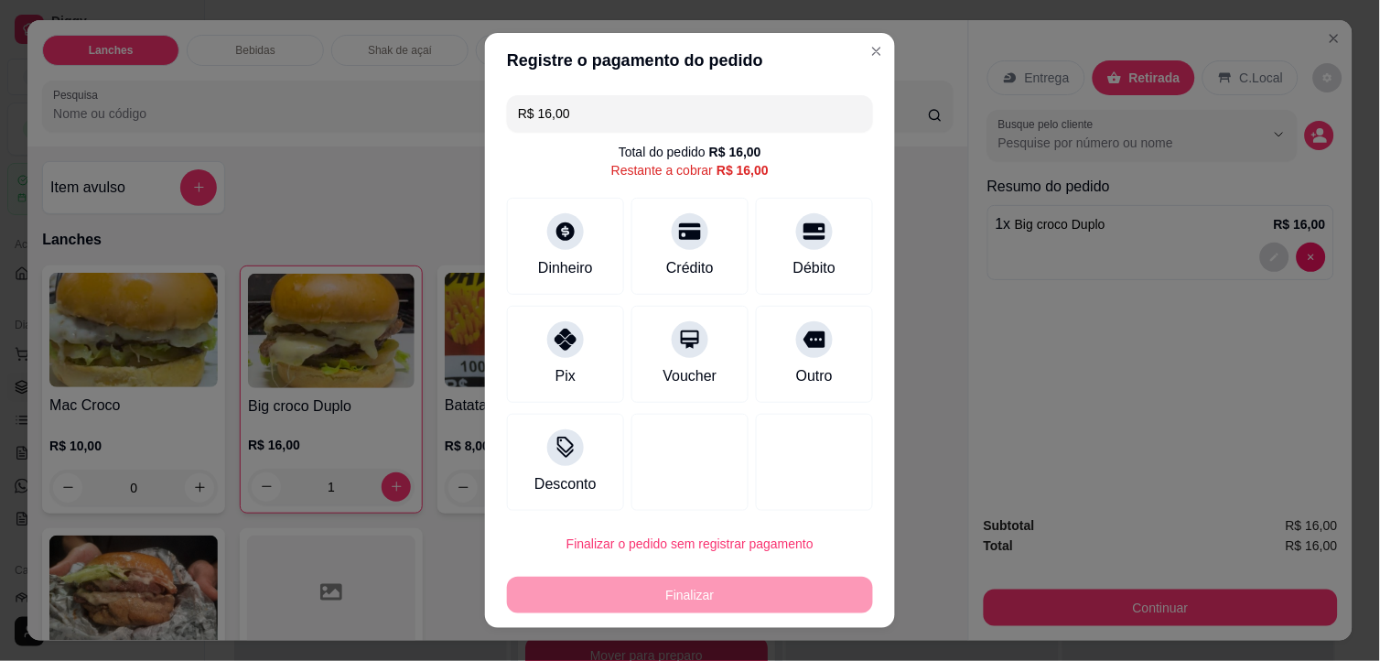
drag, startPoint x: 552, startPoint y: 355, endPoint x: 608, endPoint y: 408, distance: 77.0
click at [554, 358] on div "Pix" at bounding box center [565, 354] width 117 height 97
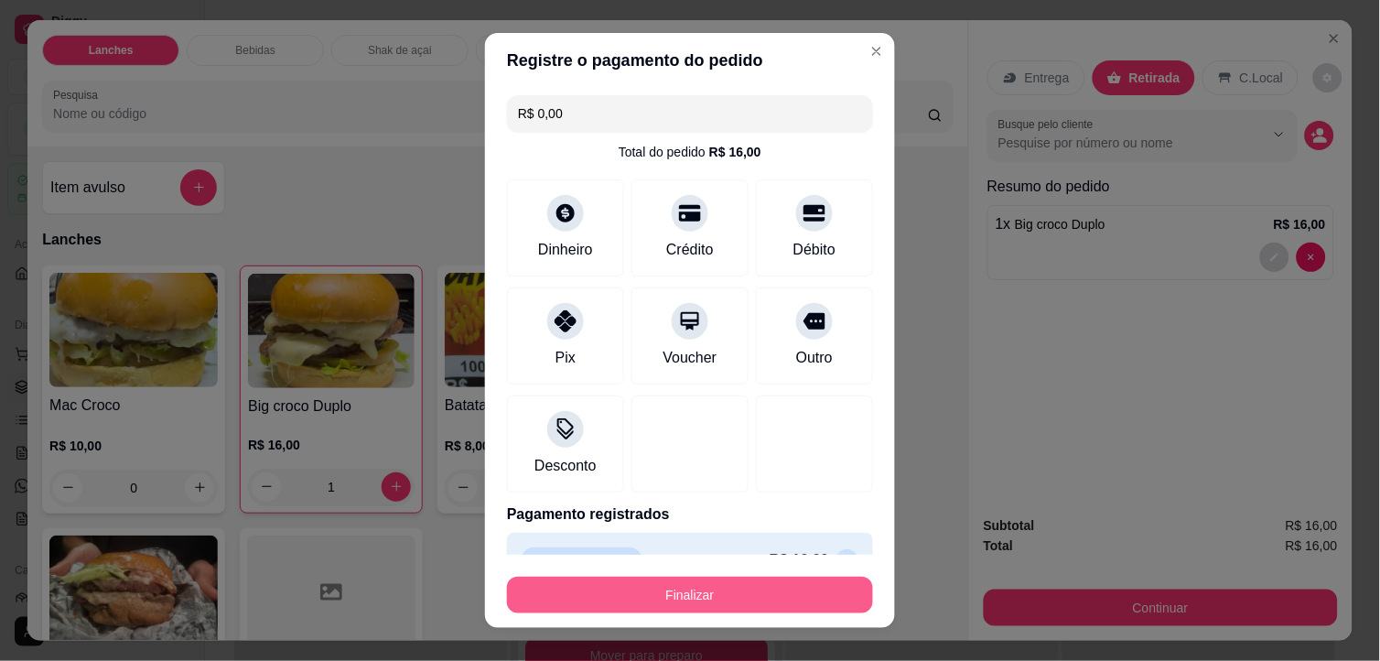
click at [696, 588] on button "Finalizar" at bounding box center [690, 594] width 366 height 37
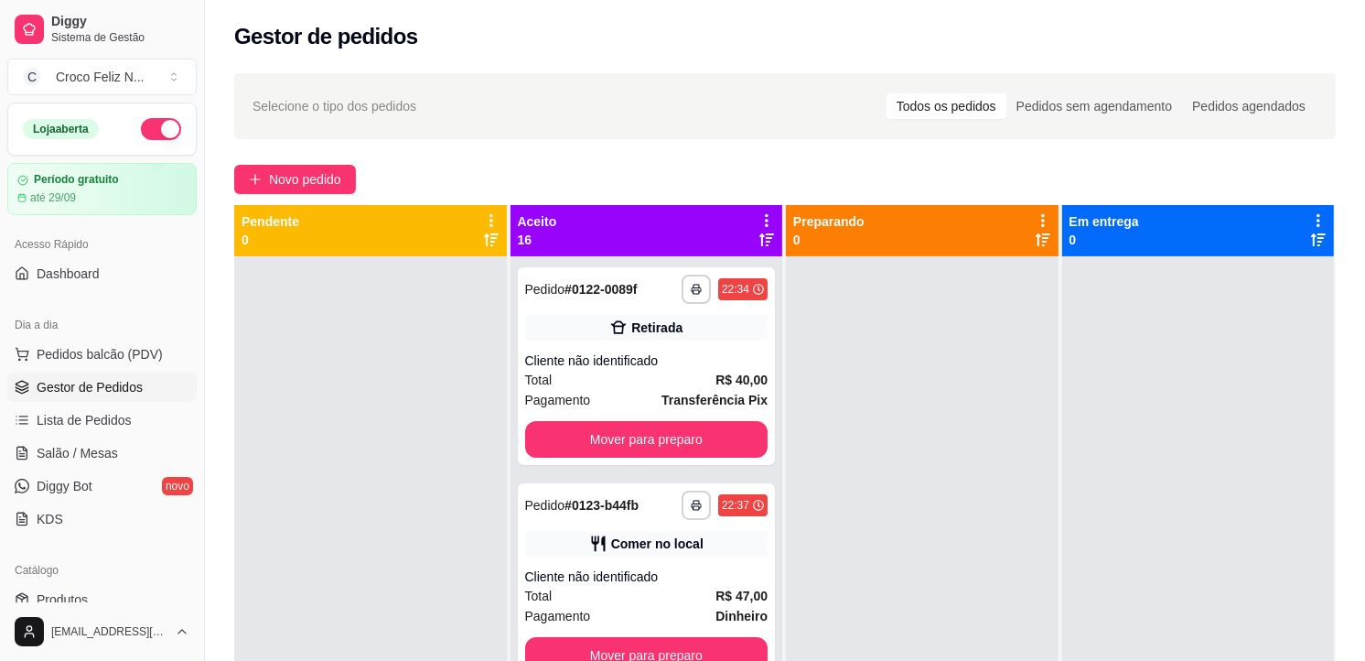
click at [762, 212] on icon at bounding box center [767, 220] width 16 height 16
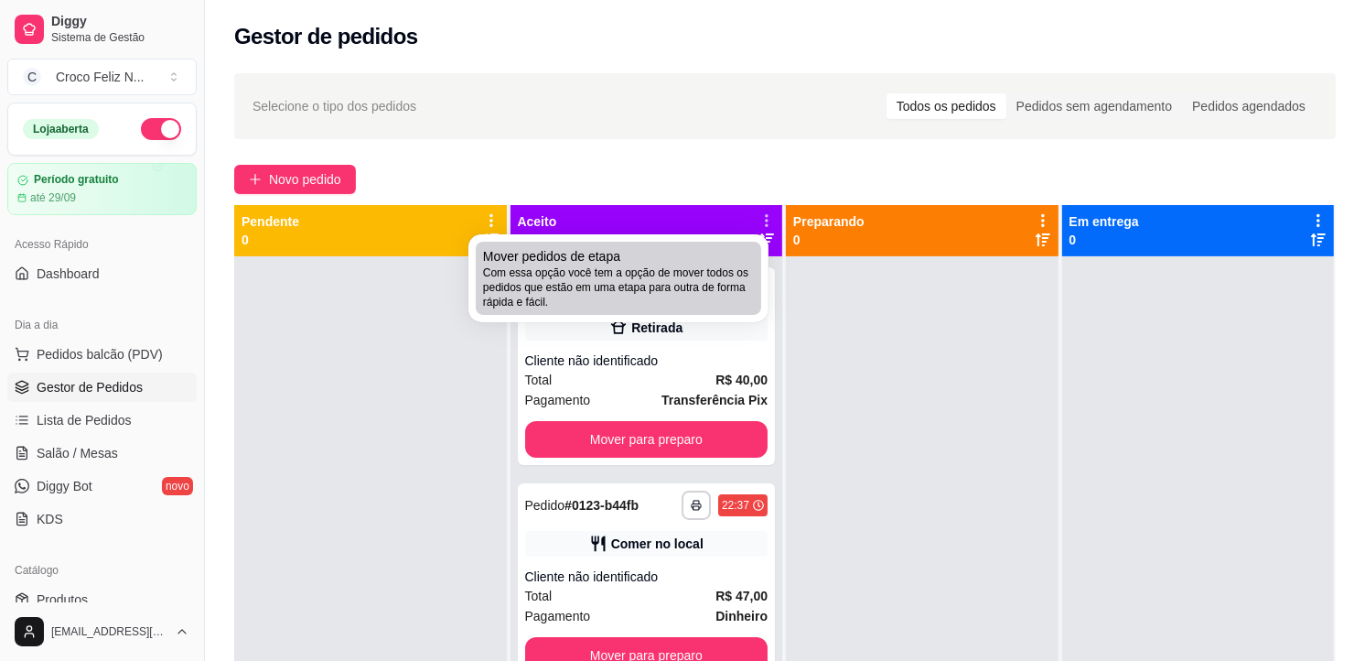
click at [657, 294] on span "Com essa opção você tem a opção de mover todos os pedidos que estão em uma etap…" at bounding box center [618, 287] width 271 height 44
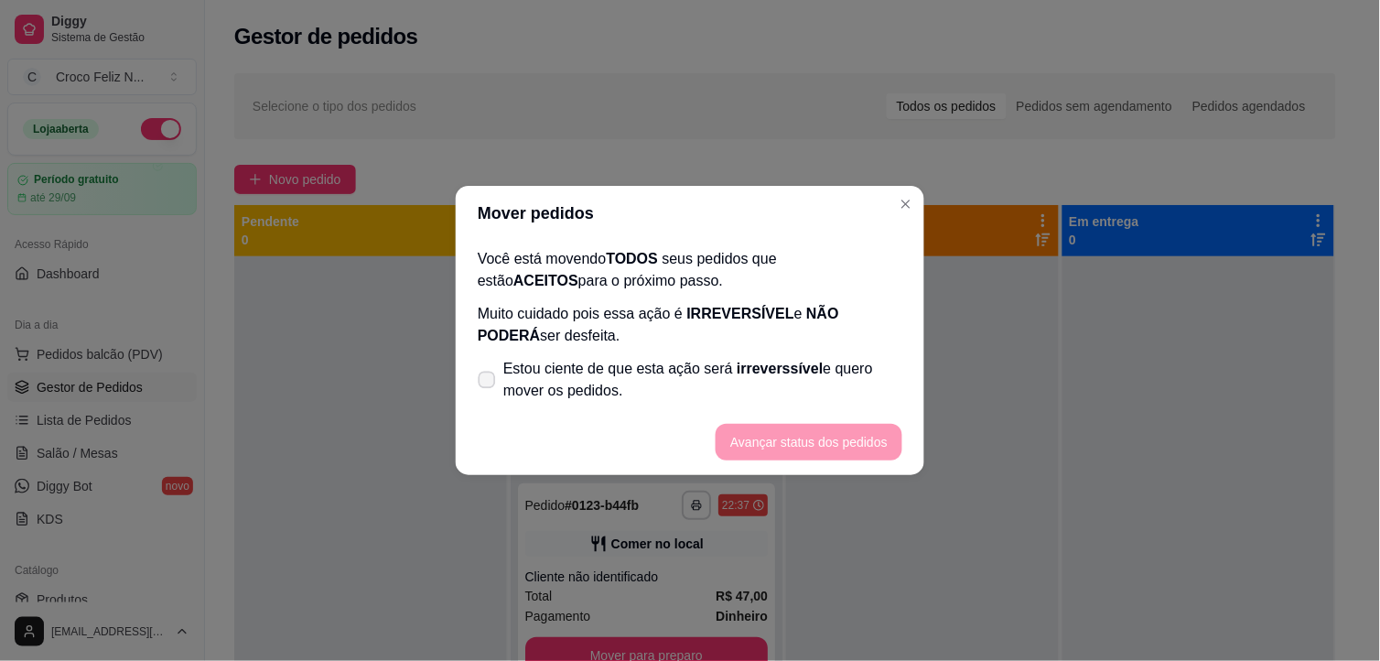
click at [629, 379] on span "Estou ciente de que esta ação será irreverssível e quero mover os pedidos." at bounding box center [702, 380] width 399 height 44
click at [489, 383] on input "Estou ciente de que esta ação será irreverssível e quero mover os pedidos." at bounding box center [483, 389] width 12 height 12
click at [798, 448] on button "Avançar status dos pedidos" at bounding box center [808, 443] width 181 height 36
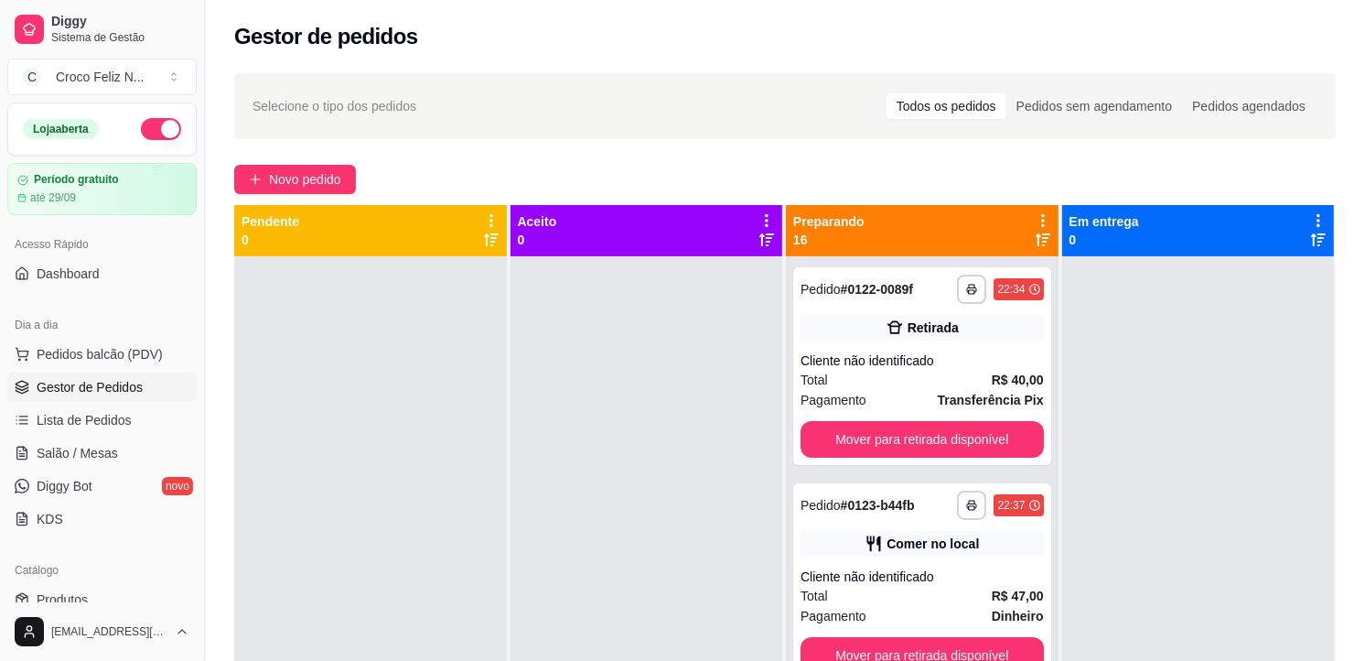
click at [1035, 212] on icon at bounding box center [1043, 220] width 16 height 16
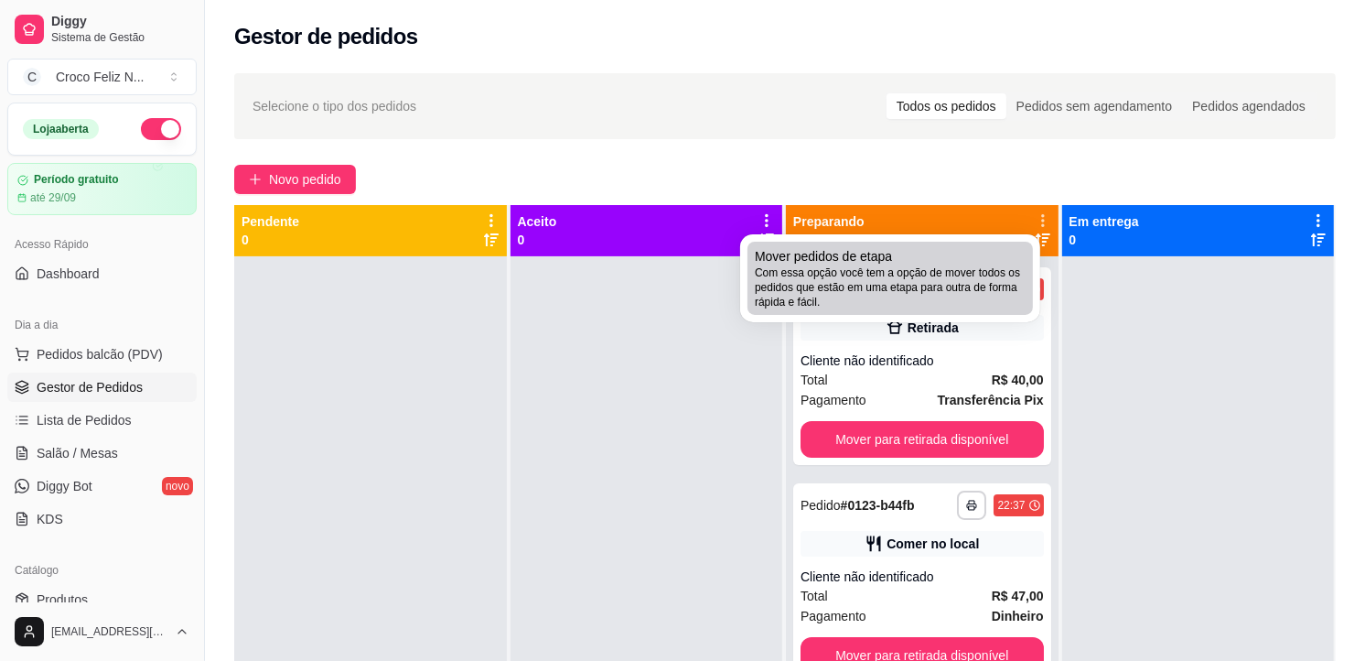
click at [927, 280] on span "Com essa opção você tem a opção de mover todos os pedidos que estão em uma etap…" at bounding box center [890, 287] width 271 height 44
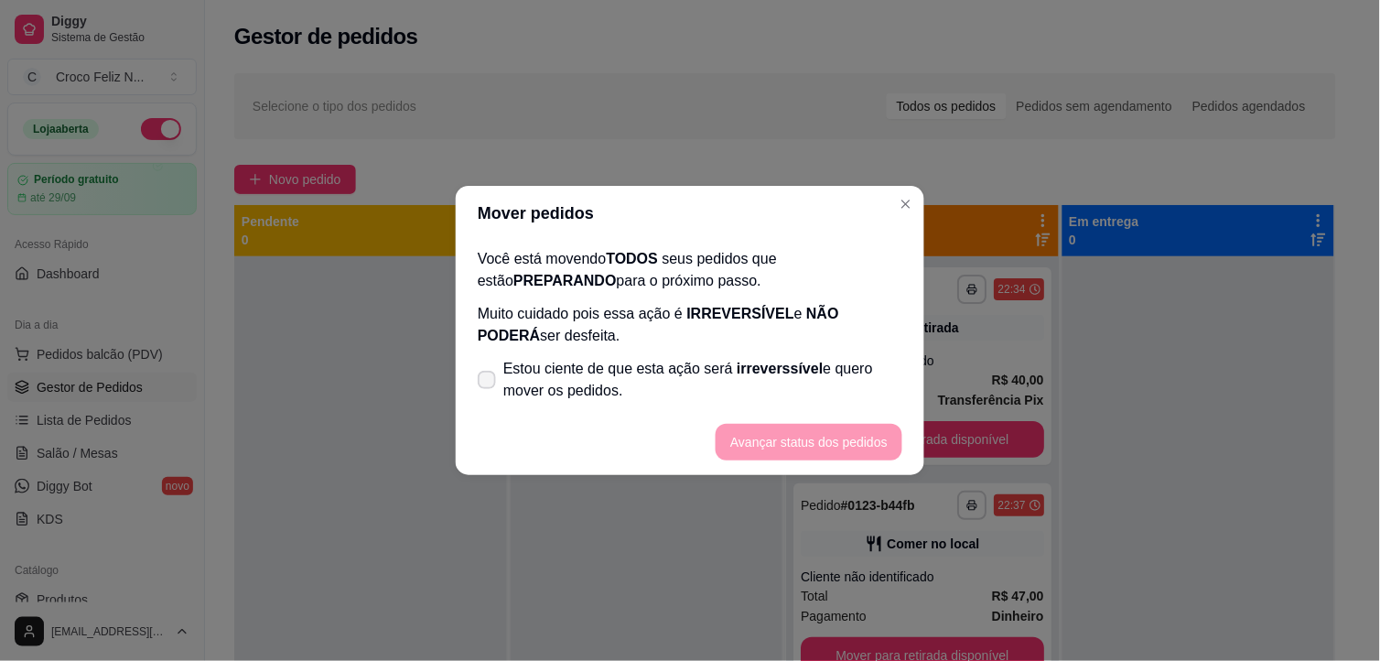
click at [828, 372] on span "Estou ciente de que esta ação será irreverssível e quero mover os pedidos." at bounding box center [702, 380] width 399 height 44
click at [489, 383] on input "Estou ciente de que esta ação será irreverssível e quero mover os pedidos." at bounding box center [483, 389] width 12 height 12
click at [833, 462] on footer "Avançar status dos pedidos" at bounding box center [690, 442] width 468 height 66
click at [834, 457] on button "Avançar status dos pedidos" at bounding box center [809, 442] width 187 height 37
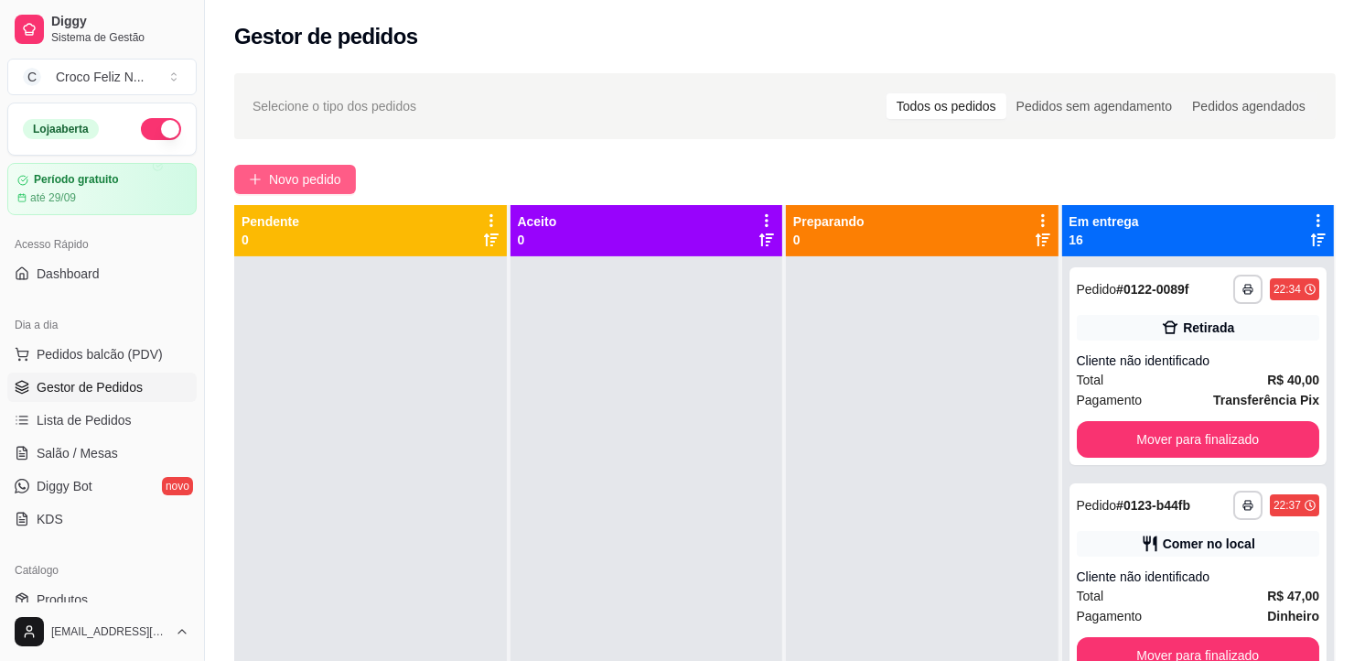
click at [304, 178] on span "Novo pedido" at bounding box center [305, 179] width 72 height 20
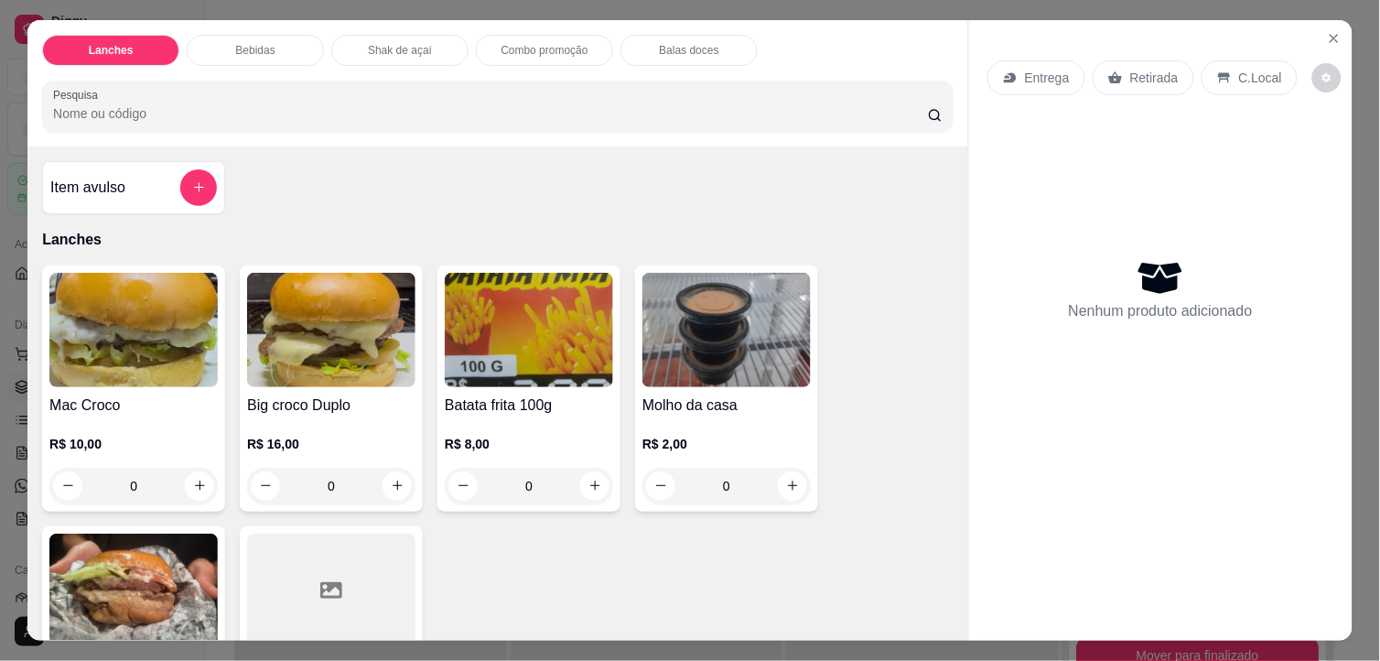
click at [159, 327] on img at bounding box center [133, 330] width 168 height 114
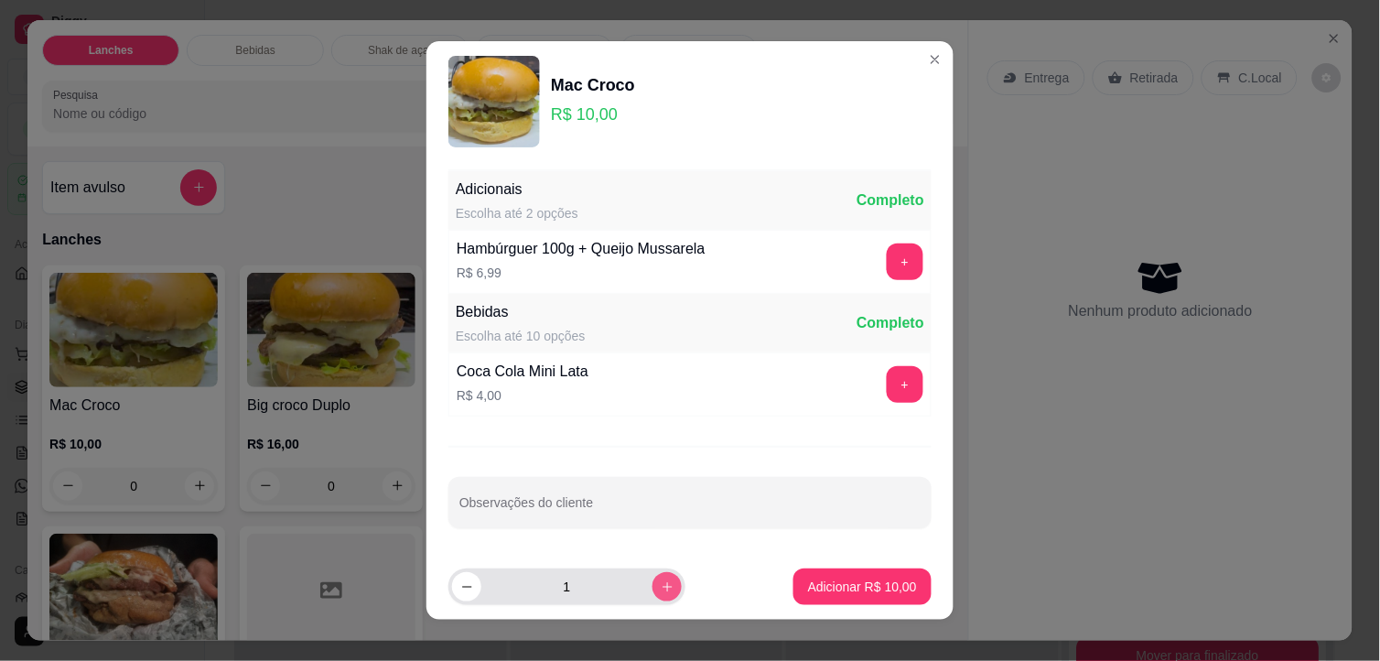
click at [652, 587] on button "increase-product-quantity" at bounding box center [666, 586] width 29 height 29
click at [793, 597] on button "Adicionar R$ 20,00" at bounding box center [862, 586] width 138 height 37
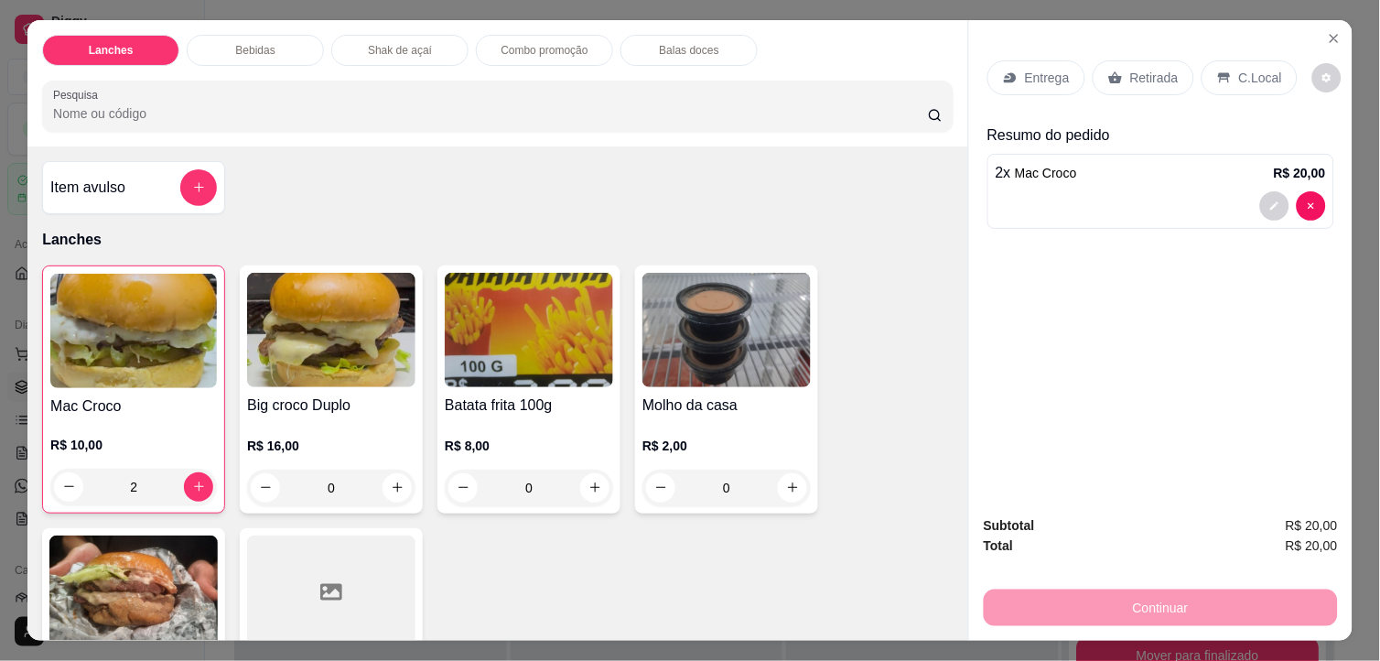
click at [1254, 69] on p "C.Local" at bounding box center [1260, 78] width 43 height 18
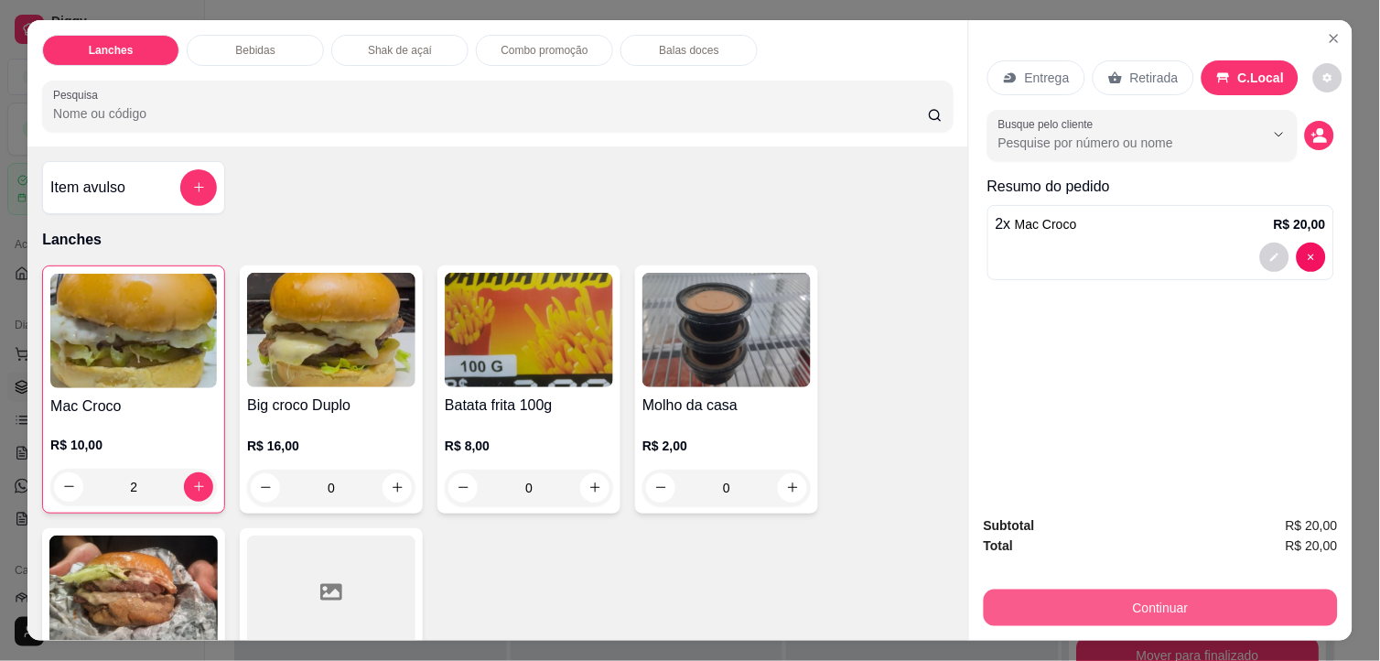
click at [1261, 597] on button "Continuar" at bounding box center [1161, 607] width 354 height 37
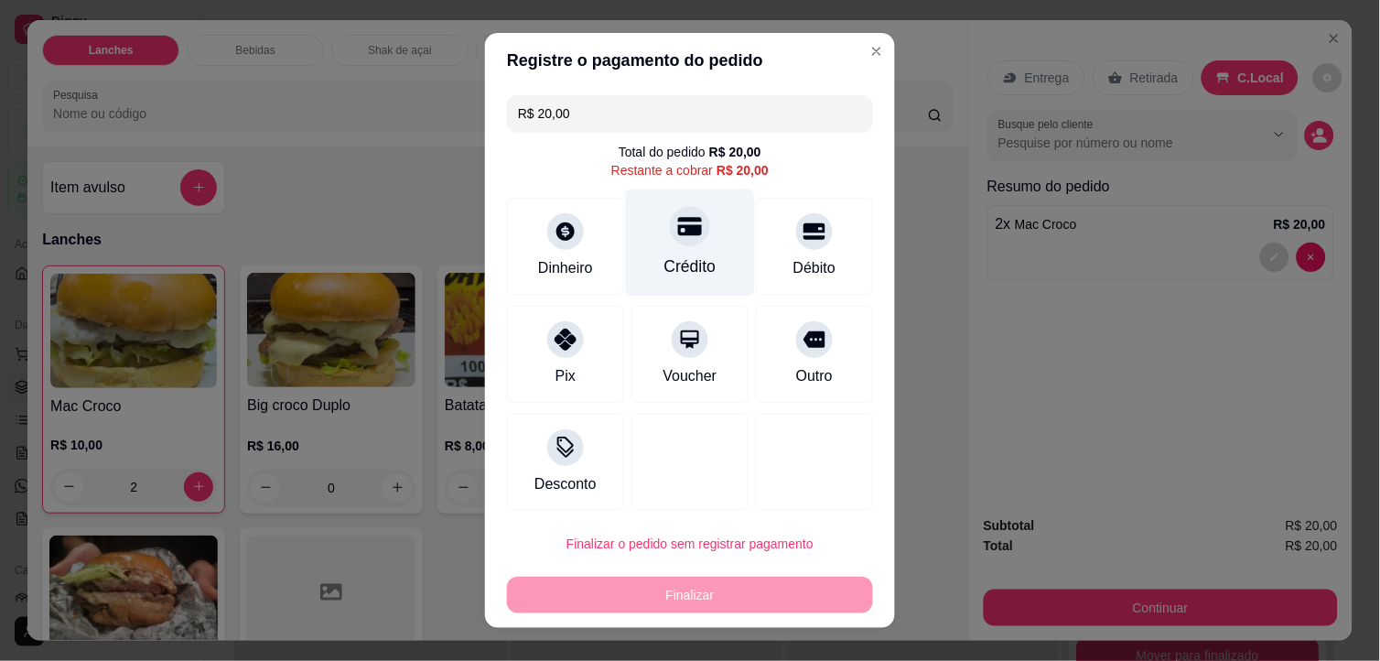
click at [678, 238] on icon at bounding box center [690, 226] width 24 height 24
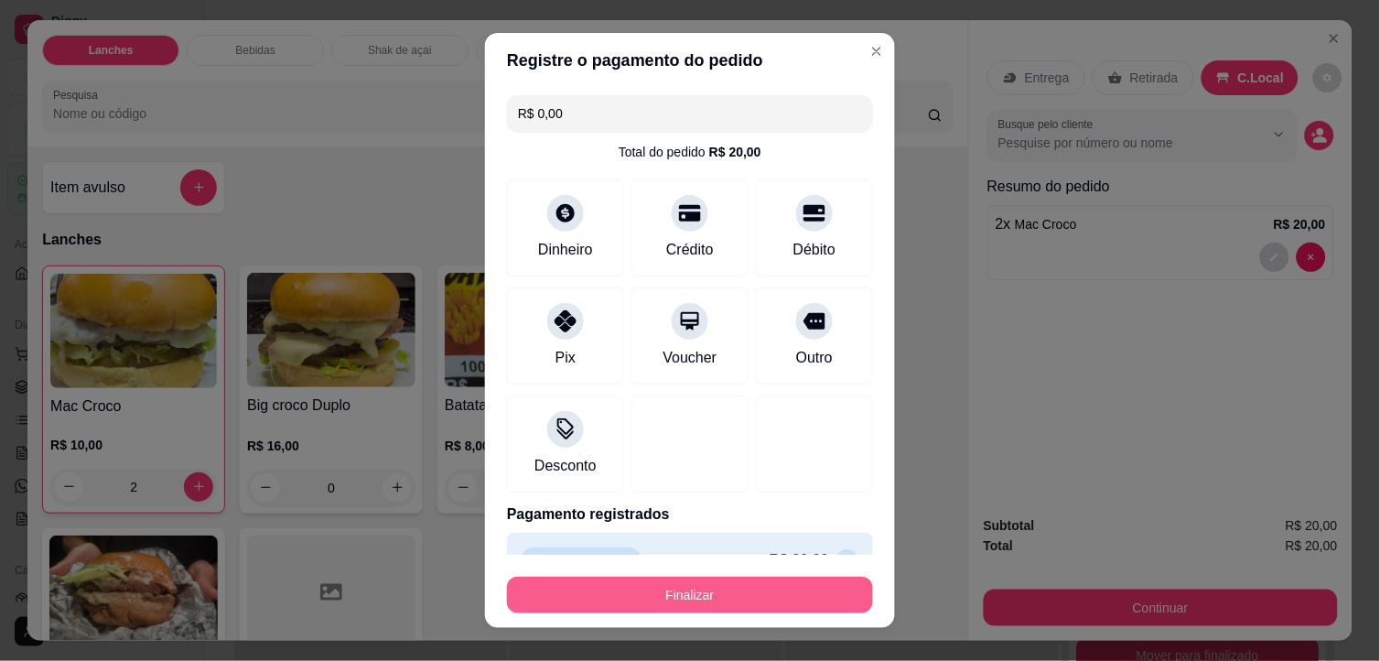
click at [772, 587] on button "Finalizar" at bounding box center [690, 594] width 366 height 37
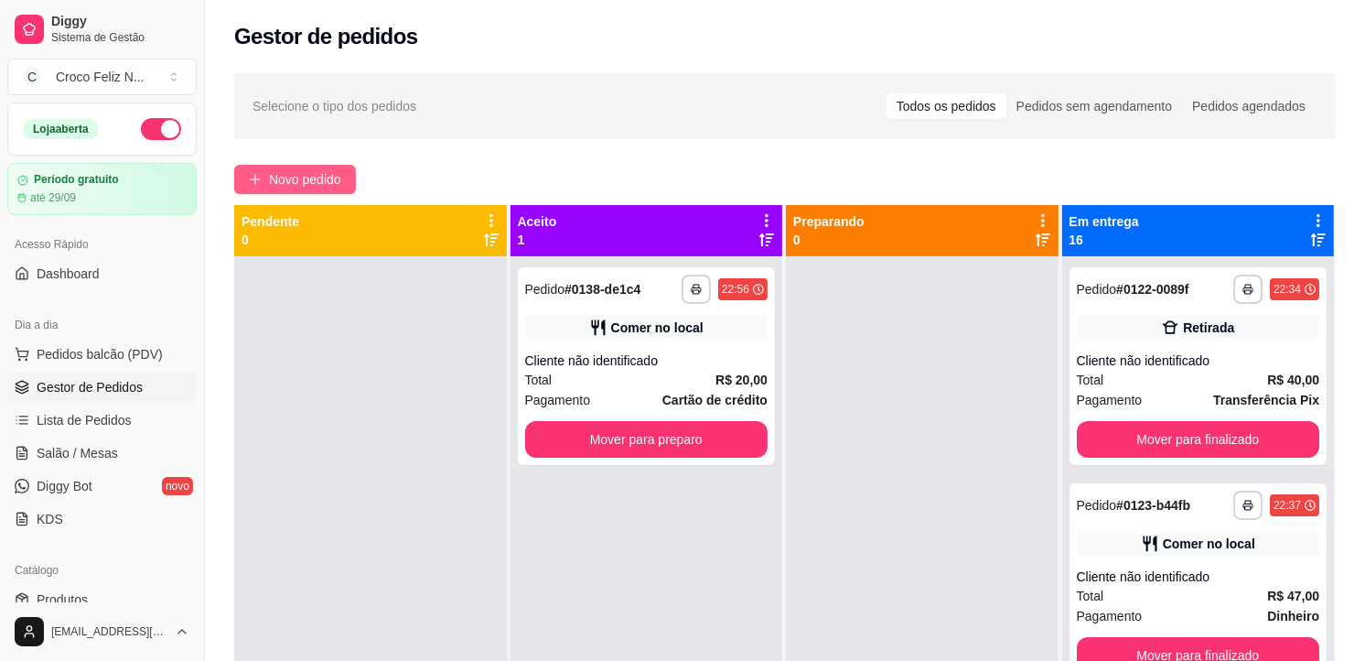
click at [293, 180] on span "Novo pedido" at bounding box center [305, 179] width 72 height 20
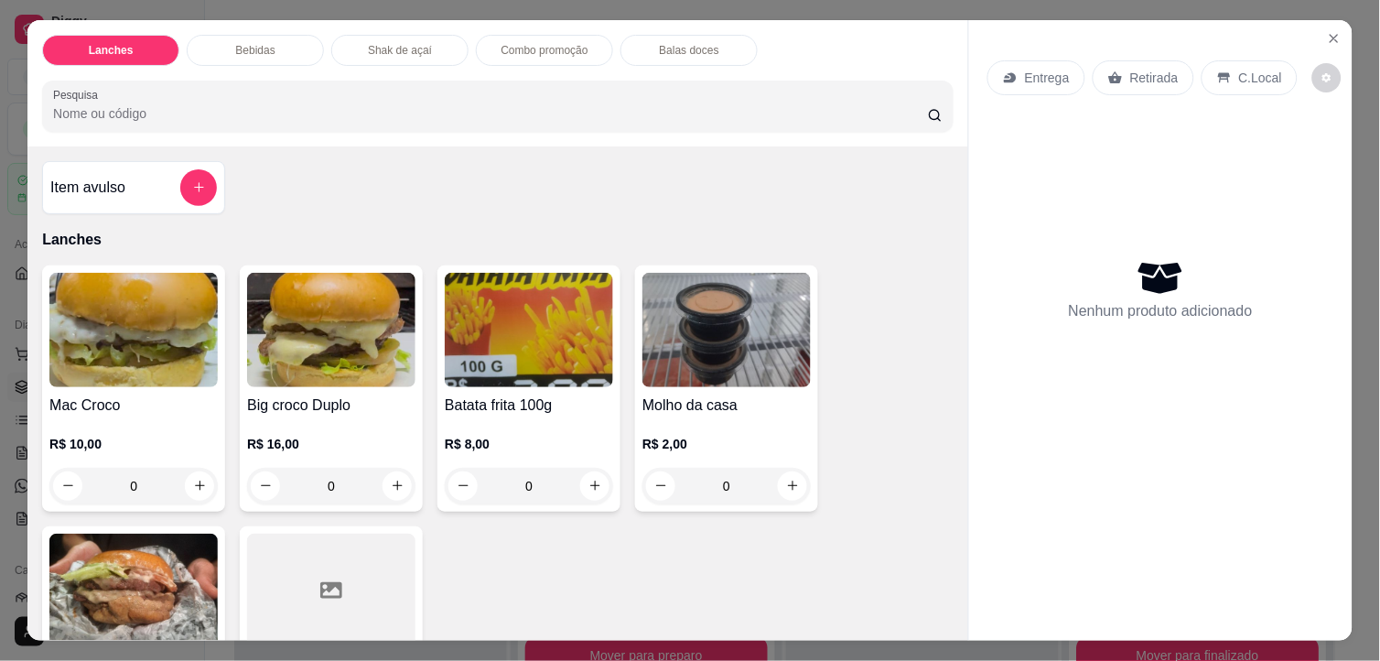
click at [132, 318] on img at bounding box center [133, 330] width 168 height 114
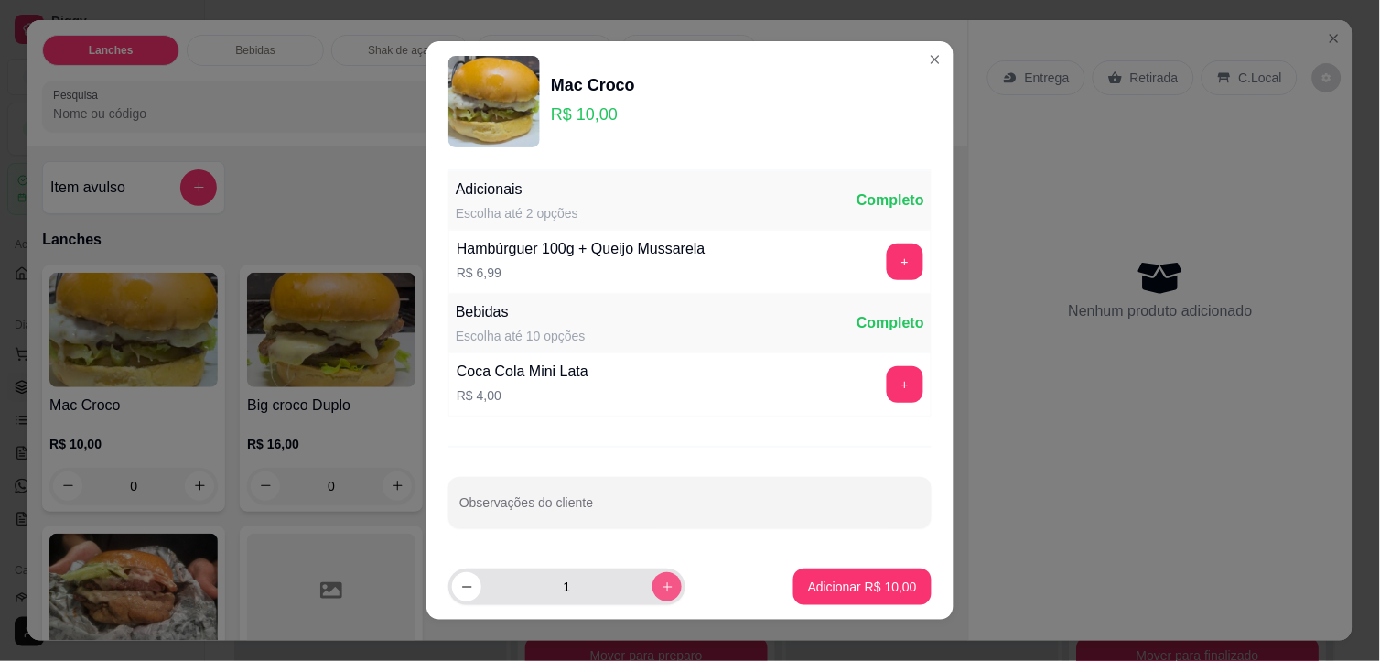
click at [662, 587] on icon "increase-product-quantity" at bounding box center [667, 587] width 10 height 10
click at [661, 587] on icon "increase-product-quantity" at bounding box center [668, 587] width 14 height 14
click at [854, 589] on p "Adicionar R$ 30,00" at bounding box center [862, 586] width 109 height 18
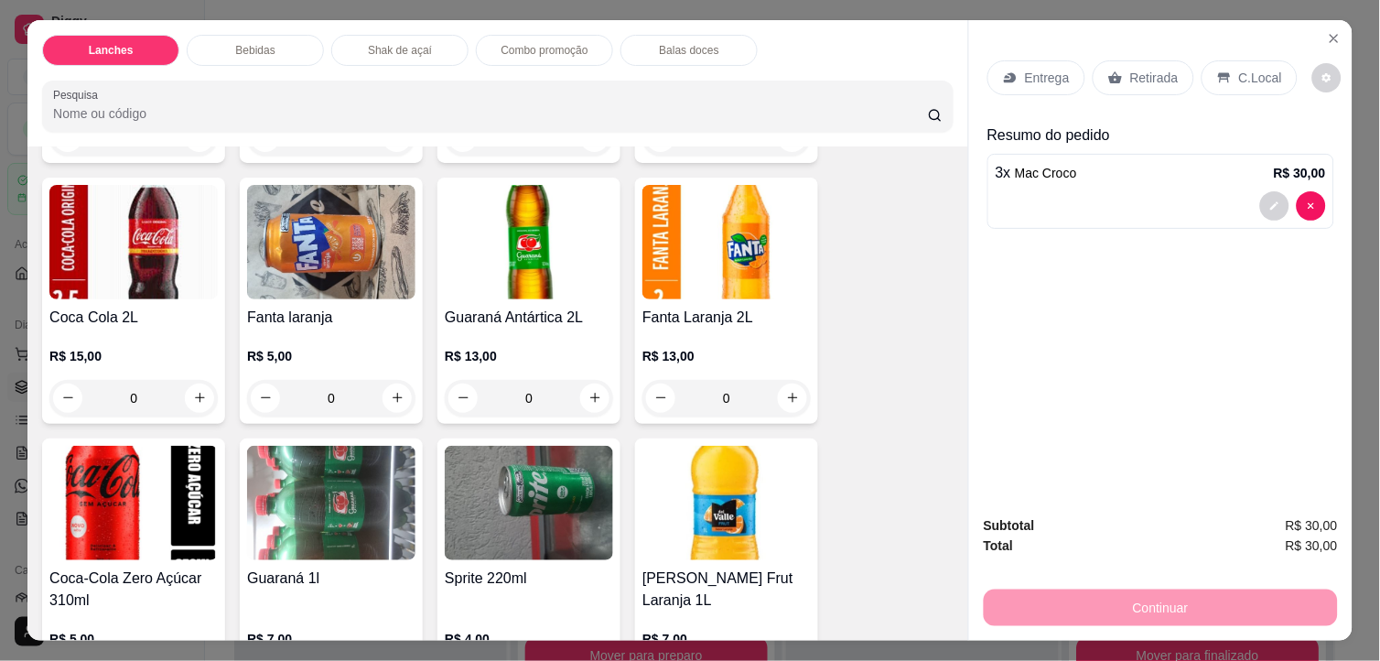
scroll to position [1220, 0]
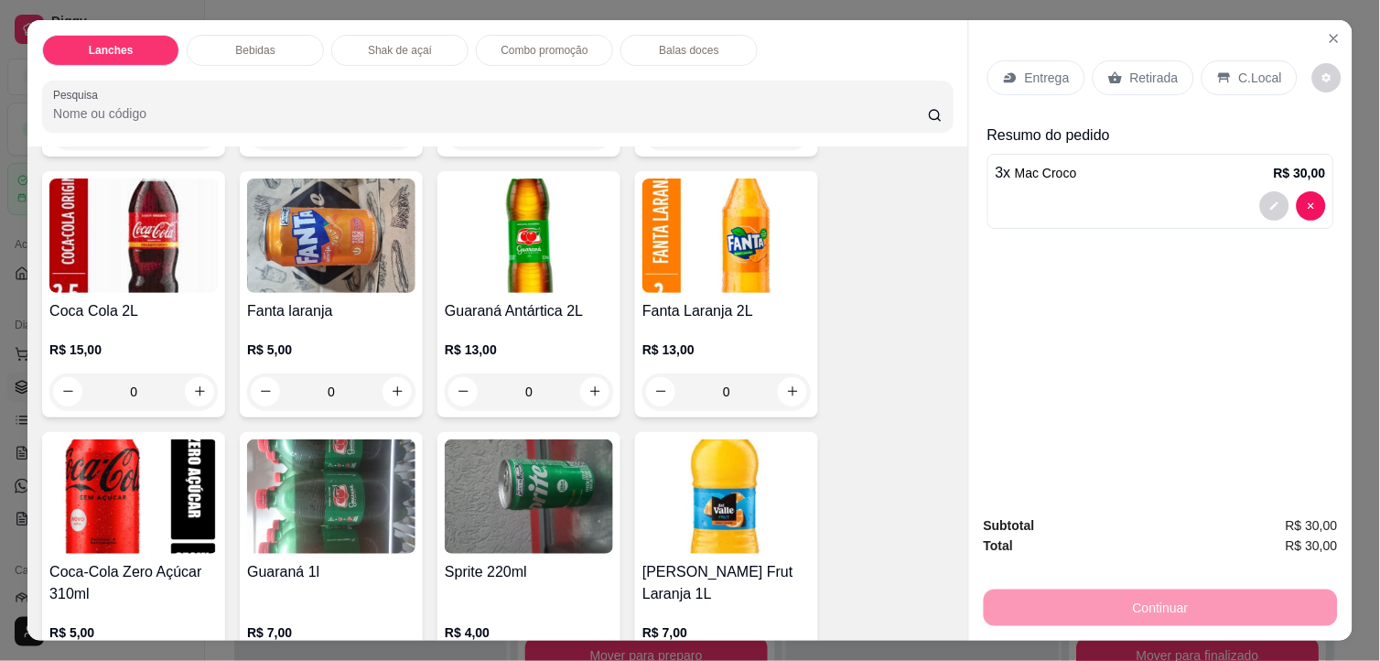
click at [135, 462] on img at bounding box center [133, 496] width 168 height 114
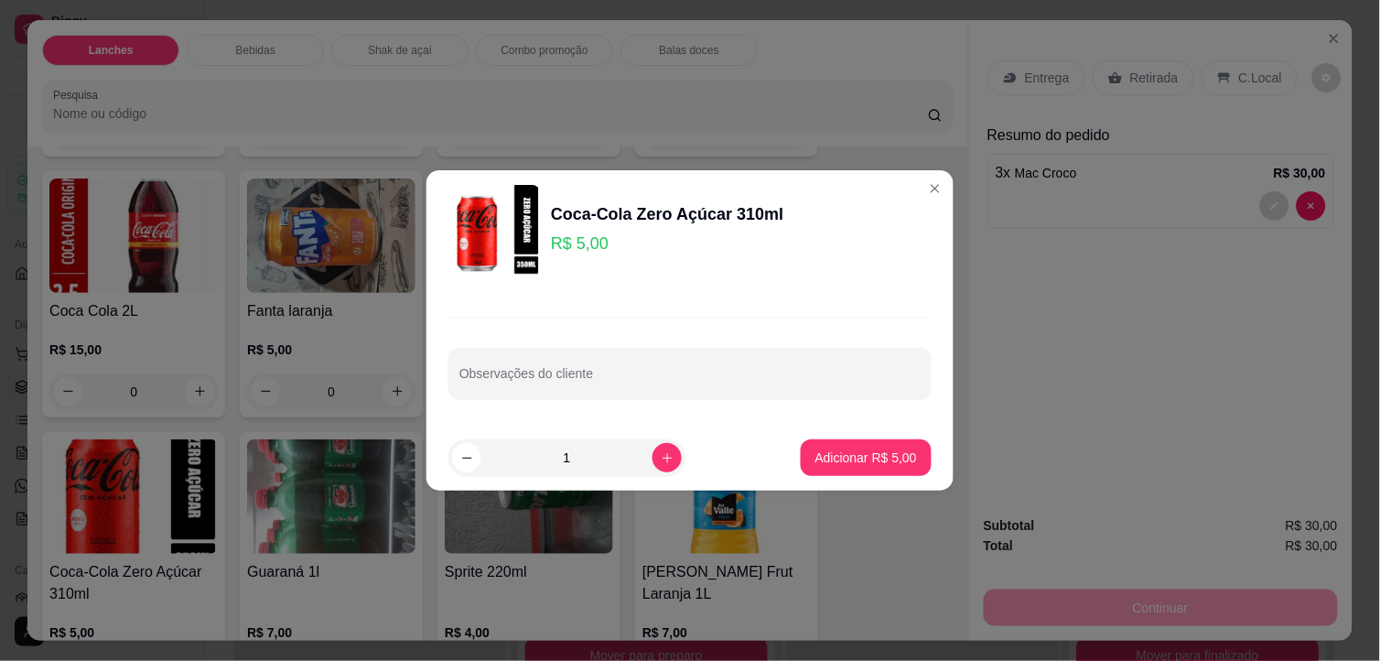
click at [919, 456] on footer "1 Adicionar R$ 5,00" at bounding box center [689, 458] width 527 height 66
click at [904, 454] on button "Adicionar R$ 5,00" at bounding box center [865, 458] width 127 height 36
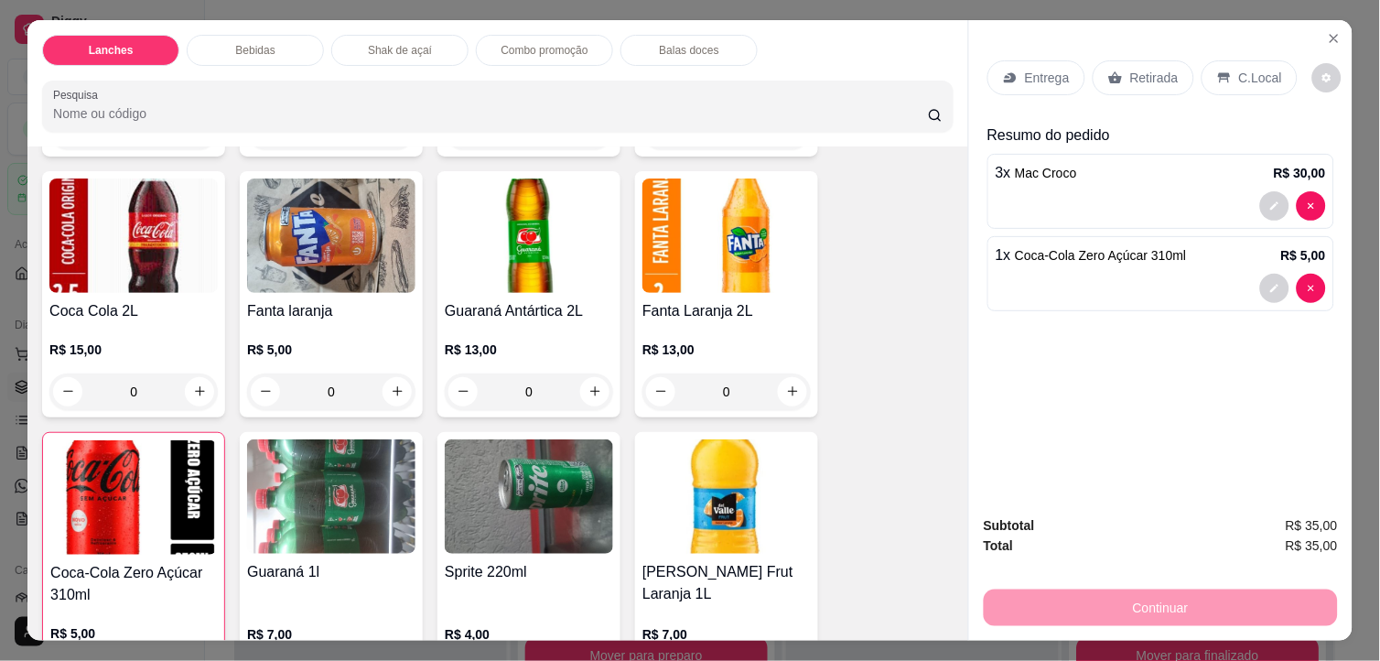
click at [1218, 72] on icon at bounding box center [1224, 77] width 12 height 10
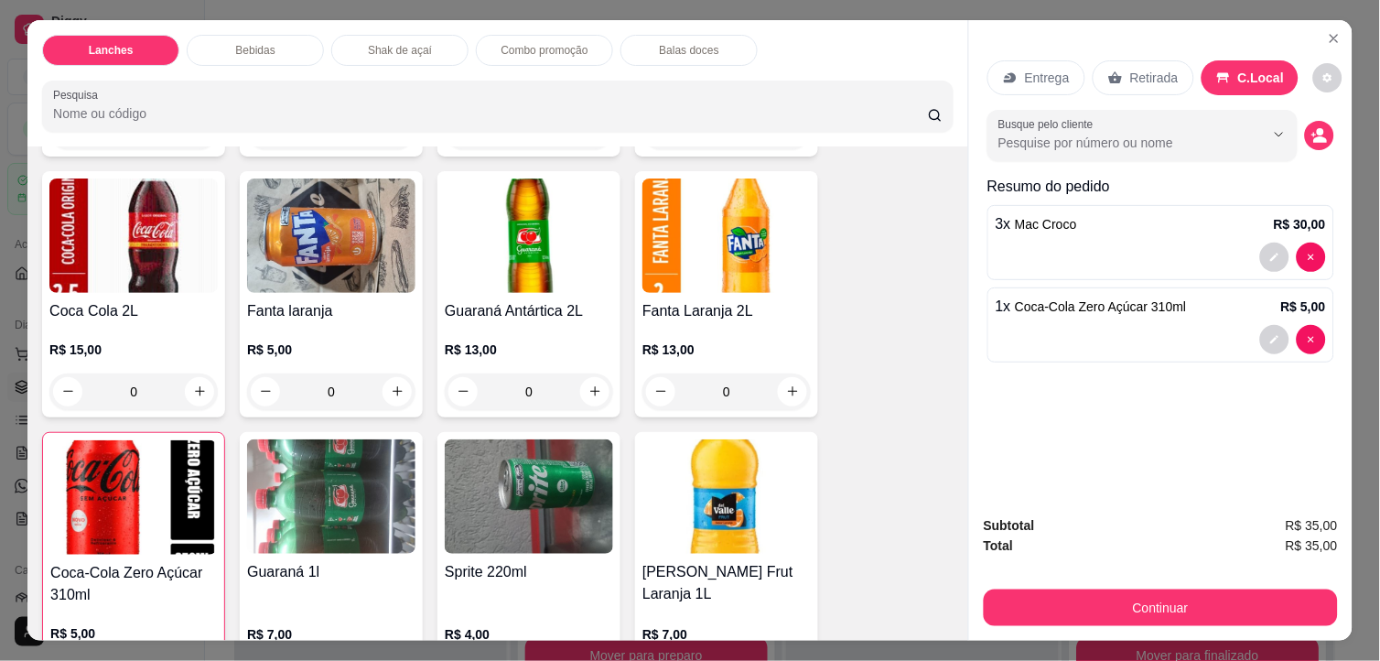
click at [1133, 74] on p "Retirada" at bounding box center [1154, 78] width 48 height 18
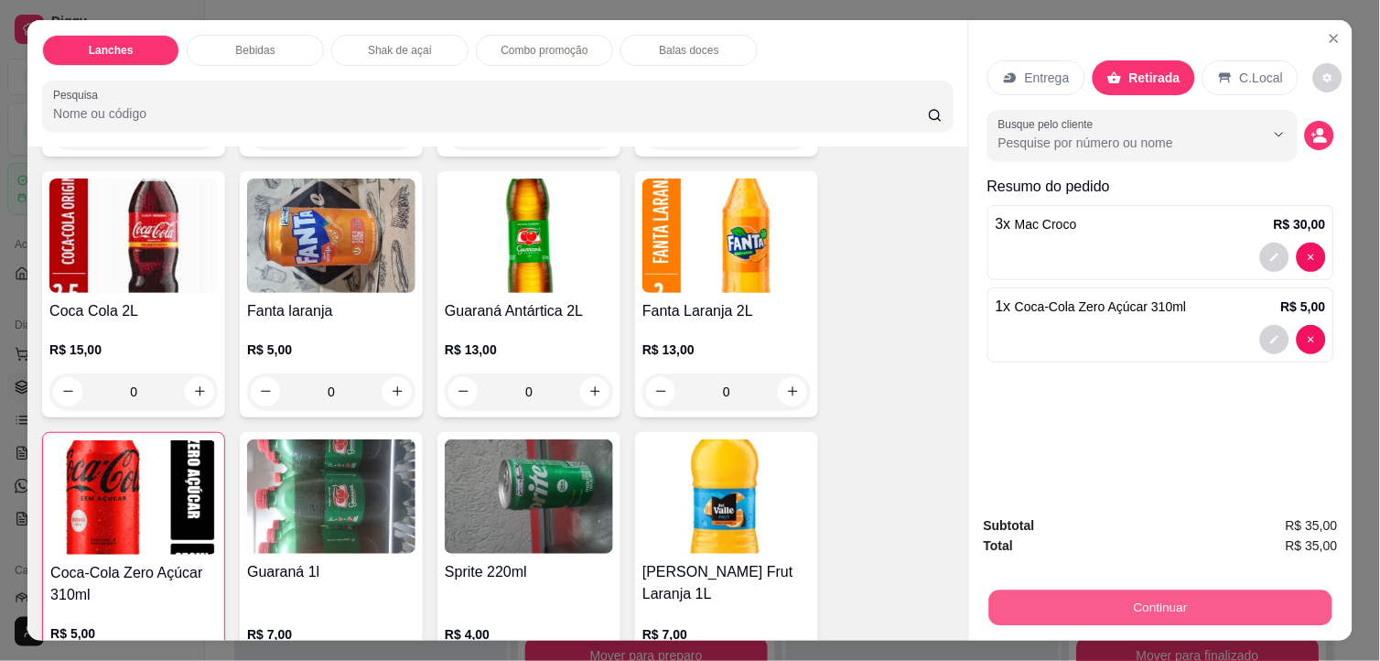
click at [1148, 590] on button "Continuar" at bounding box center [1160, 608] width 343 height 36
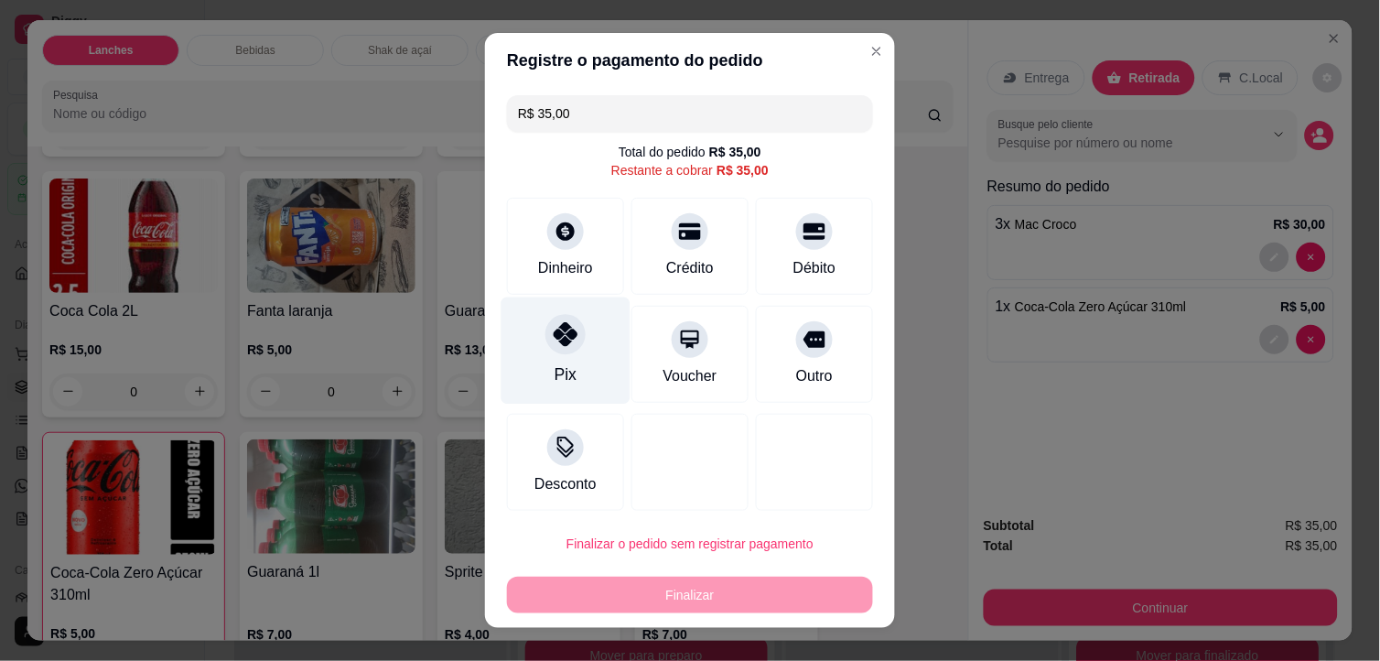
click at [547, 348] on div at bounding box center [565, 335] width 40 height 40
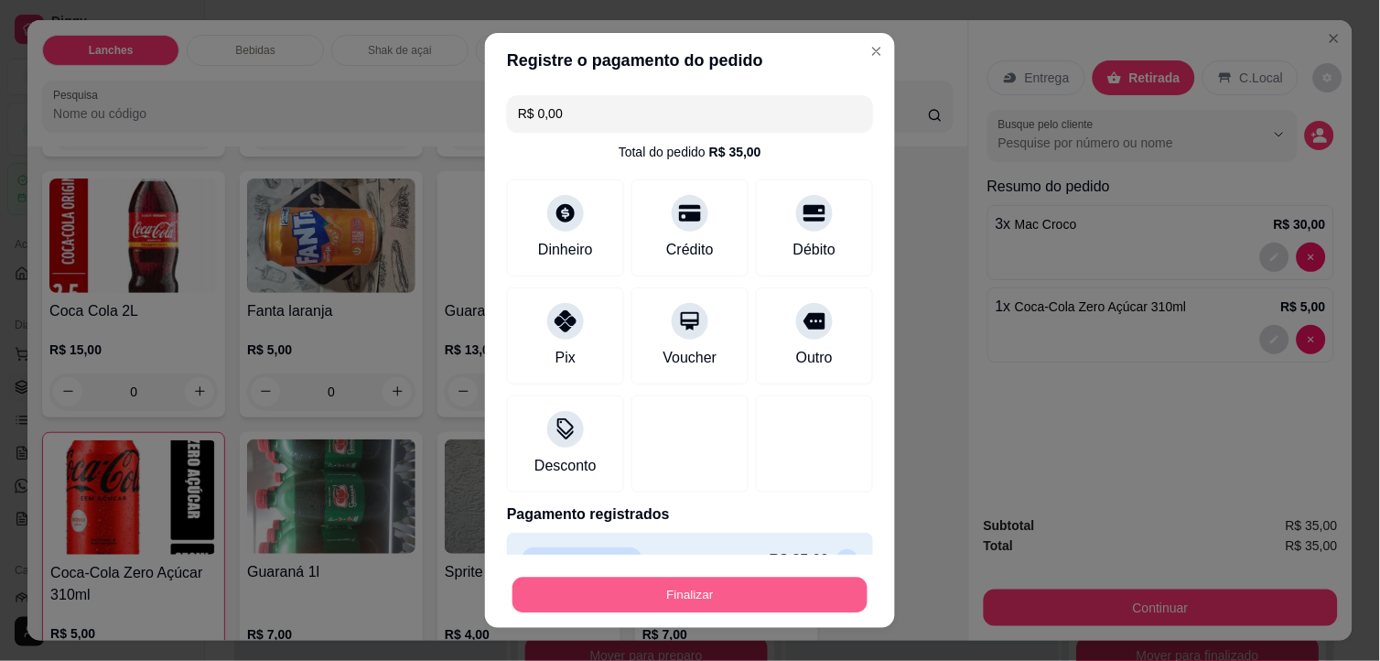
click at [700, 602] on button "Finalizar" at bounding box center [689, 595] width 355 height 36
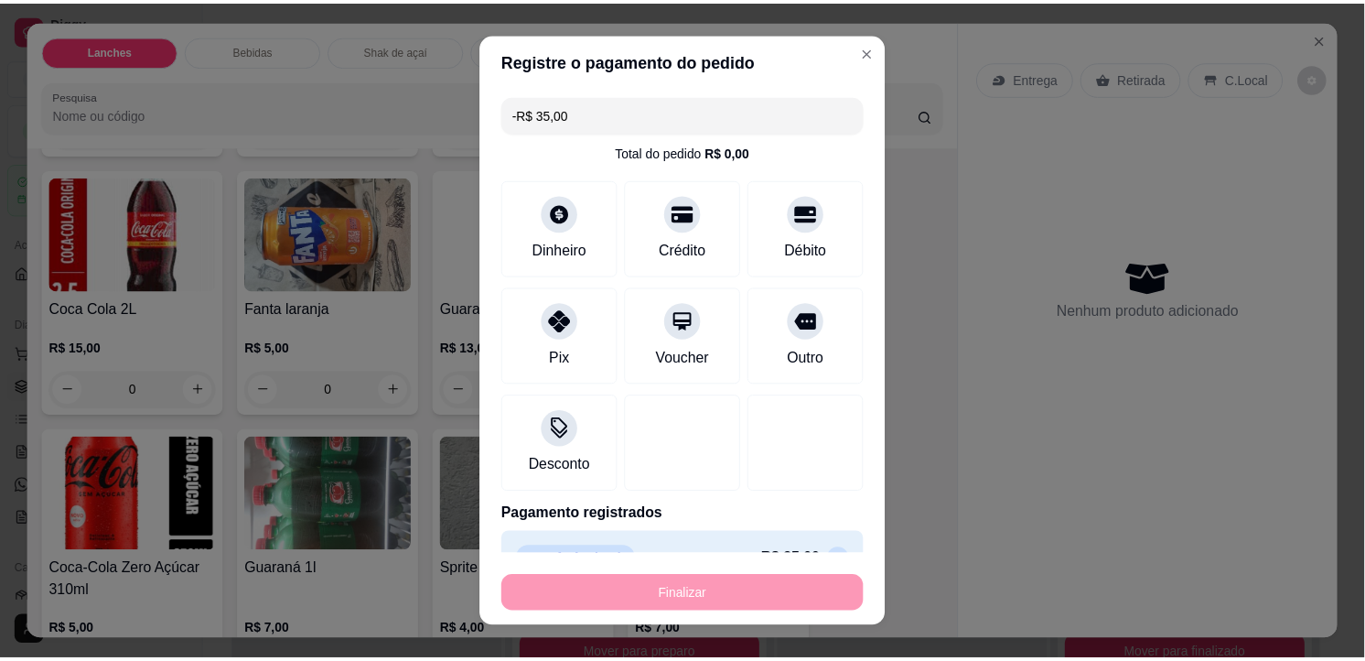
scroll to position [1218, 0]
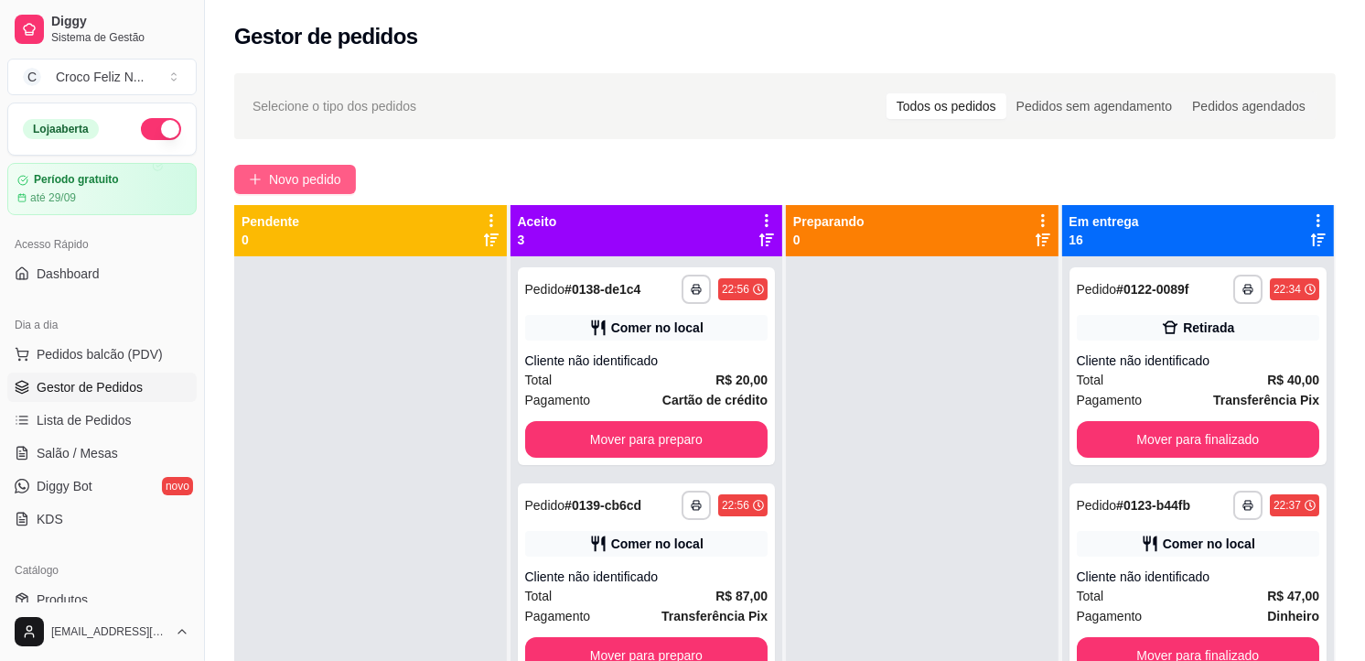
click at [284, 183] on span "Novo pedido" at bounding box center [305, 179] width 72 height 20
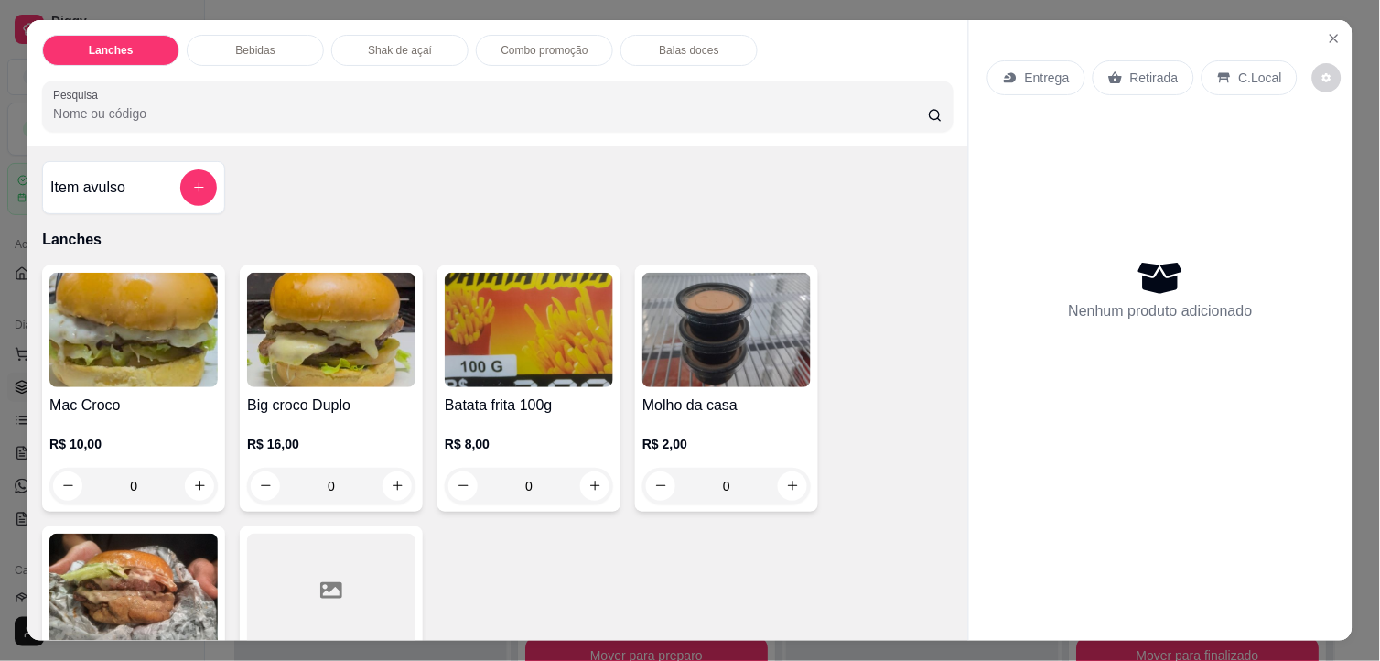
click at [211, 384] on div "Mac Croco R$ 10,00 0" at bounding box center [133, 388] width 183 height 246
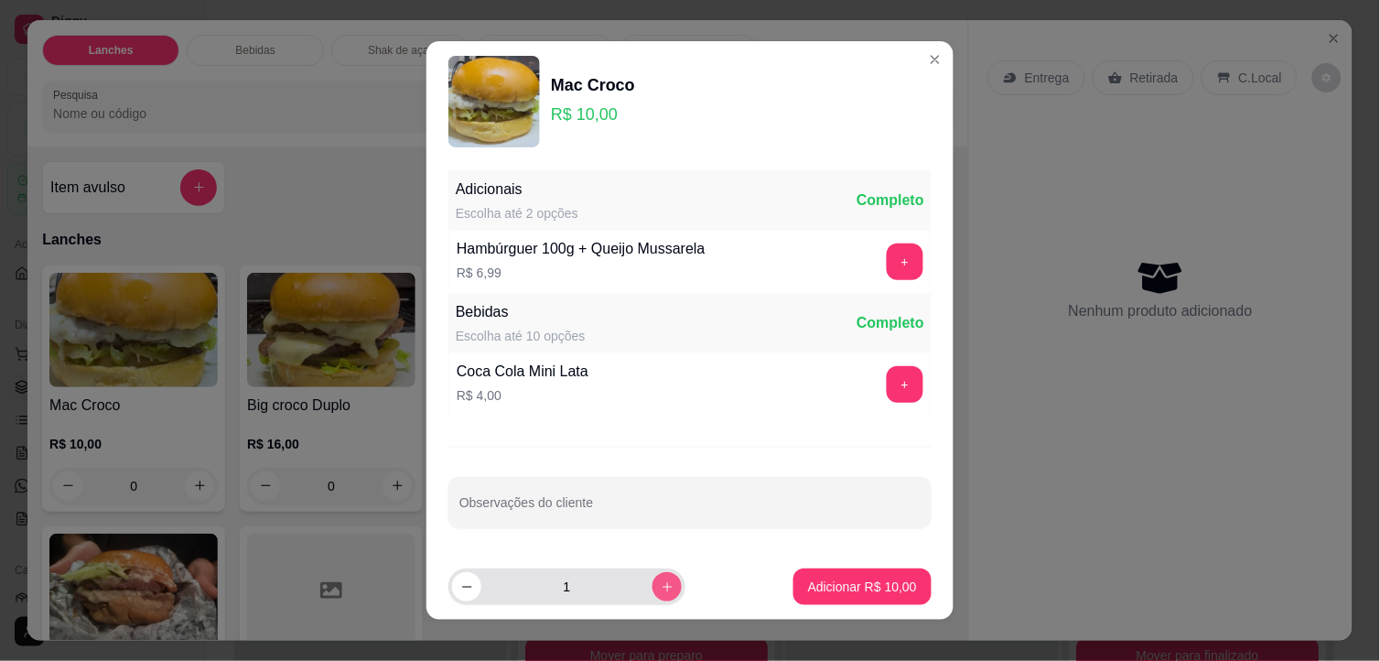
click at [661, 580] on icon "increase-product-quantity" at bounding box center [668, 587] width 14 height 14
click at [671, 581] on div "2" at bounding box center [606, 586] width 316 height 37
click at [661, 589] on icon "increase-product-quantity" at bounding box center [668, 587] width 14 height 14
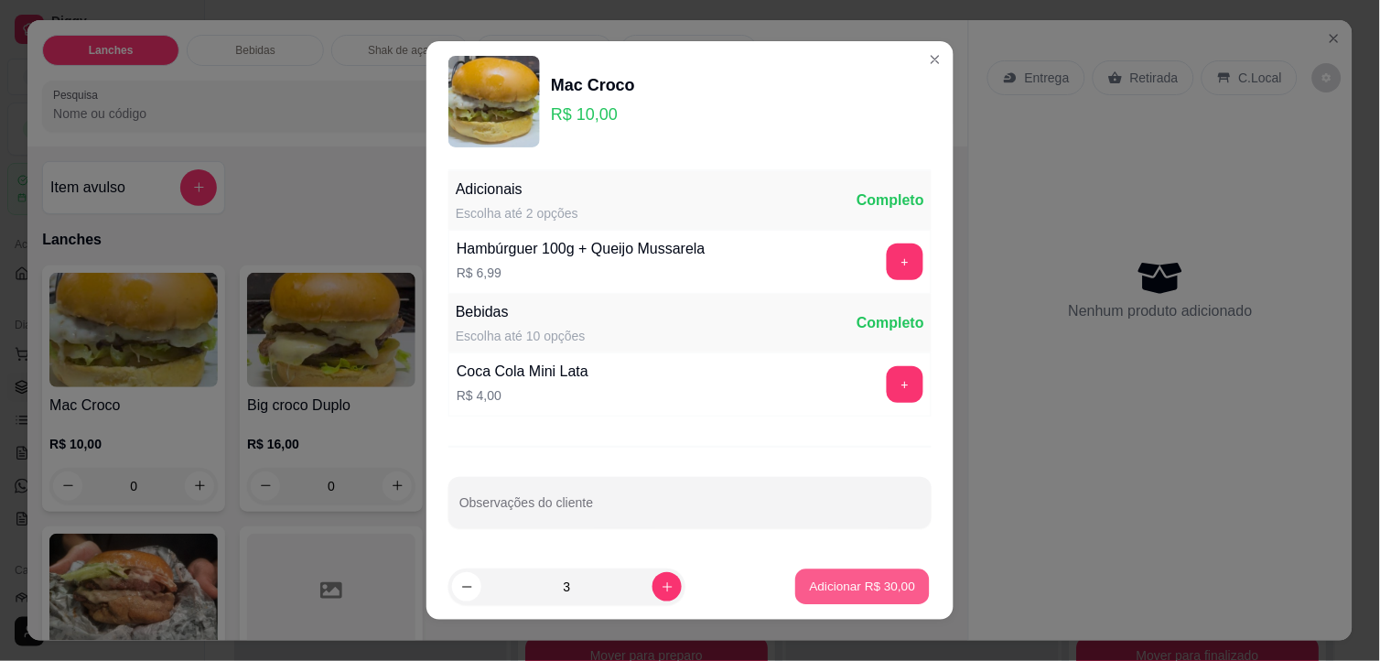
click at [844, 587] on p "Adicionar R$ 30,00" at bounding box center [863, 585] width 106 height 17
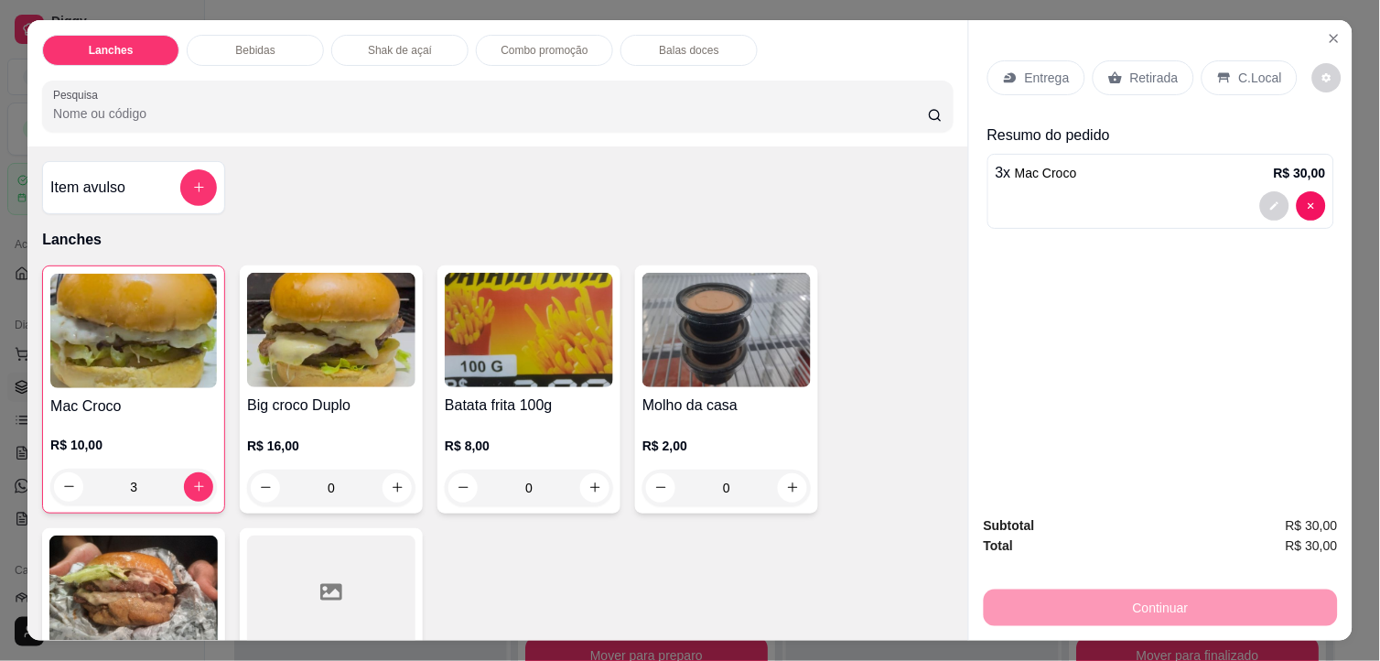
click at [1155, 69] on p "Retirada" at bounding box center [1154, 78] width 48 height 18
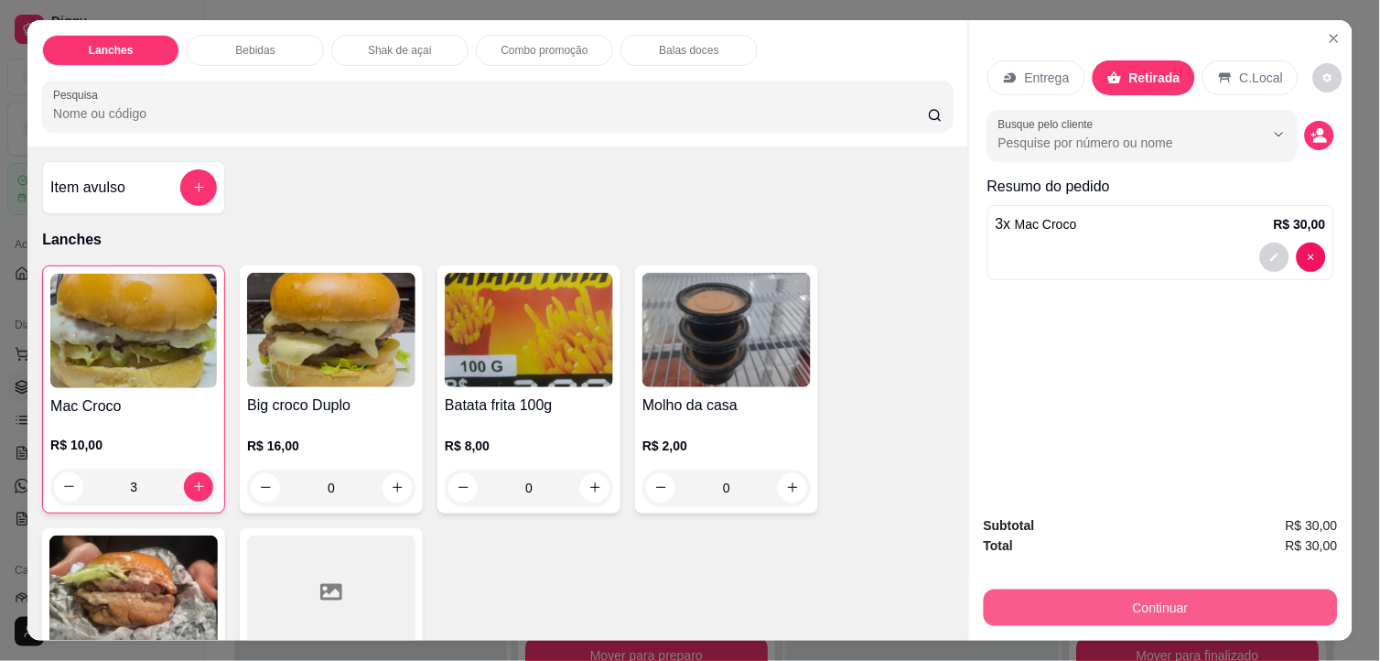
click at [1151, 605] on button "Continuar" at bounding box center [1161, 607] width 354 height 37
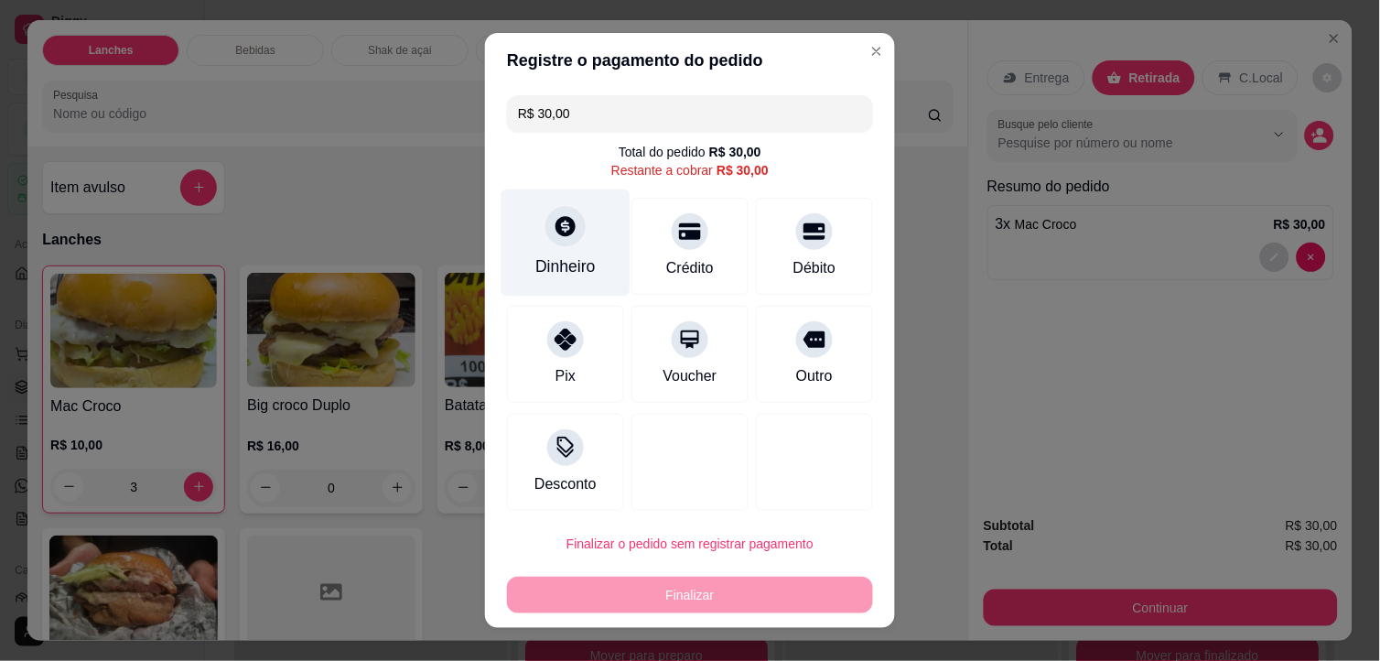
click at [596, 240] on div "Dinheiro" at bounding box center [565, 242] width 129 height 107
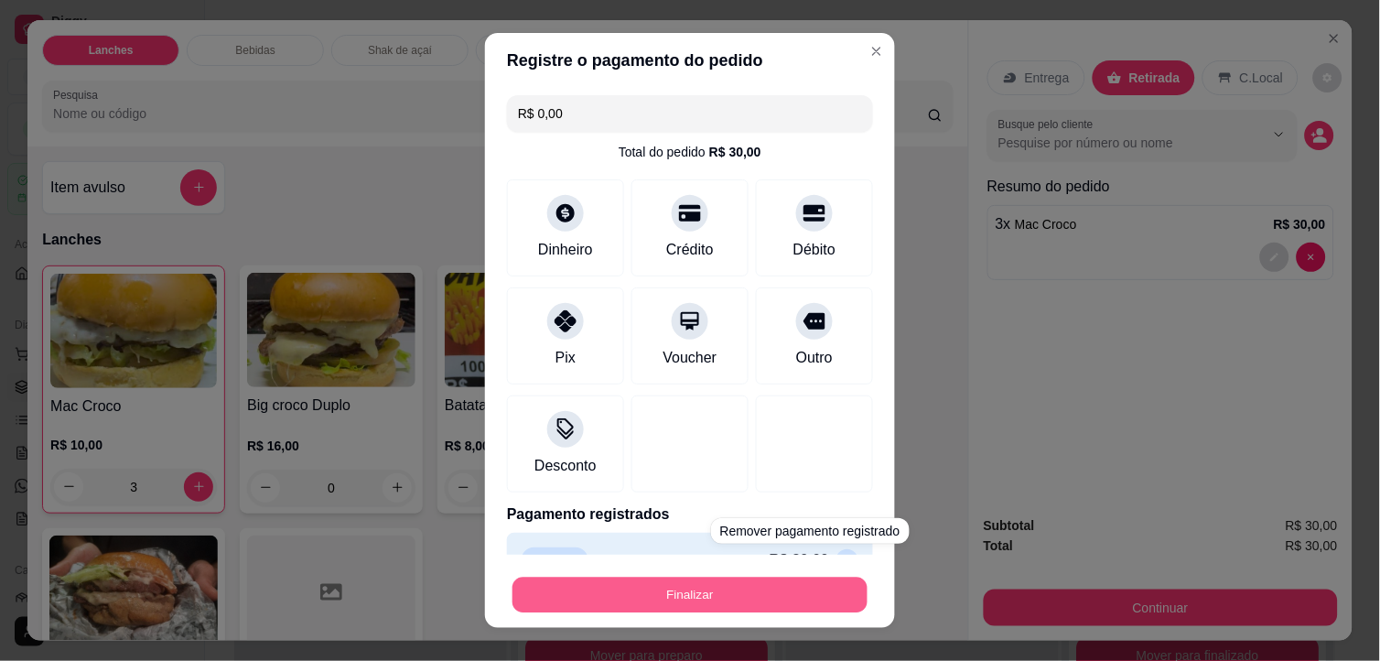
click at [805, 587] on button "Finalizar" at bounding box center [689, 595] width 355 height 36
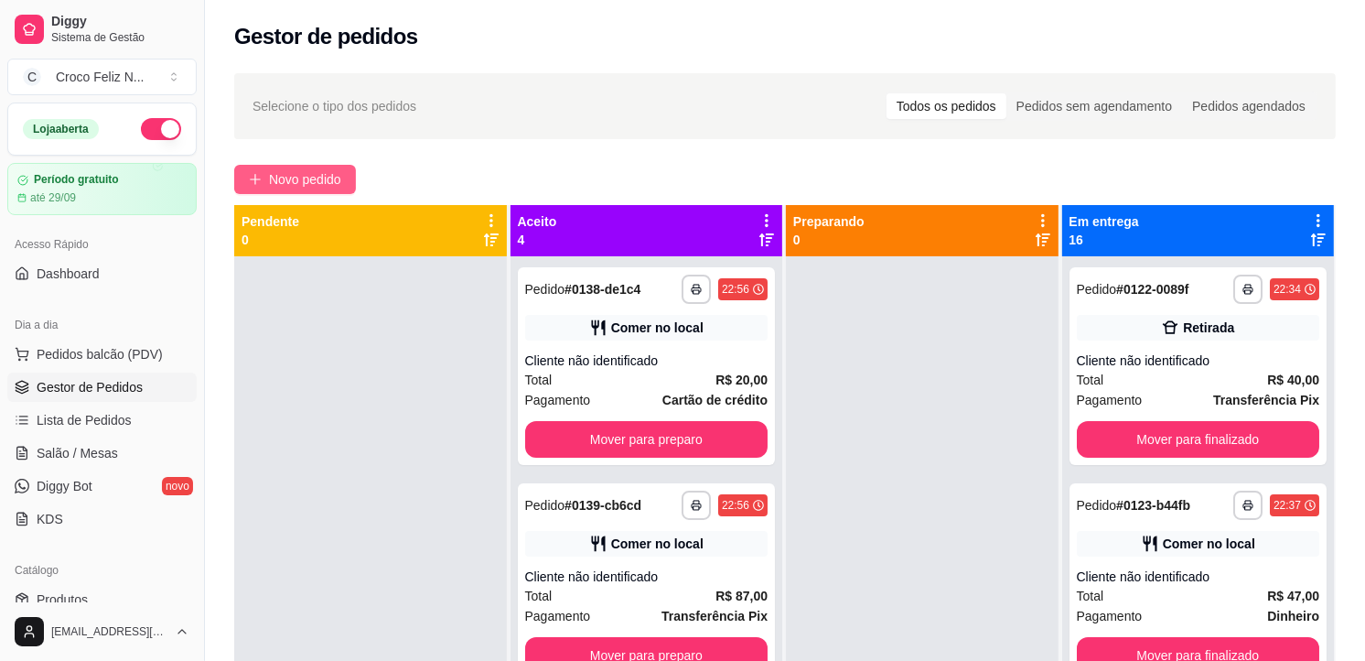
click at [332, 174] on span "Novo pedido" at bounding box center [305, 179] width 72 height 20
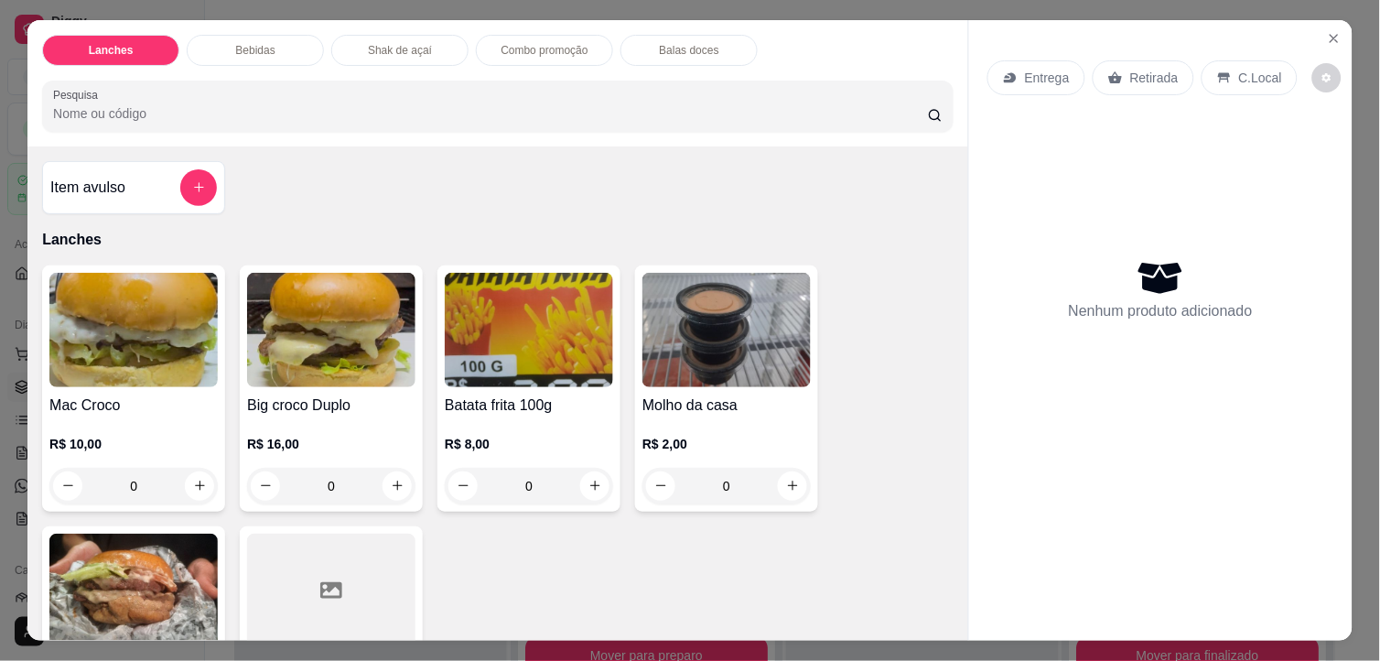
click at [123, 308] on img at bounding box center [133, 330] width 168 height 114
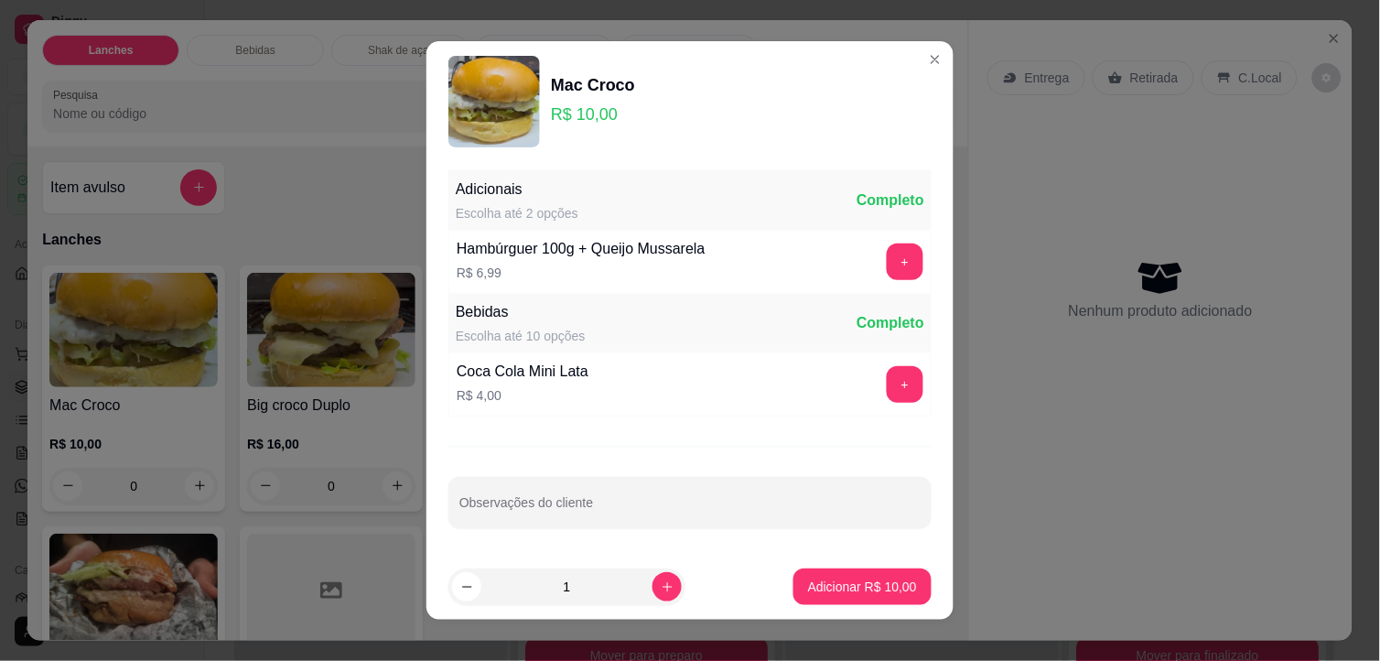
click at [770, 587] on footer "1 Adicionar R$ 10,00" at bounding box center [689, 587] width 527 height 66
click at [793, 590] on button "Adicionar R$ 10,00" at bounding box center [862, 586] width 138 height 37
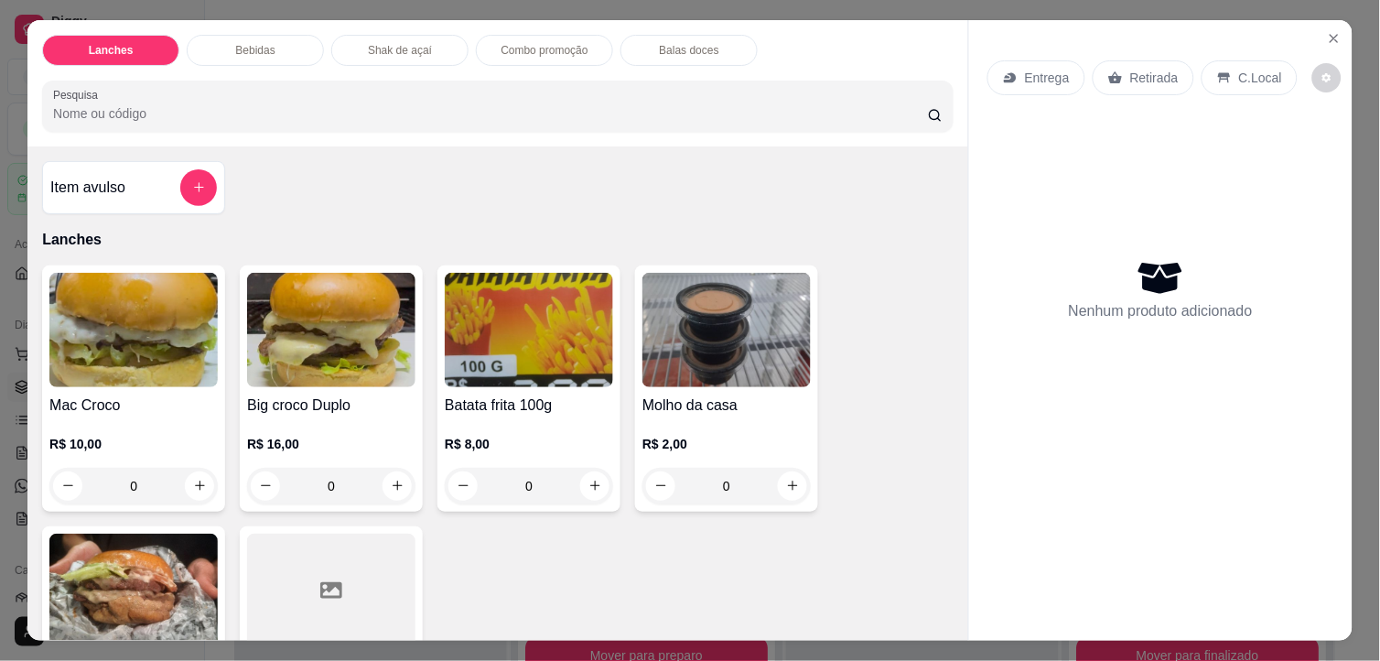
click at [344, 323] on img at bounding box center [331, 330] width 168 height 114
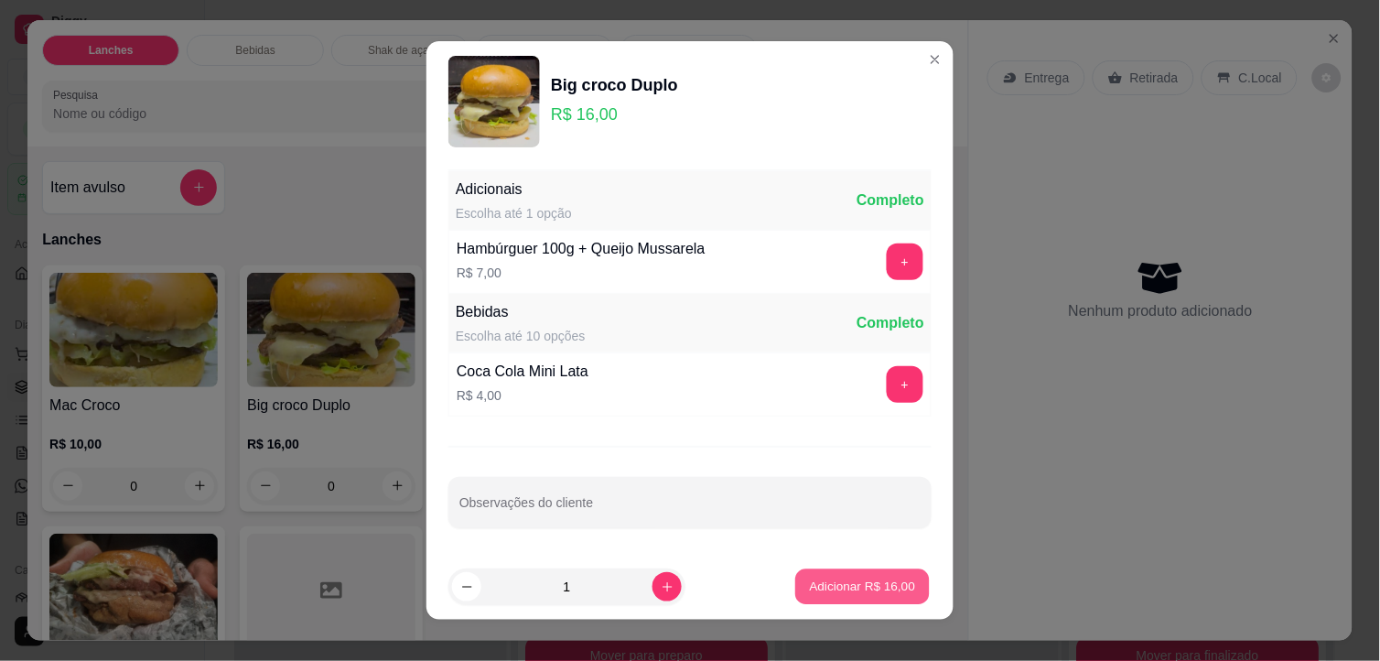
click at [811, 584] on p "Adicionar R$ 16,00" at bounding box center [863, 585] width 106 height 17
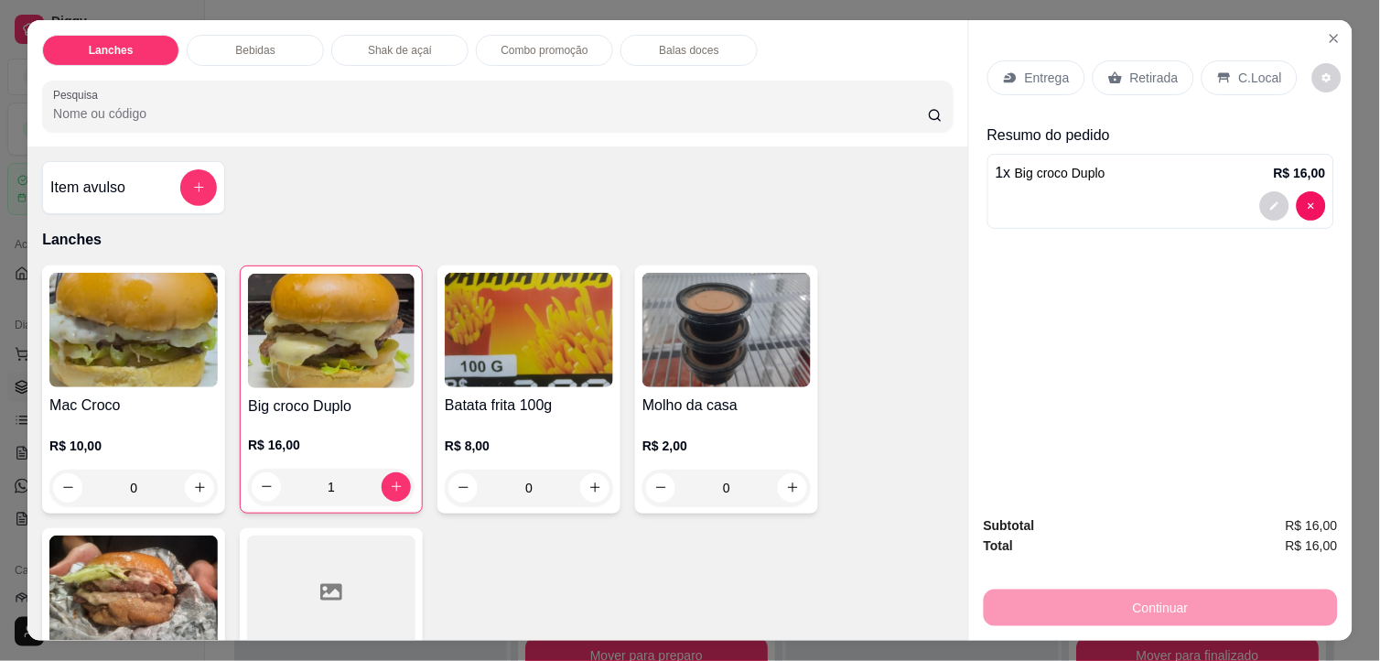
click at [1109, 73] on icon at bounding box center [1116, 77] width 14 height 12
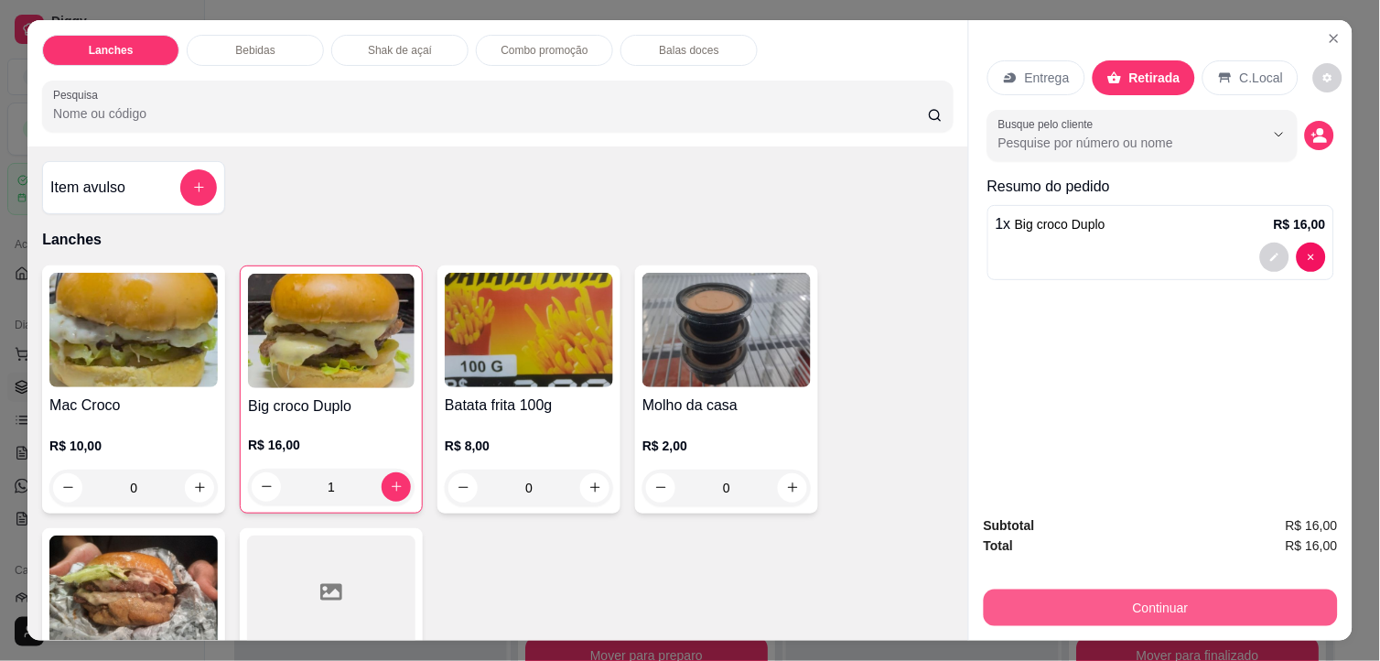
click at [1142, 599] on button "Continuar" at bounding box center [1161, 607] width 354 height 37
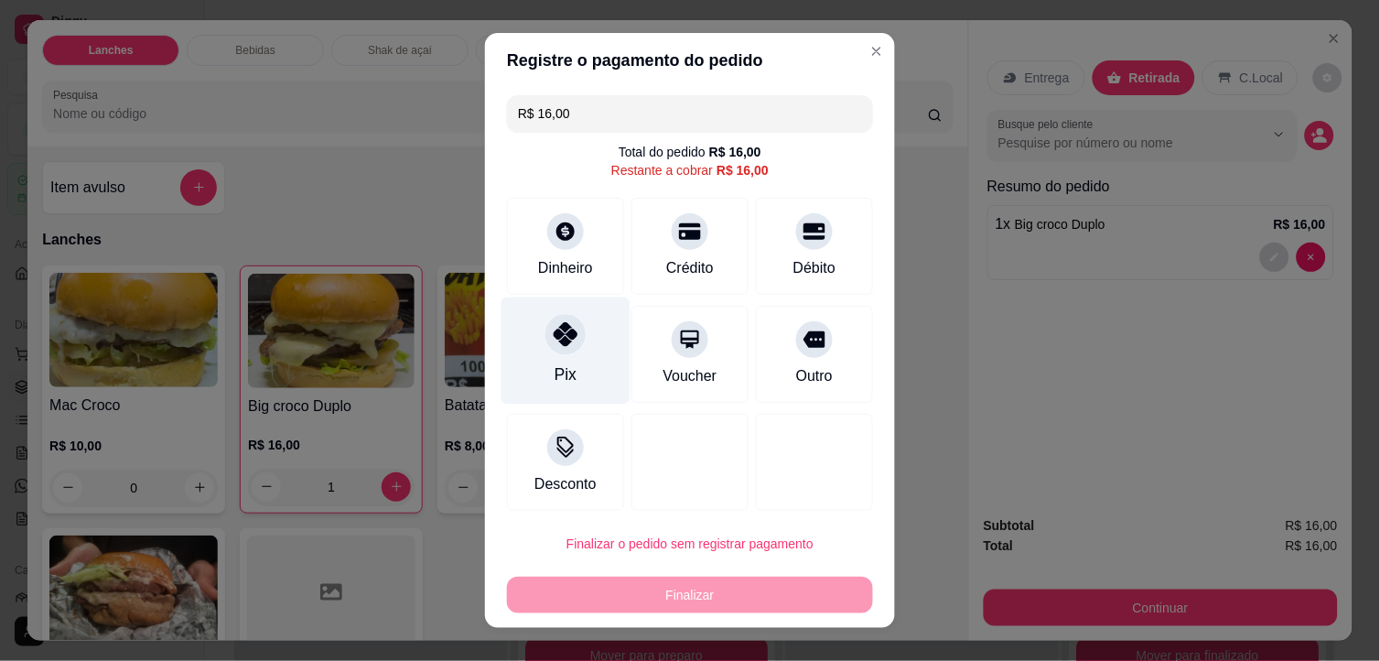
click at [559, 359] on div "Pix" at bounding box center [565, 350] width 129 height 107
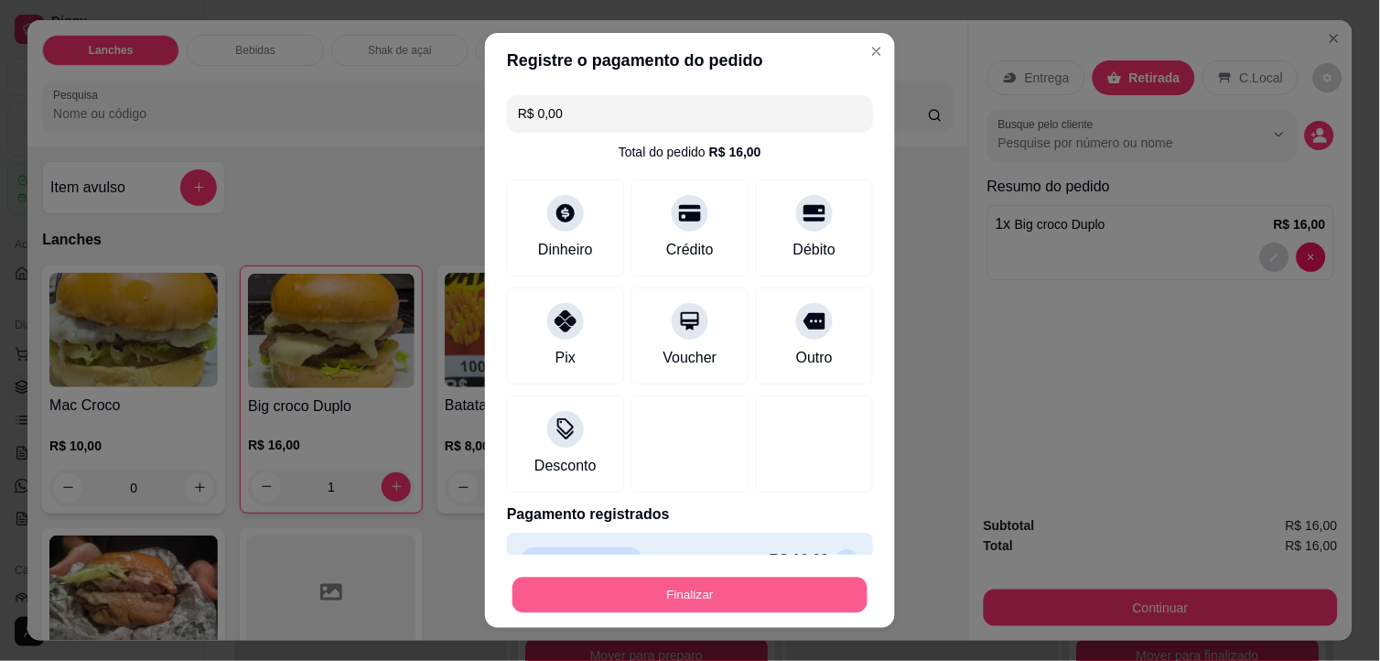
click at [679, 586] on button "Finalizar" at bounding box center [689, 595] width 355 height 36
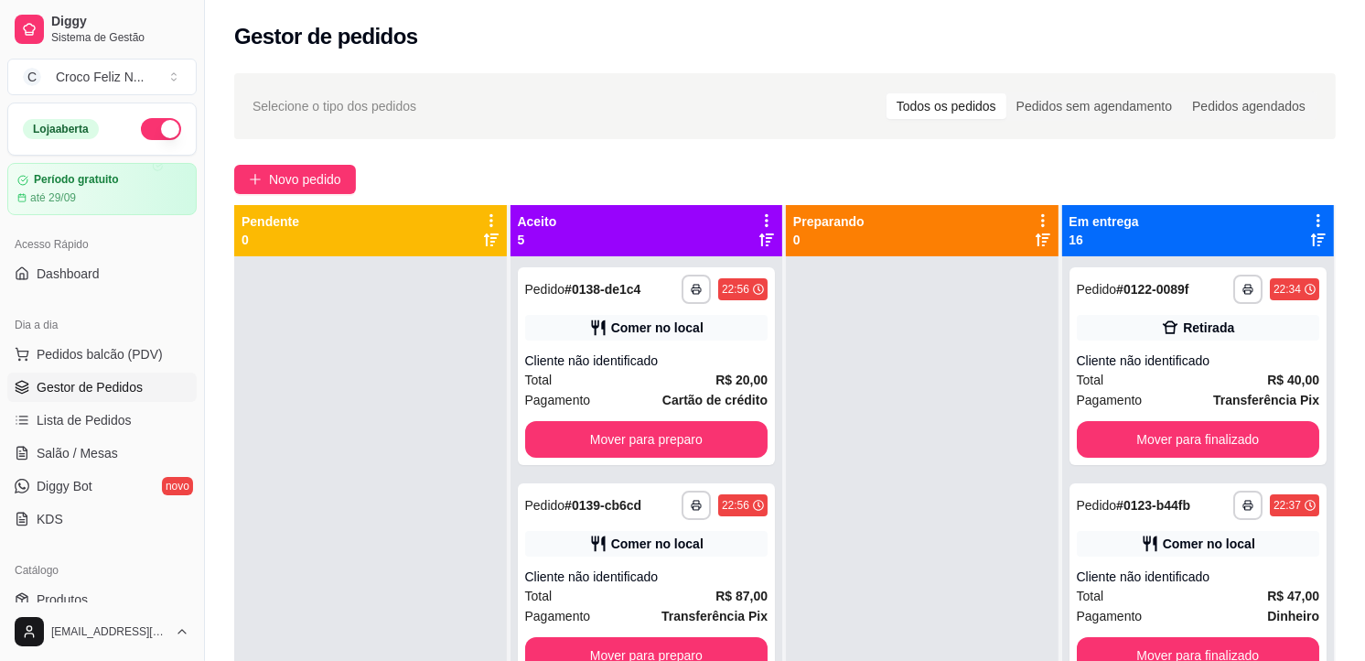
click at [759, 221] on icon at bounding box center [767, 220] width 16 height 16
click at [670, 294] on span "Com essa opção você tem a opção de mover todos os pedidos que estão em uma etap…" at bounding box center [648, 276] width 217 height 35
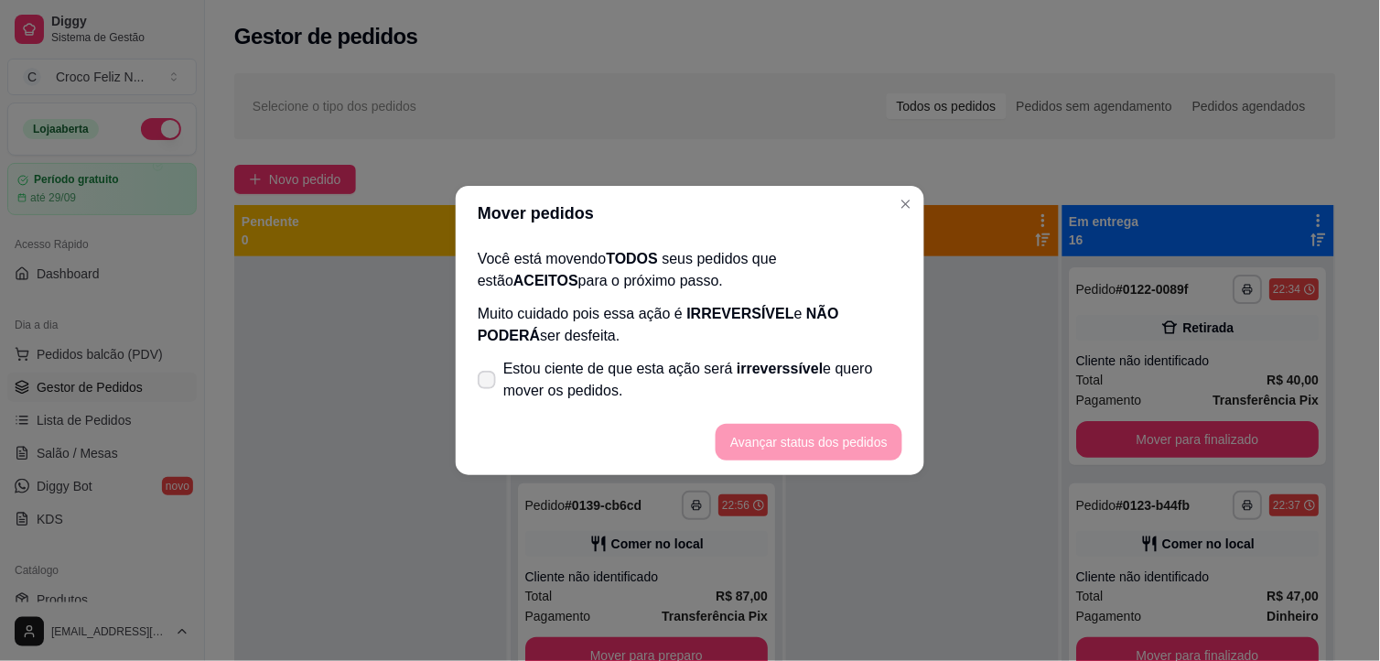
click at [663, 370] on span "Estou ciente de que esta ação será irreverssível e quero mover os pedidos." at bounding box center [702, 380] width 399 height 44
click at [489, 383] on input "Estou ciente de que esta ação será irreverssível e quero mover os pedidos." at bounding box center [483, 389] width 12 height 12
click at [743, 433] on button "Avançar status dos pedidos" at bounding box center [809, 442] width 187 height 37
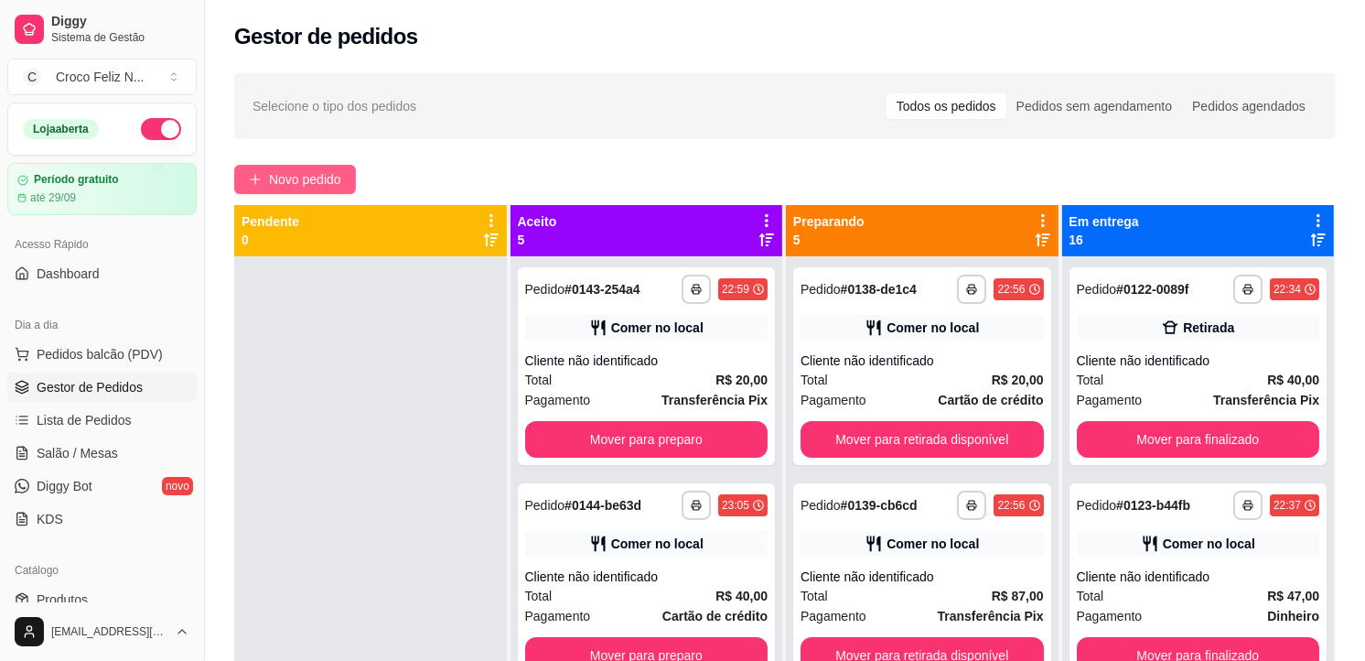
click at [316, 177] on span "Novo pedido" at bounding box center [305, 179] width 72 height 20
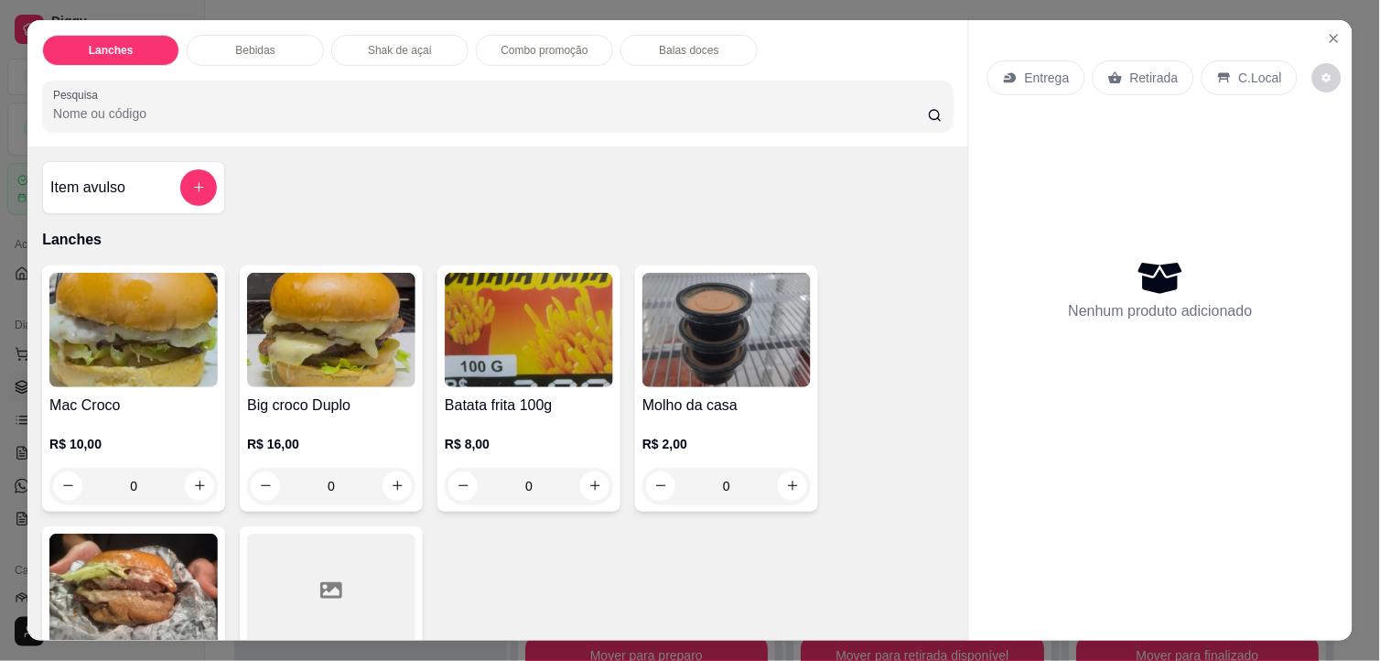
click at [190, 320] on img at bounding box center [133, 330] width 168 height 114
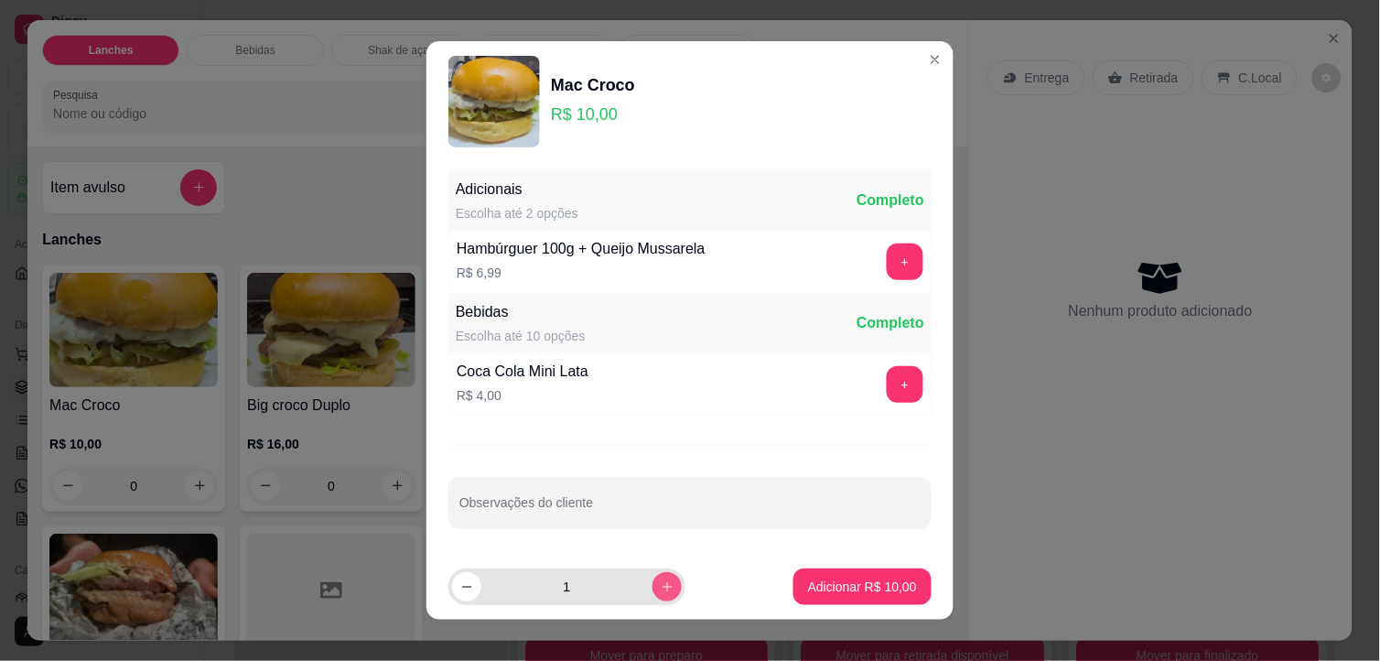
click at [659, 584] on button "increase-product-quantity" at bounding box center [666, 586] width 29 height 29
click at [813, 587] on p "Adicionar R$ 40,00" at bounding box center [862, 586] width 109 height 18
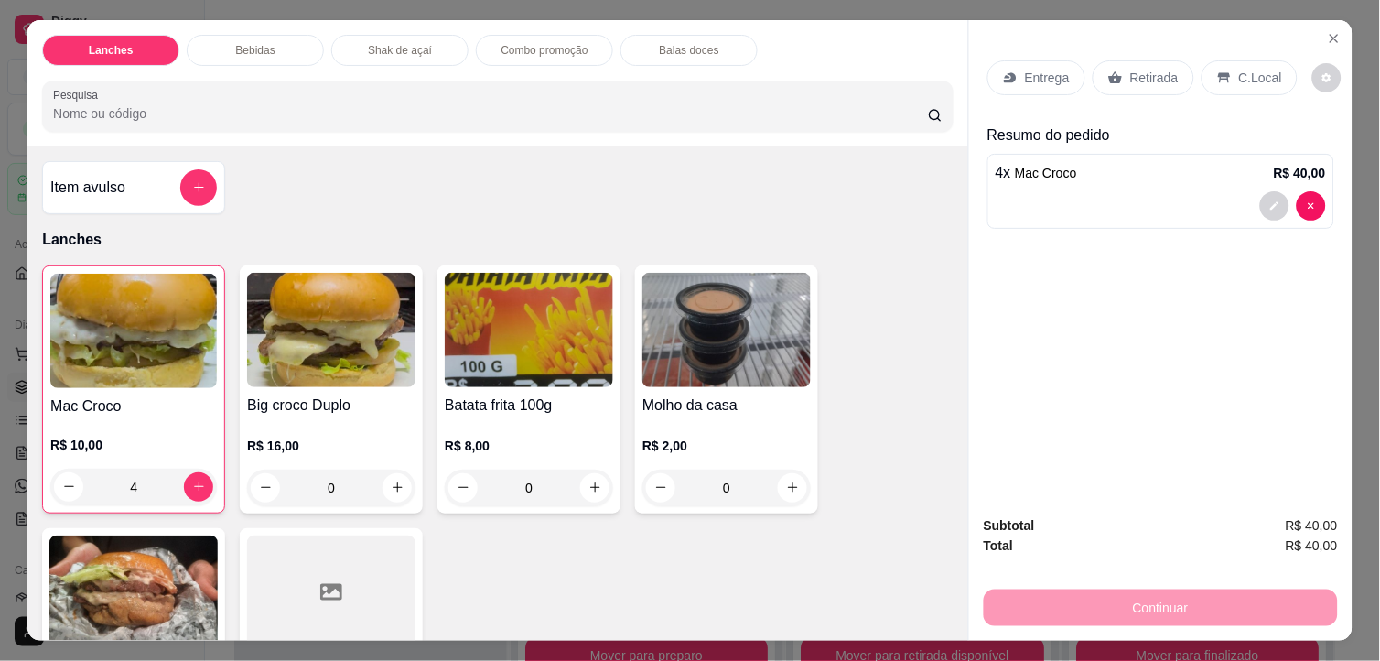
click at [489, 363] on img at bounding box center [529, 330] width 168 height 114
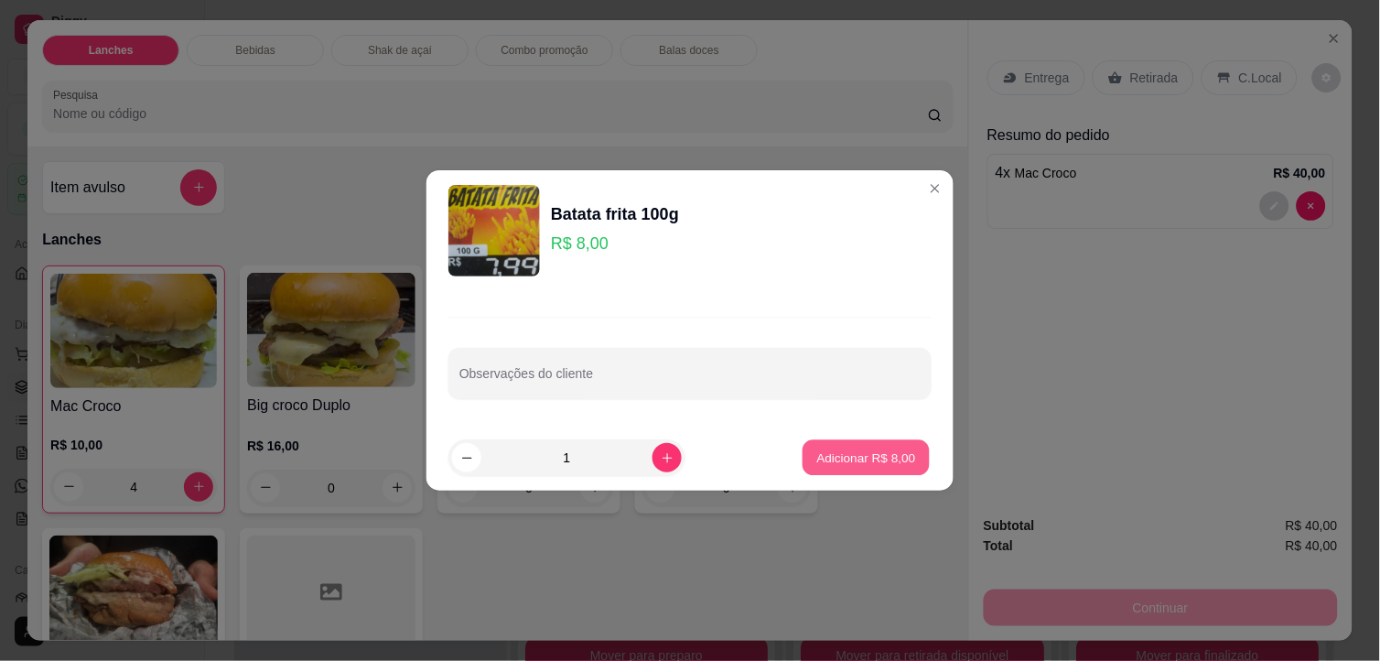
click at [847, 456] on p "Adicionar R$ 8,00" at bounding box center [865, 456] width 99 height 17
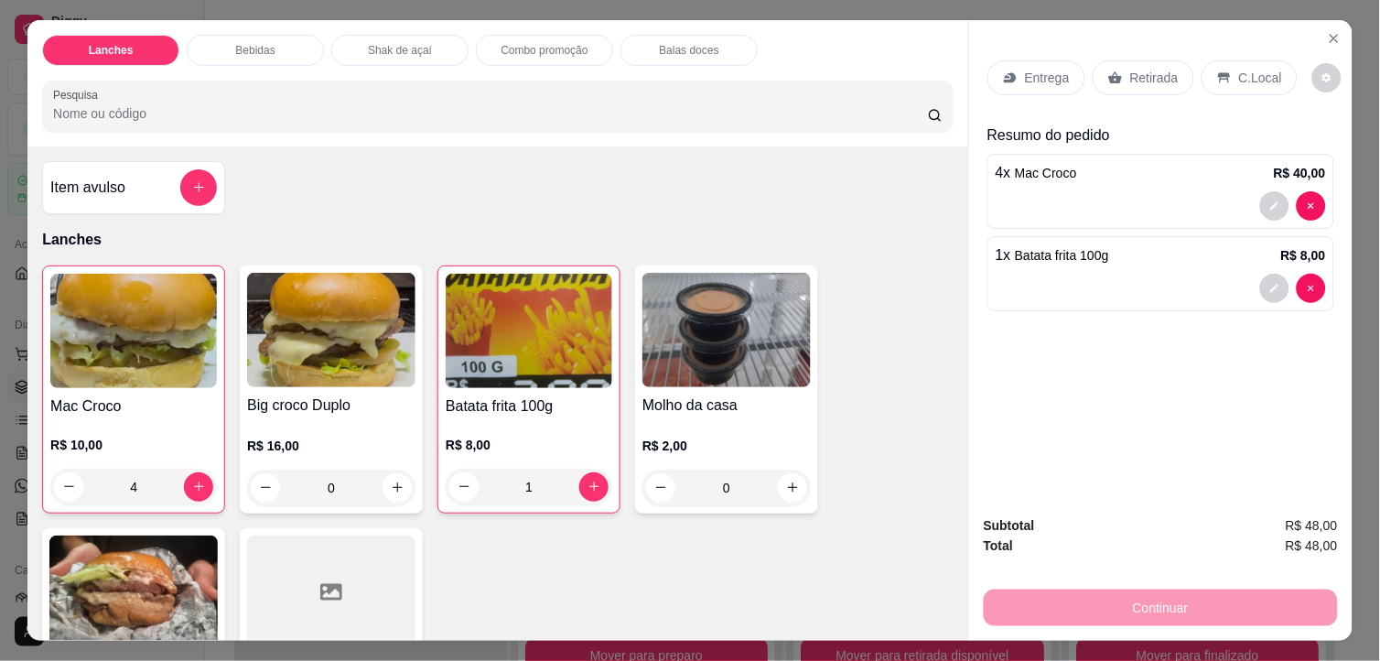
click at [1156, 69] on p "Retirada" at bounding box center [1154, 78] width 48 height 18
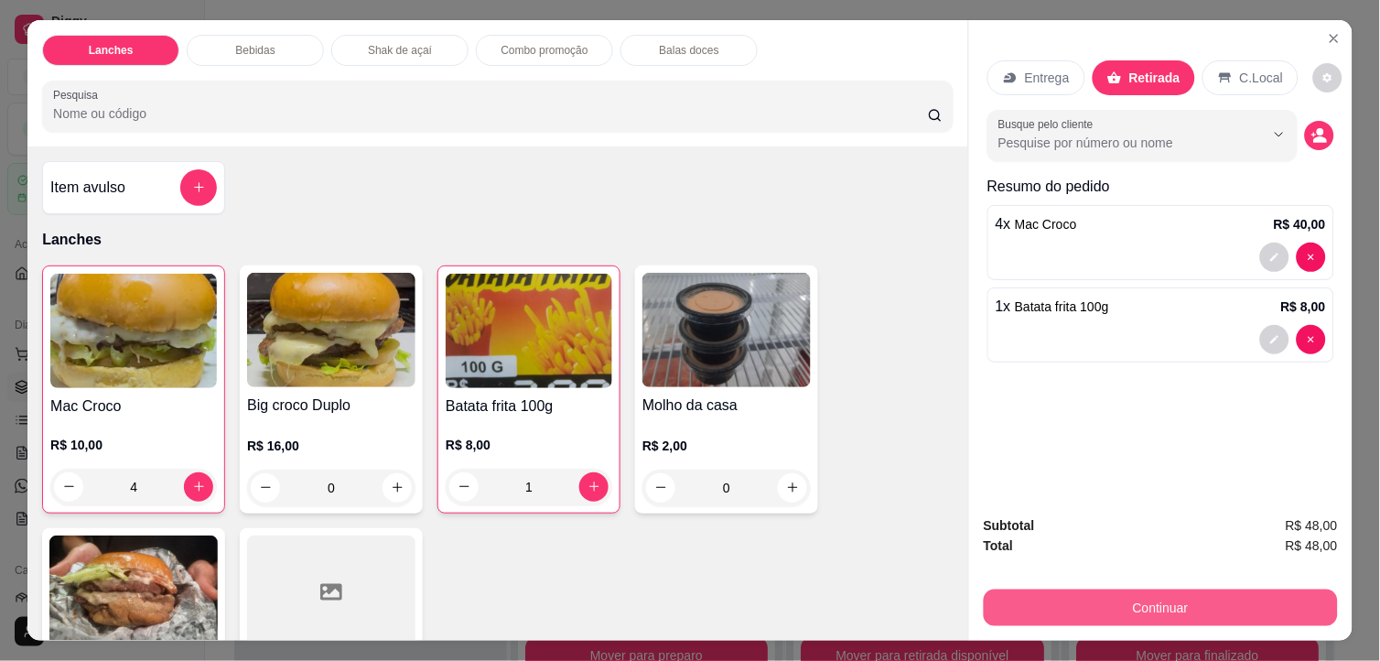
click at [1263, 606] on button "Continuar" at bounding box center [1161, 607] width 354 height 37
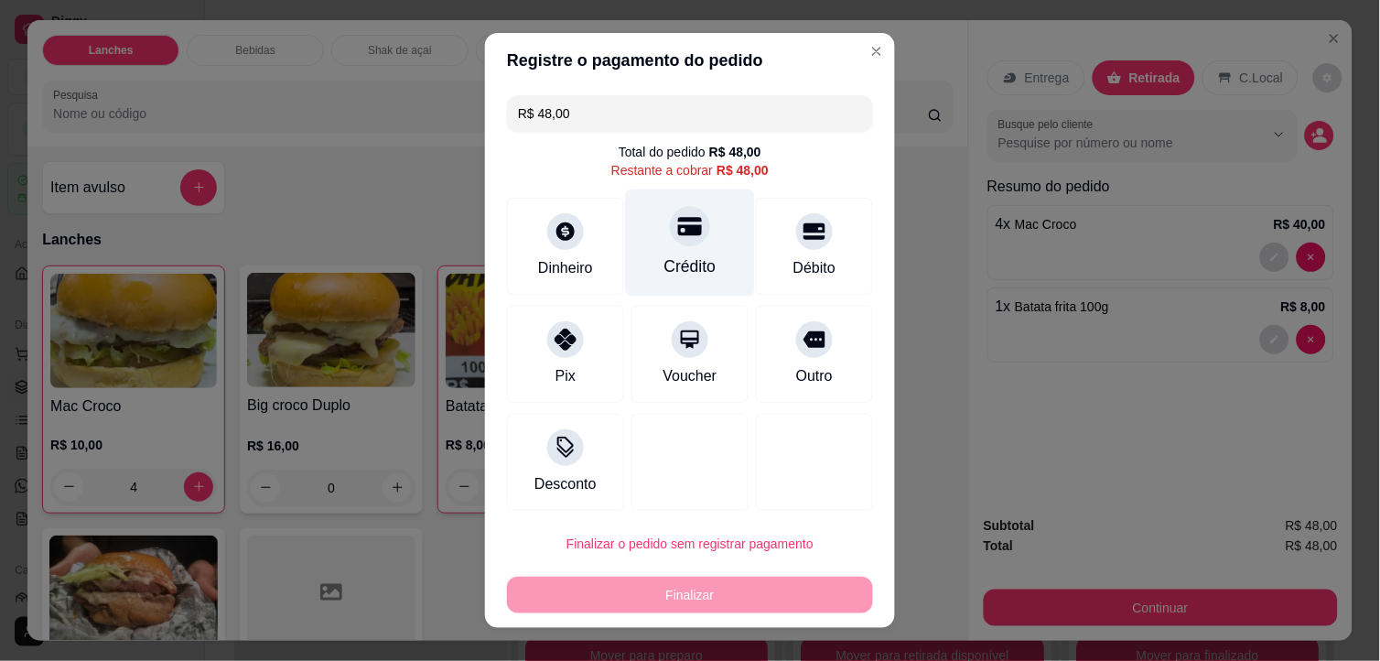
click at [664, 262] on div "Crédito" at bounding box center [690, 266] width 52 height 24
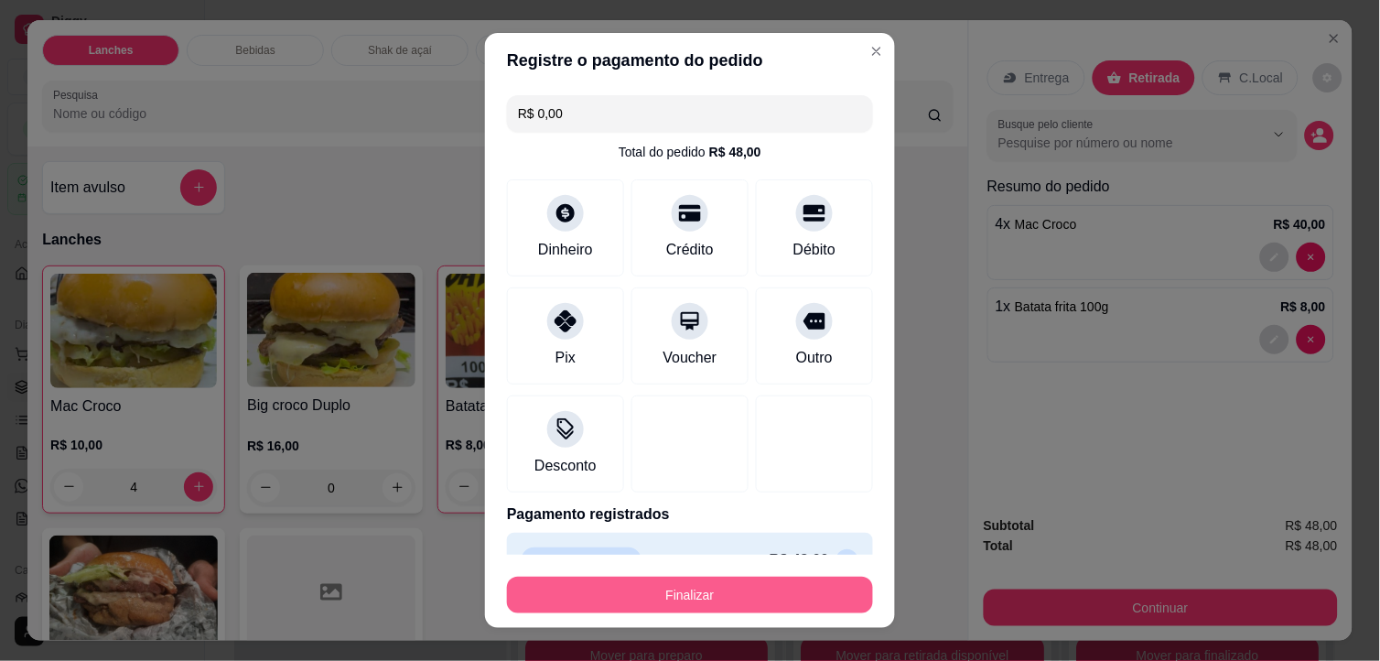
click at [772, 588] on button "Finalizar" at bounding box center [690, 594] width 366 height 37
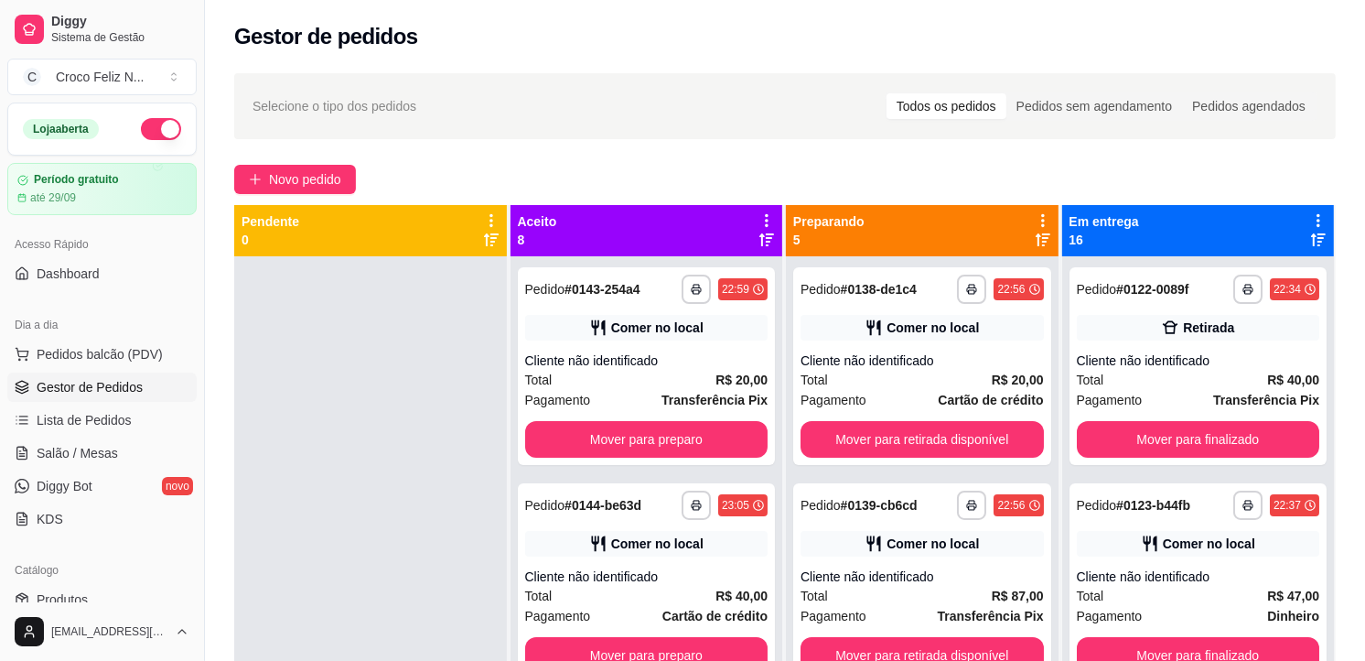
click at [1041, 221] on icon at bounding box center [1043, 220] width 4 height 13
click at [899, 294] on span "Com essa opção você tem a opção de mover todos os pedidos que estão em uma etap…" at bounding box center [920, 276] width 217 height 35
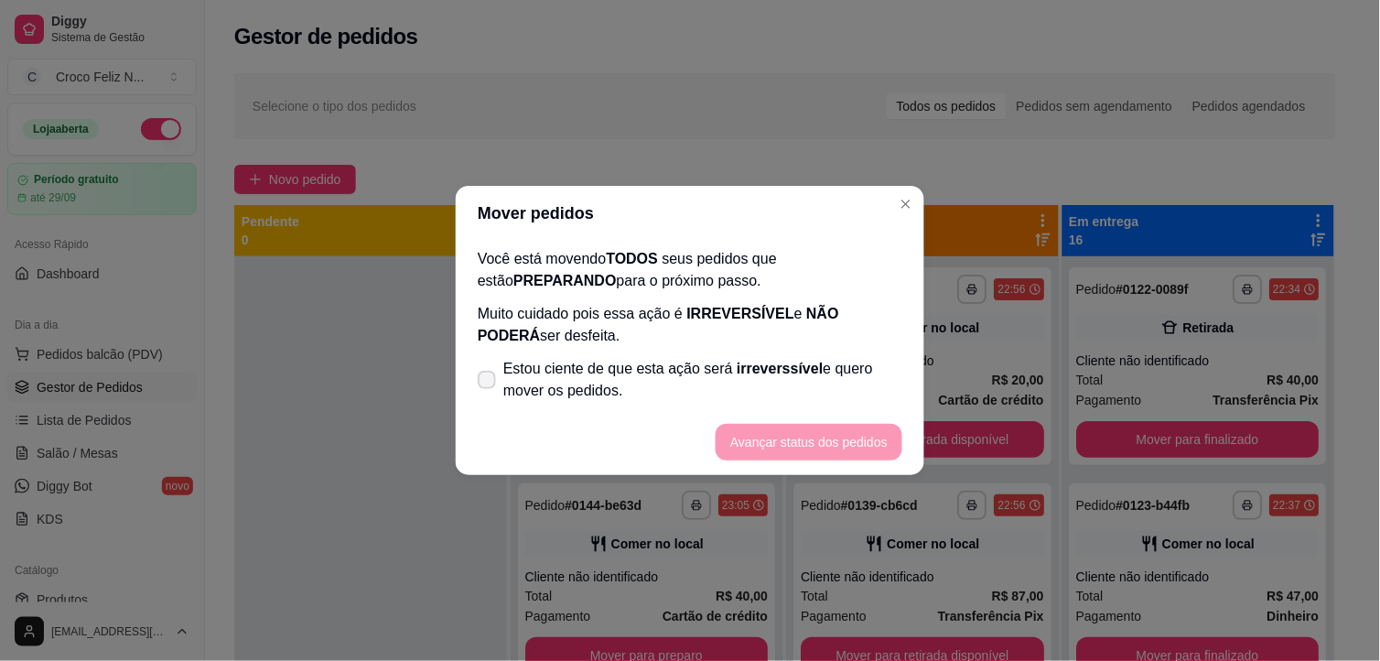
click at [780, 370] on span "irreverssível" at bounding box center [780, 369] width 86 height 16
click at [489, 383] on input "Estou ciente de que esta ação será irreverssível e quero mover os pedidos." at bounding box center [483, 389] width 12 height 12
click at [798, 431] on button "Avançar status dos pedidos" at bounding box center [809, 442] width 187 height 37
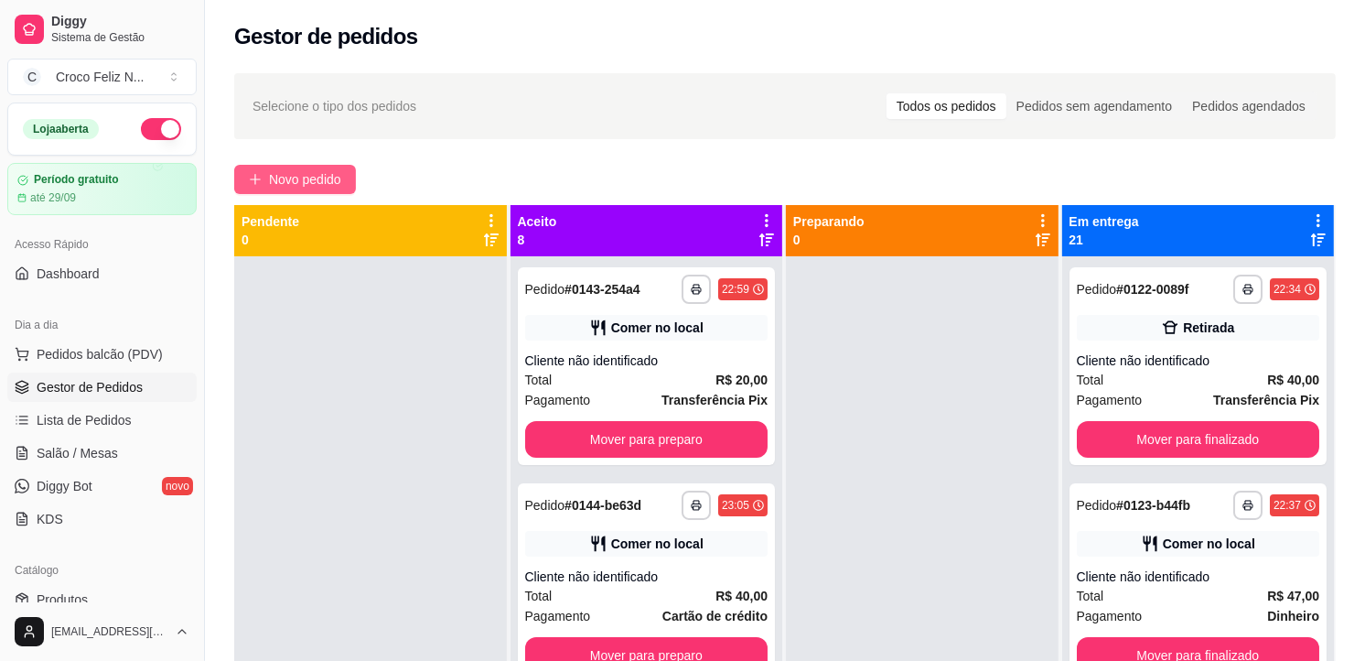
click at [303, 178] on span "Novo pedido" at bounding box center [305, 179] width 72 height 20
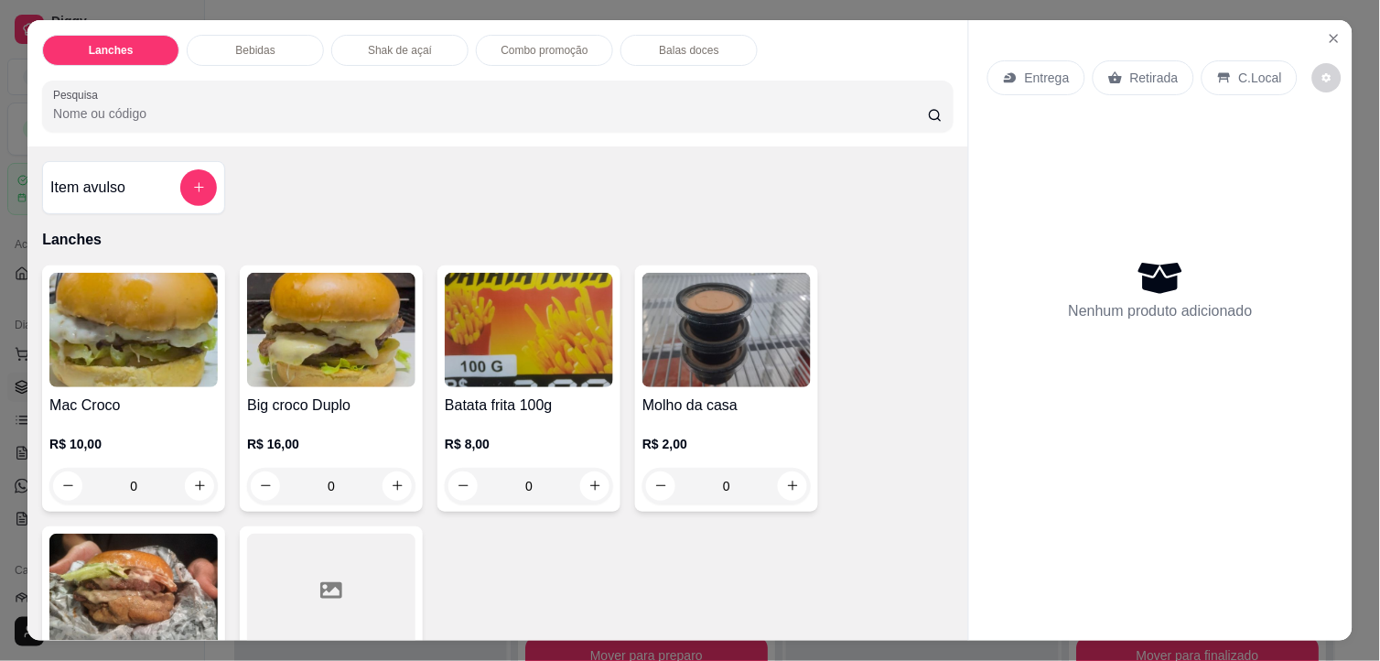
click at [104, 351] on img at bounding box center [133, 330] width 168 height 114
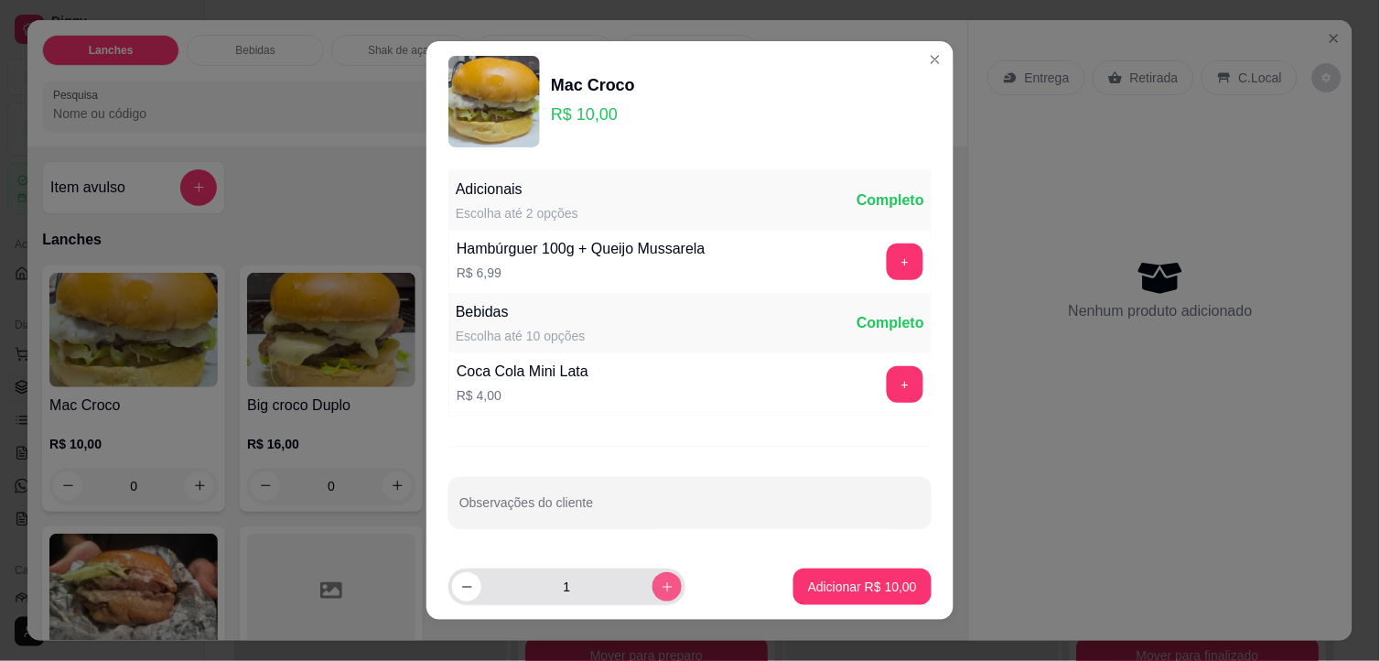
click at [652, 579] on button "increase-product-quantity" at bounding box center [666, 586] width 29 height 29
click at [818, 583] on p "Adicionar R$ 20,00" at bounding box center [862, 586] width 109 height 18
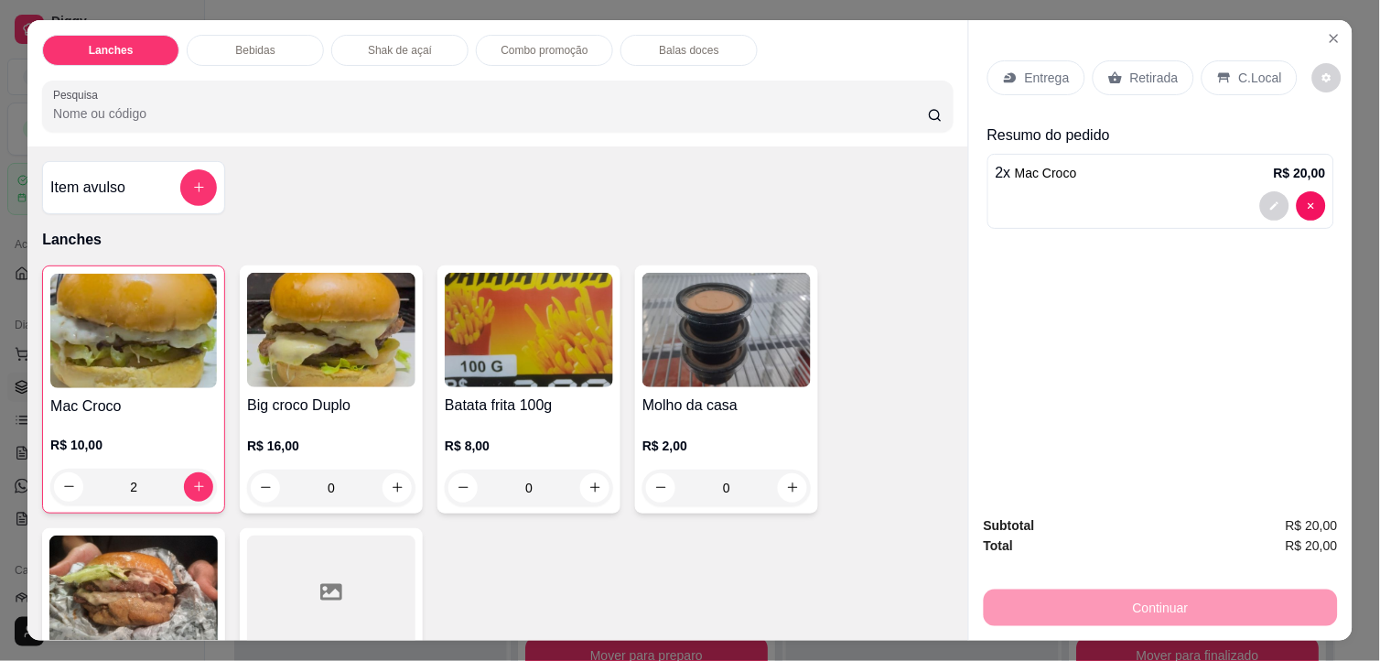
click at [1130, 69] on p "Retirada" at bounding box center [1154, 78] width 48 height 18
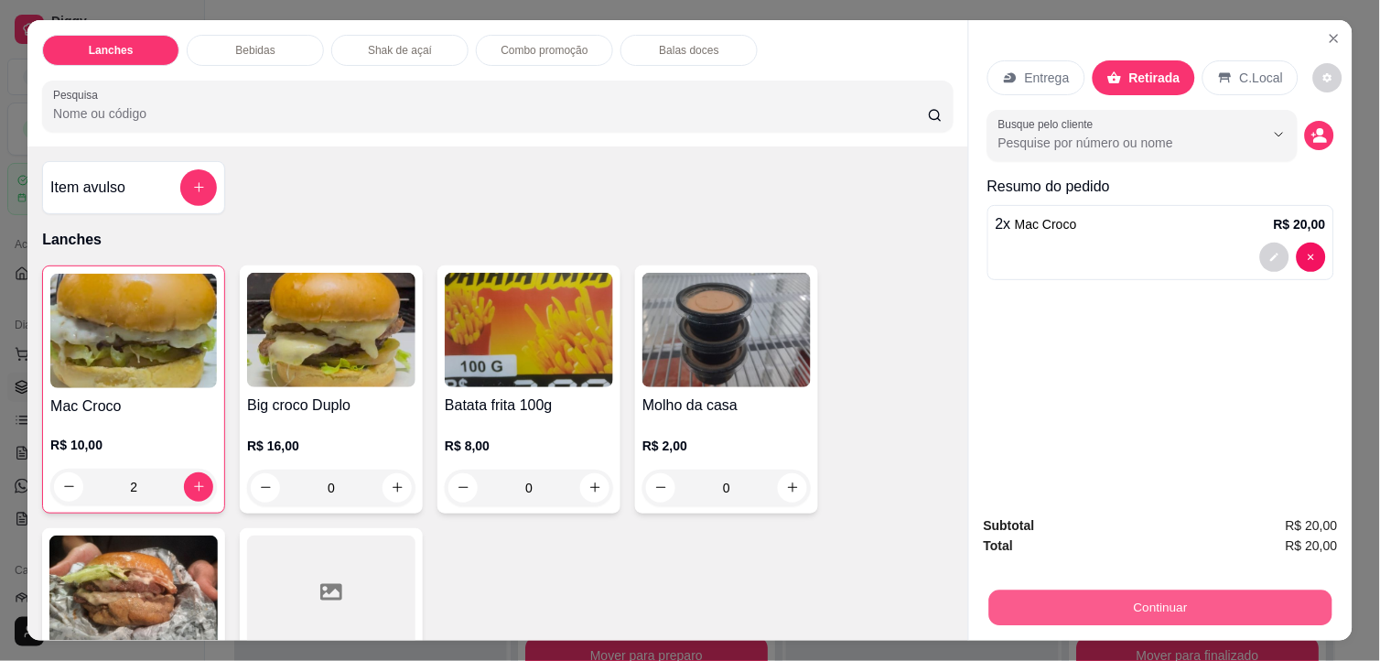
click at [1151, 605] on button "Continuar" at bounding box center [1160, 608] width 343 height 36
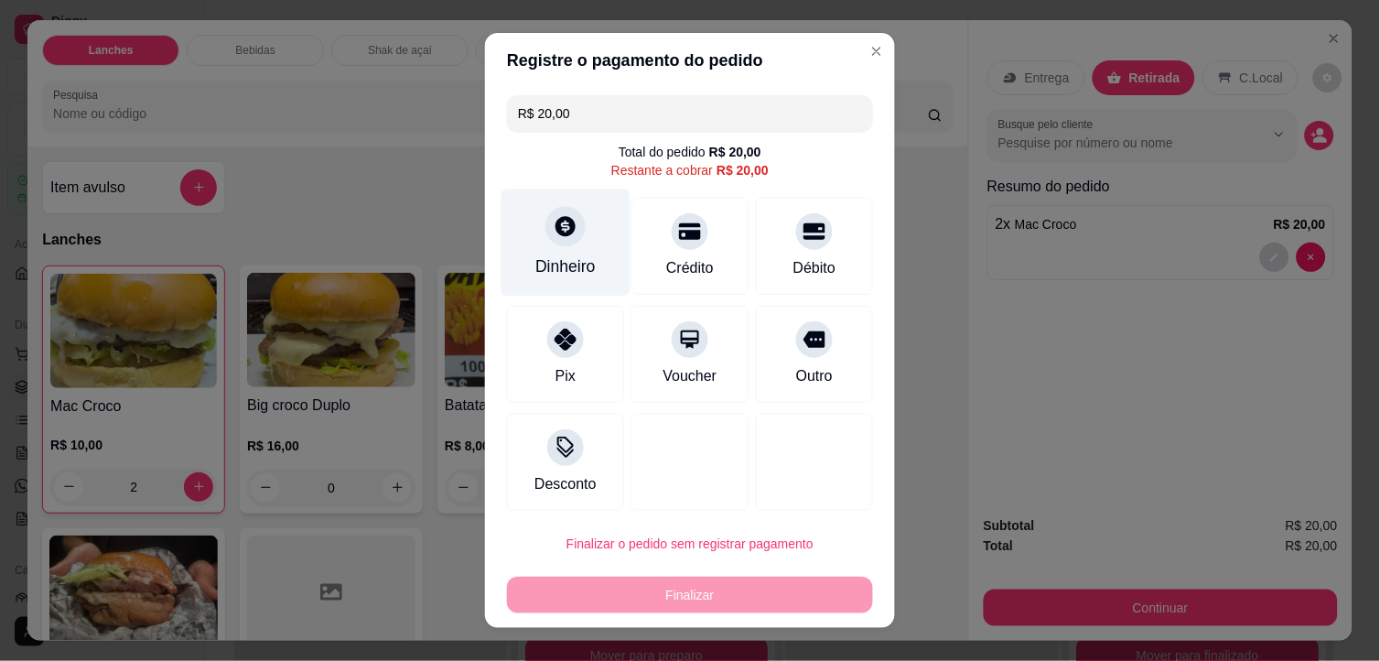
click at [573, 233] on div "Dinheiro" at bounding box center [565, 242] width 129 height 107
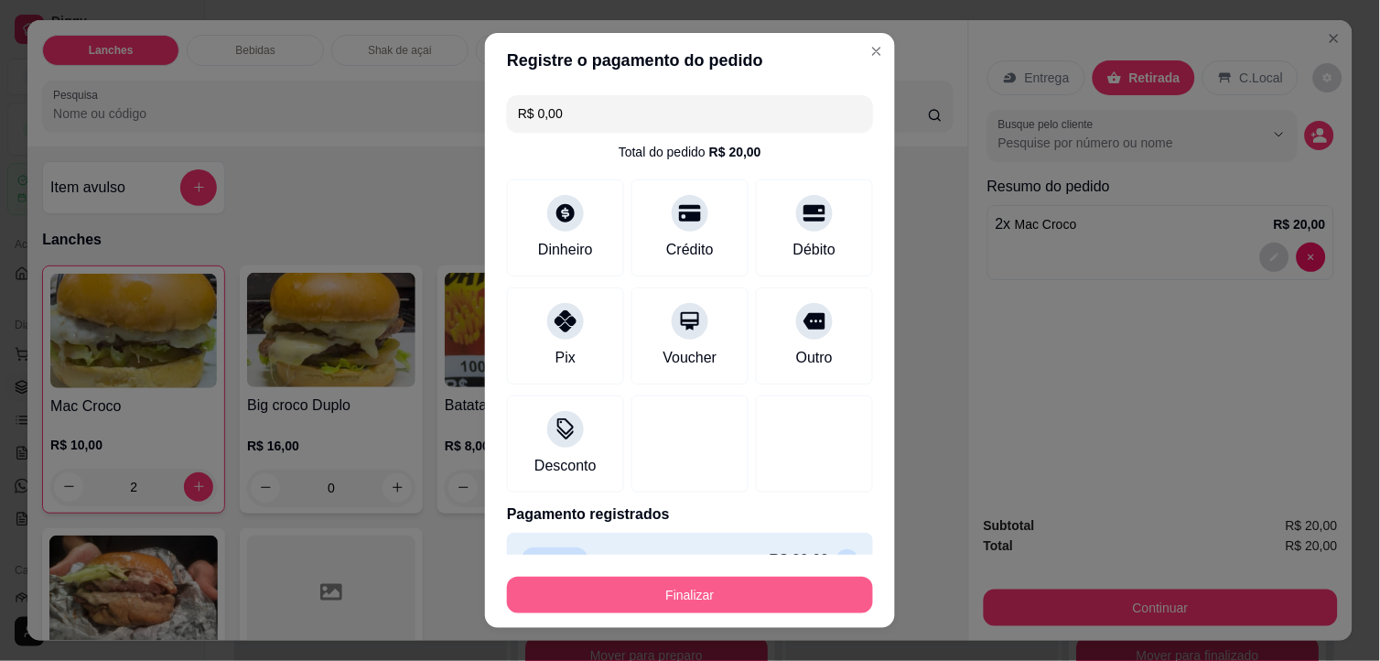
click at [805, 598] on button "Finalizar" at bounding box center [690, 594] width 366 height 37
